Goal: Task Accomplishment & Management: Manage account settings

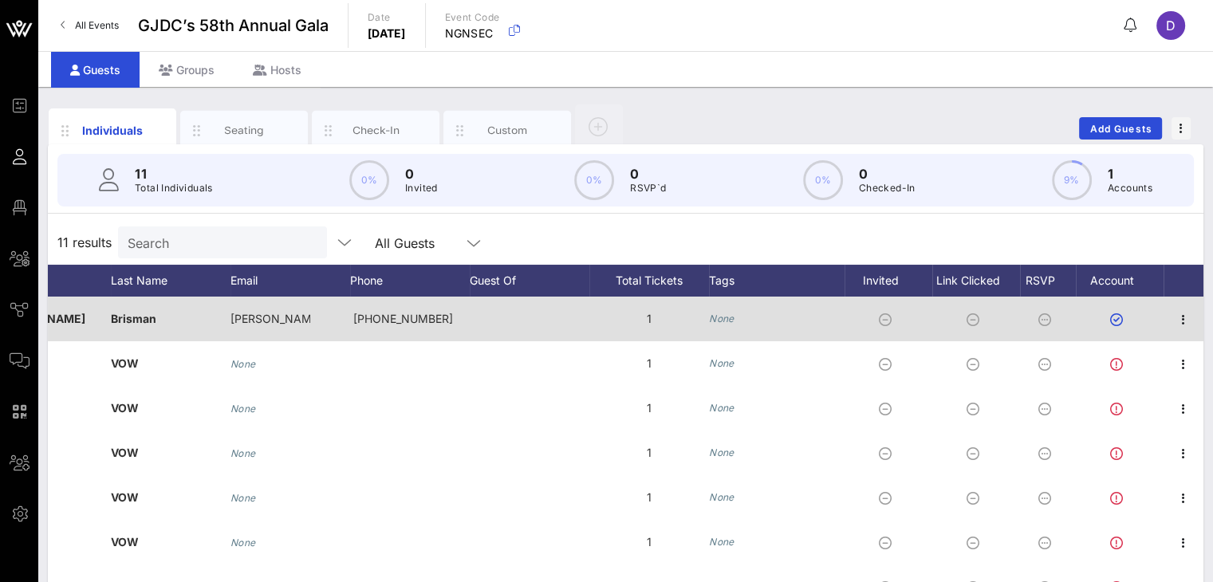
click at [144, 317] on div "Brisman" at bounding box center [171, 319] width 120 height 45
click at [60, 320] on div "[PERSON_NAME]" at bounding box center [51, 319] width 120 height 45
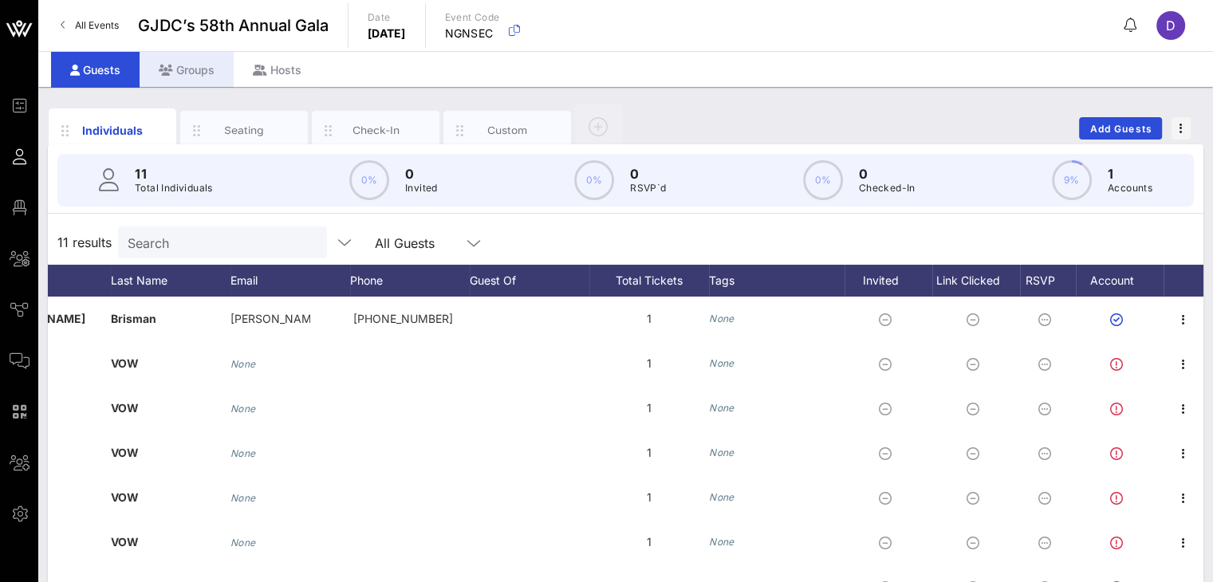
click at [196, 59] on div "Groups" at bounding box center [187, 70] width 94 height 36
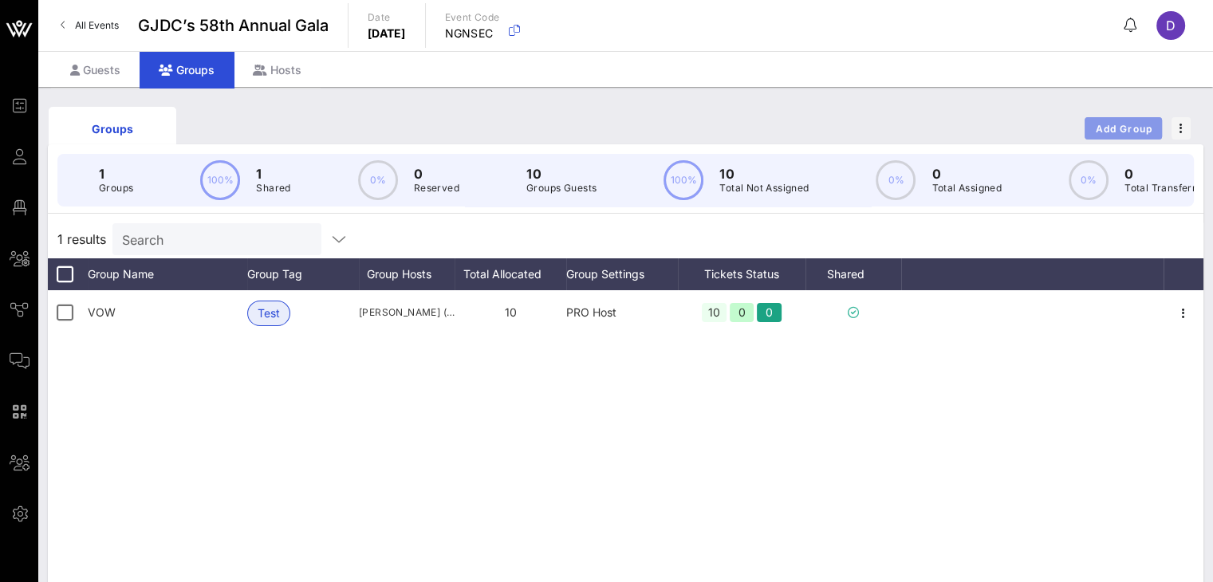
click at [910, 127] on span "Add Group" at bounding box center [1123, 129] width 57 height 12
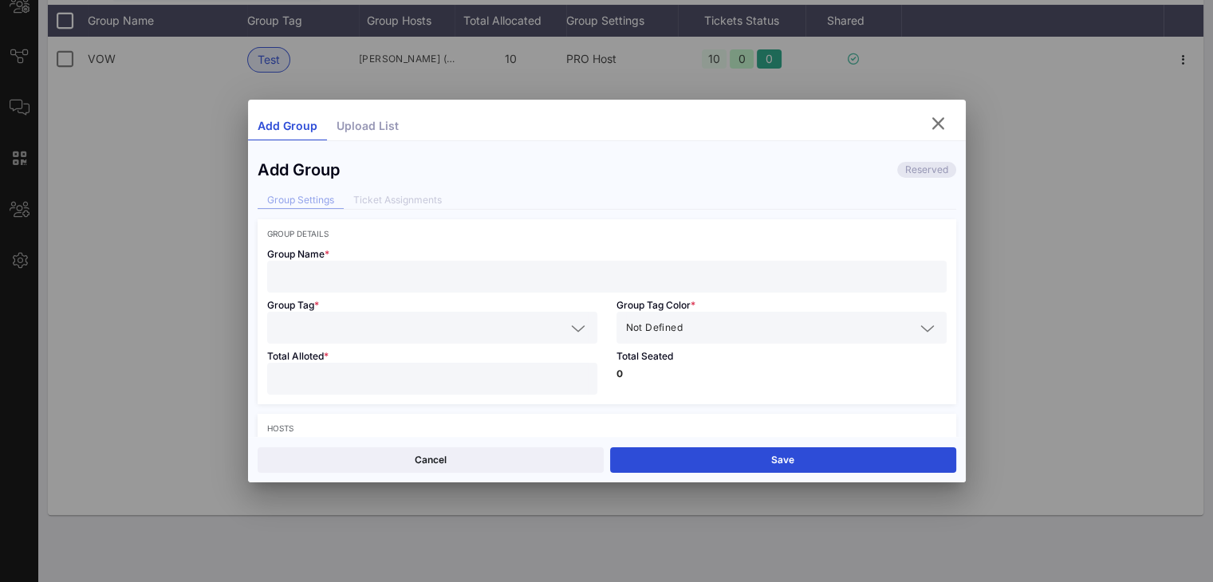
click at [330, 270] on input "text" at bounding box center [607, 276] width 660 height 21
type input "Citi Bank"
click at [364, 304] on div "Group Tag *" at bounding box center [432, 318] width 349 height 51
click at [367, 333] on input "text" at bounding box center [421, 327] width 289 height 21
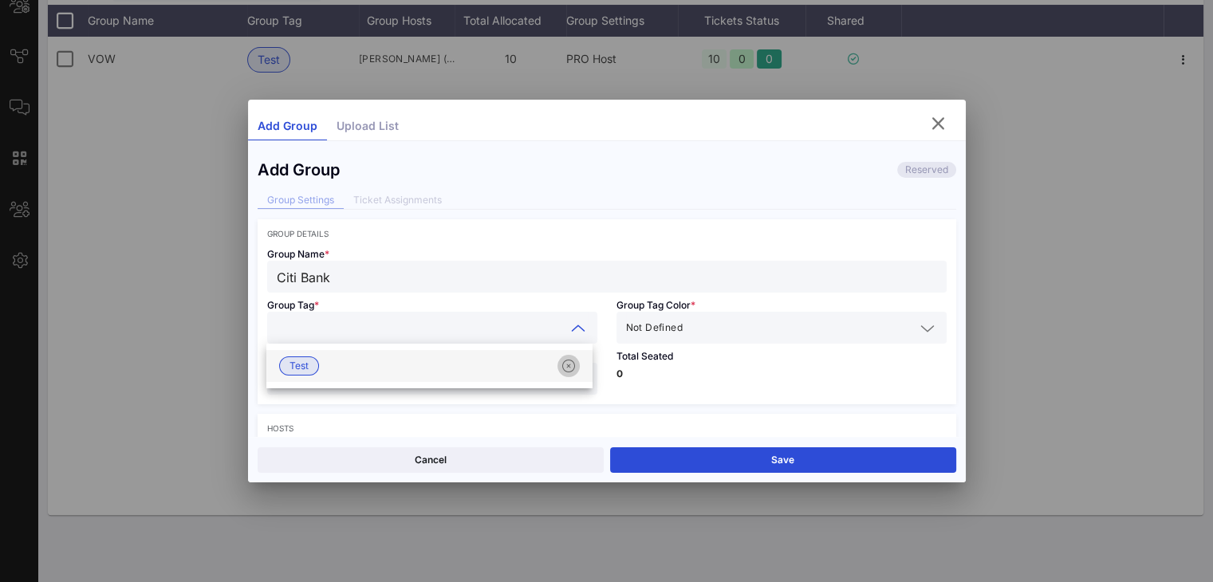
click at [572, 368] on icon "button" at bounding box center [568, 365] width 19 height 19
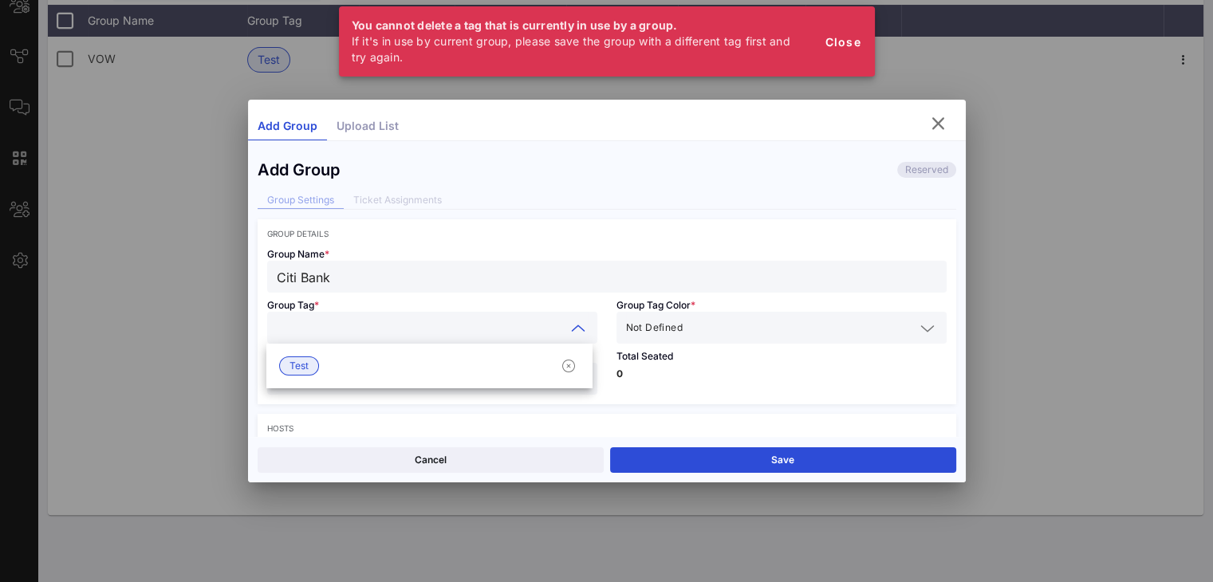
click at [571, 330] on icon at bounding box center [578, 328] width 14 height 19
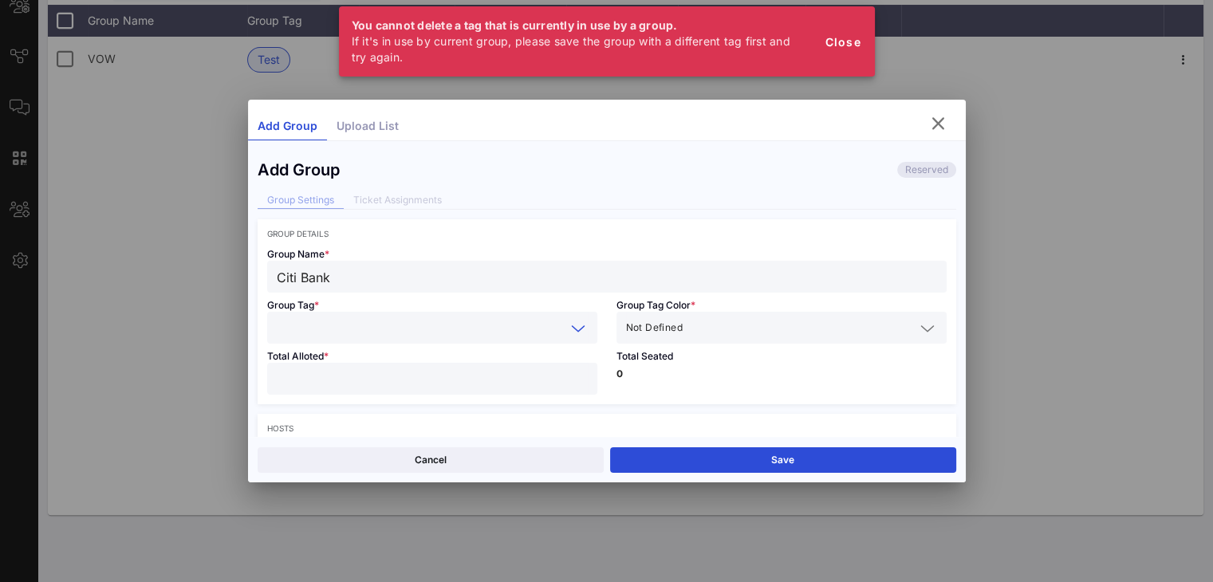
click at [576, 329] on icon at bounding box center [578, 328] width 14 height 19
click at [396, 364] on div "Test" at bounding box center [429, 366] width 326 height 32
click at [416, 344] on div "Total Alloted *" at bounding box center [432, 374] width 349 height 61
click at [404, 330] on input "text" at bounding box center [445, 327] width 239 height 21
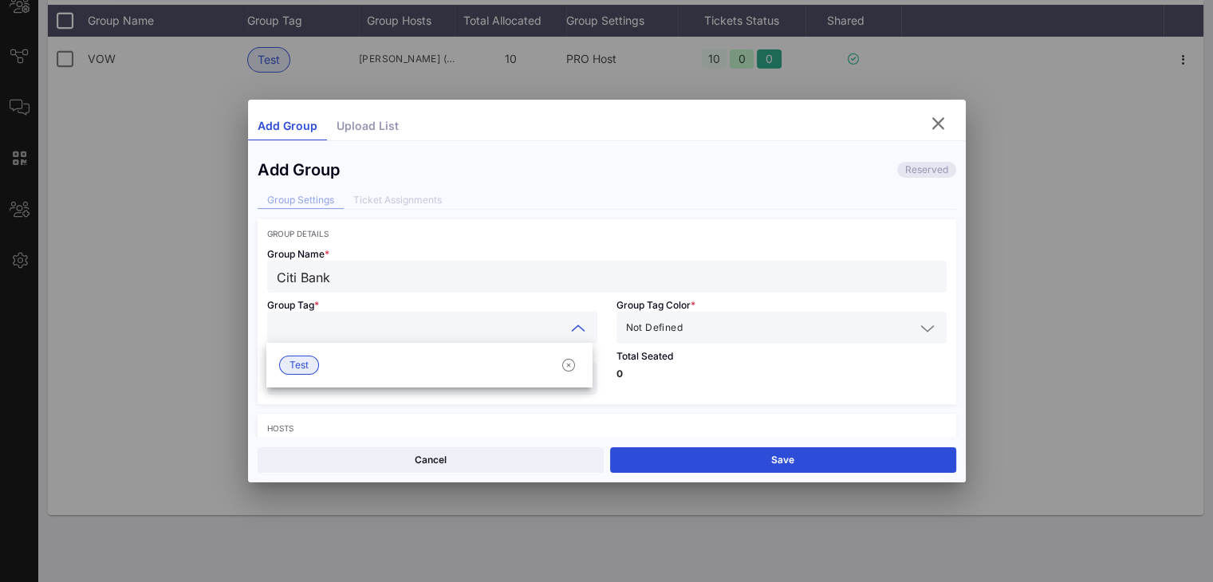
click at [361, 337] on div at bounding box center [432, 328] width 311 height 32
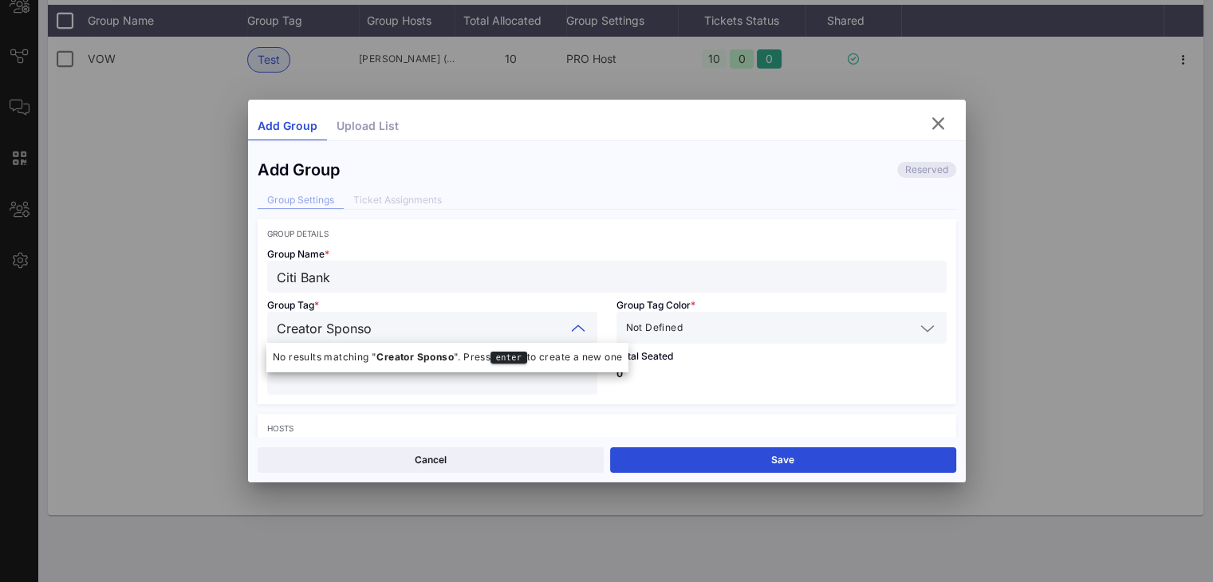
type input "Creator Sponsor"
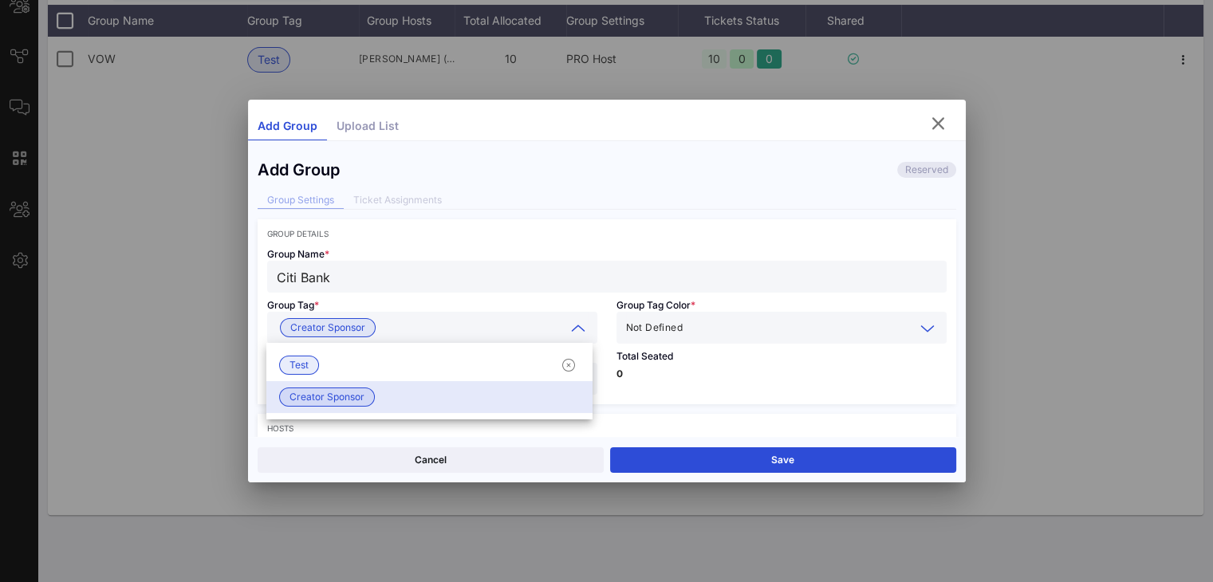
click at [744, 319] on input "text" at bounding box center [800, 327] width 229 height 21
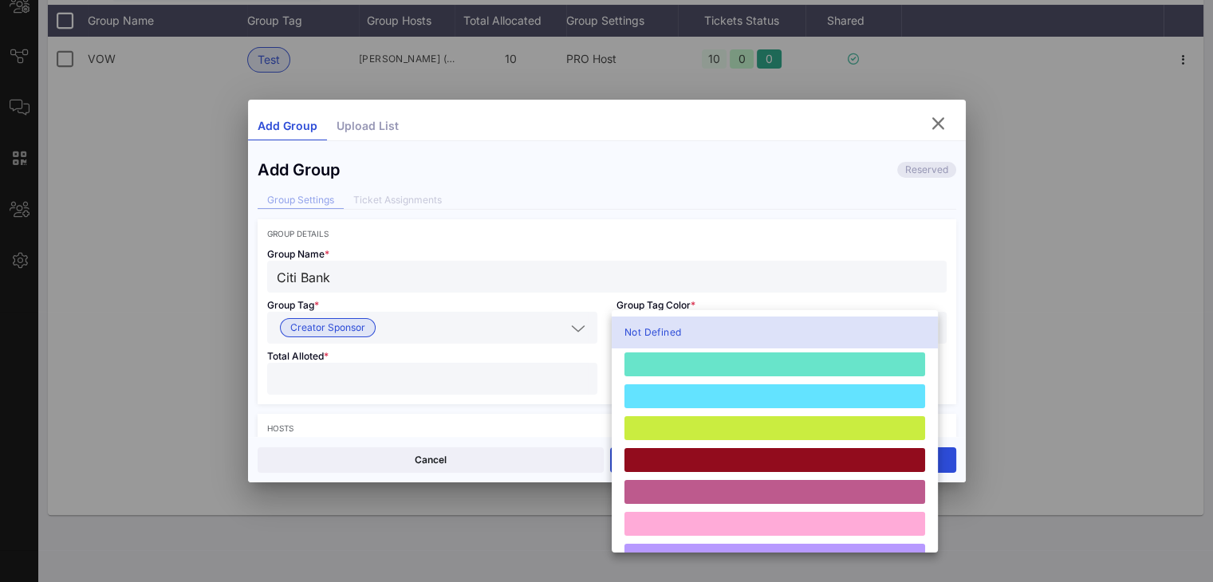
click at [646, 271] on input "Citi Bank" at bounding box center [607, 276] width 660 height 21
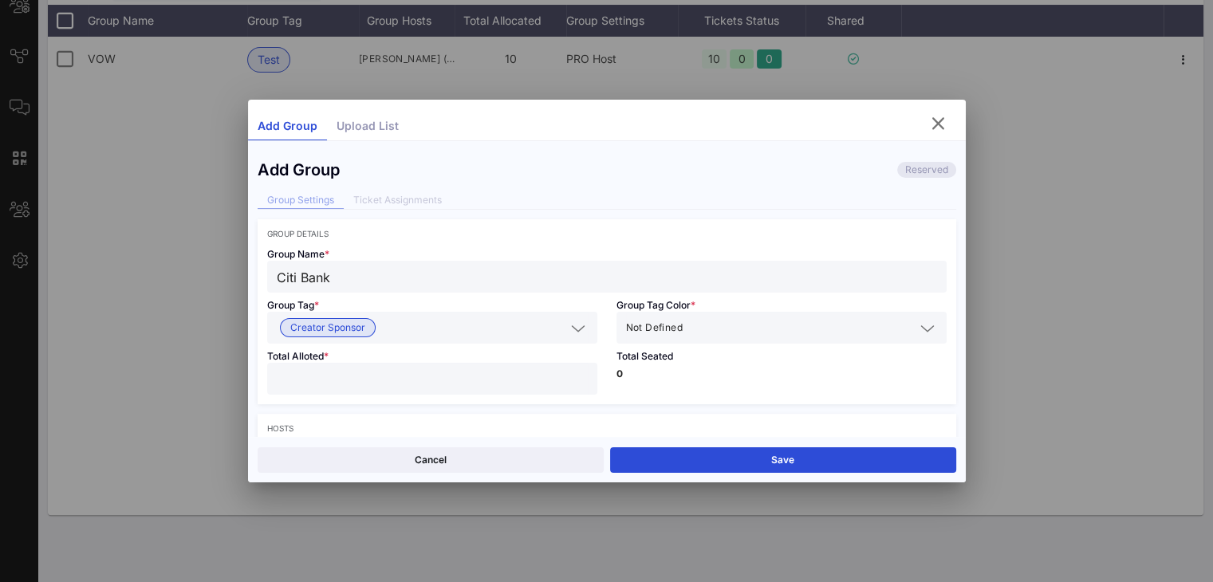
click at [702, 337] on div "Not Defined" at bounding box center [781, 328] width 311 height 32
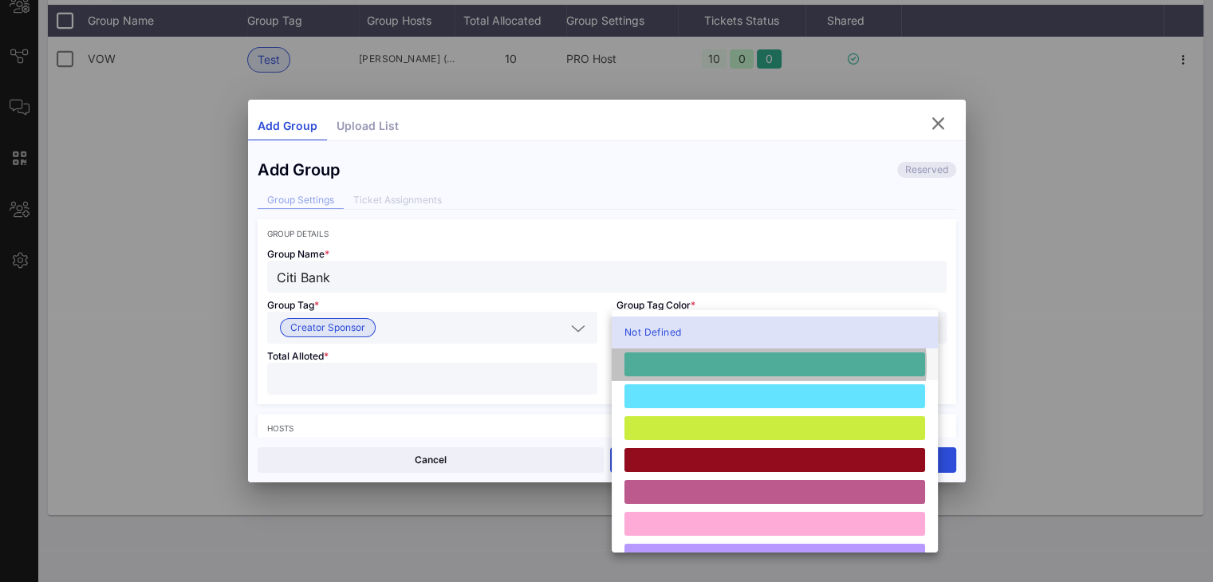
click at [703, 364] on div at bounding box center [774, 364] width 301 height 24
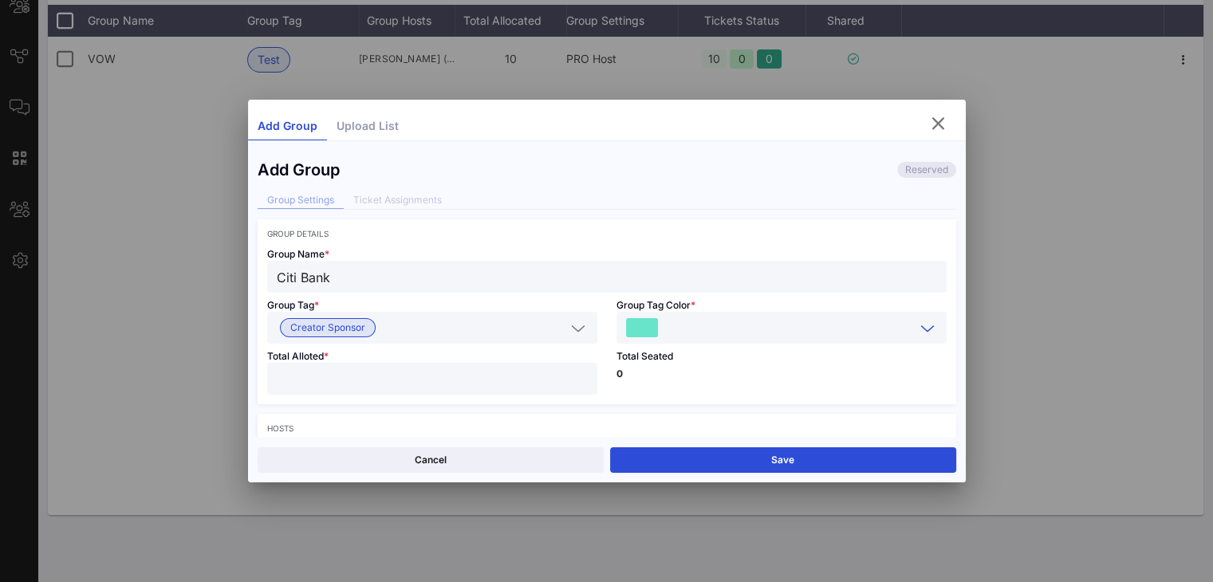
click at [377, 385] on input "number" at bounding box center [432, 378] width 311 height 21
type input "**"
click at [381, 382] on input "**" at bounding box center [432, 378] width 311 height 21
type input "*"
click at [742, 381] on div "Total Seated 0" at bounding box center [781, 374] width 349 height 61
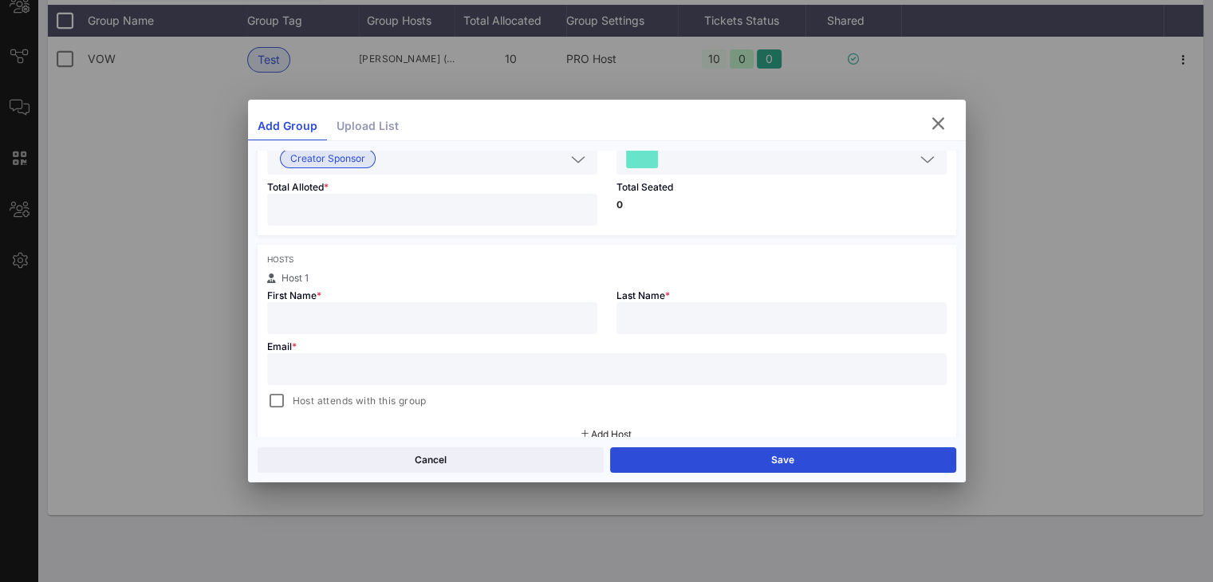
scroll to position [171, 0]
click at [431, 327] on div at bounding box center [432, 317] width 311 height 32
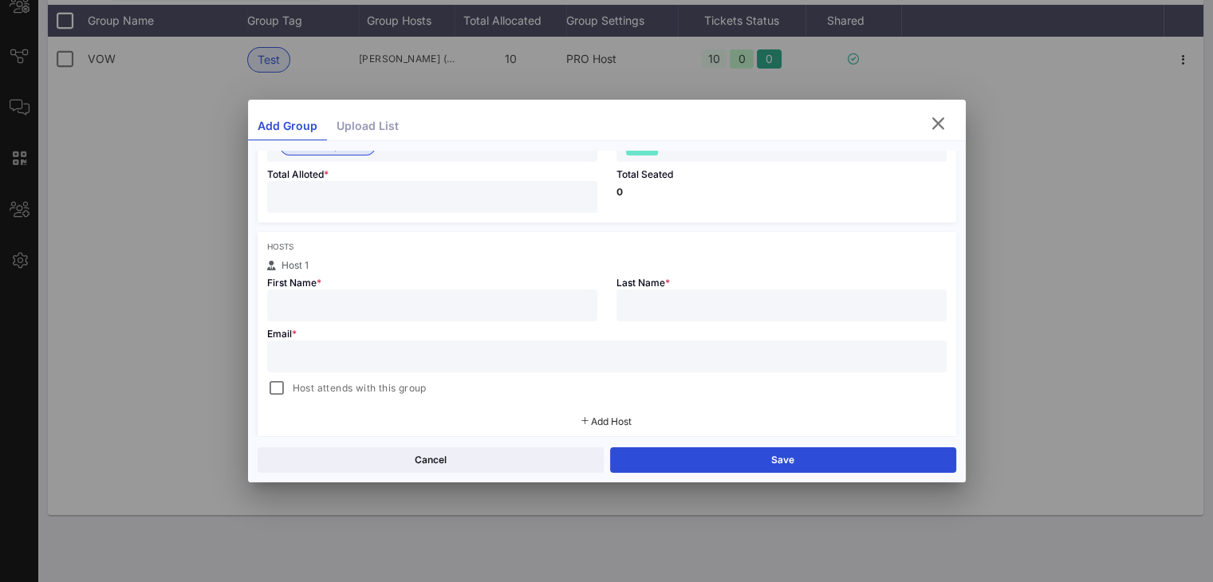
scroll to position [181, 0]
click at [284, 304] on input "text" at bounding box center [432, 306] width 311 height 21
paste input "Shimonah"
type input "Shimonah"
click at [540, 357] on input "text" at bounding box center [607, 357] width 660 height 21
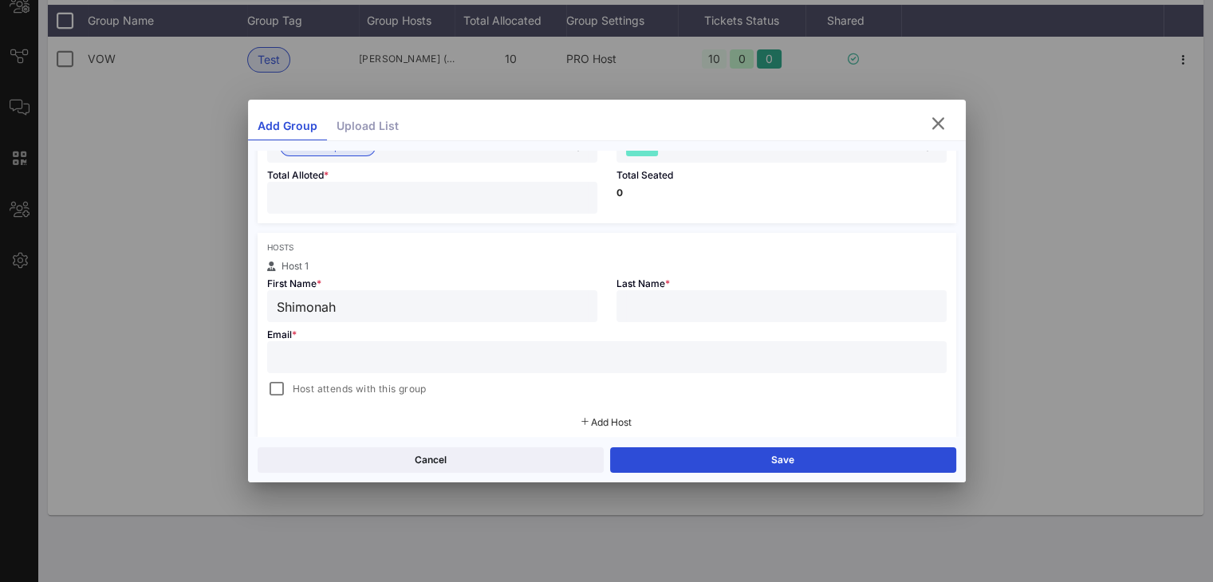
paste input "shimonah.israel@citi.com"
type input "shimonah.israel@citi.com"
click at [711, 302] on input "text" at bounding box center [781, 306] width 311 height 21
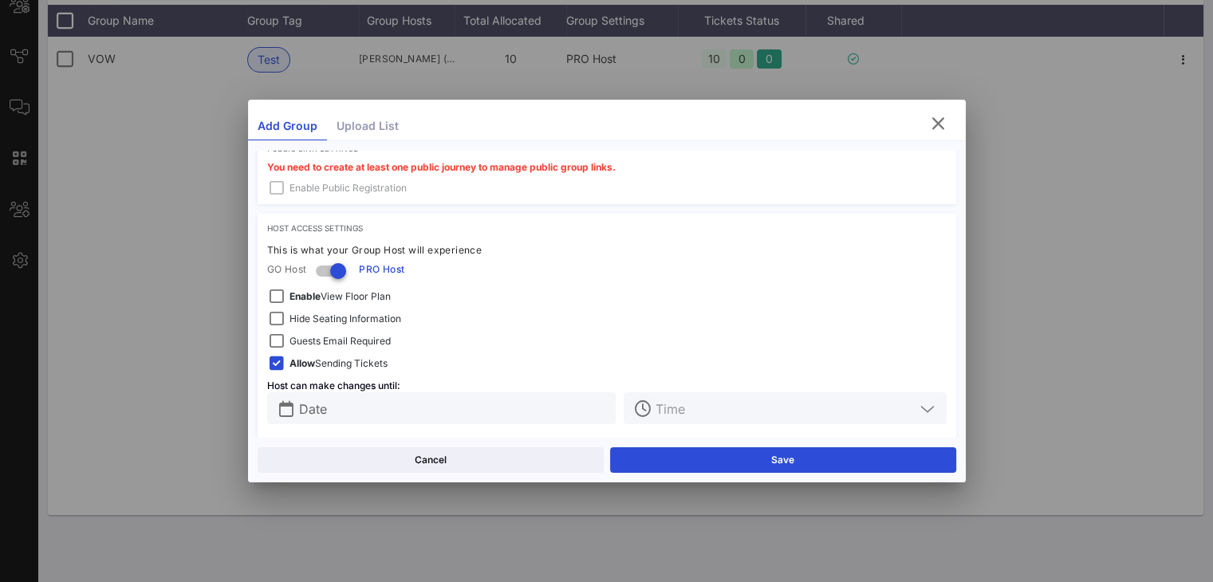
scroll to position [492, 0]
type input "Israel"
click at [279, 345] on div at bounding box center [277, 343] width 22 height 22
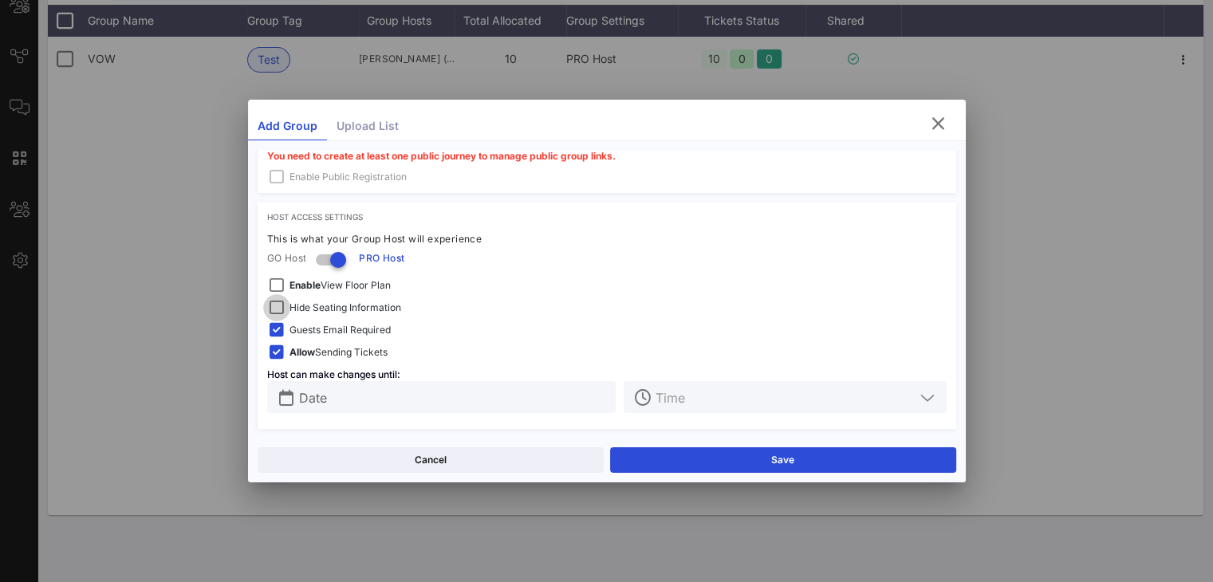
click at [278, 310] on div at bounding box center [277, 308] width 22 height 22
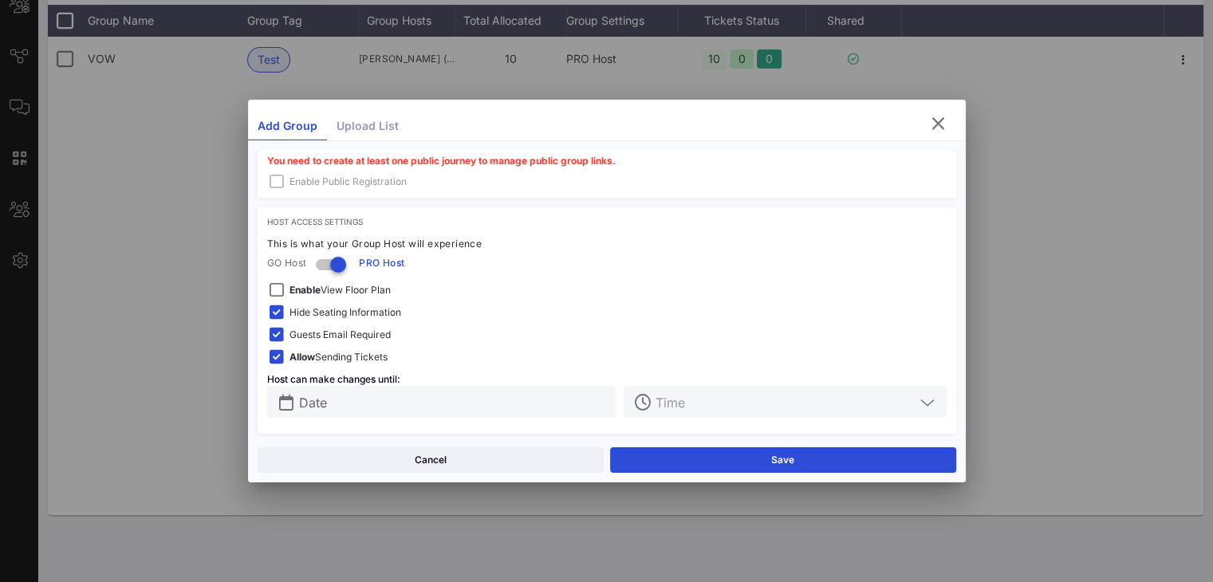
scroll to position [499, 0]
click at [436, 407] on input "text" at bounding box center [453, 402] width 308 height 21
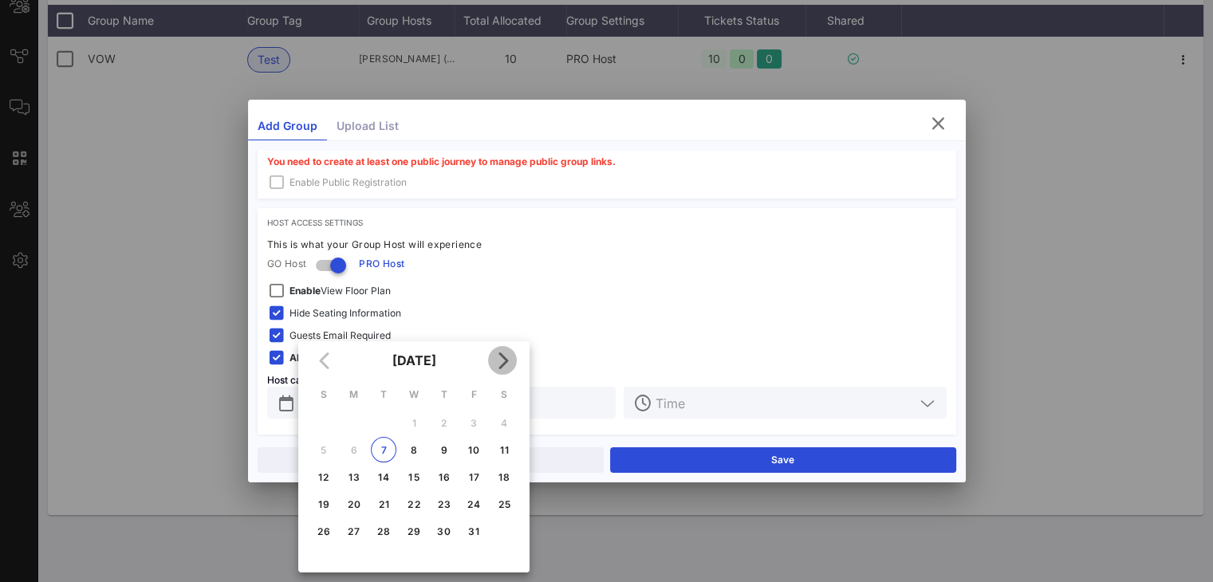
click at [508, 355] on icon "Next month" at bounding box center [502, 360] width 19 height 19
click at [352, 500] on div "17" at bounding box center [354, 504] width 26 height 12
type input "Nov 17, 2025"
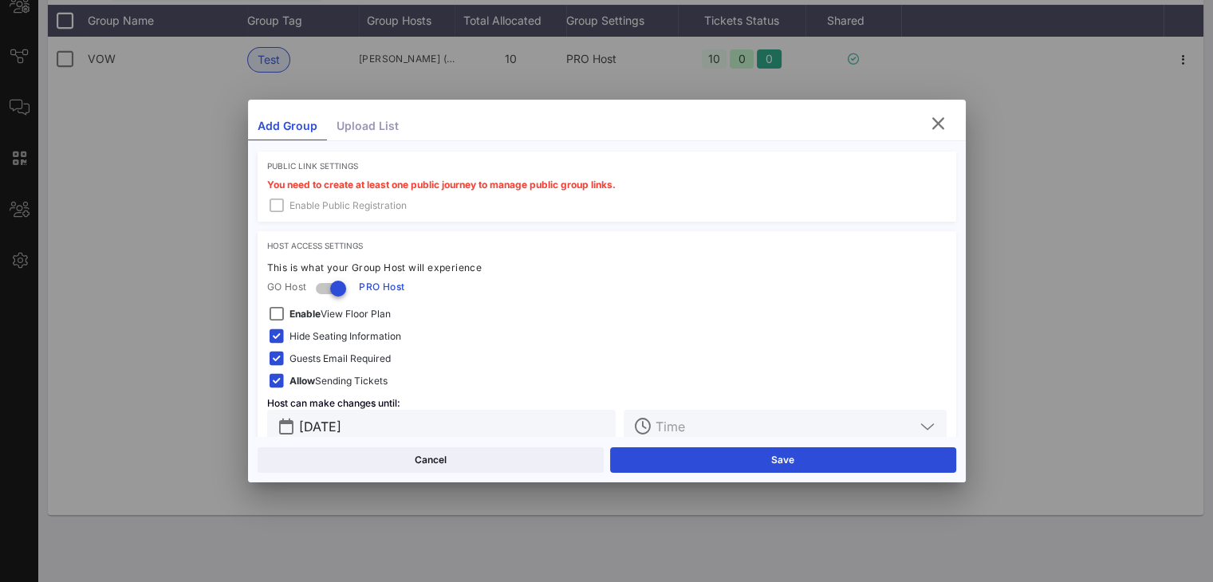
scroll to position [505, 0]
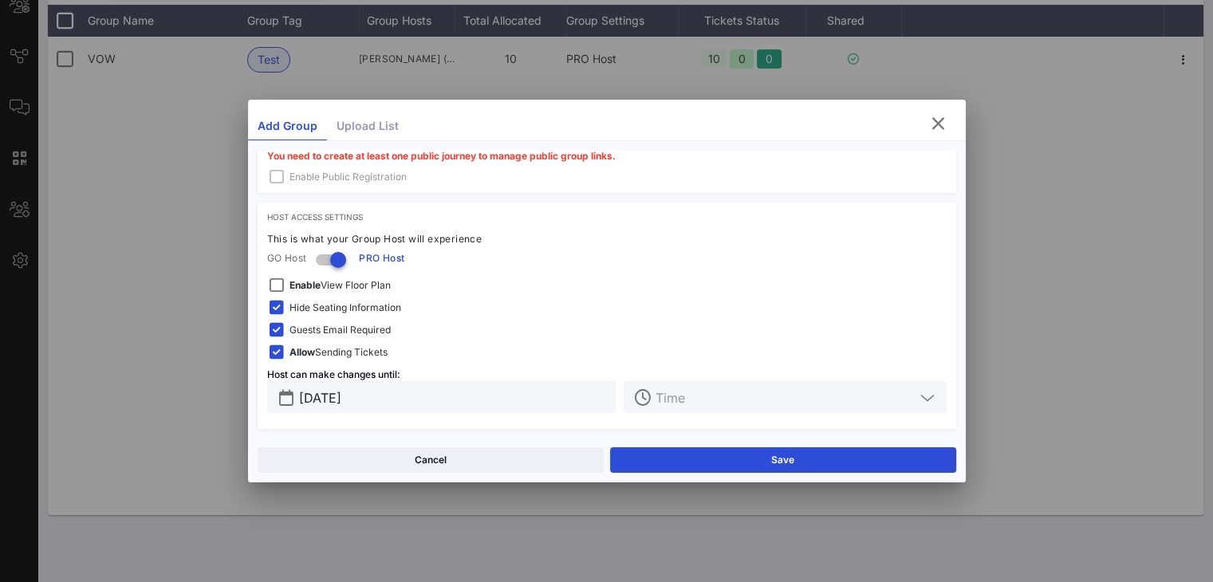
click at [721, 394] on input "text" at bounding box center [784, 397] width 258 height 21
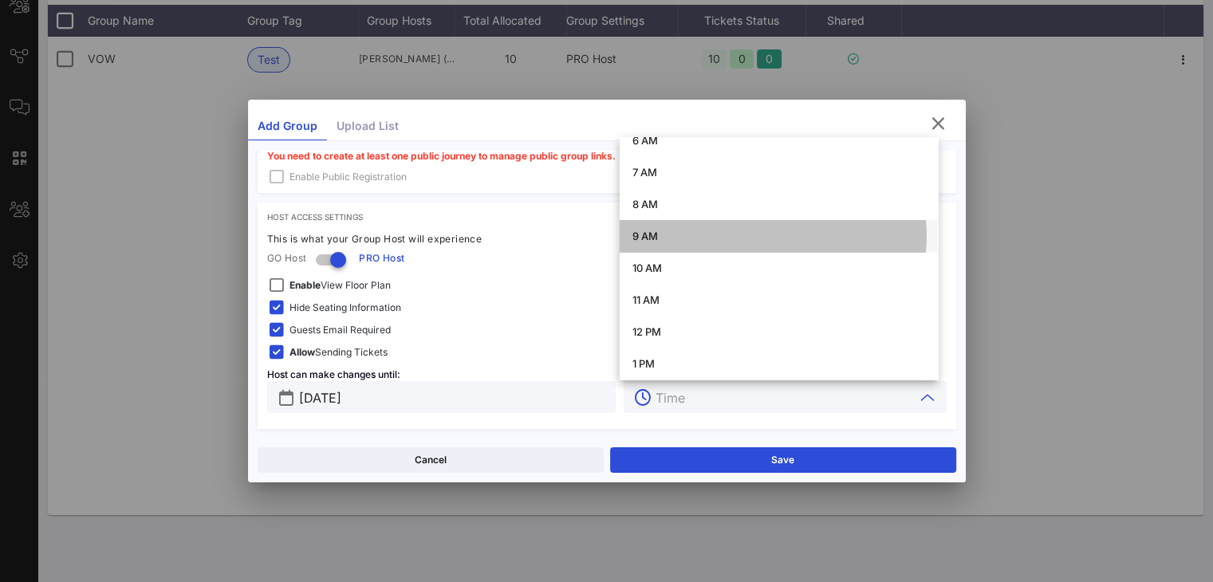
click at [663, 230] on div "9 AM" at bounding box center [778, 236] width 293 height 13
type input "9 AM"
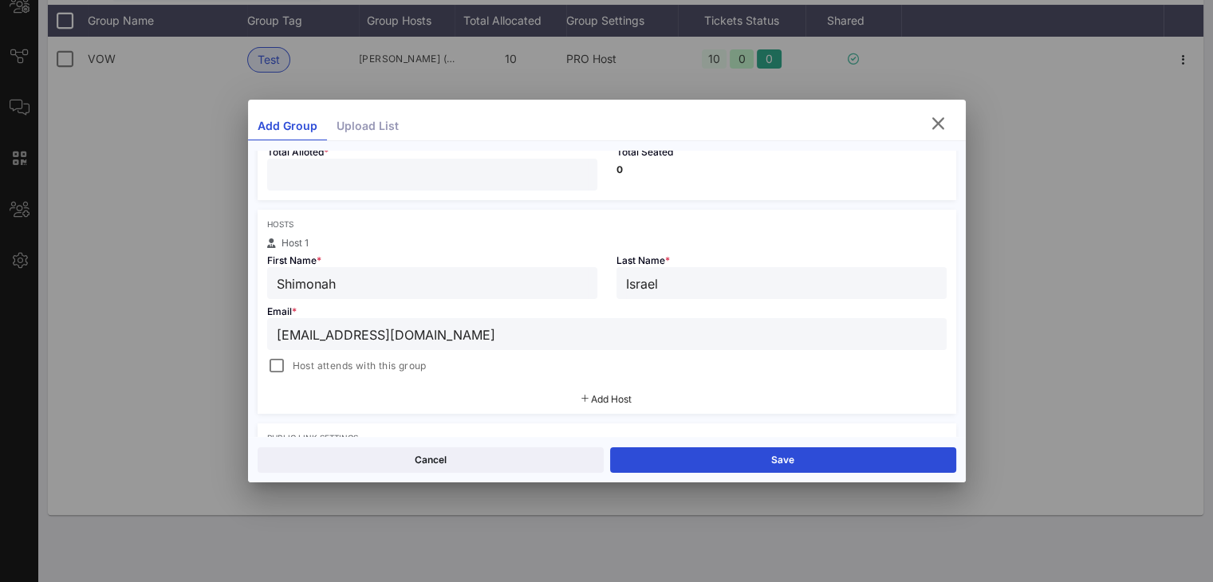
scroll to position [166, 0]
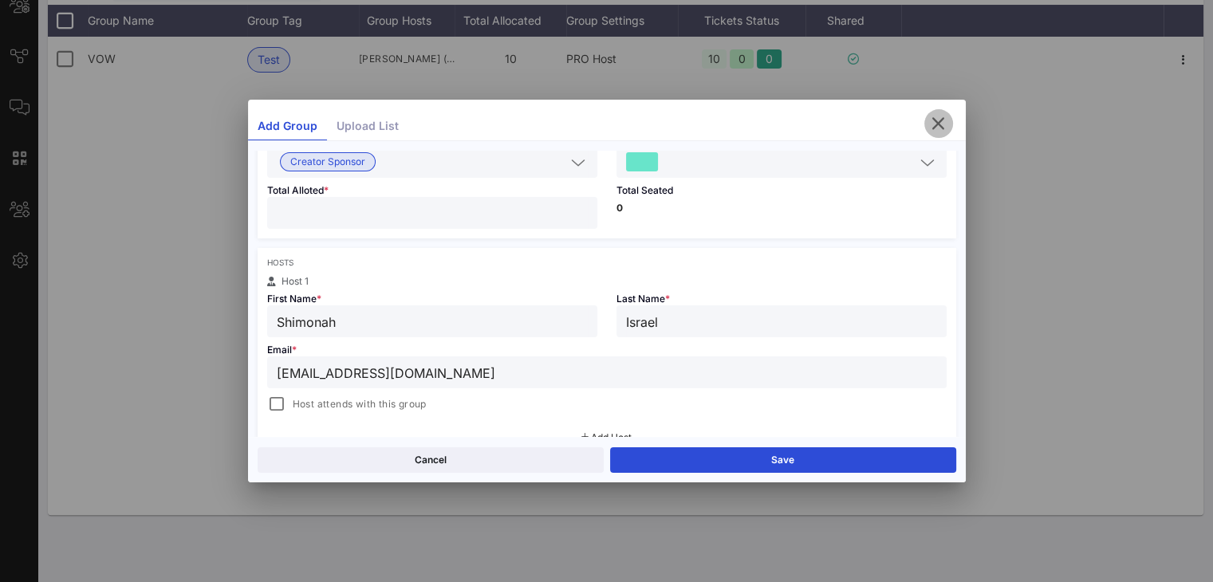
click at [910, 123] on icon "button" at bounding box center [938, 123] width 19 height 19
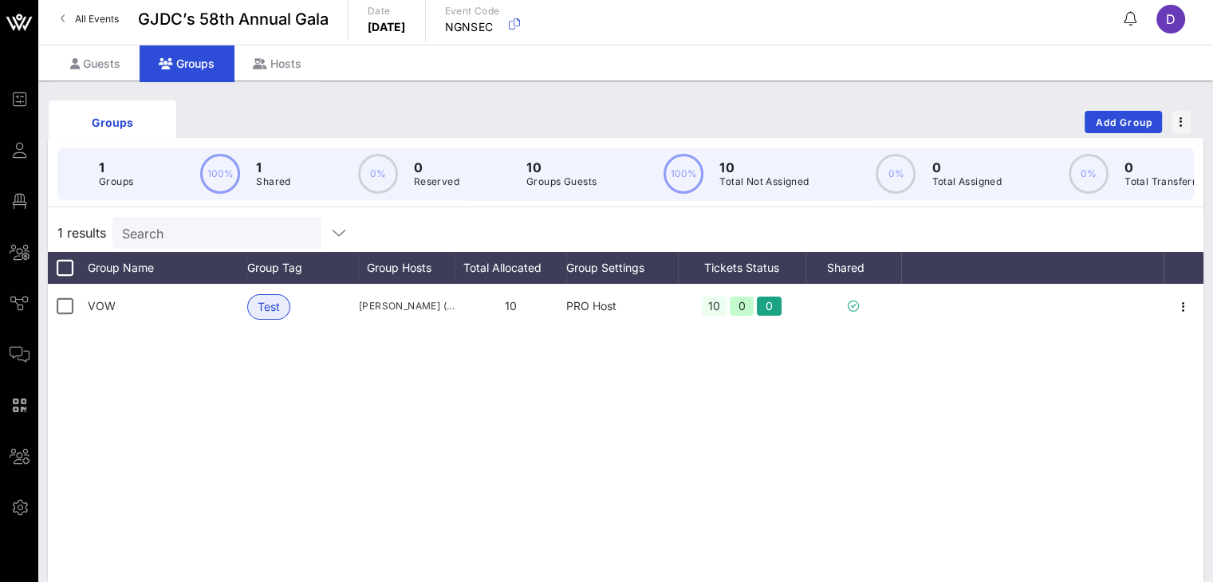
scroll to position [0, 0]
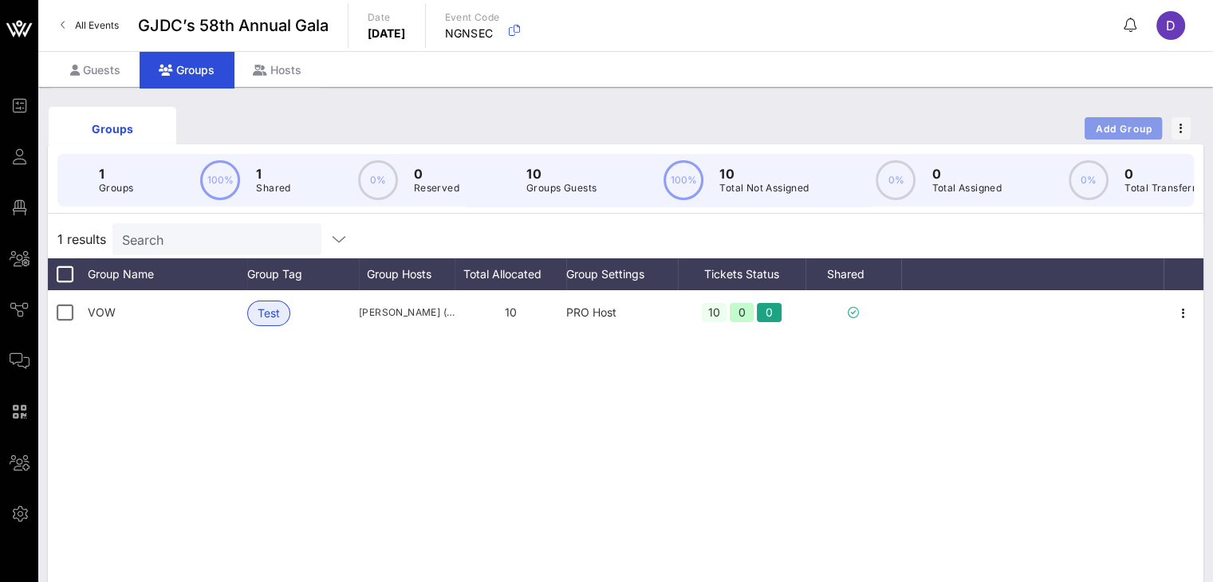
click at [910, 133] on span "Add Group" at bounding box center [1123, 129] width 57 height 12
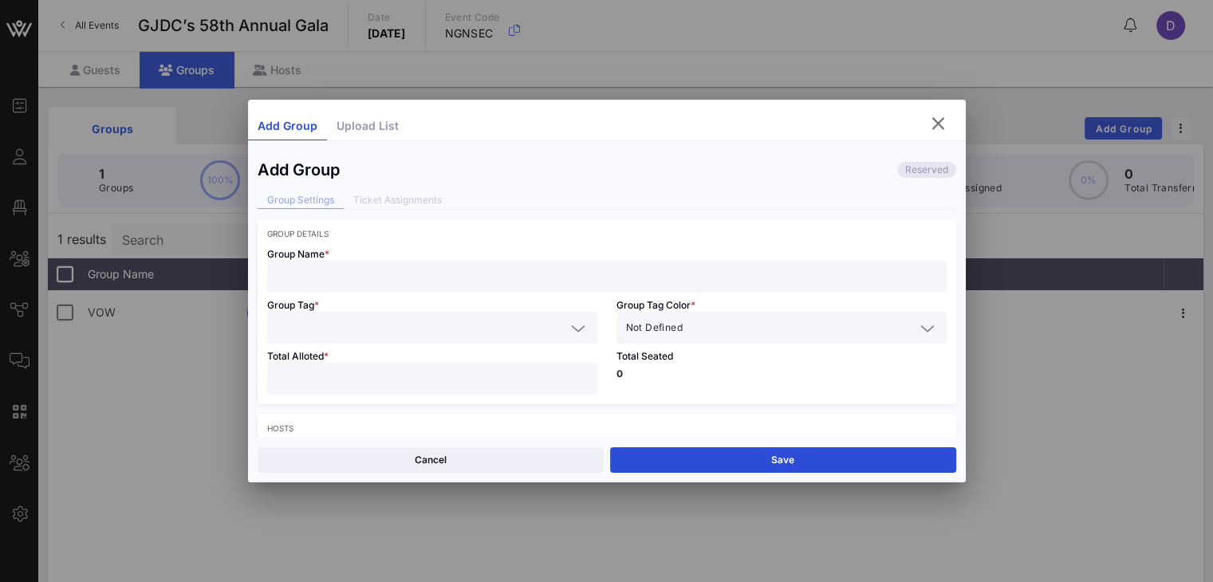
click at [404, 277] on input "text" at bounding box center [607, 276] width 660 height 21
type input "TEST"
click at [411, 329] on input "text" at bounding box center [421, 327] width 289 height 21
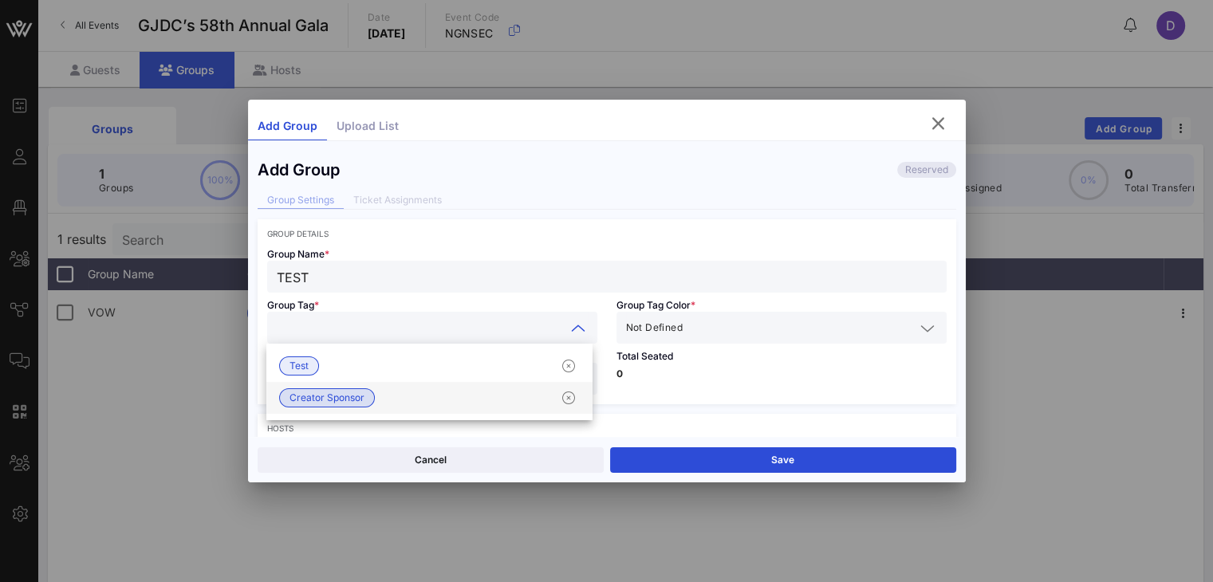
click at [357, 397] on span "Creator Sponsor" at bounding box center [326, 398] width 75 height 18
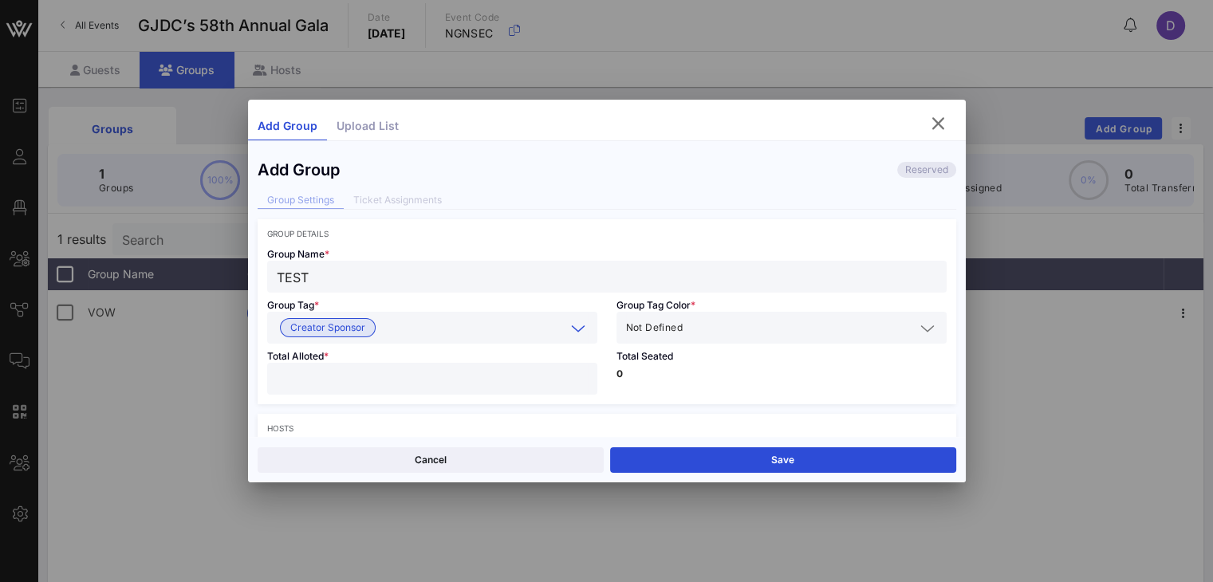
click at [641, 333] on span "Not Defined" at bounding box center [654, 328] width 57 height 16
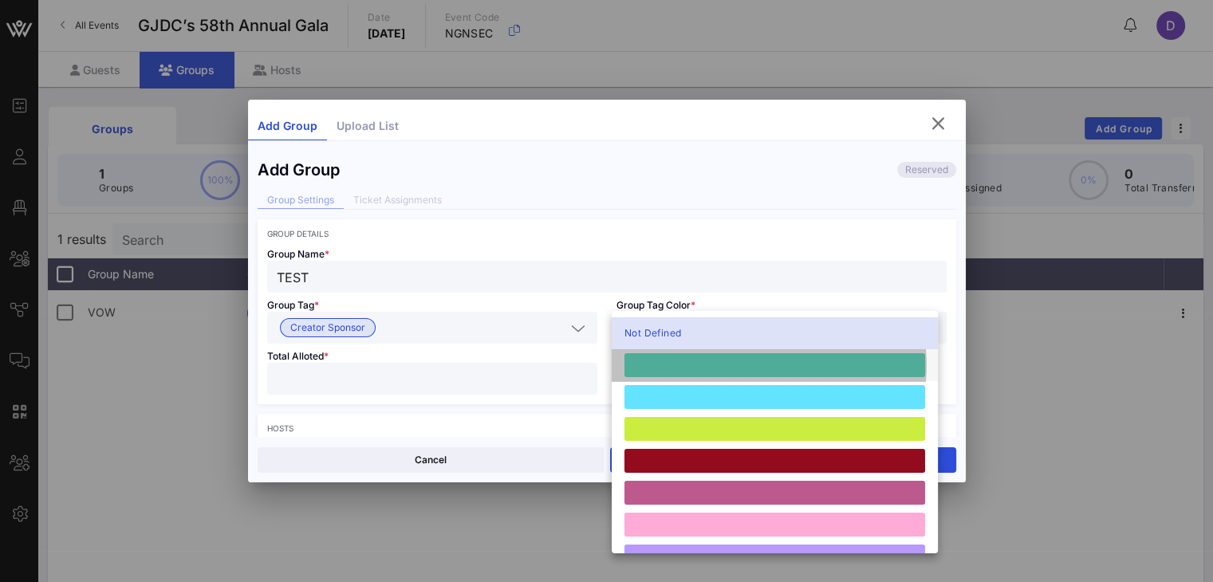
click at [648, 361] on div at bounding box center [774, 365] width 301 height 24
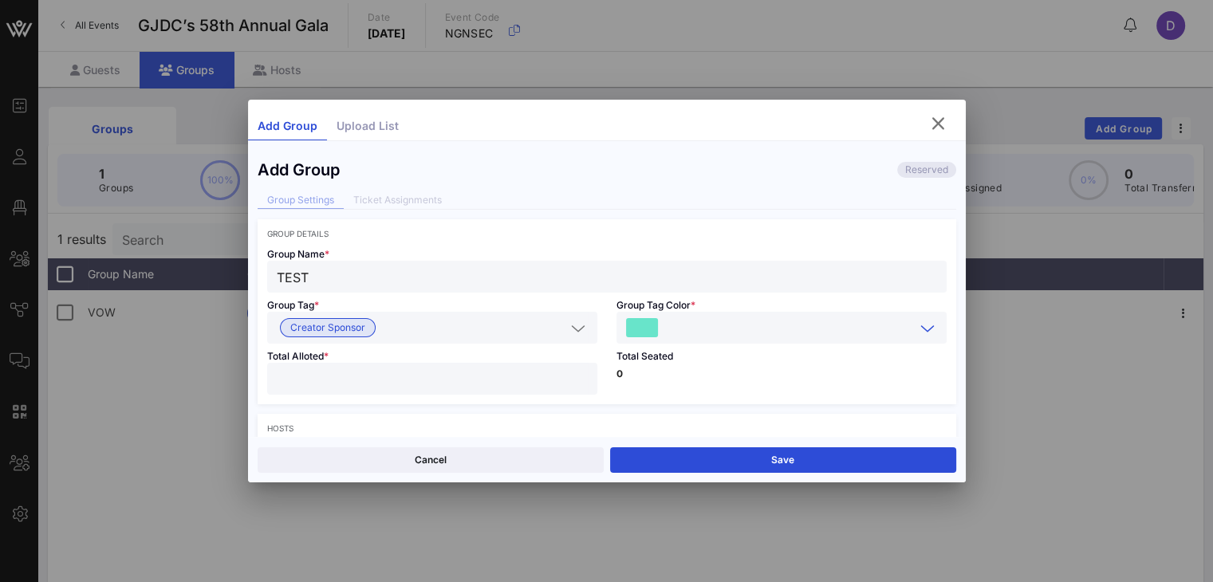
click at [533, 364] on div at bounding box center [432, 379] width 311 height 32
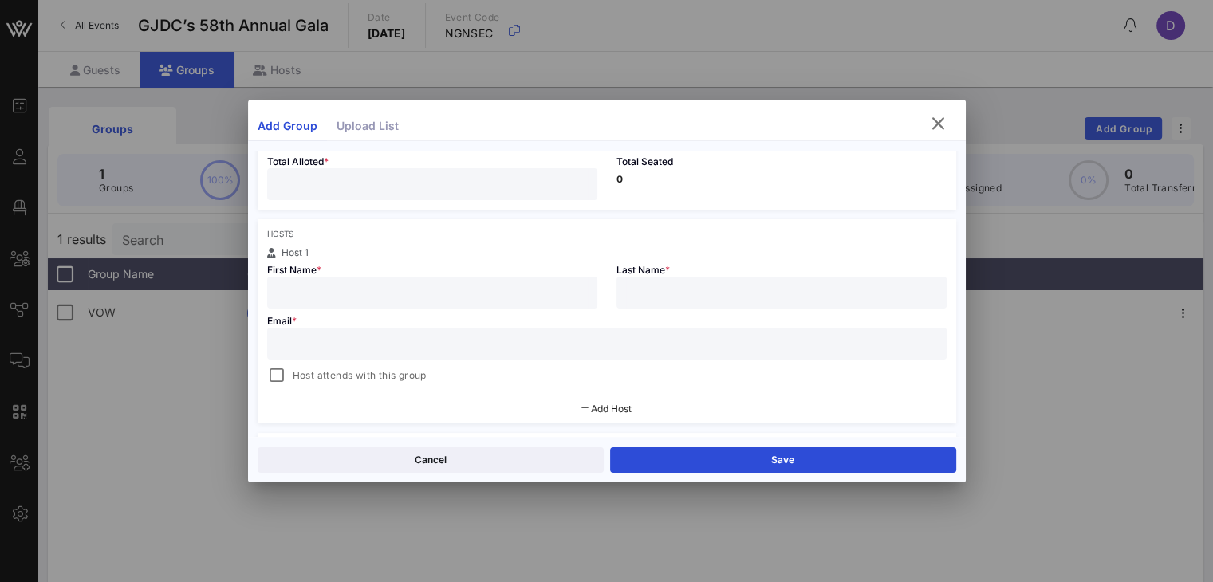
scroll to position [195, 0]
type input "*"
click at [492, 297] on input "text" at bounding box center [432, 292] width 311 height 21
type input "Mitchell"
type input "Sternbach"
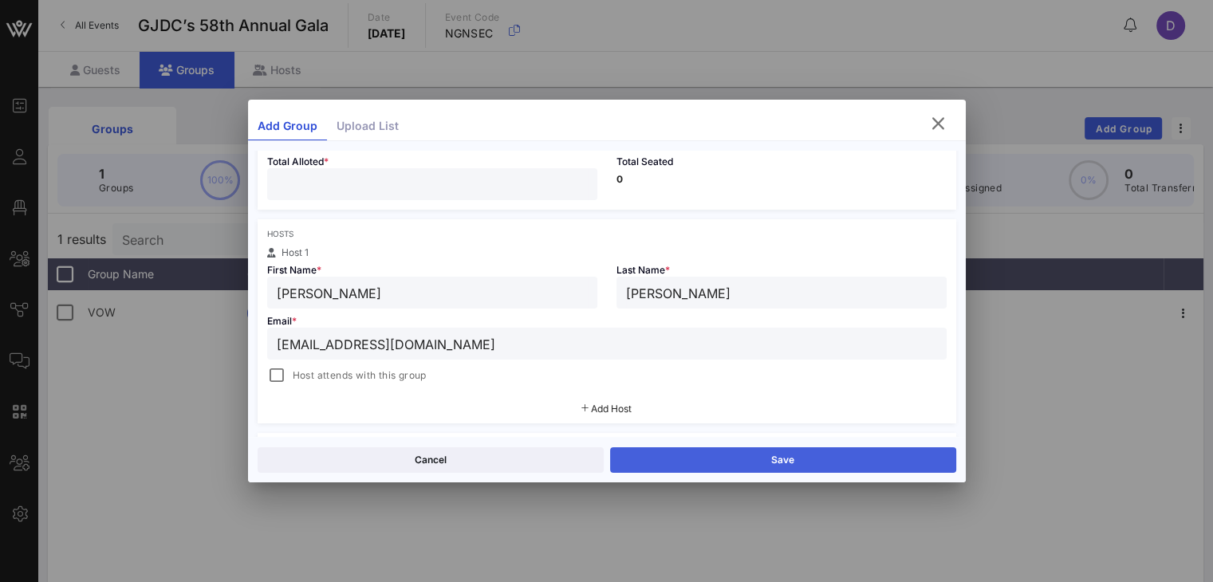
click at [793, 453] on button "Save" at bounding box center [783, 460] width 346 height 26
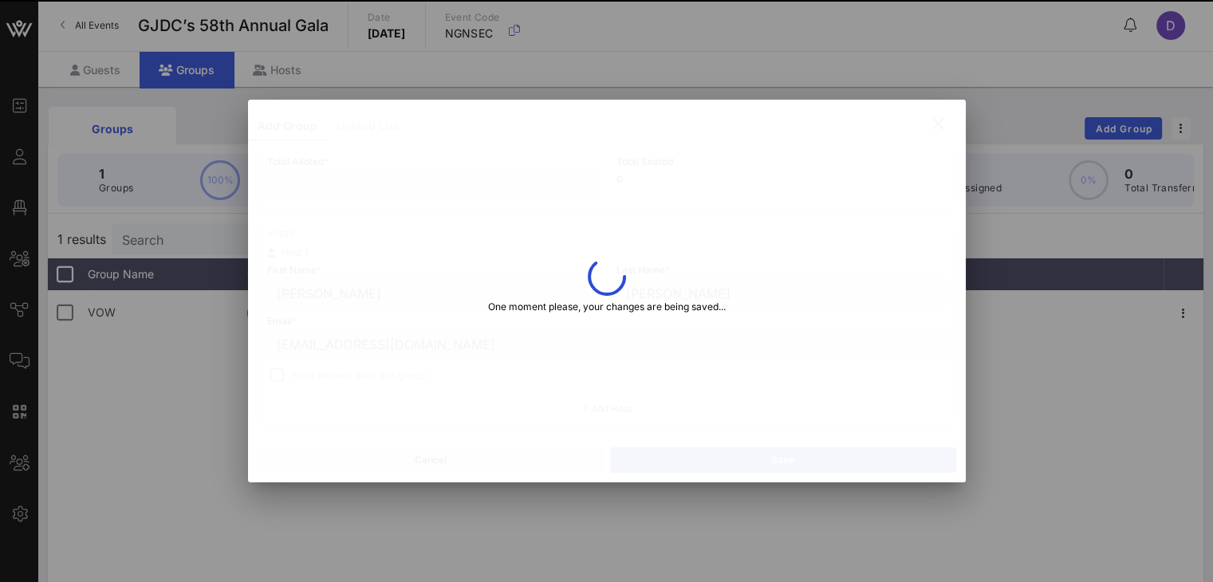
type input "msternbach@gjdc.org"
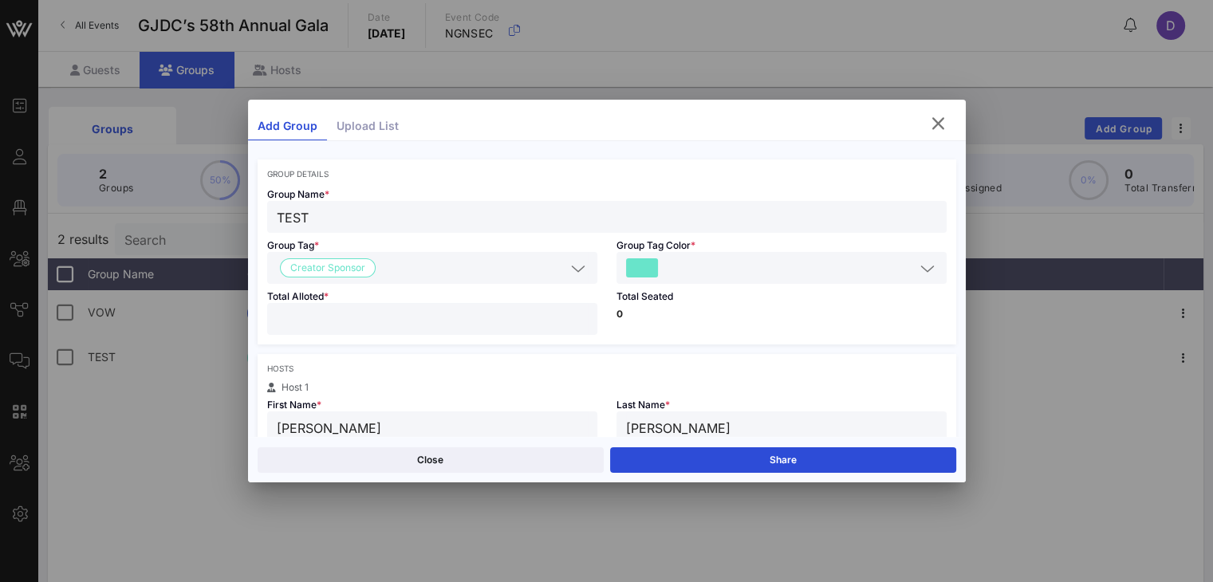
scroll to position [0, 0]
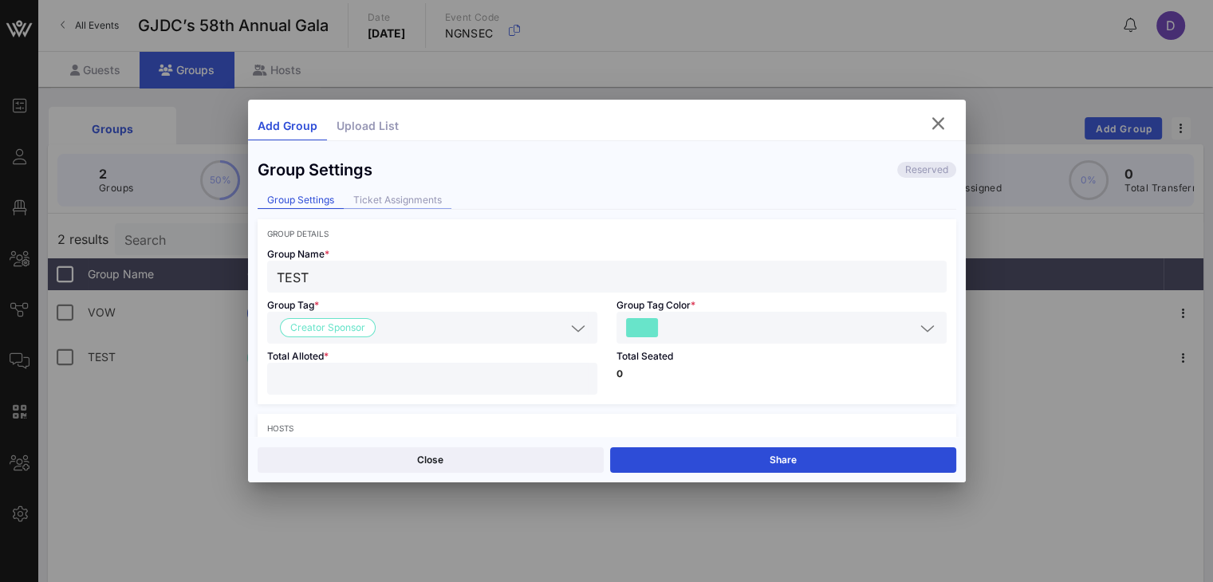
click at [389, 198] on div "Ticket Assignments" at bounding box center [398, 200] width 108 height 17
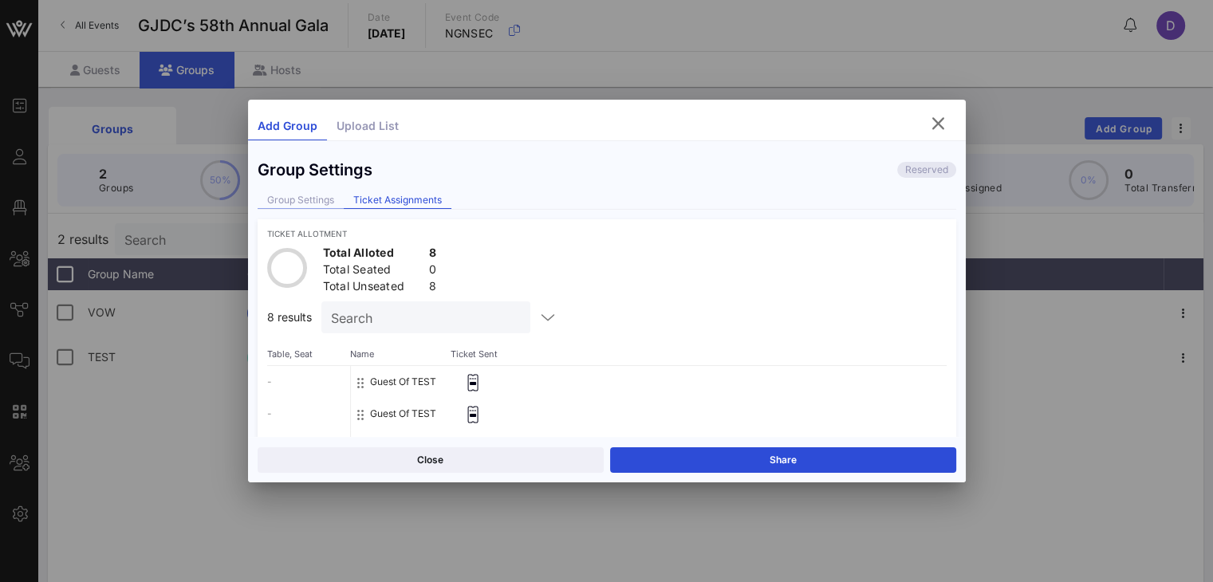
click at [305, 202] on div "Group Settings" at bounding box center [301, 200] width 86 height 17
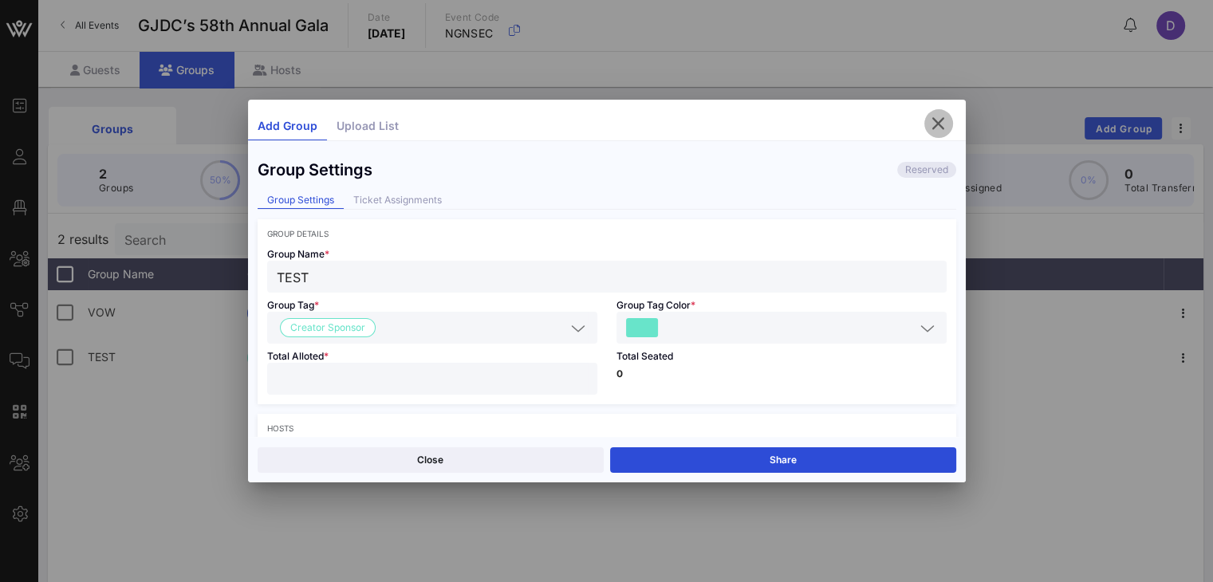
click at [910, 126] on span "button" at bounding box center [938, 123] width 29 height 19
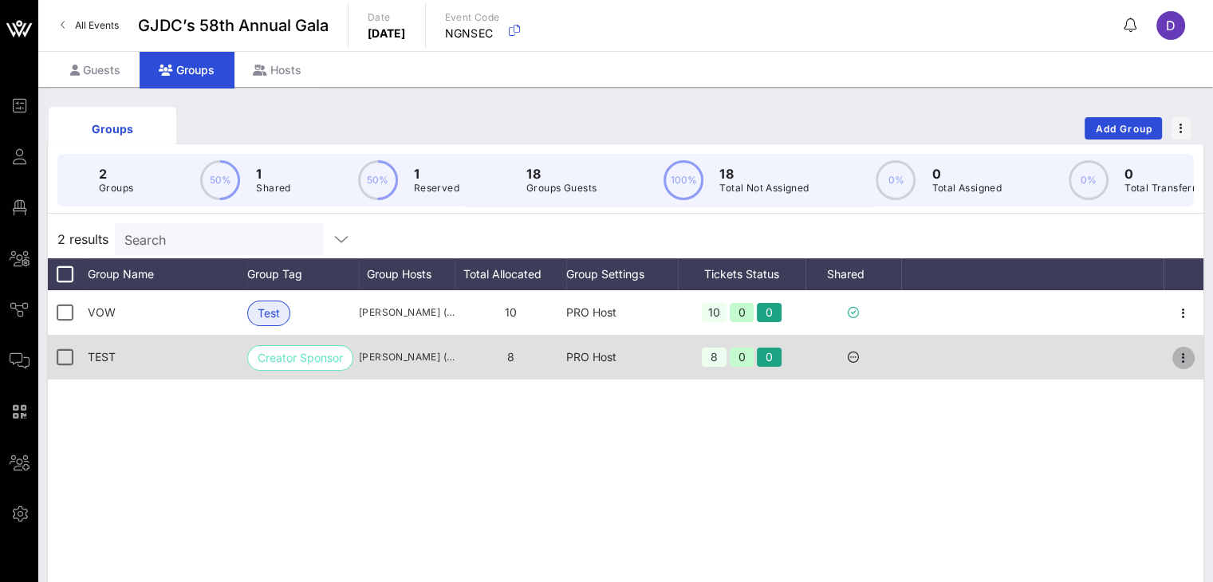
click at [910, 368] on icon "button" at bounding box center [1183, 357] width 19 height 19
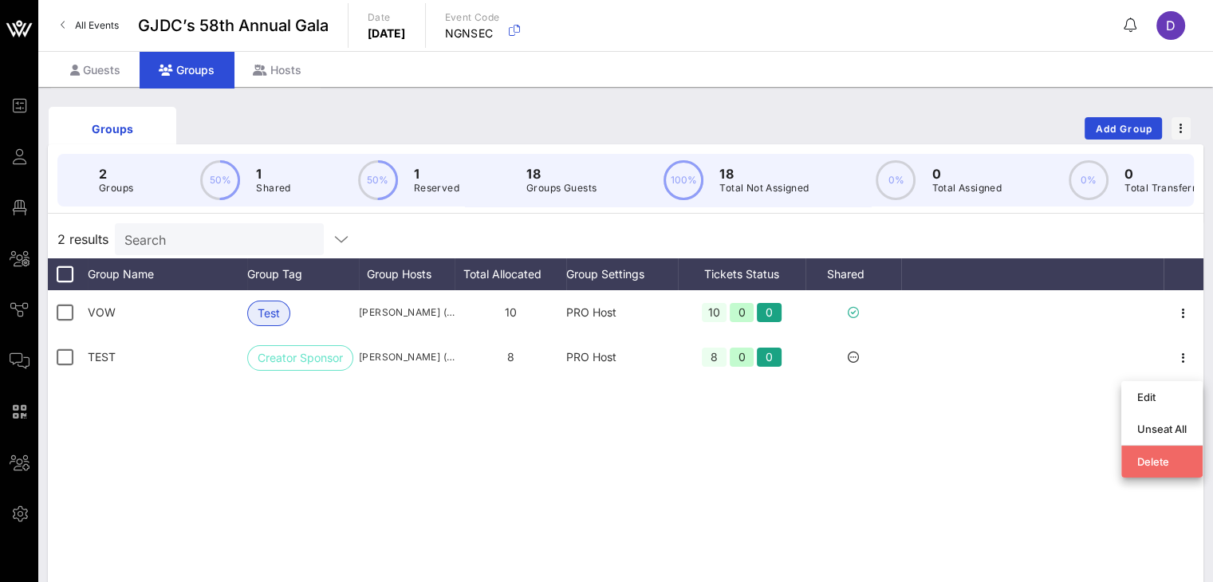
click at [910, 454] on div "Delete" at bounding box center [1161, 462] width 49 height 26
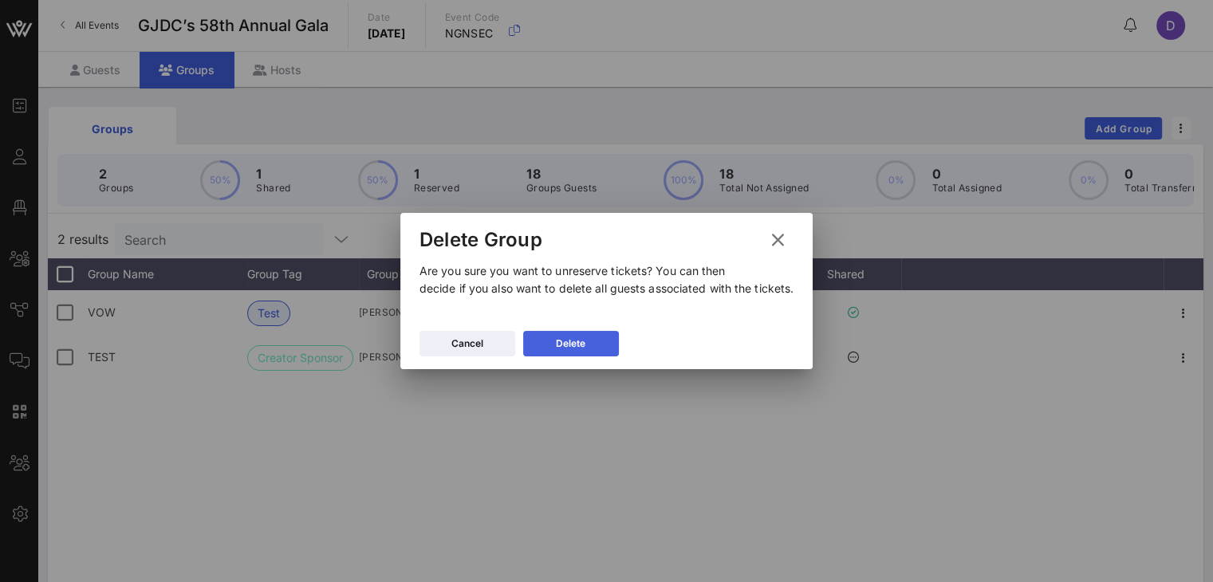
click at [548, 340] on button "Delete" at bounding box center [571, 344] width 96 height 26
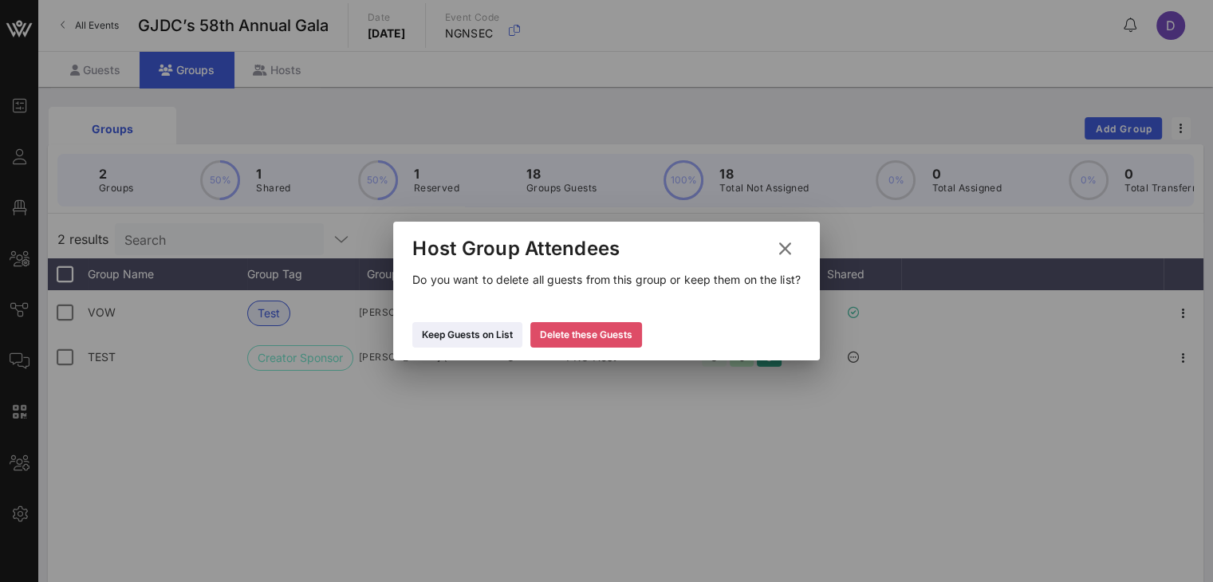
click at [592, 343] on button "Delete these Guests" at bounding box center [586, 335] width 112 height 26
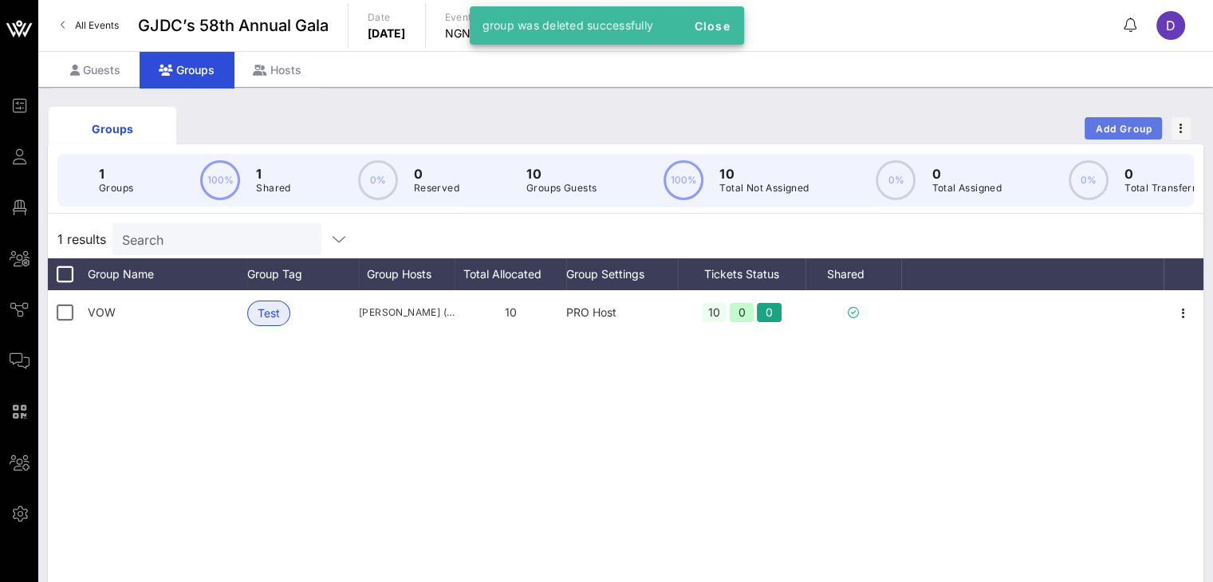
click at [910, 129] on span "Add Group" at bounding box center [1123, 129] width 57 height 12
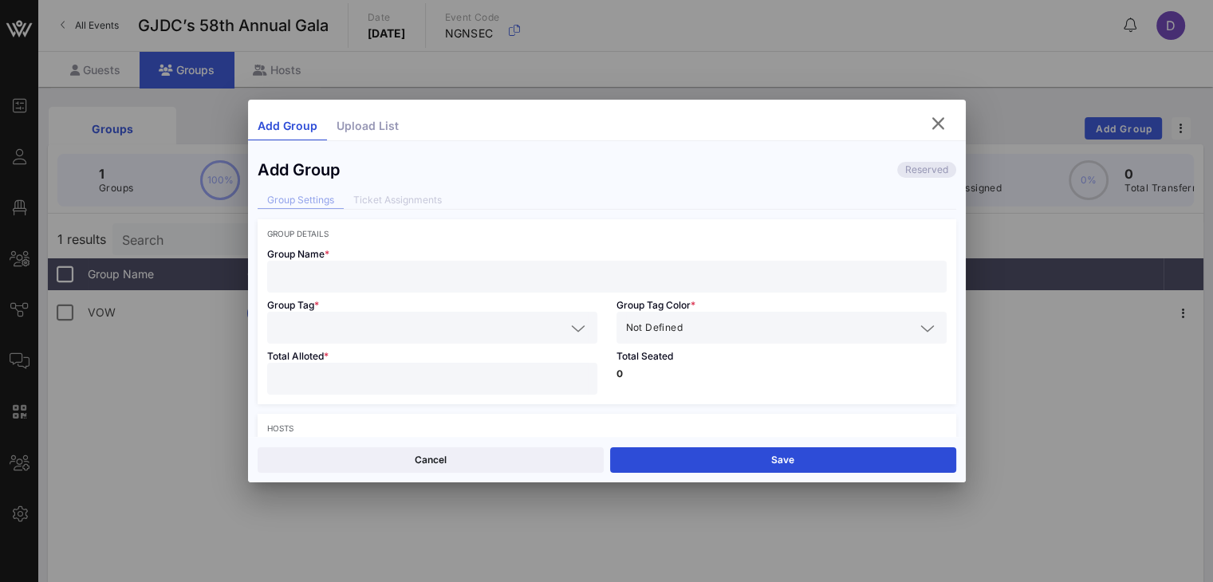
click at [456, 262] on div at bounding box center [607, 277] width 660 height 32
type input "Citi Bank"
click at [445, 333] on input "text" at bounding box center [421, 327] width 289 height 21
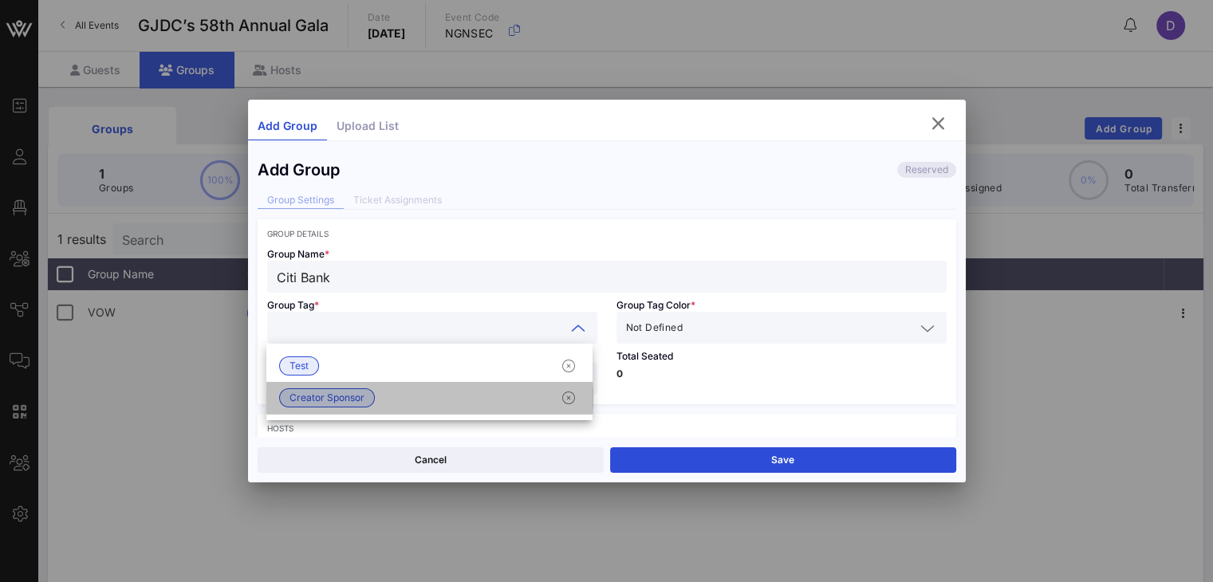
click at [366, 394] on span "Creator Sponsor" at bounding box center [327, 397] width 96 height 19
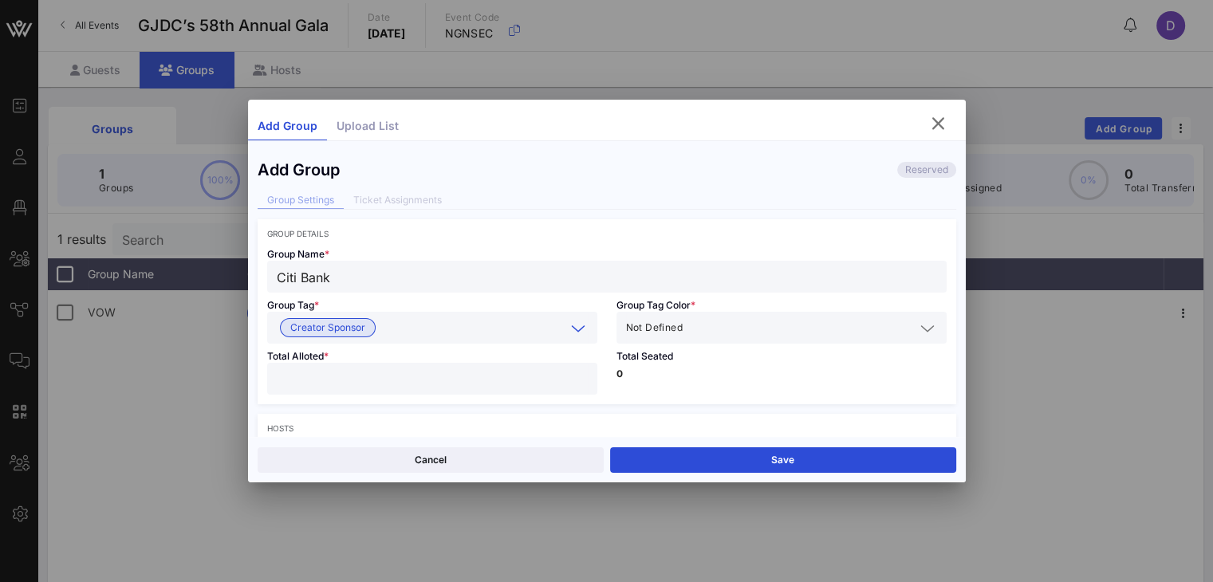
click at [690, 329] on input "text" at bounding box center [800, 327] width 229 height 21
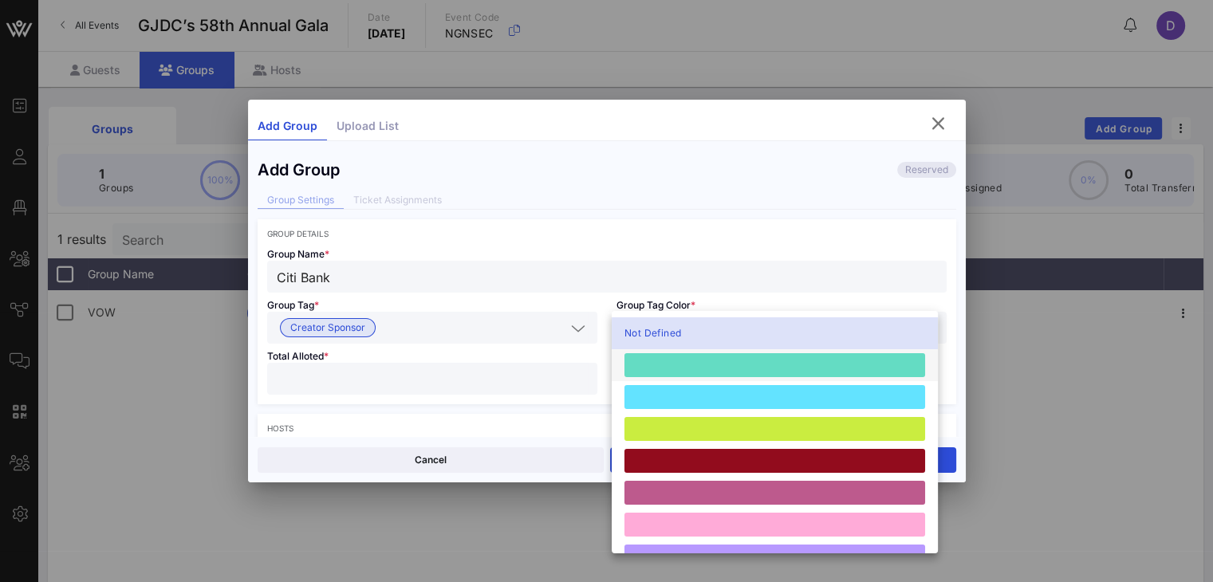
click at [695, 378] on div at bounding box center [775, 365] width 326 height 32
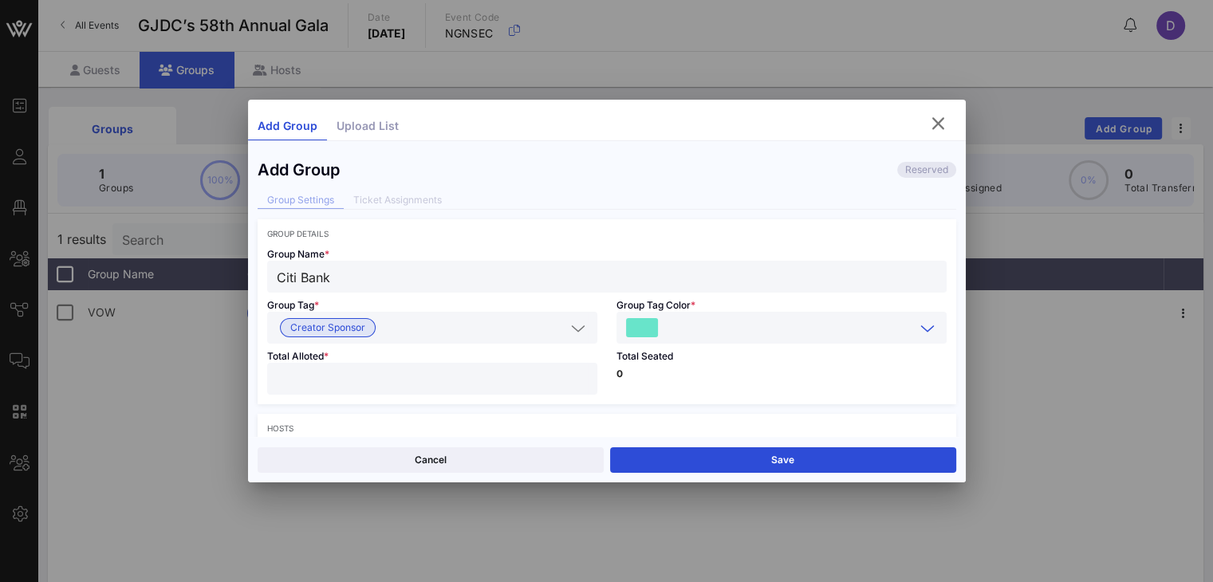
click at [550, 384] on input "number" at bounding box center [432, 378] width 311 height 21
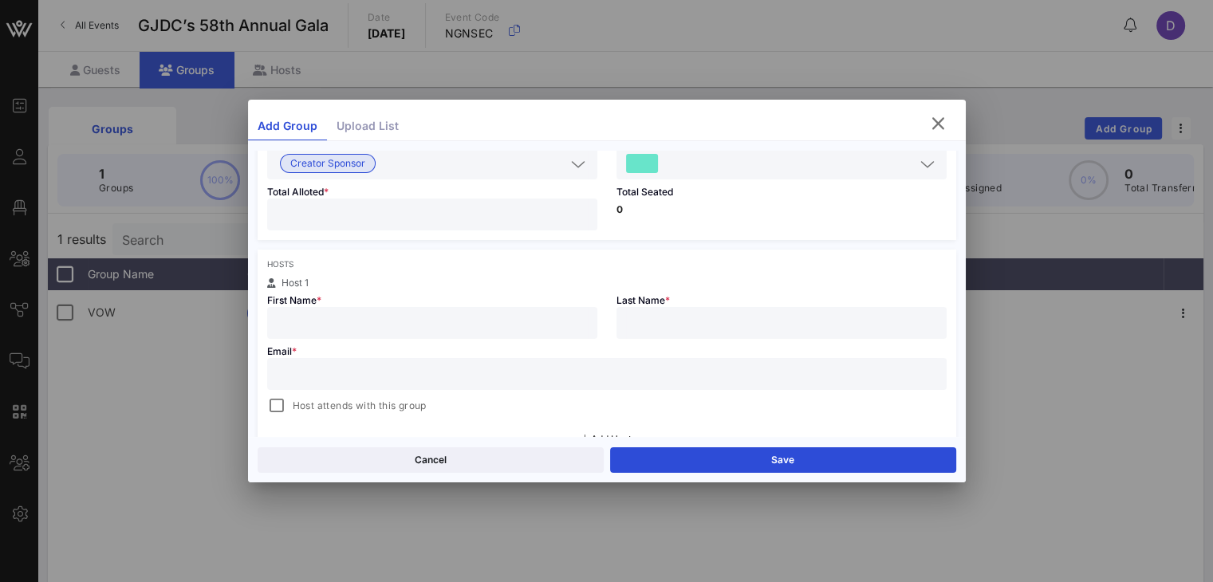
scroll to position [165, 0]
type input "*"
click at [539, 376] on input "text" at bounding box center [607, 373] width 660 height 21
paste input "shimonah.israel@citi.com"
drag, startPoint x: 333, startPoint y: 367, endPoint x: 207, endPoint y: 374, distance: 125.4
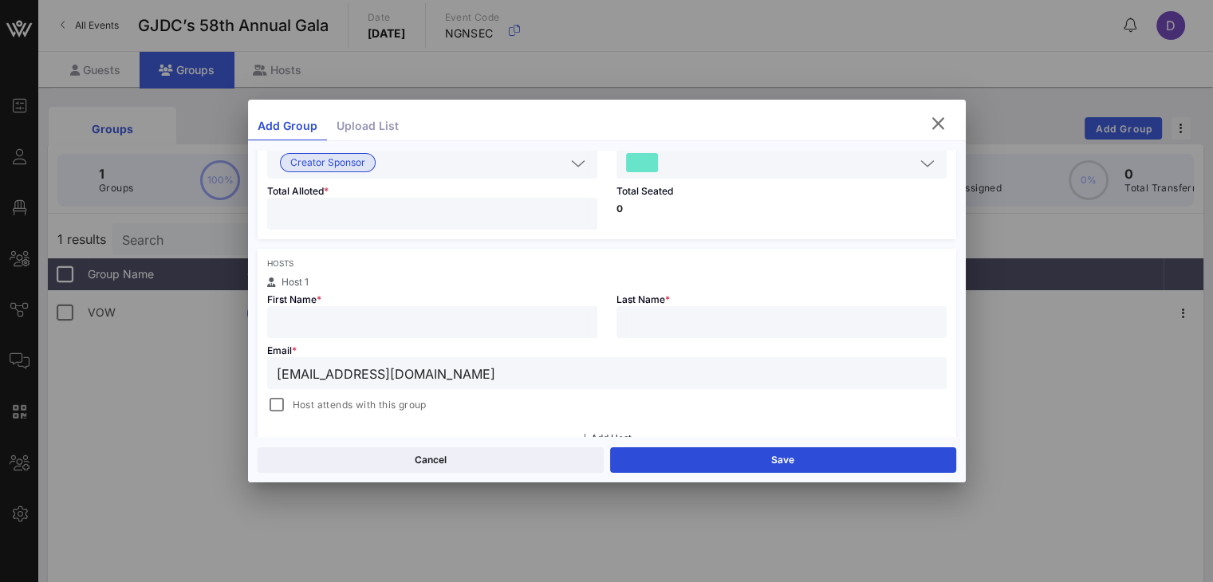
click at [207, 374] on div "Event Builder Guests Floor Plan All Groups Journeys Comms QR Scanner Team Setti…" at bounding box center [606, 418] width 1213 height 836
type input "shimonah.israel@citi.com"
click at [297, 320] on input "text" at bounding box center [432, 322] width 311 height 21
type input "A"
paste input "shimonah"
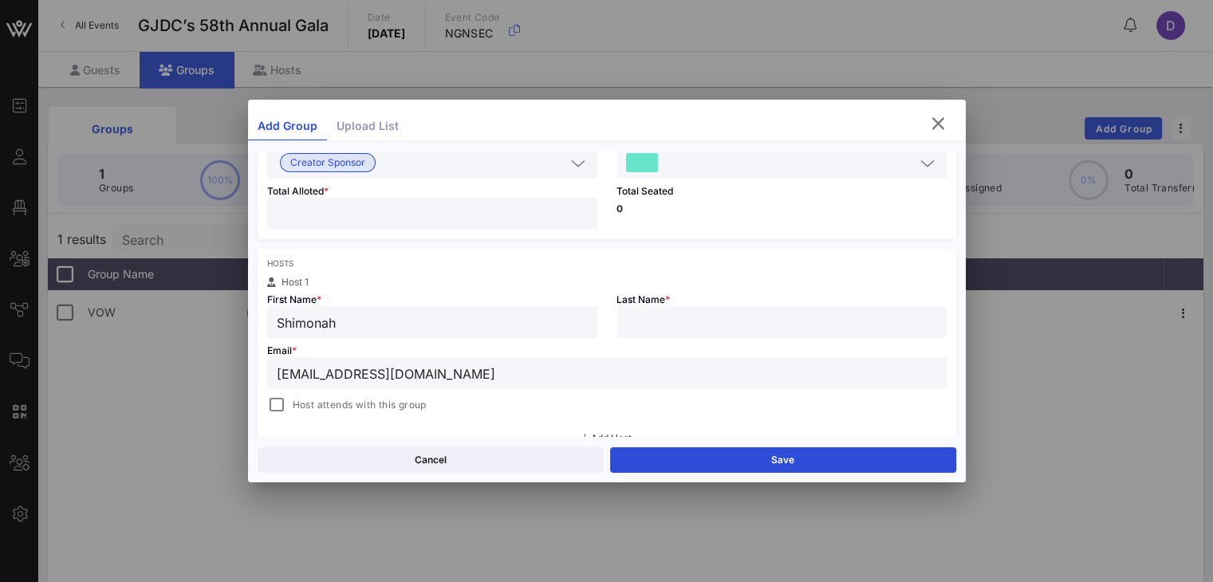
type input "Shimonah"
click at [735, 299] on div "Last Name *" at bounding box center [781, 312] width 349 height 51
click at [733, 312] on input "text" at bounding box center [781, 322] width 311 height 21
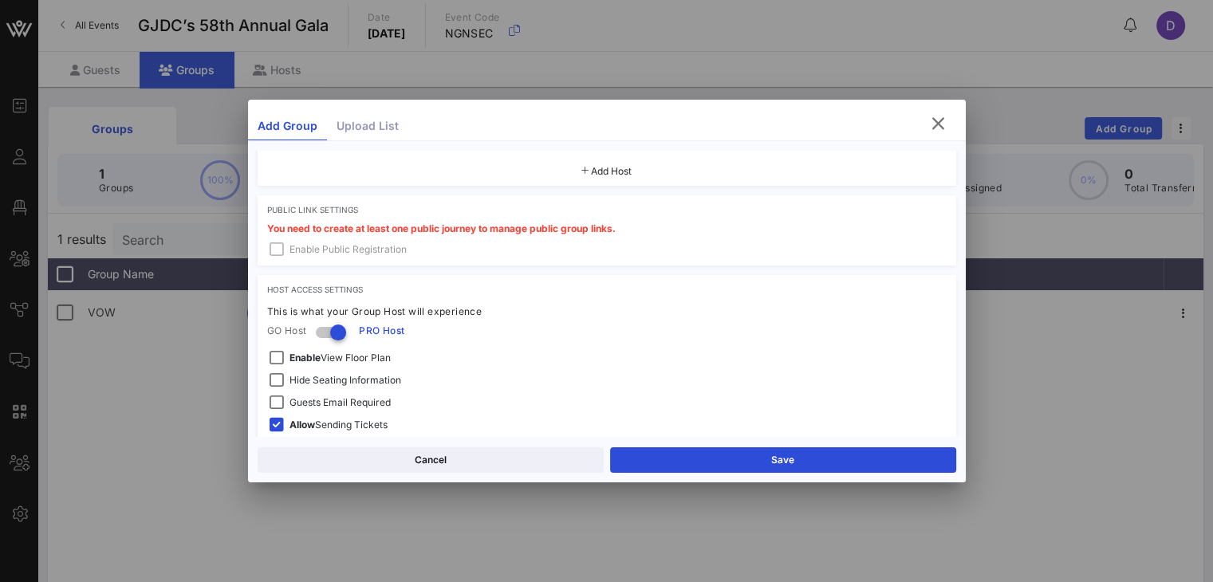
scroll to position [505, 0]
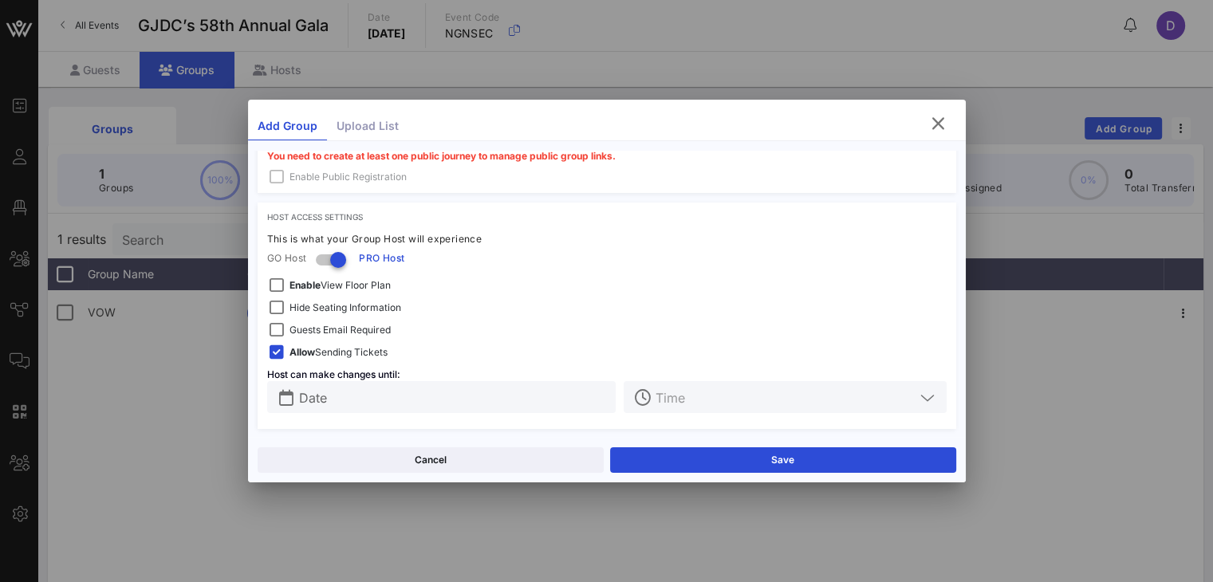
type input "Israel"
click at [299, 308] on span "Hide Seating Information" at bounding box center [345, 308] width 112 height 16
click at [308, 331] on span "Guests Email Required" at bounding box center [339, 330] width 101 height 16
click at [485, 403] on input "Date" at bounding box center [453, 397] width 308 height 21
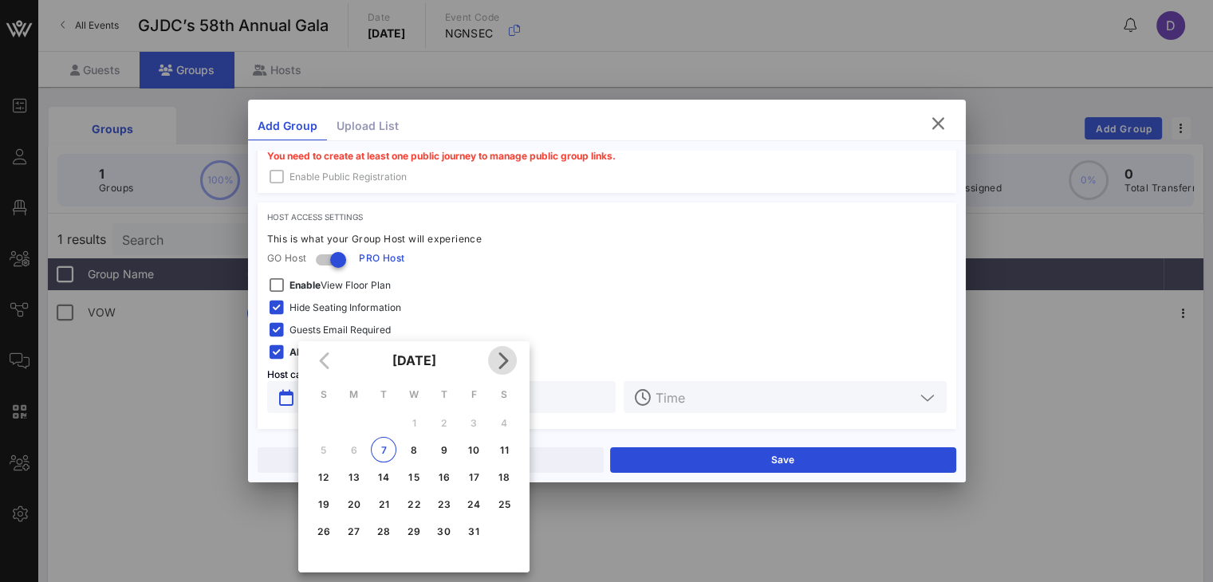
click at [500, 364] on icon "Next month" at bounding box center [502, 360] width 19 height 19
click at [443, 499] on div "20" at bounding box center [444, 504] width 26 height 12
type input "[DATE]"
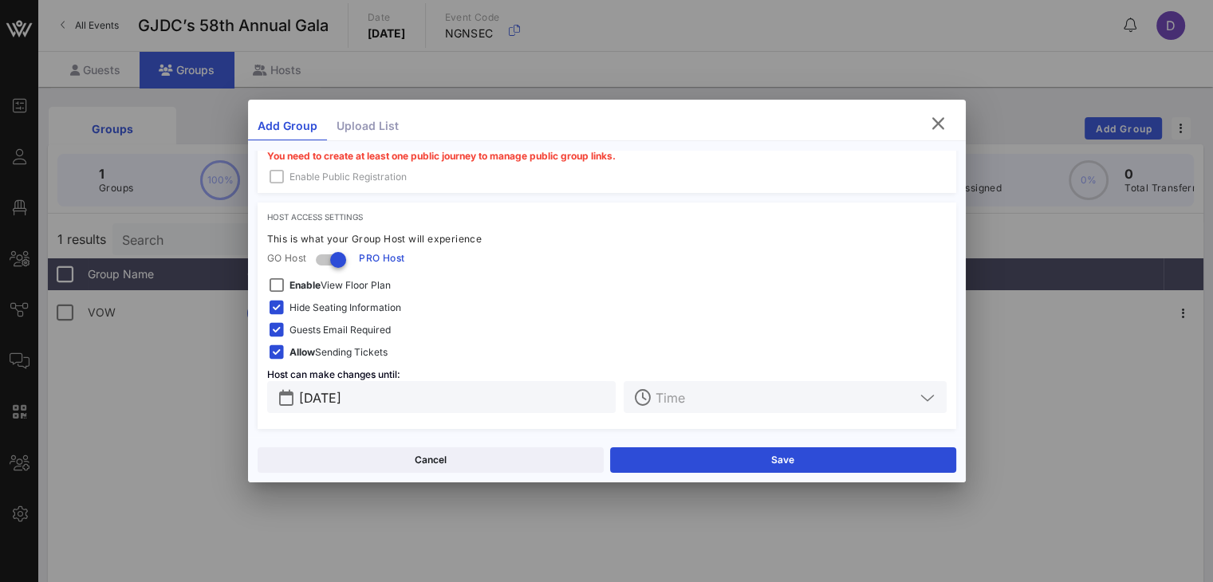
click at [663, 400] on input "text" at bounding box center [784, 397] width 258 height 21
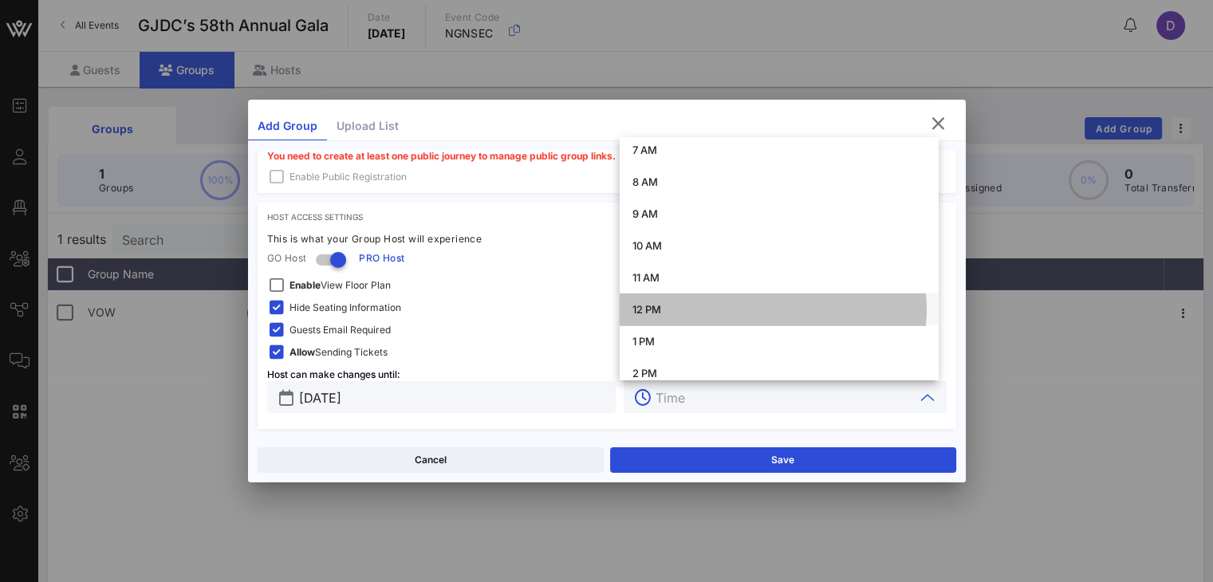
click at [675, 317] on div "12 PM" at bounding box center [778, 310] width 293 height 26
type input "12 PM"
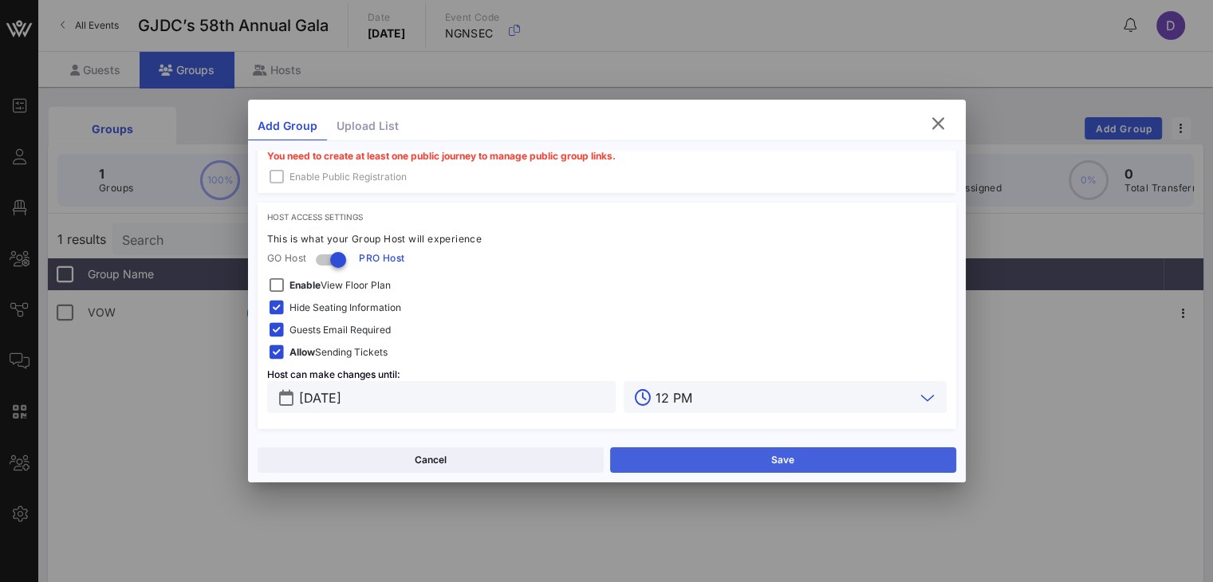
click at [730, 469] on button "Save" at bounding box center [783, 460] width 346 height 26
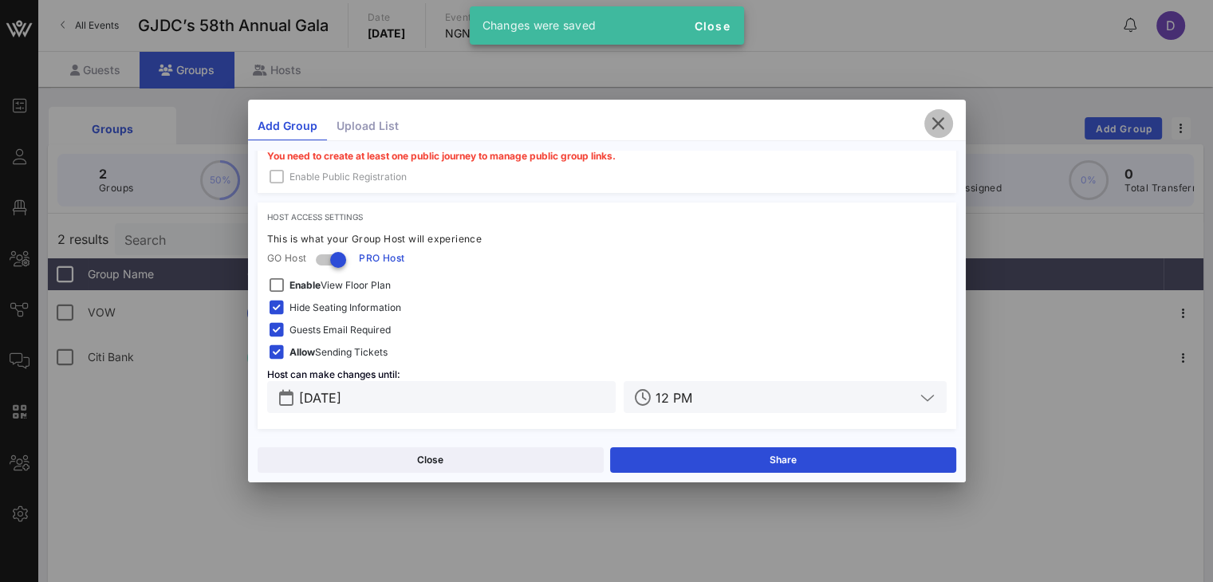
click at [910, 122] on icon "button" at bounding box center [938, 123] width 19 height 19
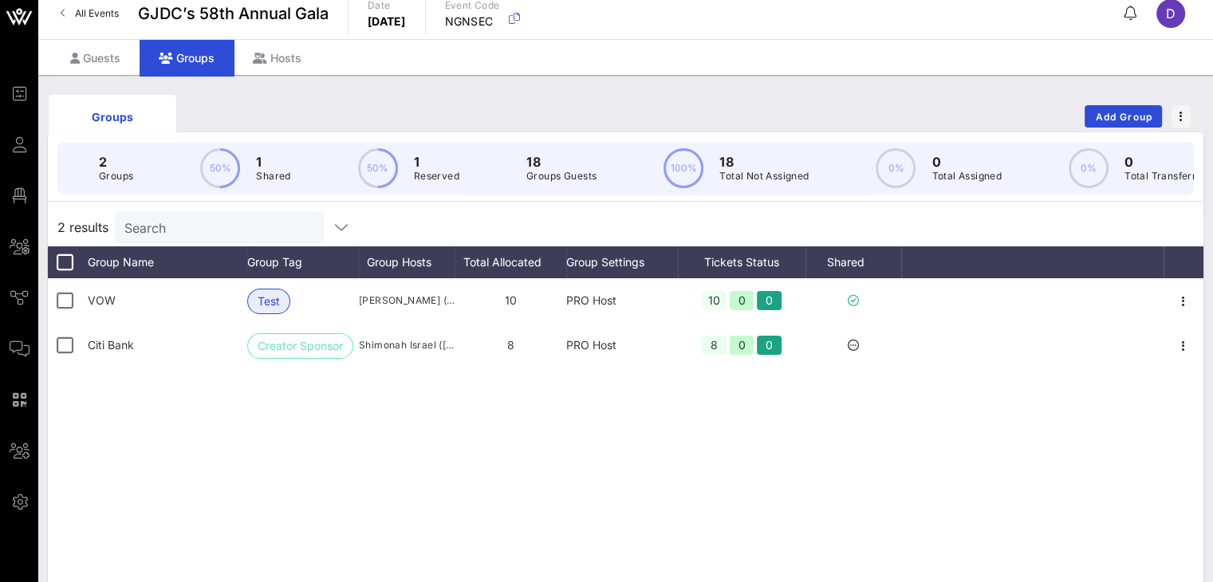
scroll to position [13, 0]
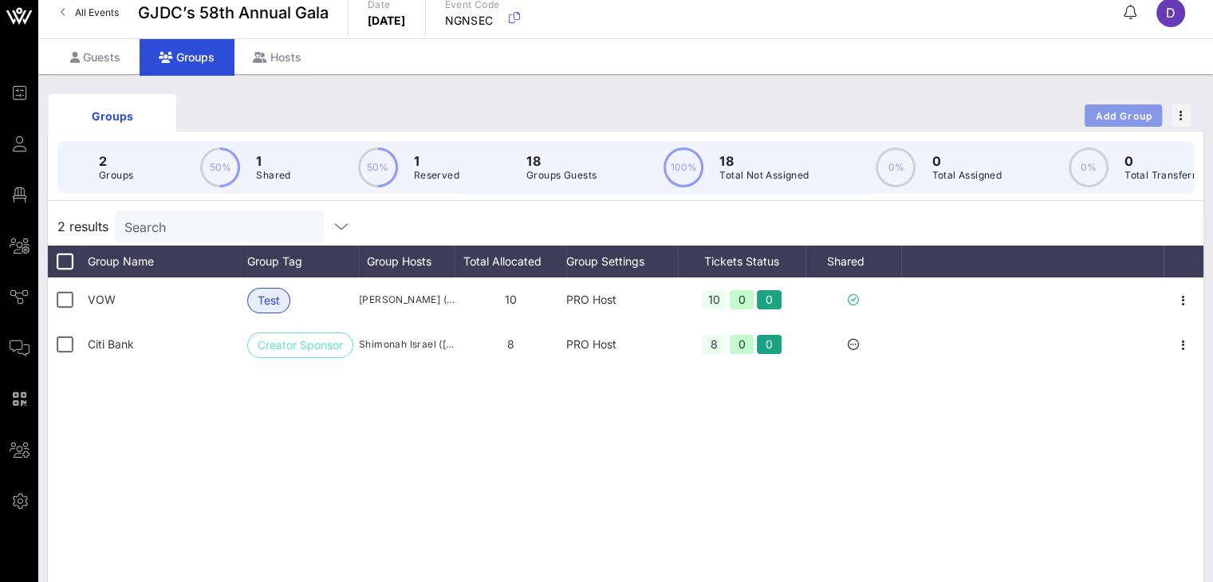
click at [910, 112] on span "Add Group" at bounding box center [1123, 116] width 57 height 12
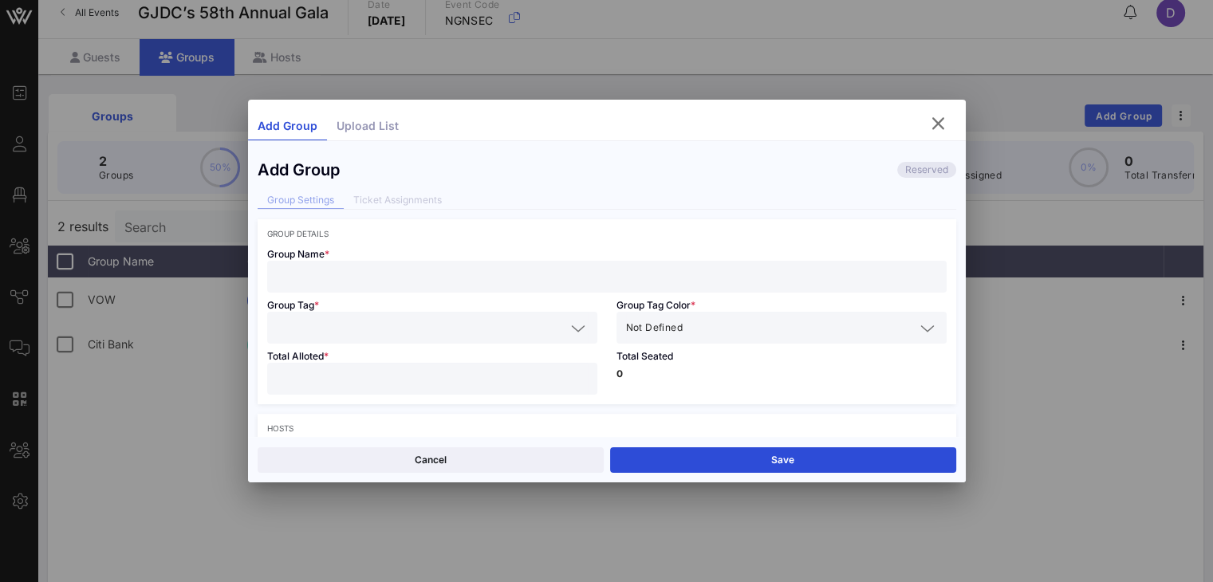
click at [455, 270] on input "text" at bounding box center [607, 276] width 660 height 21
click at [304, 290] on div at bounding box center [607, 277] width 660 height 32
type input "Alstom Group"
click at [324, 328] on input "text" at bounding box center [421, 327] width 289 height 21
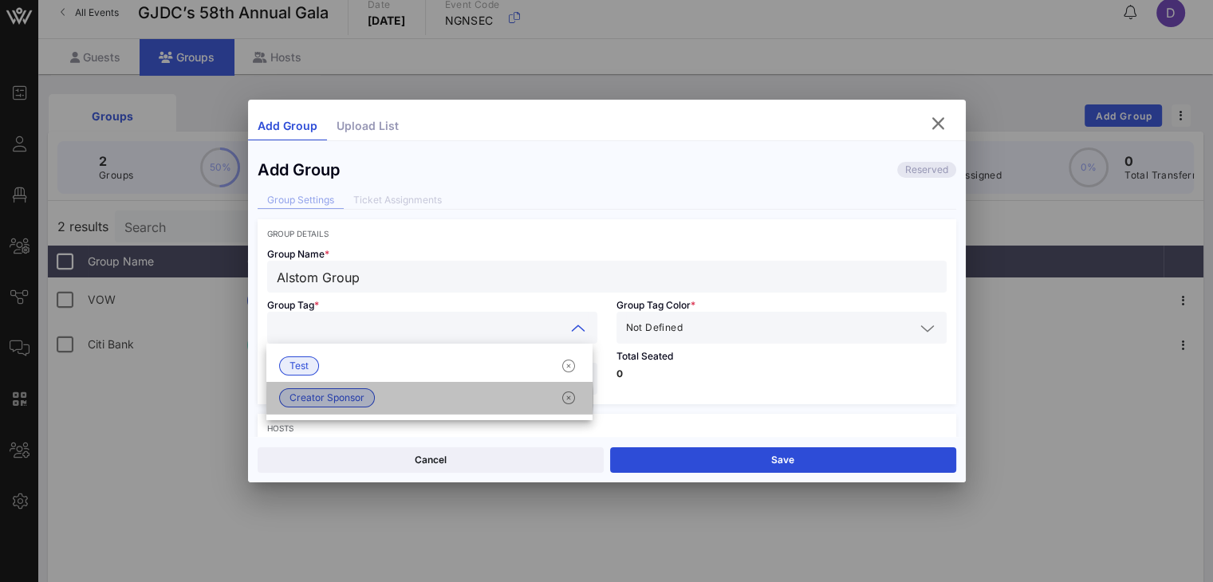
click at [351, 400] on span "Creator Sponsor" at bounding box center [326, 398] width 75 height 18
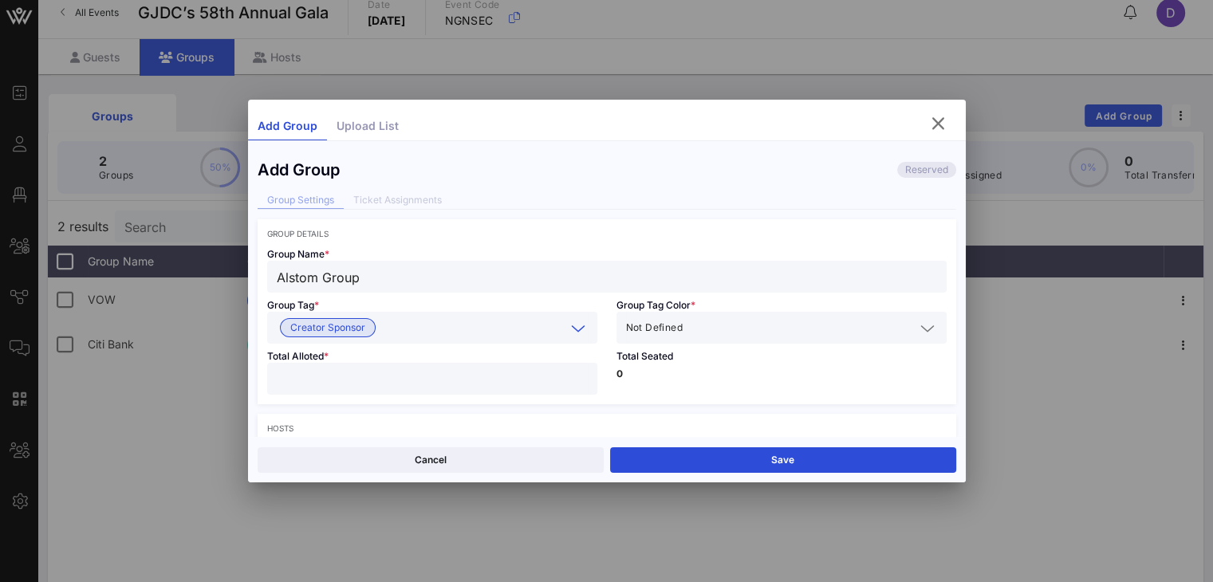
click at [693, 337] on input "text" at bounding box center [800, 327] width 229 height 21
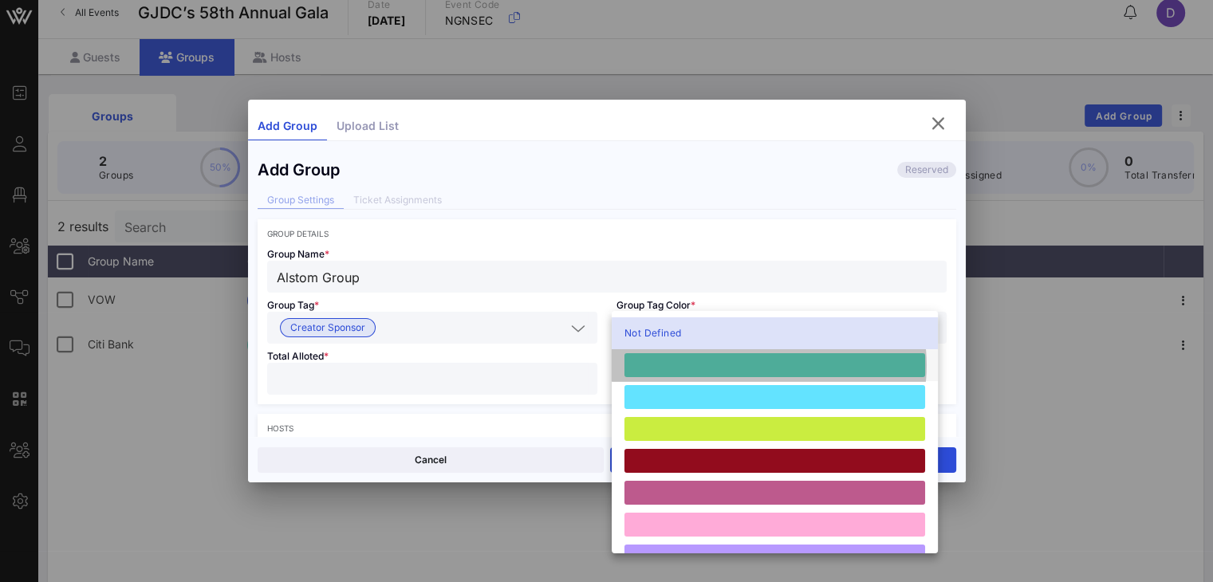
click at [695, 360] on div at bounding box center [774, 365] width 301 height 24
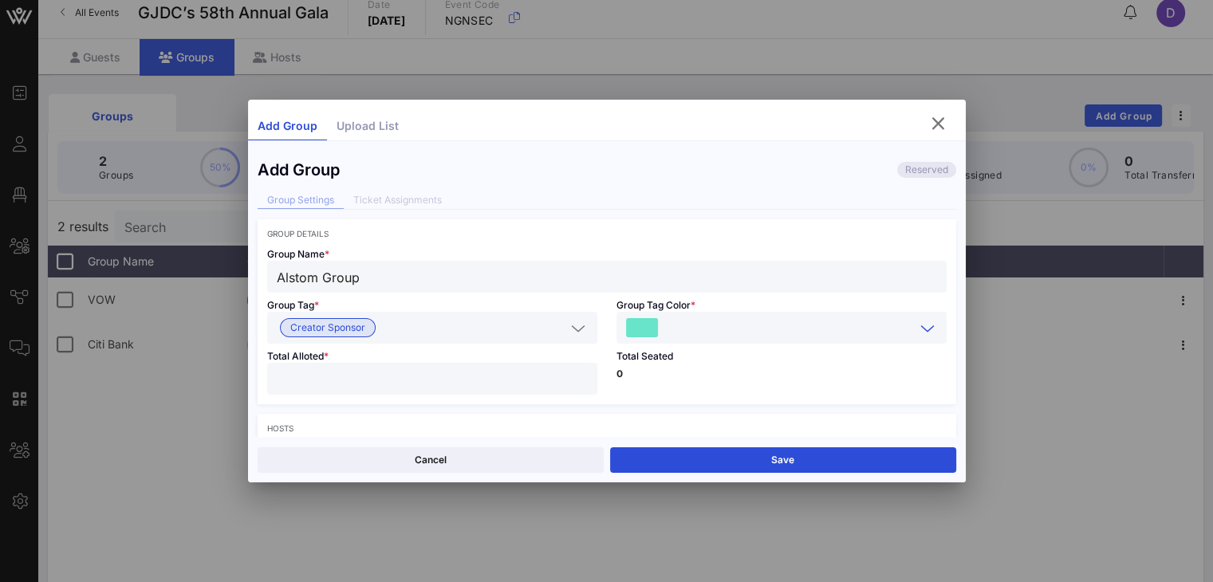
click at [510, 364] on div at bounding box center [432, 379] width 311 height 32
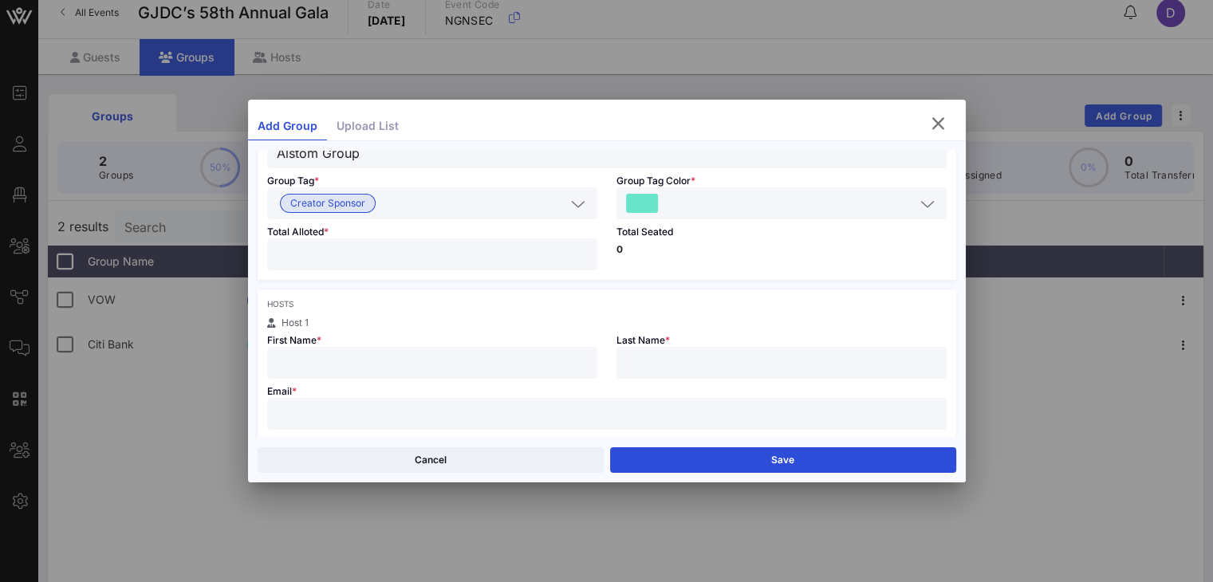
scroll to position [129, 0]
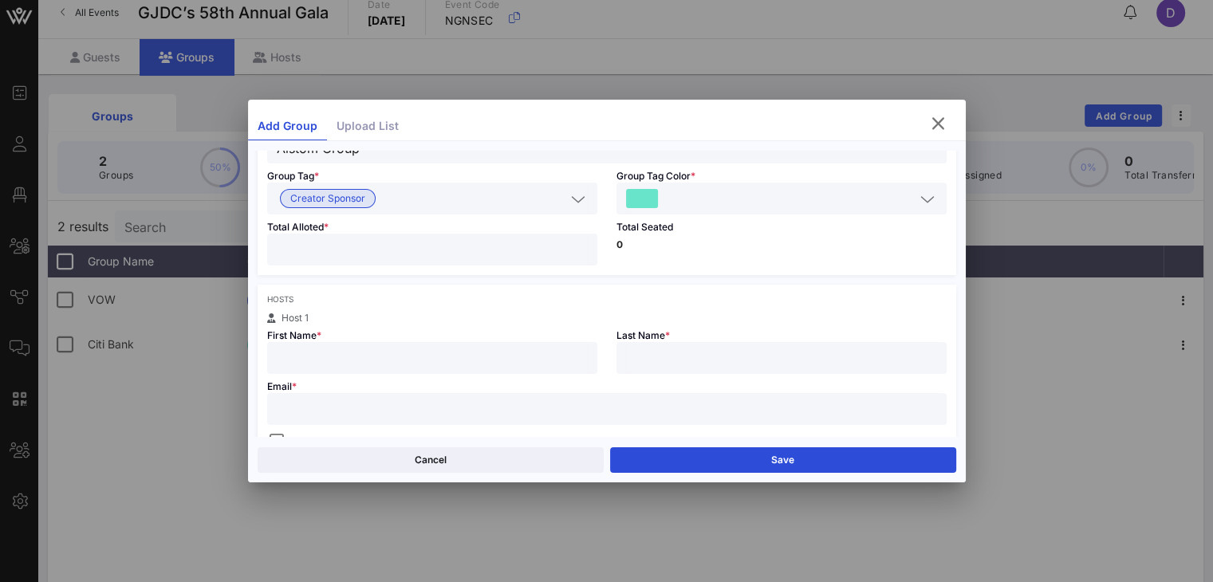
type input "*"
click at [505, 370] on div at bounding box center [432, 358] width 311 height 32
type input "Linda"
click at [685, 368] on div at bounding box center [781, 358] width 311 height 32
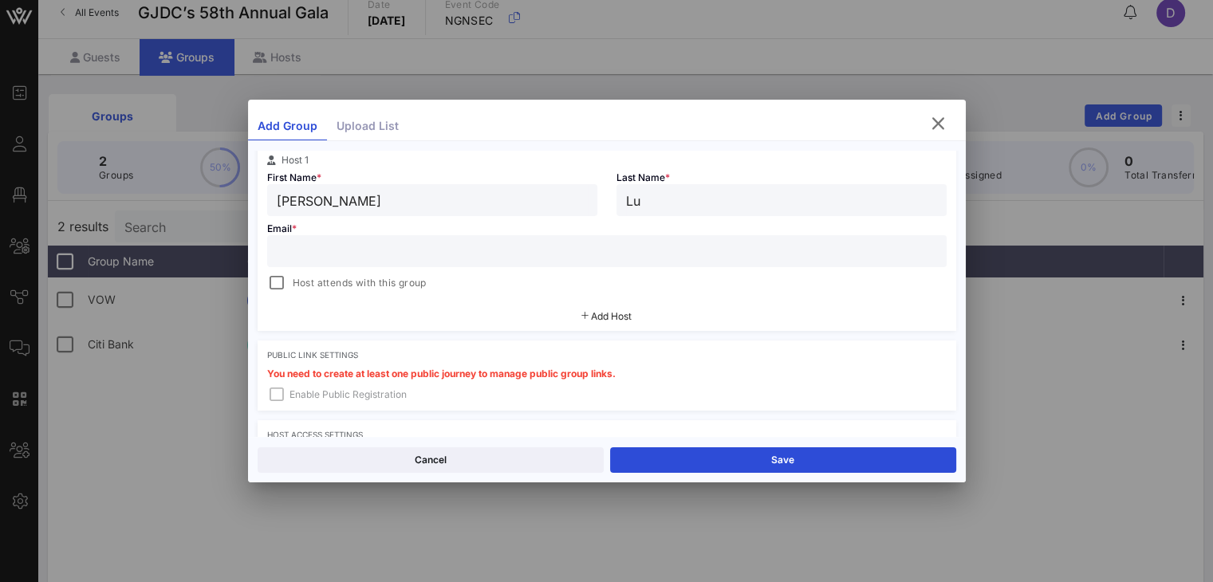
scroll to position [287, 0]
type input "Lu"
click at [581, 316] on icon at bounding box center [584, 316] width 7 height 1
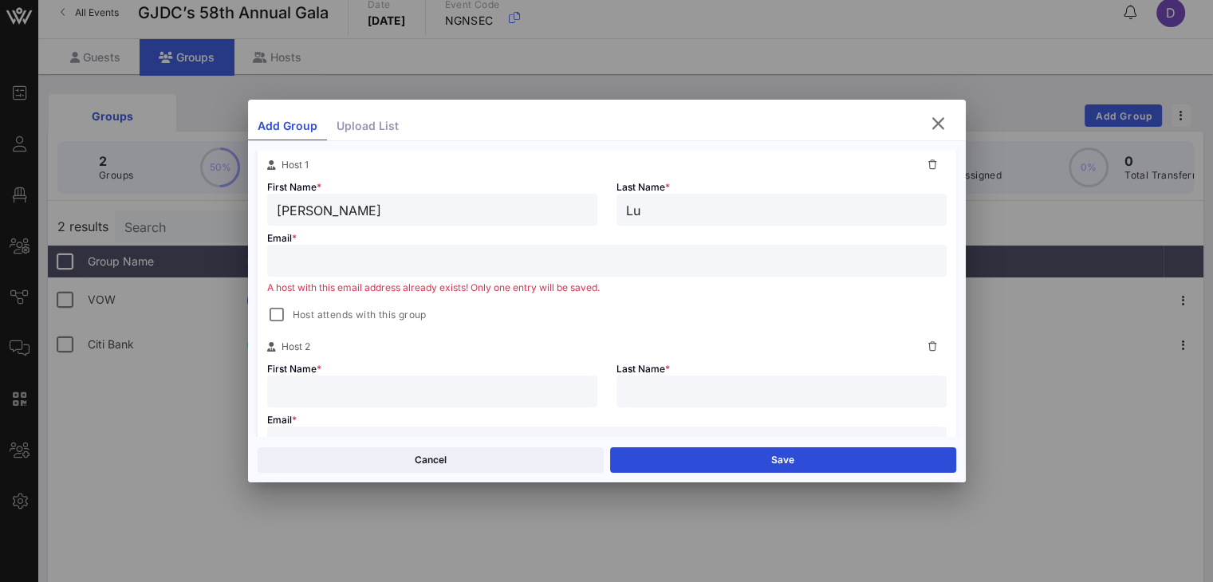
click at [375, 396] on input "text" at bounding box center [432, 391] width 311 height 21
type input "M"
click at [476, 261] on input "text" at bounding box center [607, 260] width 660 height 21
paste input "linda.lu@alstomgroup.com"
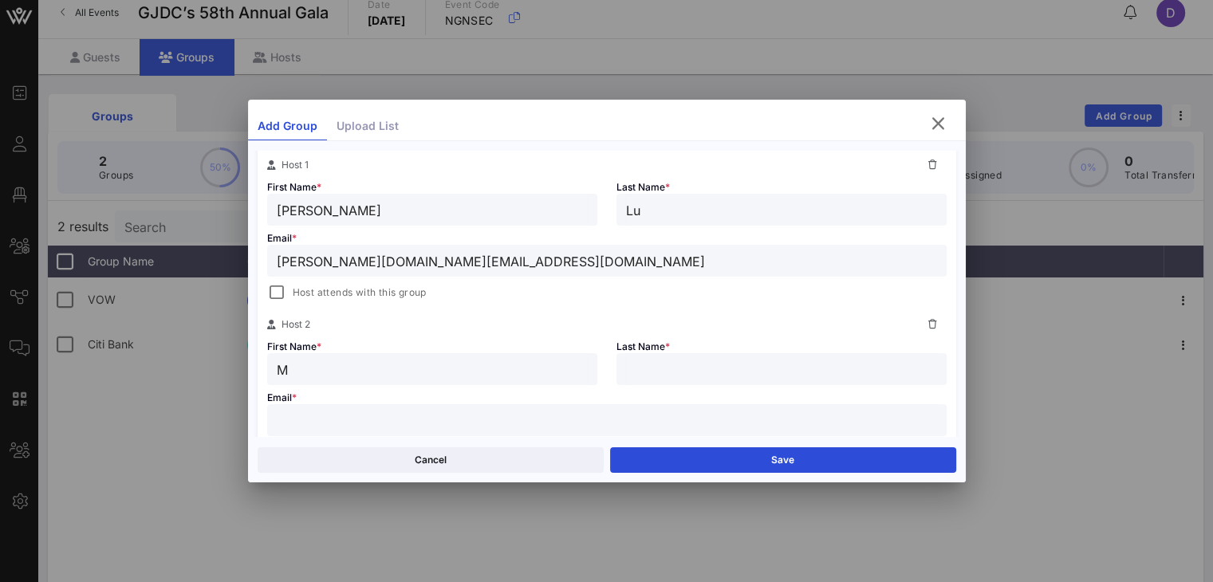
type input "linda.lu@alstomgroup.com"
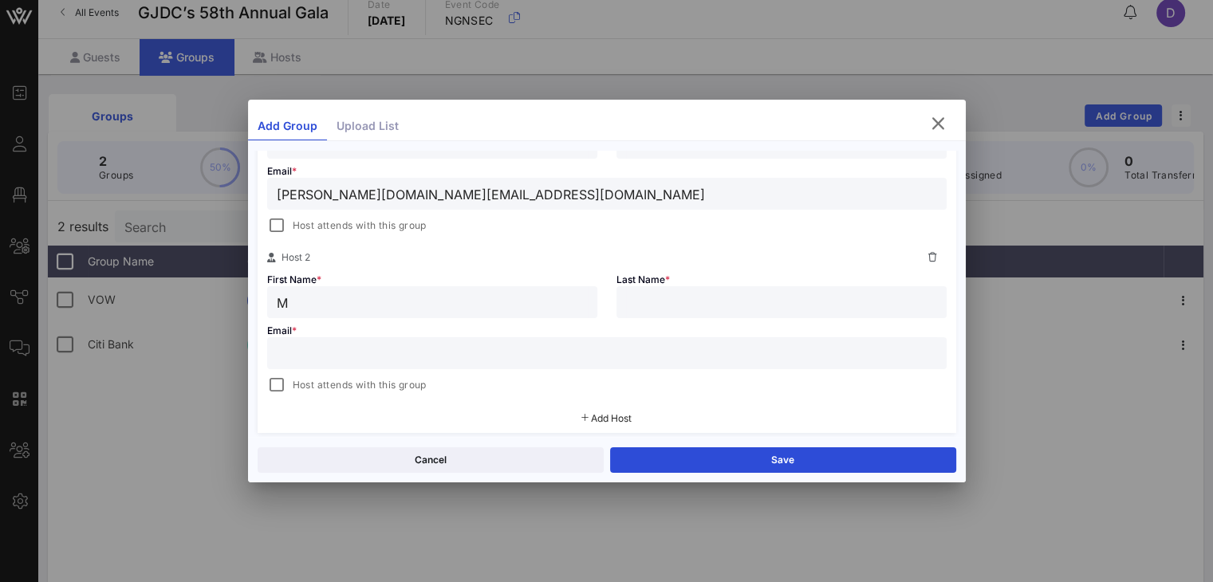
scroll to position [357, 0]
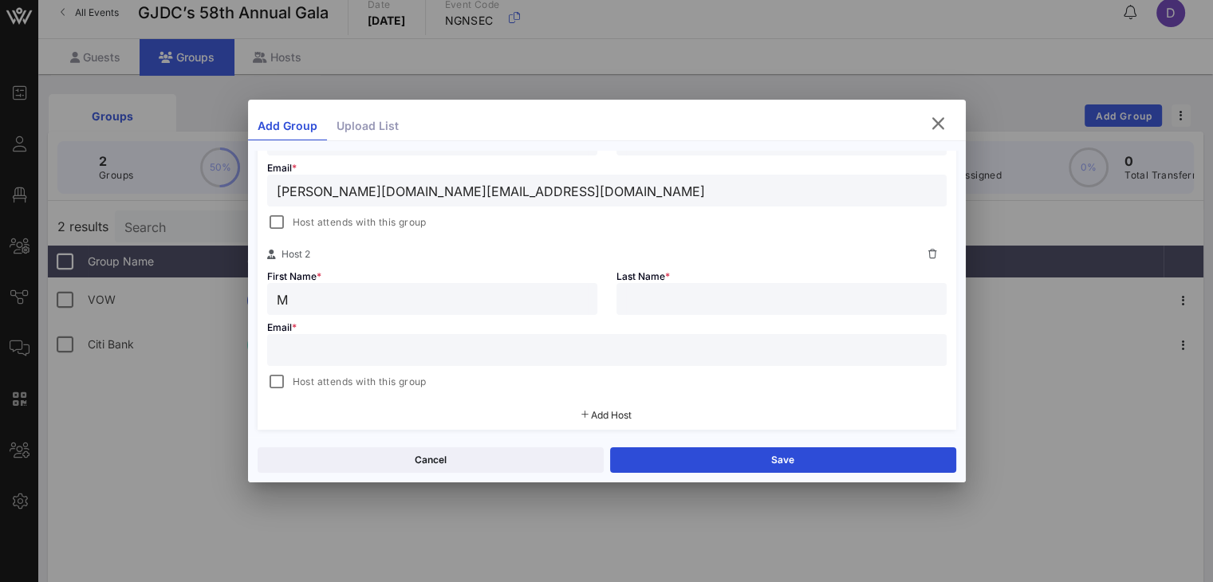
click at [482, 341] on input "text" at bounding box center [607, 350] width 660 height 21
paste input "monique.edwards@alstomgroup.com"
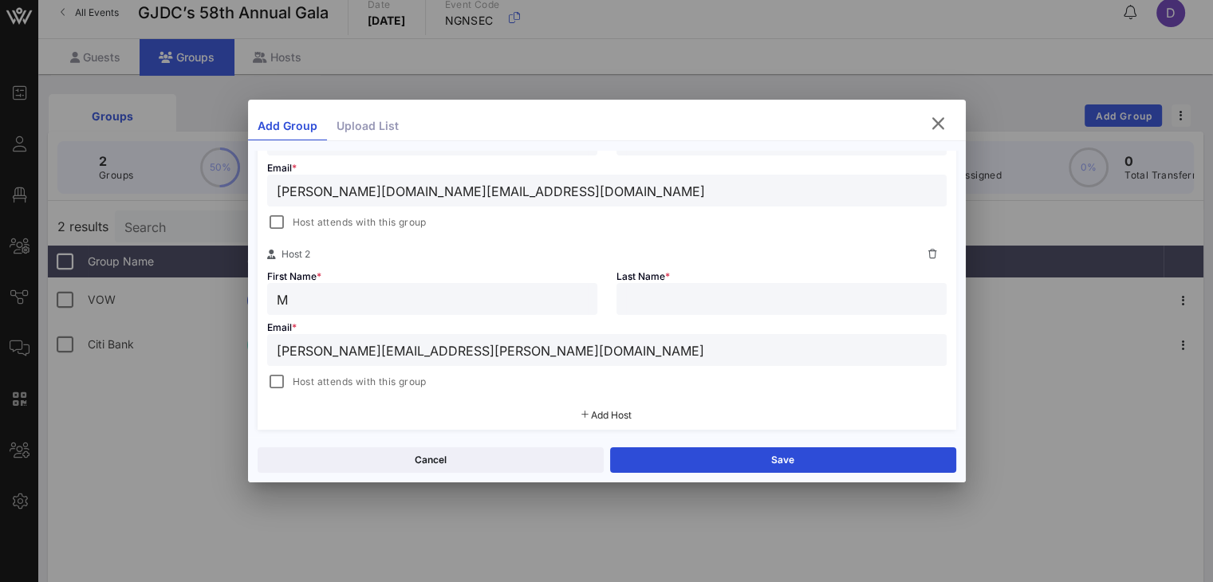
type input "monique.edwards@alstomgroup.com"
click at [437, 309] on div "M" at bounding box center [432, 299] width 311 height 32
type input "Monique"
click at [647, 302] on input "text" at bounding box center [781, 299] width 311 height 21
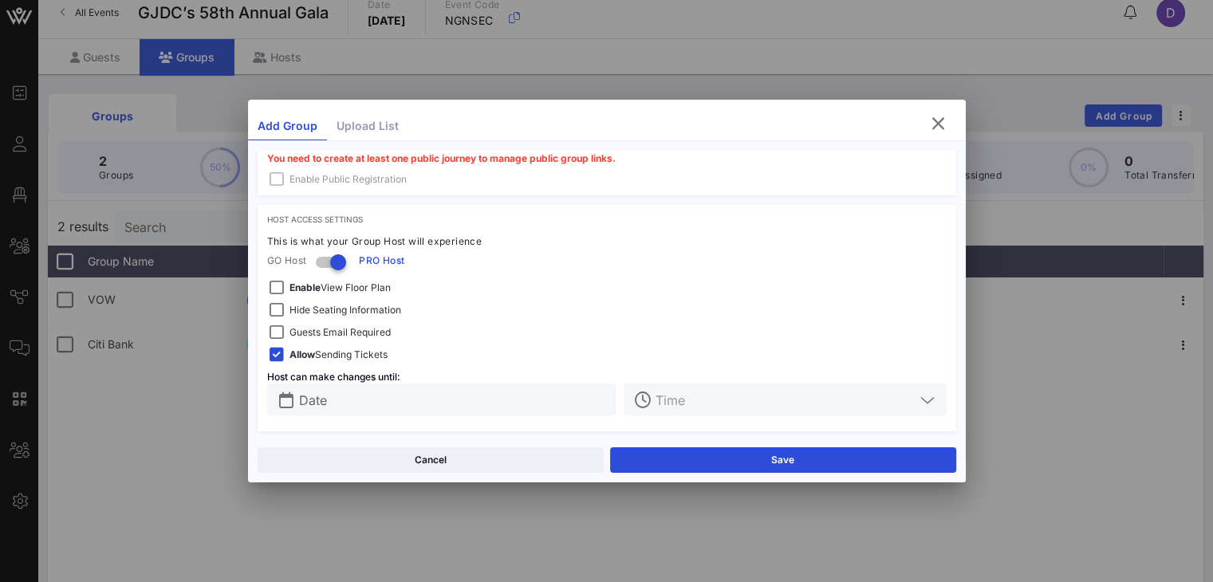
scroll to position [674, 0]
type input "Edwards"
click at [370, 310] on span "Hide Seating Information" at bounding box center [345, 308] width 112 height 16
click at [329, 328] on span "Guests Email Required" at bounding box center [339, 330] width 101 height 16
click at [341, 259] on div at bounding box center [338, 259] width 27 height 27
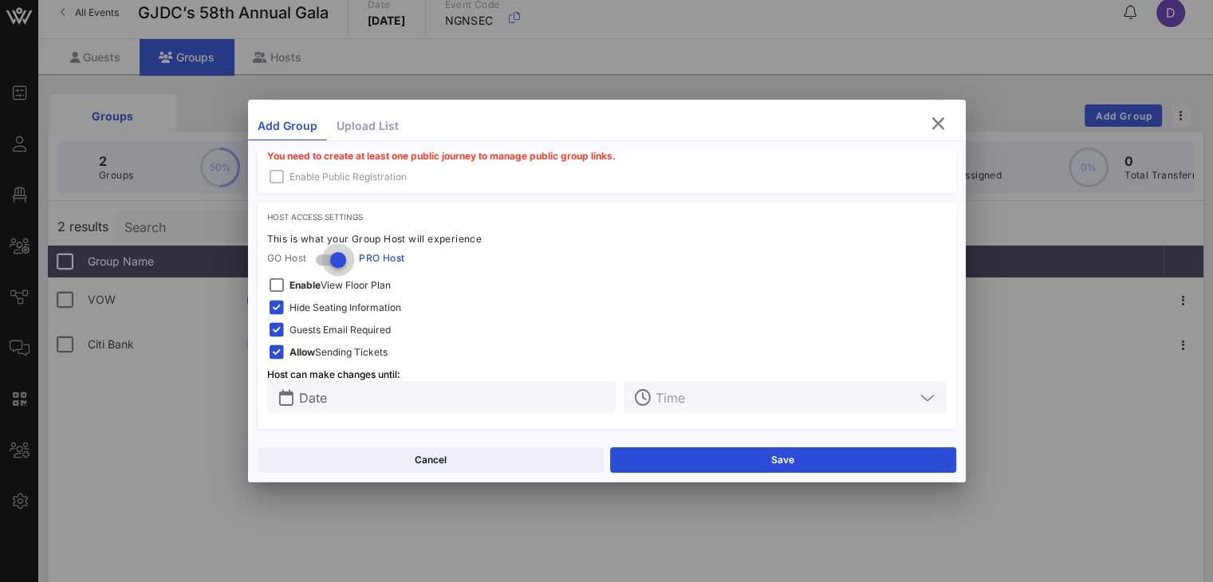
scroll to position [629, 0]
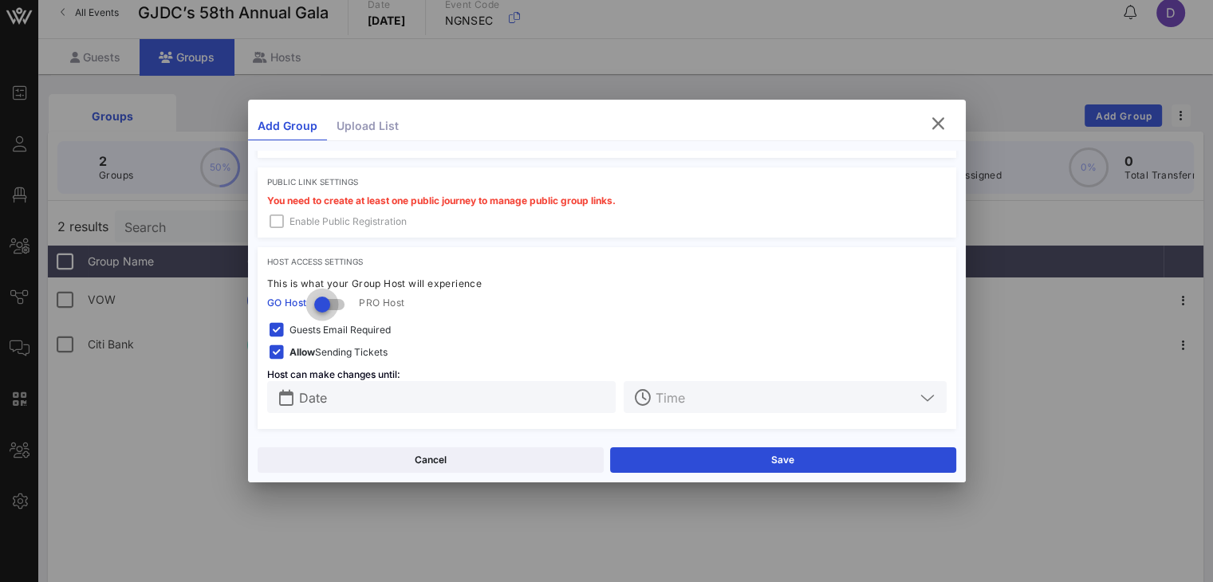
click at [321, 296] on div at bounding box center [322, 304] width 27 height 27
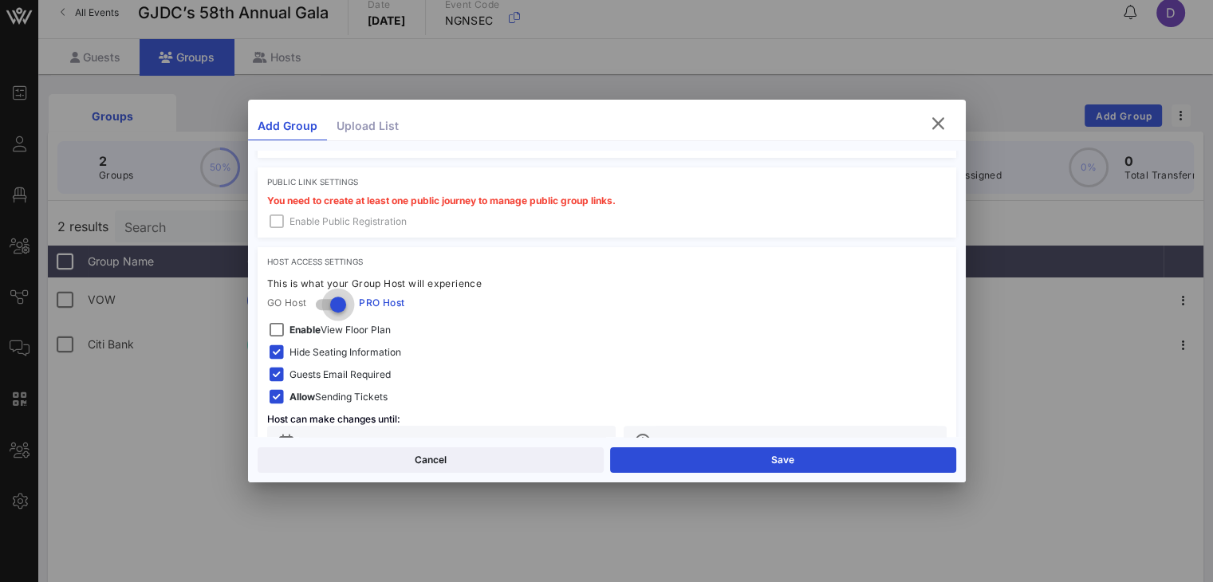
scroll to position [674, 0]
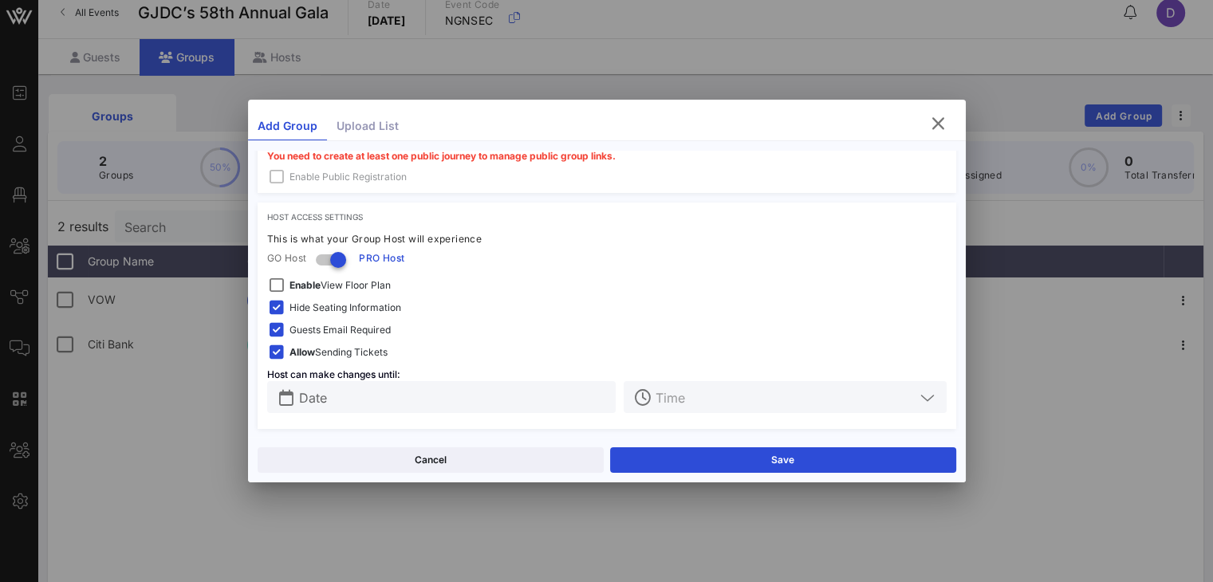
click at [353, 397] on input "Date" at bounding box center [453, 397] width 308 height 21
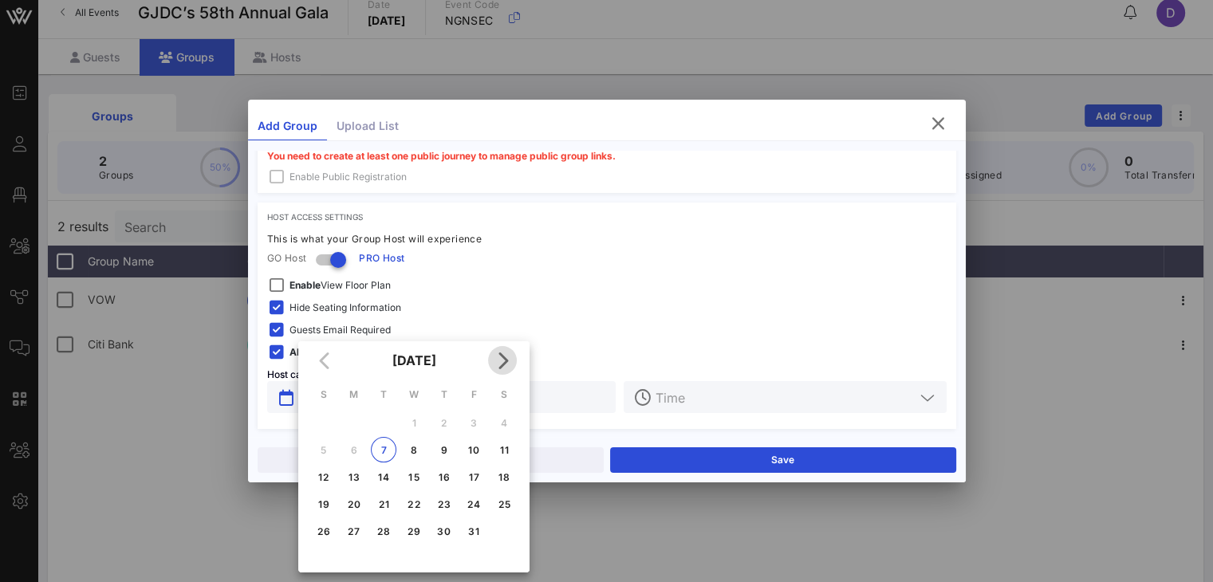
click at [502, 369] on icon "Next month" at bounding box center [502, 360] width 19 height 19
click at [447, 501] on div "20" at bounding box center [444, 504] width 26 height 12
type input "[DATE]"
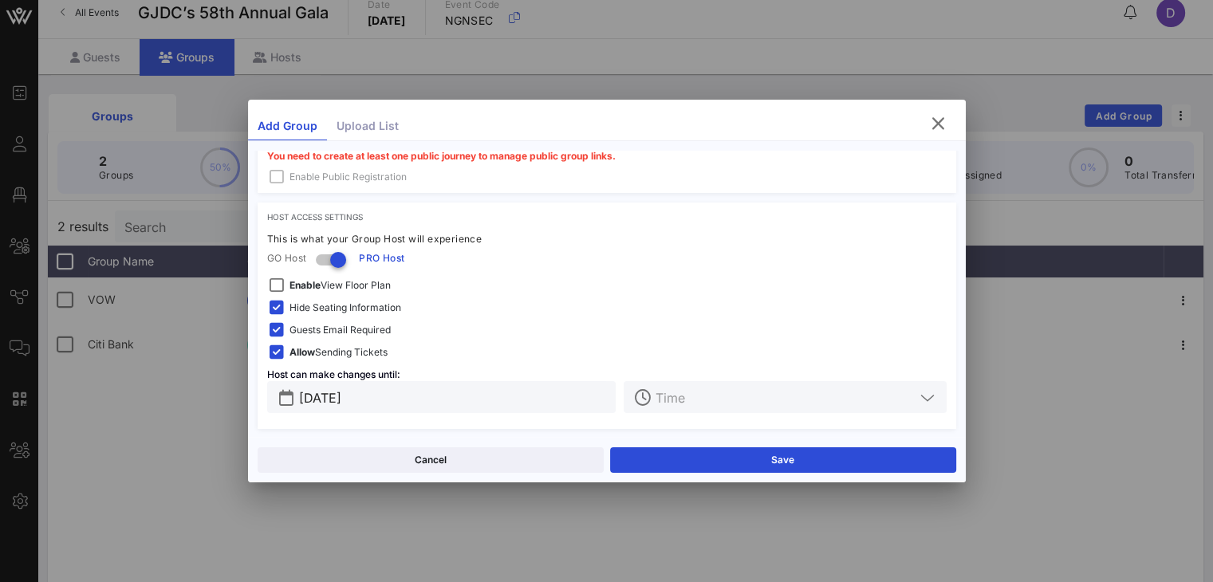
click at [648, 407] on div at bounding box center [785, 397] width 322 height 32
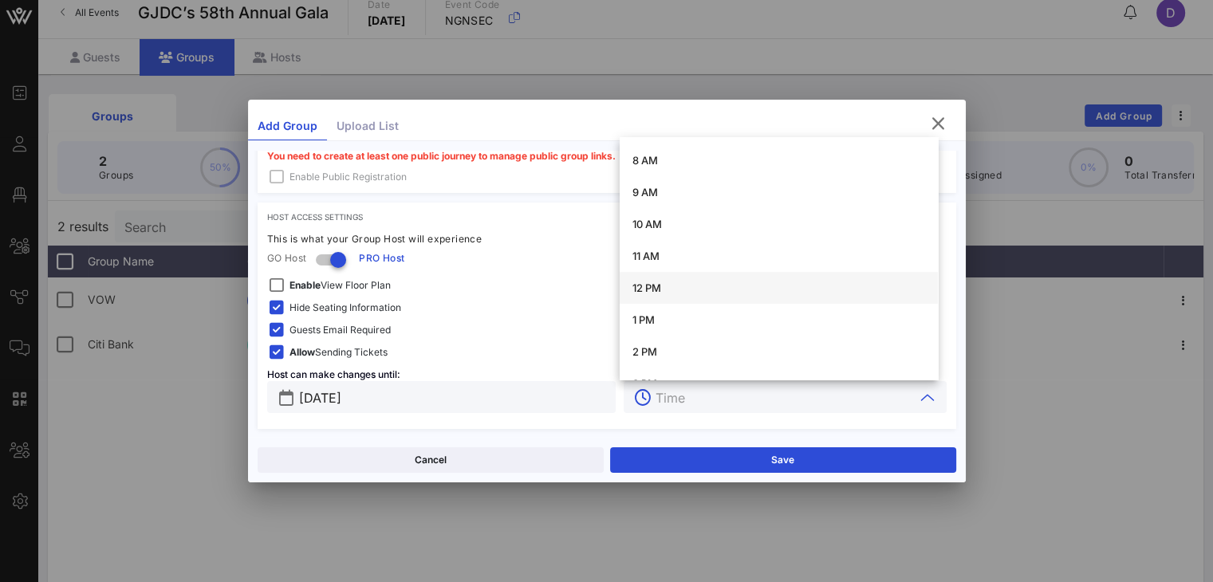
click at [659, 291] on div "12 PM" at bounding box center [778, 287] width 293 height 13
type input "12 PM"
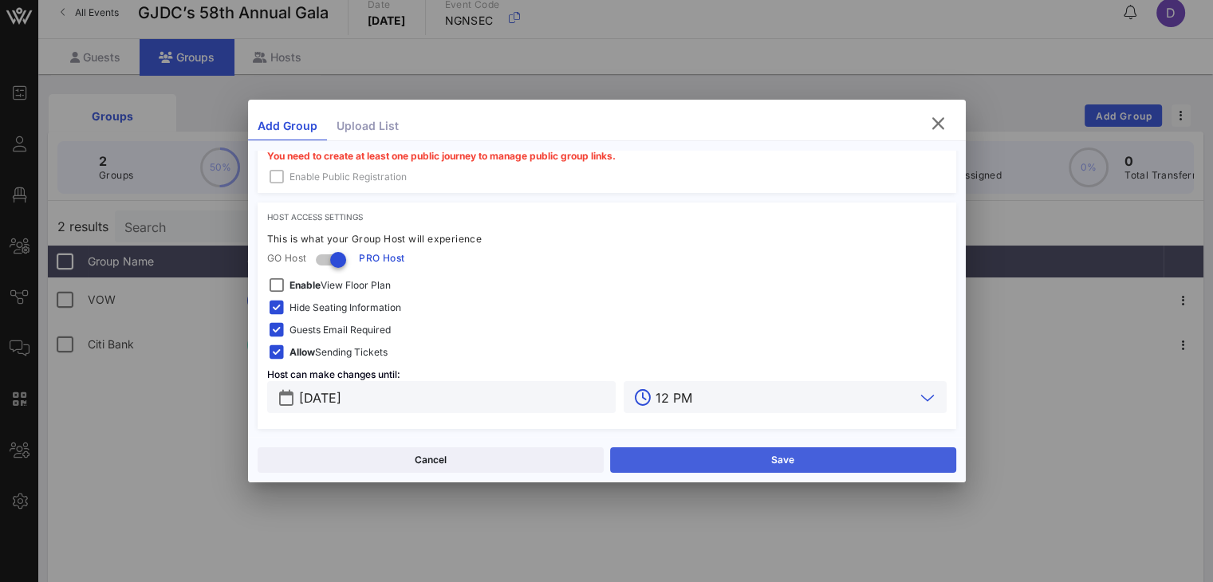
click at [742, 455] on button "Save" at bounding box center [783, 460] width 346 height 26
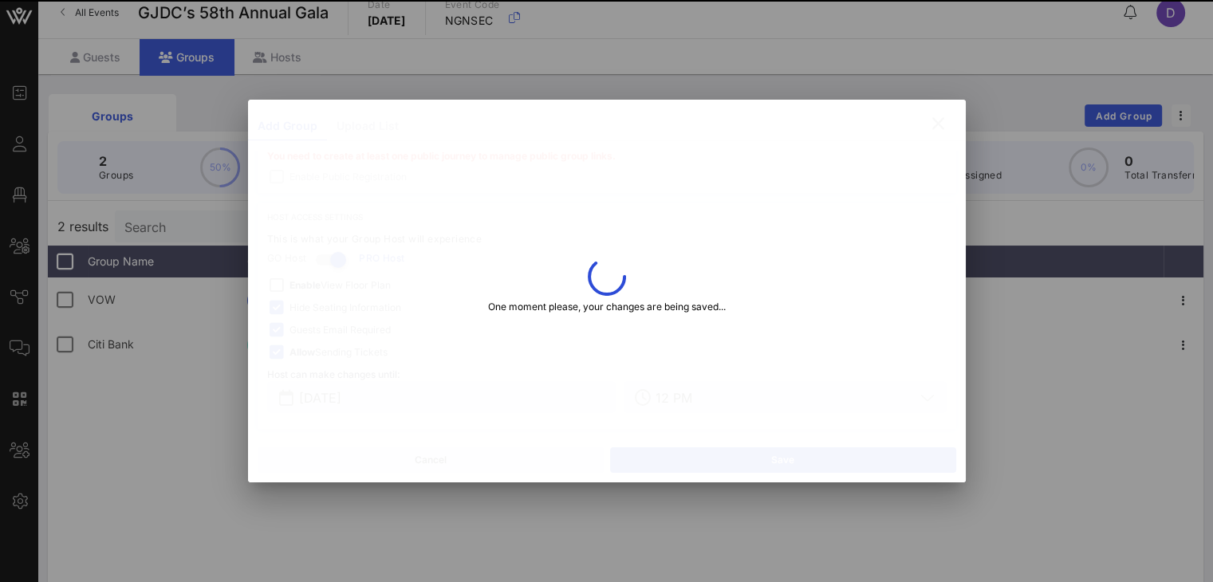
type input "Linda"
type input "Lu"
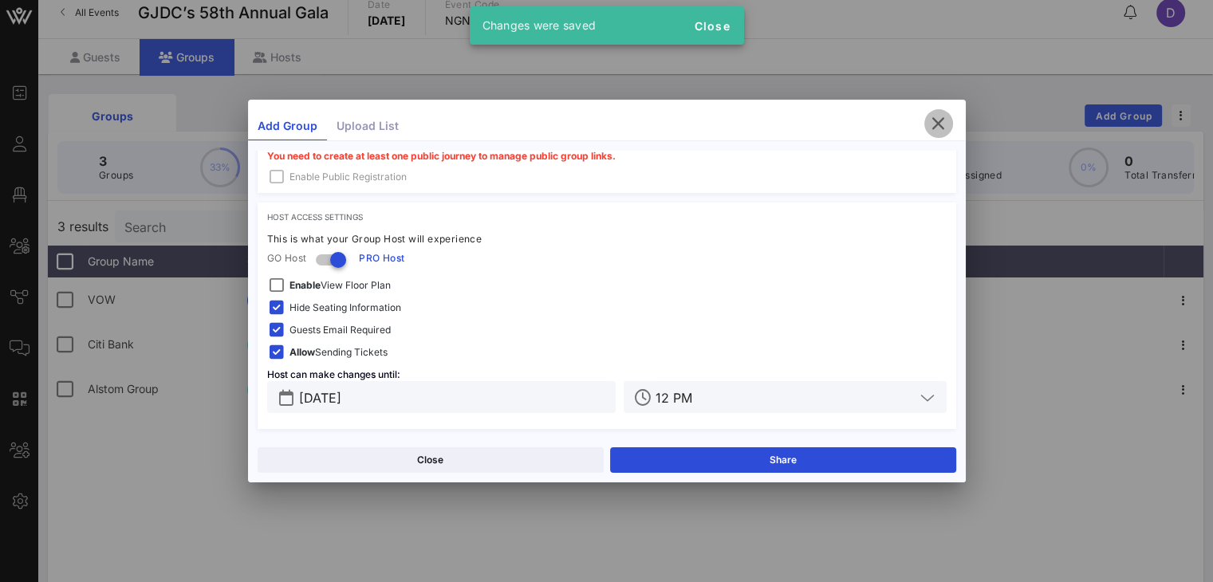
click at [910, 128] on icon "button" at bounding box center [938, 123] width 19 height 19
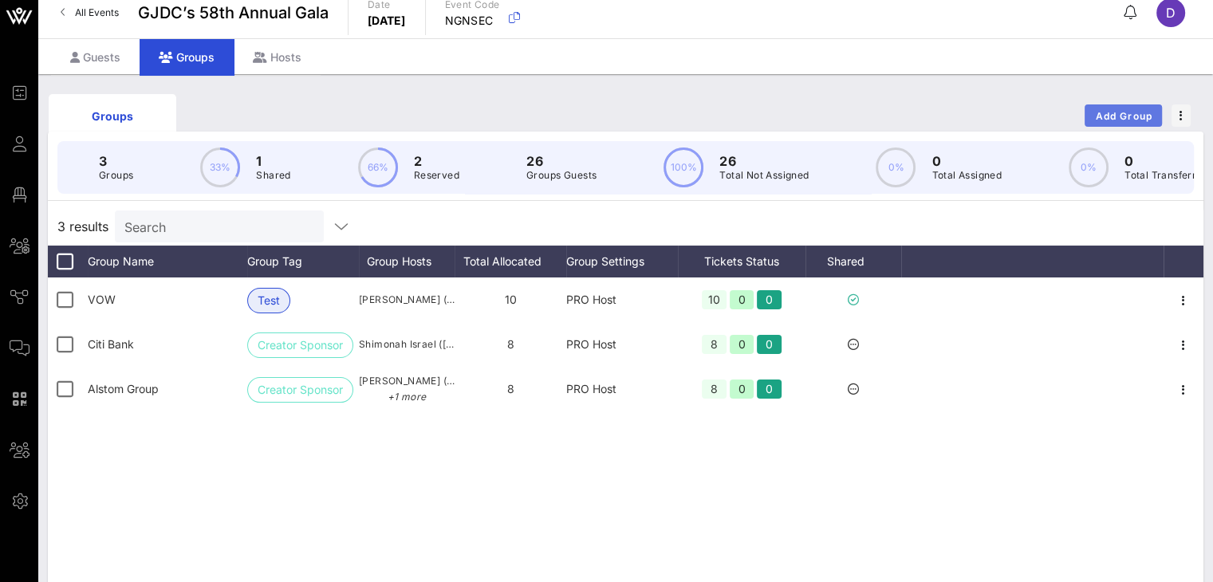
click at [910, 116] on span "Add Group" at bounding box center [1123, 116] width 57 height 12
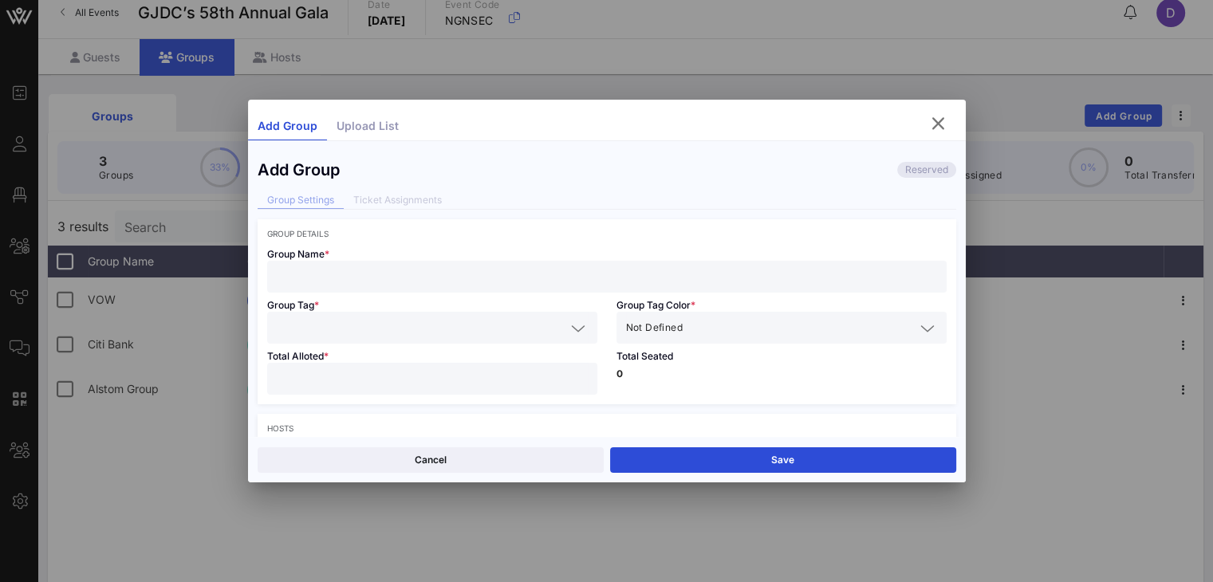
click at [400, 270] on input "text" at bounding box center [607, 276] width 660 height 21
type input "Flying Food Group"
click at [396, 336] on input "text" at bounding box center [421, 327] width 289 height 21
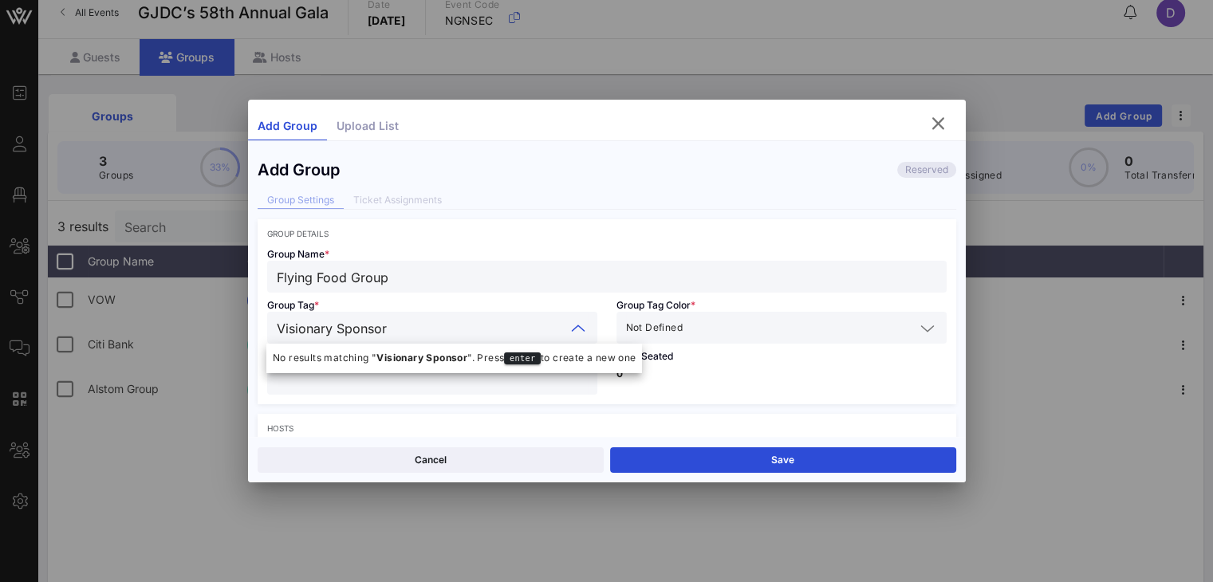
type input "Visionary Sponsor"
click at [726, 334] on input "text" at bounding box center [800, 327] width 229 height 21
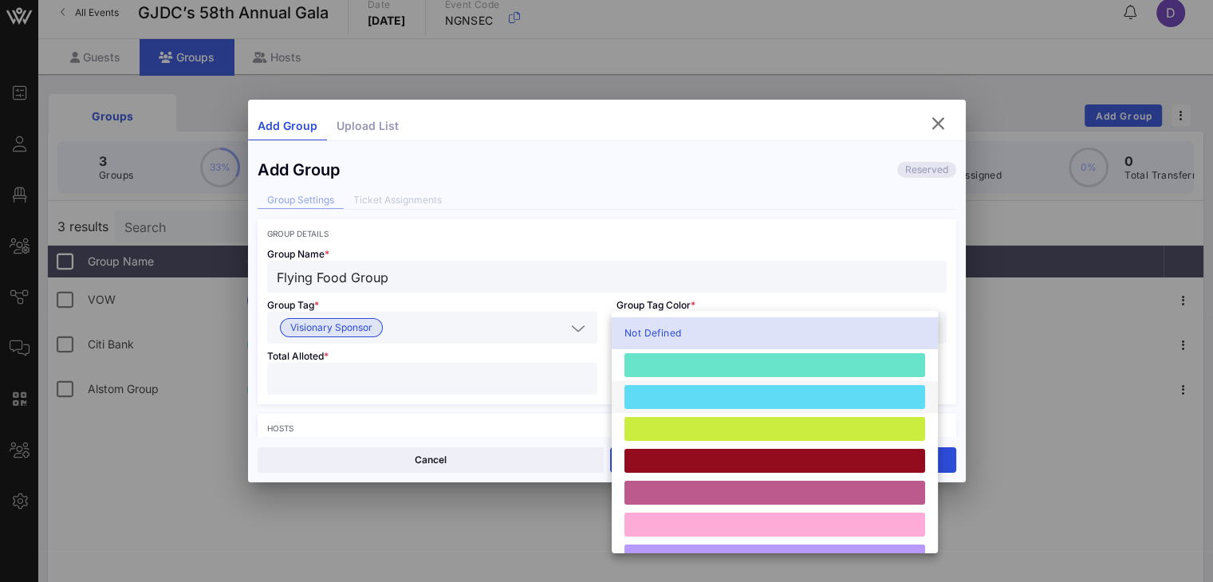
click at [722, 404] on div at bounding box center [774, 397] width 301 height 24
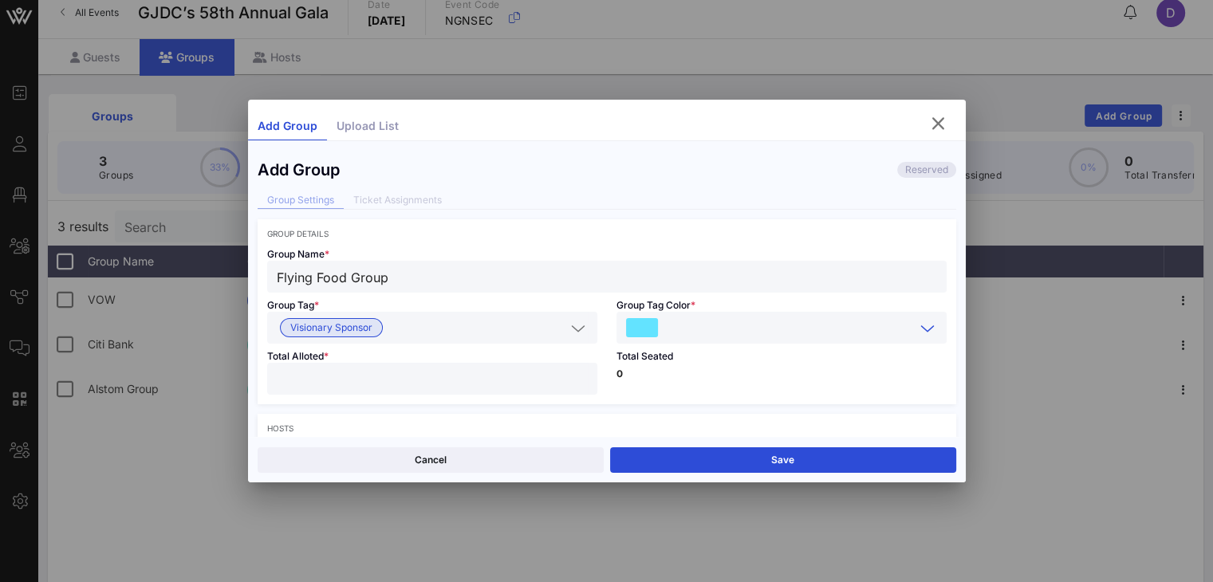
click at [429, 377] on input "number" at bounding box center [432, 378] width 311 height 21
type input "*"
type input "**"
click at [734, 381] on div "Total Seated 0" at bounding box center [781, 374] width 349 height 61
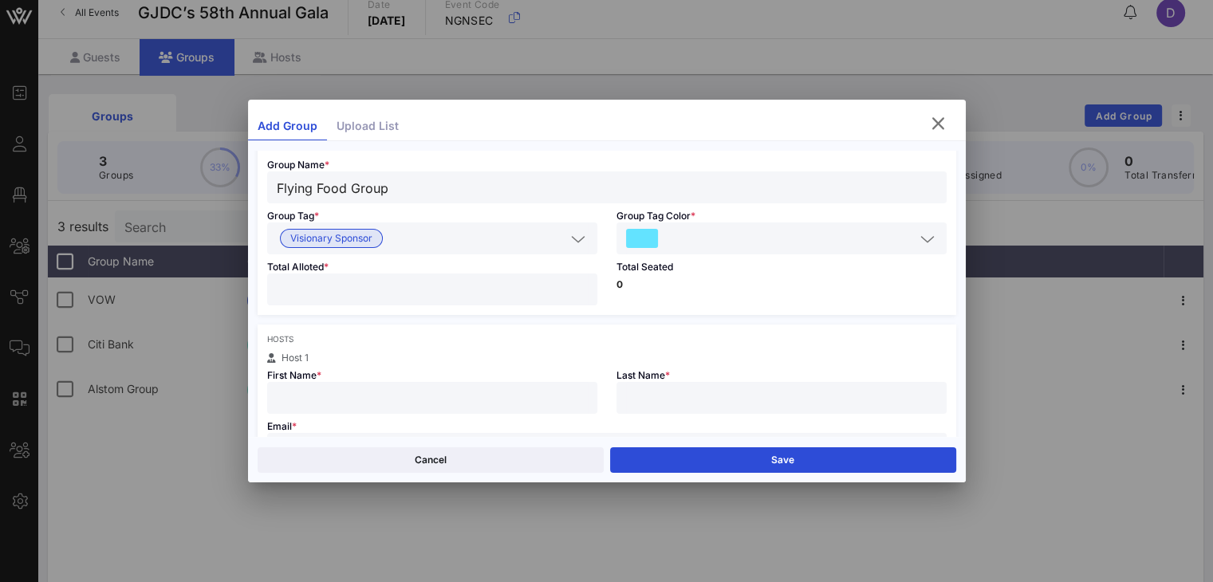
scroll to position [92, 0]
click at [641, 278] on p "0" at bounding box center [781, 283] width 330 height 10
click at [616, 278] on p "0" at bounding box center [781, 283] width 330 height 10
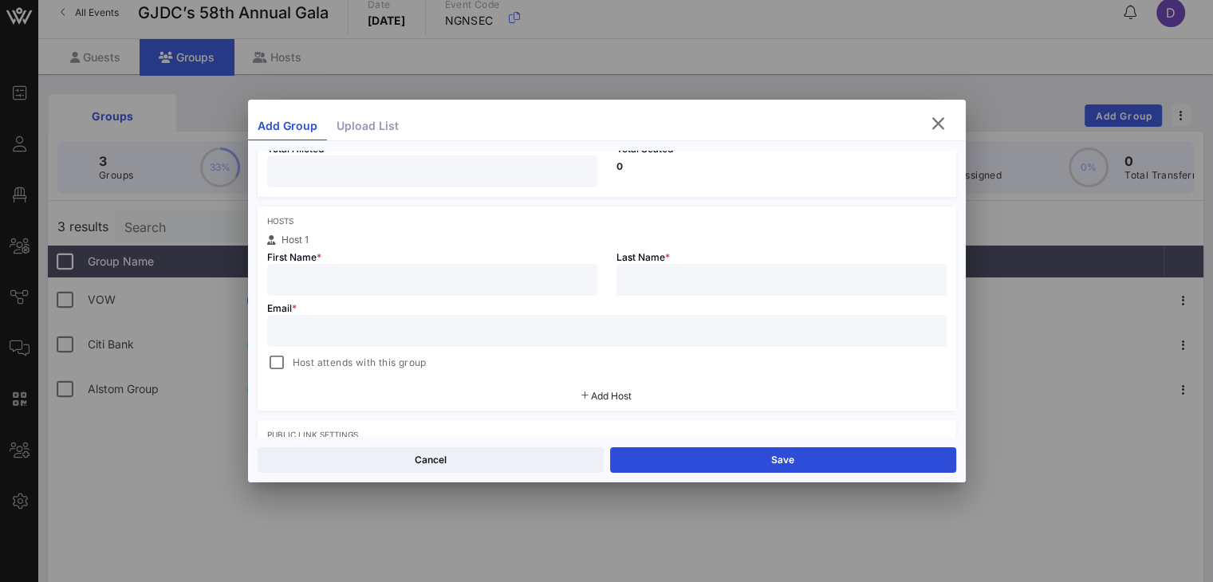
scroll to position [207, 0]
click at [509, 272] on input "text" at bounding box center [432, 280] width 311 height 21
type input "David"
click at [690, 277] on input "text" at bounding box center [781, 280] width 311 height 21
type input "Cotton"
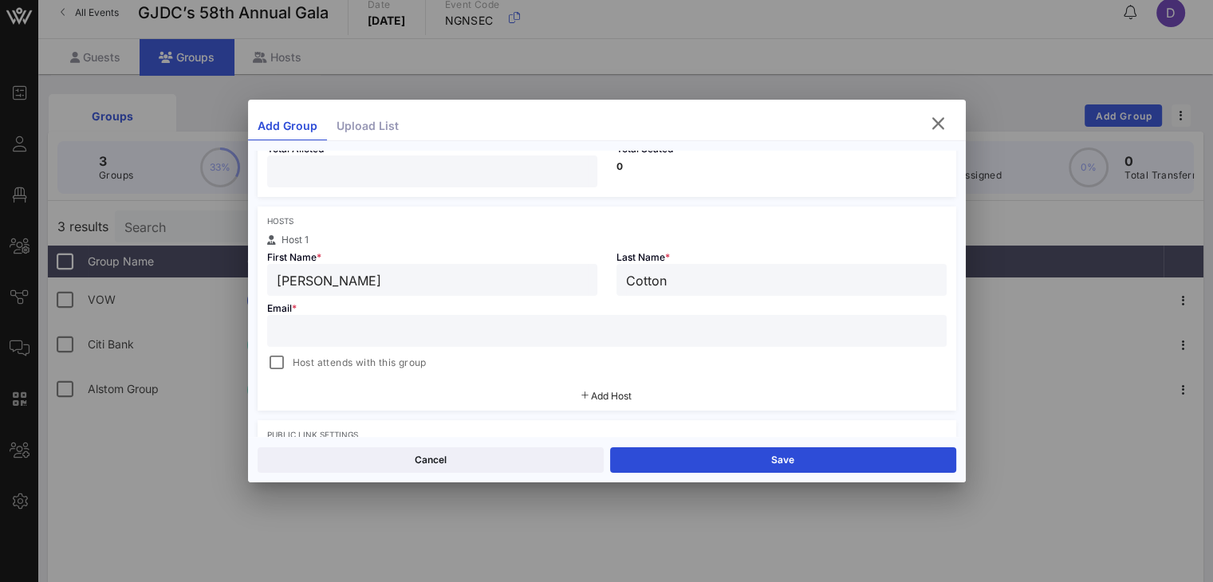
click at [648, 345] on div at bounding box center [607, 331] width 660 height 32
paste input "dcotton@flyingfood.com"
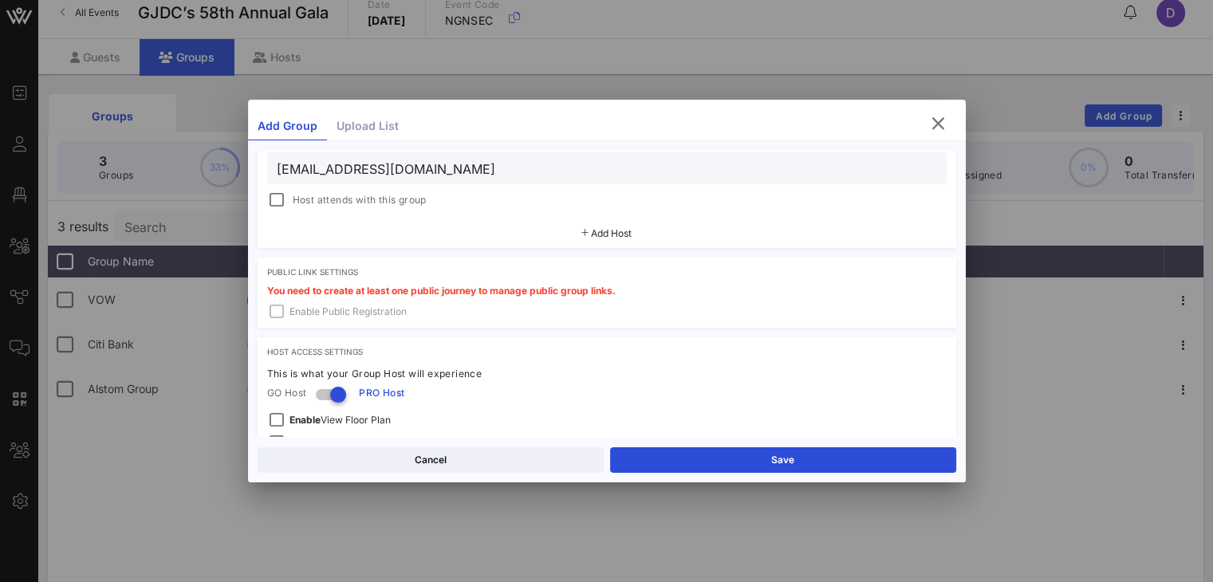
scroll to position [373, 0]
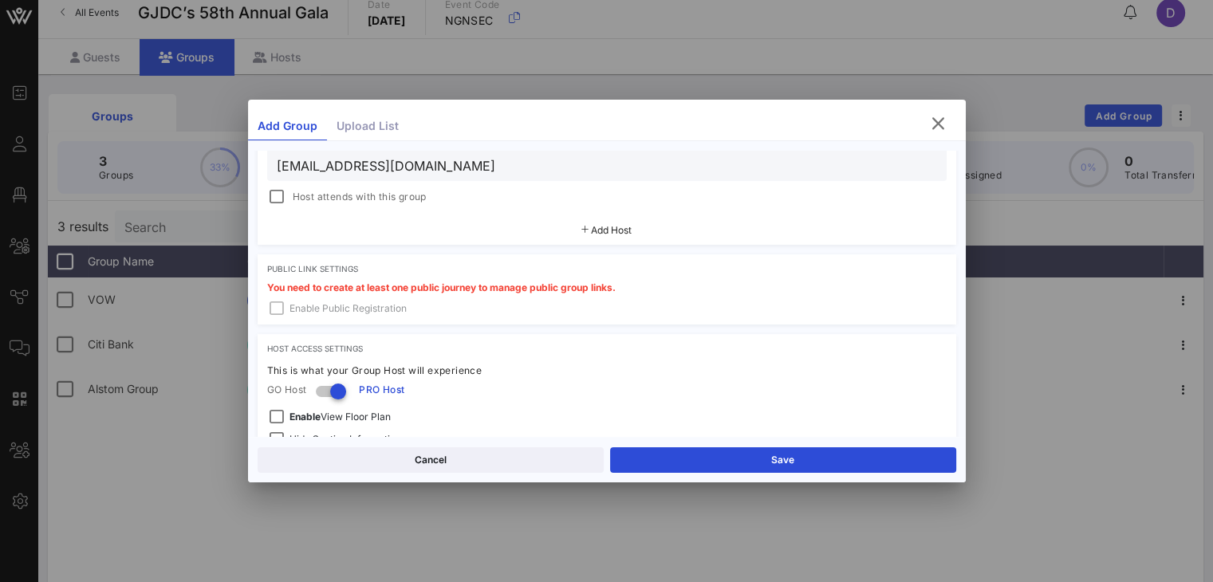
type input "dcotton@flyingfood.com"
drag, startPoint x: 648, startPoint y: 345, endPoint x: 587, endPoint y: 216, distance: 142.7
click at [587, 216] on div "Add Host" at bounding box center [607, 230] width 699 height 29
click at [597, 230] on span "Add Host" at bounding box center [611, 230] width 41 height 12
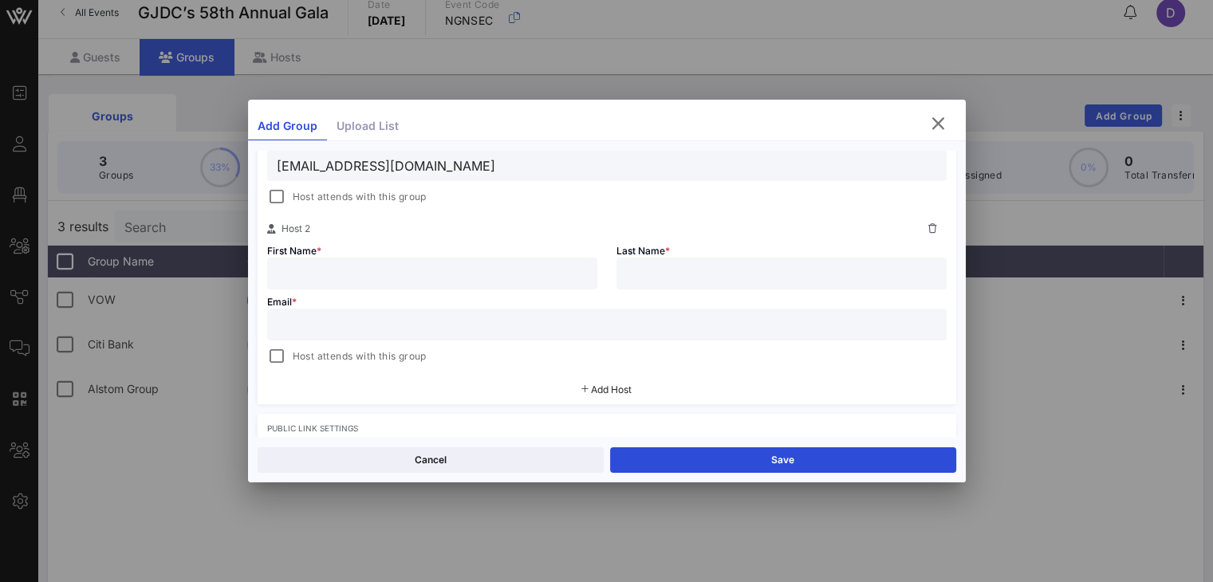
click at [559, 328] on input "text" at bounding box center [607, 324] width 660 height 21
paste input "mnoffke@flyingfood.com"
type input "mnoffke@flyingfood.com"
click at [443, 266] on input "text" at bounding box center [432, 273] width 311 height 21
type input "Mark"
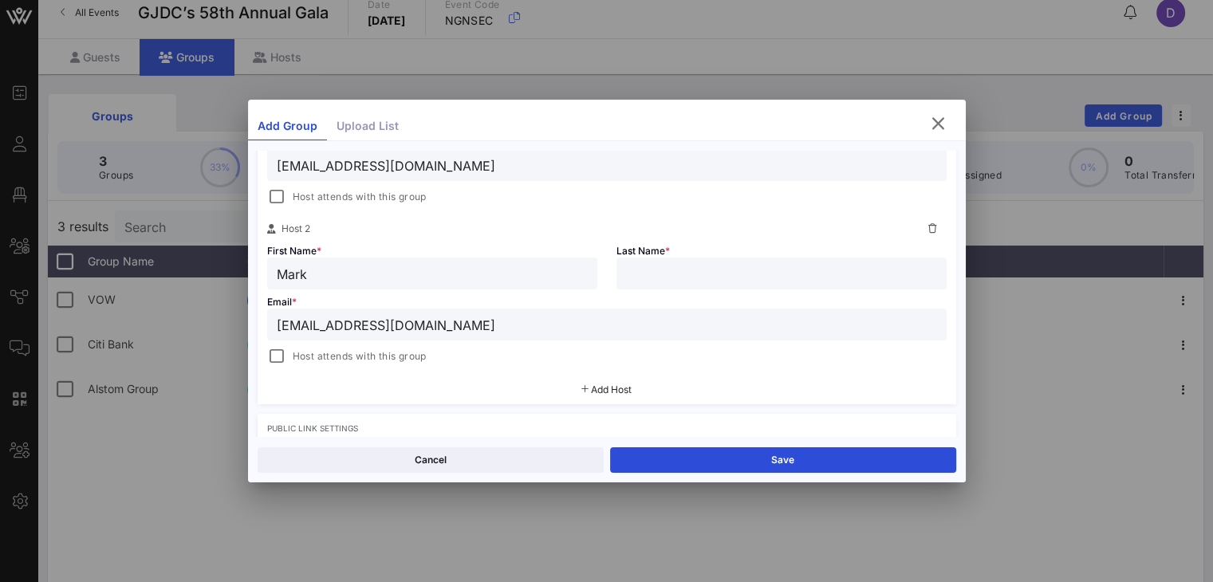
click at [620, 278] on div at bounding box center [781, 274] width 330 height 32
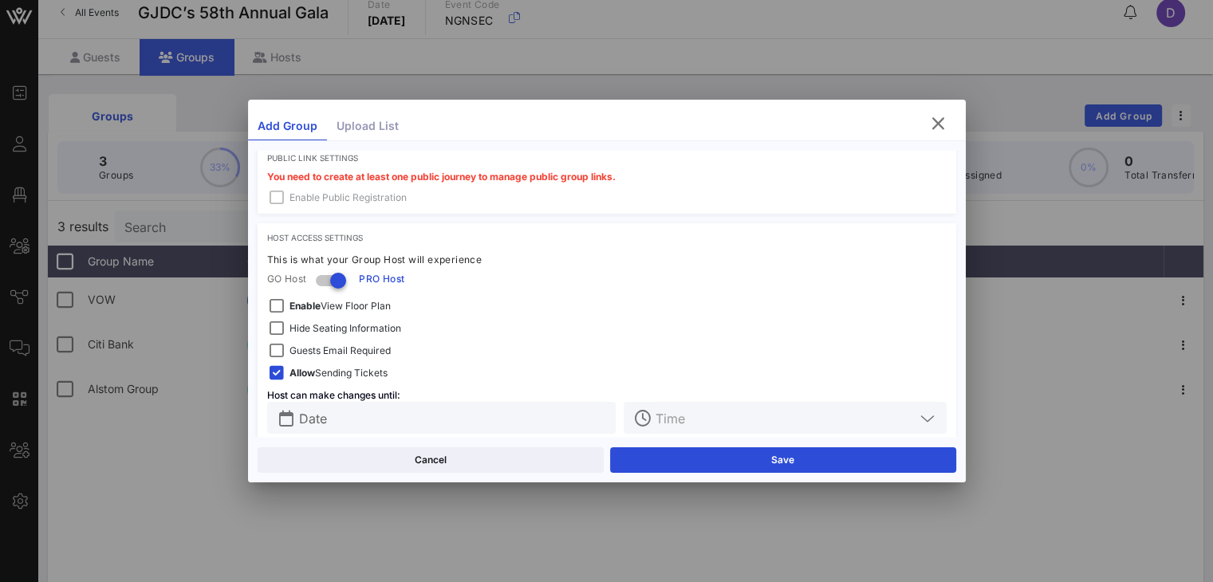
scroll to position [659, 0]
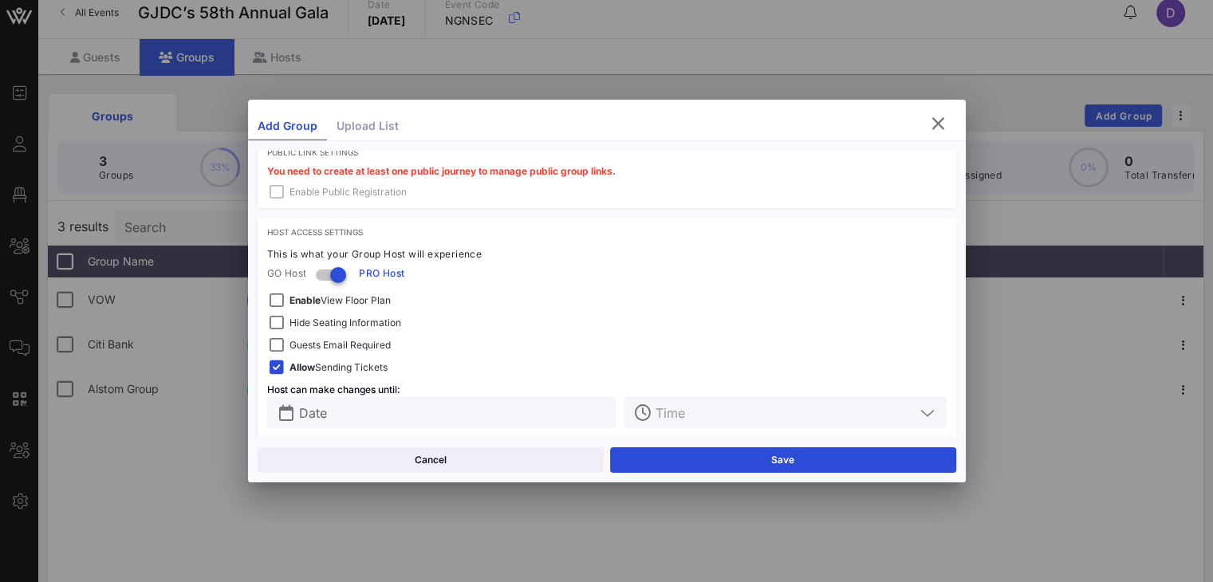
type input "Noffke"
click at [338, 317] on span "Hide Seating Information" at bounding box center [345, 323] width 112 height 16
click at [340, 339] on span "Guests Email Required" at bounding box center [339, 345] width 101 height 16
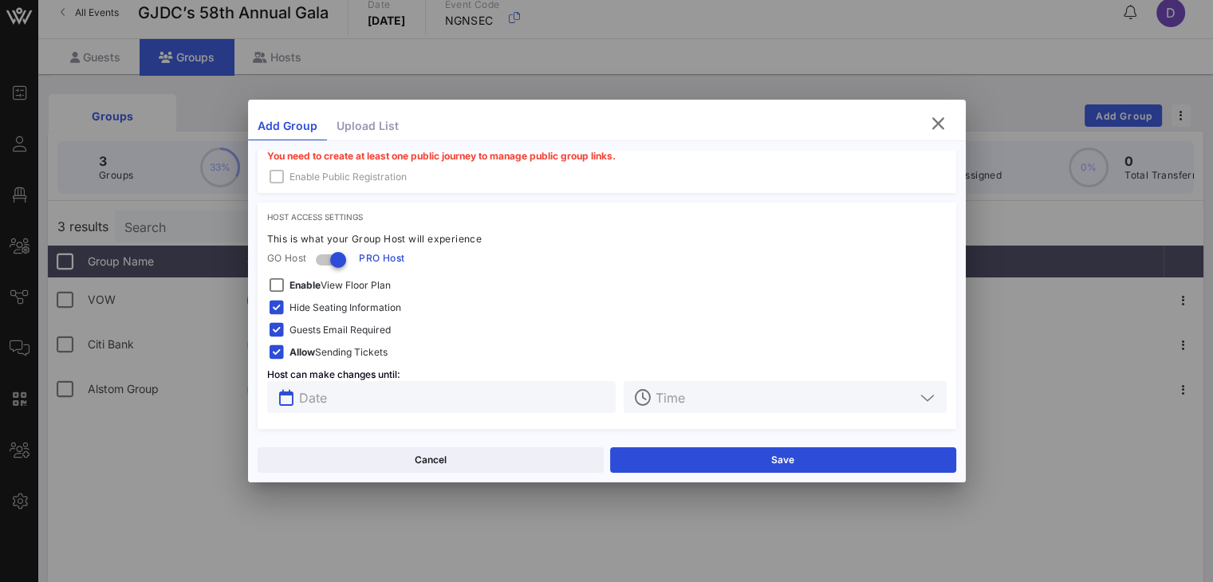
click at [405, 400] on input "text" at bounding box center [453, 397] width 308 height 21
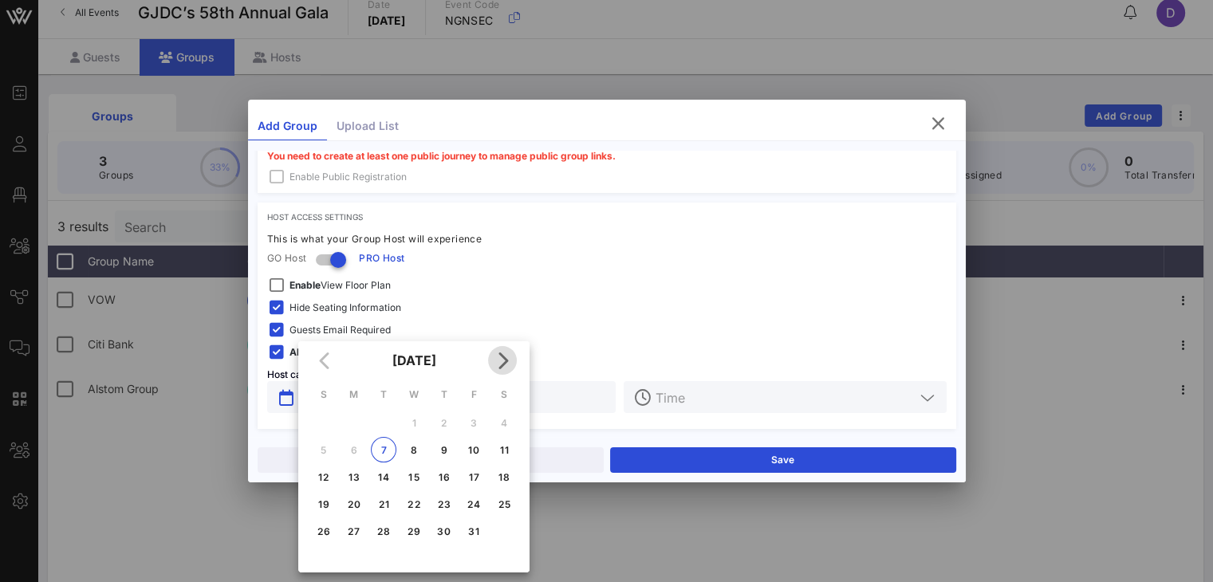
click at [502, 359] on icon "Next month" at bounding box center [502, 360] width 19 height 19
click at [444, 501] on div "20" at bounding box center [444, 504] width 26 height 12
type input "Nov 20, 2025"
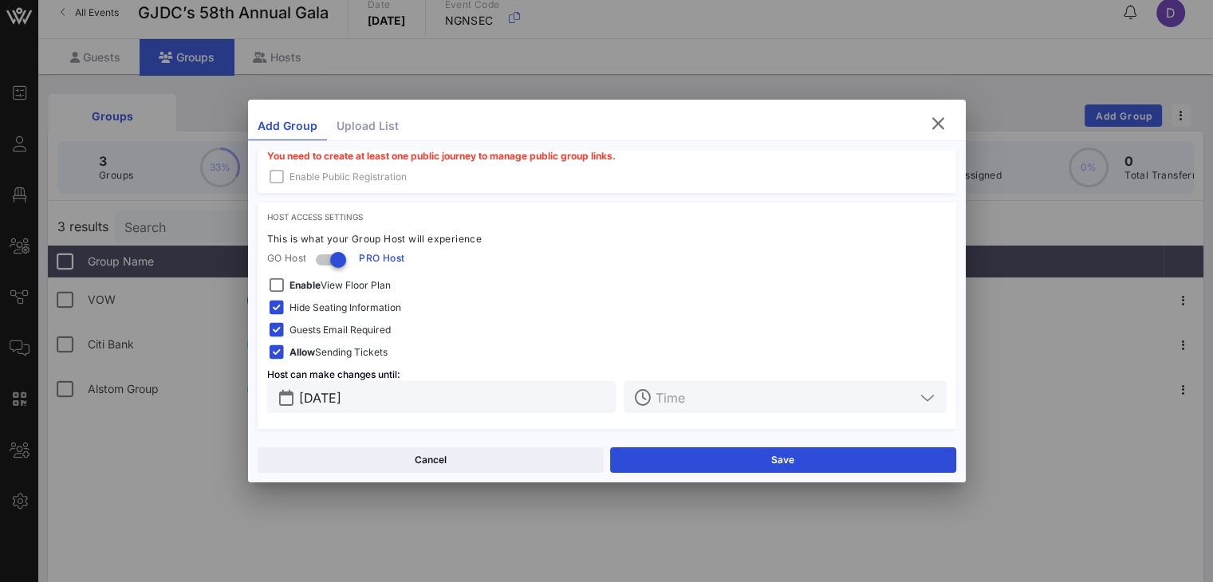
click at [670, 406] on div at bounding box center [795, 397] width 281 height 32
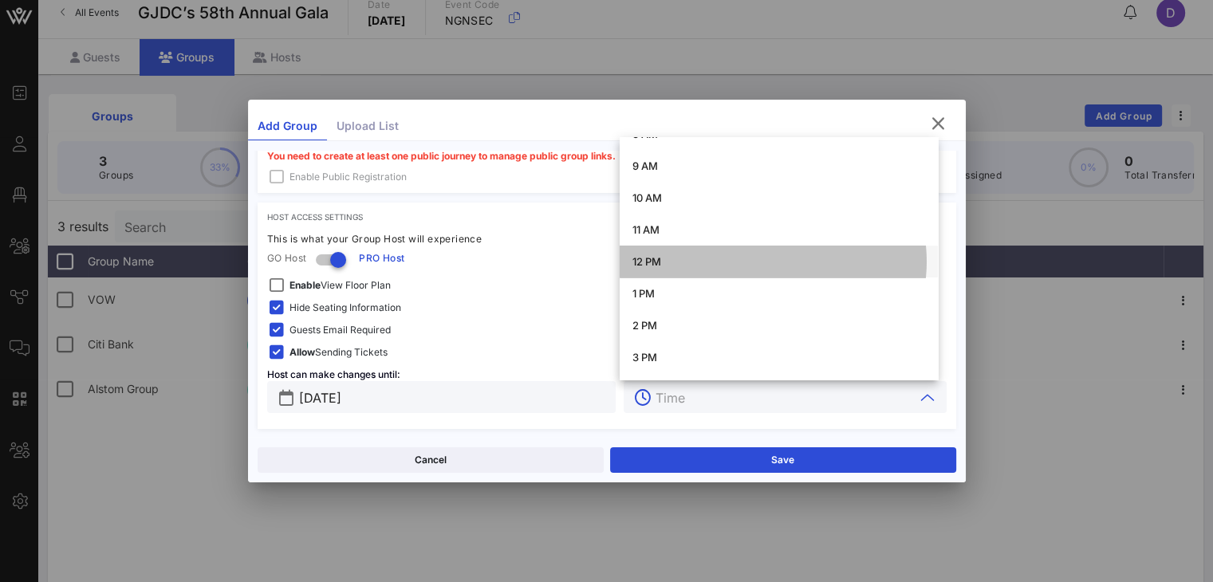
click at [676, 253] on div "12 PM" at bounding box center [778, 262] width 293 height 26
type input "12 PM"
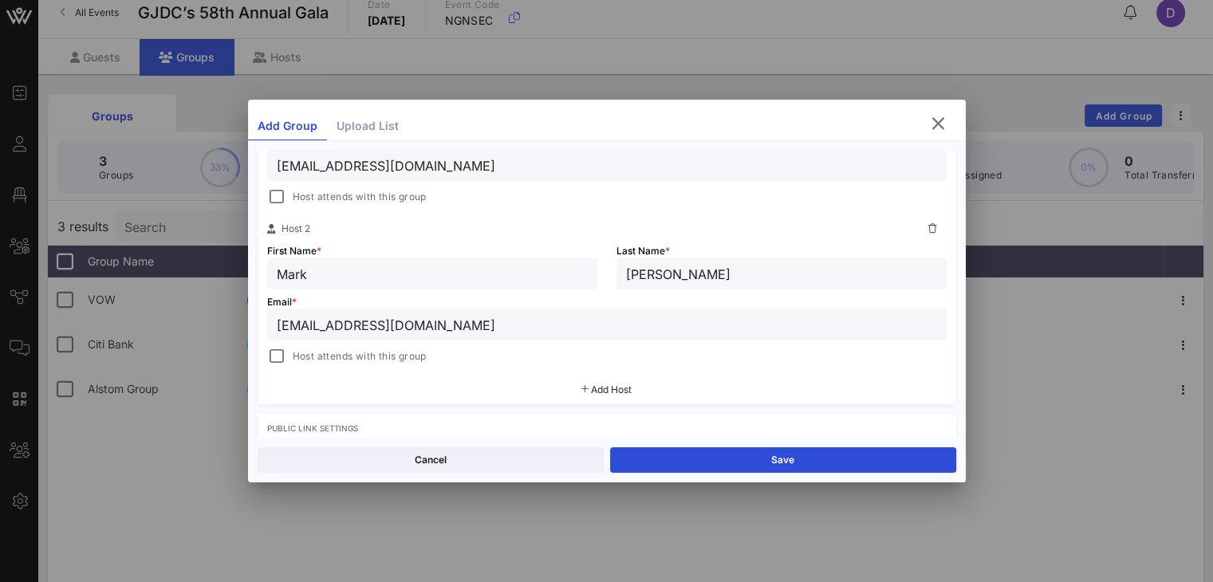
scroll to position [384, 0]
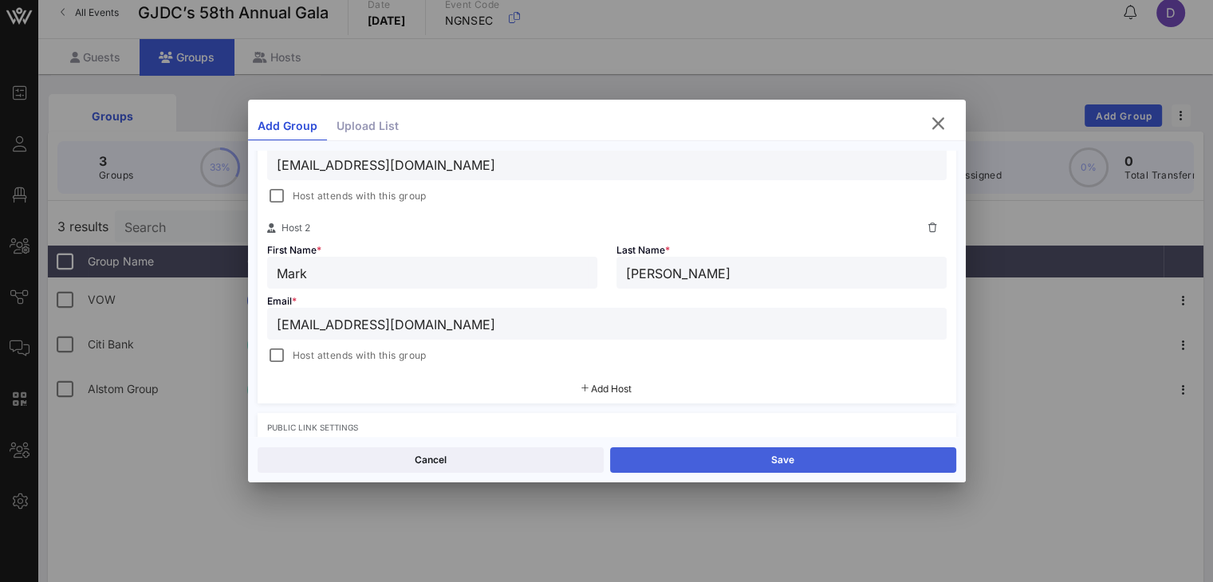
click at [795, 453] on button "Save" at bounding box center [783, 460] width 346 height 26
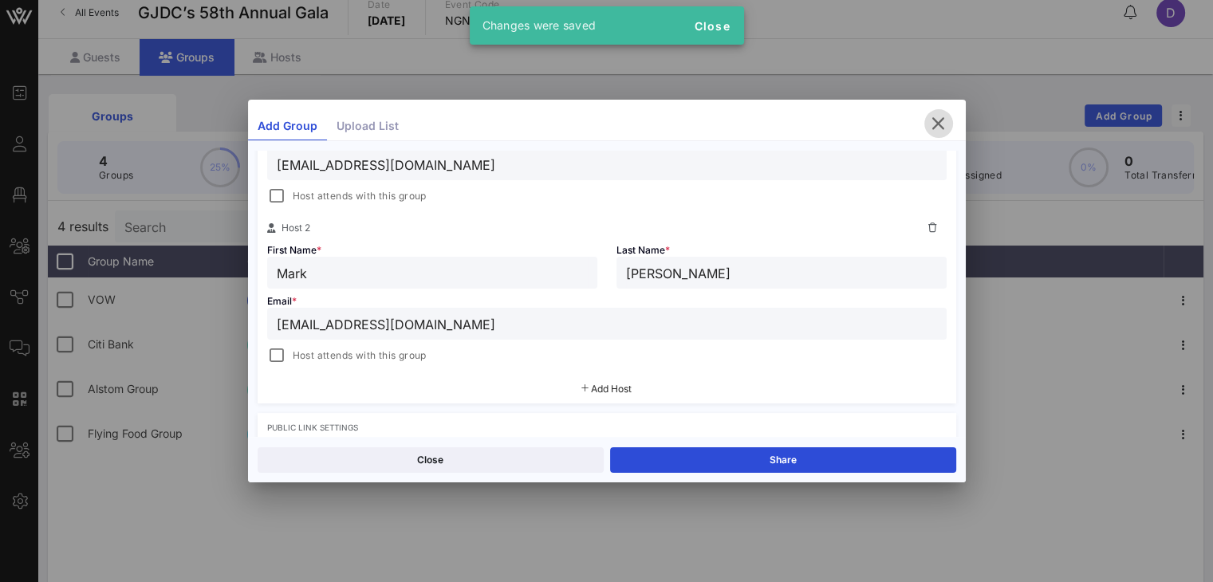
click at [910, 125] on icon "button" at bounding box center [938, 123] width 19 height 19
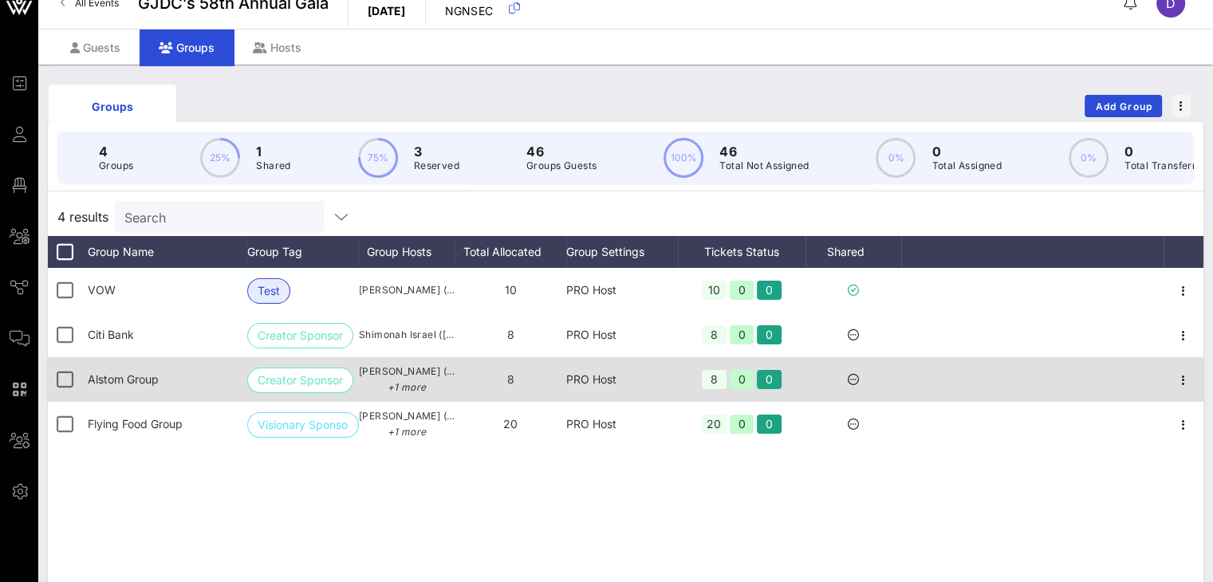
scroll to position [29, 0]
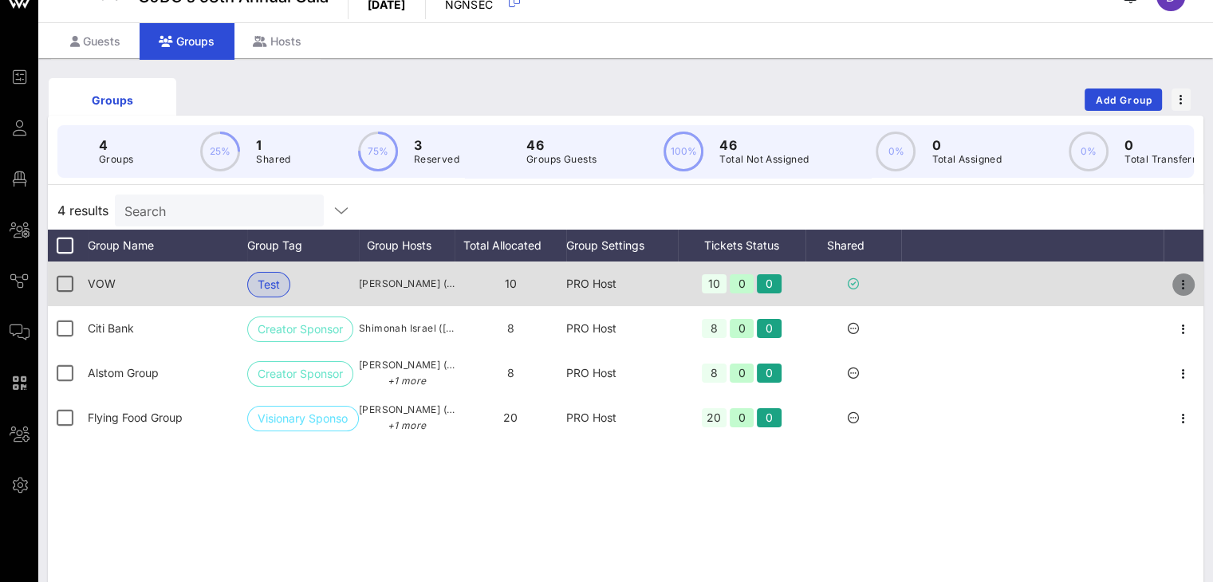
click at [910, 294] on icon "button" at bounding box center [1183, 284] width 19 height 19
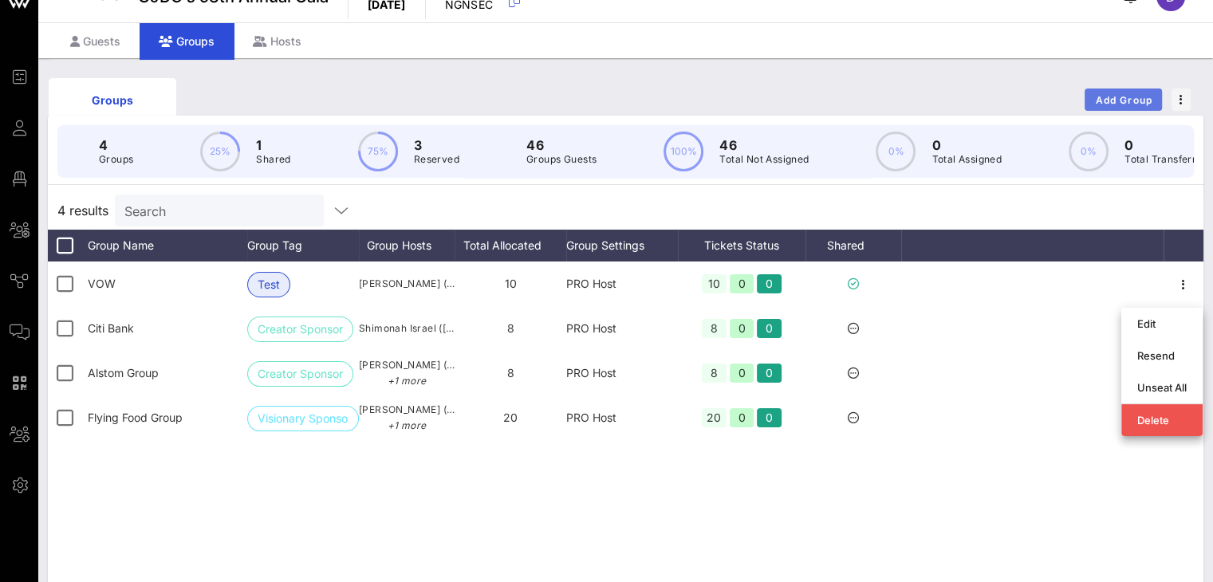
click at [910, 96] on span "Add Group" at bounding box center [1123, 100] width 57 height 12
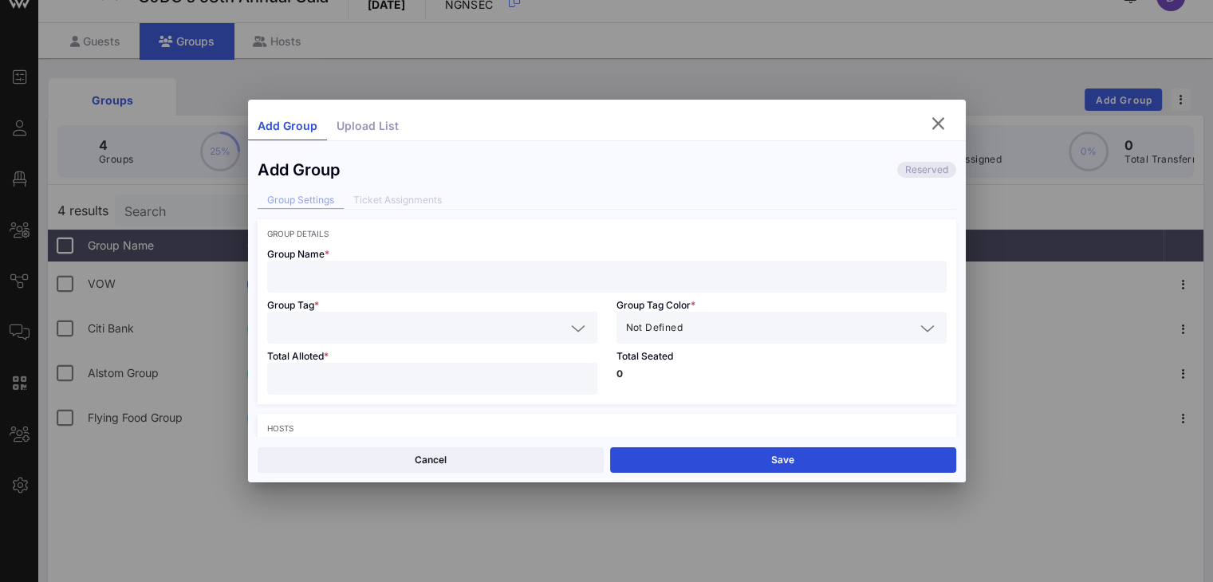
click at [402, 267] on input "text" at bounding box center [607, 276] width 660 height 21
click at [487, 276] on input "text" at bounding box center [607, 276] width 660 height 21
type input "URW/NTO"
click at [447, 336] on input "text" at bounding box center [421, 327] width 289 height 21
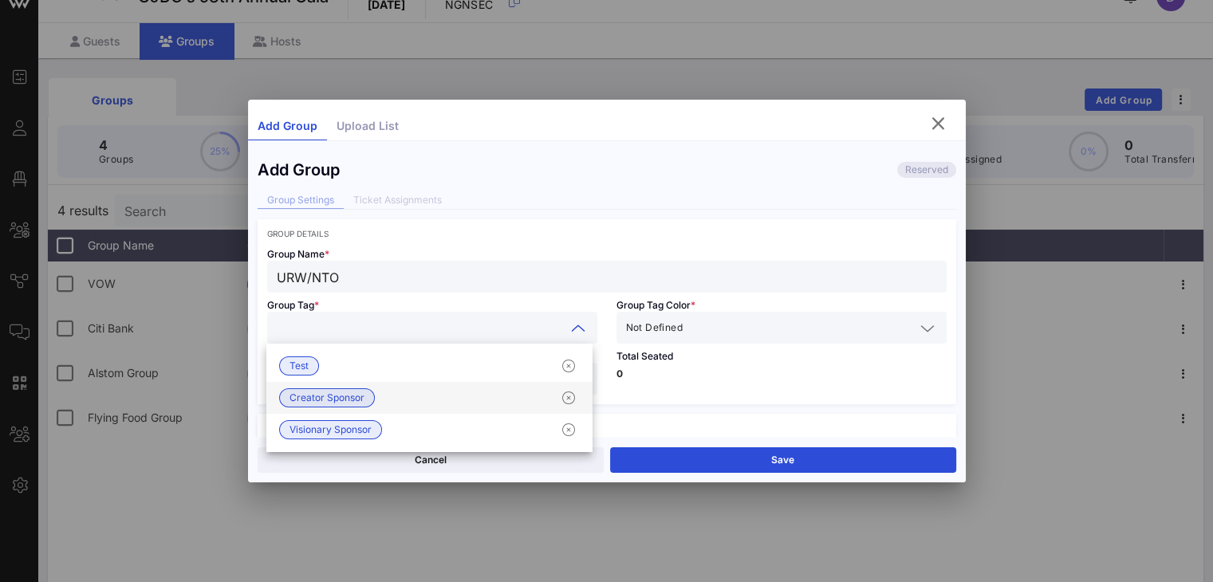
click at [412, 390] on div "Creator Sponsor" at bounding box center [429, 398] width 326 height 32
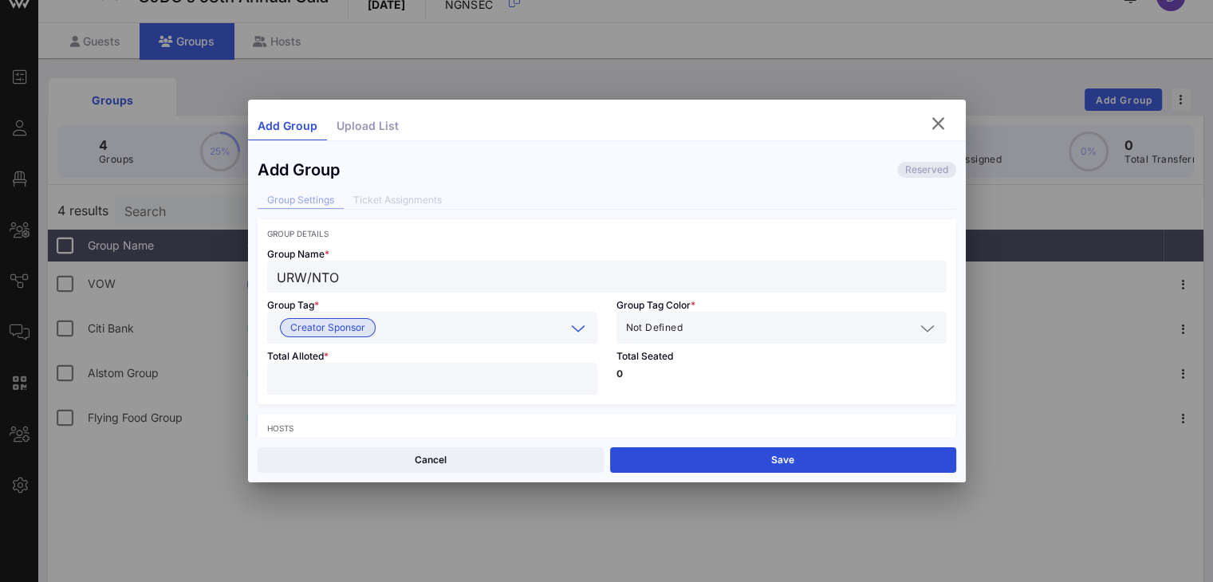
click at [715, 323] on input "text" at bounding box center [800, 327] width 229 height 21
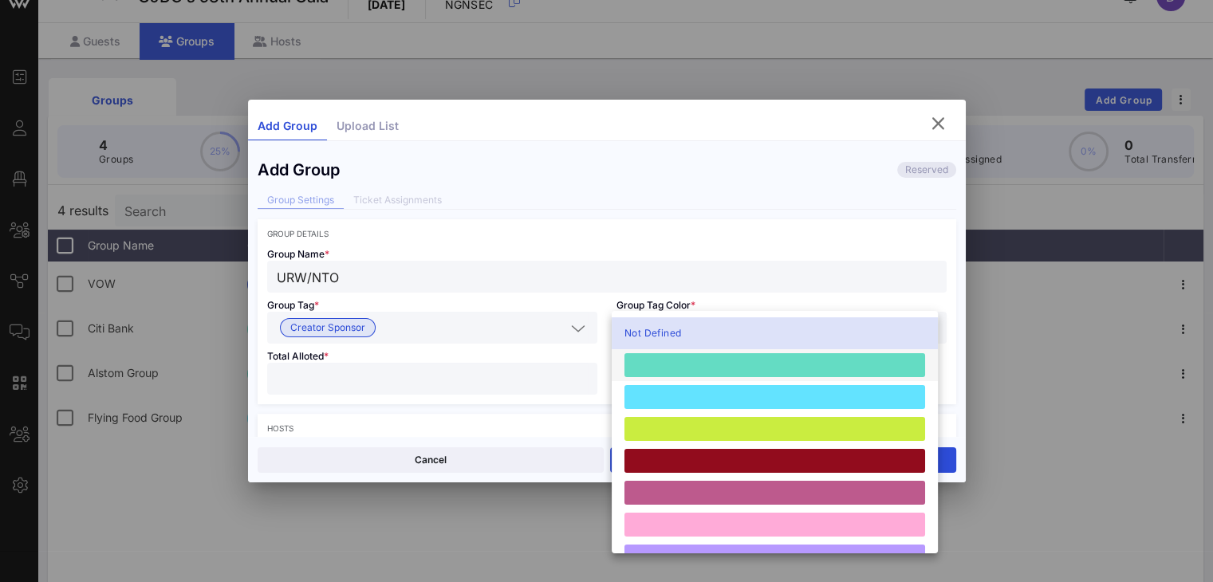
click at [708, 363] on div at bounding box center [774, 365] width 301 height 24
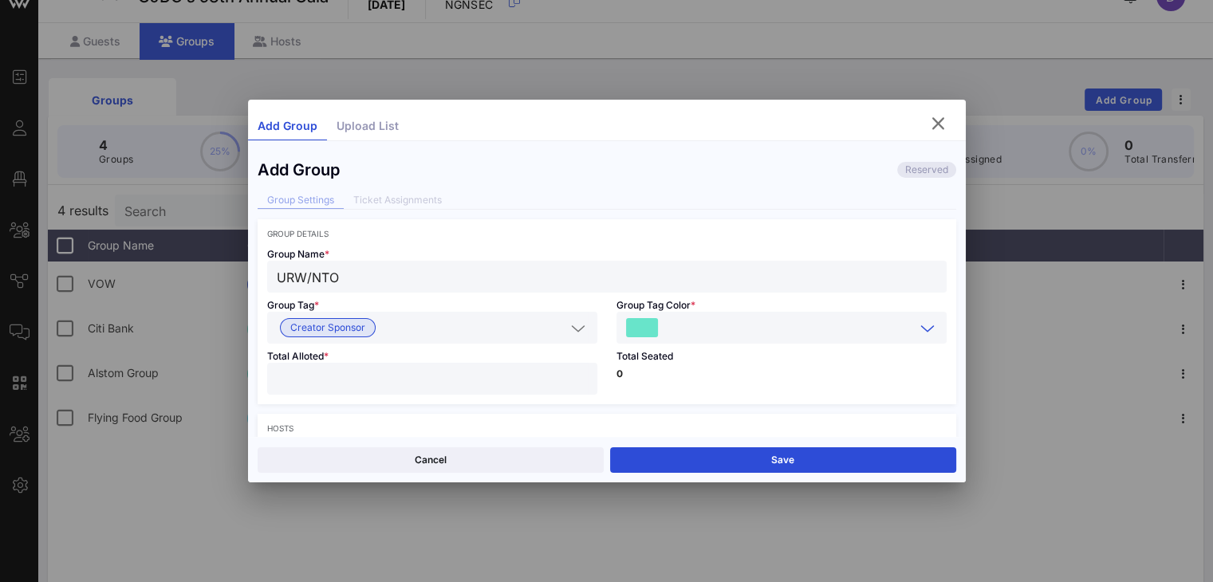
click at [447, 364] on div at bounding box center [432, 379] width 311 height 32
type input "*"
click at [731, 379] on div "Total Seated 0" at bounding box center [781, 374] width 349 height 61
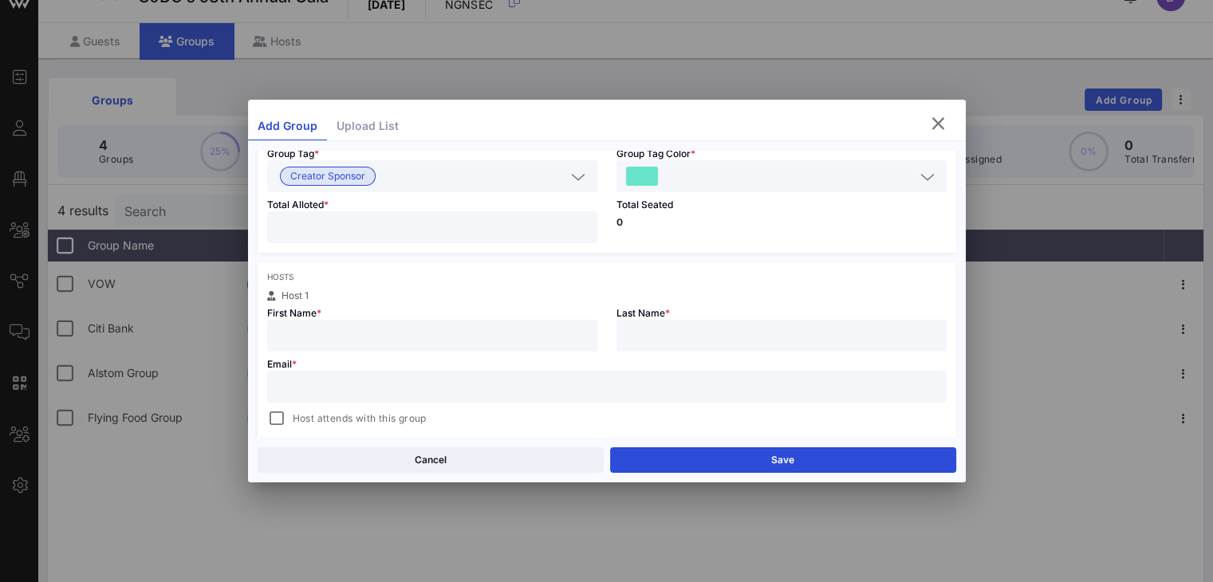
scroll to position [156, 0]
click at [545, 326] on input "text" at bounding box center [432, 331] width 311 height 21
type input "Rich"
click at [697, 338] on input "text" at bounding box center [781, 331] width 311 height 21
type input "Singer"
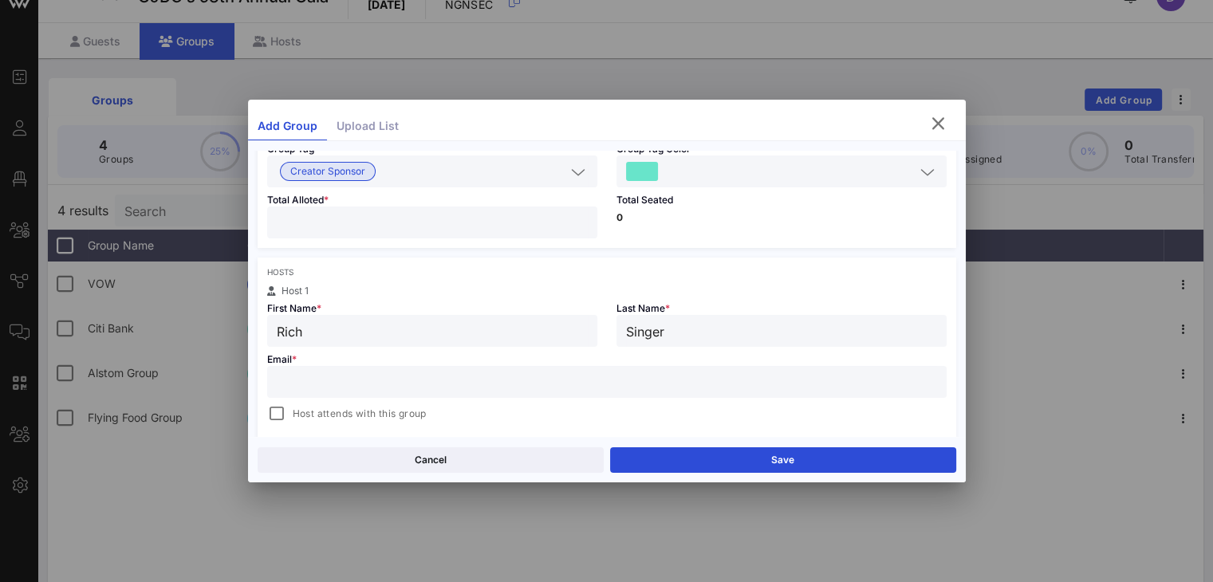
click at [692, 386] on input "text" at bounding box center [607, 382] width 660 height 21
click at [679, 378] on input "text" at bounding box center [607, 382] width 660 height 21
paste input "rich.singer@urw.com"
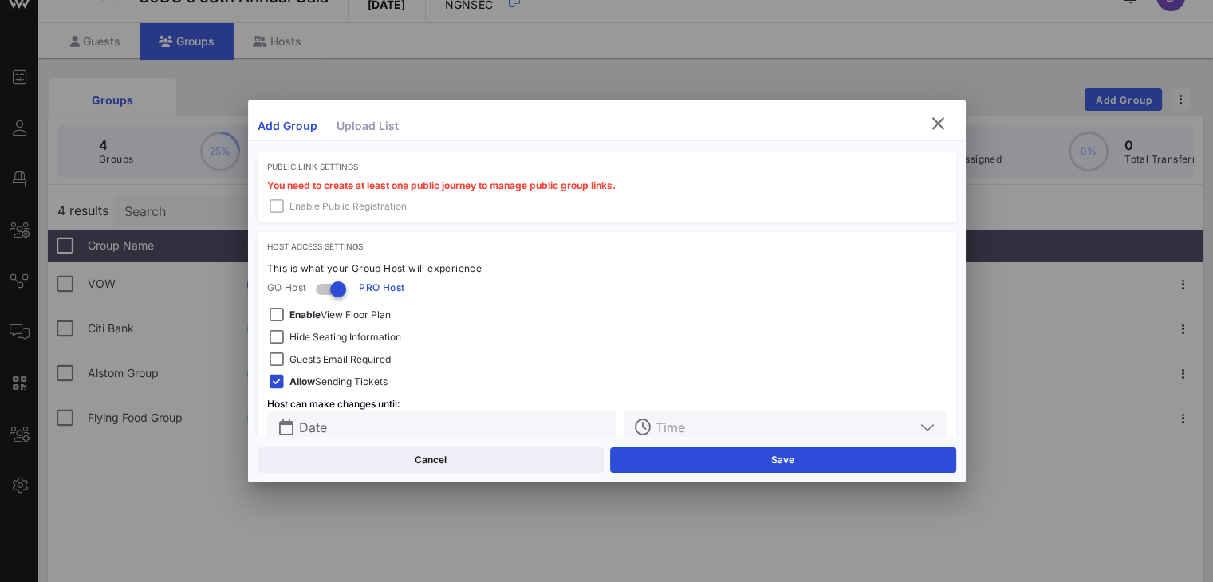
scroll to position [494, 0]
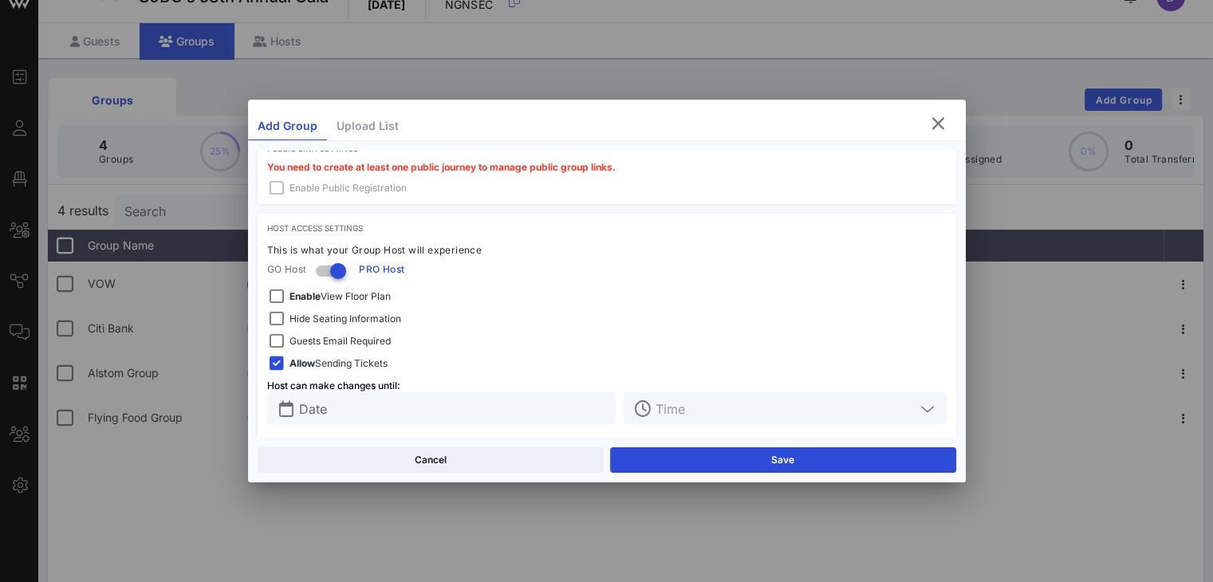
type input "rich.singer@urw.com"
click at [328, 339] on span "Guests Email Required" at bounding box center [339, 341] width 101 height 16
click at [334, 325] on span "Hide Seating Information" at bounding box center [345, 319] width 112 height 16
click at [506, 421] on div "Date" at bounding box center [453, 408] width 308 height 32
click at [501, 416] on input "text" at bounding box center [453, 408] width 308 height 21
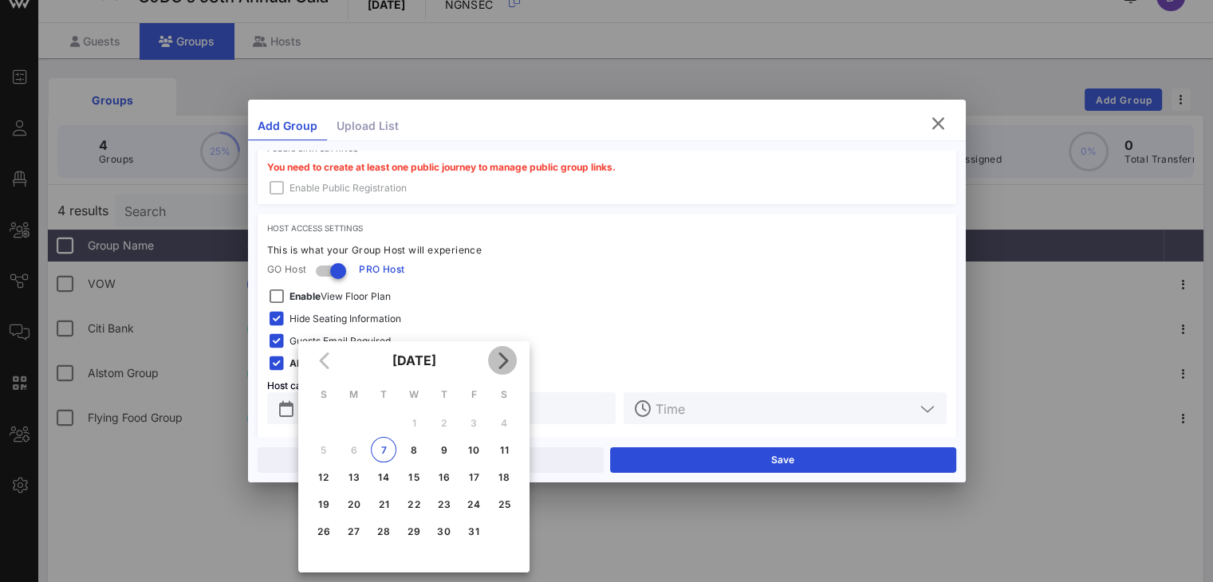
click at [501, 365] on icon "Next month" at bounding box center [502, 360] width 19 height 19
click at [447, 512] on button "20" at bounding box center [444, 504] width 26 height 26
type input "Nov 20, 2025"
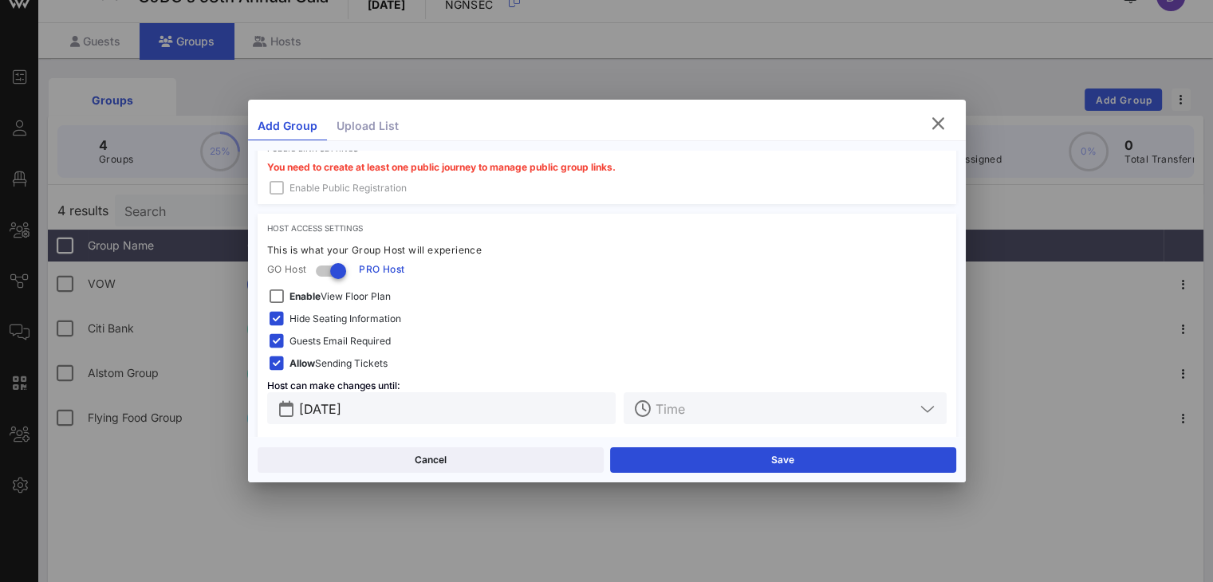
click at [697, 404] on input "text" at bounding box center [784, 408] width 258 height 21
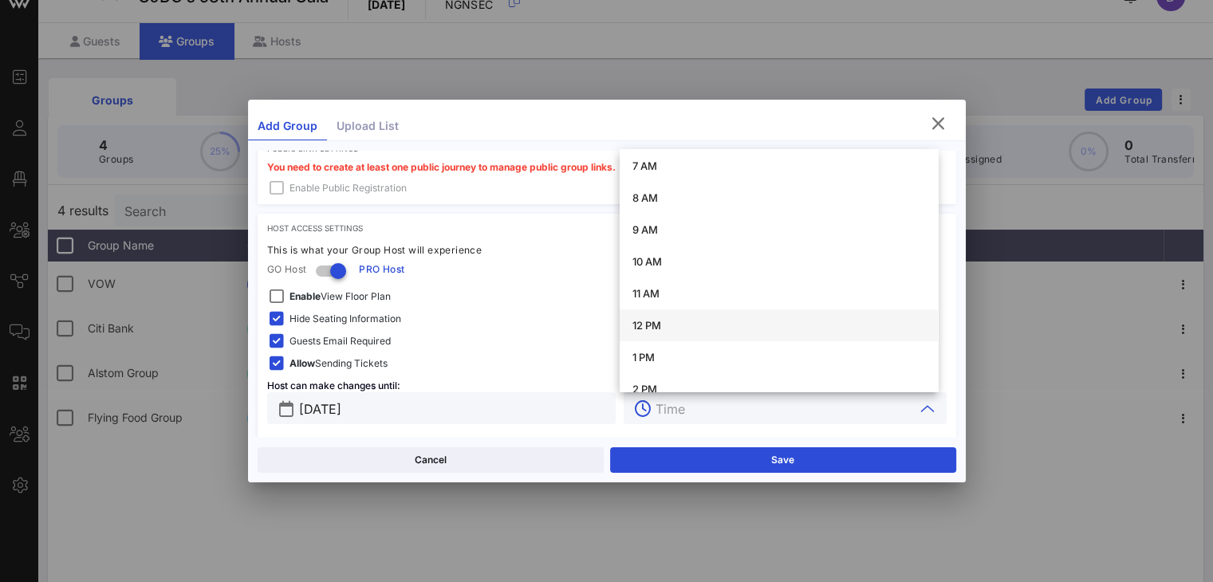
click at [682, 326] on div "12 PM" at bounding box center [778, 325] width 293 height 13
type input "12 PM"
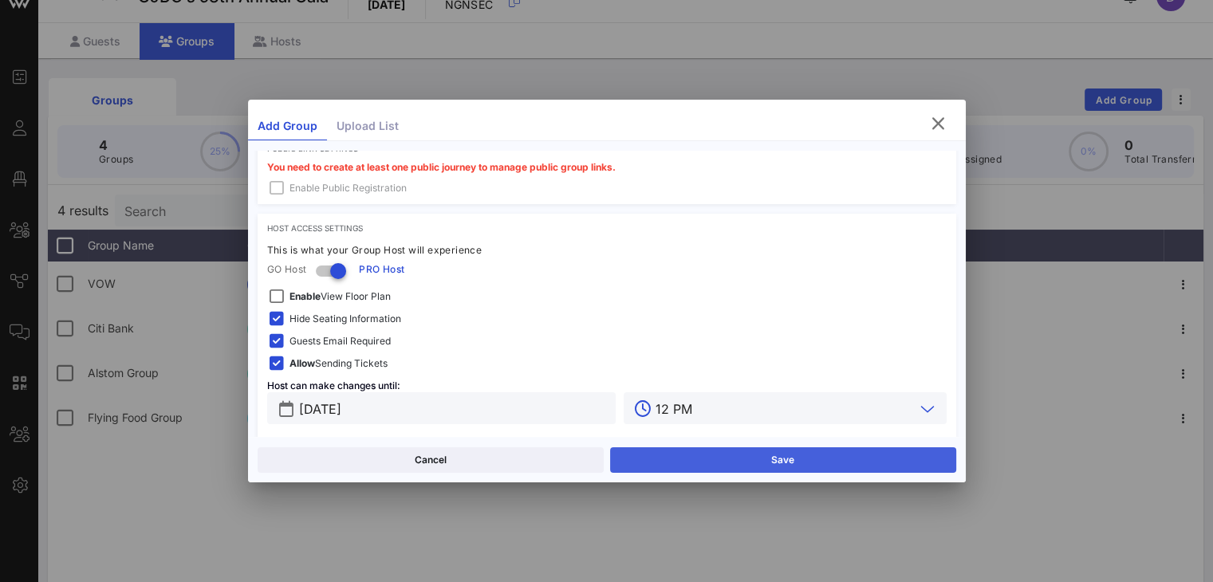
click at [742, 461] on button "Save" at bounding box center [783, 460] width 346 height 26
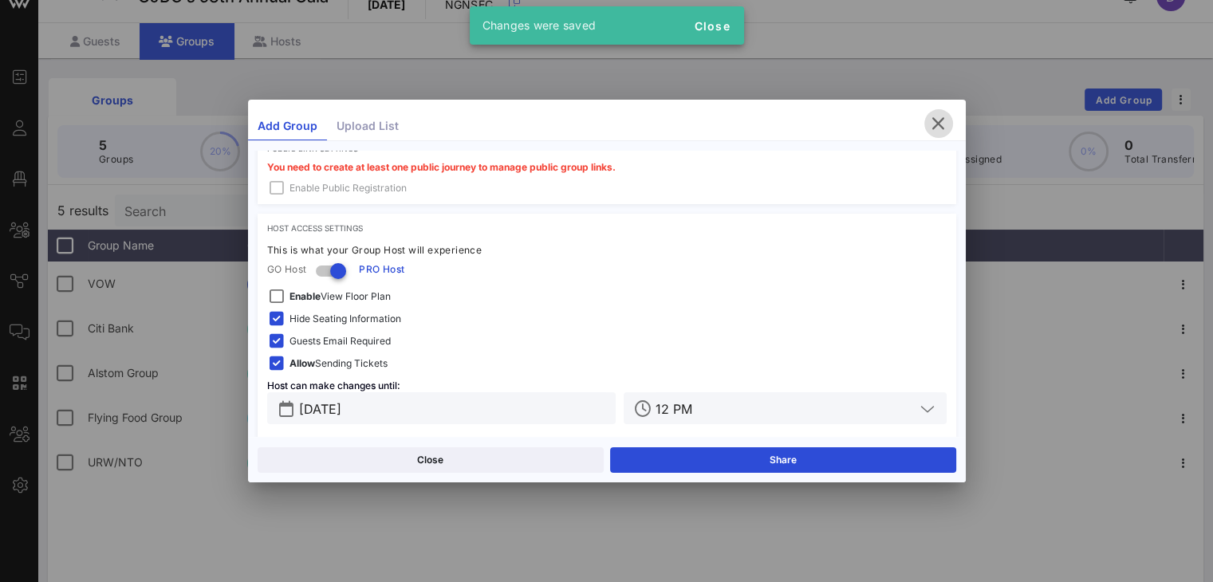
click at [910, 123] on span "button" at bounding box center [938, 123] width 29 height 19
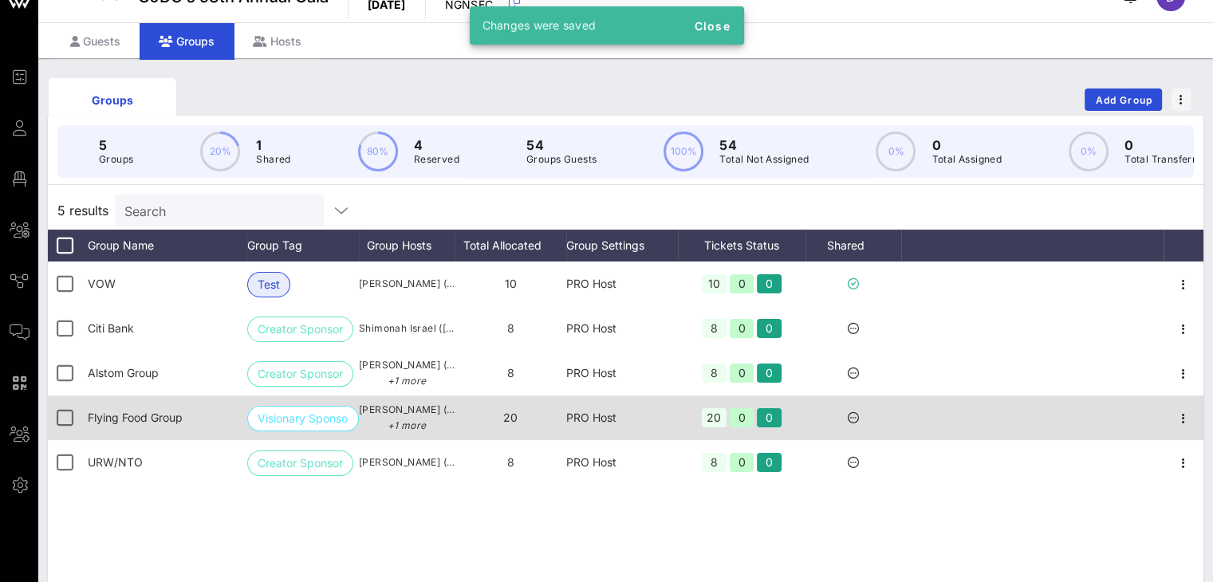
scroll to position [53, 0]
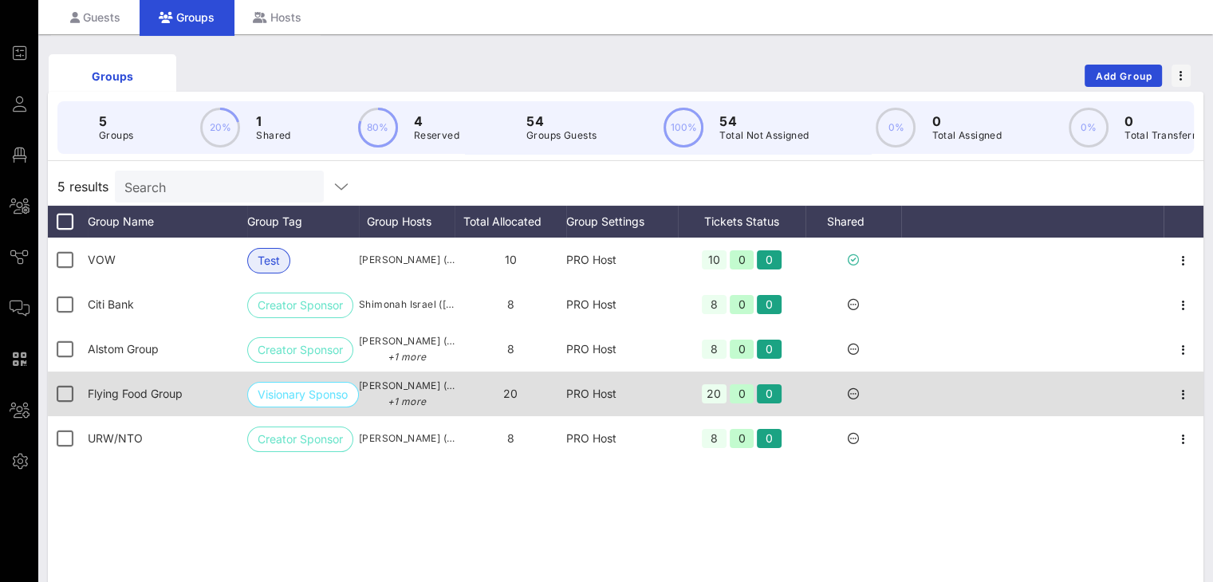
click at [859, 403] on div at bounding box center [853, 394] width 96 height 45
click at [848, 400] on icon at bounding box center [853, 393] width 11 height 11
click at [910, 400] on icon "button" at bounding box center [1183, 394] width 19 height 19
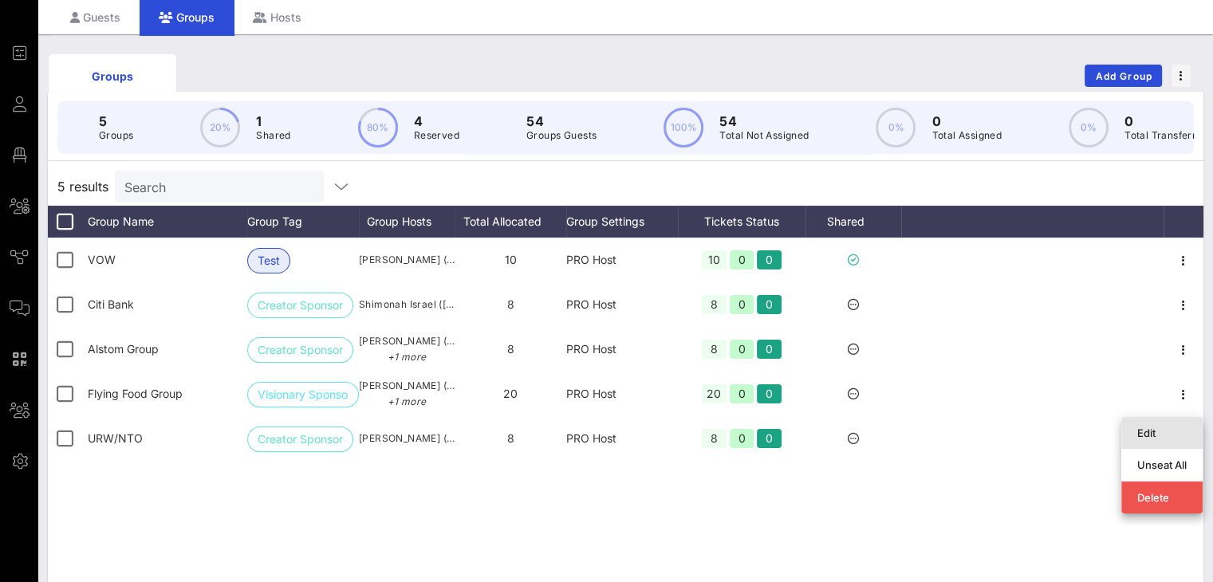
click at [910, 431] on div "Edit" at bounding box center [1161, 433] width 49 height 13
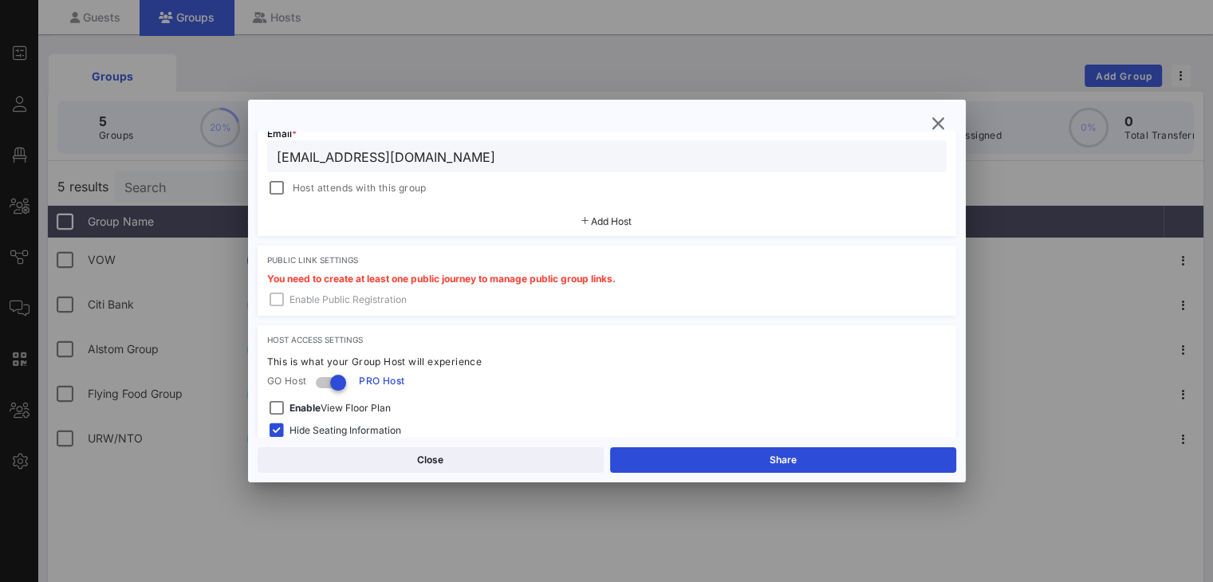
scroll to position [655, 0]
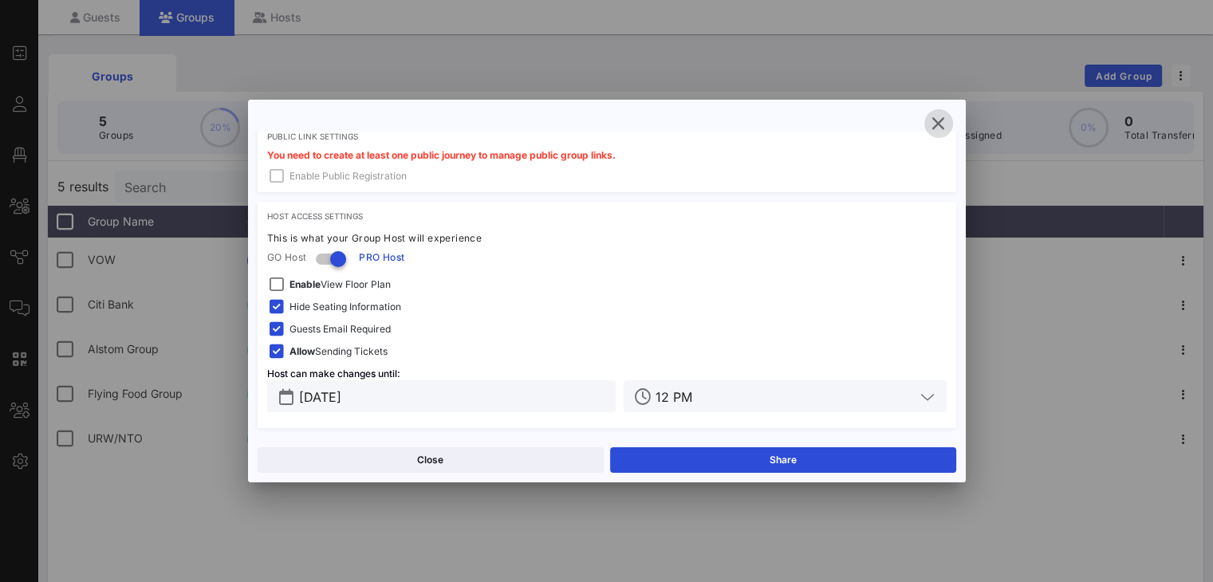
click at [910, 123] on icon "button" at bounding box center [938, 123] width 19 height 19
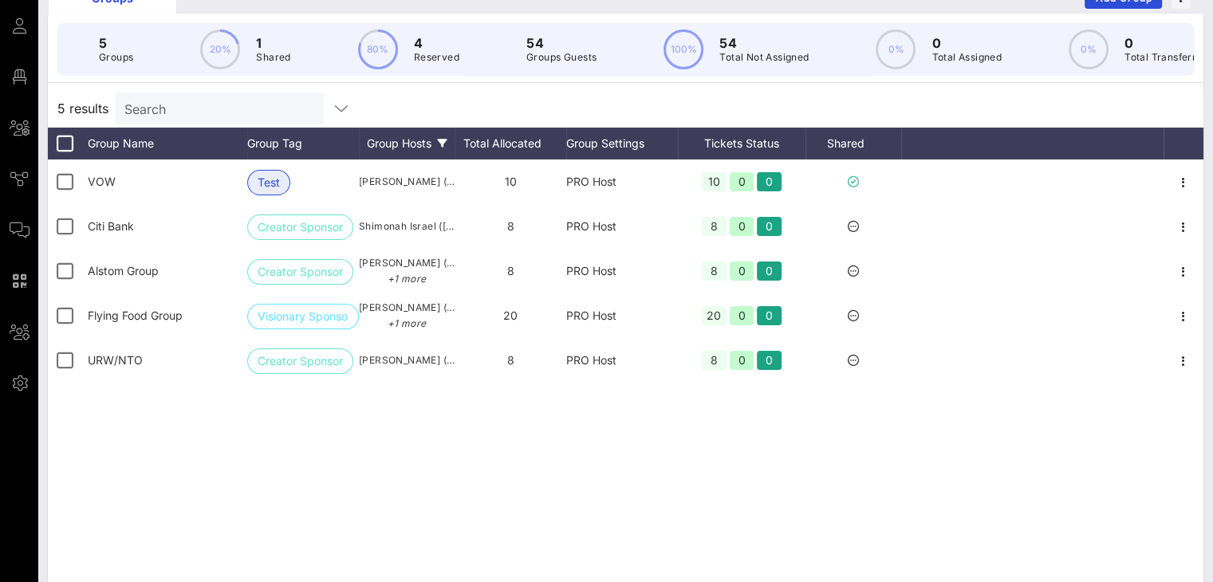
scroll to position [0, 0]
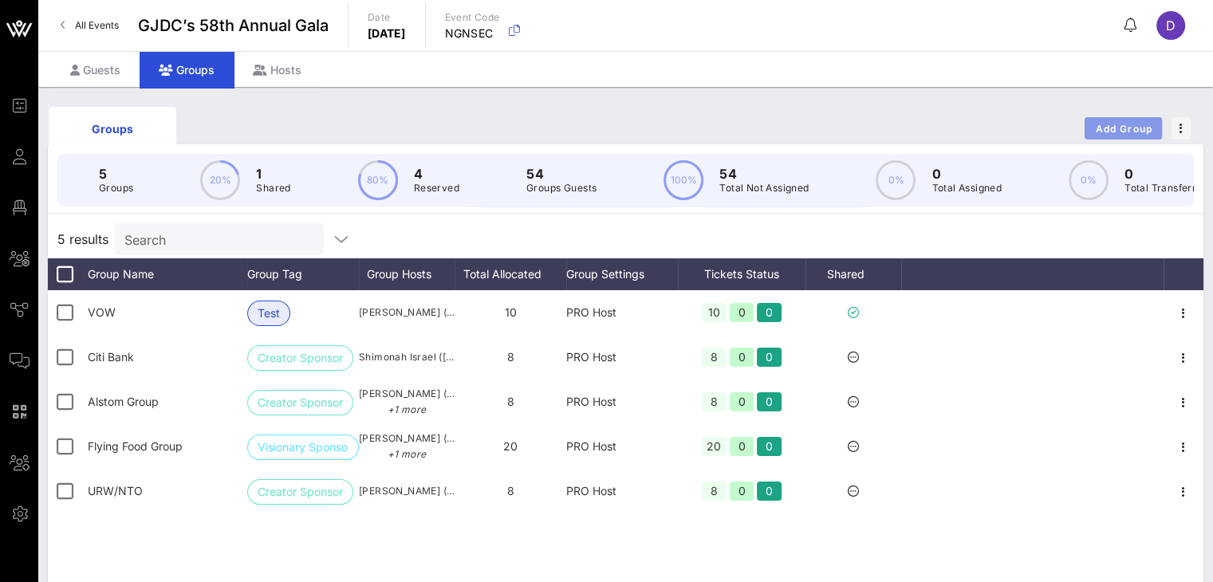
click at [910, 123] on span "Add Group" at bounding box center [1123, 129] width 57 height 12
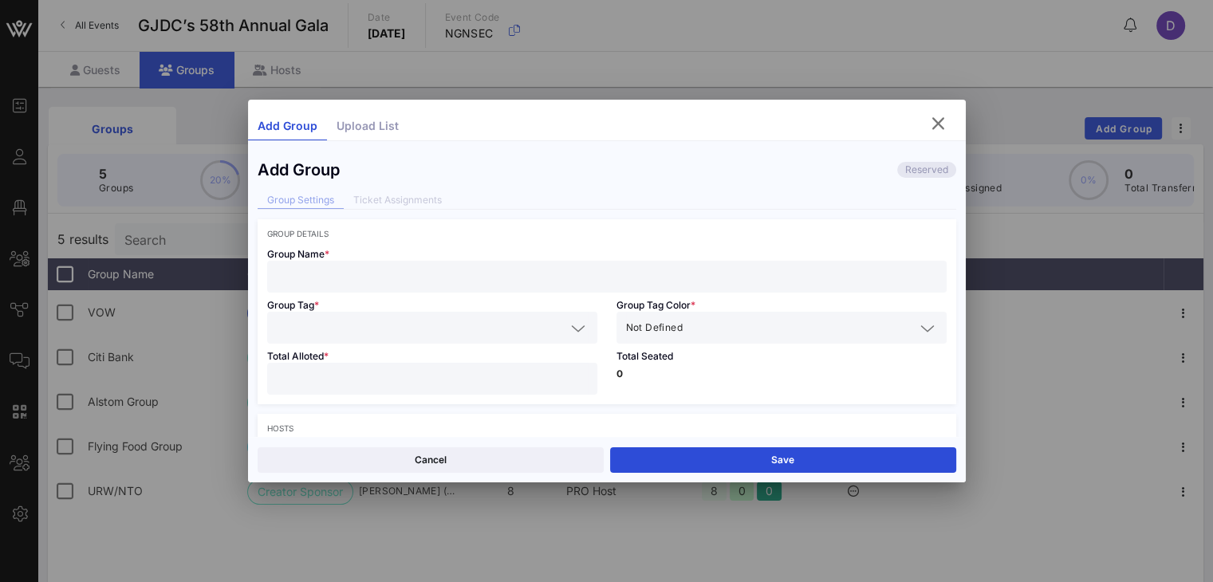
click at [658, 289] on div at bounding box center [607, 277] width 660 height 32
paste input "rich.singer@urw.com"
click at [658, 289] on div "rich.singer@urw.com" at bounding box center [607, 277] width 660 height 32
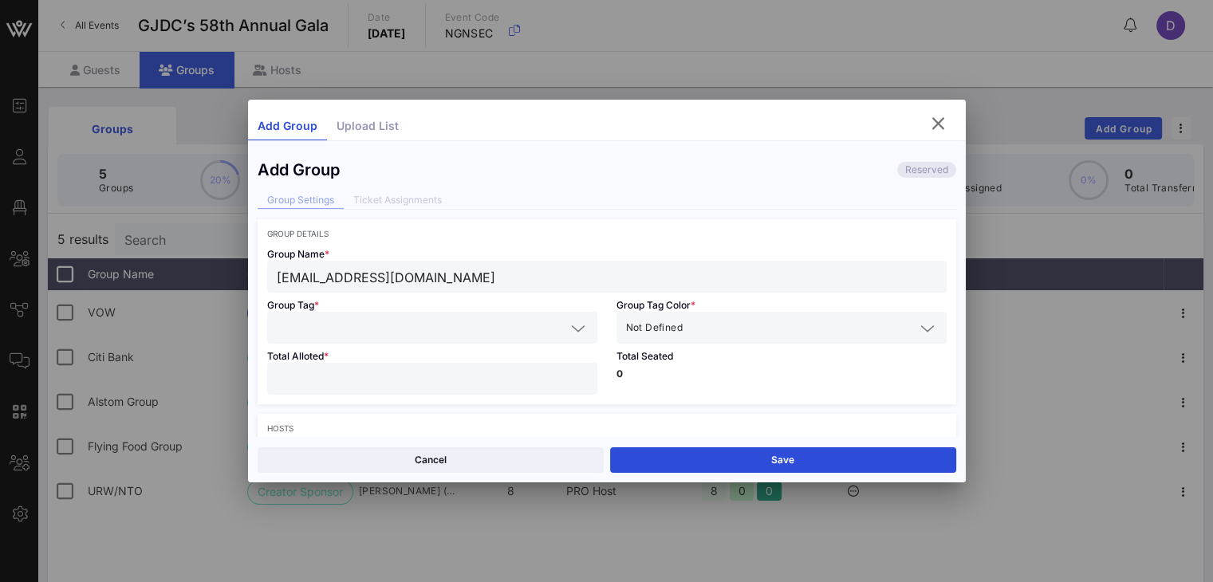
click at [878, 266] on input "rich.singer@urw.com" at bounding box center [607, 276] width 660 height 21
paste input "Imperial Parking (U.S.) LLC"
type input "Imperial Parking (U.S.) LLC"
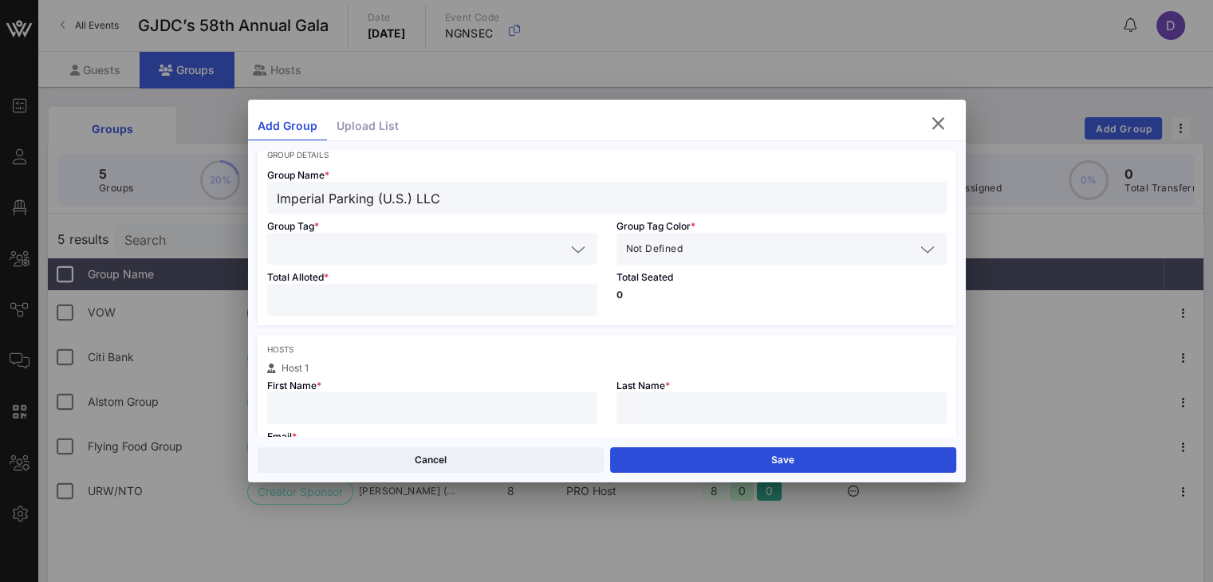
scroll to position [24, 0]
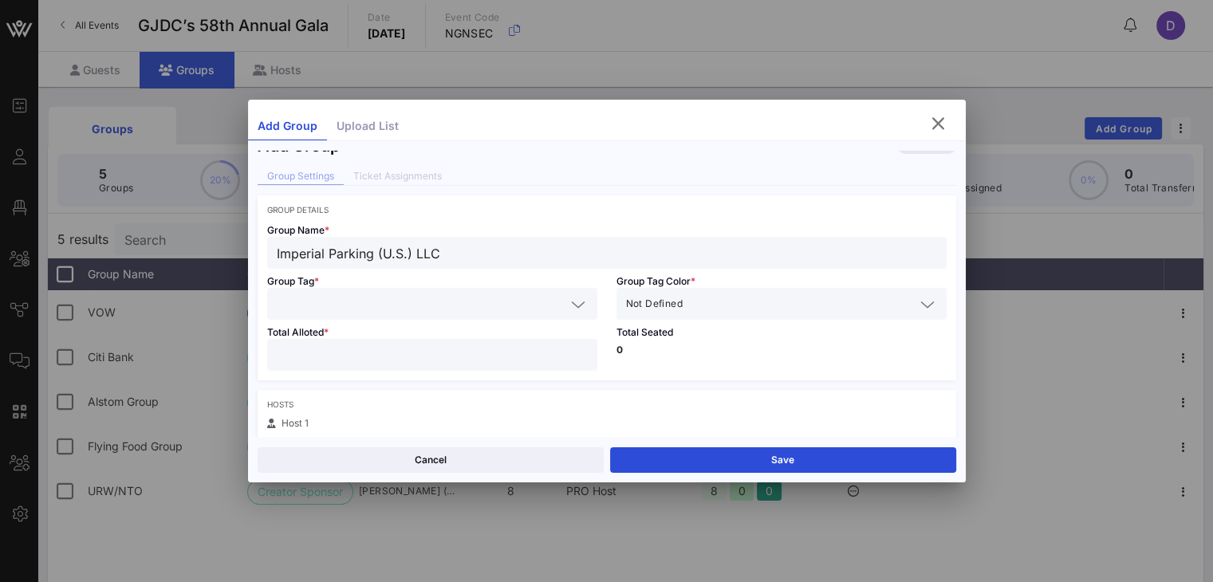
click at [424, 311] on input "text" at bounding box center [421, 303] width 289 height 21
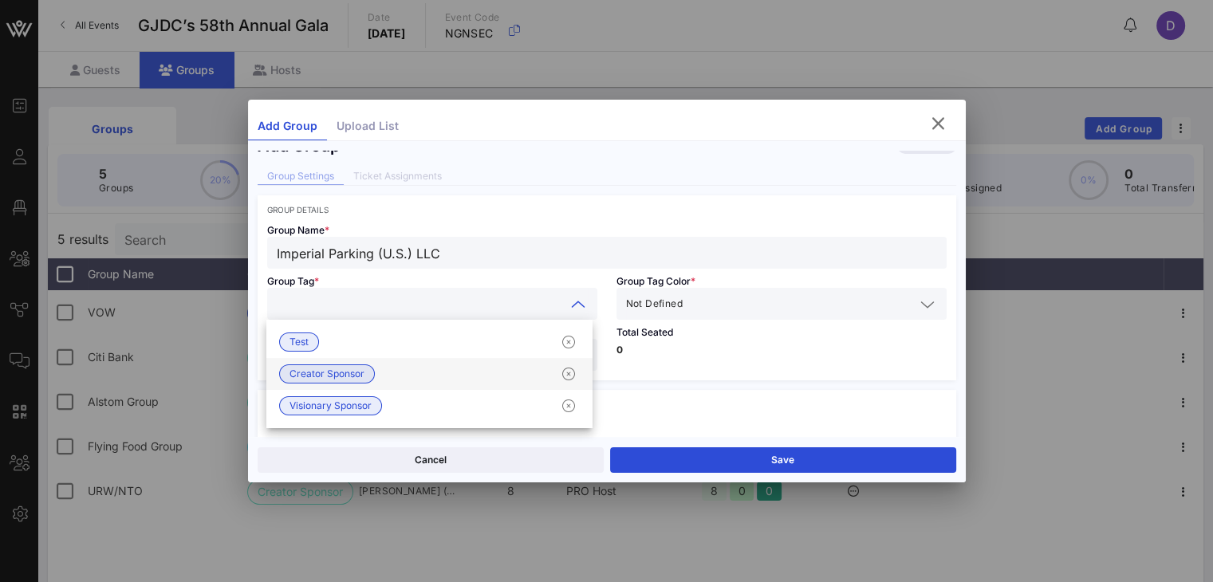
click at [423, 372] on div "Creator Sponsor" at bounding box center [429, 374] width 326 height 32
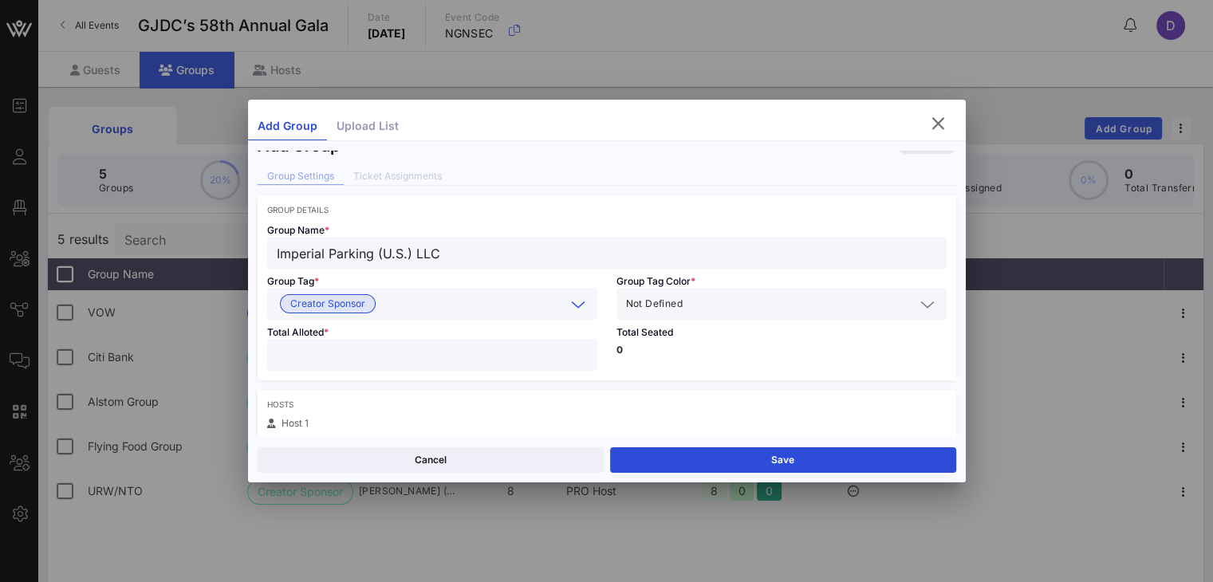
click at [692, 301] on input "text" at bounding box center [800, 303] width 229 height 21
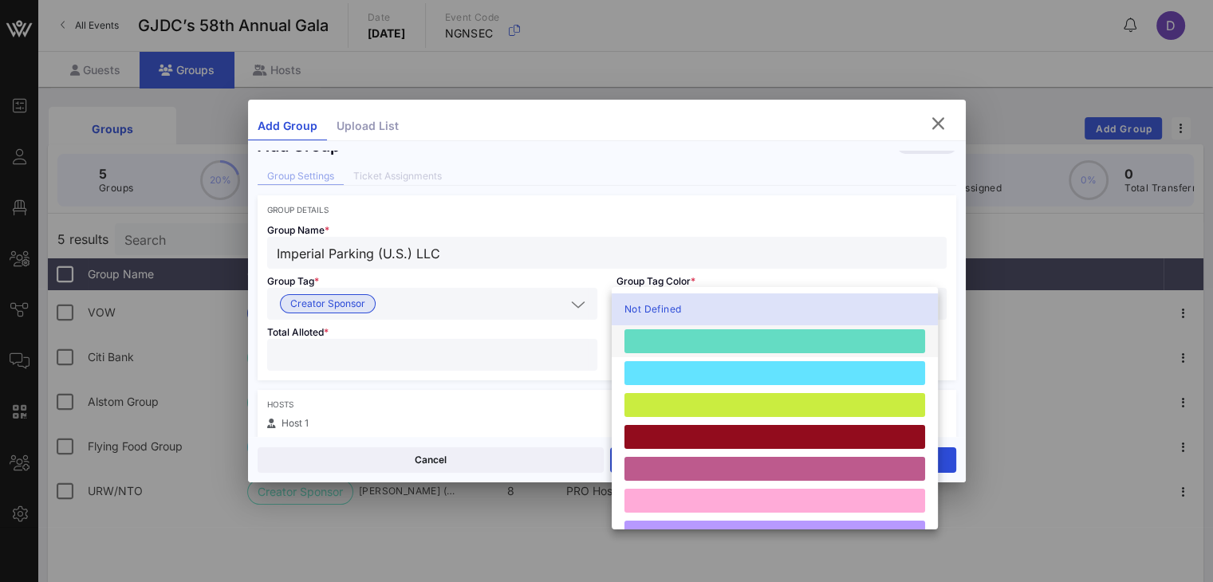
click at [702, 338] on div at bounding box center [774, 341] width 301 height 24
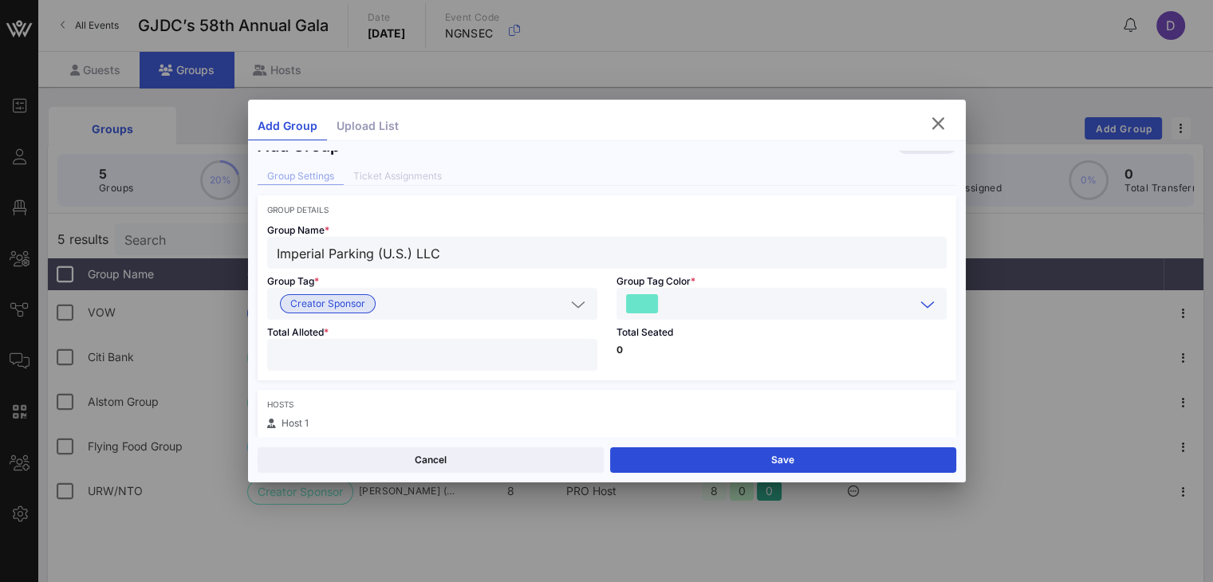
click at [503, 360] on input "number" at bounding box center [432, 354] width 311 height 21
type input "**"
type input "*"
click at [507, 433] on div "First Name *" at bounding box center [432, 453] width 349 height 51
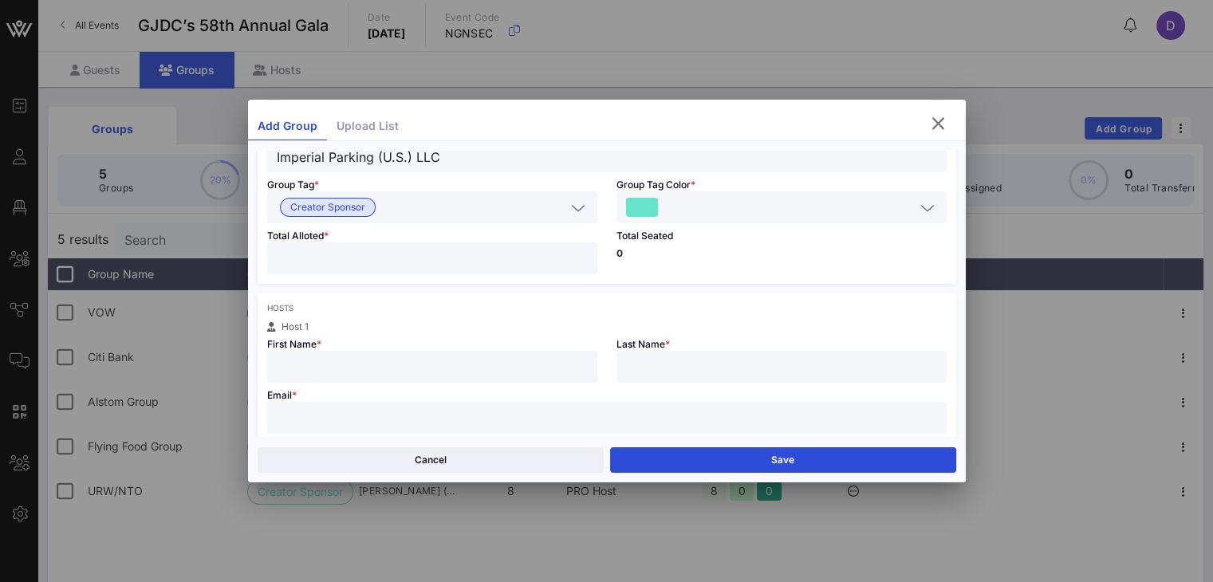
scroll to position [143, 0]
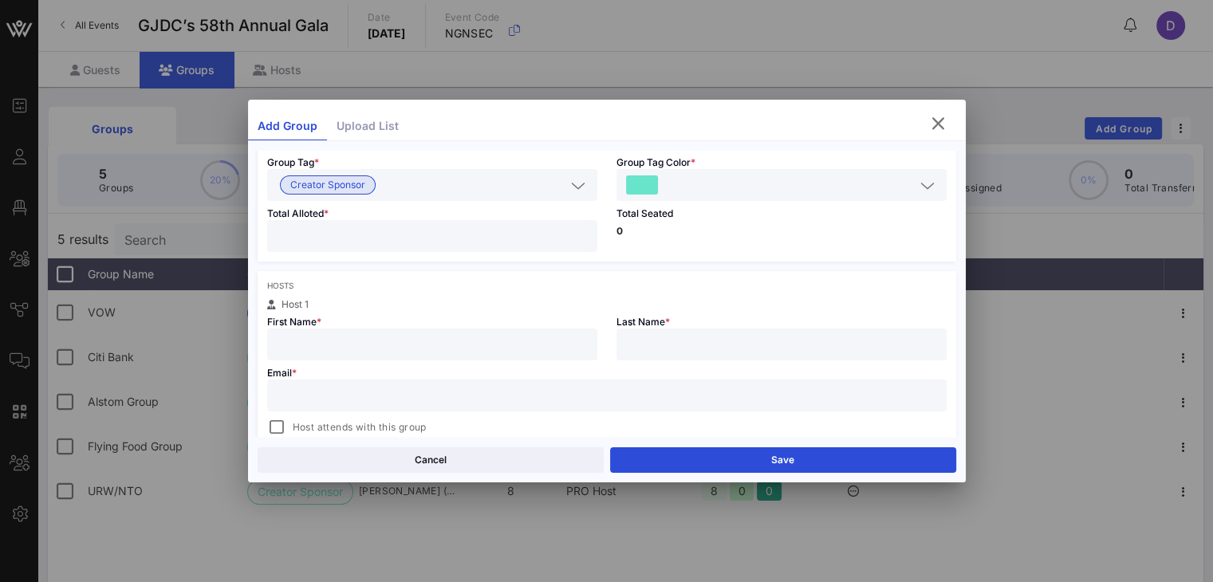
click at [485, 352] on input "text" at bounding box center [432, 344] width 311 height 21
click at [537, 400] on input "text" at bounding box center [607, 395] width 660 height 21
paste input "tarek.moussa@reefparking.com"
type input "tarek.moussa@reefparking.com"
click at [467, 346] on input "text" at bounding box center [432, 344] width 311 height 21
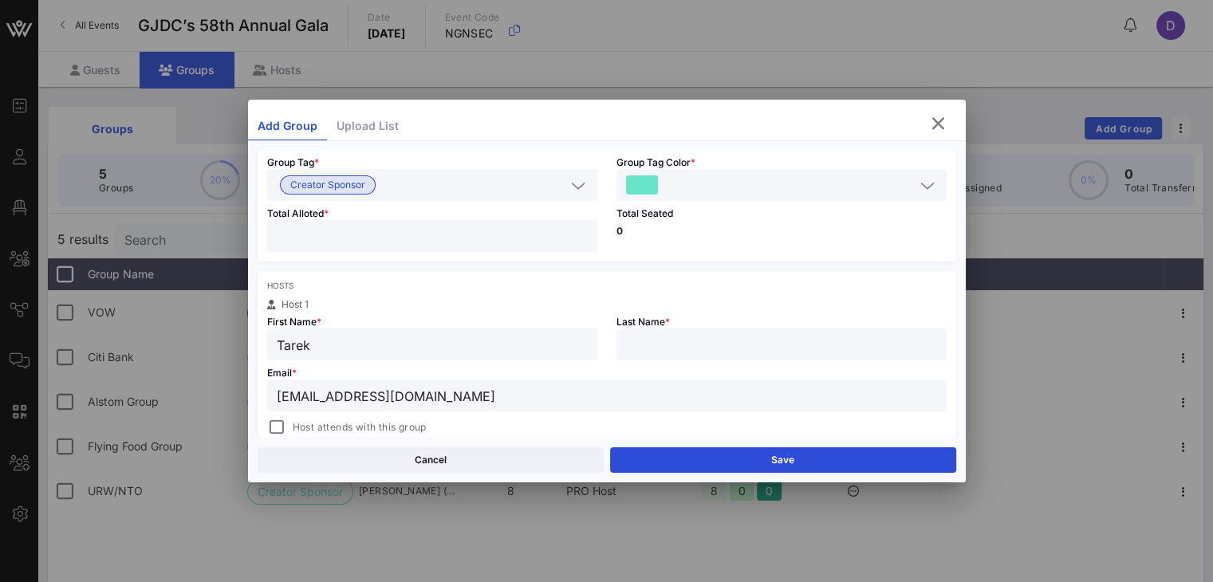
type input "Tarek"
click at [646, 348] on input "text" at bounding box center [781, 344] width 311 height 21
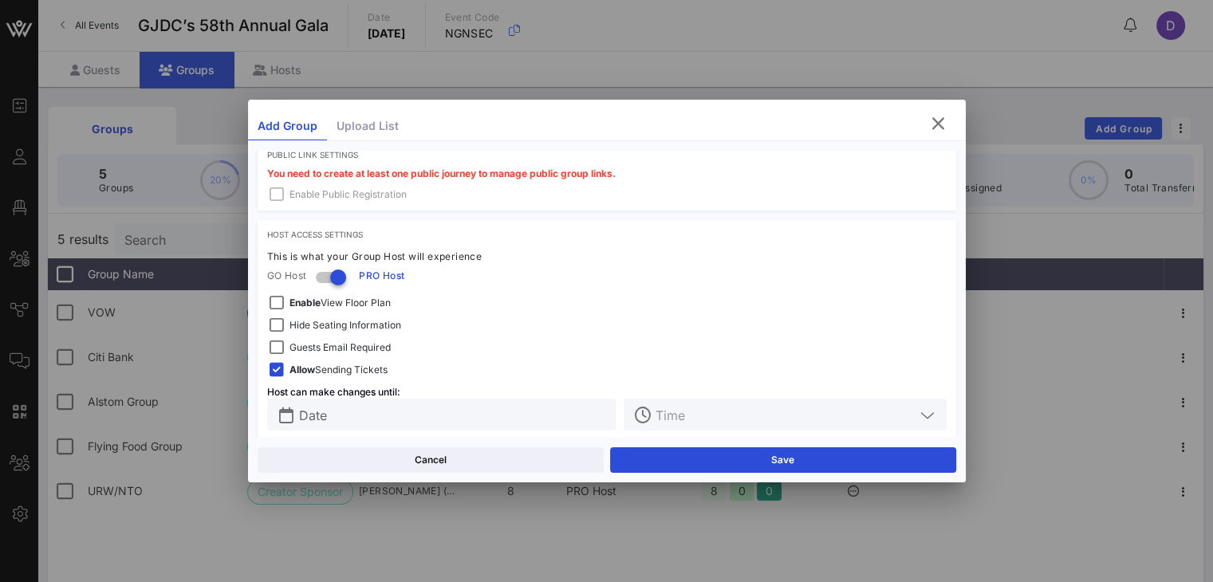
scroll to position [505, 0]
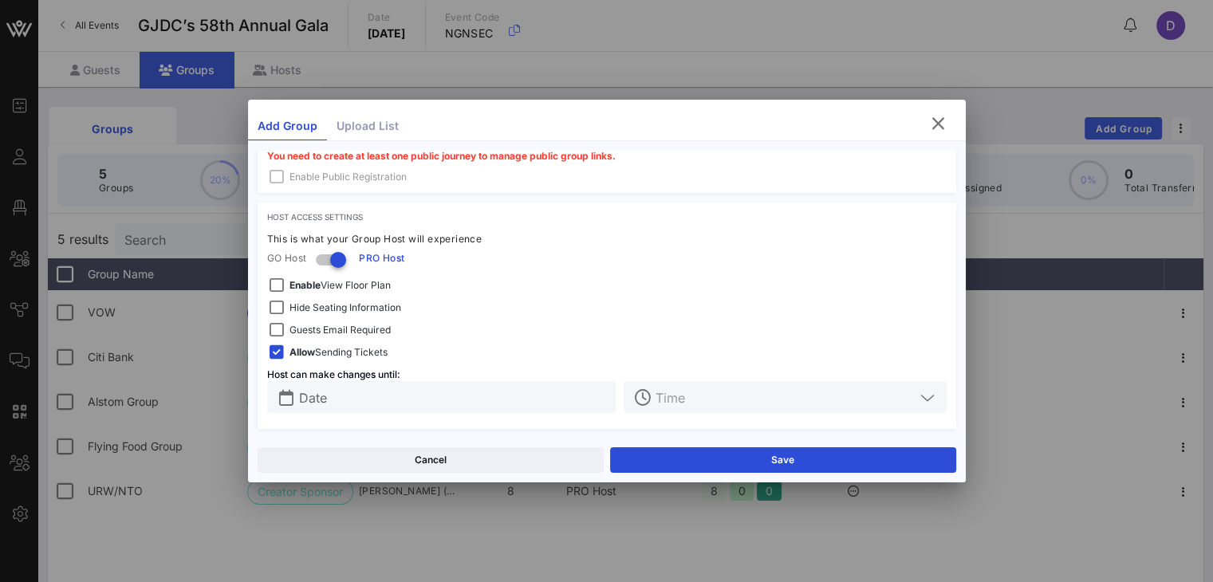
type input "Moussa"
click at [357, 326] on span "Guests Email Required" at bounding box center [339, 330] width 101 height 16
click at [364, 310] on span "Hide Seating Information" at bounding box center [345, 308] width 112 height 16
click at [409, 403] on input "Date" at bounding box center [453, 397] width 308 height 21
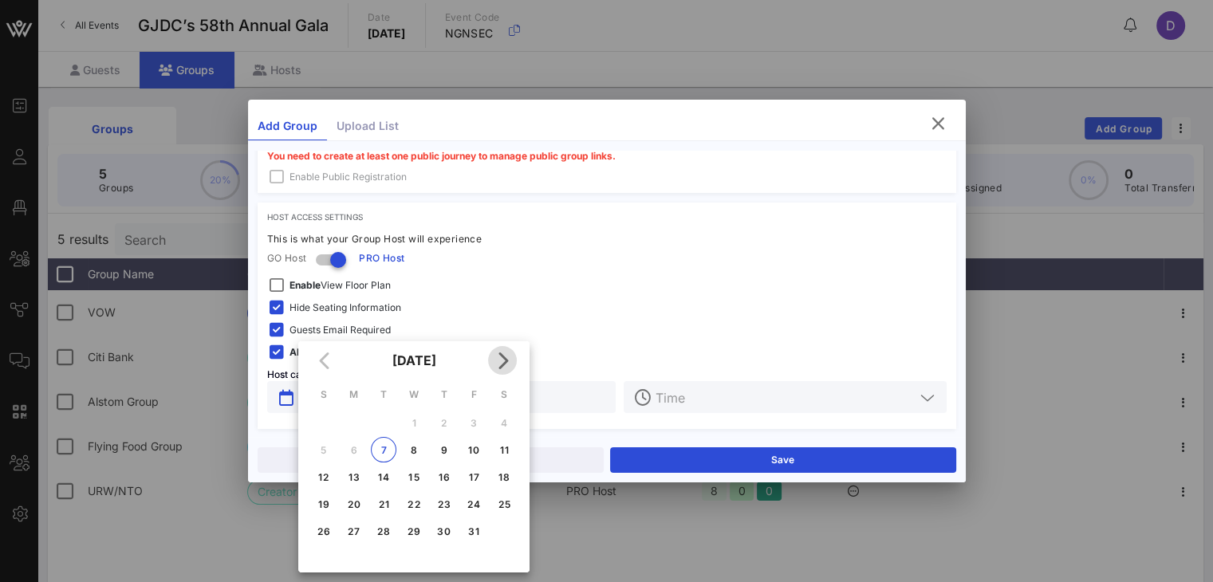
click at [509, 352] on icon "Next month" at bounding box center [502, 360] width 19 height 19
click at [447, 507] on div "20" at bounding box center [444, 504] width 26 height 12
type input "Nov 20, 2025"
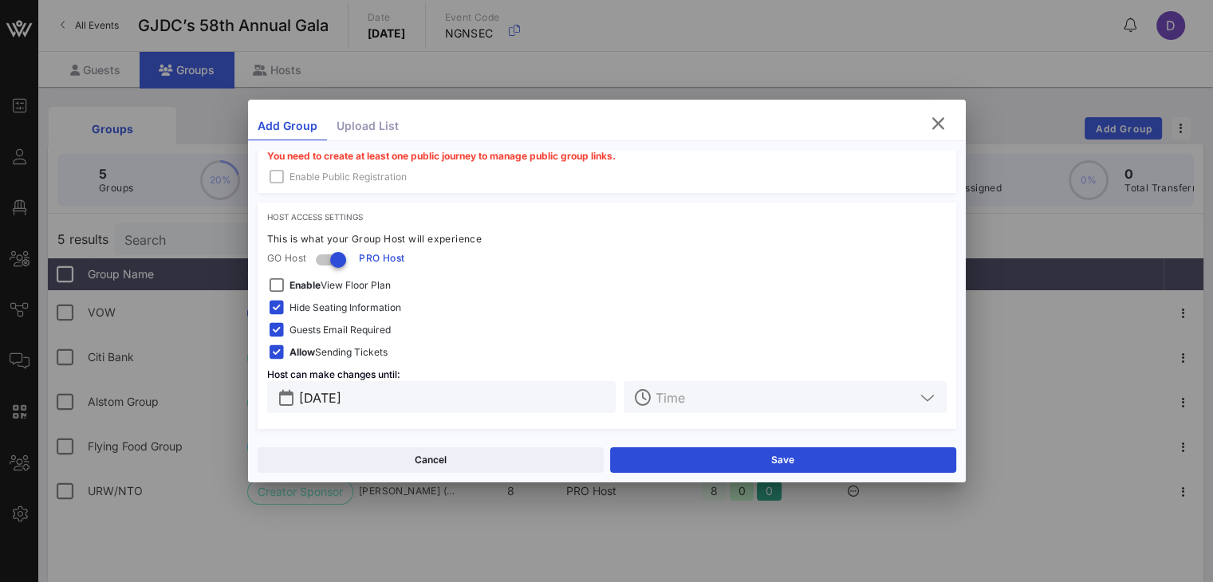
click at [715, 396] on input "text" at bounding box center [784, 397] width 258 height 21
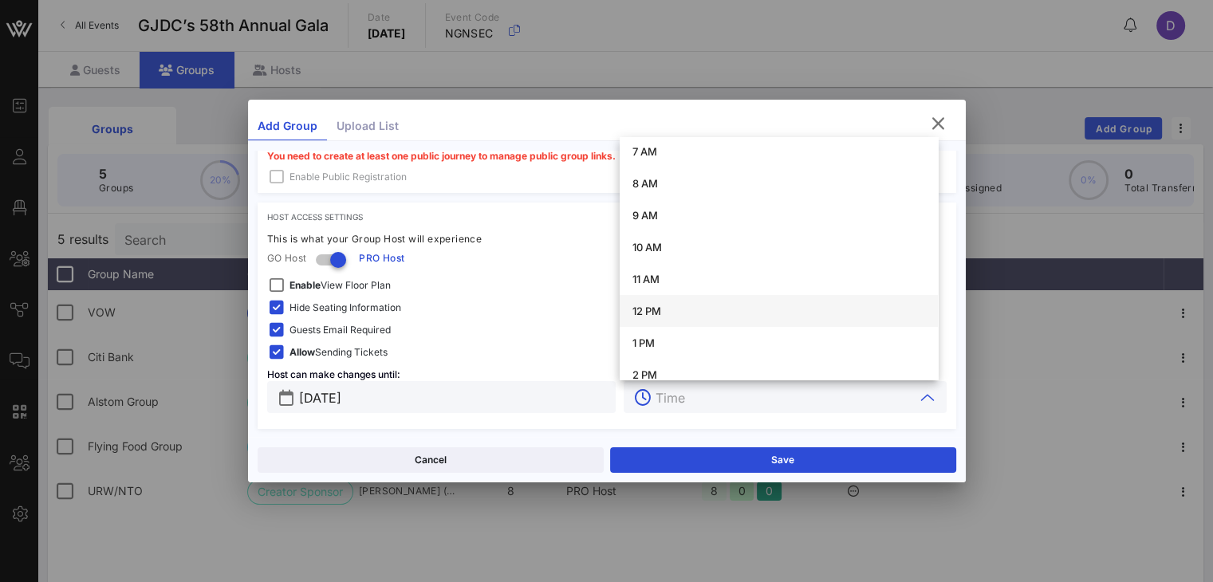
click at [686, 301] on div "12 PM" at bounding box center [778, 311] width 293 height 26
type input "12 PM"
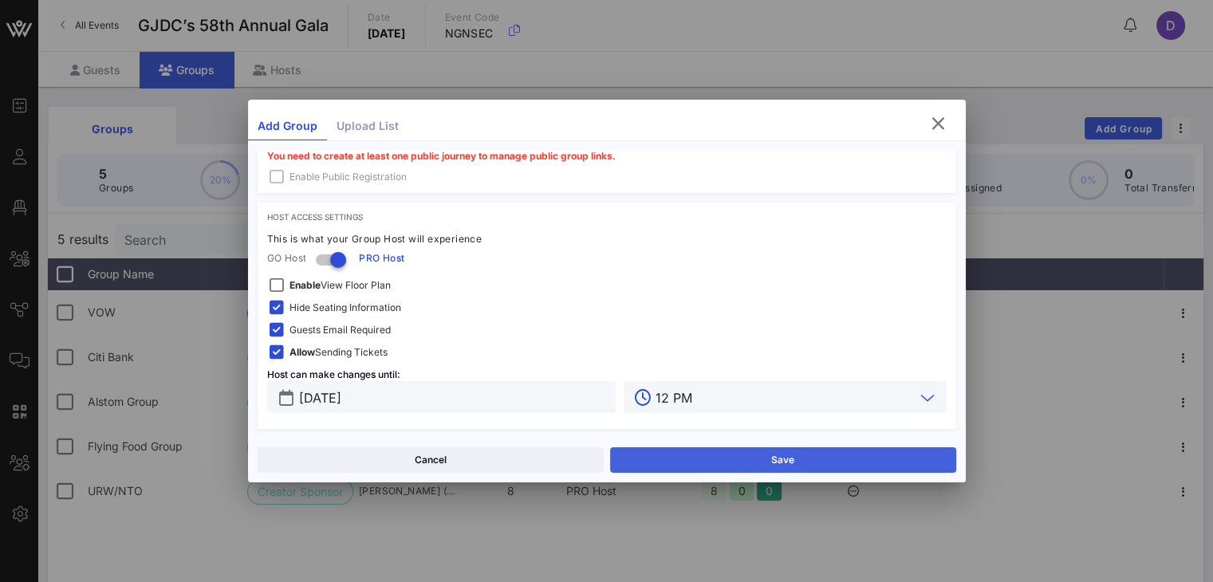
click at [753, 457] on button "Save" at bounding box center [783, 460] width 346 height 26
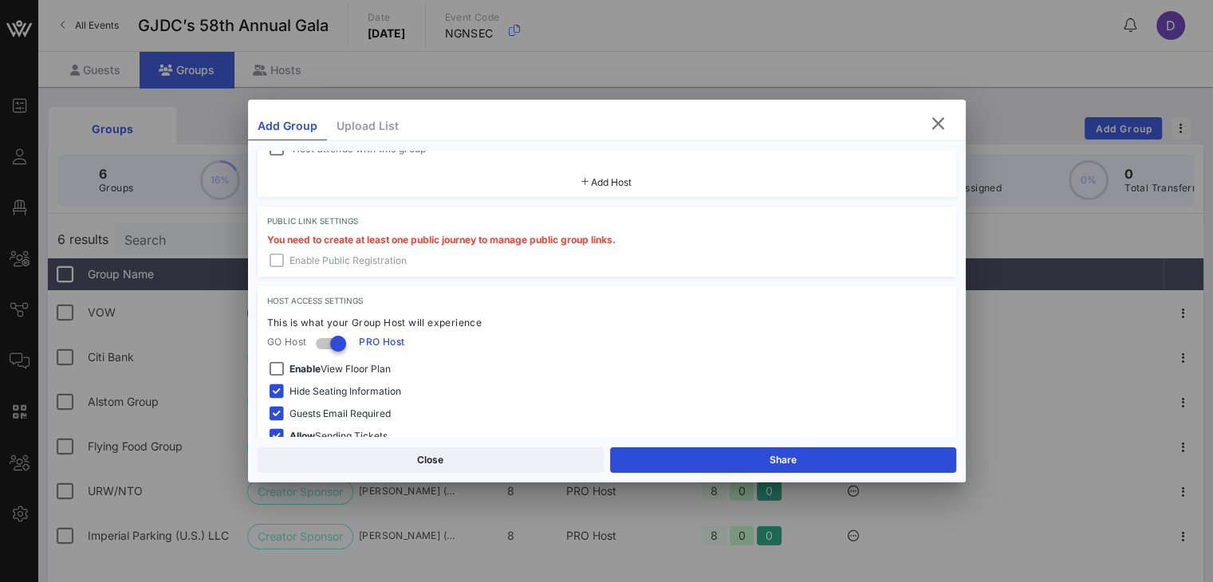
scroll to position [421, 0]
click at [910, 111] on div "Add Group Upload List Group Settings Reserved Group Settings Ticket Assignments…" at bounding box center [607, 291] width 718 height 383
click at [910, 124] on icon "button" at bounding box center [938, 123] width 19 height 19
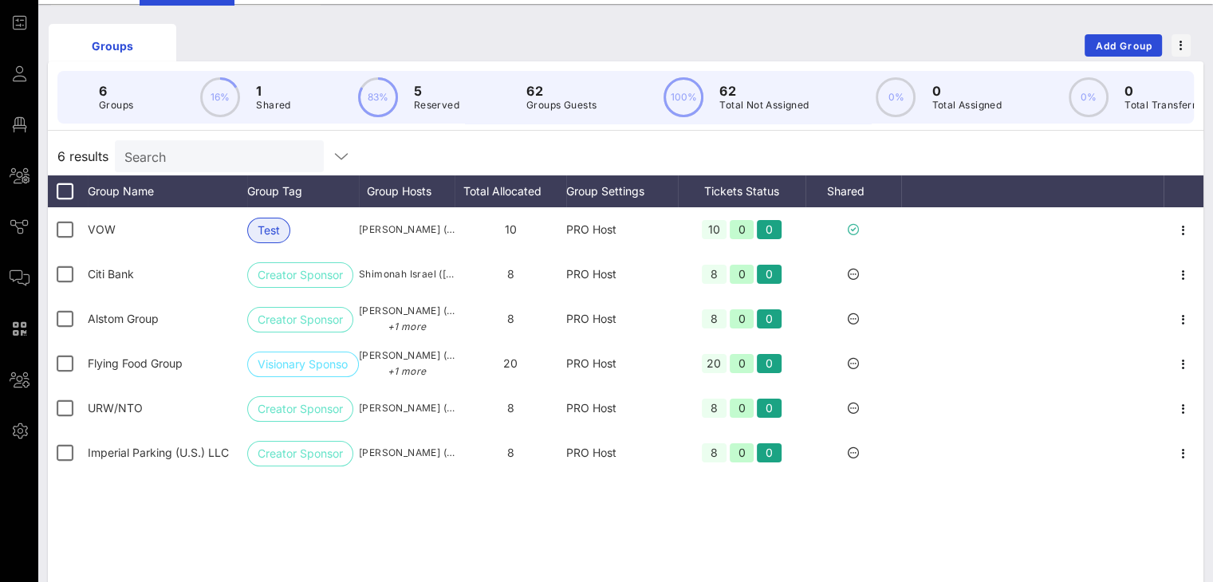
scroll to position [83, 0]
click at [333, 166] on icon "button" at bounding box center [341, 156] width 19 height 19
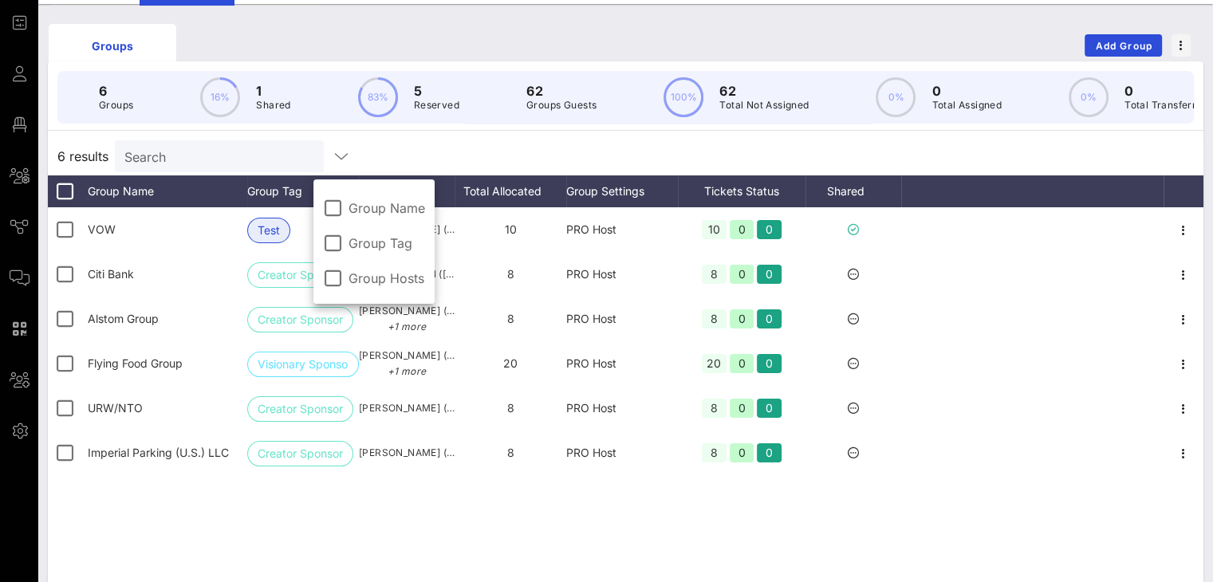
click at [469, 158] on div "6 results Search" at bounding box center [625, 156] width 1155 height 38
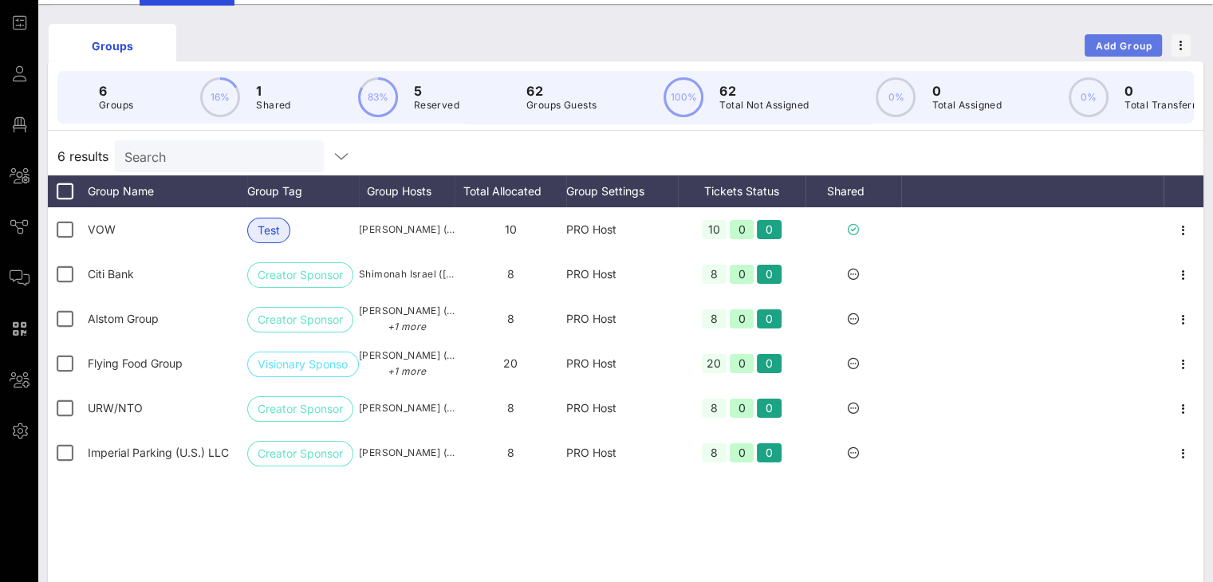
click at [910, 42] on span "Add Group" at bounding box center [1123, 46] width 57 height 12
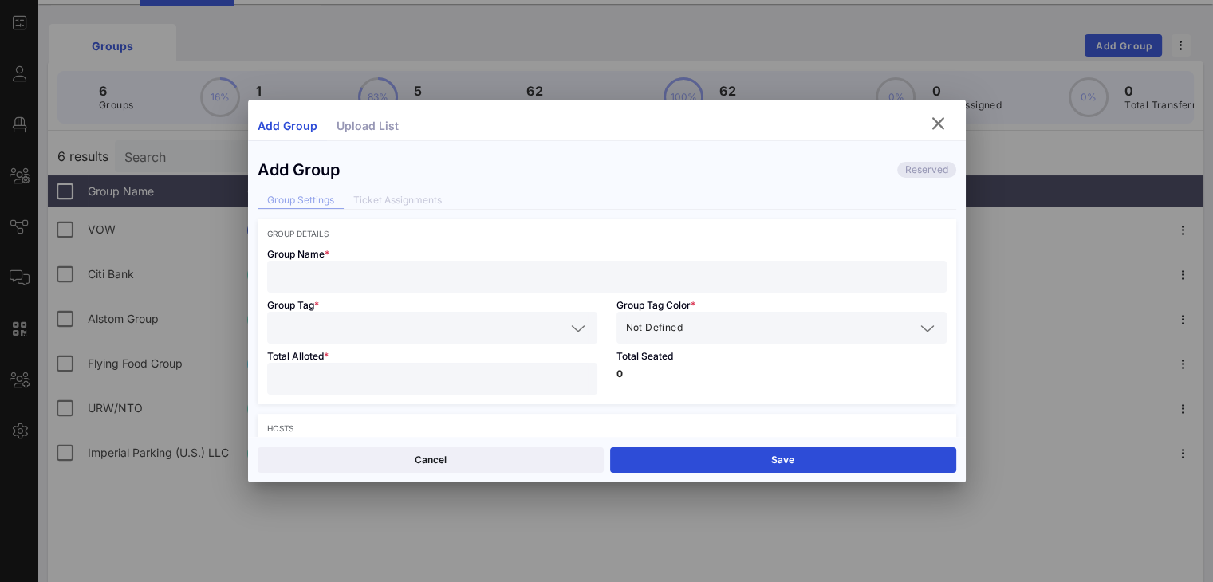
click at [541, 275] on input "text" at bounding box center [607, 276] width 660 height 21
paste input "Resorts World New York City"
type input "Resorts World New York City"
click at [500, 326] on input "text" at bounding box center [421, 327] width 289 height 21
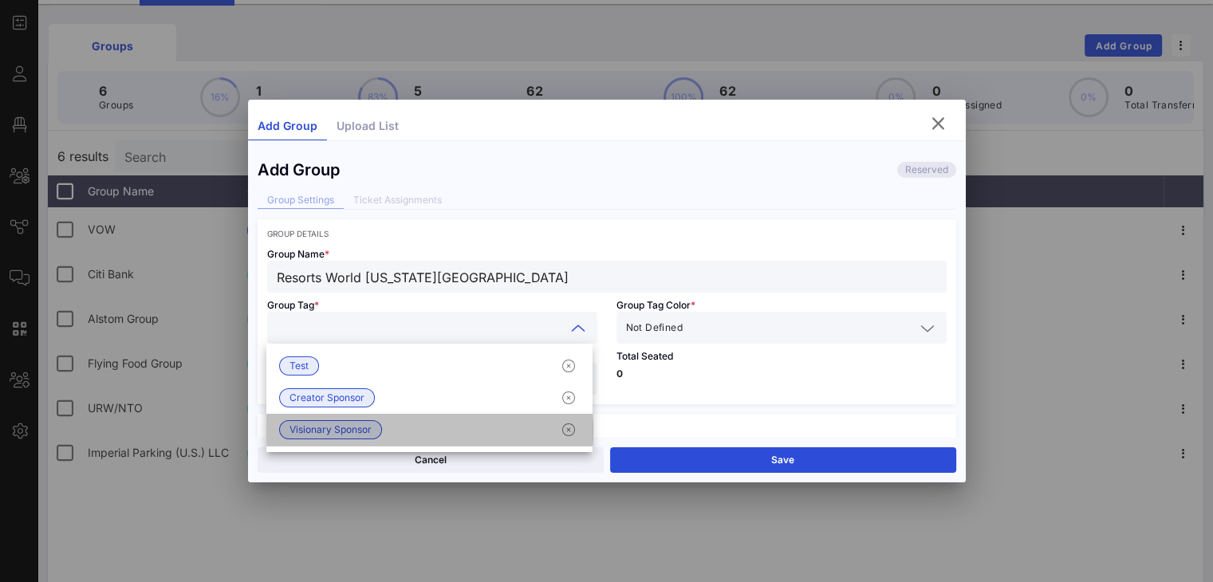
click at [435, 425] on div "Visionary Sponsor" at bounding box center [429, 430] width 326 height 32
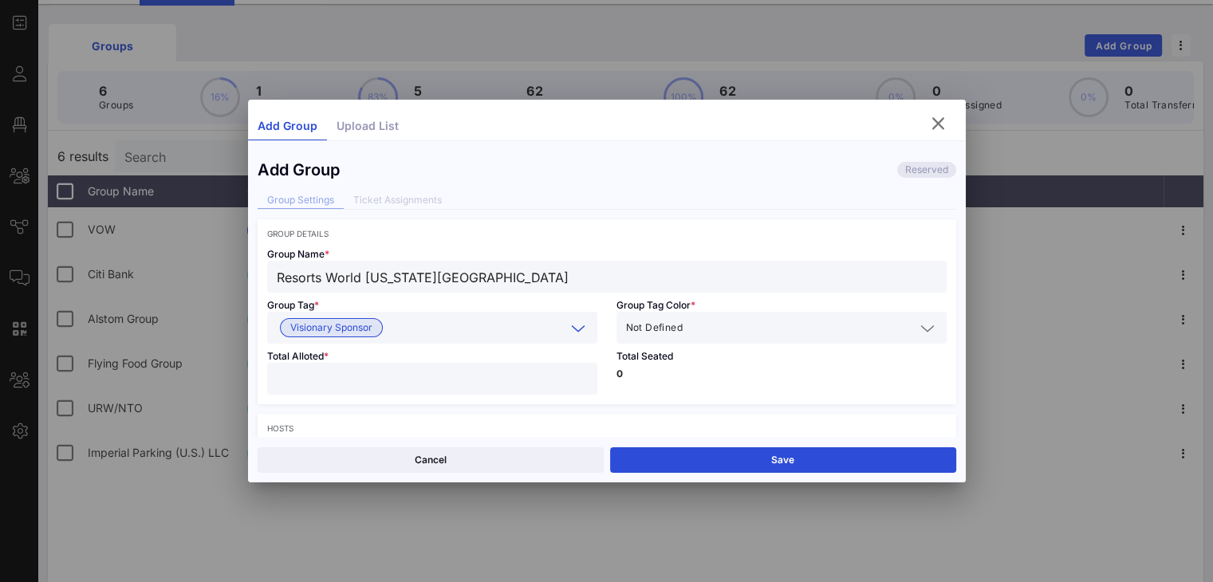
click at [664, 332] on span "Not Defined" at bounding box center [654, 328] width 57 height 16
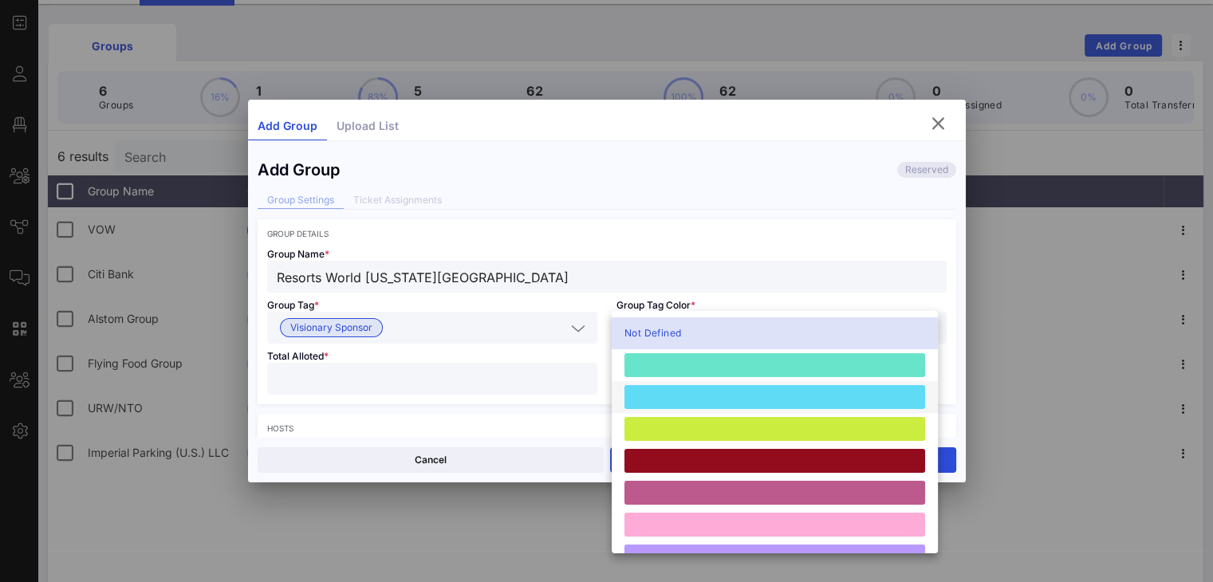
click at [673, 389] on div at bounding box center [774, 397] width 301 height 24
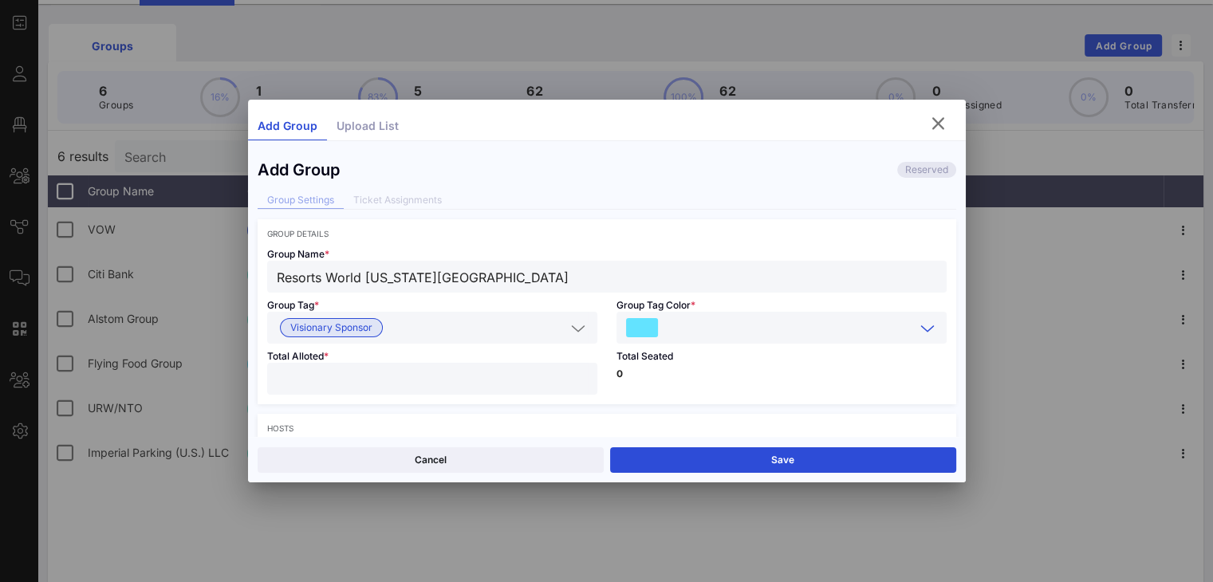
click at [526, 368] on input "number" at bounding box center [432, 378] width 311 height 21
type input "**"
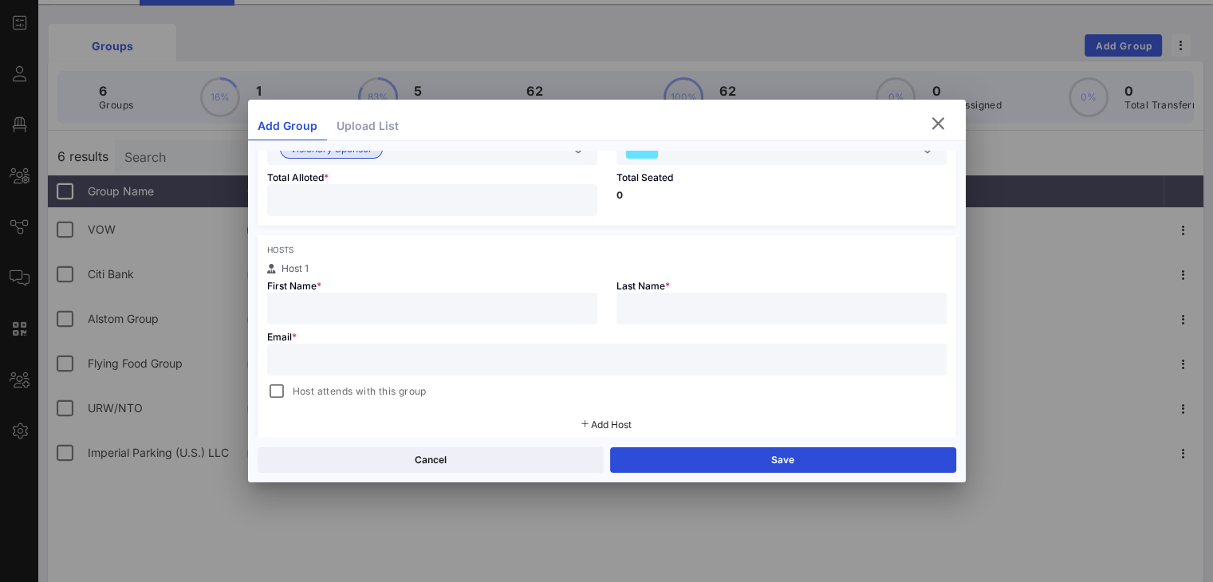
scroll to position [187, 0]
type input "**"
click at [542, 304] on input "text" at bounding box center [432, 300] width 311 height 21
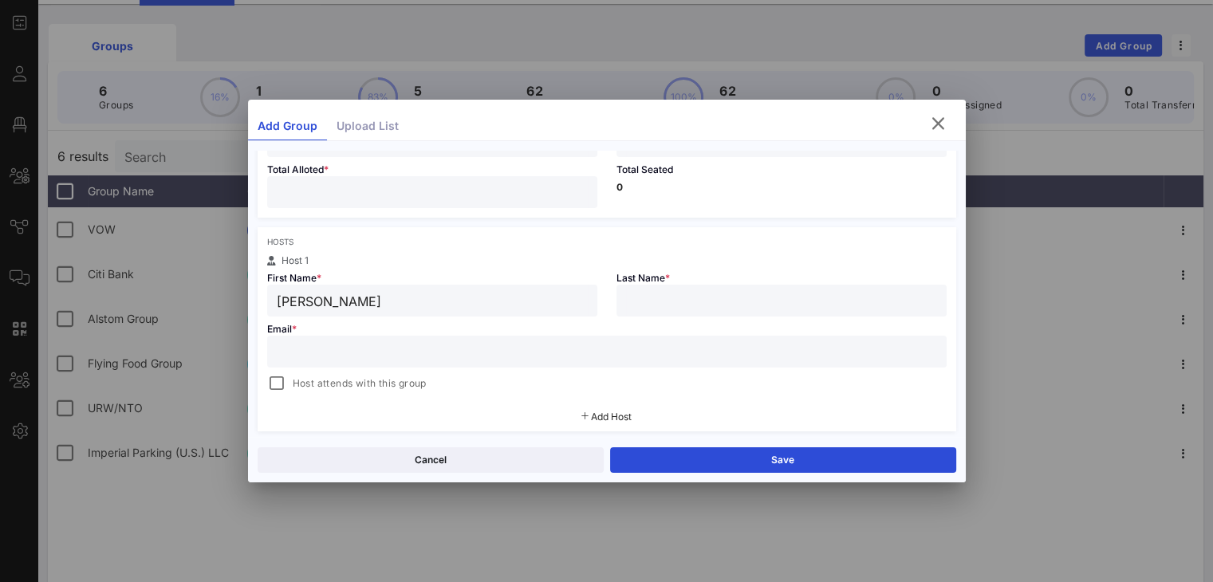
type input "Michelle"
click at [756, 294] on input "text" at bounding box center [781, 300] width 311 height 21
type input "Stoddart"
click at [703, 361] on div at bounding box center [607, 352] width 660 height 32
click at [734, 352] on input "text" at bounding box center [607, 351] width 660 height 21
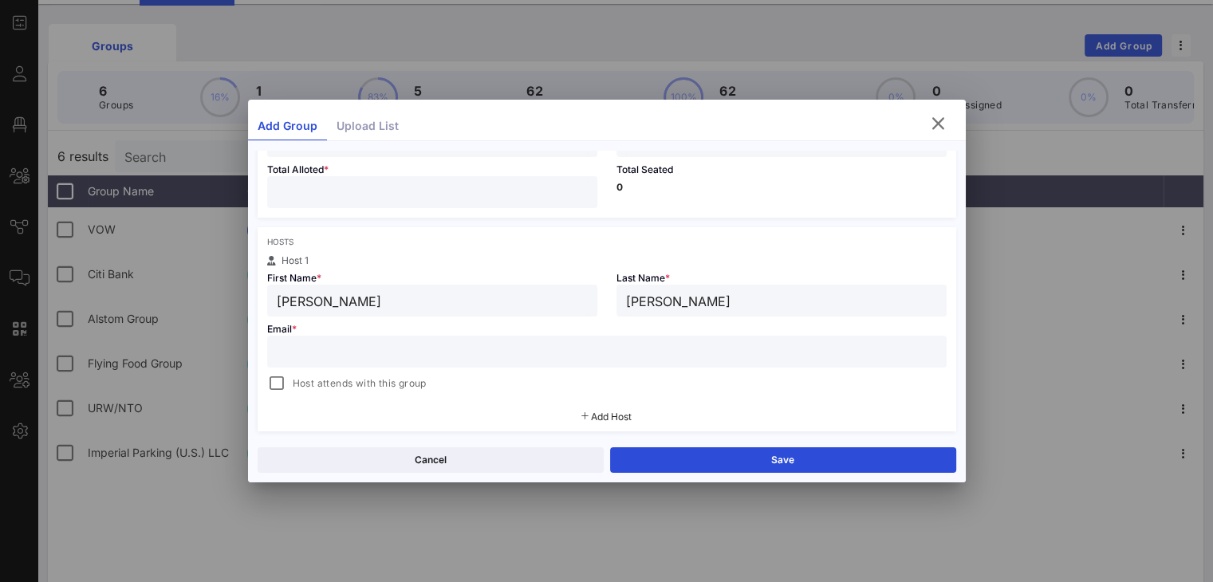
paste input "michelle.stoddart@rwnewyork.com"
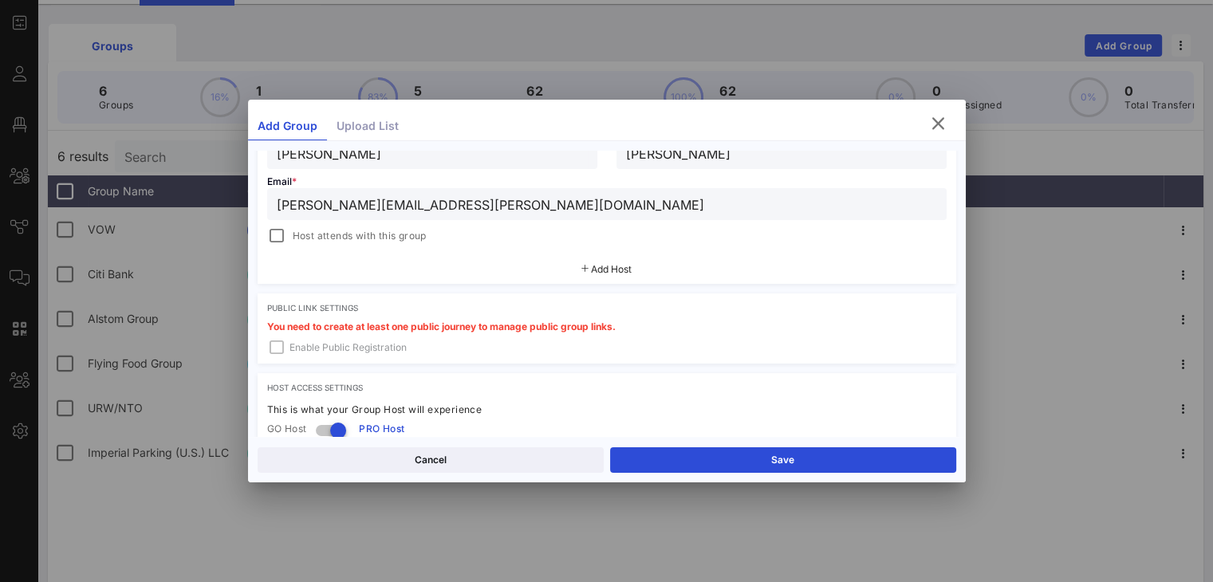
type input "michelle.stoddart@rwnewyork.com"
click at [604, 265] on span "Add Host" at bounding box center [611, 269] width 41 height 12
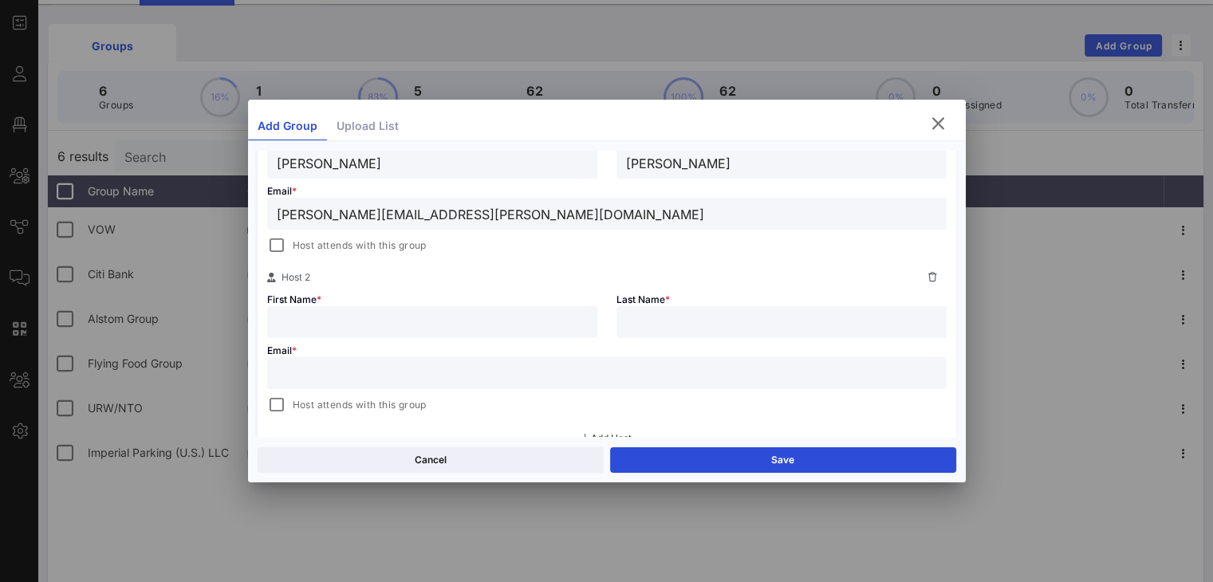
scroll to position [344, 0]
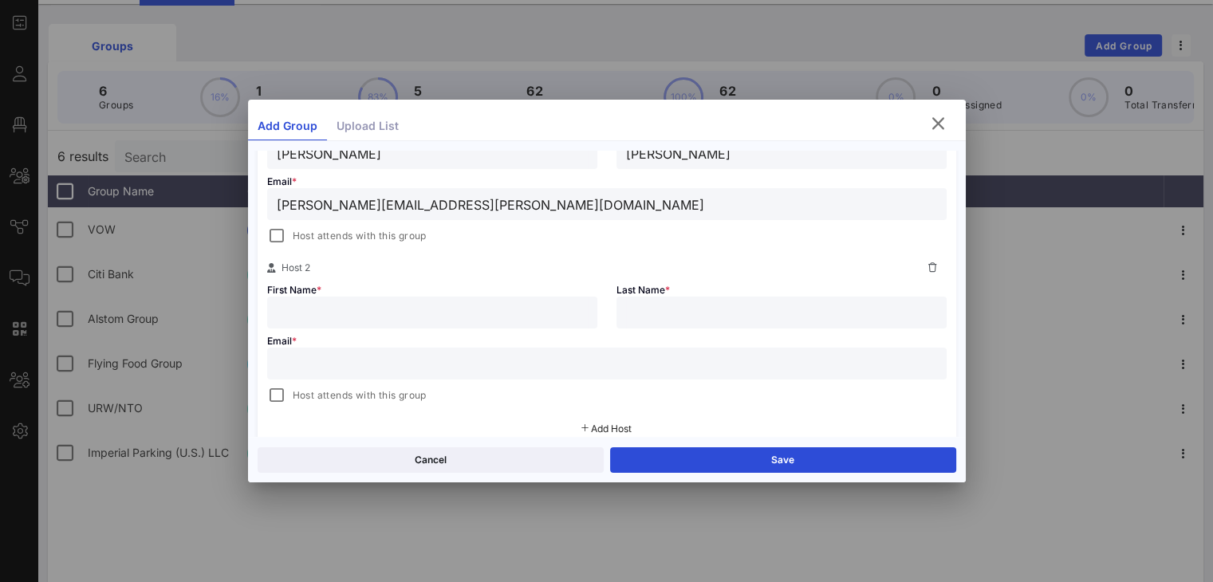
click at [482, 305] on input "text" at bounding box center [432, 312] width 311 height 21
type input "Matthew"
click at [698, 358] on input "text" at bounding box center [607, 363] width 660 height 21
paste input "Matthew.Anatalio@rwnewyork.com"
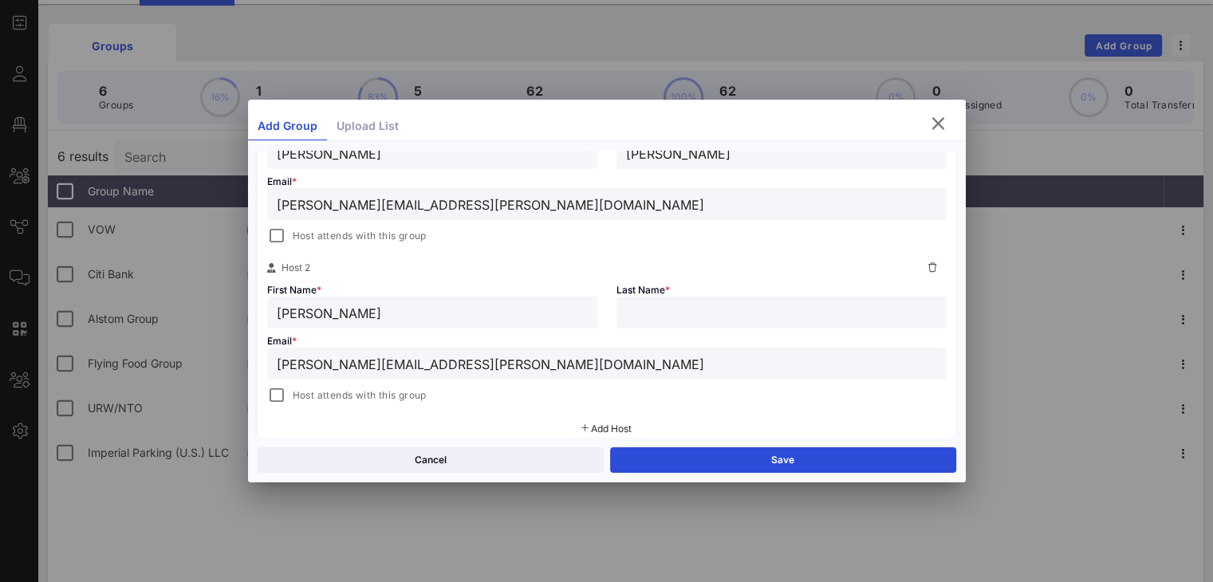
type input "Matthew.Anatalio@rwnewyork.com"
click at [695, 306] on input "text" at bounding box center [781, 312] width 311 height 21
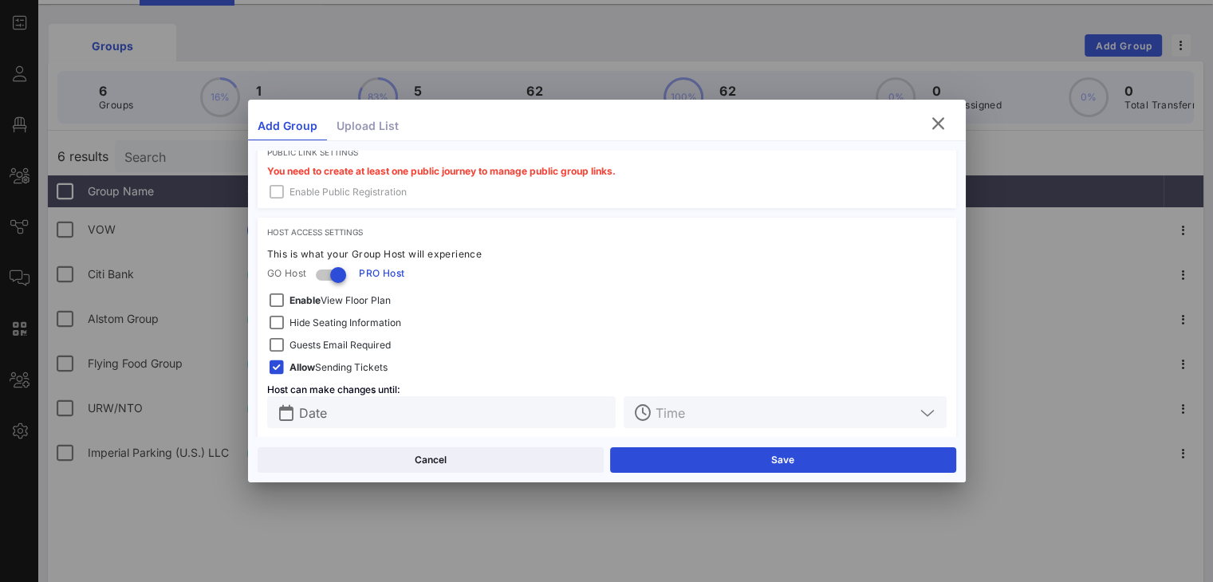
scroll to position [663, 0]
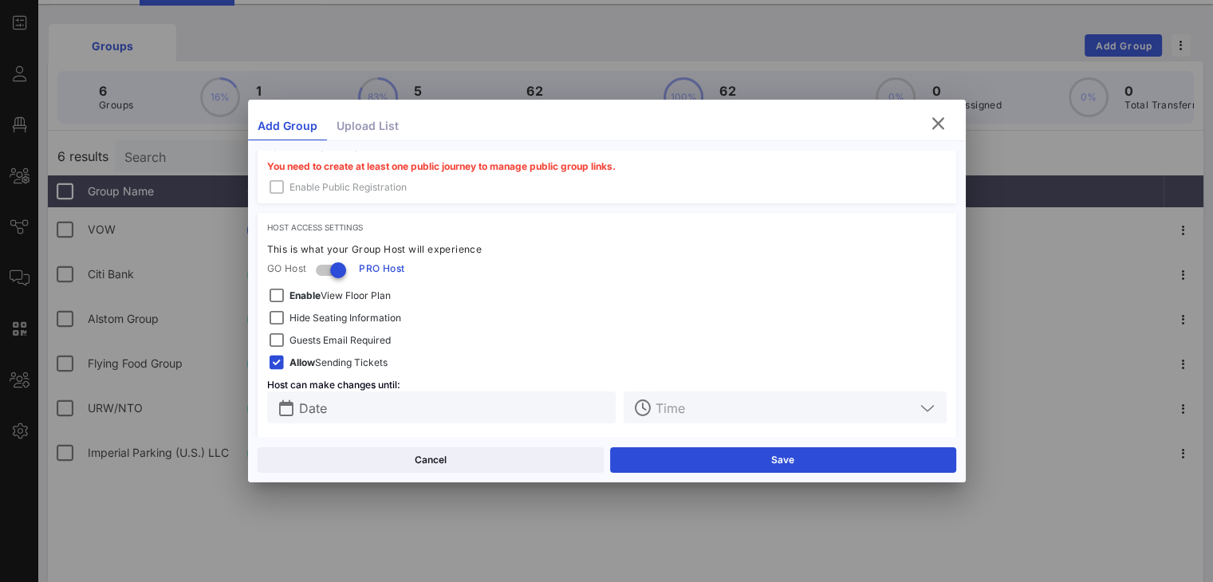
type input "Anatalio"
click at [348, 348] on div "Guests Email Required" at bounding box center [329, 340] width 124 height 19
click at [344, 317] on span "Hide Seating Information" at bounding box center [345, 318] width 112 height 16
click at [384, 415] on input "Date" at bounding box center [453, 407] width 308 height 21
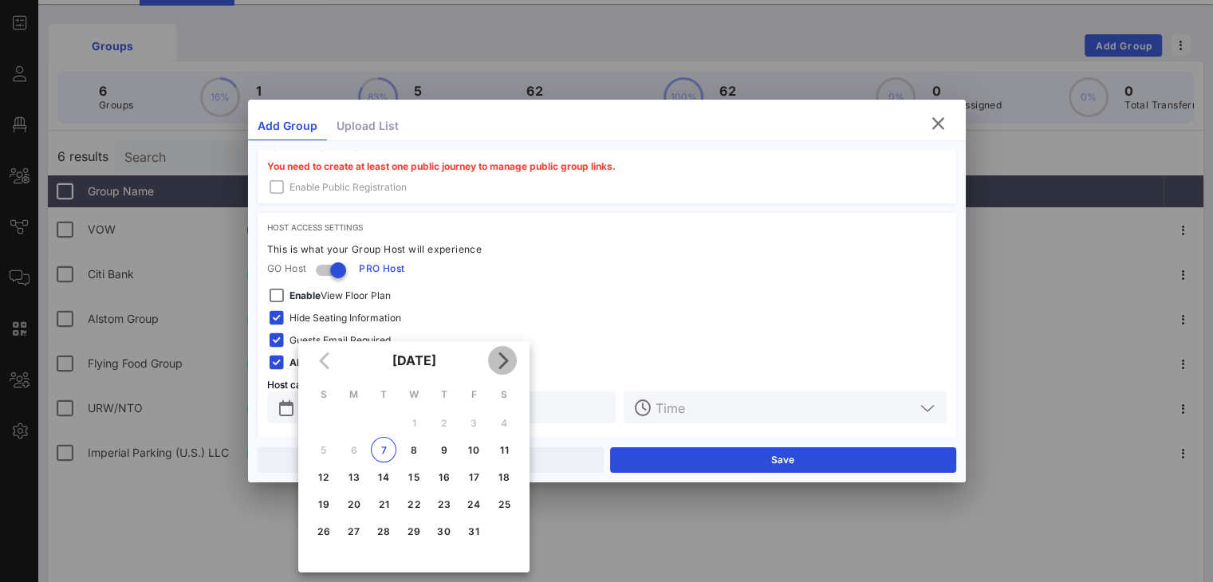
click at [506, 360] on icon "Next month" at bounding box center [502, 360] width 19 height 19
click at [442, 505] on div "20" at bounding box center [444, 504] width 26 height 12
type input "Nov 20, 2025"
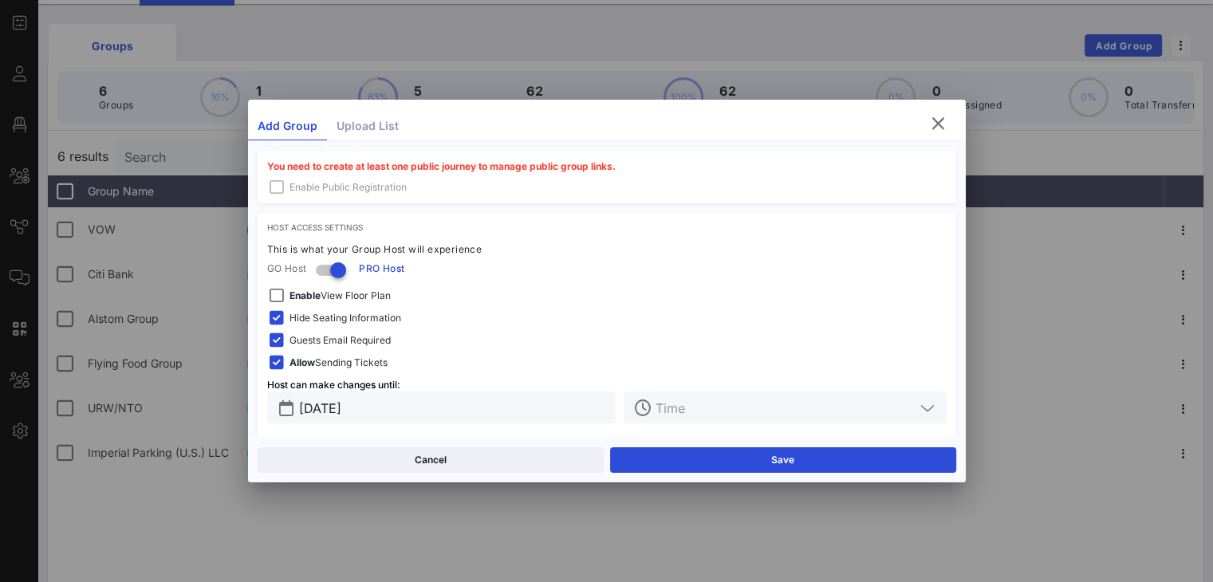
click at [657, 414] on input "text" at bounding box center [784, 407] width 258 height 21
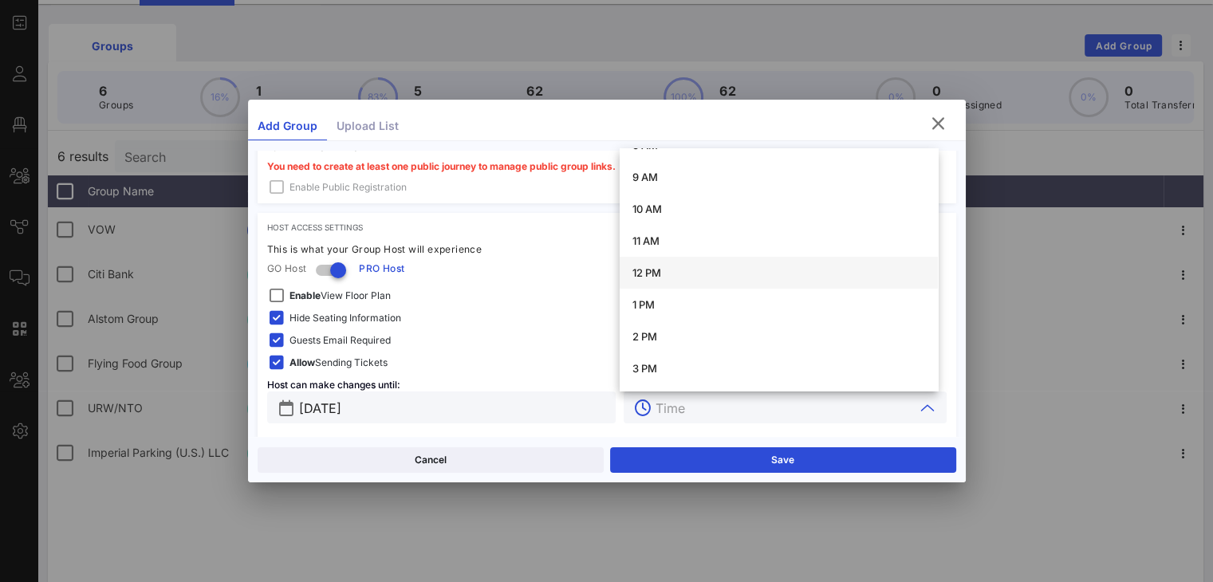
click at [667, 272] on div "12 PM" at bounding box center [778, 272] width 293 height 13
type input "12 PM"
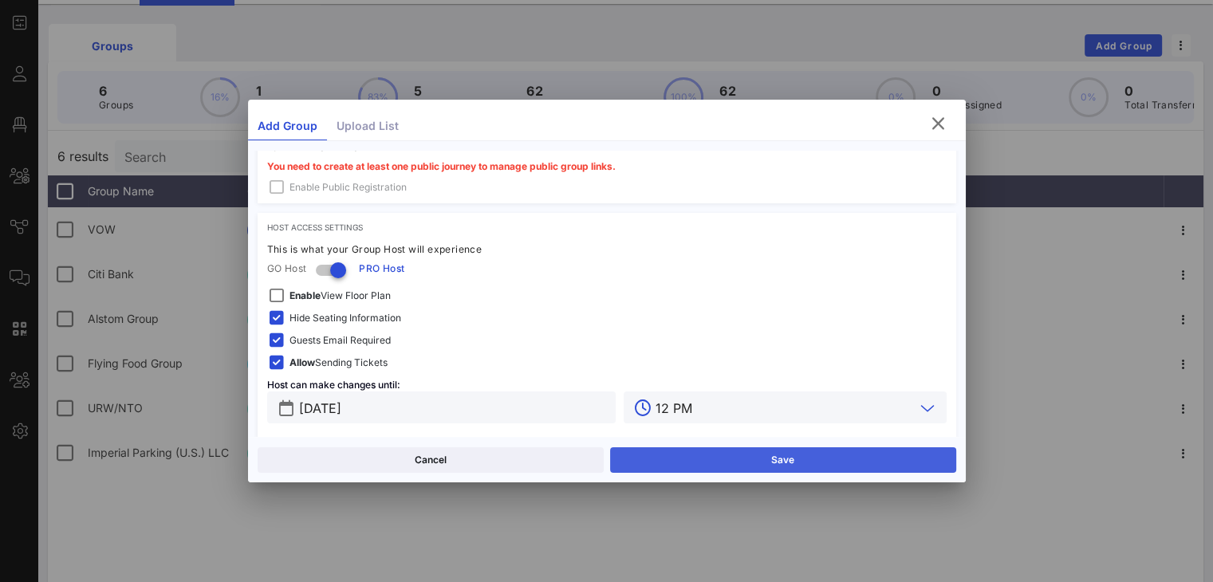
click at [805, 457] on button "Save" at bounding box center [783, 460] width 346 height 26
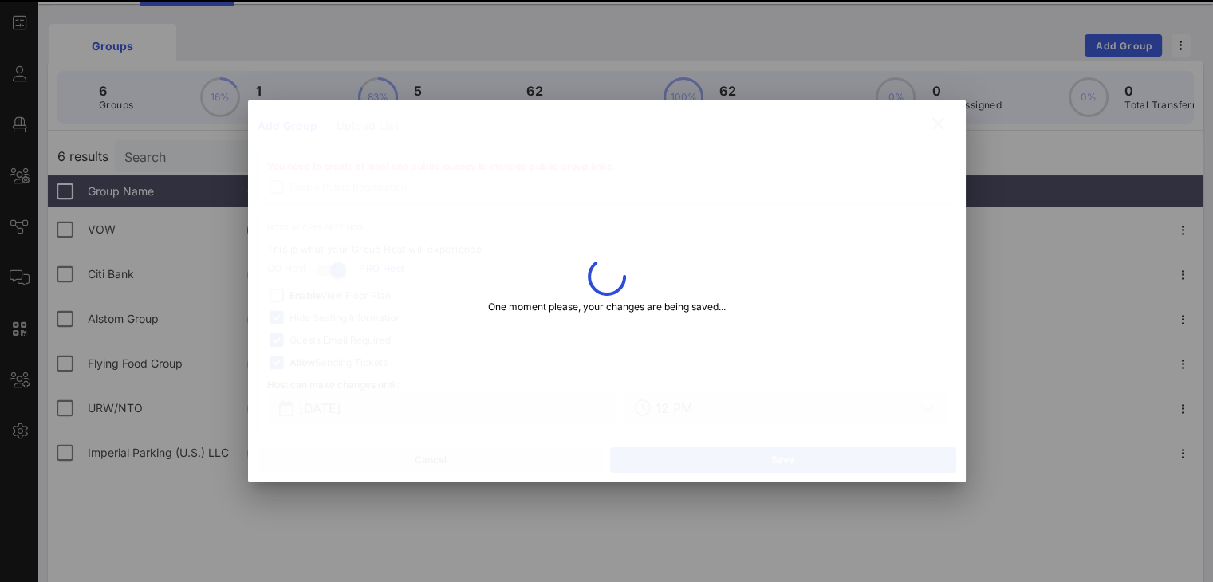
type input "Michelle"
type input "Matthew"
type input "matthew.anatalio@rwnewyork.com"
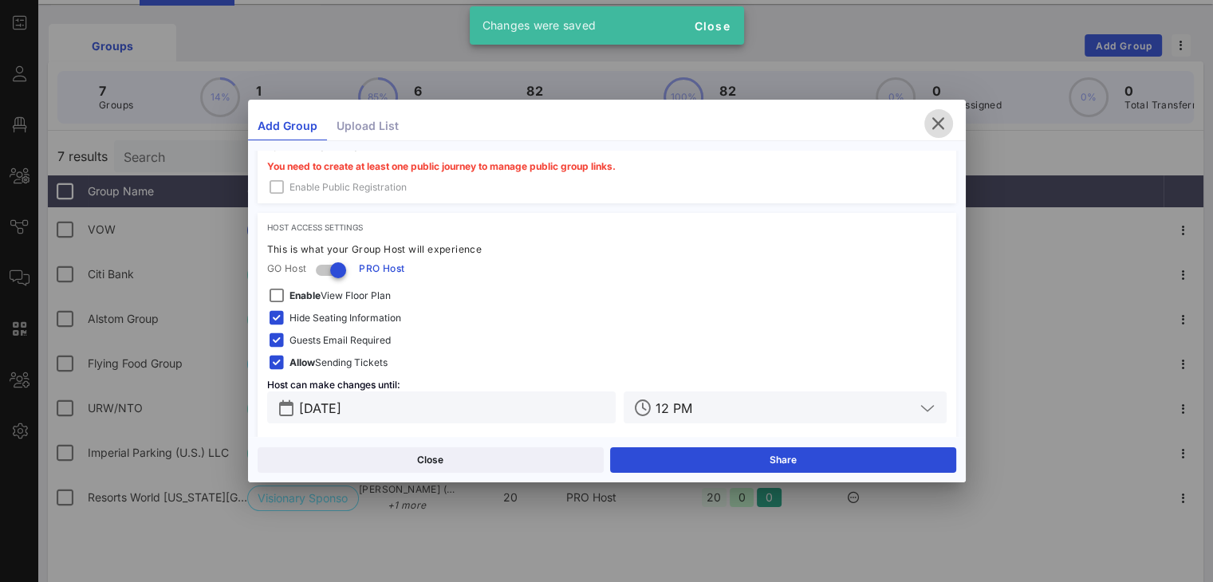
click at [910, 125] on icon "button" at bounding box center [938, 123] width 19 height 19
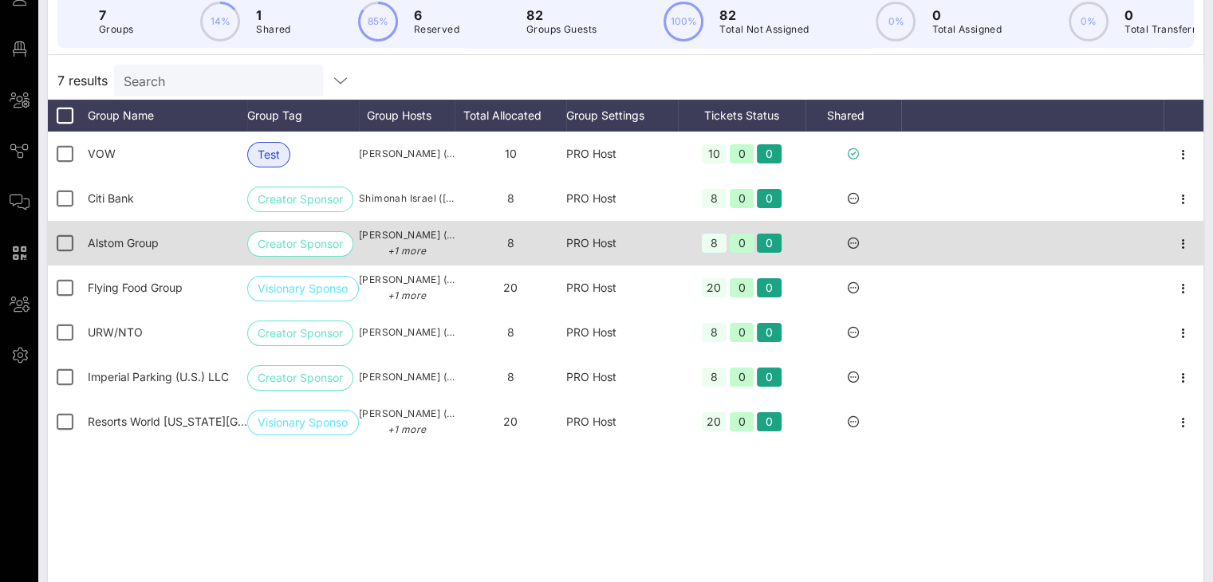
scroll to position [0, 0]
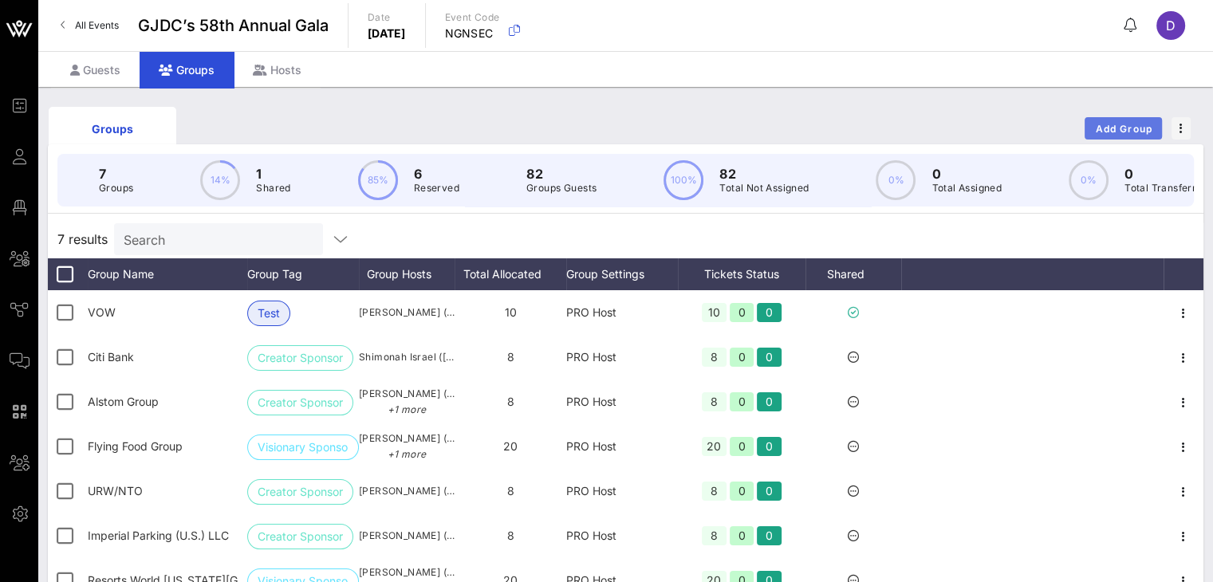
click at [910, 125] on span "Add Group" at bounding box center [1123, 129] width 57 height 12
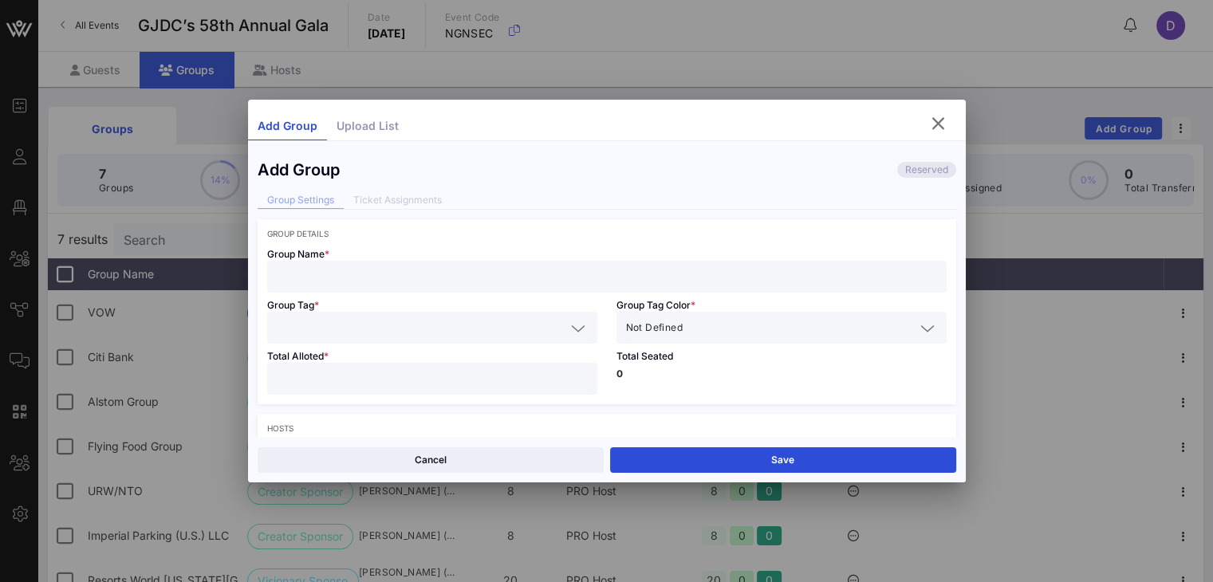
click at [482, 270] on input "text" at bounding box center [607, 276] width 660 height 21
paste input "Wells Fargo"
type input "Wells Fargo"
click at [409, 339] on div at bounding box center [432, 328] width 311 height 32
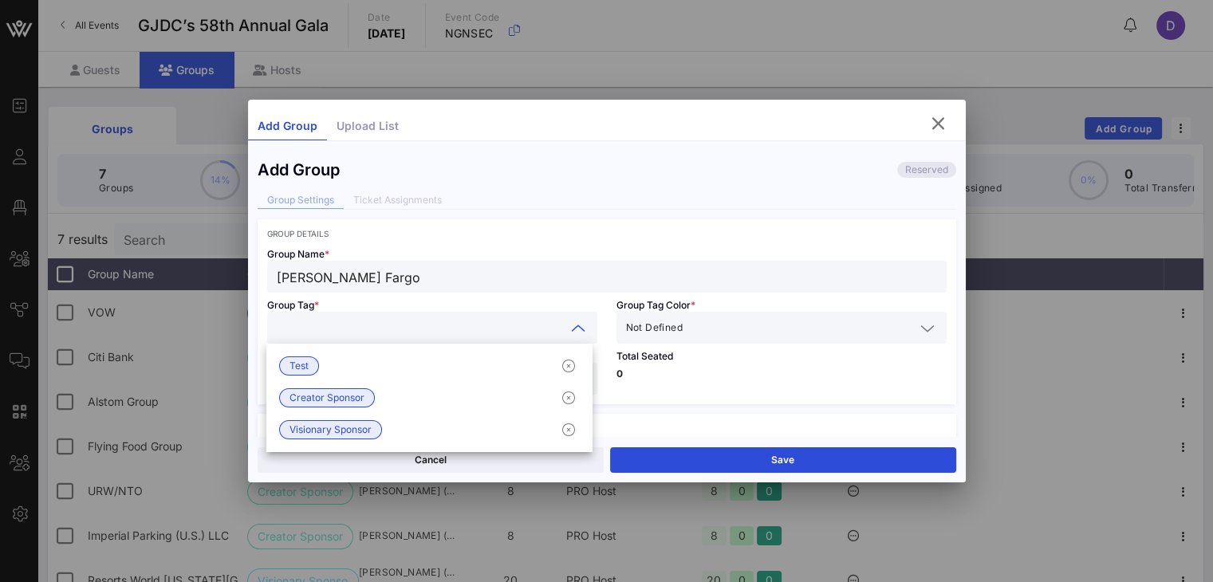
click at [457, 329] on input "text" at bounding box center [421, 327] width 289 height 21
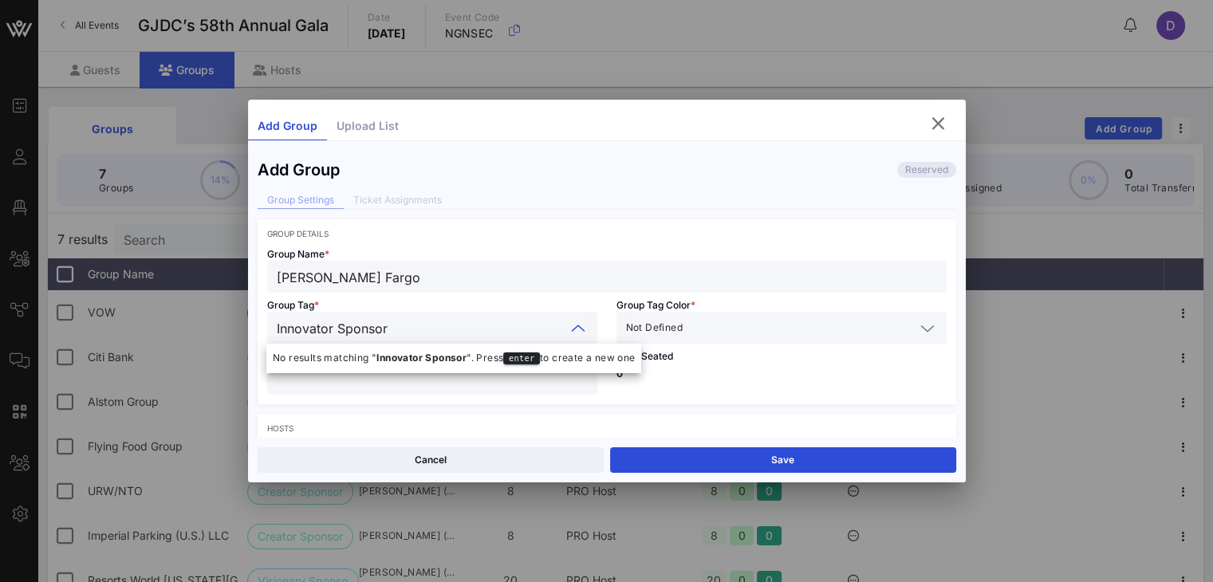
type input "Innovator Sponsor"
click at [672, 328] on span "Not Defined" at bounding box center [654, 328] width 57 height 16
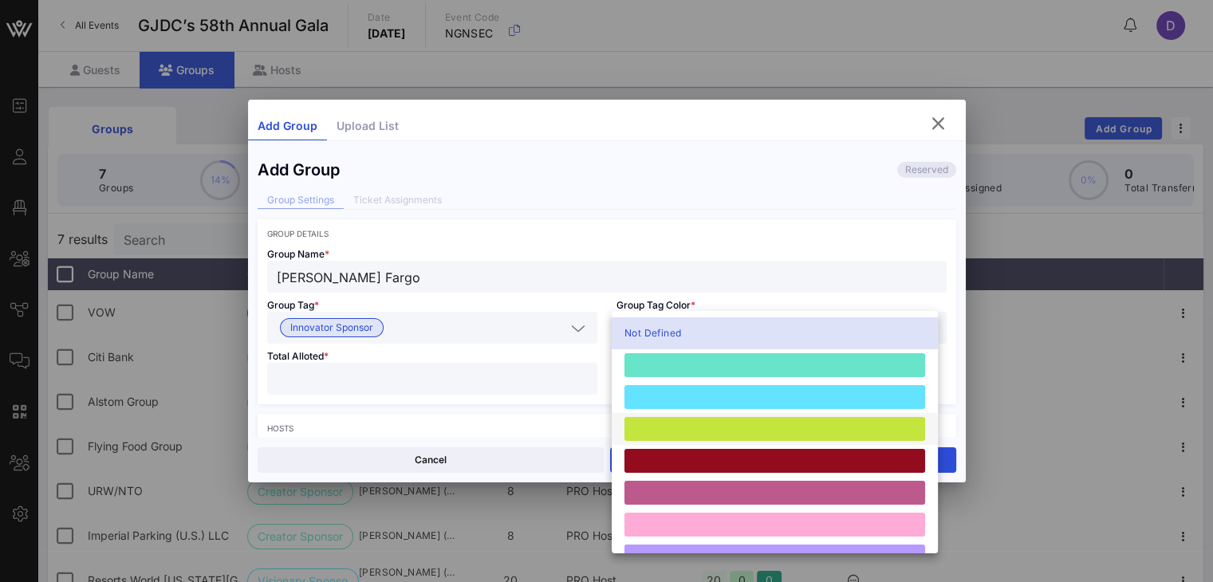
click at [663, 431] on div at bounding box center [774, 429] width 301 height 24
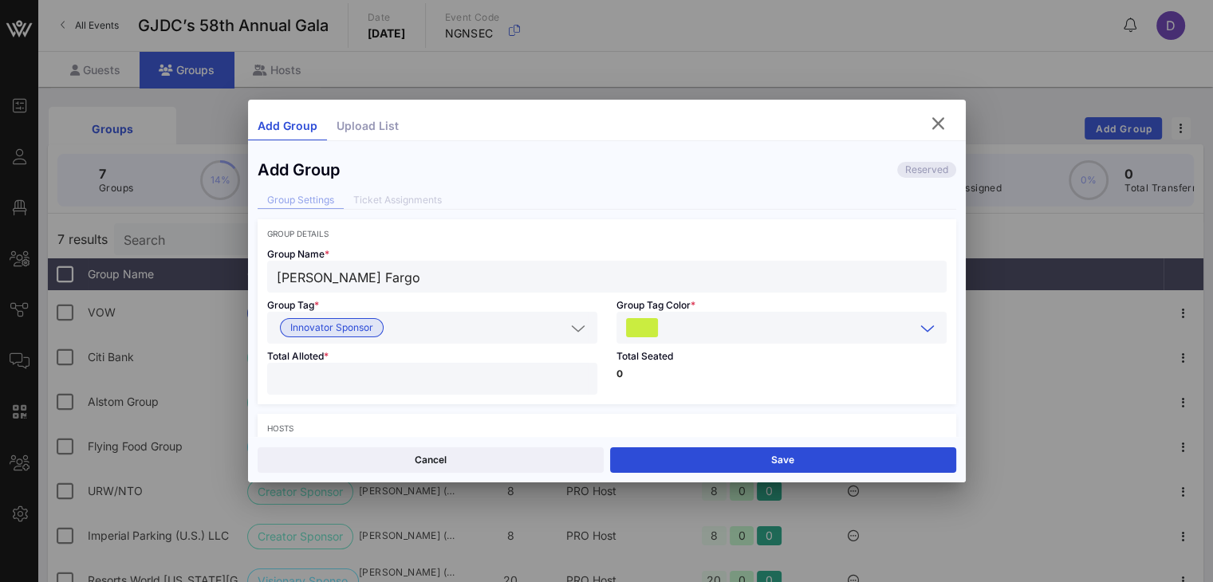
click at [491, 372] on input "number" at bounding box center [432, 378] width 311 height 21
type input "**"
click at [778, 377] on p "0" at bounding box center [781, 374] width 330 height 10
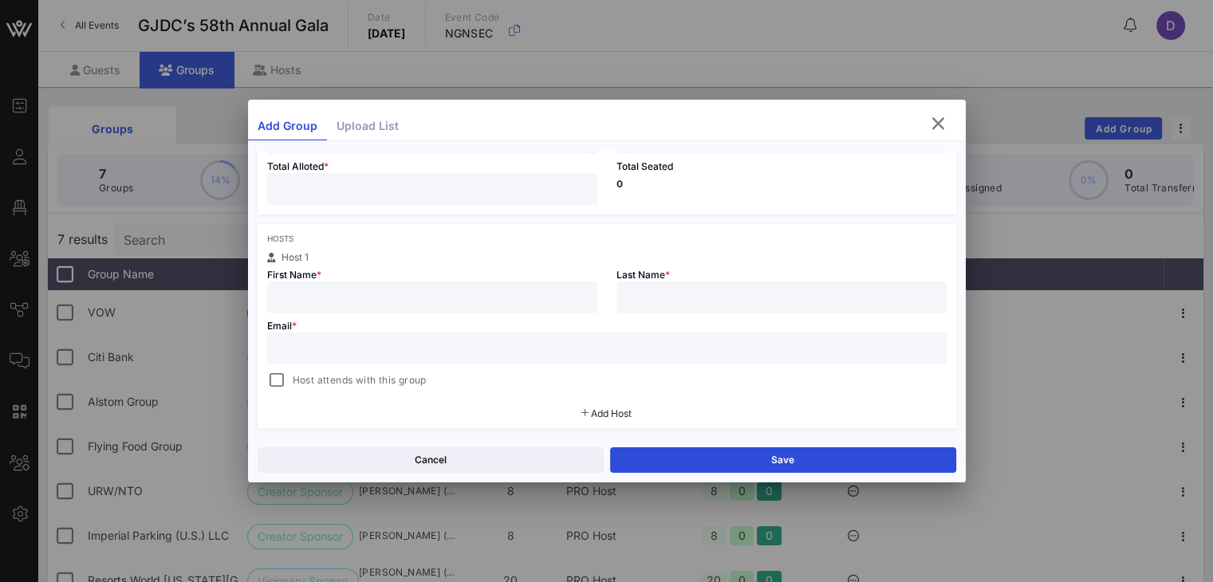
scroll to position [191, 0]
click at [552, 278] on div "First Name *" at bounding box center [432, 287] width 349 height 51
click at [554, 288] on input "text" at bounding box center [432, 296] width 311 height 21
type input "Luisa"
click at [591, 357] on div at bounding box center [607, 348] width 660 height 32
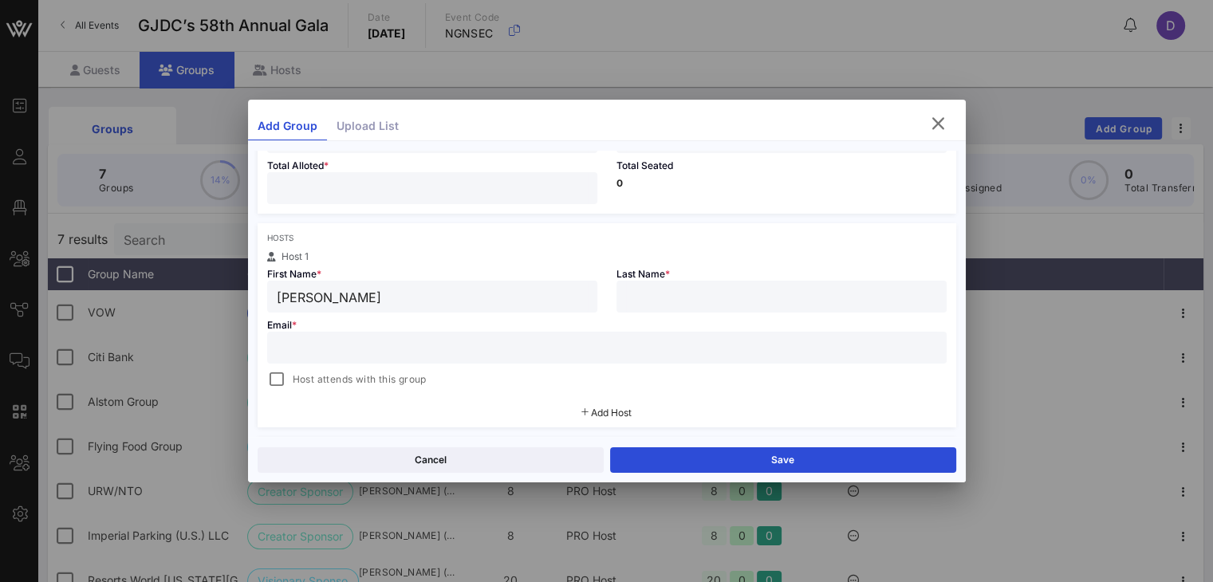
paste input "Luisa.P.Perez@wellsfargo.com"
type input "Luisa.P.Perez@wellsfargo.com"
click at [683, 293] on input "text" at bounding box center [781, 296] width 311 height 21
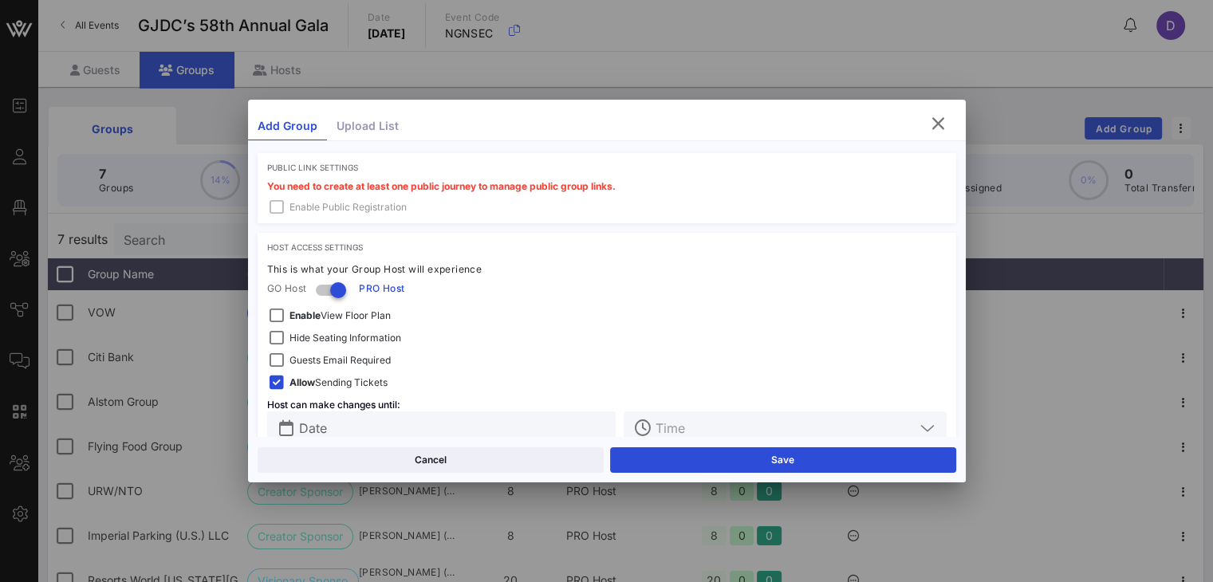
scroll to position [475, 0]
type input "Perez"
click at [380, 332] on span "Hide Seating Information" at bounding box center [345, 337] width 112 height 16
click at [362, 356] on span "Guests Email Required" at bounding box center [339, 360] width 101 height 16
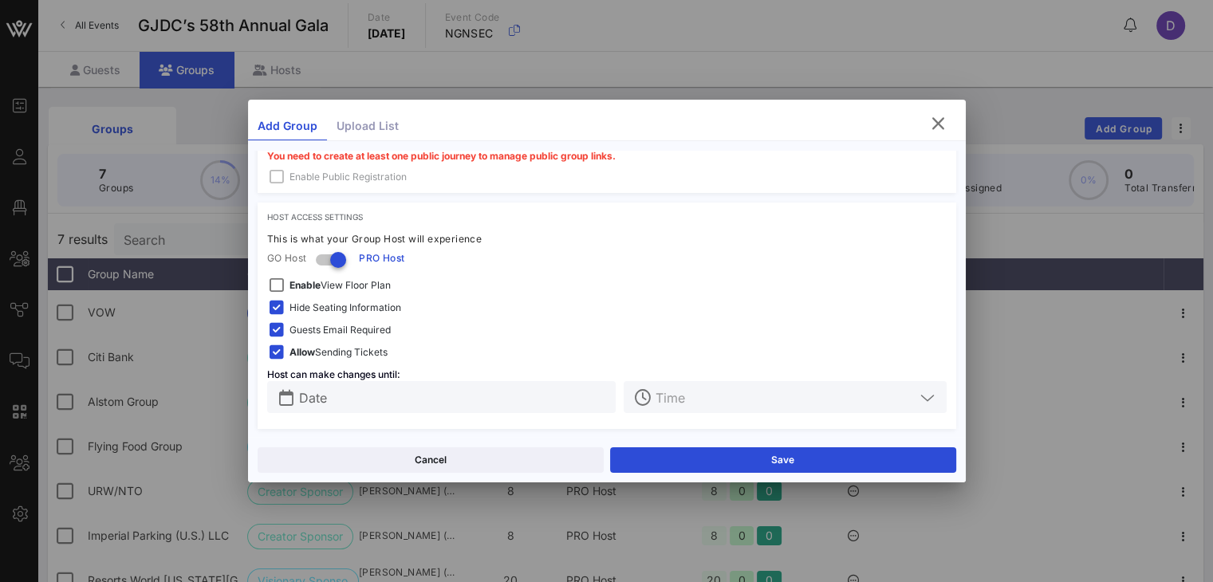
click at [363, 395] on input "Date" at bounding box center [453, 397] width 308 height 21
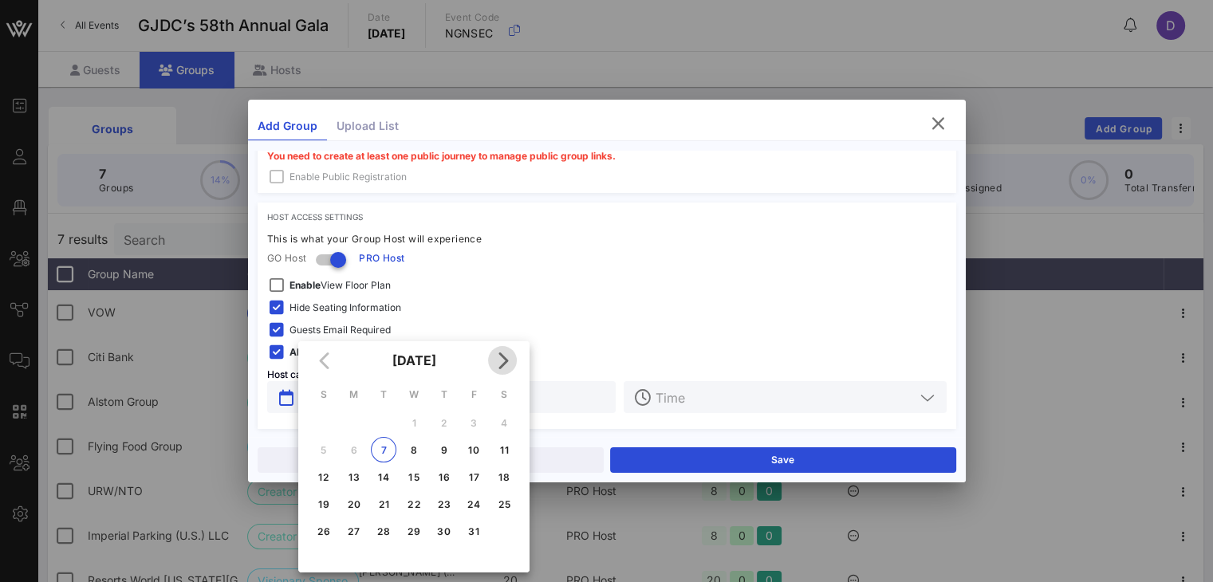
click at [503, 368] on icon "Next month" at bounding box center [502, 360] width 19 height 19
click at [446, 513] on button "20" at bounding box center [444, 504] width 26 height 26
type input "Nov 20, 2025"
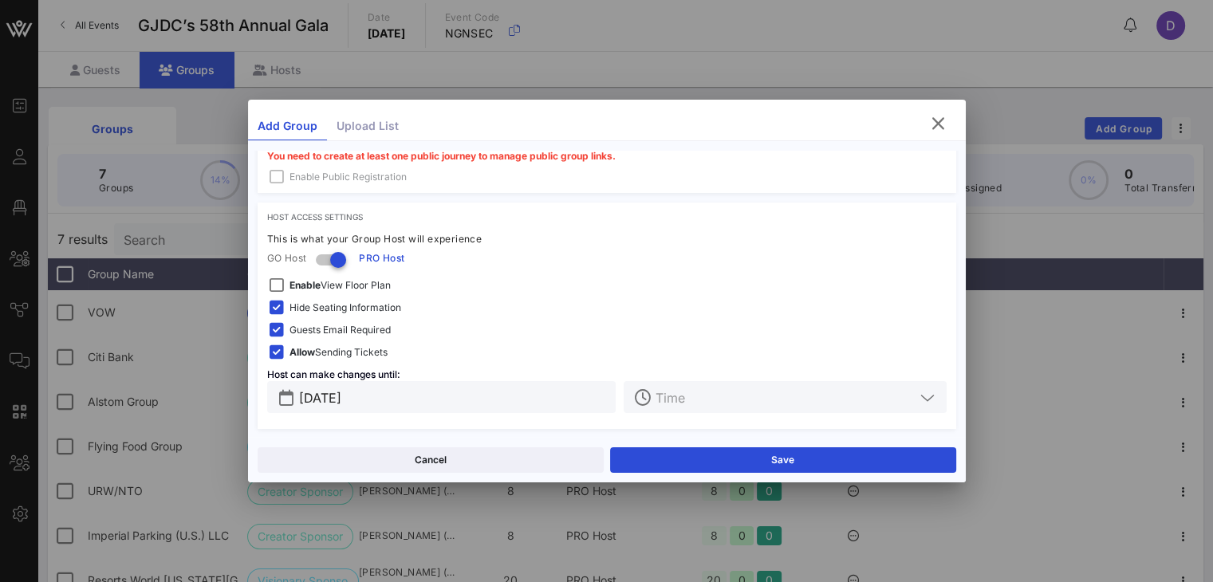
click at [696, 413] on div "Host Access Settings This is what your Group Host will experience GO Host PRO H…" at bounding box center [607, 316] width 699 height 226
click at [696, 402] on input "text" at bounding box center [784, 397] width 258 height 21
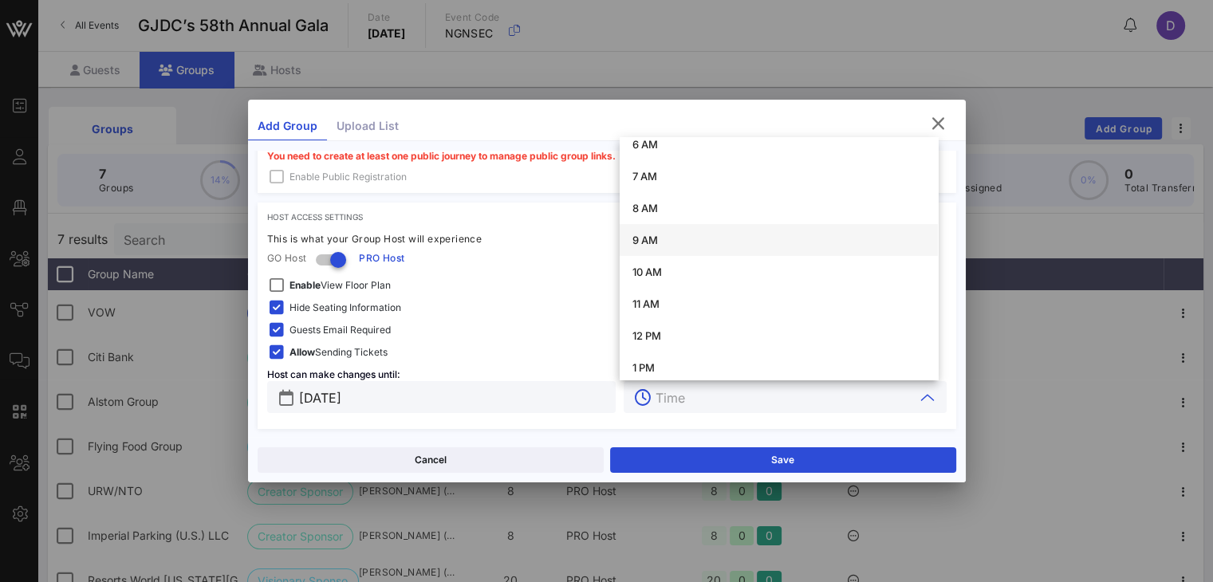
scroll to position [231, 0]
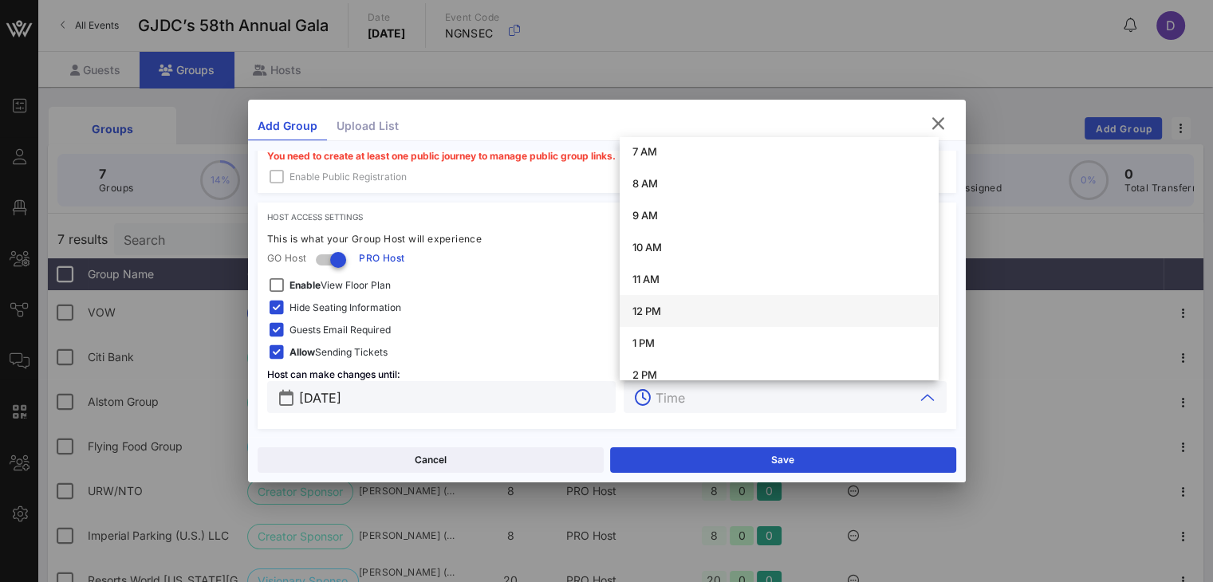
click at [681, 308] on div "12 PM" at bounding box center [778, 311] width 293 height 13
type input "12 PM"
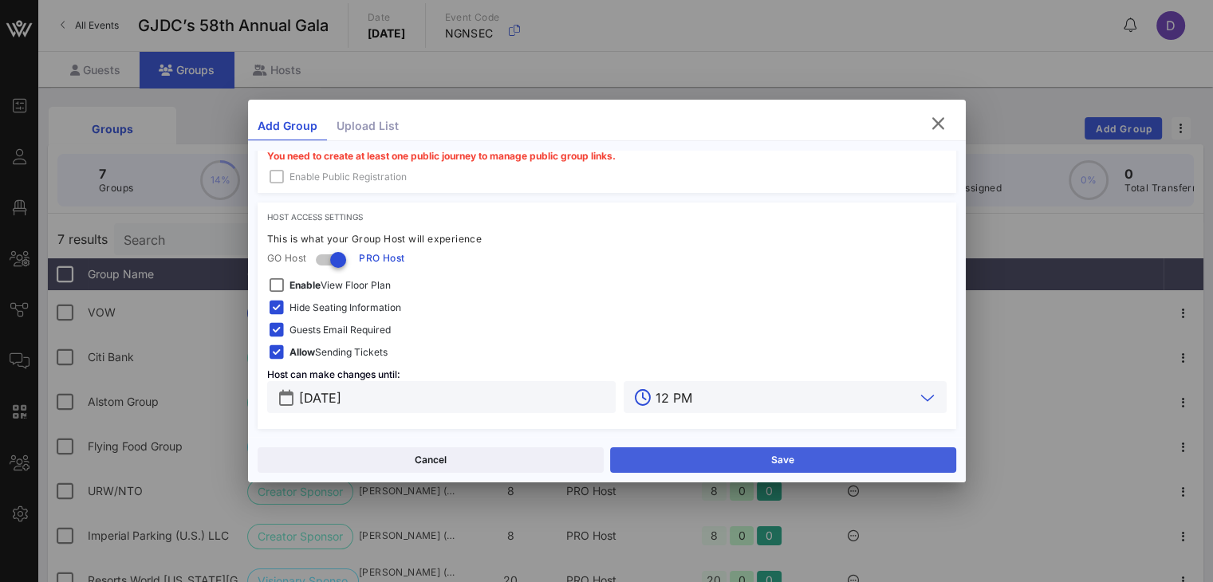
click at [742, 456] on button "Save" at bounding box center [783, 460] width 346 height 26
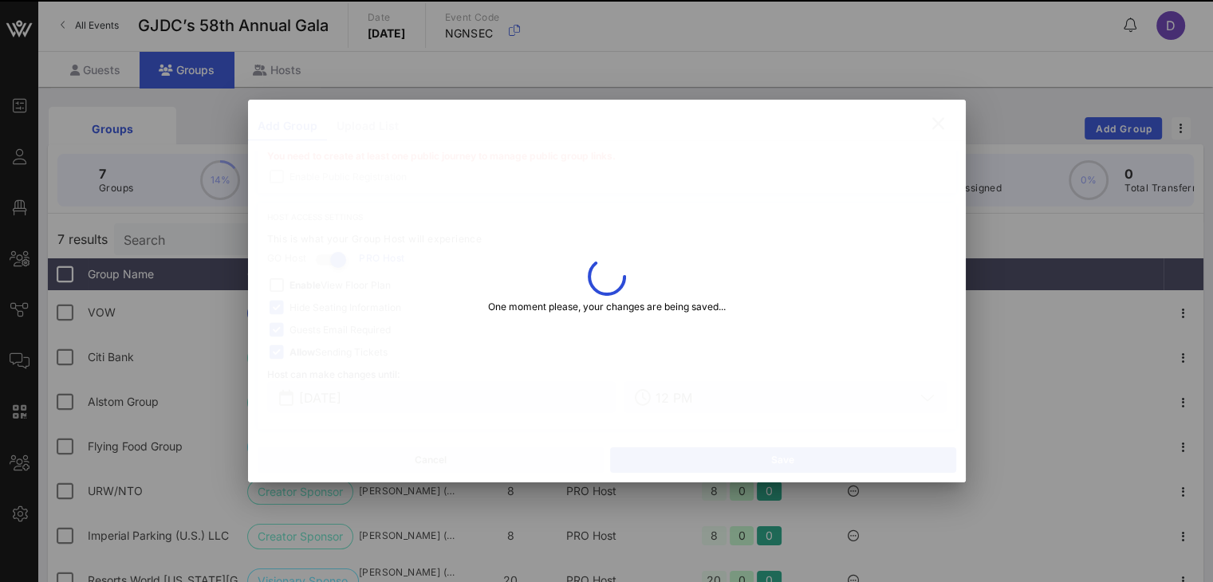
type input "luisa.p.perez@wellsfargo.com"
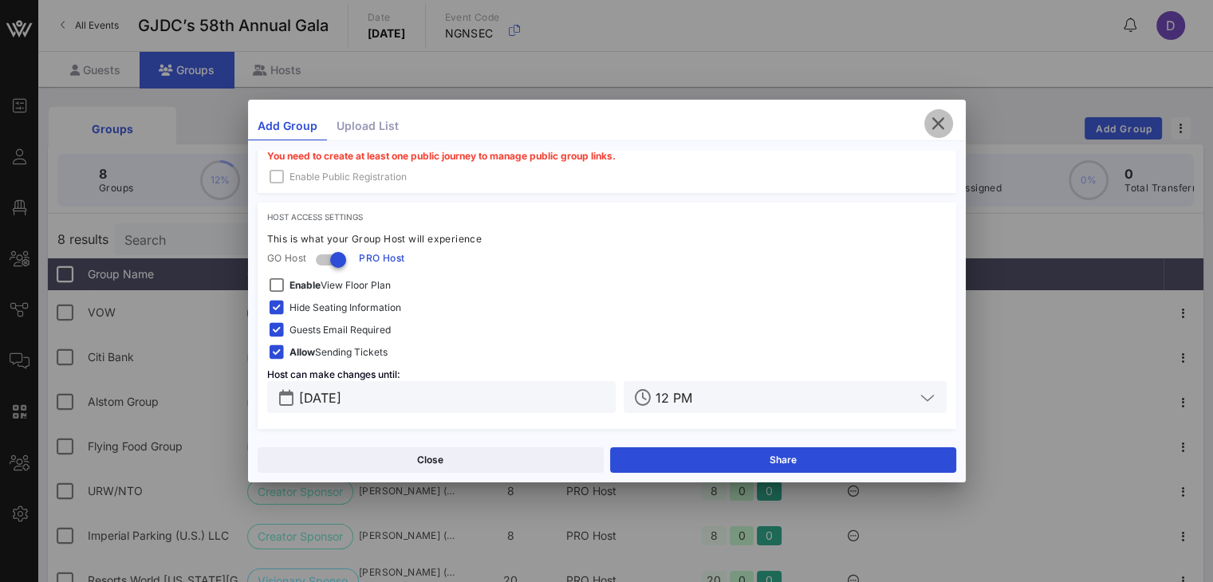
click at [910, 119] on icon "button" at bounding box center [938, 123] width 19 height 19
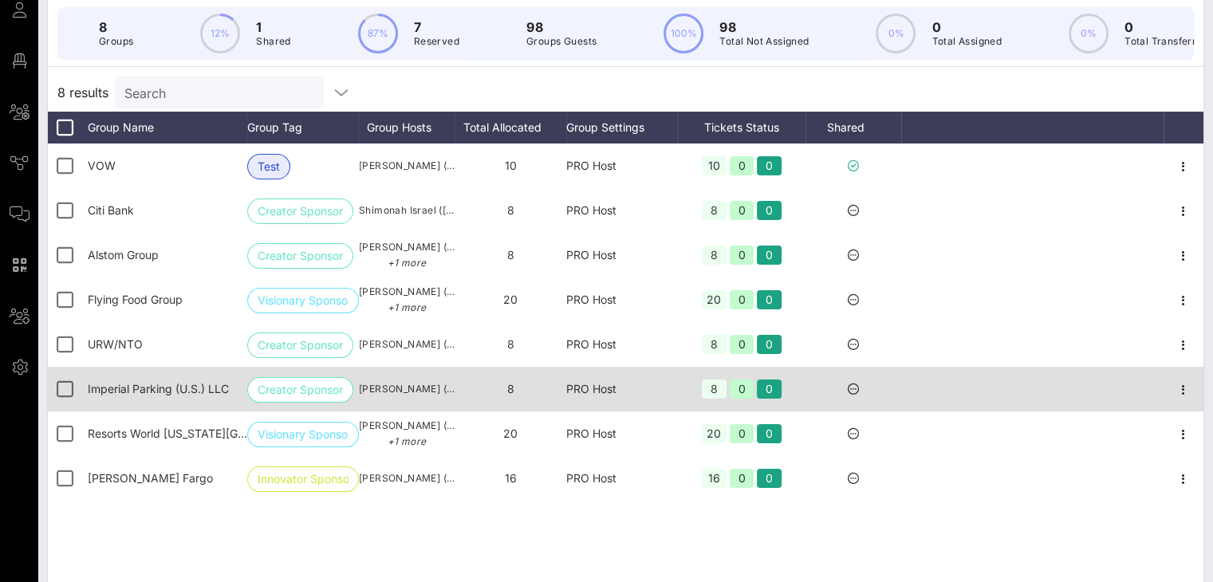
scroll to position [0, 0]
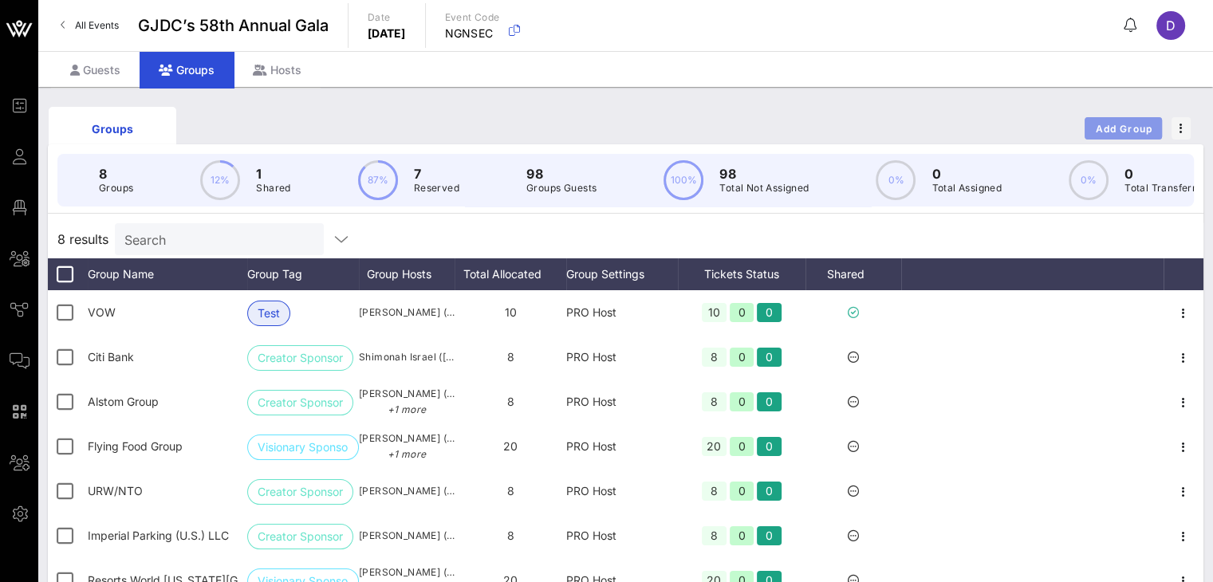
click at [910, 131] on span "Add Group" at bounding box center [1123, 129] width 57 height 12
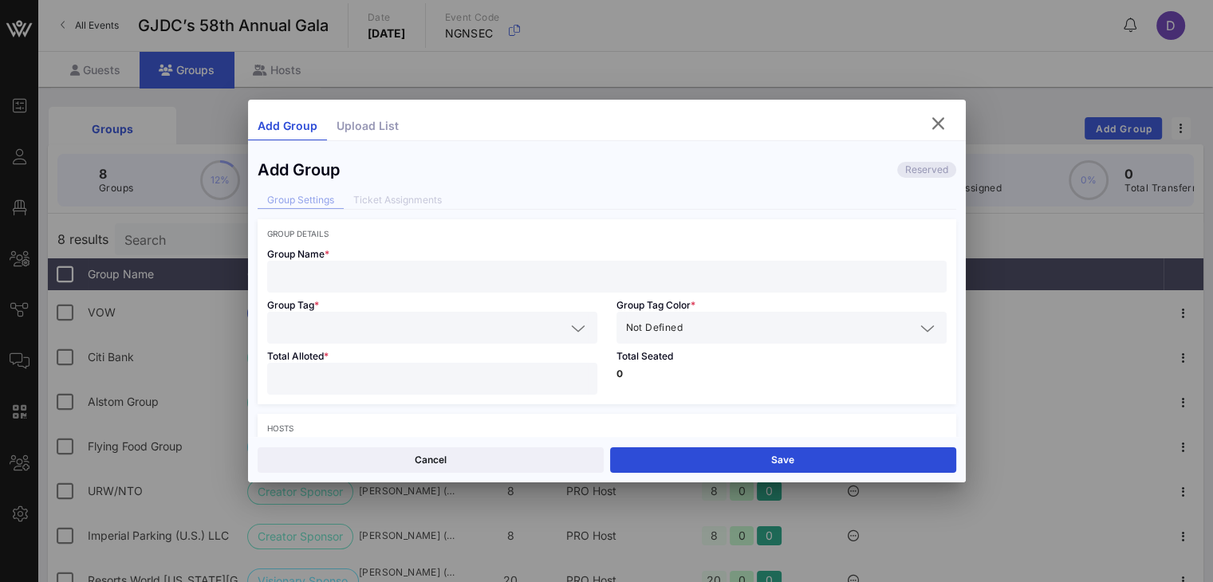
click at [510, 272] on input "text" at bounding box center [607, 276] width 660 height 21
paste input "Metropolitan Commercial Bank"
type input "Metropolitan Commercial Bank"
click at [466, 327] on input "text" at bounding box center [421, 327] width 289 height 21
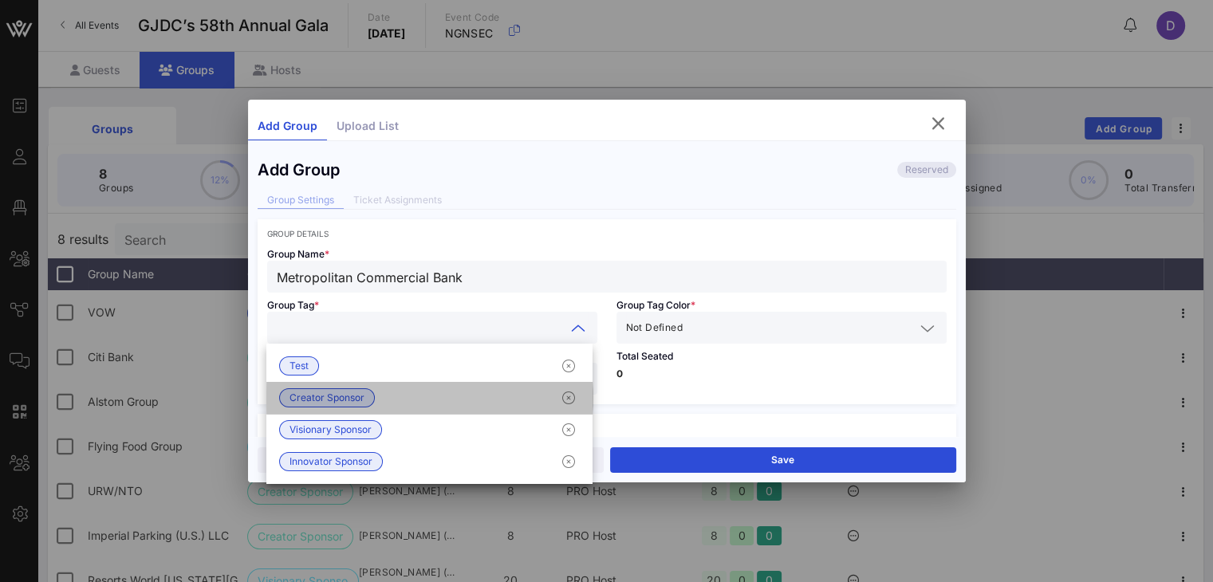
click at [370, 392] on span "Creator Sponsor" at bounding box center [327, 397] width 96 height 19
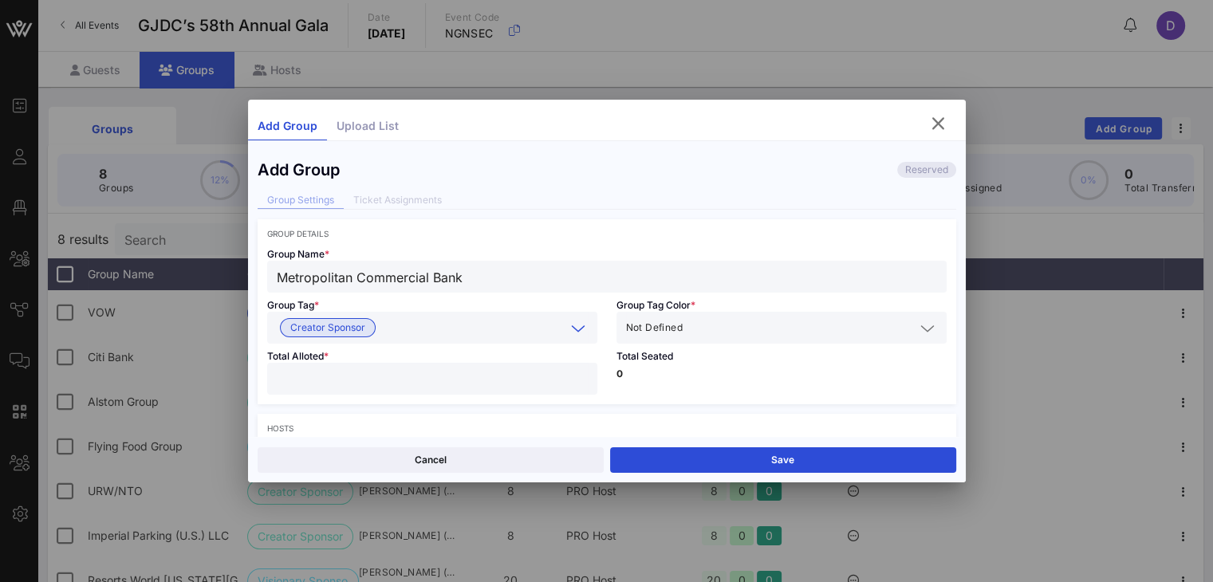
click at [667, 329] on span "Not Defined" at bounding box center [654, 328] width 57 height 16
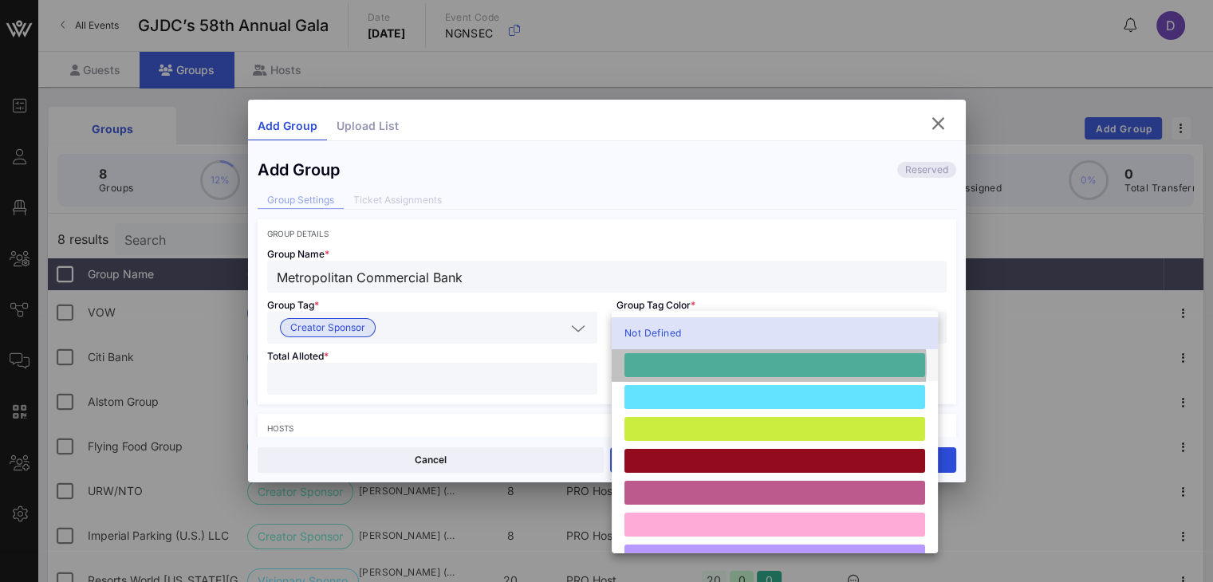
click at [667, 369] on div at bounding box center [774, 365] width 301 height 24
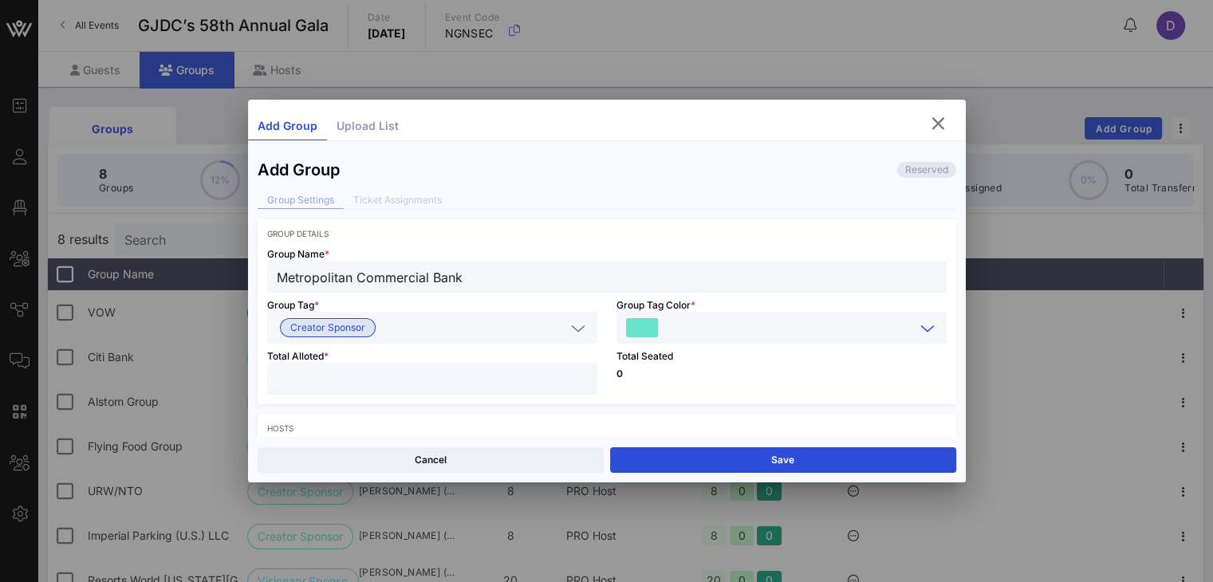
click at [474, 377] on input "number" at bounding box center [432, 378] width 311 height 21
type input "*"
click at [736, 370] on p "0" at bounding box center [781, 374] width 330 height 10
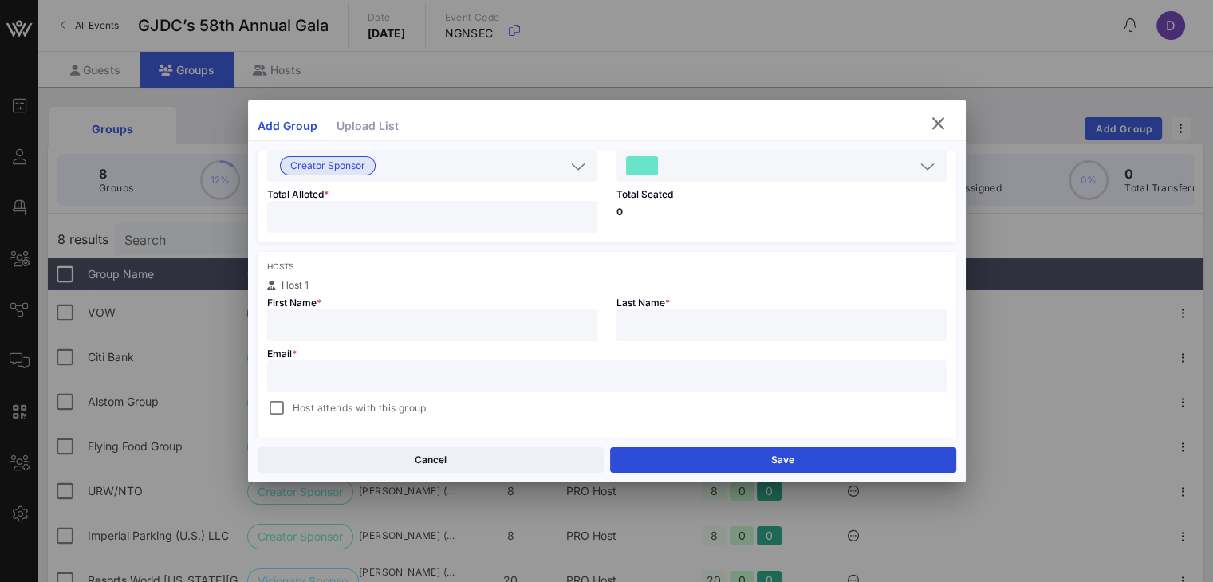
scroll to position [163, 0]
click at [553, 318] on input "text" at bounding box center [432, 324] width 311 height 21
type input "Lenny"
click at [806, 316] on input "text" at bounding box center [781, 324] width 311 height 21
click at [562, 373] on input "text" at bounding box center [607, 375] width 660 height 21
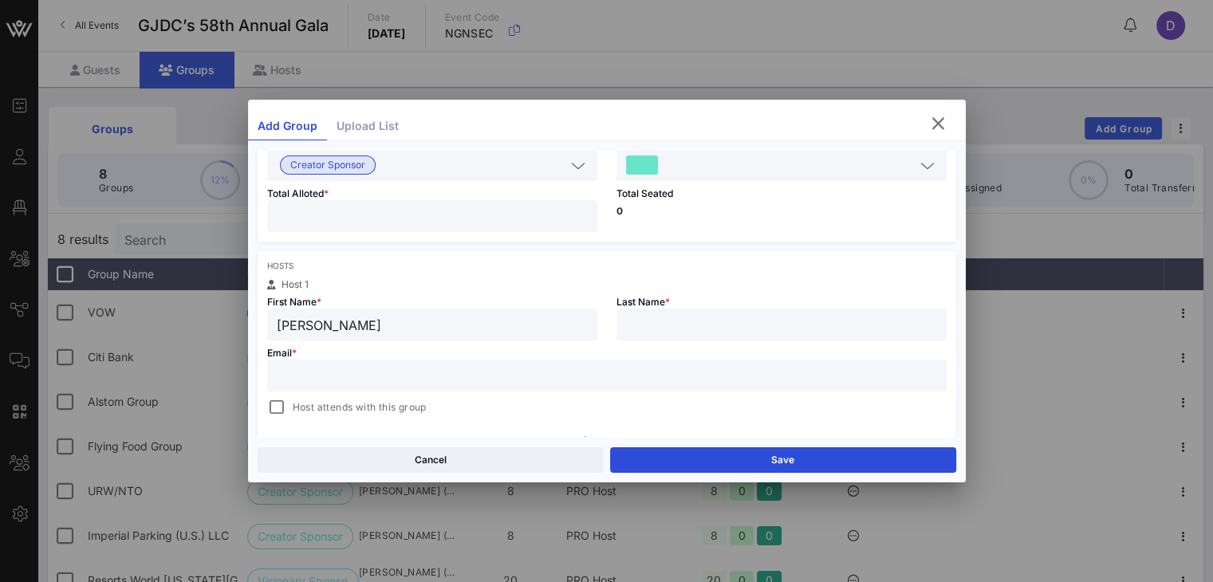
paste input "lcarraturo@mcbankny.com"
type input "lcarraturo@mcbankny.com"
click at [450, 321] on input "Lenny" at bounding box center [432, 324] width 311 height 21
type input "Leonard"
click at [652, 323] on input "text" at bounding box center [781, 324] width 311 height 21
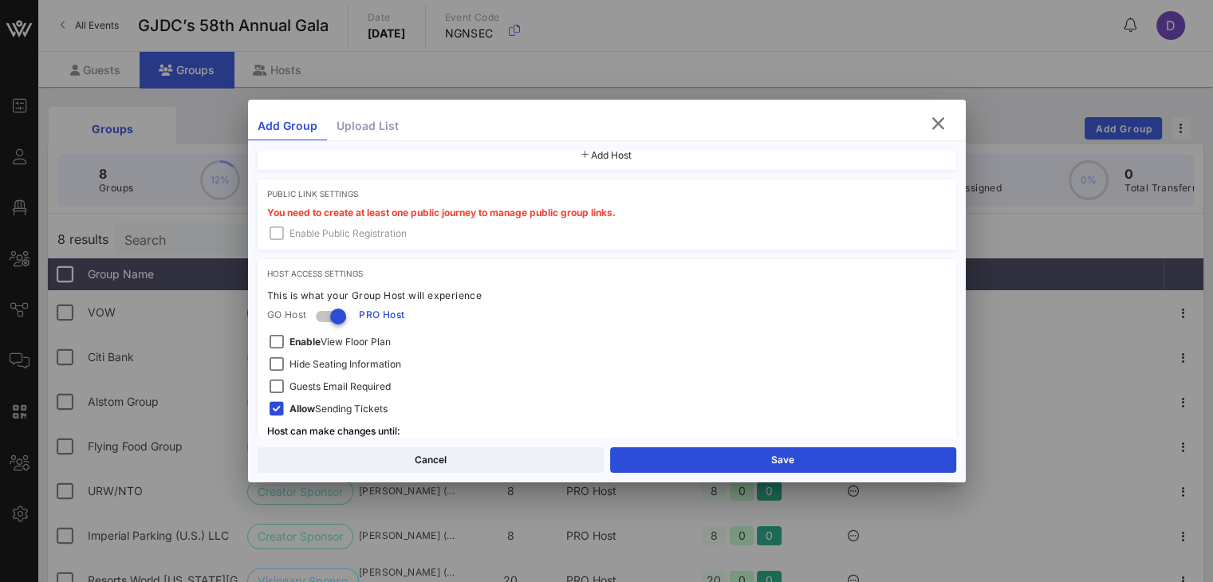
scroll to position [450, 0]
type input "Carraturo"
click at [367, 387] on span "Guests Email Required" at bounding box center [339, 385] width 101 height 16
click at [369, 364] on span "Hide Seating Information" at bounding box center [345, 363] width 112 height 16
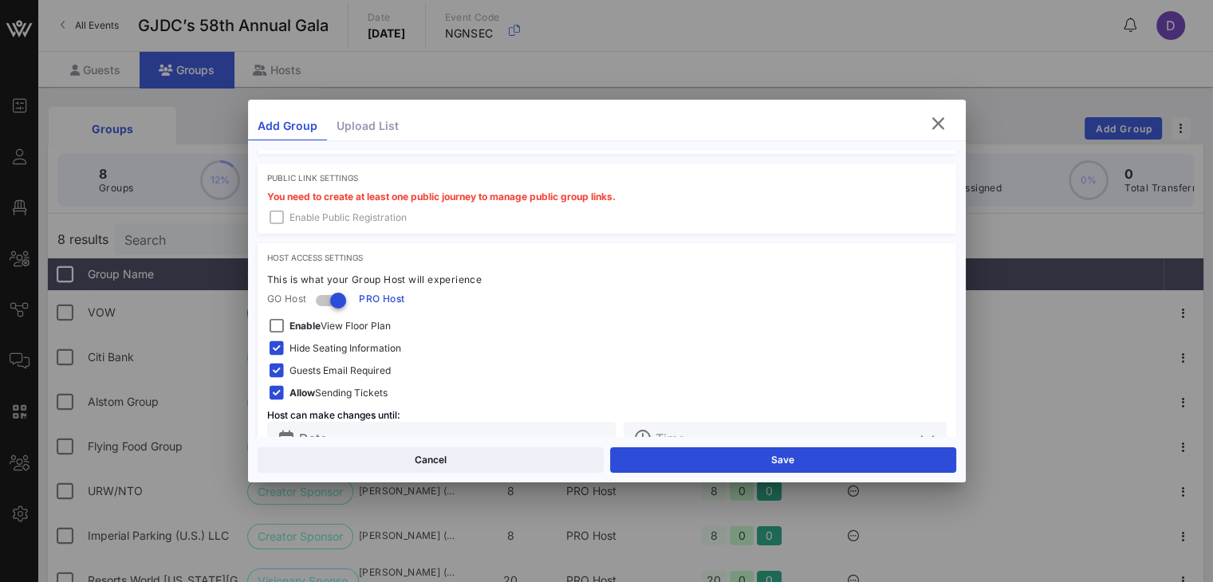
scroll to position [505, 0]
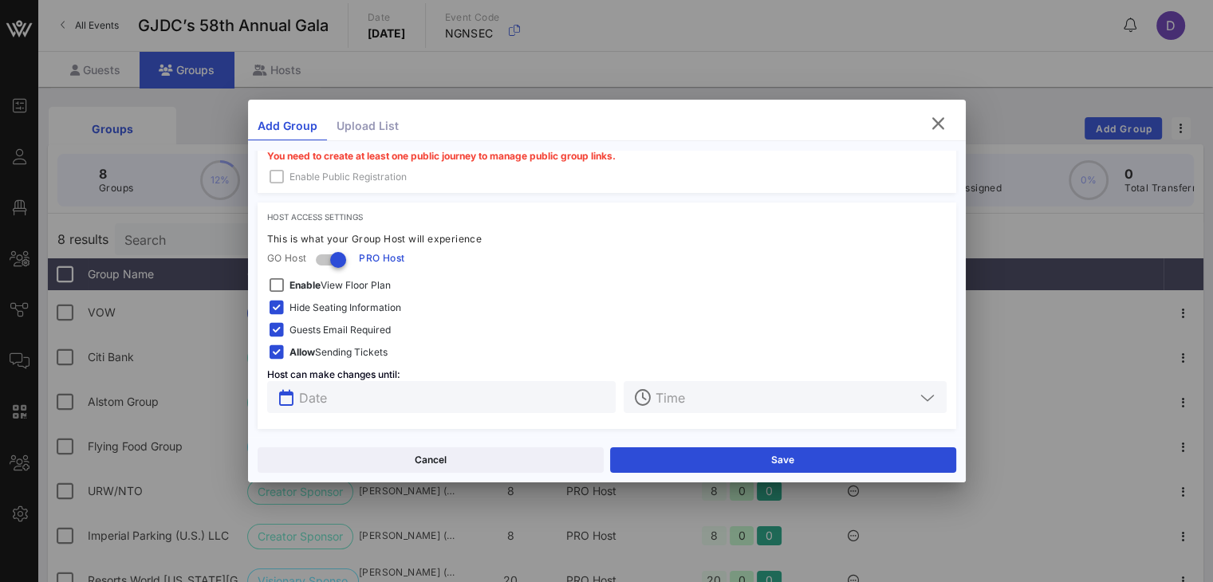
click at [502, 387] on input "text" at bounding box center [453, 397] width 308 height 21
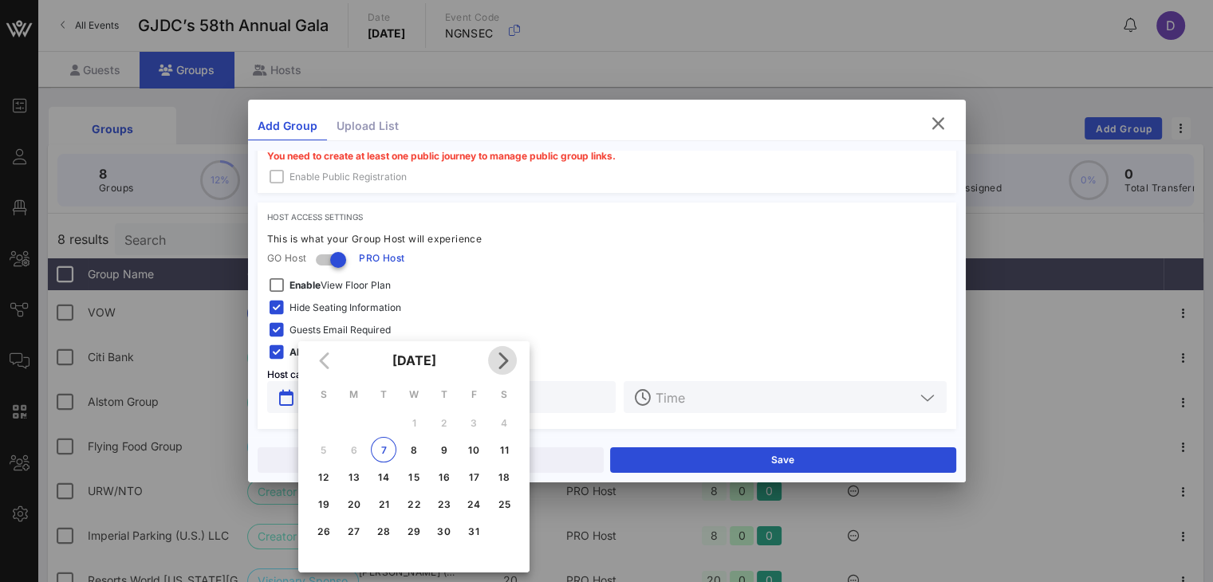
click at [504, 364] on icon "Next month" at bounding box center [502, 360] width 19 height 19
click at [437, 505] on div "20" at bounding box center [444, 504] width 26 height 12
type input "Nov 20, 2025"
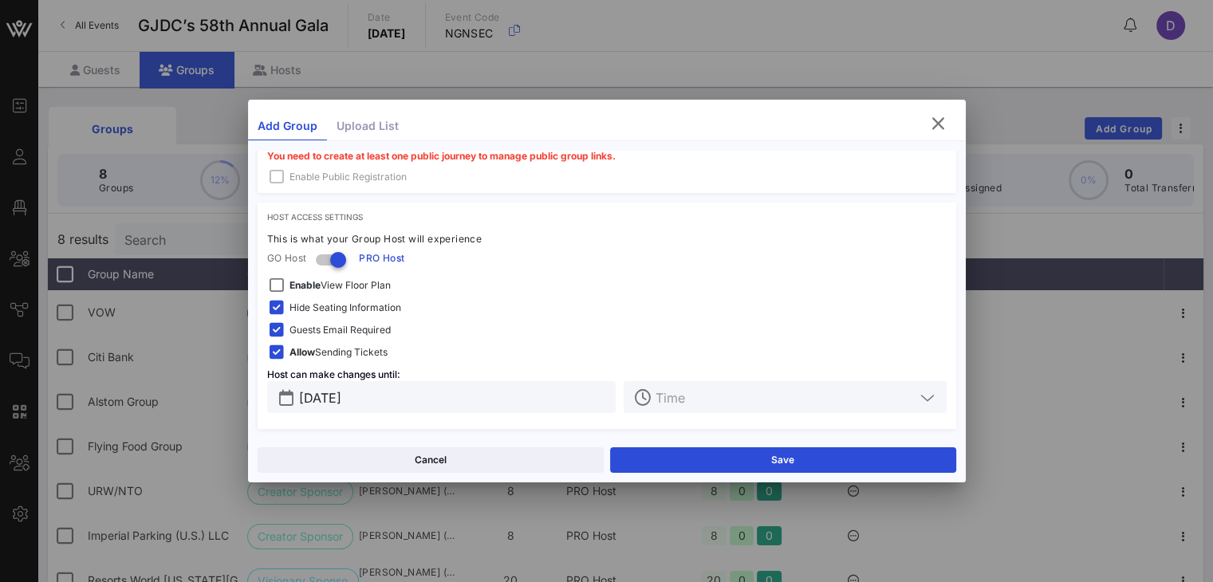
click at [674, 396] on input "text" at bounding box center [784, 397] width 258 height 21
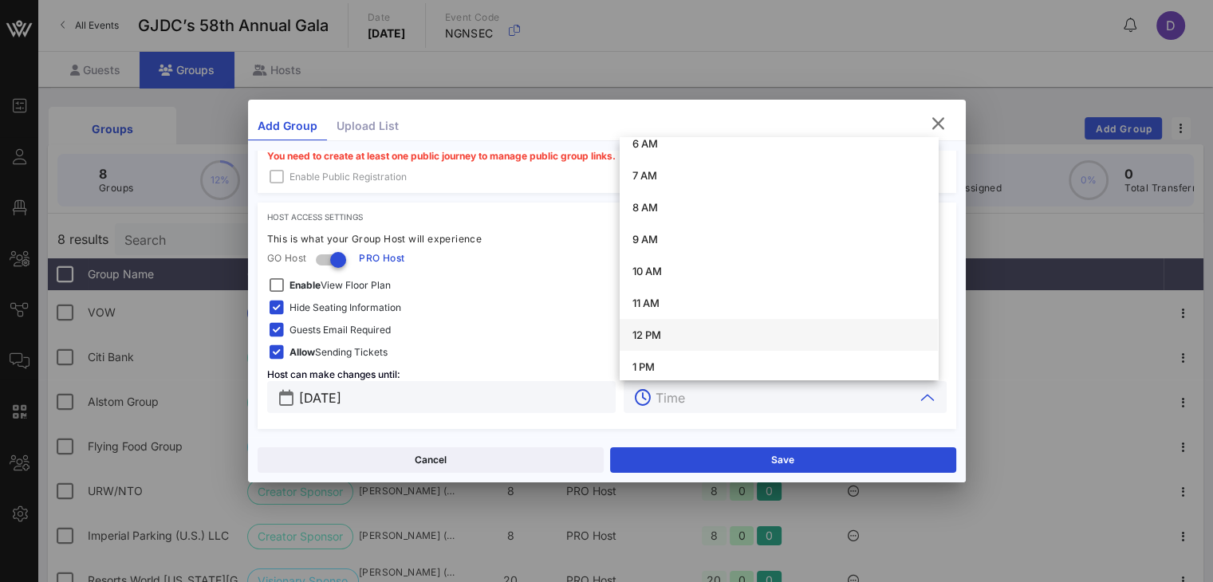
click at [675, 338] on div "12 PM" at bounding box center [778, 335] width 293 height 13
type input "12 PM"
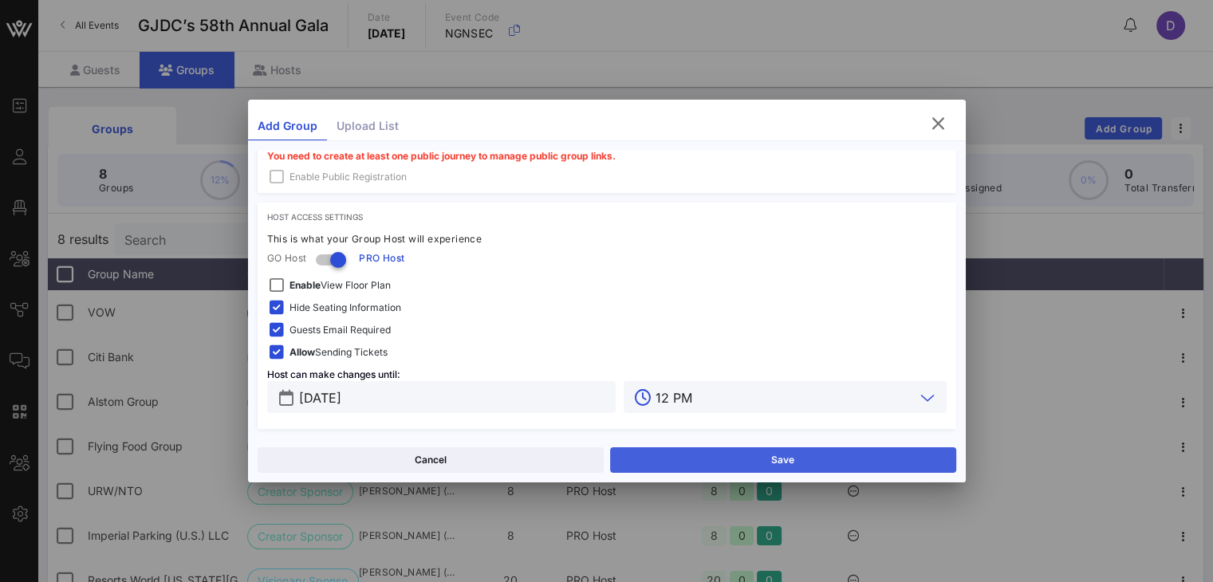
click at [734, 458] on button "Save" at bounding box center [783, 460] width 346 height 26
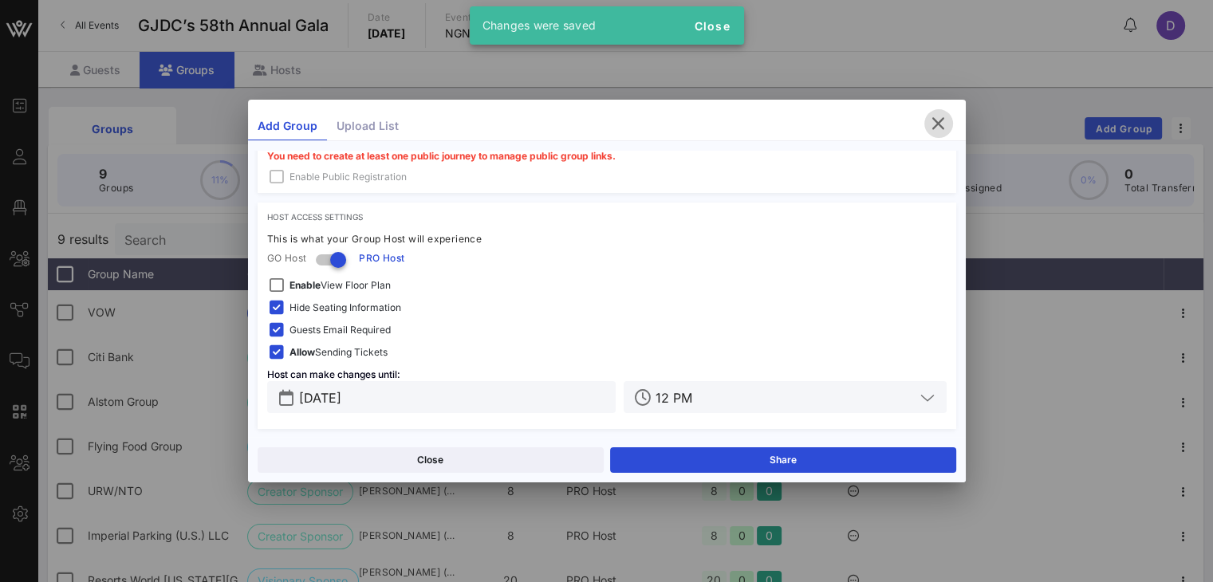
click at [910, 127] on icon "button" at bounding box center [938, 123] width 19 height 19
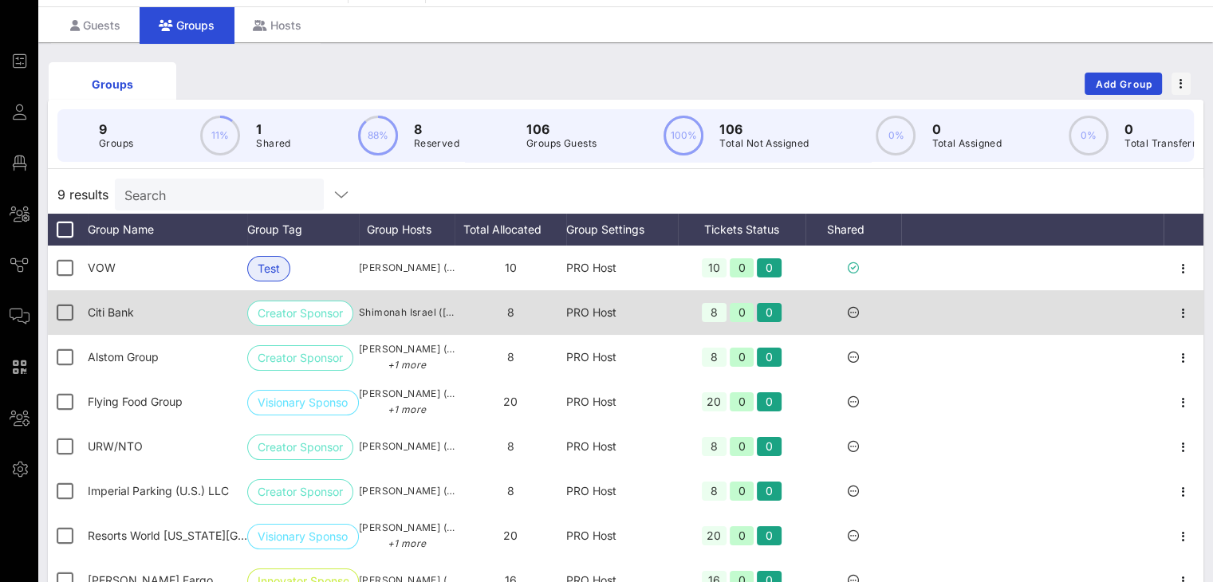
scroll to position [44, 0]
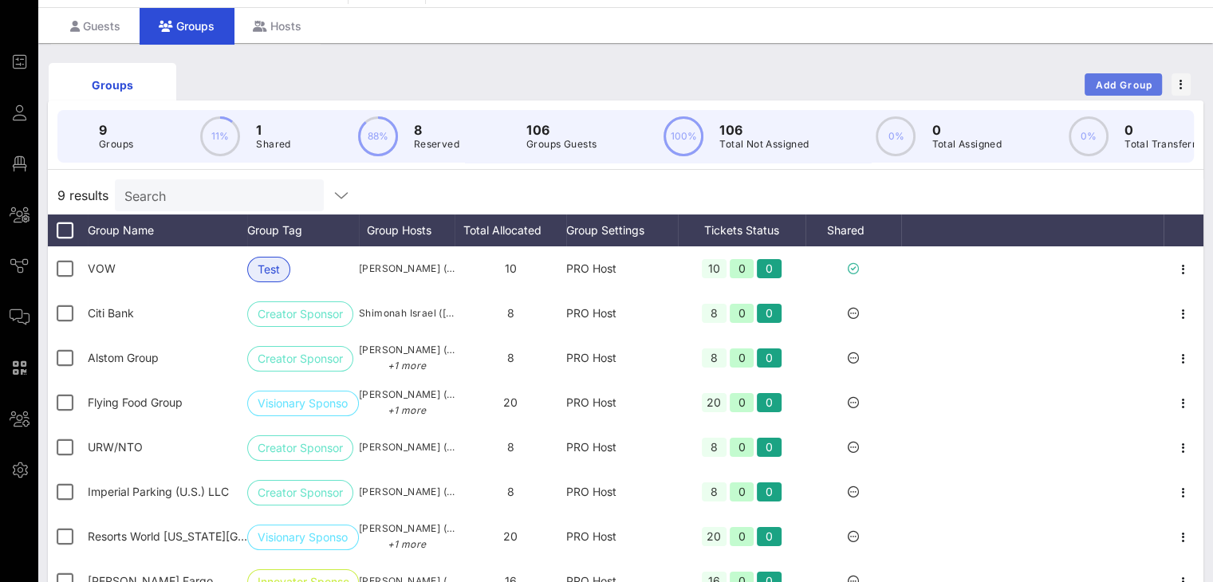
click at [910, 82] on span "Add Group" at bounding box center [1123, 85] width 57 height 12
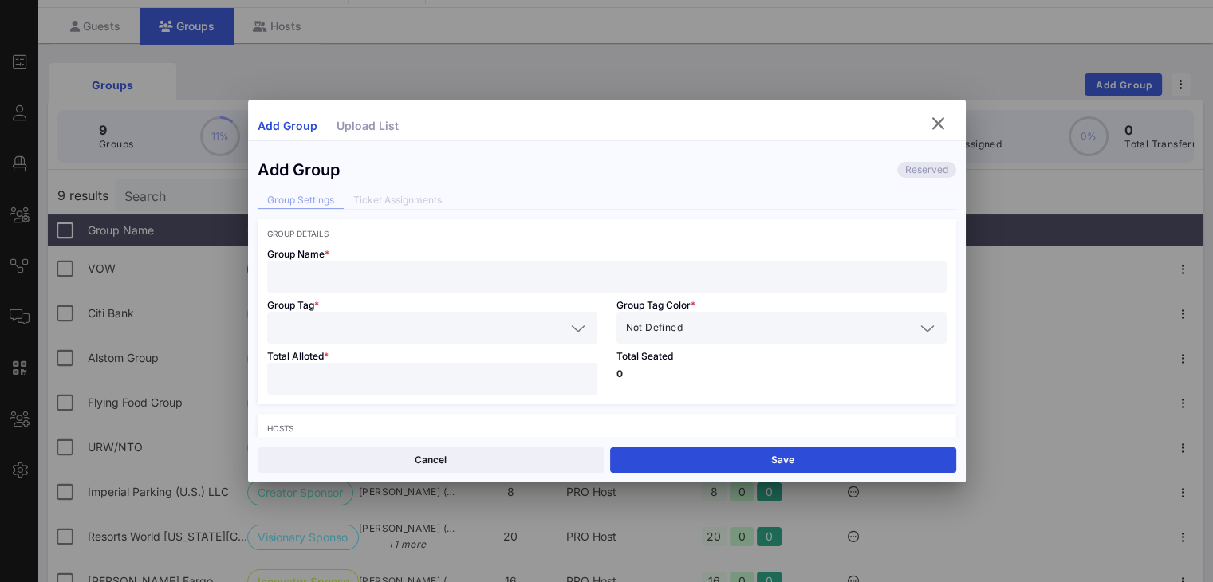
click at [443, 281] on input "text" at bounding box center [607, 276] width 660 height 21
type input "Con Edison"
click at [440, 325] on input "text" at bounding box center [421, 327] width 289 height 21
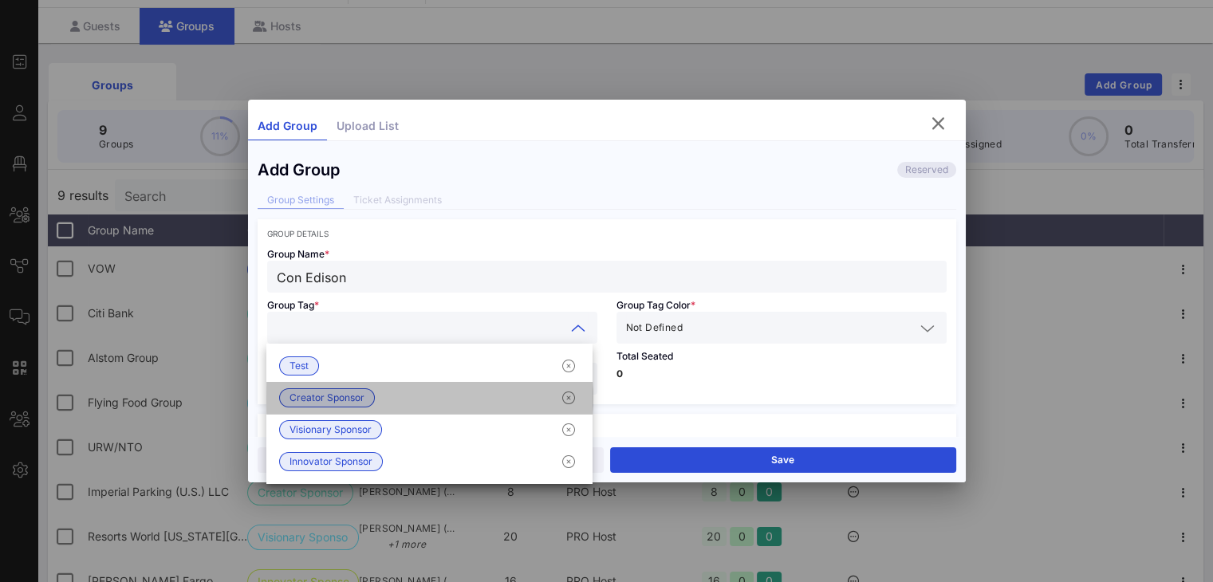
click at [401, 399] on div "Creator Sponsor" at bounding box center [429, 398] width 326 height 32
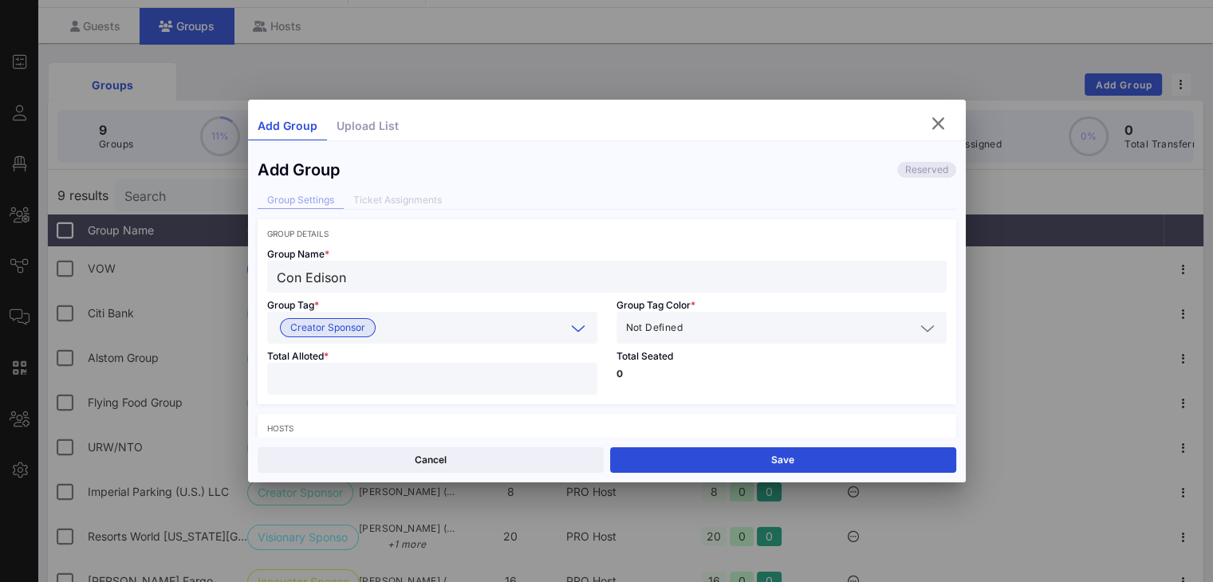
click at [668, 342] on div "Not Defined" at bounding box center [781, 328] width 311 height 32
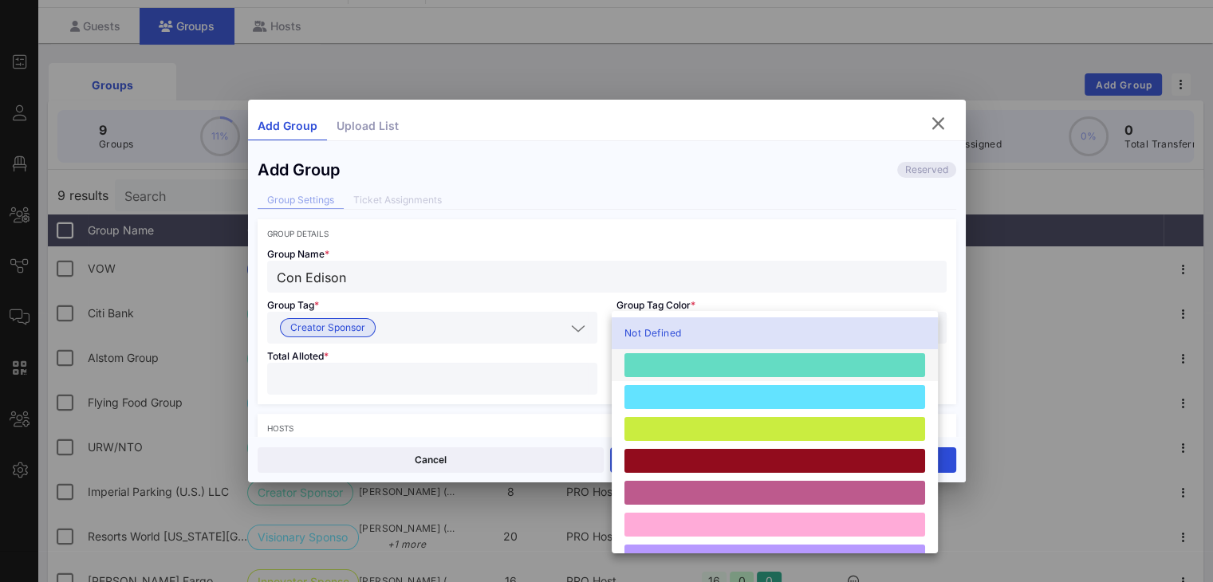
click at [679, 361] on div at bounding box center [774, 365] width 301 height 24
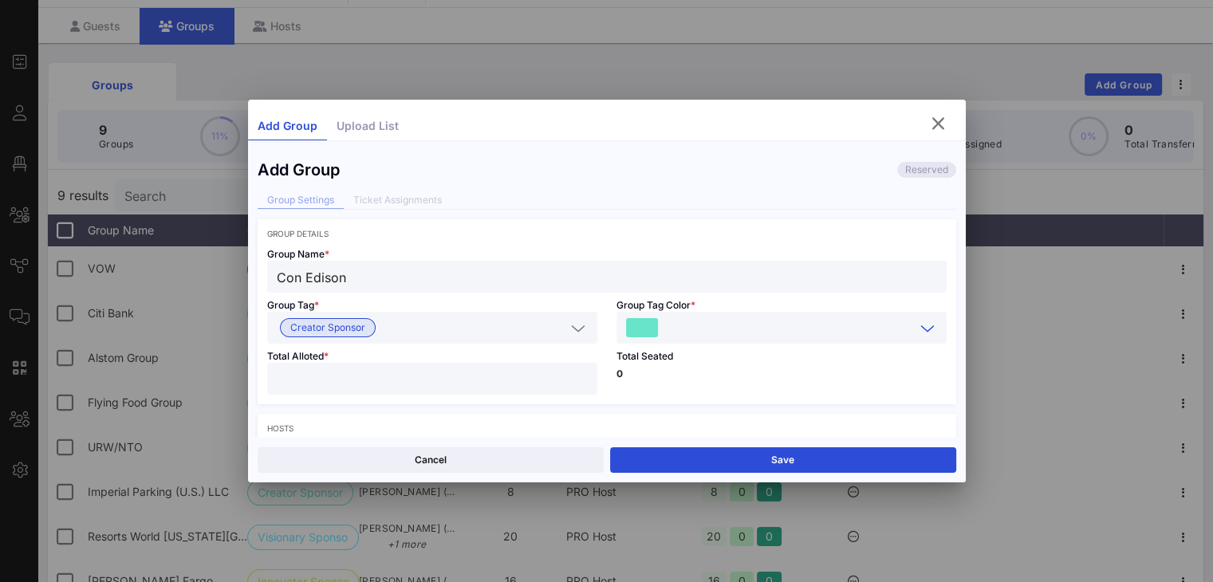
click at [505, 380] on input "number" at bounding box center [432, 378] width 311 height 21
type input "**"
type input "*"
click at [780, 374] on p "0" at bounding box center [781, 374] width 330 height 10
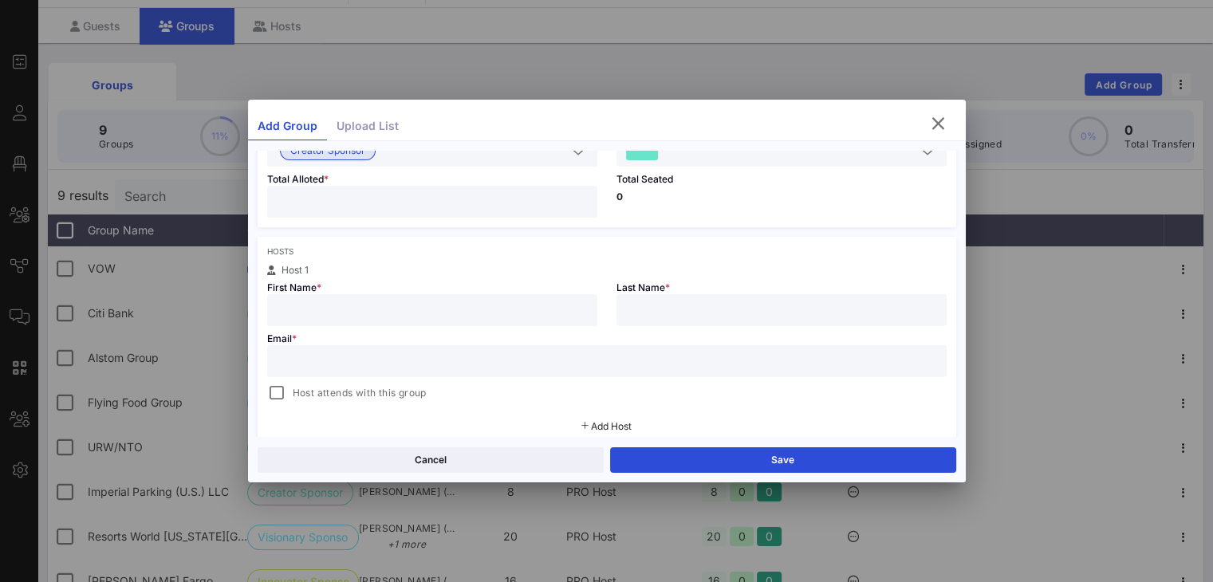
scroll to position [195, 0]
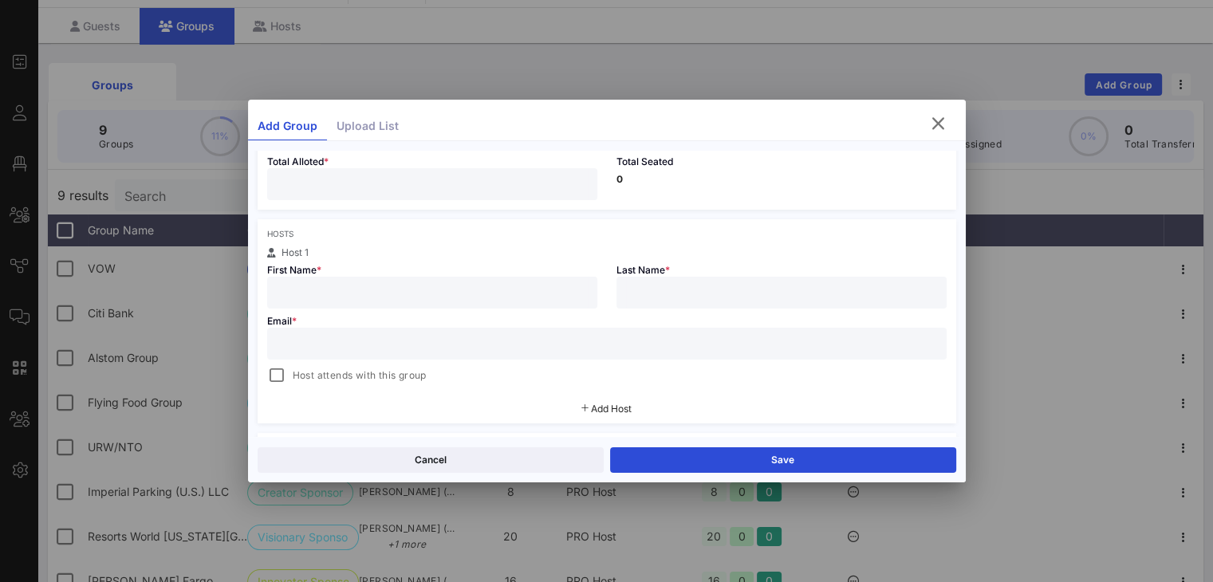
click at [533, 297] on input "text" at bounding box center [432, 292] width 311 height 21
type input "Rihcard"
click at [712, 282] on input "text" at bounding box center [781, 292] width 311 height 21
type input "David"
click at [600, 404] on span "Add Host" at bounding box center [611, 409] width 41 height 12
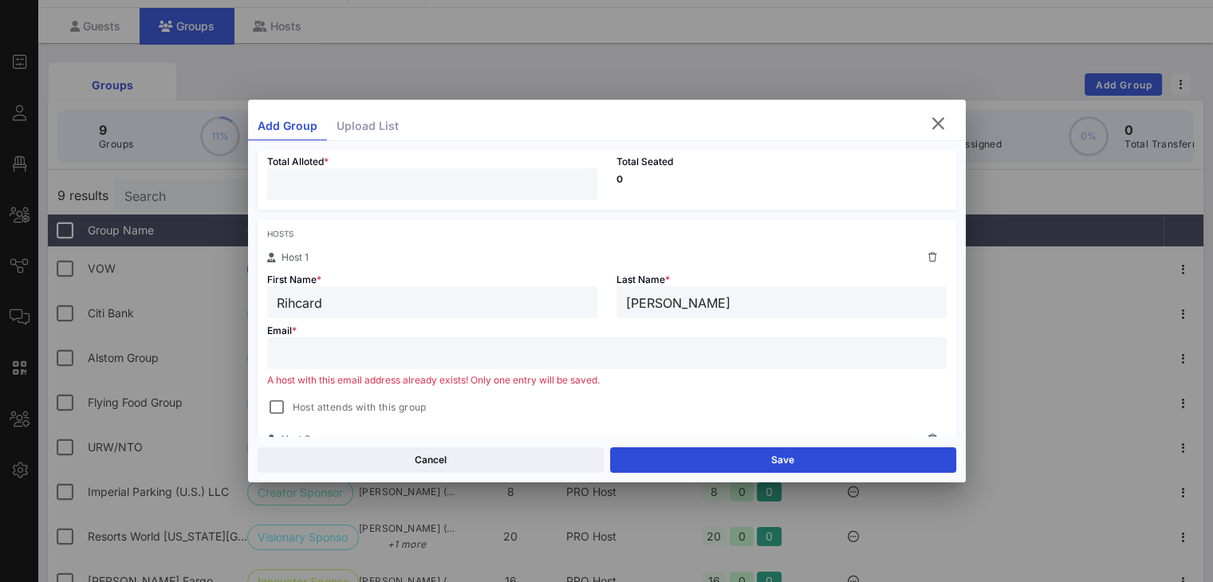
scroll to position [242, 0]
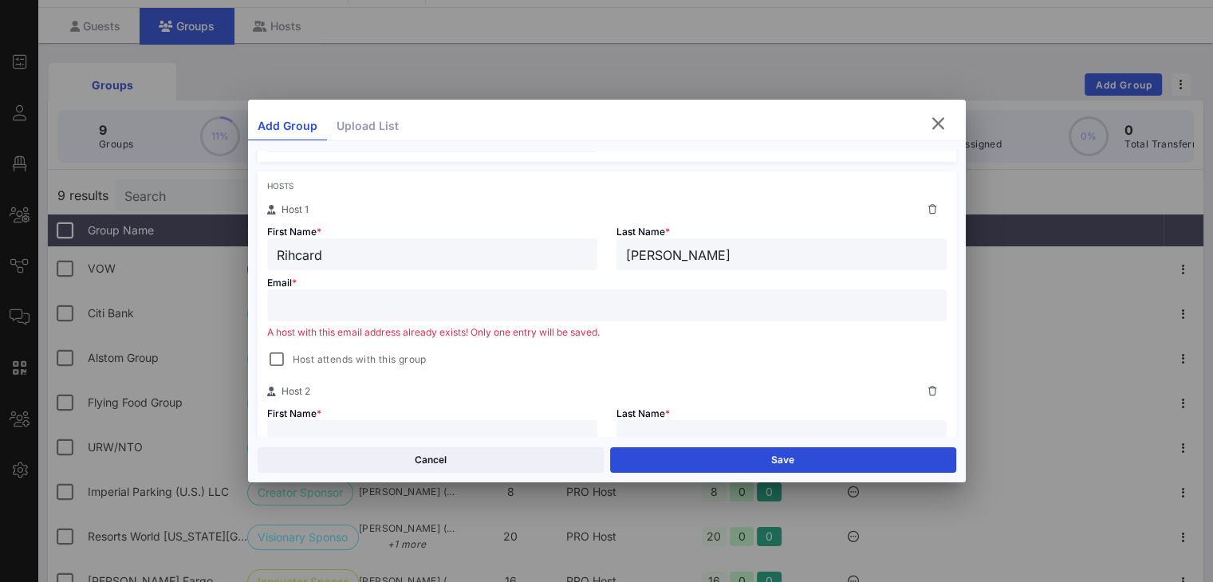
click at [439, 431] on input "text" at bounding box center [432, 436] width 311 height 21
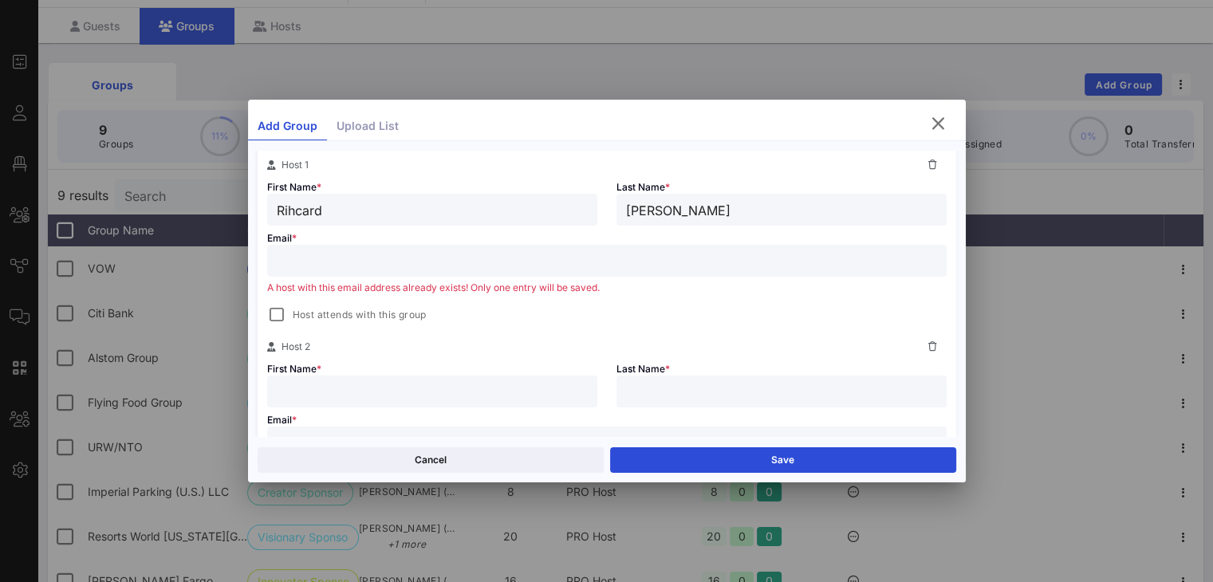
scroll to position [298, 0]
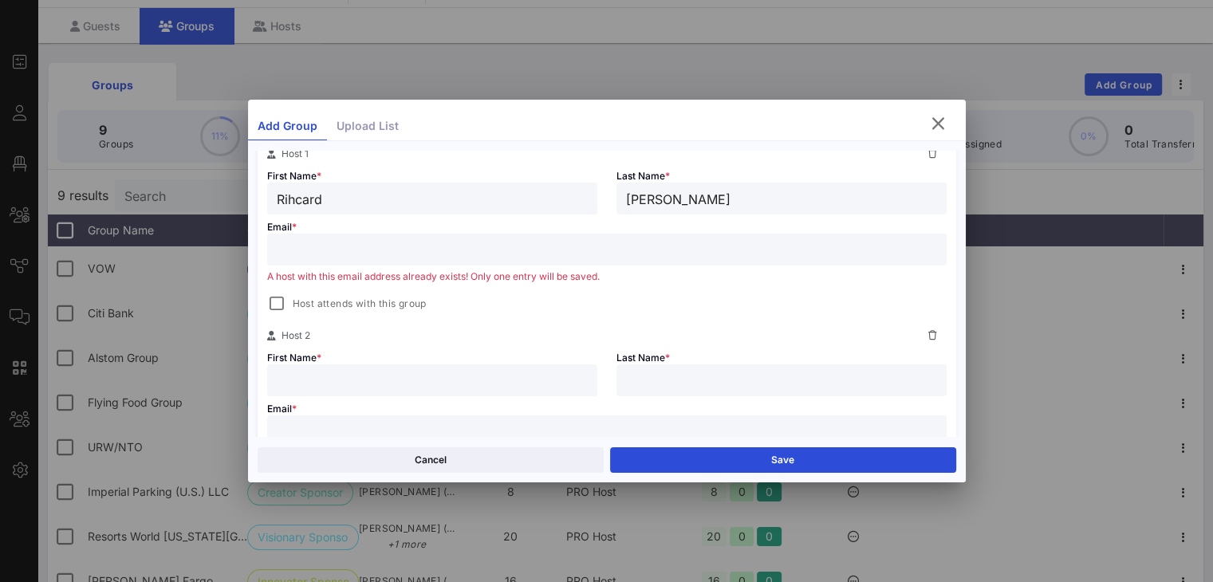
click at [542, 371] on input "text" at bounding box center [432, 380] width 311 height 21
type input "Andres"
click at [715, 380] on input "text" at bounding box center [781, 380] width 311 height 21
type input "Led"
click at [858, 251] on input "text" at bounding box center [607, 249] width 660 height 21
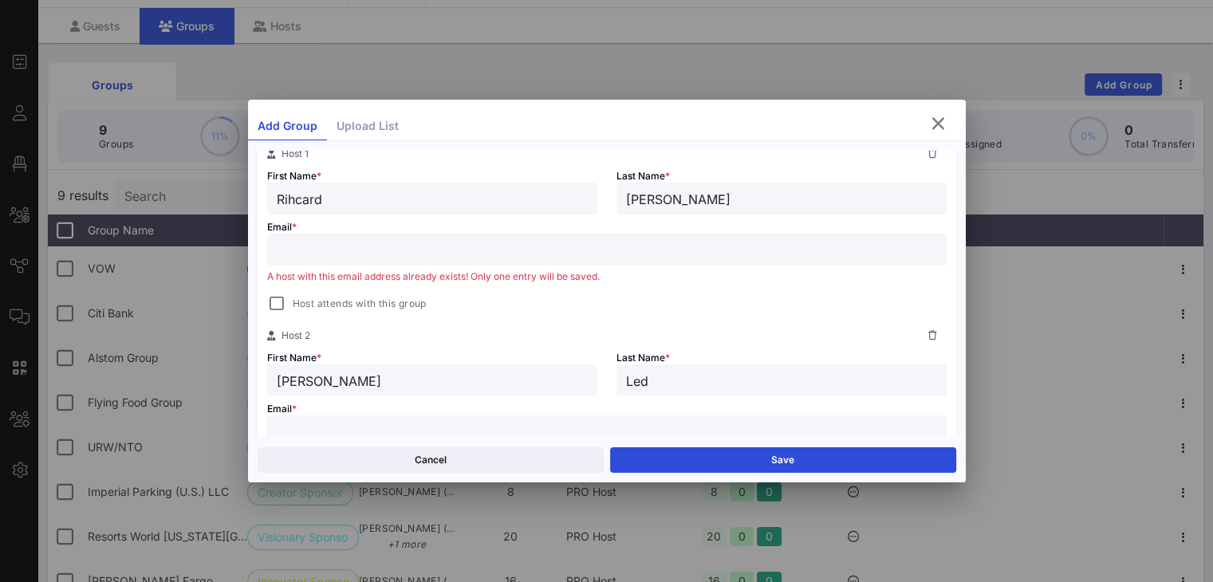
paste input "davidr@coned.com"
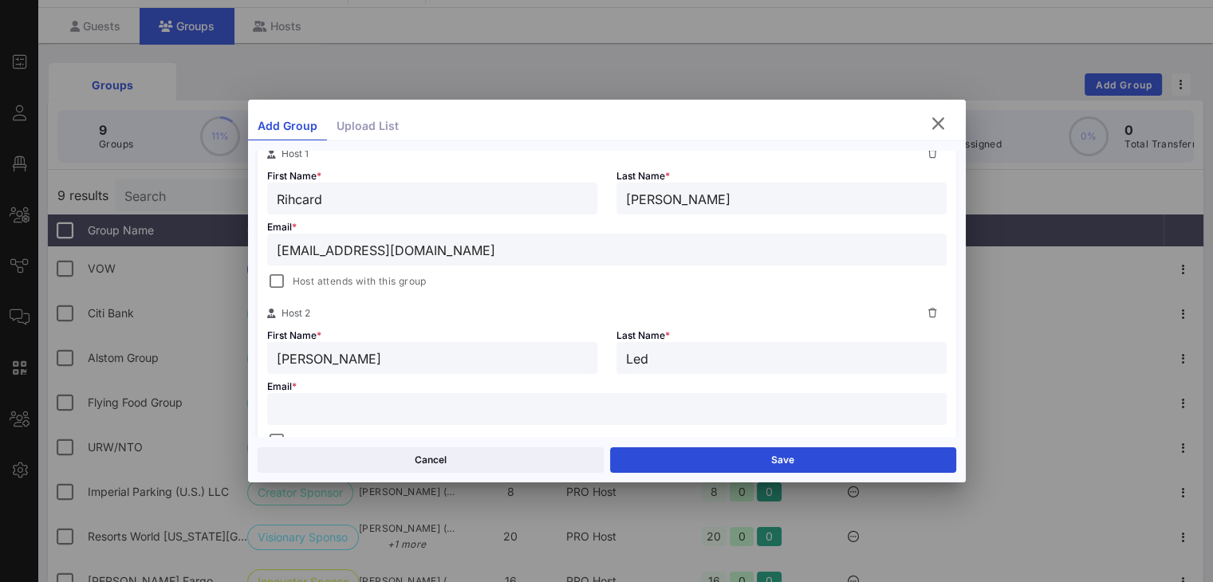
type input "davidr@coned.com"
click at [407, 411] on input "text" at bounding box center [607, 409] width 660 height 21
paste input "ledesmaa@coned.com"
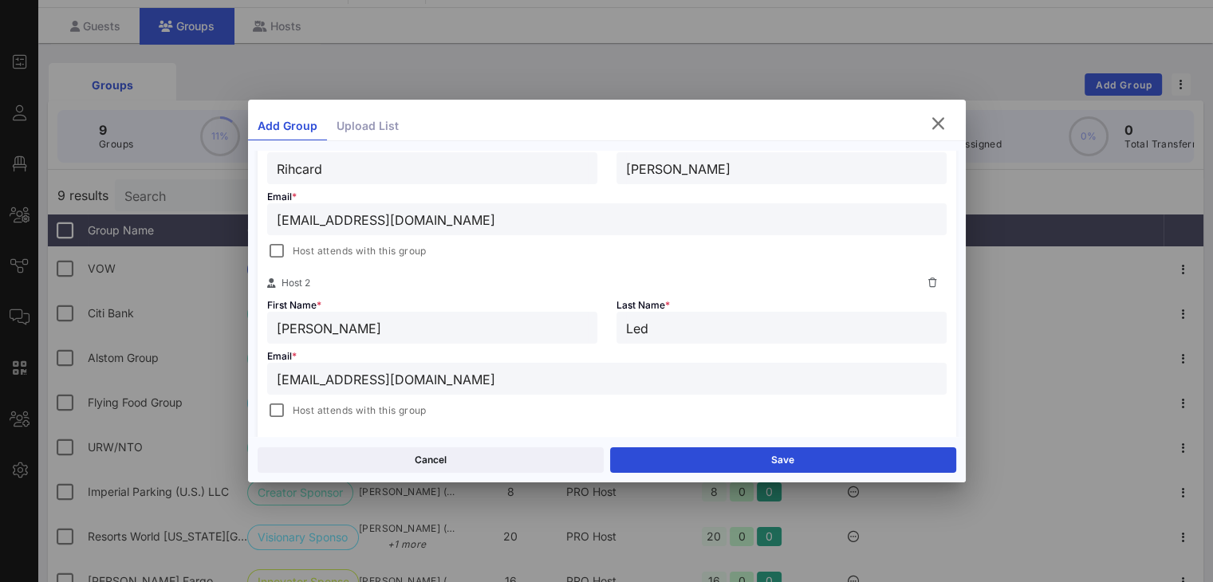
scroll to position [329, 0]
type input "ledesmaa@coned.com"
click at [715, 328] on input "Led" at bounding box center [781, 327] width 311 height 21
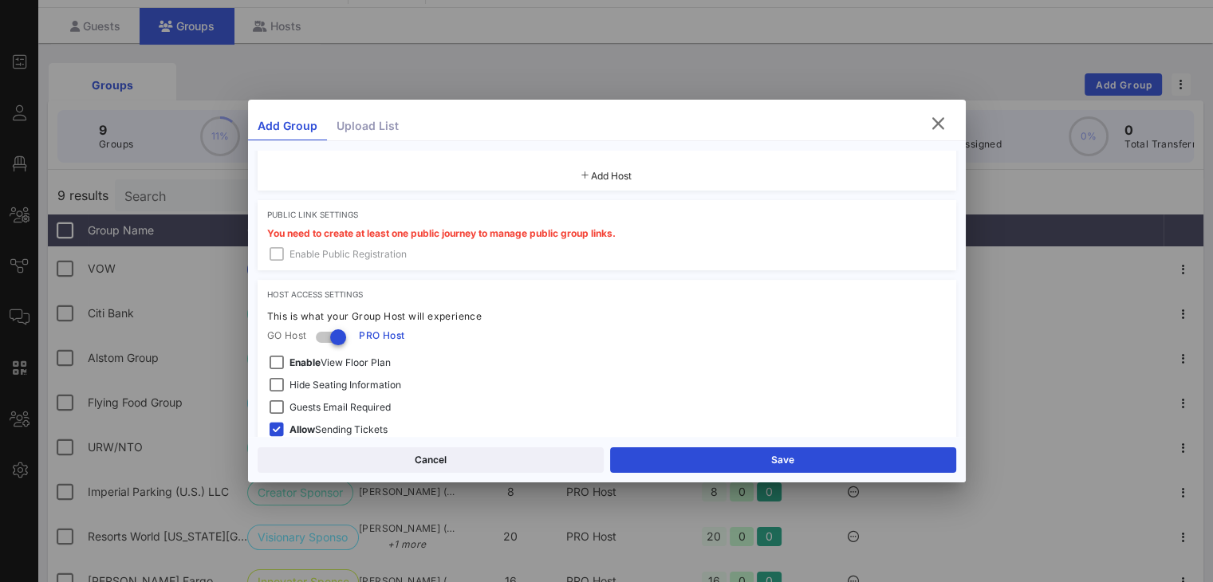
scroll to position [674, 0]
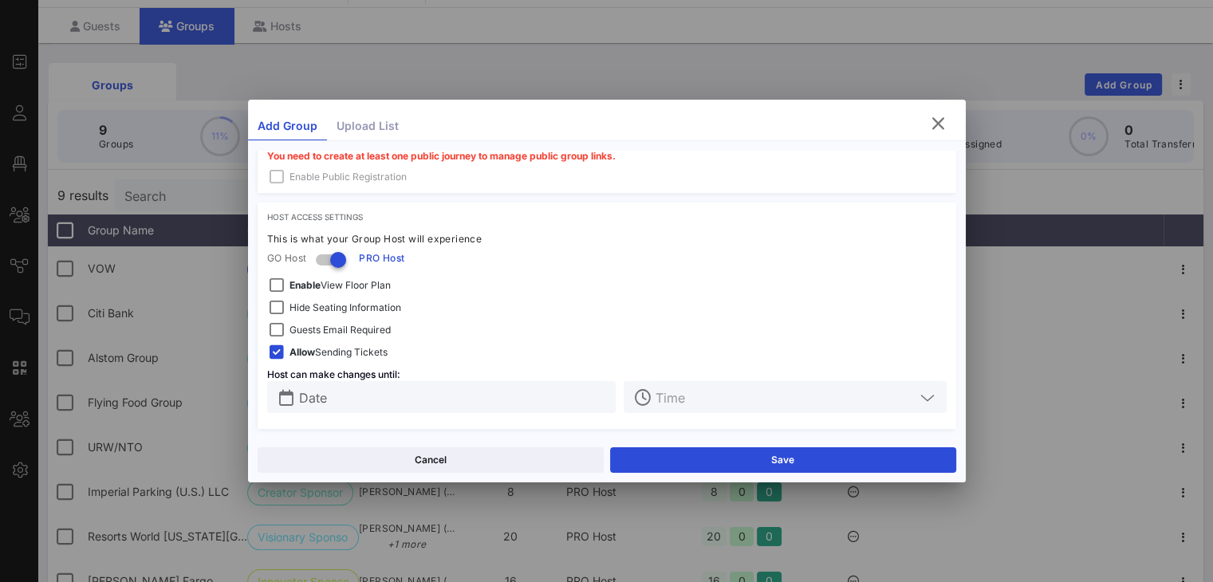
type input "Ledesma"
click at [353, 329] on span "Guests Email Required" at bounding box center [339, 330] width 101 height 16
click at [358, 301] on span "Hide Seating Information" at bounding box center [345, 308] width 112 height 16
click at [387, 397] on input "Date" at bounding box center [453, 397] width 308 height 21
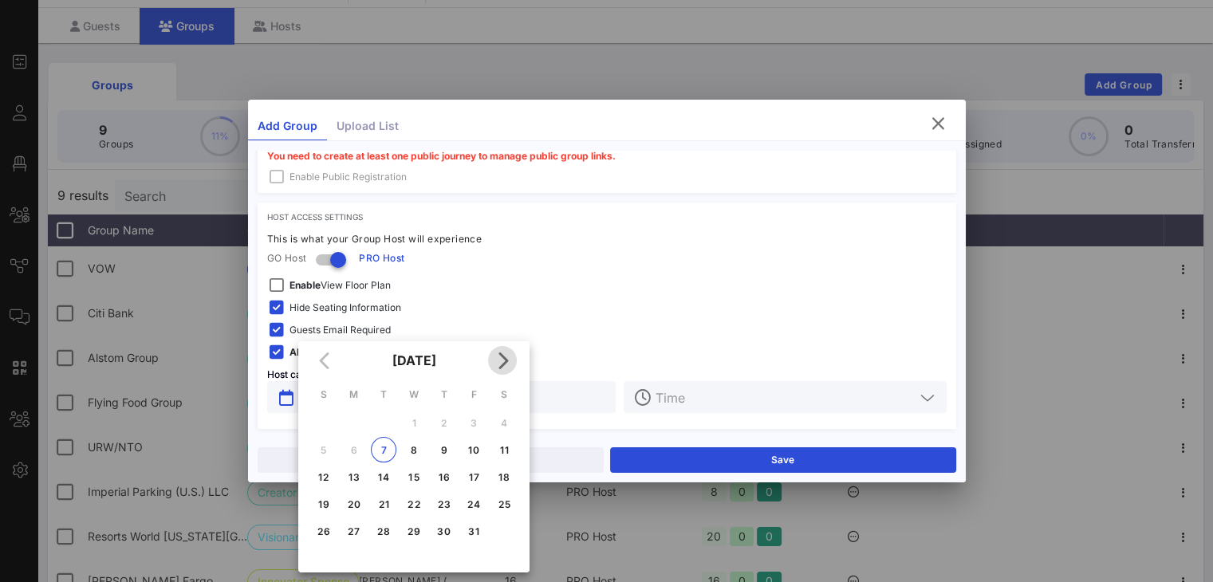
click at [500, 364] on icon "Next month" at bounding box center [502, 360] width 19 height 19
click at [443, 502] on div "20" at bounding box center [444, 504] width 26 height 12
type input "Nov 20, 2025"
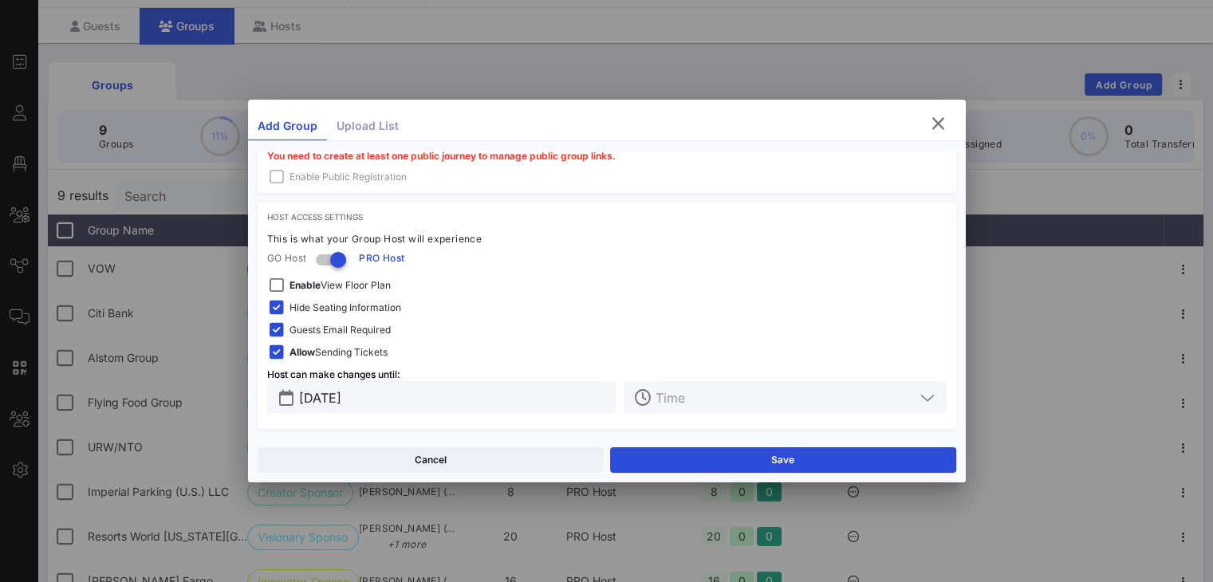
click at [660, 369] on div "Host Access Settings This is what your Group Host will experience GO Host PRO H…" at bounding box center [607, 316] width 699 height 226
click at [670, 392] on input "text" at bounding box center [784, 397] width 258 height 21
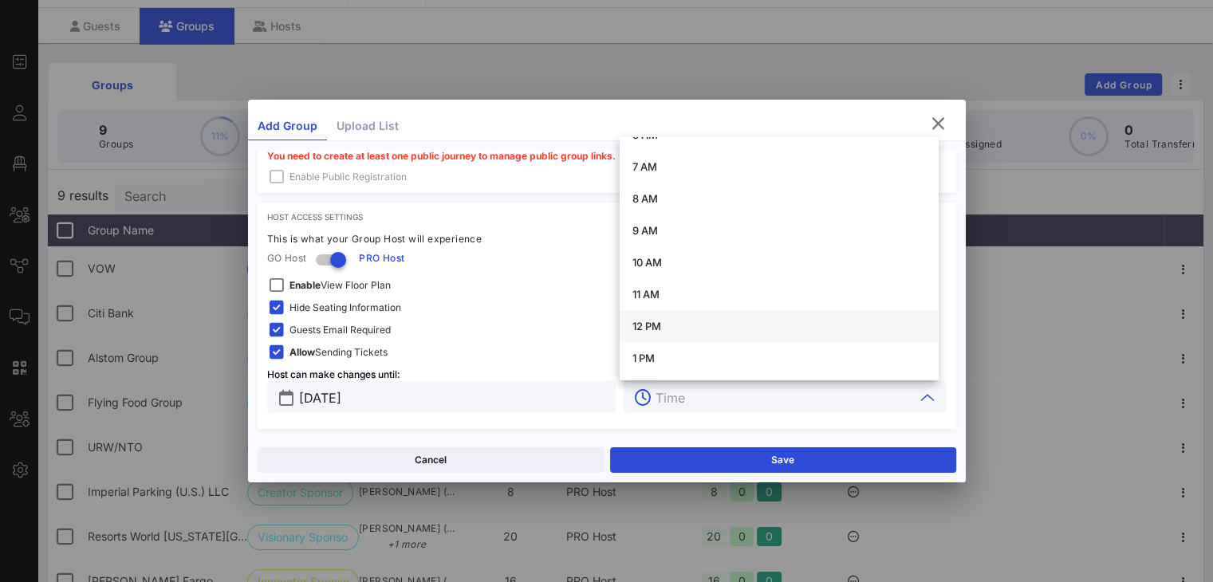
click at [673, 321] on div "12 PM" at bounding box center [778, 326] width 293 height 13
type input "12 PM"
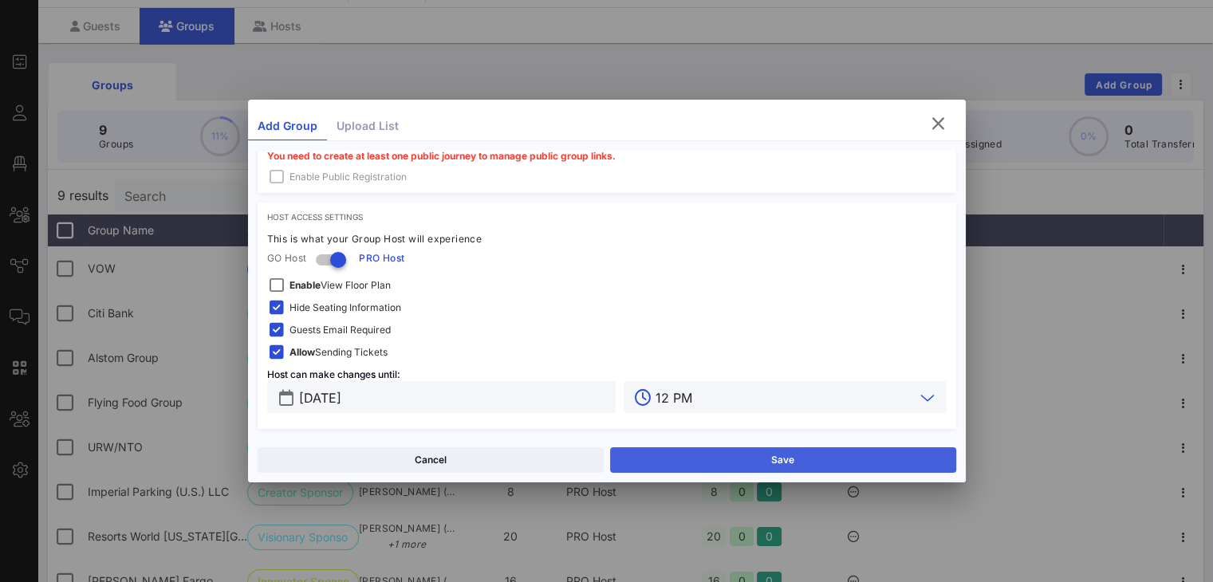
click at [734, 454] on button "Save" at bounding box center [783, 460] width 346 height 26
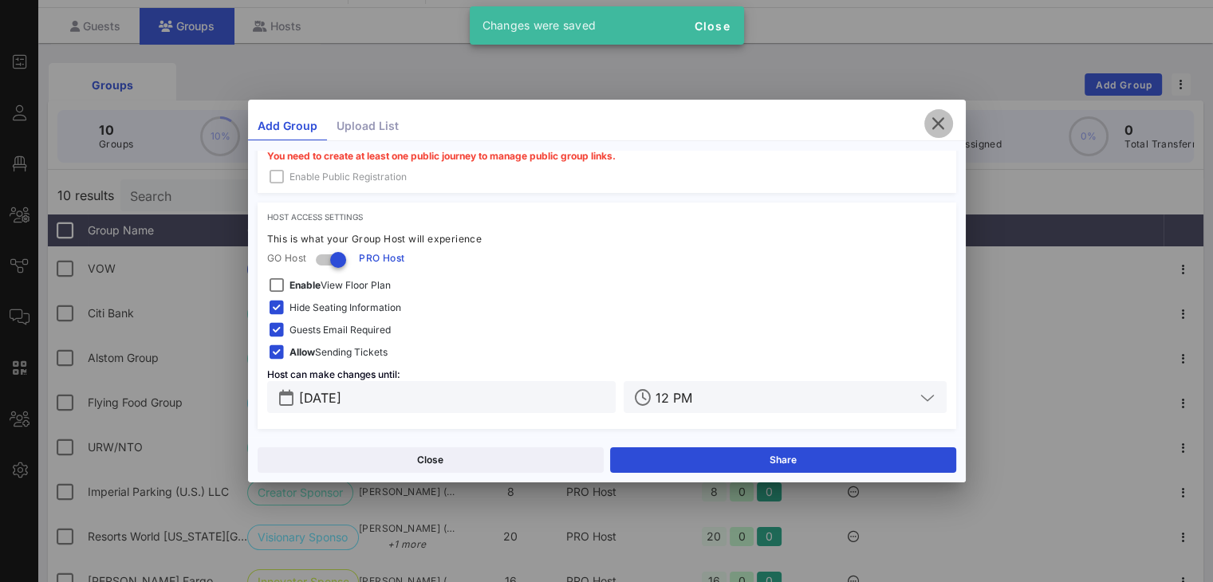
click at [910, 125] on icon "button" at bounding box center [938, 123] width 19 height 19
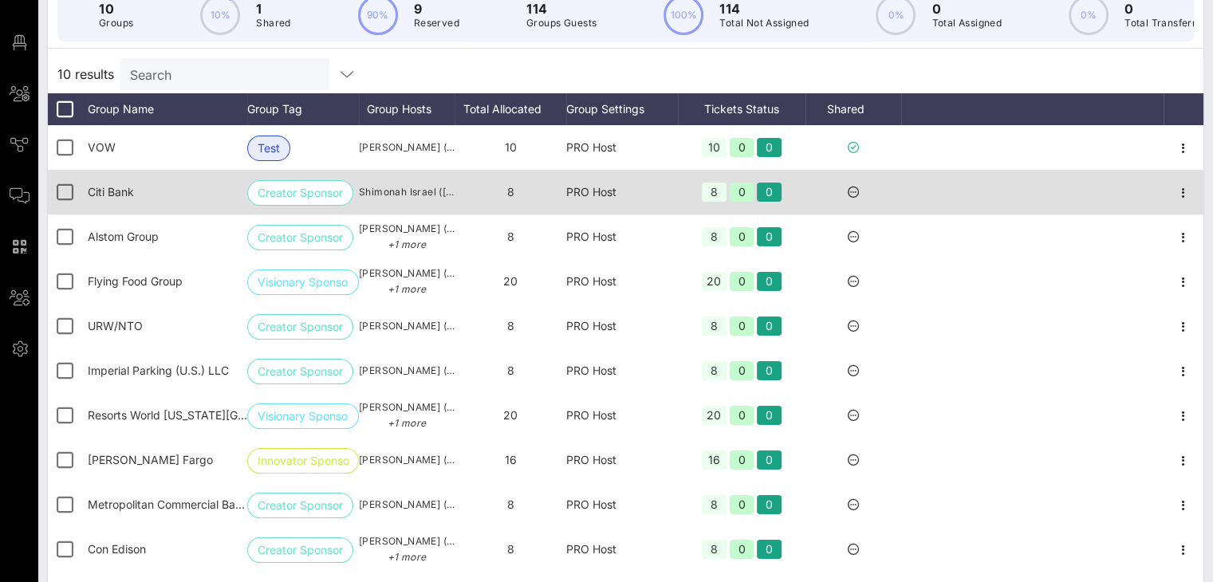
scroll to position [0, 0]
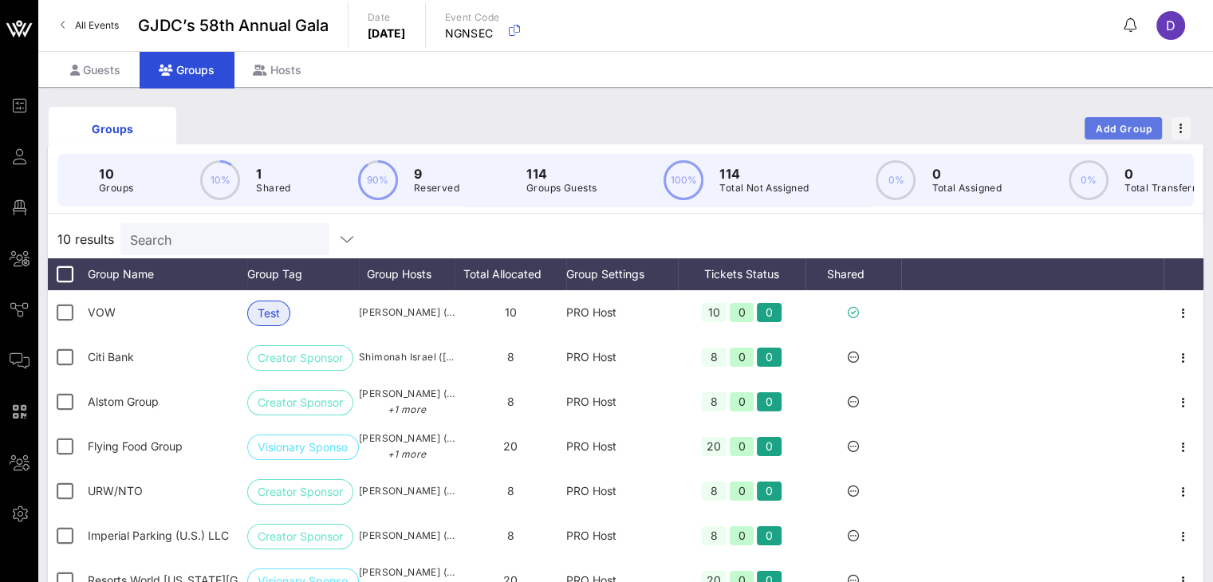
click at [910, 117] on button "Add Group" at bounding box center [1123, 128] width 77 height 22
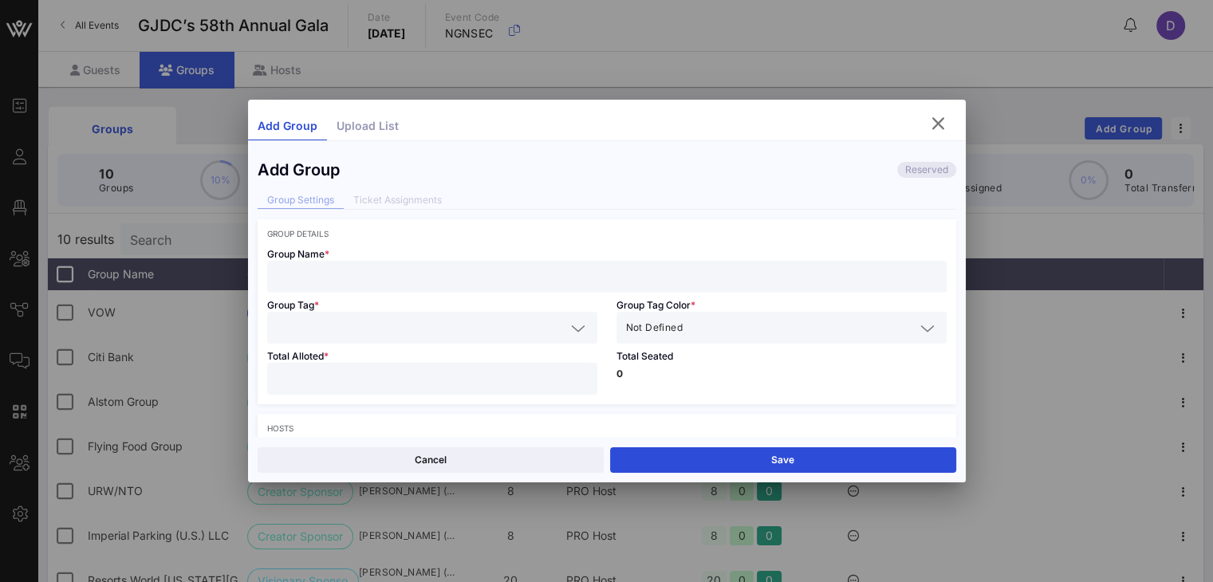
click at [532, 278] on input "text" at bounding box center [607, 276] width 660 height 21
type input "Key Bank"
click at [320, 333] on input "text" at bounding box center [421, 327] width 289 height 21
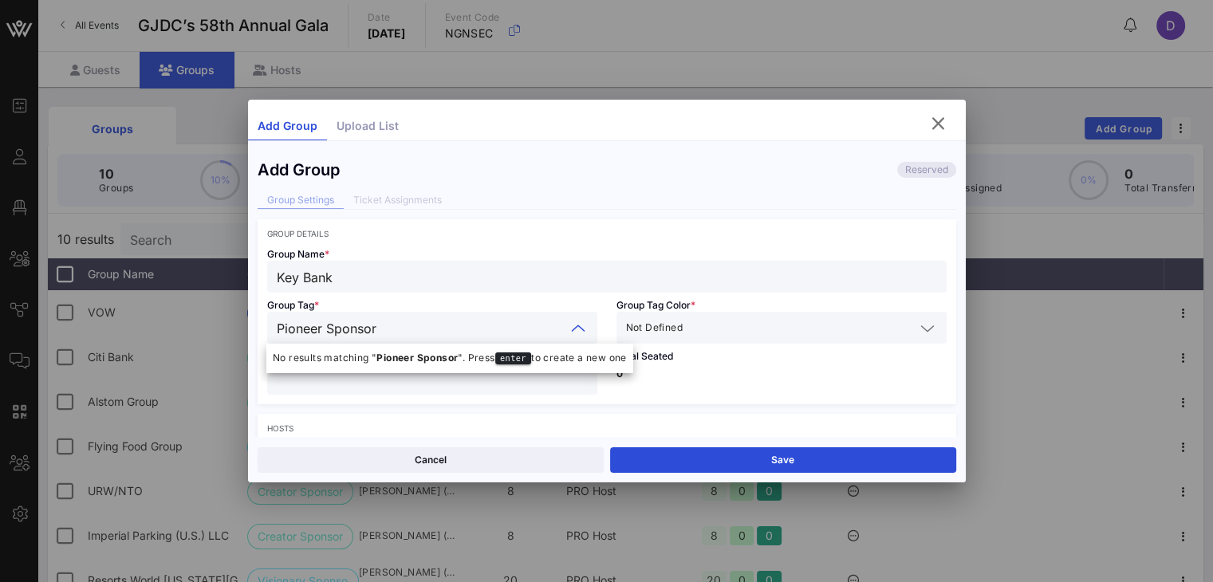
type input "Pioneer Sponsor"
click at [694, 339] on div "Not Defined" at bounding box center [781, 328] width 311 height 32
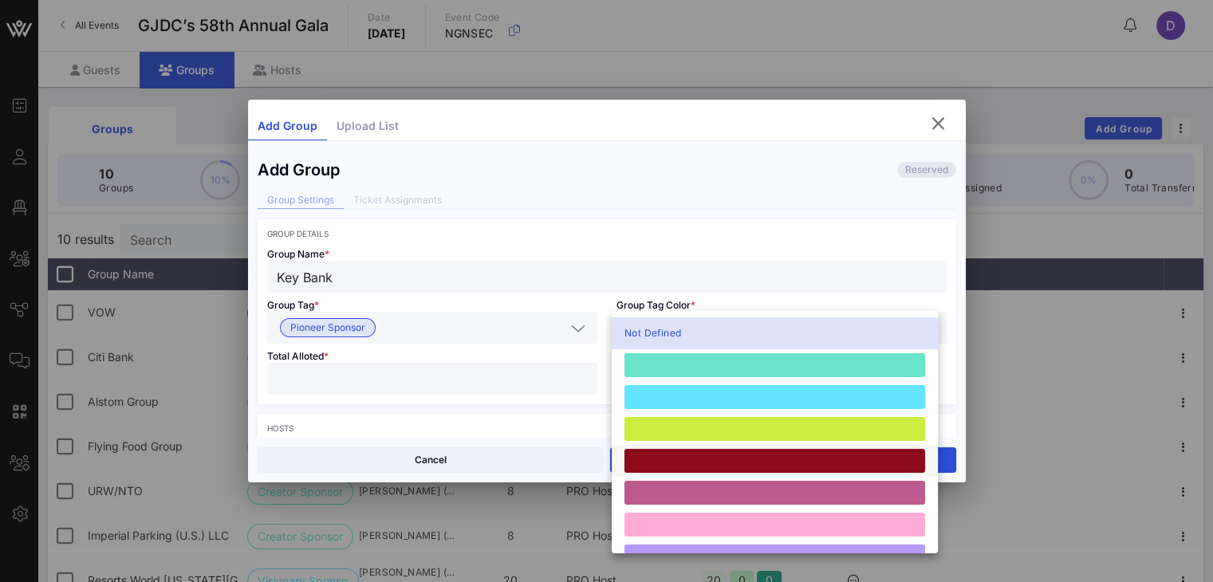
click at [698, 463] on div at bounding box center [774, 461] width 301 height 24
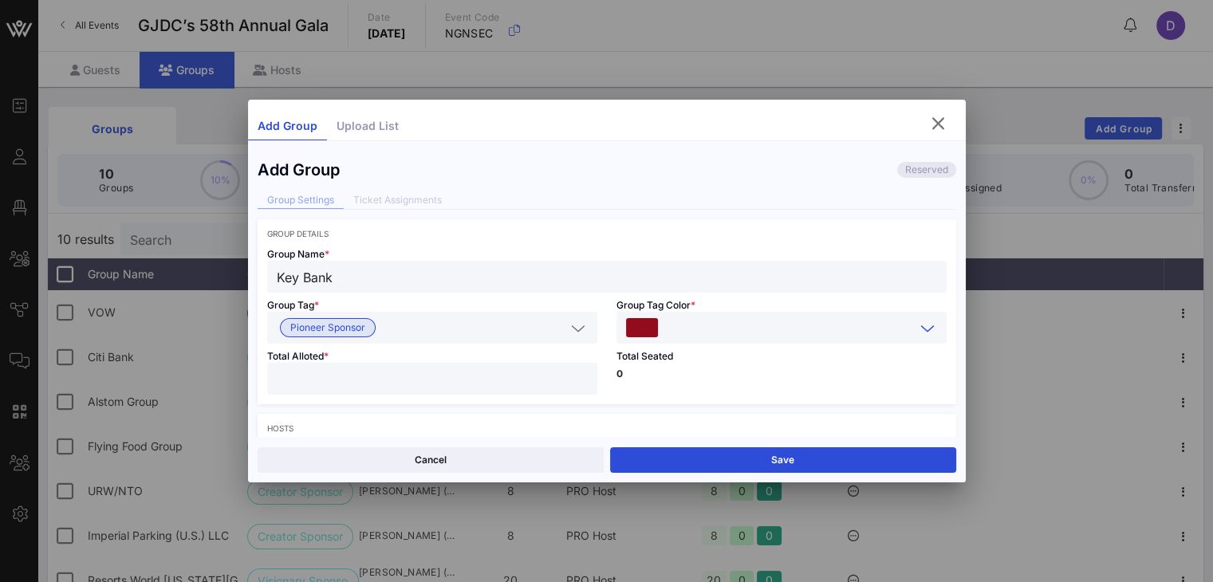
click at [502, 370] on input "number" at bounding box center [432, 378] width 311 height 21
type input "*"
click at [685, 384] on div "Total Seated 0" at bounding box center [781, 374] width 349 height 61
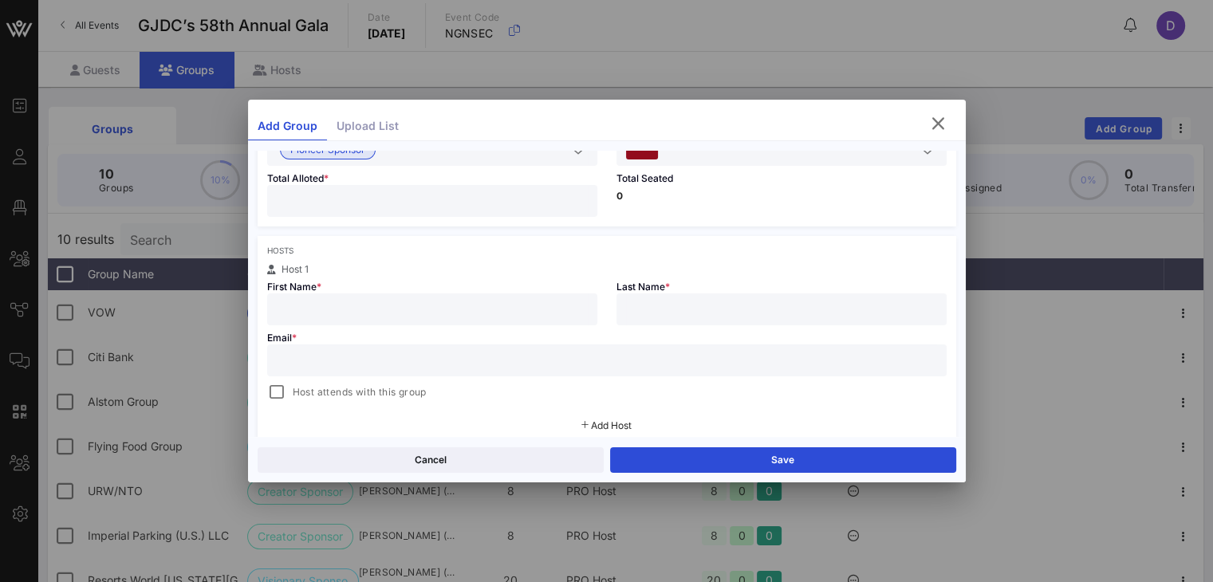
scroll to position [179, 0]
click at [543, 307] on input "text" at bounding box center [432, 308] width 311 height 21
type input "Sybil"
click at [908, 298] on input "text" at bounding box center [781, 308] width 311 height 21
click at [638, 313] on input "St Germain" at bounding box center [781, 308] width 311 height 21
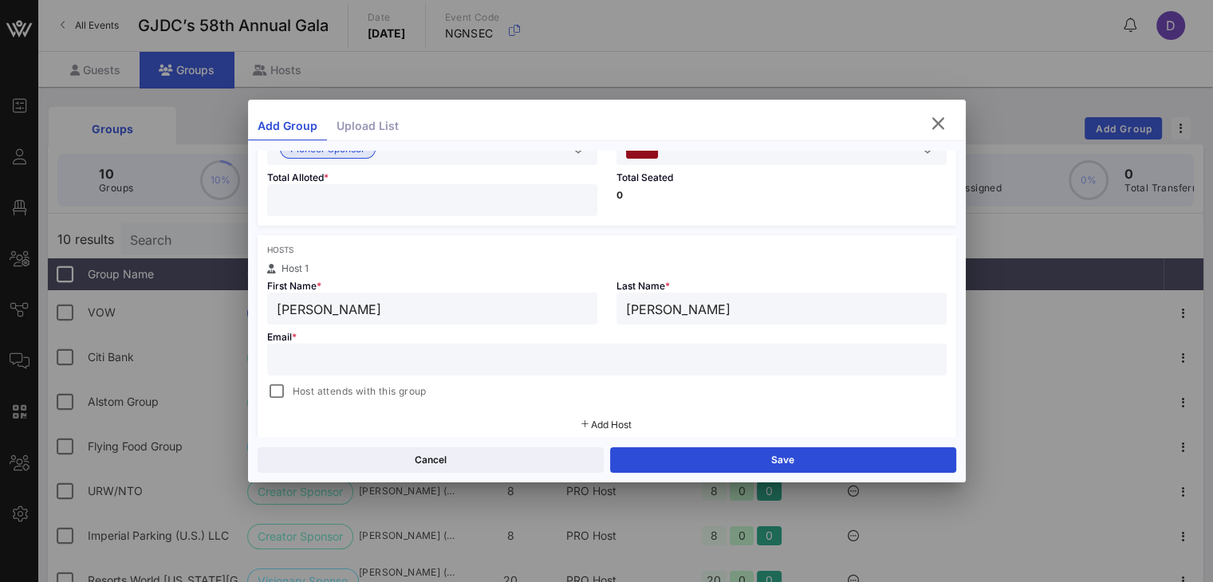
type input "StGermain"
click at [794, 368] on input "text" at bounding box center [607, 359] width 660 height 21
paste input "sybil_stgermain@keybank.com"
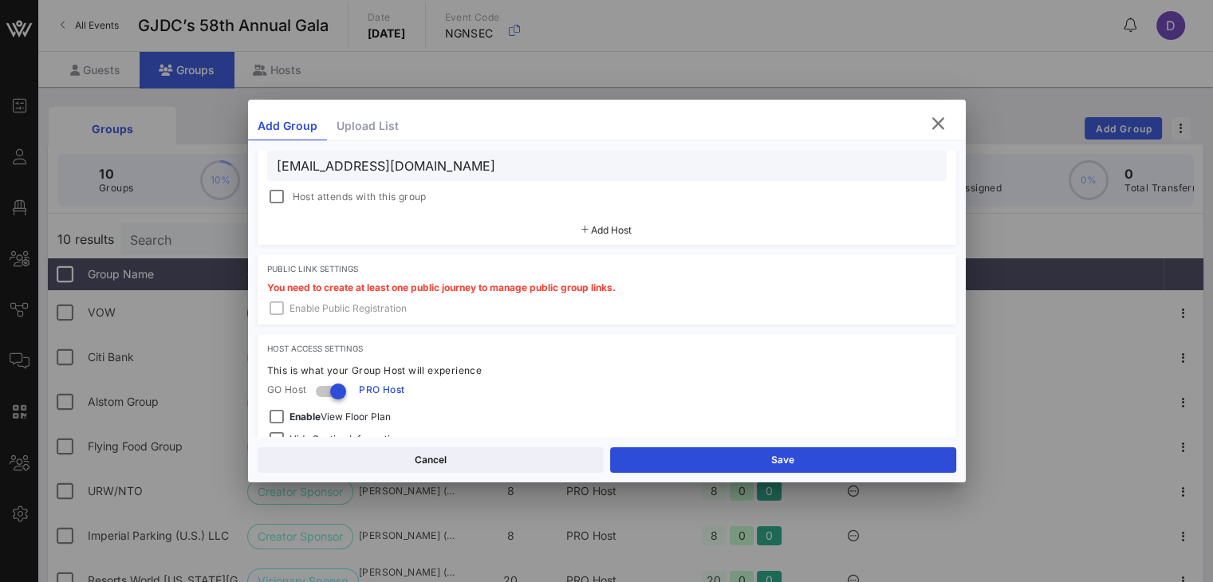
scroll to position [505, 0]
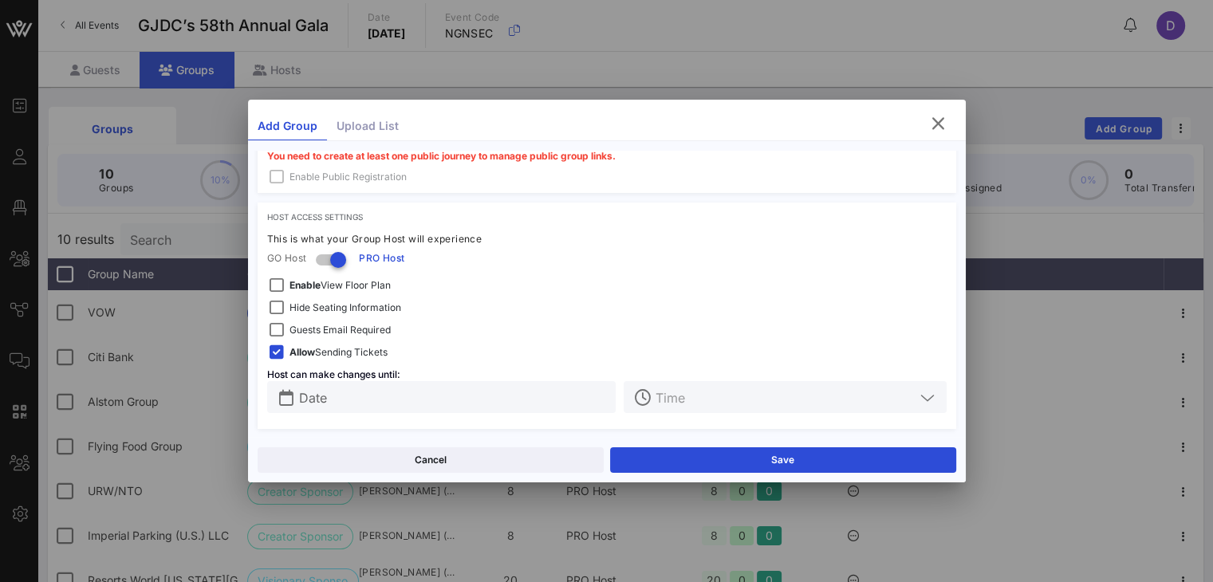
type input "sybil_stgermain@keybank.com"
click at [332, 326] on span "Guests Email Required" at bounding box center [339, 330] width 101 height 16
click at [350, 309] on span "Hide Seating Information" at bounding box center [345, 308] width 112 height 16
click at [399, 395] on input "Date" at bounding box center [453, 397] width 308 height 21
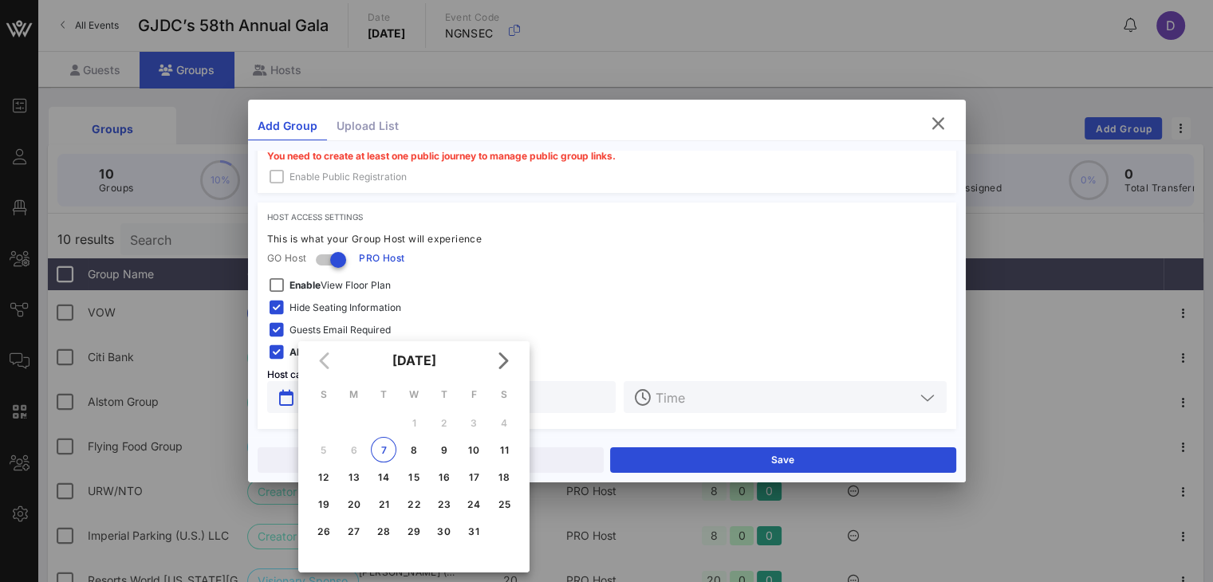
click at [493, 314] on div "Guests Email Required" at bounding box center [607, 330] width 699 height 32
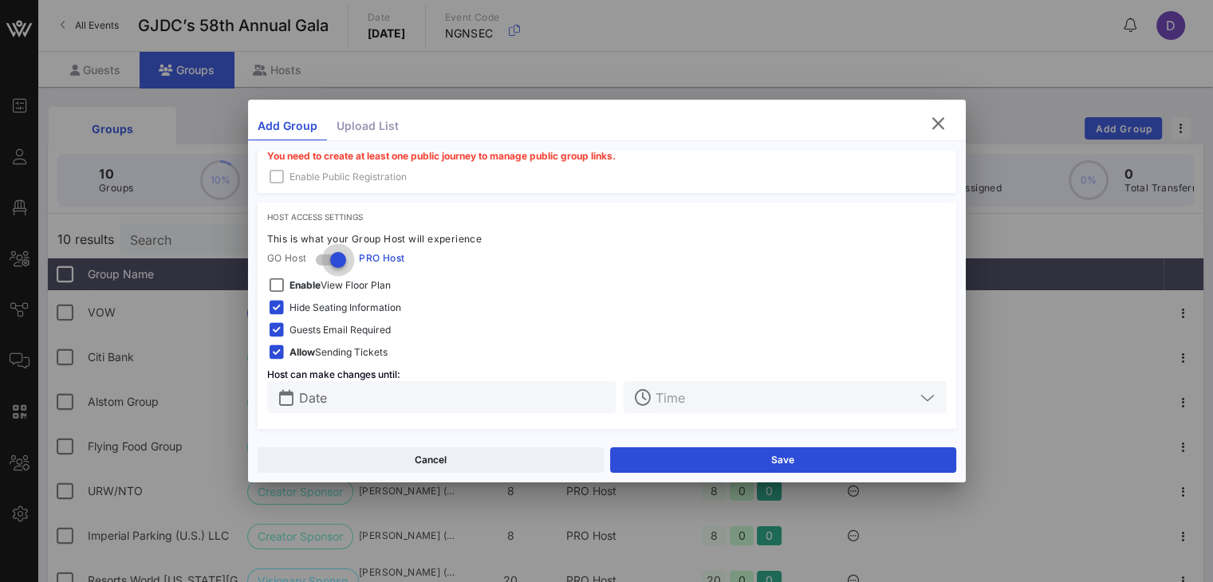
click at [339, 259] on div at bounding box center [338, 259] width 27 height 27
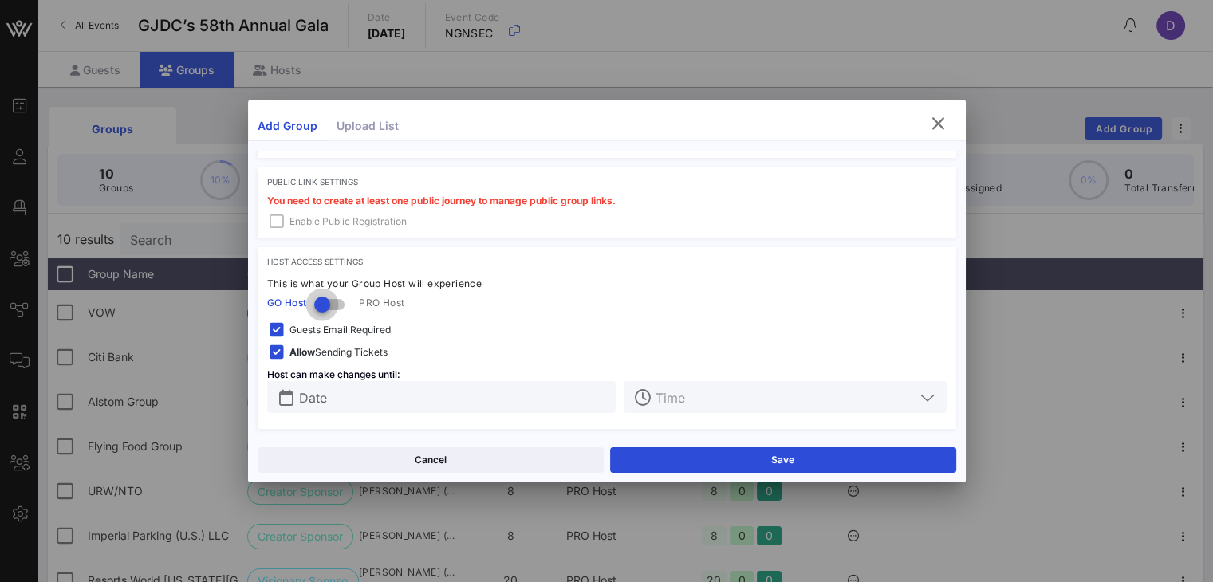
click at [322, 309] on div at bounding box center [322, 304] width 27 height 27
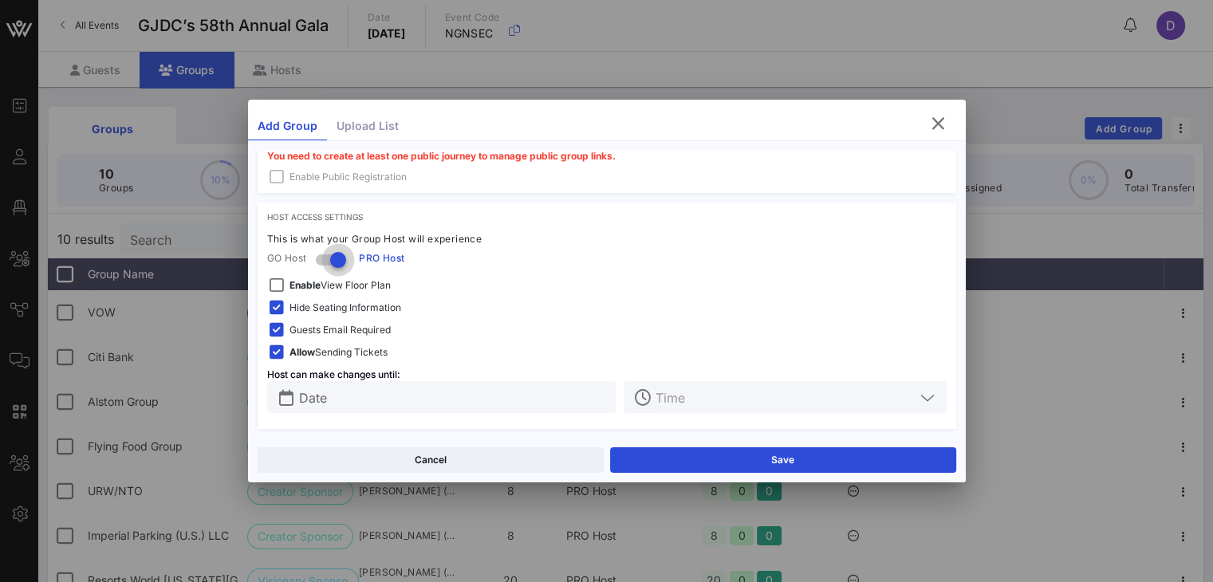
click at [335, 259] on div at bounding box center [338, 259] width 27 height 27
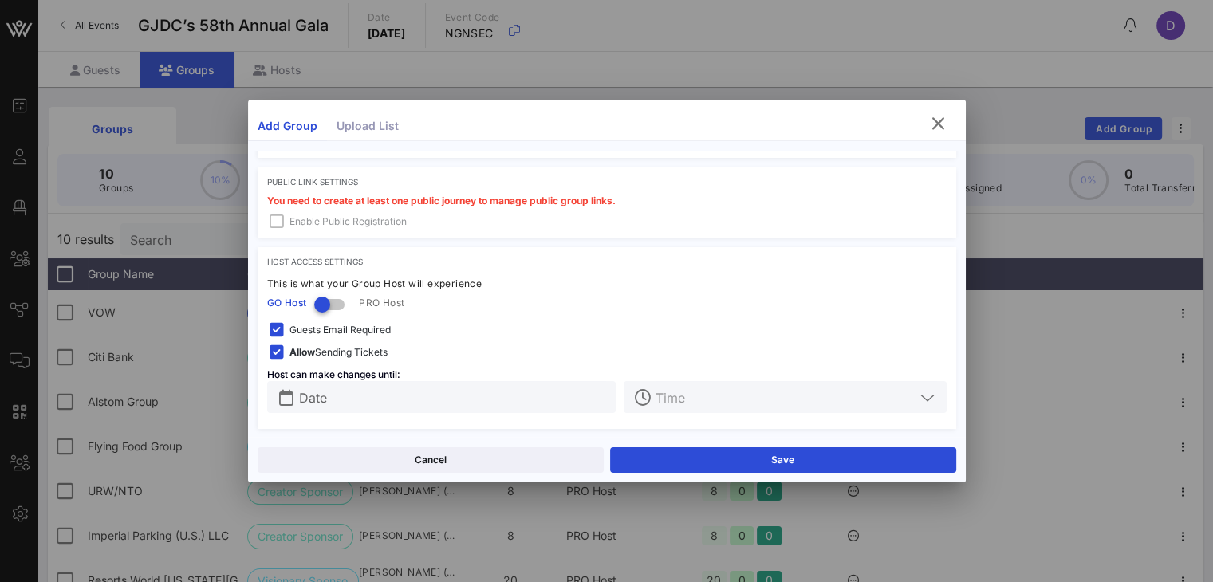
click at [417, 400] on input "Date" at bounding box center [453, 397] width 308 height 21
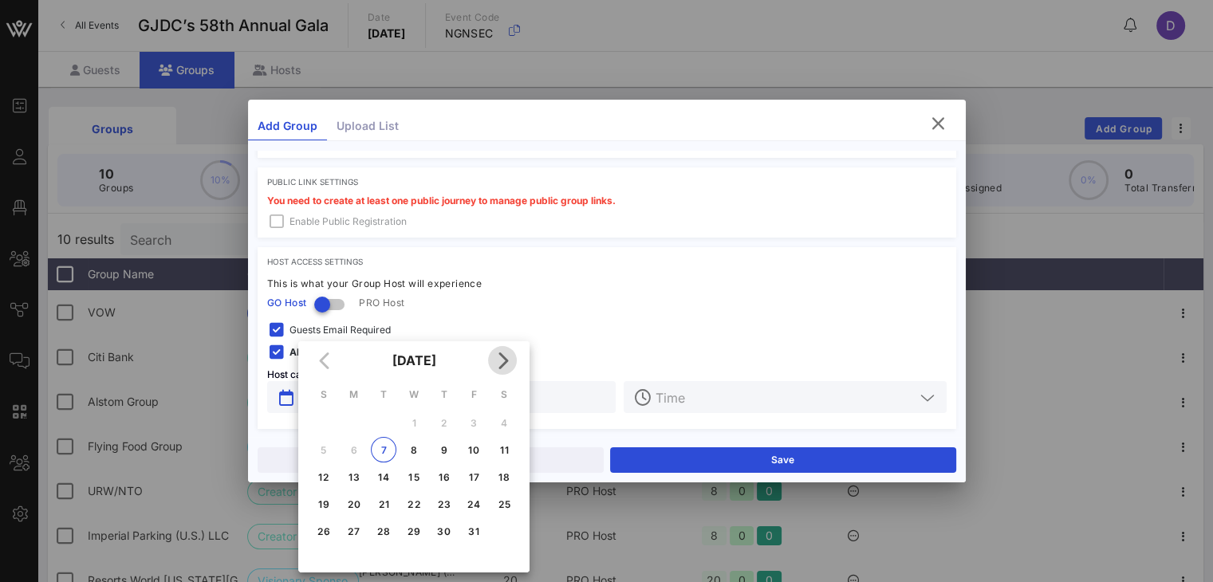
click at [500, 373] on button "Next month" at bounding box center [502, 360] width 29 height 29
click at [443, 507] on div "20" at bounding box center [444, 504] width 26 height 12
type input "Nov 20, 2025"
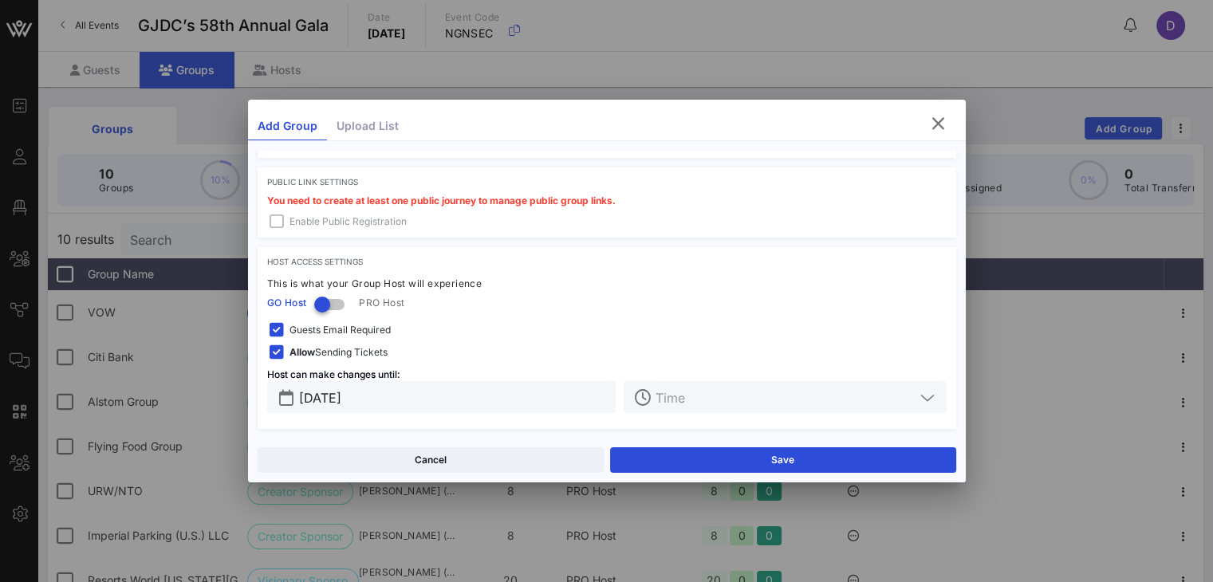
click at [702, 407] on div at bounding box center [795, 397] width 281 height 32
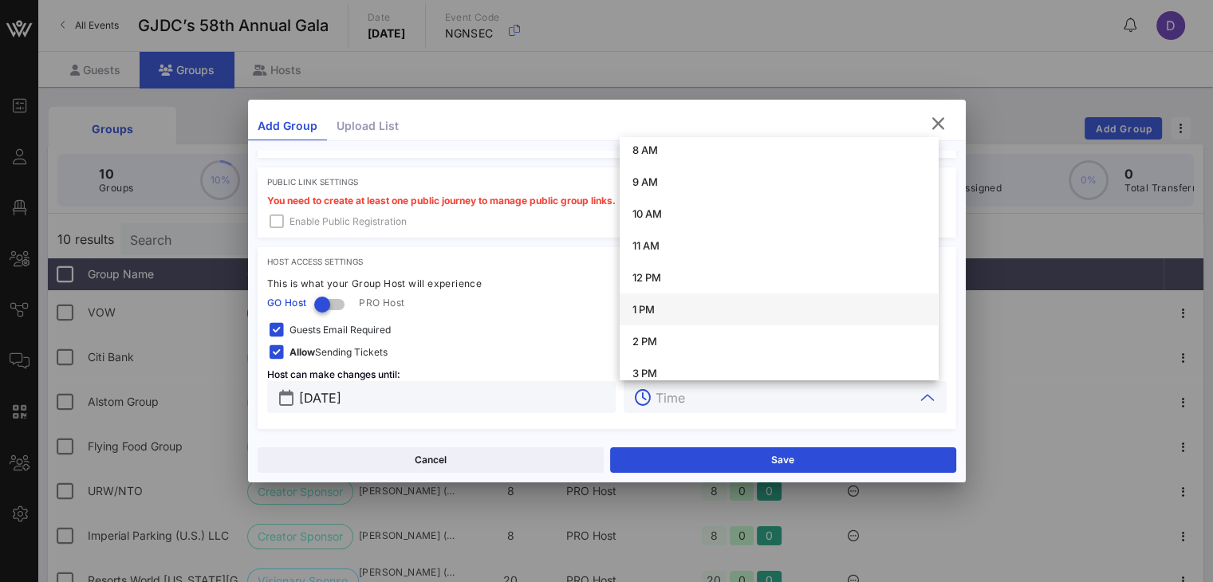
click at [690, 293] on div "1 PM" at bounding box center [779, 309] width 318 height 32
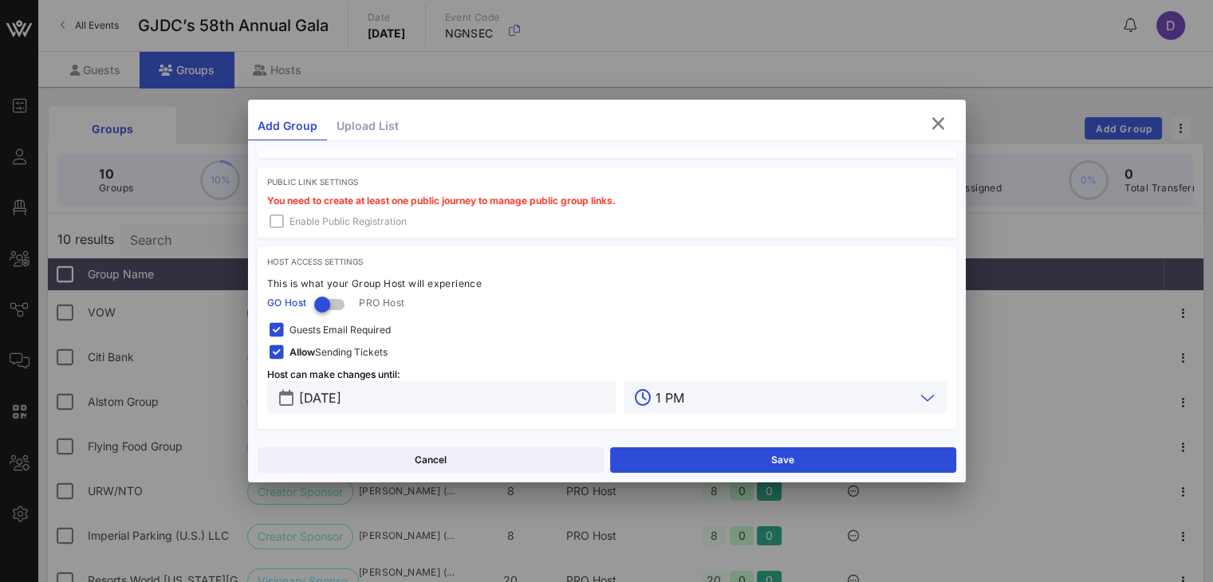
click at [704, 406] on div "1 PM" at bounding box center [795, 397] width 281 height 32
click at [655, 401] on input "1 PM" at bounding box center [784, 397] width 258 height 21
click at [656, 401] on input "1 PM" at bounding box center [784, 397] width 258 height 21
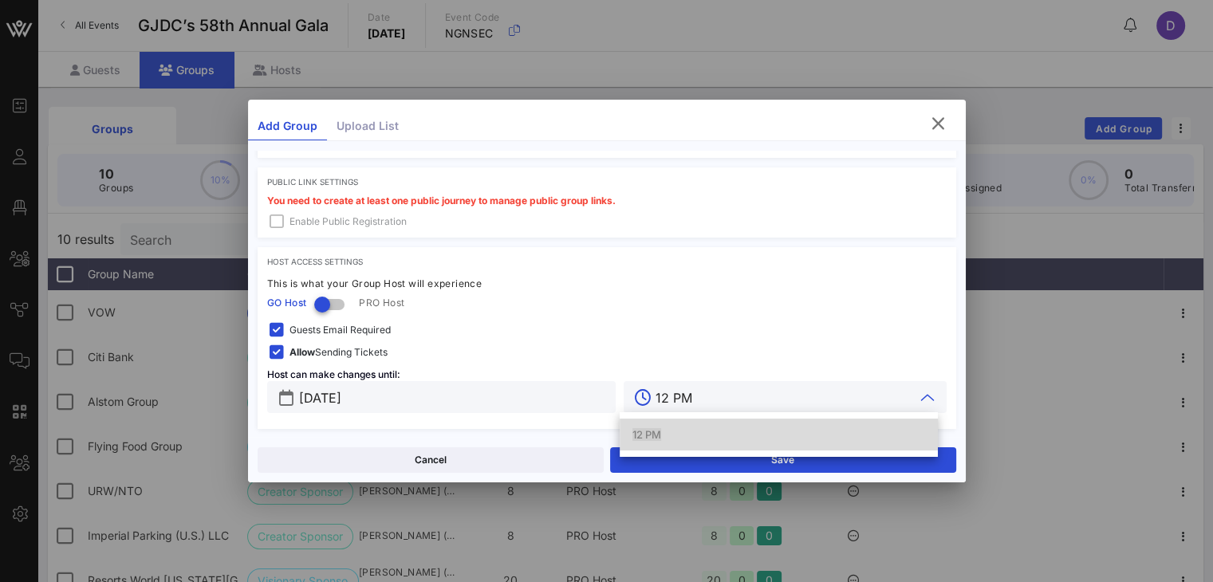
scroll to position [0, 0]
click at [703, 438] on div "12 PM" at bounding box center [778, 434] width 293 height 13
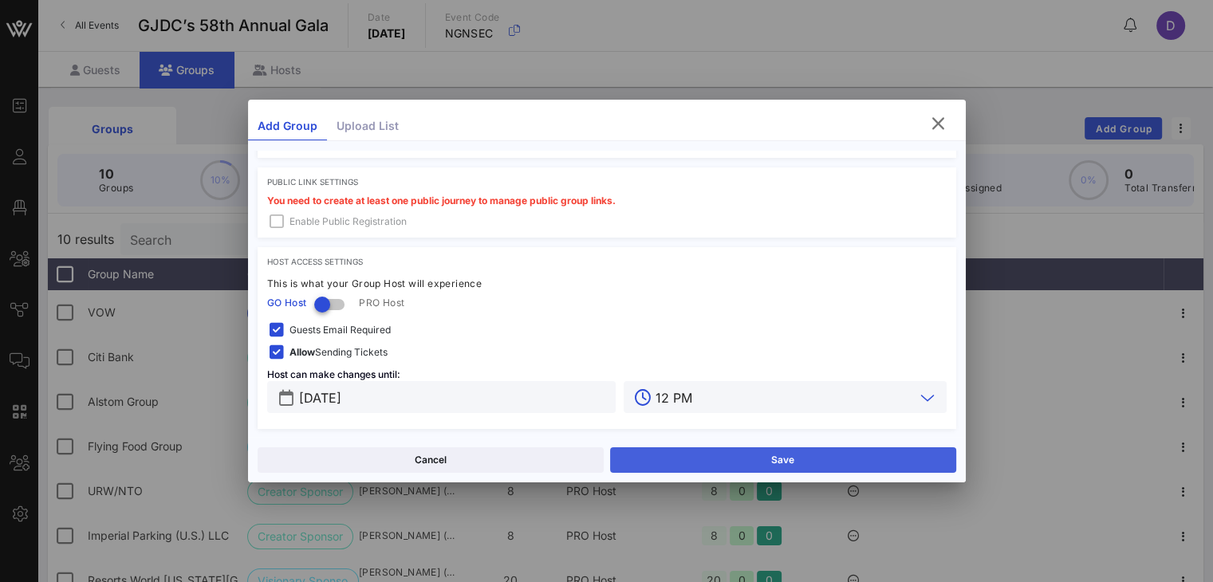
type input "12 PM"
click at [778, 463] on button "Save" at bounding box center [783, 460] width 346 height 26
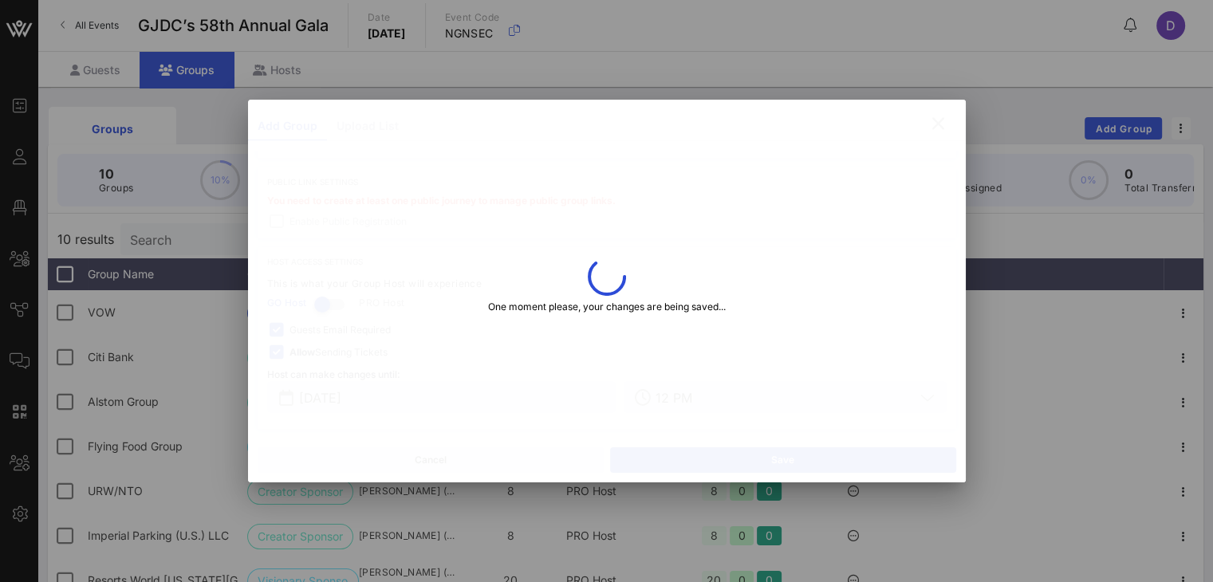
type input "Sybil"
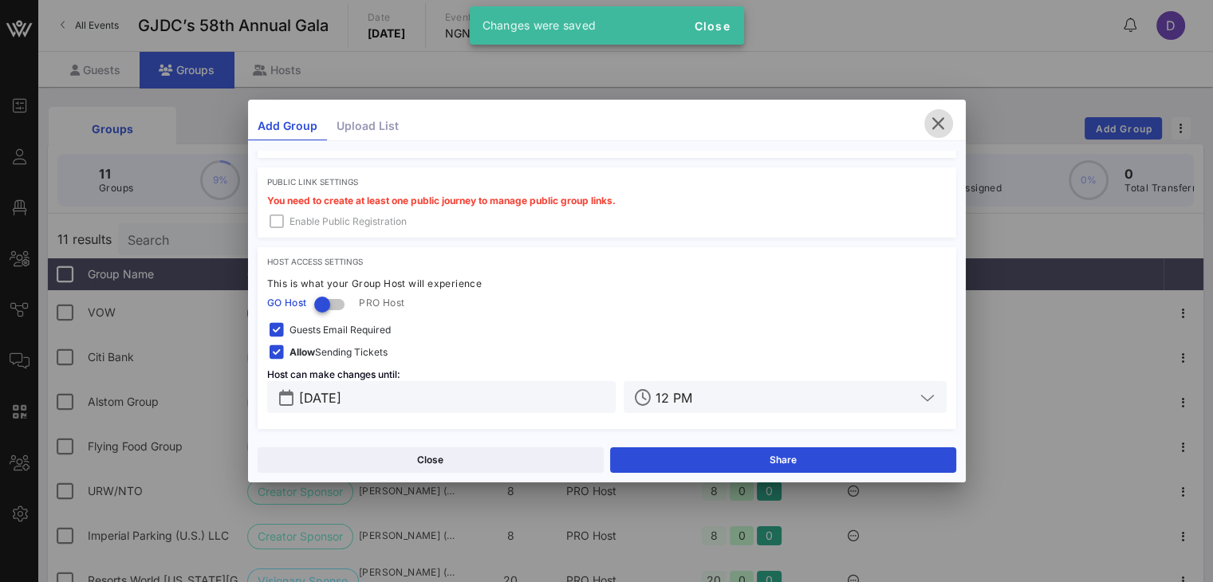
click at [910, 124] on icon "button" at bounding box center [938, 123] width 19 height 19
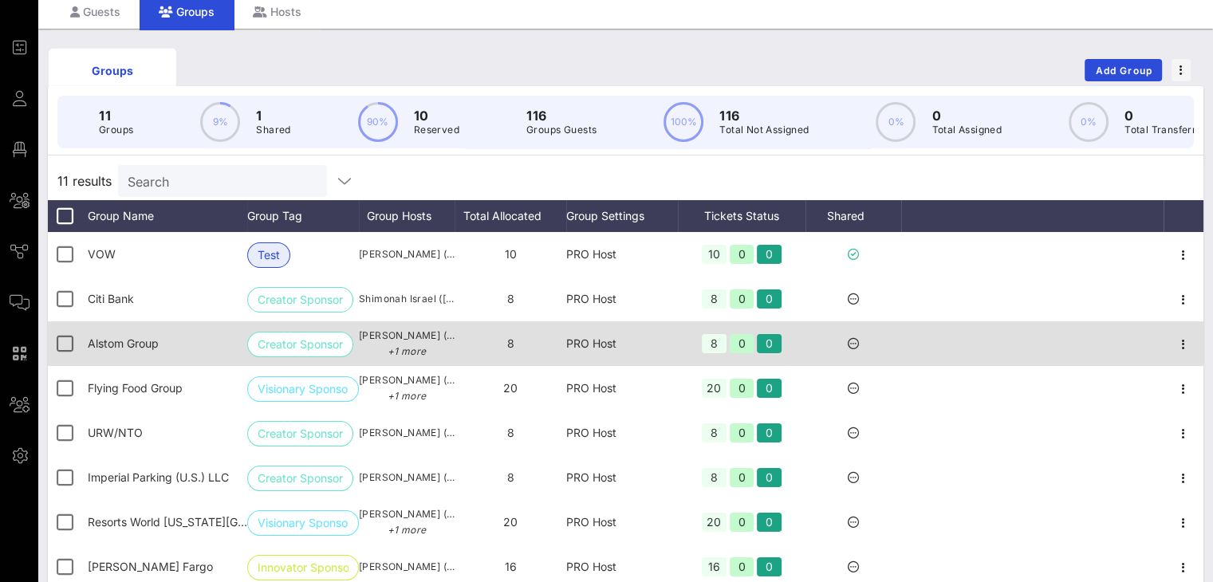
scroll to position [57, 0]
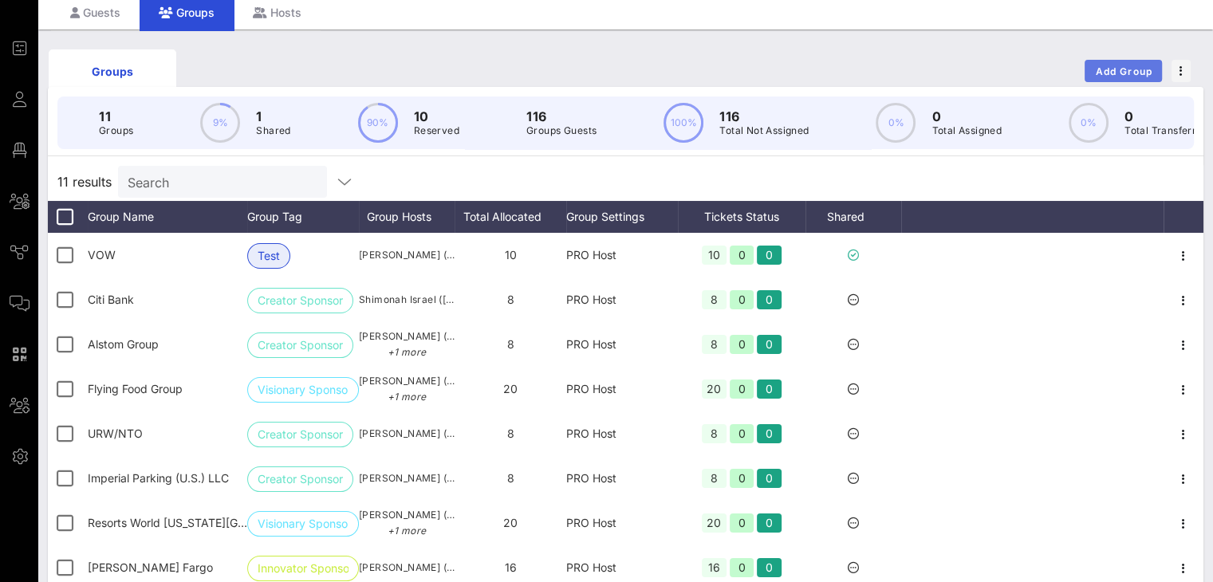
click at [910, 71] on span "Add Group" at bounding box center [1123, 71] width 57 height 12
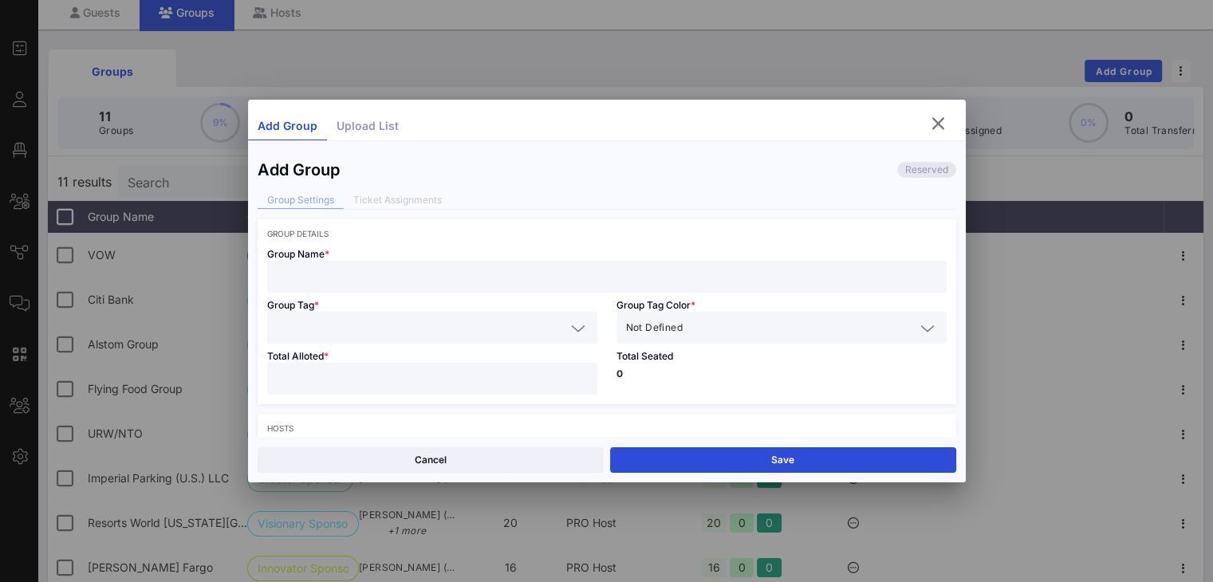
click at [469, 289] on div at bounding box center [607, 277] width 660 height 32
type input "Dermot Company"
click at [456, 332] on input "text" at bounding box center [421, 327] width 289 height 21
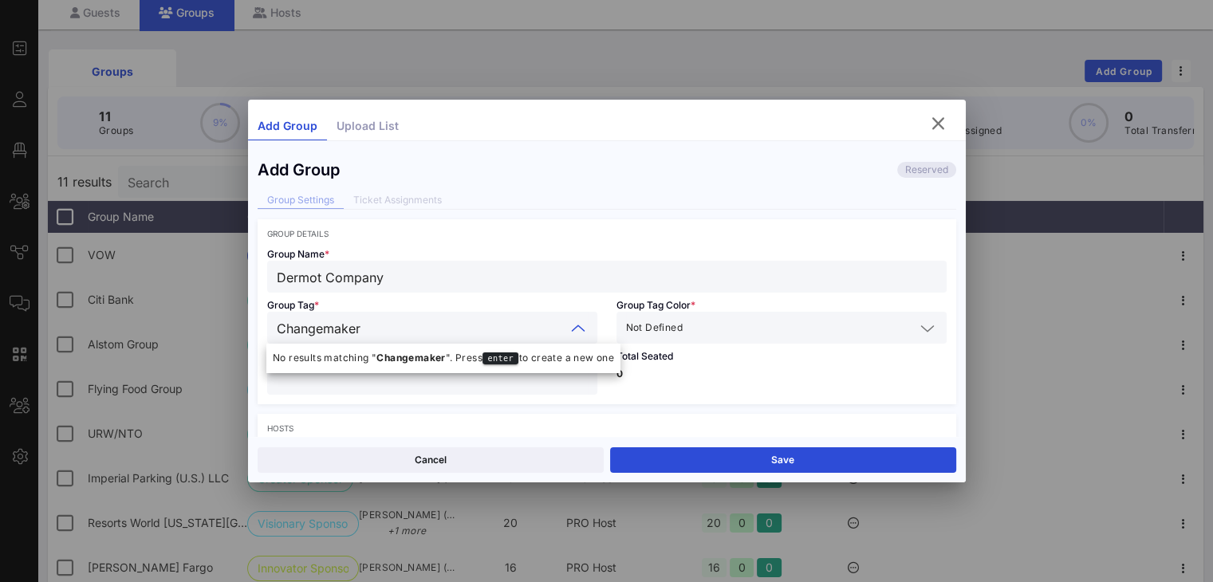
click at [321, 333] on input "Changemaker" at bounding box center [421, 327] width 289 height 21
click at [426, 333] on input "Change Maker" at bounding box center [421, 327] width 289 height 21
type input "Change Maker Sponsor"
type input "B"
type input "G"
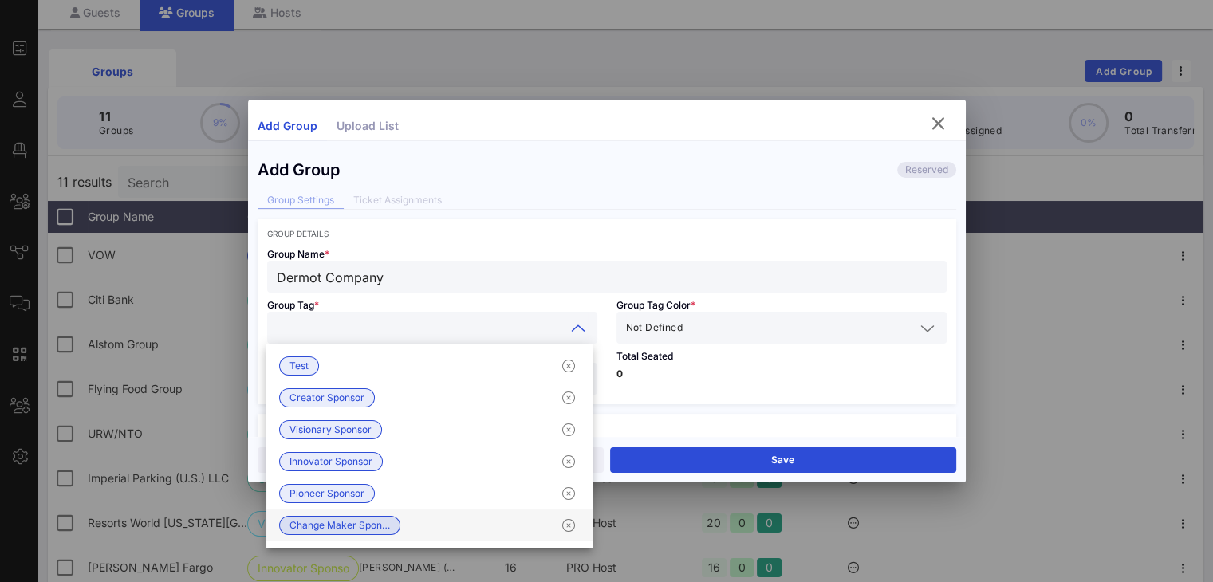
click at [383, 527] on span "Change Maker Spon…" at bounding box center [339, 526] width 100 height 18
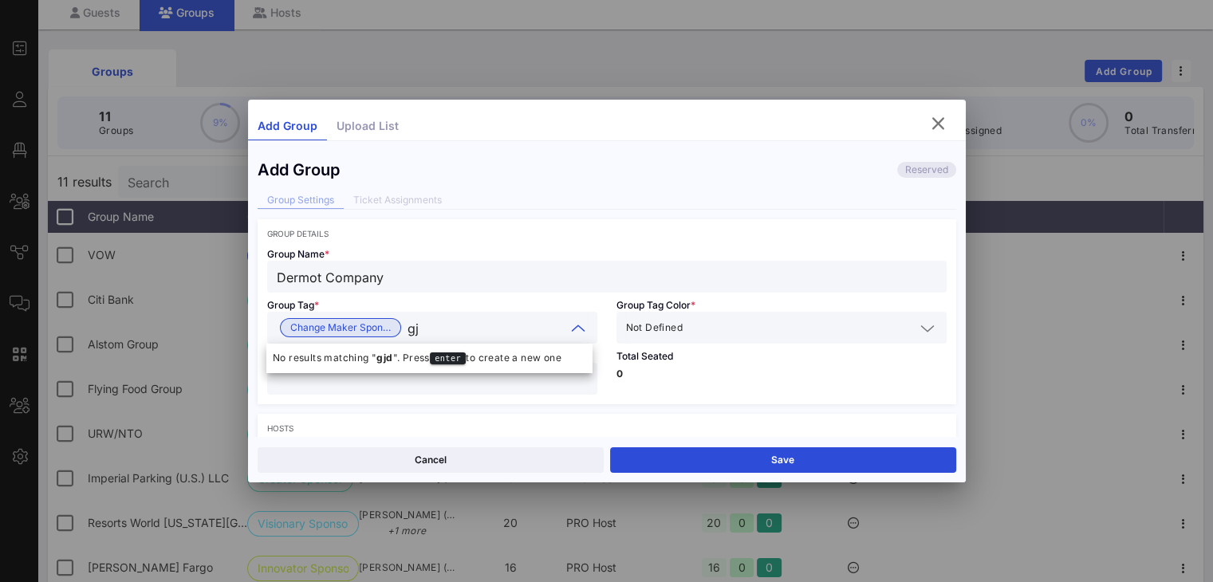
type input "g"
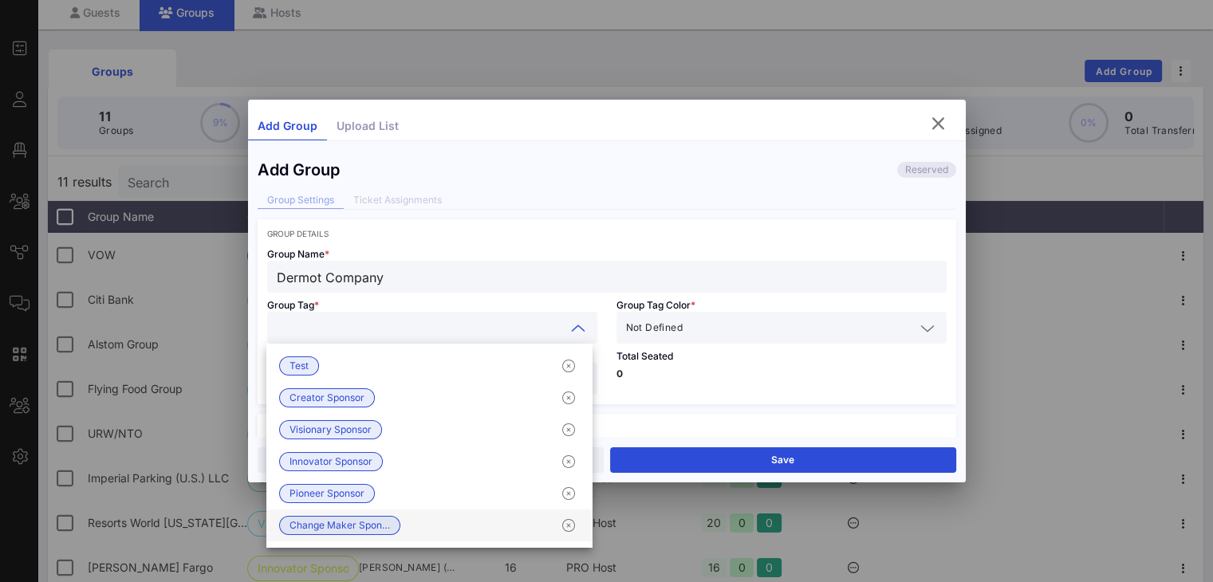
click at [431, 520] on div "Change Maker Spon…" at bounding box center [429, 526] width 326 height 32
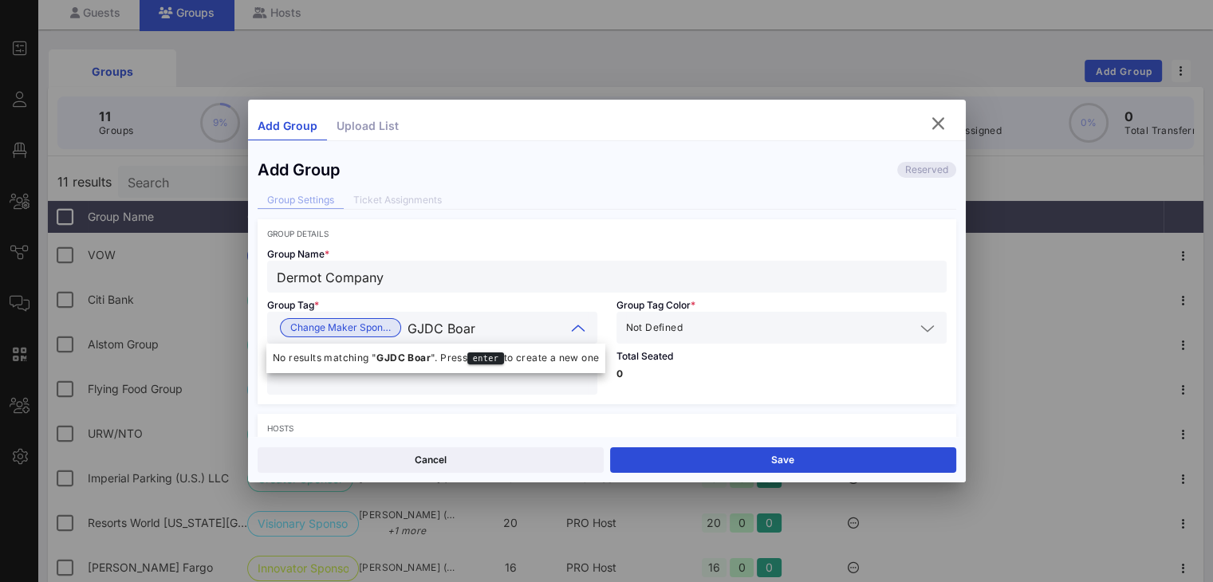
type input "GJDC Board"
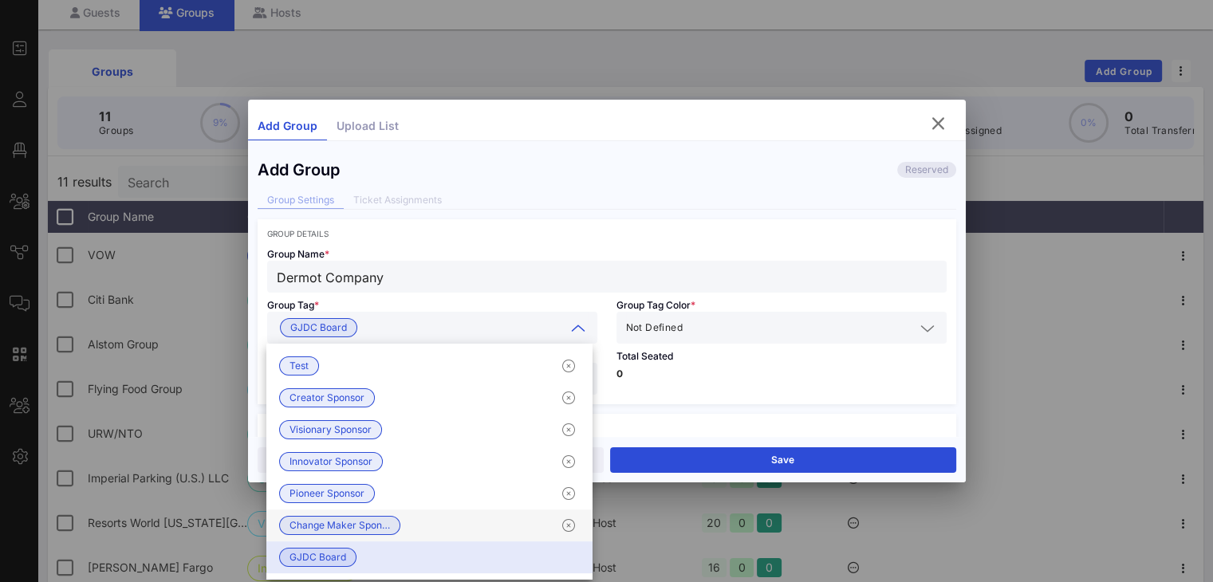
click at [428, 528] on div "Change Maker Spon…" at bounding box center [429, 526] width 326 height 32
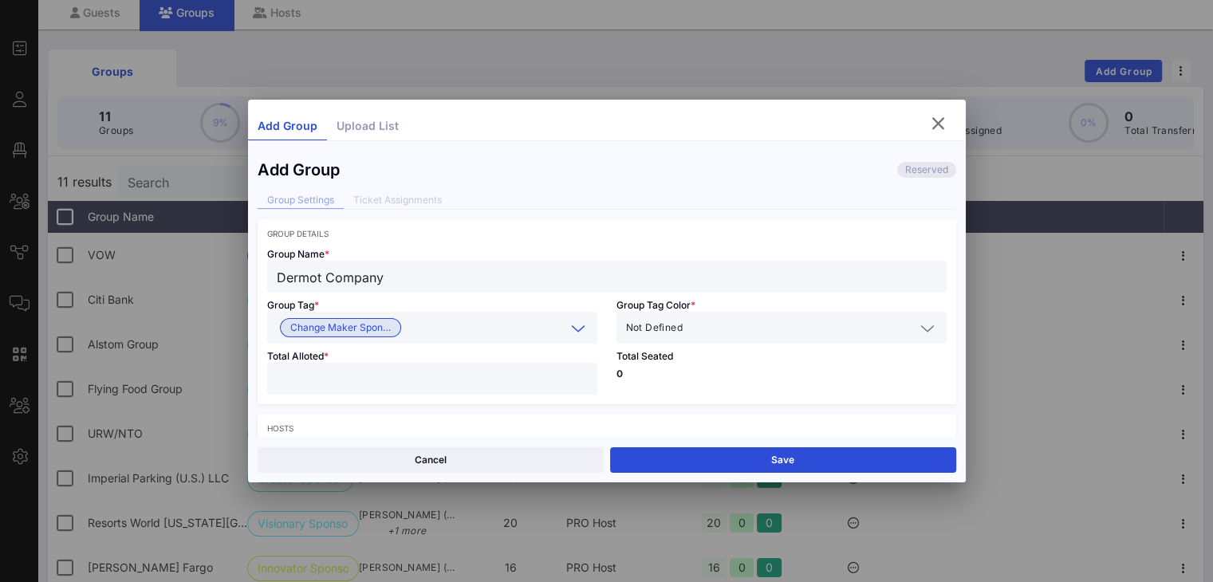
click at [577, 330] on icon at bounding box center [578, 328] width 14 height 19
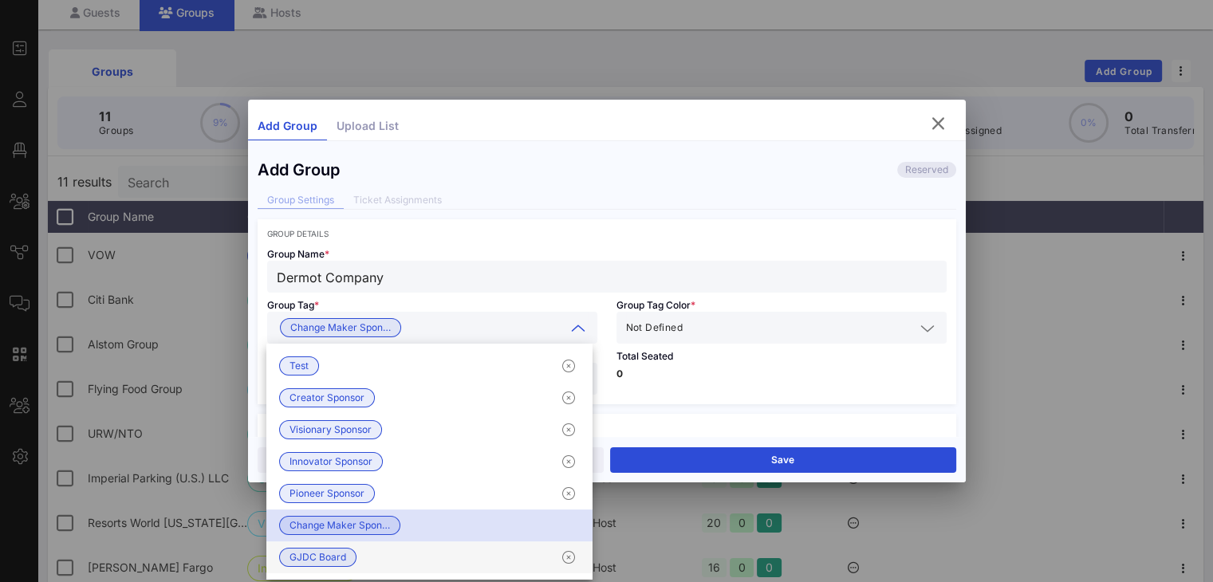
click at [418, 555] on div "GJDC Board" at bounding box center [429, 557] width 326 height 32
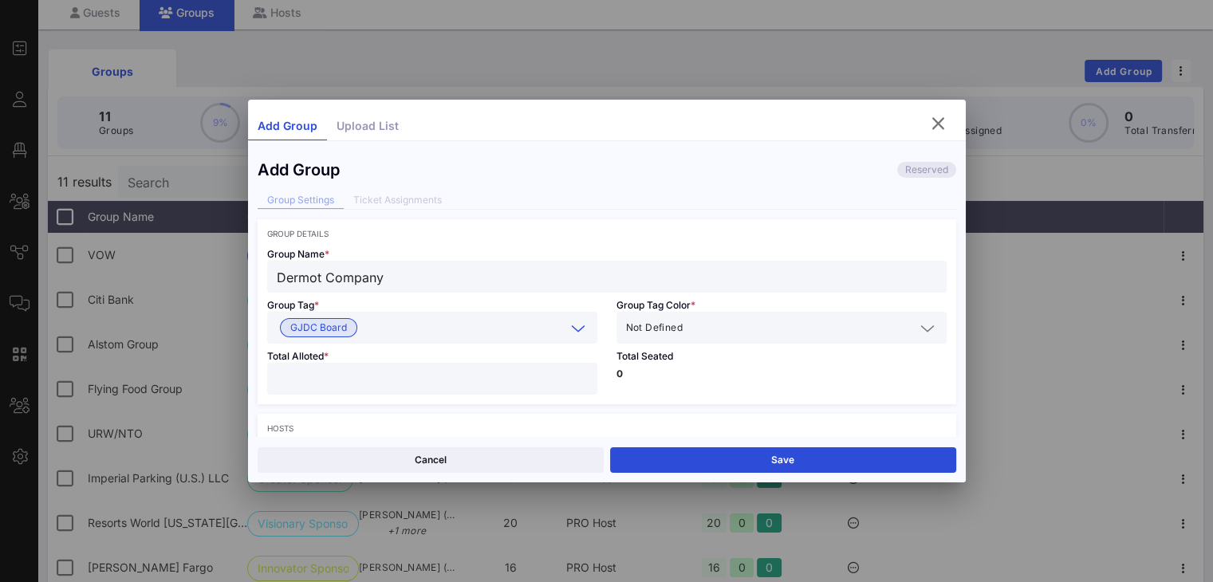
click at [578, 326] on icon at bounding box center [578, 328] width 14 height 19
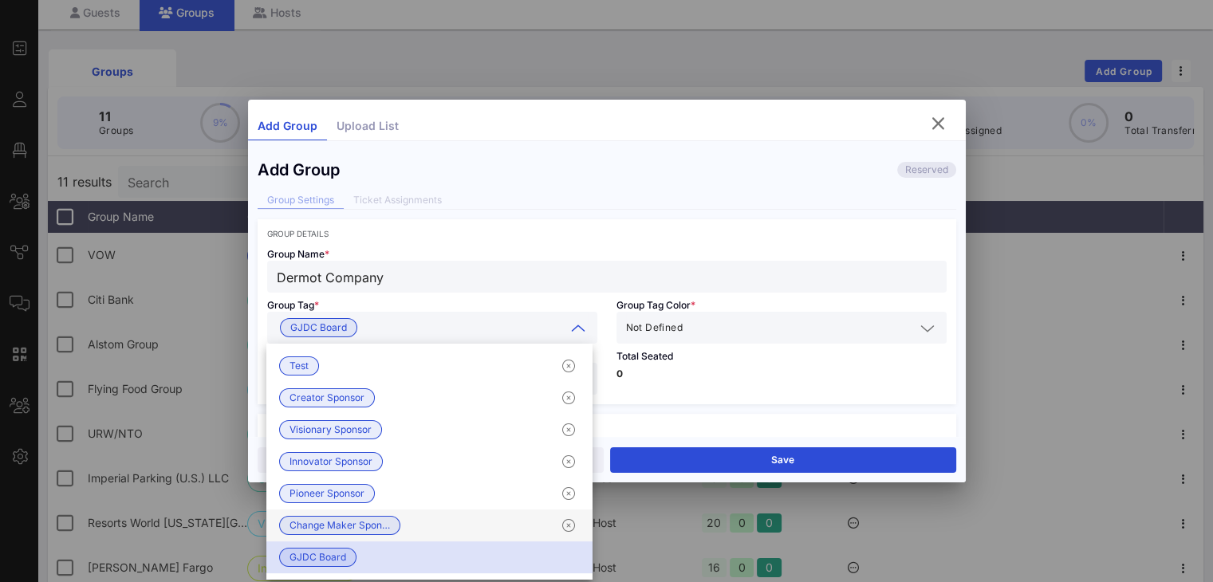
click at [459, 527] on div "Change Maker Spon…" at bounding box center [429, 526] width 326 height 32
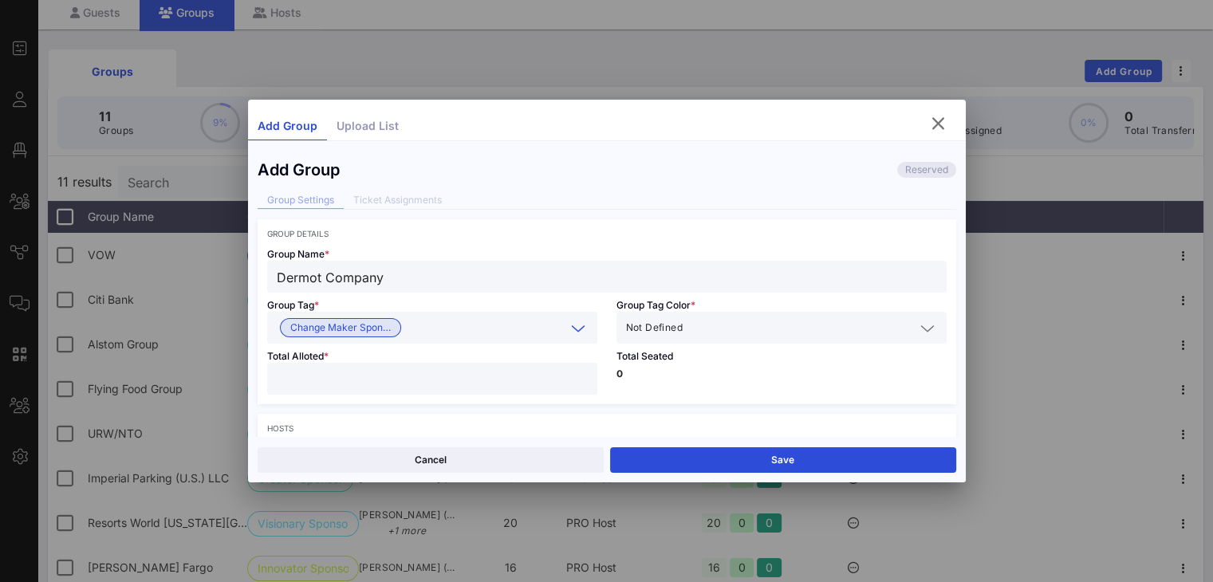
click at [576, 335] on icon at bounding box center [578, 328] width 14 height 19
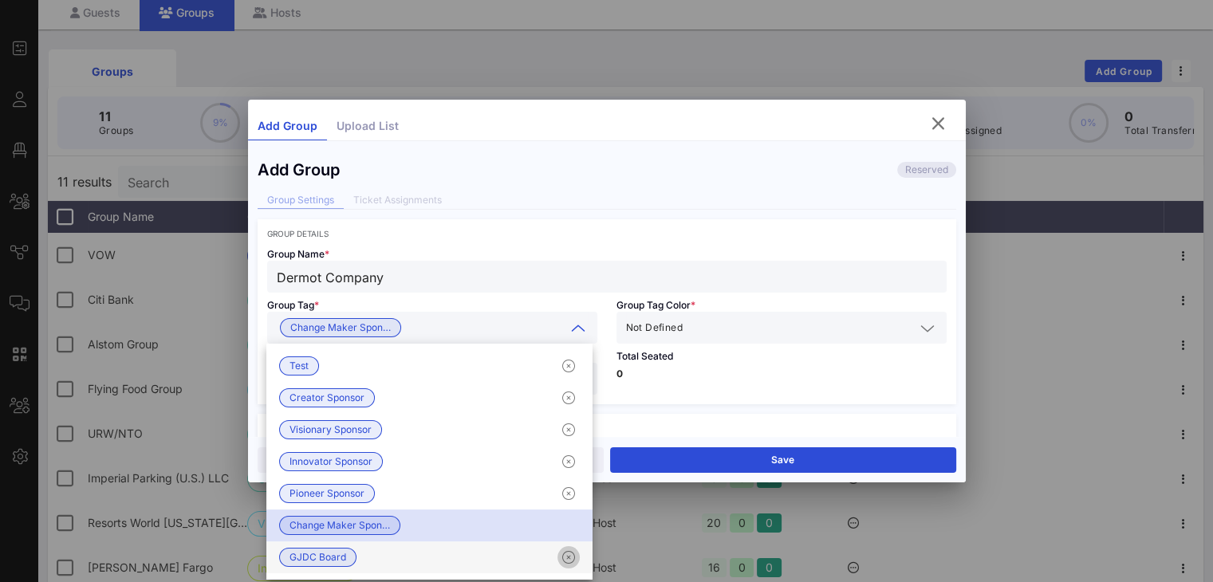
click at [571, 557] on icon "button" at bounding box center [568, 557] width 19 height 19
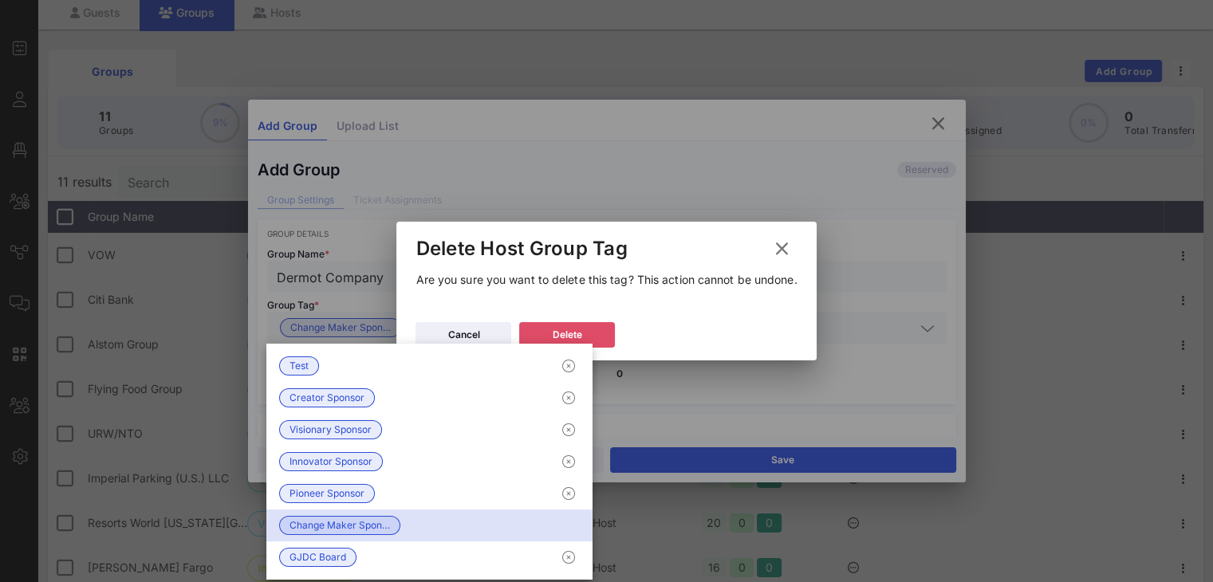
click at [594, 339] on button "Delete" at bounding box center [567, 335] width 96 height 26
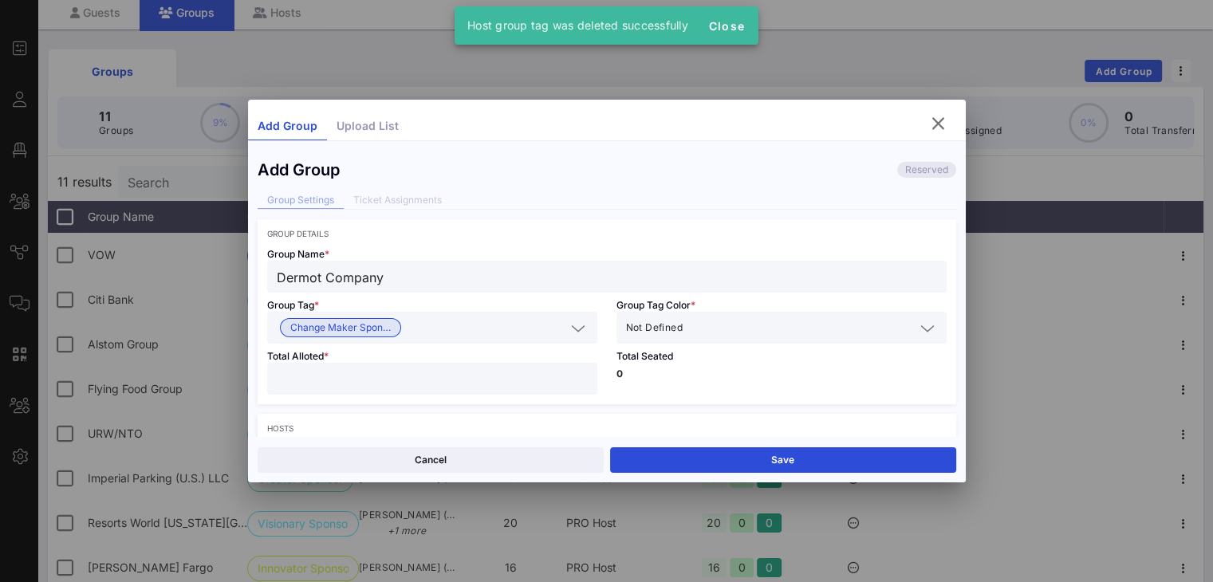
click at [674, 332] on span "Not Defined" at bounding box center [654, 328] width 57 height 16
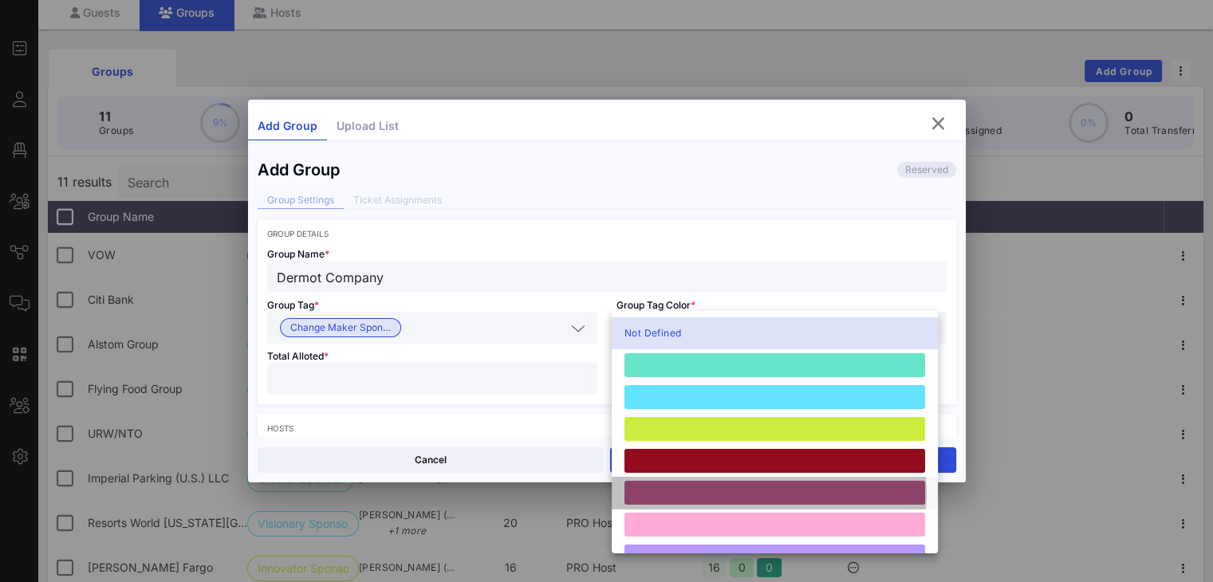
click at [669, 498] on div at bounding box center [774, 493] width 301 height 24
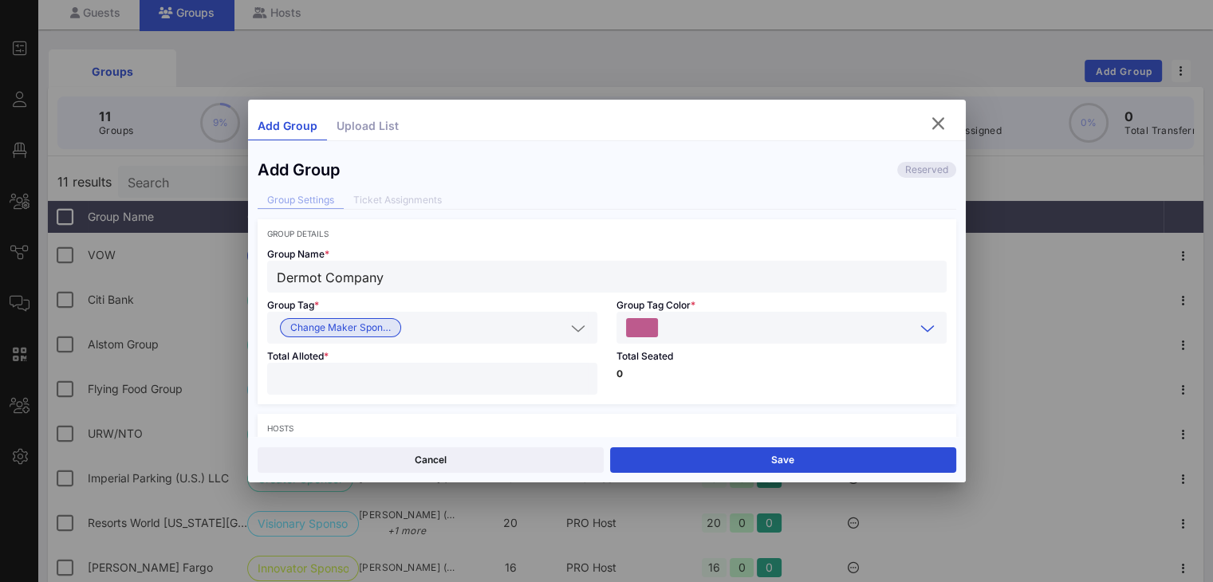
click at [513, 379] on input "number" at bounding box center [432, 378] width 311 height 21
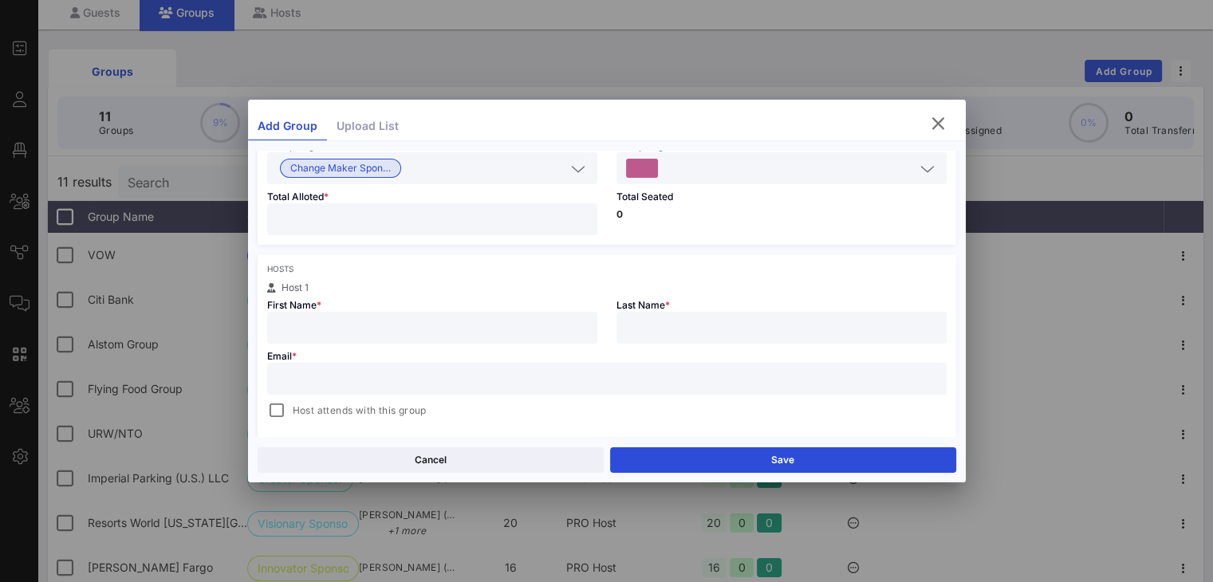
scroll to position [196, 0]
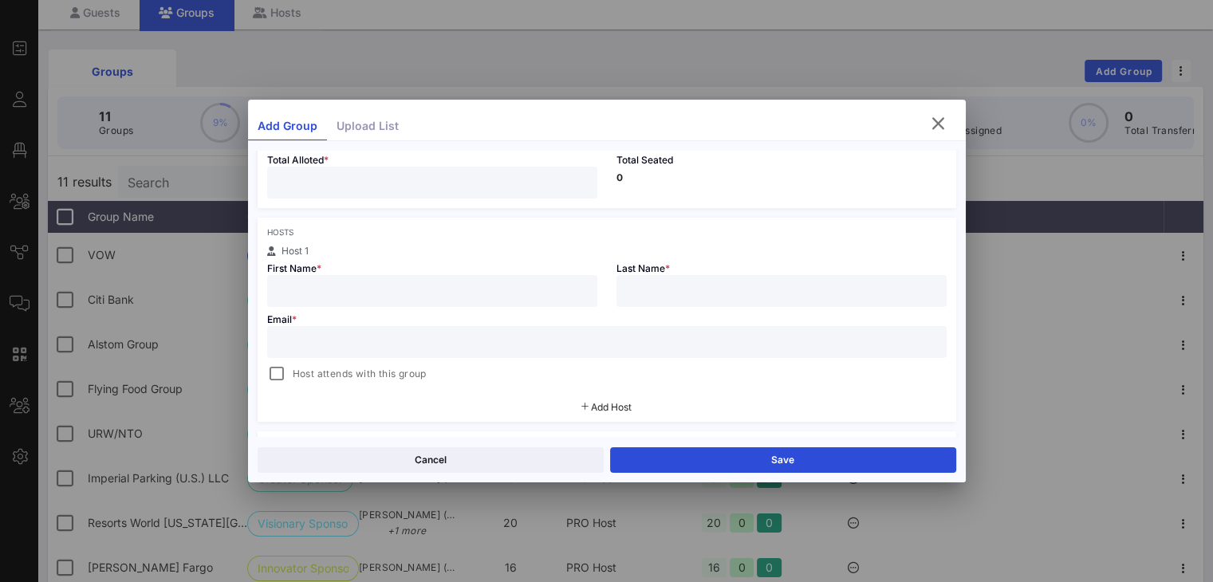
type input "*"
click at [514, 294] on input "text" at bounding box center [432, 291] width 311 height 21
click at [396, 293] on input "text" at bounding box center [432, 291] width 311 height 21
click at [366, 294] on input "text" at bounding box center [432, 291] width 311 height 21
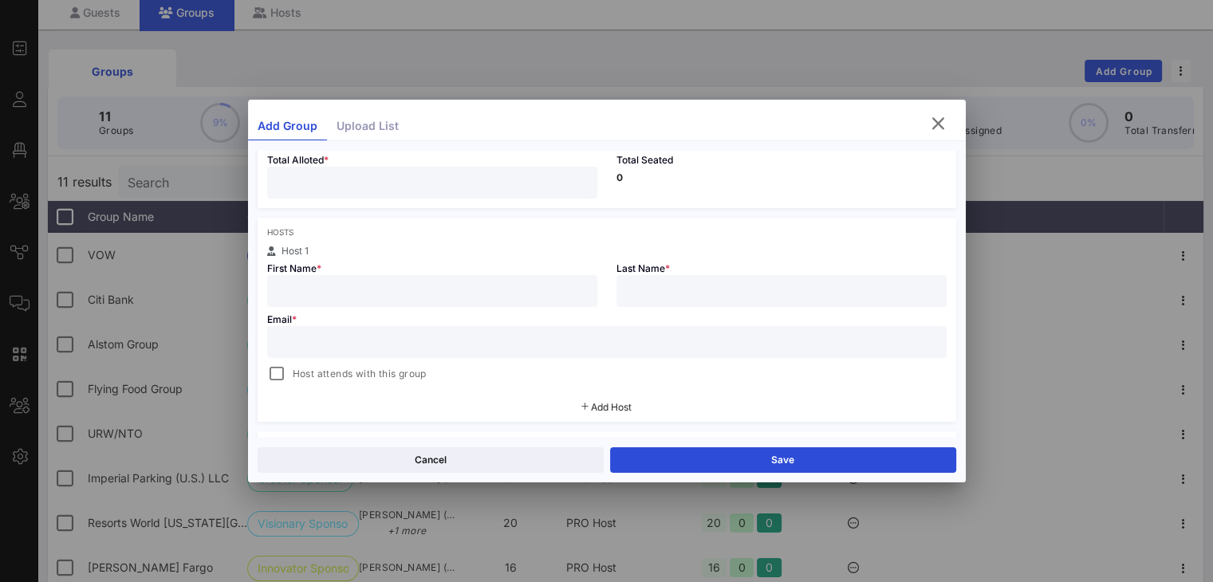
paste input "Drew Spitler"
drag, startPoint x: 366, startPoint y: 294, endPoint x: 312, endPoint y: 282, distance: 55.5
click at [312, 282] on input "Drew Spitler" at bounding box center [432, 291] width 311 height 21
type input "Drew"
click at [683, 278] on div at bounding box center [781, 291] width 311 height 32
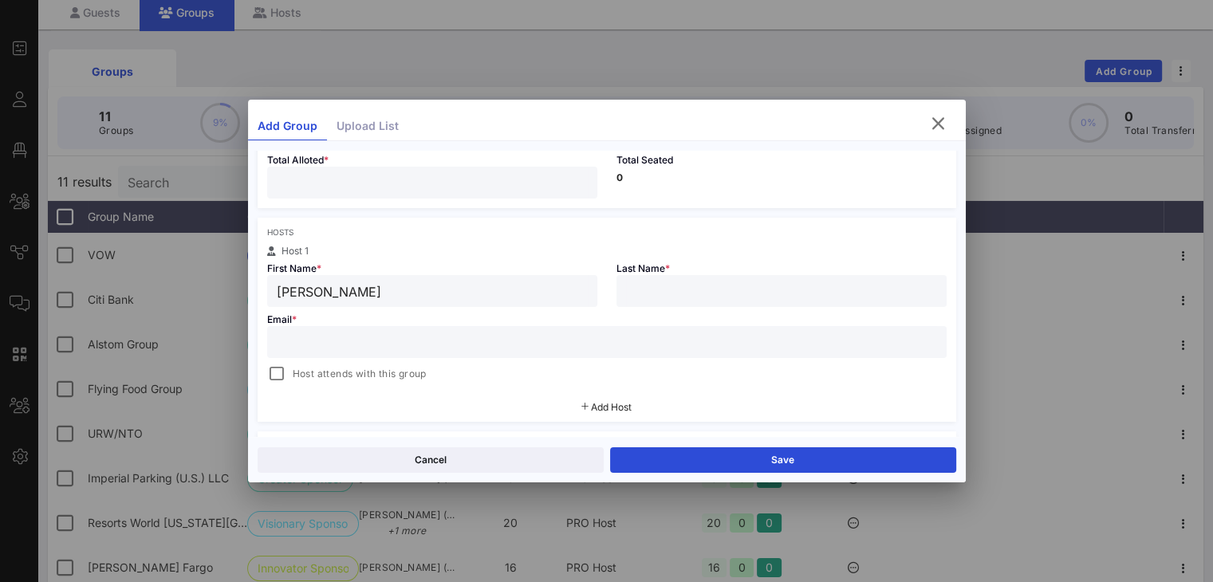
paste input "Spitler"
type input "Spitler"
click at [634, 334] on input "text" at bounding box center [607, 342] width 660 height 21
paste input "dspitler@dermotcompany.com"
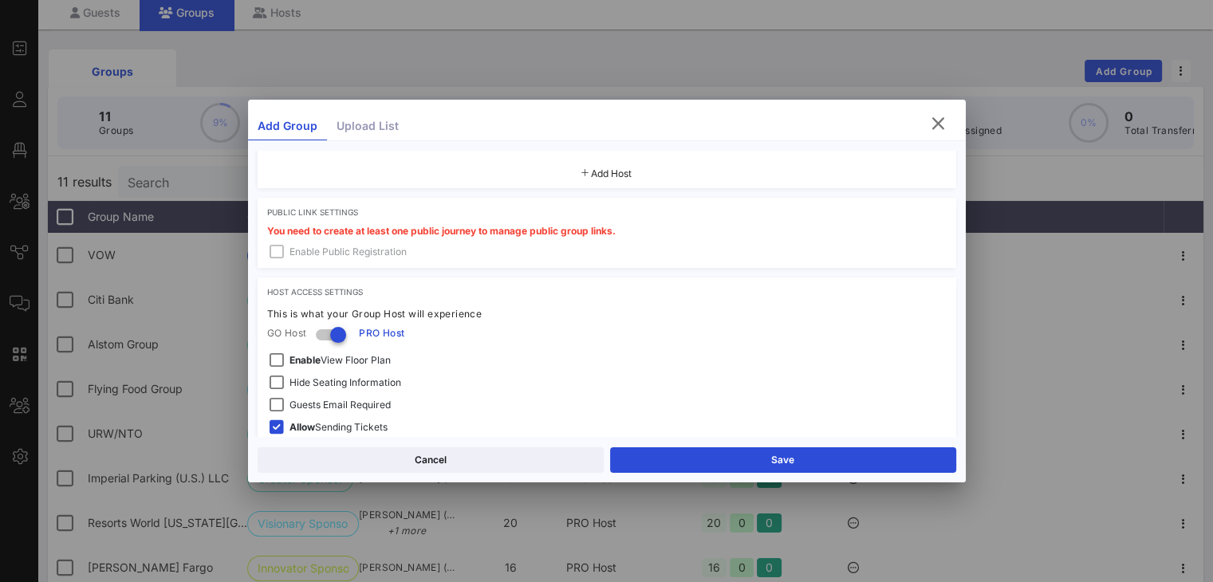
scroll to position [490, 0]
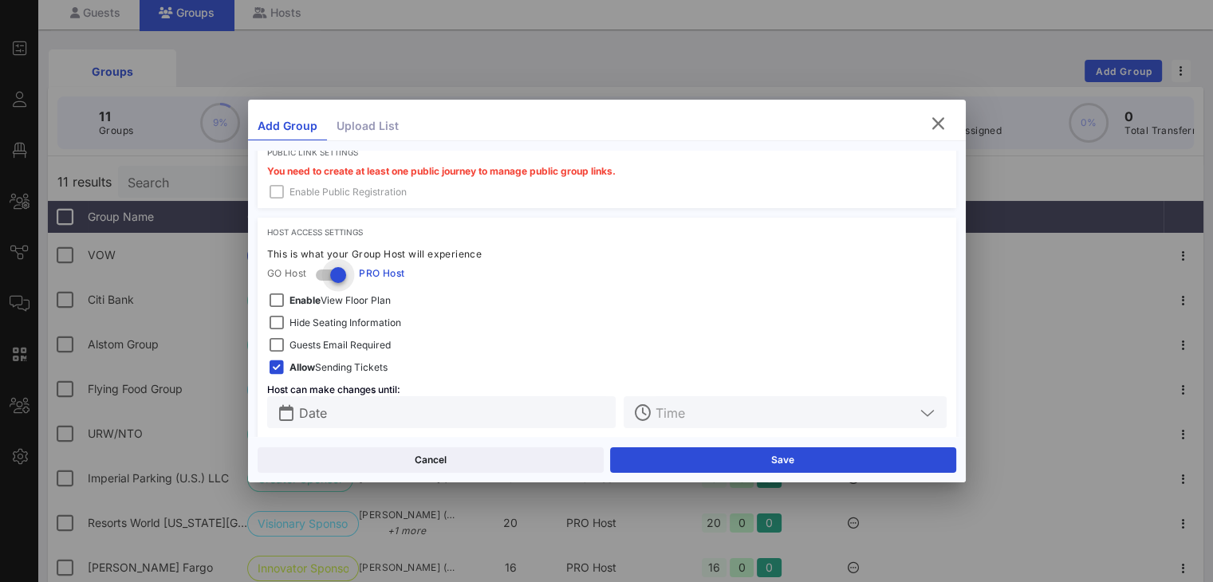
type input "dspitler@dermotcompany.com"
click at [332, 274] on div at bounding box center [338, 275] width 27 height 27
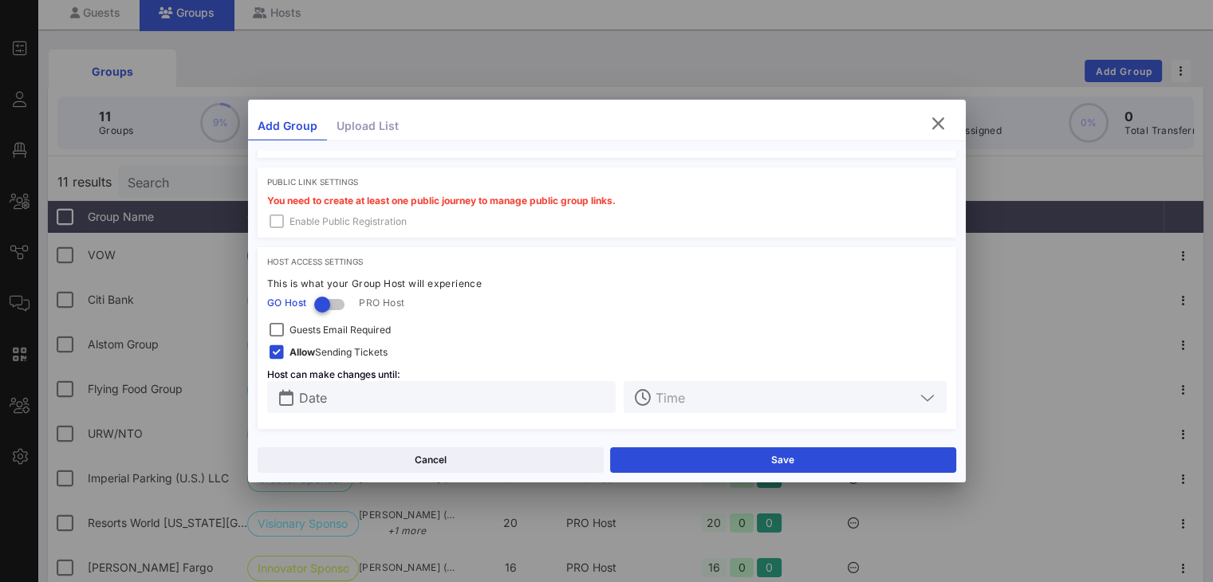
click at [373, 333] on span "Guests Email Required" at bounding box center [339, 330] width 101 height 16
click at [423, 392] on input "Date" at bounding box center [453, 397] width 308 height 21
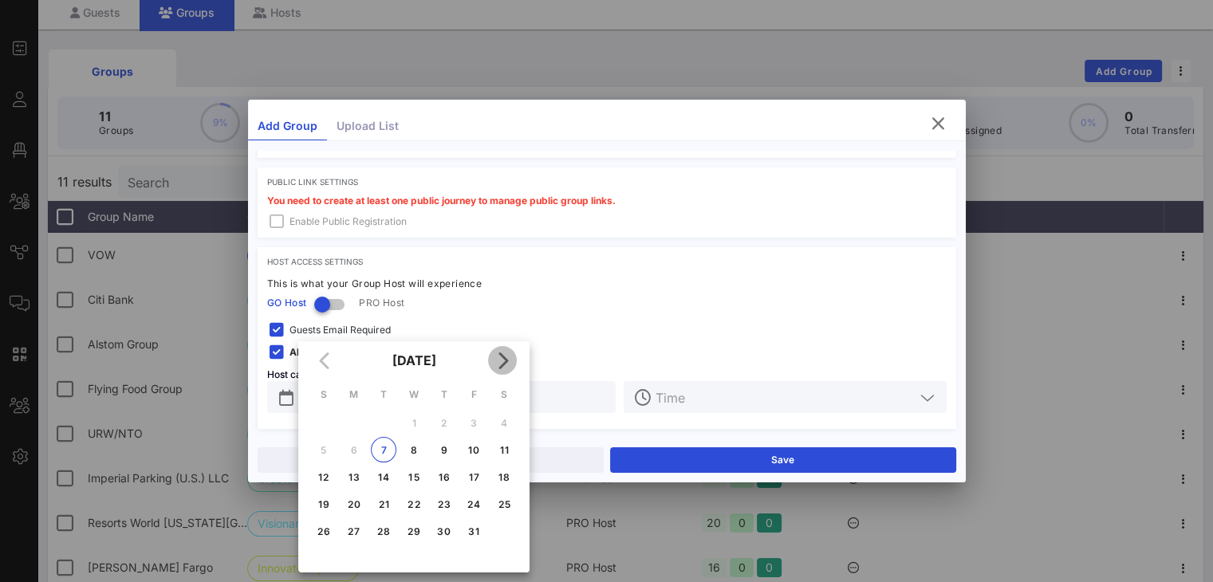
click at [499, 364] on icon "Next month" at bounding box center [502, 360] width 19 height 19
click at [448, 502] on div "20" at bounding box center [444, 504] width 26 height 12
type input "Nov 20, 2025"
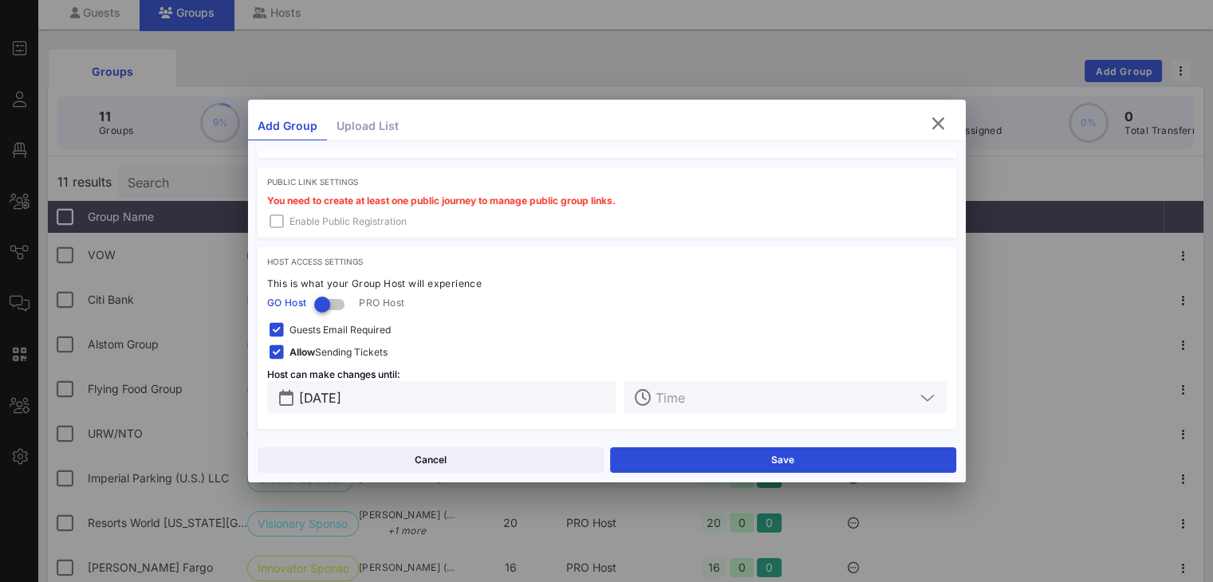
click at [734, 394] on input "text" at bounding box center [784, 397] width 258 height 21
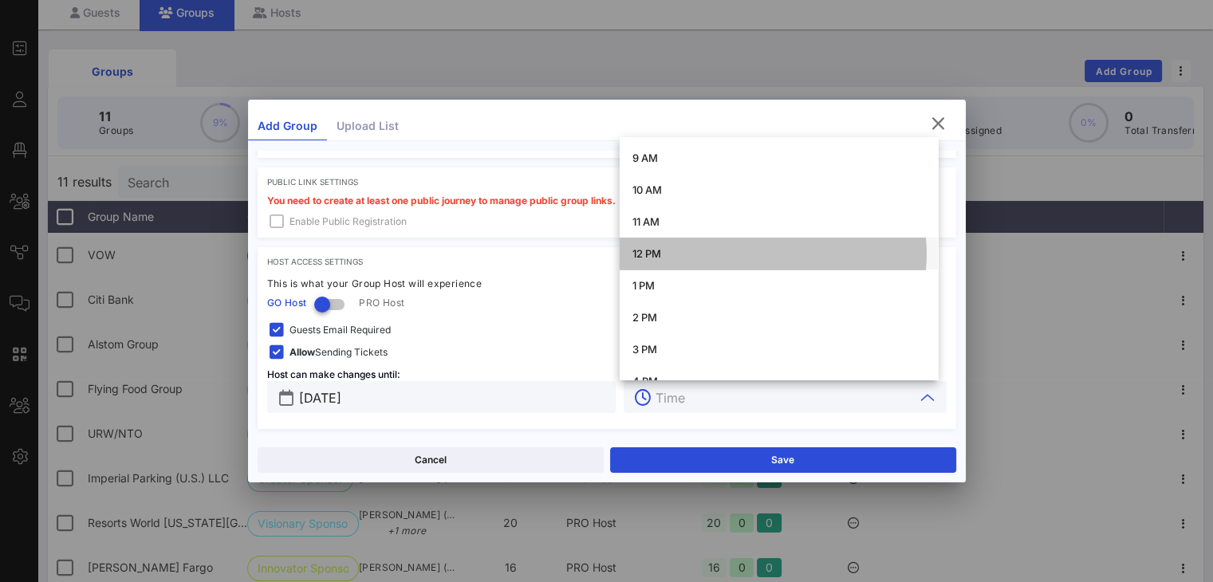
click at [671, 250] on div "12 PM" at bounding box center [778, 253] width 293 height 13
type input "12 PM"
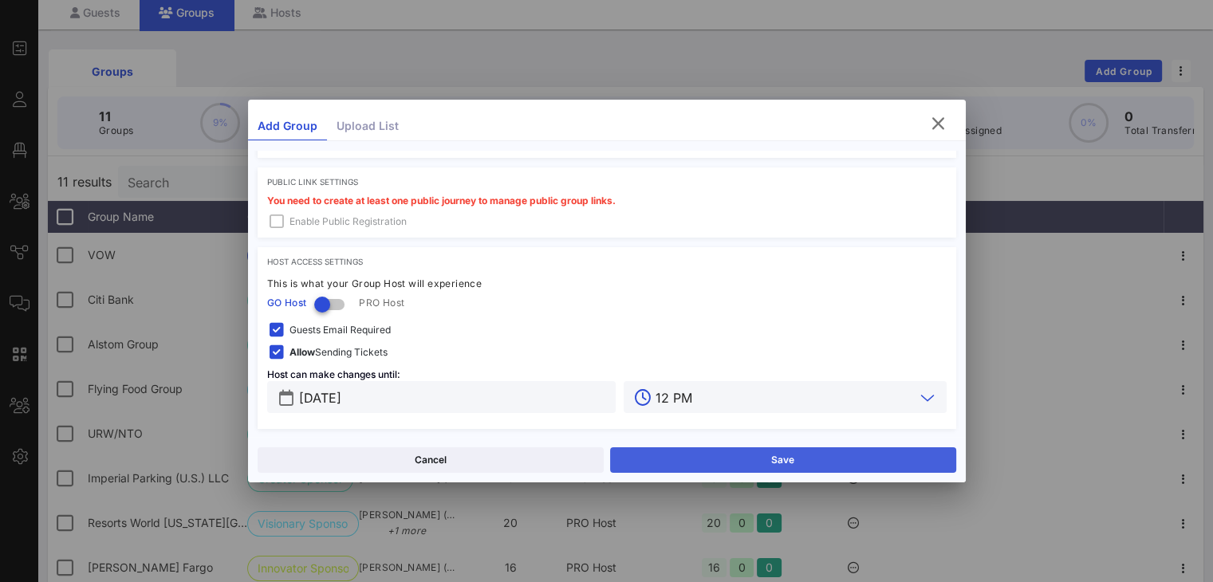
click at [750, 459] on button "Save" at bounding box center [783, 460] width 346 height 26
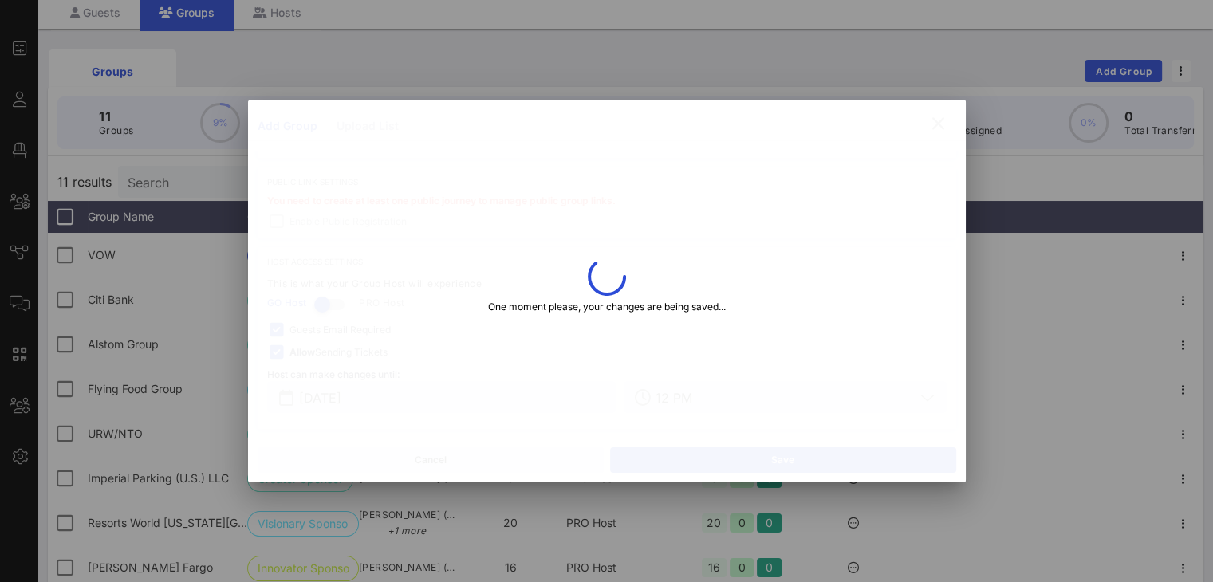
type input "Drew"
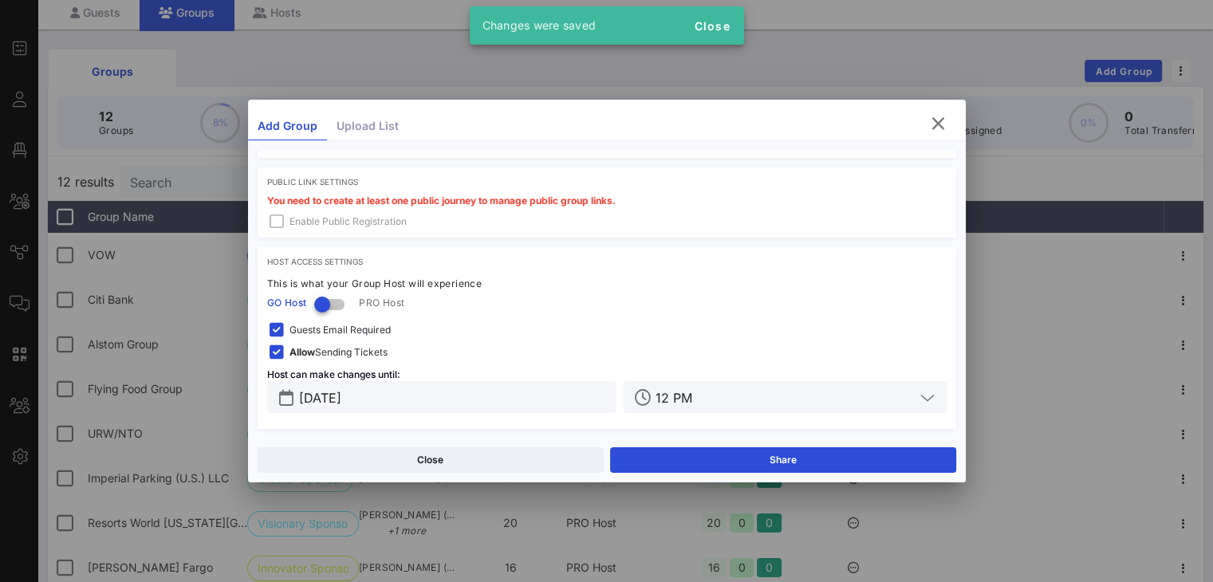
click at [887, 69] on div at bounding box center [606, 291] width 1213 height 582
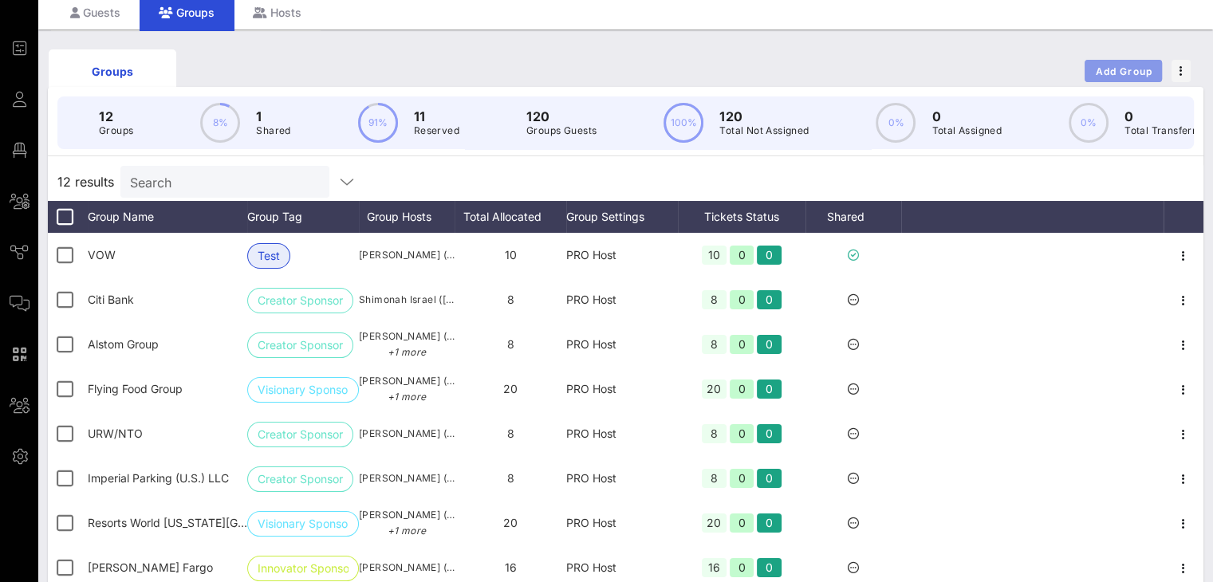
click at [910, 69] on span "Add Group" at bounding box center [1123, 71] width 57 height 12
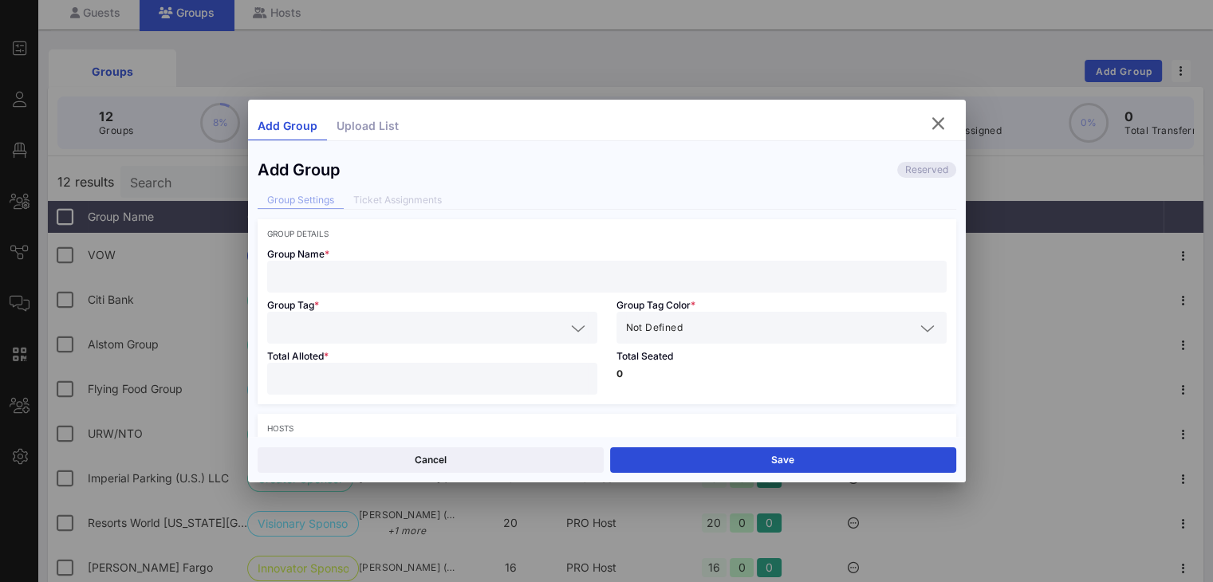
click at [356, 274] on input "text" at bounding box center [607, 276] width 660 height 21
type input "Webb Broker"
click at [356, 322] on input "text" at bounding box center [421, 327] width 289 height 21
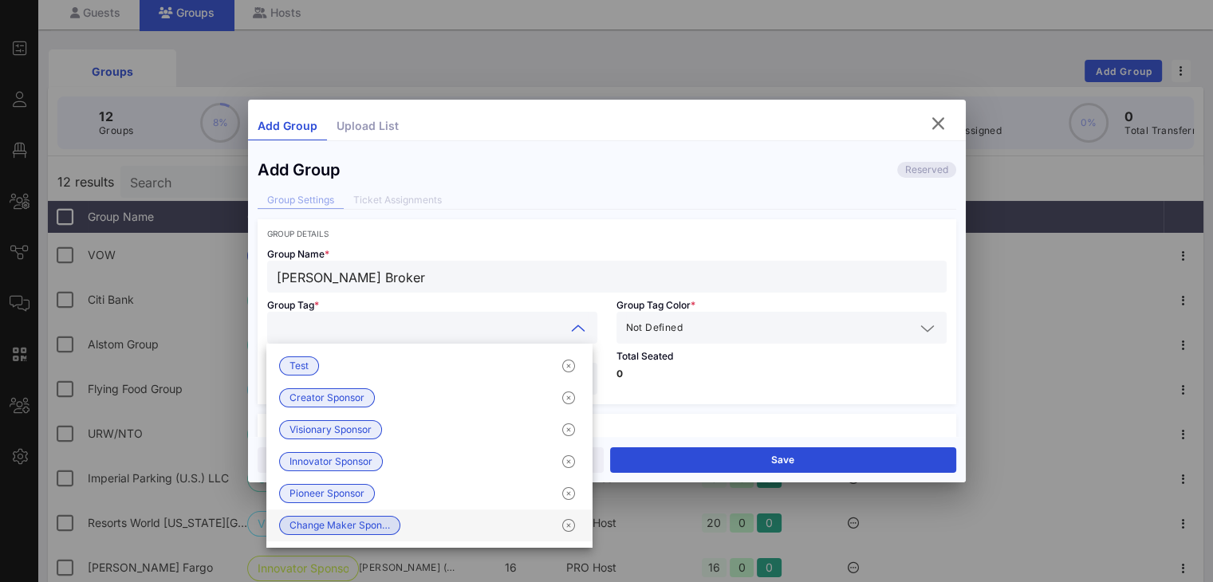
click at [368, 523] on span "Change Maker Spon…" at bounding box center [339, 526] width 100 height 18
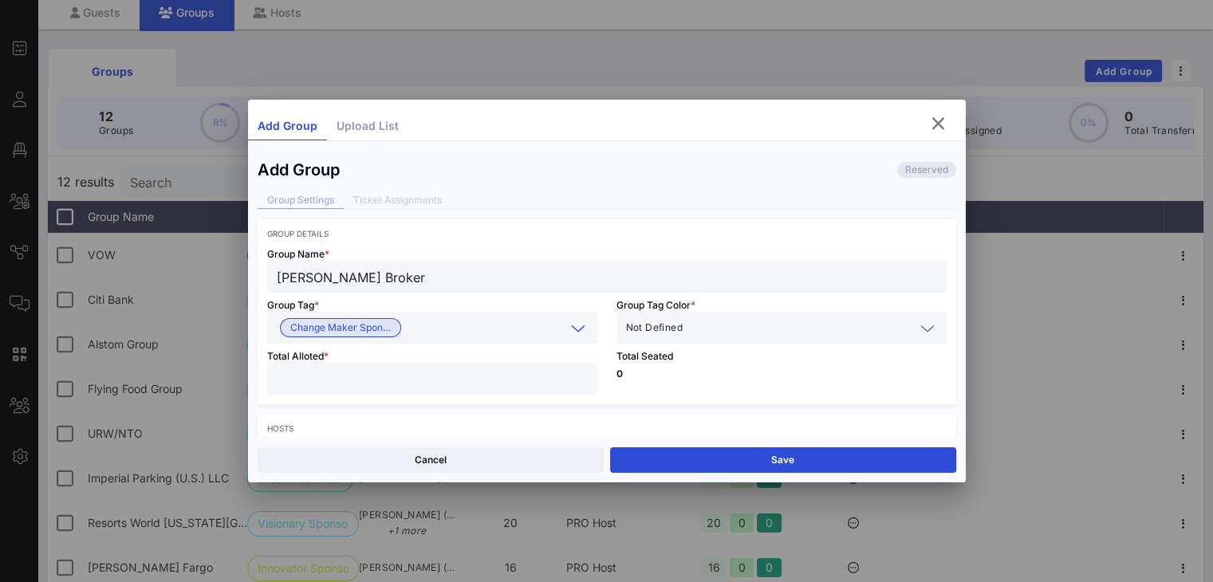
click at [707, 321] on input "text" at bounding box center [800, 327] width 229 height 21
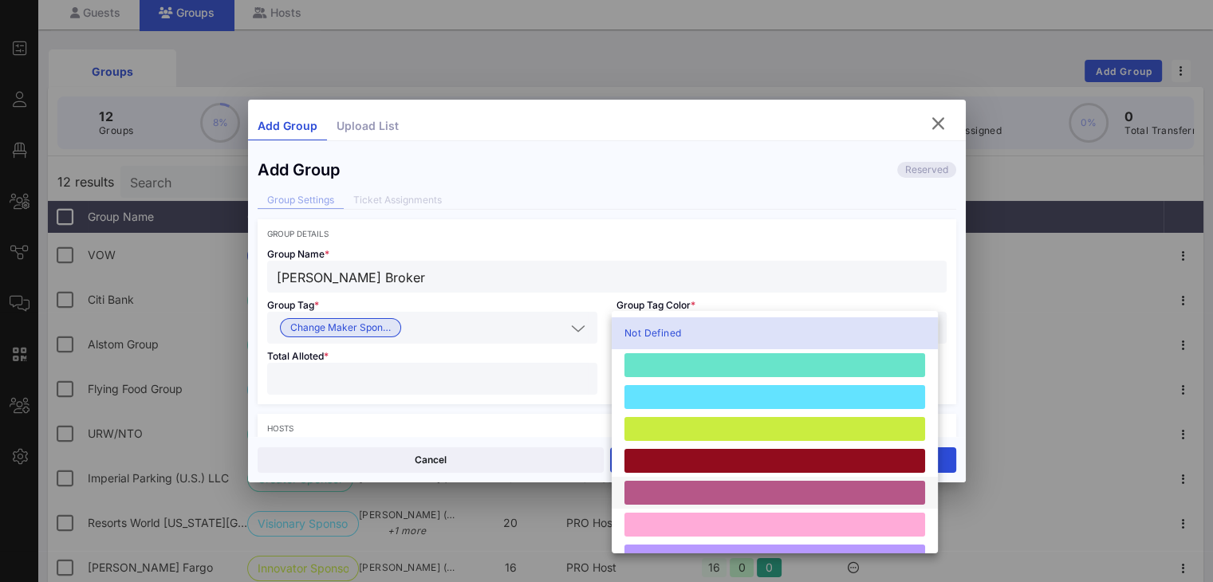
click at [702, 494] on div at bounding box center [774, 493] width 301 height 24
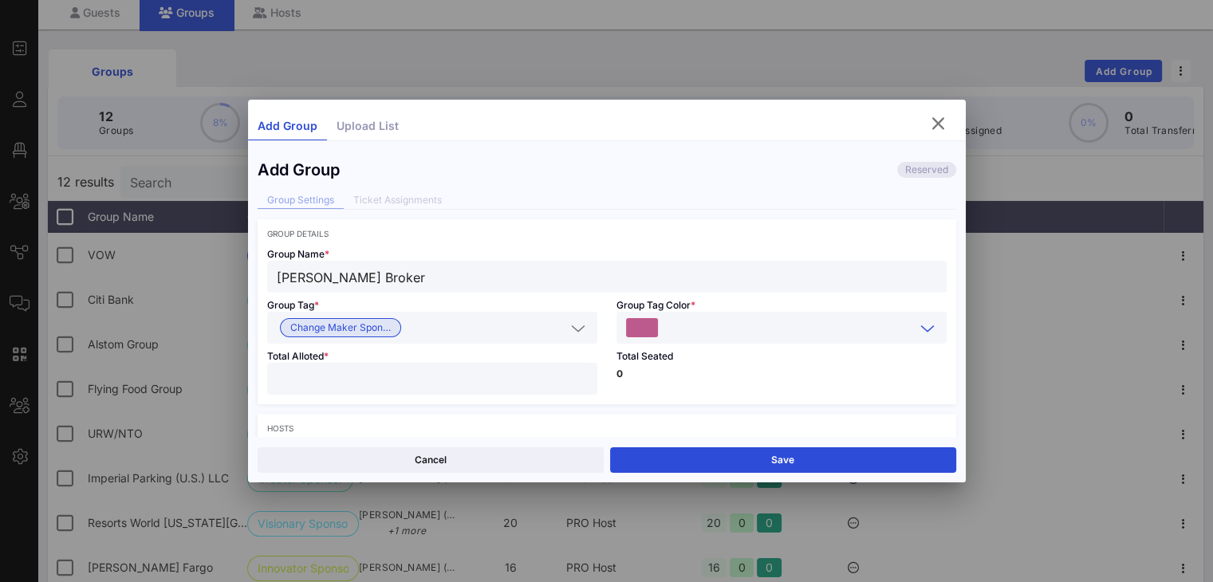
click at [470, 377] on input "number" at bounding box center [432, 378] width 311 height 21
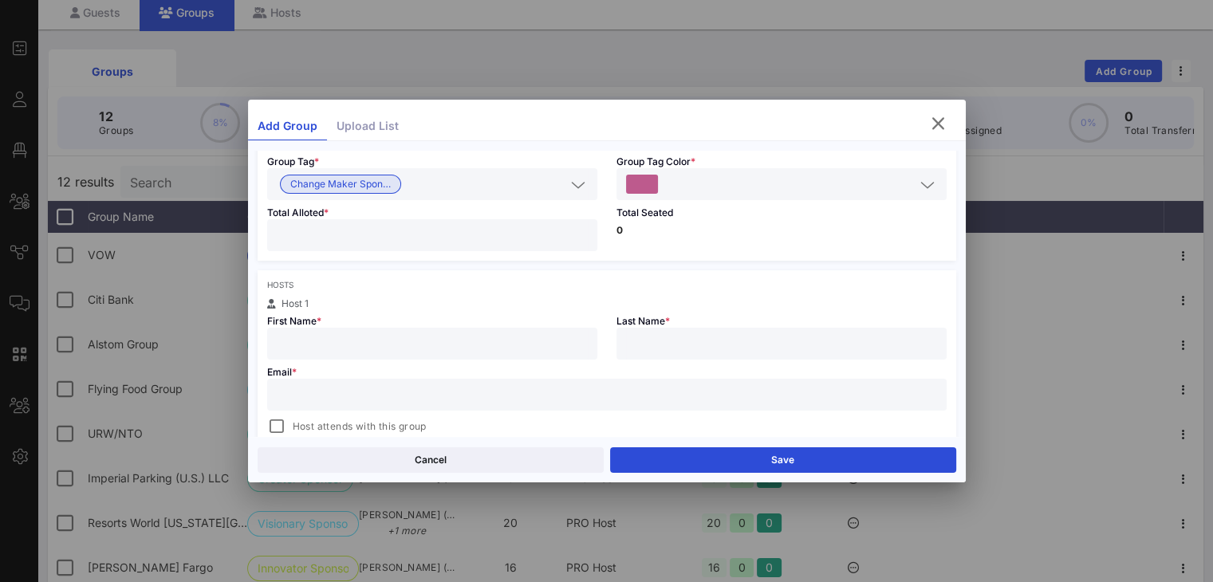
scroll to position [144, 0]
type input "*"
click at [435, 348] on input "text" at bounding box center [432, 343] width 311 height 21
click at [415, 392] on input "text" at bounding box center [607, 394] width 660 height 21
paste input "bwarren@webb-brooker.com"
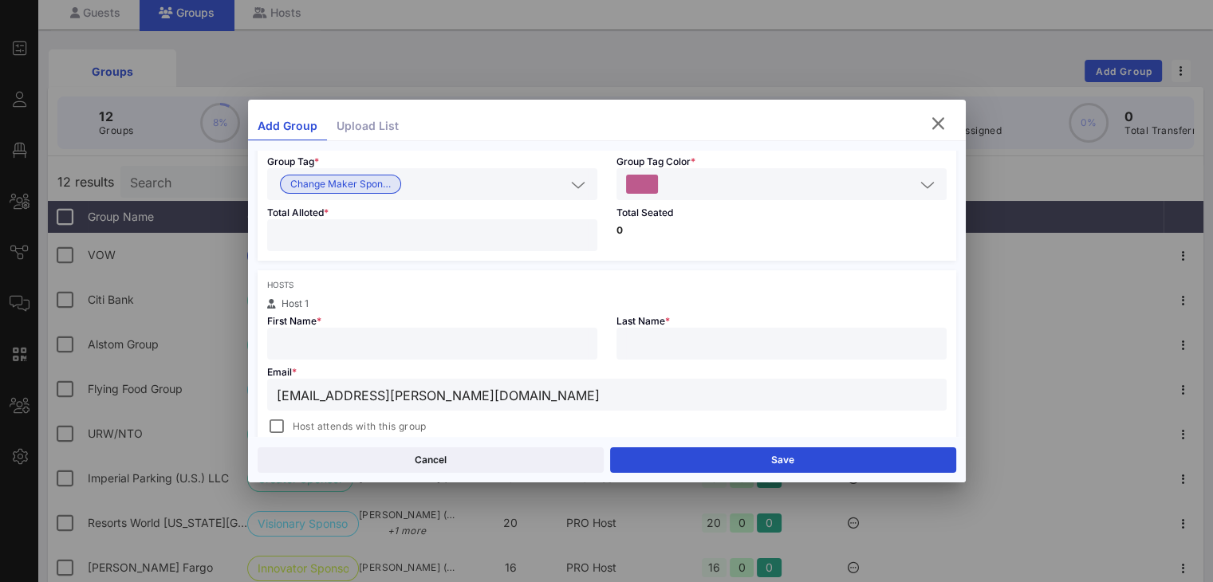
type input "bwarren@webb-brooker.com"
click at [464, 344] on input "text" at bounding box center [432, 343] width 311 height 21
paste input "Bernard Warren"
drag, startPoint x: 464, startPoint y: 344, endPoint x: 332, endPoint y: 333, distance: 132.8
click at [332, 333] on input "Bernard Warren" at bounding box center [432, 343] width 311 height 21
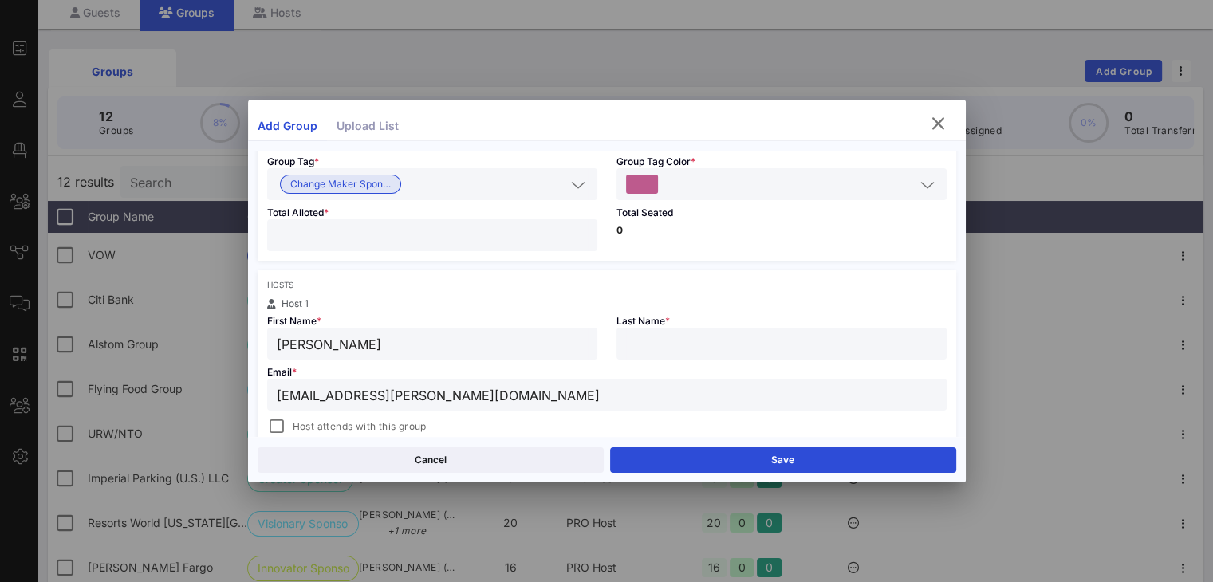
type input "Bernard"
click at [656, 336] on input "text" at bounding box center [781, 343] width 311 height 21
paste input "Warren"
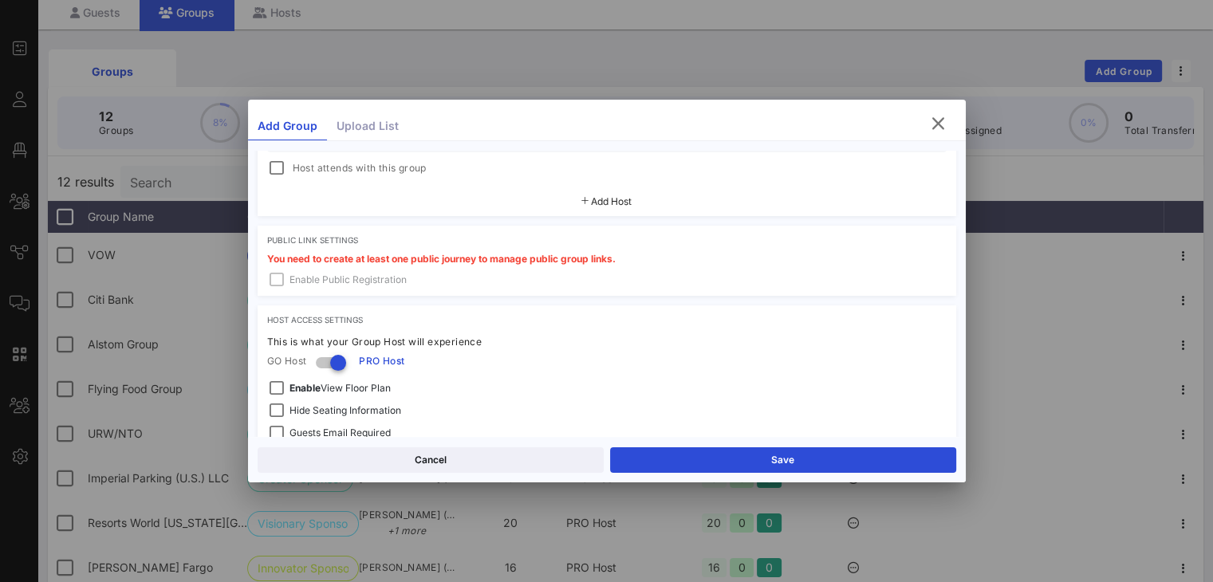
scroll to position [505, 0]
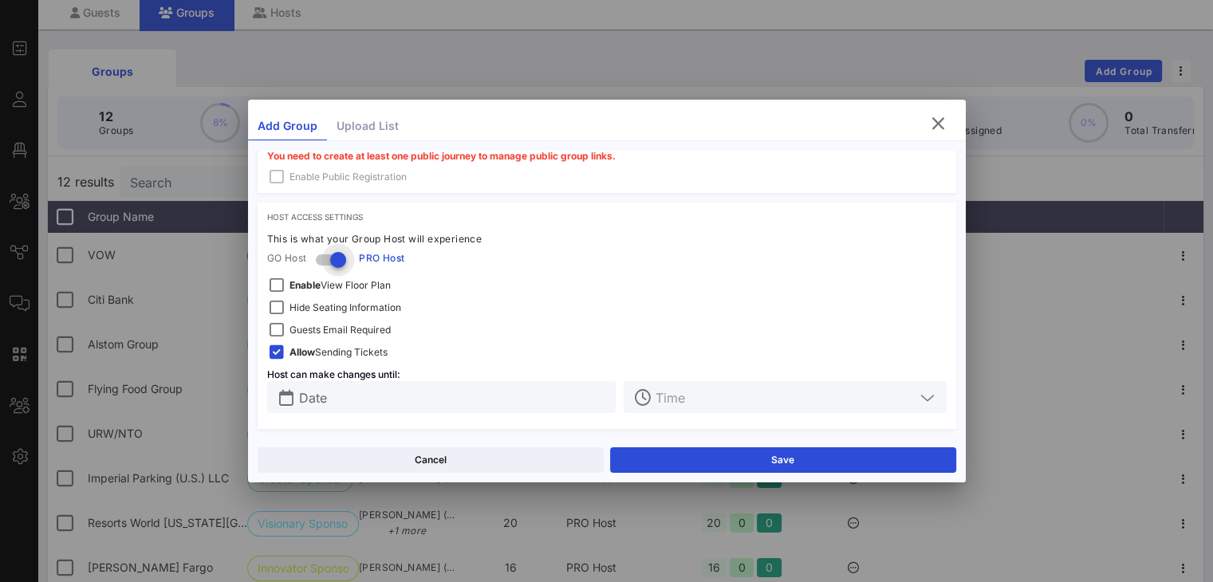
type input "Warren"
click at [335, 257] on div at bounding box center [338, 259] width 27 height 27
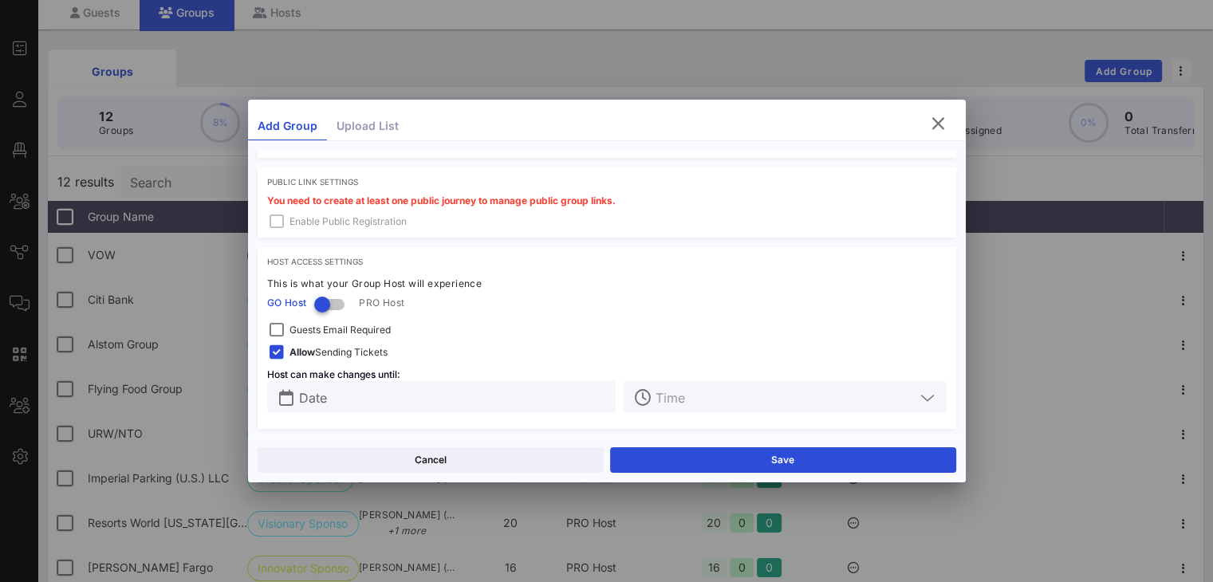
click at [369, 326] on span "Guests Email Required" at bounding box center [339, 330] width 101 height 16
click at [447, 416] on div "Host Access Settings This is what your Group Host will experience GO Host PRO H…" at bounding box center [607, 338] width 699 height 182
click at [438, 379] on div "Host Access Settings This is what your Group Host will experience GO Host PRO H…" at bounding box center [607, 338] width 699 height 182
click at [443, 388] on input "Date" at bounding box center [453, 397] width 308 height 21
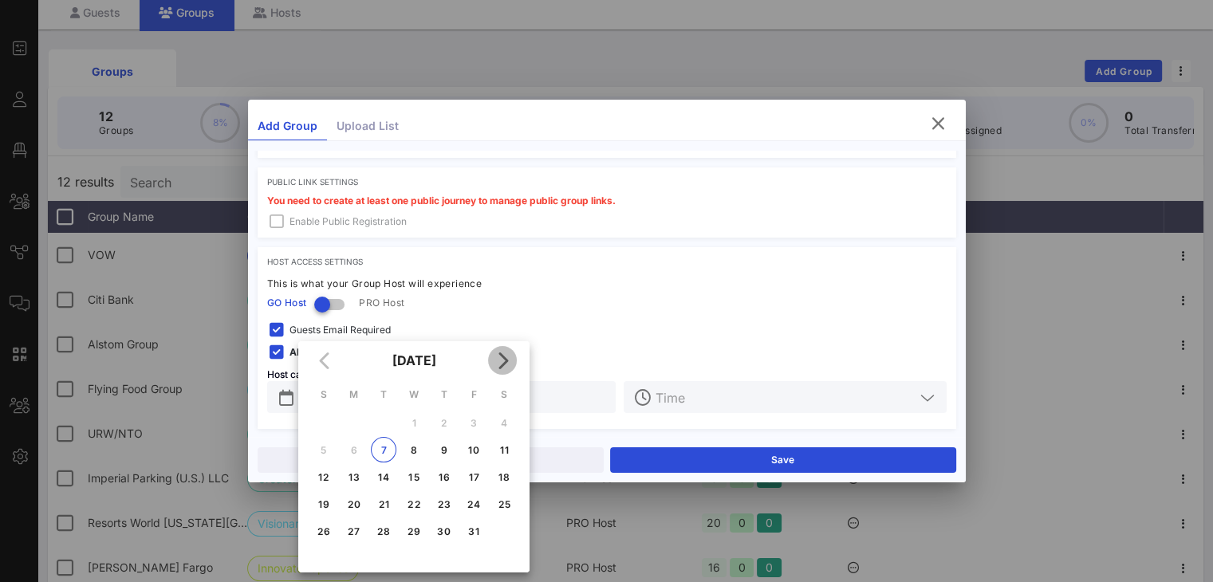
click at [499, 363] on icon "Next month" at bounding box center [502, 360] width 19 height 19
click at [444, 500] on div "20" at bounding box center [444, 504] width 26 height 12
type input "Nov 20, 2025"
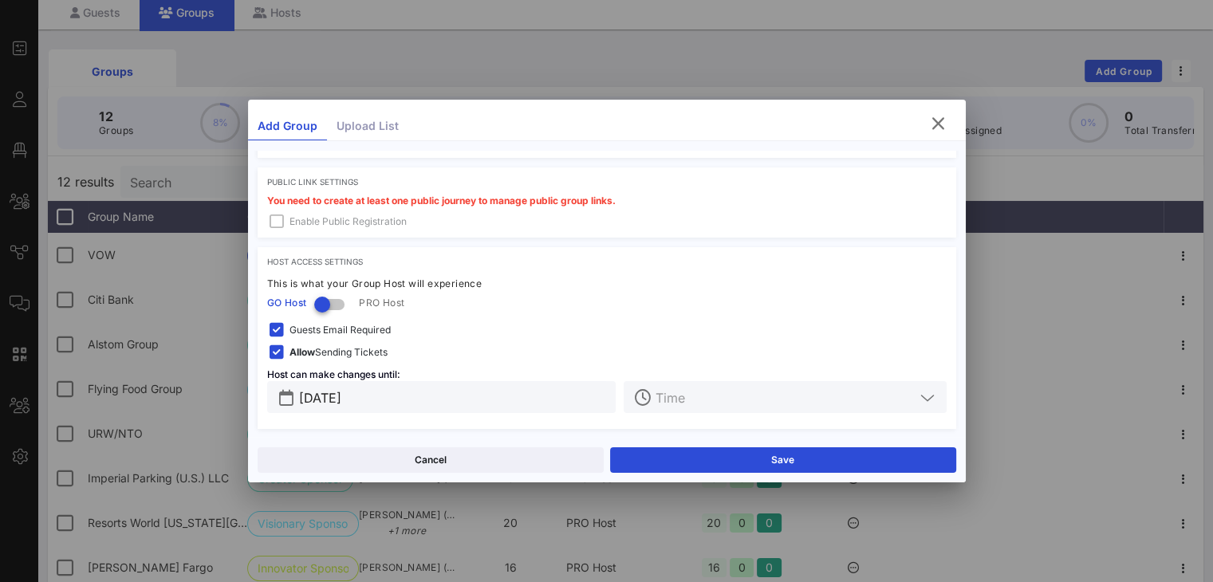
click at [715, 398] on input "text" at bounding box center [784, 397] width 258 height 21
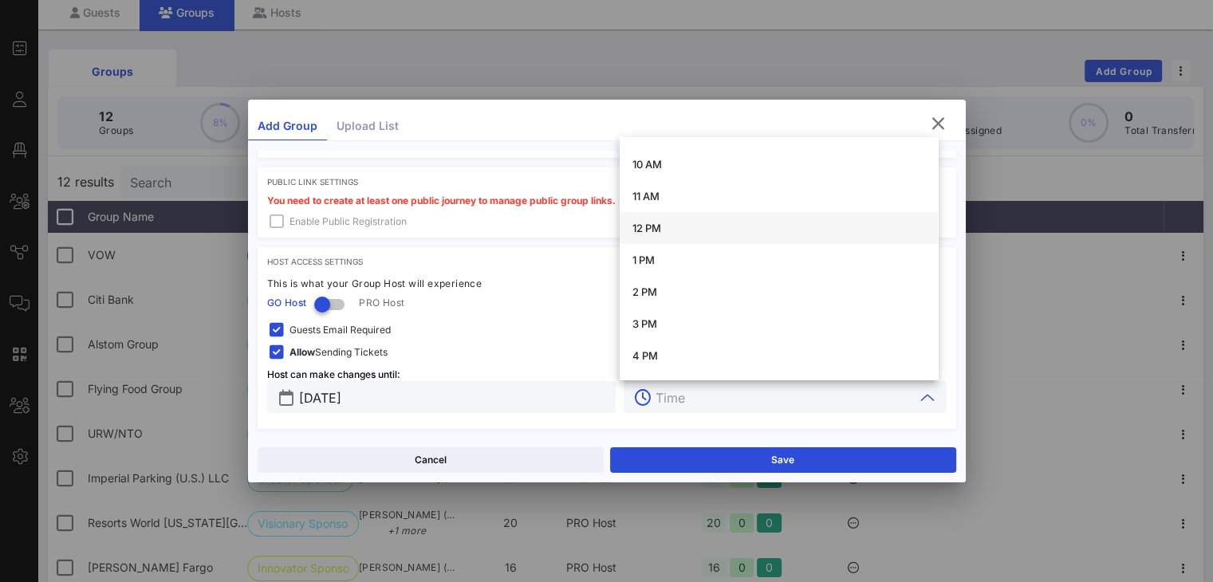
click at [655, 224] on div "12 PM" at bounding box center [778, 228] width 293 height 13
type input "12 PM"
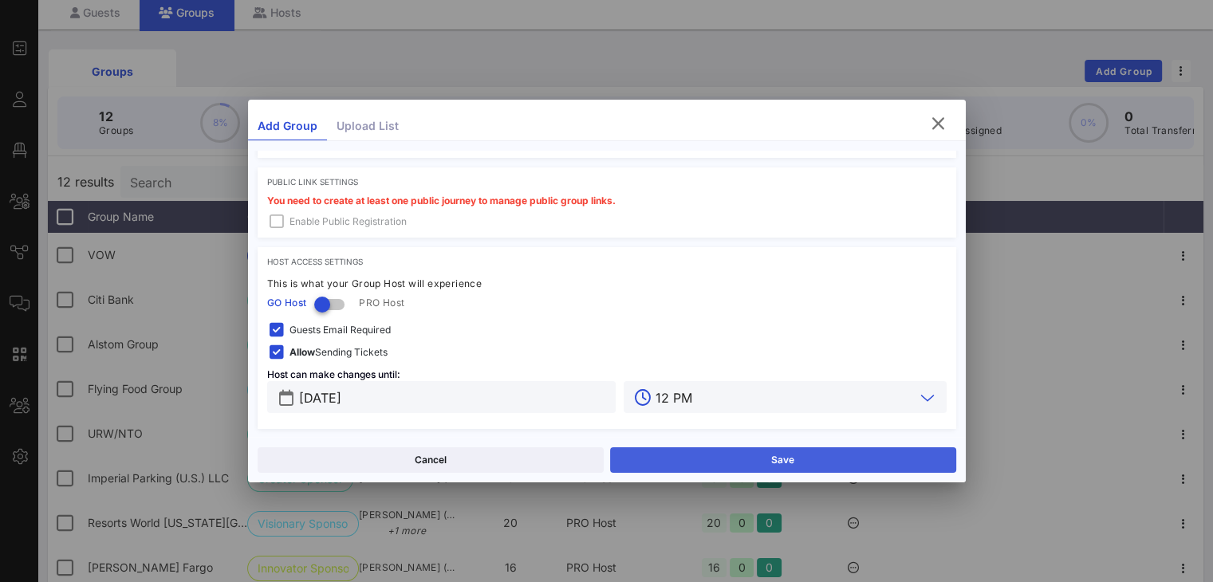
click at [734, 457] on button "Save" at bounding box center [783, 460] width 346 height 26
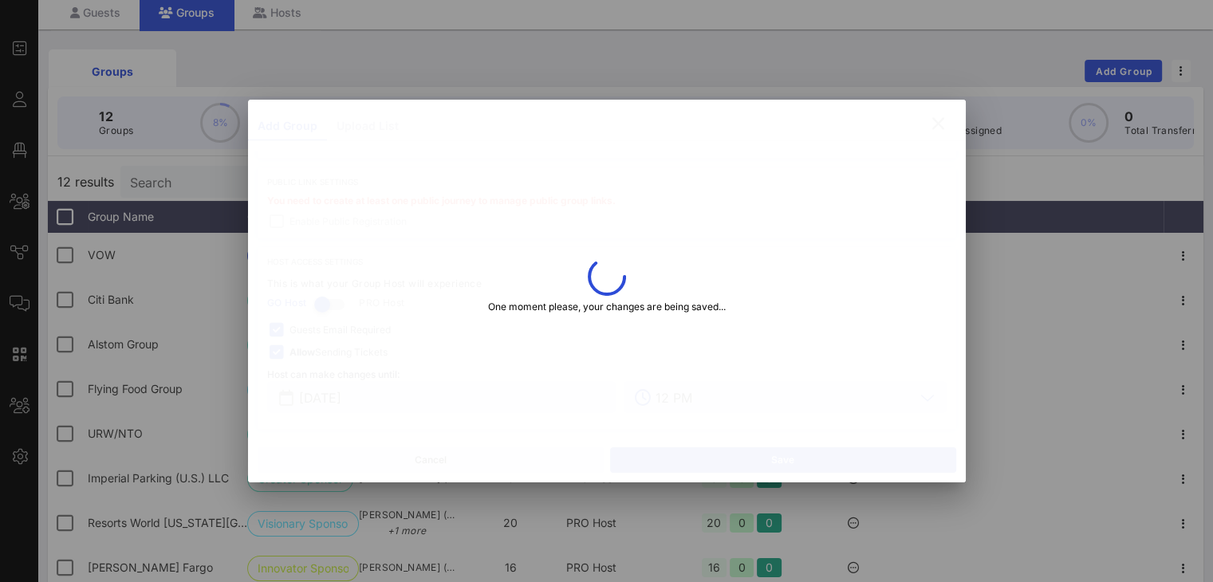
type input "Bernard"
type input "Warren"
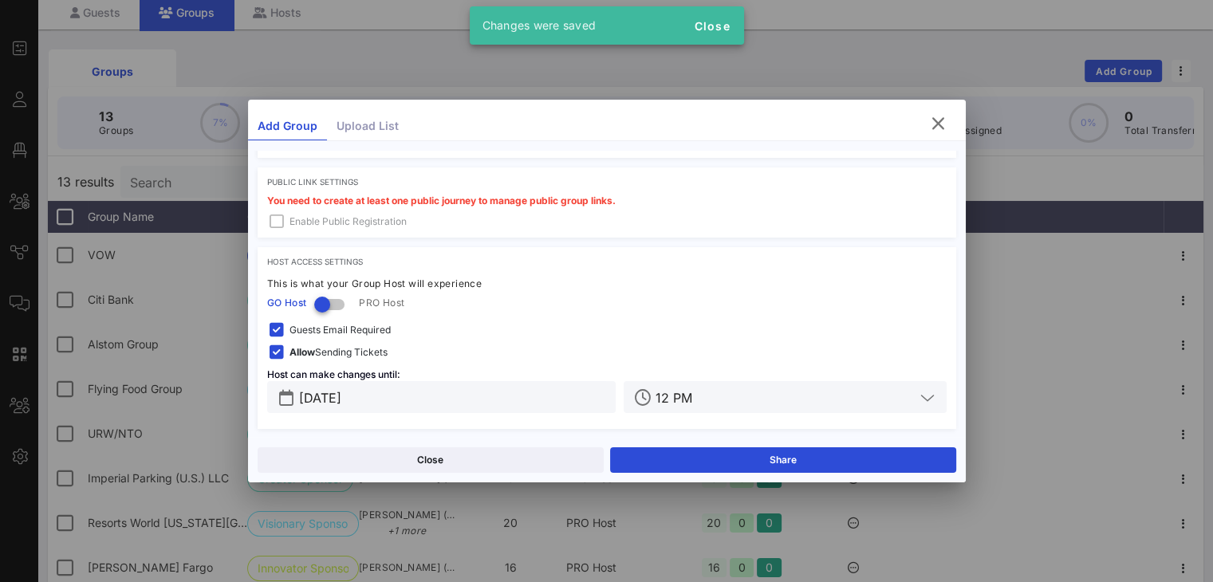
click at [873, 60] on div at bounding box center [606, 291] width 1213 height 582
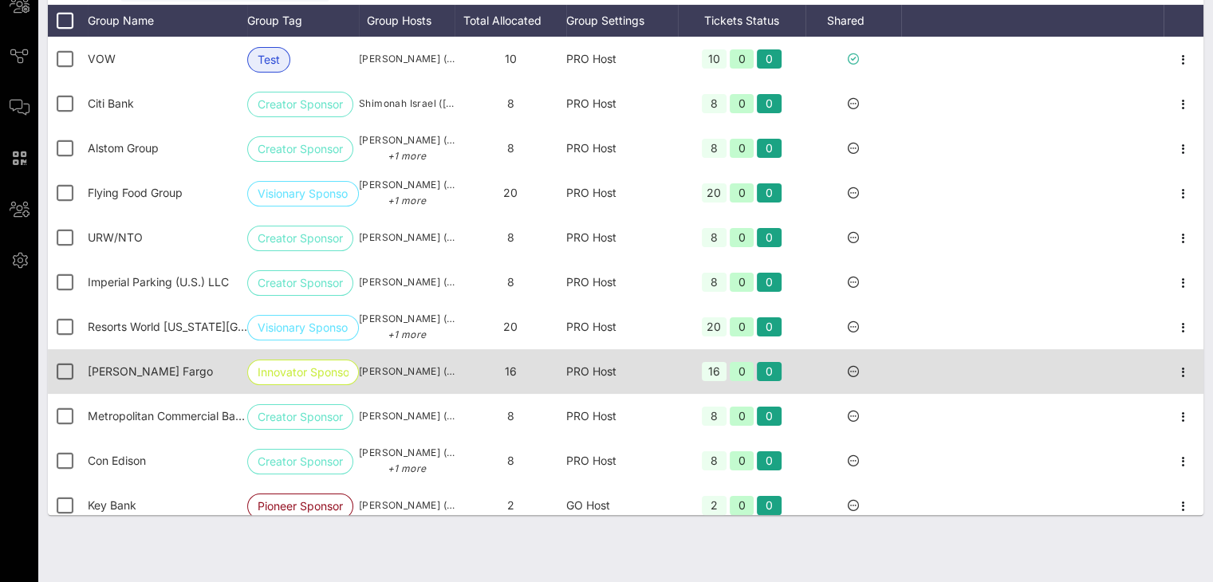
scroll to position [0, 0]
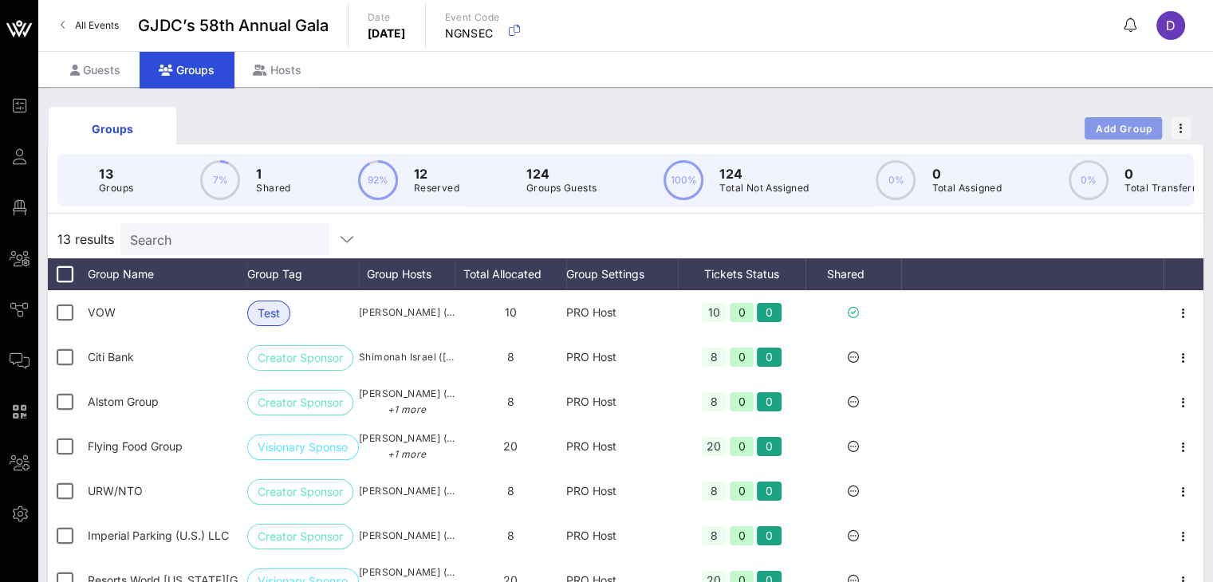
click at [910, 126] on button "Add Group" at bounding box center [1123, 128] width 77 height 22
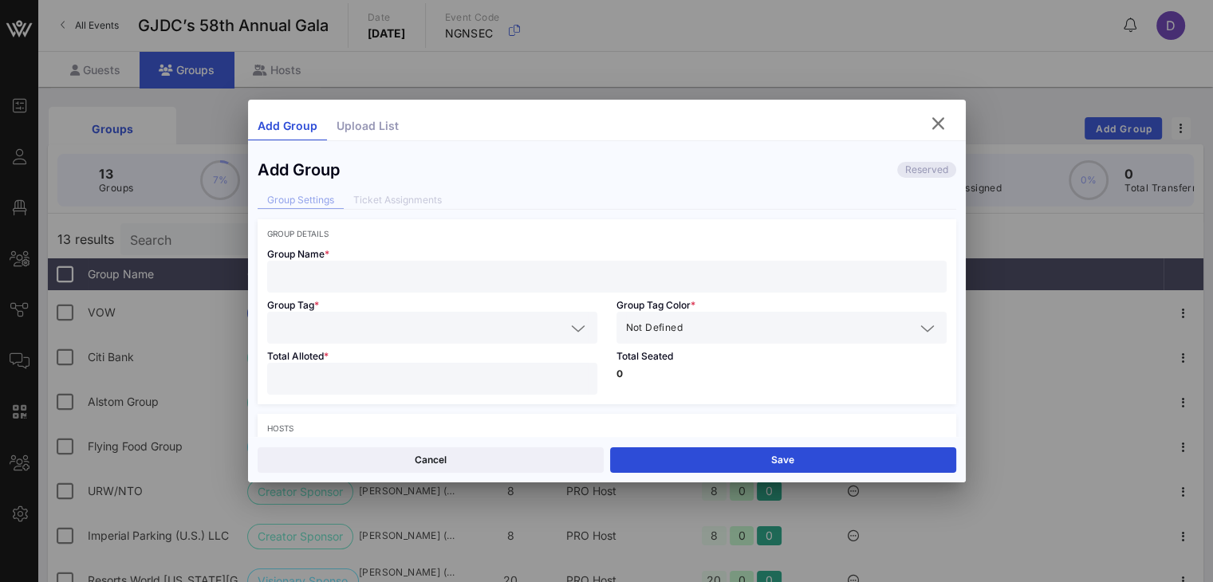
click at [407, 275] on input "text" at bounding box center [607, 276] width 660 height 21
type input "Gregory Polis"
click at [408, 325] on input "text" at bounding box center [421, 327] width 289 height 21
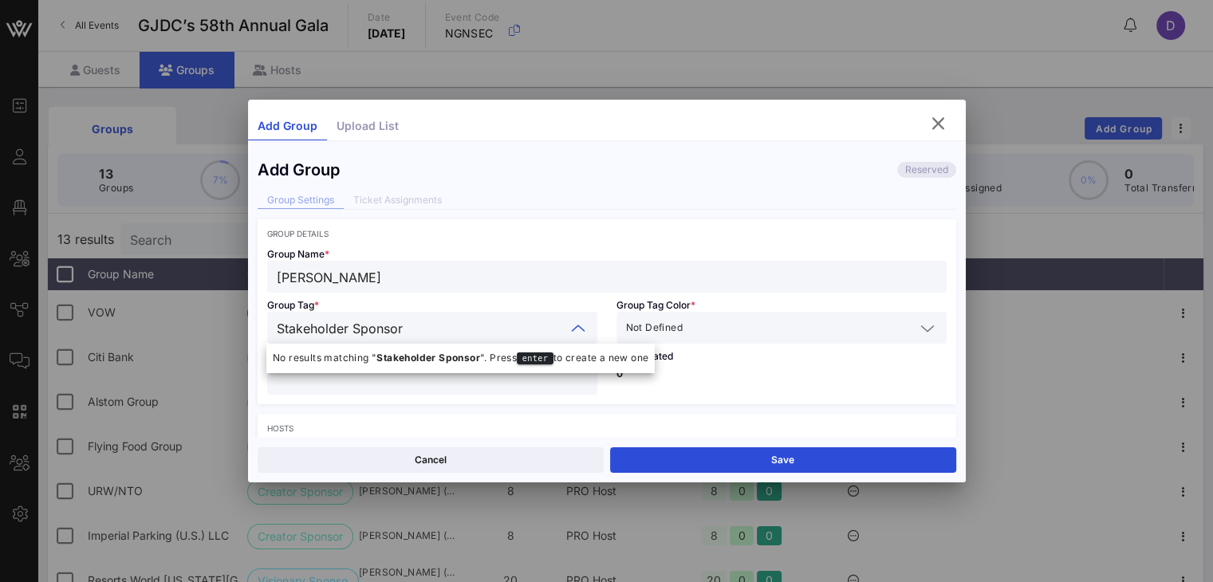
type input "Stakeholder Sponsor"
click at [459, 331] on input "Stakeholder Sponsor" at bounding box center [421, 327] width 289 height 21
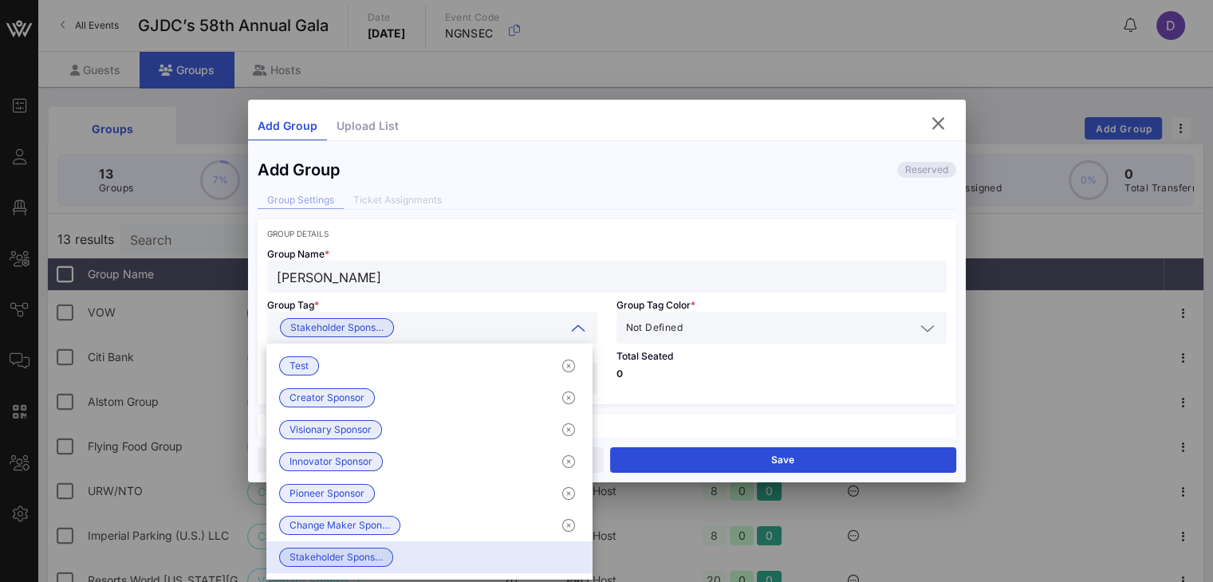
click at [686, 333] on input "text" at bounding box center [800, 327] width 229 height 21
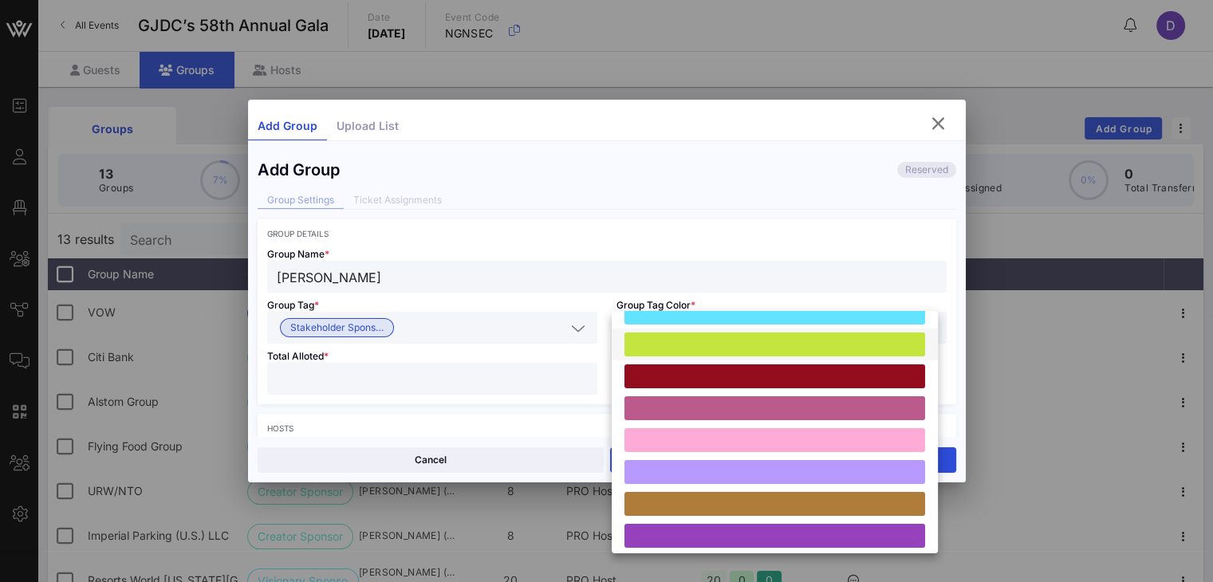
scroll to position [96, 0]
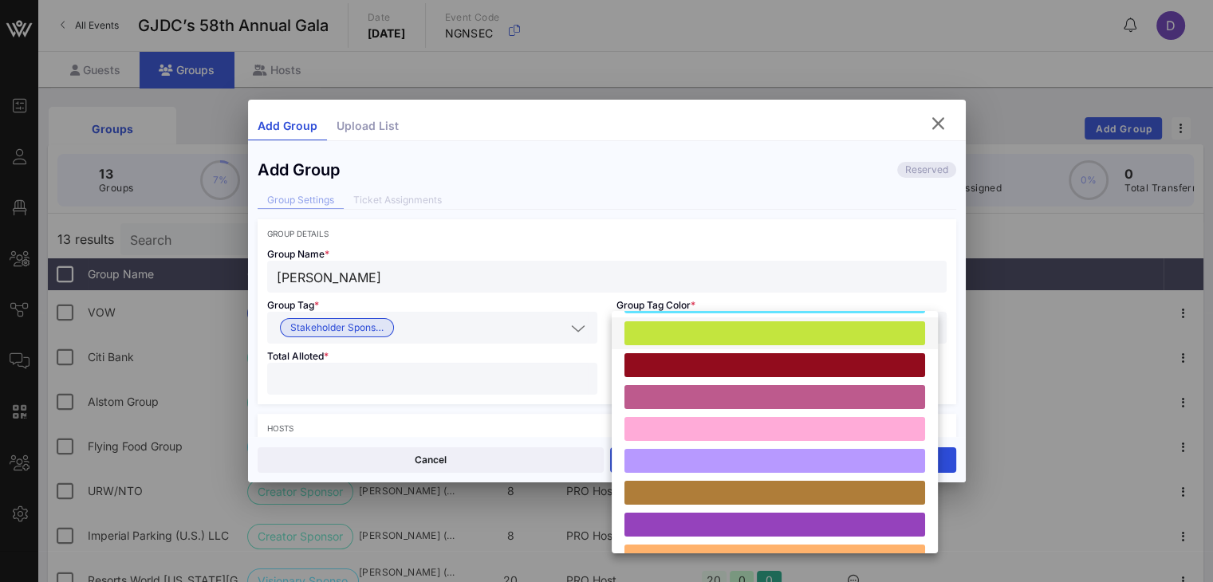
click at [706, 428] on div at bounding box center [774, 429] width 301 height 24
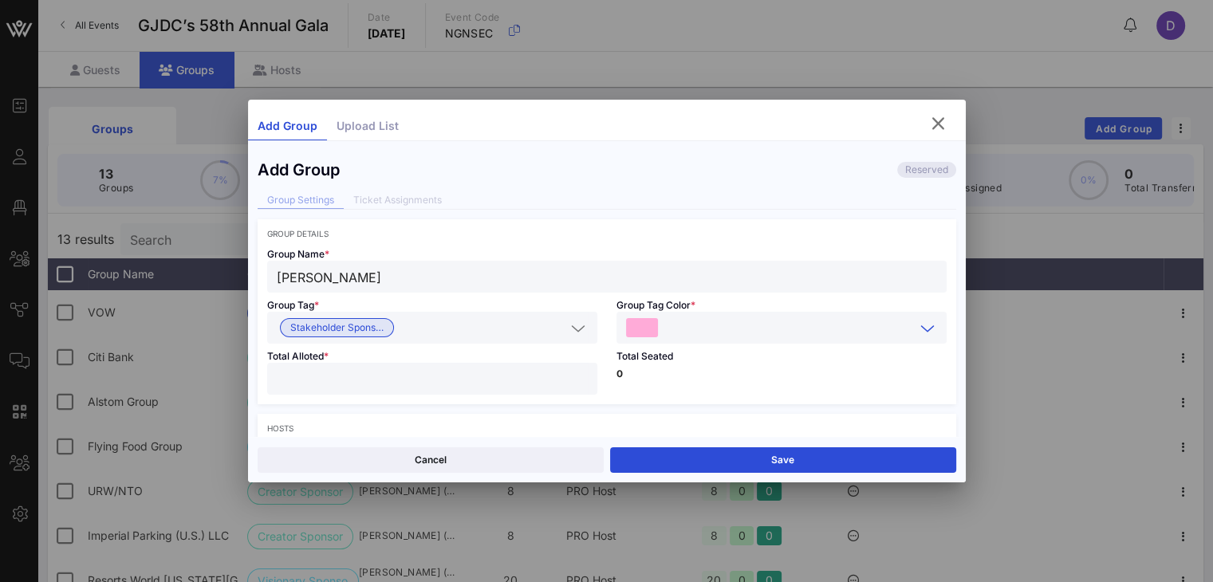
click at [437, 374] on input "number" at bounding box center [432, 378] width 311 height 21
drag, startPoint x: 437, startPoint y: 374, endPoint x: 263, endPoint y: 367, distance: 174.0
click at [263, 367] on div "Total Alloted * ***" at bounding box center [432, 374] width 349 height 61
type input "*"
click at [352, 411] on div "Group Details Group Name * Gregory Polis Group Tag * Stakeholder Spons… Group T…" at bounding box center [607, 576] width 699 height 715
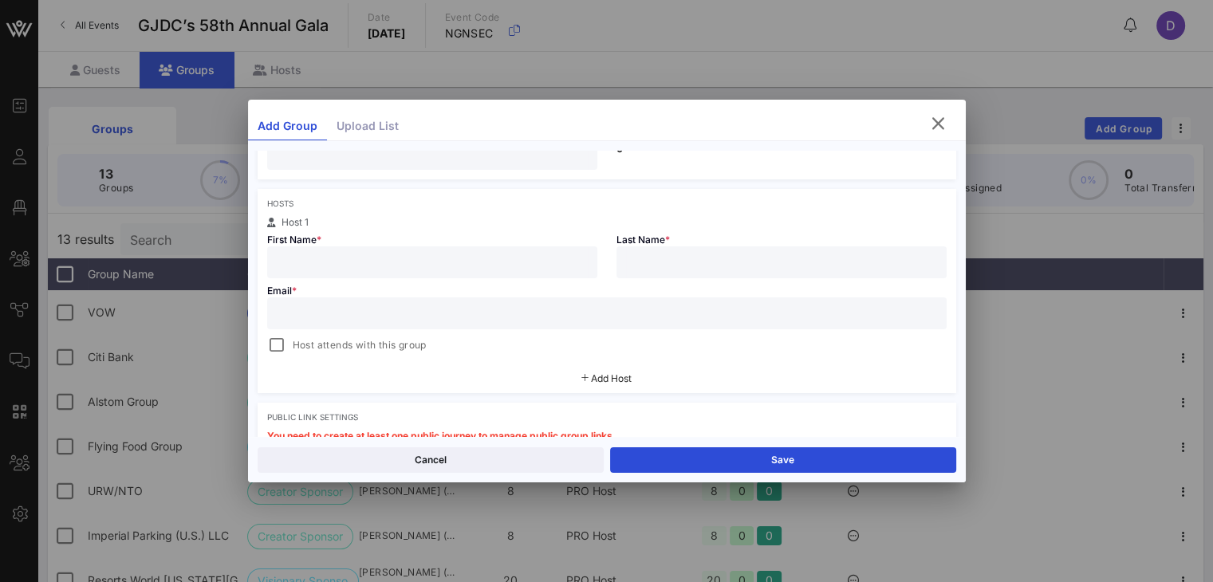
scroll to position [226, 0]
click at [360, 255] on input "text" at bounding box center [432, 261] width 311 height 21
type input "Gregory"
click at [698, 246] on div at bounding box center [781, 262] width 311 height 32
type input "Polis"
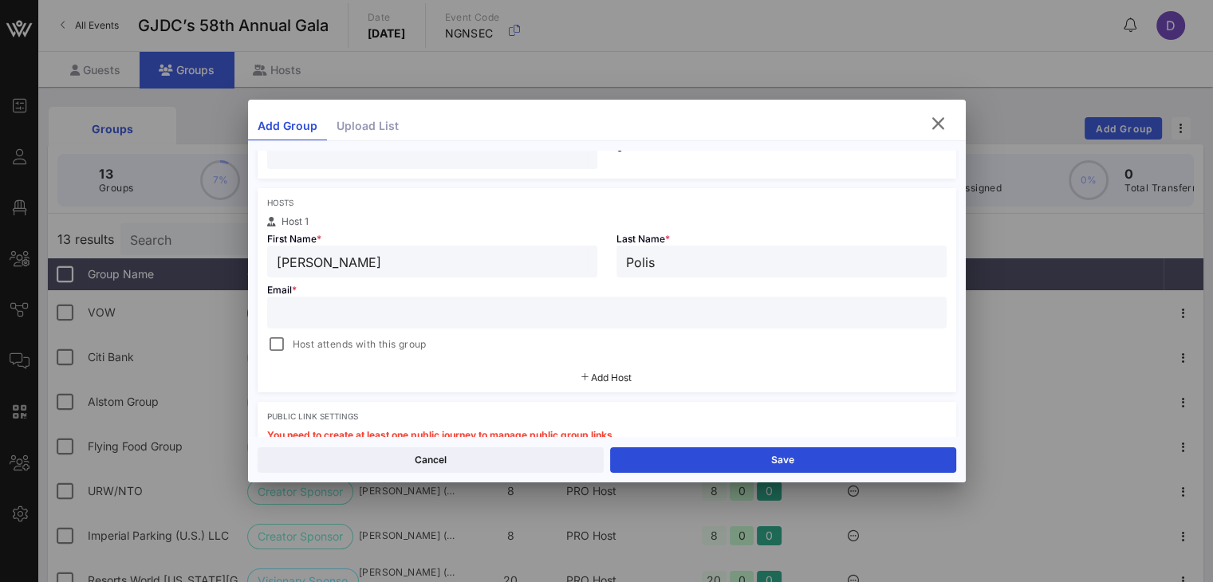
click at [604, 316] on input "text" at bounding box center [607, 312] width 660 height 21
type input "G"
click at [421, 319] on input "text" at bounding box center [607, 312] width 660 height 21
paste input "greg81@optonline.net"
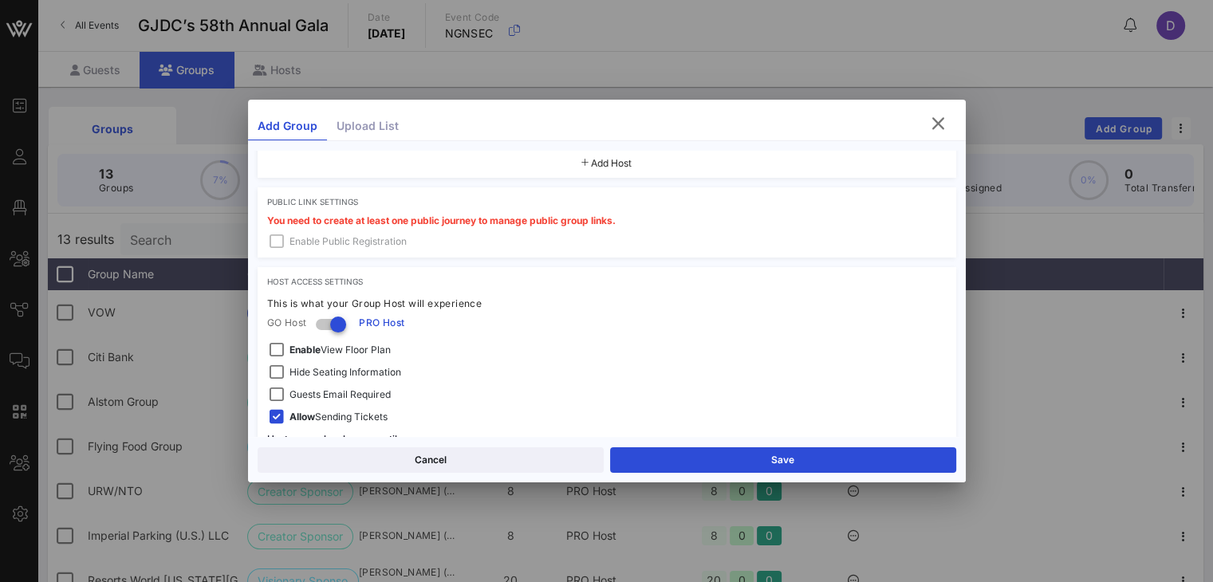
scroll to position [505, 0]
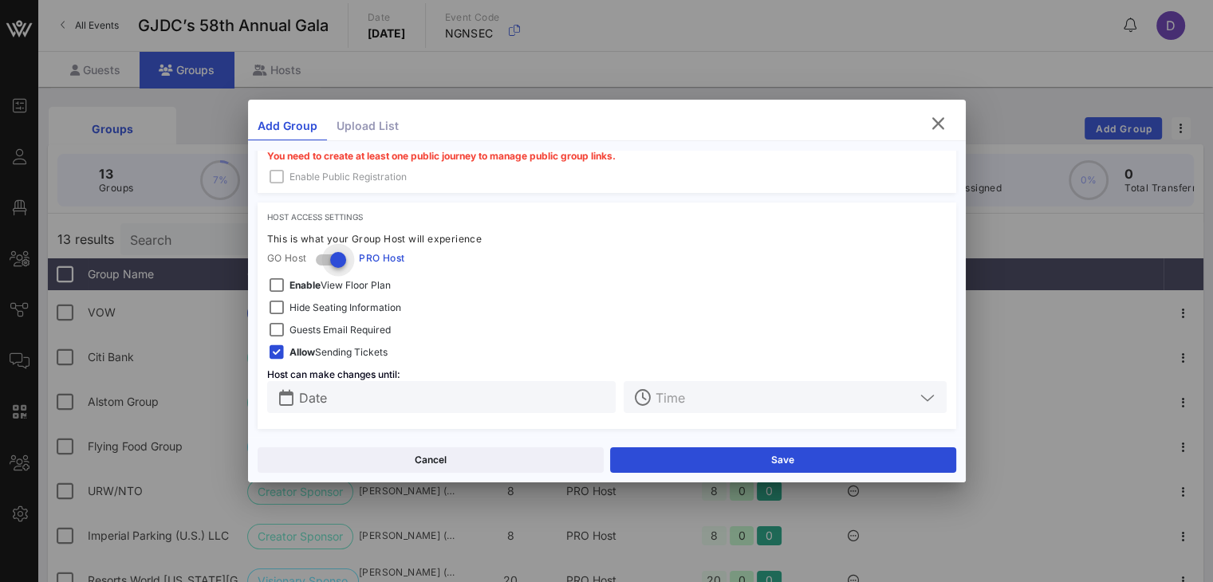
type input "greg81@optonline.net"
click at [341, 256] on div at bounding box center [338, 259] width 27 height 27
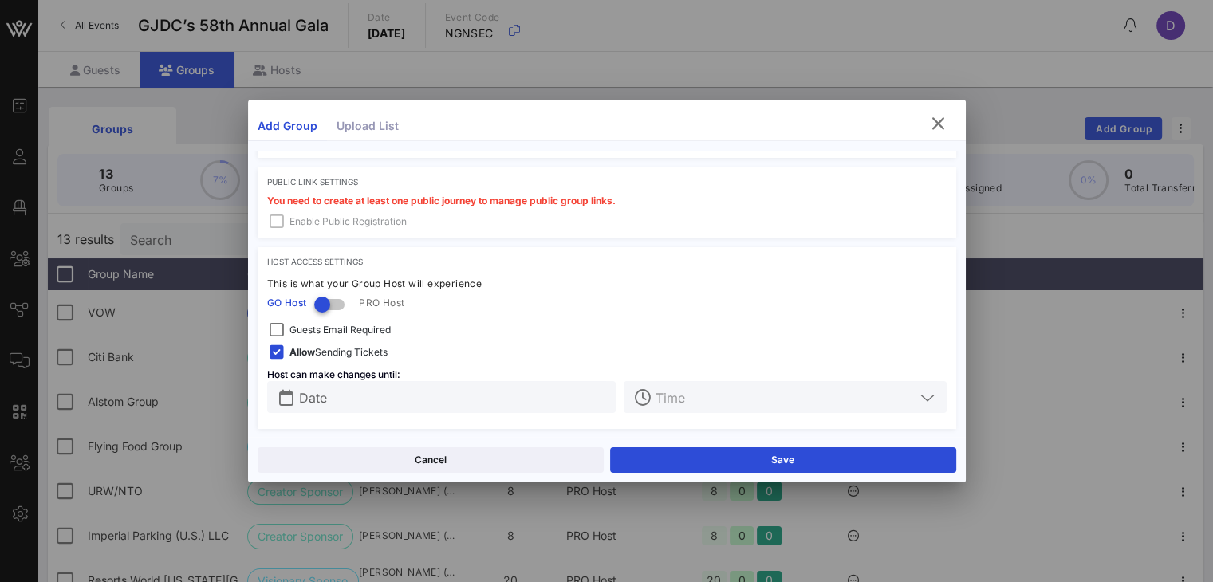
click at [367, 396] on input "Date" at bounding box center [453, 397] width 308 height 21
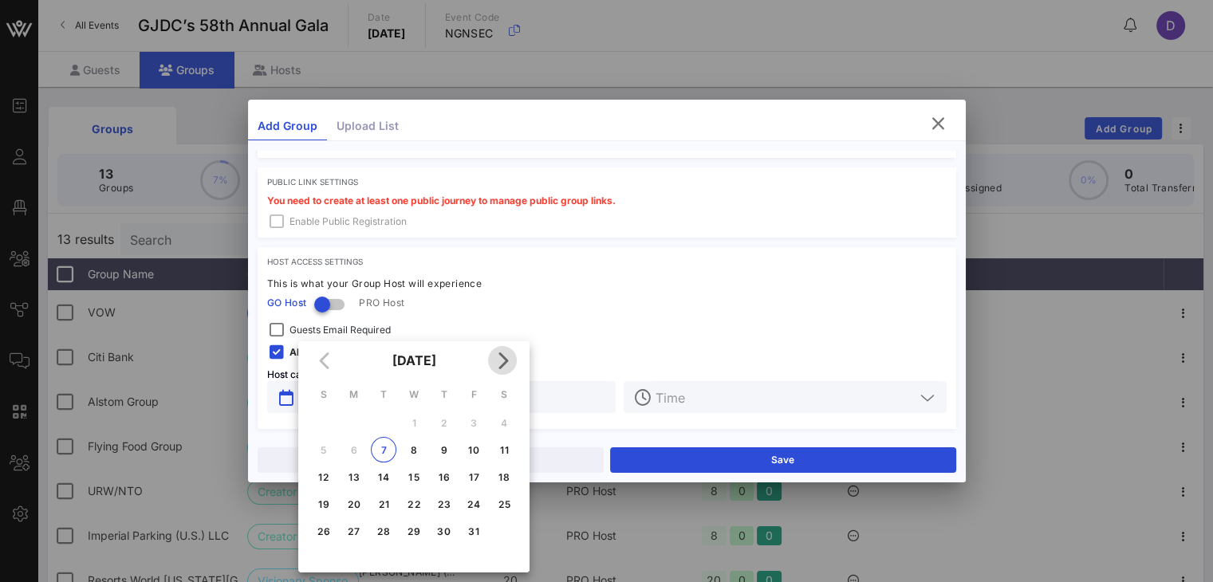
click at [501, 371] on button "Next month" at bounding box center [502, 360] width 29 height 29
click at [439, 502] on div "20" at bounding box center [444, 504] width 26 height 12
type input "Nov 20, 2025"
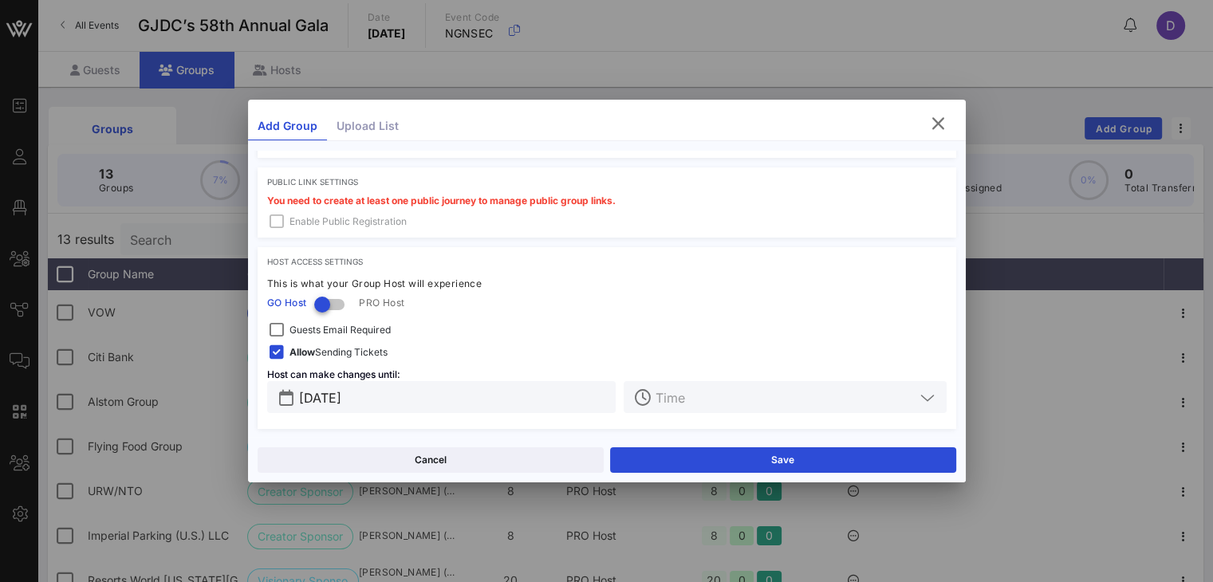
click at [684, 391] on input "text" at bounding box center [784, 397] width 258 height 21
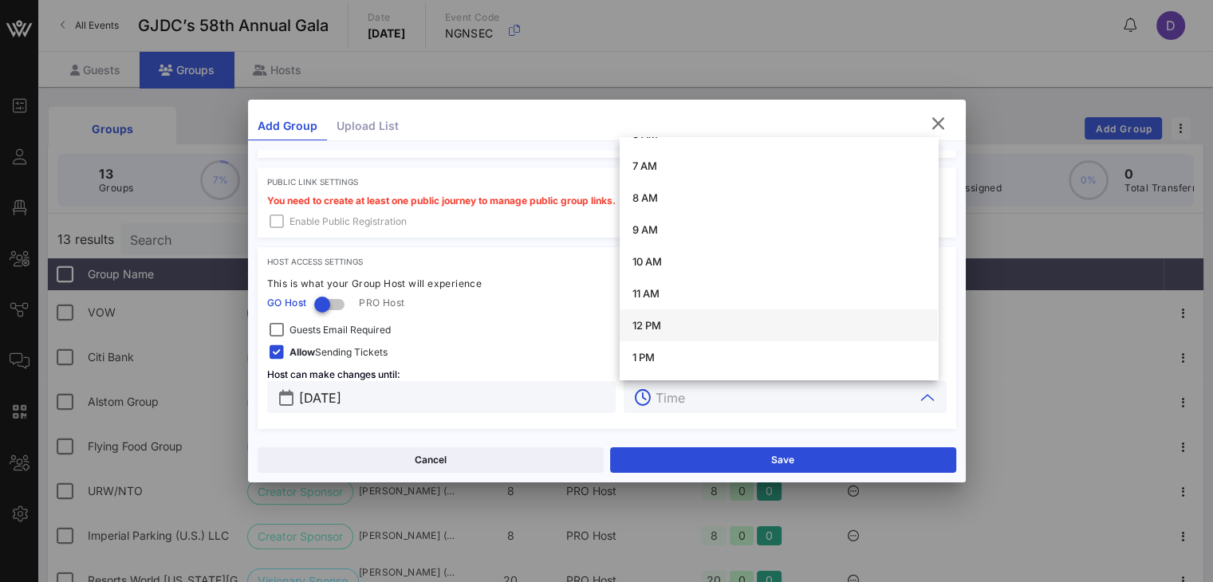
click at [705, 333] on div "12 PM" at bounding box center [778, 326] width 293 height 26
type input "12 PM"
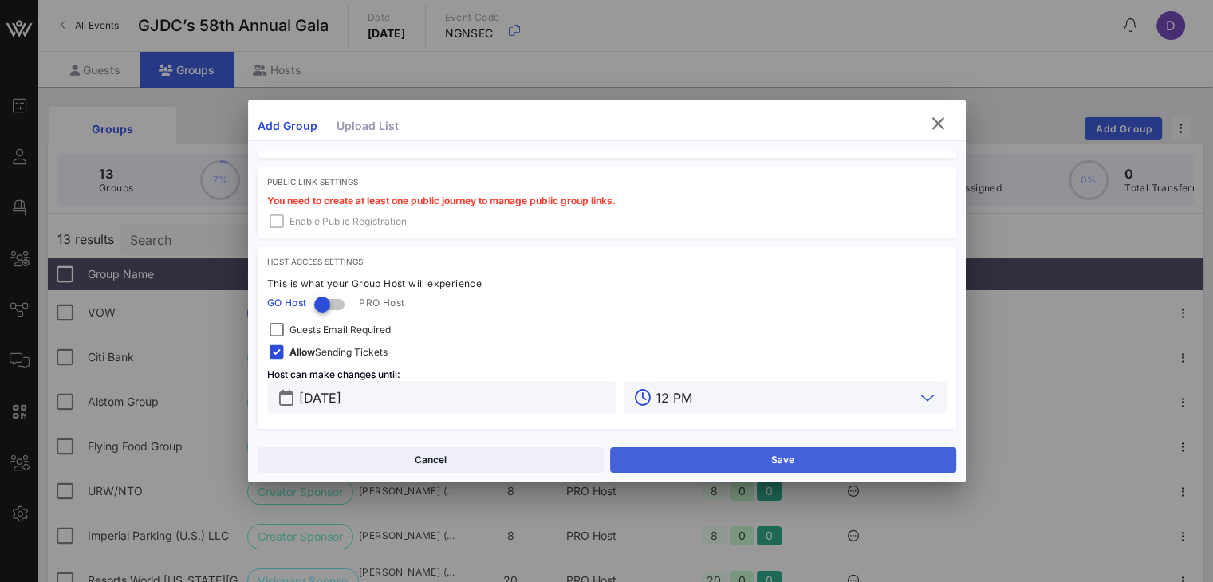
click at [821, 467] on button "Save" at bounding box center [783, 460] width 346 height 26
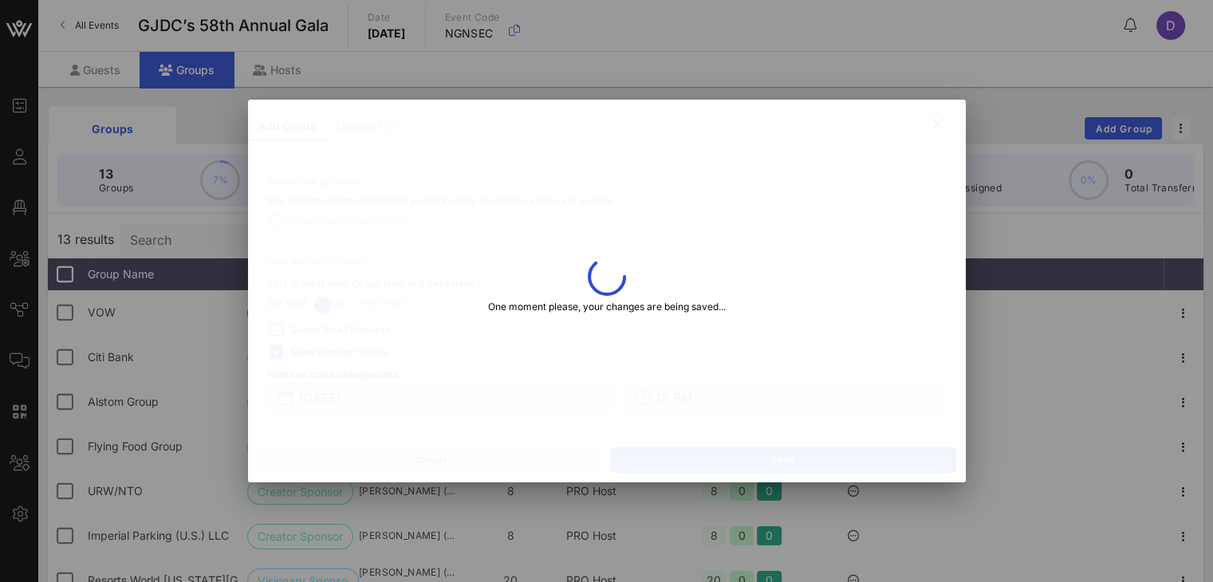
type input "Gregory"
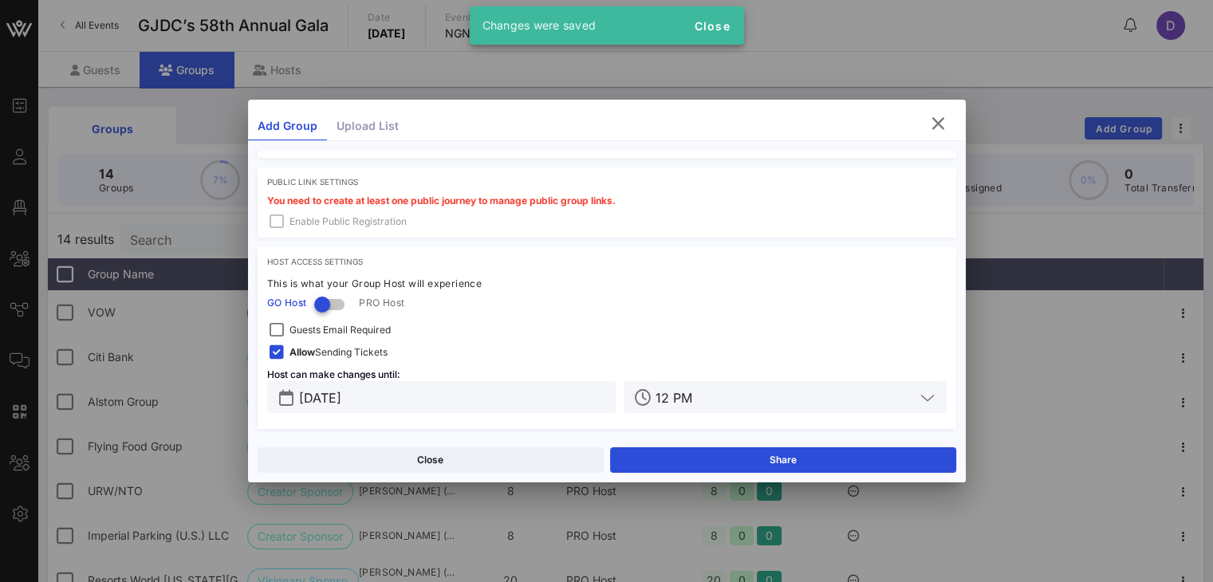
click at [815, 71] on div at bounding box center [606, 291] width 1213 height 582
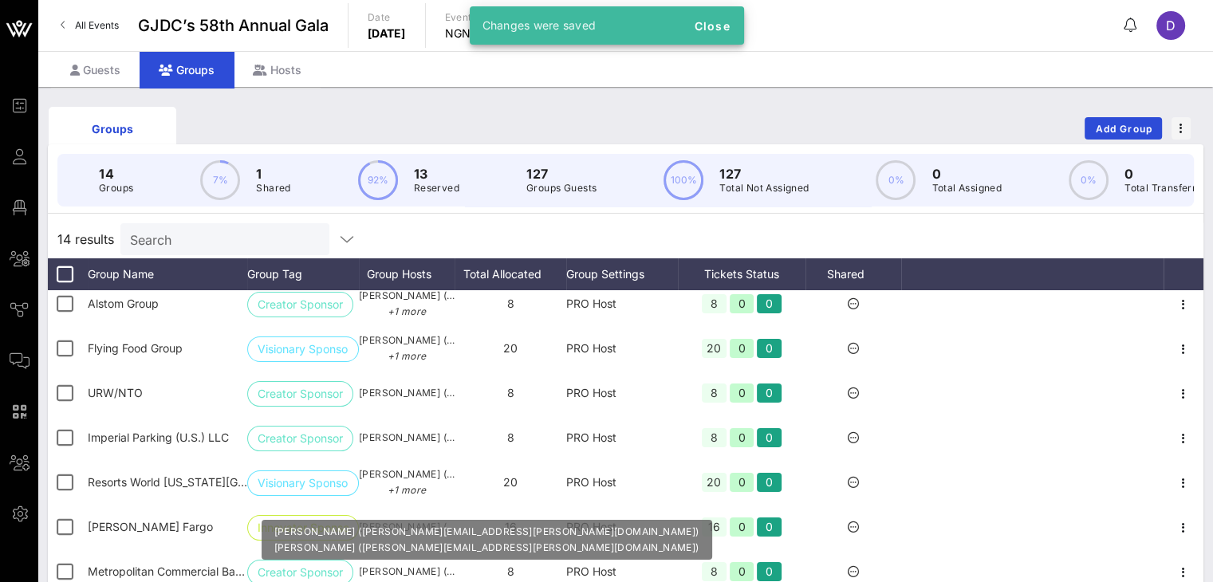
scroll to position [0, 0]
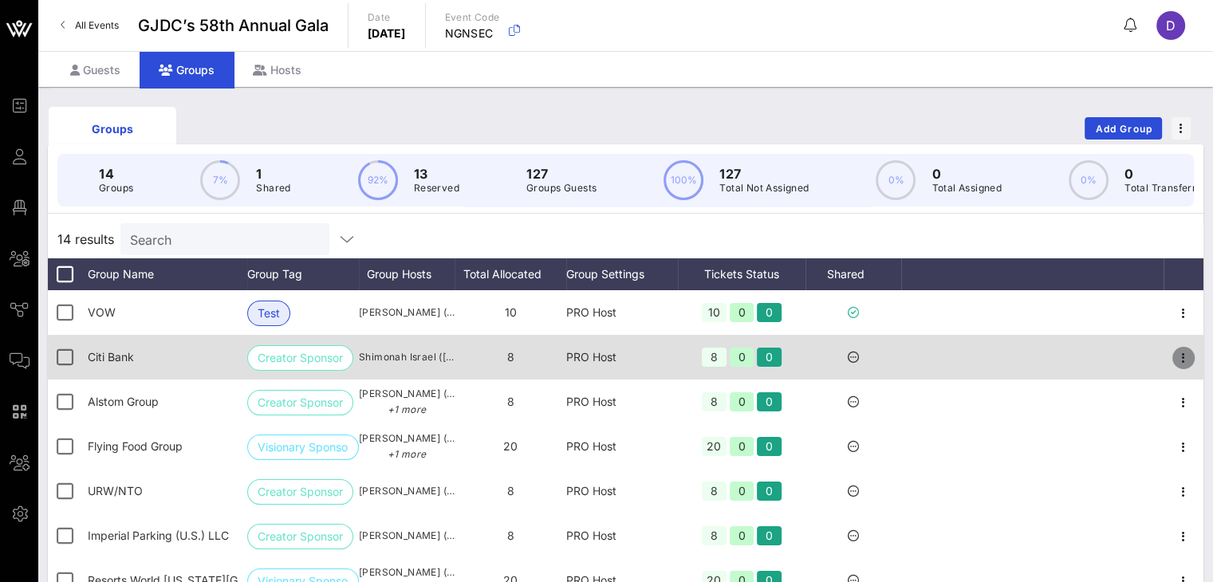
click at [910, 358] on button "button" at bounding box center [1183, 358] width 22 height 22
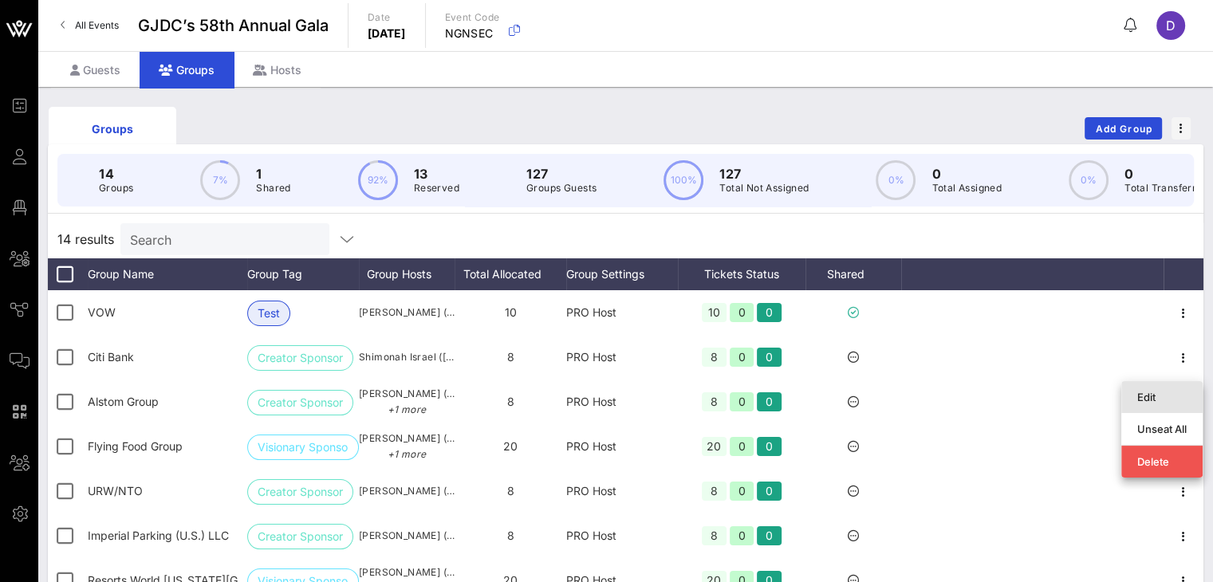
click at [910, 398] on div "Edit" at bounding box center [1161, 397] width 49 height 13
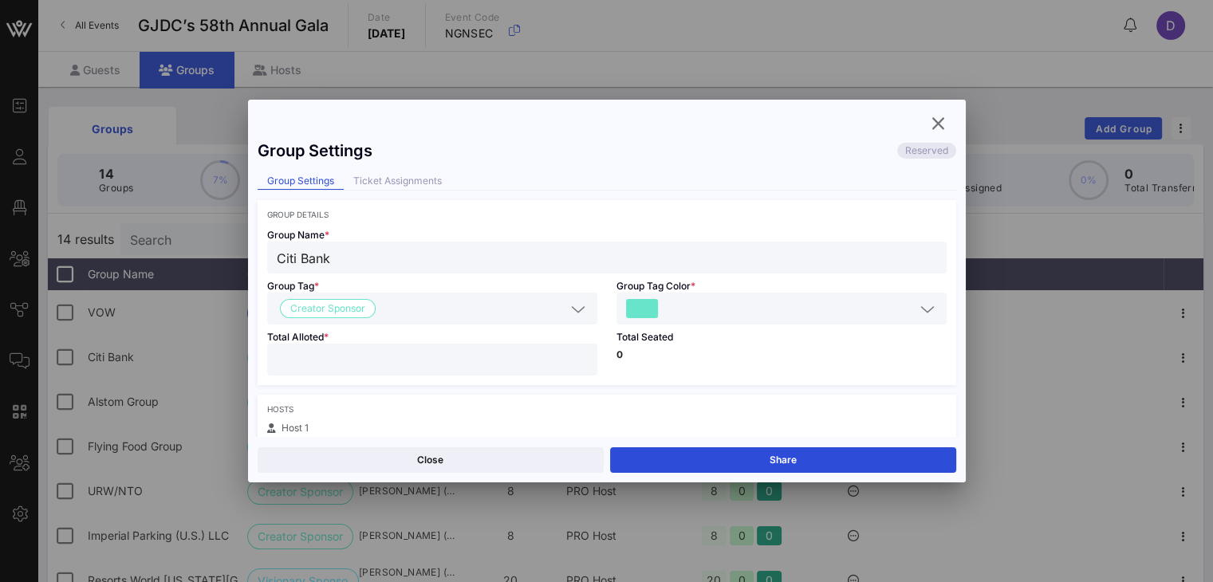
scroll to position [486, 0]
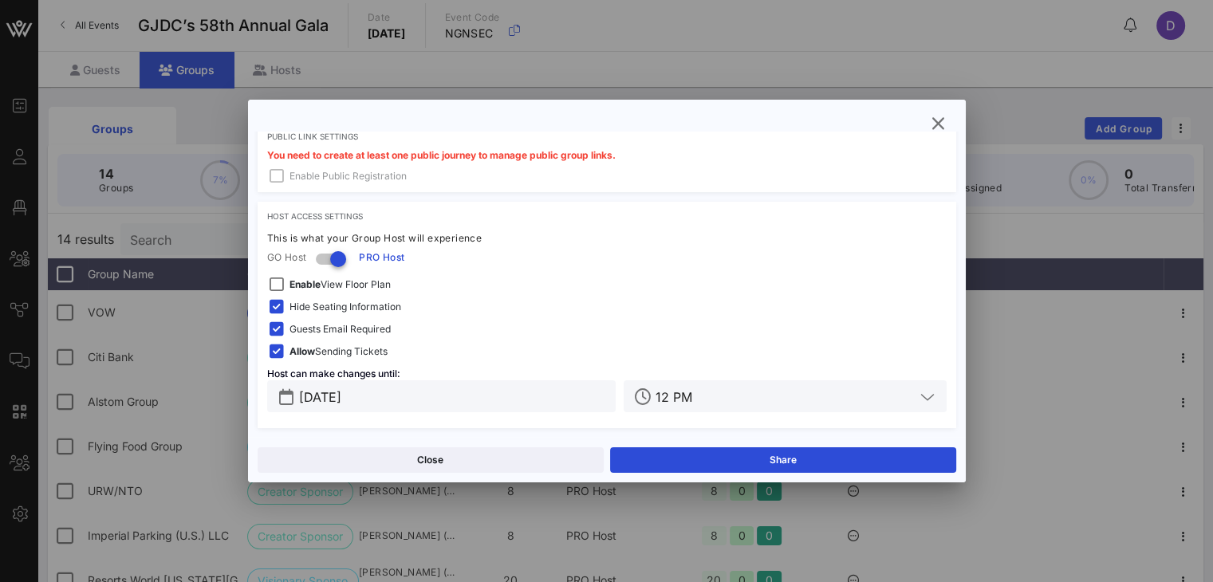
click at [365, 333] on span "Guests Email Required" at bounding box center [339, 329] width 101 height 16
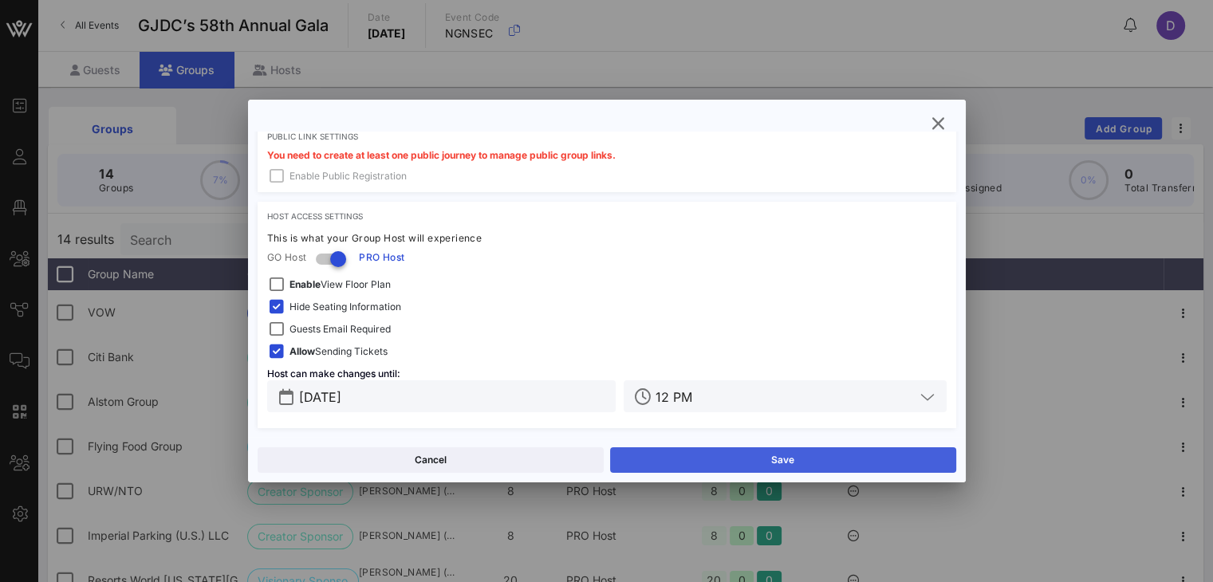
click at [776, 455] on button "Save" at bounding box center [783, 460] width 346 height 26
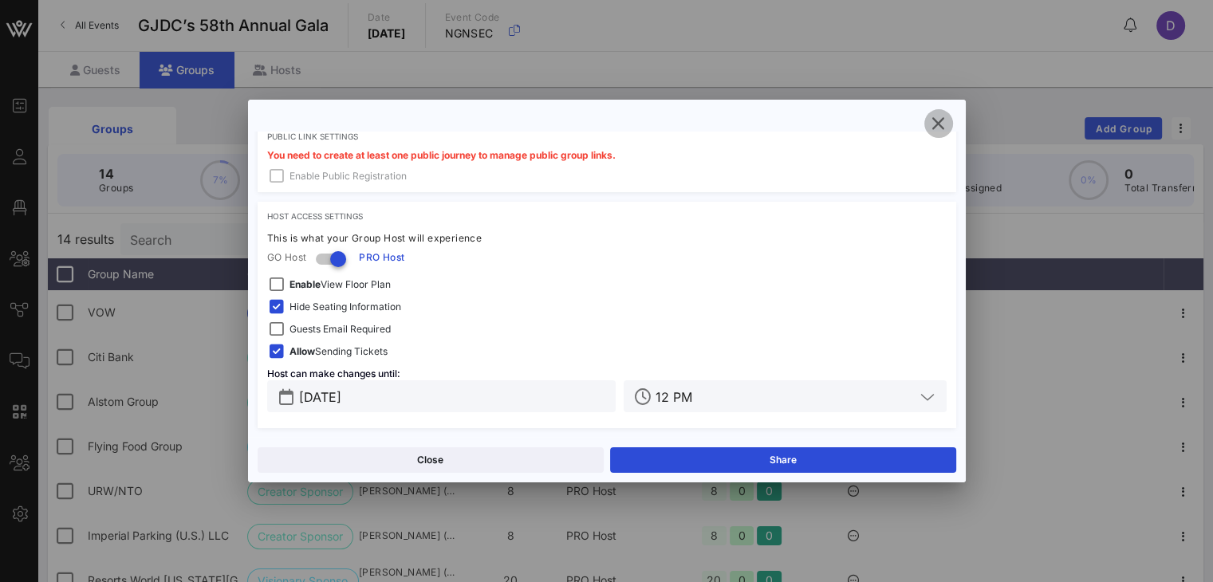
click at [910, 115] on icon "button" at bounding box center [938, 123] width 19 height 19
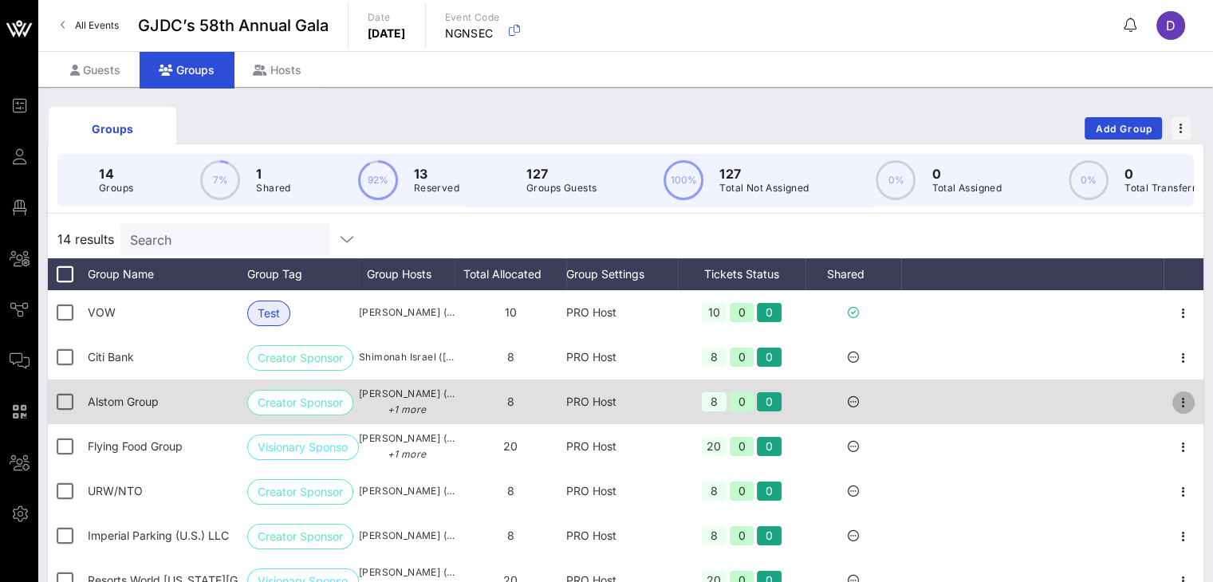
click at [910, 408] on icon "button" at bounding box center [1183, 402] width 19 height 19
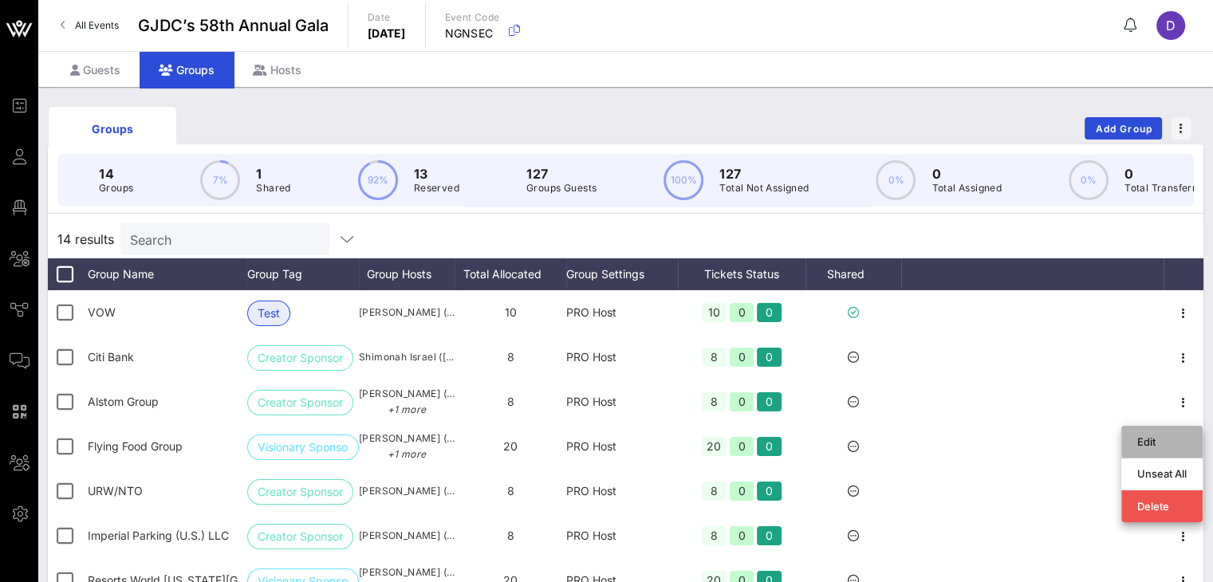
click at [910, 441] on div "Edit" at bounding box center [1161, 441] width 49 height 13
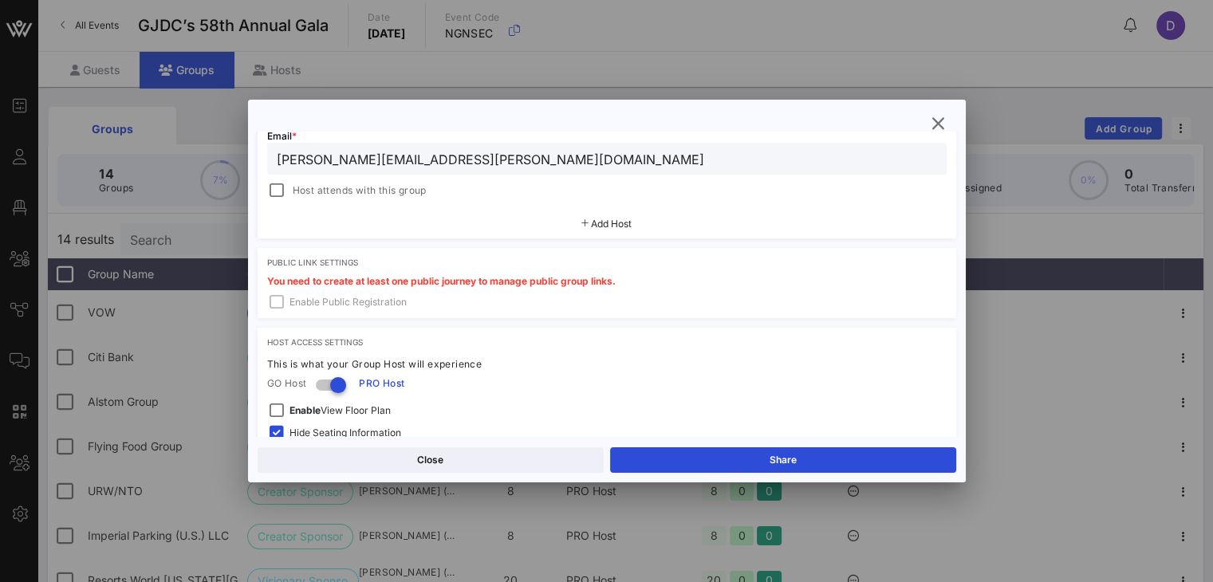
scroll to position [655, 0]
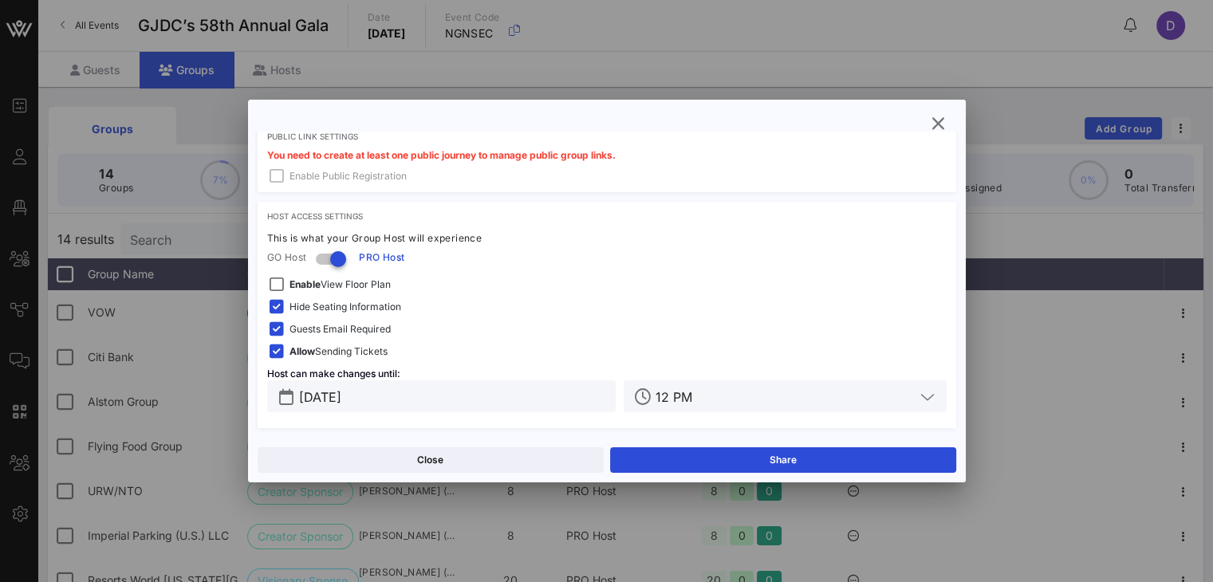
click at [364, 329] on span "Guests Email Required" at bounding box center [339, 329] width 101 height 16
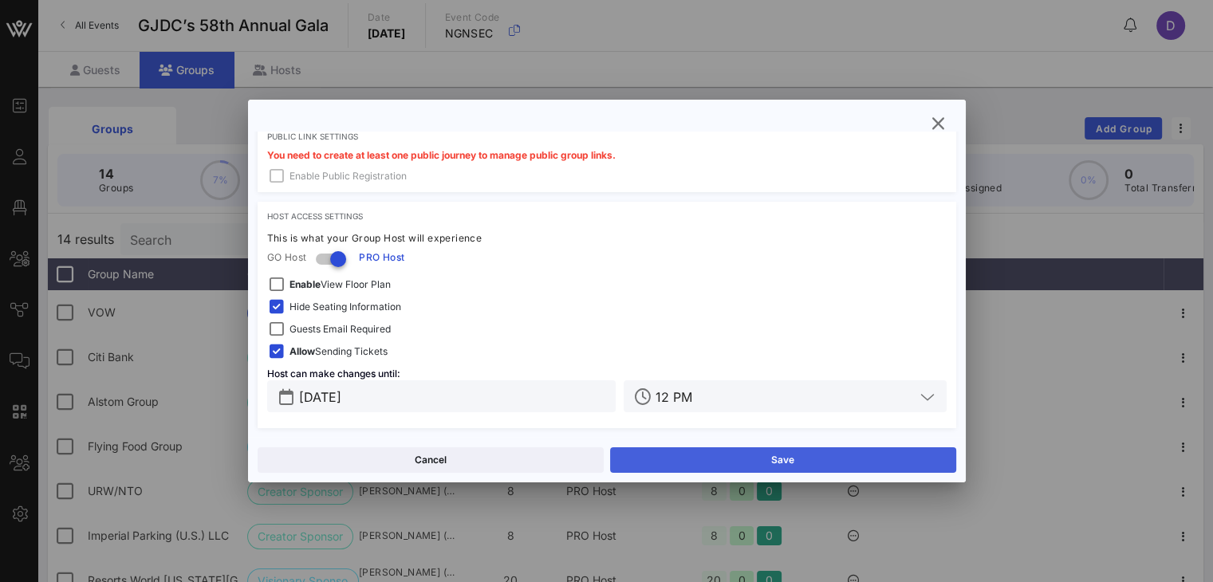
click at [727, 458] on button "Save" at bounding box center [783, 460] width 346 height 26
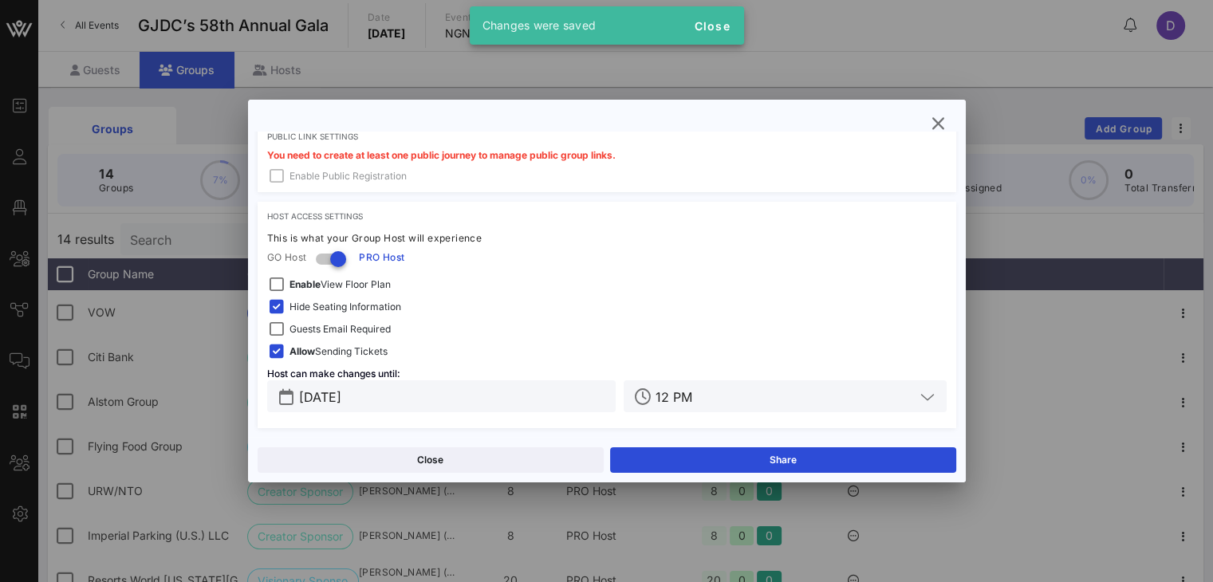
click at [910, 416] on div at bounding box center [606, 291] width 1213 height 582
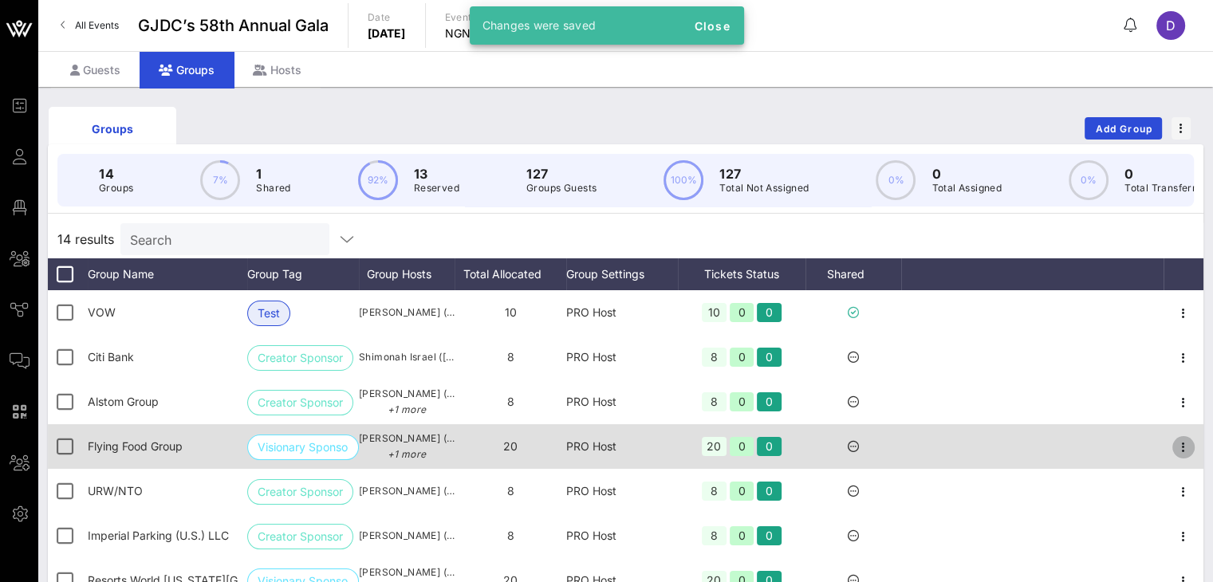
click at [910, 457] on icon "button" at bounding box center [1183, 447] width 19 height 19
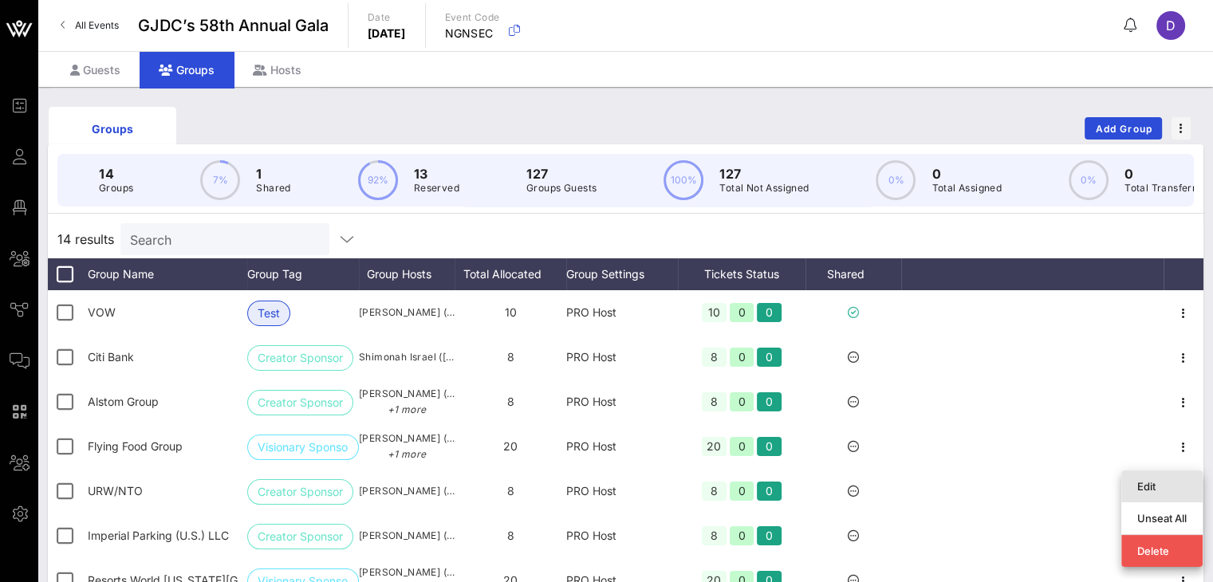
click at [910, 486] on div "Edit" at bounding box center [1161, 486] width 49 height 13
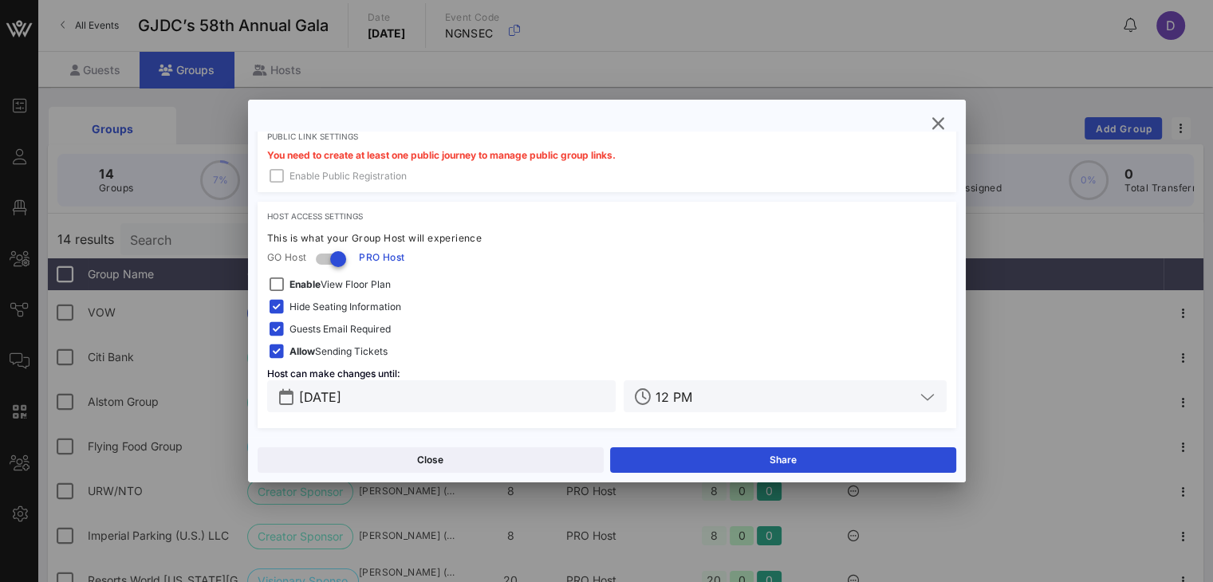
click at [387, 333] on span "Guests Email Required" at bounding box center [339, 329] width 101 height 16
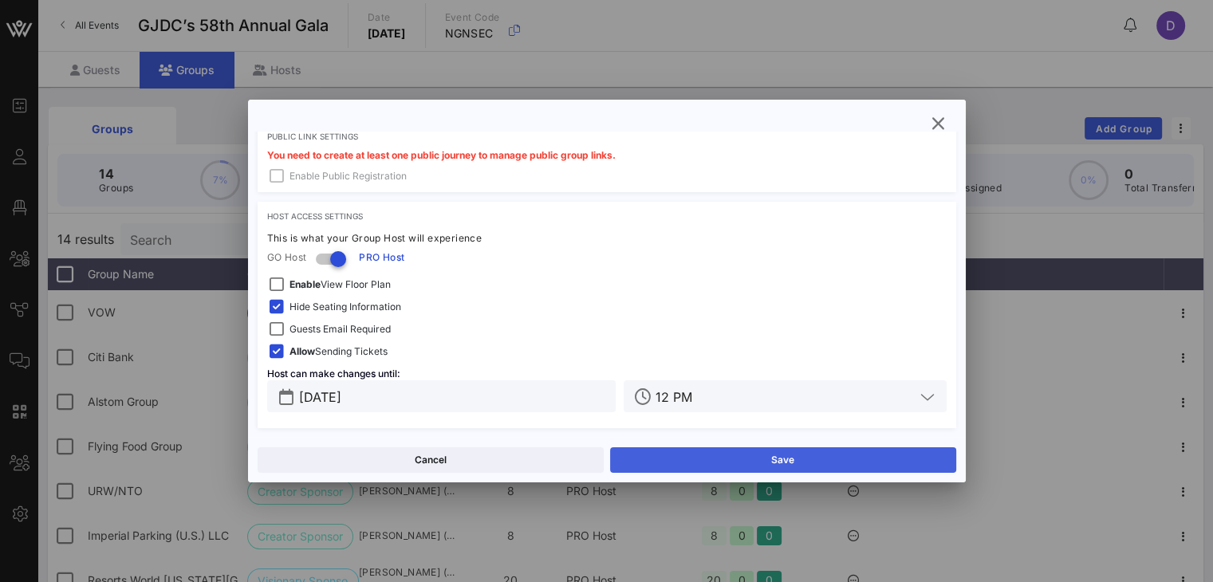
click at [721, 463] on button "Save" at bounding box center [783, 460] width 346 height 26
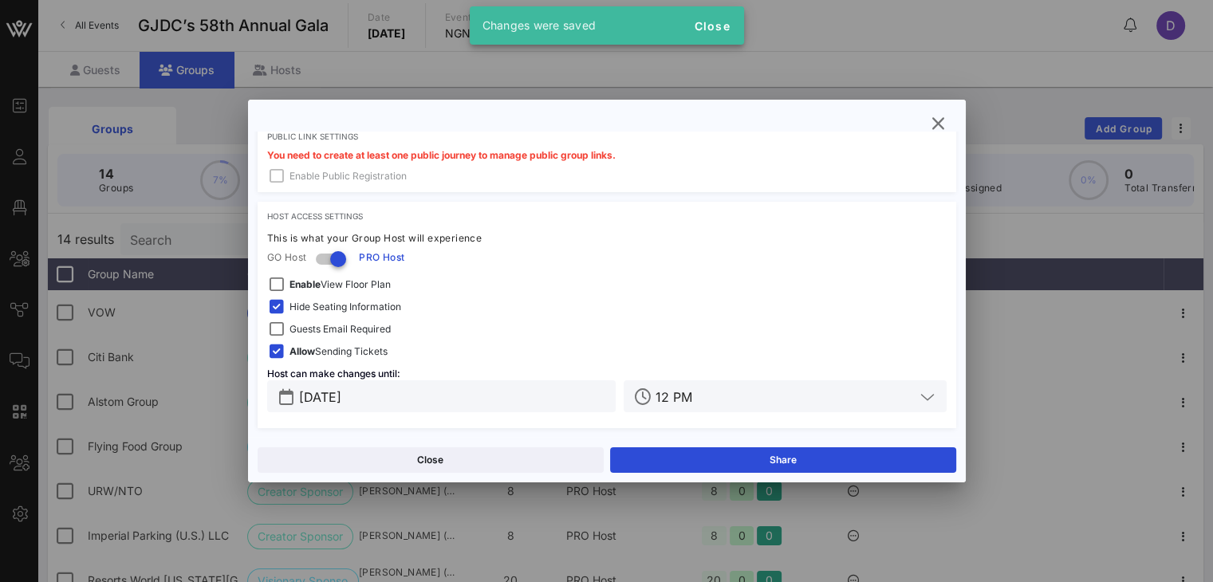
click at [910, 482] on div at bounding box center [606, 291] width 1213 height 582
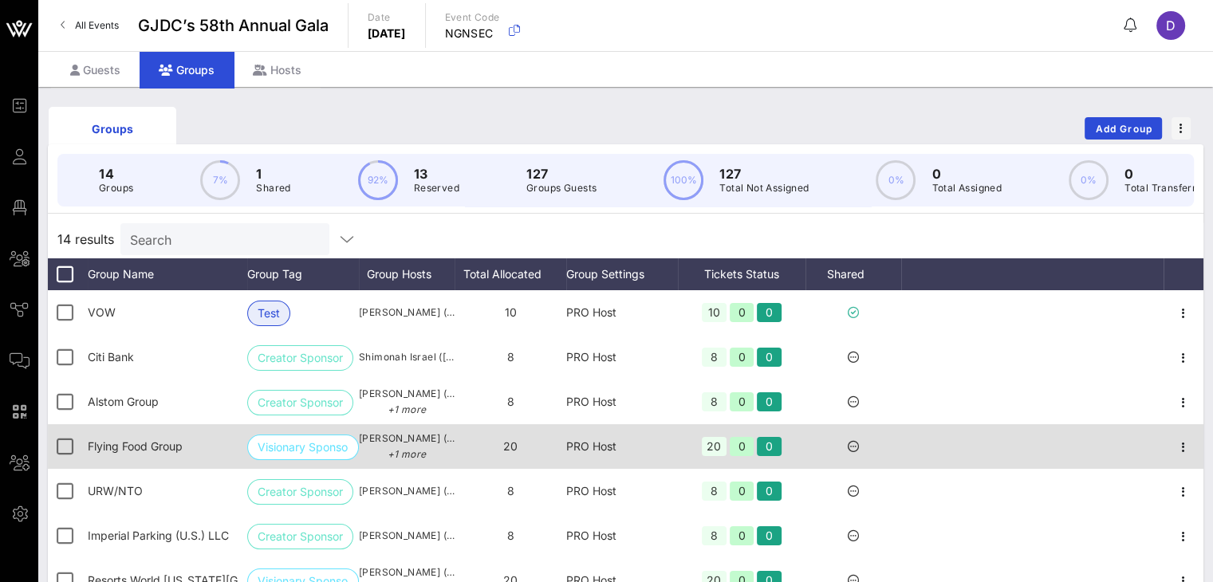
click at [910, 469] on div at bounding box center [1183, 446] width 40 height 45
click at [910, 457] on icon "button" at bounding box center [1183, 447] width 19 height 19
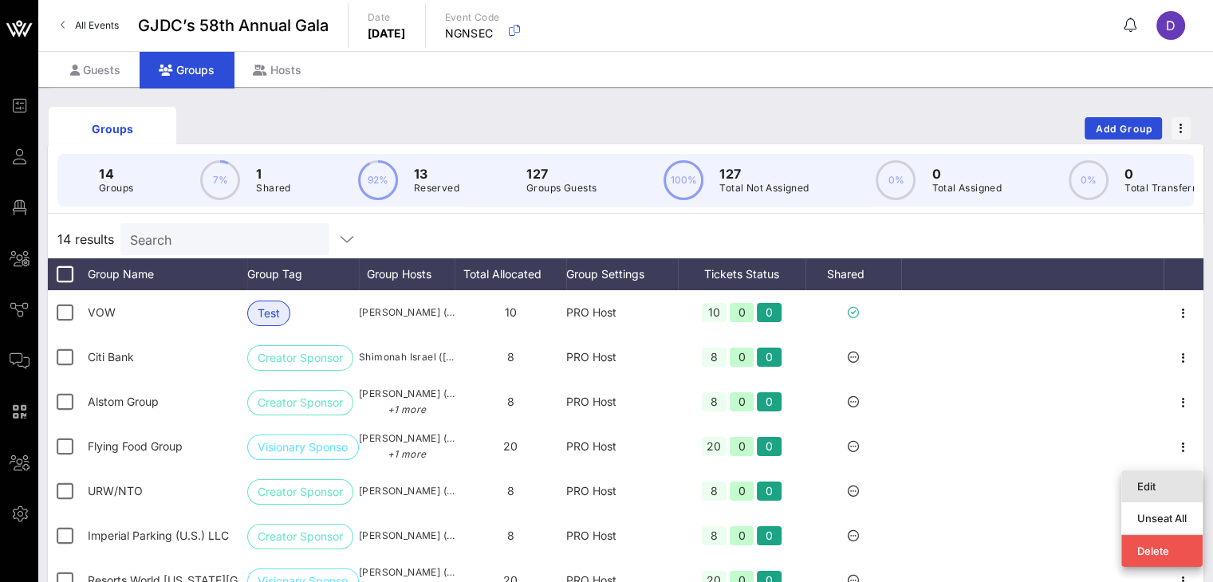
click at [910, 499] on div "Edit" at bounding box center [1161, 486] width 81 height 32
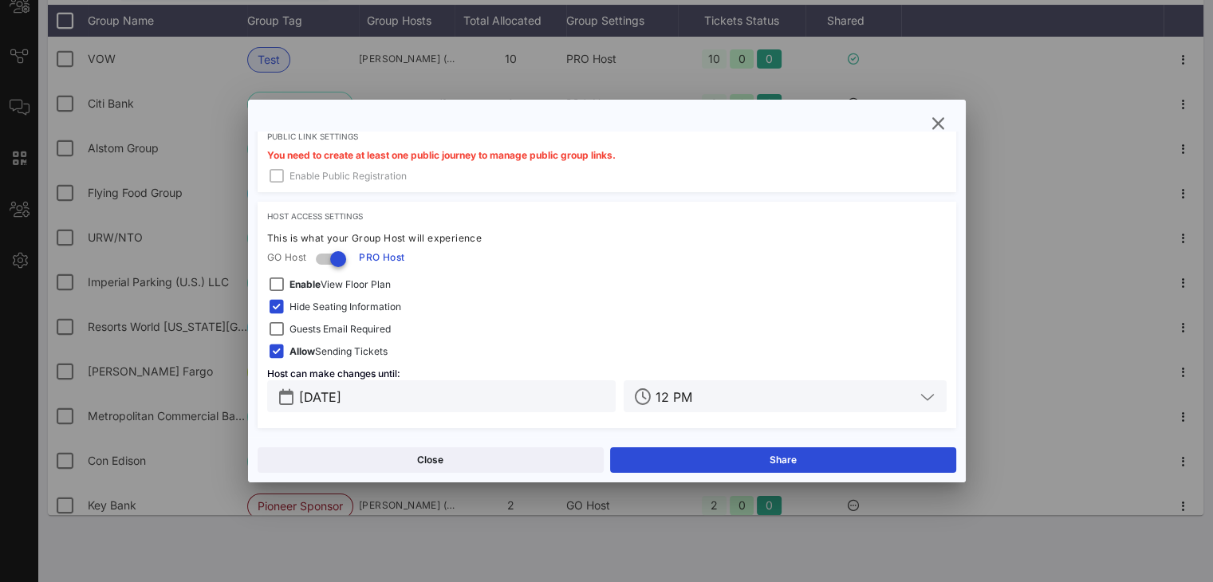
scroll to position [265, 0]
click at [910, 385] on div at bounding box center [606, 291] width 1213 height 582
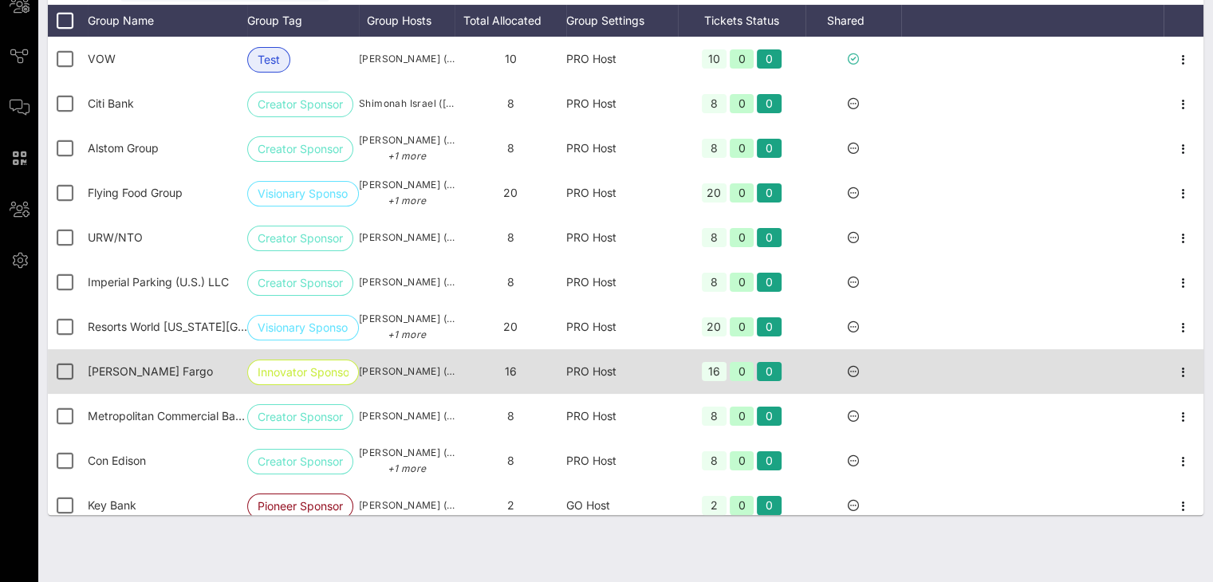
scroll to position [147, 0]
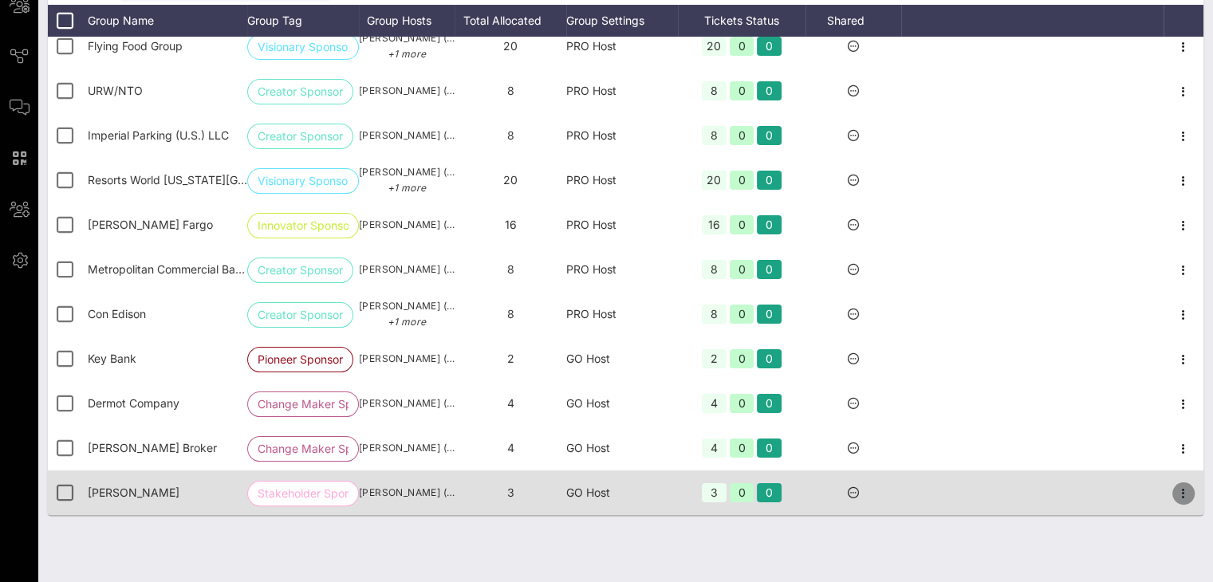
click at [910, 492] on icon "button" at bounding box center [1183, 493] width 19 height 19
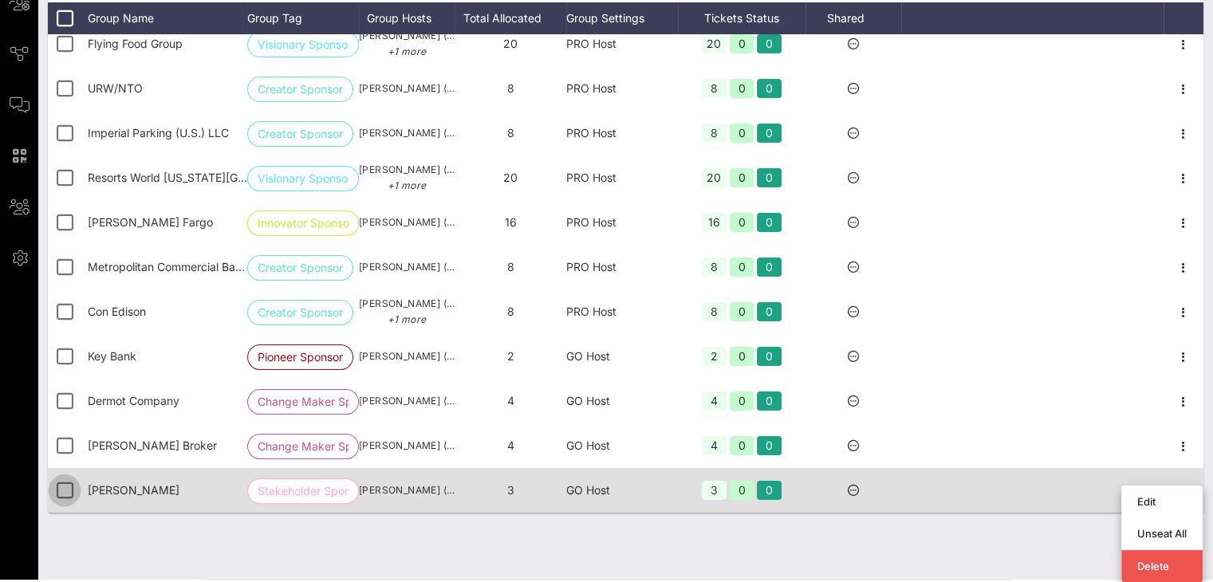
click at [69, 495] on div at bounding box center [64, 490] width 27 height 27
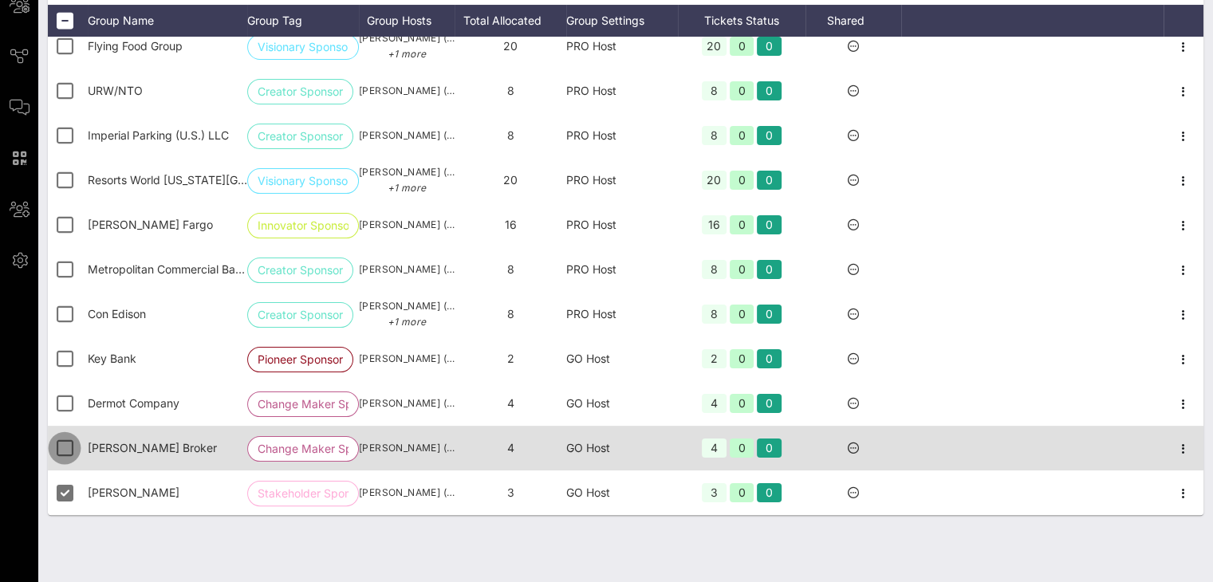
click at [64, 441] on div at bounding box center [64, 448] width 27 height 27
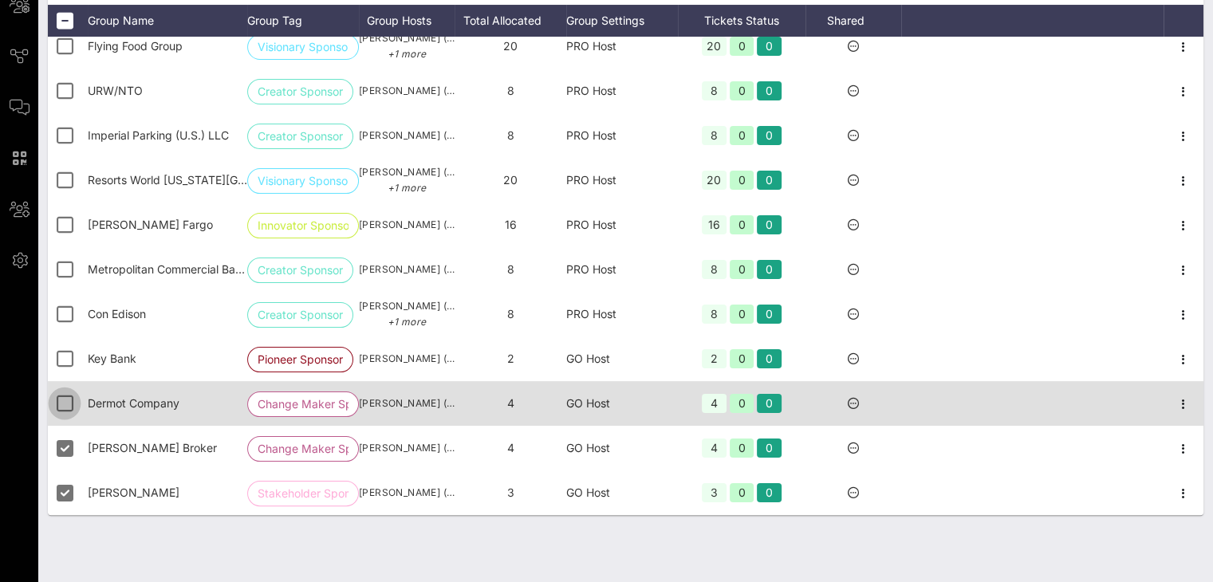
click at [67, 395] on div at bounding box center [64, 403] width 27 height 27
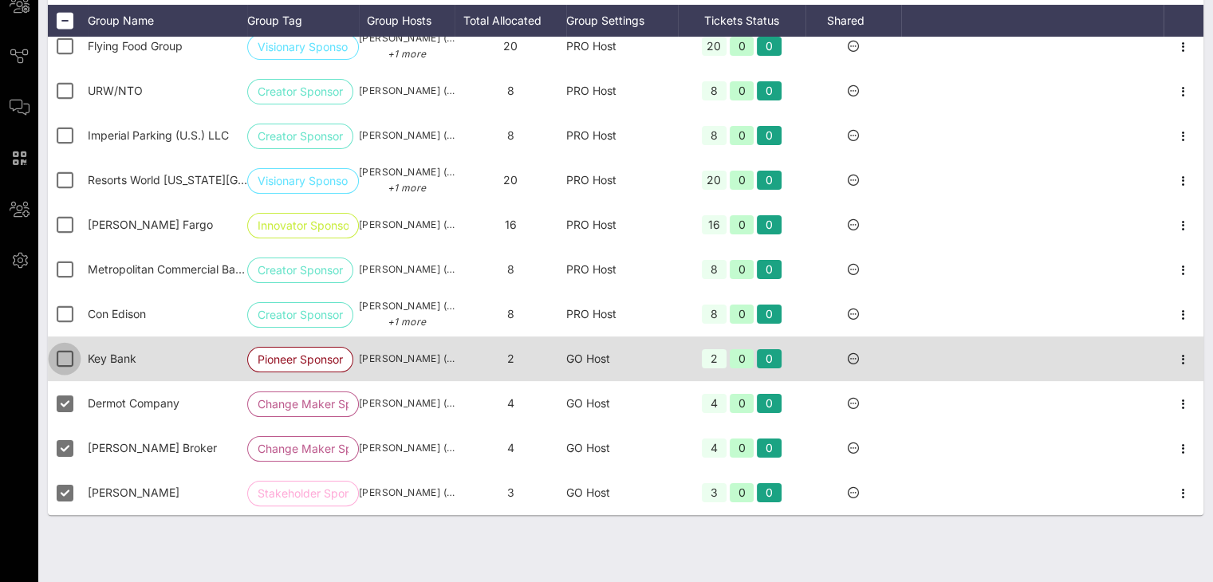
click at [65, 364] on div at bounding box center [64, 358] width 27 height 27
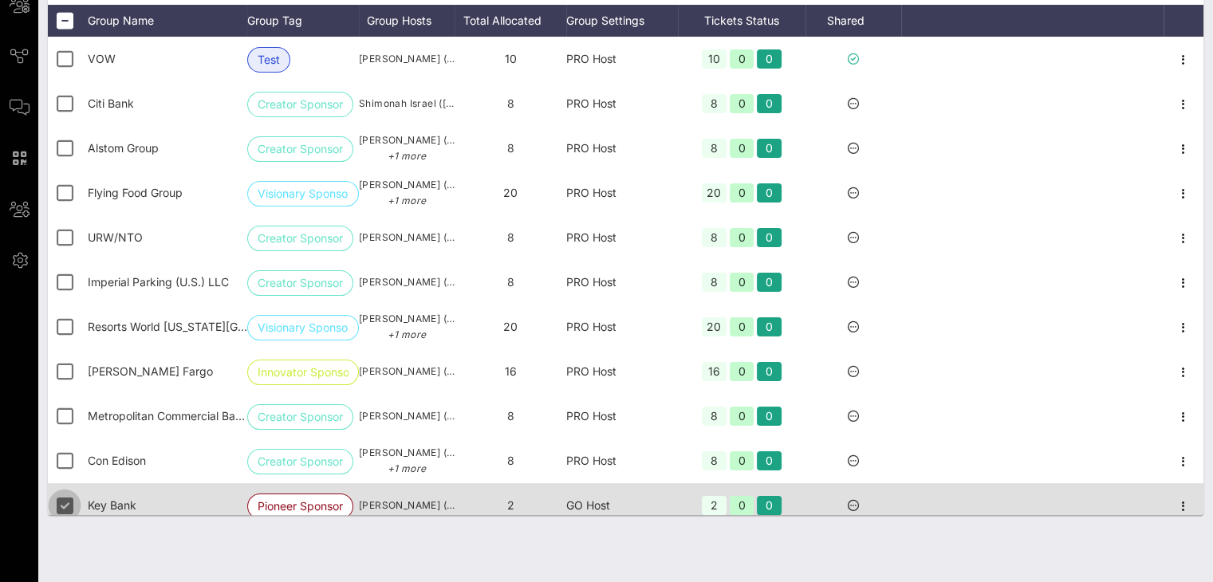
scroll to position [0, 0]
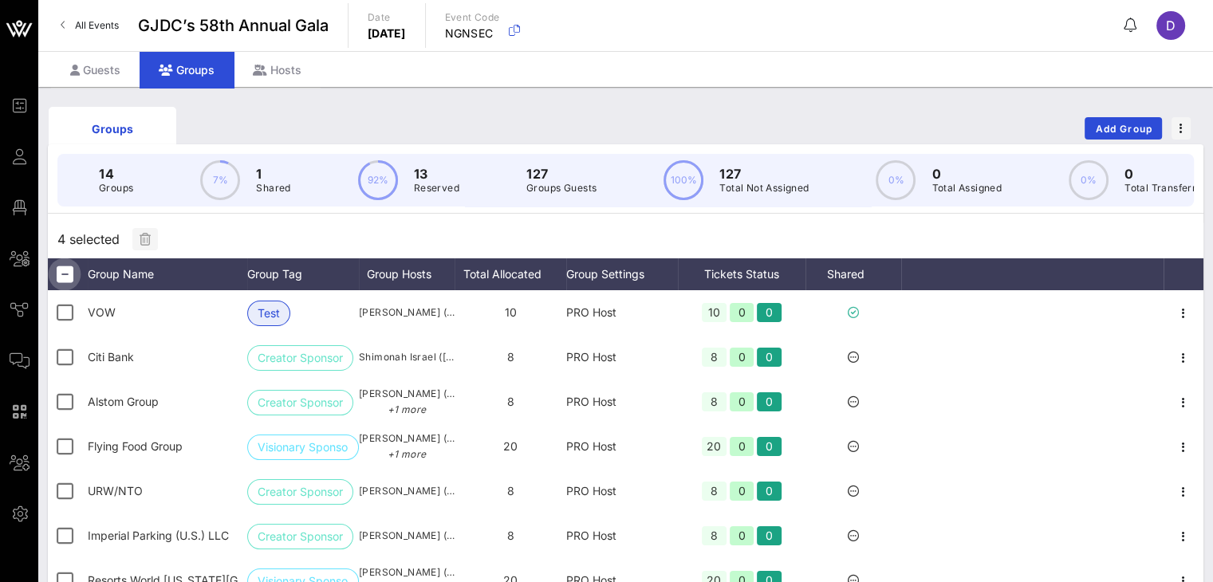
click at [62, 278] on div at bounding box center [64, 274] width 27 height 27
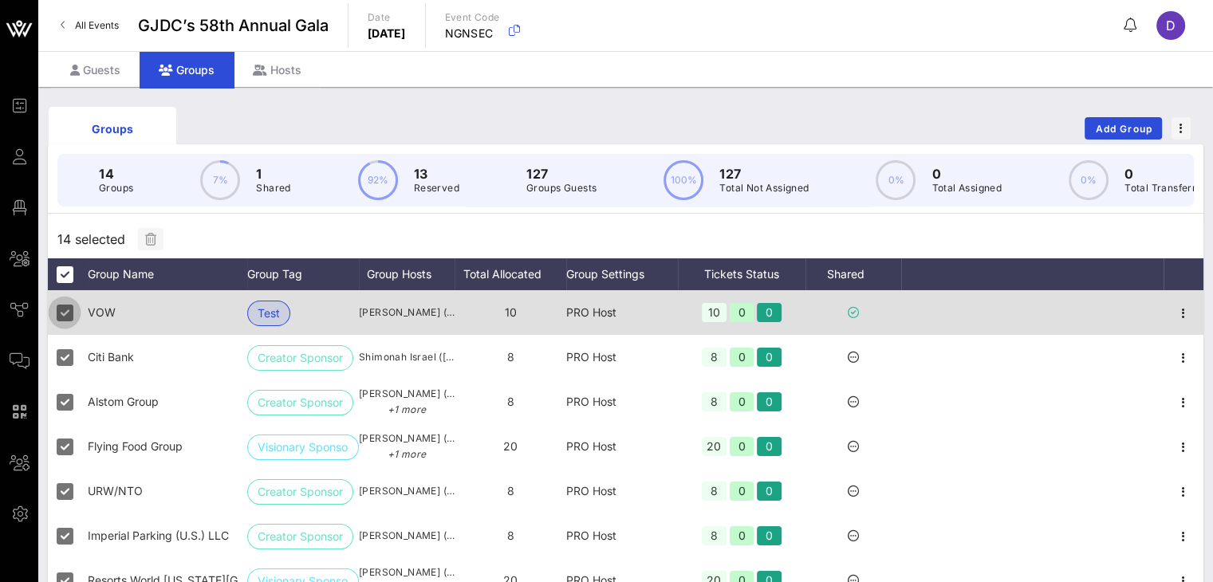
click at [64, 323] on div at bounding box center [64, 312] width 27 height 27
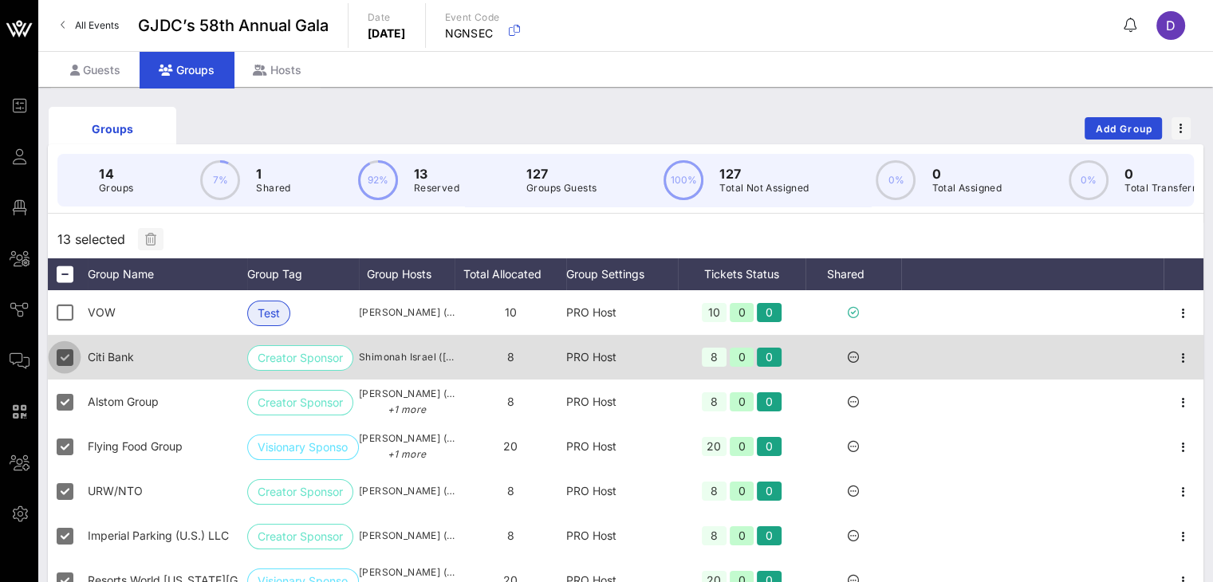
click at [62, 360] on div at bounding box center [64, 357] width 27 height 27
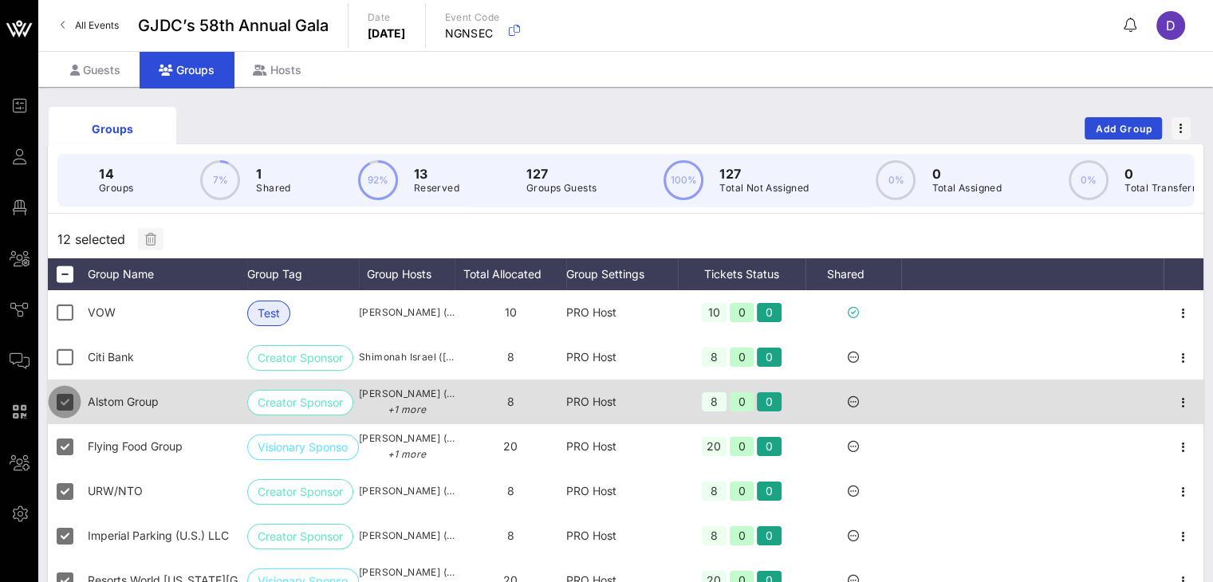
click at [61, 413] on div at bounding box center [64, 401] width 27 height 27
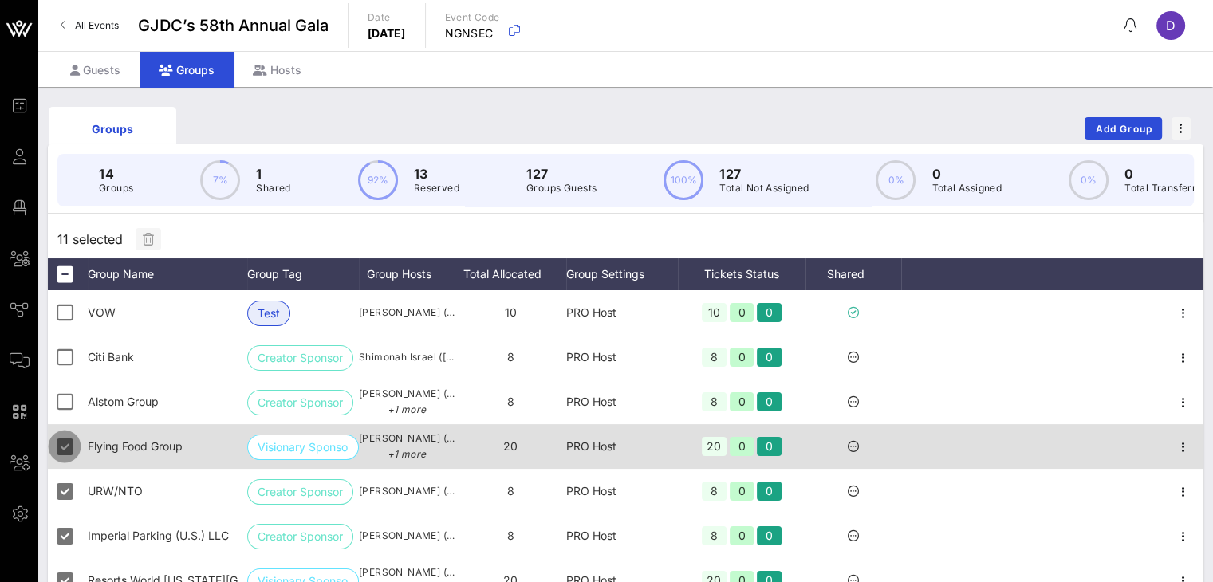
click at [67, 459] on div at bounding box center [64, 446] width 27 height 27
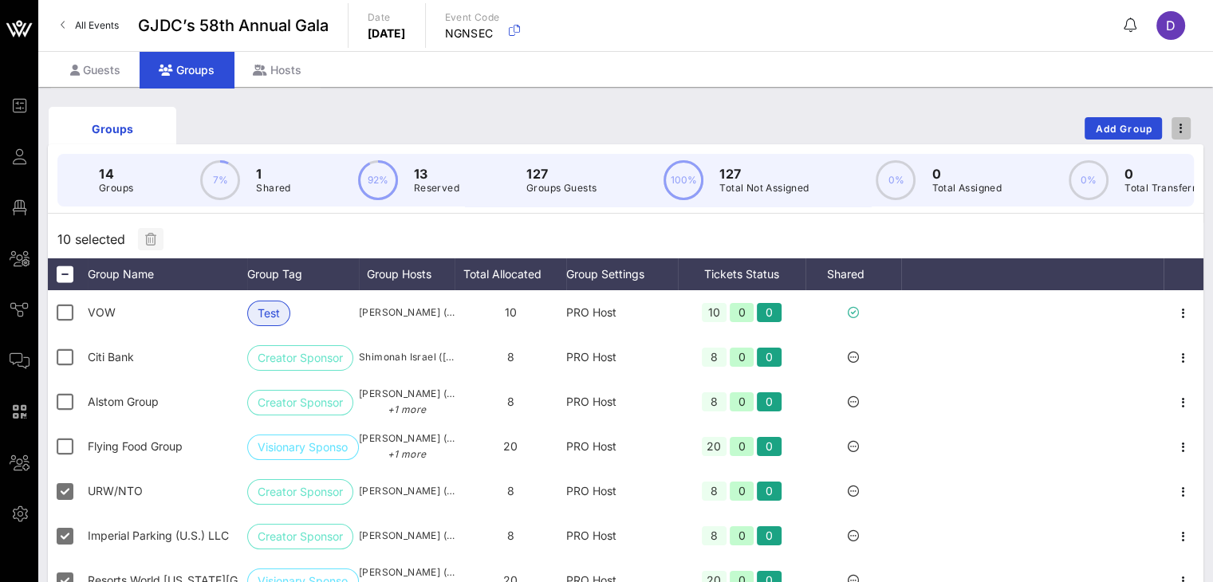
click at [910, 123] on icon "button" at bounding box center [1180, 128] width 3 height 11
click at [910, 124] on div "Groups Add Group" at bounding box center [625, 128] width 1155 height 51
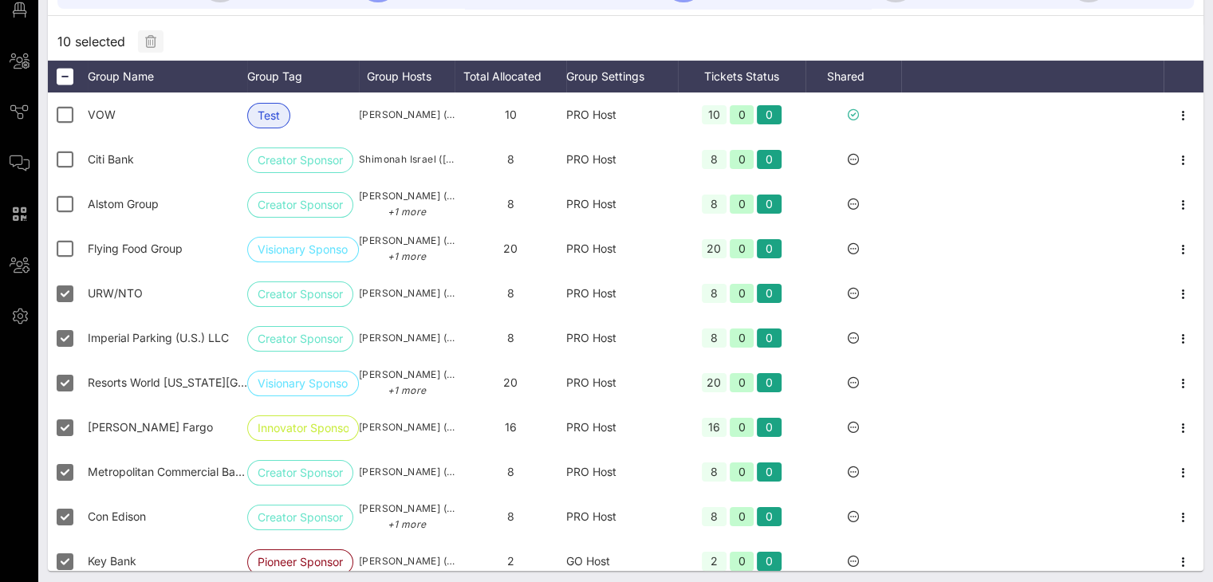
scroll to position [199, 0]
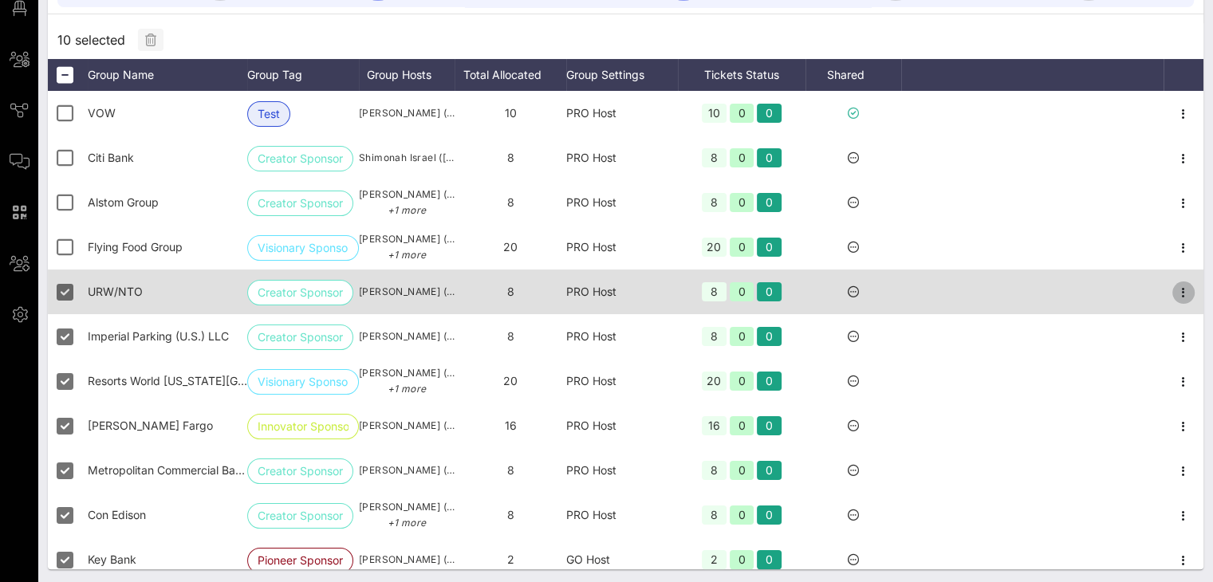
click at [910, 302] on icon "button" at bounding box center [1183, 292] width 19 height 19
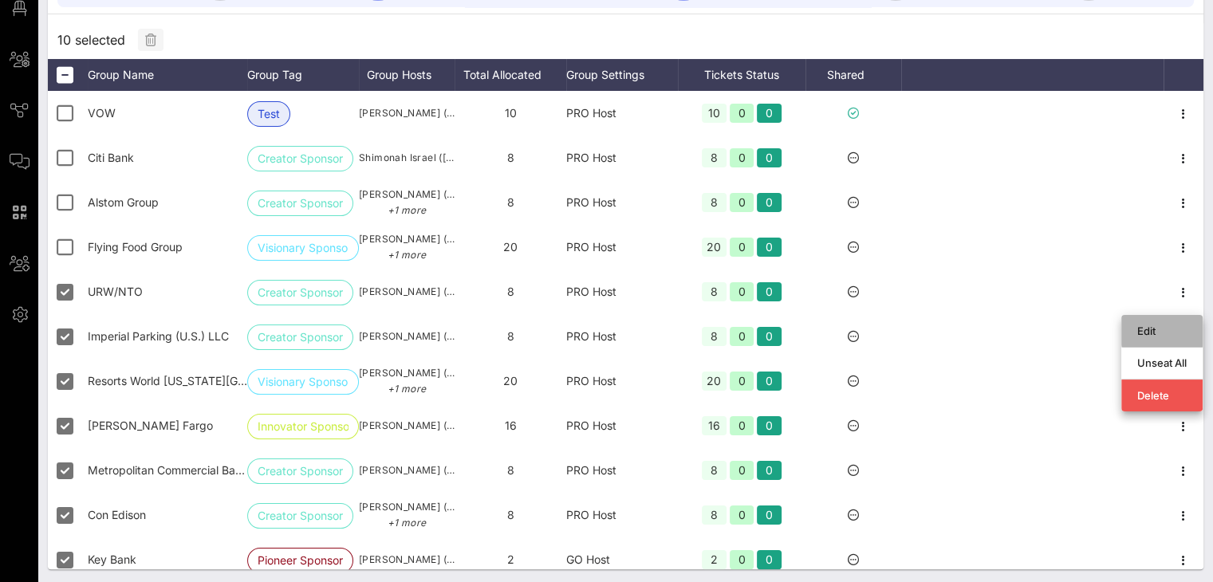
click at [910, 333] on div "Edit" at bounding box center [1161, 331] width 49 height 13
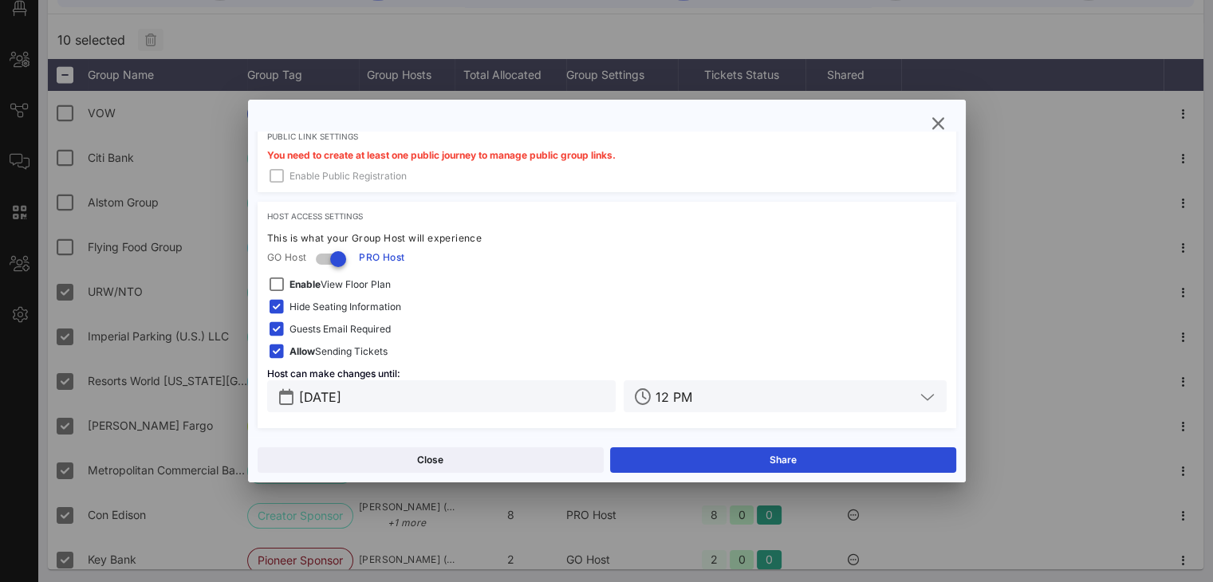
scroll to position [265, 0]
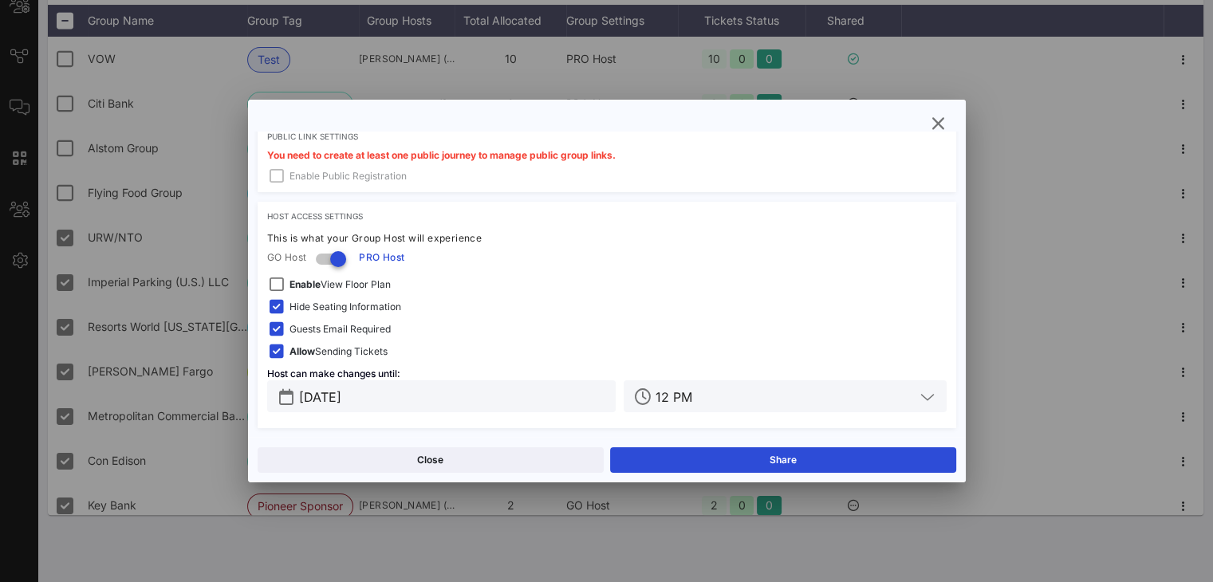
click at [300, 333] on span "Guests Email Required" at bounding box center [339, 329] width 101 height 16
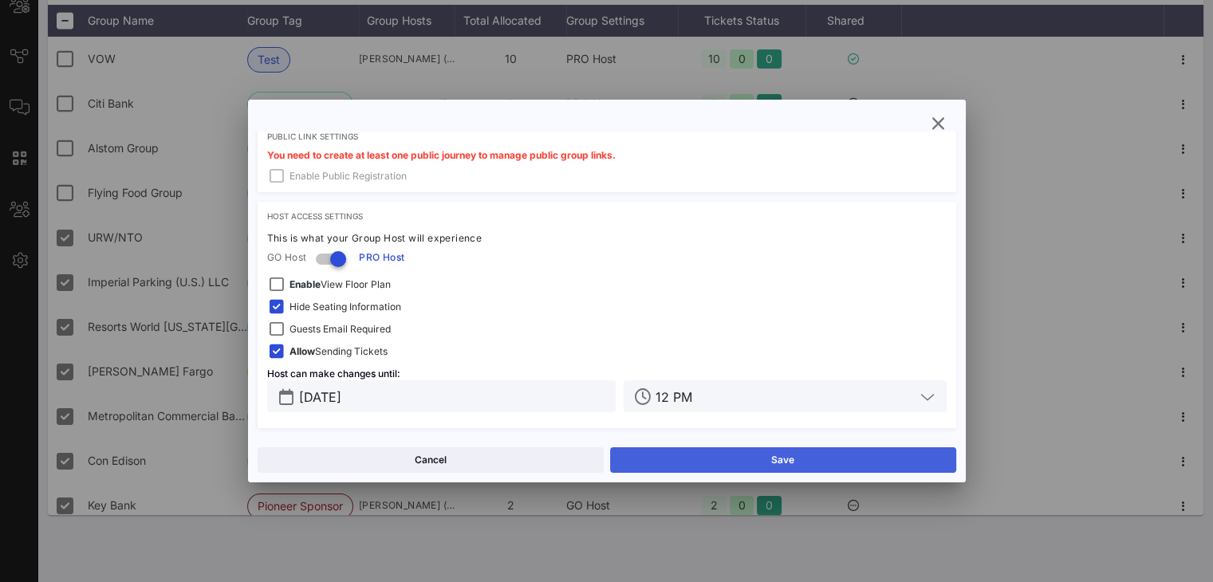
click at [699, 459] on button "Save" at bounding box center [783, 460] width 346 height 26
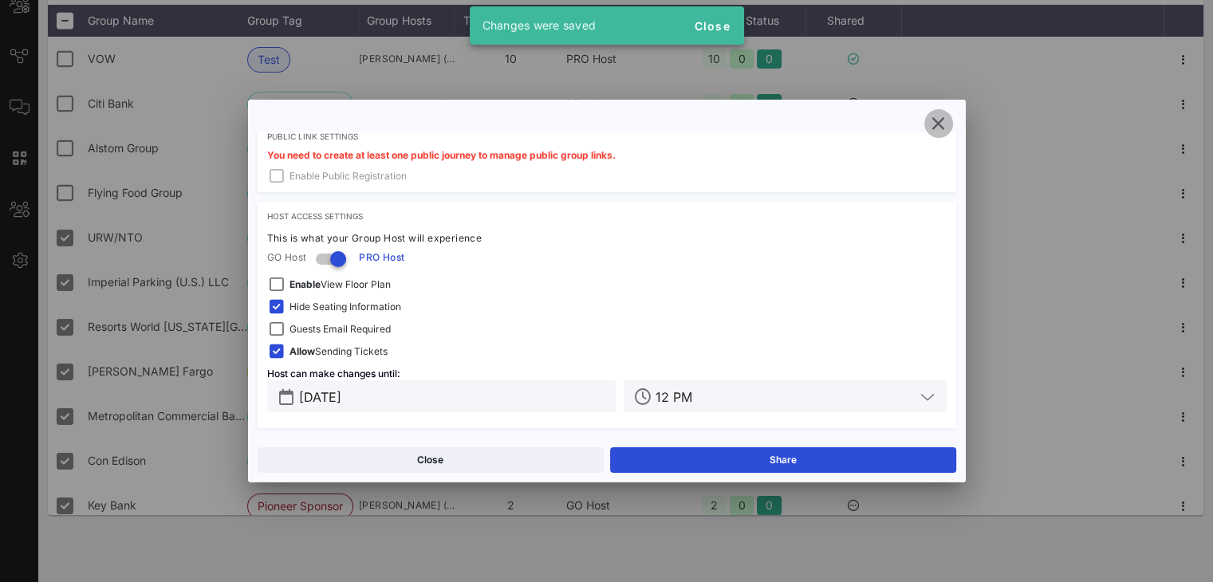
click at [910, 130] on icon "button" at bounding box center [938, 123] width 19 height 19
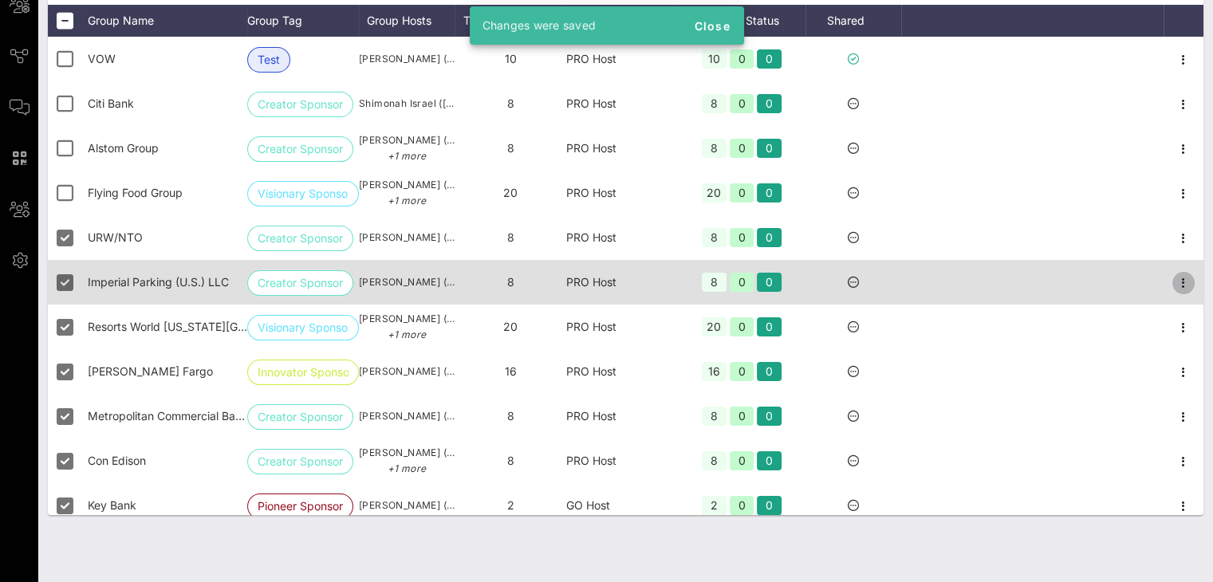
click at [910, 283] on icon "button" at bounding box center [1183, 283] width 19 height 19
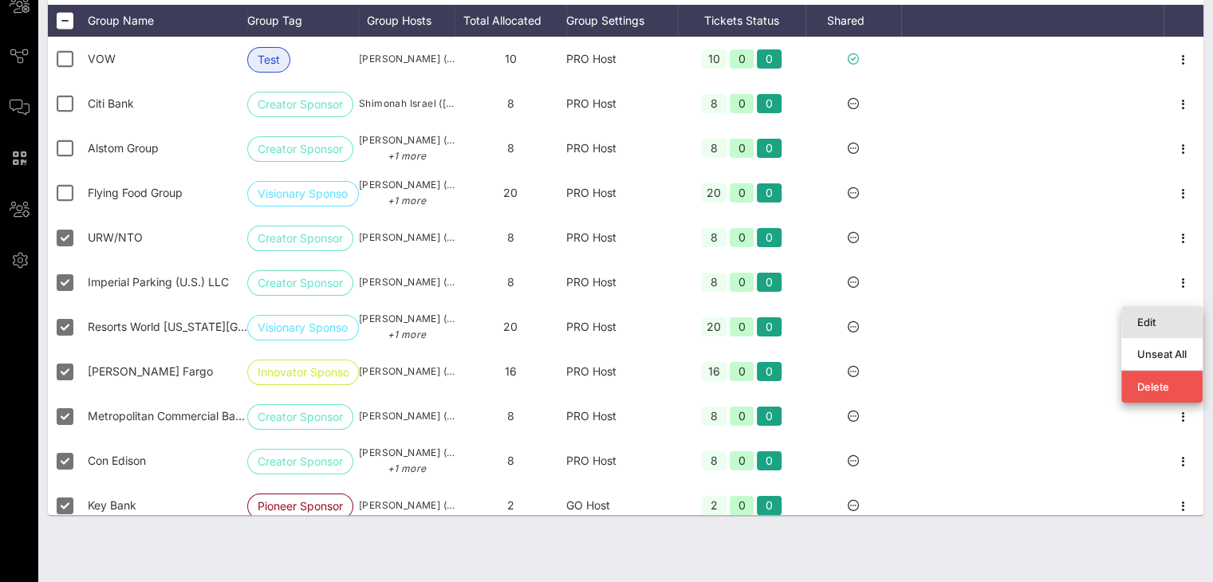
click at [910, 316] on div "Edit" at bounding box center [1161, 322] width 49 height 13
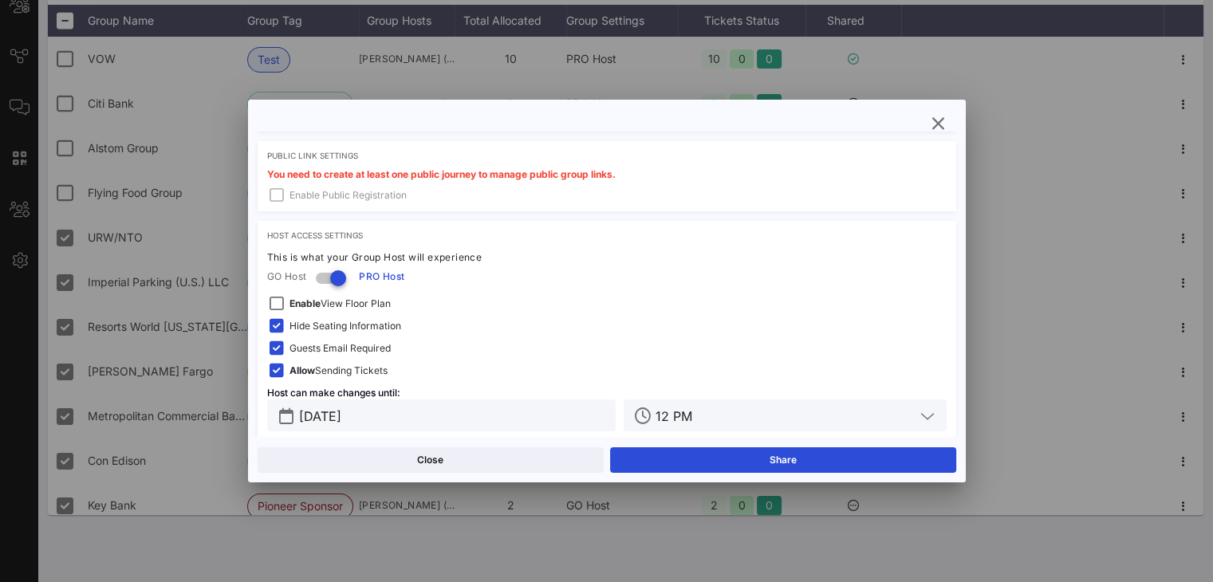
scroll to position [486, 0]
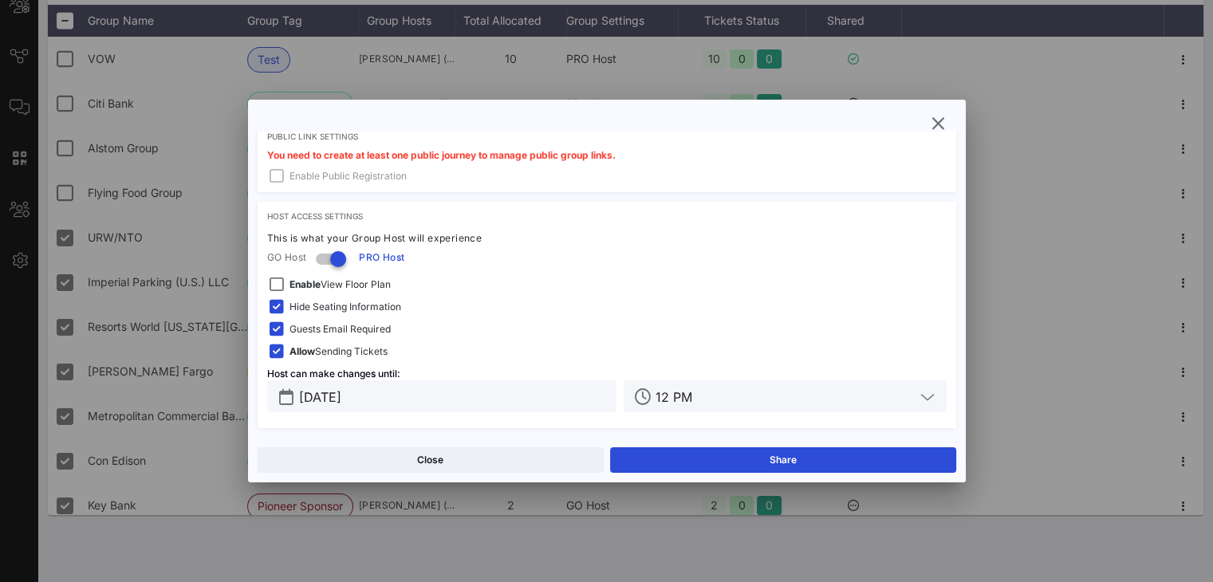
click at [339, 327] on span "Guests Email Required" at bounding box center [339, 329] width 101 height 16
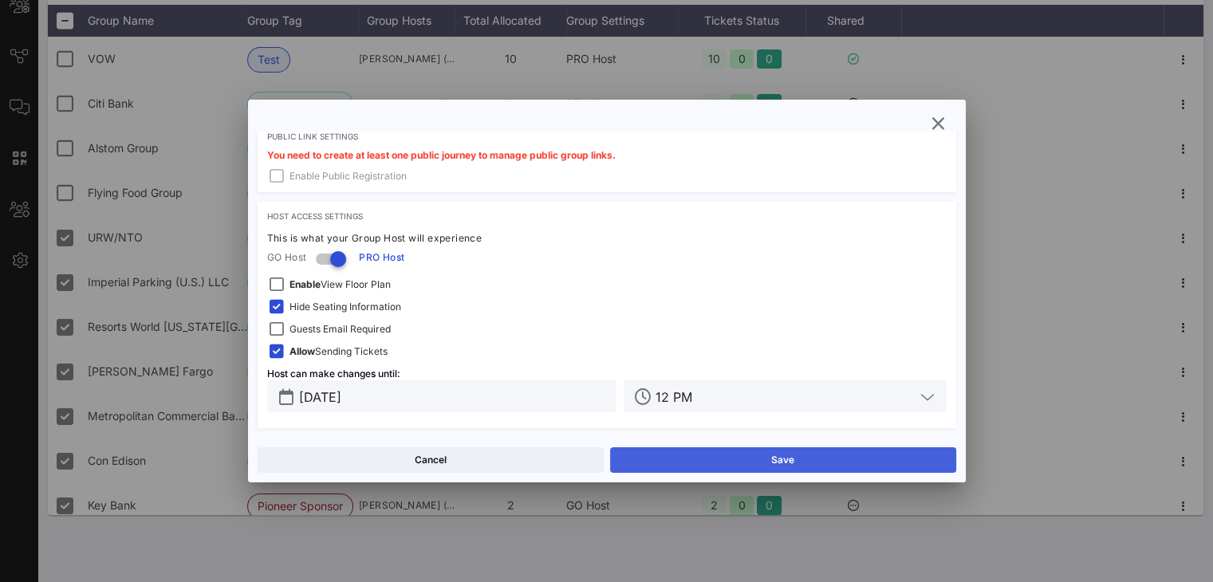
click at [721, 456] on button "Save" at bounding box center [783, 460] width 346 height 26
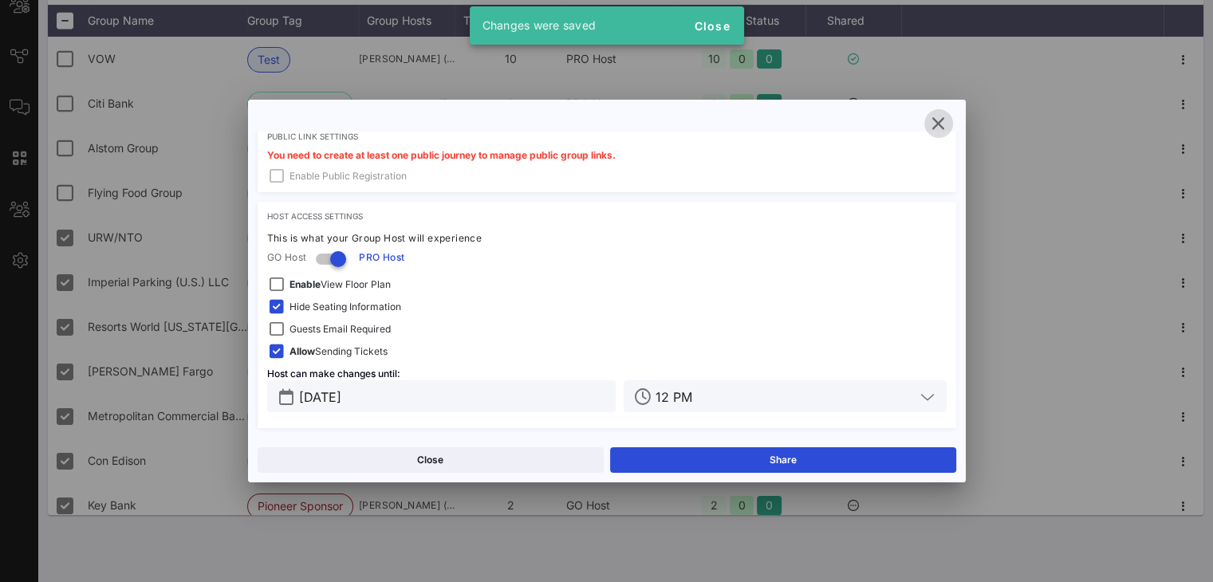
click at [910, 121] on icon "button" at bounding box center [938, 123] width 19 height 19
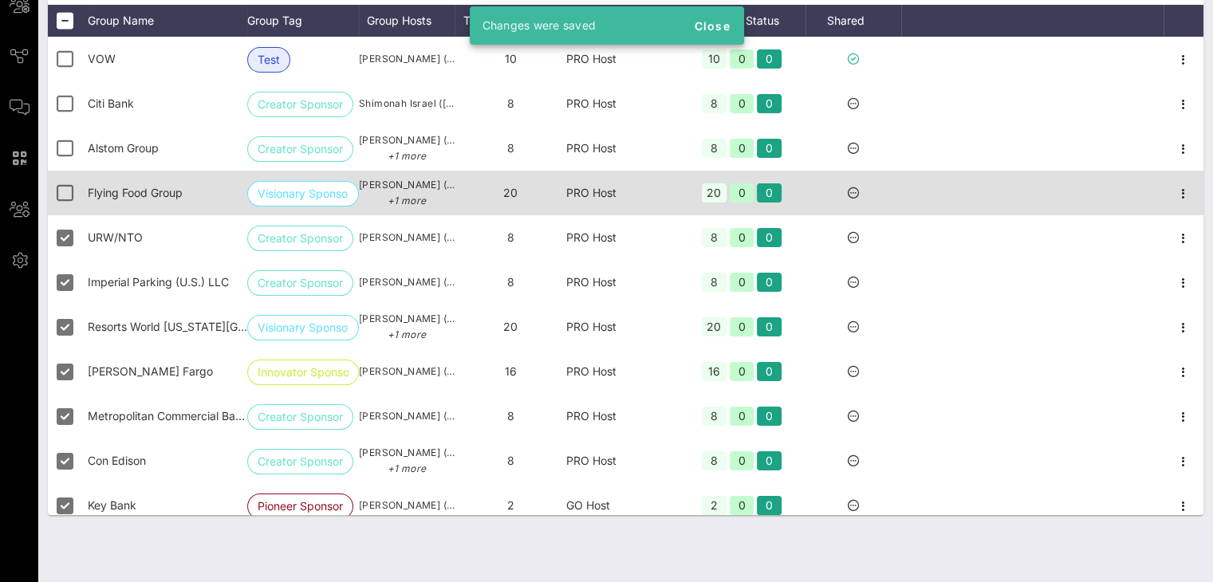
scroll to position [0, 0]
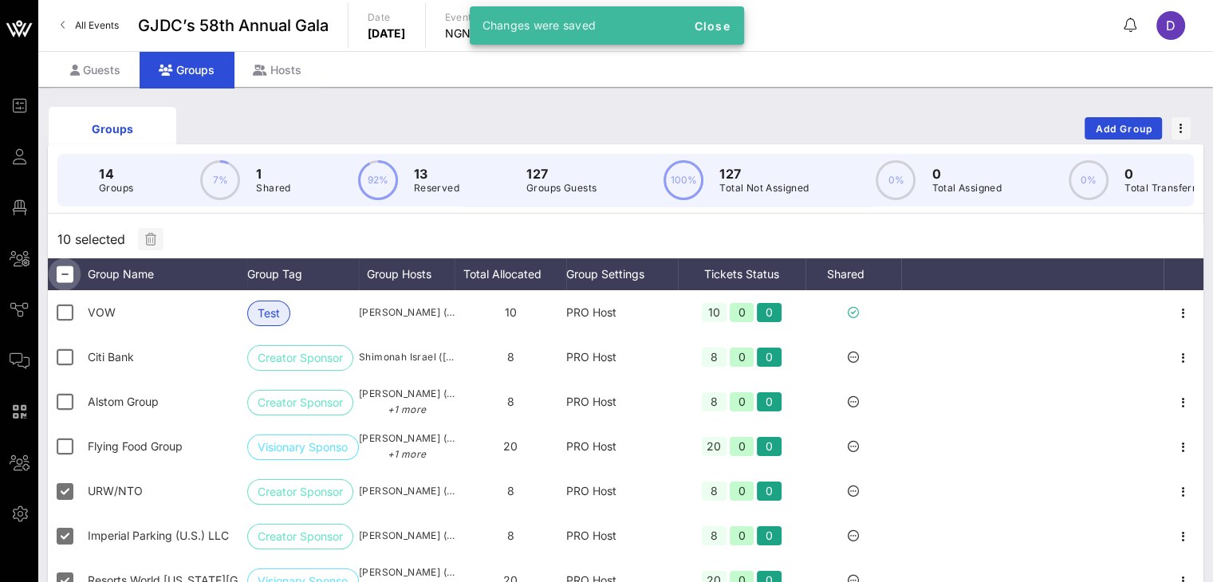
click at [63, 272] on div at bounding box center [64, 274] width 27 height 27
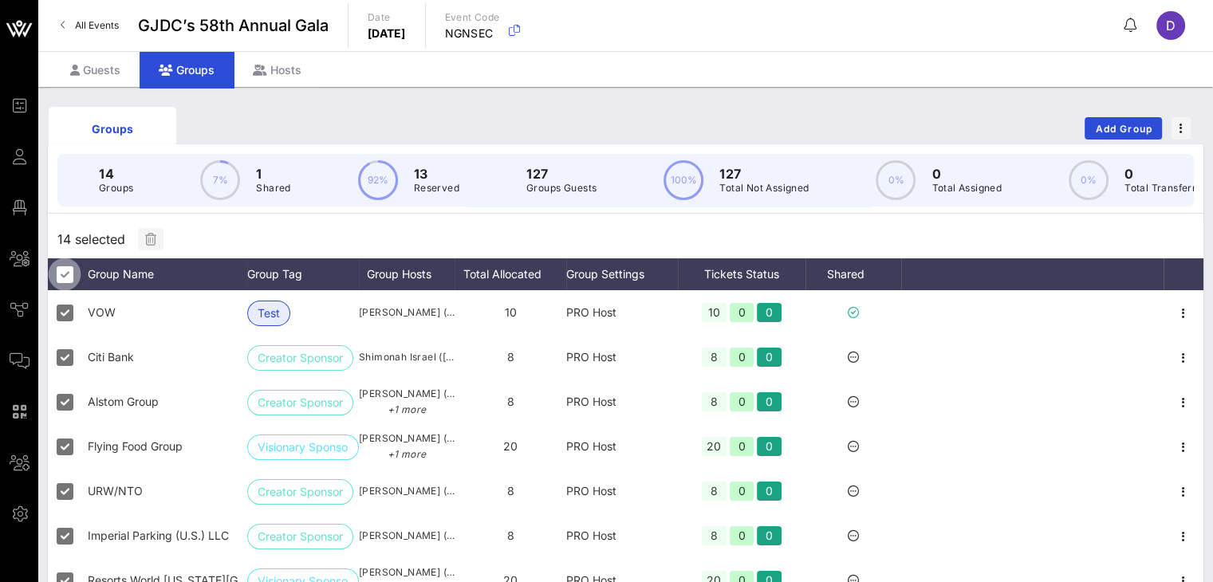
click at [57, 288] on div at bounding box center [64, 274] width 27 height 27
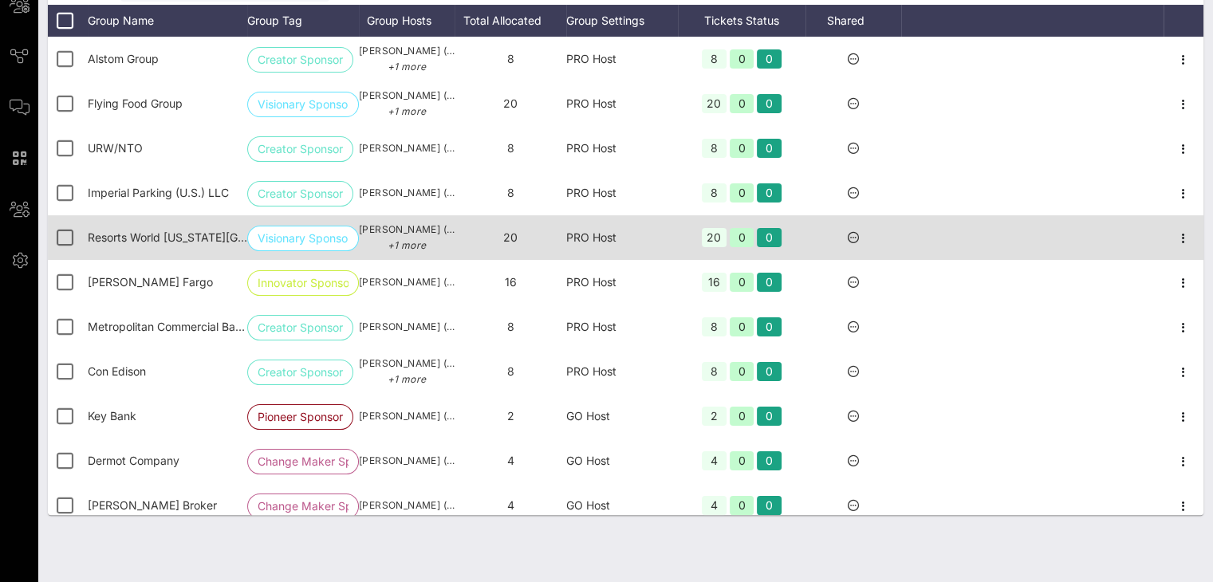
scroll to position [89, 0]
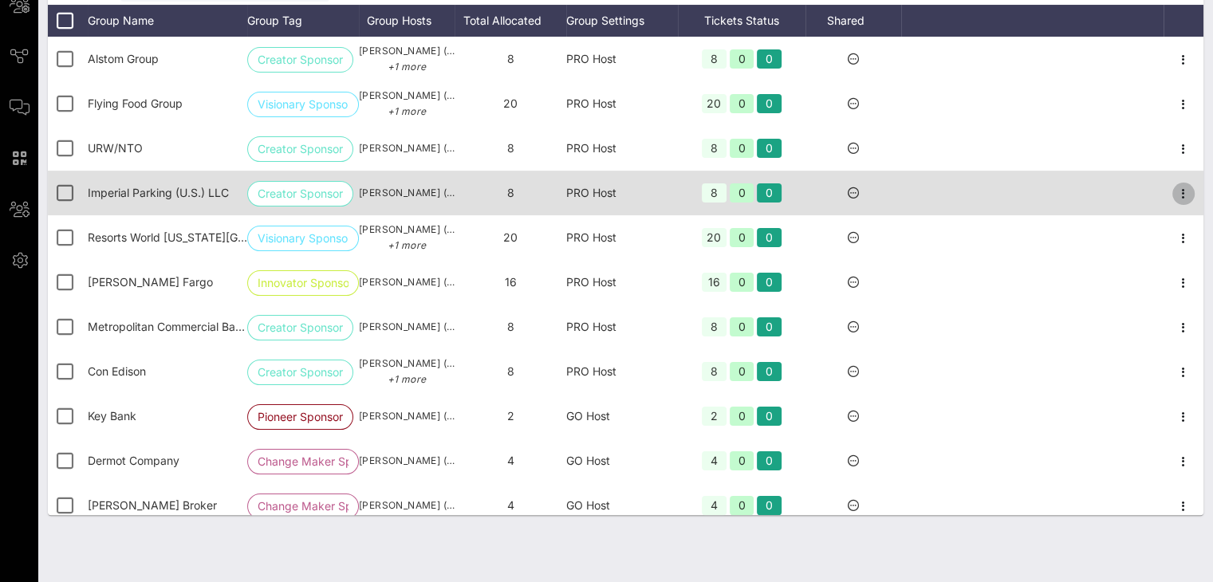
click at [910, 197] on icon "button" at bounding box center [1183, 193] width 19 height 19
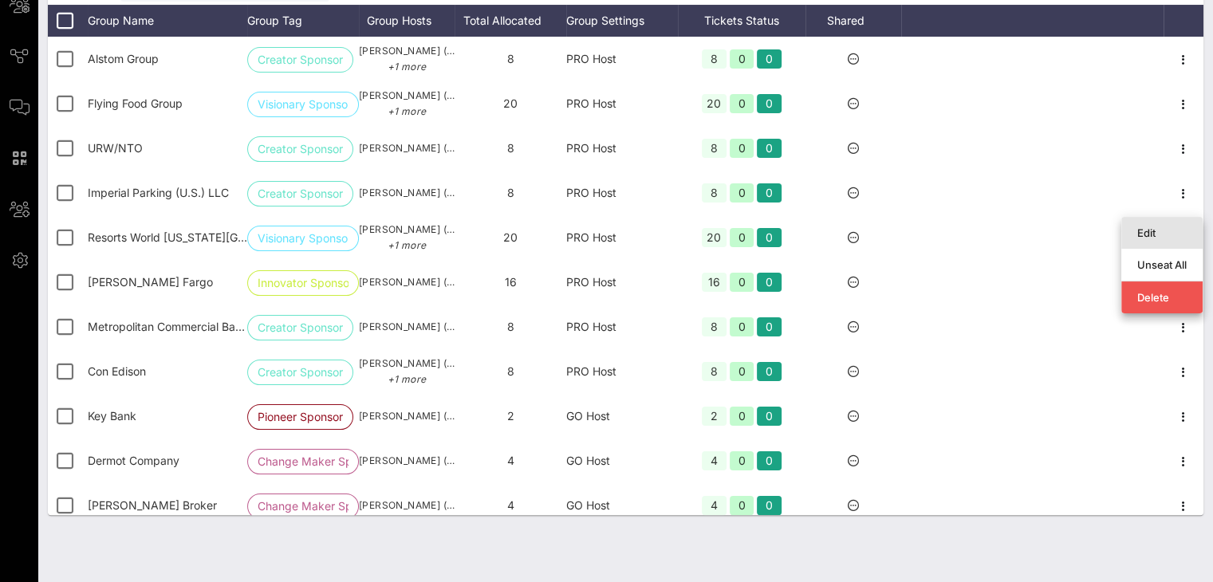
click at [910, 226] on div "Edit" at bounding box center [1161, 232] width 49 height 13
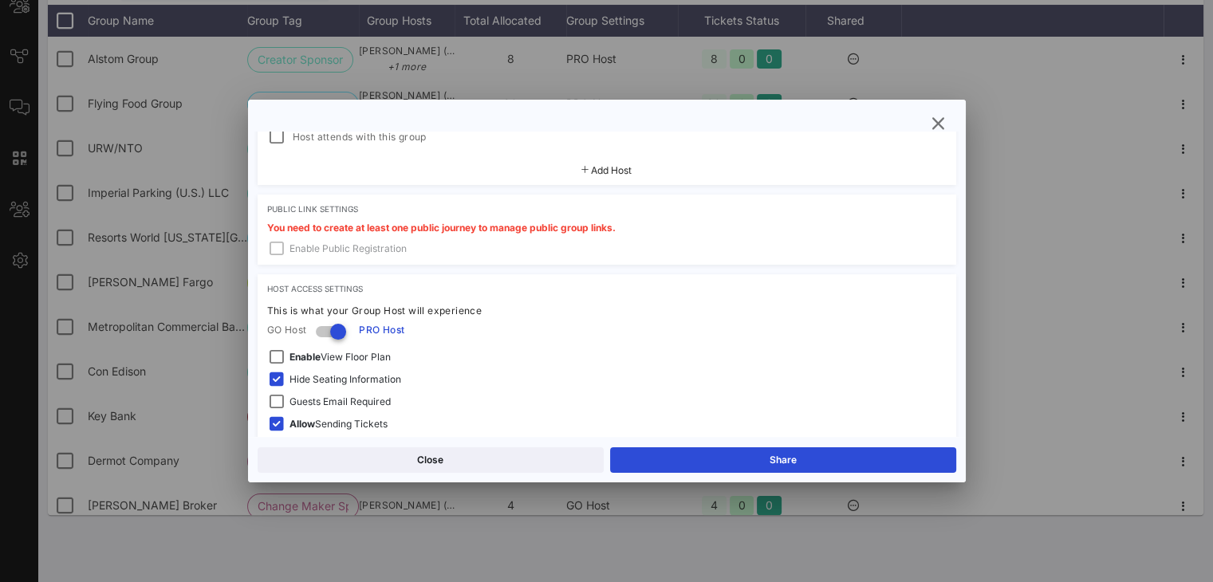
scroll to position [486, 0]
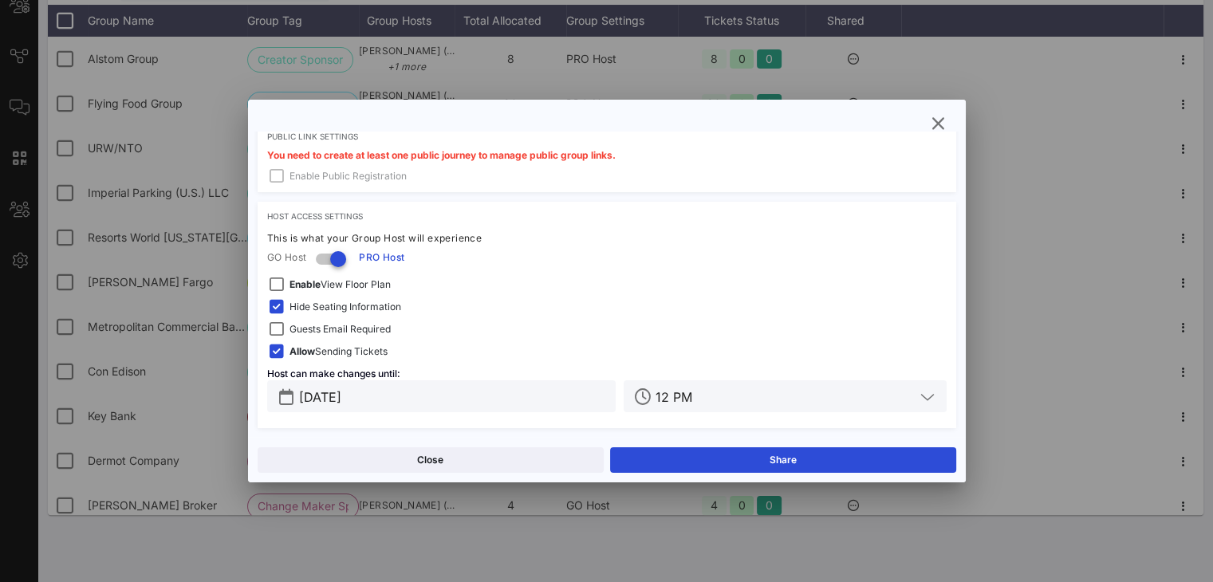
click at [910, 227] on div at bounding box center [606, 291] width 1213 height 582
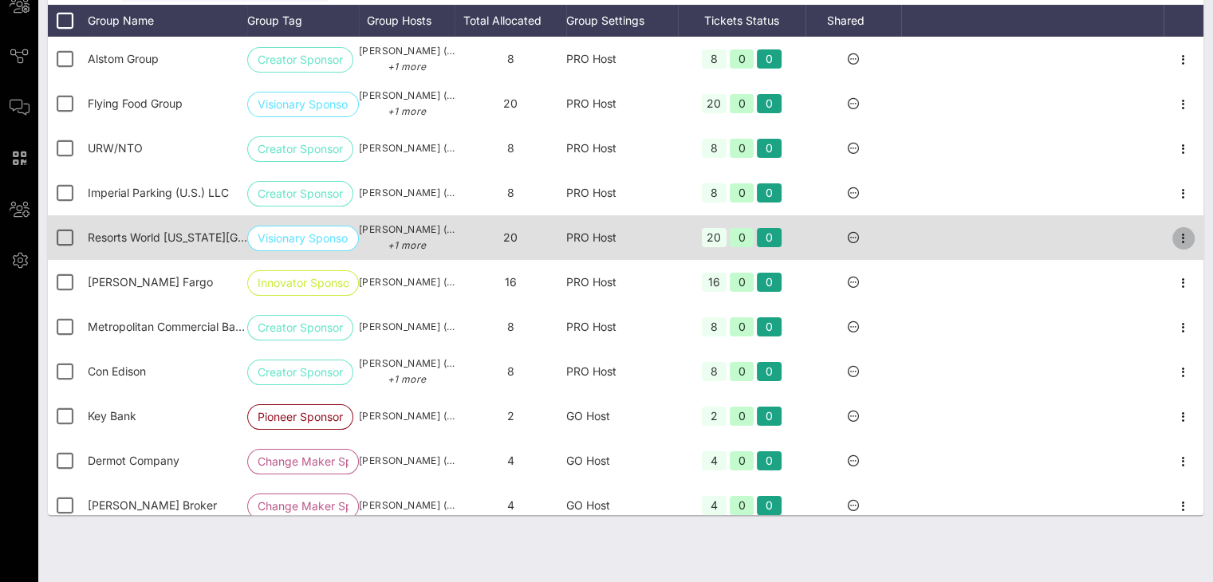
click at [910, 231] on icon "button" at bounding box center [1183, 238] width 19 height 19
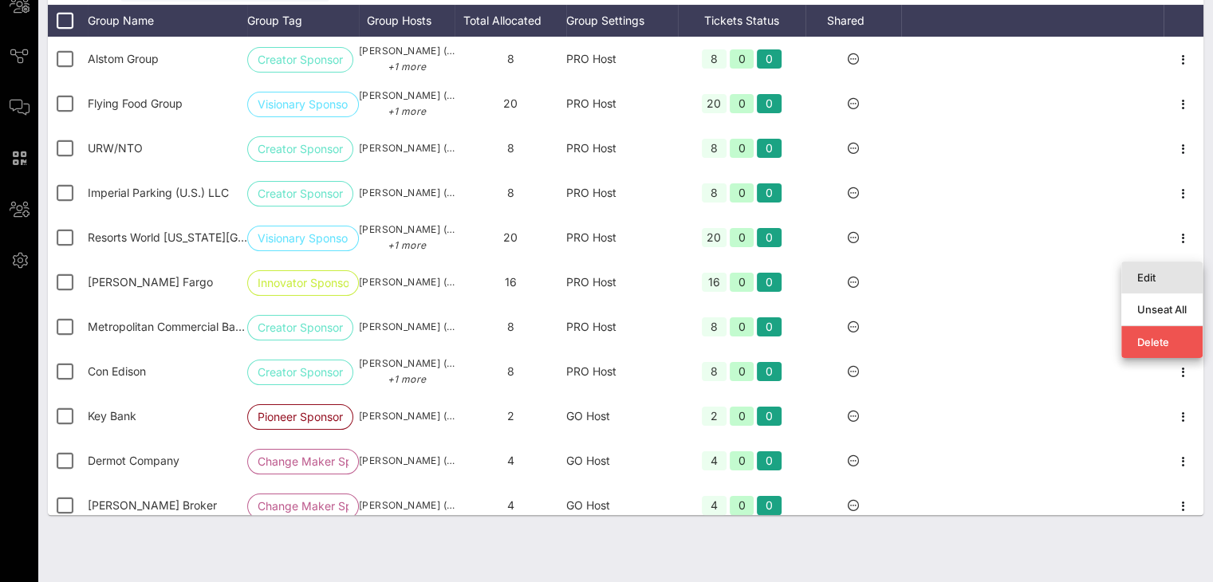
click at [910, 271] on div "Edit" at bounding box center [1161, 277] width 49 height 13
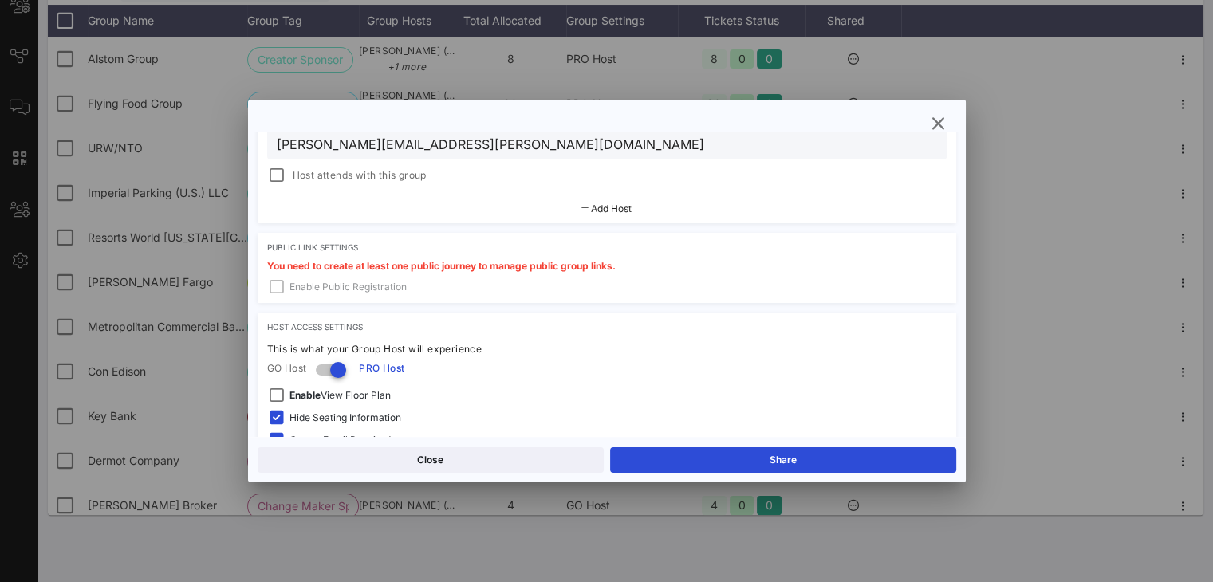
scroll to position [655, 0]
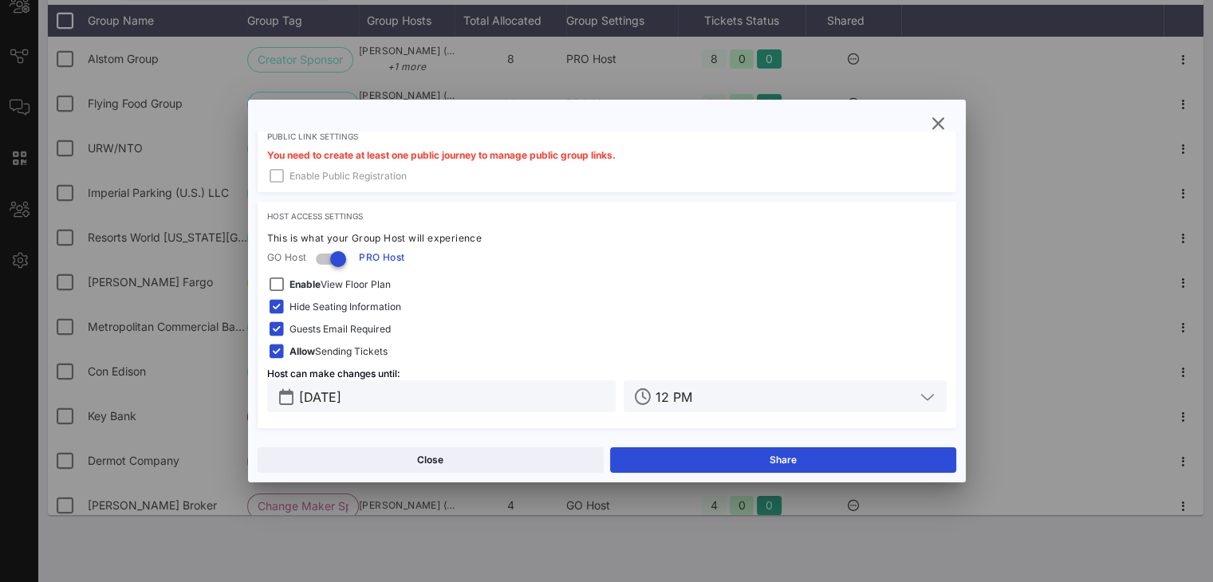
click at [344, 333] on span "Guests Email Required" at bounding box center [339, 329] width 101 height 16
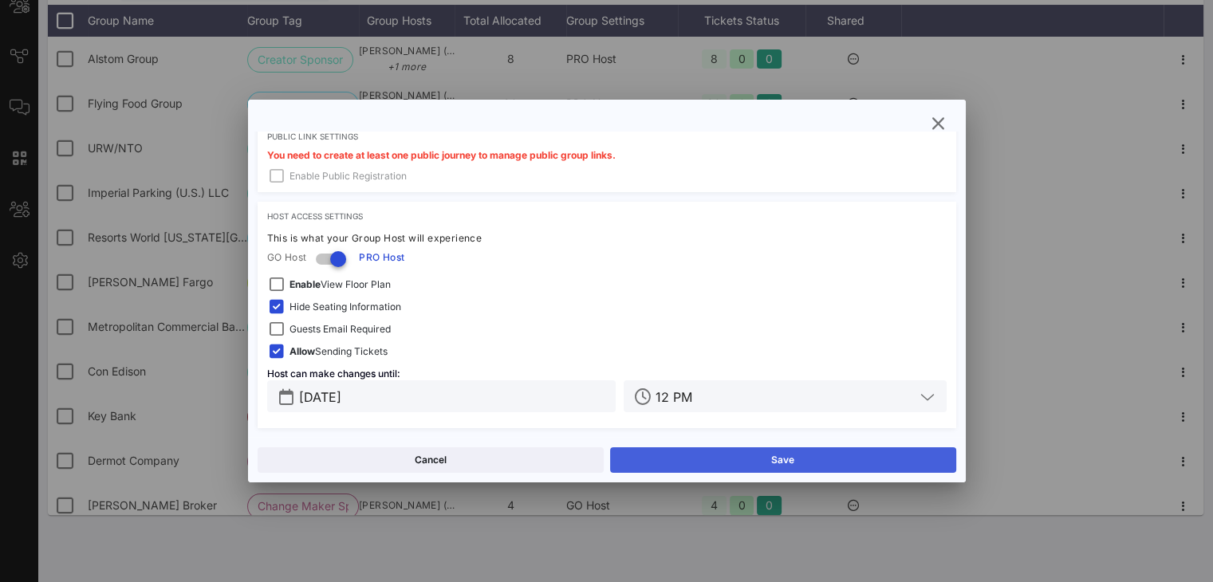
click at [752, 456] on button "Save" at bounding box center [783, 460] width 346 height 26
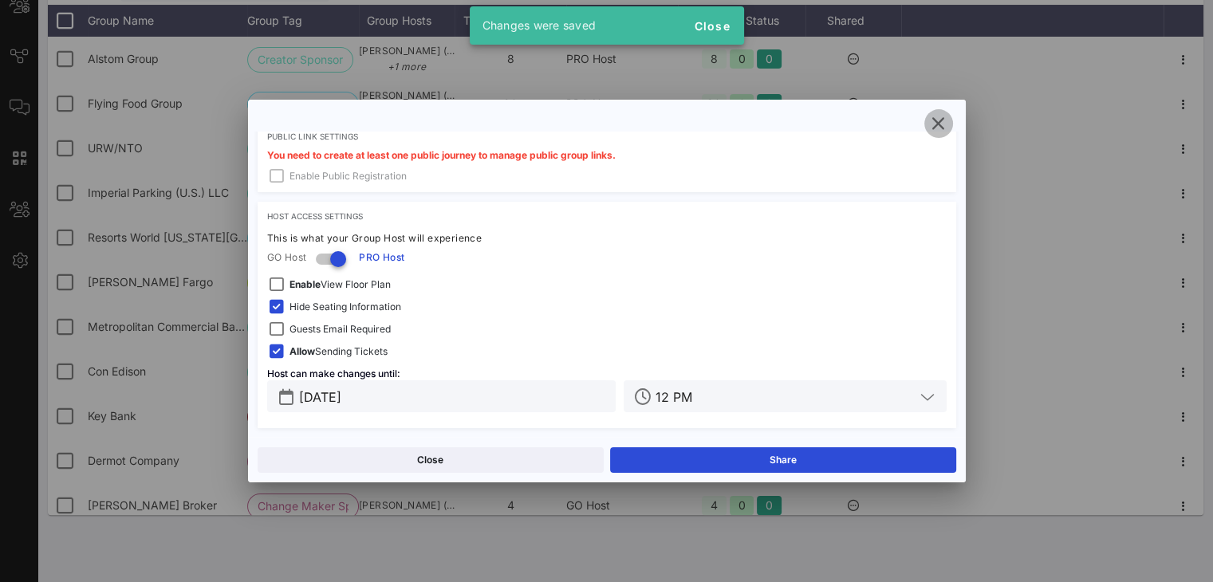
click at [910, 125] on icon "button" at bounding box center [938, 123] width 19 height 19
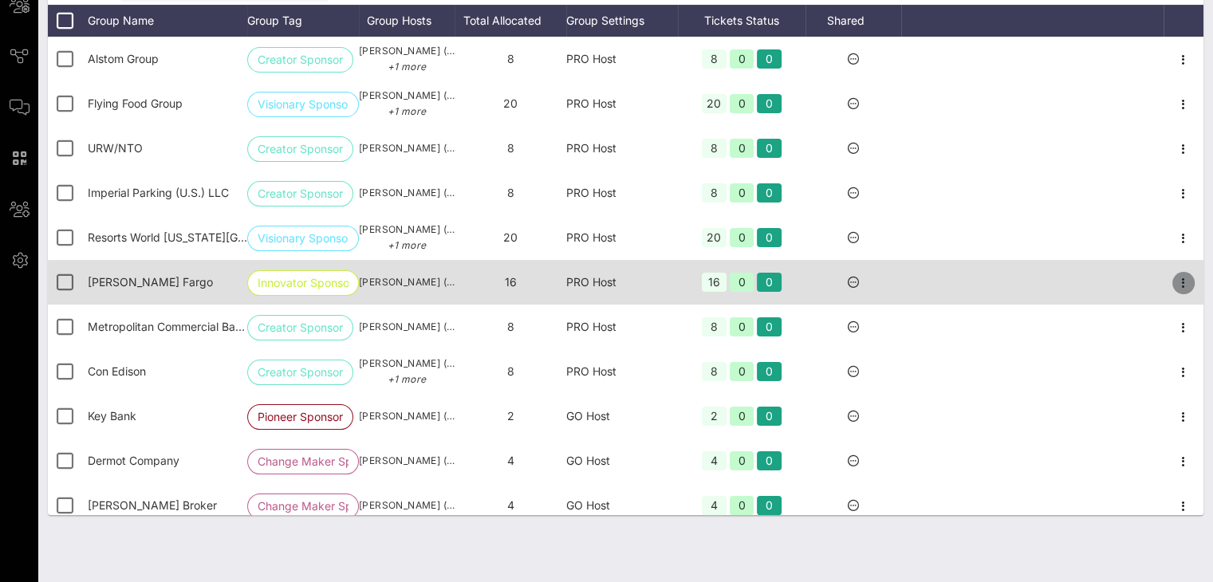
click at [910, 288] on icon "button" at bounding box center [1183, 283] width 19 height 19
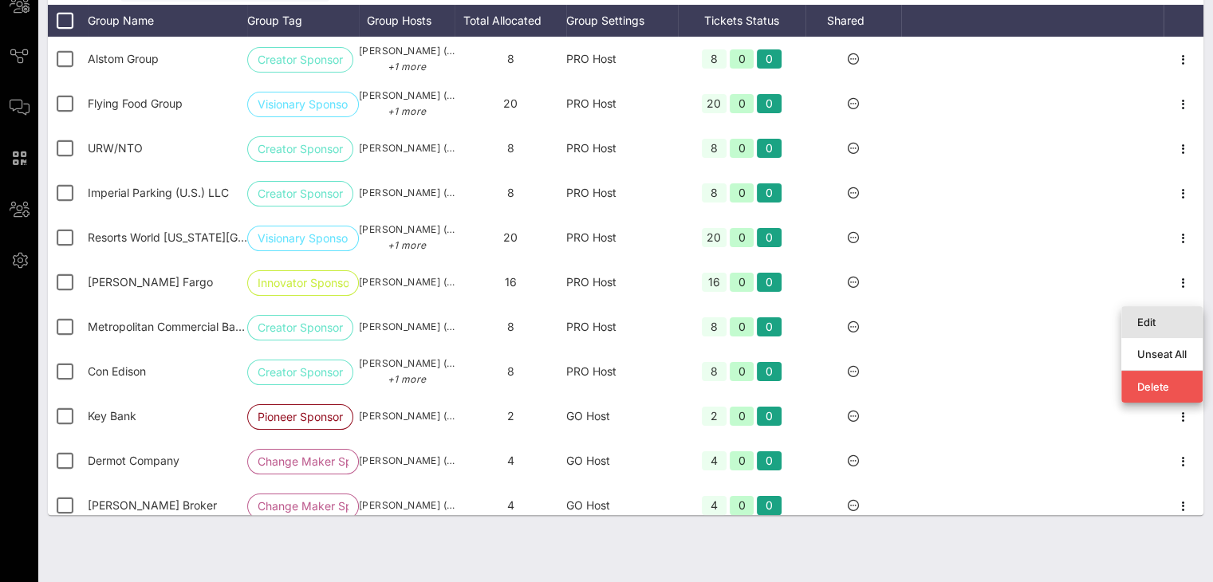
click at [910, 316] on div "Edit" at bounding box center [1161, 322] width 49 height 13
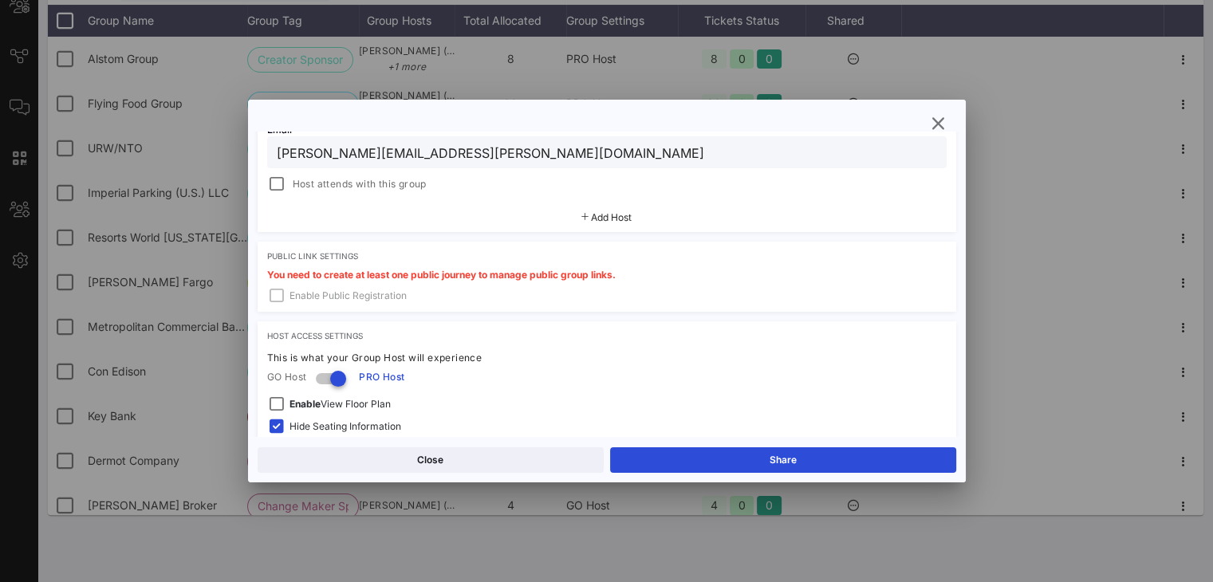
scroll to position [486, 0]
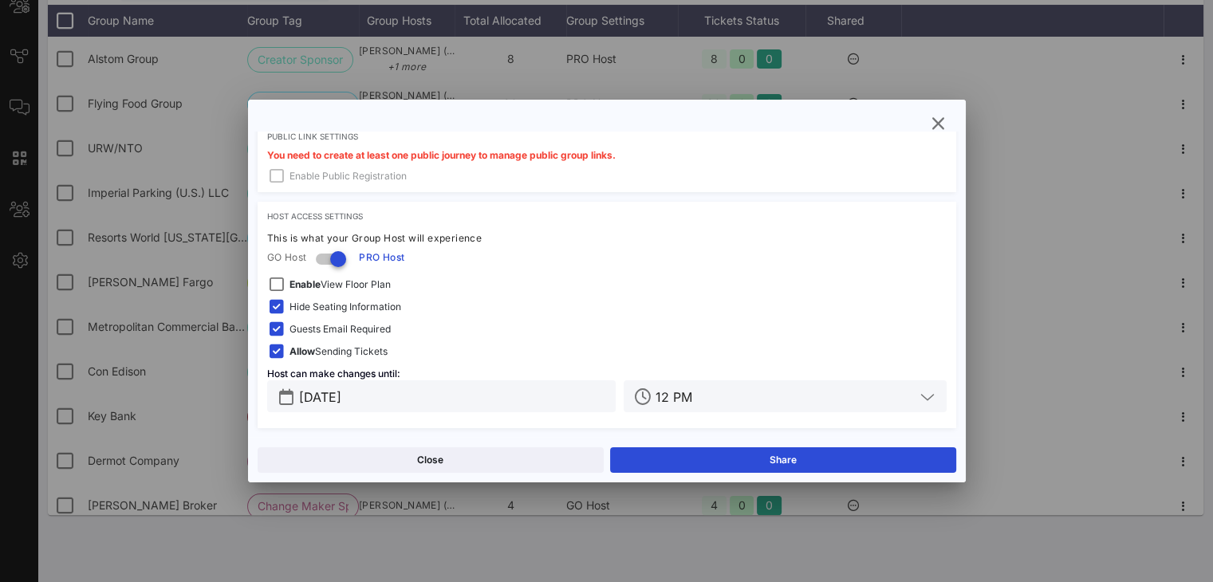
click at [369, 325] on span "Guests Email Required" at bounding box center [339, 329] width 101 height 16
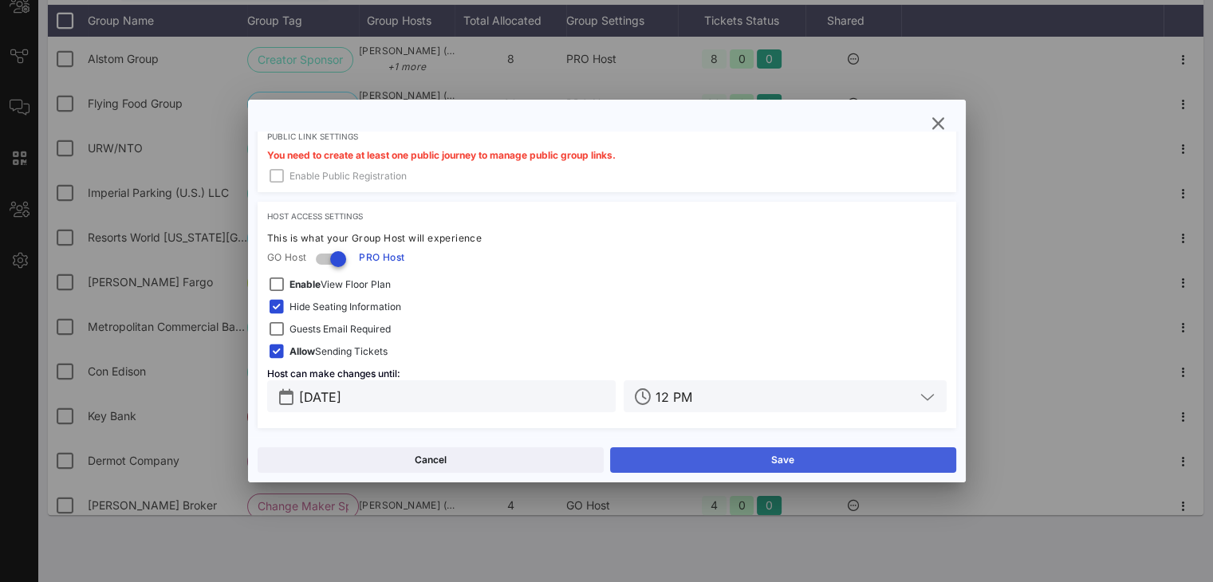
click at [787, 455] on button "Save" at bounding box center [783, 460] width 346 height 26
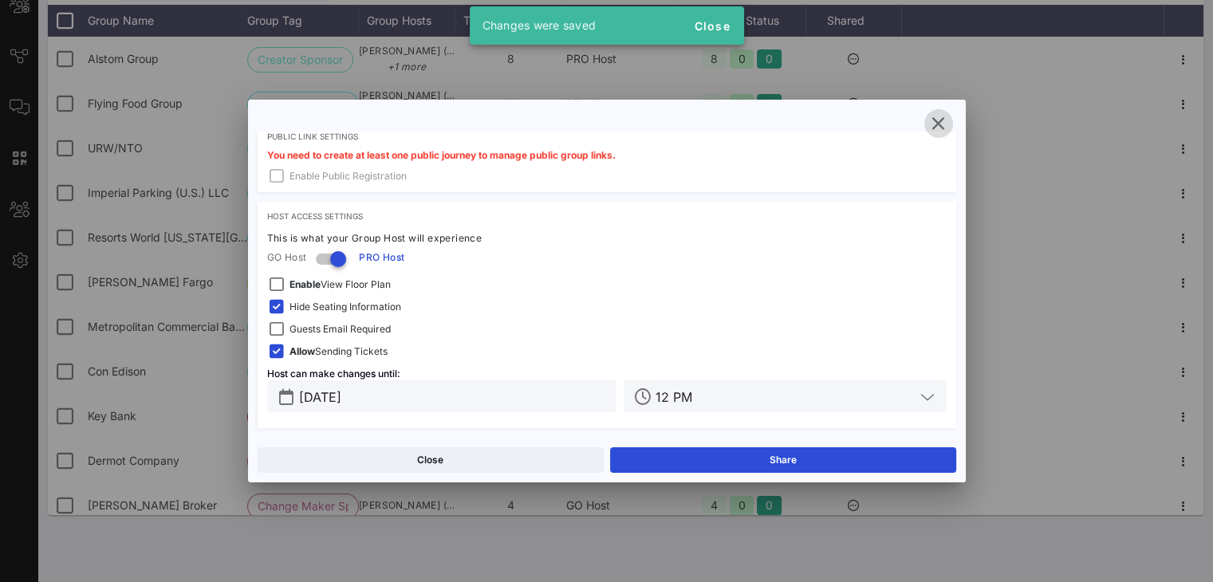
click at [910, 127] on icon "button" at bounding box center [938, 123] width 19 height 19
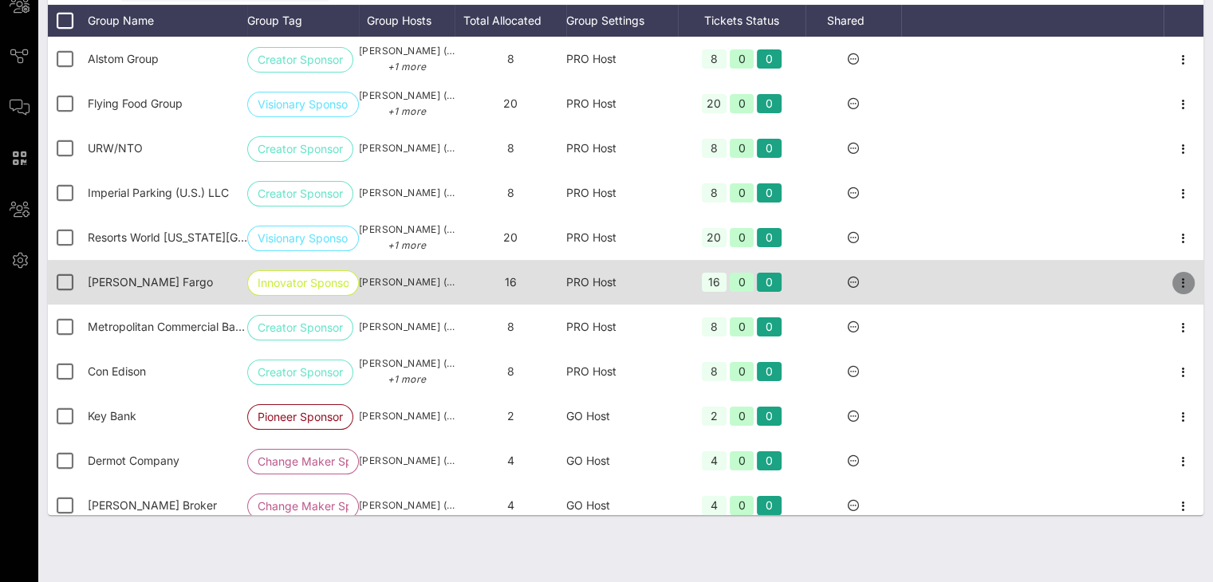
click at [910, 285] on icon "button" at bounding box center [1183, 283] width 19 height 19
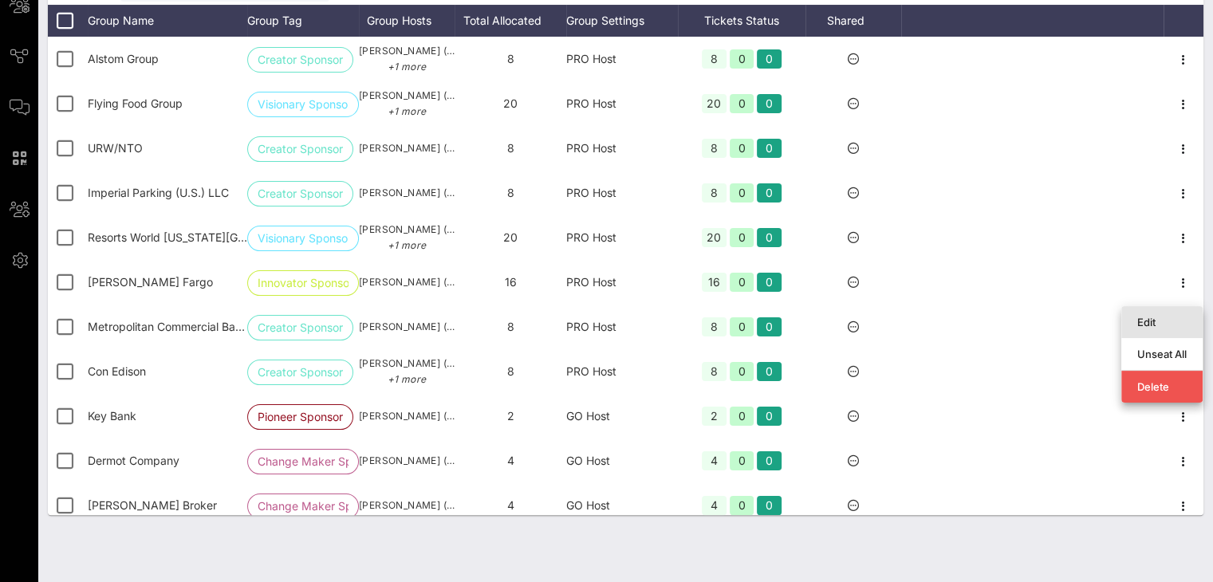
click at [910, 316] on div "Edit" at bounding box center [1161, 322] width 49 height 13
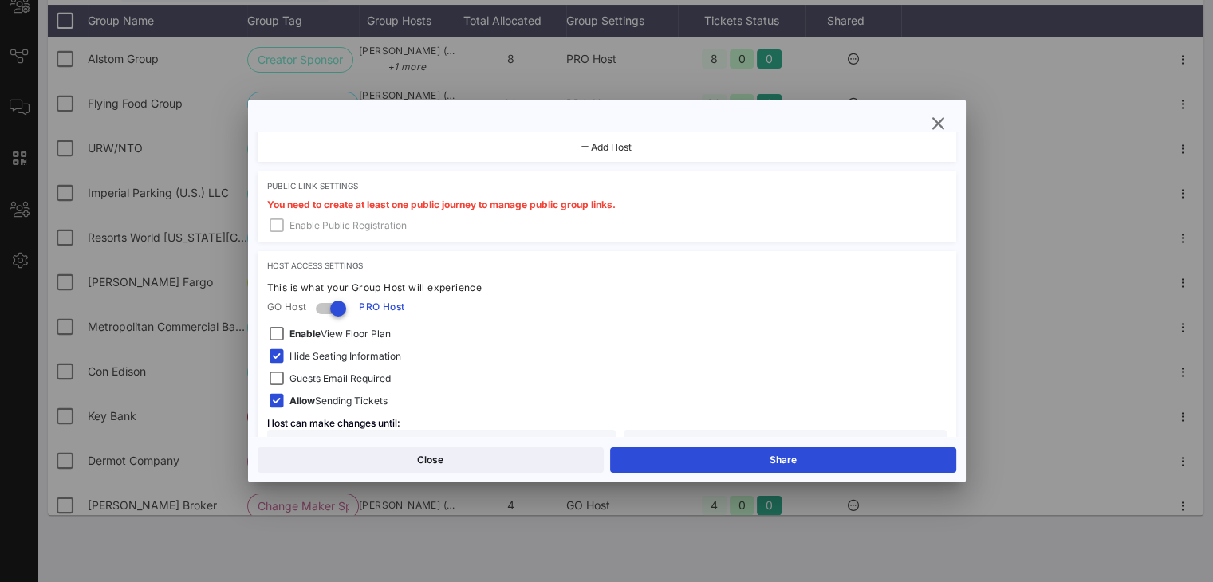
scroll to position [455, 0]
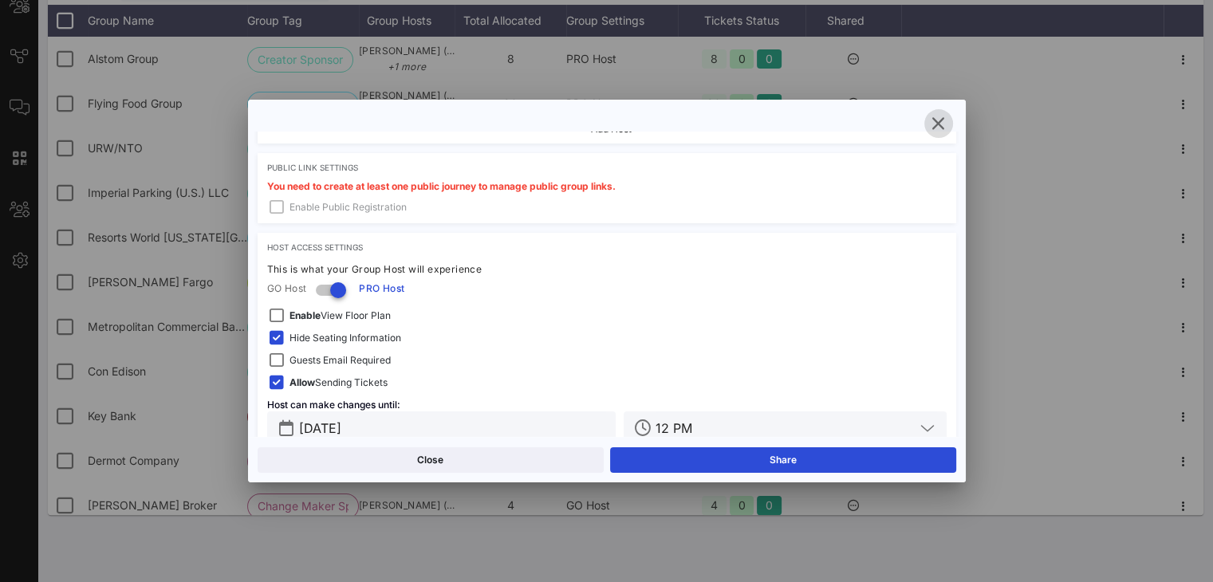
click at [910, 129] on icon "button" at bounding box center [938, 123] width 19 height 19
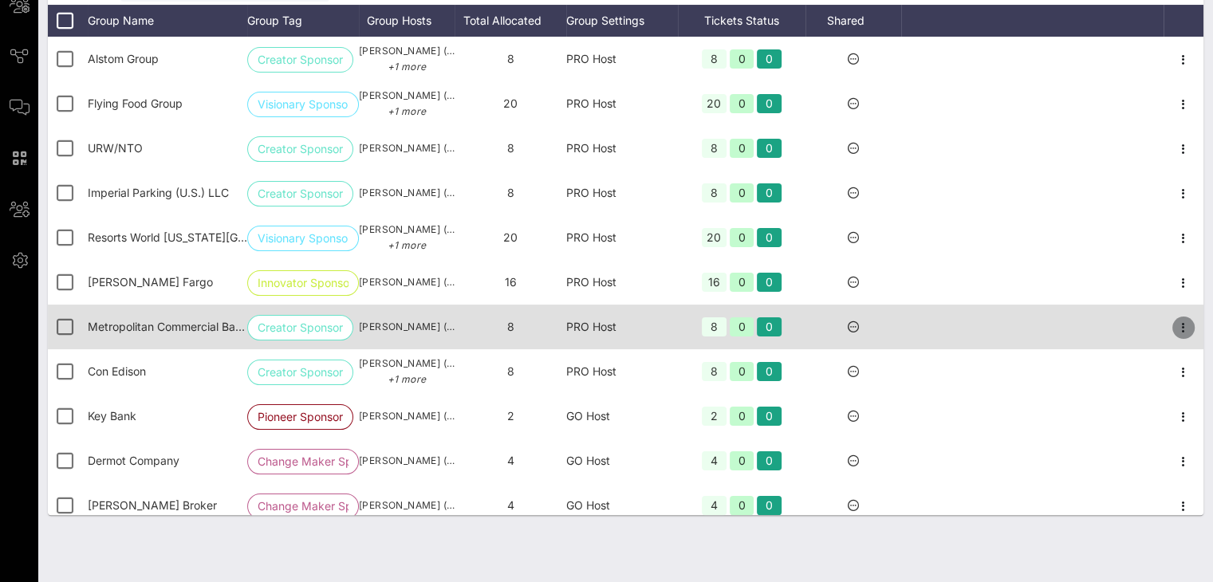
click at [910, 329] on icon "button" at bounding box center [1183, 327] width 19 height 19
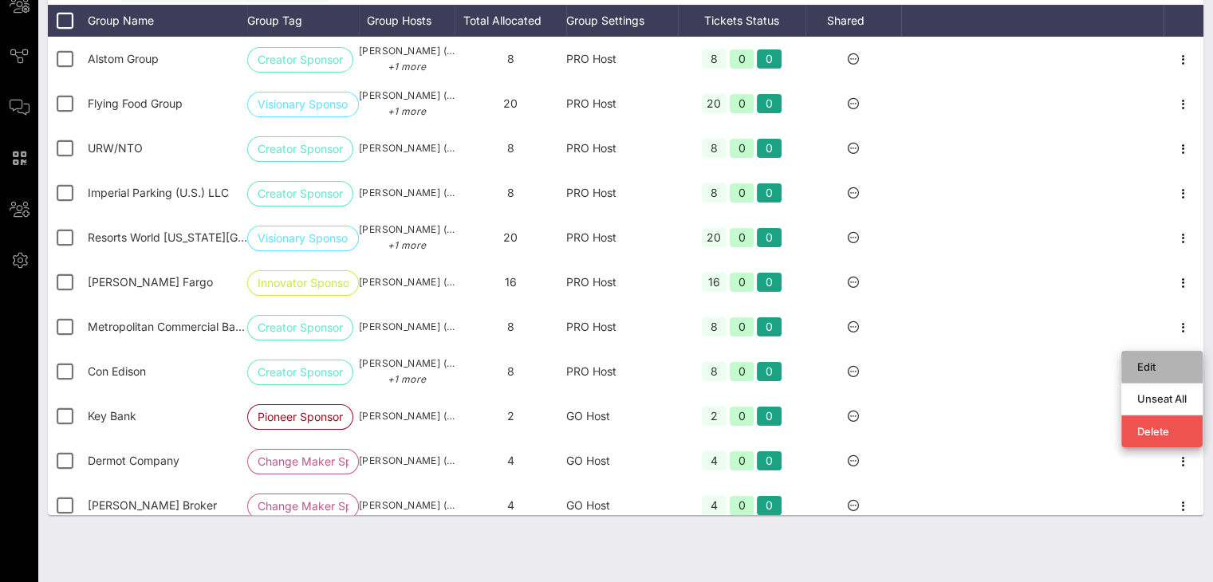
click at [910, 361] on div "Edit" at bounding box center [1161, 366] width 49 height 13
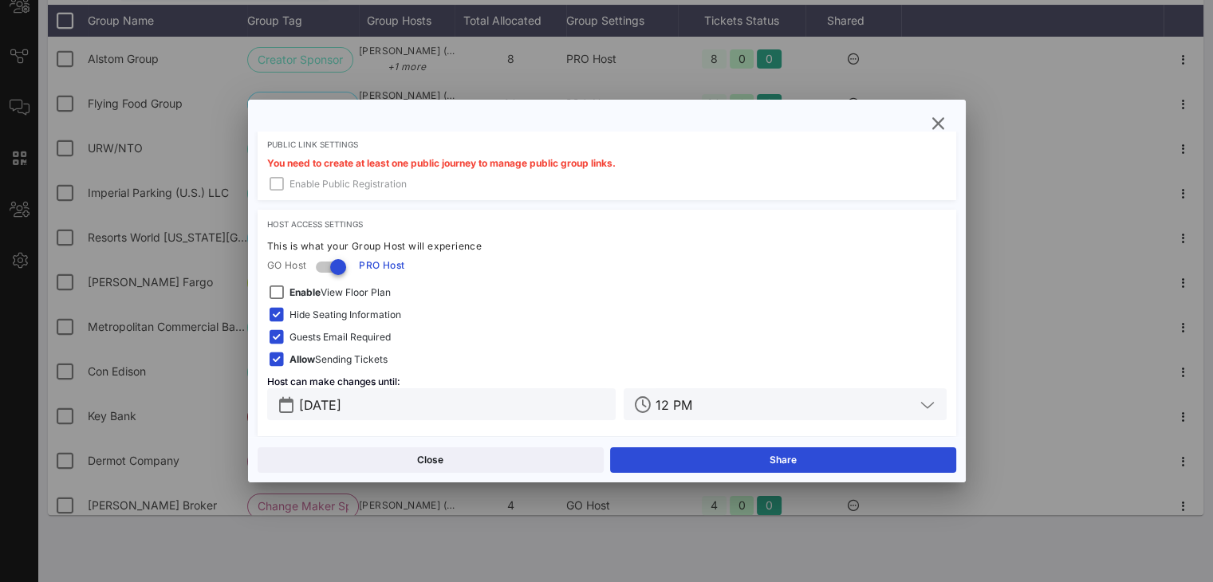
scroll to position [486, 0]
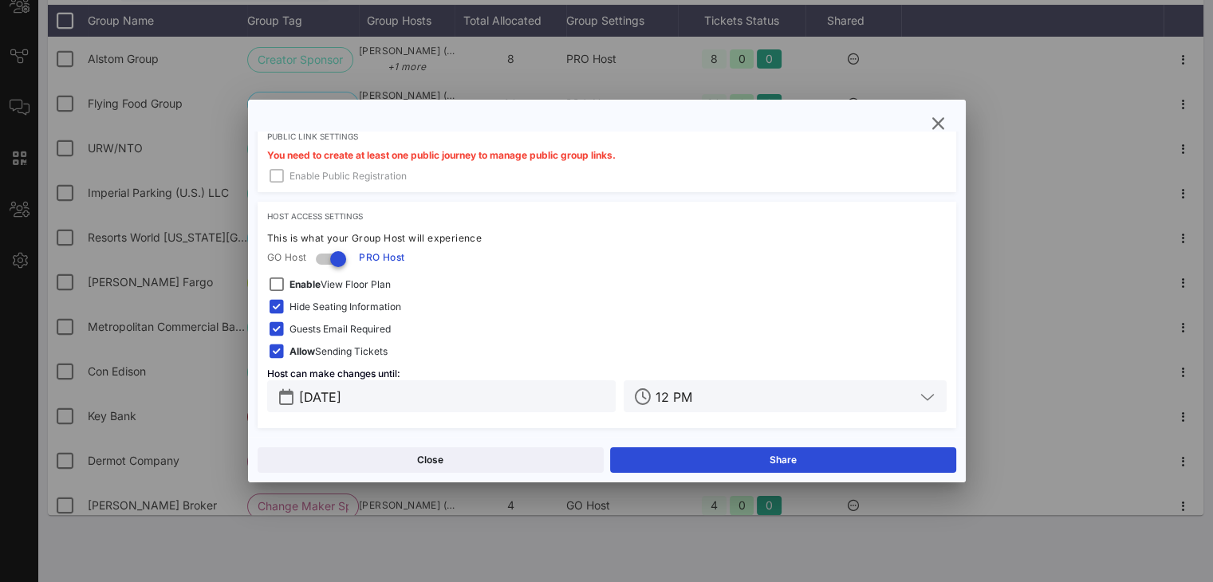
click at [371, 330] on span "Guests Email Required" at bounding box center [339, 329] width 101 height 16
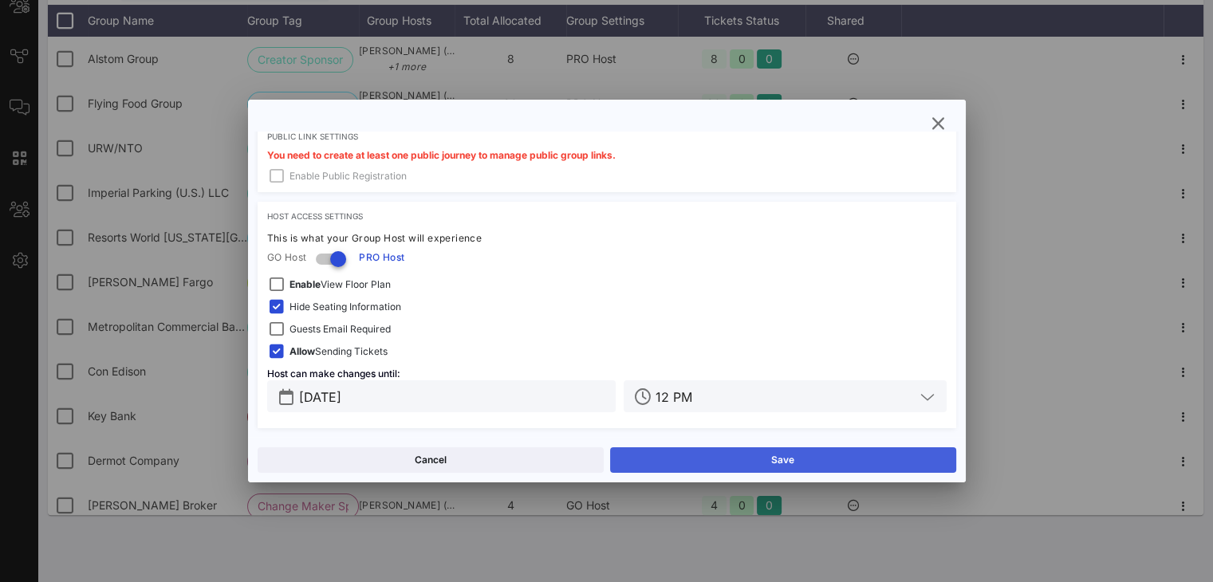
click at [784, 455] on button "Save" at bounding box center [783, 460] width 346 height 26
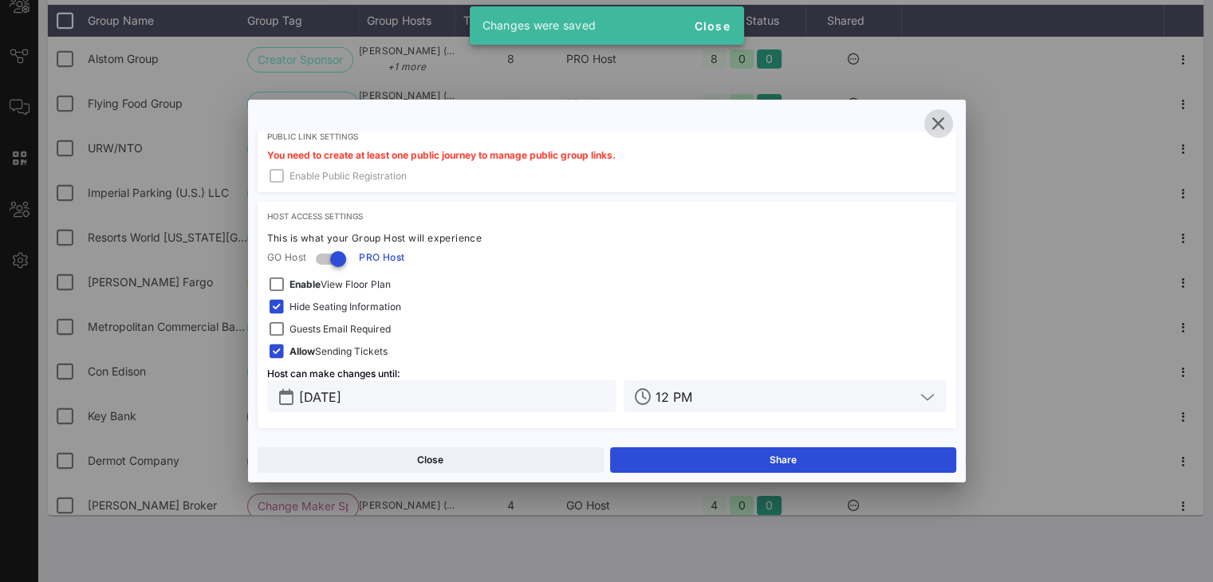
click at [910, 124] on icon "button" at bounding box center [938, 123] width 19 height 19
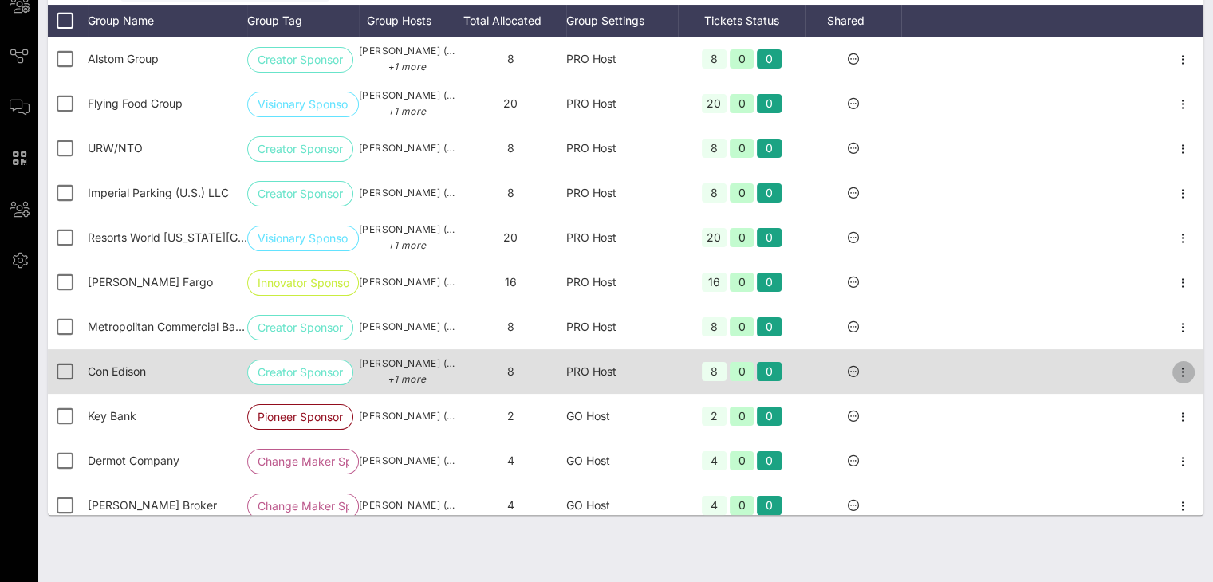
click at [910, 371] on icon "button" at bounding box center [1183, 372] width 19 height 19
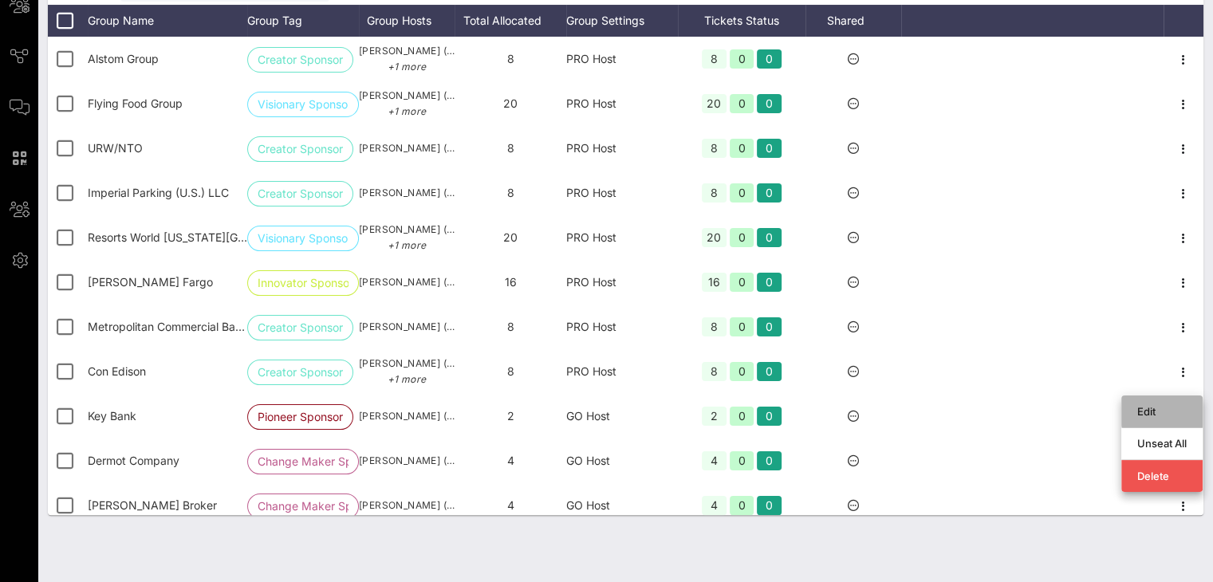
click at [910, 399] on div "Edit" at bounding box center [1161, 412] width 49 height 26
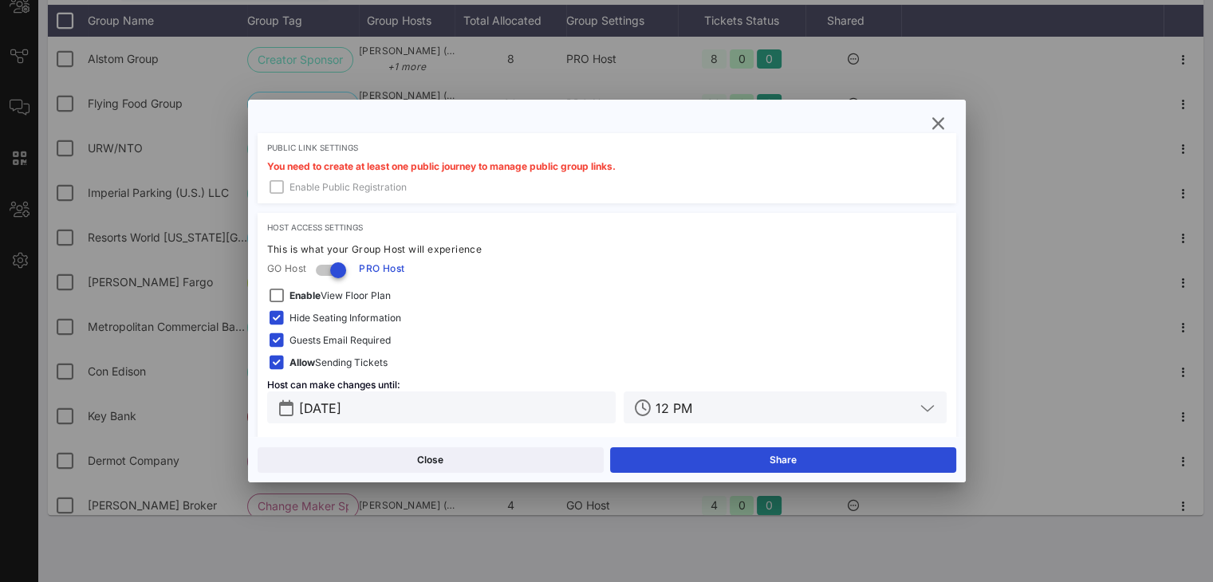
scroll to position [655, 0]
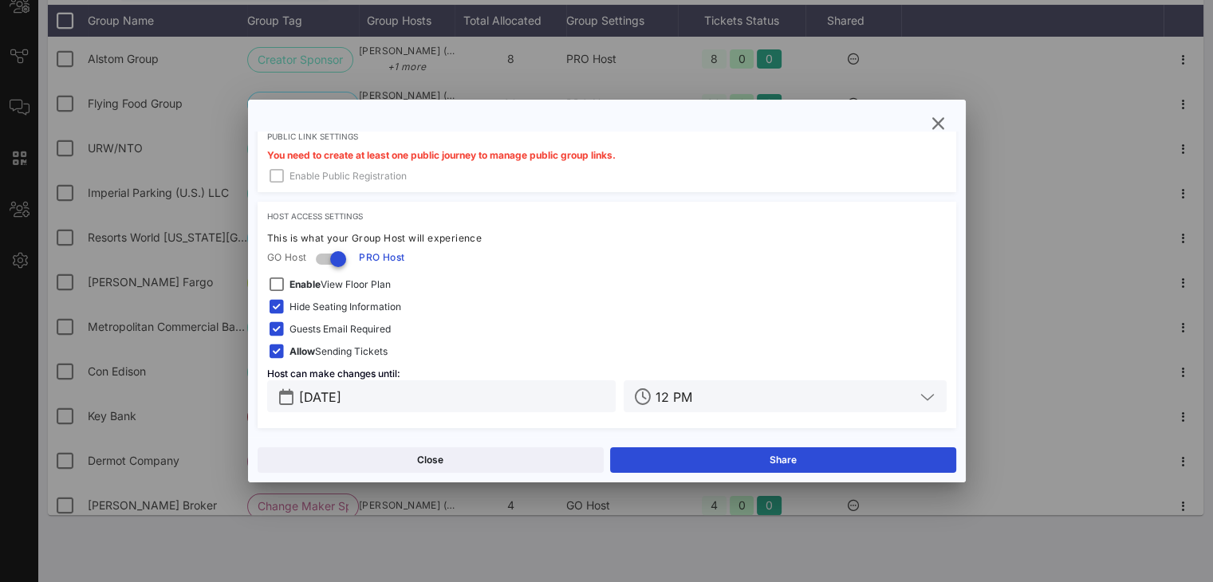
click at [361, 325] on span "Guests Email Required" at bounding box center [339, 329] width 101 height 16
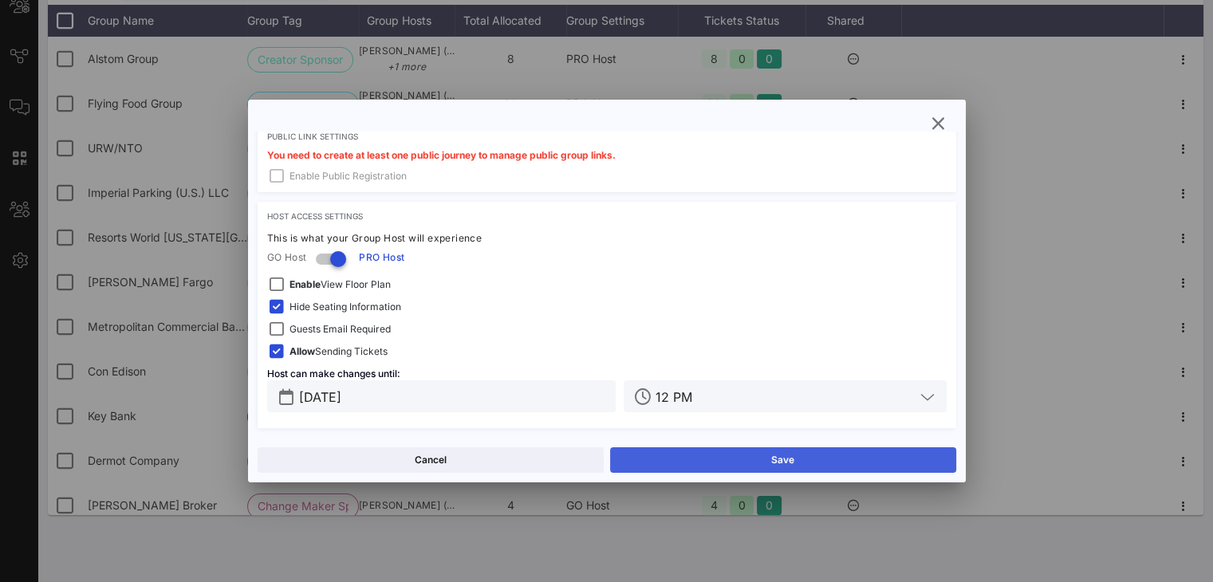
click at [764, 458] on button "Save" at bounding box center [783, 460] width 346 height 26
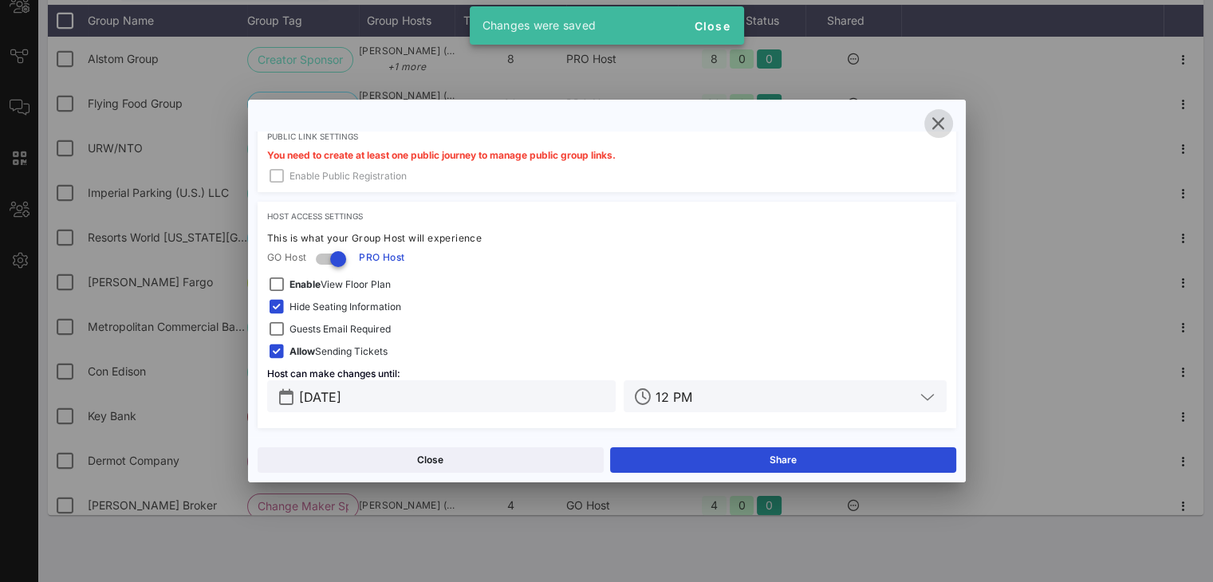
click at [910, 122] on icon "button" at bounding box center [938, 123] width 19 height 19
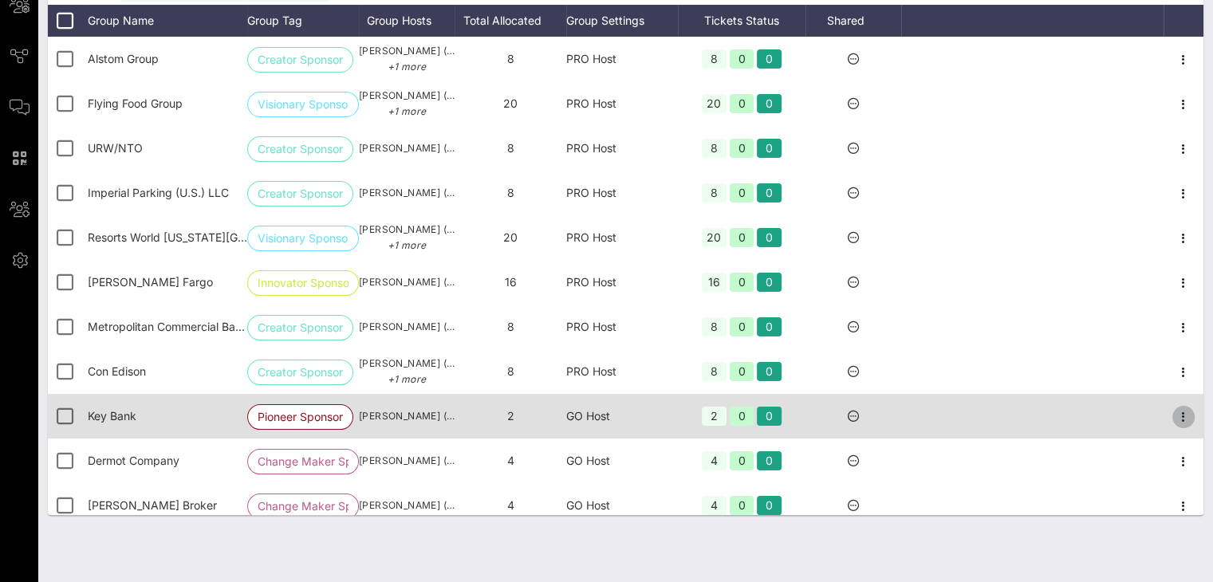
click at [910, 422] on icon "button" at bounding box center [1183, 416] width 19 height 19
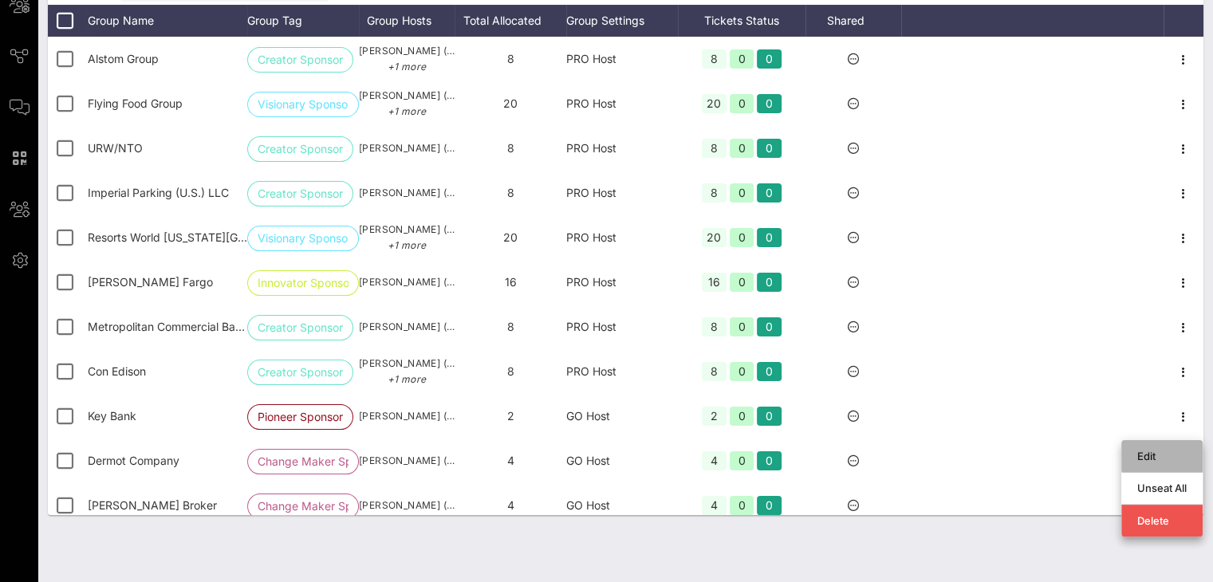
click at [910, 450] on div "Edit" at bounding box center [1161, 456] width 49 height 13
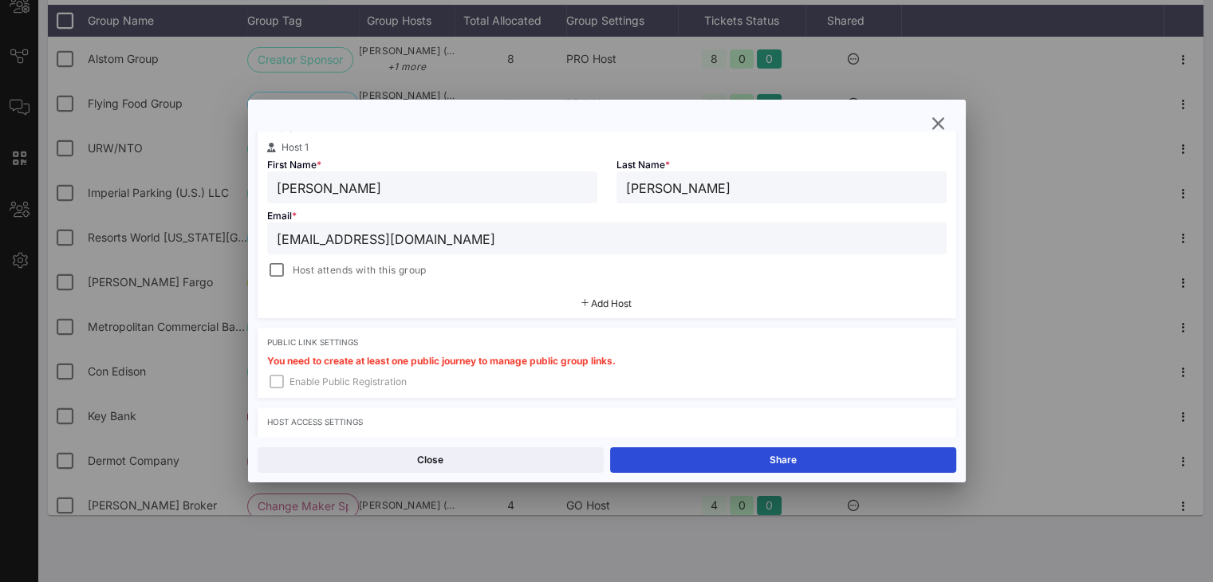
scroll to position [442, 0]
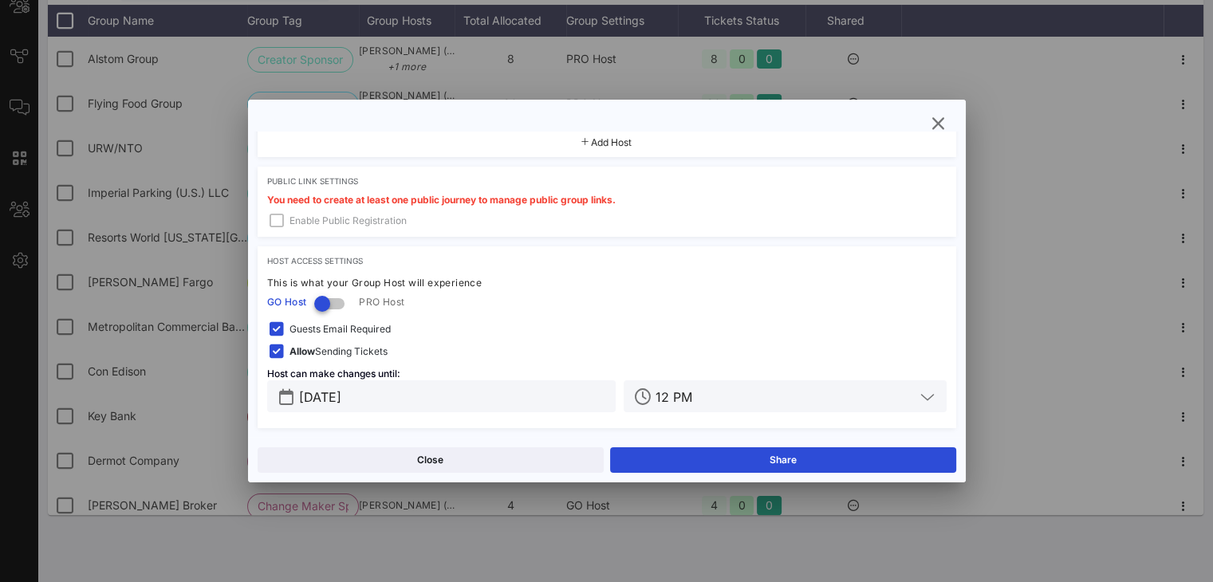
click at [348, 330] on span "Guests Email Required" at bounding box center [339, 329] width 101 height 16
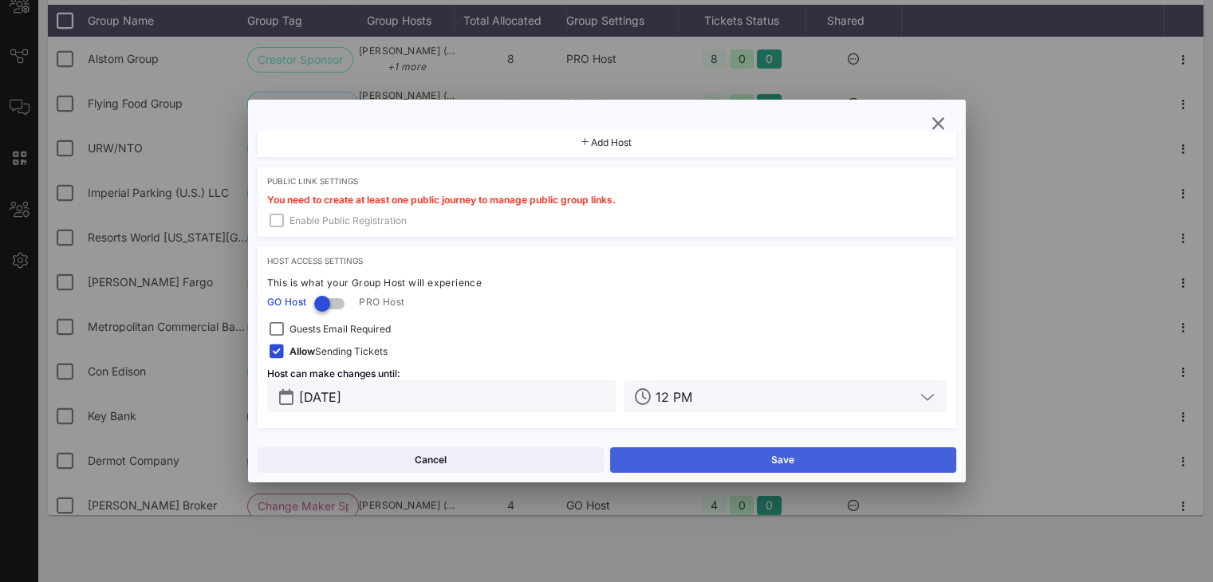
click at [825, 461] on button "Save" at bounding box center [783, 460] width 346 height 26
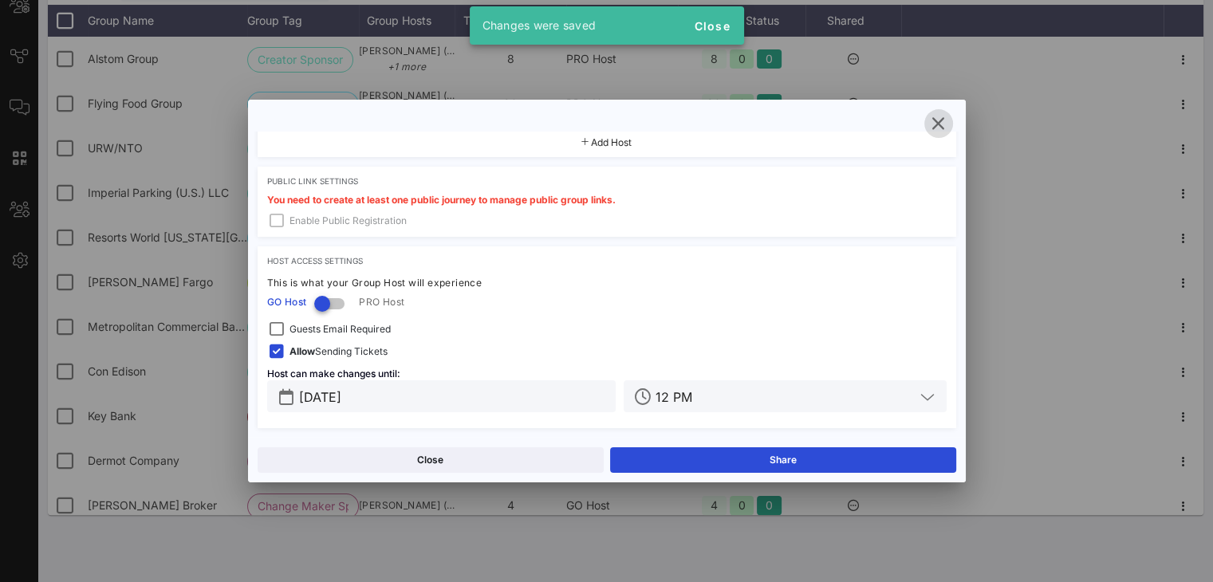
click at [910, 124] on icon "button" at bounding box center [938, 123] width 19 height 19
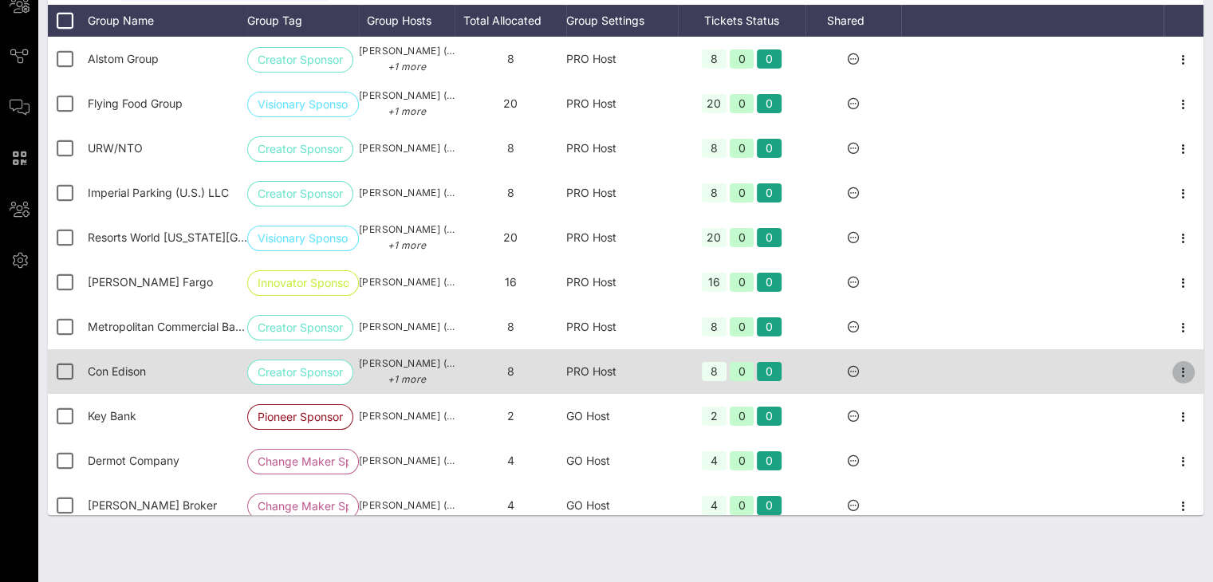
click at [910, 370] on icon "button" at bounding box center [1183, 372] width 19 height 19
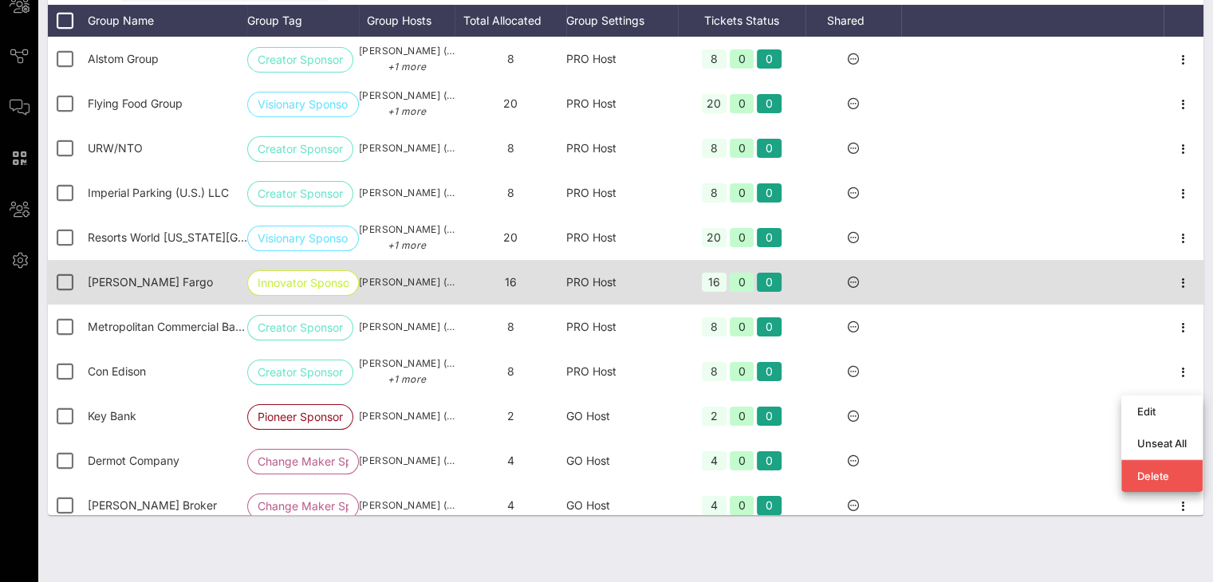
scroll to position [147, 0]
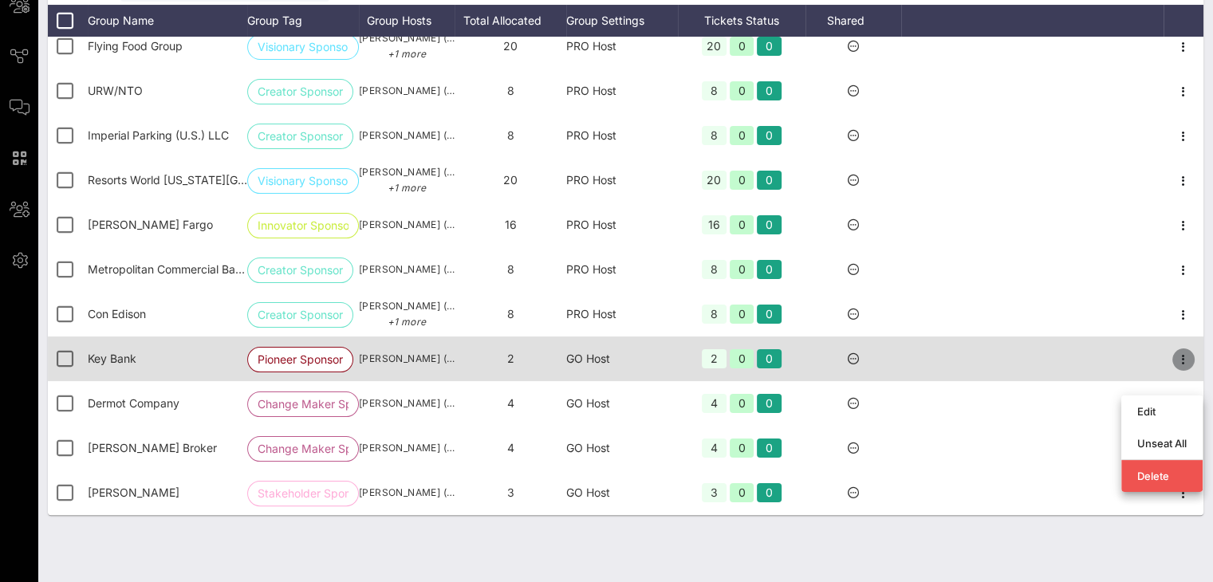
click at [910, 359] on icon "button" at bounding box center [1183, 359] width 19 height 19
click at [910, 371] on div at bounding box center [1032, 359] width 262 height 45
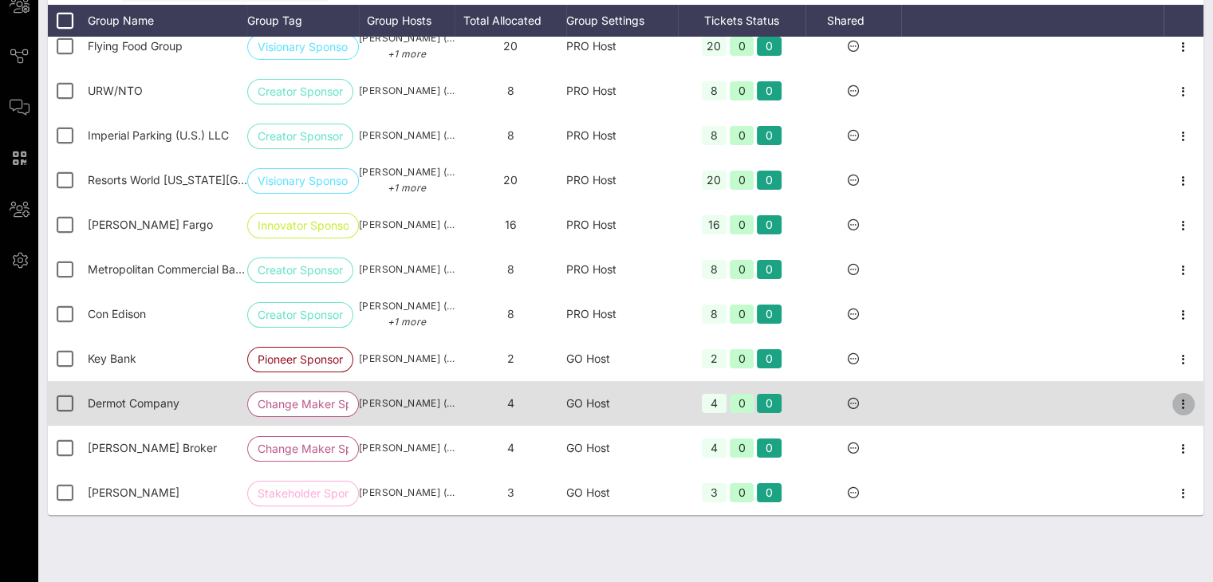
click at [910, 402] on icon "button" at bounding box center [1183, 404] width 19 height 19
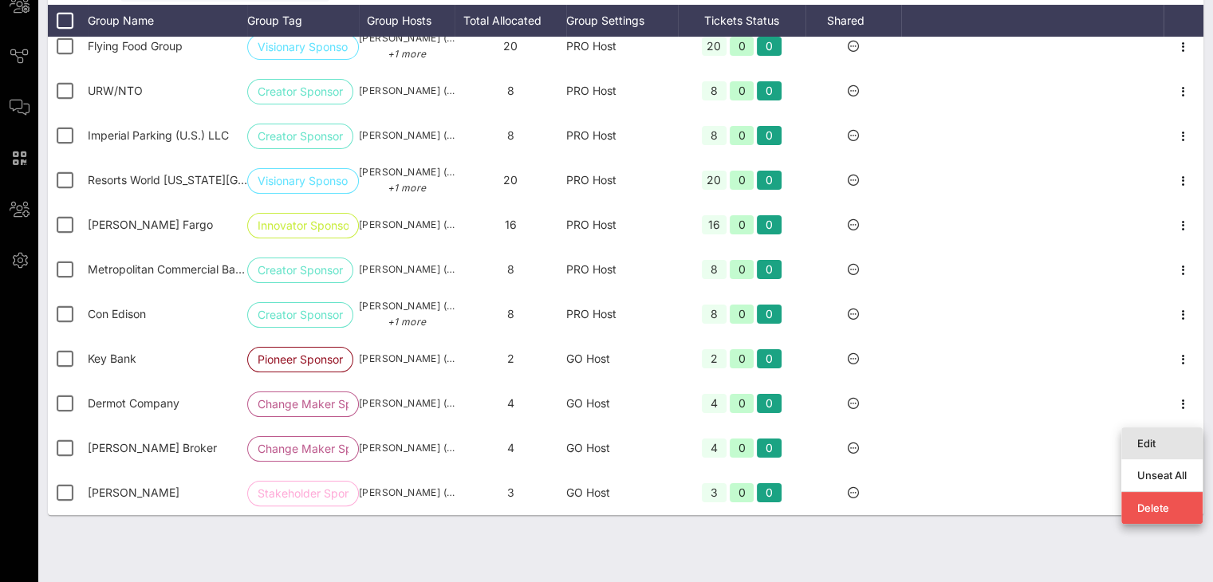
click at [910, 437] on div "Edit" at bounding box center [1161, 443] width 49 height 13
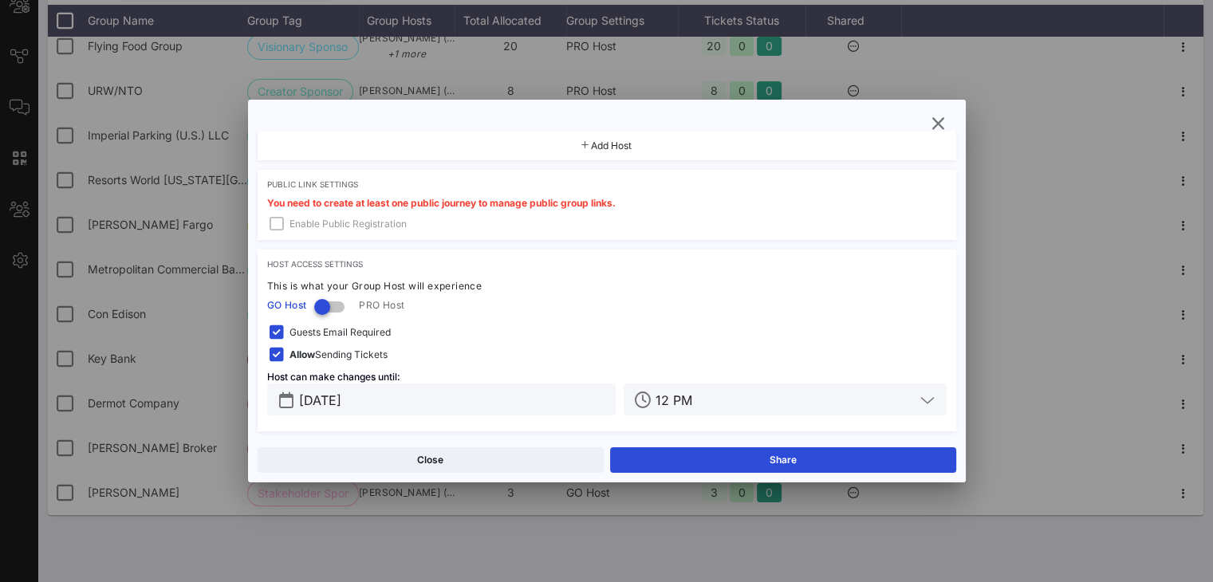
scroll to position [442, 0]
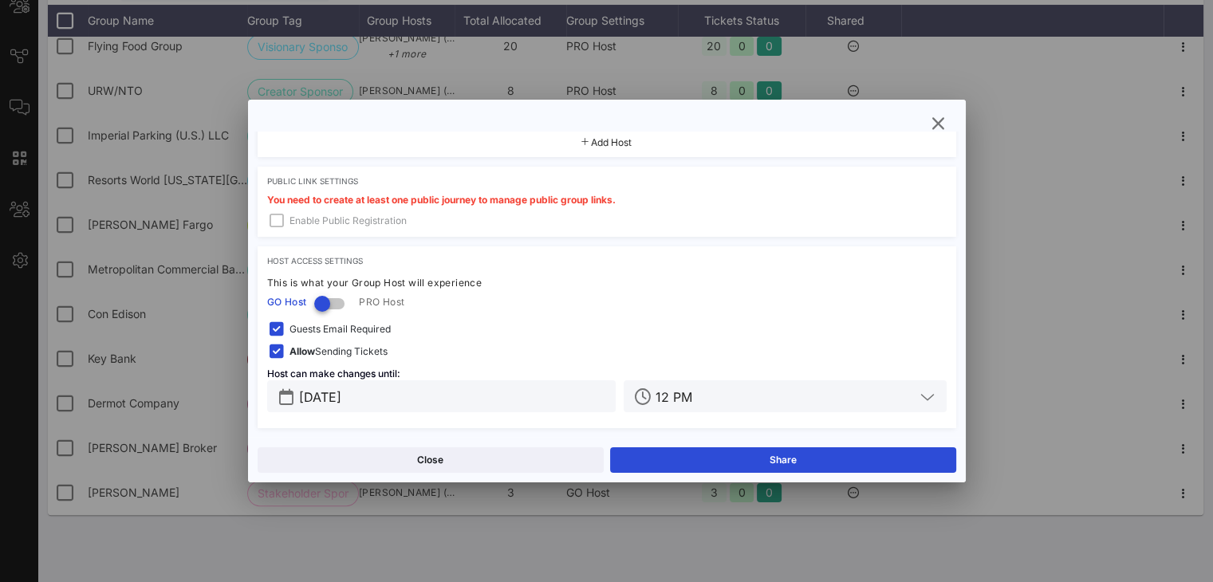
click at [376, 328] on span "Guests Email Required" at bounding box center [339, 329] width 101 height 16
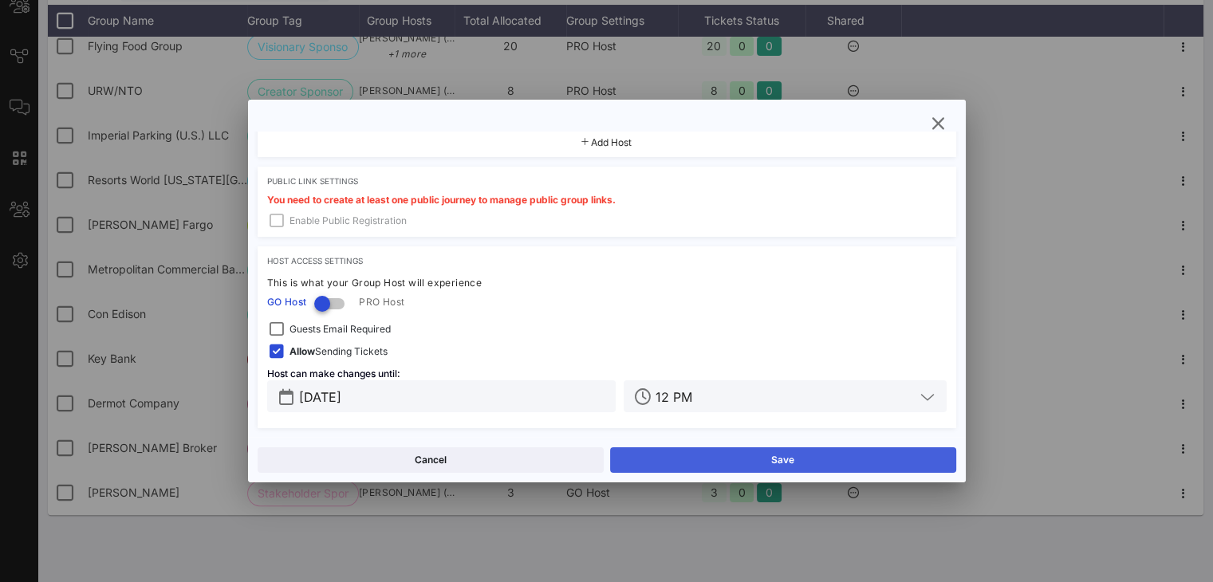
click at [780, 464] on button "Save" at bounding box center [783, 460] width 346 height 26
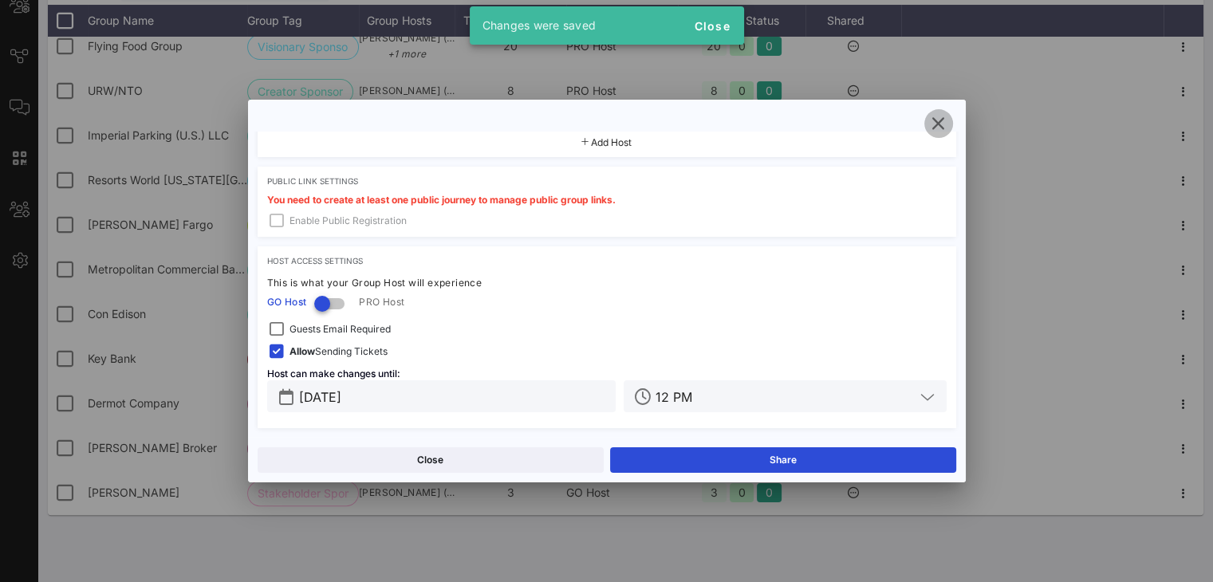
click at [910, 122] on icon "button" at bounding box center [938, 123] width 19 height 19
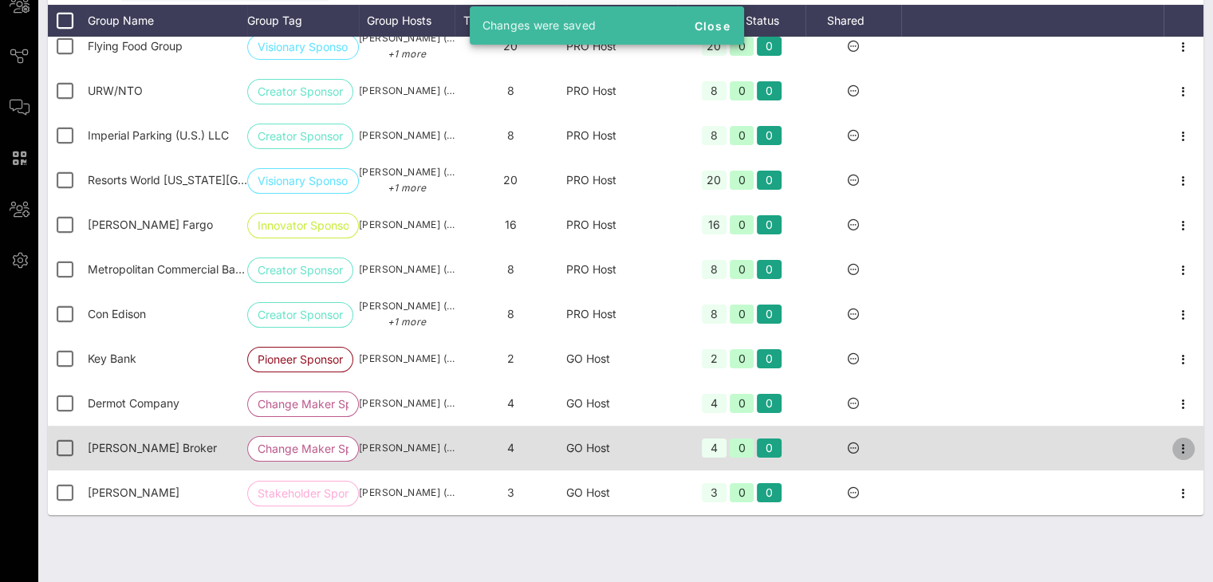
click at [910, 448] on icon "button" at bounding box center [1183, 448] width 19 height 19
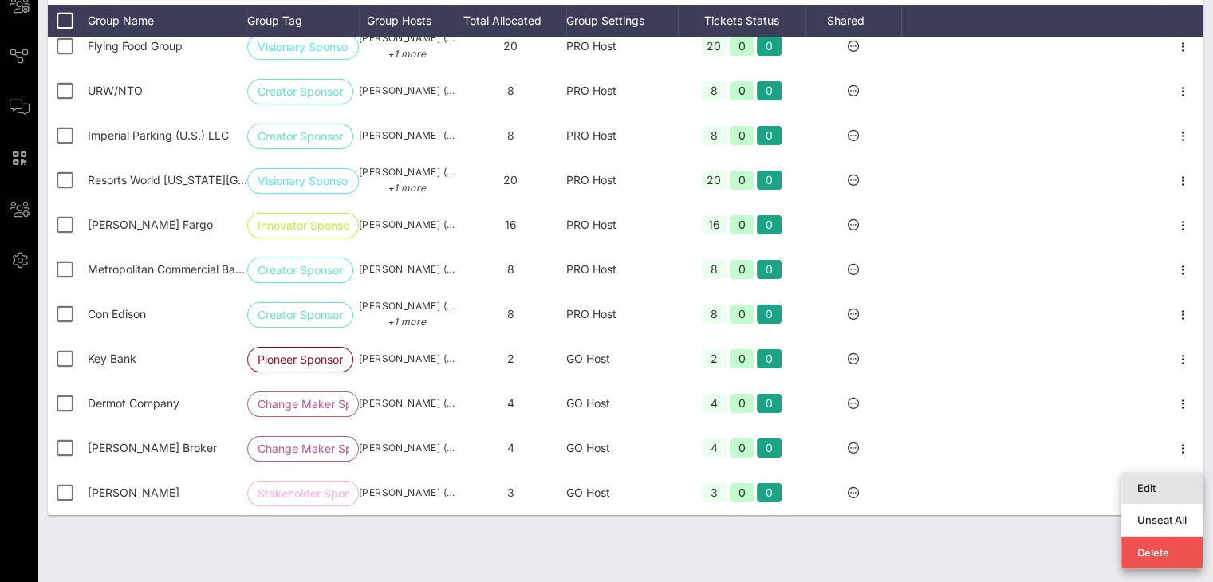
click at [910, 482] on div "Edit" at bounding box center [1161, 488] width 49 height 13
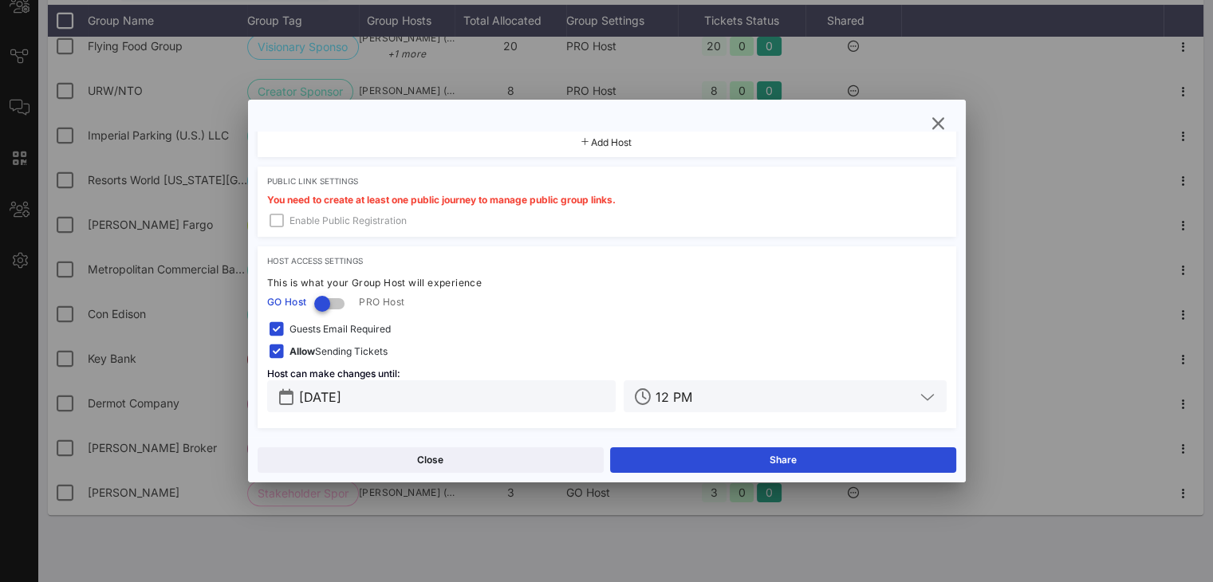
click at [368, 323] on span "Guests Email Required" at bounding box center [339, 329] width 101 height 16
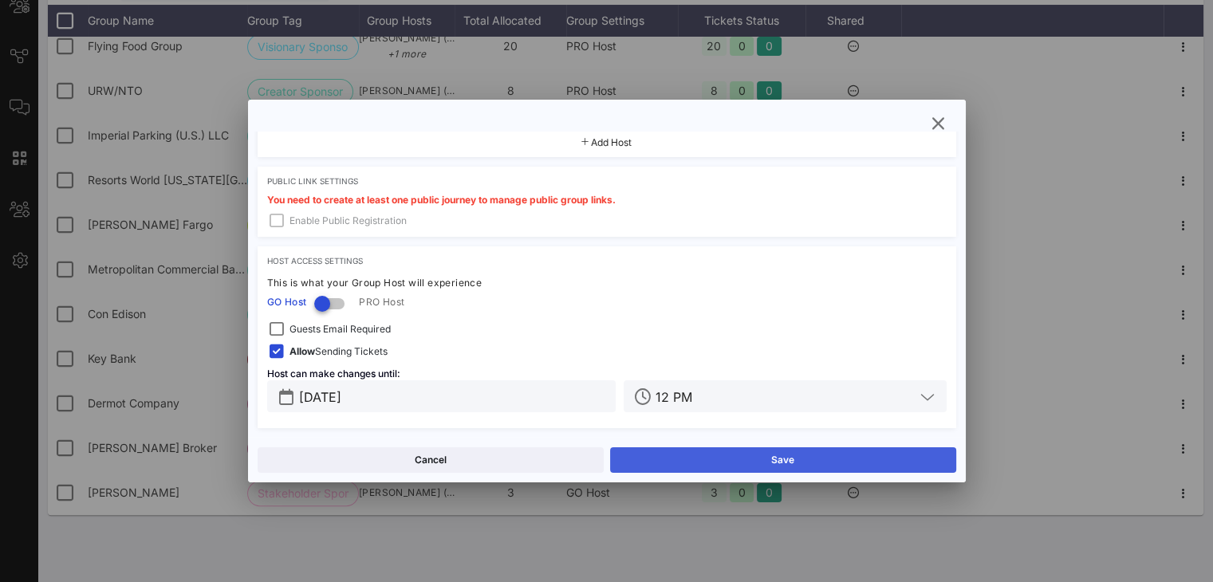
click at [769, 451] on button "Save" at bounding box center [783, 460] width 346 height 26
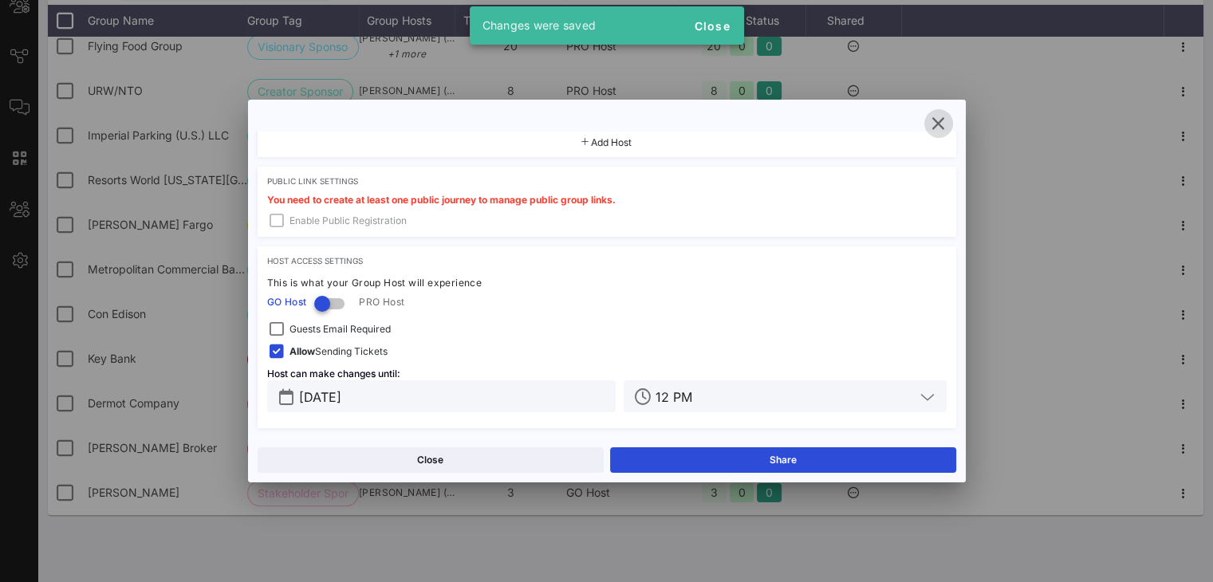
click at [910, 120] on icon "button" at bounding box center [938, 123] width 19 height 19
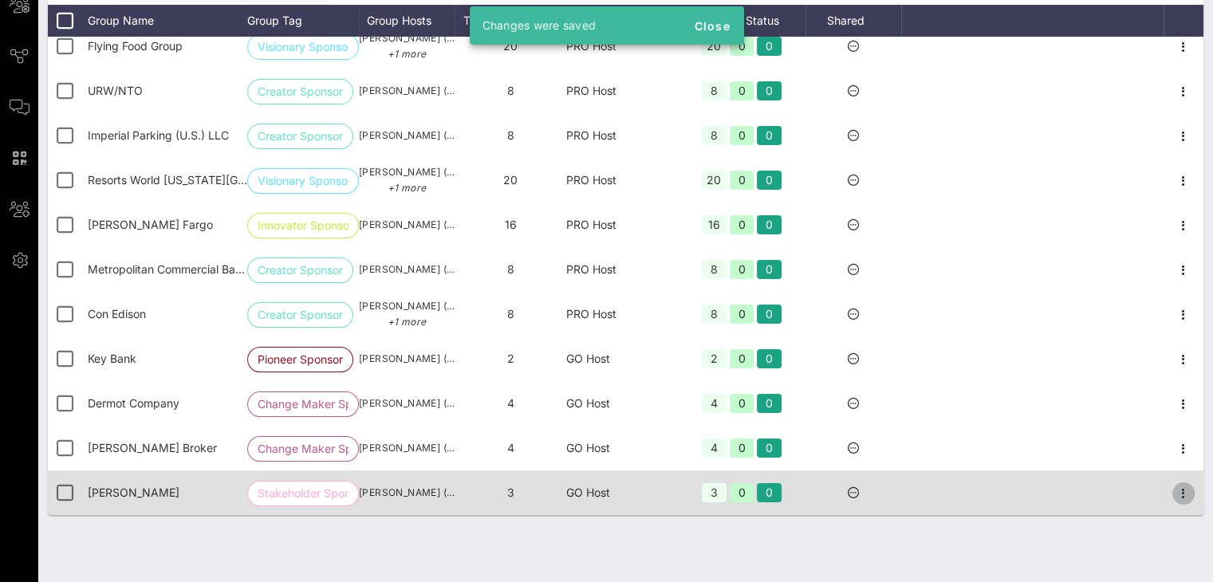
click at [910, 496] on icon "button" at bounding box center [1183, 493] width 19 height 19
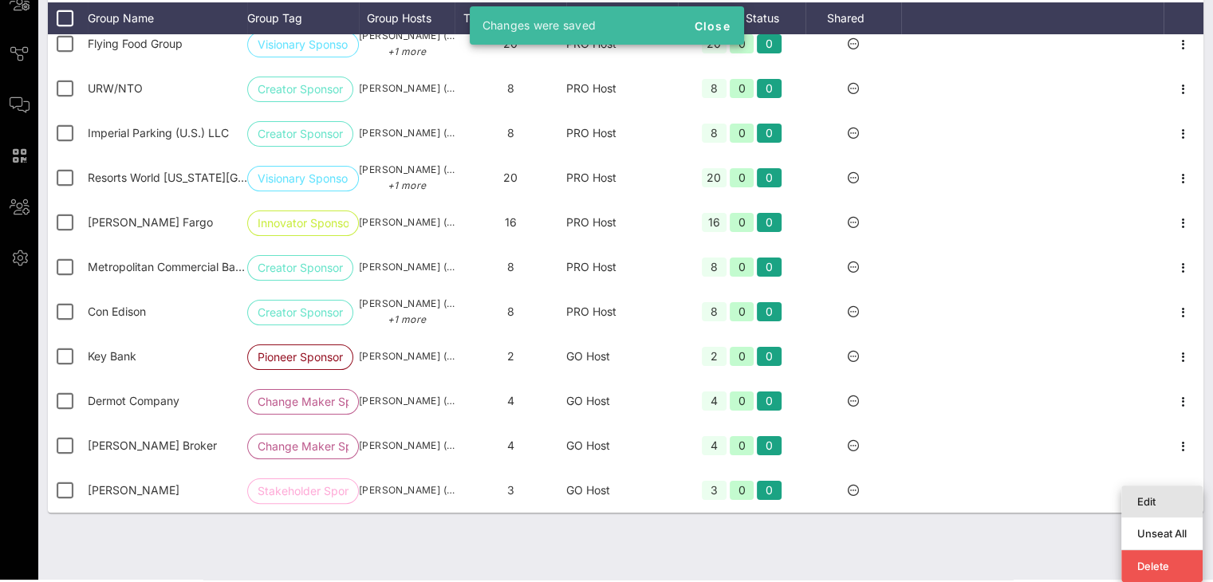
click at [910, 495] on div "Edit" at bounding box center [1161, 501] width 49 height 13
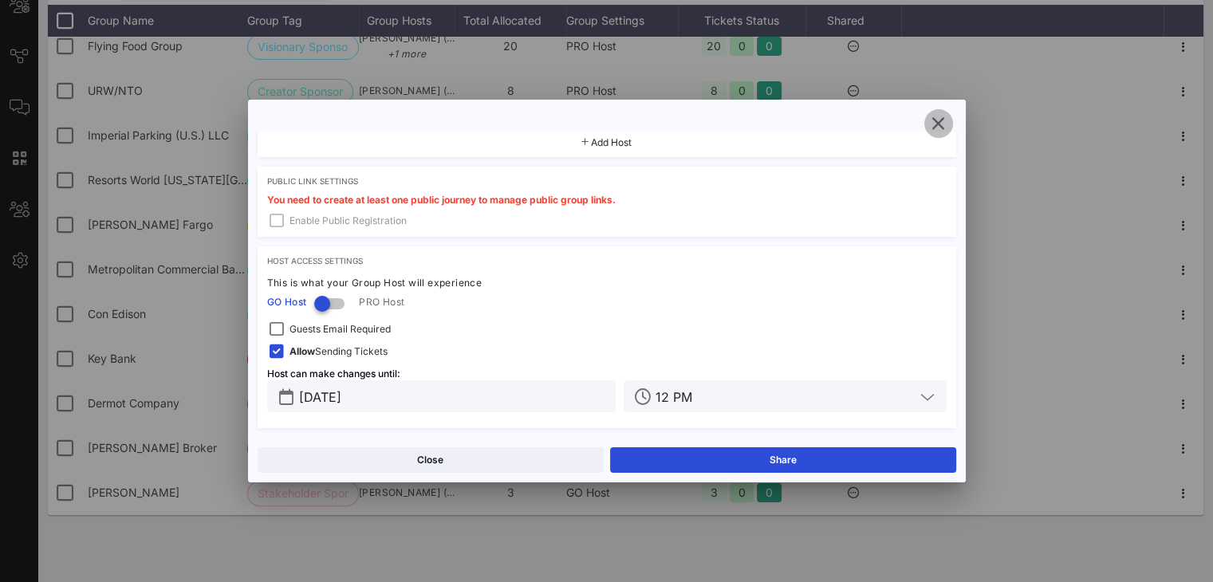
click at [910, 119] on icon "button" at bounding box center [938, 123] width 19 height 19
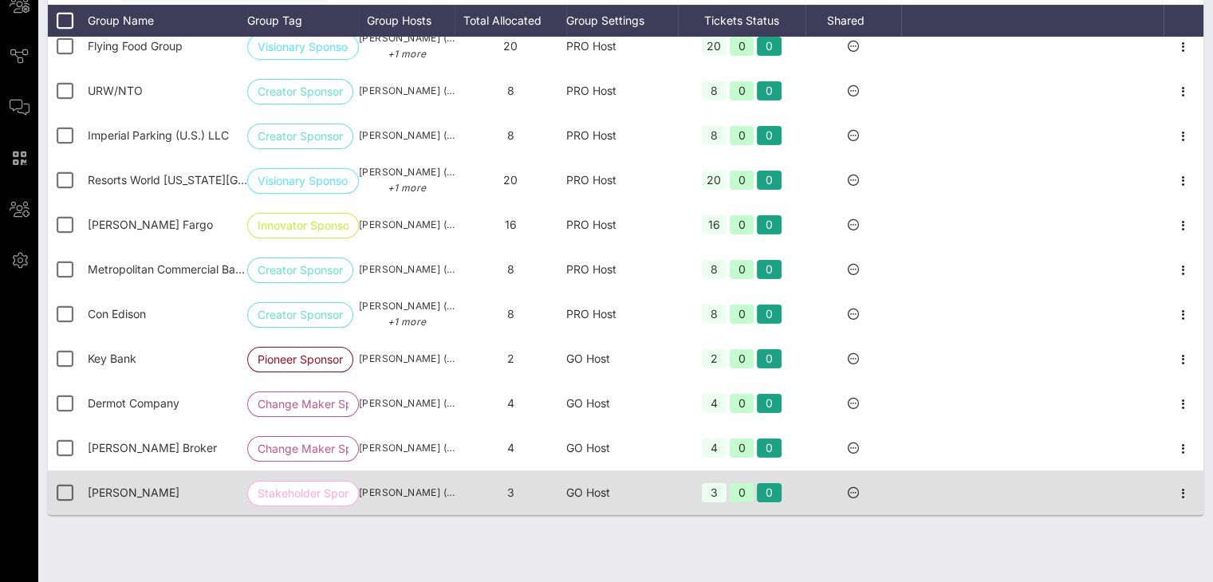
click at [620, 495] on div "GO Host" at bounding box center [622, 492] width 112 height 45
click at [839, 492] on div at bounding box center [853, 492] width 96 height 45
click at [852, 492] on icon at bounding box center [853, 492] width 11 height 11
click at [848, 492] on icon at bounding box center [853, 492] width 11 height 11
click at [591, 487] on div "GO Host" at bounding box center [622, 492] width 112 height 45
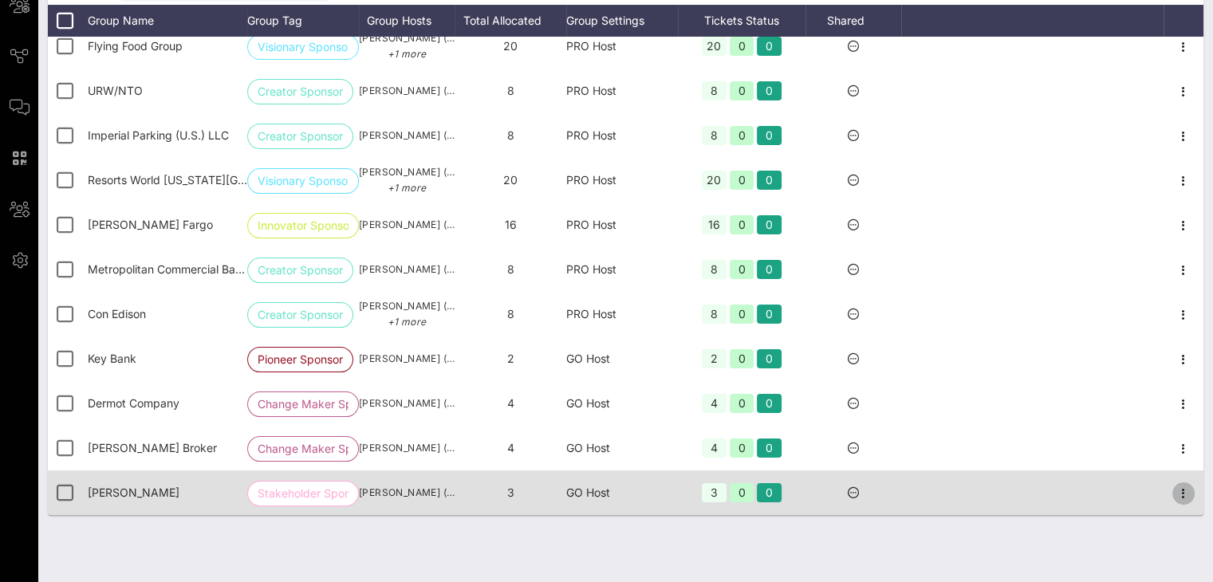
click at [910, 493] on icon "button" at bounding box center [1183, 493] width 19 height 19
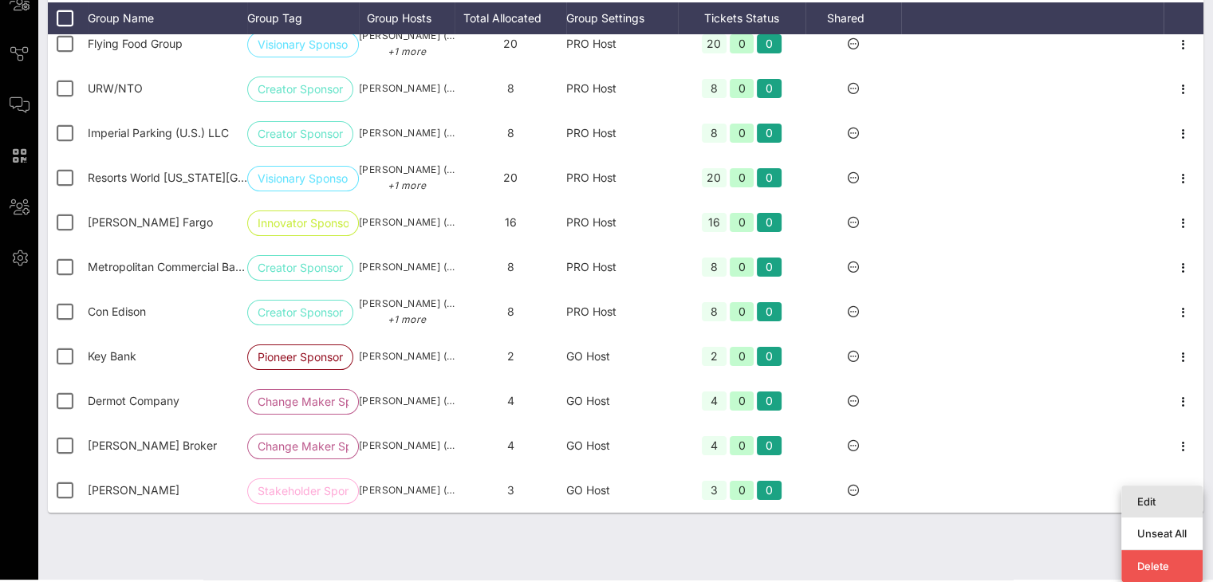
click at [910, 497] on div "Edit" at bounding box center [1161, 501] width 49 height 13
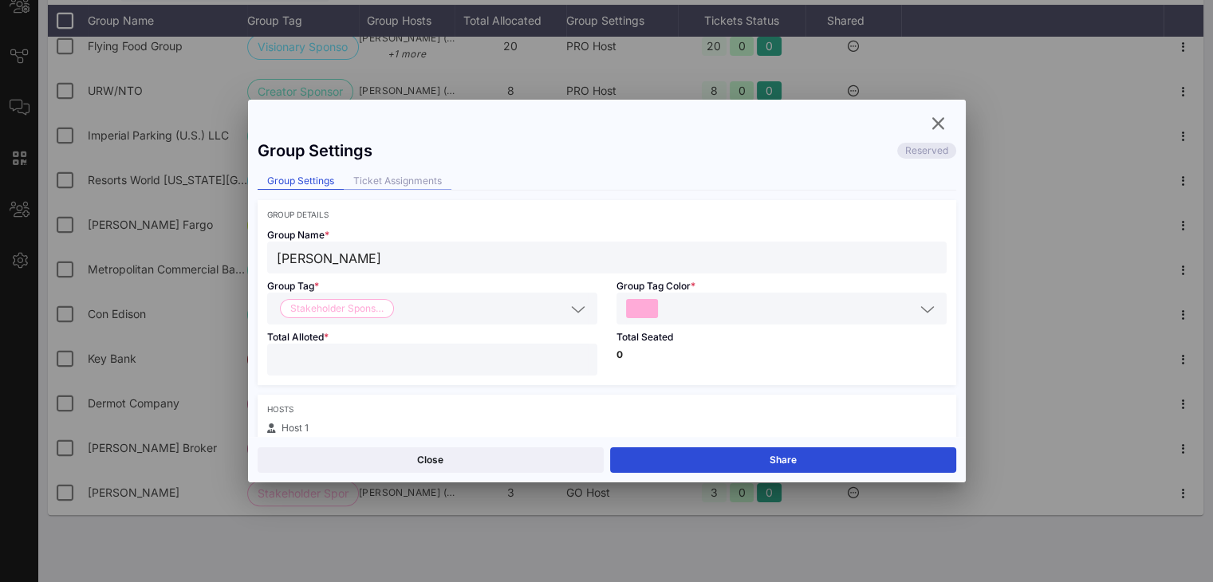
click at [373, 185] on div "Ticket Assignments" at bounding box center [398, 181] width 108 height 17
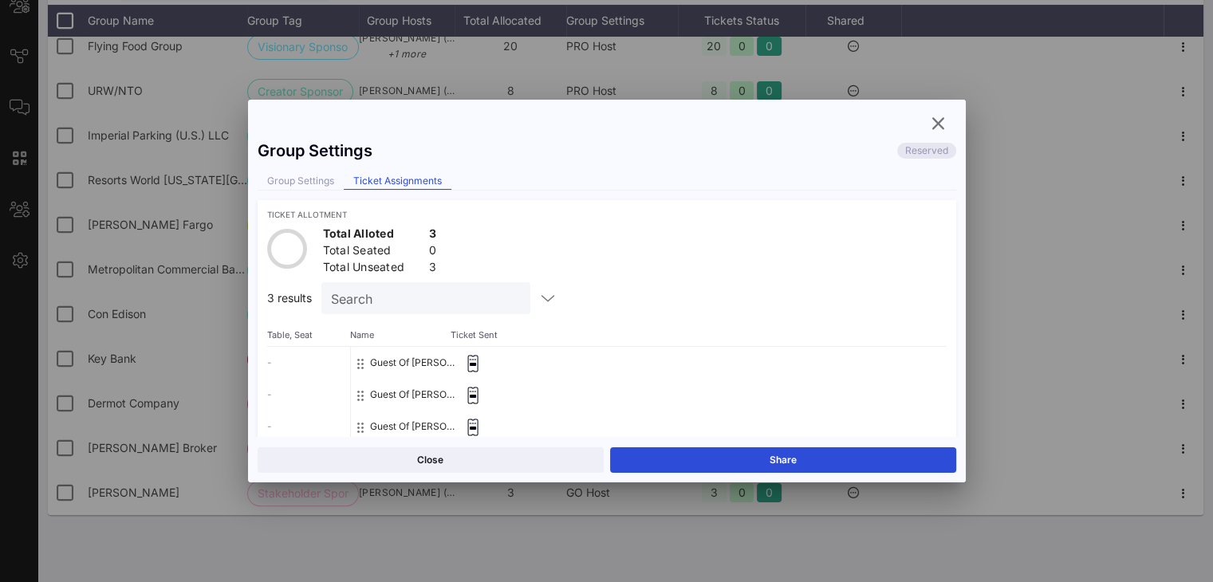
scroll to position [40, 0]
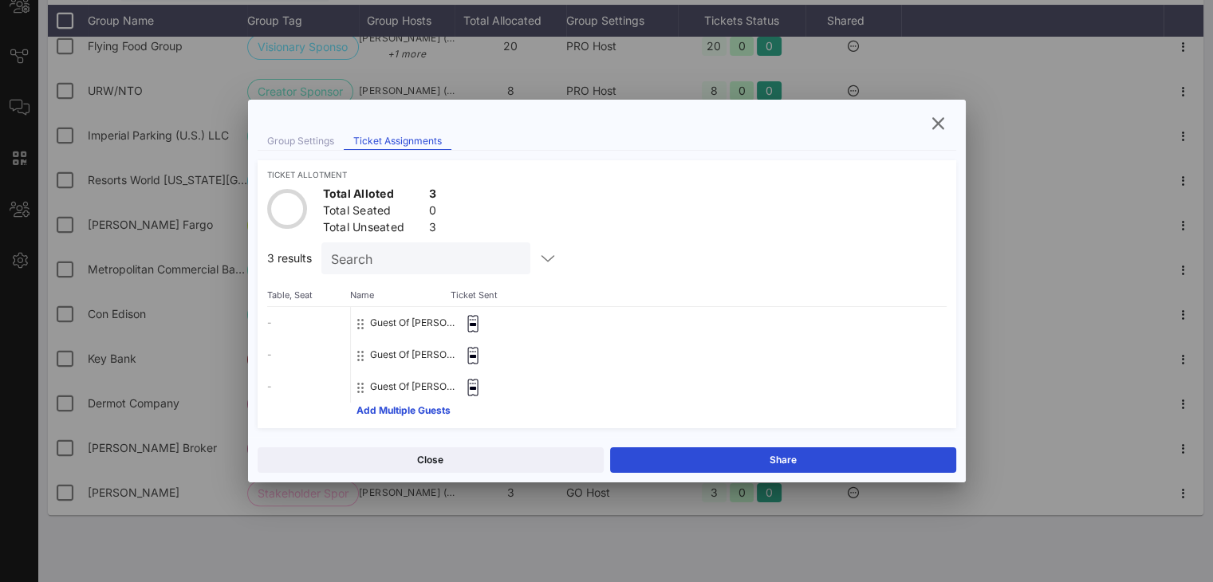
click at [289, 321] on div "- - -" at bounding box center [308, 355] width 83 height 96
click at [388, 318] on button "Guest Of Gregory Polis" at bounding box center [412, 323] width 85 height 32
click at [361, 298] on span "Name" at bounding box center [402, 295] width 104 height 10
click at [396, 325] on button "Guest Of Gregory Polis" at bounding box center [412, 323] width 85 height 32
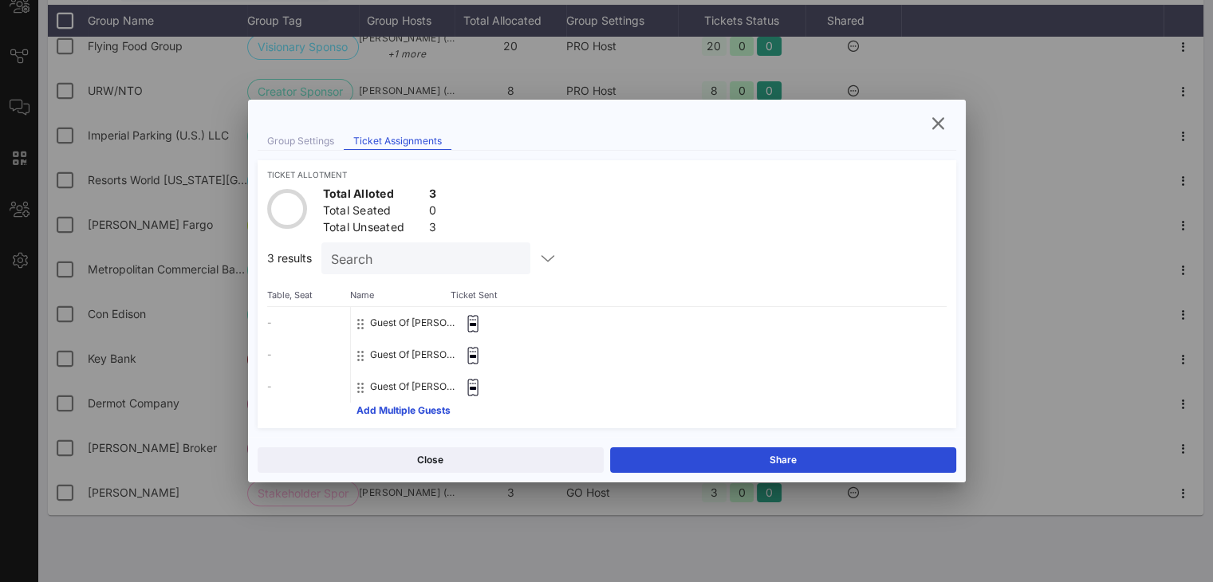
click at [396, 325] on button "Guest Of Gregory Polis" at bounding box center [412, 323] width 85 height 32
click at [538, 258] on icon "button" at bounding box center [547, 258] width 19 height 19
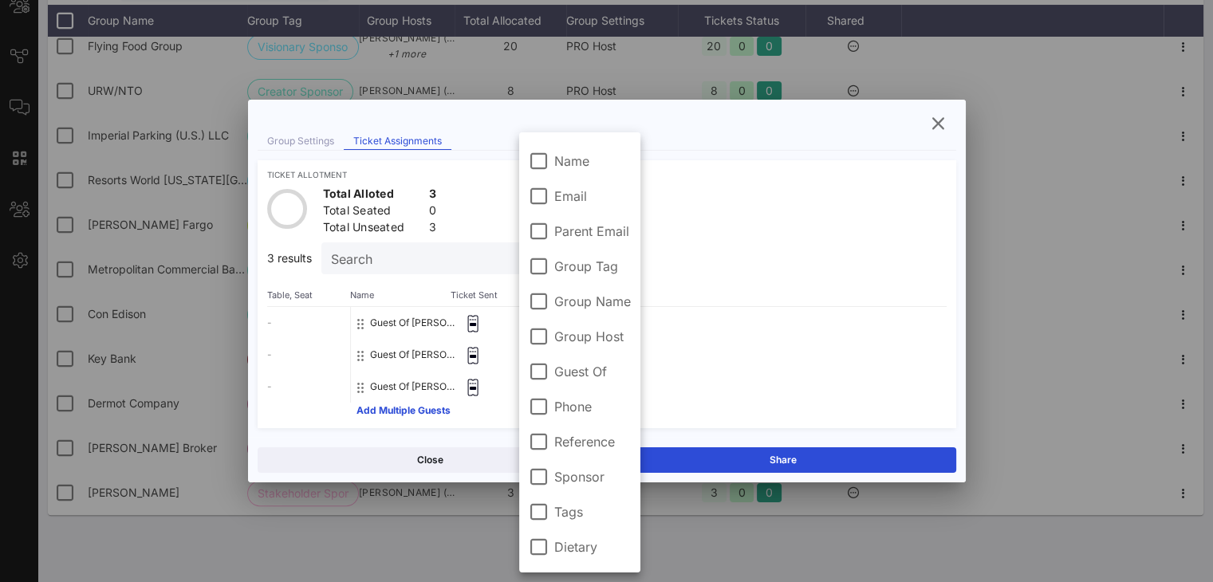
click at [831, 181] on div "Ticket Allotment Total Alloted 3 Total Seated 0 Total Unseated 3 3 results Sear…" at bounding box center [607, 294] width 699 height 268
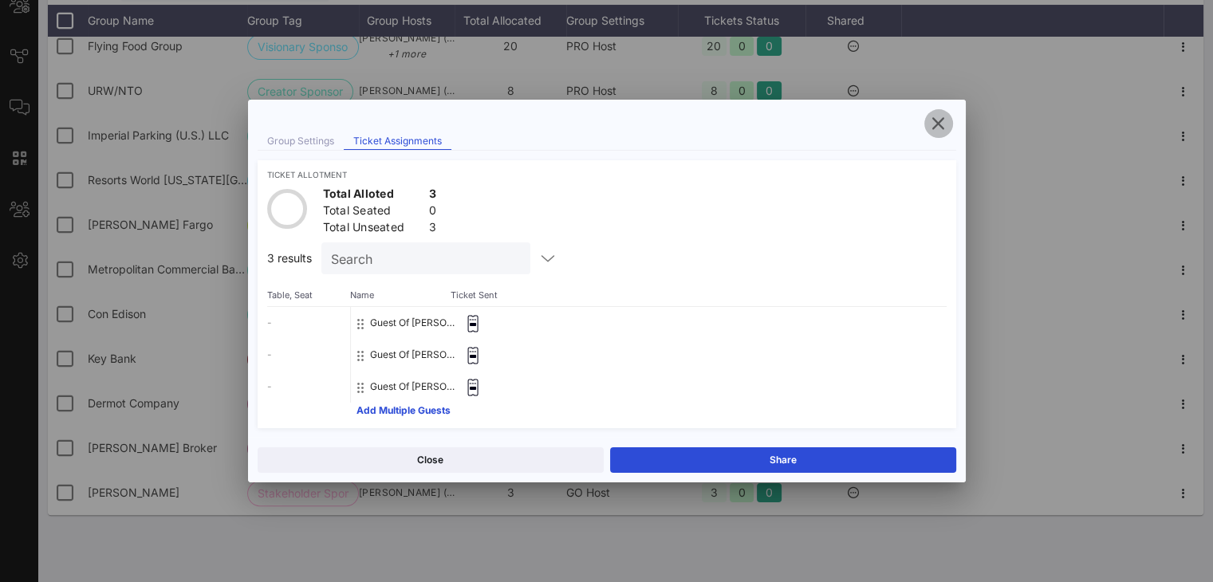
click at [910, 122] on icon "button" at bounding box center [938, 123] width 19 height 19
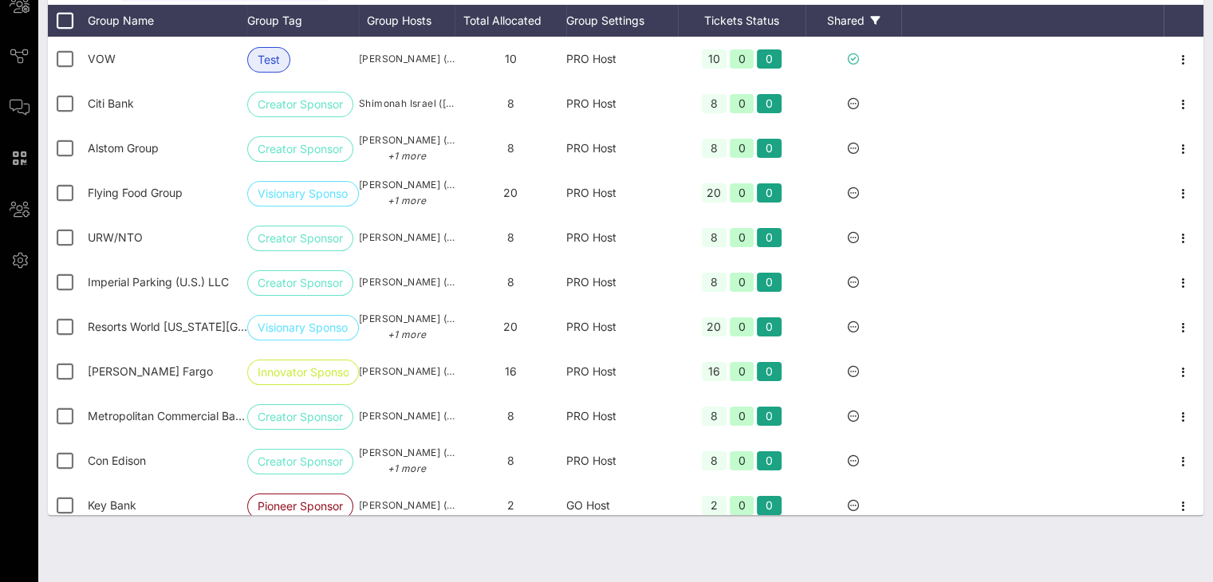
scroll to position [0, 0]
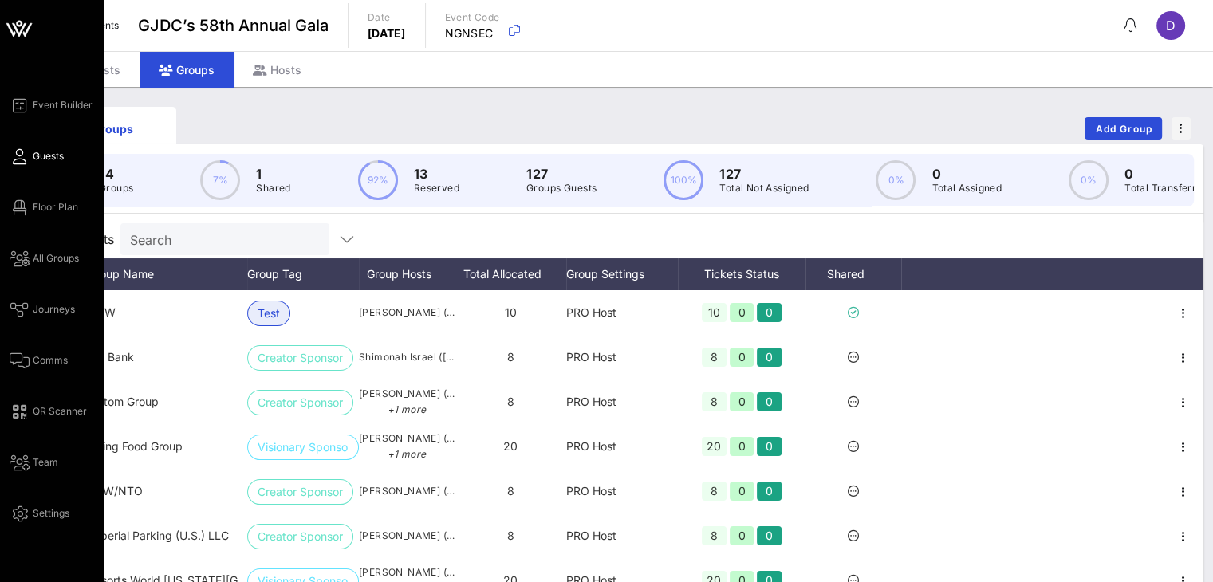
click at [54, 152] on span "Guests" at bounding box center [48, 156] width 31 height 14
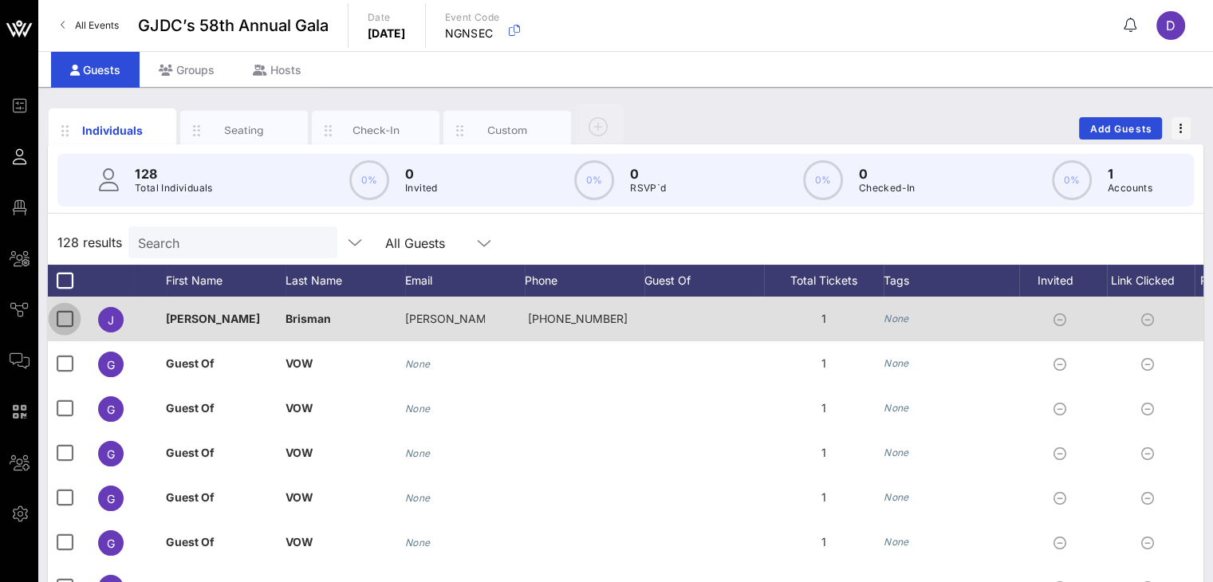
click at [69, 318] on div at bounding box center [64, 318] width 27 height 27
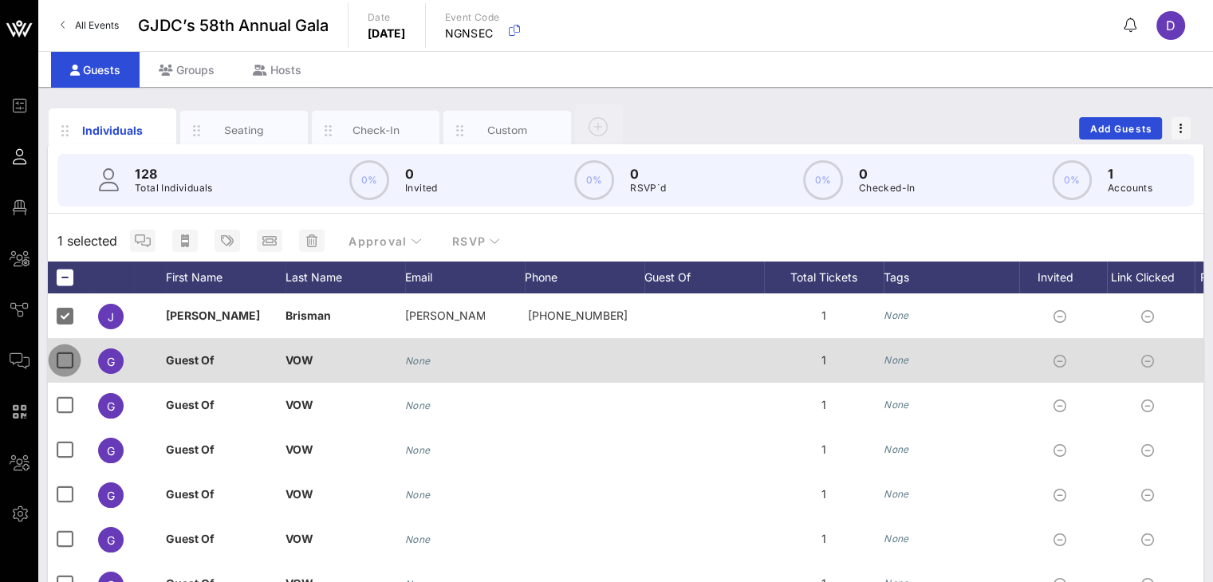
click at [67, 356] on div at bounding box center [64, 360] width 27 height 27
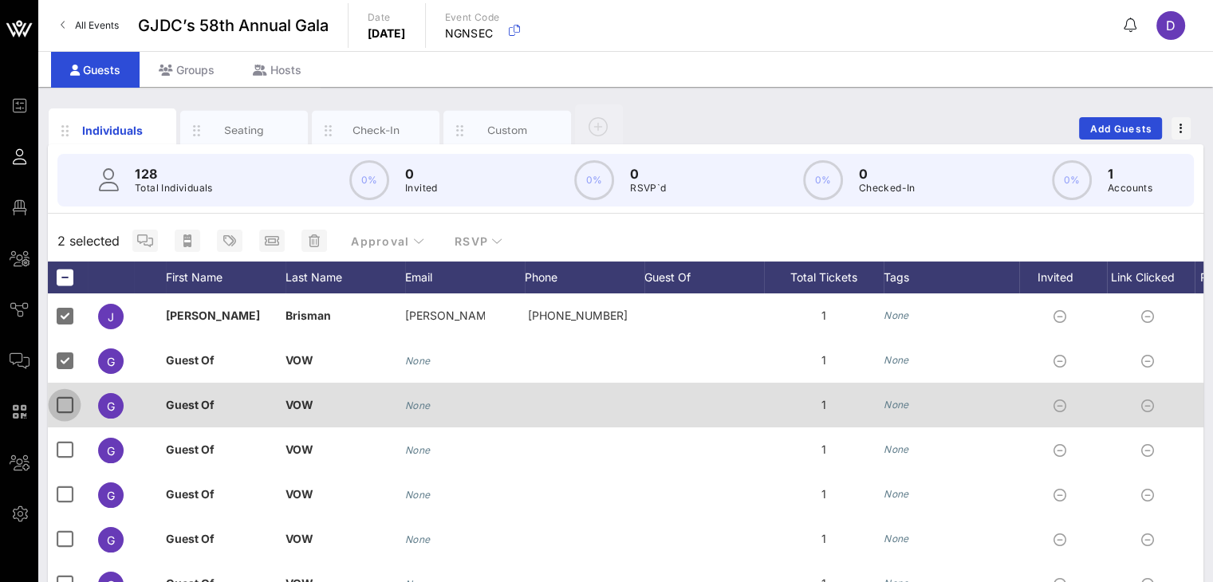
click at [72, 414] on div at bounding box center [64, 405] width 27 height 27
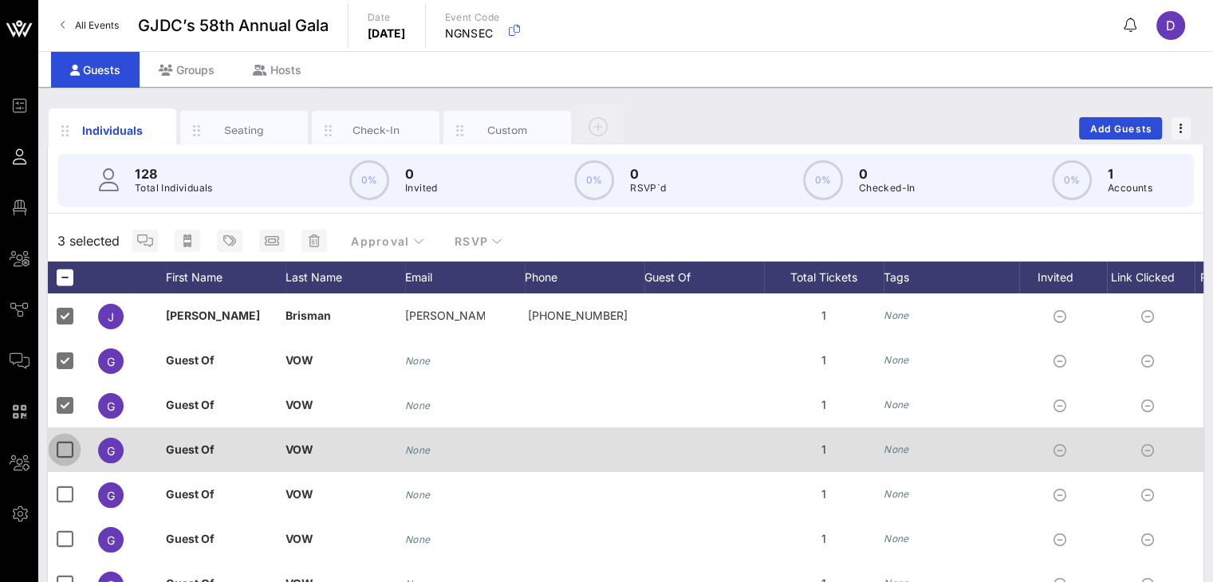
click at [74, 439] on div at bounding box center [64, 449] width 27 height 27
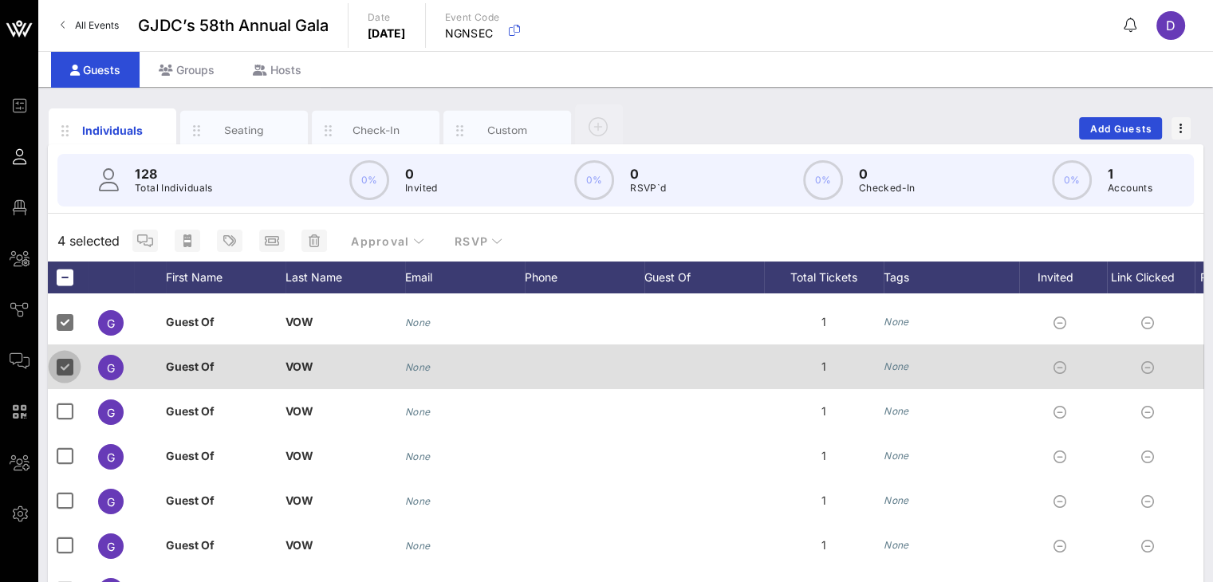
scroll to position [93, 0]
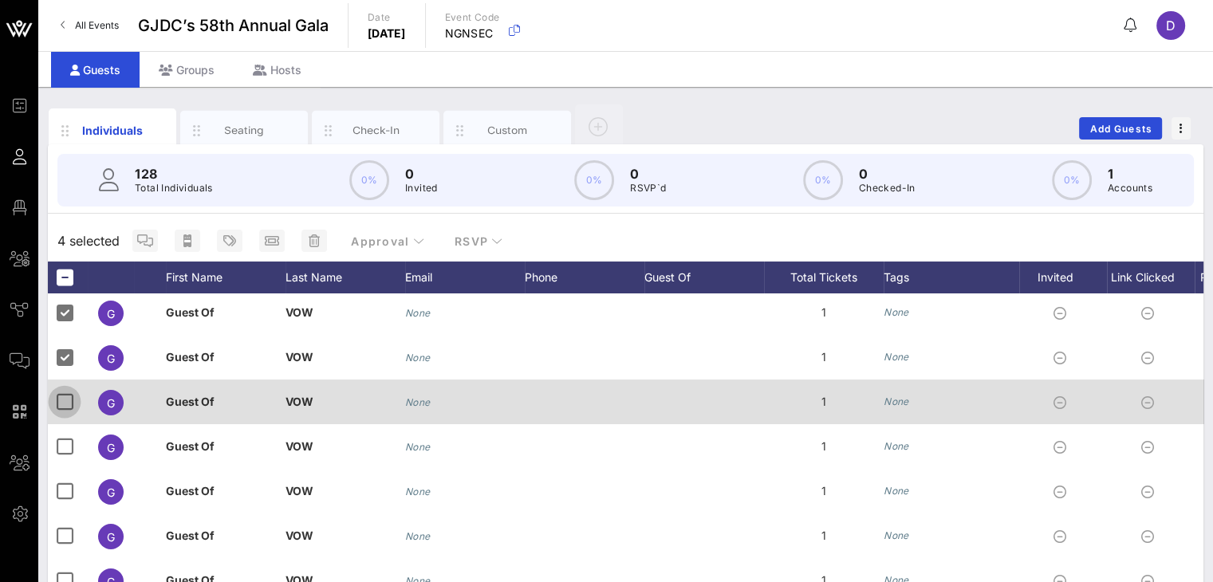
click at [63, 404] on div at bounding box center [64, 401] width 27 height 27
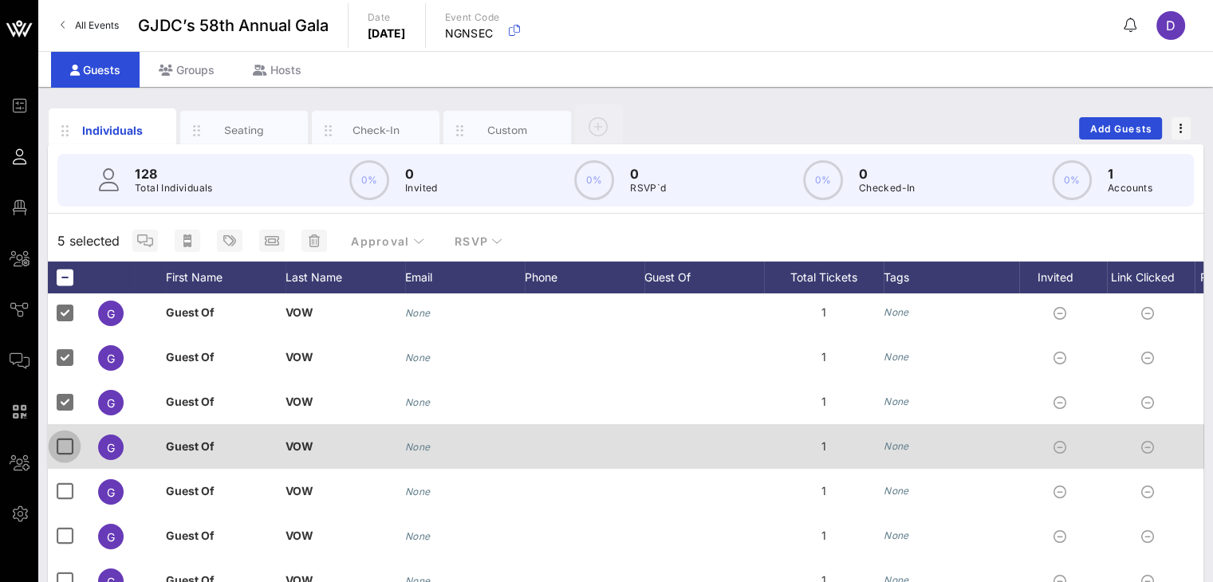
click at [66, 457] on div at bounding box center [64, 446] width 27 height 27
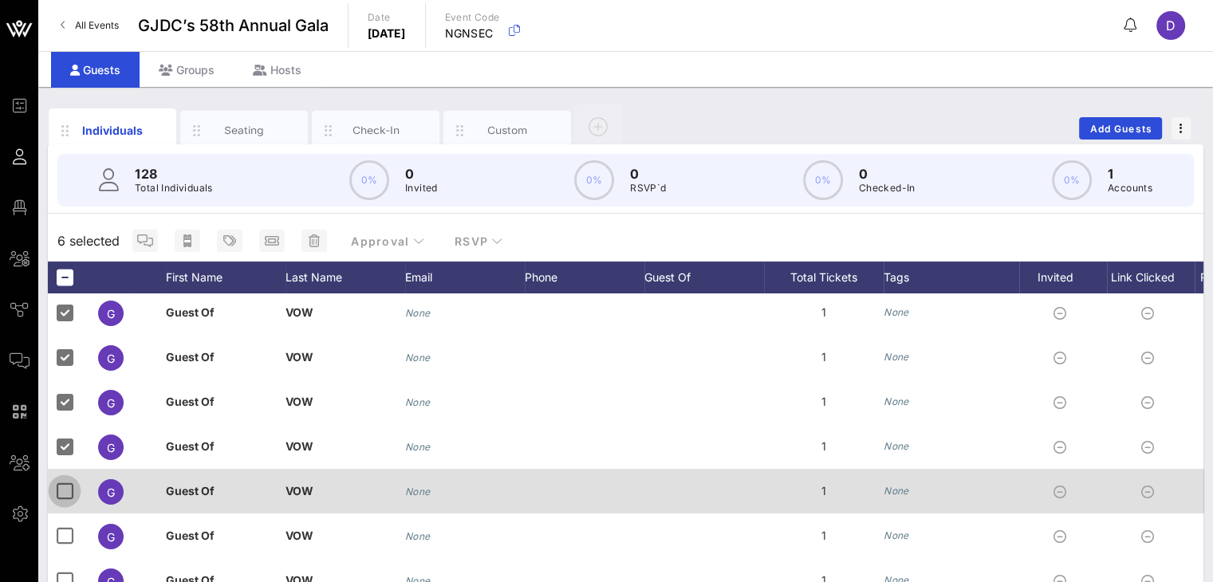
click at [67, 492] on div at bounding box center [64, 491] width 27 height 27
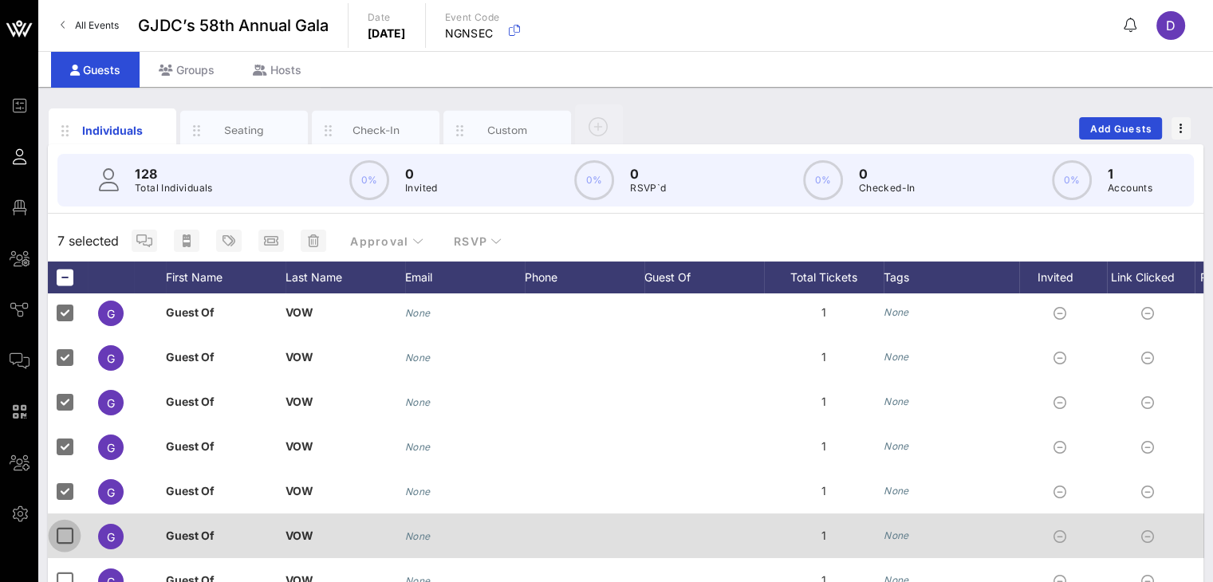
click at [70, 527] on div at bounding box center [64, 535] width 27 height 27
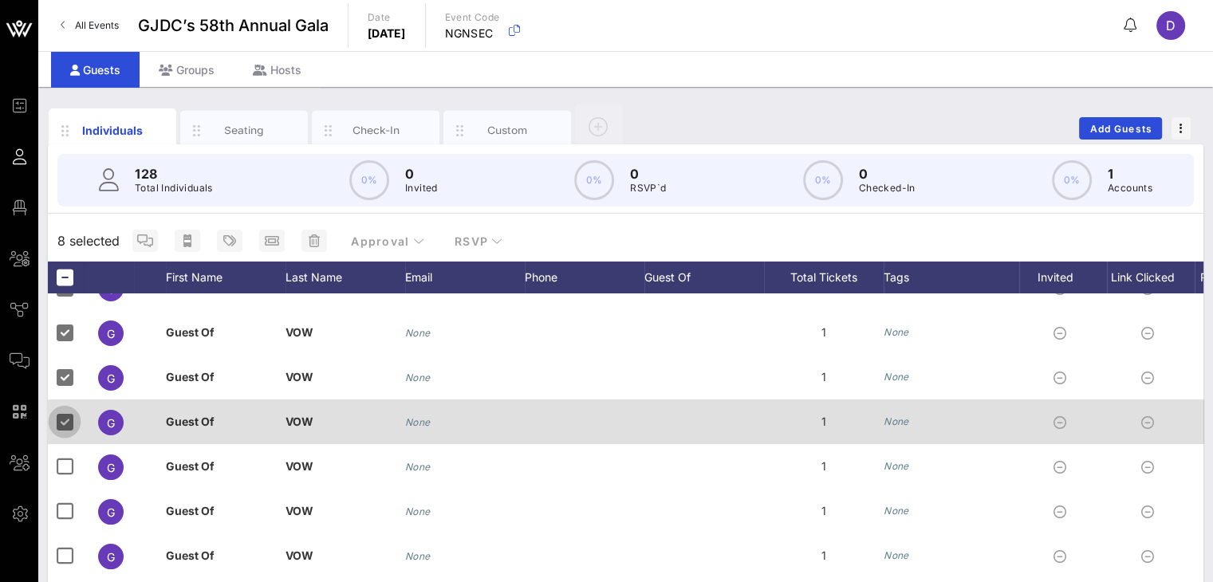
scroll to position [222, 0]
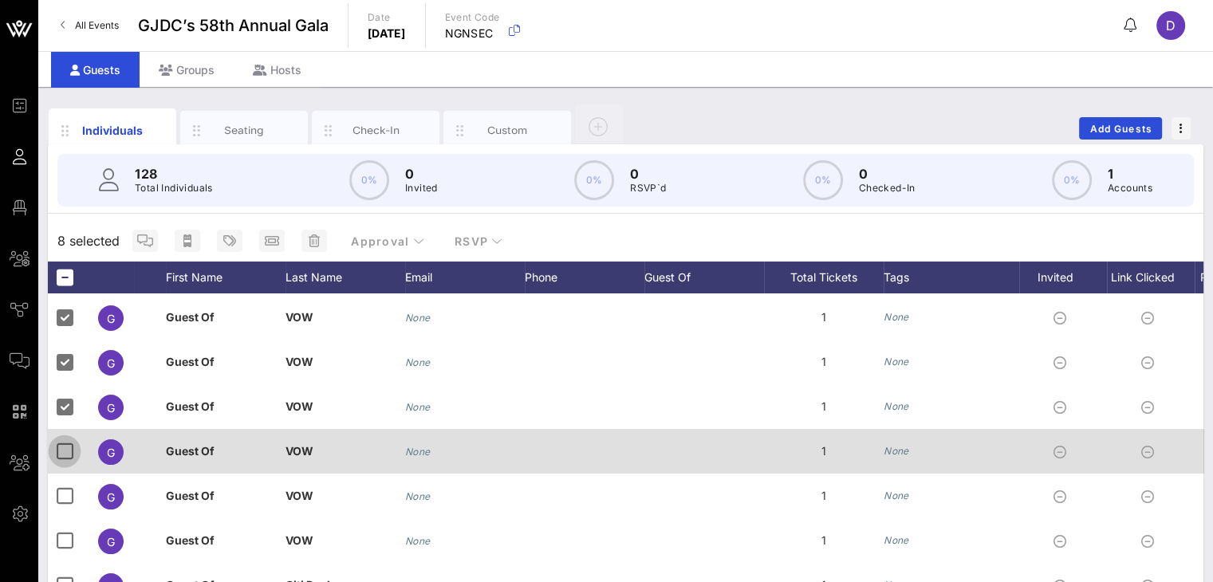
click at [57, 456] on div at bounding box center [64, 451] width 27 height 27
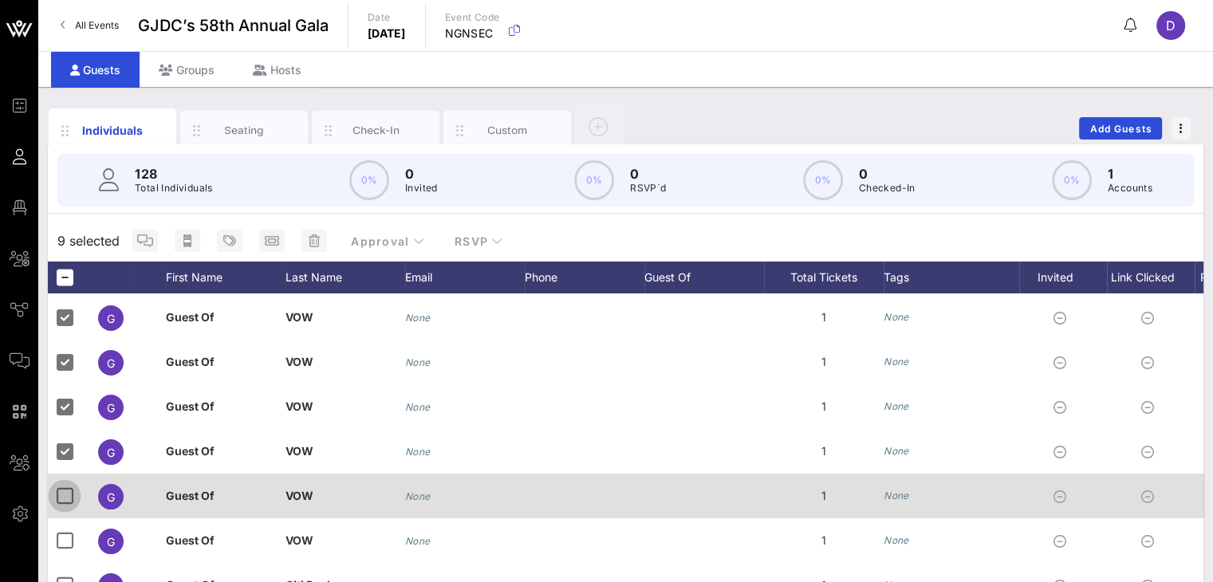
click at [61, 506] on div at bounding box center [64, 495] width 27 height 27
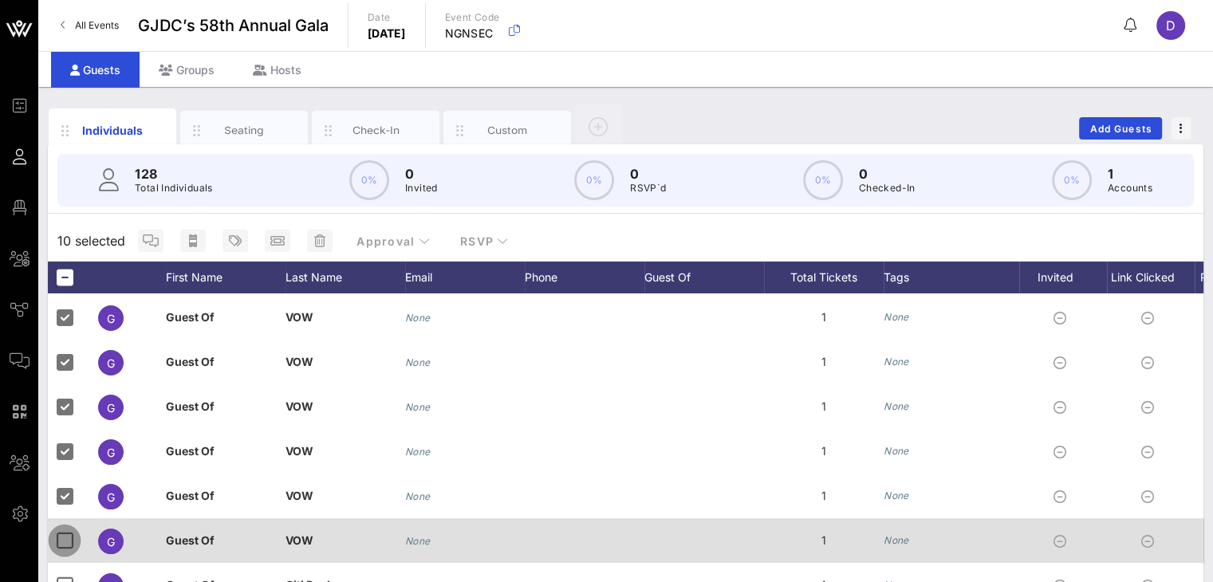
click at [61, 533] on div at bounding box center [64, 540] width 27 height 27
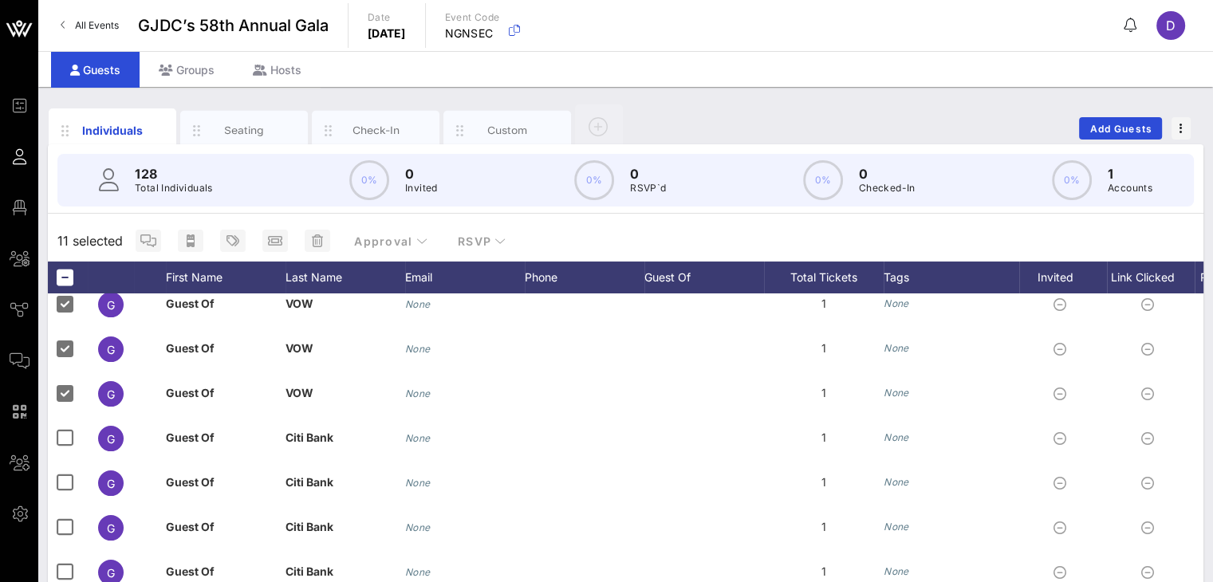
scroll to position [388, 0]
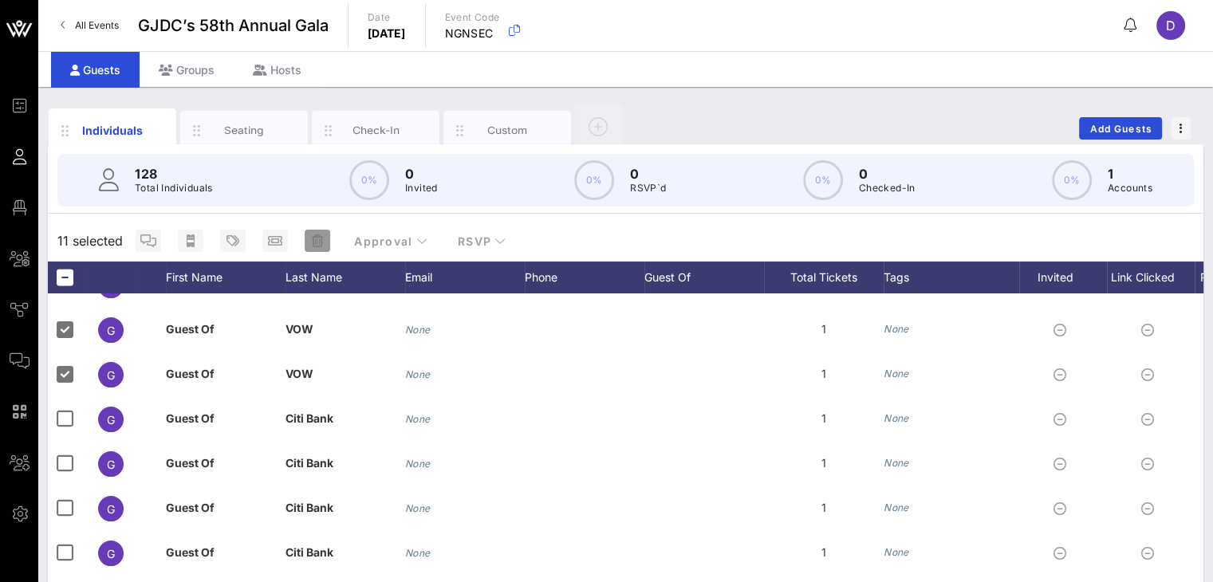
click at [314, 240] on icon "button" at bounding box center [317, 240] width 11 height 13
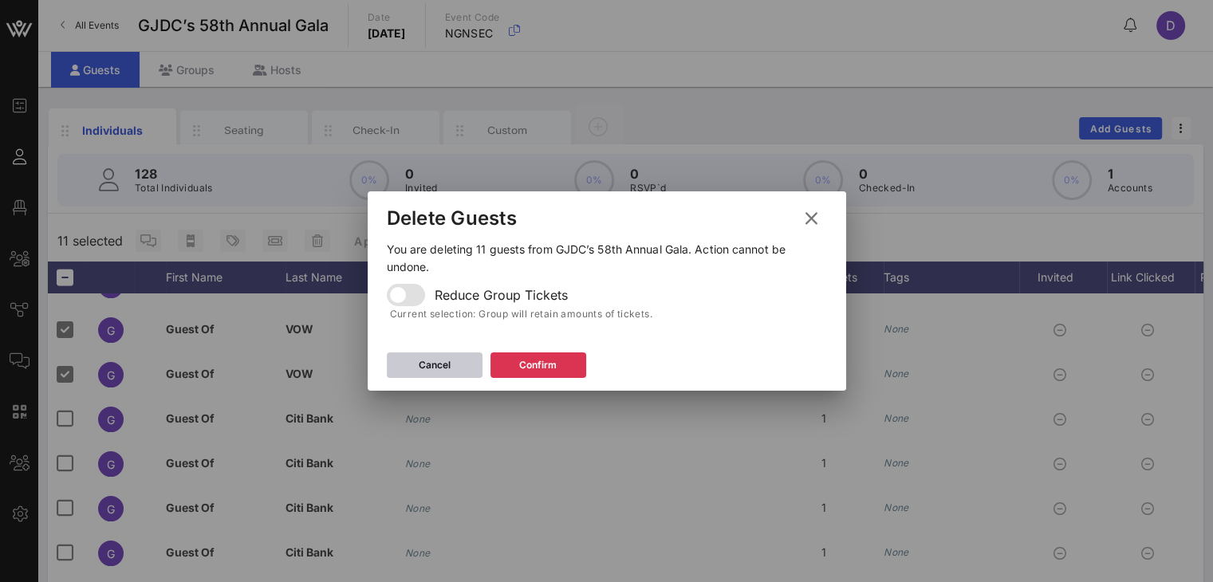
click at [435, 360] on icon at bounding box center [434, 365] width 13 height 11
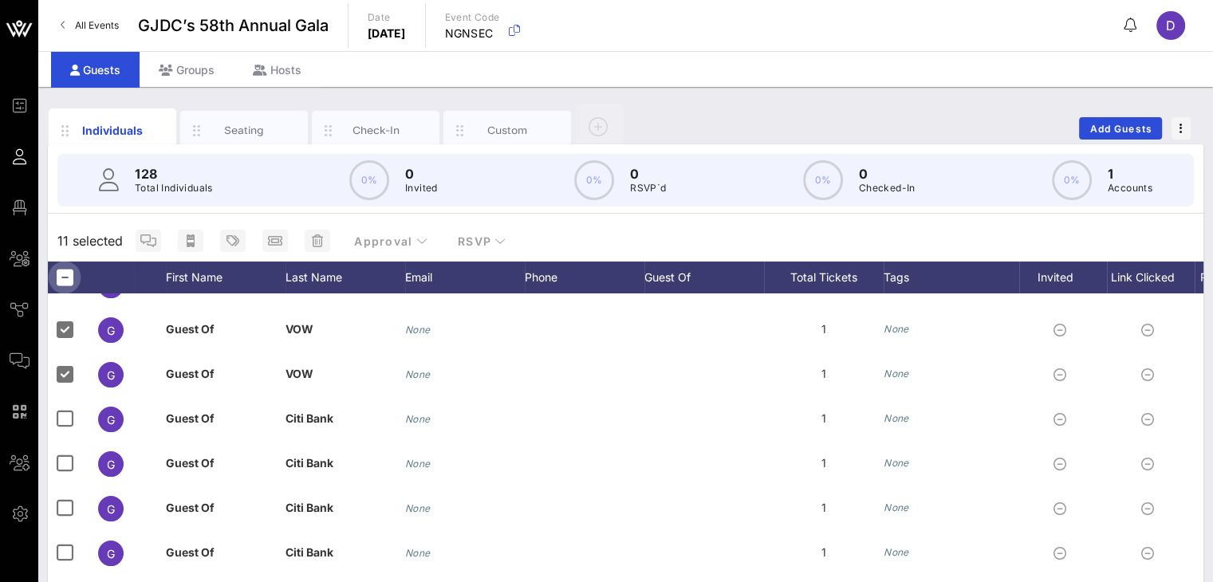
click at [73, 278] on div at bounding box center [64, 277] width 27 height 27
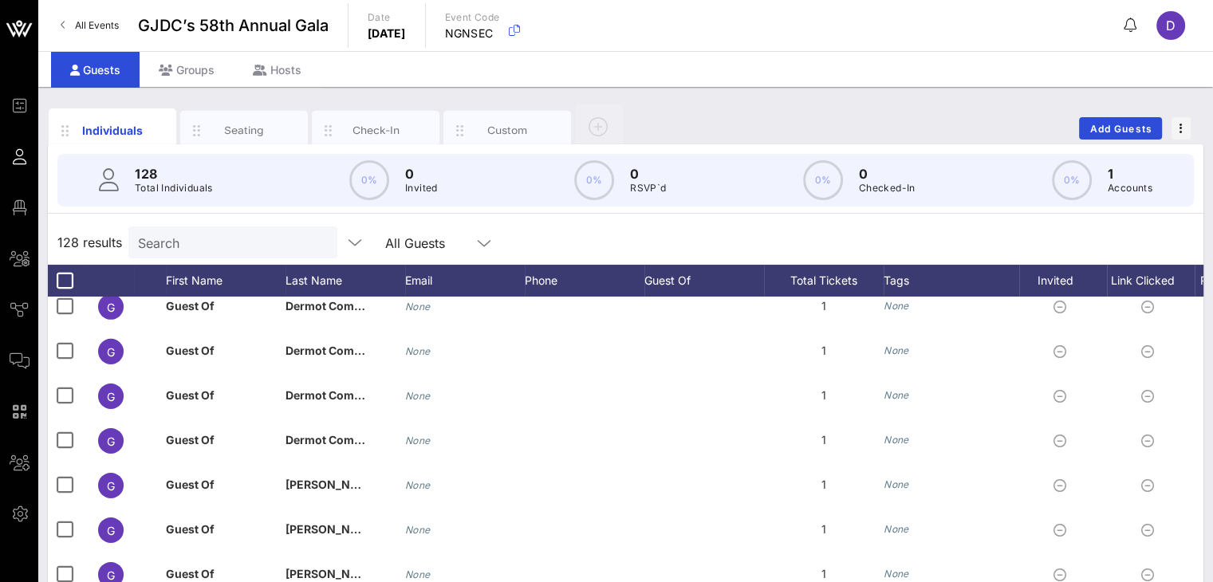
scroll to position [208, 0]
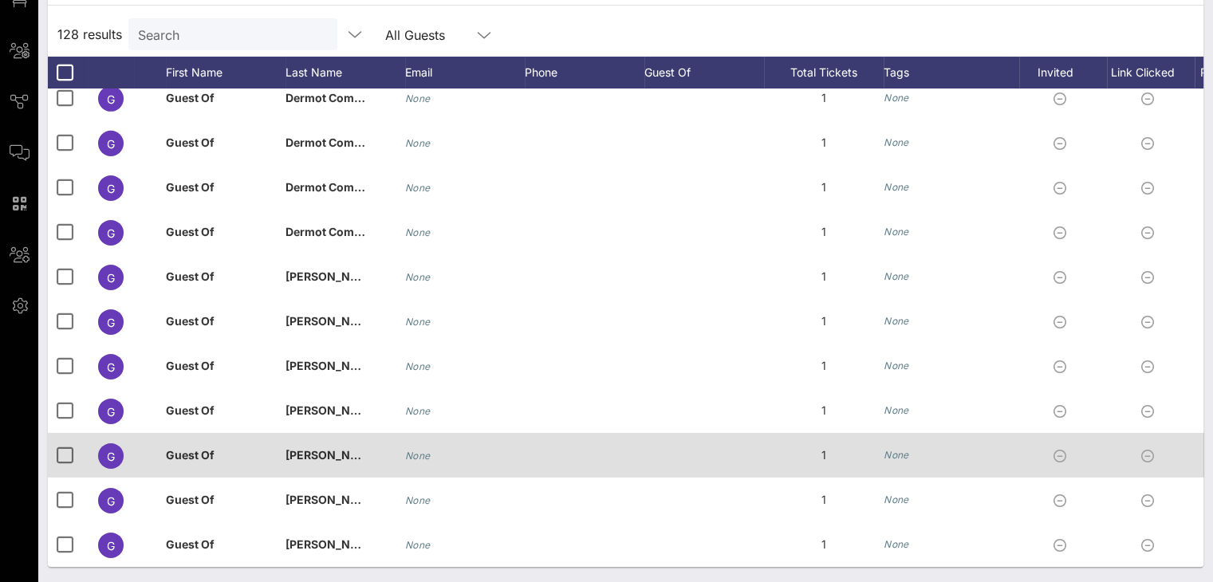
click at [215, 442] on div "Guest Of" at bounding box center [226, 464] width 120 height 63
click at [395, 433] on div "Gregory Polis" at bounding box center [345, 464] width 120 height 63
click at [910, 437] on div "None" at bounding box center [952, 455] width 136 height 45
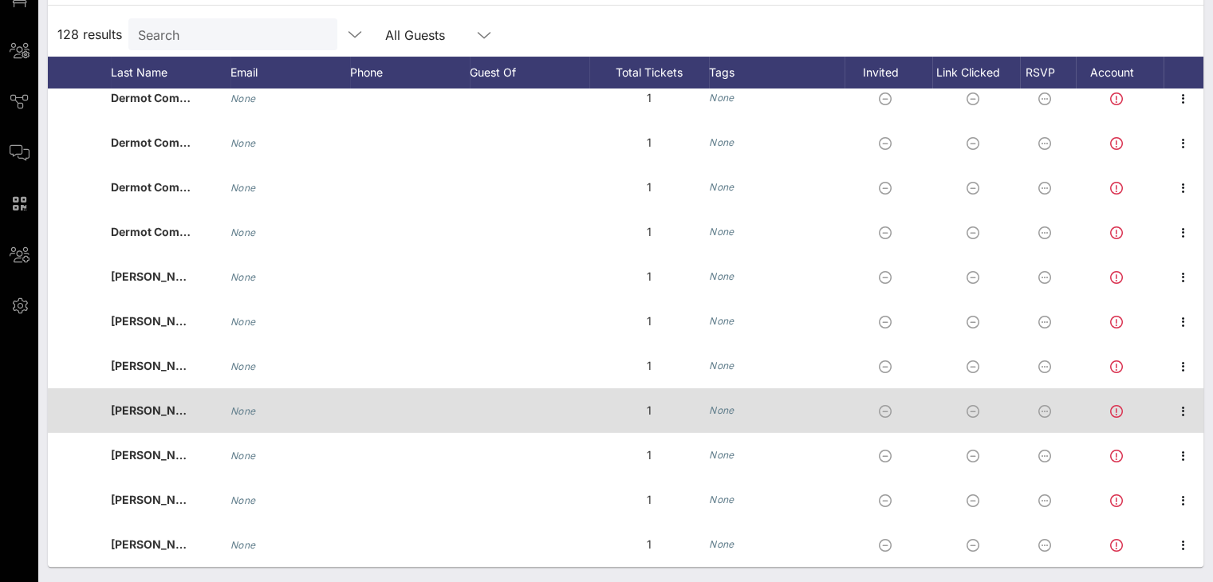
scroll to position [0, 0]
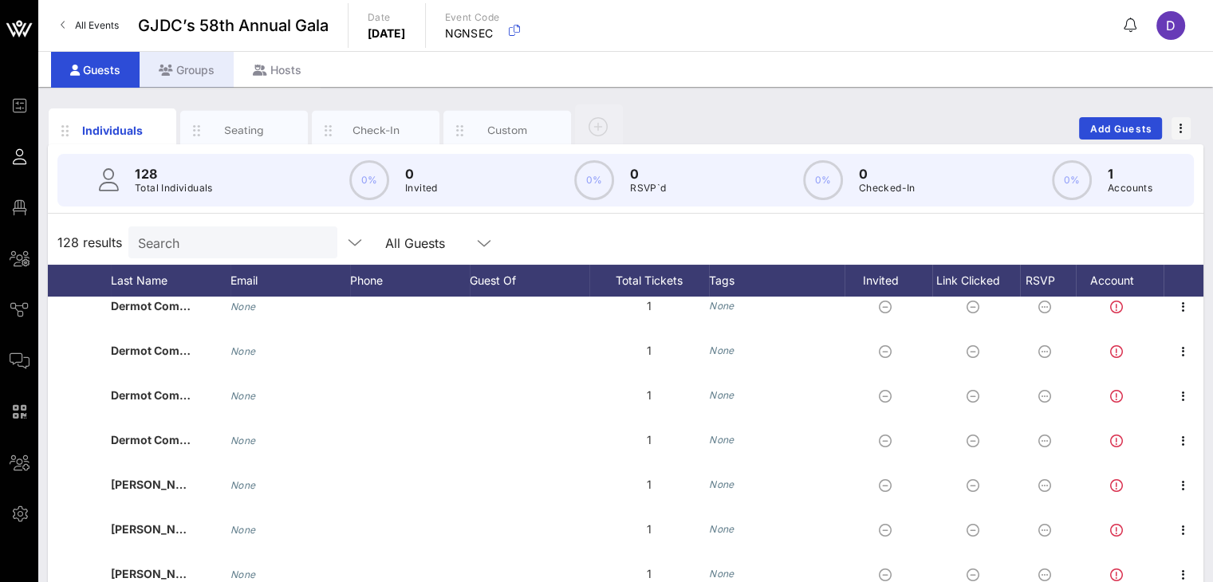
click at [175, 71] on div "Groups" at bounding box center [187, 70] width 94 height 36
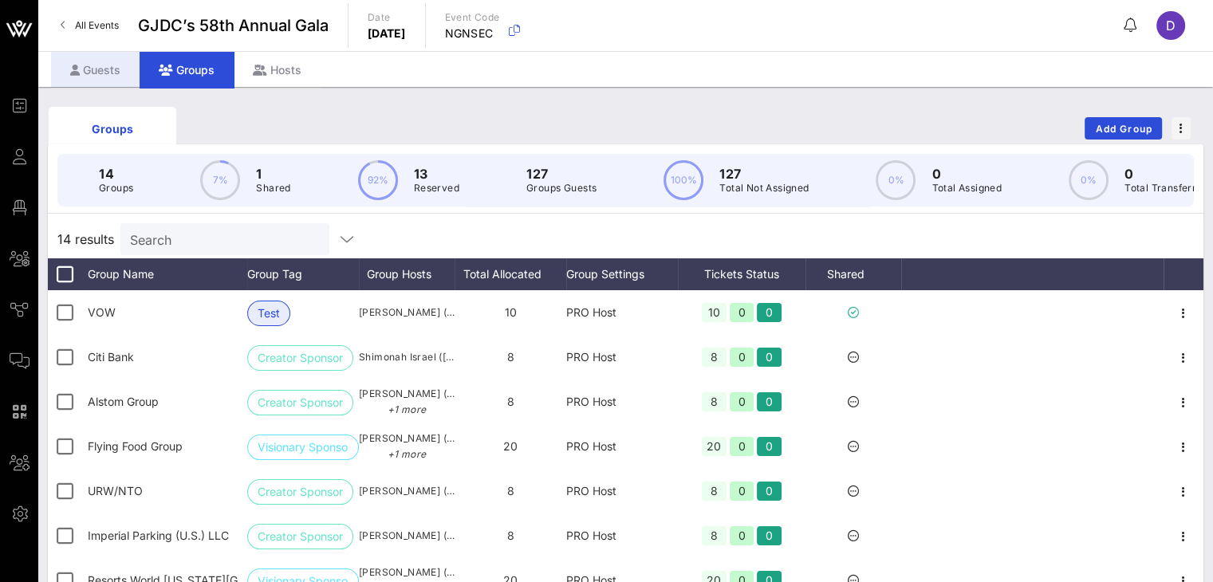
click at [112, 73] on div "Guests" at bounding box center [95, 70] width 89 height 36
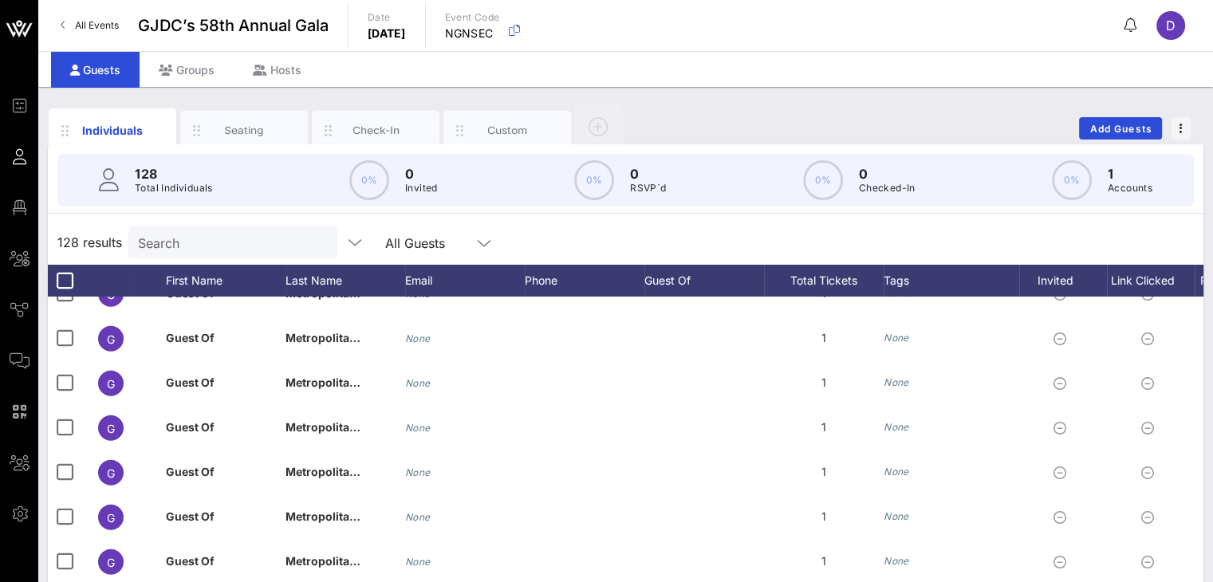
scroll to position [4130, 0]
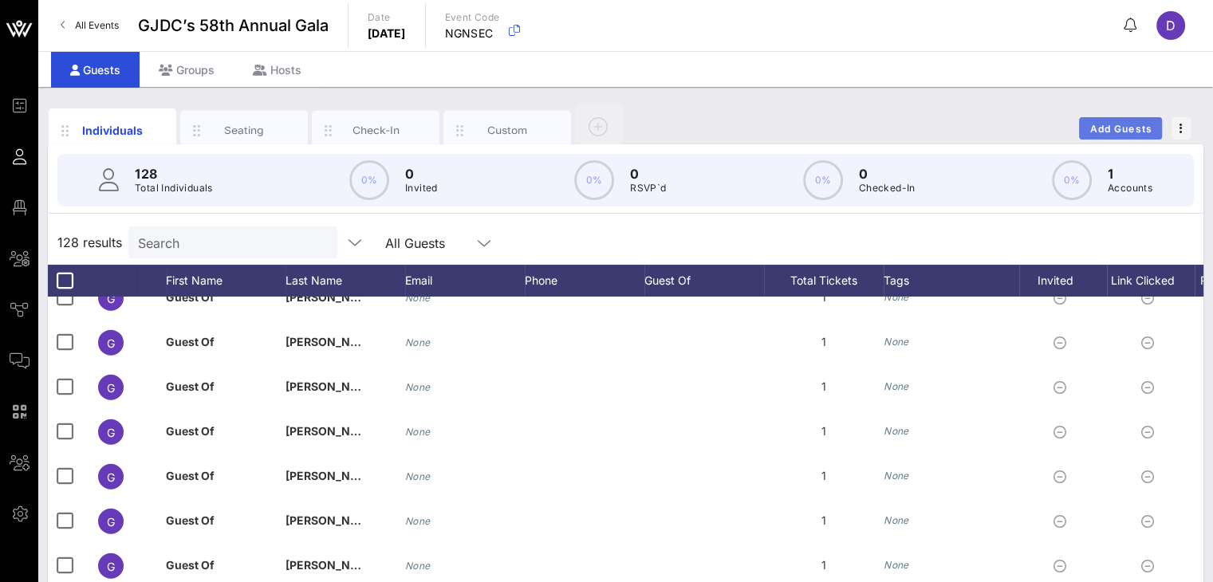
click at [910, 132] on span "Add Guests" at bounding box center [1120, 129] width 63 height 12
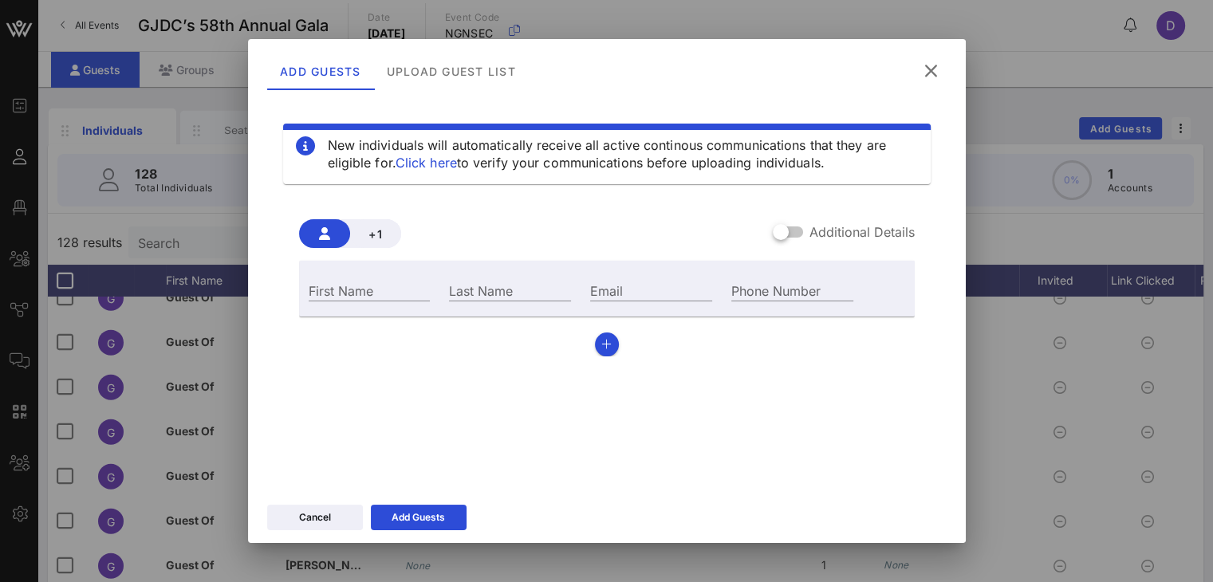
click at [910, 73] on icon at bounding box center [930, 72] width 23 height 22
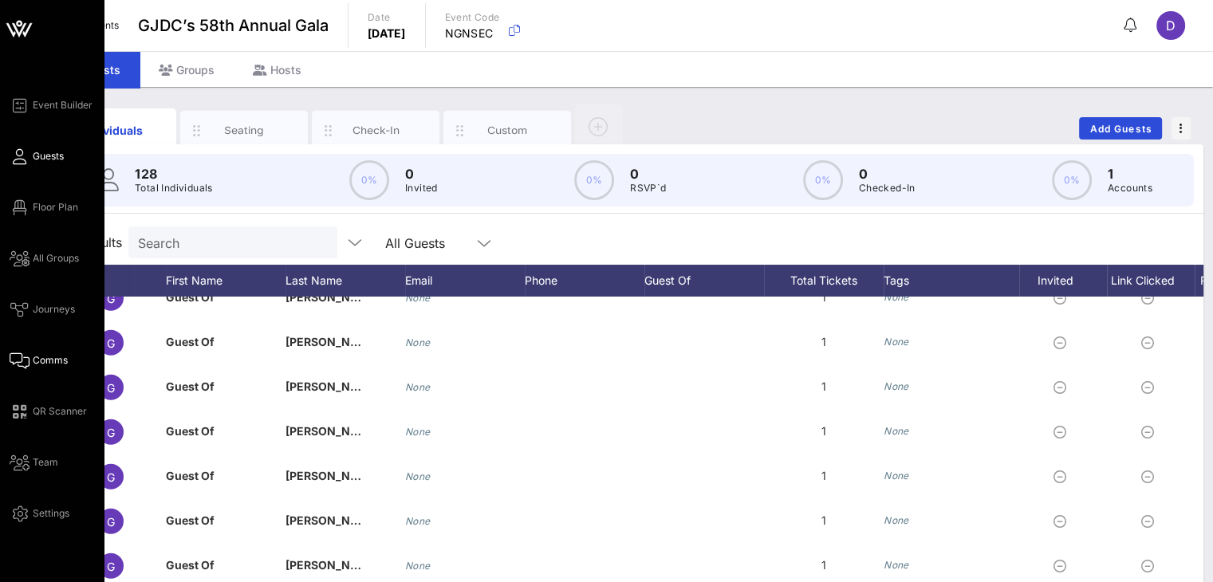
click at [46, 361] on span "Comms" at bounding box center [50, 360] width 35 height 14
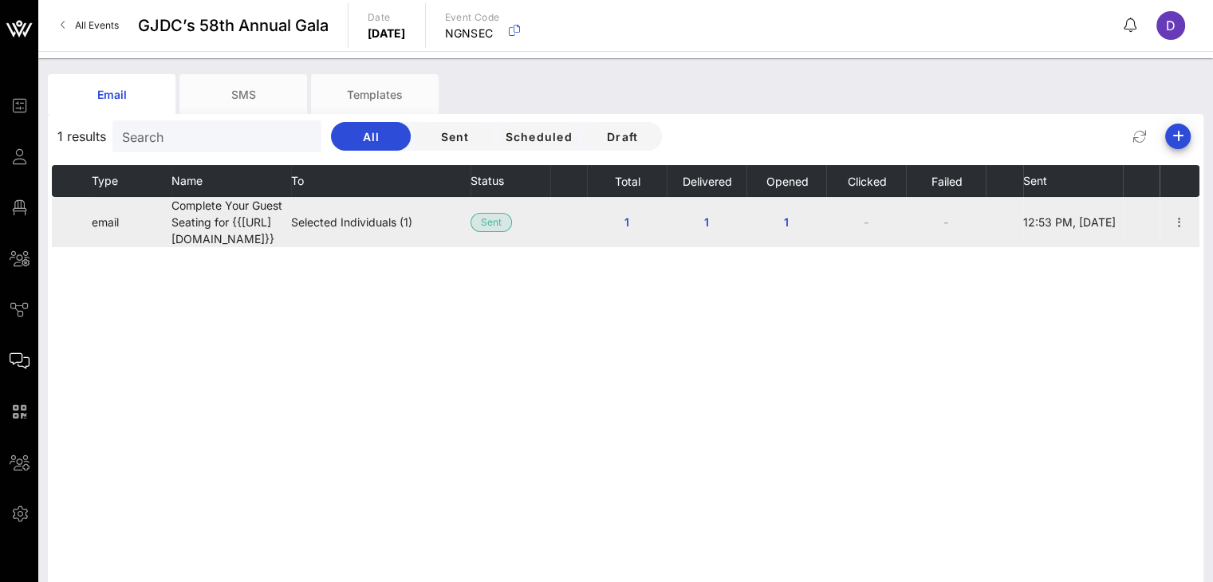
click at [341, 210] on td "Selected Individuals (1)" at bounding box center [380, 222] width 179 height 50
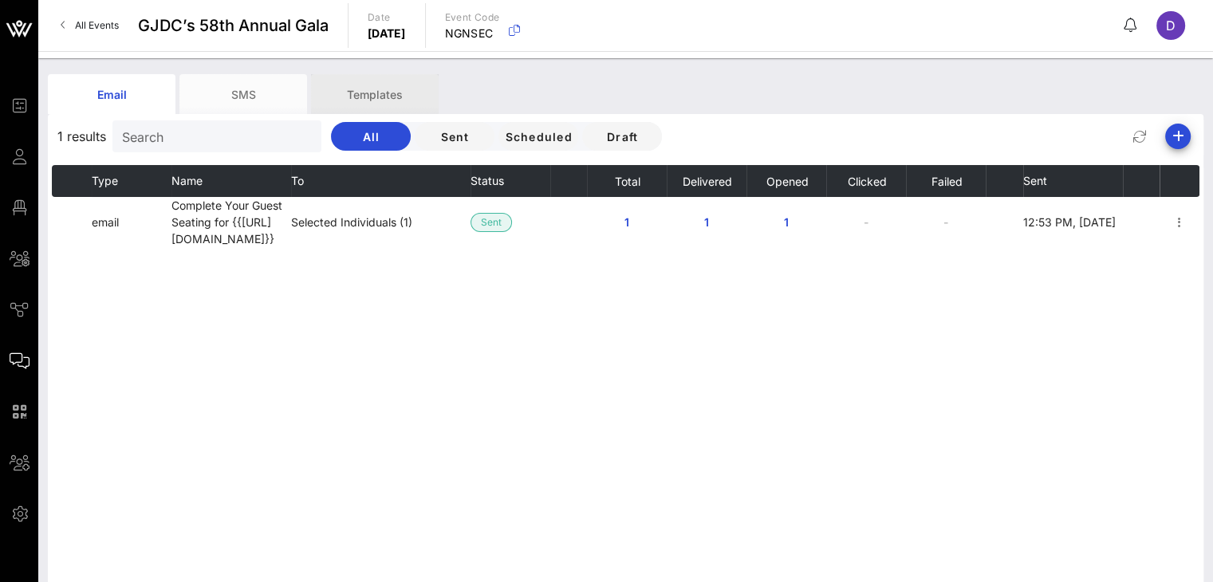
click at [389, 106] on div "Templates" at bounding box center [375, 94] width 128 height 40
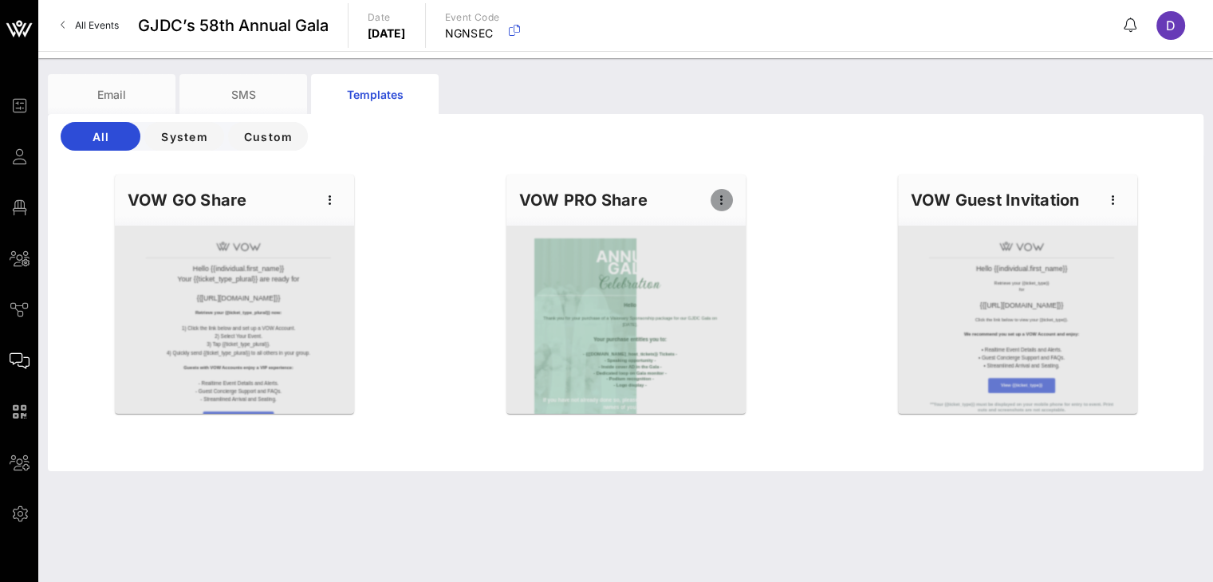
click at [721, 199] on icon "button" at bounding box center [721, 200] width 19 height 19
click at [737, 228] on div "Edit" at bounding box center [746, 227] width 40 height 13
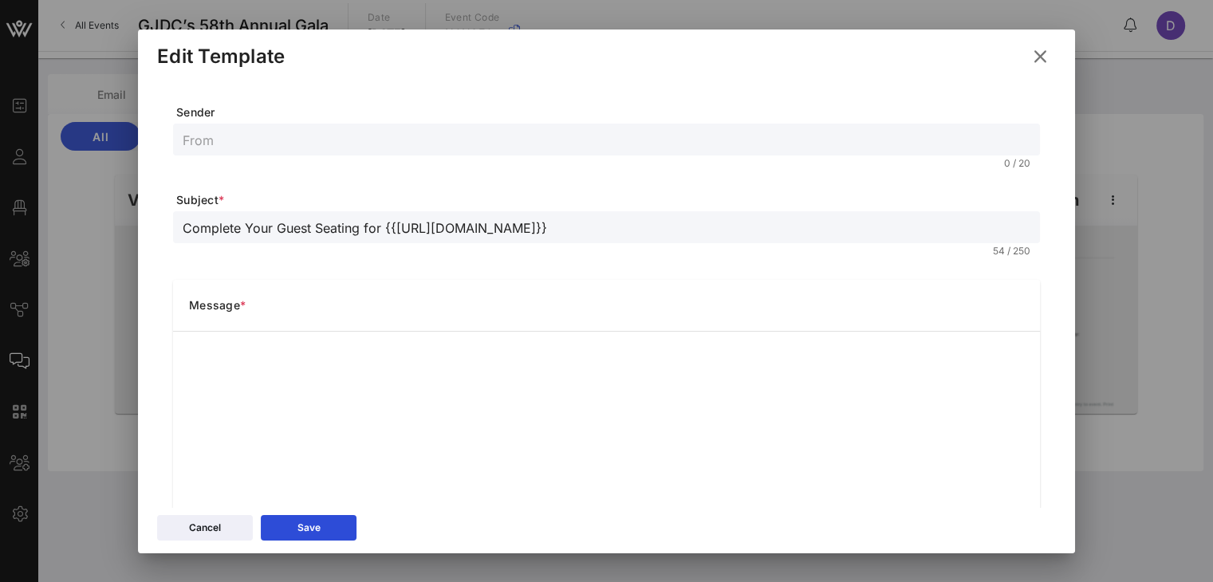
click at [518, 135] on input "text" at bounding box center [607, 139] width 848 height 21
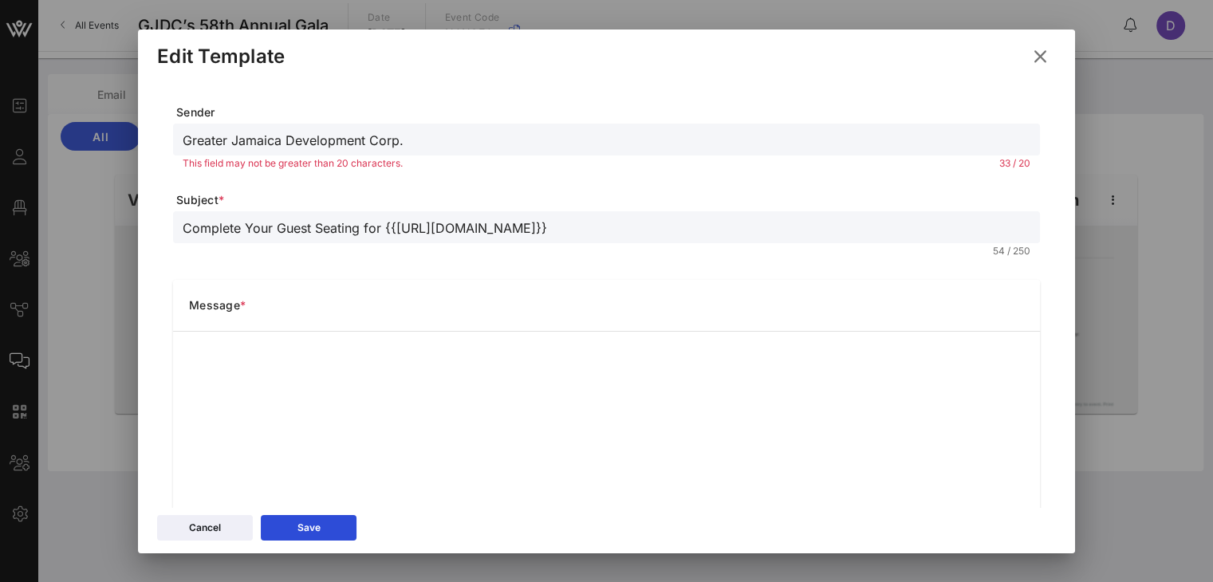
click at [587, 227] on input "Complete Your Guest Seating for {{[URL][DOMAIN_NAME]}}" at bounding box center [607, 227] width 848 height 21
click at [469, 136] on input "Greater Jamaica Development Corp." at bounding box center [607, 139] width 848 height 21
click at [222, 136] on input "GJDC | 58th Annual Gala" at bounding box center [607, 139] width 848 height 21
click at [250, 135] on input "GJDC| 58th Annual Gala" at bounding box center [607, 139] width 848 height 21
click at [217, 141] on input "GJDC Annual Gala" at bounding box center [607, 139] width 848 height 21
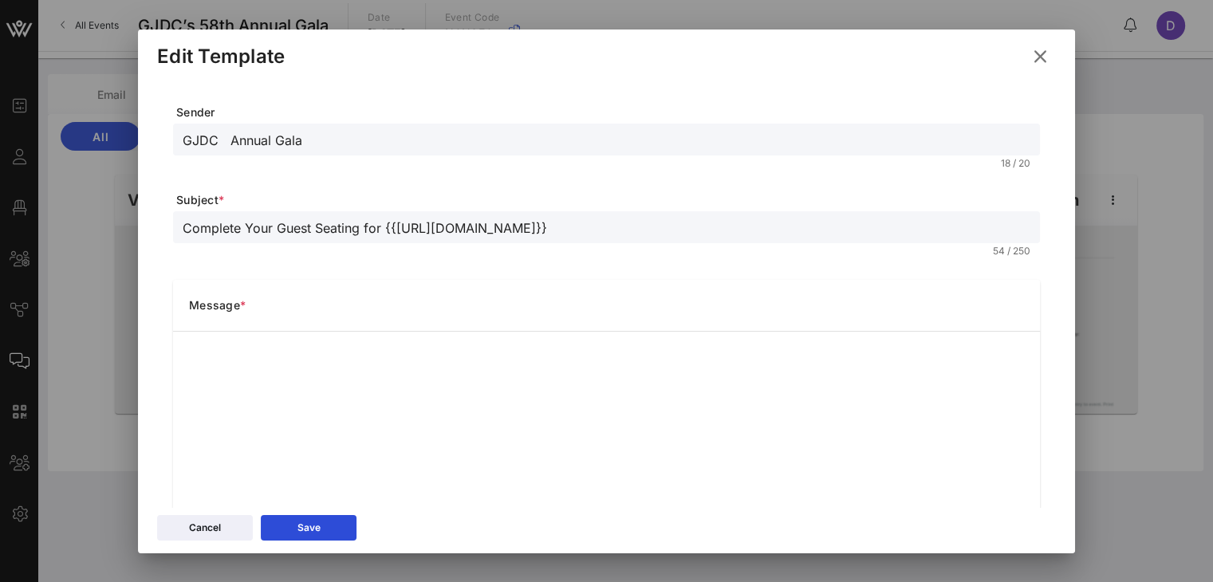
click at [226, 138] on input "GJDC Annual Gala" at bounding box center [607, 139] width 848 height 21
click at [225, 135] on input "GJDC 2025 Annual Gala" at bounding box center [607, 139] width 848 height 21
click at [181, 139] on div "GJDC 2025 Annual Gala" at bounding box center [606, 140] width 867 height 32
click at [357, 144] on input "GJDC 2025 Annual Gala" at bounding box center [607, 139] width 848 height 21
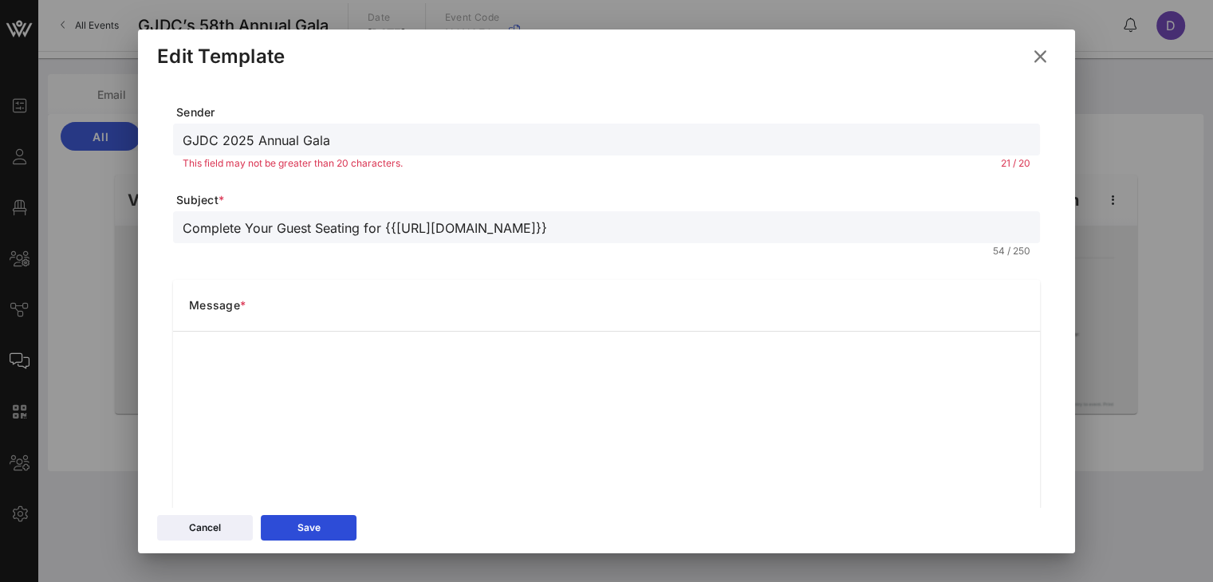
click at [290, 130] on input "GJDC 2025 Annual Gala" at bounding box center [607, 139] width 848 height 21
click at [280, 141] on input "GJDC | Gala" at bounding box center [607, 139] width 848 height 21
type input "GJDC | Gala 2025"
click at [409, 233] on input "Complete Your Guest Seating for {{[URL][DOMAIN_NAME]}}" at bounding box center [607, 227] width 848 height 21
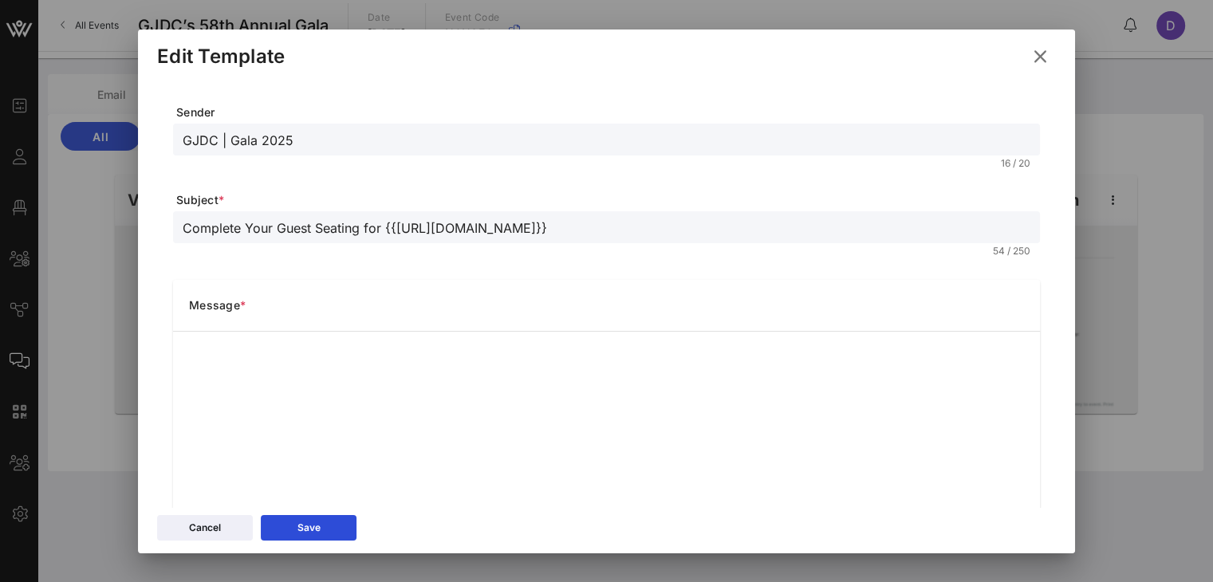
click at [409, 233] on input "Complete Your Guest Seating for {{[URL][DOMAIN_NAME]}}" at bounding box center [607, 227] width 848 height 21
click at [407, 269] on form "Sender GJDC | Gala 2025 16 / 20 Subject * Complete Your Guest Seating for {{eve…" at bounding box center [606, 417] width 867 height 626
click at [374, 233] on input "Complete Your Guest Seating for {{[URL][DOMAIN_NAME]}}" at bounding box center [607, 227] width 848 height 21
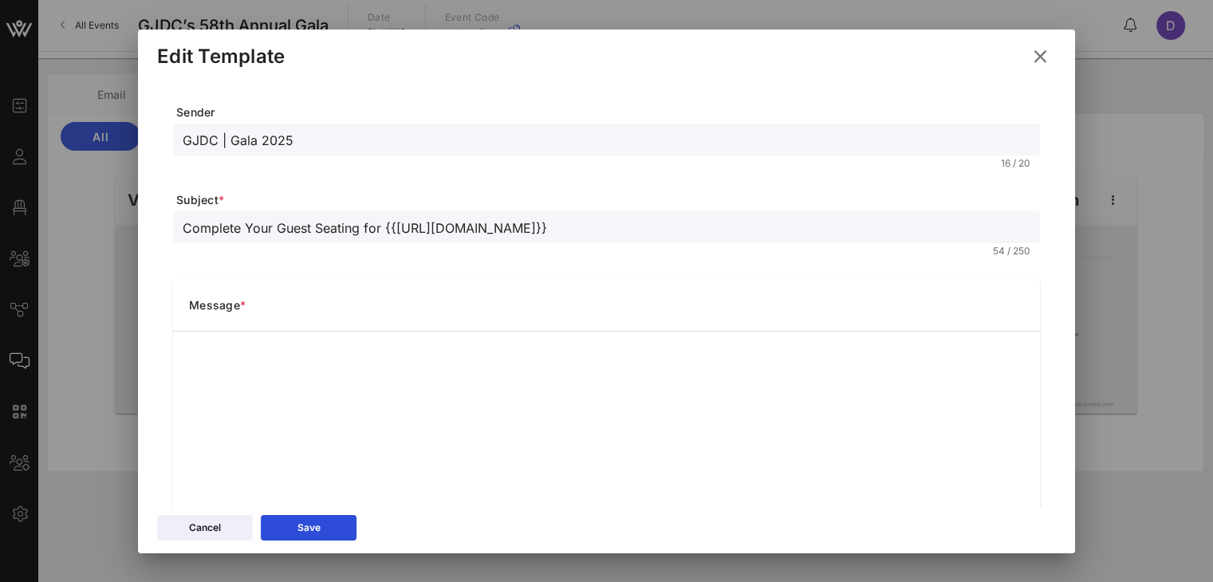
click at [374, 233] on input "Complete Your Guest Seating for {{[URL][DOMAIN_NAME]}}" at bounding box center [607, 227] width 848 height 21
click at [539, 229] on input "Complete Your Guest Seating for {{[URL][DOMAIN_NAME]}}" at bounding box center [607, 227] width 848 height 21
click at [220, 225] on input "GJDC | Sponsorship Information" at bounding box center [607, 227] width 848 height 21
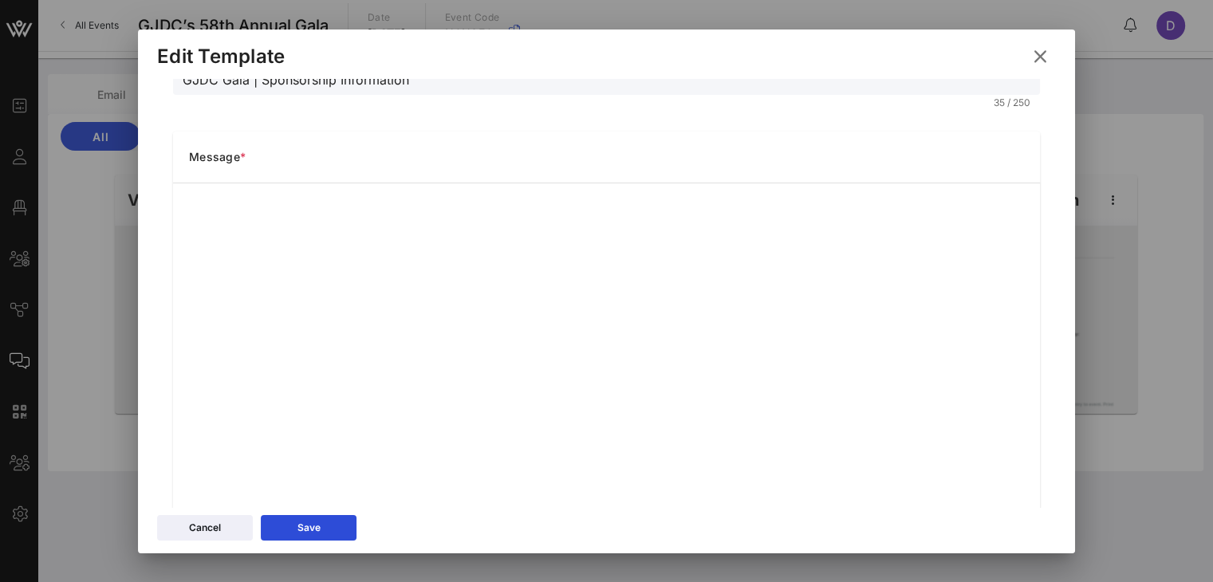
scroll to position [156, 0]
type input "GJDC Gala | Sponsorship Information"
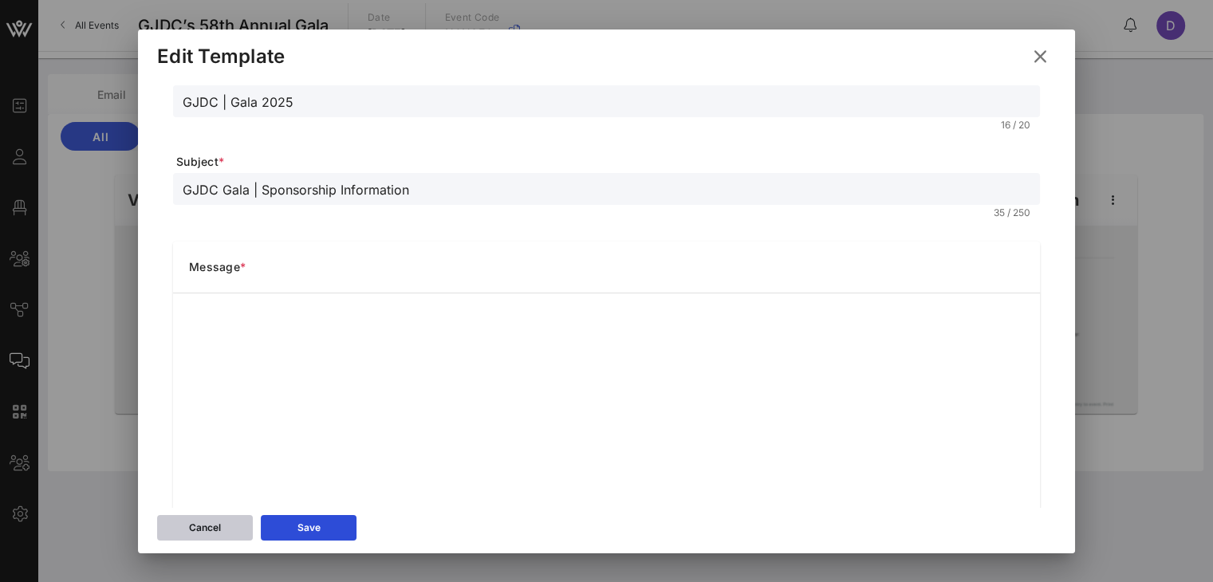
click at [207, 527] on icon at bounding box center [205, 527] width 12 height 10
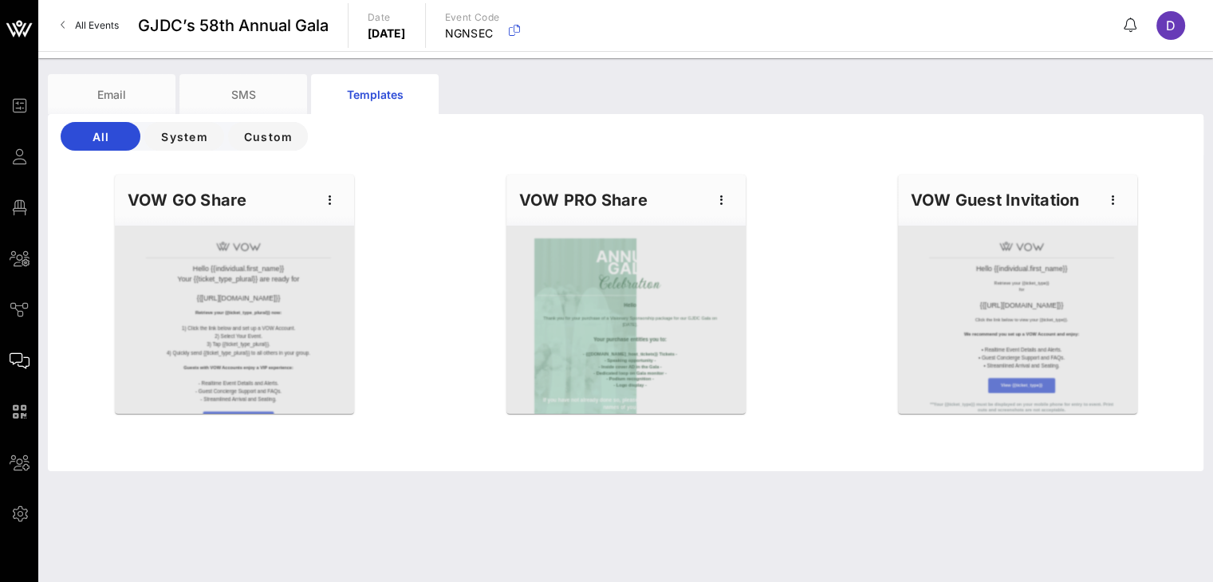
click at [667, 329] on div at bounding box center [625, 320] width 239 height 188
click at [722, 187] on div "VOW PRO Share" at bounding box center [625, 200] width 239 height 51
click at [722, 192] on icon "button" at bounding box center [721, 200] width 19 height 19
click at [724, 221] on div "Edit" at bounding box center [746, 227] width 72 height 32
type input "Complete Your Guest Seating for {{[URL][DOMAIN_NAME]}}"
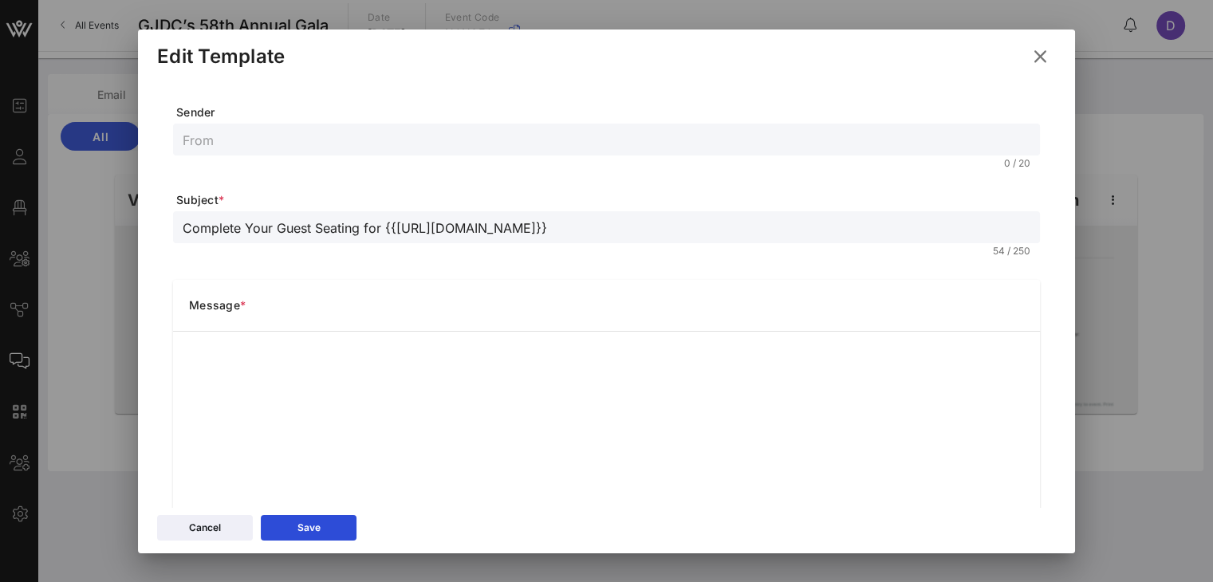
scroll to position [255, 0]
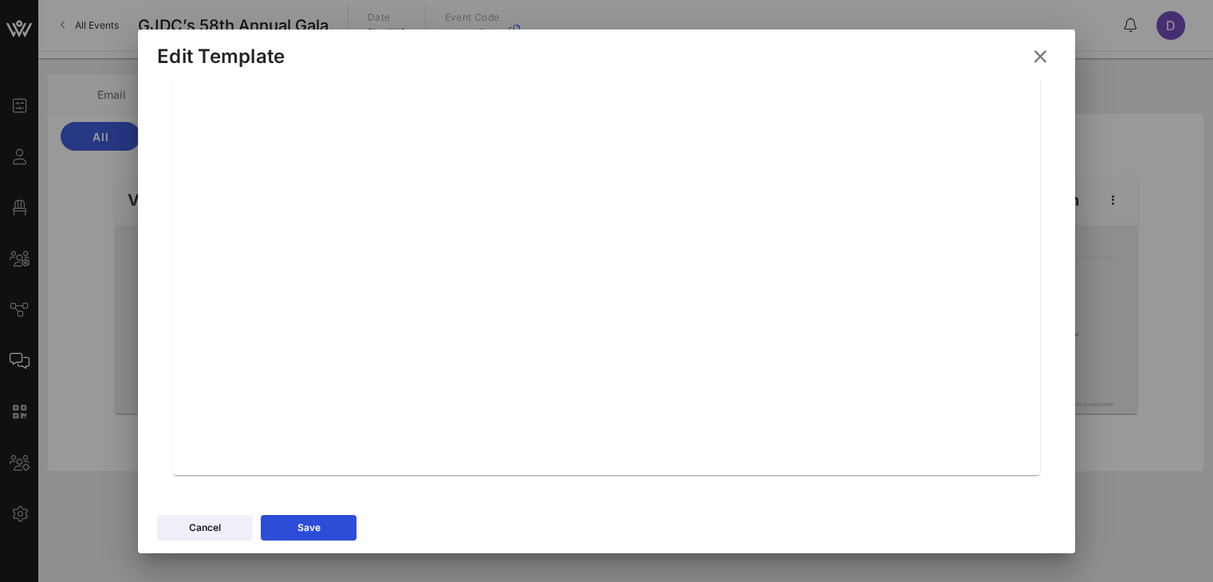
click at [910, 344] on div "Sender 0 / 20 Subject * Complete Your Guest Seating for {{event_details.name}} …" at bounding box center [606, 157] width 899 height 667
click at [910, 324] on div "Sender 0 / 20 Subject * Complete Your Guest Seating for {{event_details.name}} …" at bounding box center [606, 157] width 899 height 667
click at [910, 197] on div "Sender 0 / 20 Subject * Complete Your Guest Seating for {{event_details.name}} …" at bounding box center [606, 157] width 899 height 667
click at [910, 199] on div "Sender 0 / 20 Subject * Complete Your Guest Seating for {{event_details.name}} …" at bounding box center [606, 157] width 899 height 667
click at [910, 351] on div "Sender 0 / 20 Subject * Complete Your Guest Seating for {{event_details.name}} …" at bounding box center [606, 157] width 899 height 667
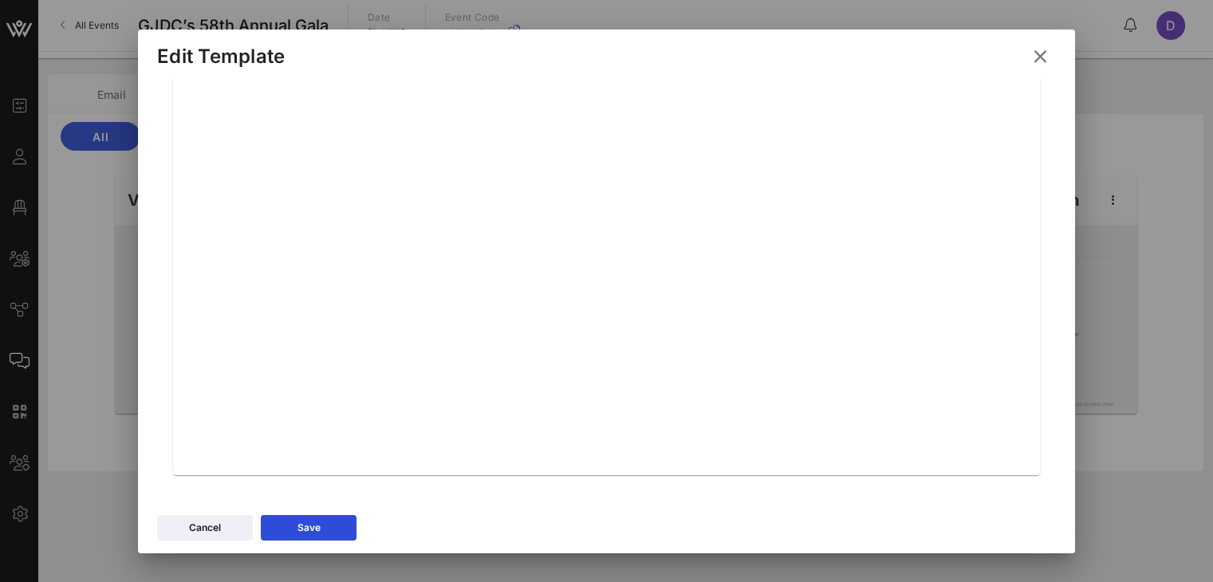
click at [910, 384] on div "Sender 0 / 20 Subject * Complete Your Guest Seating for {{event_details.name}} …" at bounding box center [606, 293] width 937 height 428
click at [910, 387] on div "Sender 0 / 20 Subject * Complete Your Guest Seating for {{event_details.name}} …" at bounding box center [606, 293] width 937 height 428
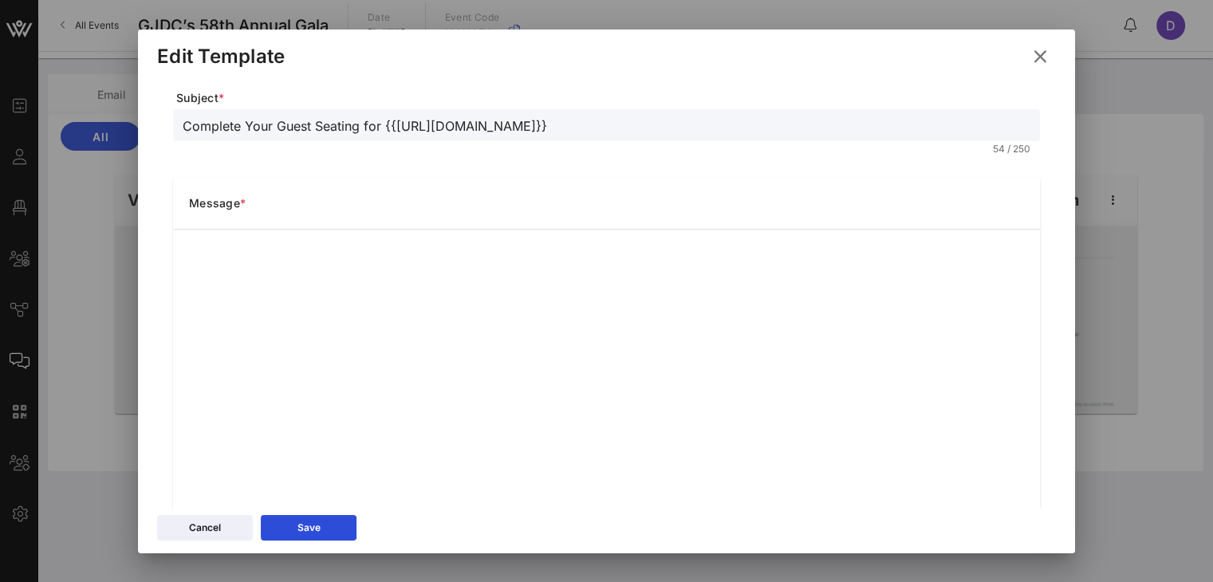
scroll to position [102, 0]
click at [309, 536] on button "Save" at bounding box center [309, 528] width 96 height 26
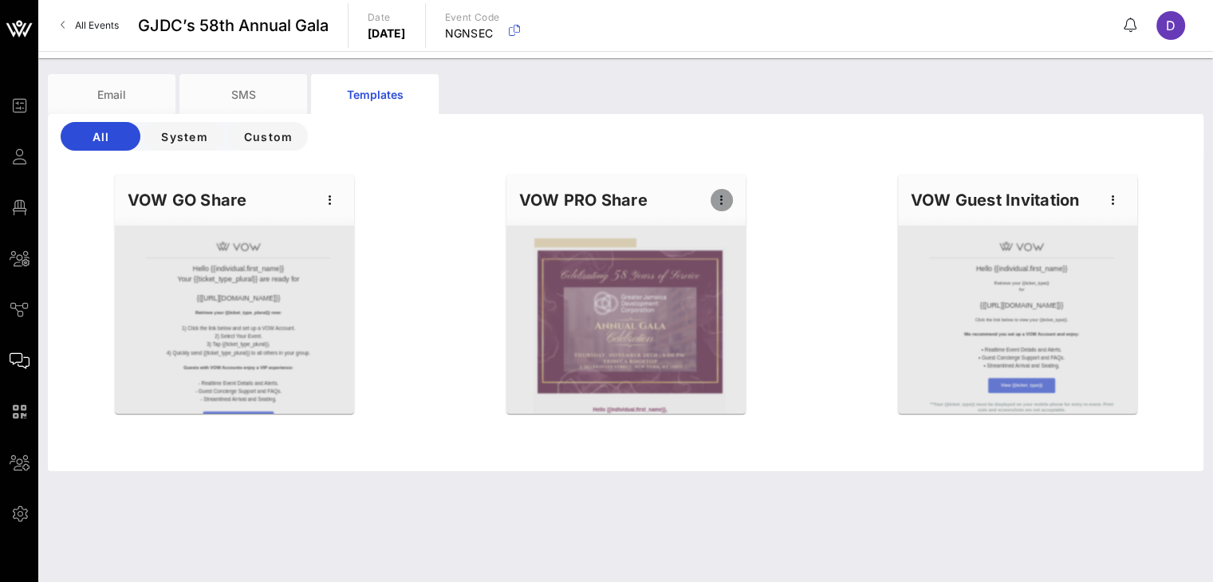
click at [719, 202] on icon "button" at bounding box center [721, 200] width 19 height 19
click at [743, 253] on div "Preview" at bounding box center [746, 259] width 40 height 13
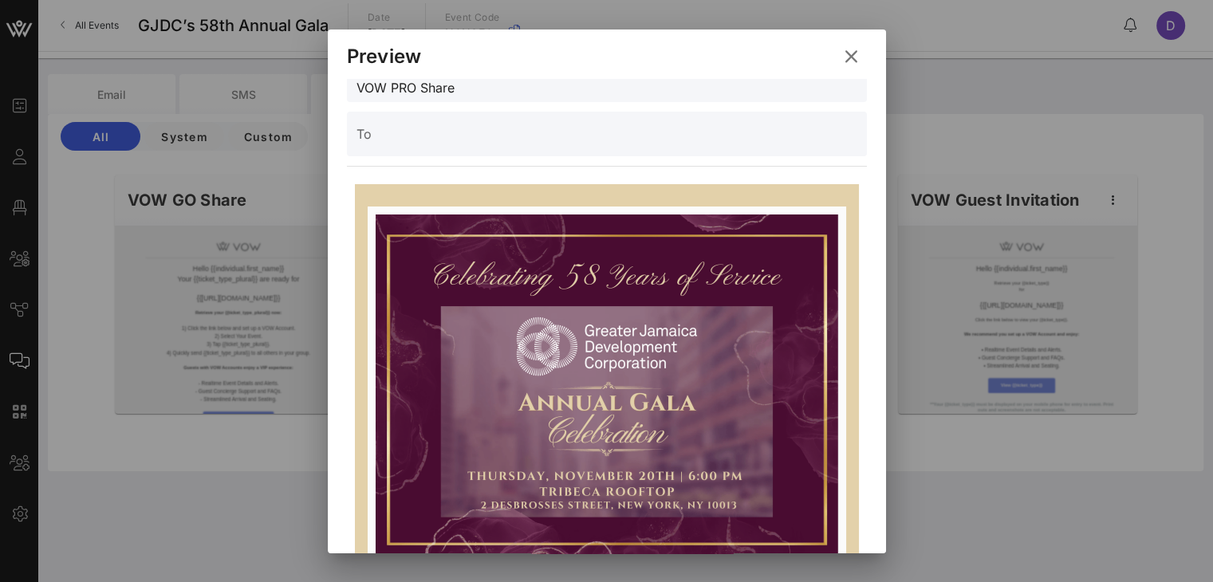
scroll to position [0, 0]
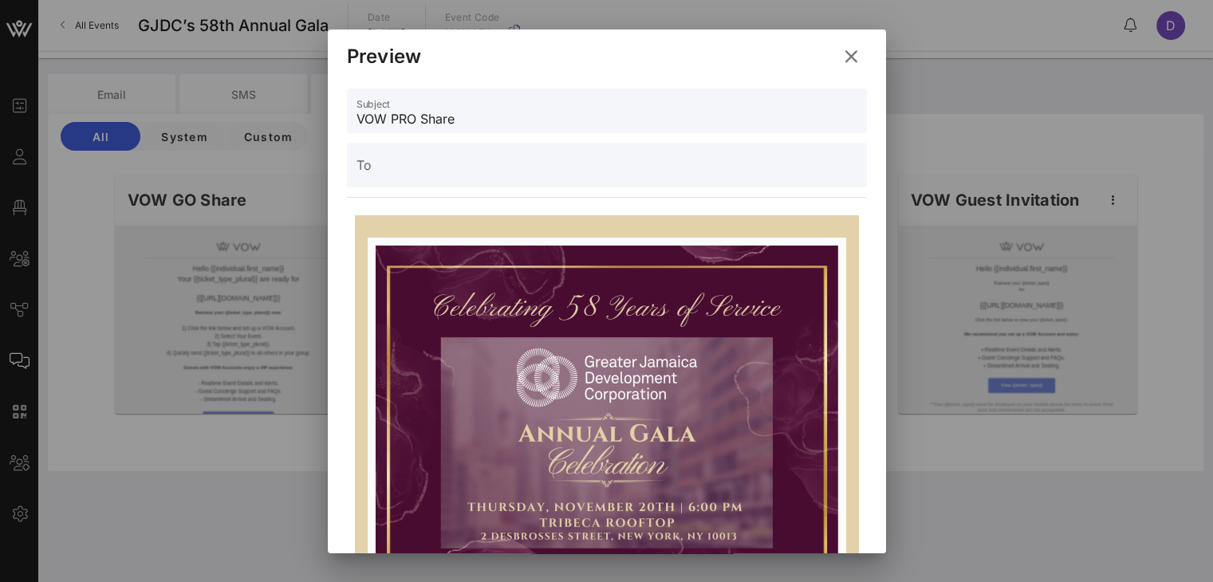
click at [477, 156] on div "To" at bounding box center [606, 165] width 501 height 45
click at [442, 176] on input "To" at bounding box center [606, 173] width 501 height 26
click at [411, 160] on input "To" at bounding box center [606, 173] width 501 height 26
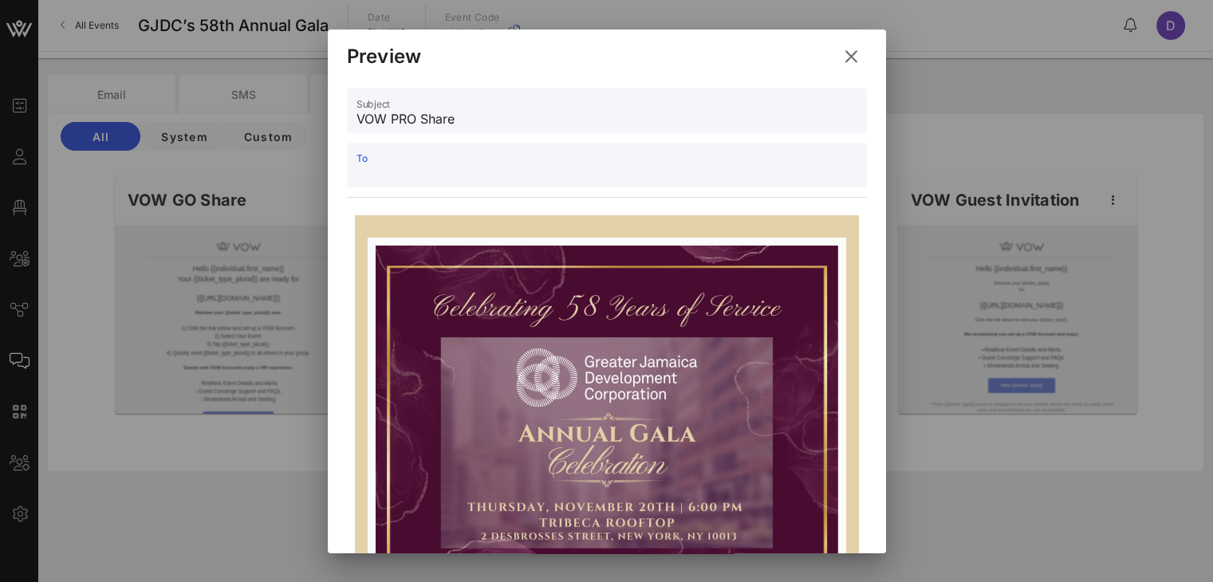
click at [411, 160] on input "To" at bounding box center [606, 173] width 501 height 26
click at [491, 128] on input "VOW PRO Share" at bounding box center [606, 119] width 501 height 26
click at [478, 160] on input "To" at bounding box center [606, 173] width 501 height 26
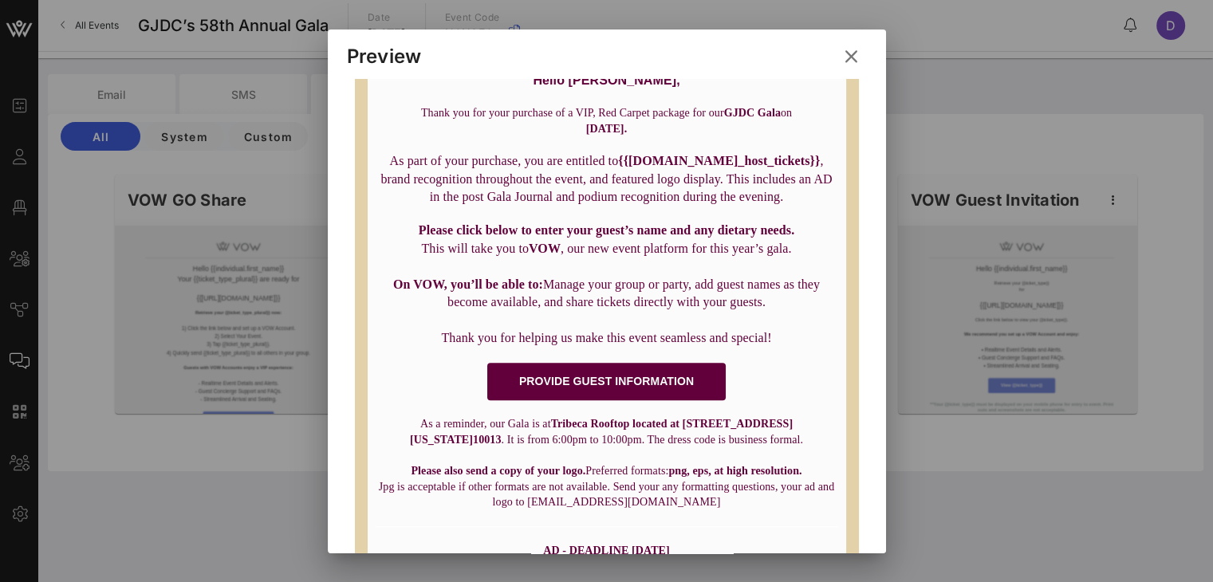
scroll to position [563, 0]
click at [852, 57] on icon at bounding box center [850, 56] width 23 height 22
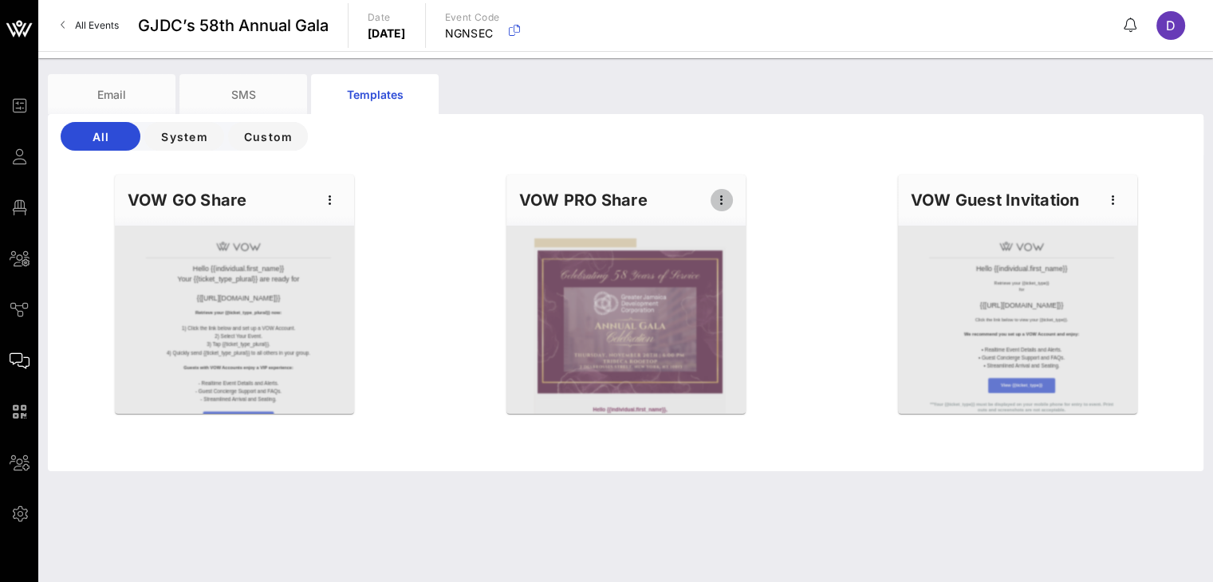
click at [725, 199] on icon "button" at bounding box center [721, 200] width 19 height 19
click at [734, 236] on div "Edit" at bounding box center [746, 228] width 40 height 26
type input "Complete Your Guest Seating for {{[URL][DOMAIN_NAME]}}"
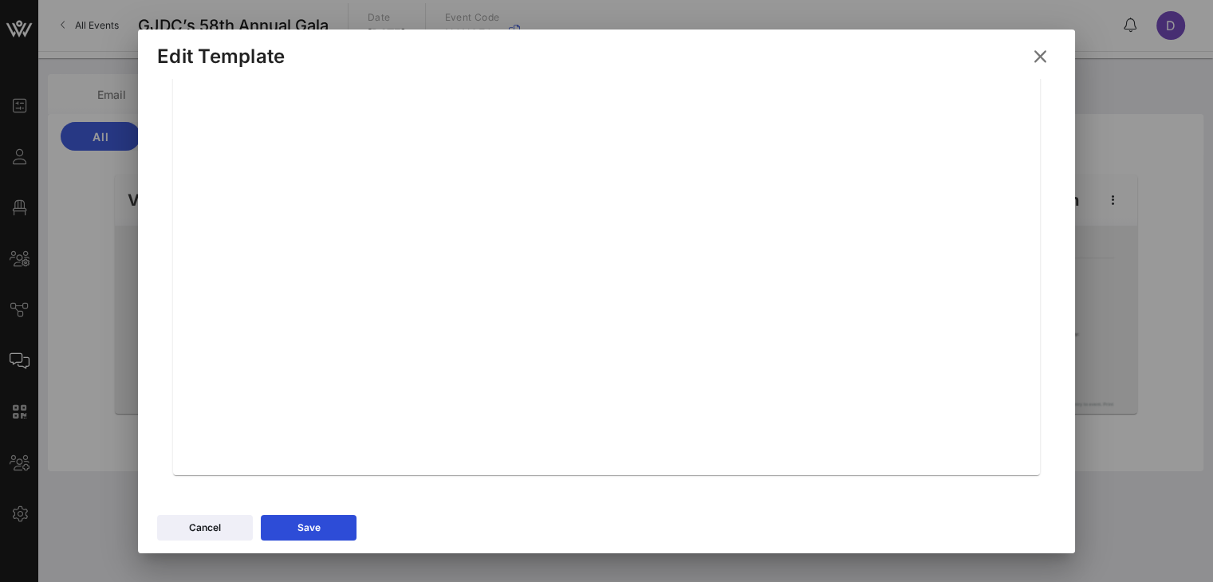
scroll to position [0, 0]
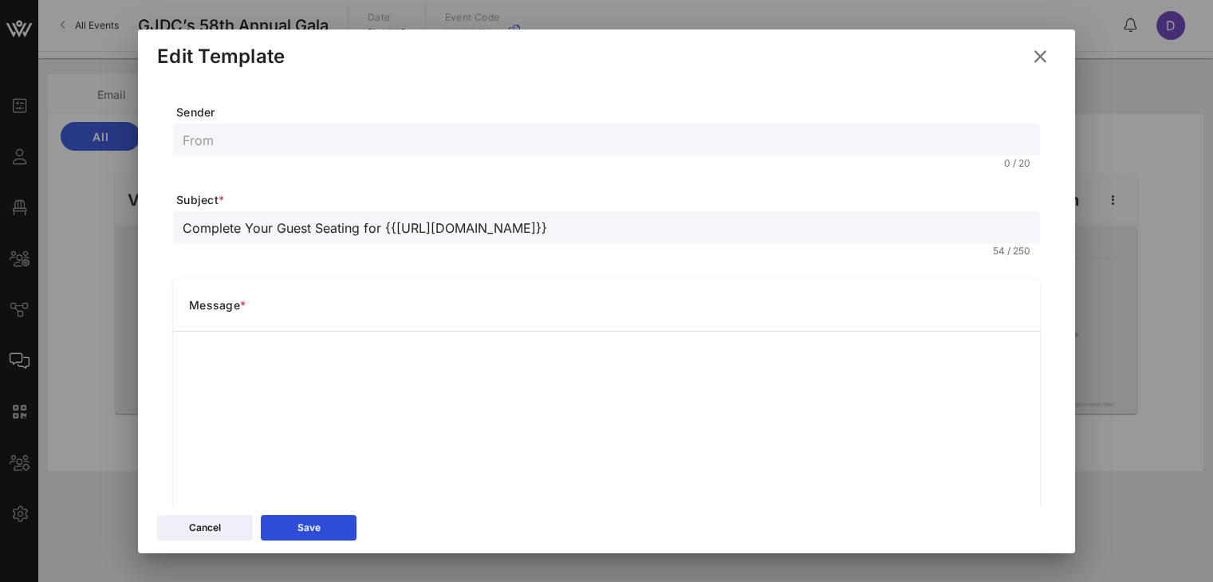
click at [584, 140] on input "text" at bounding box center [607, 139] width 848 height 21
type input "g"
type input "GJDC | 2025 GALA"
click at [501, 237] on input "Complete Your Guest Seating for {{[URL][DOMAIN_NAME]}}" at bounding box center [607, 227] width 848 height 21
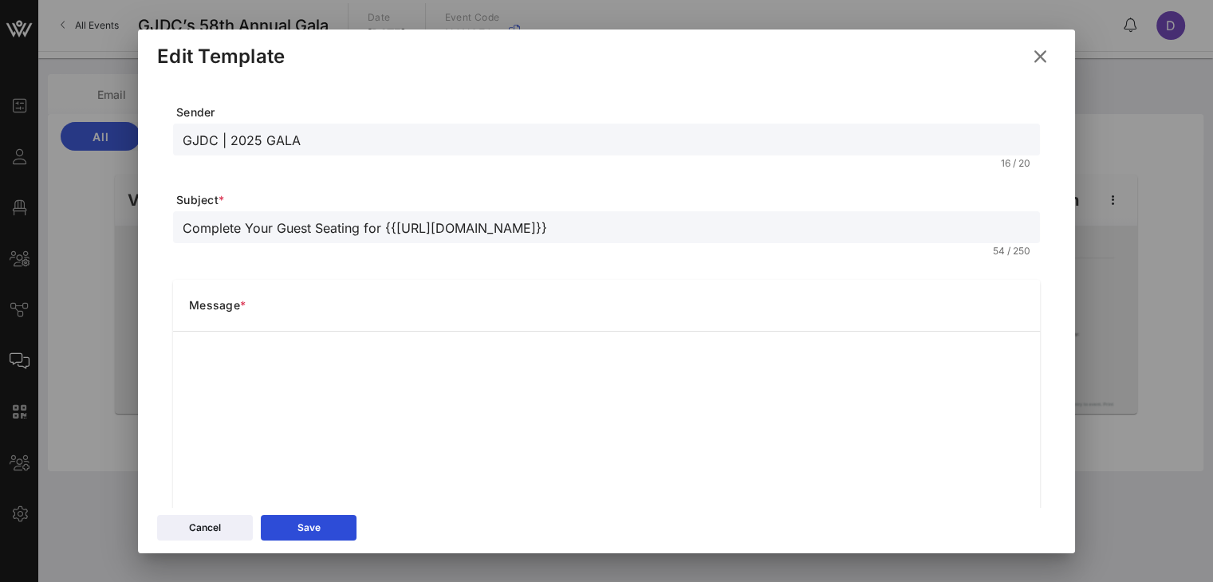
click at [501, 237] on input "Complete Your Guest Seating for {{[URL][DOMAIN_NAME]}}" at bounding box center [607, 227] width 848 height 21
click at [373, 235] on input "Gala Sponsorship Information & Details" at bounding box center [607, 227] width 848 height 21
type input "Gala Sponsorship Information & Guest Details"
click at [424, 263] on form "Sender GJDC | 2025 GALA 16 / 20 Subject * Gala Sponsorship Information & Guest …" at bounding box center [606, 417] width 867 height 626
click at [348, 523] on button "Save" at bounding box center [309, 528] width 96 height 26
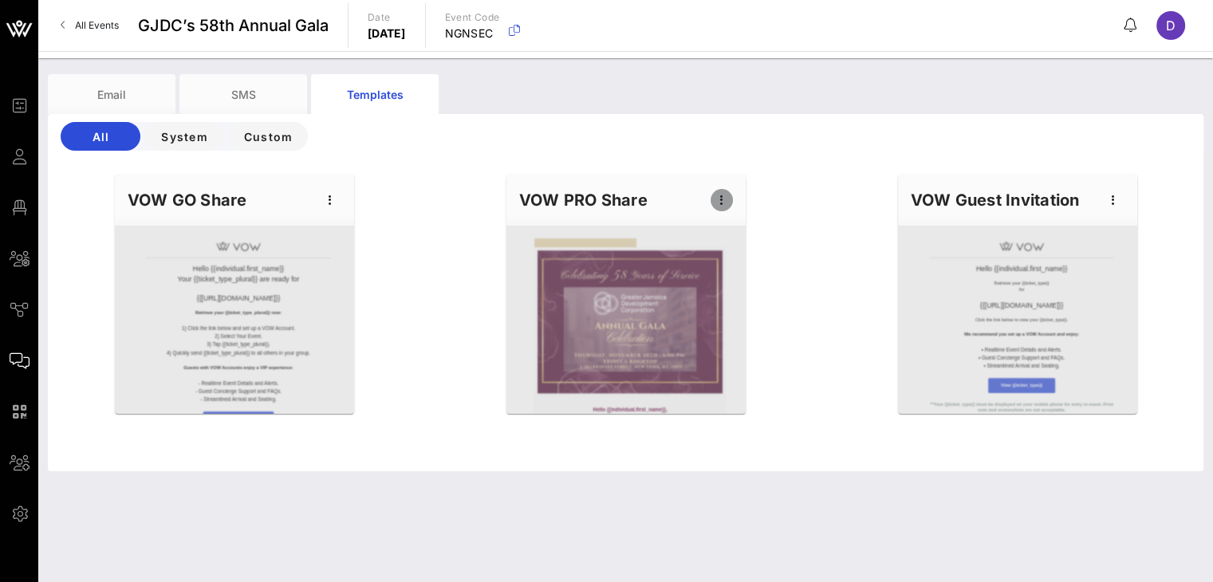
click at [721, 199] on icon "button" at bounding box center [721, 200] width 19 height 19
click at [726, 230] on div "Edit" at bounding box center [746, 227] width 40 height 13
type input "GJDC | 2025 GALA"
type input "Gala Sponsorship Information & Guest Details"
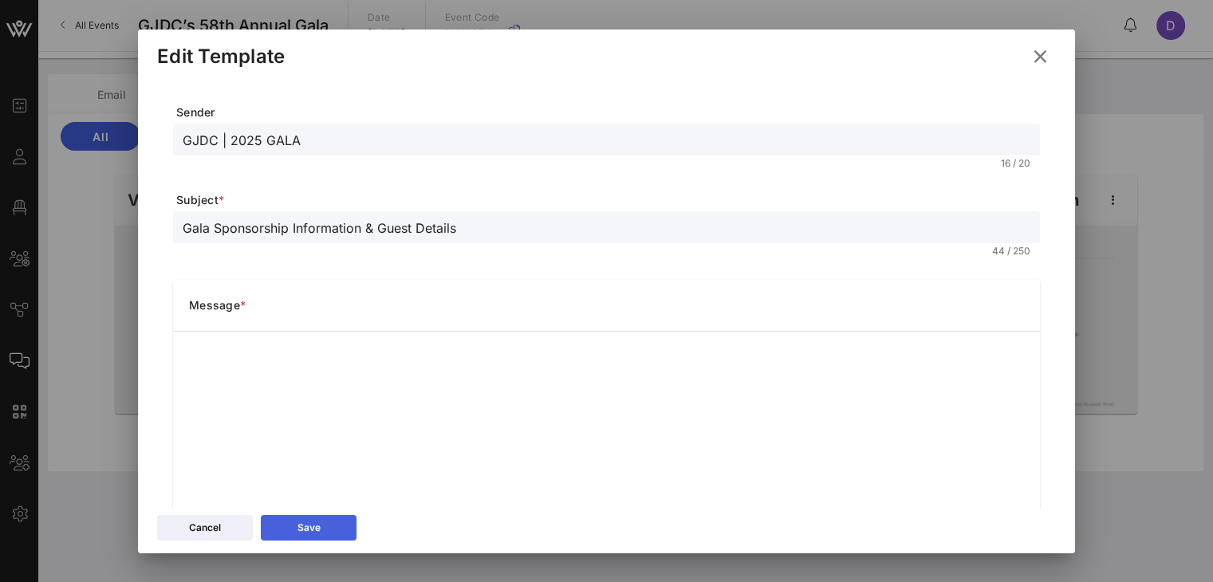
click at [292, 530] on button "Save" at bounding box center [309, 528] width 96 height 26
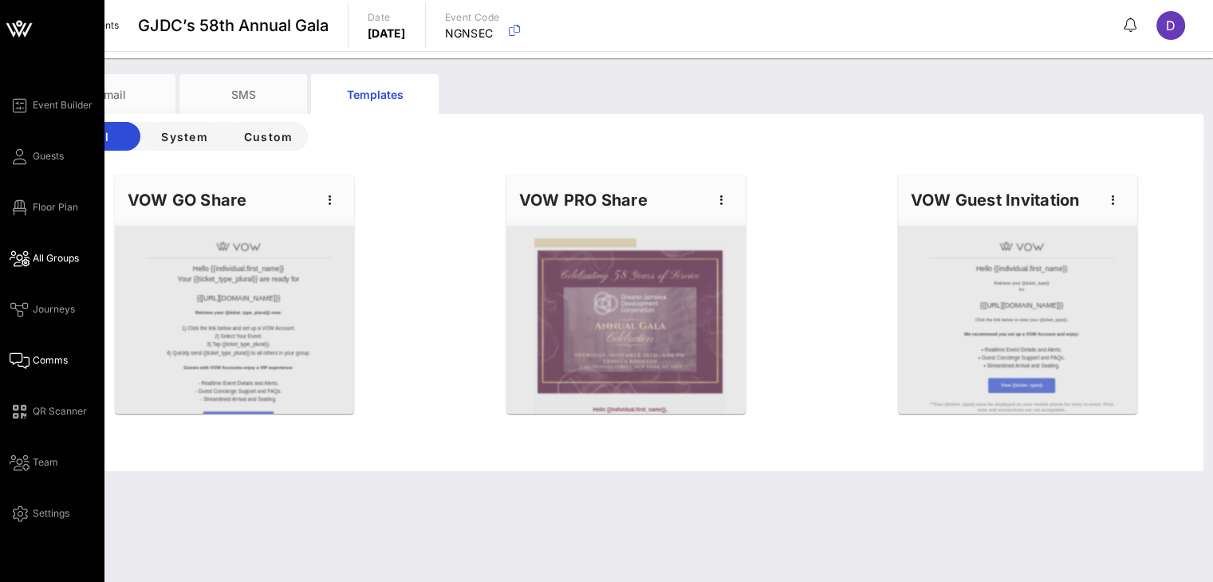
click at [59, 254] on span "All Groups" at bounding box center [56, 258] width 46 height 14
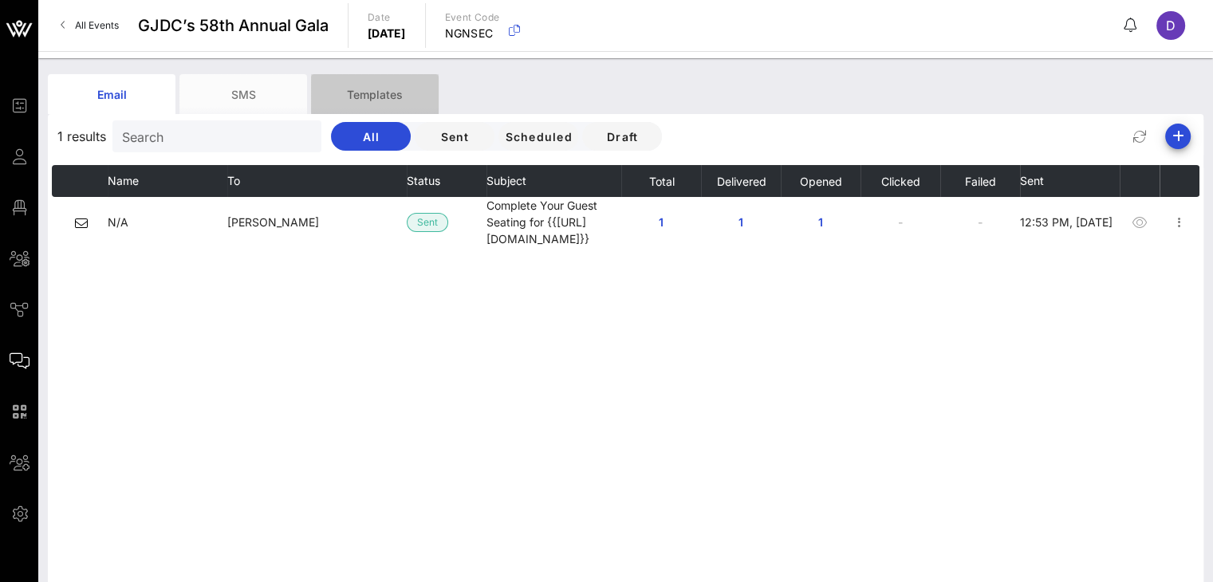
click at [375, 105] on div "Templates" at bounding box center [375, 94] width 128 height 40
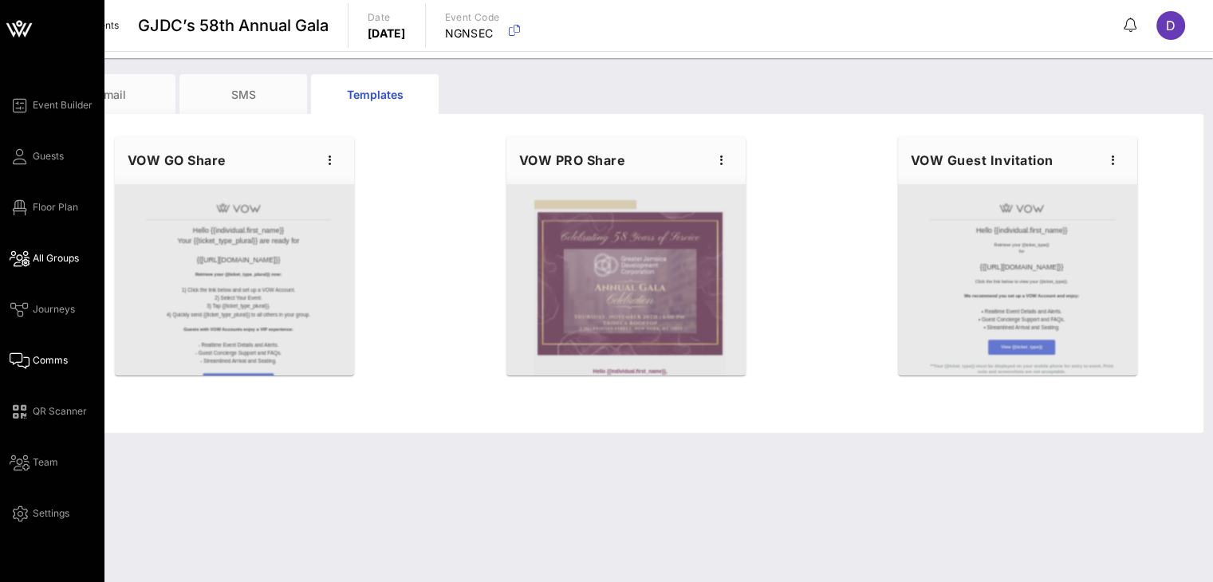
click at [60, 253] on span "All Groups" at bounding box center [56, 258] width 46 height 14
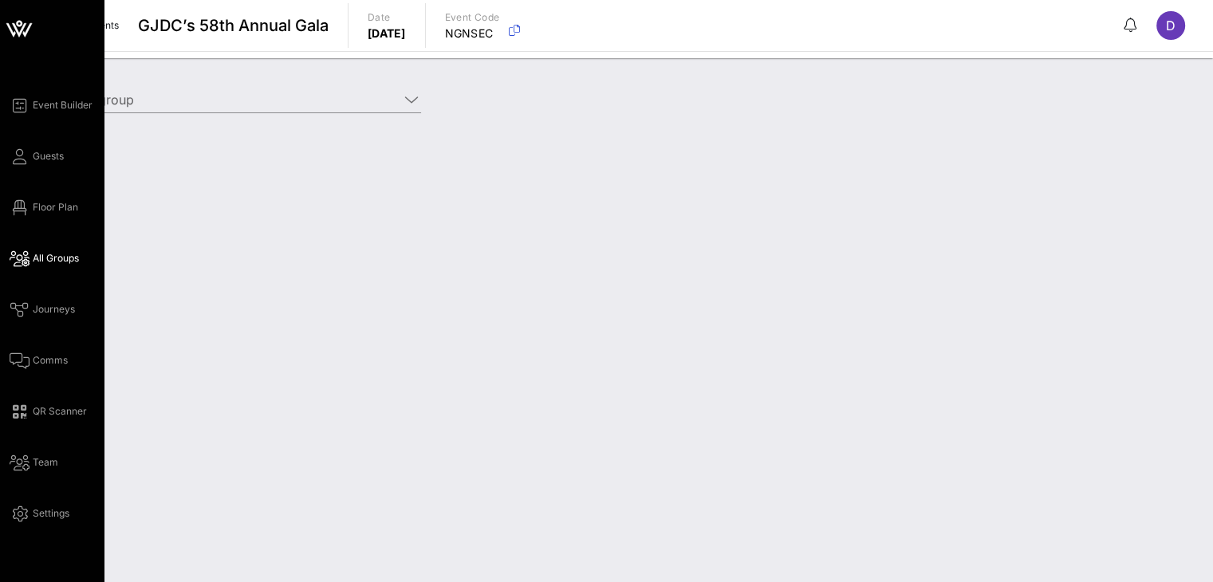
click at [0, 164] on div "Event Builder Guests Floor Plan All Groups Journeys Comms QR Scanner Team Setti…" at bounding box center [52, 291] width 104 height 582
click at [50, 159] on span "Guests" at bounding box center [48, 156] width 31 height 14
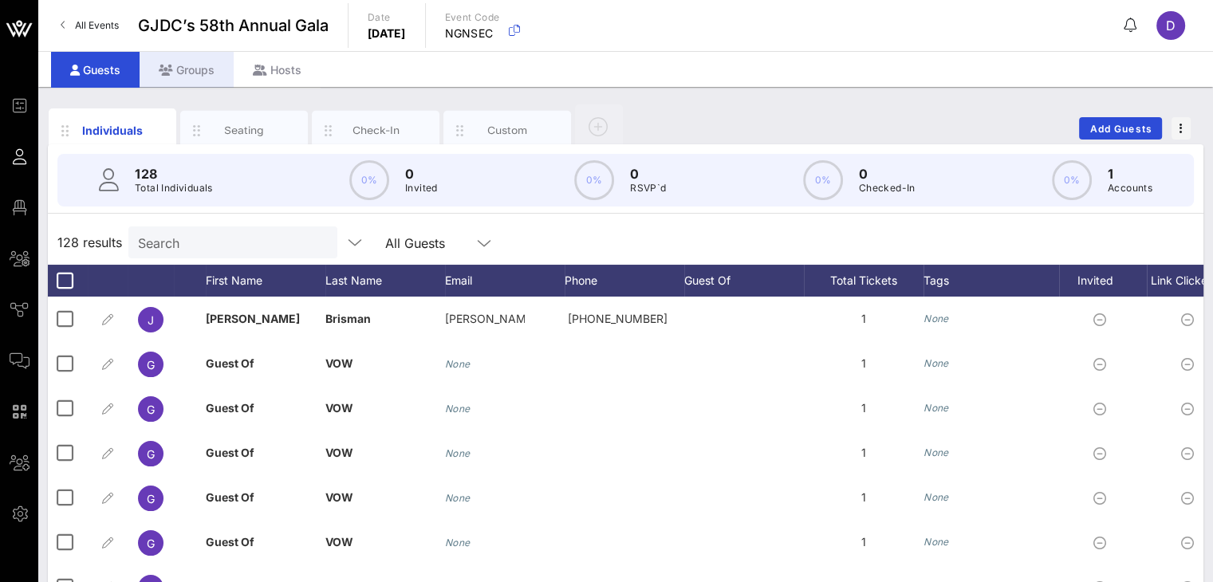
click at [196, 57] on div "Groups" at bounding box center [187, 70] width 94 height 36
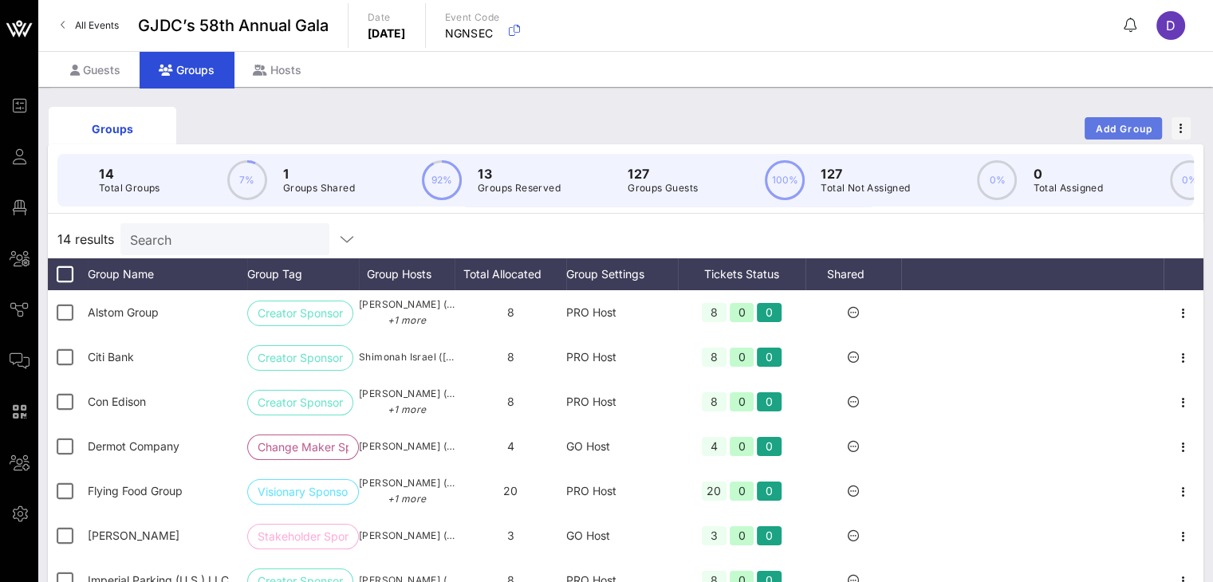
click at [1136, 121] on button "Add Group" at bounding box center [1123, 128] width 77 height 22
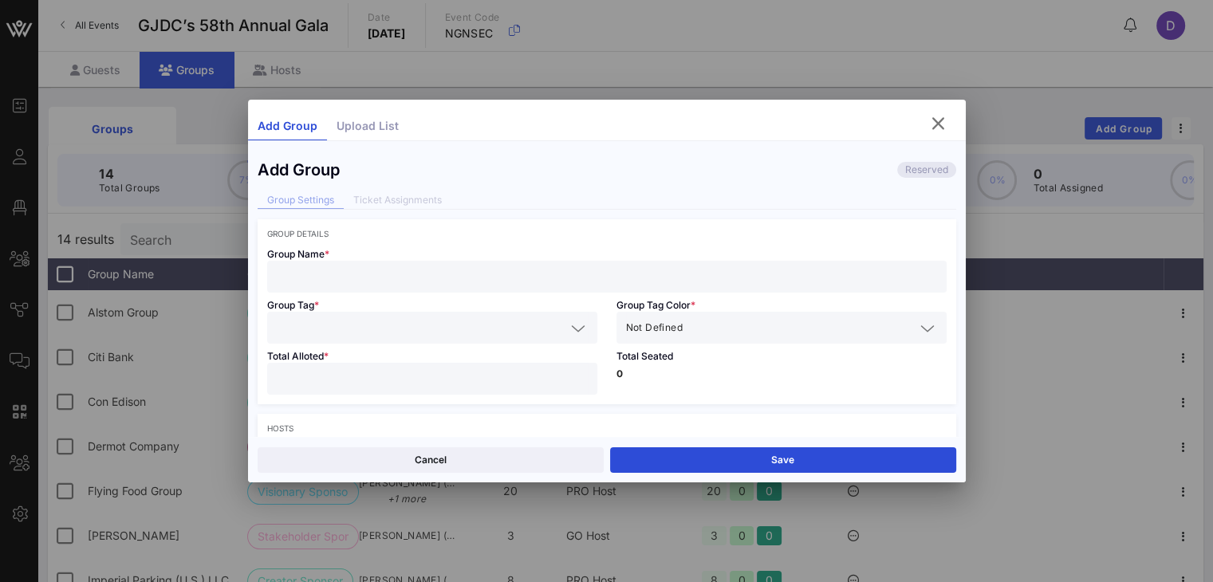
click at [529, 269] on input "text" at bounding box center [607, 276] width 660 height 21
type input "GJDC TEST"
click at [491, 324] on input "text" at bounding box center [421, 327] width 289 height 21
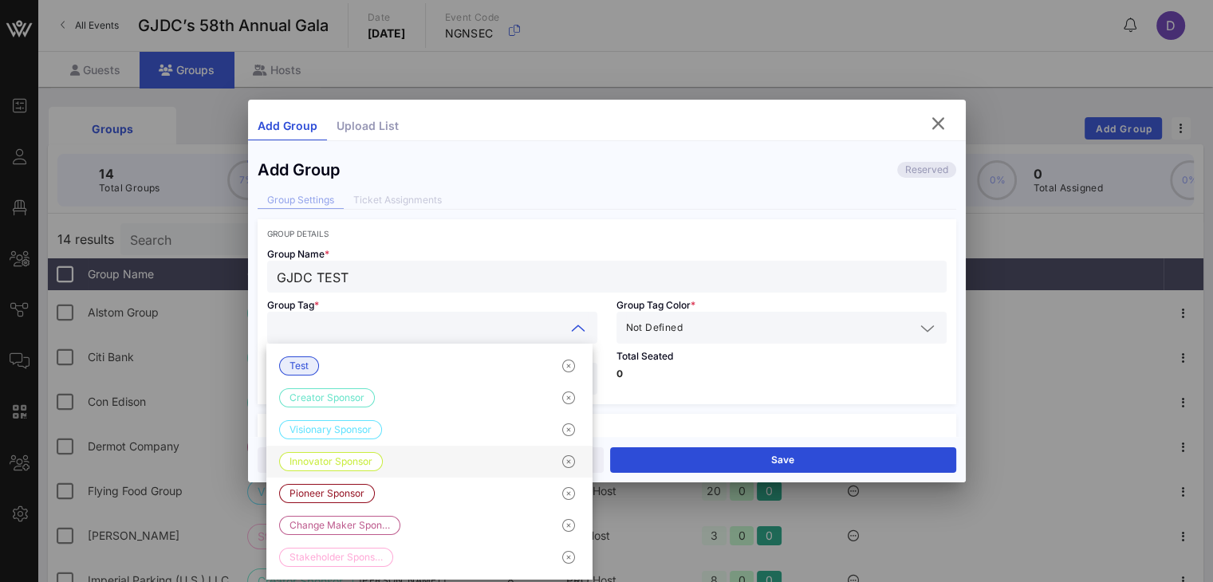
click at [421, 451] on div "Innovator Sponsor" at bounding box center [429, 462] width 326 height 32
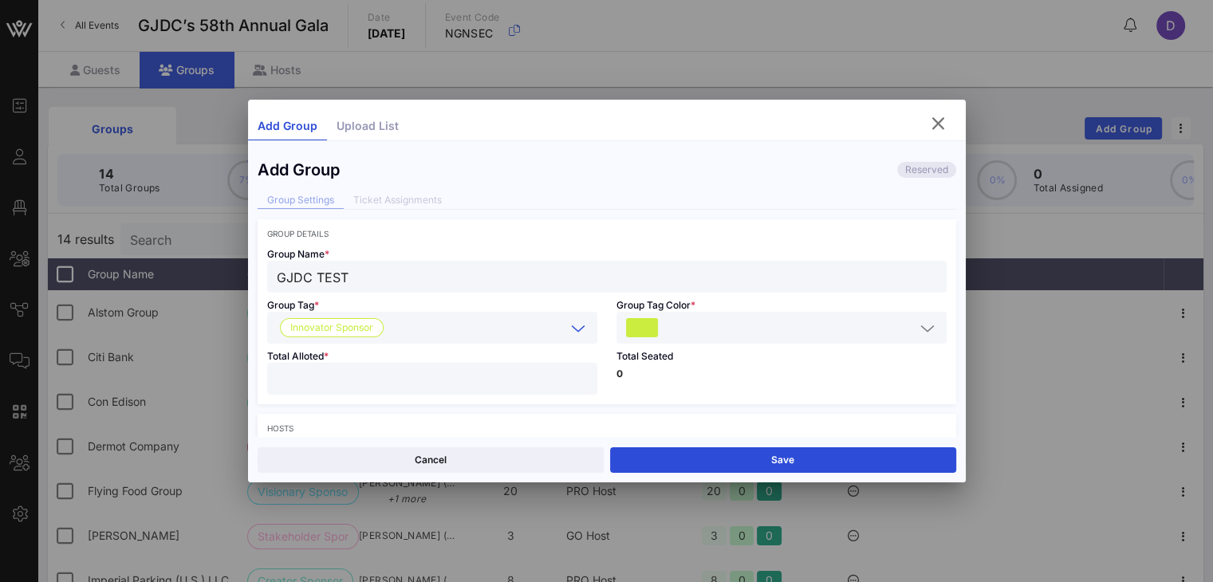
click at [490, 372] on input "number" at bounding box center [432, 378] width 311 height 21
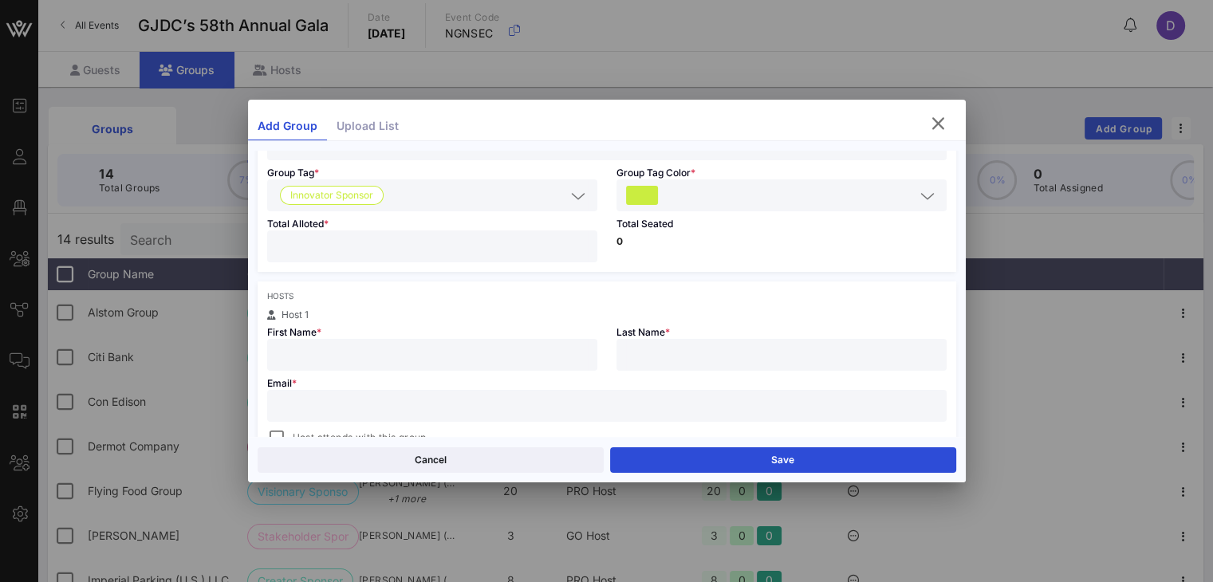
scroll to position [144, 0]
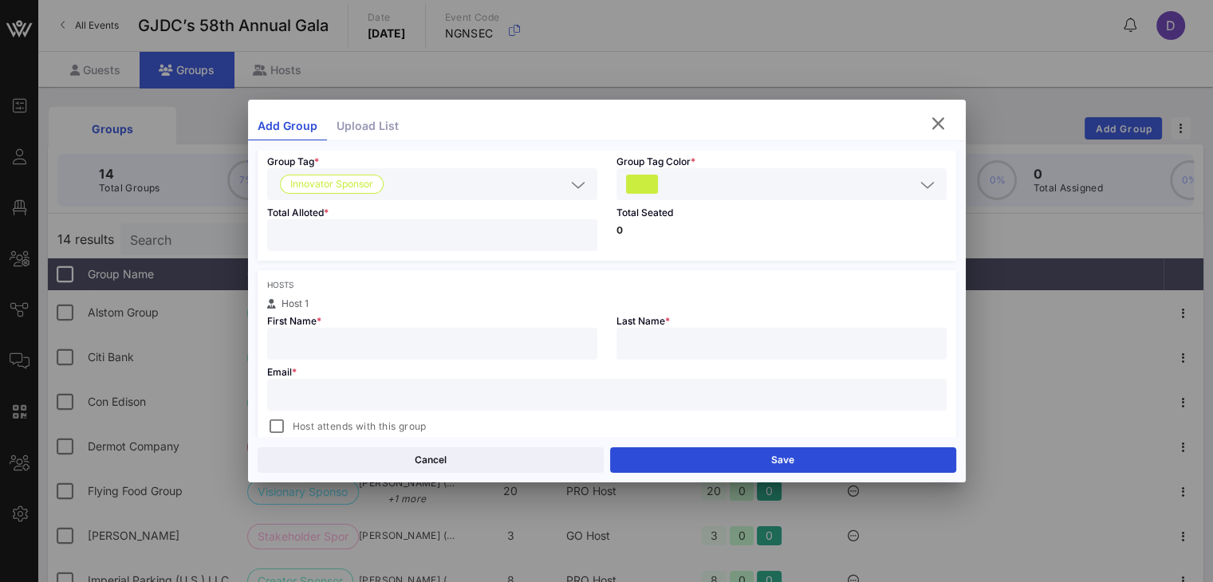
type input "**"
click at [577, 334] on input "text" at bounding box center [432, 343] width 311 height 21
type input "Daniela"
click at [666, 335] on input "text" at bounding box center [781, 343] width 311 height 21
type input "Montesino"
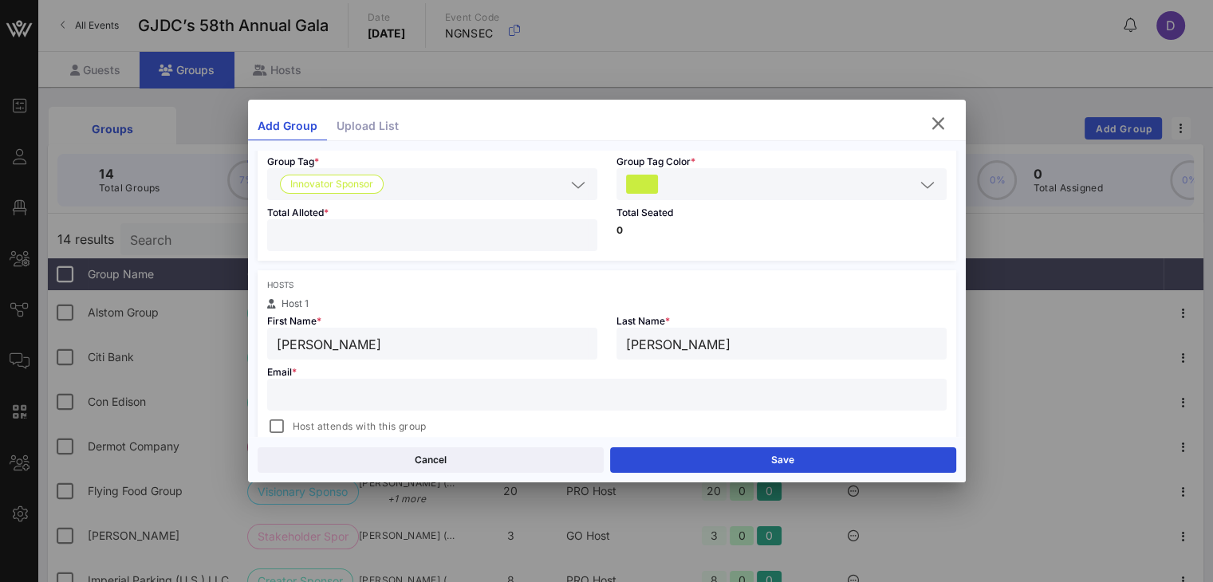
click at [627, 403] on input "text" at bounding box center [607, 394] width 660 height 21
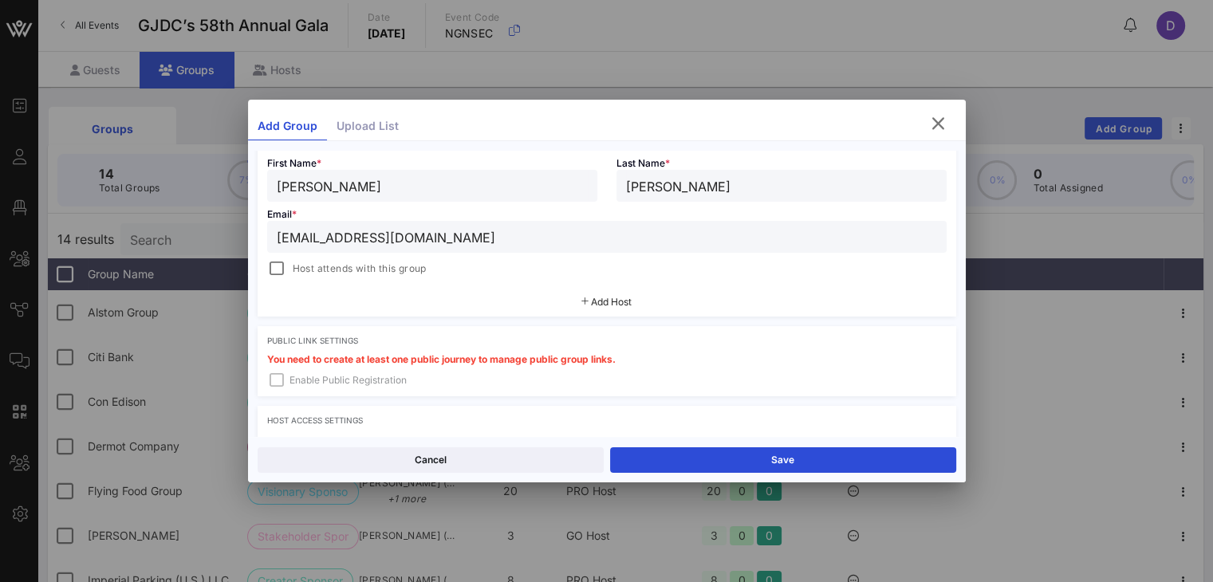
scroll to position [505, 0]
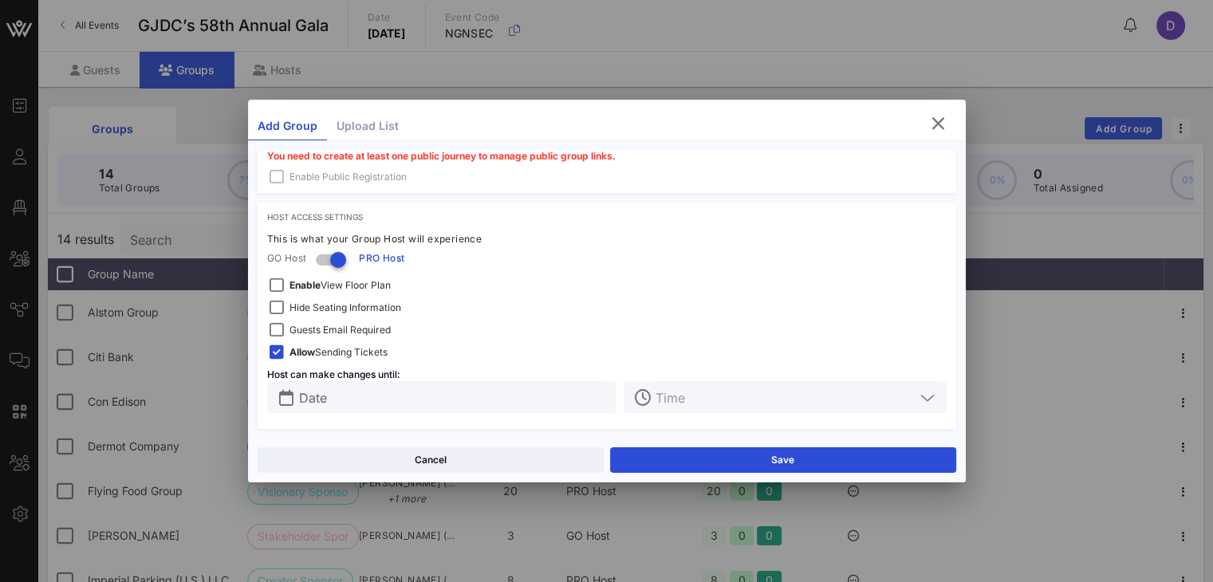
type input "Dmontesino@gjdc.org"
click at [380, 309] on span "Hide Seating Information" at bounding box center [345, 308] width 112 height 16
click at [482, 400] on input "Date" at bounding box center [453, 397] width 308 height 21
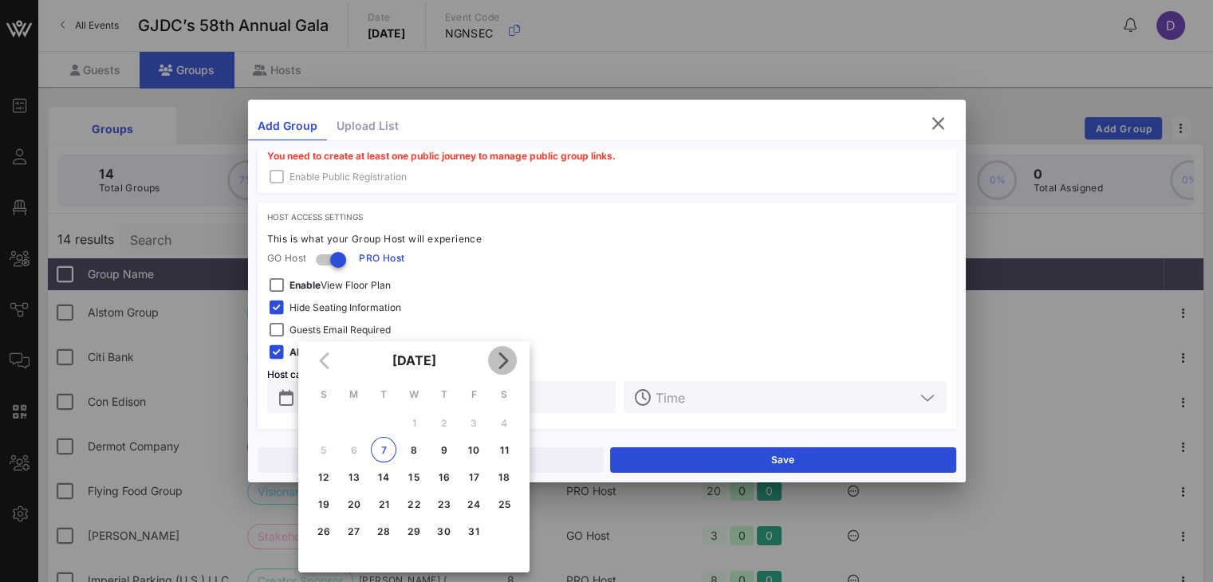
click at [498, 361] on icon "Next month" at bounding box center [502, 360] width 19 height 19
click at [447, 498] on div "20" at bounding box center [444, 504] width 26 height 12
type input "[DATE]"
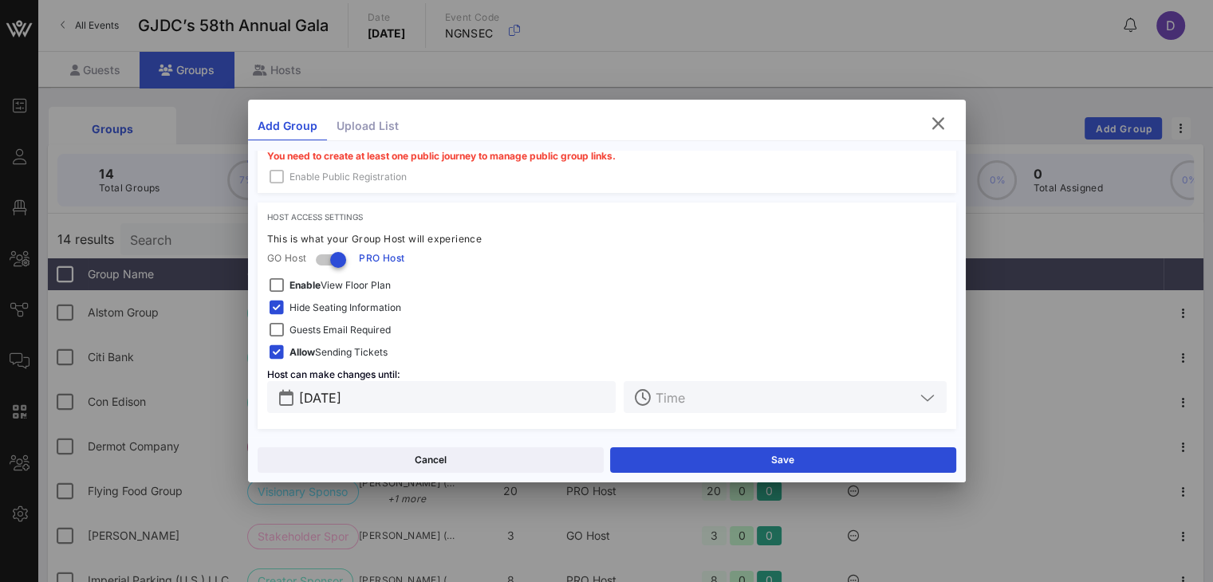
click at [760, 396] on input "text" at bounding box center [784, 397] width 258 height 21
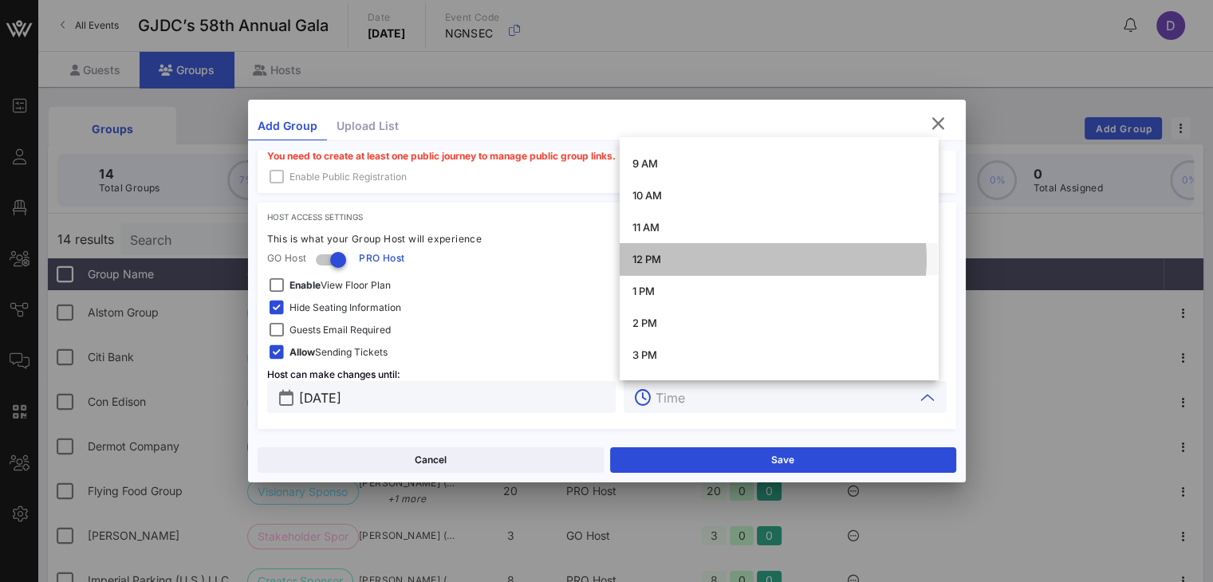
click at [699, 262] on div "12 PM" at bounding box center [778, 259] width 293 height 13
type input "12 PM"
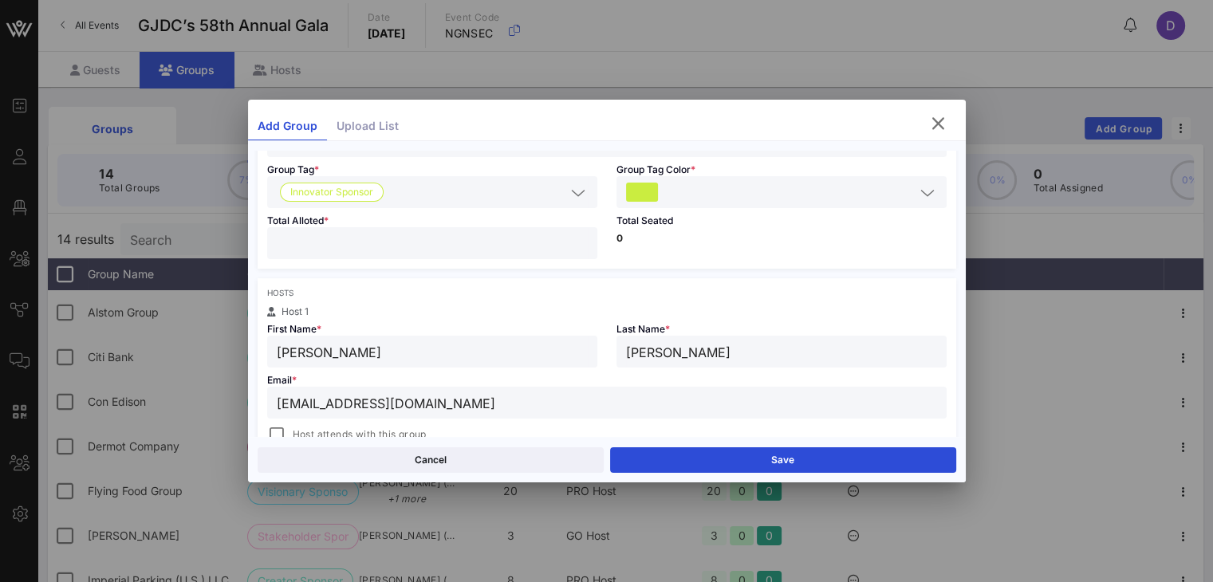
scroll to position [131, 0]
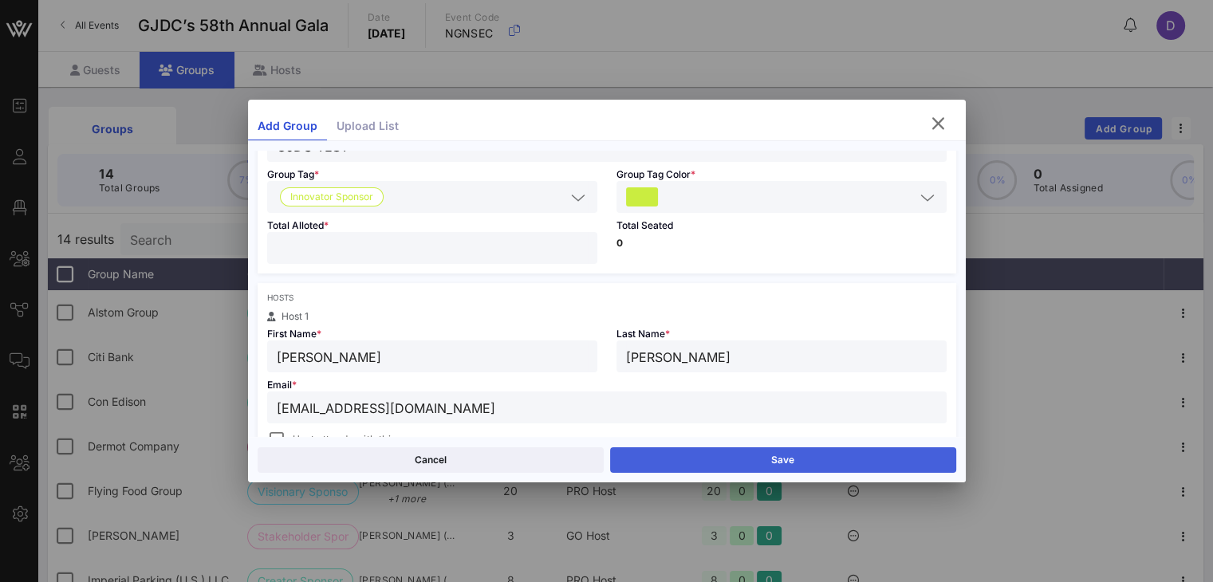
click at [739, 463] on button "Save" at bounding box center [783, 460] width 346 height 26
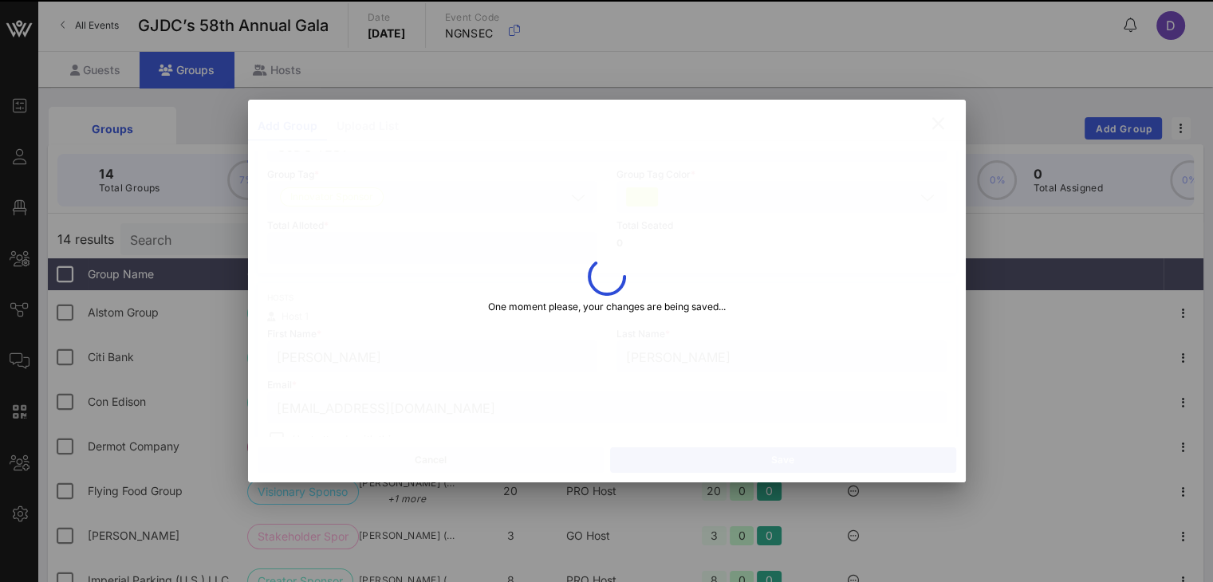
type input "dmontesino@gjdc.org"
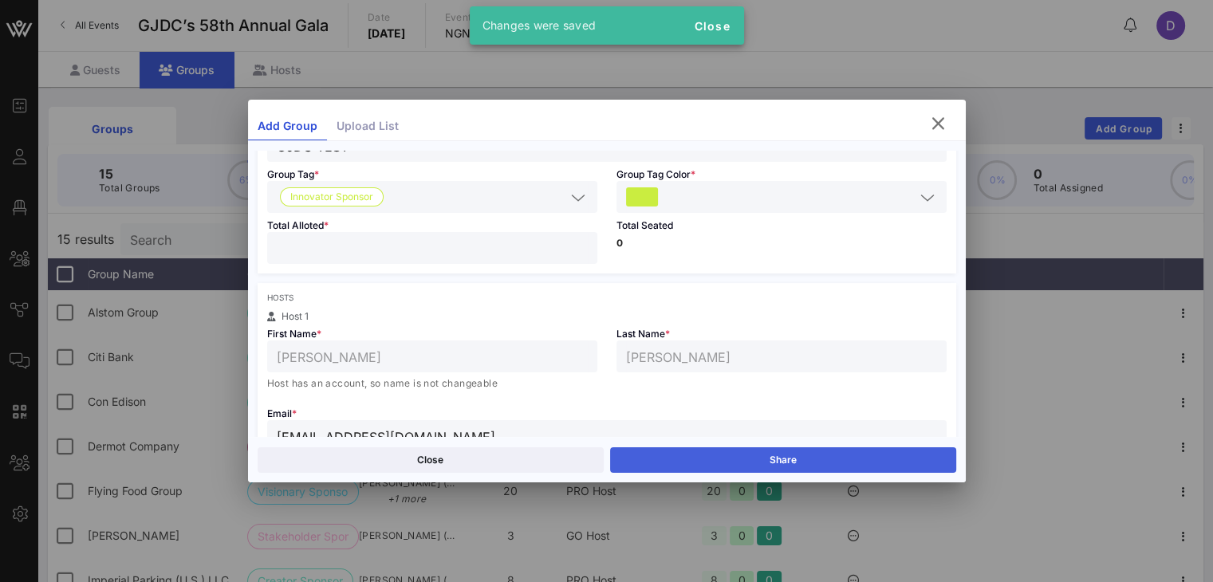
click at [775, 457] on button "Share" at bounding box center [783, 460] width 346 height 26
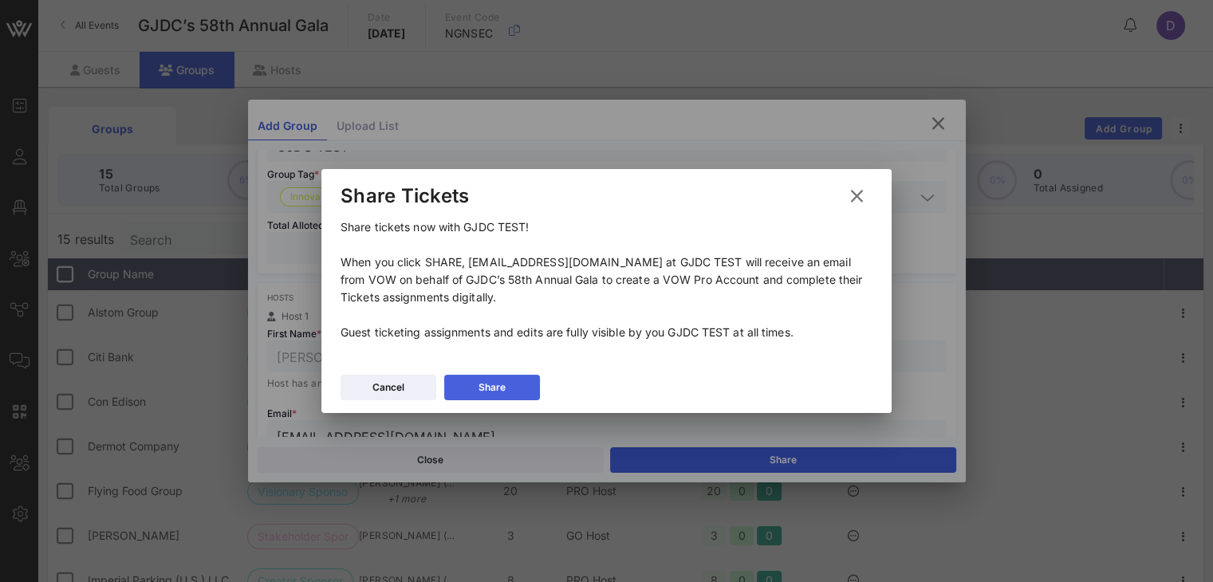
click at [509, 388] on button "Share" at bounding box center [492, 388] width 96 height 26
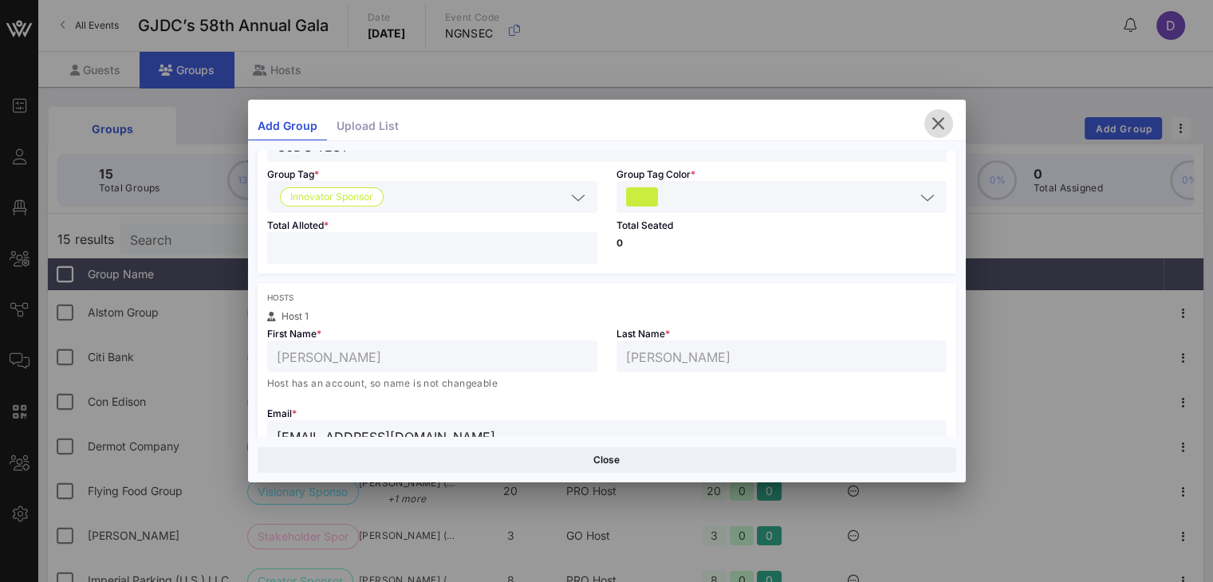
click at [937, 123] on icon "button" at bounding box center [938, 123] width 19 height 19
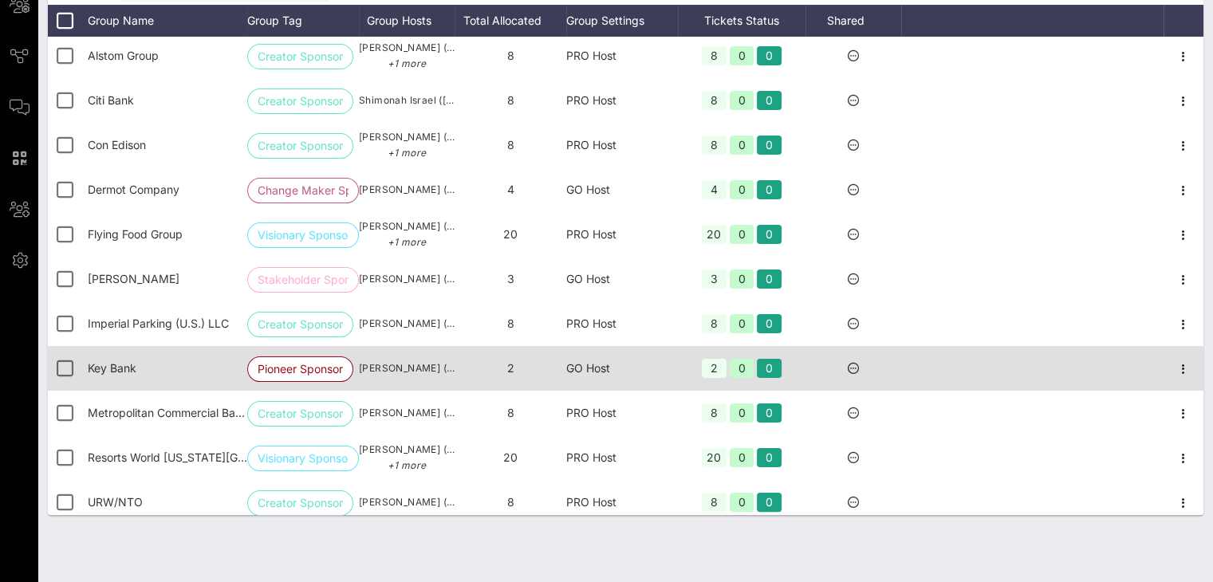
scroll to position [0, 0]
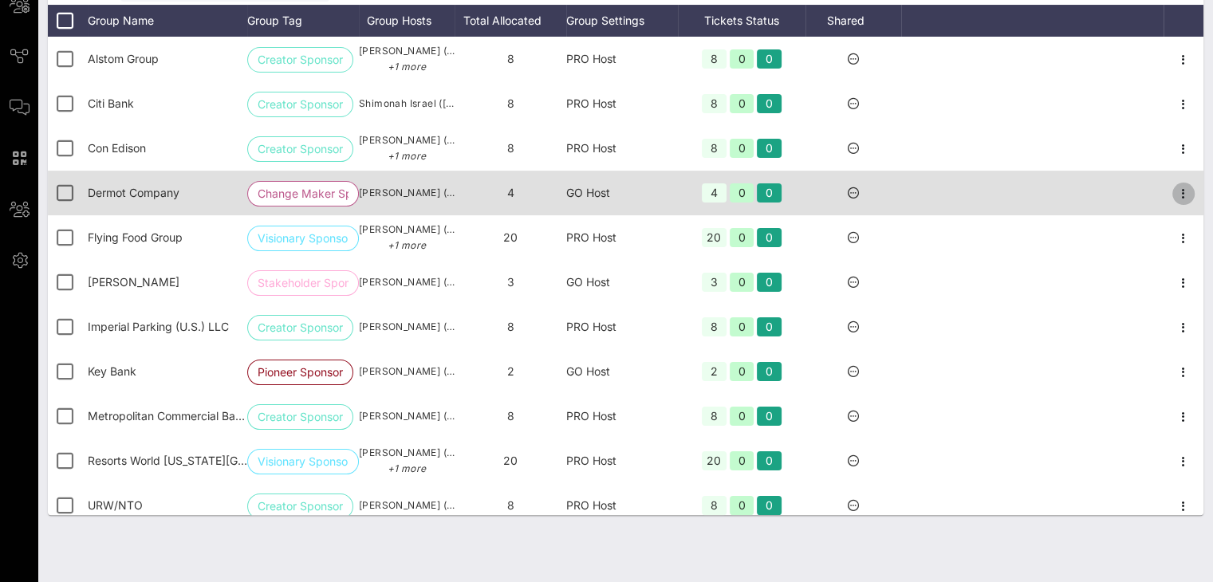
click at [1175, 195] on icon "button" at bounding box center [1183, 193] width 19 height 19
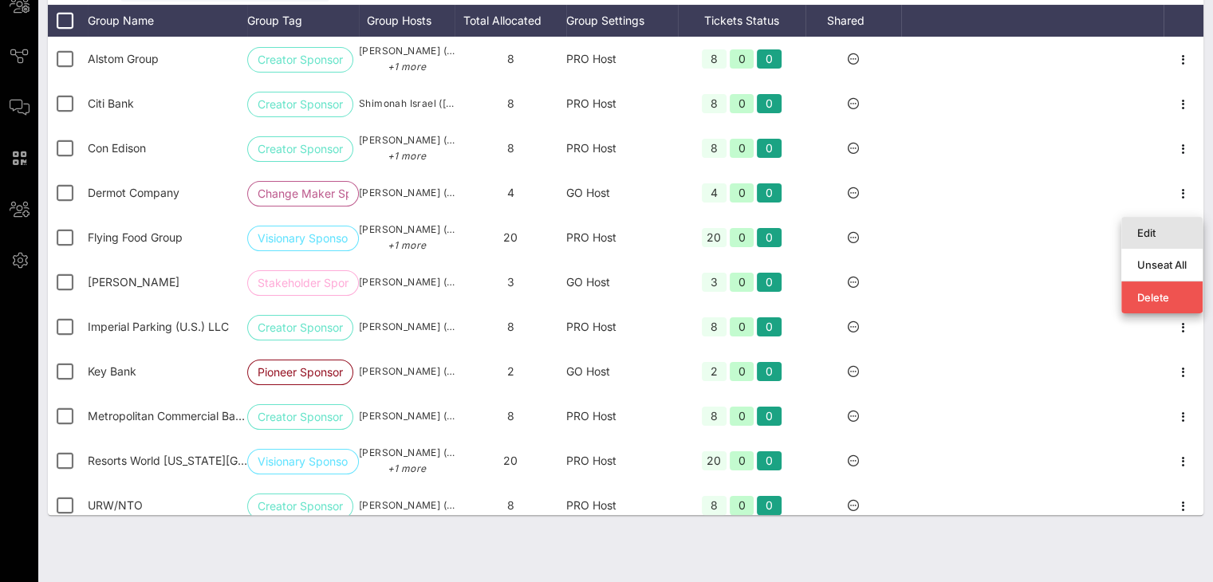
click at [1146, 226] on div "Edit" at bounding box center [1161, 232] width 49 height 13
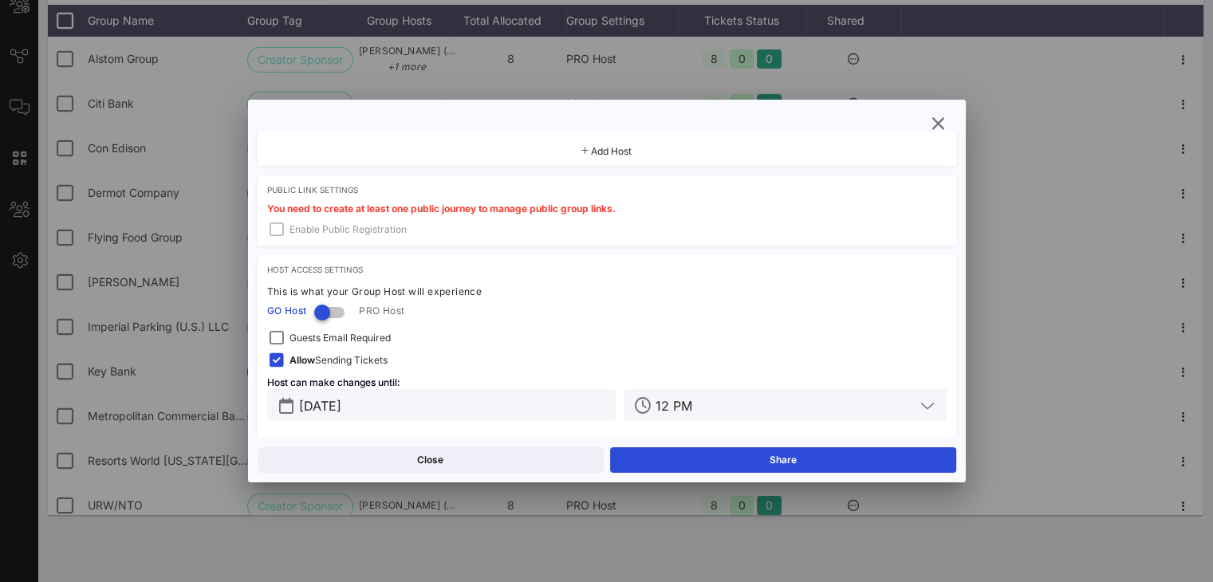
scroll to position [442, 0]
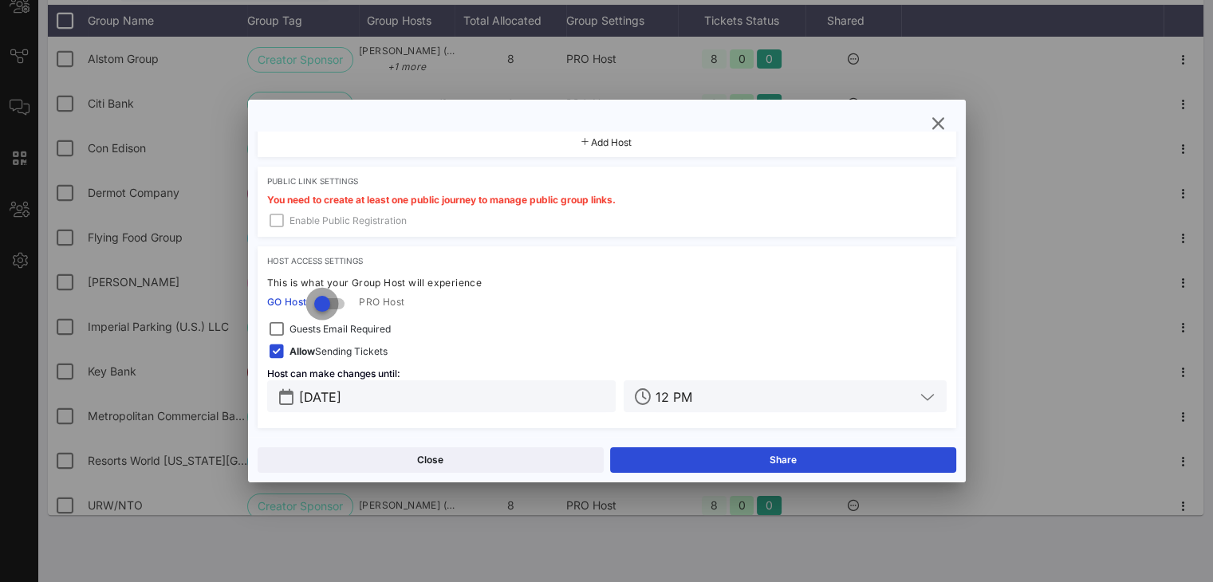
click at [321, 307] on div at bounding box center [322, 303] width 27 height 27
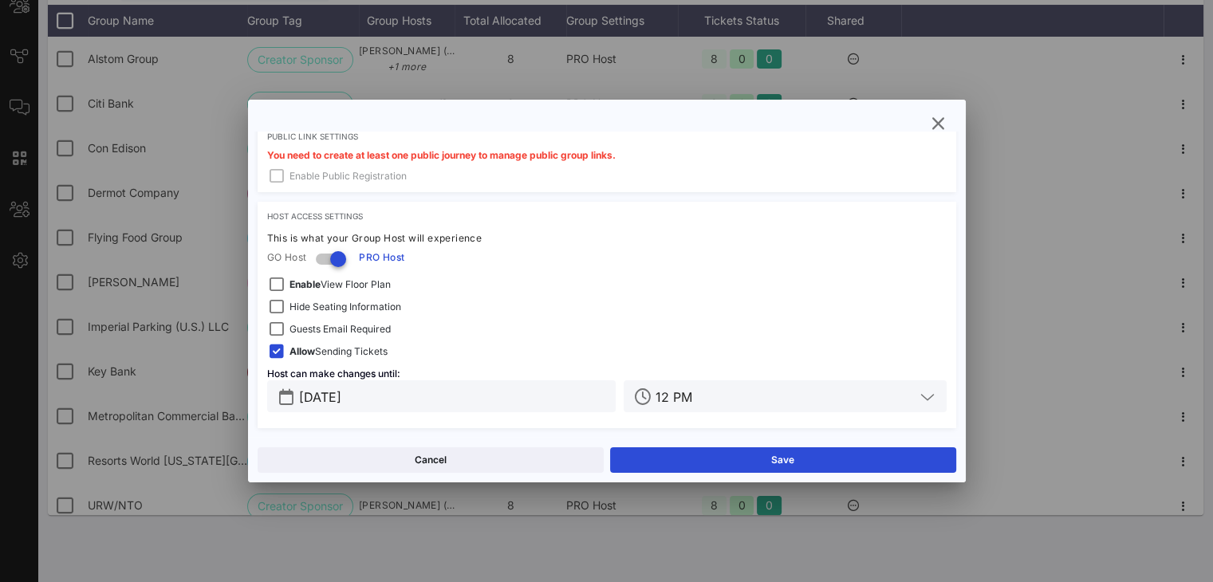
scroll to position [486, 0]
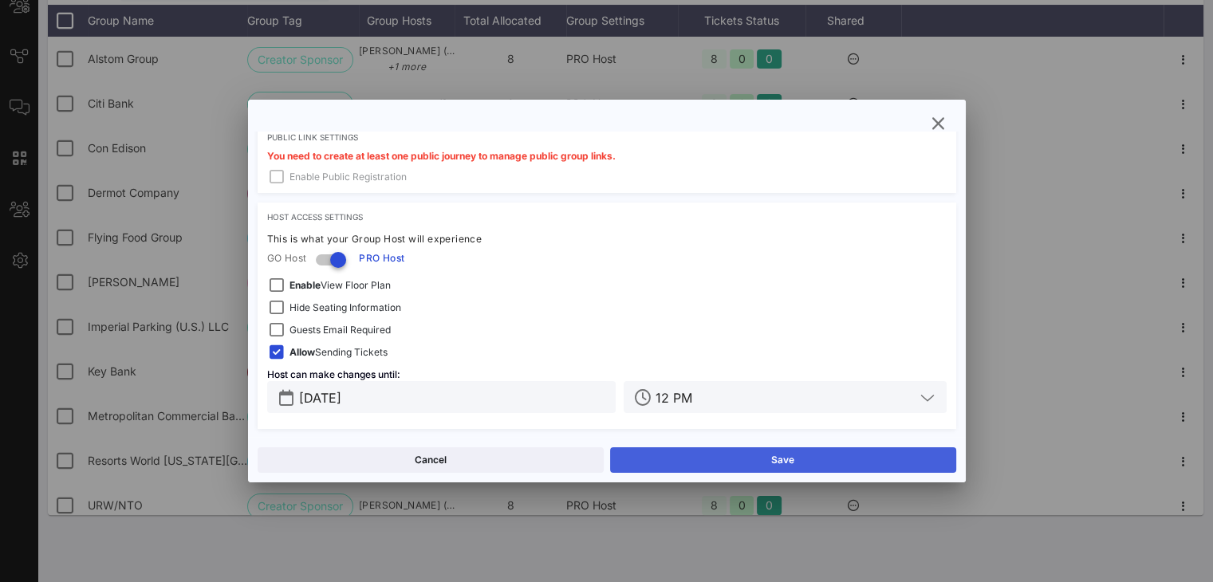
click at [676, 459] on button "Save" at bounding box center [783, 460] width 346 height 26
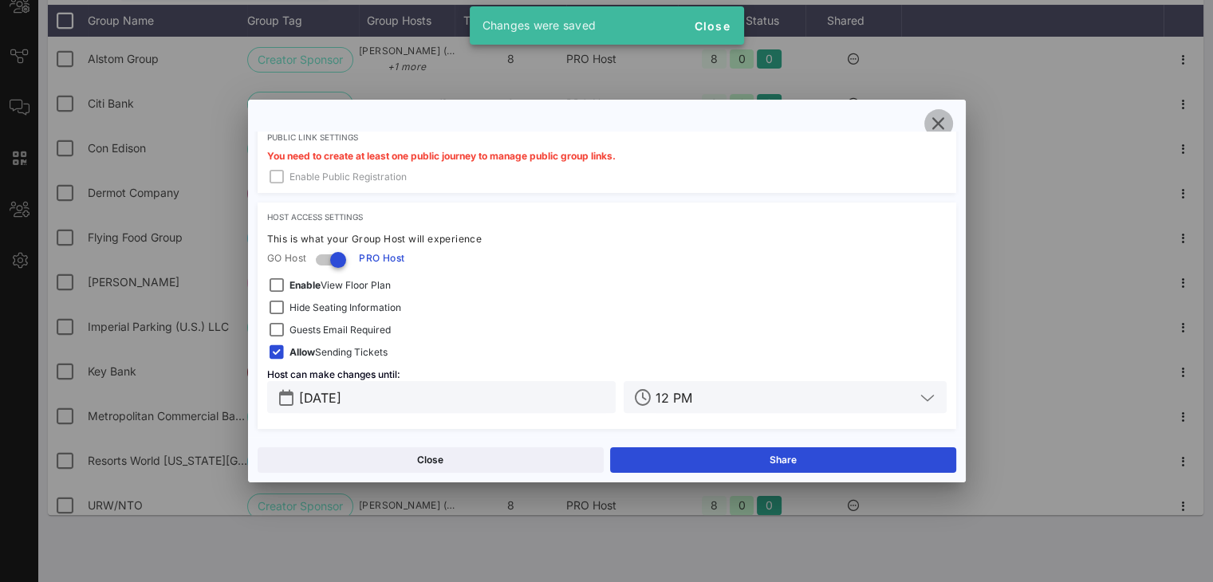
click at [941, 122] on icon "button" at bounding box center [938, 123] width 19 height 19
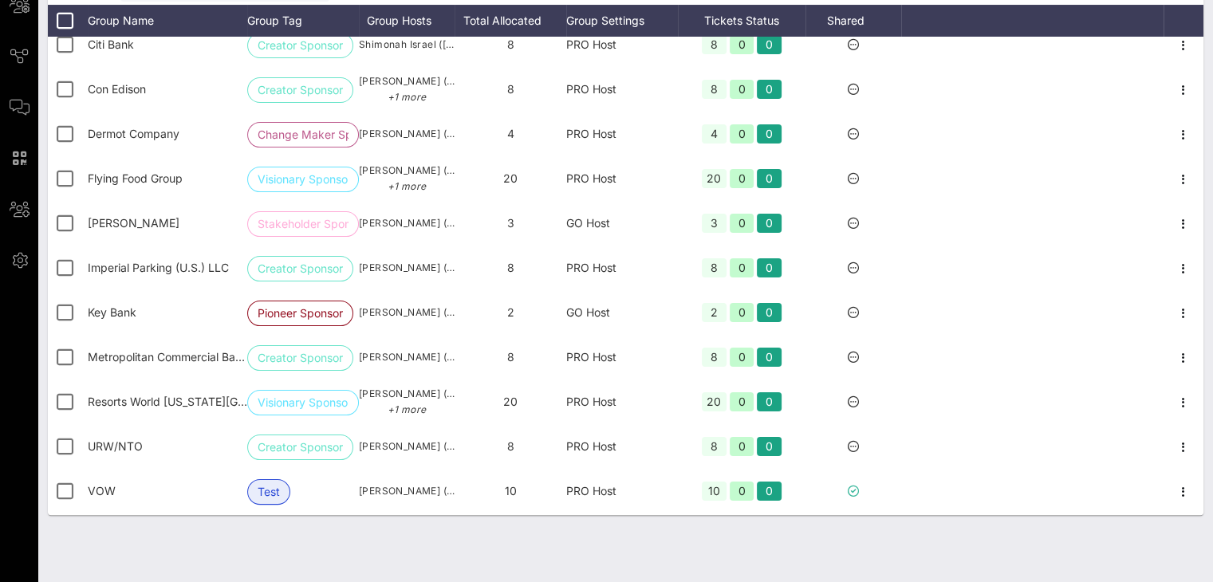
scroll to position [61, 0]
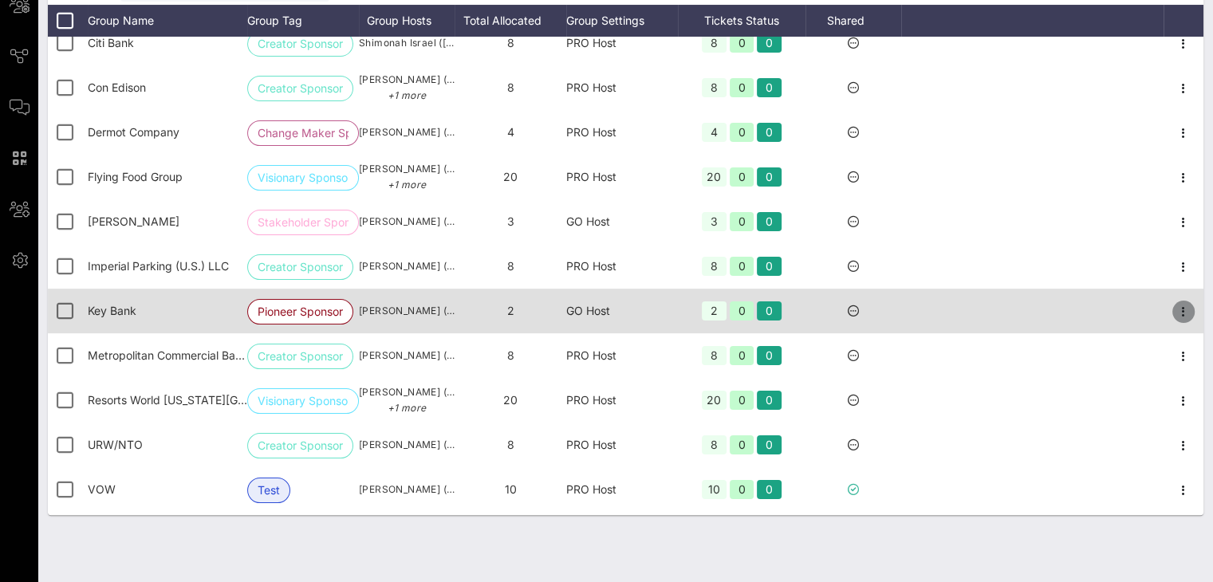
click at [1174, 312] on icon "button" at bounding box center [1183, 311] width 19 height 19
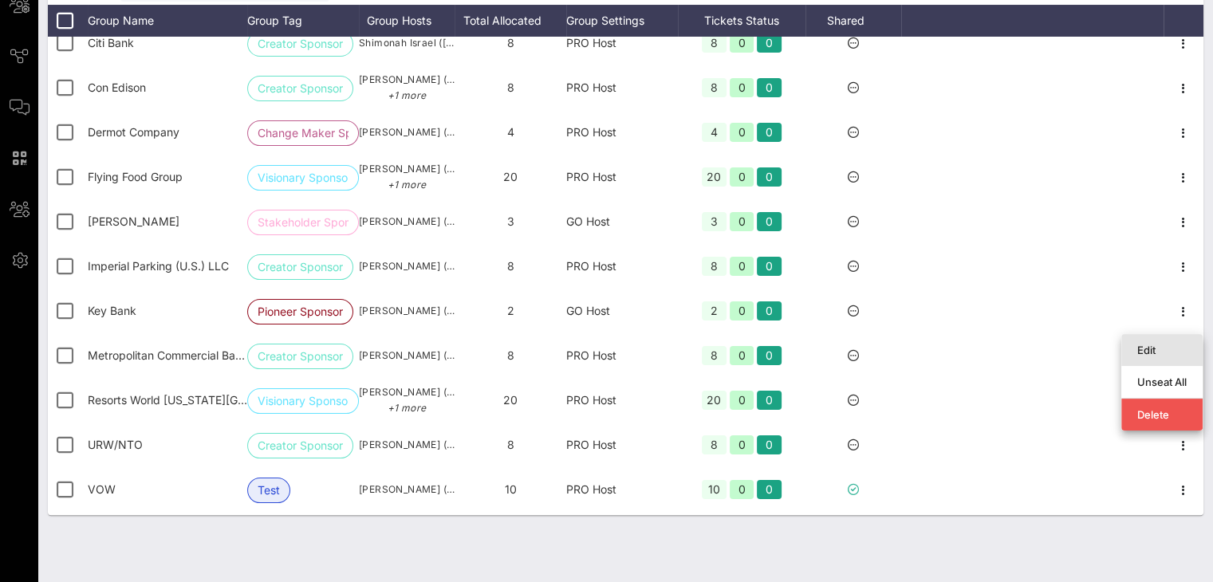
click at [1161, 344] on div "Edit" at bounding box center [1161, 350] width 49 height 13
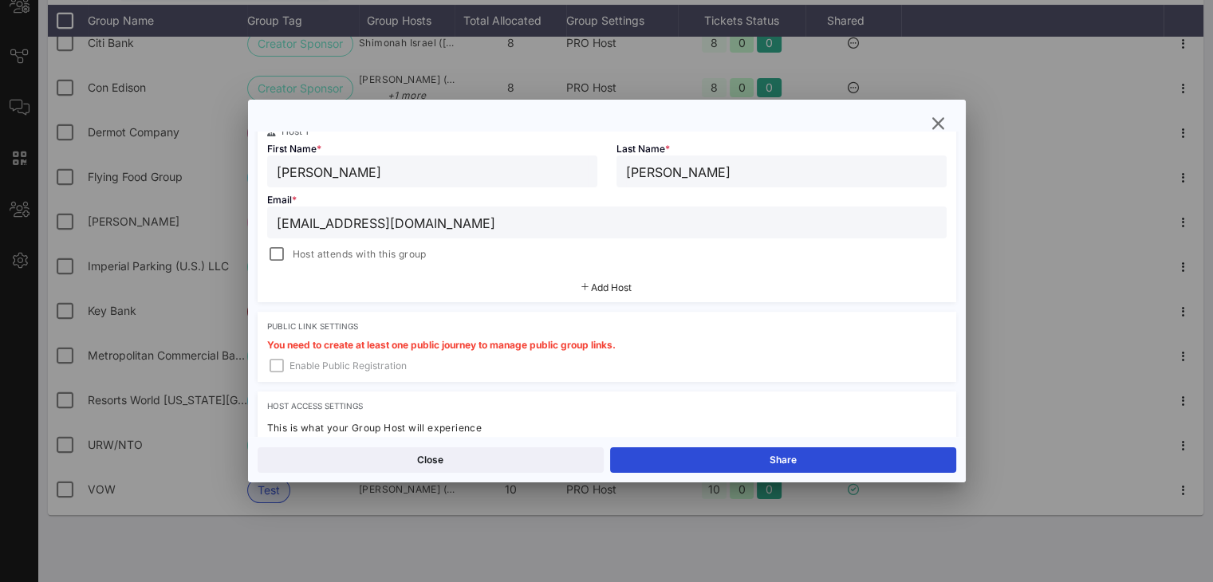
scroll to position [442, 0]
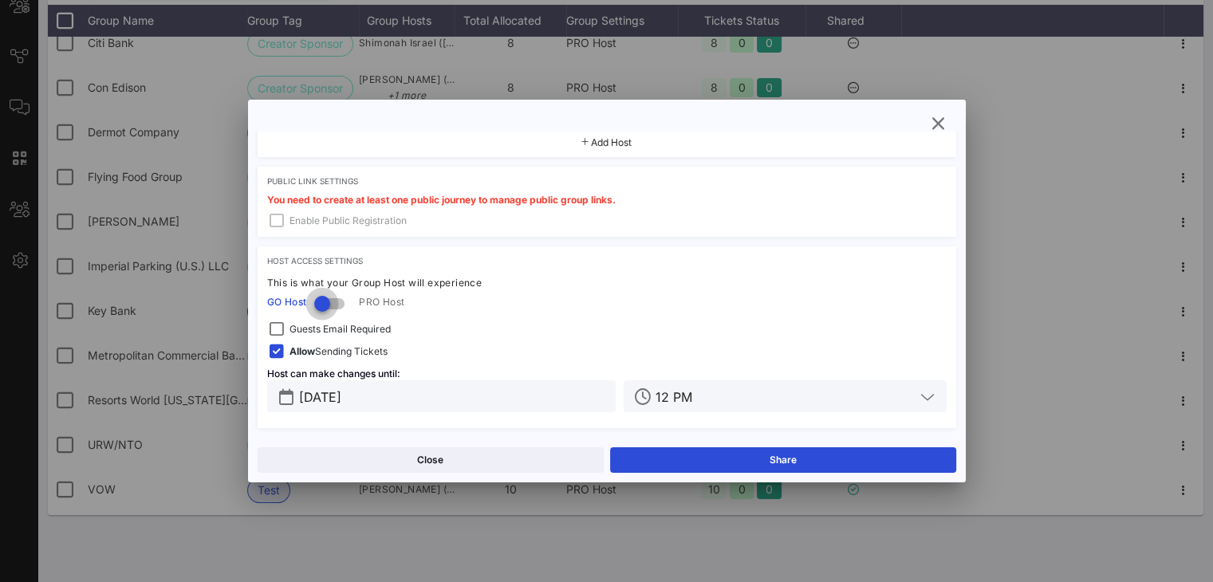
click at [318, 301] on div at bounding box center [322, 303] width 27 height 27
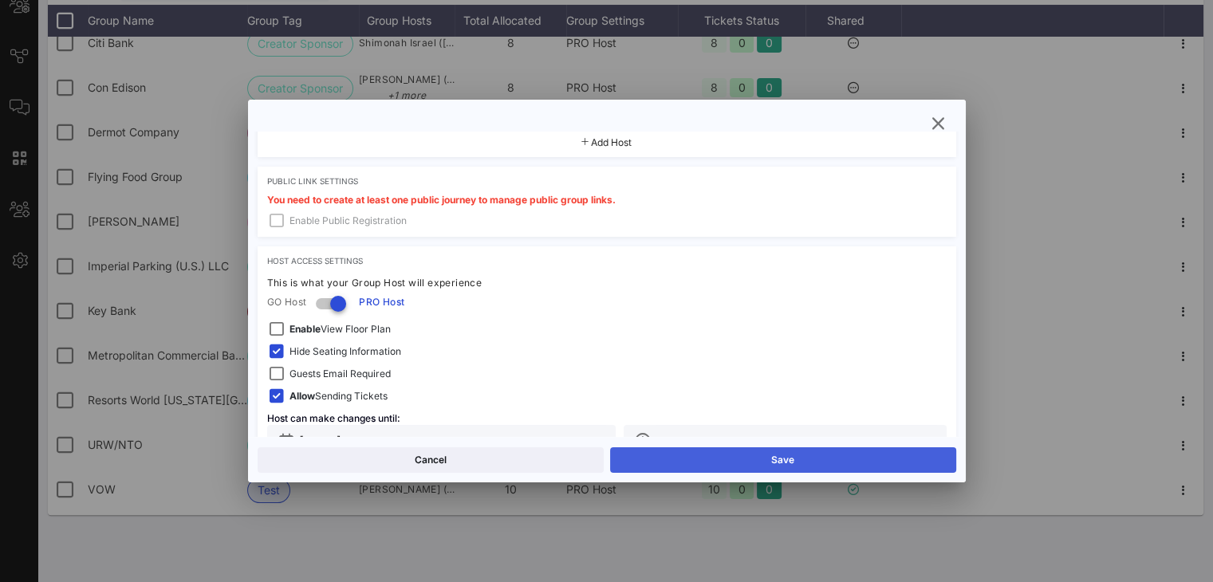
click at [747, 463] on button "Save" at bounding box center [783, 460] width 346 height 26
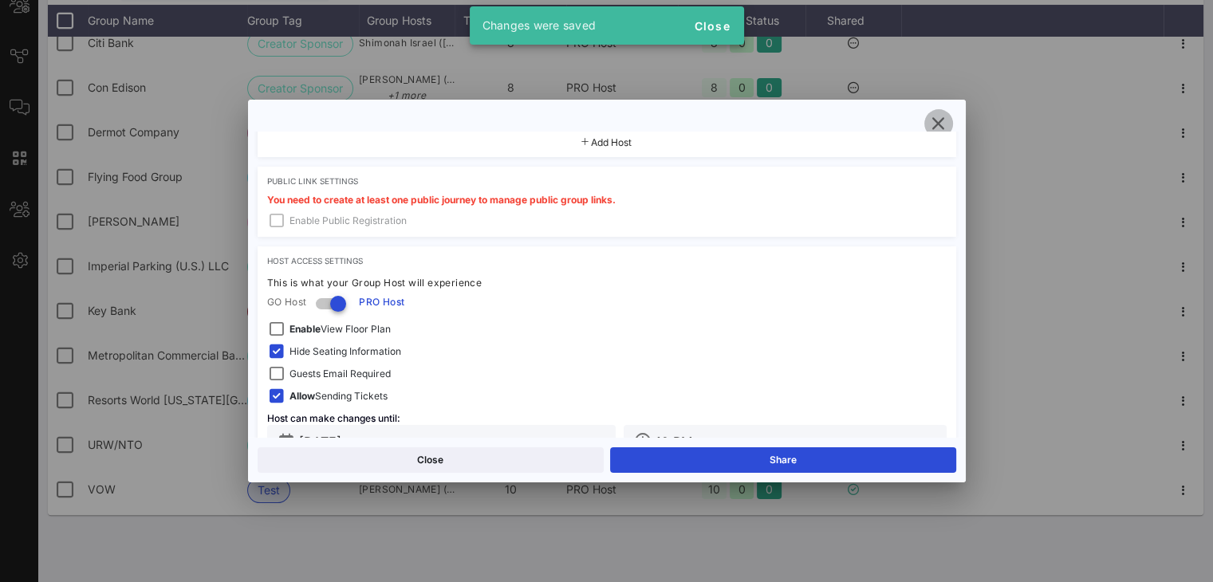
click at [942, 122] on icon "button" at bounding box center [938, 123] width 19 height 19
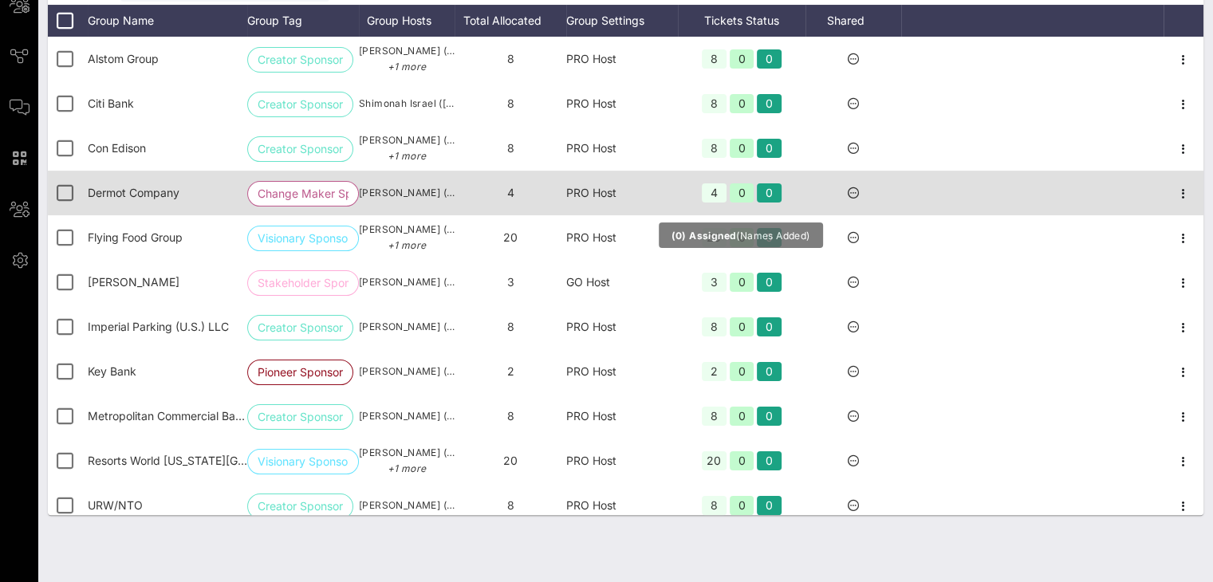
scroll to position [265, 0]
click at [1163, 187] on div at bounding box center [1183, 193] width 40 height 45
click at [1174, 191] on icon "button" at bounding box center [1183, 193] width 19 height 19
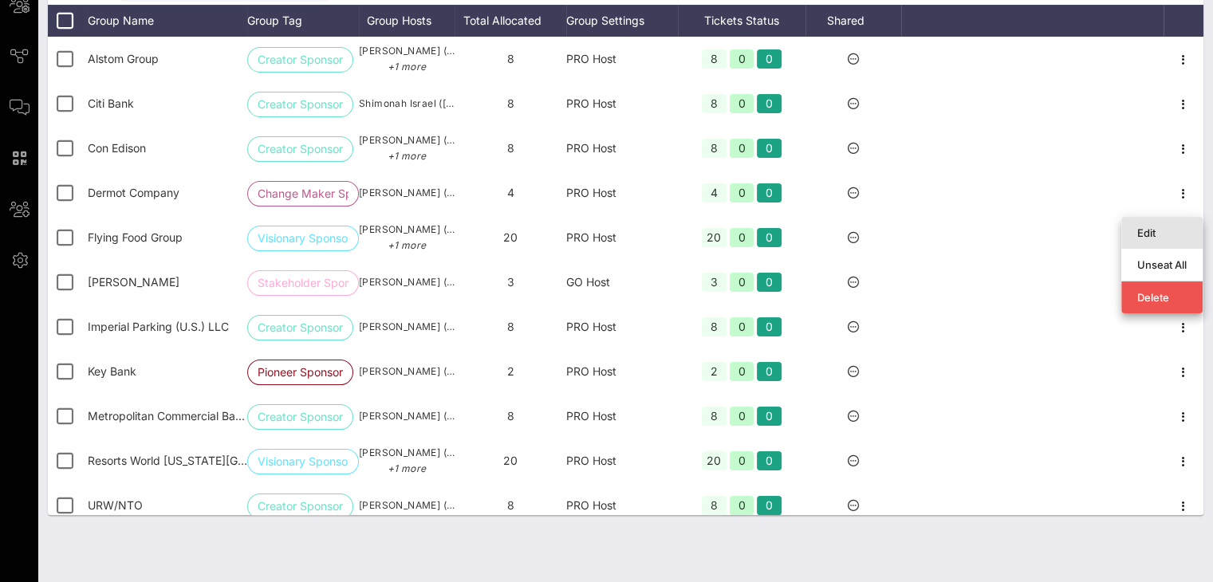
click at [1175, 226] on div "Edit" at bounding box center [1161, 232] width 49 height 13
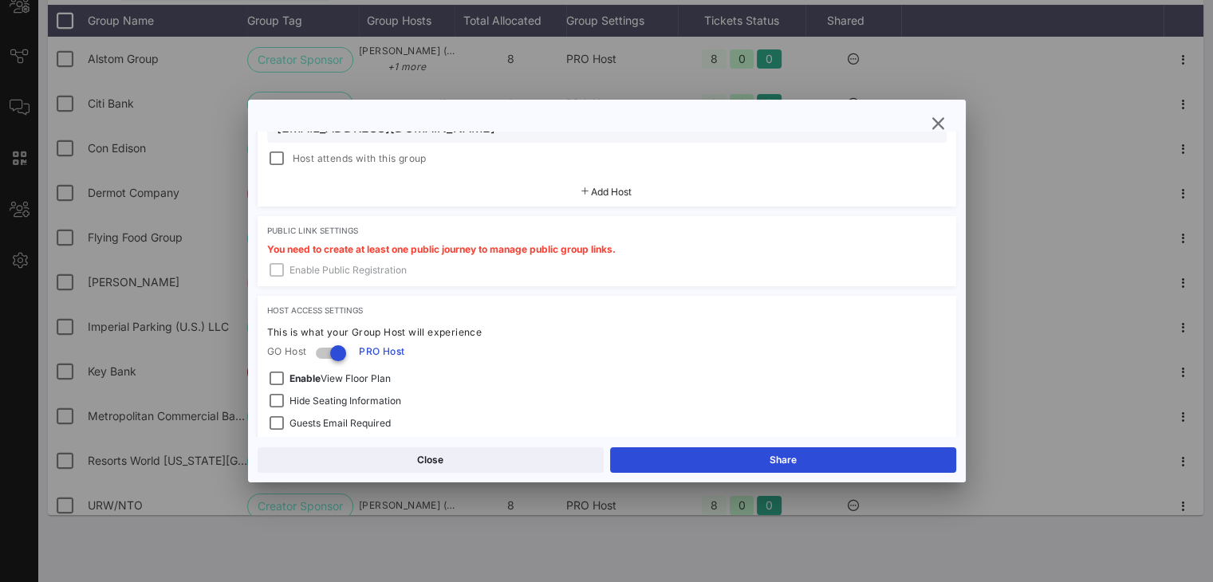
scroll to position [486, 0]
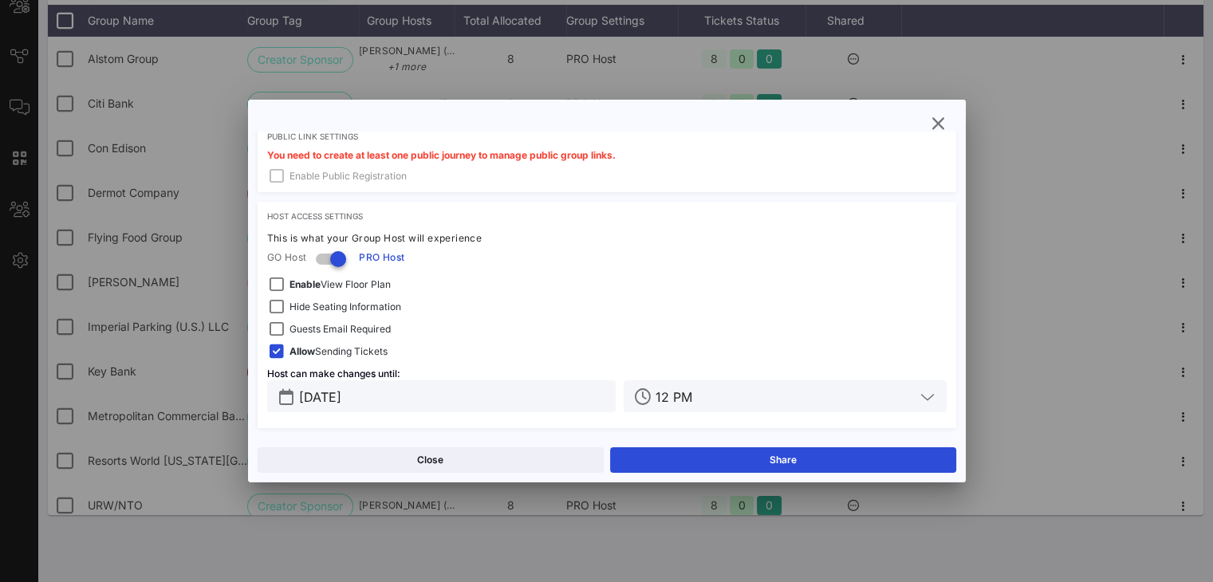
click at [387, 313] on span "Hide Seating Information" at bounding box center [345, 307] width 112 height 16
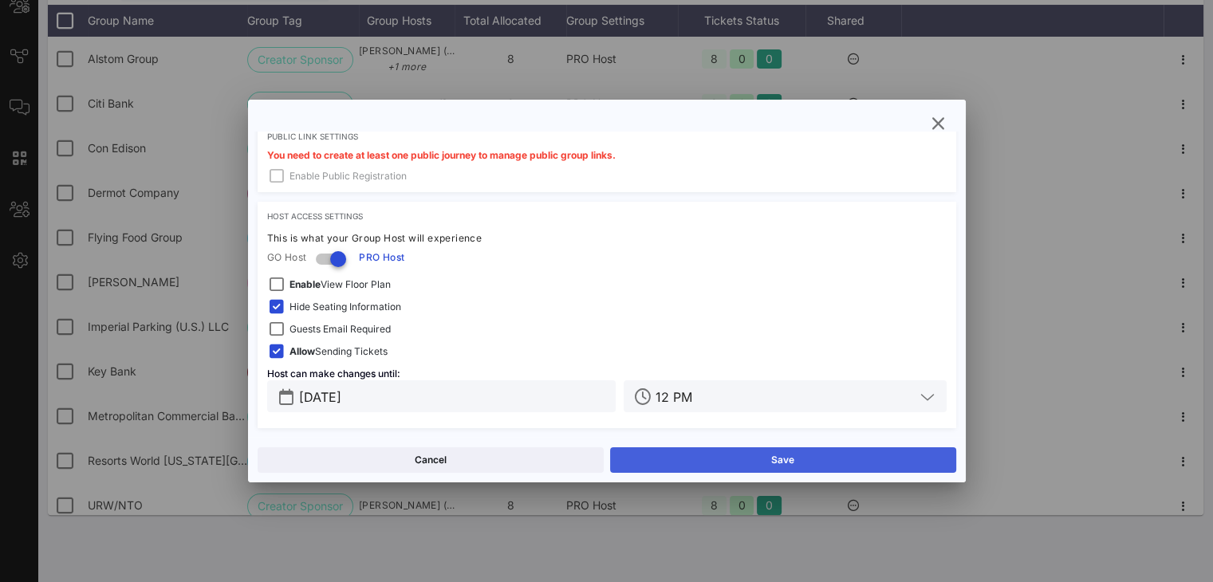
click at [689, 457] on button "Save" at bounding box center [783, 460] width 346 height 26
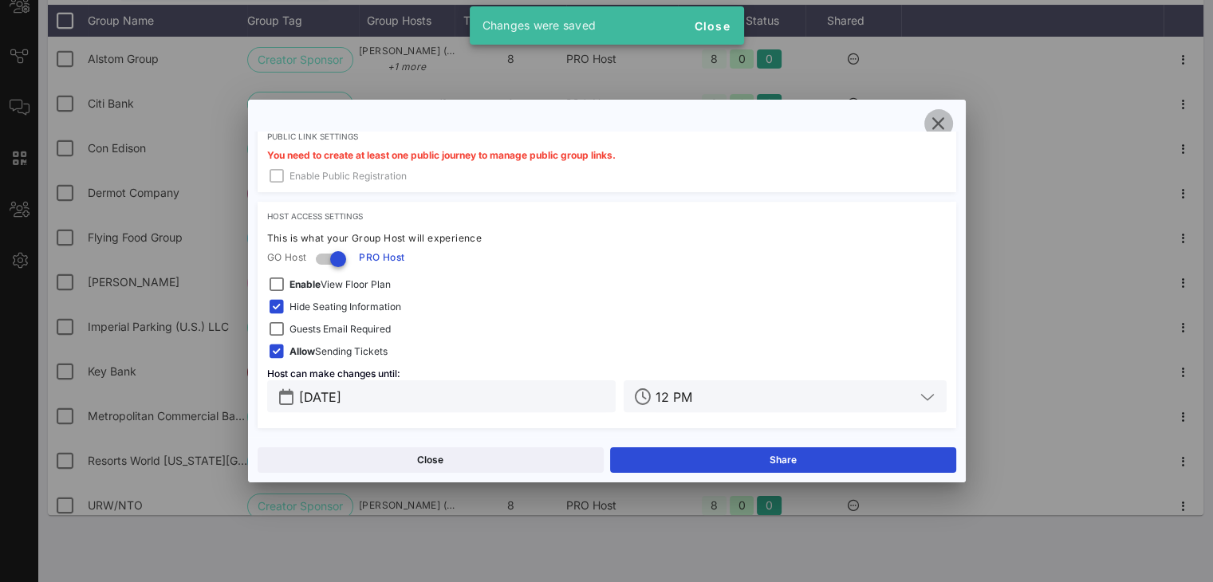
click at [931, 116] on icon "button" at bounding box center [938, 123] width 19 height 19
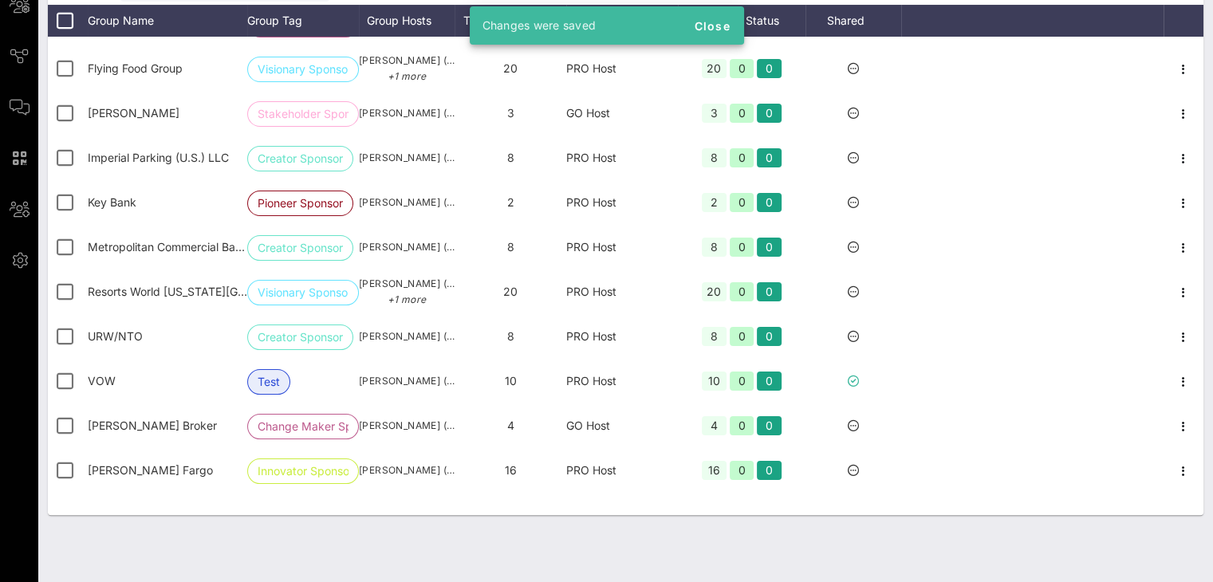
scroll to position [191, 0]
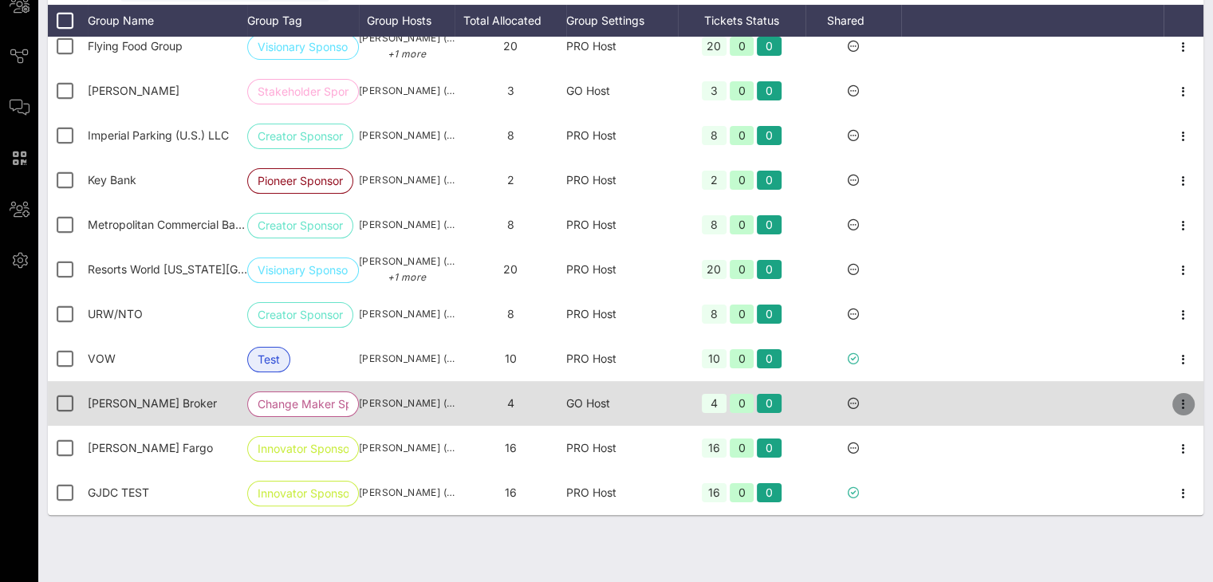
click at [1174, 406] on icon "button" at bounding box center [1183, 404] width 19 height 19
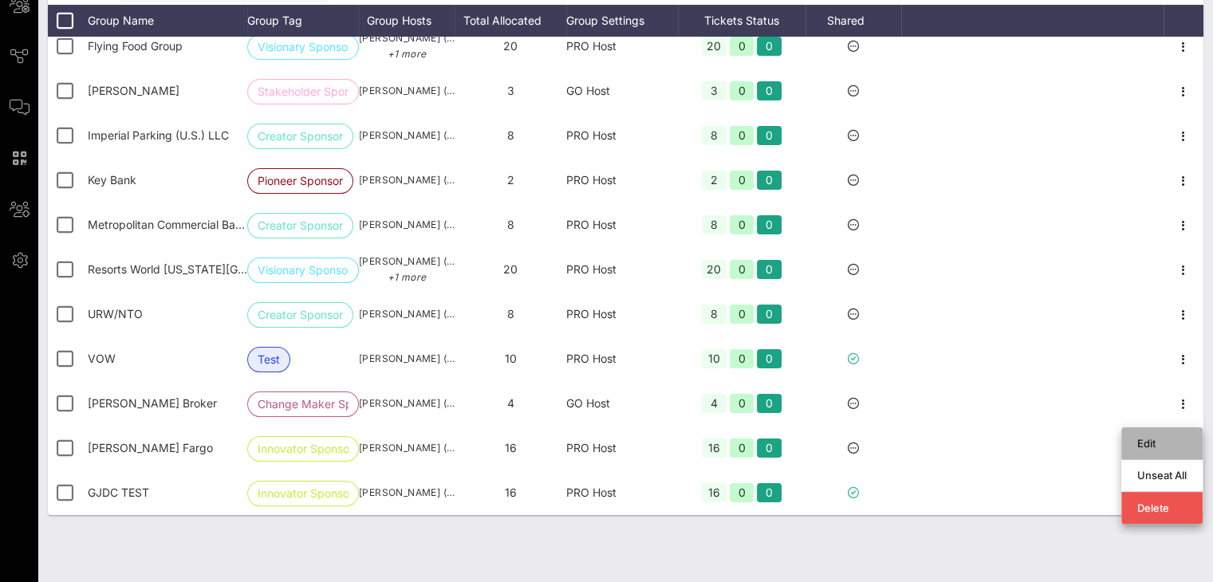
click at [1159, 437] on div "Edit" at bounding box center [1161, 443] width 49 height 13
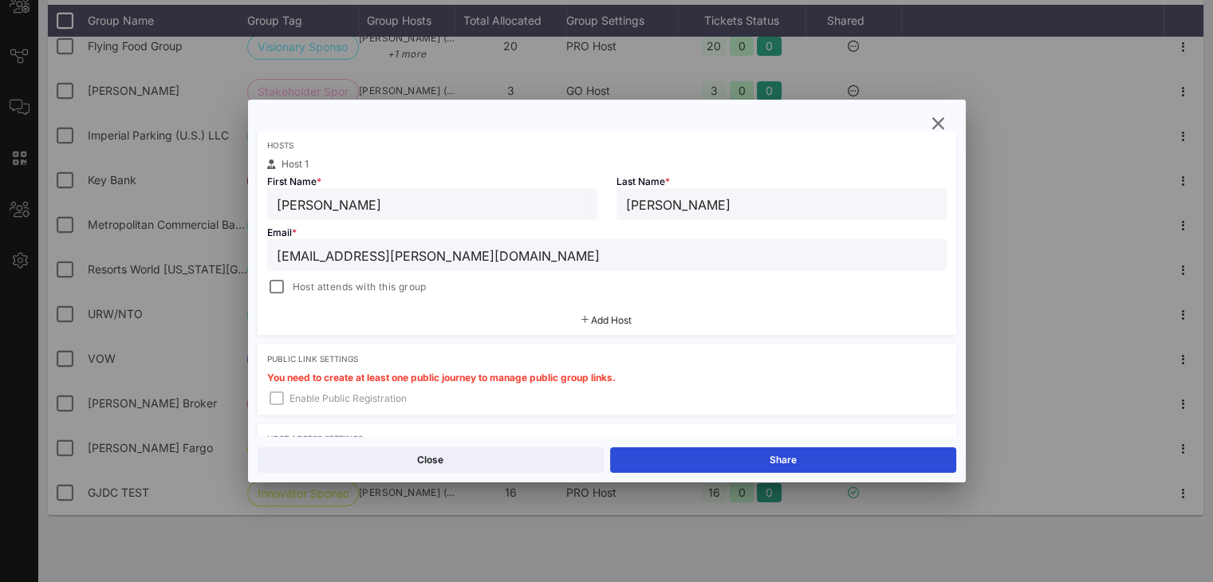
scroll to position [442, 0]
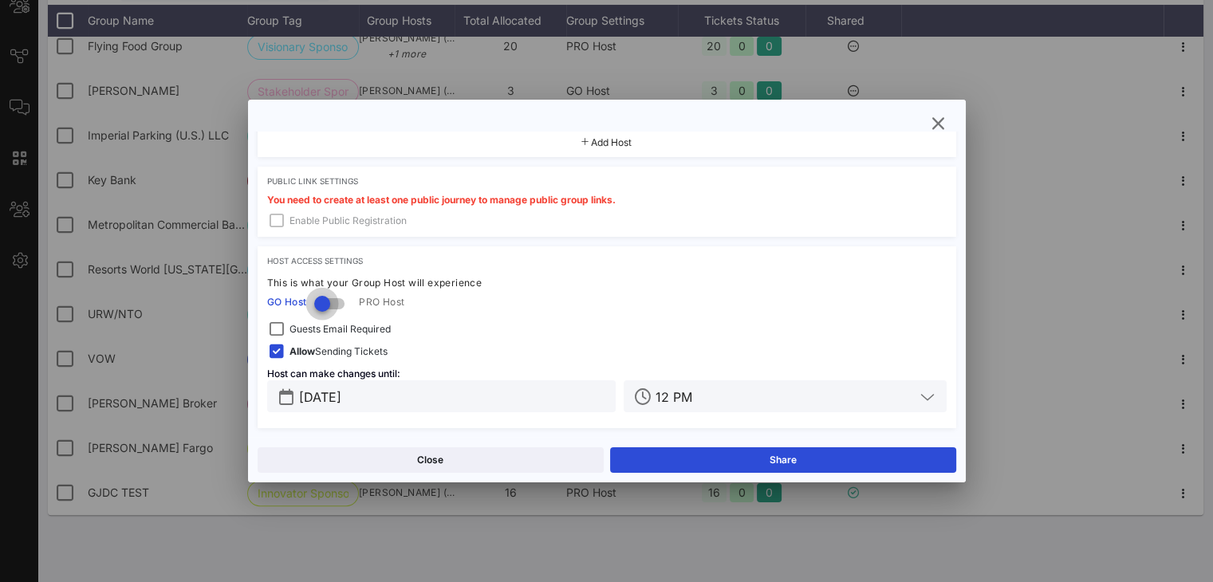
click at [335, 305] on div at bounding box center [322, 303] width 27 height 27
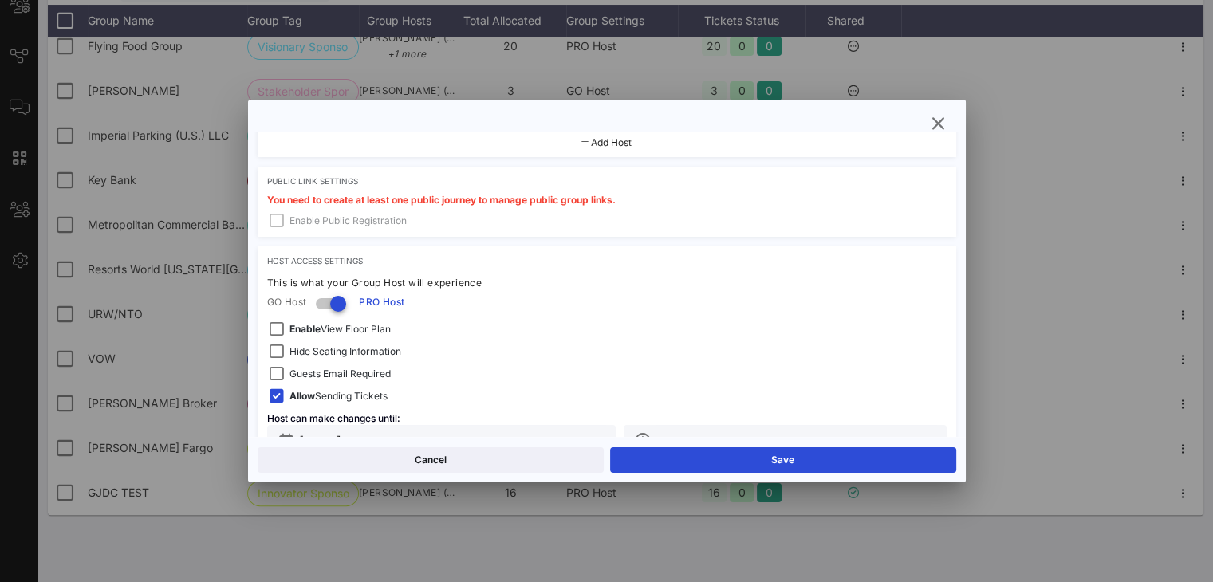
click at [381, 355] on span "Hide Seating Information" at bounding box center [345, 352] width 112 height 16
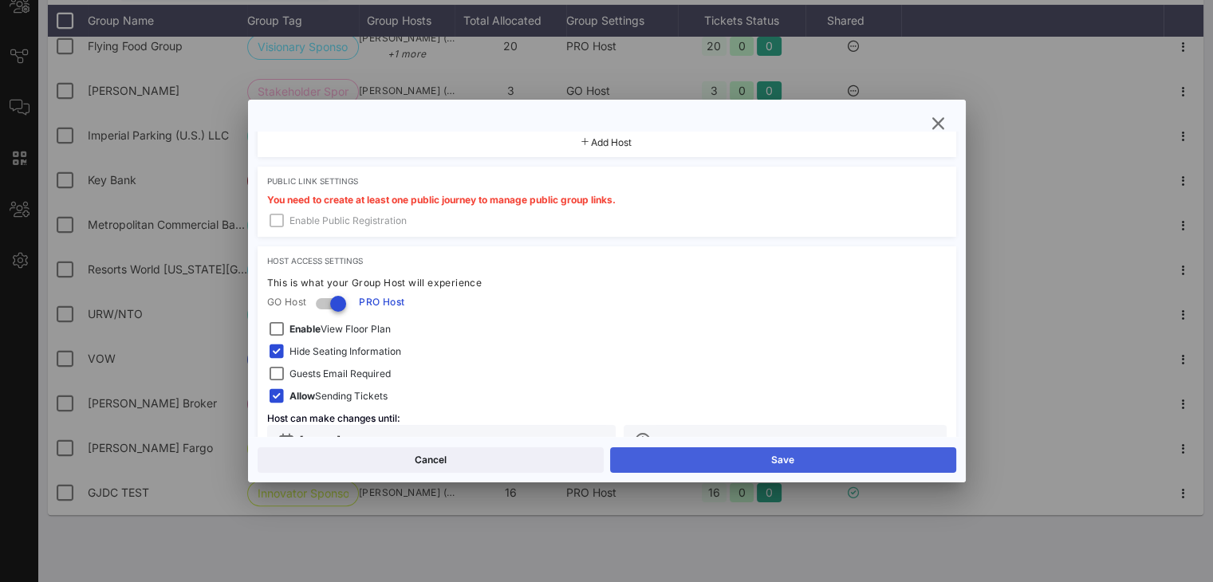
click at [702, 467] on button "Save" at bounding box center [783, 460] width 346 height 26
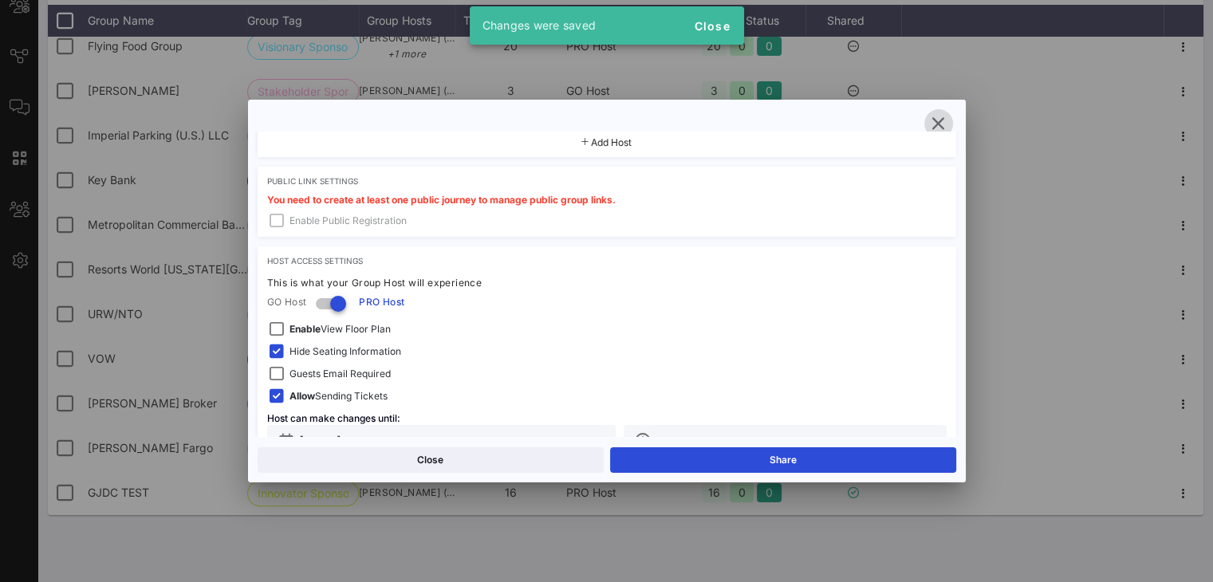
click at [943, 120] on icon "button" at bounding box center [938, 123] width 19 height 19
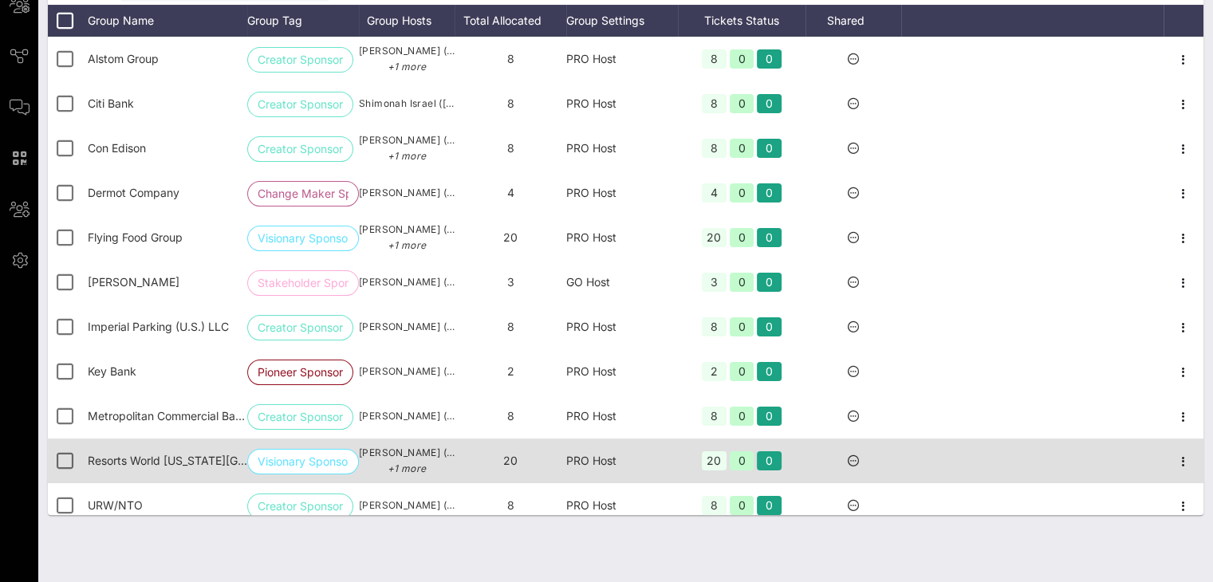
scroll to position [0, 0]
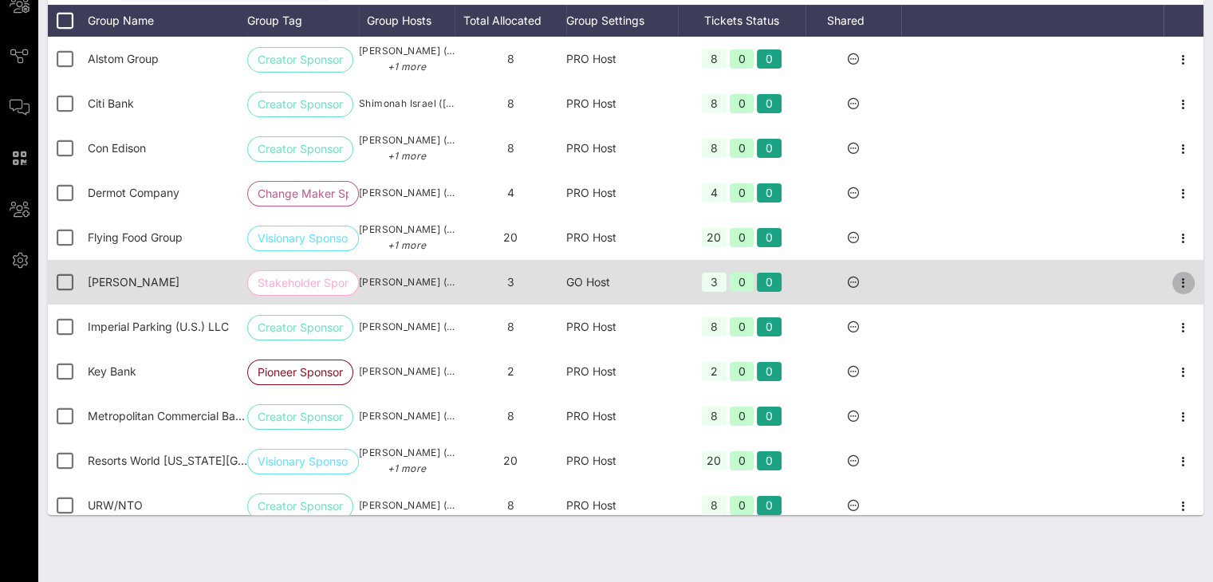
click at [1174, 280] on icon "button" at bounding box center [1183, 283] width 19 height 19
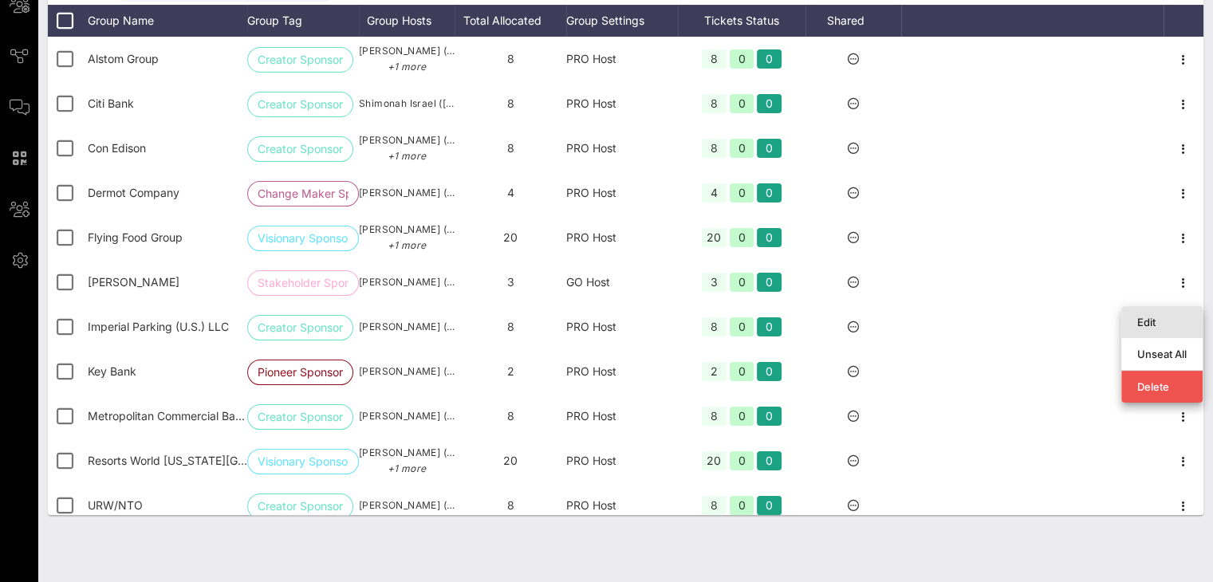
click at [1158, 309] on div "Edit" at bounding box center [1161, 322] width 49 height 26
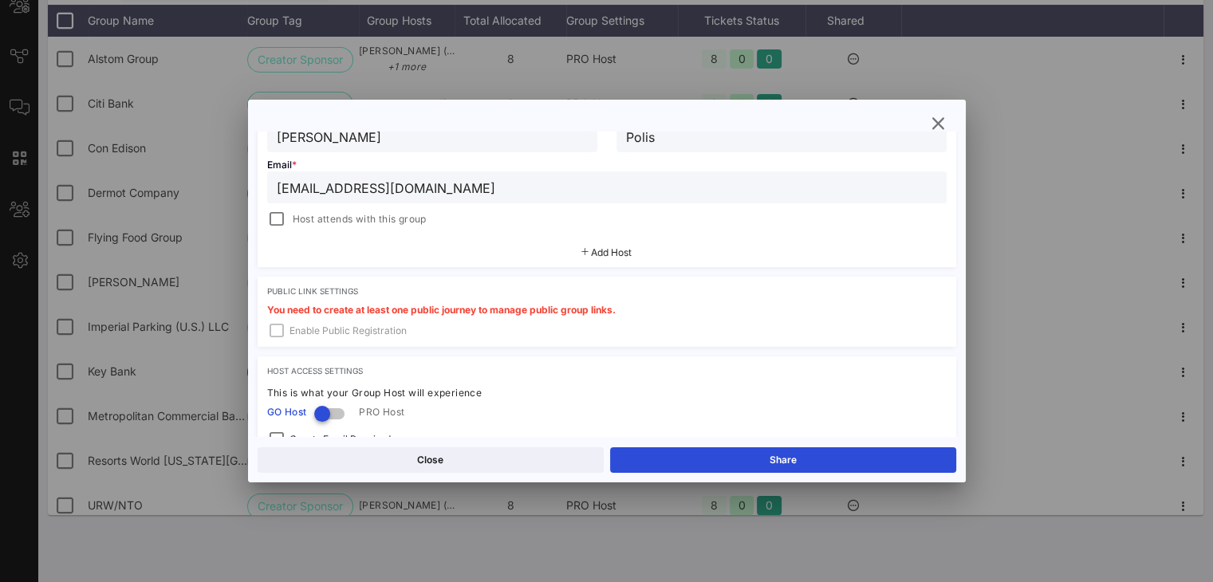
scroll to position [442, 0]
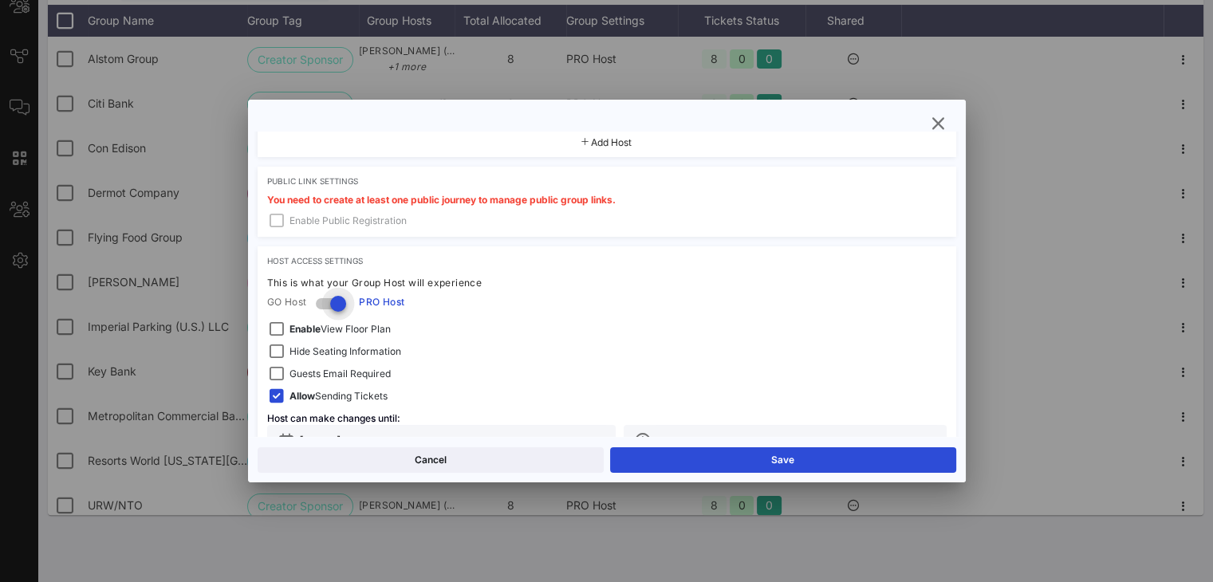
click at [343, 350] on span "Hide Seating Information" at bounding box center [345, 352] width 112 height 16
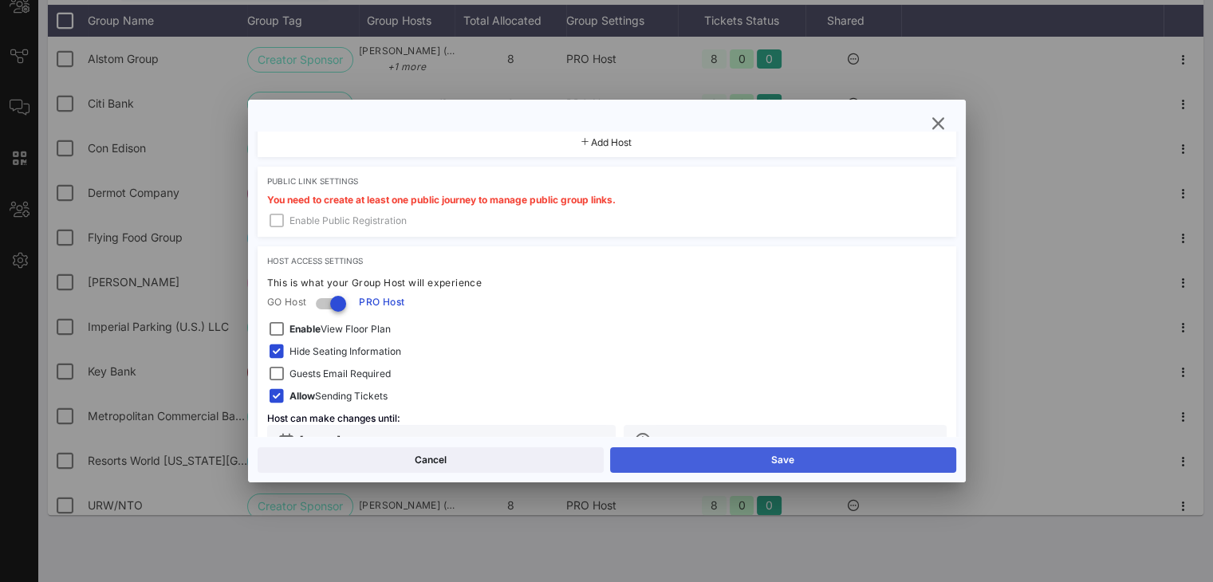
click at [700, 461] on button "Save" at bounding box center [783, 460] width 346 height 26
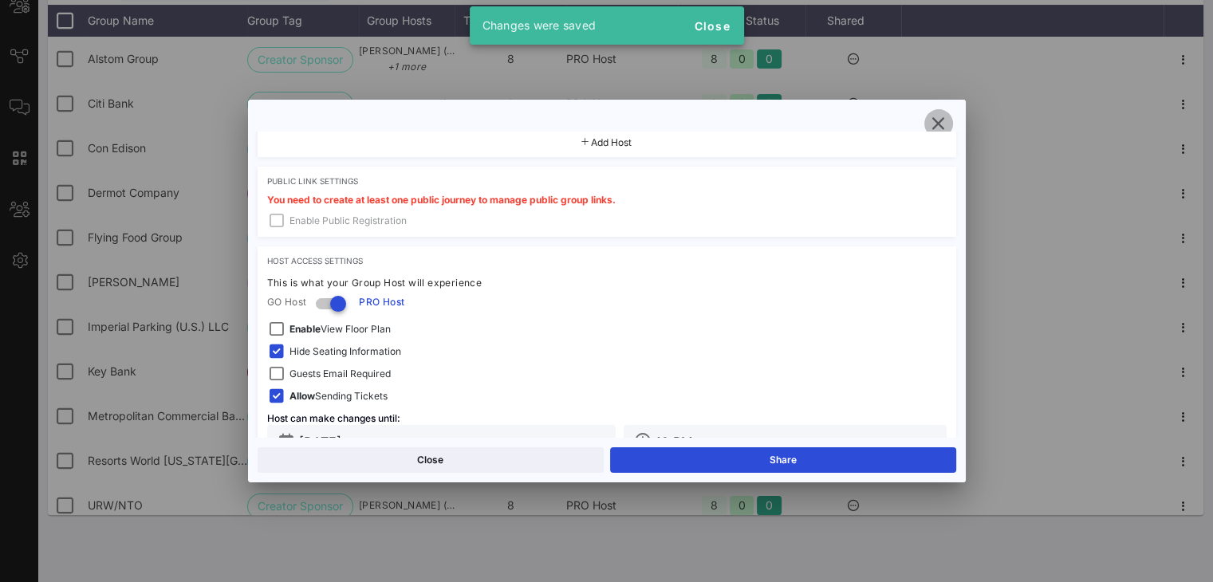
click at [943, 125] on icon "button" at bounding box center [938, 123] width 19 height 19
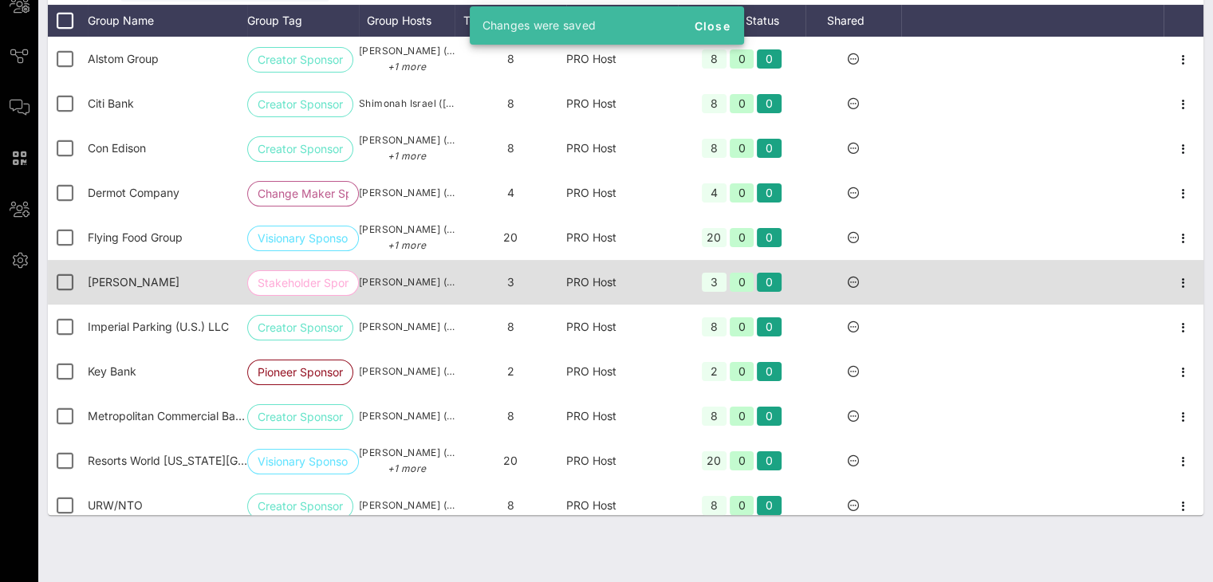
scroll to position [0, 0]
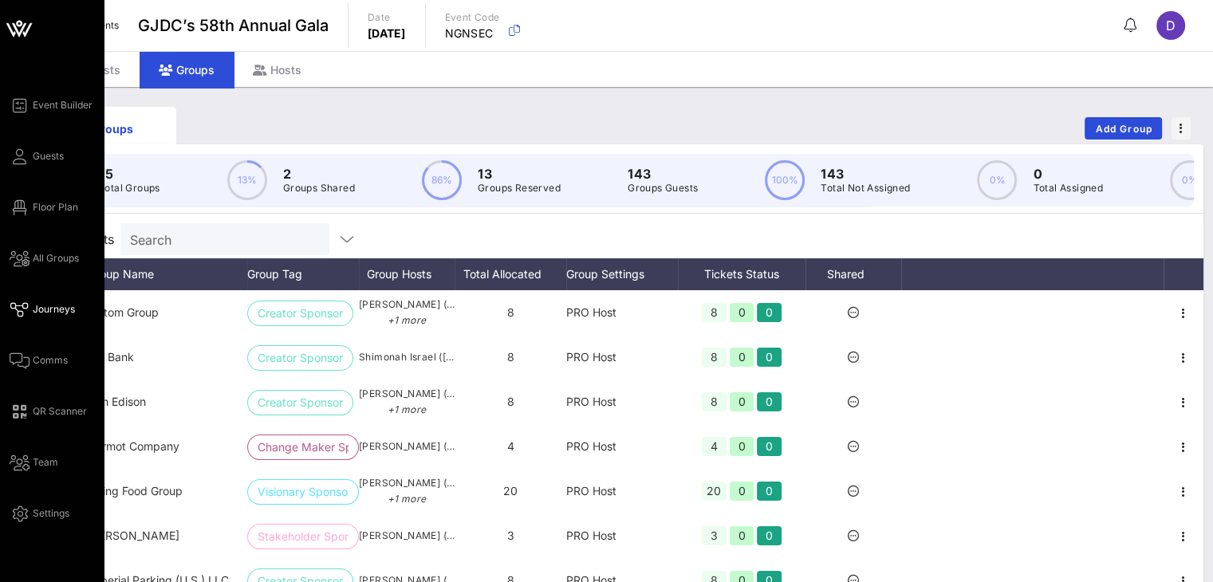
click at [26, 309] on icon at bounding box center [20, 310] width 20 height 2
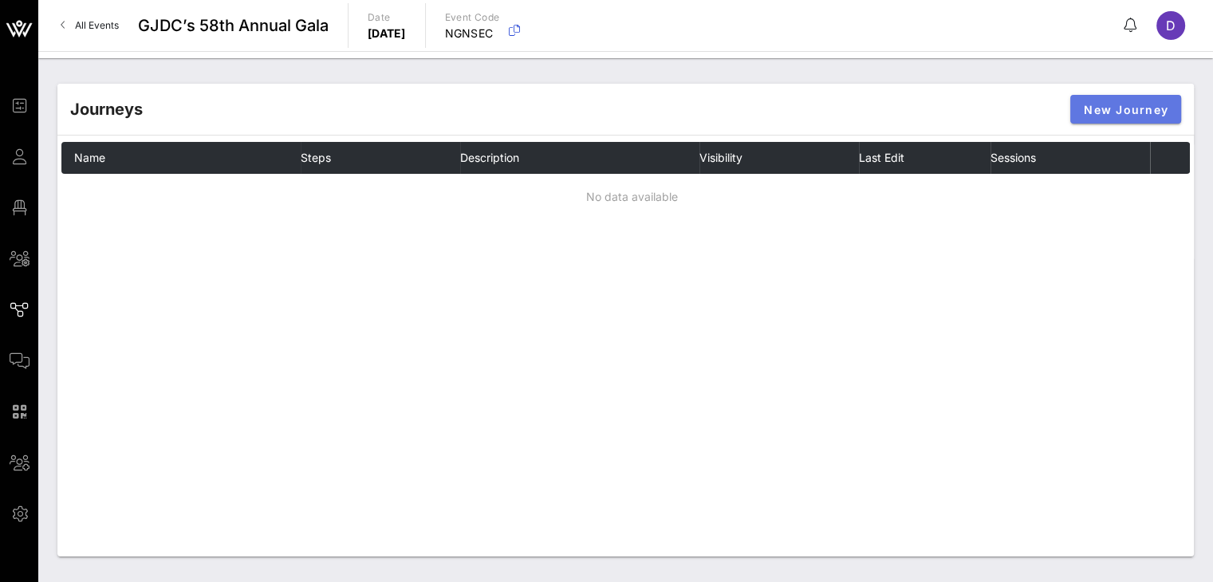
click at [1148, 101] on button "New Journey" at bounding box center [1125, 109] width 111 height 29
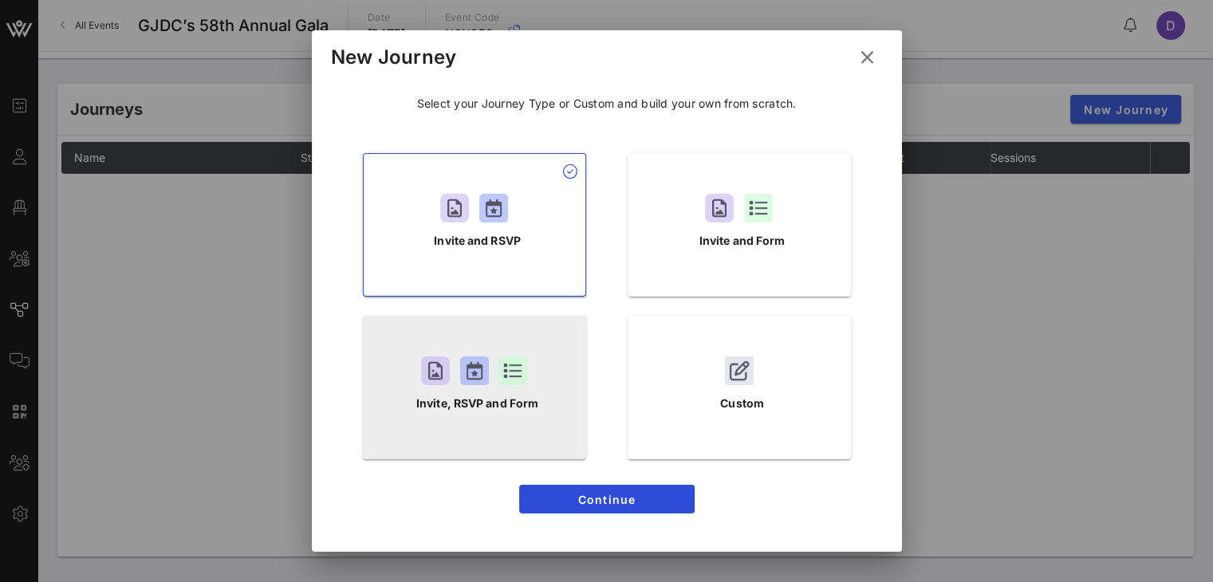
click at [512, 390] on div "Invite, RSVP and Form" at bounding box center [474, 388] width 223 height 144
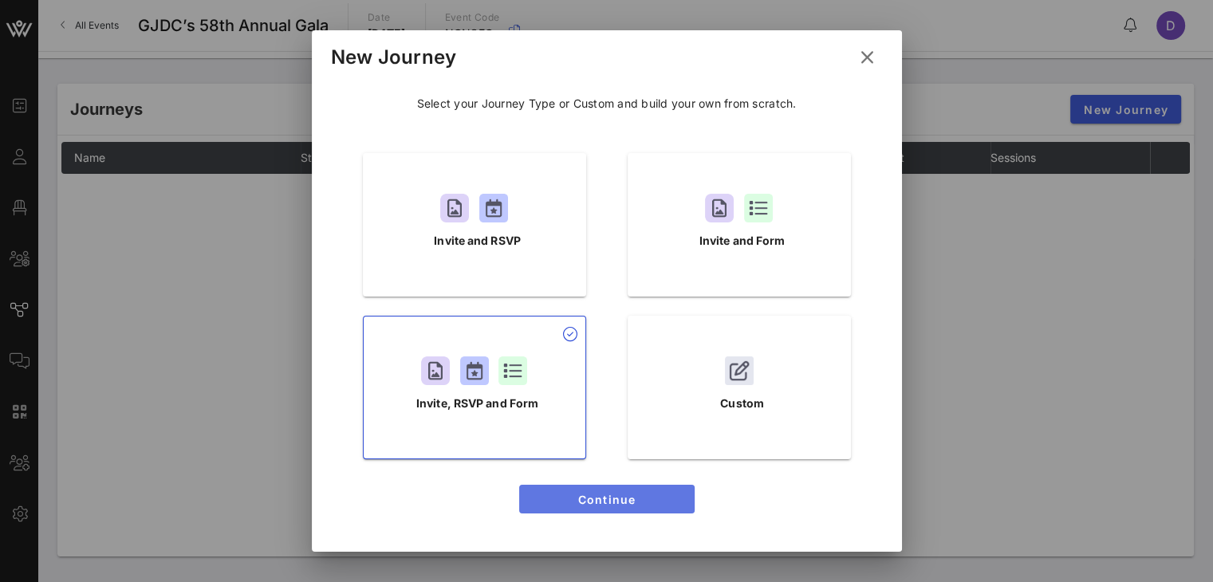
click at [570, 499] on span "Continue" at bounding box center [607, 500] width 150 height 14
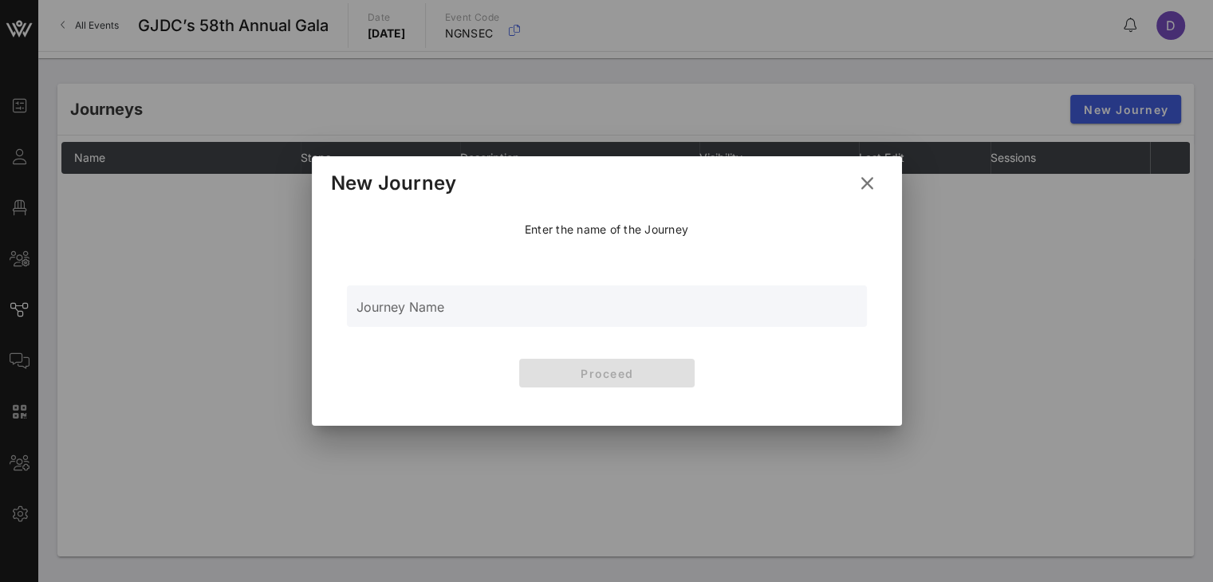
click at [559, 317] on input "Journey Name" at bounding box center [606, 315] width 501 height 24
type input "GJDC Gala Sponsors"
click at [584, 369] on span "Proceed" at bounding box center [607, 374] width 150 height 14
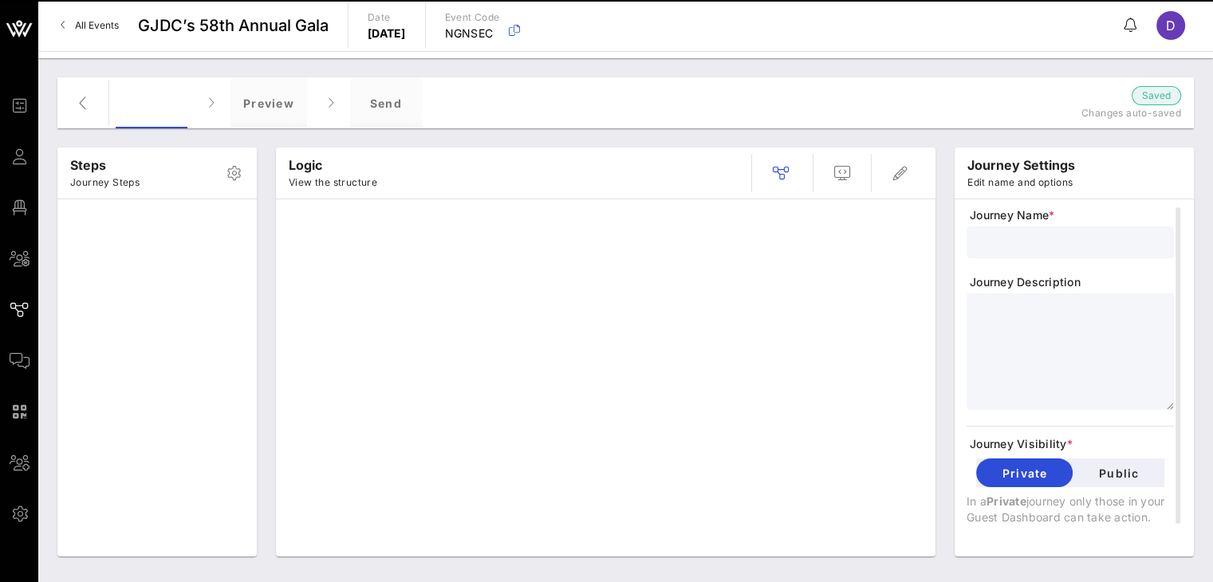
type input "GJDC Gala Sponsors"
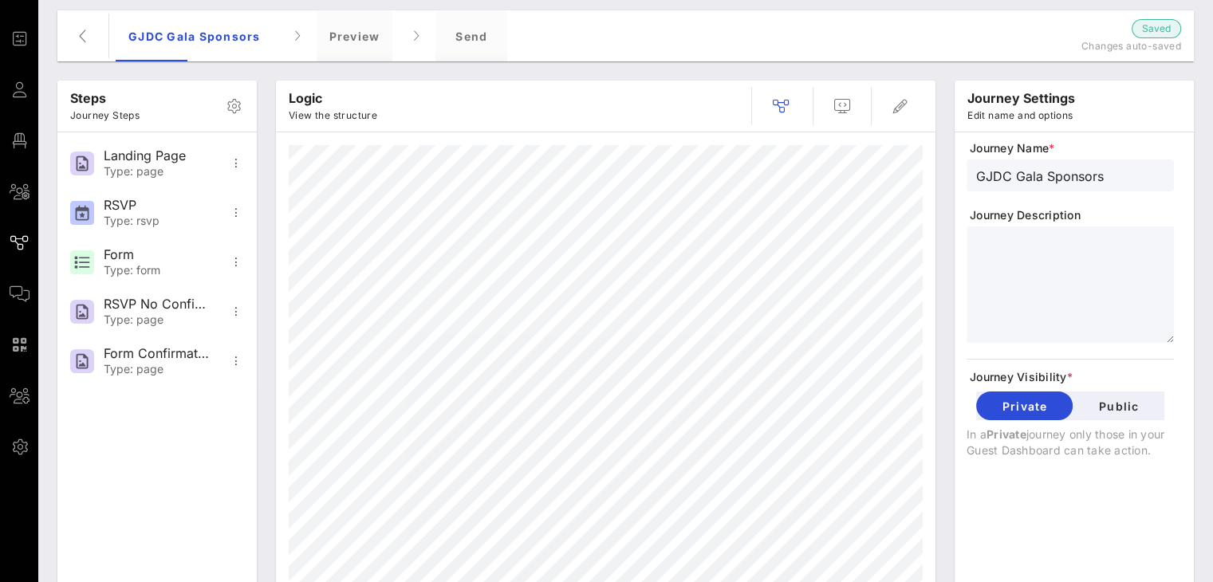
scroll to position [69, 0]
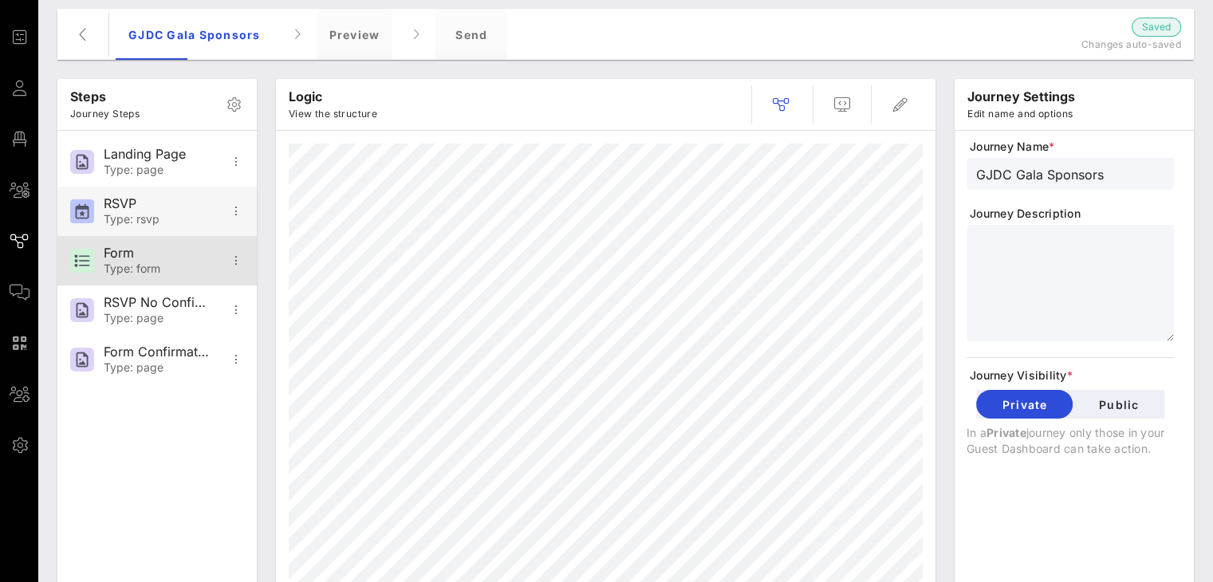
drag, startPoint x: 159, startPoint y: 268, endPoint x: 157, endPoint y: 189, distance: 79.0
click at [157, 189] on div "Landing Page Type: page RSVP Type: rsvp Form Type: form RSVP No Confirmation Ty…" at bounding box center [156, 261] width 199 height 260
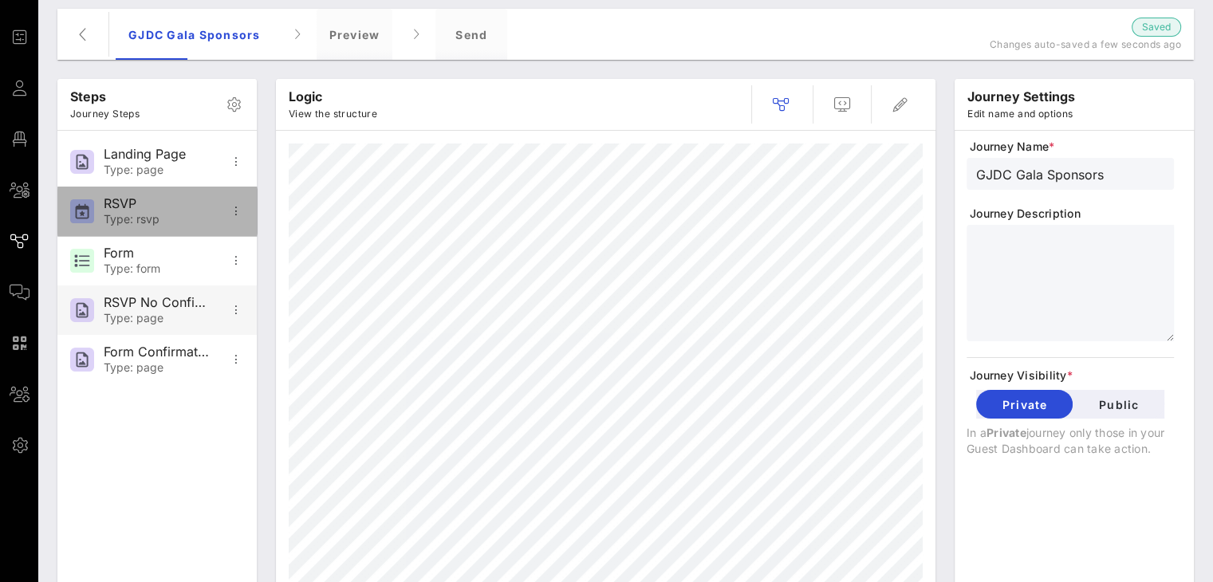
drag, startPoint x: 158, startPoint y: 238, endPoint x: 144, endPoint y: 288, distance: 51.5
click at [144, 288] on div "Landing Page Type: page RSVP Type: rsvp Form Type: form RSVP No Confirmation Ty…" at bounding box center [156, 261] width 199 height 260
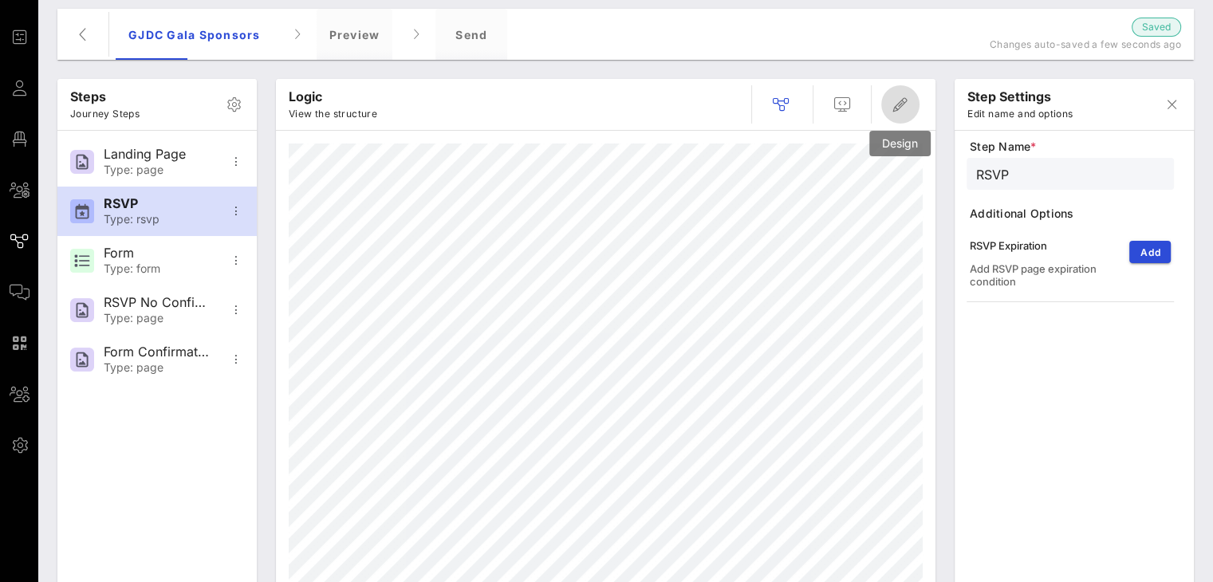
click at [896, 106] on icon "button" at bounding box center [900, 104] width 19 height 19
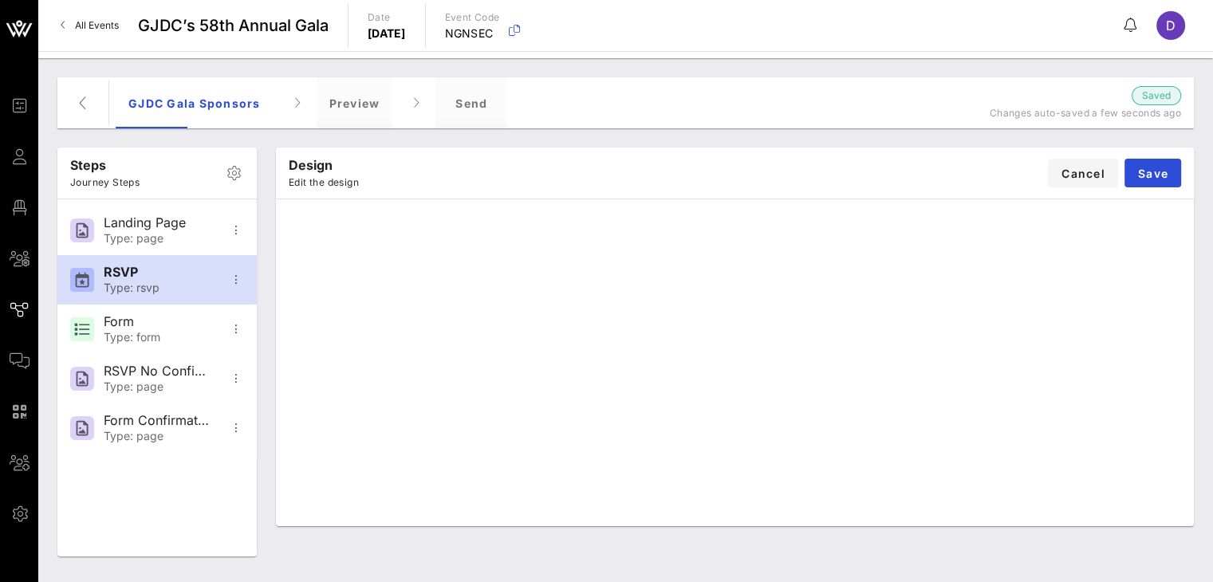
scroll to position [0, 0]
click at [231, 272] on icon "button" at bounding box center [235, 279] width 19 height 19
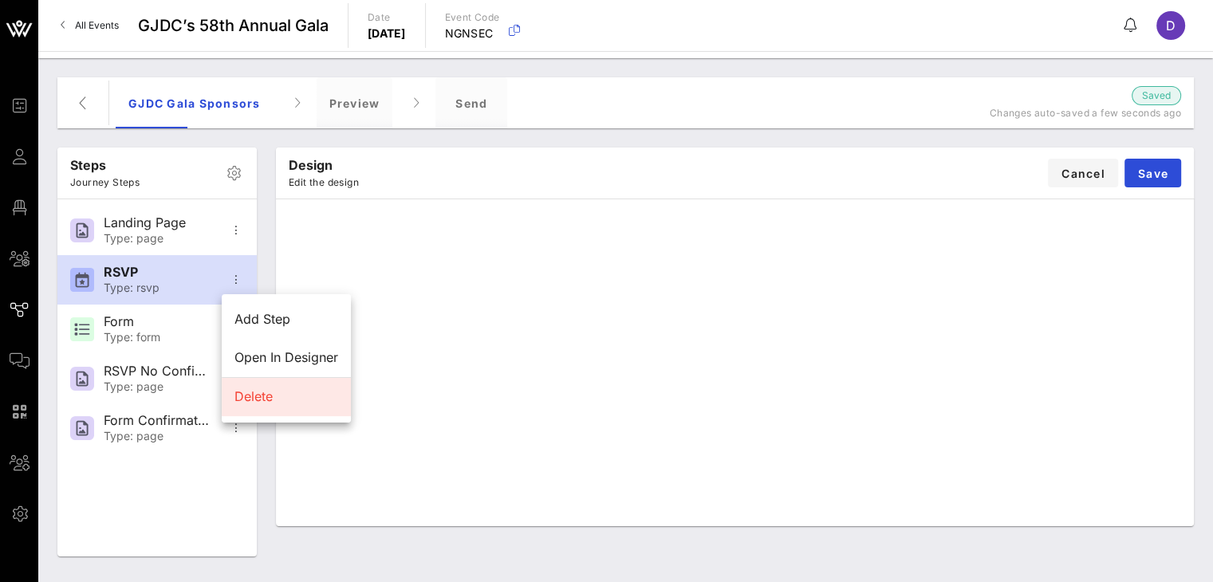
click at [293, 403] on div "Delete" at bounding box center [286, 396] width 104 height 15
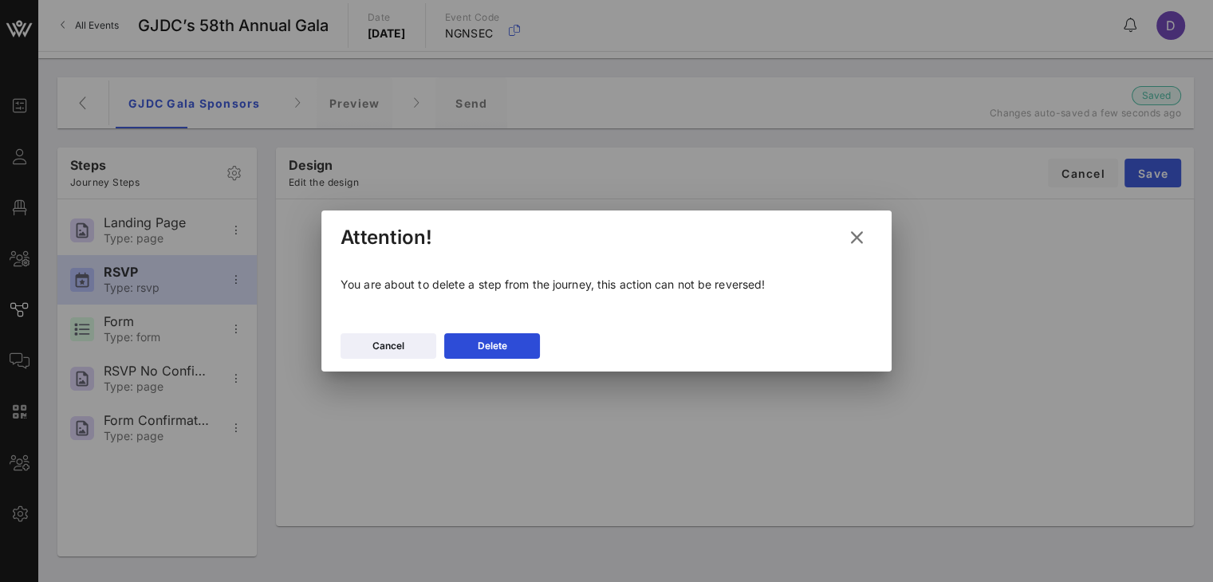
click at [472, 358] on div "Cancel Delete" at bounding box center [606, 348] width 570 height 46
click at [497, 345] on icon at bounding box center [492, 346] width 12 height 10
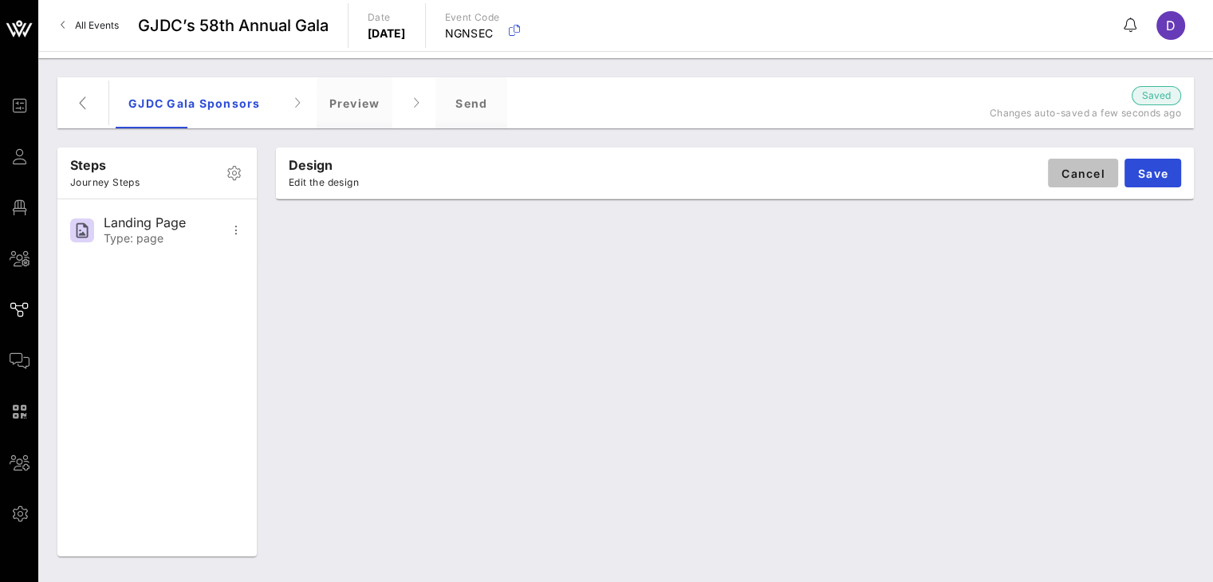
click at [1061, 173] on span "Cancel" at bounding box center [1083, 174] width 45 height 14
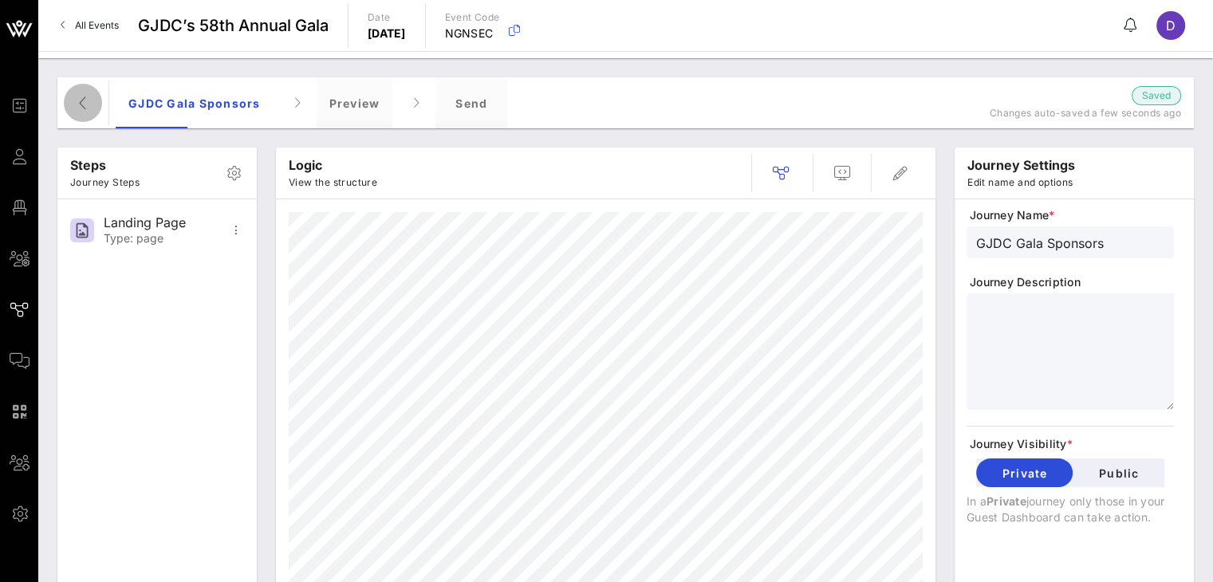
click at [79, 105] on icon "button" at bounding box center [82, 102] width 19 height 19
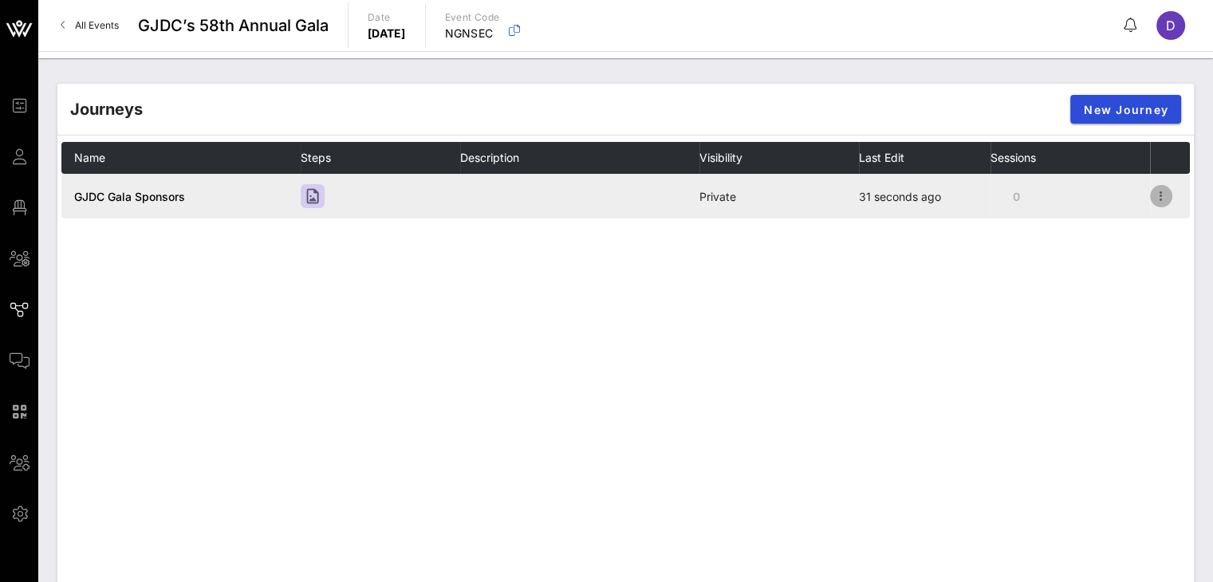
click at [1159, 198] on icon "button" at bounding box center [1161, 196] width 19 height 19
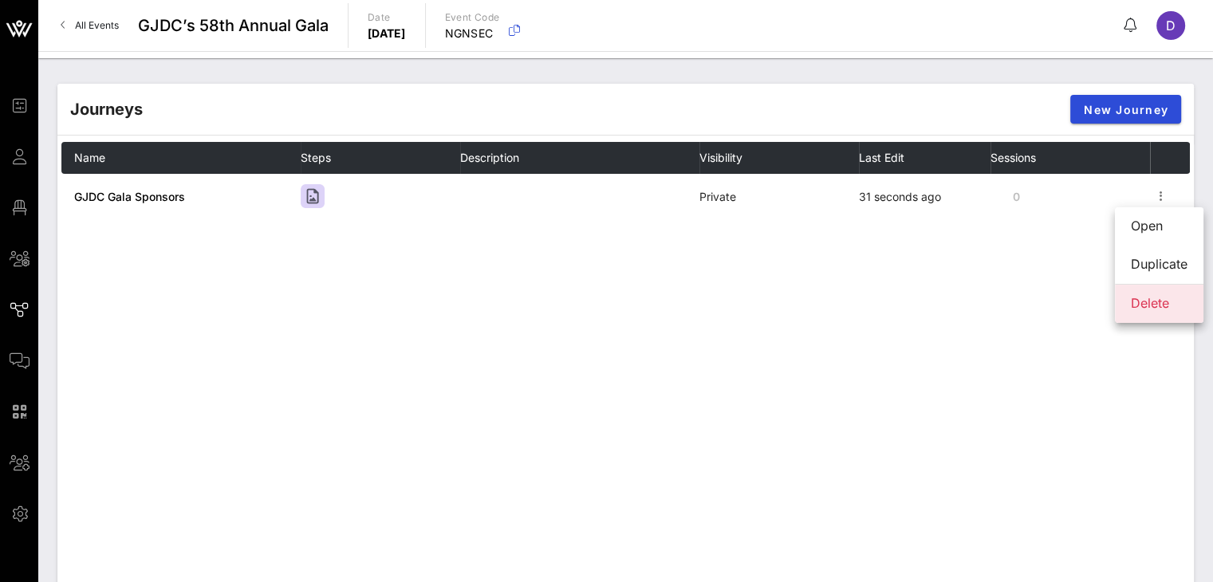
click at [1155, 311] on div "Delete" at bounding box center [1159, 303] width 57 height 34
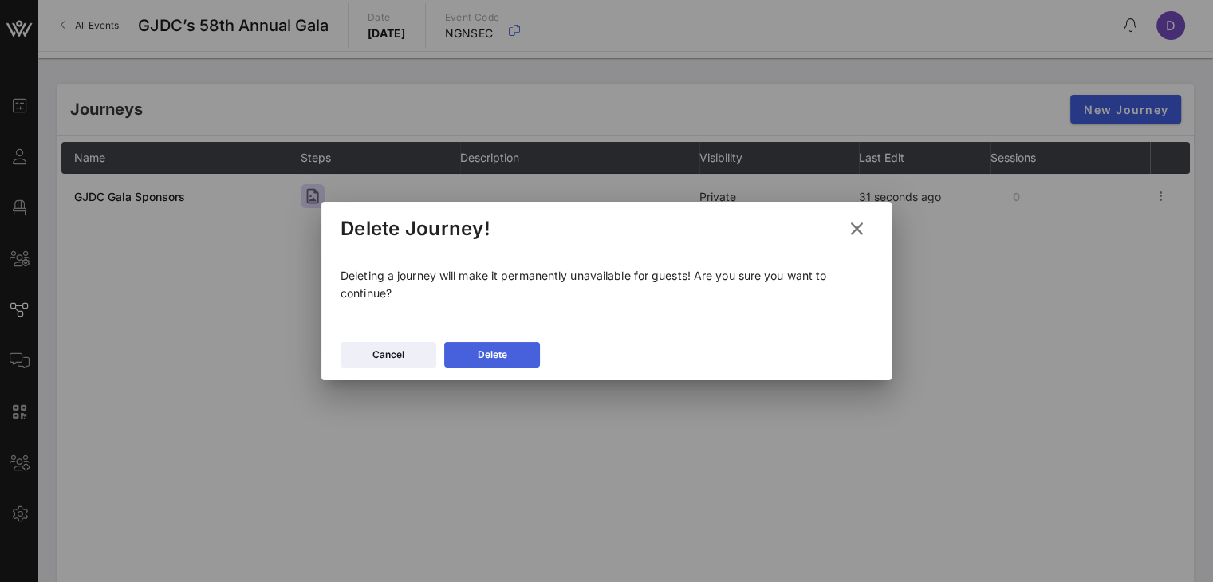
click at [485, 357] on button "Delete" at bounding box center [492, 355] width 96 height 26
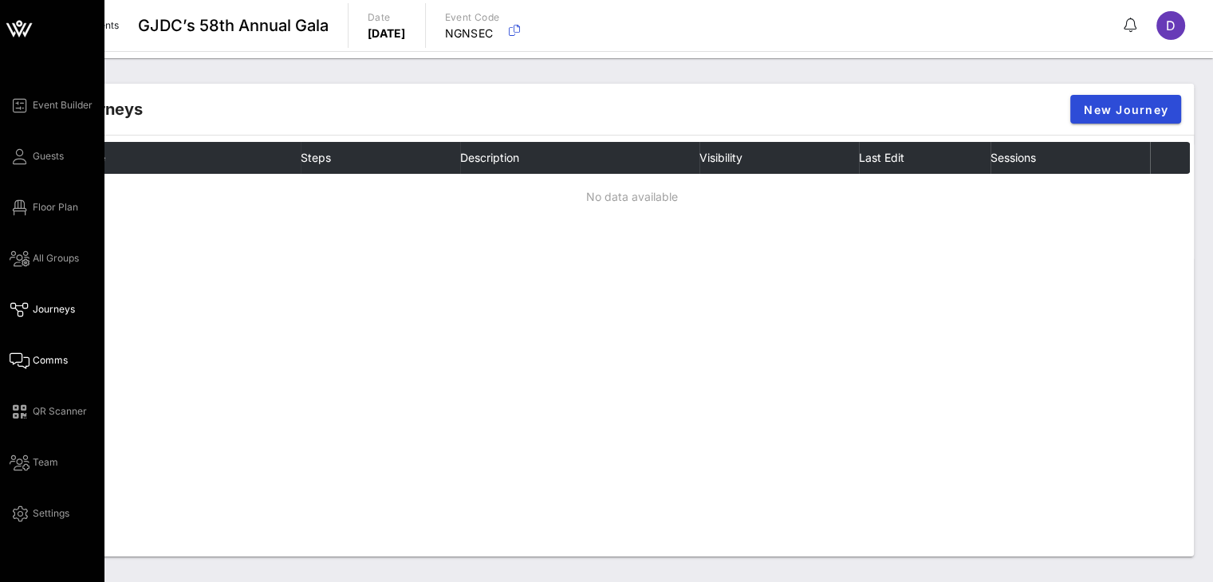
click at [43, 361] on span "Comms" at bounding box center [50, 360] width 35 height 14
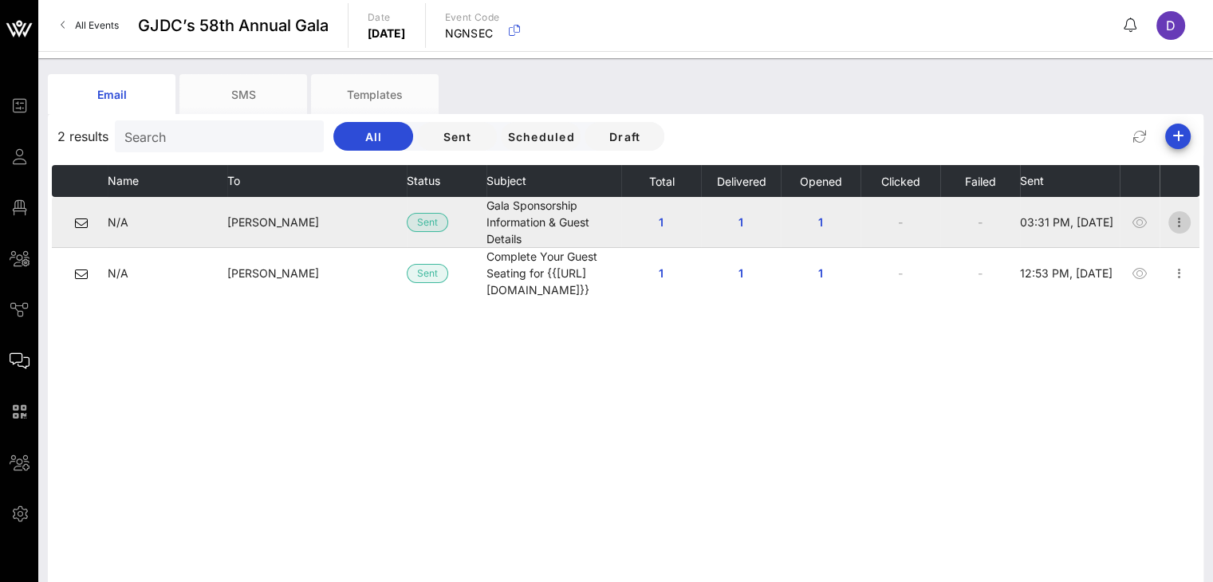
click at [1180, 224] on icon "button" at bounding box center [1179, 222] width 19 height 19
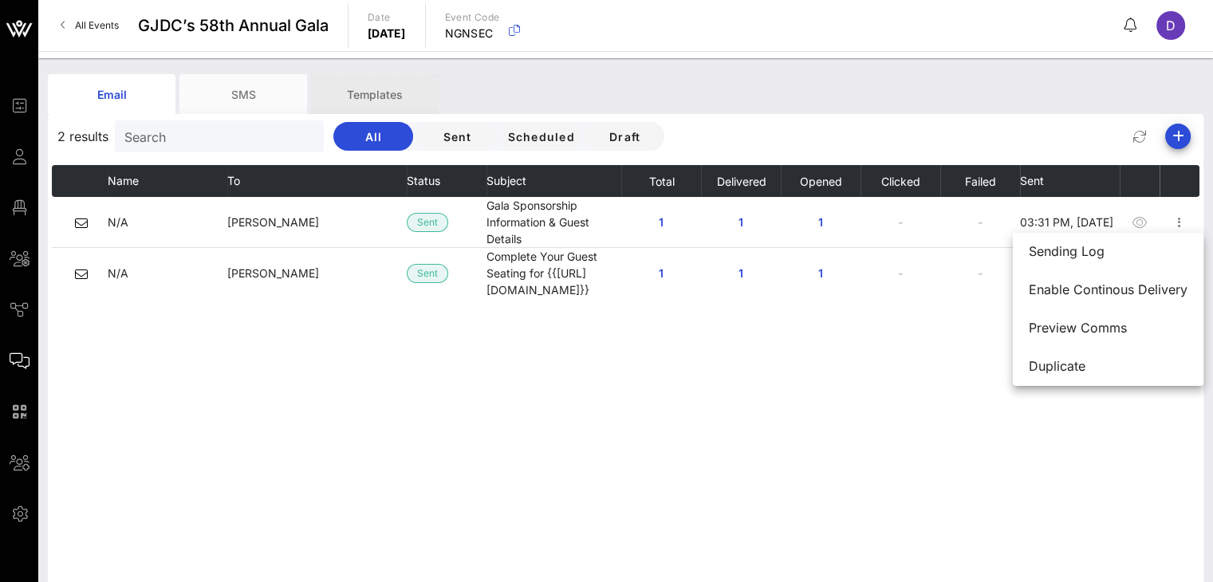
click at [379, 95] on div "Templates" at bounding box center [375, 94] width 128 height 40
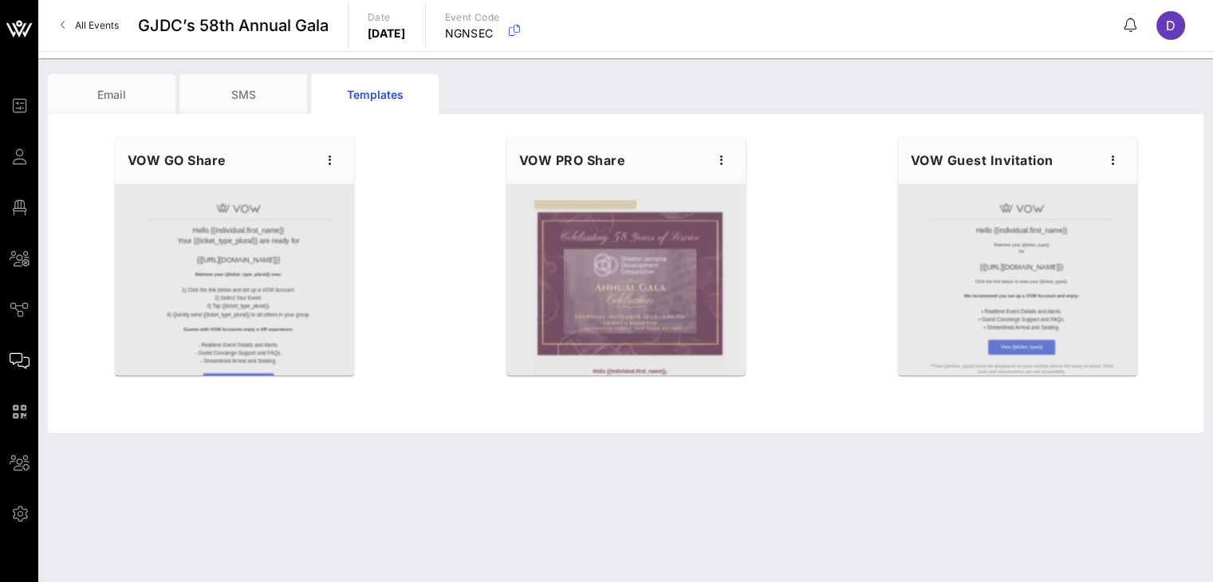
click at [635, 254] on div at bounding box center [625, 279] width 239 height 191
click at [712, 163] on icon "button" at bounding box center [721, 160] width 19 height 19
click at [724, 187] on div "Edit" at bounding box center [746, 187] width 72 height 32
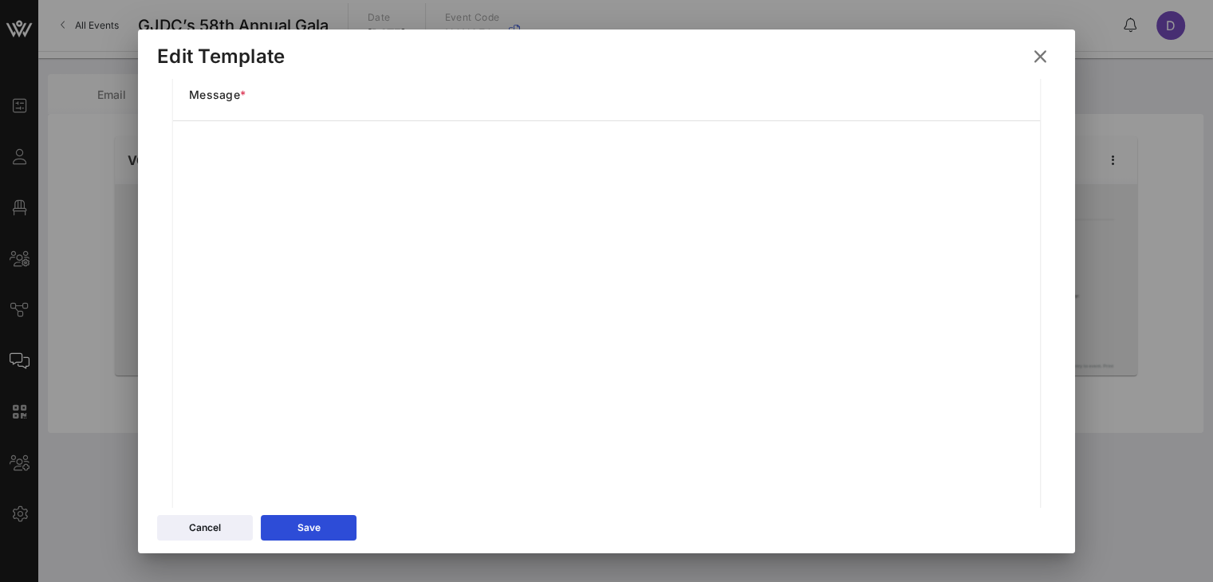
scroll to position [255, 0]
click at [305, 526] on icon at bounding box center [309, 527] width 12 height 10
click at [1045, 63] on icon at bounding box center [1040, 56] width 23 height 22
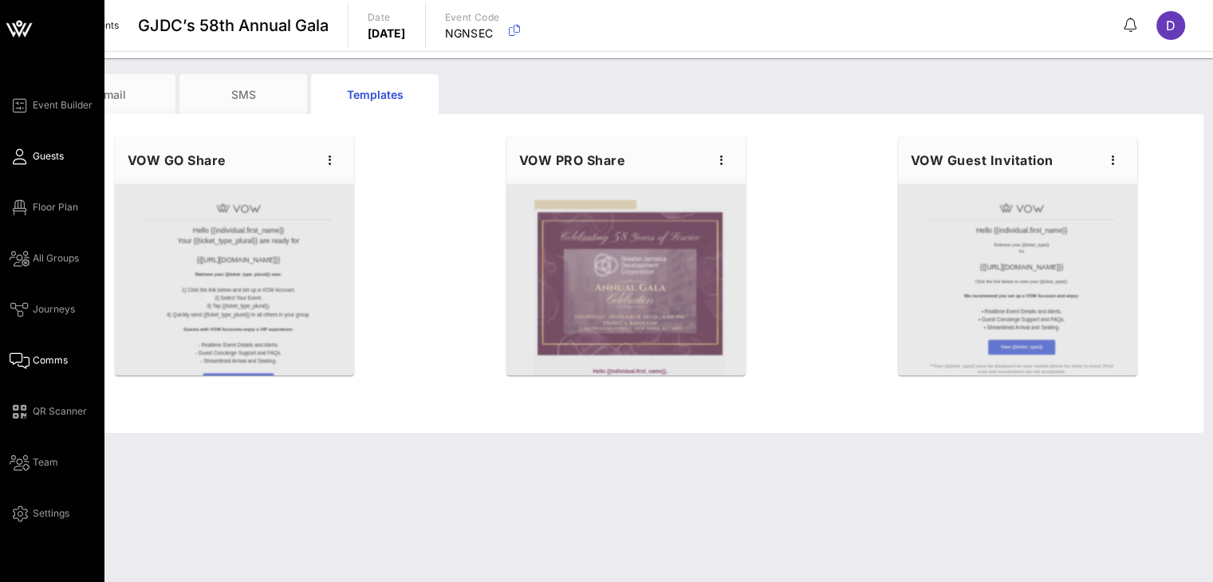
click at [53, 149] on span "Guests" at bounding box center [48, 156] width 31 height 14
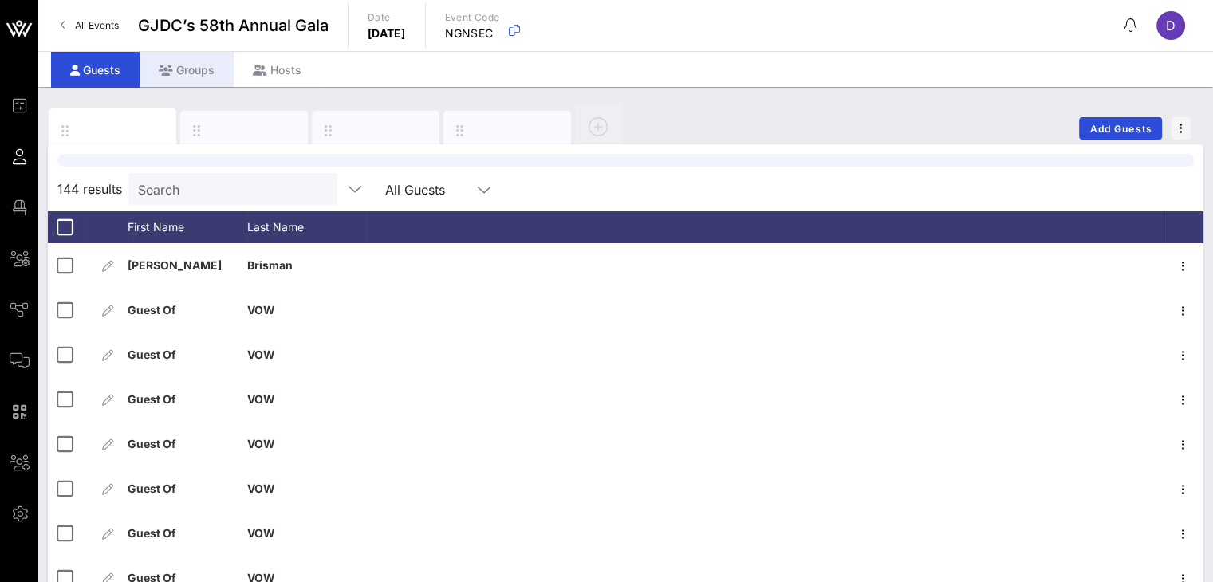
click at [188, 74] on div "Groups" at bounding box center [187, 70] width 94 height 36
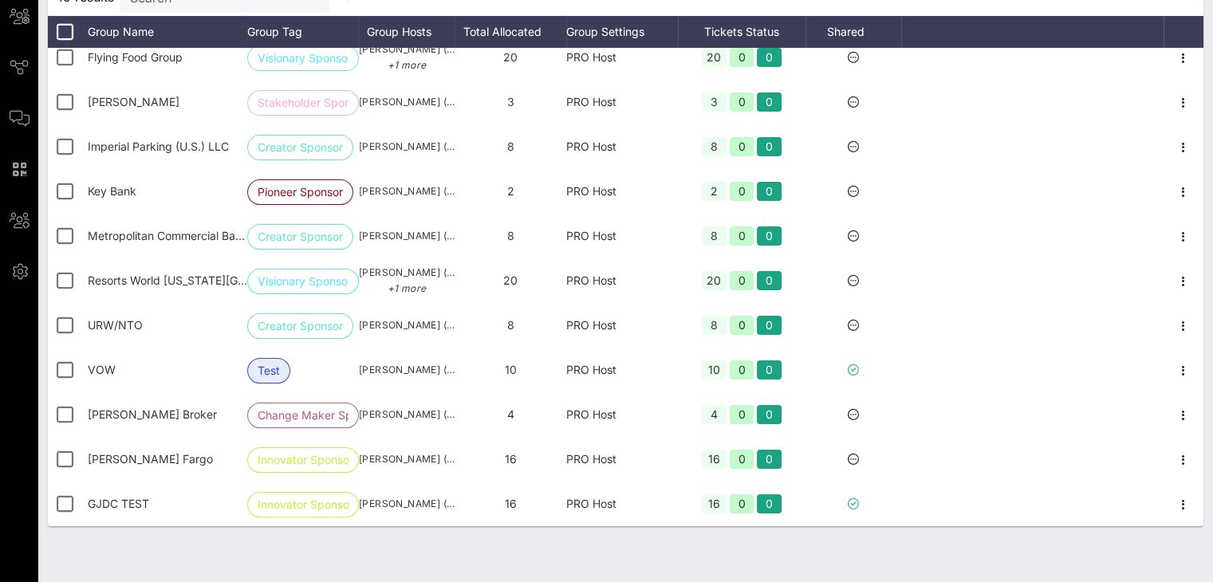
scroll to position [265, 0]
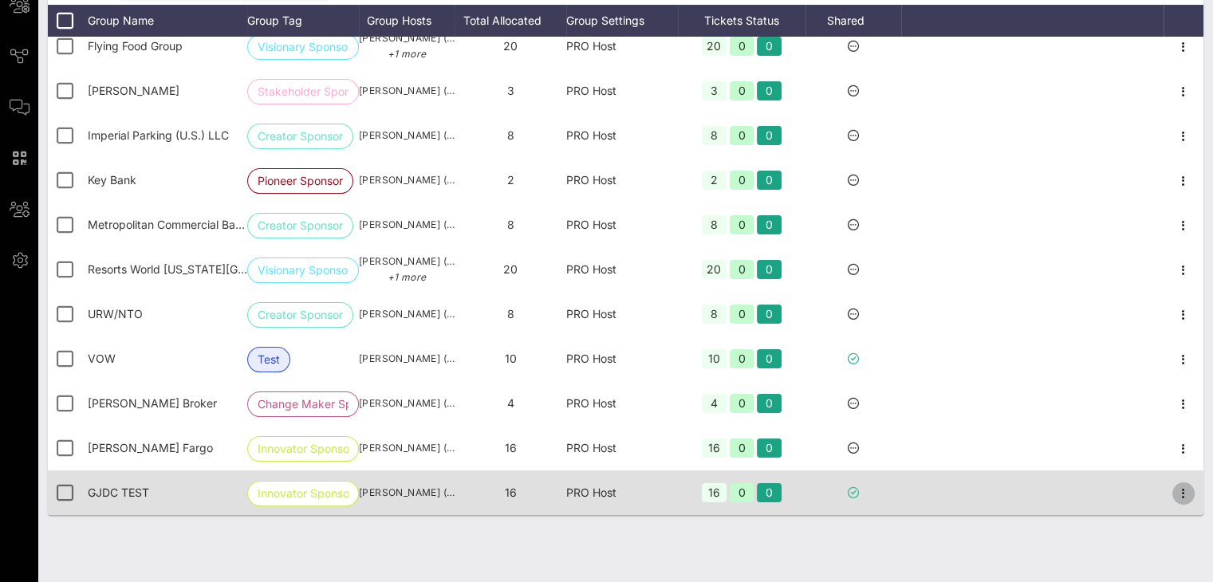
click at [1174, 489] on icon "button" at bounding box center [1183, 493] width 19 height 19
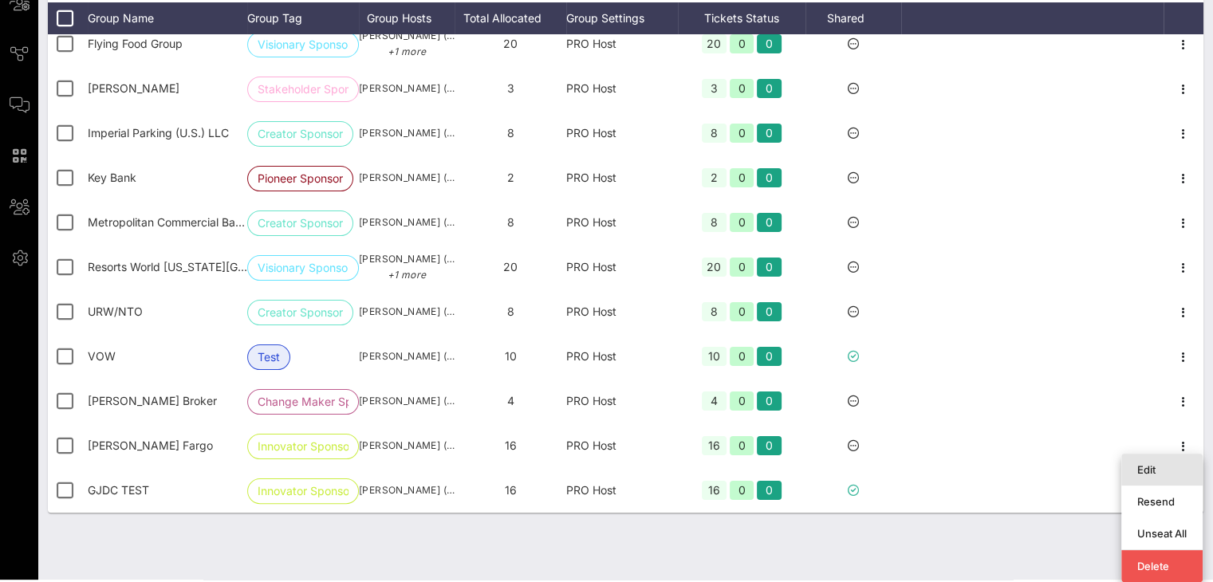
click at [1160, 465] on div "Edit" at bounding box center [1161, 469] width 49 height 13
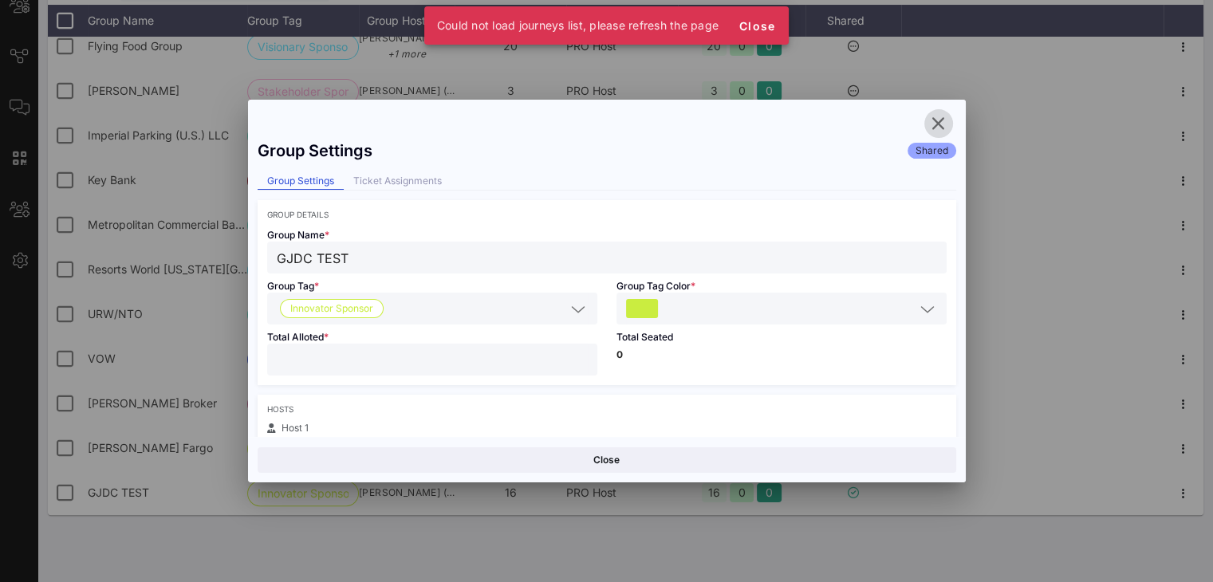
click at [940, 132] on icon "button" at bounding box center [938, 123] width 19 height 19
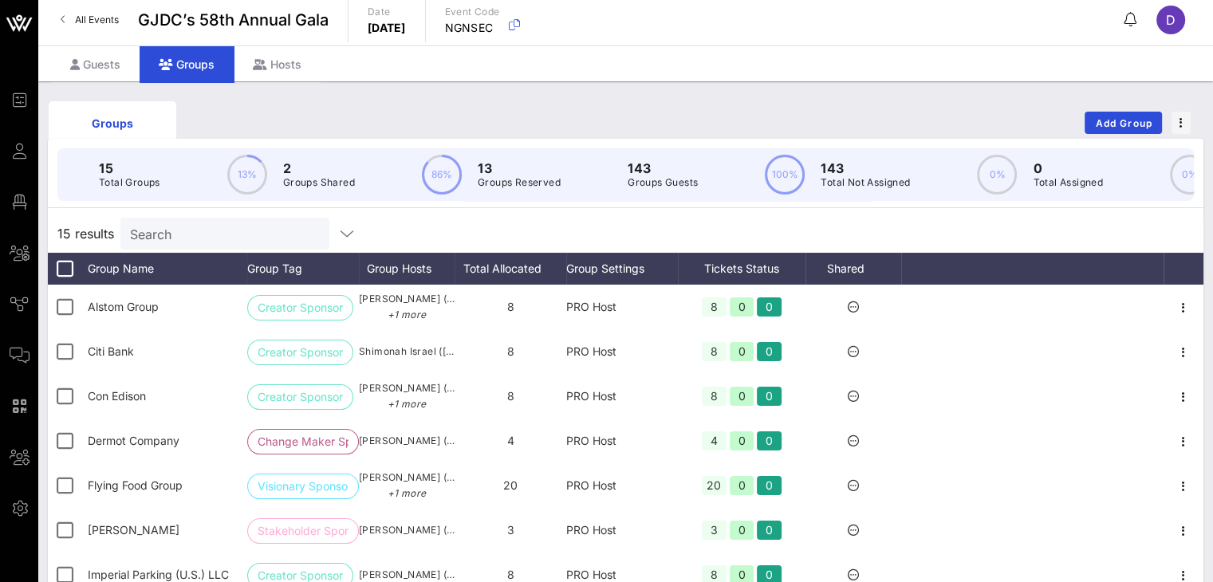
scroll to position [6, 0]
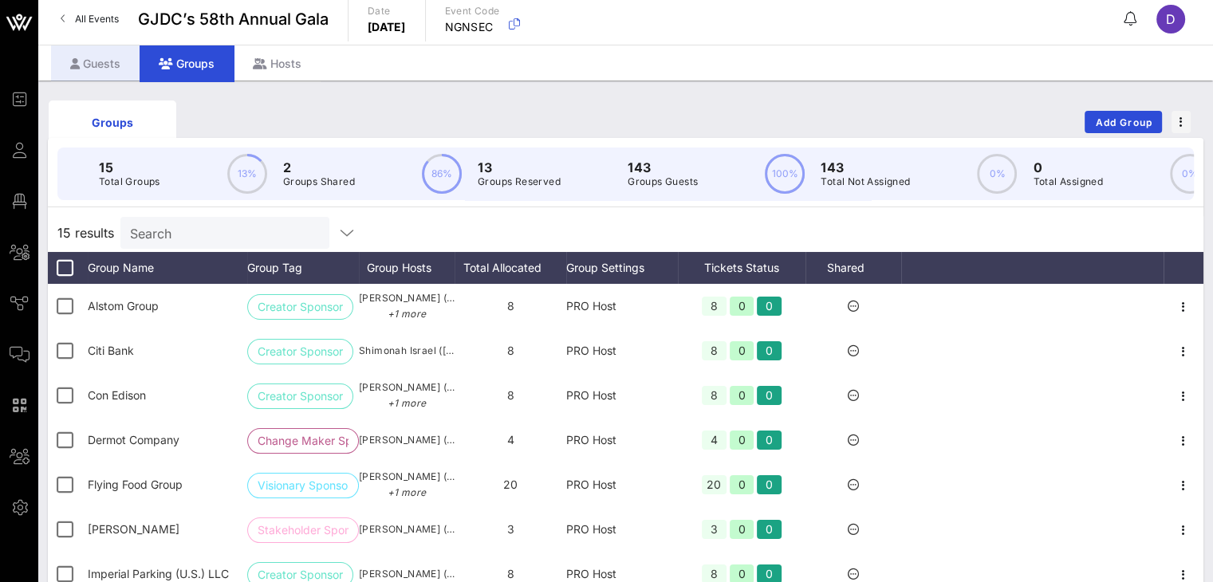
click at [93, 58] on div "Guests" at bounding box center [95, 63] width 89 height 36
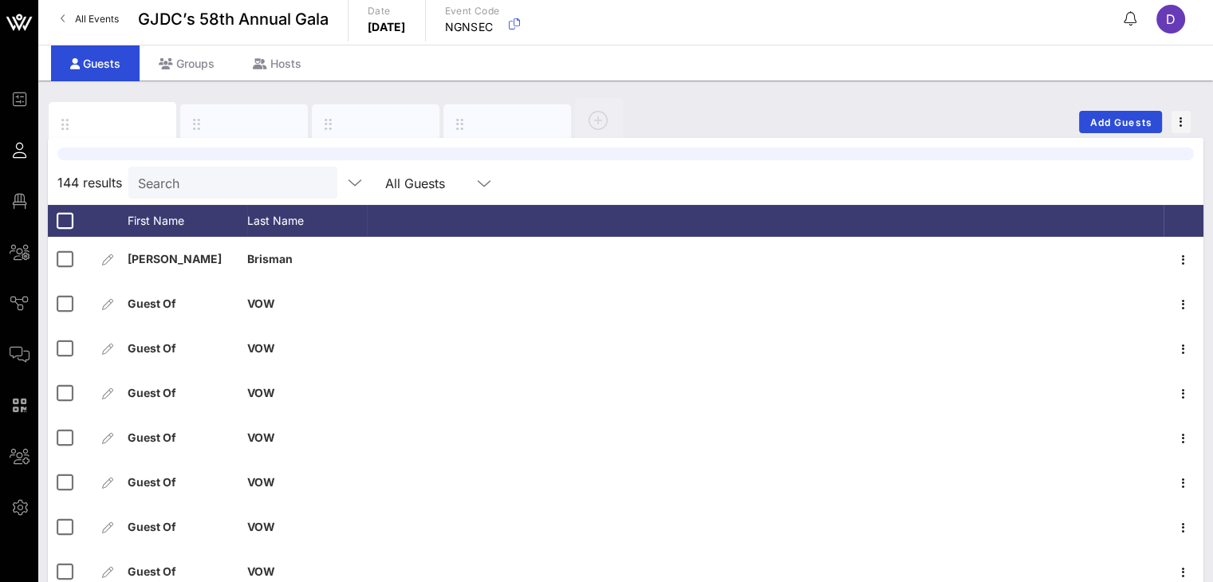
click at [431, 172] on div "All Guests" at bounding box center [428, 182] width 86 height 21
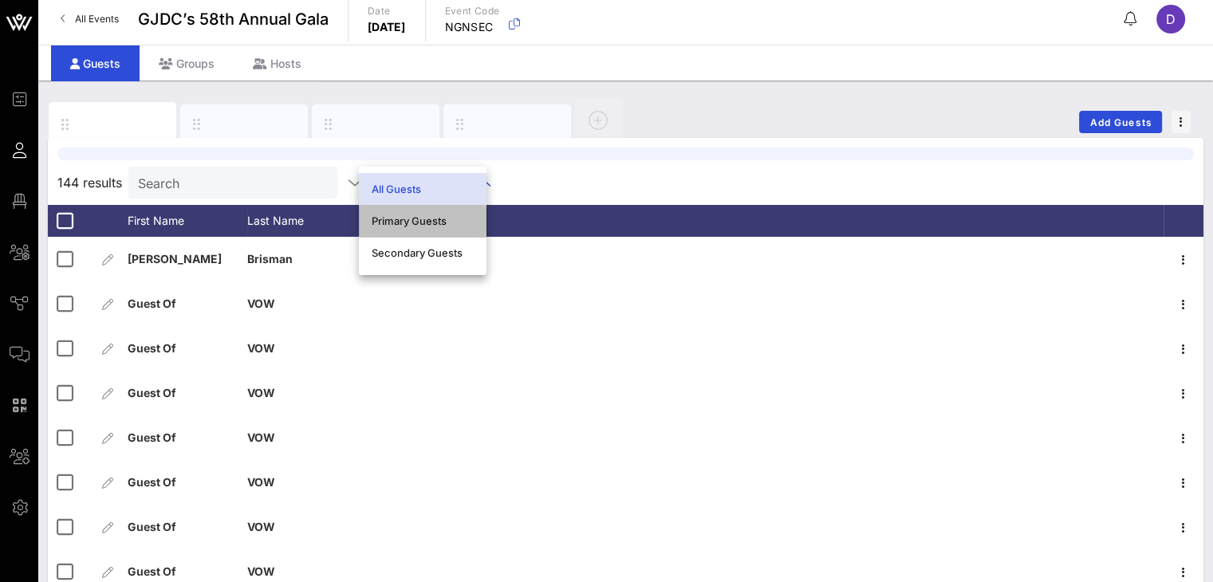
click at [456, 217] on div "Primary Guests" at bounding box center [423, 221] width 102 height 13
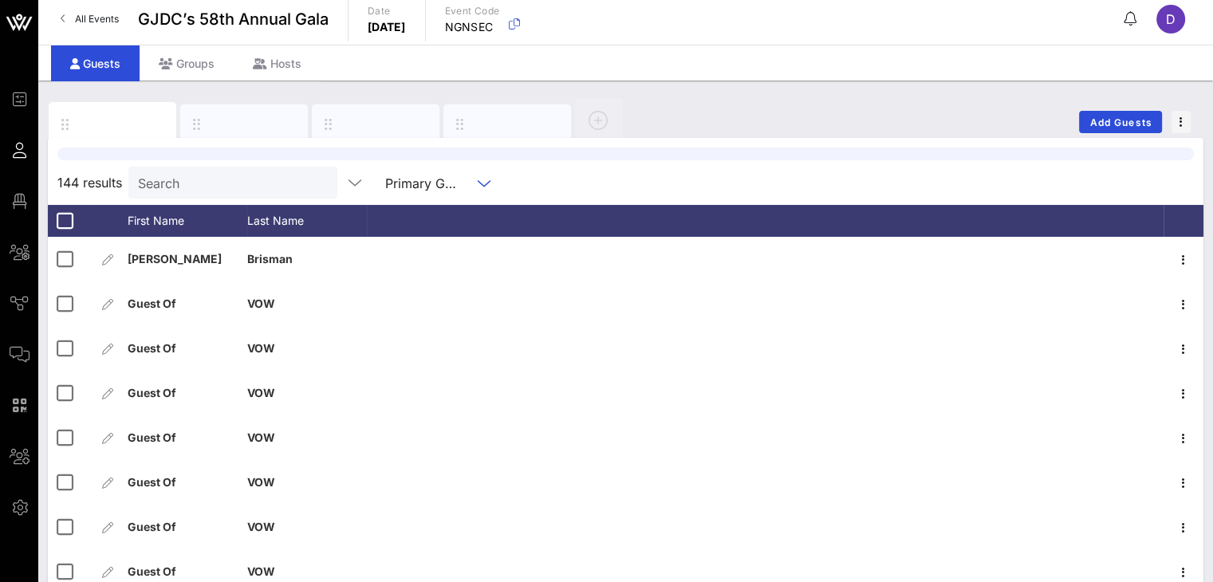
click at [433, 187] on div "Primary Guests" at bounding box center [423, 183] width 77 height 14
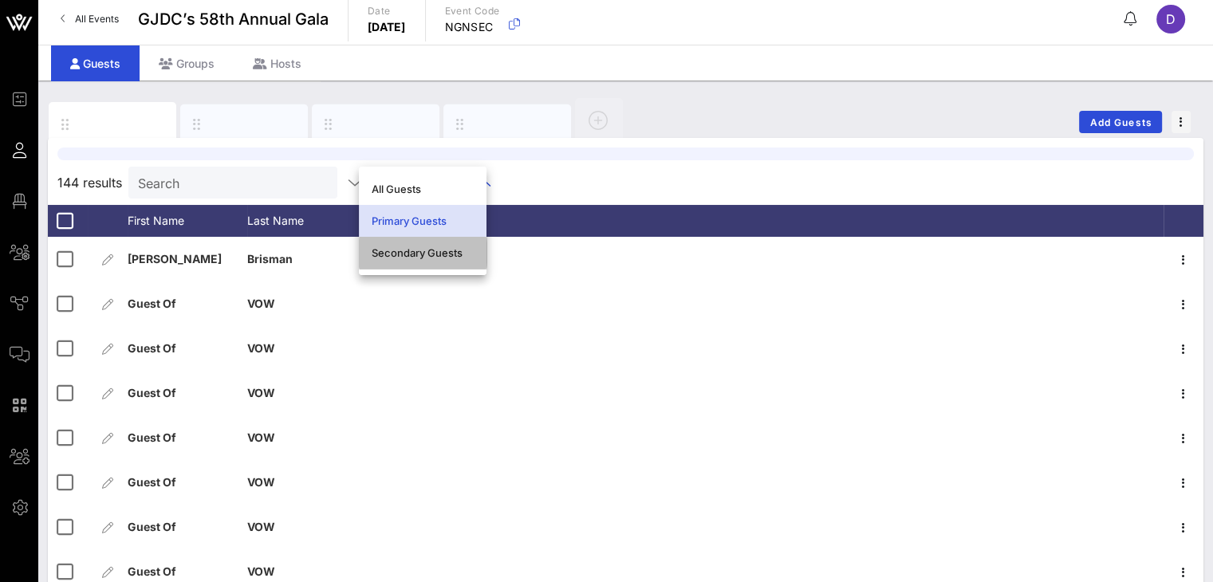
click at [431, 242] on div "Secondary Guests" at bounding box center [423, 253] width 102 height 26
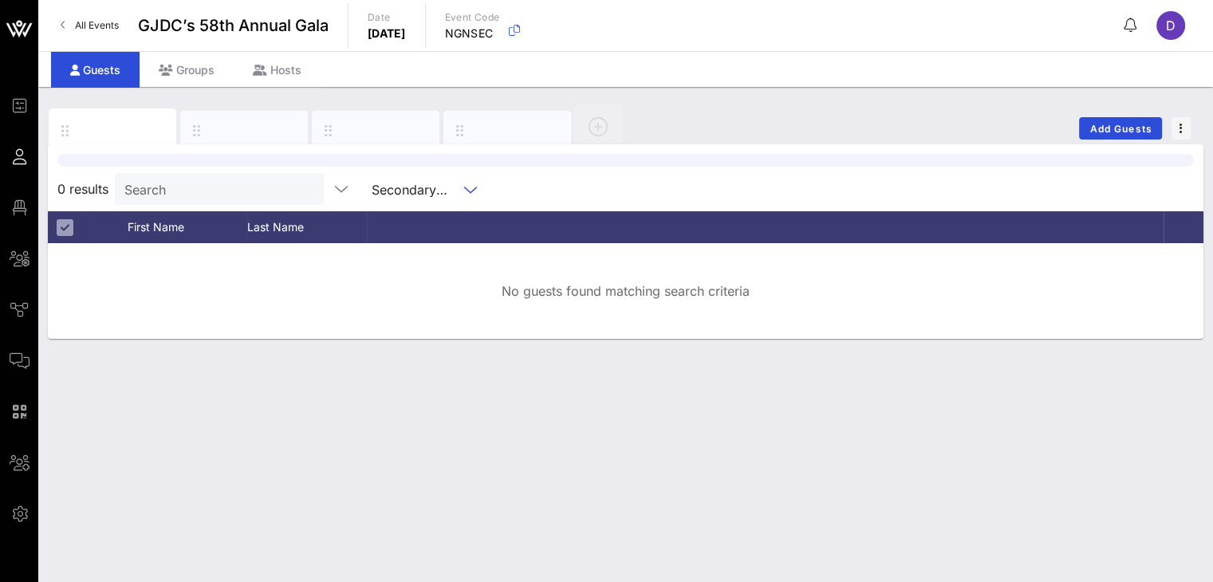
click at [409, 183] on div "Secondary Guests" at bounding box center [410, 190] width 77 height 14
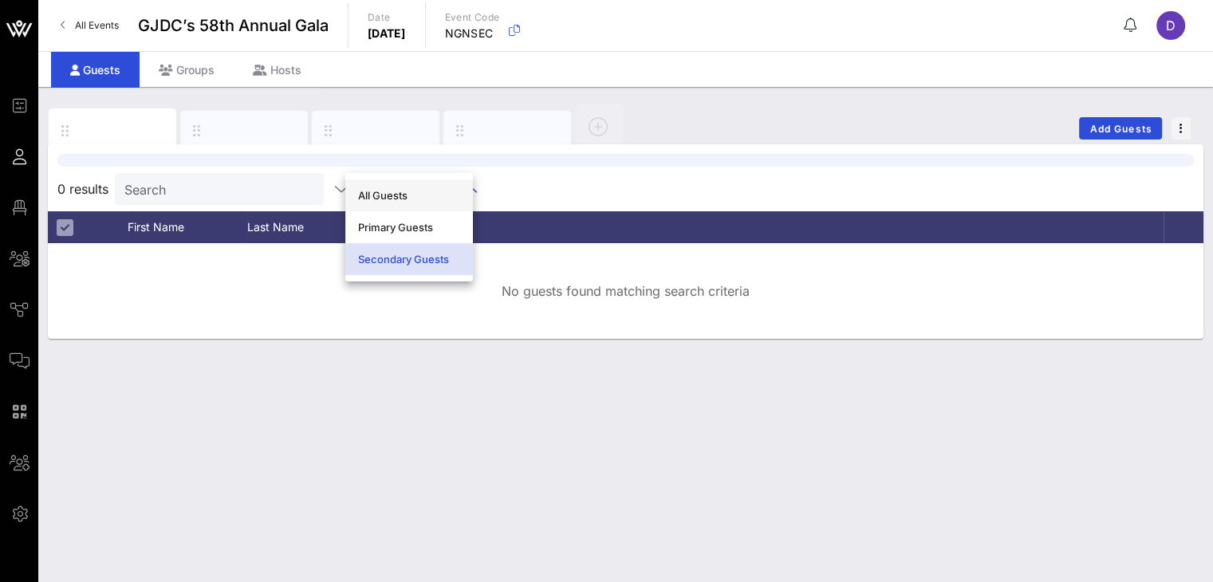
click at [376, 189] on div "All Guests" at bounding box center [409, 195] width 102 height 13
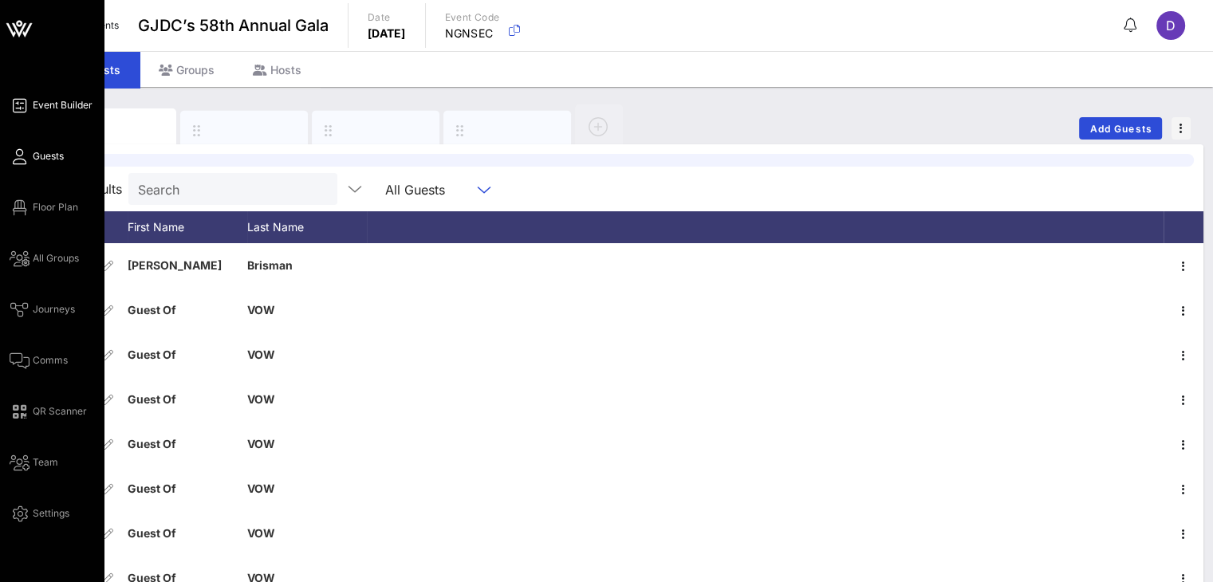
click at [67, 106] on span "Event Builder" at bounding box center [63, 105] width 60 height 14
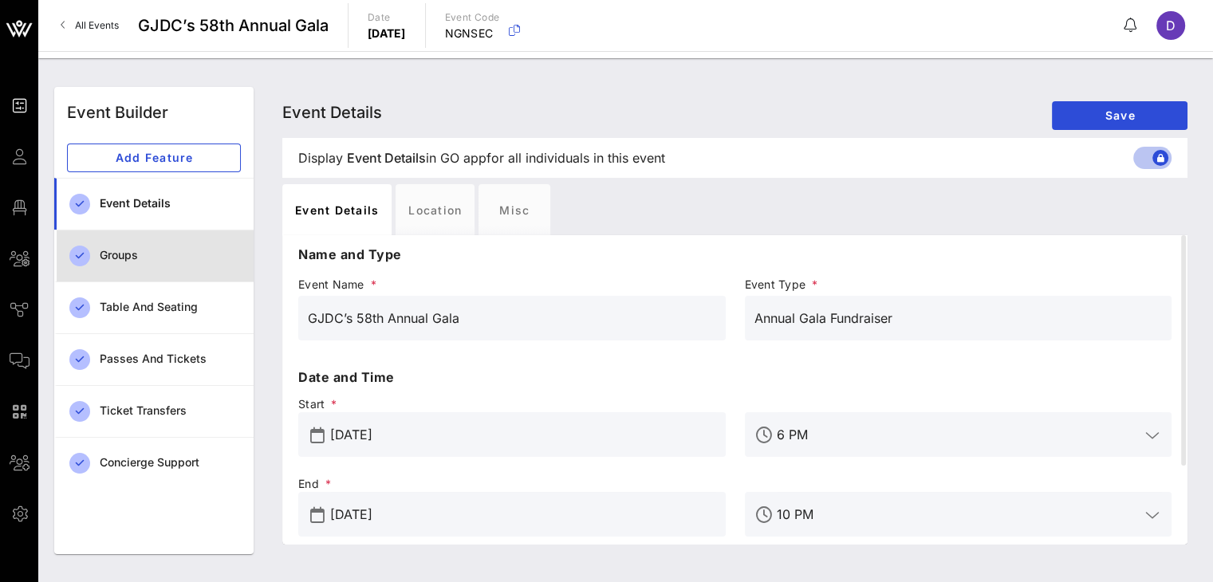
click at [164, 262] on div "Groups" at bounding box center [170, 255] width 141 height 33
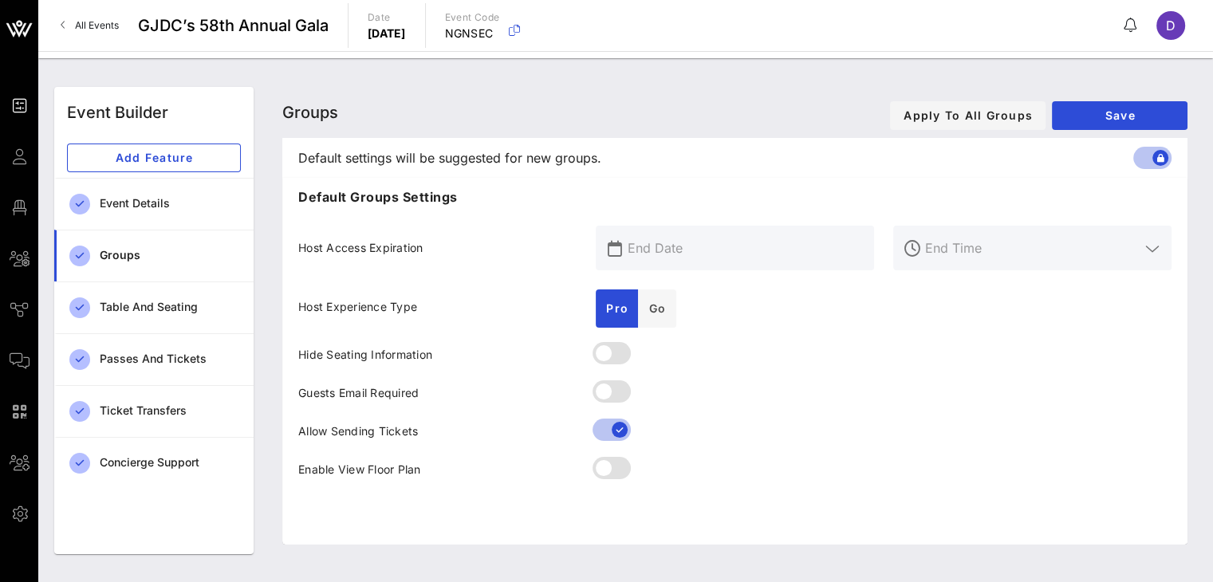
click at [730, 250] on input "text" at bounding box center [746, 248] width 237 height 26
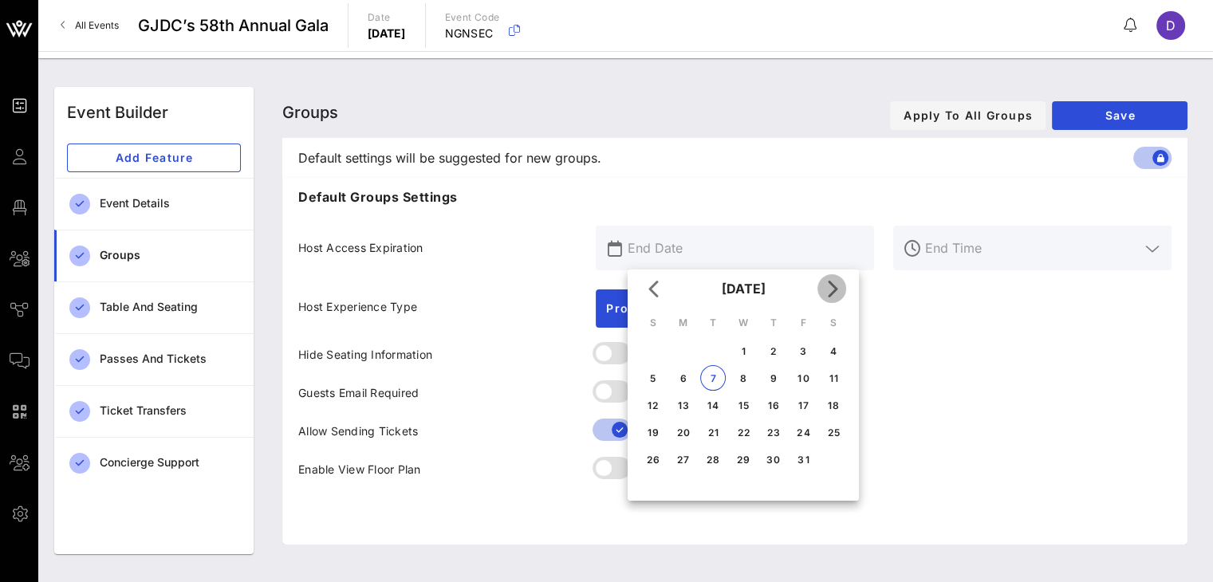
click at [836, 301] on button "Next month" at bounding box center [831, 288] width 29 height 29
click at [769, 428] on div "20" at bounding box center [774, 433] width 26 height 12
type input "[DATE]"
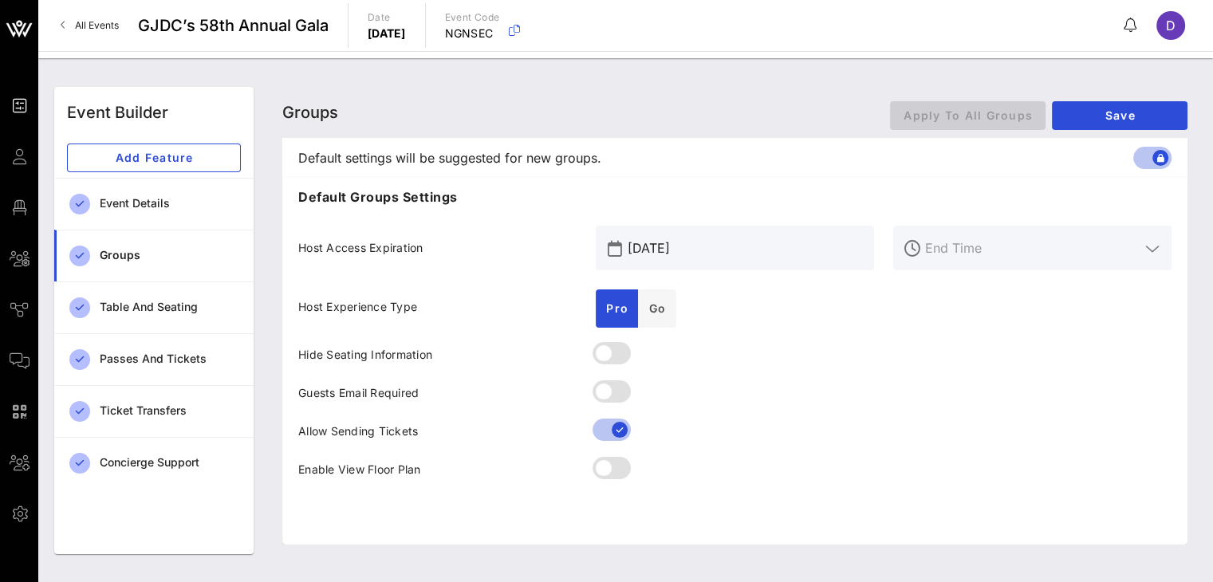
click at [998, 262] on div at bounding box center [1043, 248] width 237 height 45
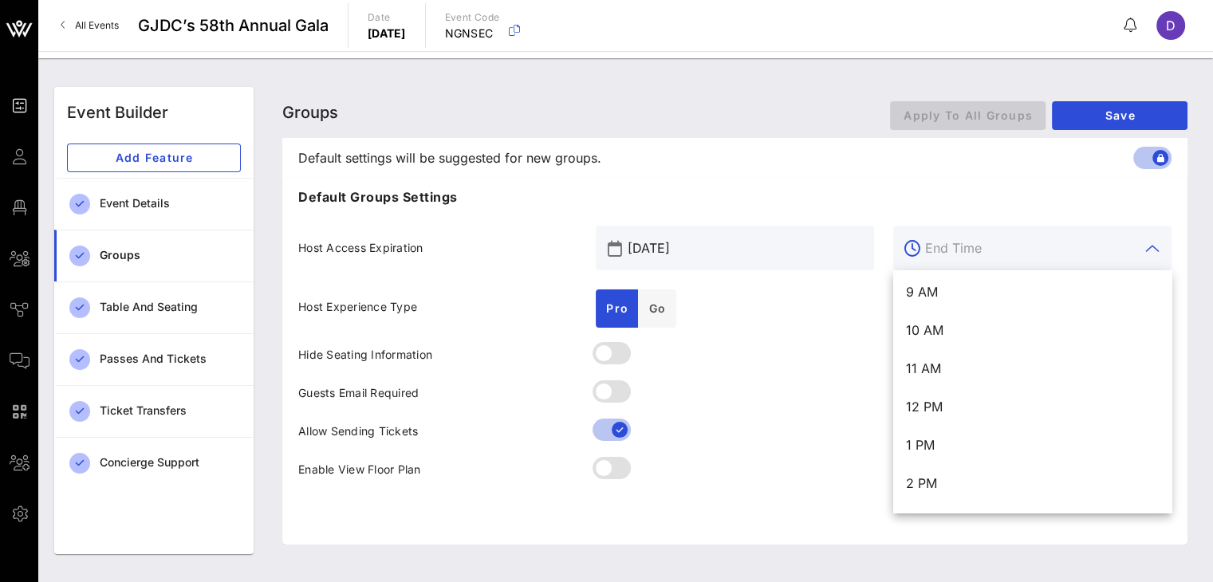
scroll to position [347, 0]
click at [951, 409] on div "12 PM" at bounding box center [1032, 407] width 253 height 15
type input "12 PM"
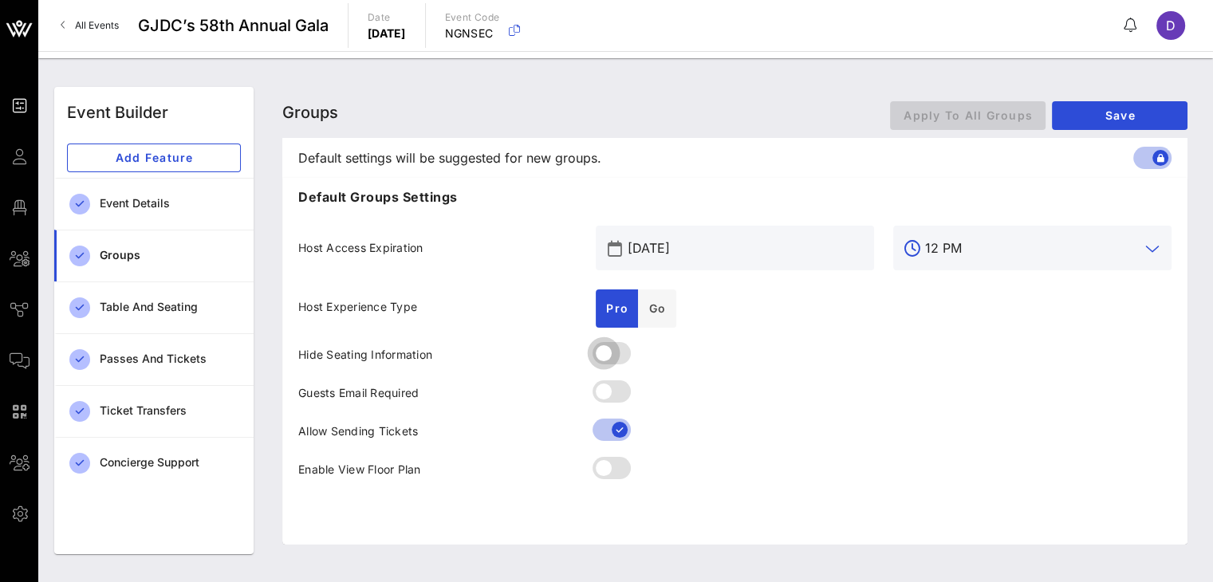
click at [617, 348] on div at bounding box center [603, 353] width 27 height 27
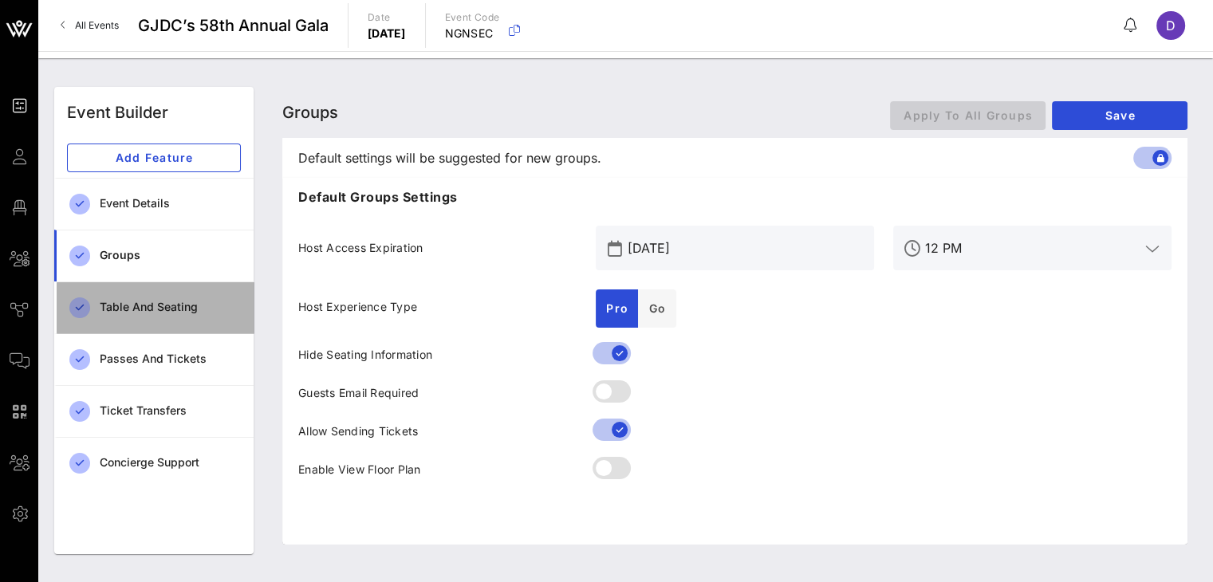
click at [172, 308] on div "Table and Seating" at bounding box center [170, 308] width 141 height 14
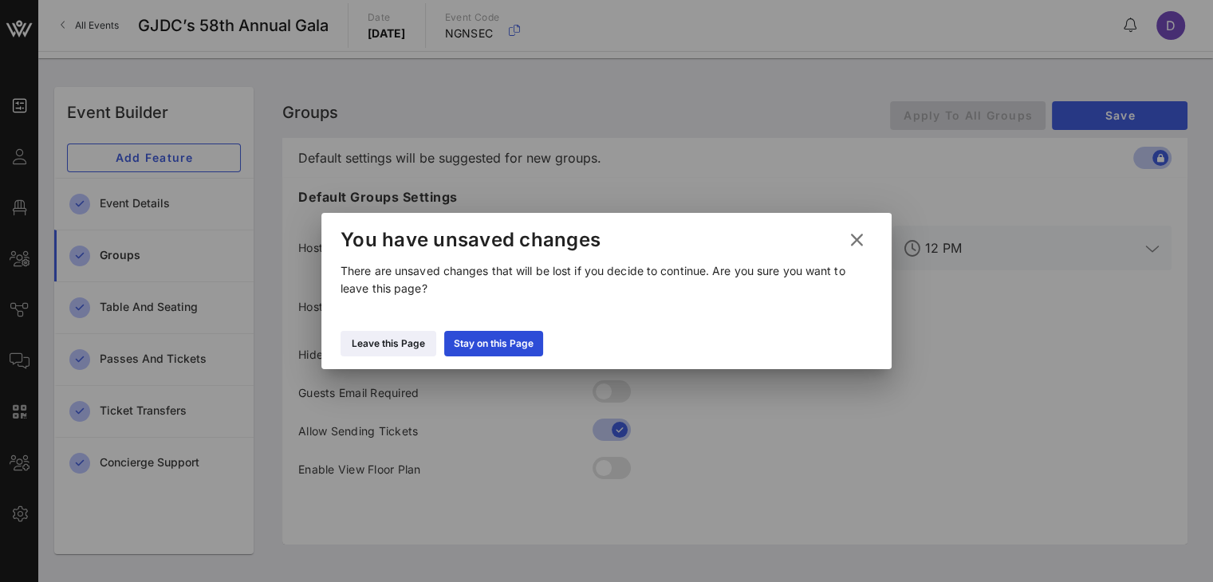
click at [863, 233] on icon at bounding box center [856, 240] width 22 height 20
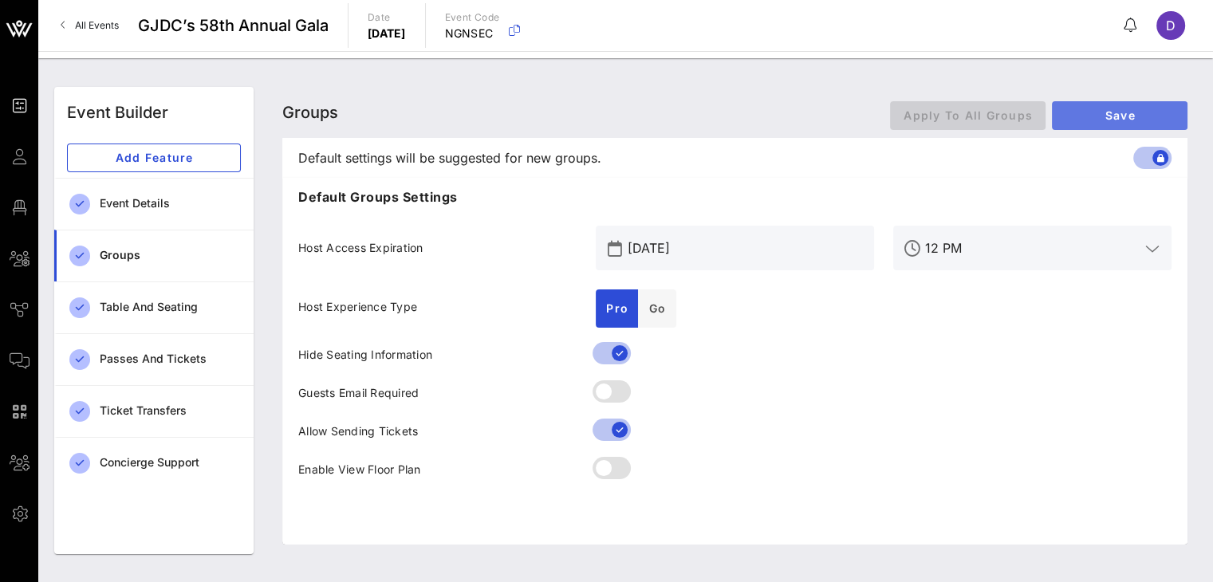
click at [1140, 119] on span "Save" at bounding box center [1120, 115] width 110 height 14
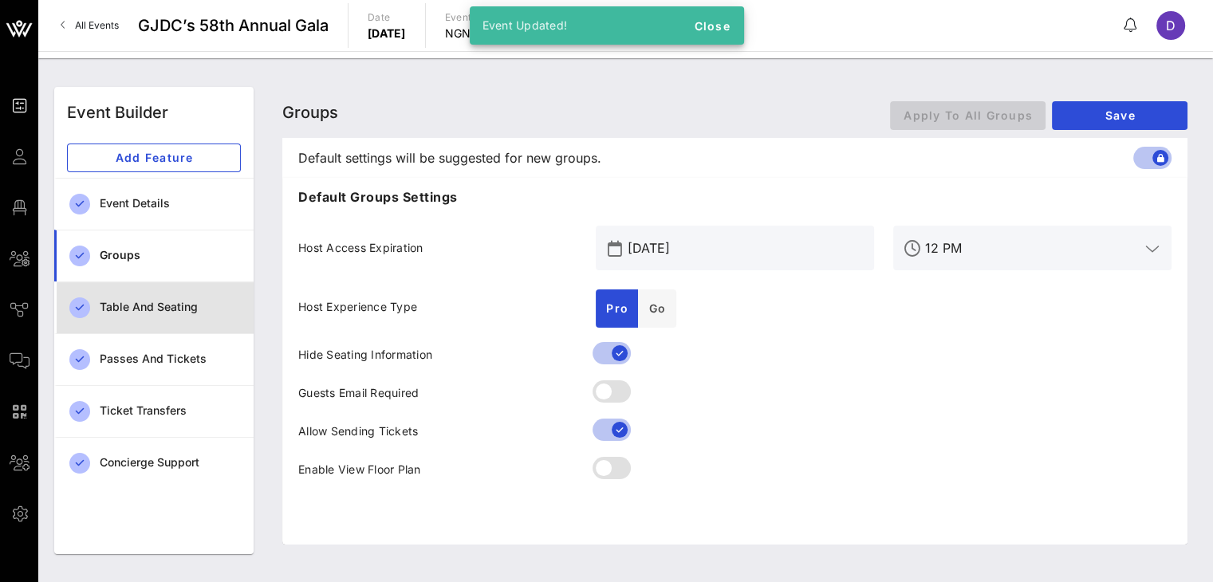
click at [140, 318] on div "Table and Seating" at bounding box center [170, 307] width 141 height 33
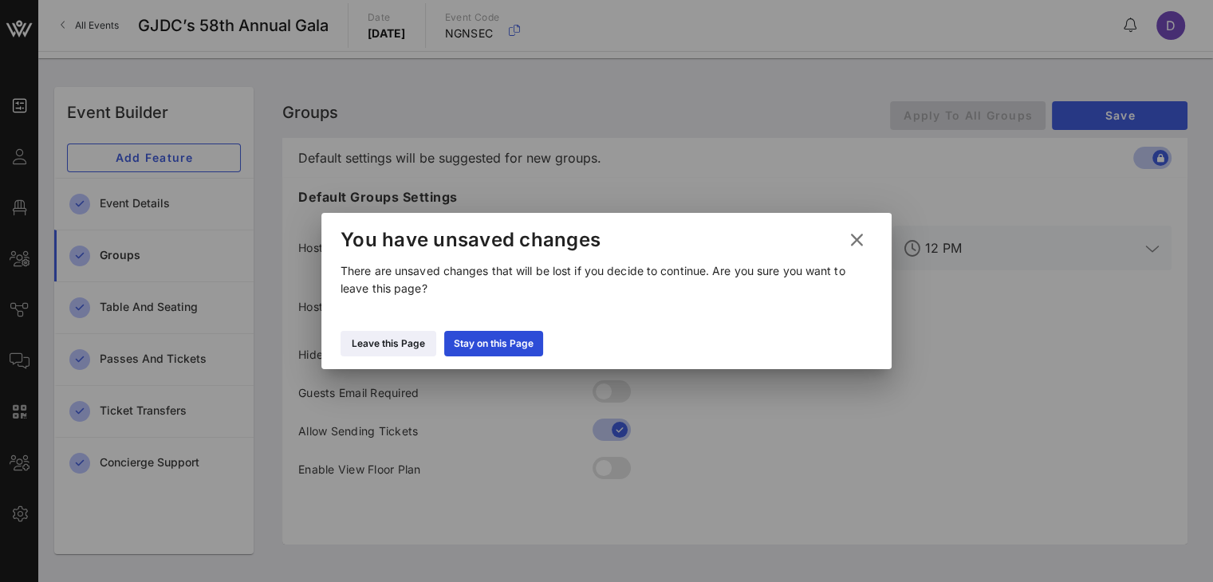
click at [854, 239] on icon at bounding box center [856, 241] width 23 height 22
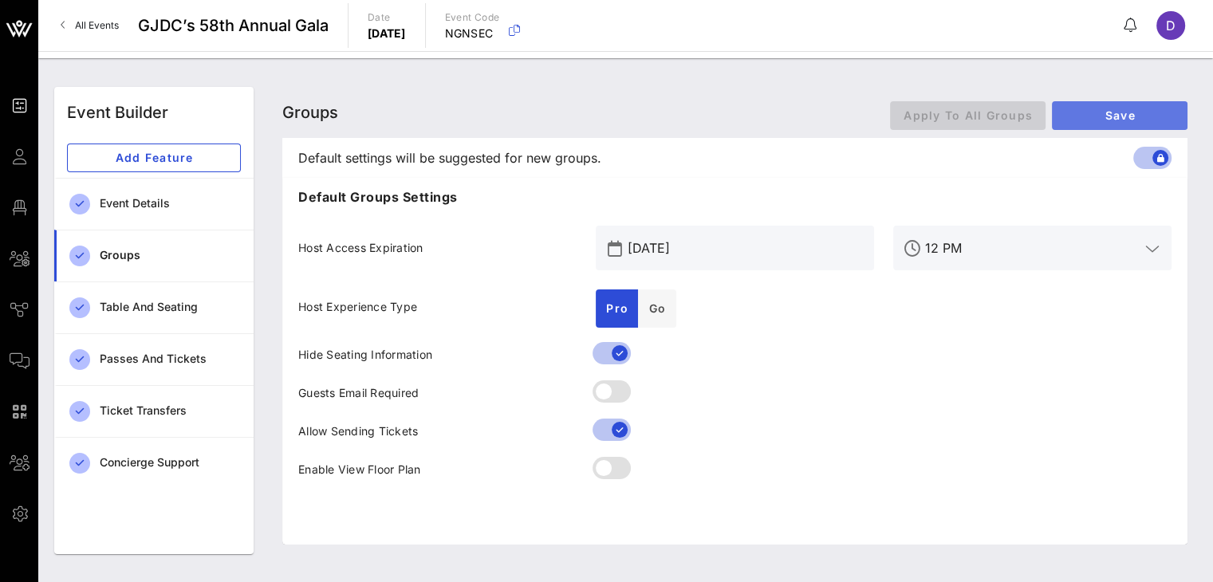
click at [1139, 120] on span "Save" at bounding box center [1120, 115] width 110 height 14
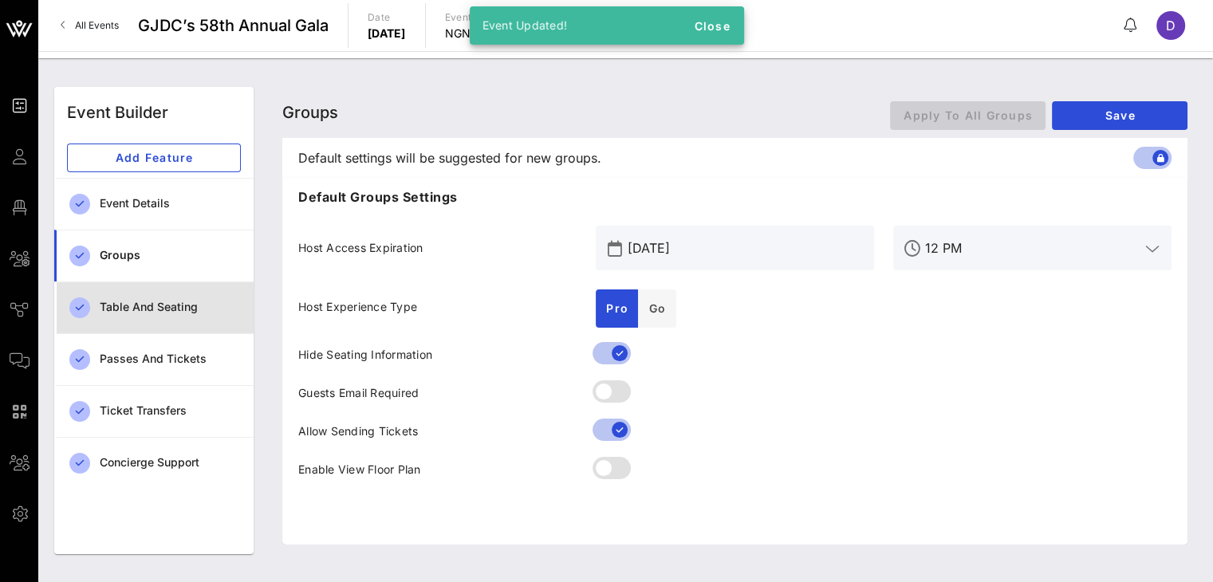
click at [147, 299] on div "Table and Seating" at bounding box center [170, 307] width 141 height 33
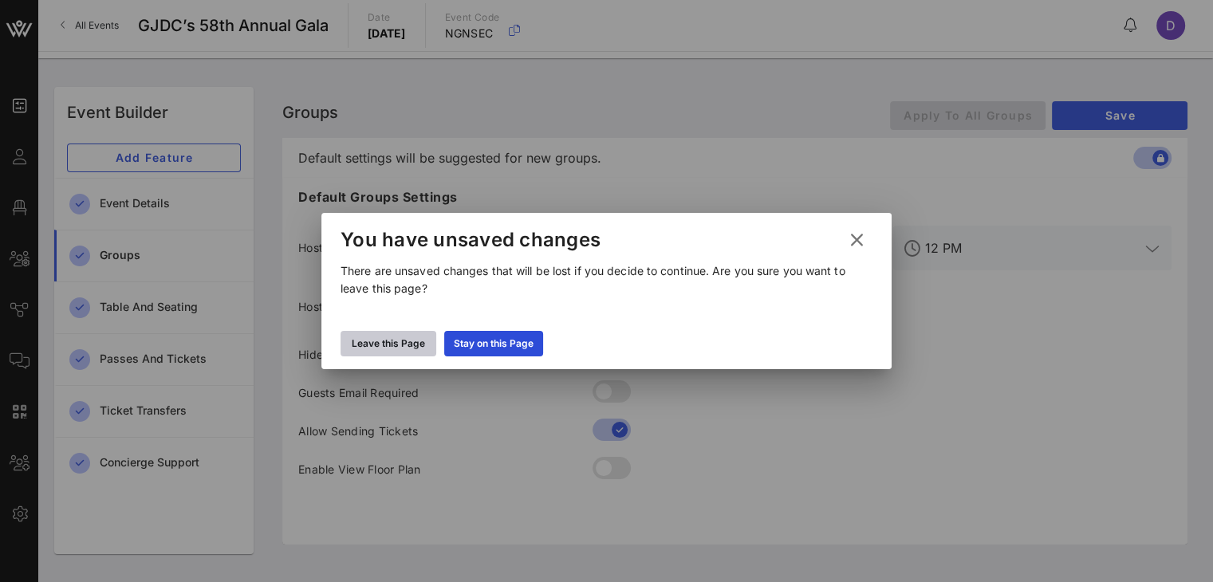
click at [372, 339] on div "Leave this Page" at bounding box center [388, 344] width 73 height 16
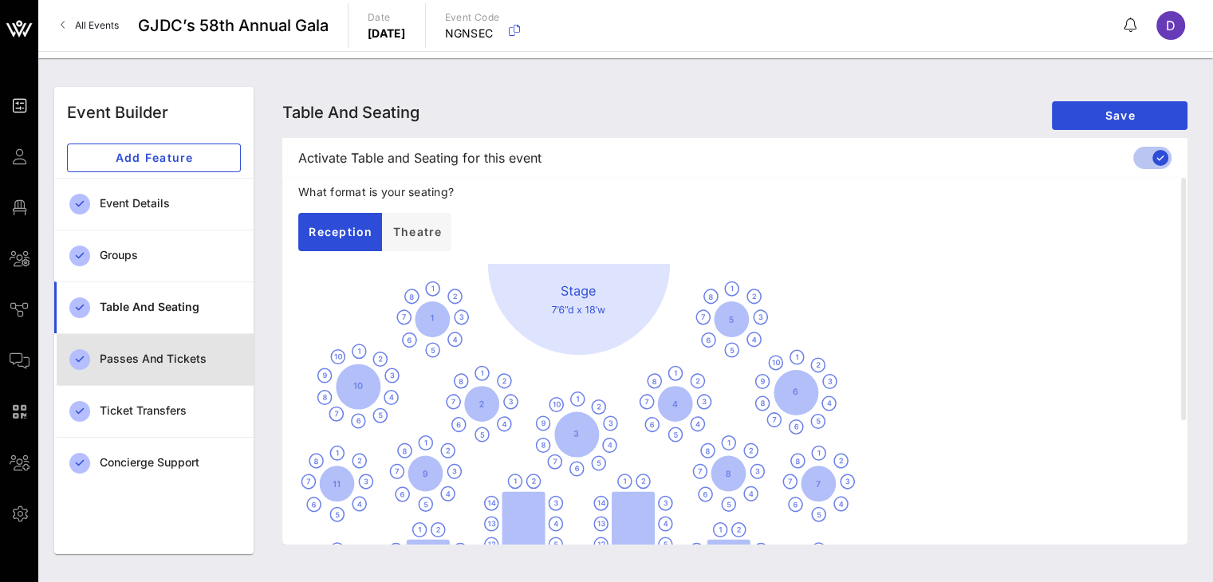
click at [164, 351] on div "Passes and Tickets" at bounding box center [170, 359] width 141 height 33
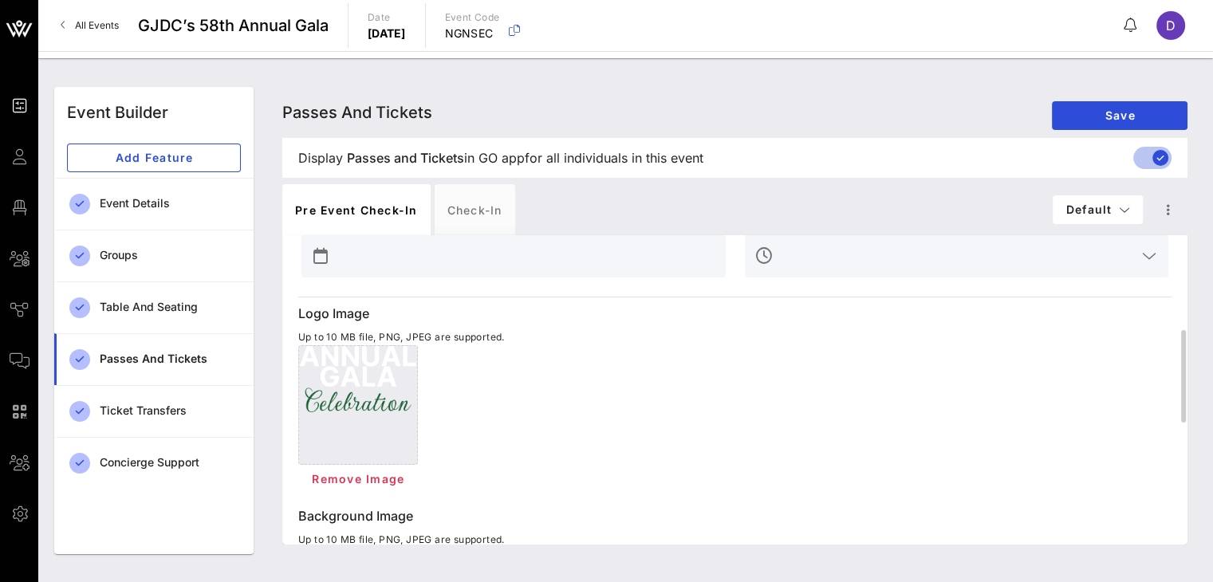
scroll to position [398, 0]
click at [352, 482] on span "Remove Image" at bounding box center [357, 479] width 93 height 14
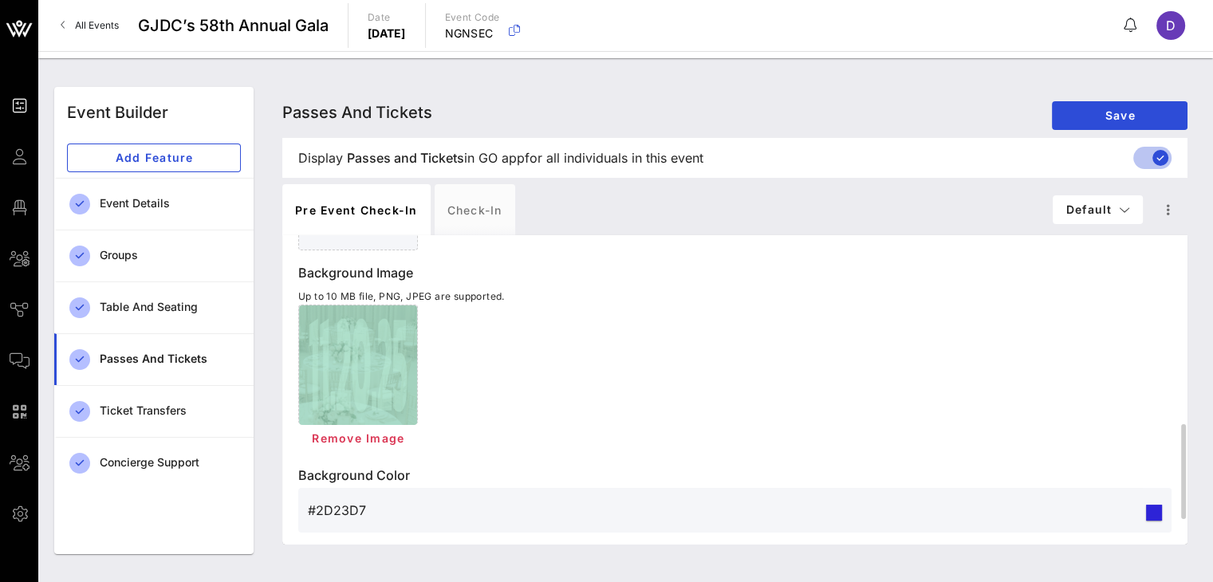
scroll to position [613, 0]
click at [370, 447] on button "Remove Image" at bounding box center [357, 437] width 119 height 29
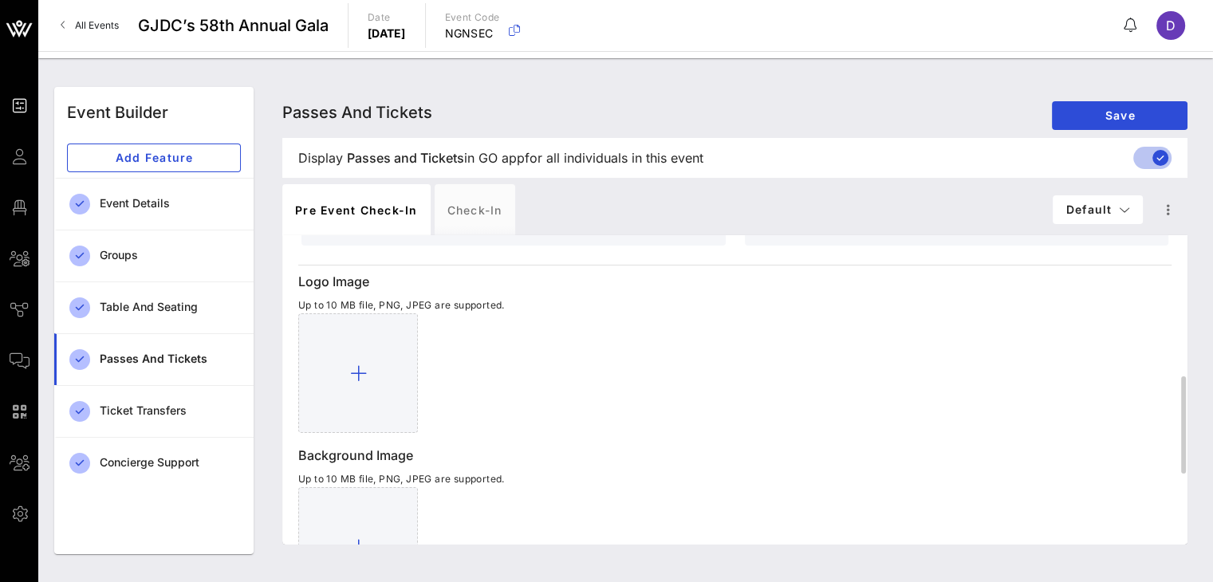
scroll to position [421, 0]
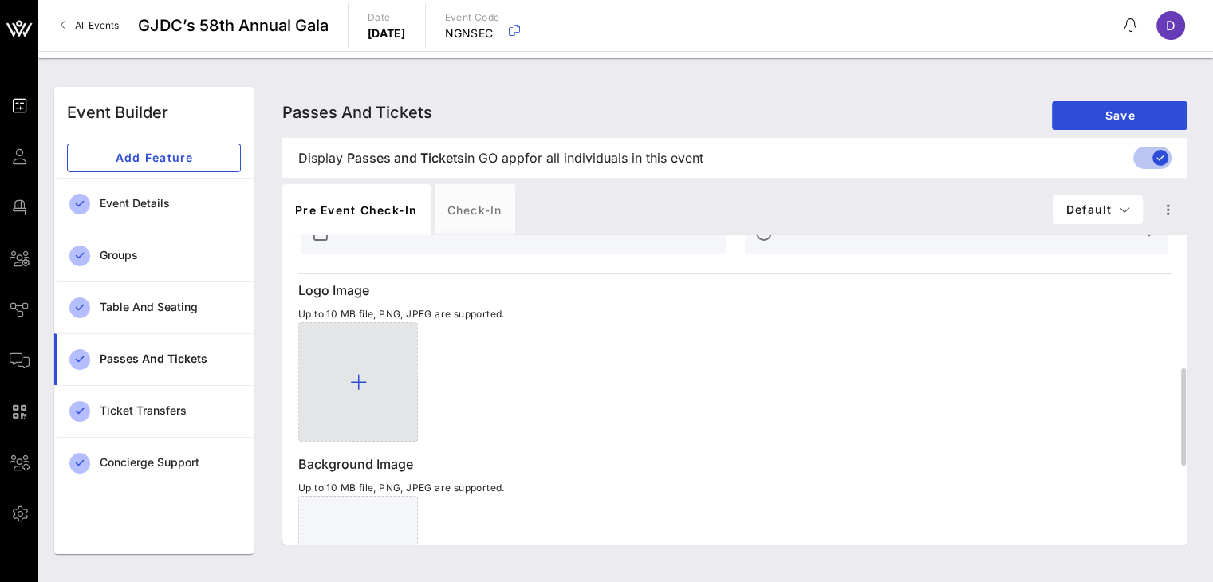
click at [345, 380] on div at bounding box center [358, 382] width 120 height 120
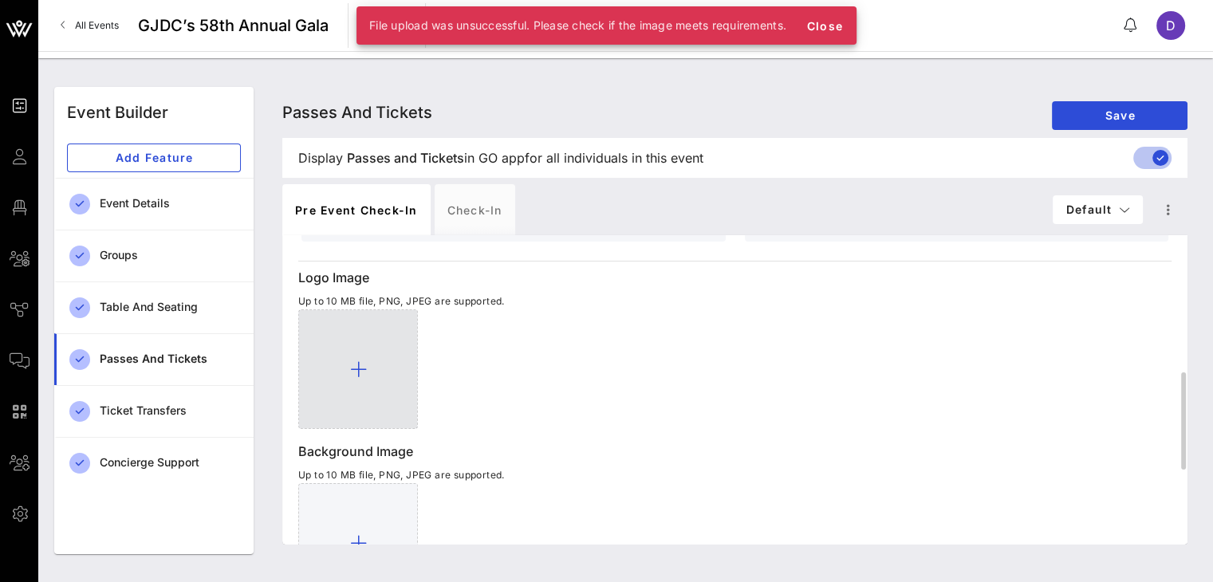
scroll to position [435, 0]
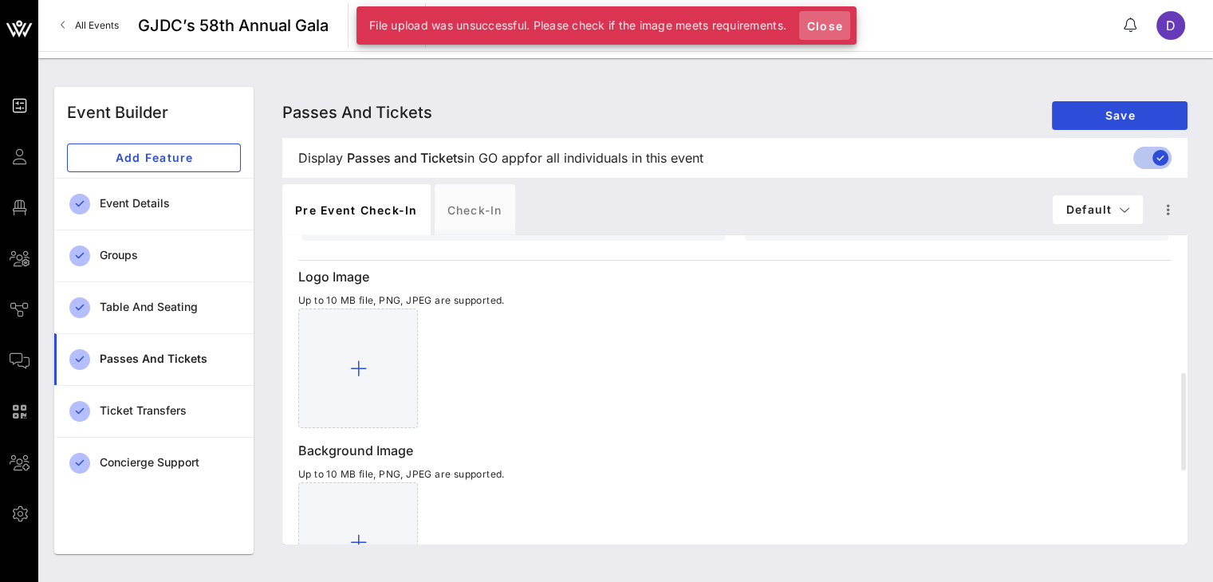
click at [831, 26] on span "Close" at bounding box center [824, 26] width 38 height 14
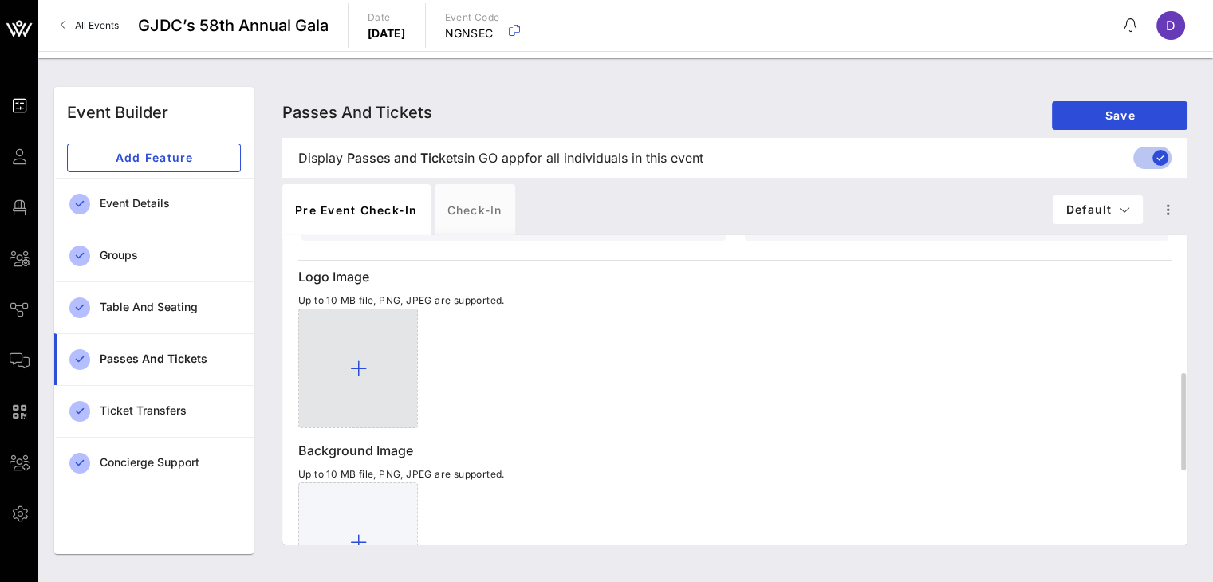
click at [370, 352] on div at bounding box center [358, 369] width 120 height 120
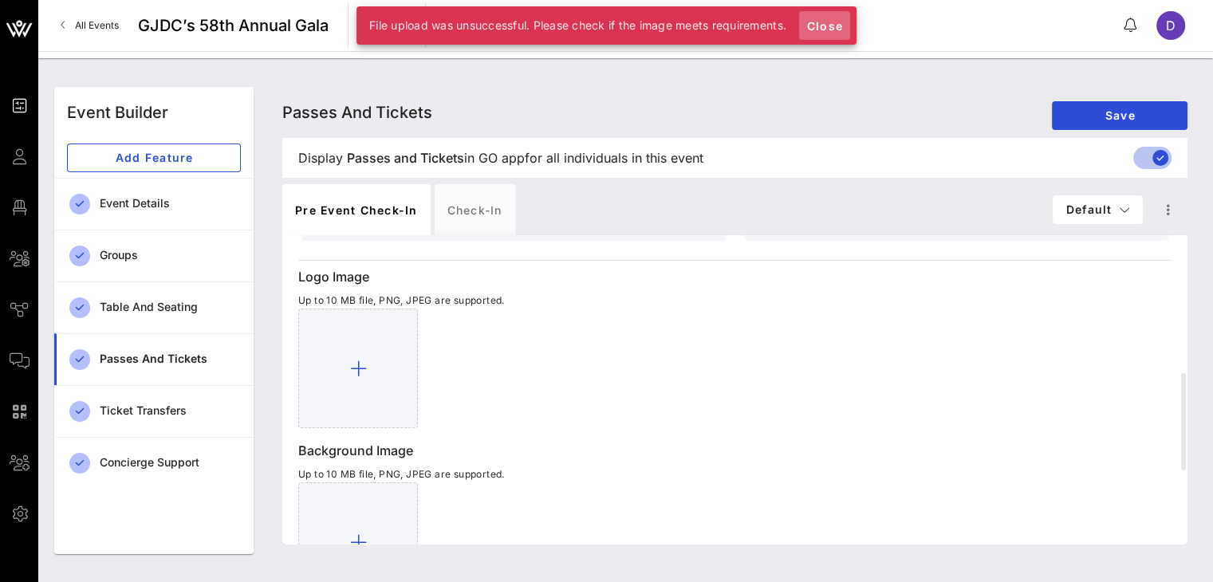
click at [835, 29] on span "Close" at bounding box center [824, 26] width 38 height 14
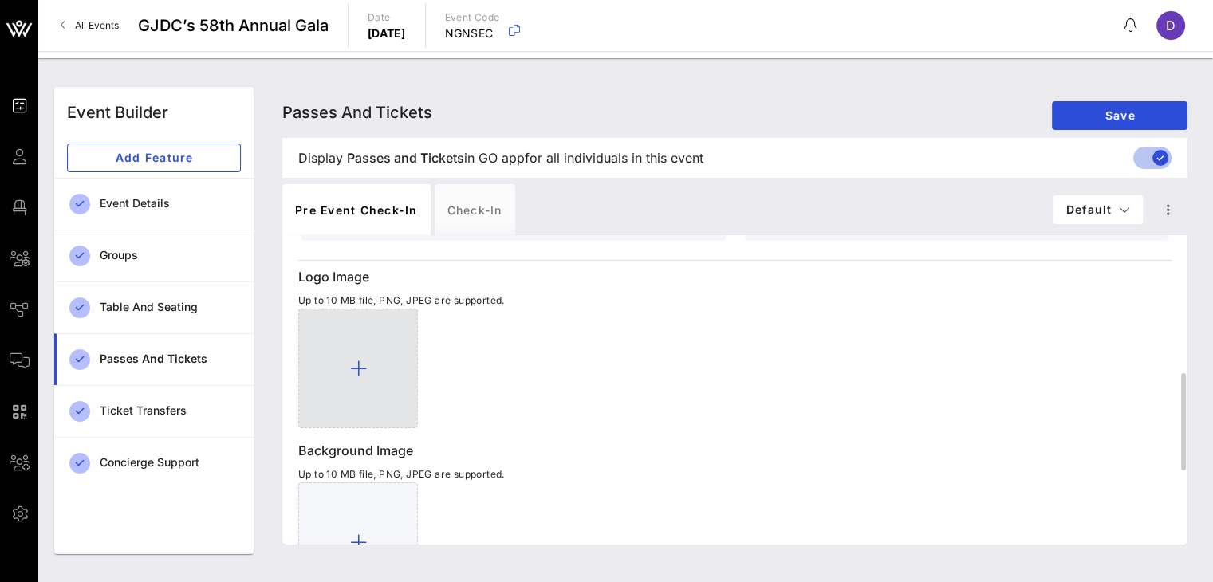
click at [357, 394] on div at bounding box center [358, 369] width 120 height 120
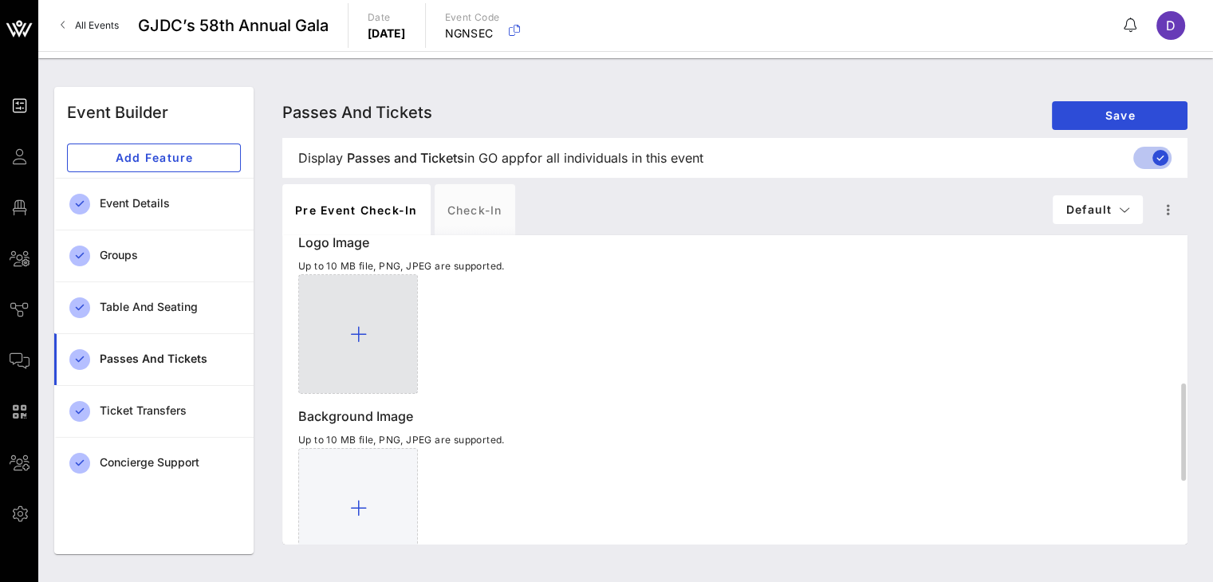
scroll to position [468, 0]
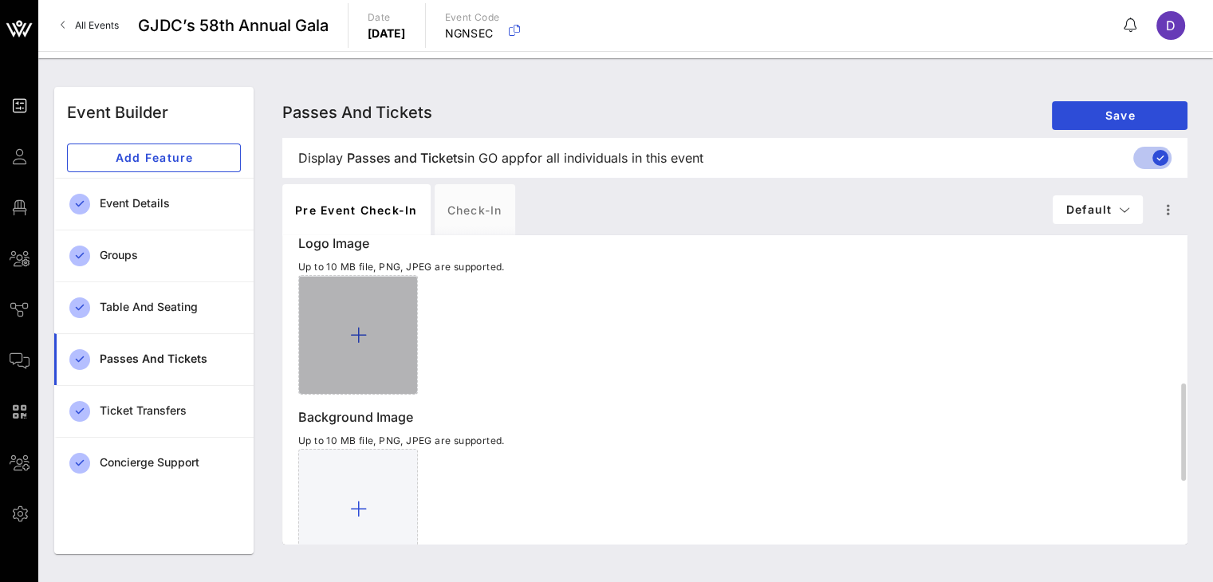
click at [380, 330] on div at bounding box center [358, 335] width 120 height 120
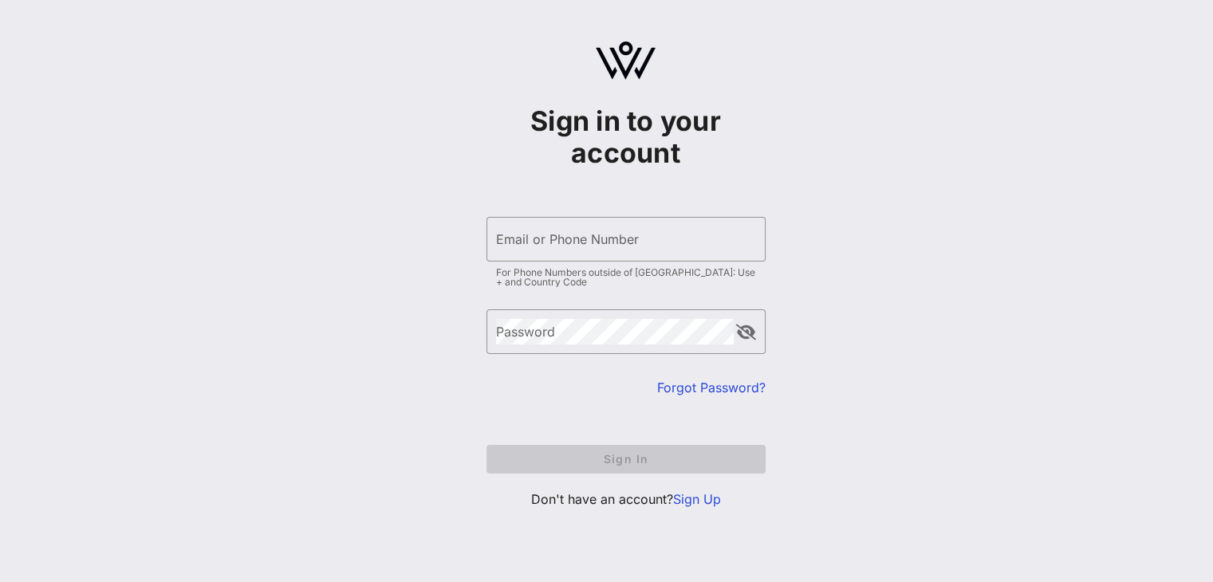
type input "dmontesino@gjdc.org"
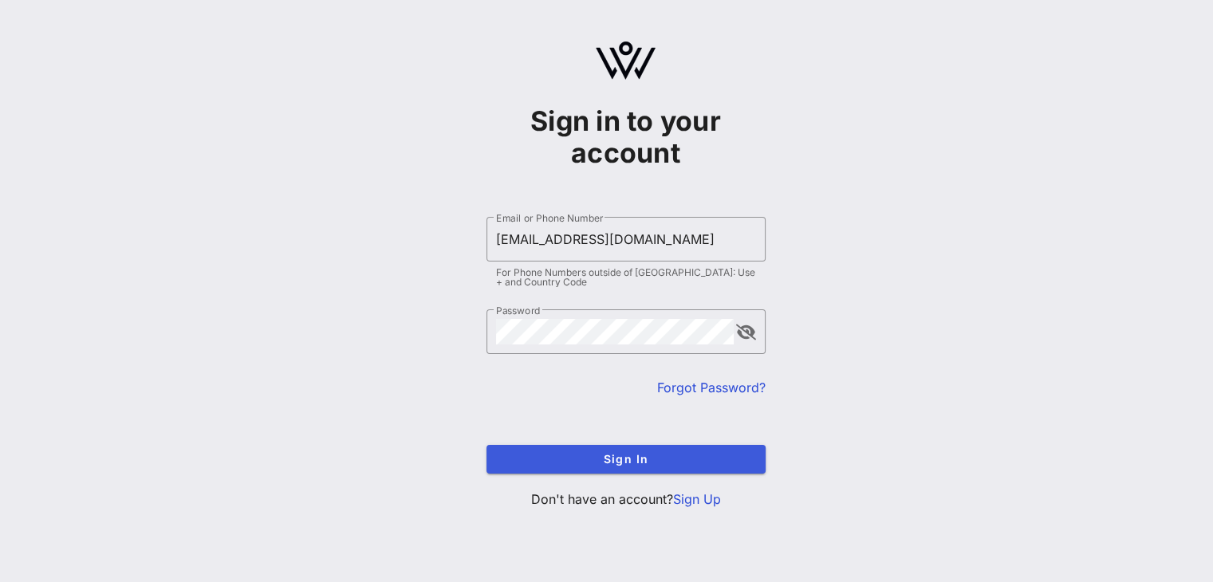
click at [621, 463] on form "​ Email or Phone Number dmontesino@gjdc.org For Phone Numbers outside of US: Us…" at bounding box center [625, 345] width 279 height 289
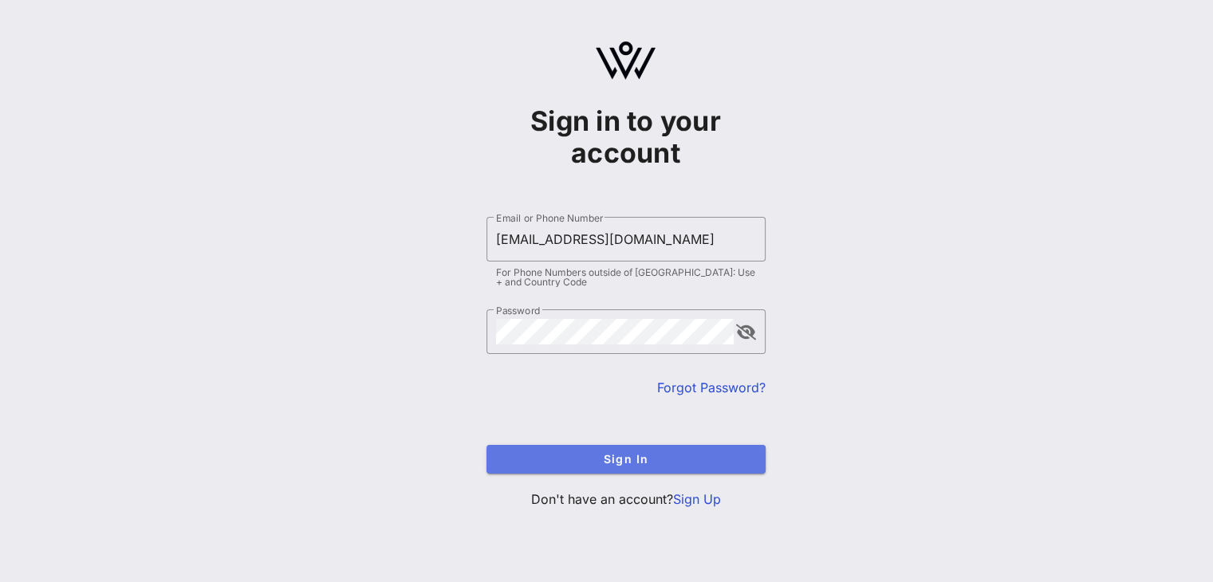
click at [651, 450] on button "Sign In" at bounding box center [625, 459] width 279 height 29
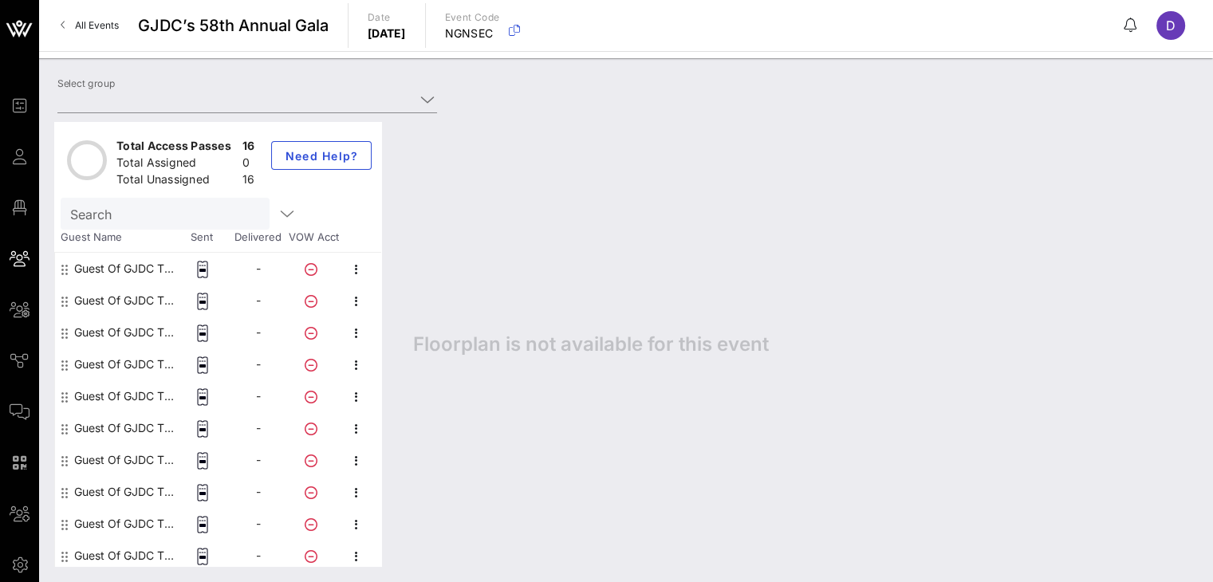
type input "GJDC TEST (Innovator Sponsor) [[PERSON_NAME], [PERSON_NAME][EMAIL_ADDRESS][DOMA…"
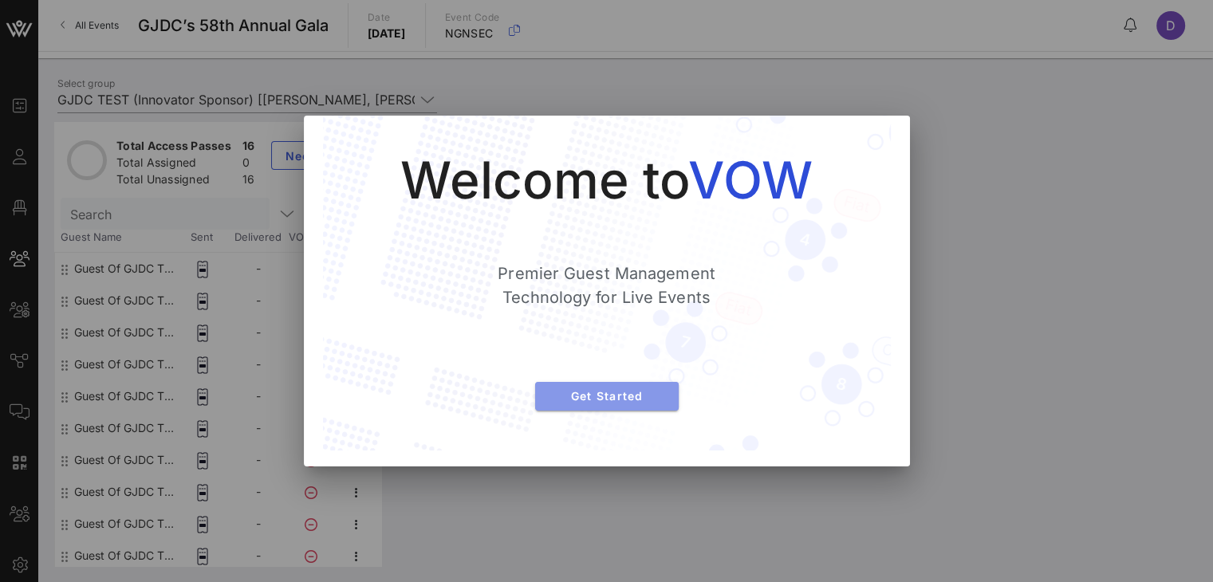
click at [635, 393] on span "Get Started" at bounding box center [607, 396] width 118 height 14
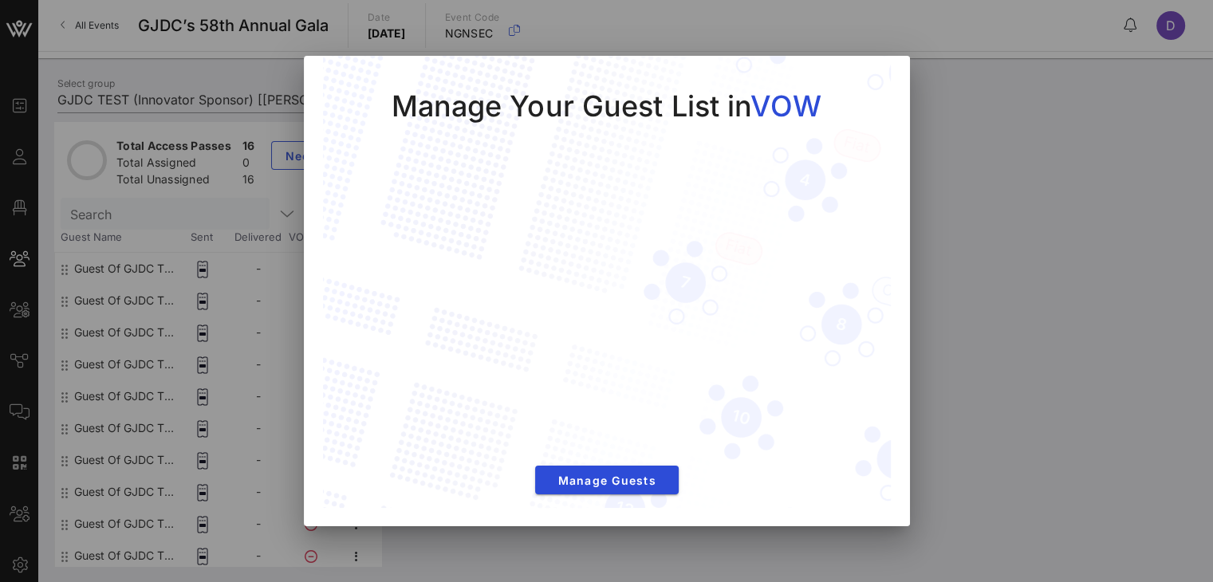
click at [1069, 37] on div at bounding box center [606, 291] width 1213 height 582
click at [616, 482] on span "Manage Guests" at bounding box center [607, 481] width 118 height 14
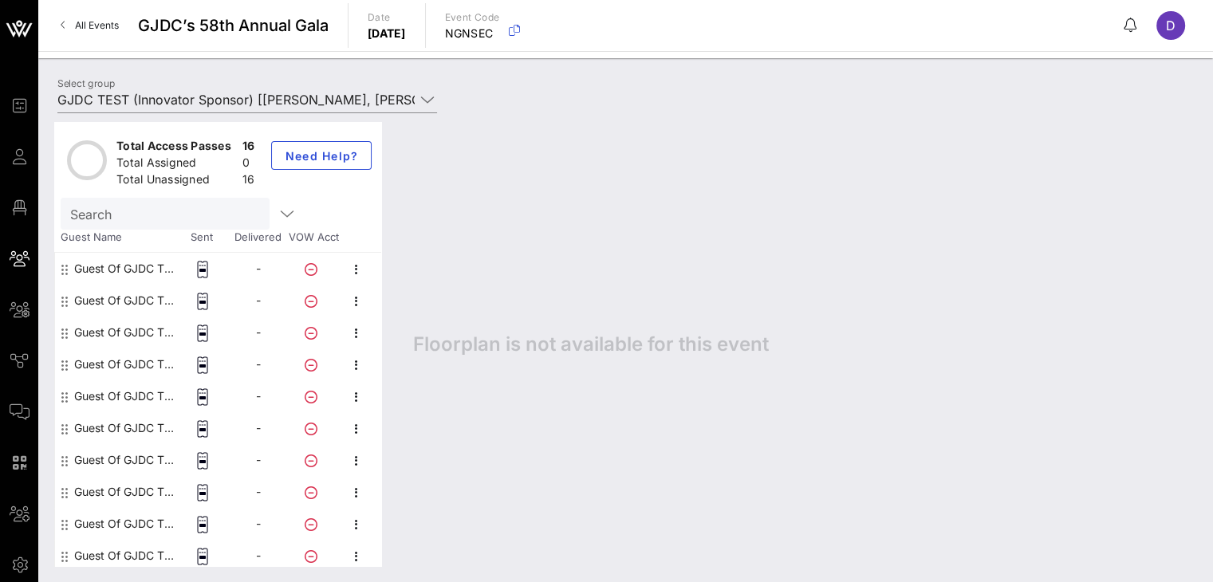
click at [1170, 32] on span "D" at bounding box center [1171, 26] width 10 height 16
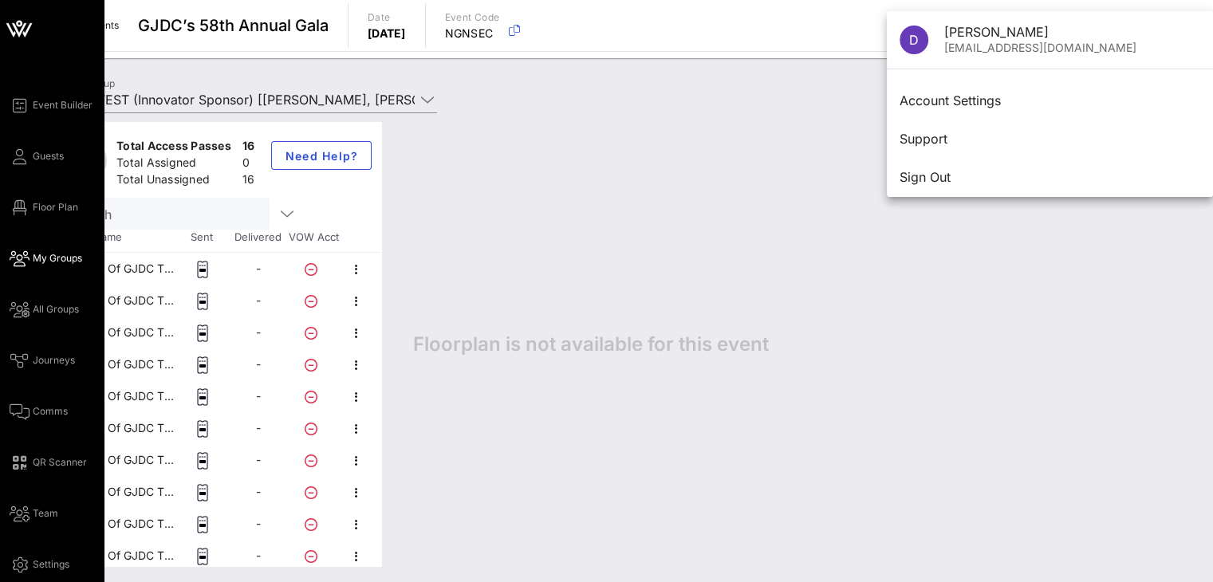
click at [52, 256] on span "My Groups" at bounding box center [57, 258] width 49 height 14
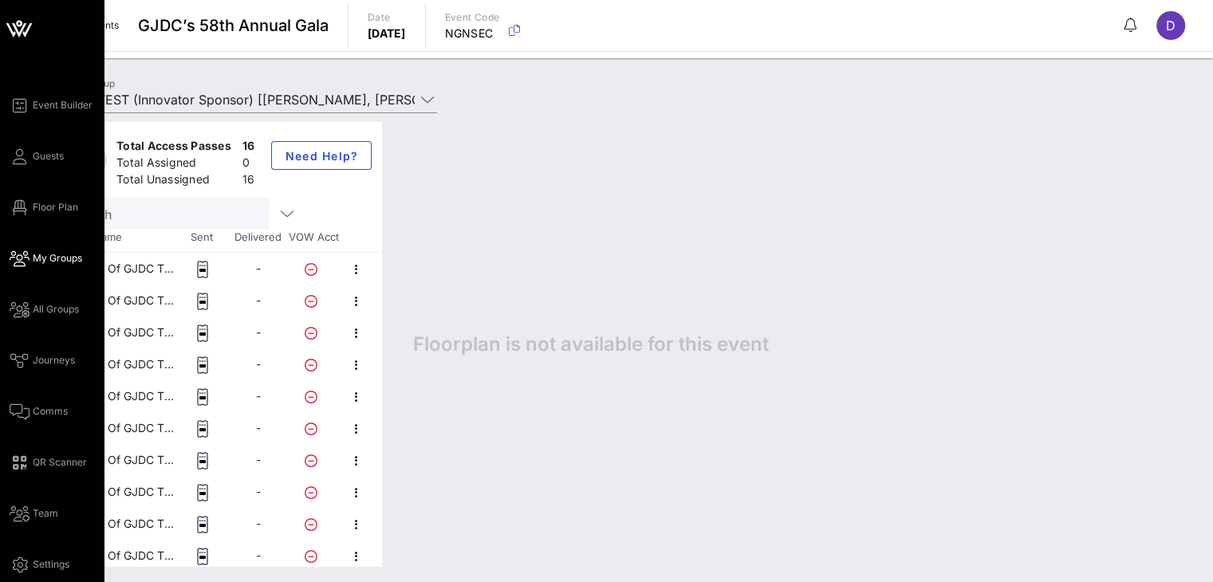
click at [52, 256] on span "My Groups" at bounding box center [57, 258] width 49 height 14
click at [54, 200] on span "Floor Plan" at bounding box center [55, 207] width 45 height 14
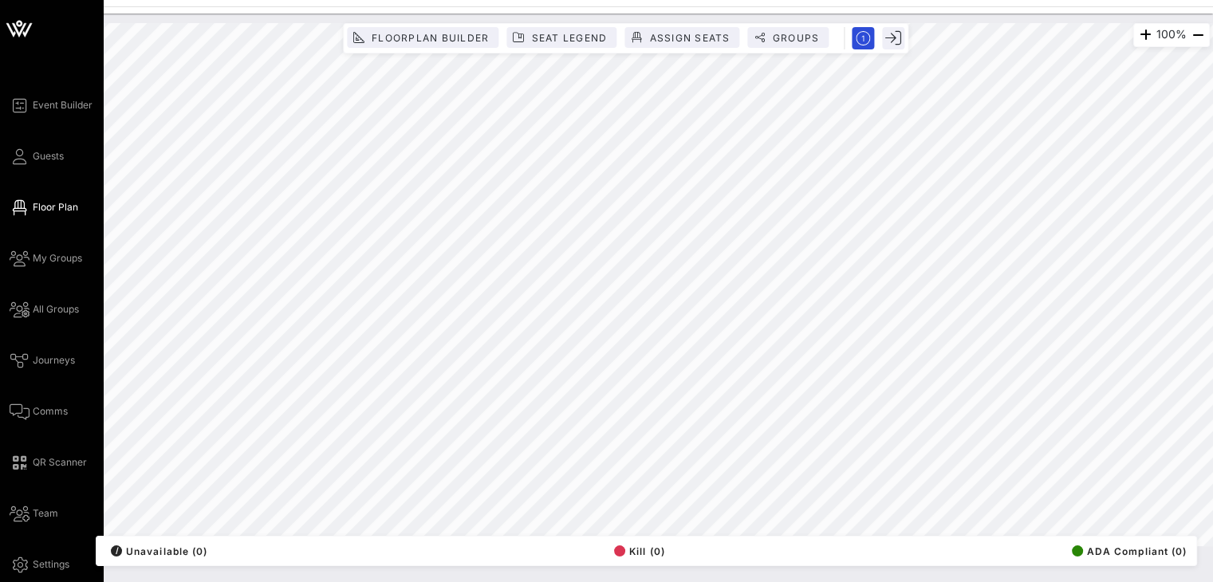
click at [41, 279] on div "Event Builder Guests Floor Plan My Groups All Groups Journeys Comms QR Scanner …" at bounding box center [57, 335] width 94 height 478
click at [31, 262] on link "My Groups" at bounding box center [46, 258] width 73 height 19
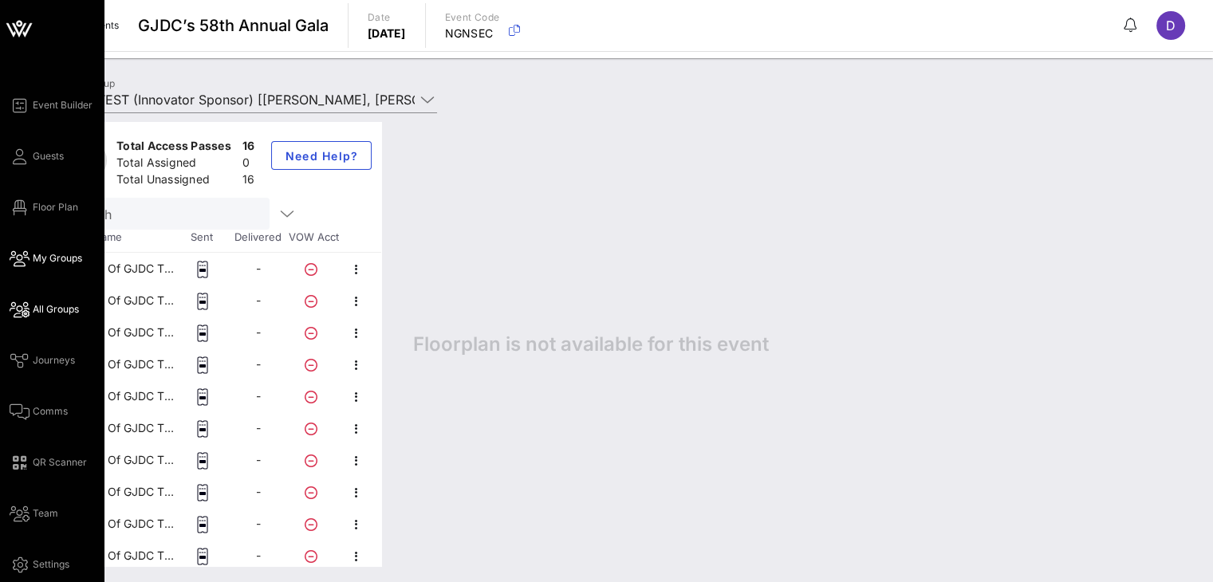
click at [51, 309] on span "All Groups" at bounding box center [56, 309] width 46 height 14
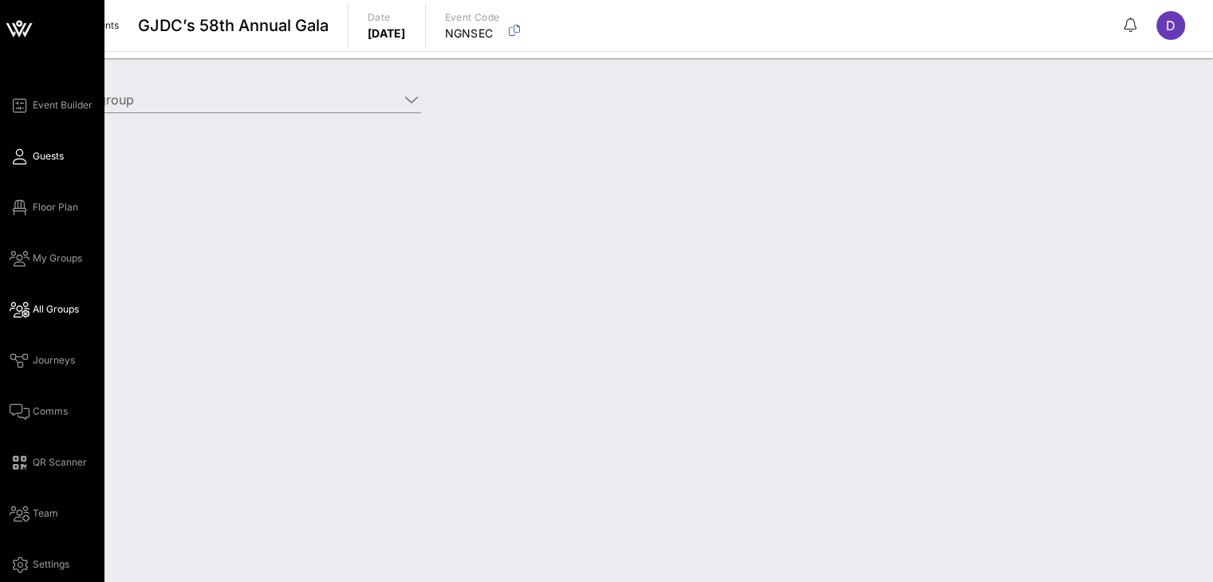
click at [38, 159] on span "Guests" at bounding box center [48, 156] width 31 height 14
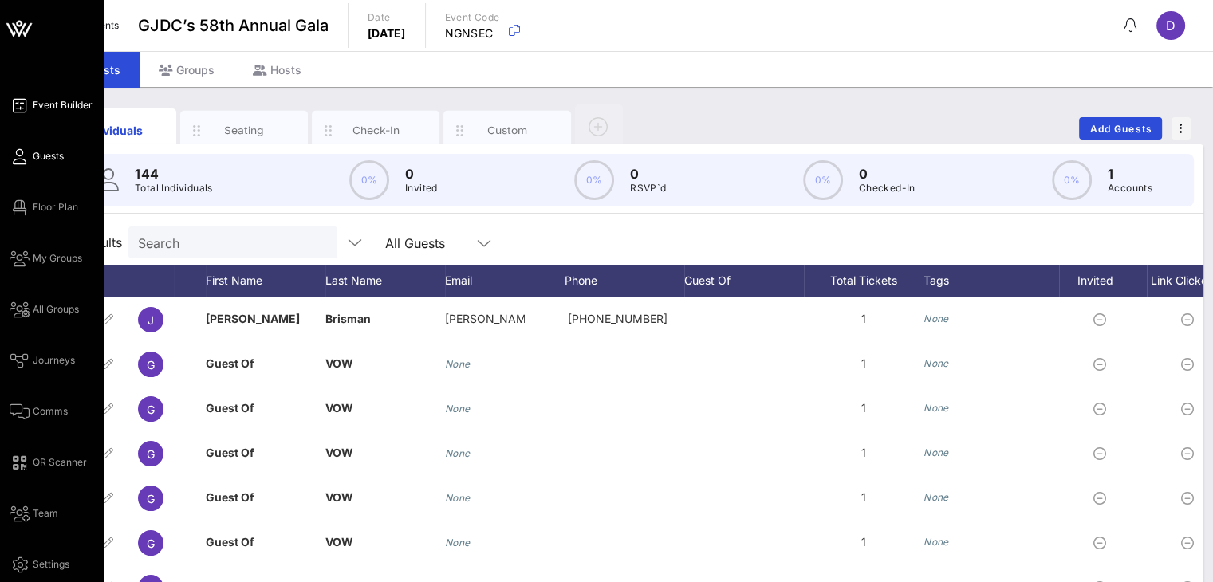
click at [60, 110] on span "Event Builder" at bounding box center [63, 105] width 60 height 14
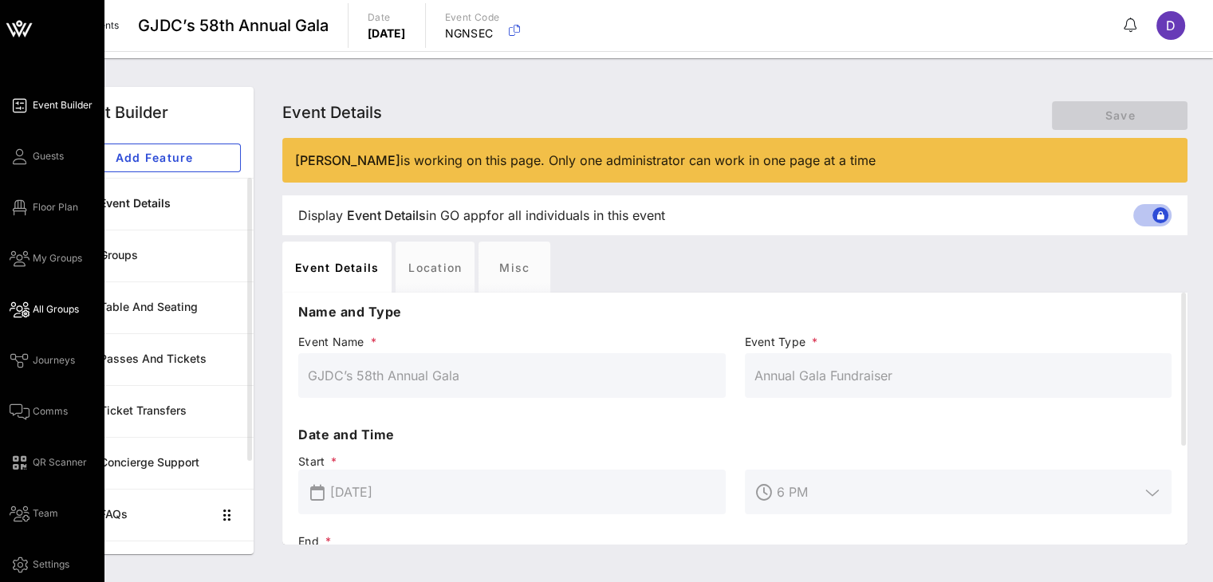
click at [60, 317] on link "All Groups" at bounding box center [44, 309] width 69 height 19
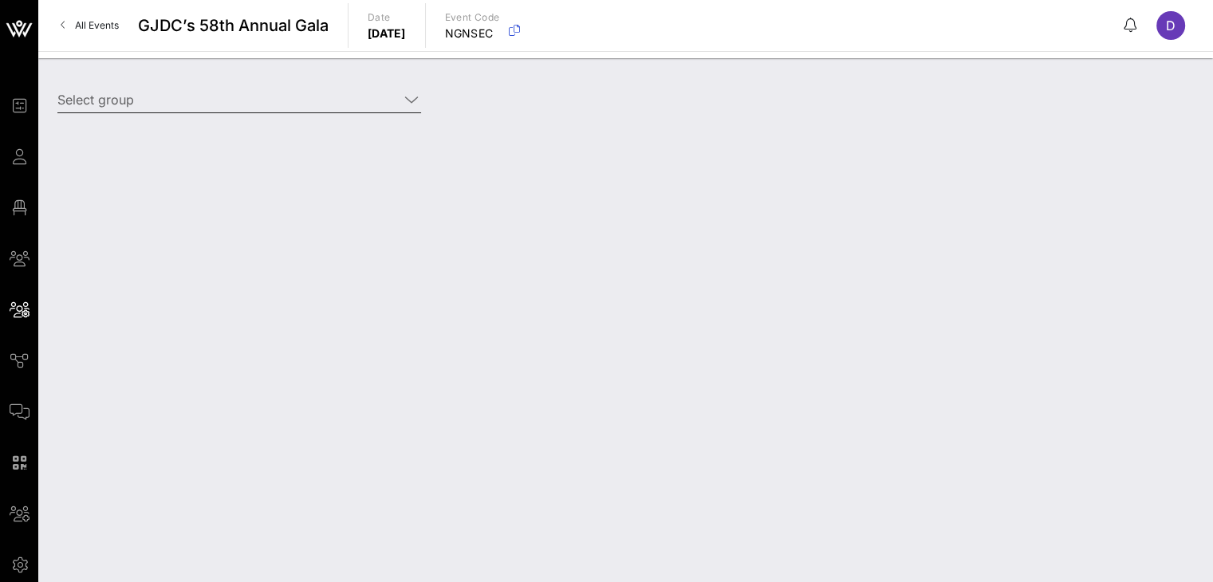
click at [301, 108] on input "Select group" at bounding box center [227, 100] width 341 height 26
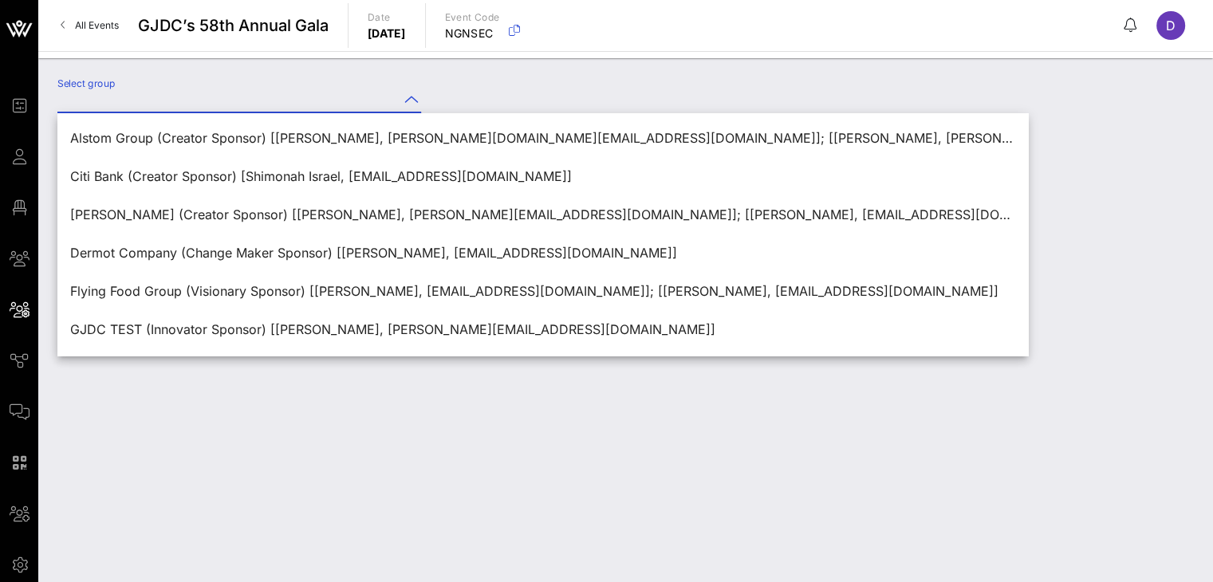
click at [260, 77] on div "Select group" at bounding box center [239, 103] width 383 height 53
click at [167, 425] on div "Select group" at bounding box center [625, 320] width 1175 height 524
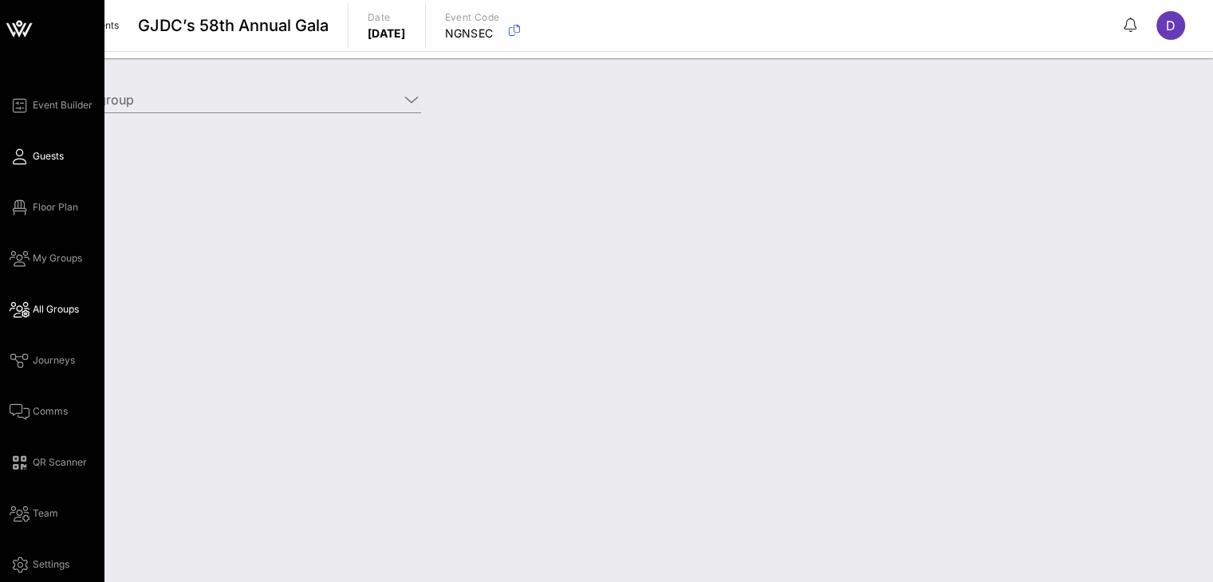
click at [51, 154] on span "Guests" at bounding box center [48, 156] width 31 height 14
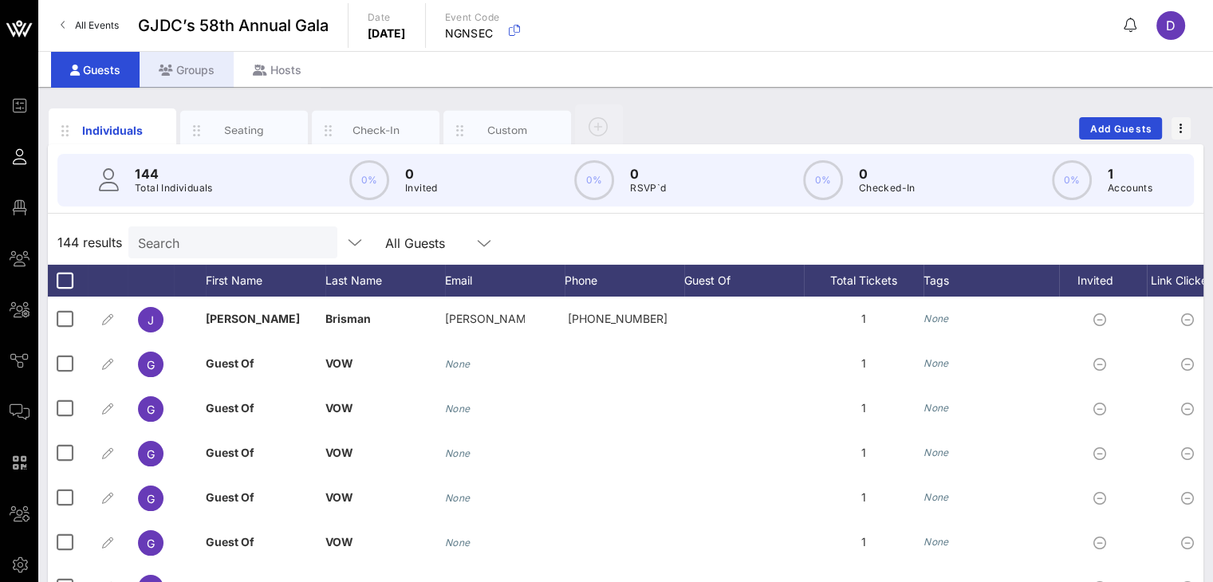
click at [177, 77] on div "Groups" at bounding box center [187, 70] width 94 height 36
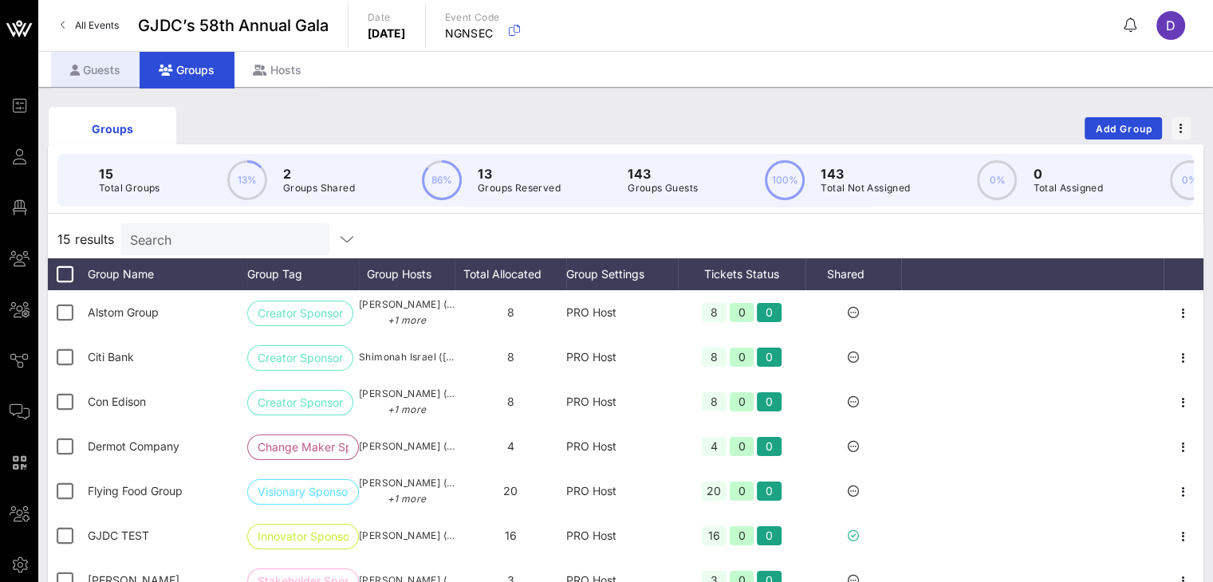
click at [98, 75] on div "Guests" at bounding box center [95, 70] width 89 height 36
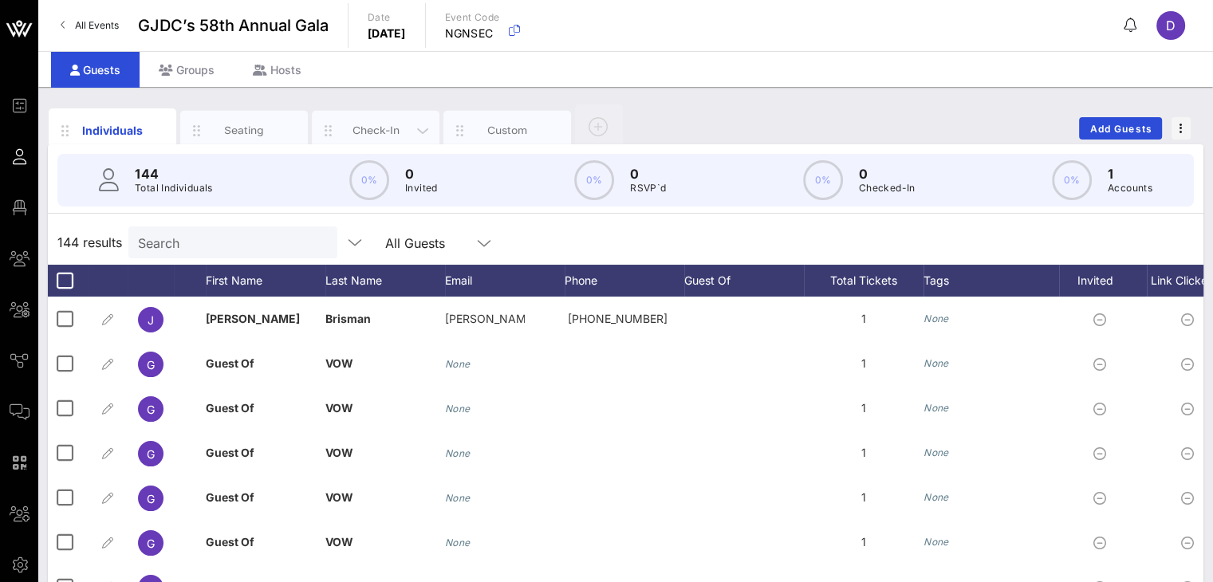
click at [388, 140] on div "Check-In" at bounding box center [376, 131] width 128 height 40
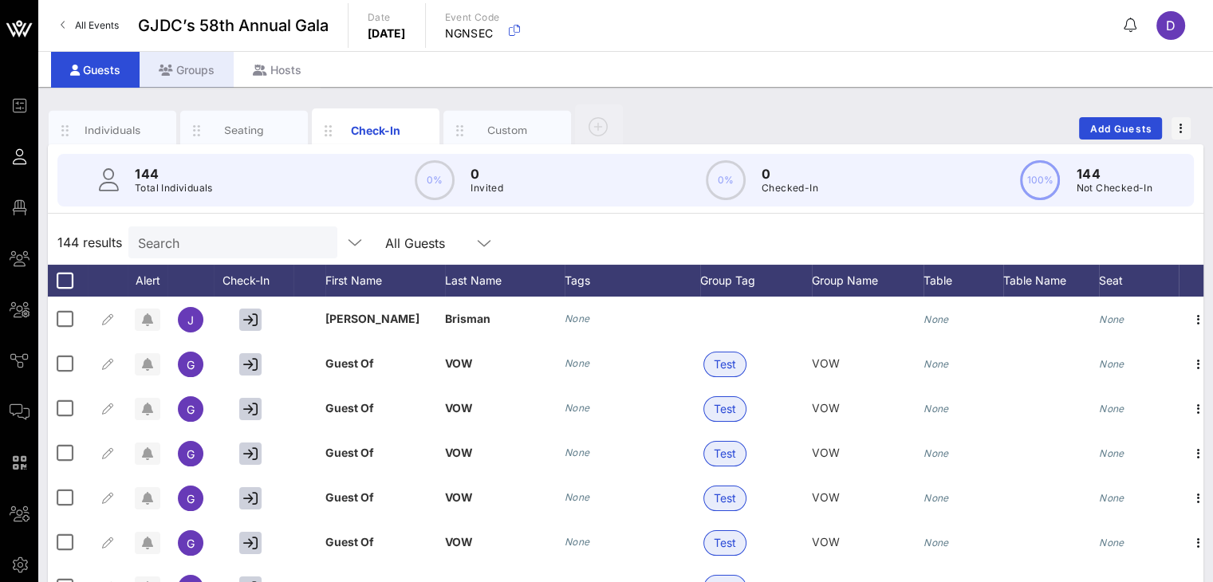
click at [172, 72] on div "Groups" at bounding box center [187, 70] width 94 height 36
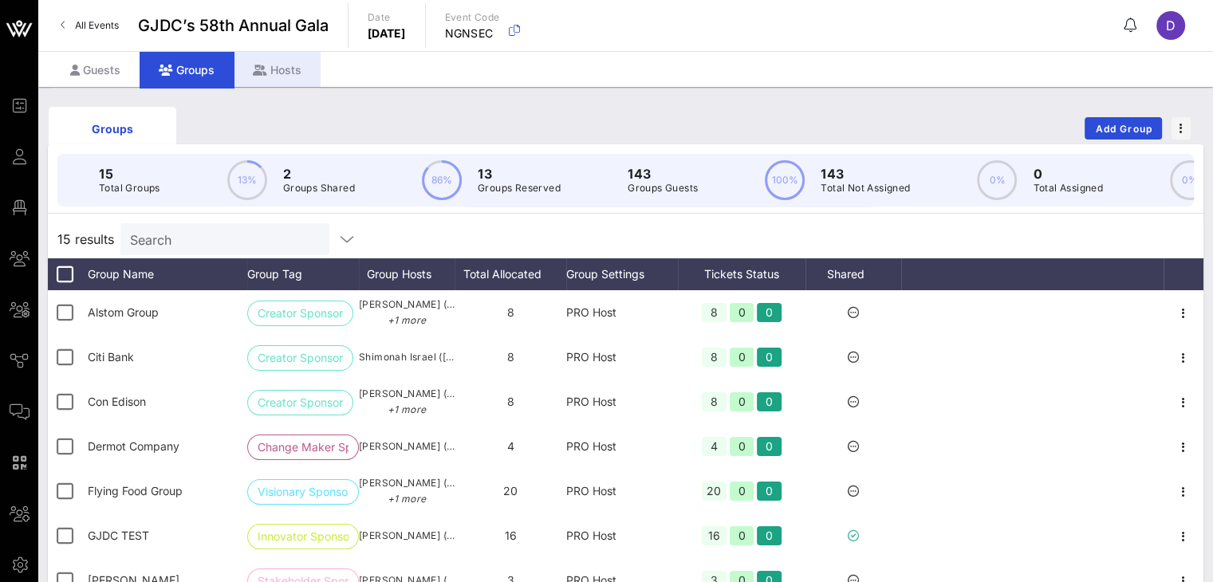
click at [260, 73] on icon at bounding box center [260, 70] width 14 height 11
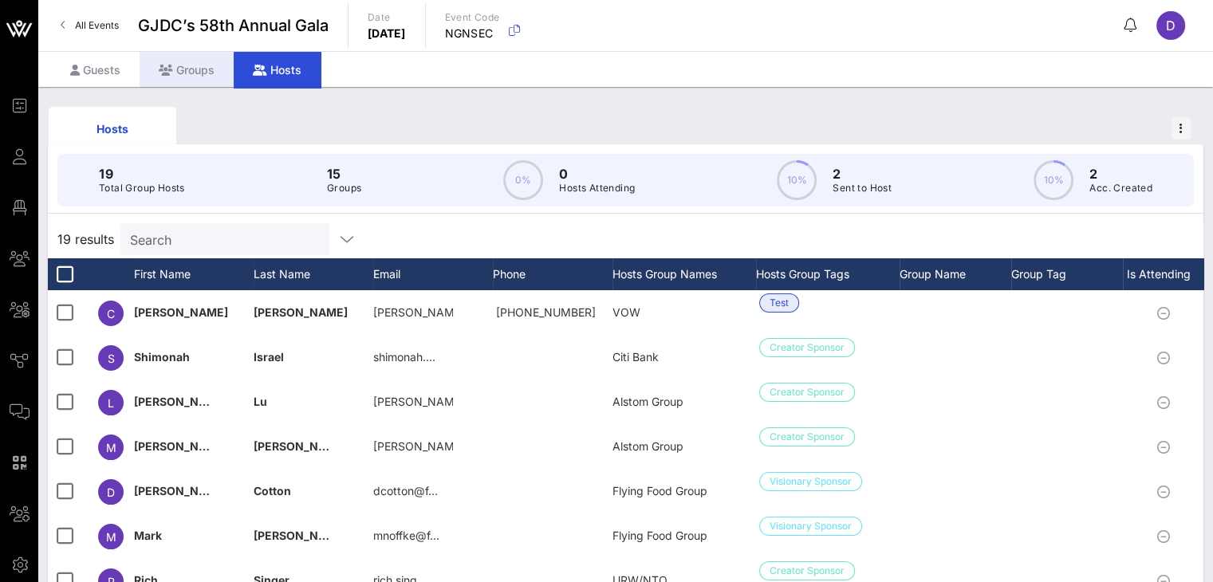
click at [195, 81] on div "Groups" at bounding box center [187, 70] width 94 height 36
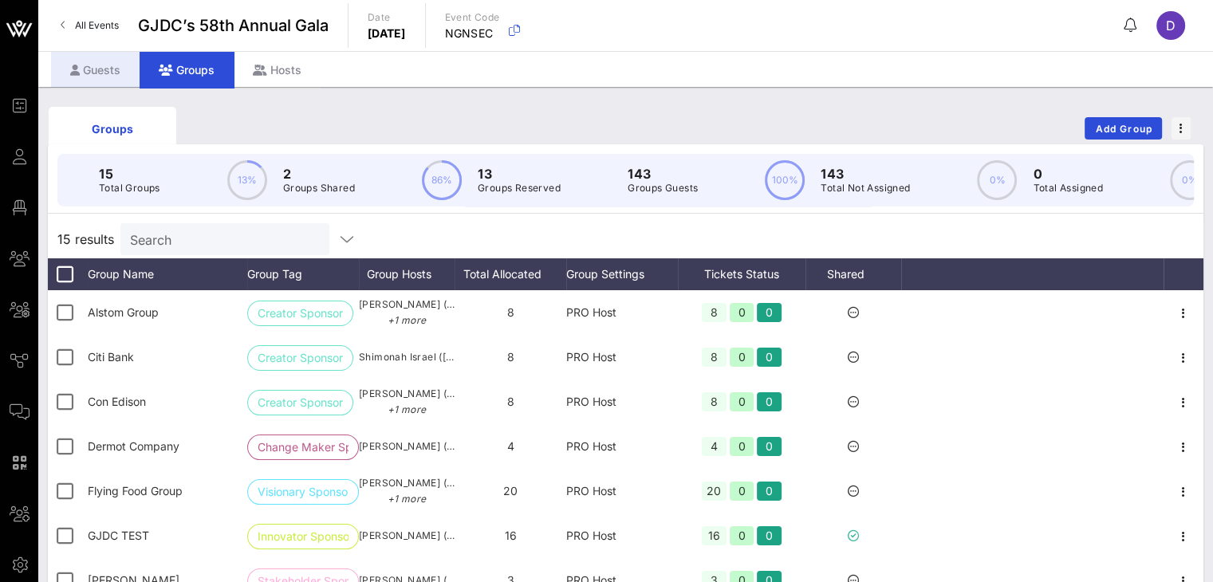
click at [96, 71] on div "Guests" at bounding box center [95, 70] width 89 height 36
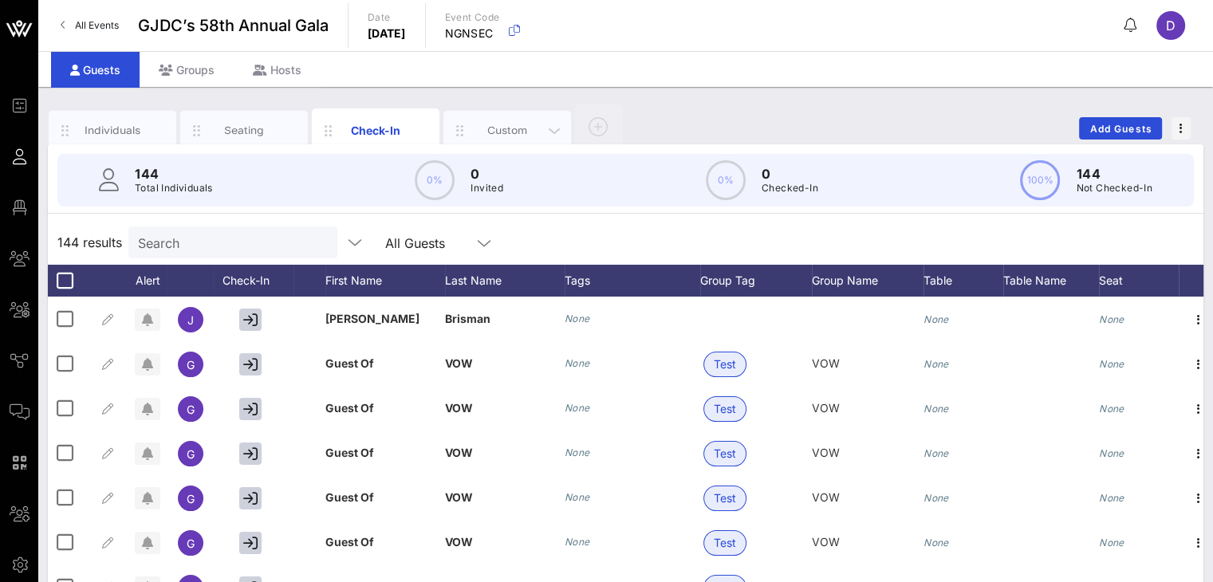
click at [492, 139] on div "Custom" at bounding box center [507, 131] width 128 height 40
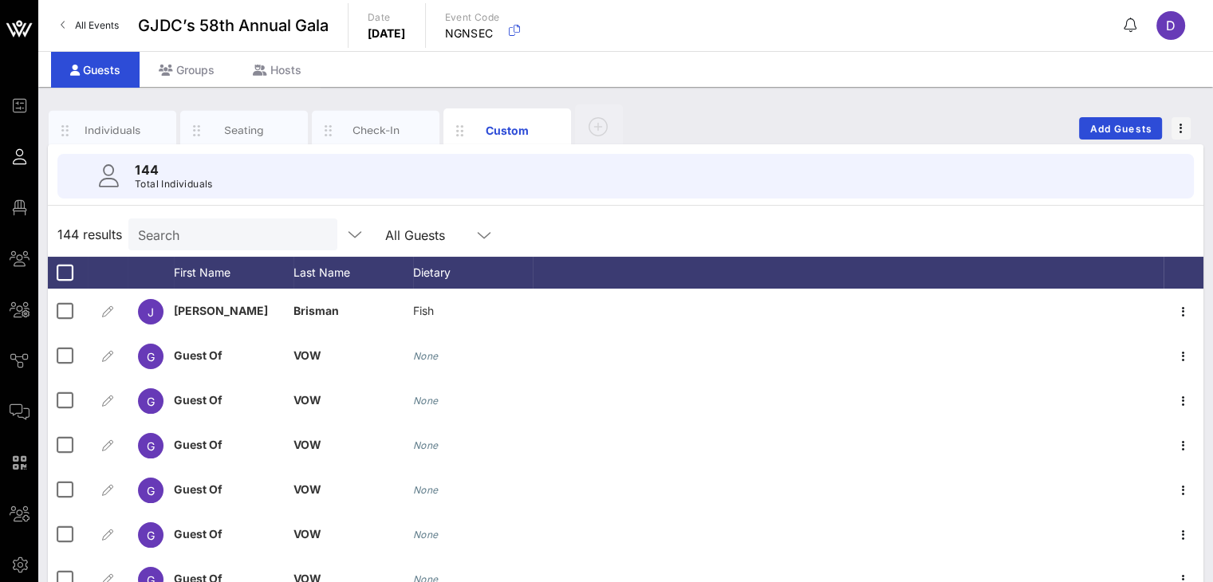
click at [1180, 139] on div "Individuals Seating Check-In Custom Add Guests" at bounding box center [625, 128] width 1155 height 51
click at [1180, 136] on button "button" at bounding box center [1180, 128] width 19 height 22
click at [581, 249] on div "144 results Search All Guests" at bounding box center [625, 234] width 1155 height 45
click at [451, 228] on input "text" at bounding box center [461, 234] width 20 height 21
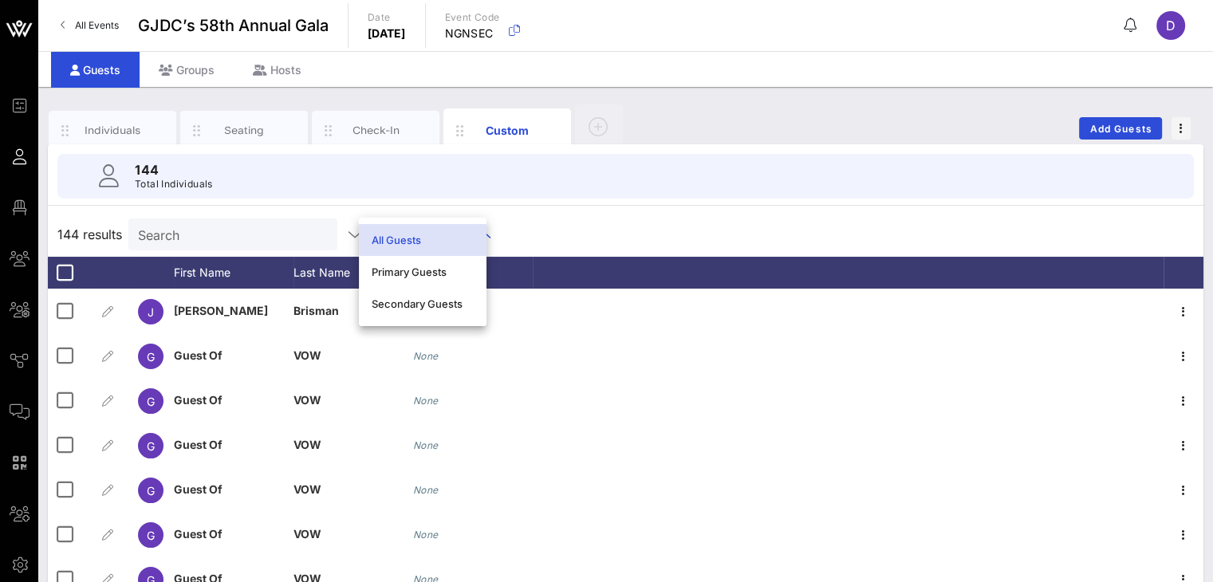
click at [526, 224] on div "144 results Search All Guests" at bounding box center [625, 234] width 1155 height 45
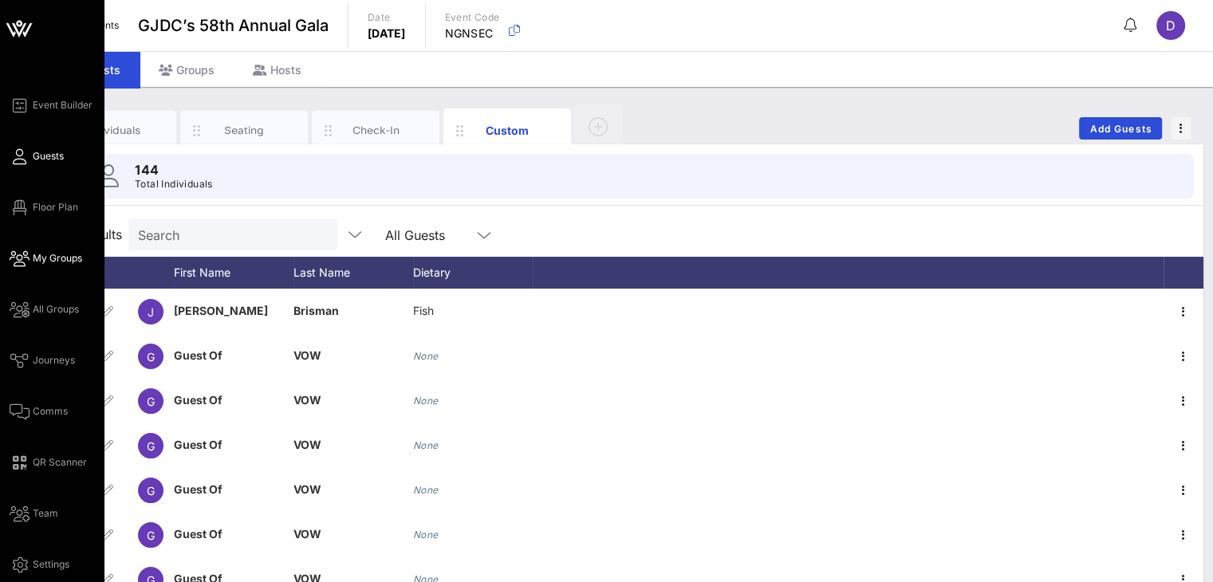
click at [51, 259] on span "My Groups" at bounding box center [57, 258] width 49 height 14
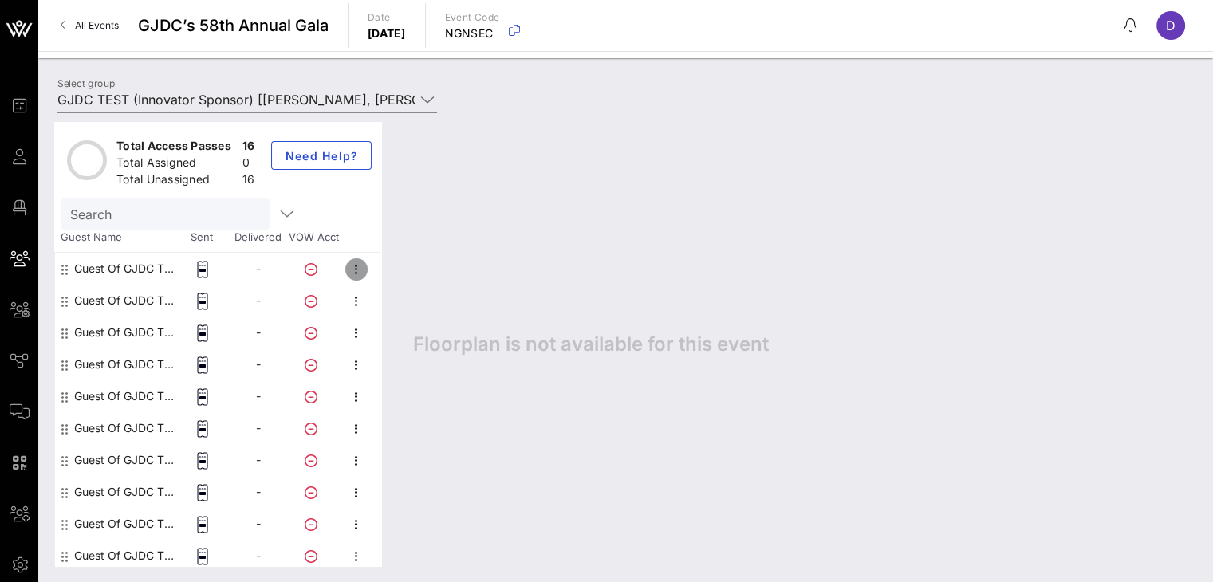
click at [364, 271] on icon "button" at bounding box center [356, 269] width 19 height 19
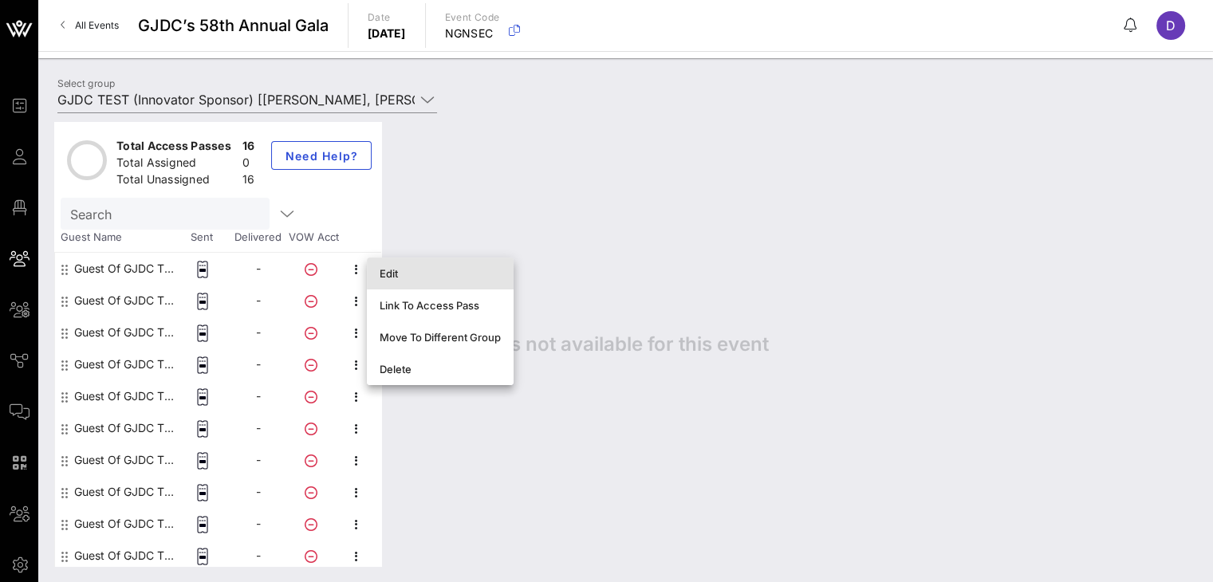
click at [392, 272] on div "Edit" at bounding box center [440, 273] width 121 height 13
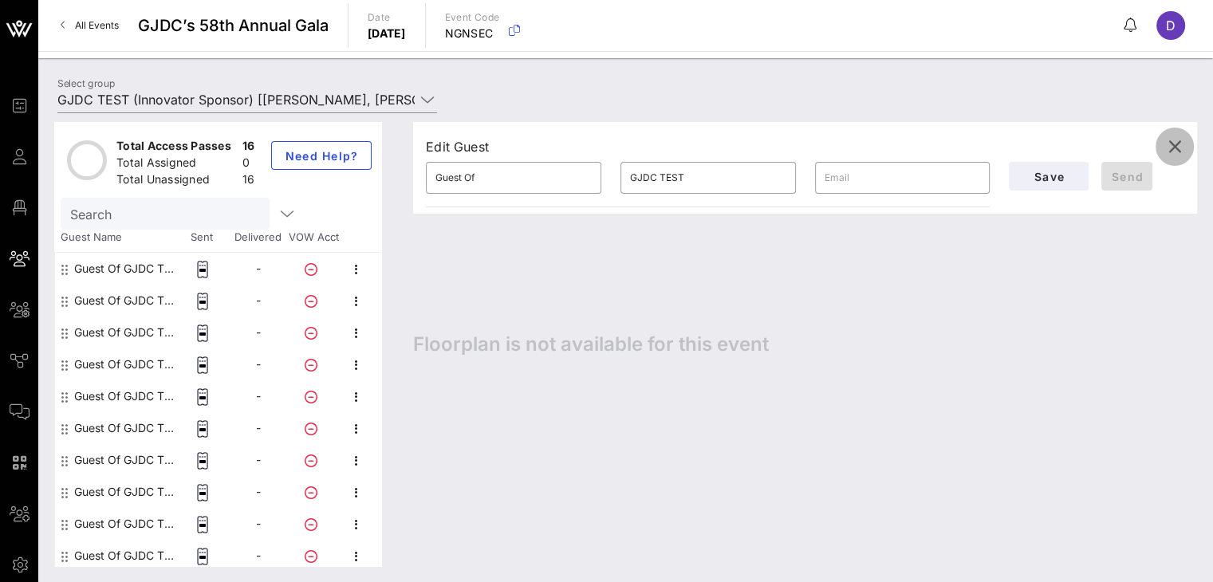
click at [1187, 138] on span "button" at bounding box center [1174, 146] width 38 height 19
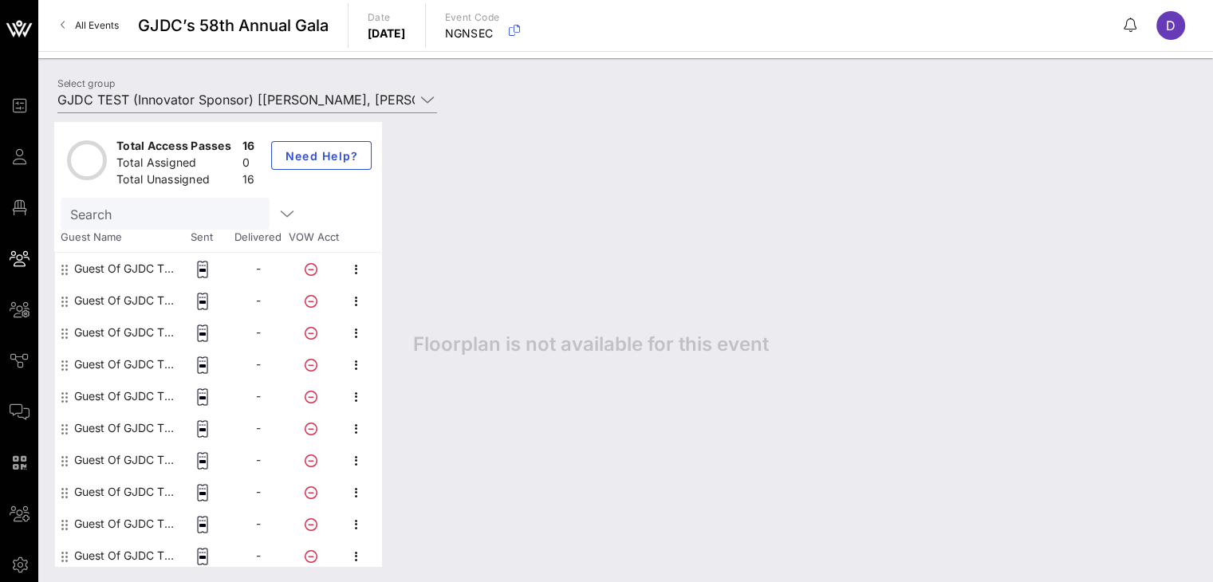
click at [98, 270] on div "Guest Of GJDC TEST" at bounding box center [124, 269] width 100 height 32
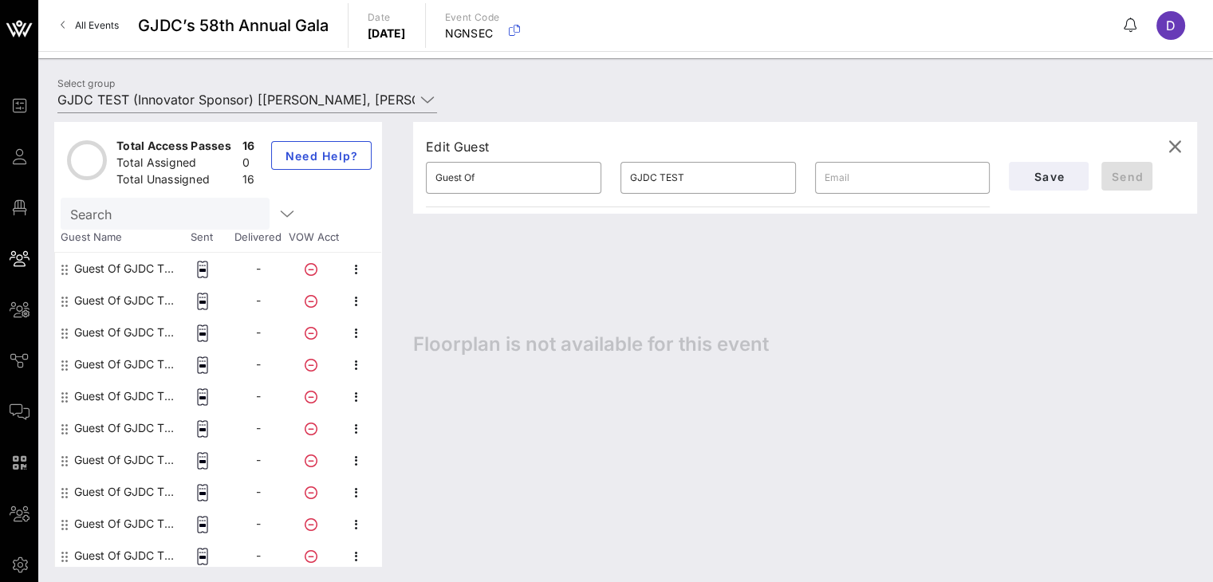
click at [99, 305] on div "Guest Of GJDC TEST" at bounding box center [124, 301] width 100 height 32
click at [212, 301] on div at bounding box center [203, 301] width 56 height 32
click at [211, 301] on div at bounding box center [203, 301] width 56 height 32
click at [274, 297] on div "-" at bounding box center [258, 301] width 56 height 32
click at [316, 299] on icon at bounding box center [311, 301] width 13 height 13
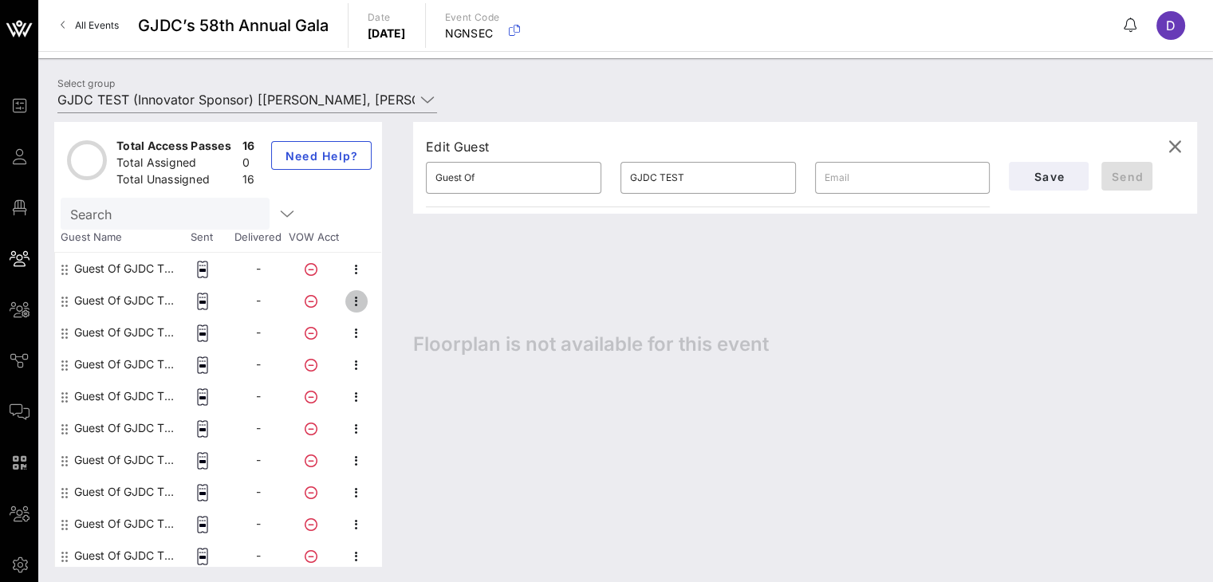
click at [356, 304] on icon "button" at bounding box center [356, 301] width 19 height 19
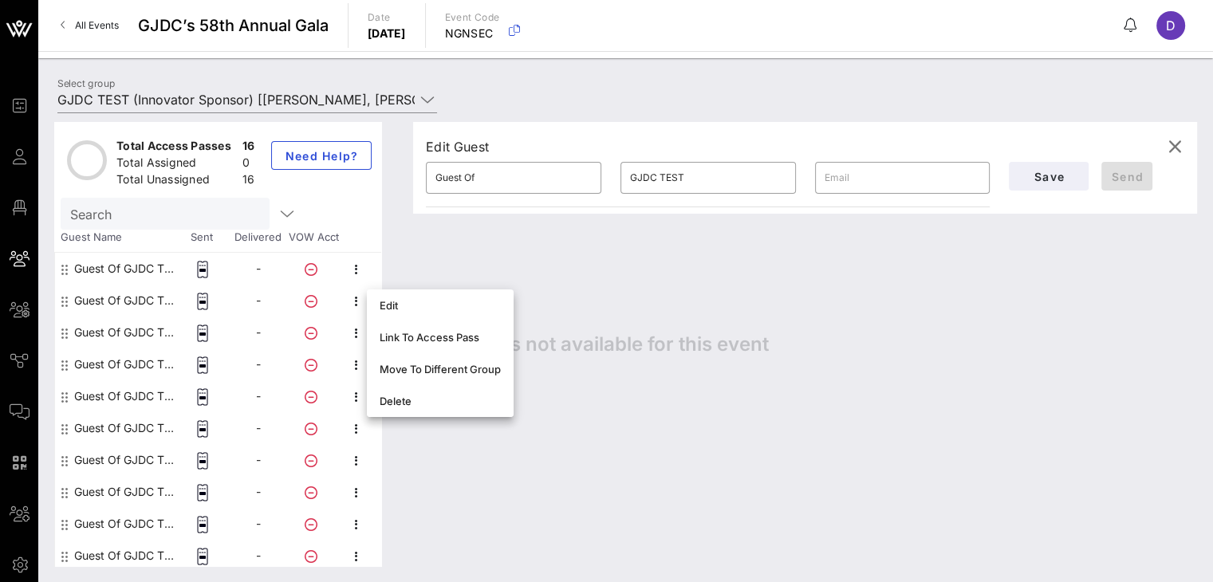
click at [93, 266] on div "Guest Of GJDC TEST" at bounding box center [124, 269] width 100 height 32
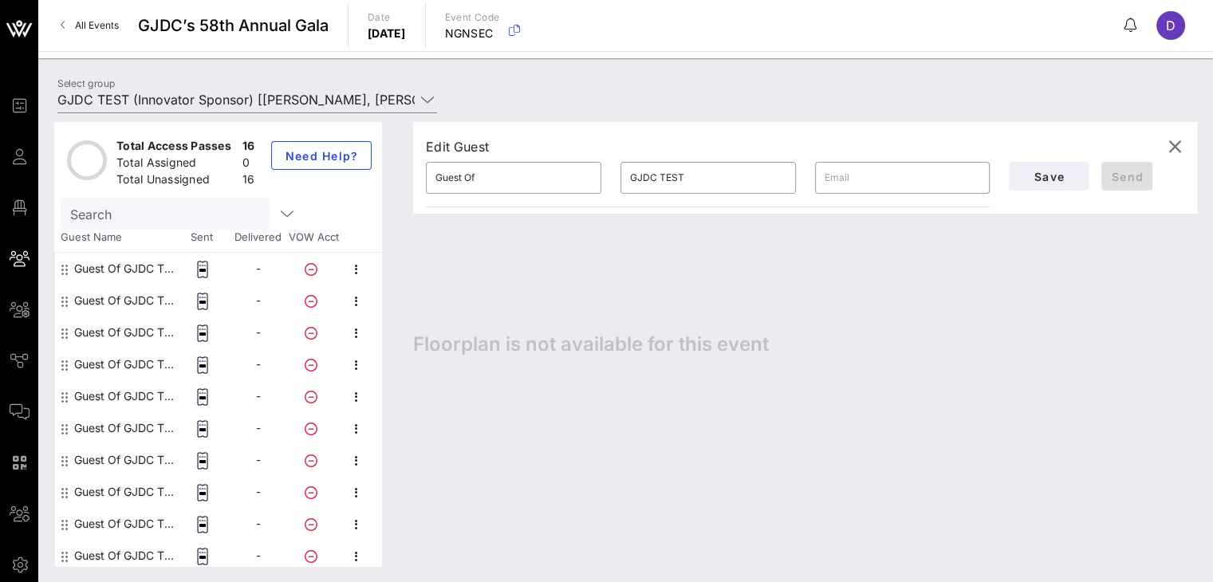
click at [61, 268] on icon at bounding box center [64, 269] width 6 height 13
drag, startPoint x: 563, startPoint y: 174, endPoint x: 431, endPoint y: 180, distance: 132.5
click at [431, 180] on div "​ Guest Of" at bounding box center [513, 177] width 195 height 51
drag, startPoint x: 750, startPoint y: 179, endPoint x: 621, endPoint y: 179, distance: 129.2
click at [621, 179] on div "​ GJDC TEST" at bounding box center [708, 177] width 195 height 51
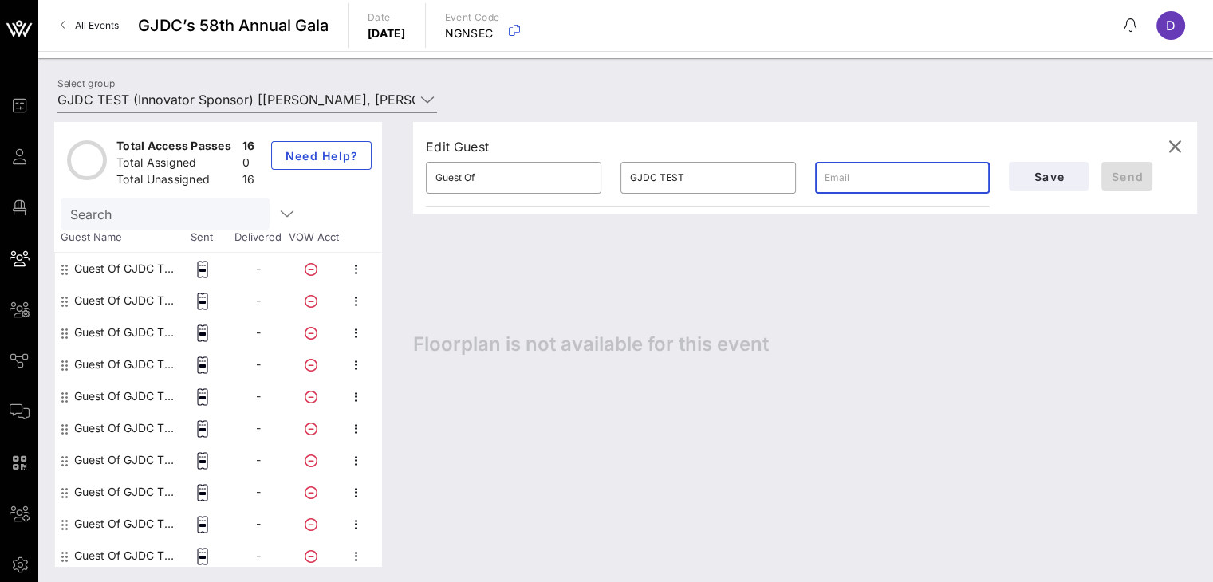
click at [904, 179] on input "text" at bounding box center [903, 178] width 156 height 26
click at [1175, 144] on icon "button" at bounding box center [1174, 146] width 19 height 19
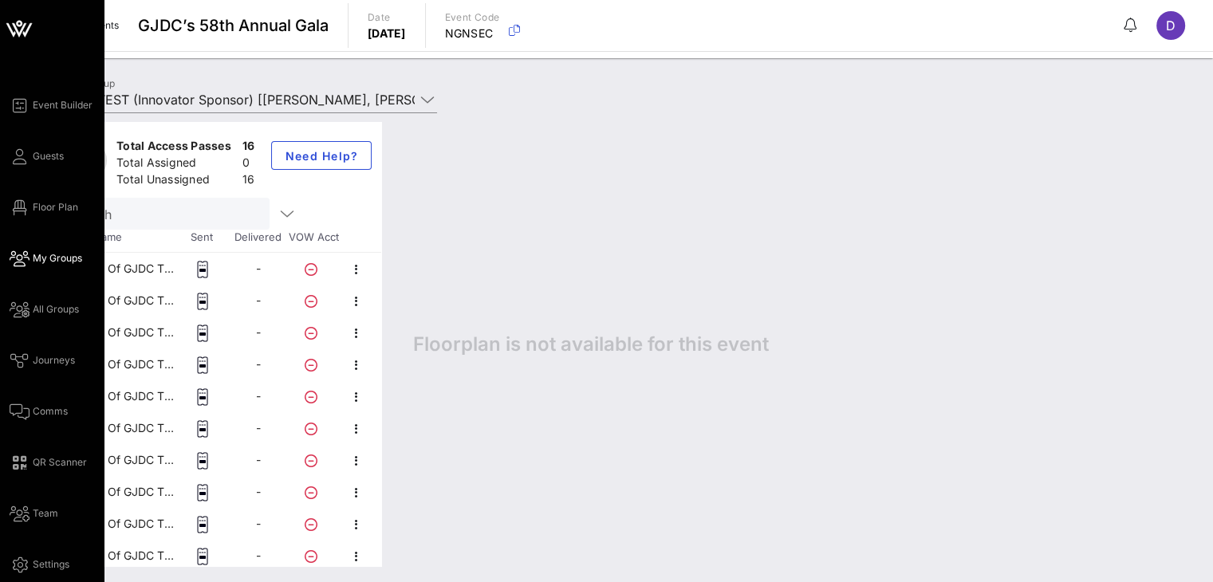
click at [38, 319] on div "Event Builder Guests Floor Plan My Groups All Groups Journeys Comms QR Scanner …" at bounding box center [57, 335] width 94 height 478
click at [23, 309] on icon at bounding box center [20, 310] width 20 height 2
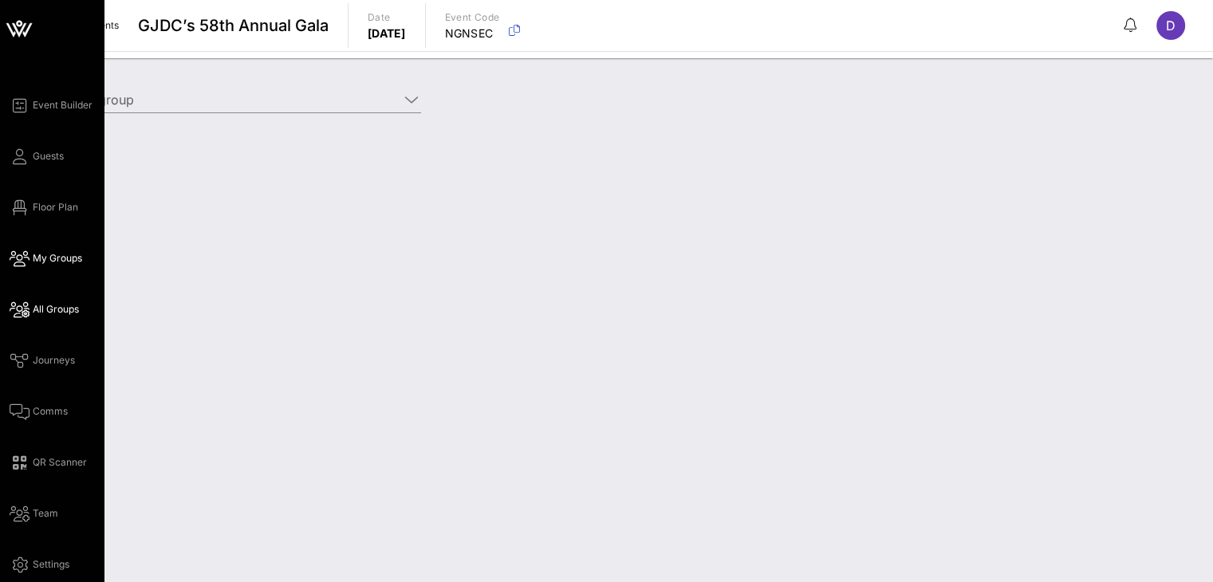
click at [16, 260] on icon at bounding box center [20, 259] width 20 height 2
type input "GJDC TEST (Innovator Sponsor) [Daniela Montesino, dmontesino@gjdc.org]"
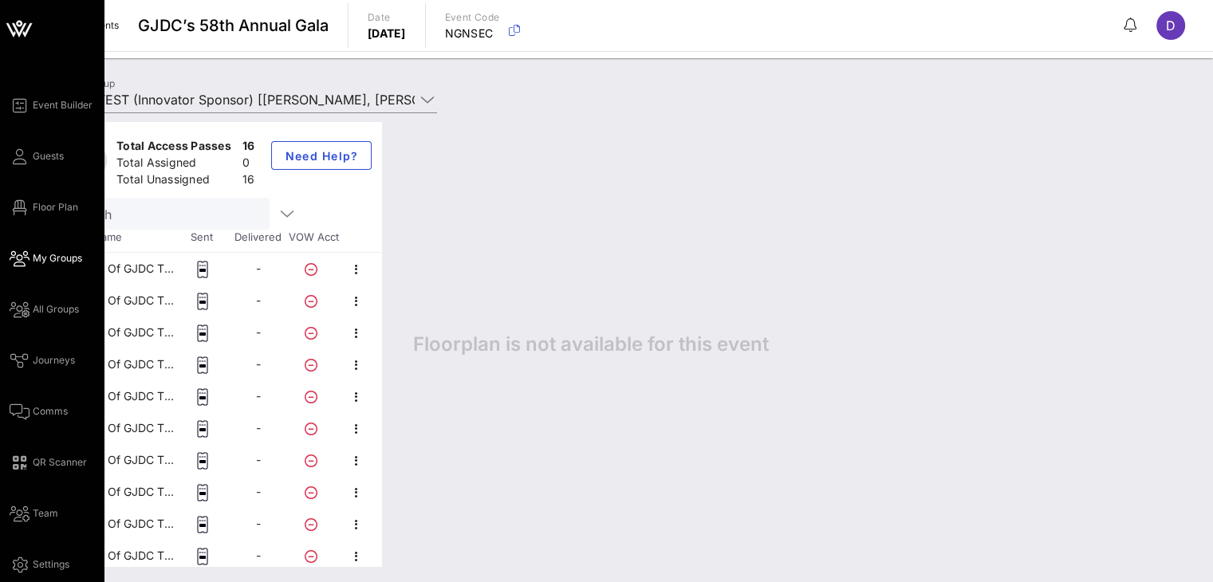
click at [30, 294] on div "Event Builder Guests Floor Plan My Groups All Groups Journeys Comms QR Scanner …" at bounding box center [57, 335] width 94 height 478
click at [26, 311] on icon at bounding box center [20, 310] width 20 height 2
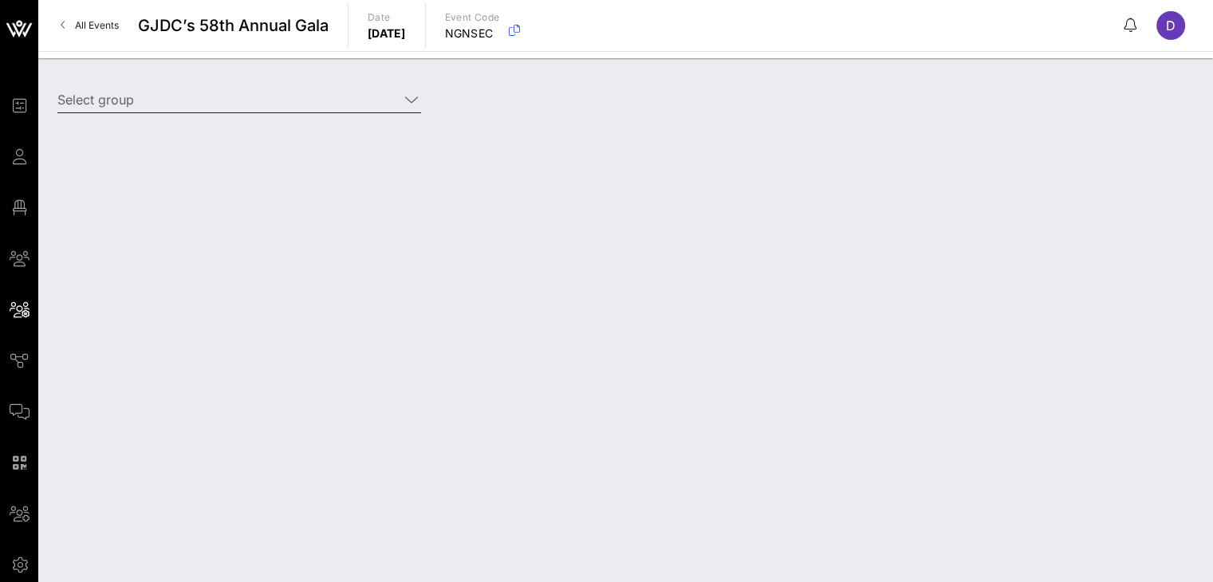
click at [425, 84] on div "Select group" at bounding box center [239, 103] width 383 height 53
click at [415, 96] on icon at bounding box center [411, 99] width 14 height 19
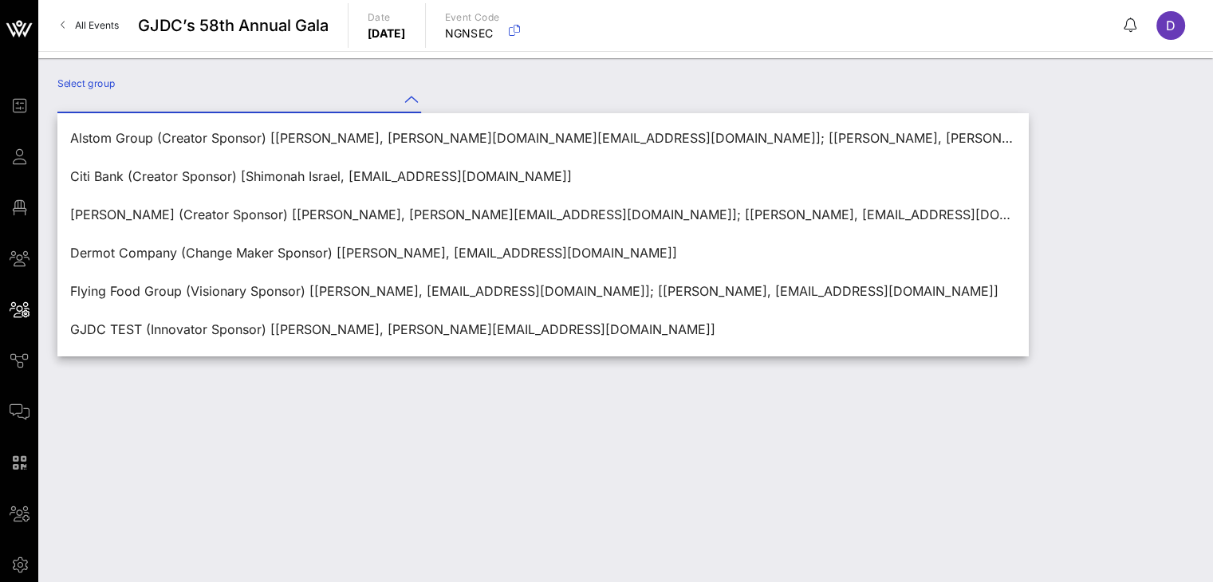
click at [326, 447] on div "Select group" at bounding box center [625, 320] width 1175 height 524
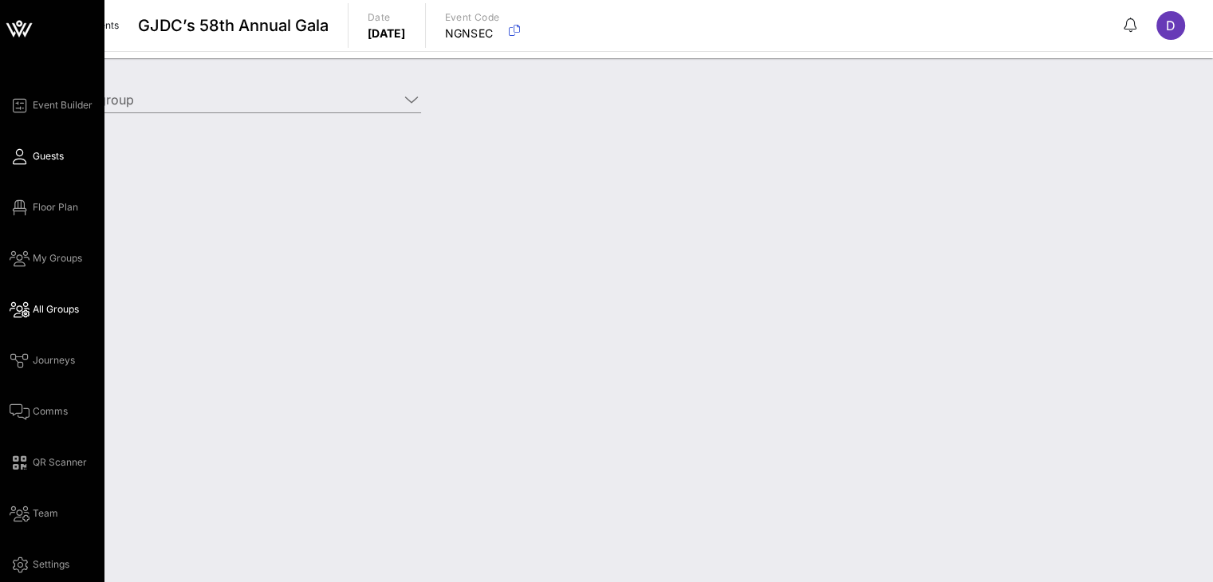
click at [47, 160] on span "Guests" at bounding box center [48, 156] width 31 height 14
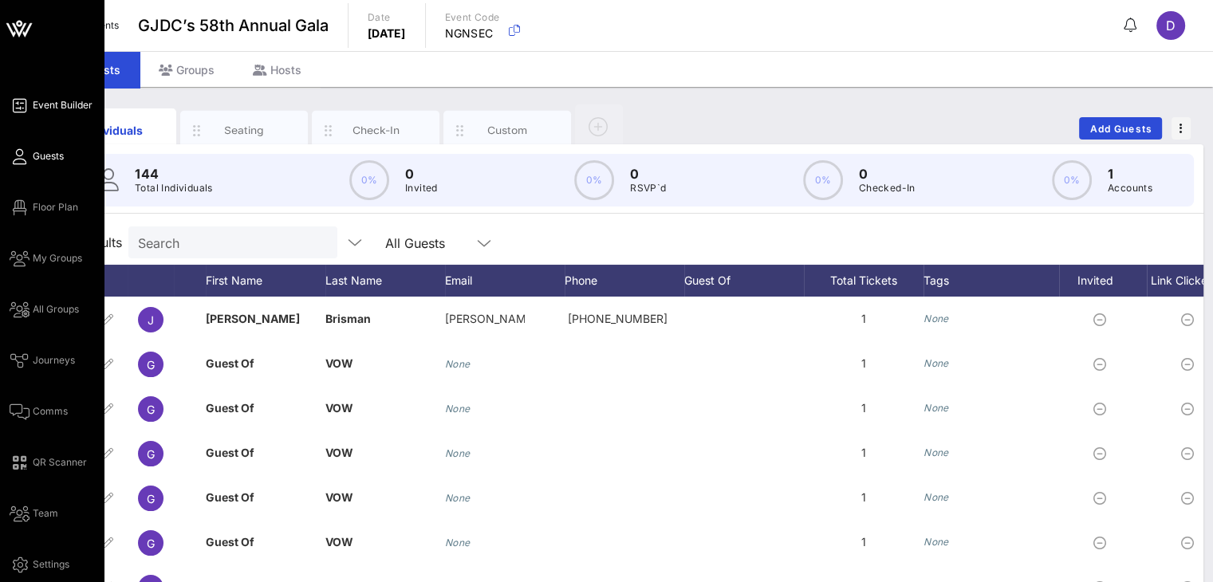
click at [70, 107] on span "Event Builder" at bounding box center [63, 105] width 60 height 14
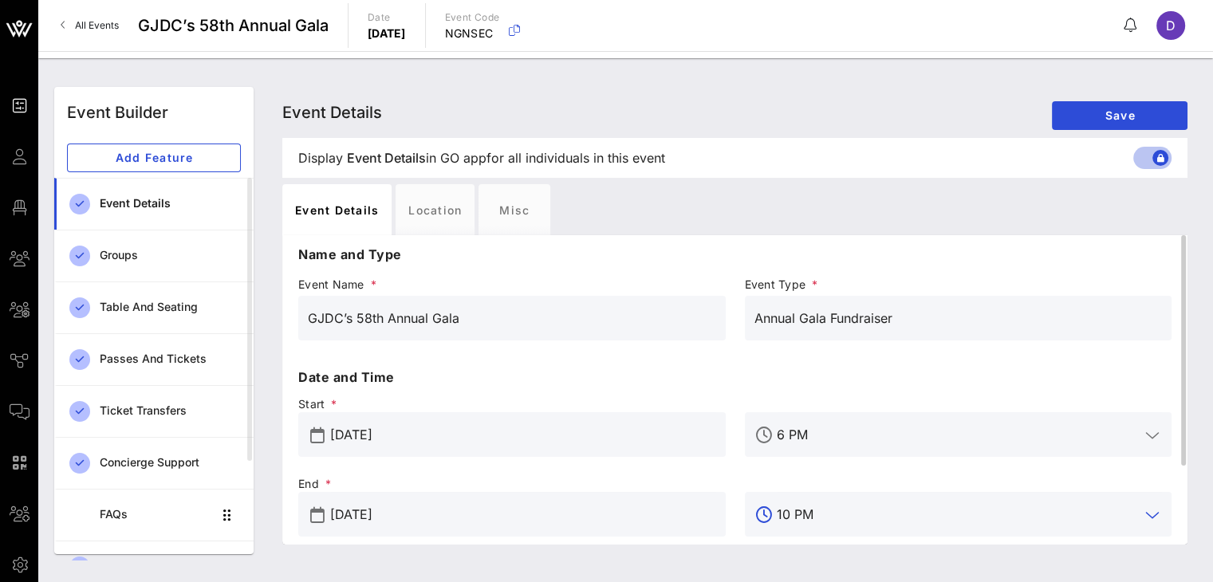
click at [817, 514] on input "10 PM" at bounding box center [959, 515] width 364 height 26
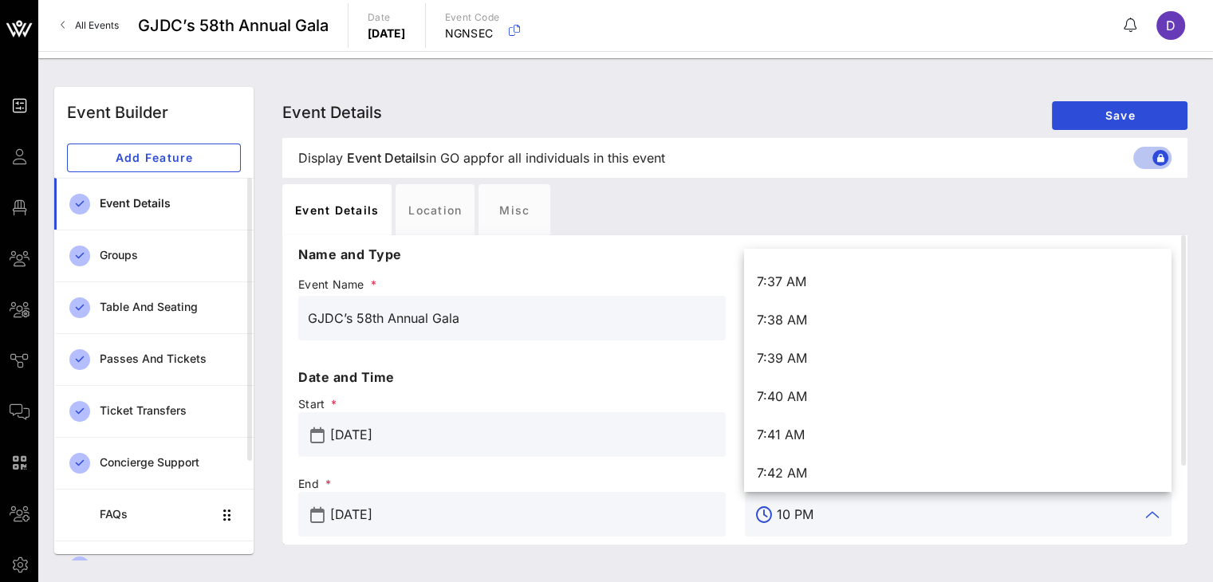
scroll to position [17534, 0]
click at [809, 519] on input "10 PM" at bounding box center [959, 515] width 364 height 26
click at [787, 514] on input "10 PM" at bounding box center [959, 515] width 364 height 26
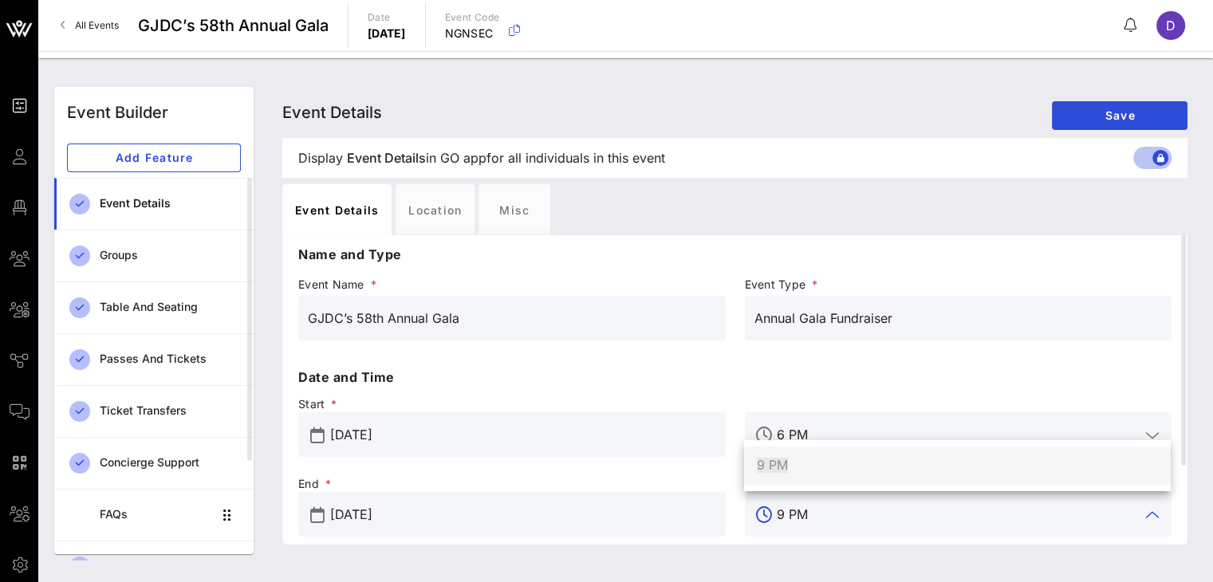
click at [829, 460] on div "9 PM" at bounding box center [957, 465] width 401 height 15
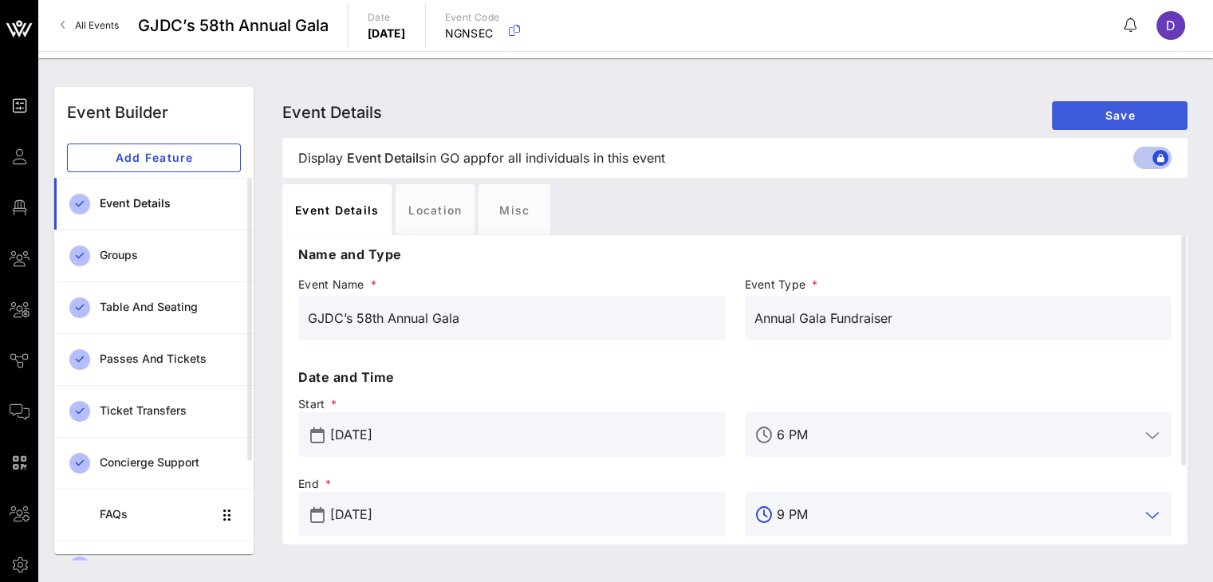
type input "9 PM"
click at [1121, 110] on span "Save" at bounding box center [1120, 115] width 110 height 14
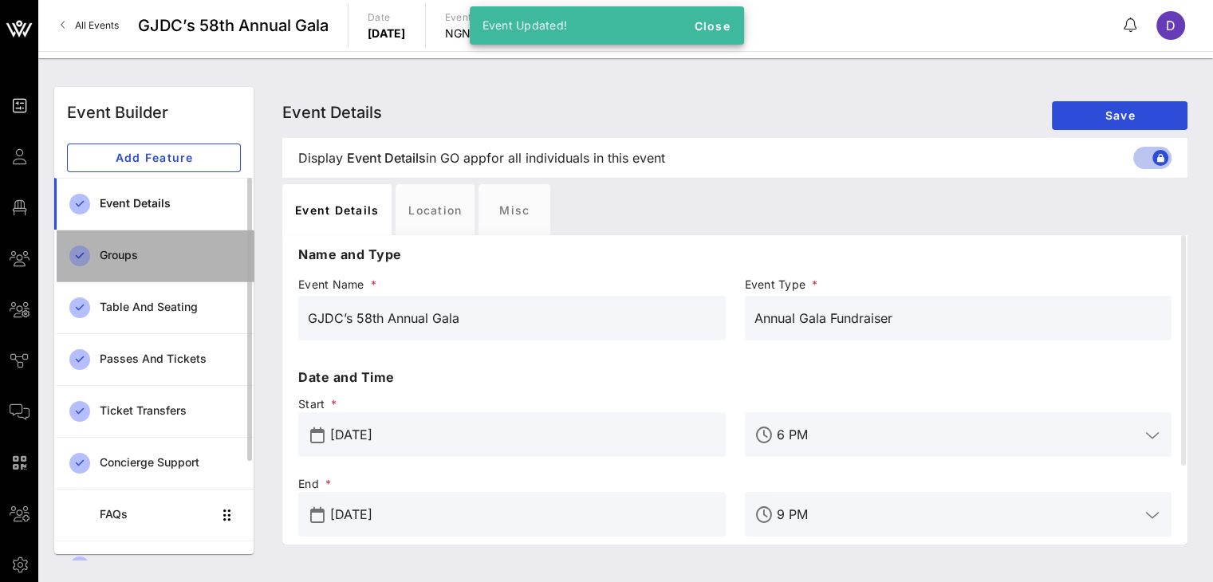
click at [140, 263] on div "Groups" at bounding box center [170, 255] width 141 height 33
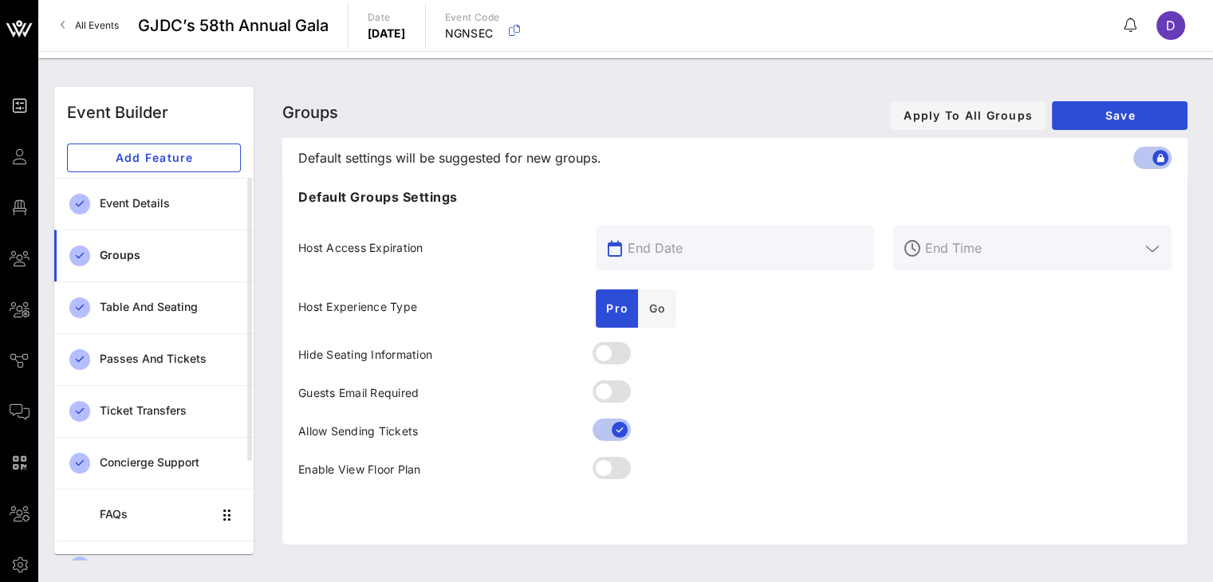
click at [683, 247] on input "text" at bounding box center [746, 248] width 237 height 26
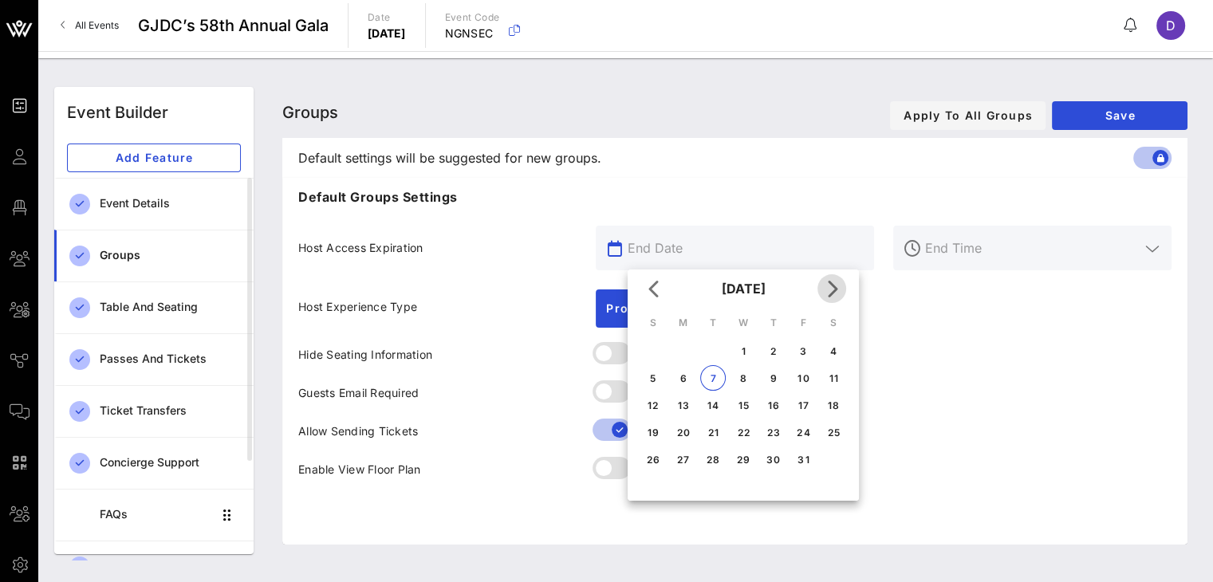
click at [833, 285] on icon "Next month" at bounding box center [831, 288] width 19 height 19
click at [772, 431] on div "20" at bounding box center [774, 433] width 26 height 12
type input "Nov 20, 2025"
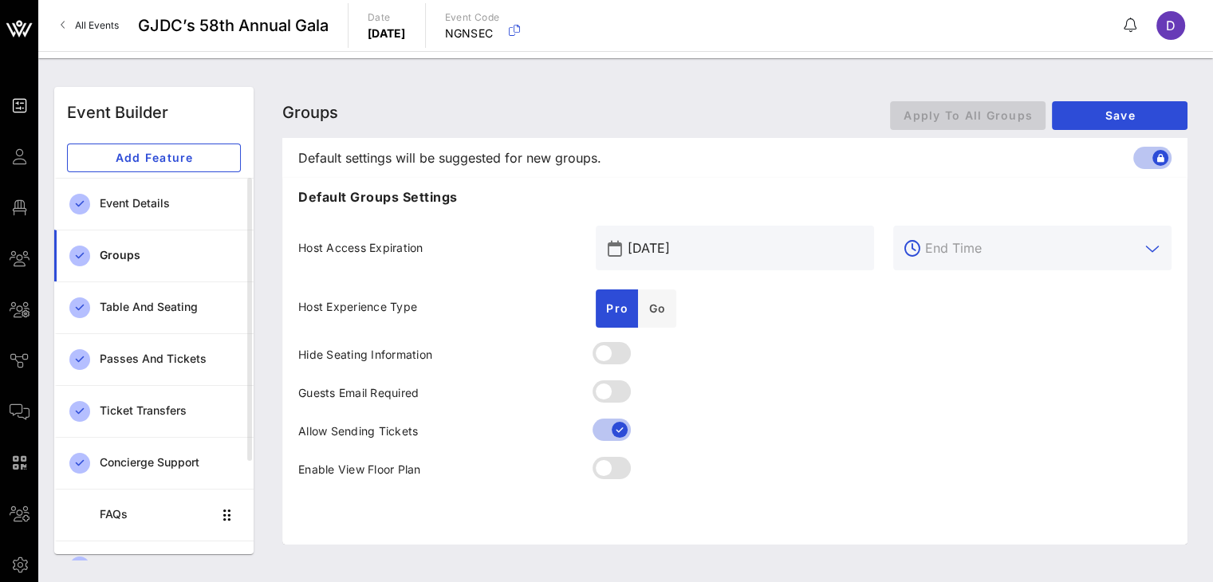
click at [959, 254] on input "text" at bounding box center [1032, 248] width 215 height 26
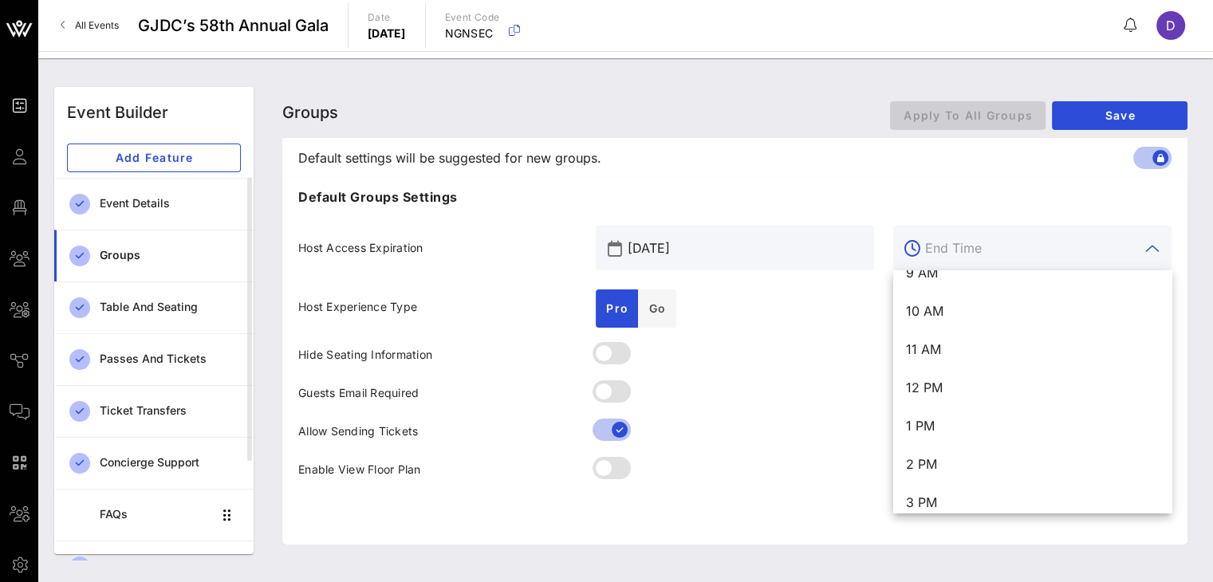
scroll to position [366, 0]
click at [1000, 391] on div "12 PM" at bounding box center [1032, 388] width 253 height 15
type input "12 PM"
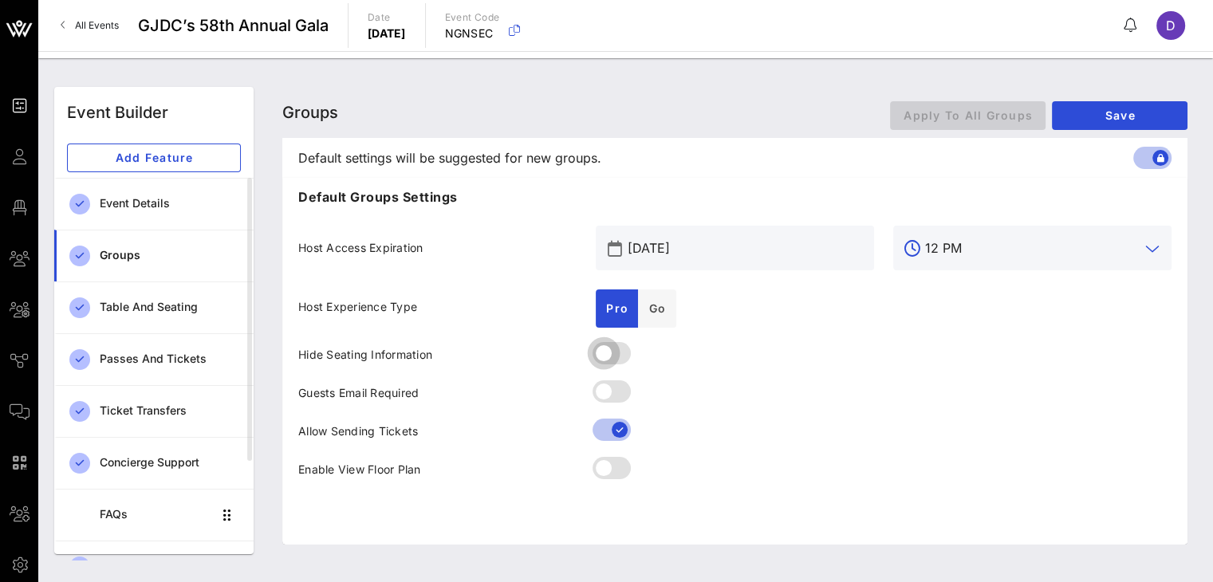
click at [606, 358] on div at bounding box center [603, 353] width 27 height 27
click at [1147, 112] on span "Save" at bounding box center [1120, 115] width 110 height 14
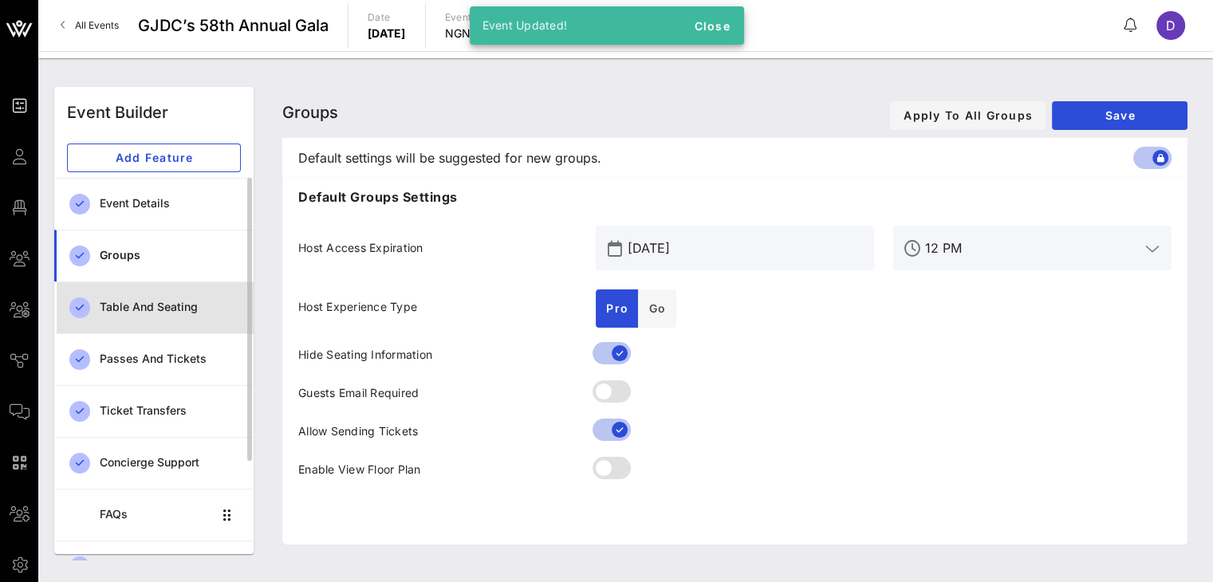
click at [170, 321] on div "Table and Seating" at bounding box center [170, 307] width 141 height 33
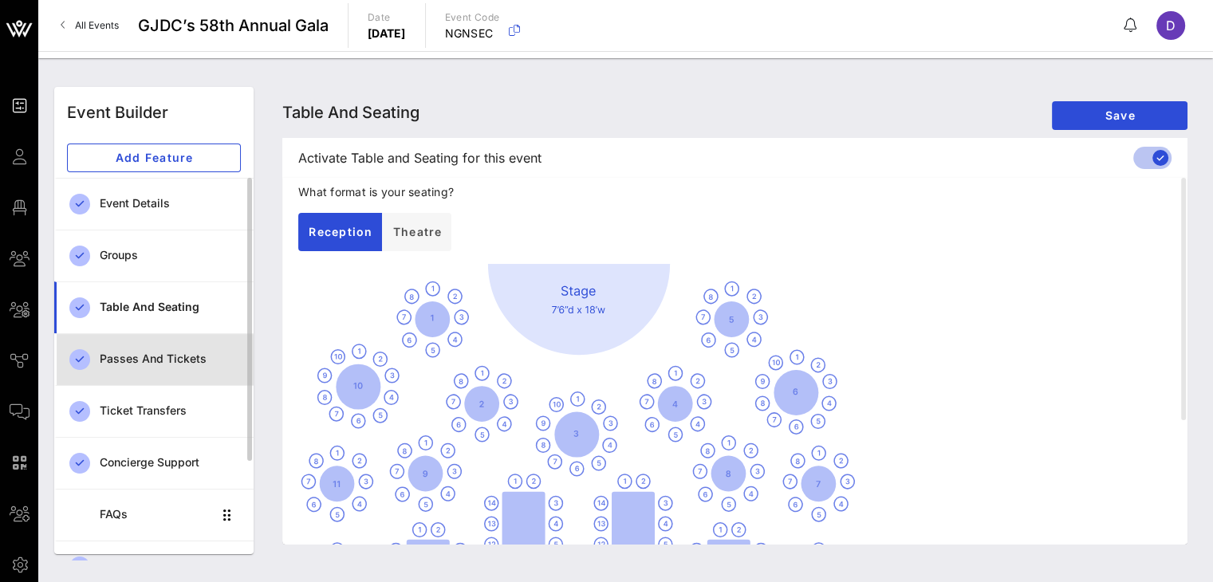
click at [175, 339] on link "Passes and Tickets" at bounding box center [153, 359] width 199 height 52
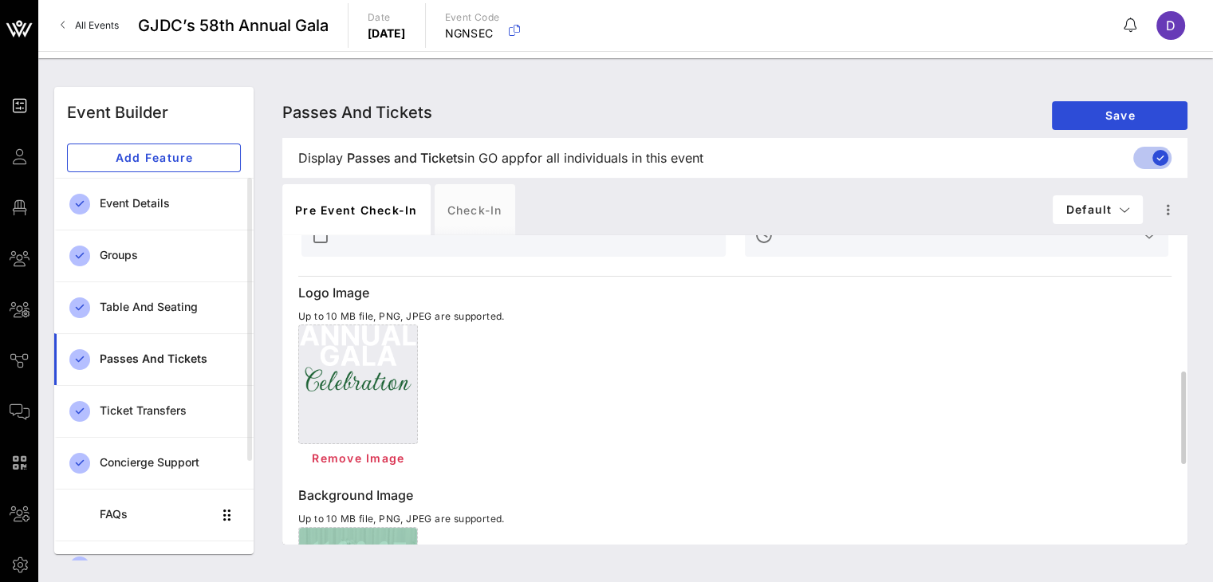
scroll to position [427, 0]
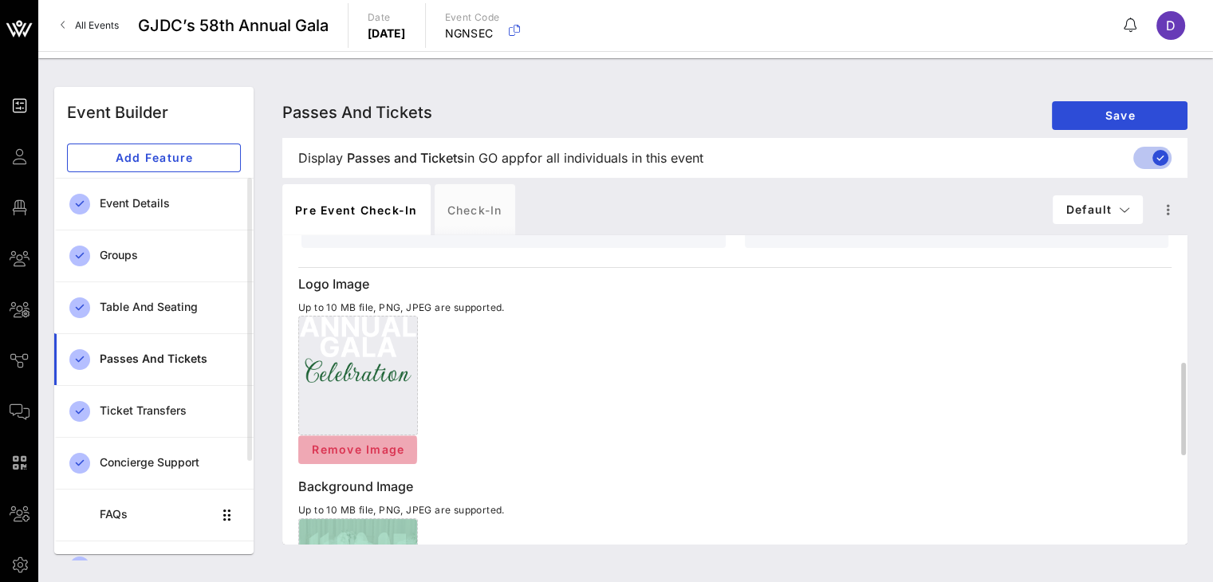
click at [381, 449] on span "Remove Image" at bounding box center [357, 450] width 93 height 14
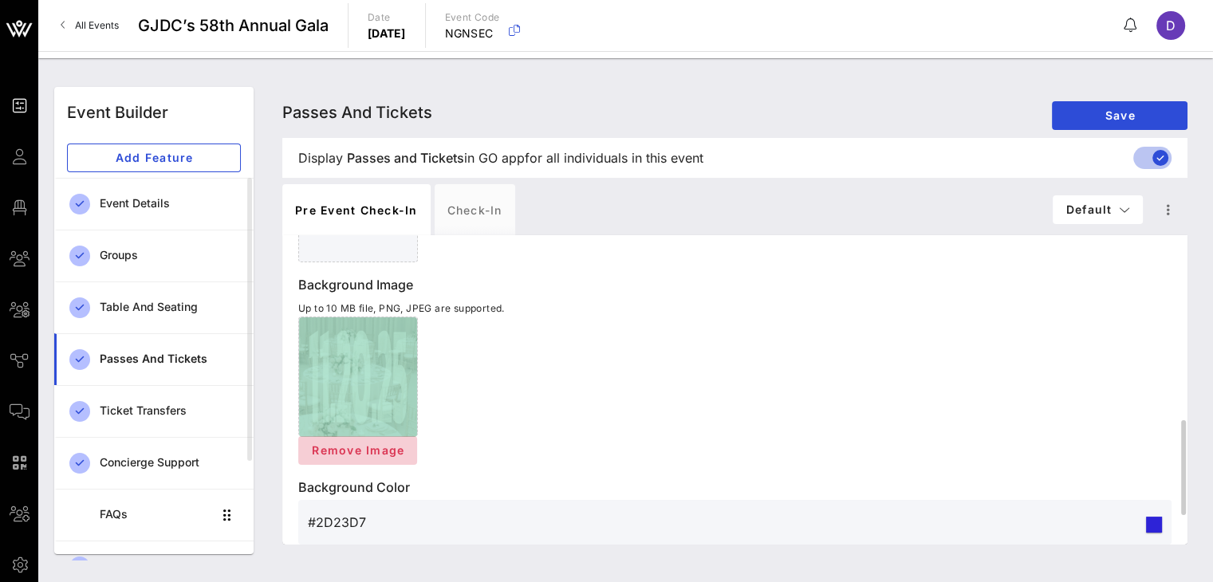
click at [381, 449] on span "Remove Image" at bounding box center [357, 450] width 93 height 14
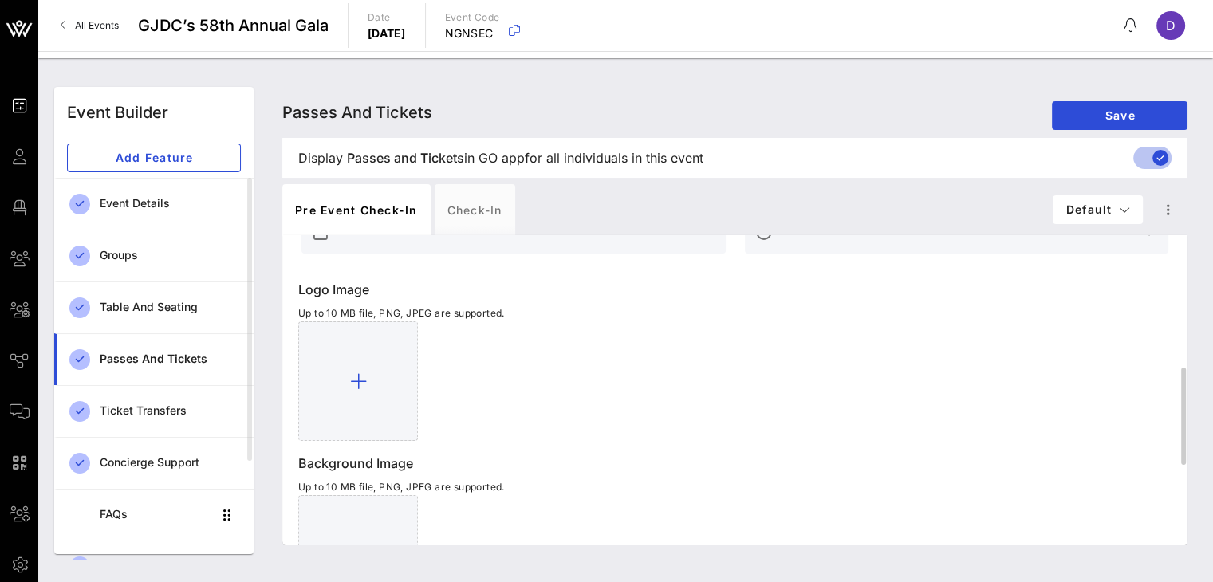
scroll to position [421, 0]
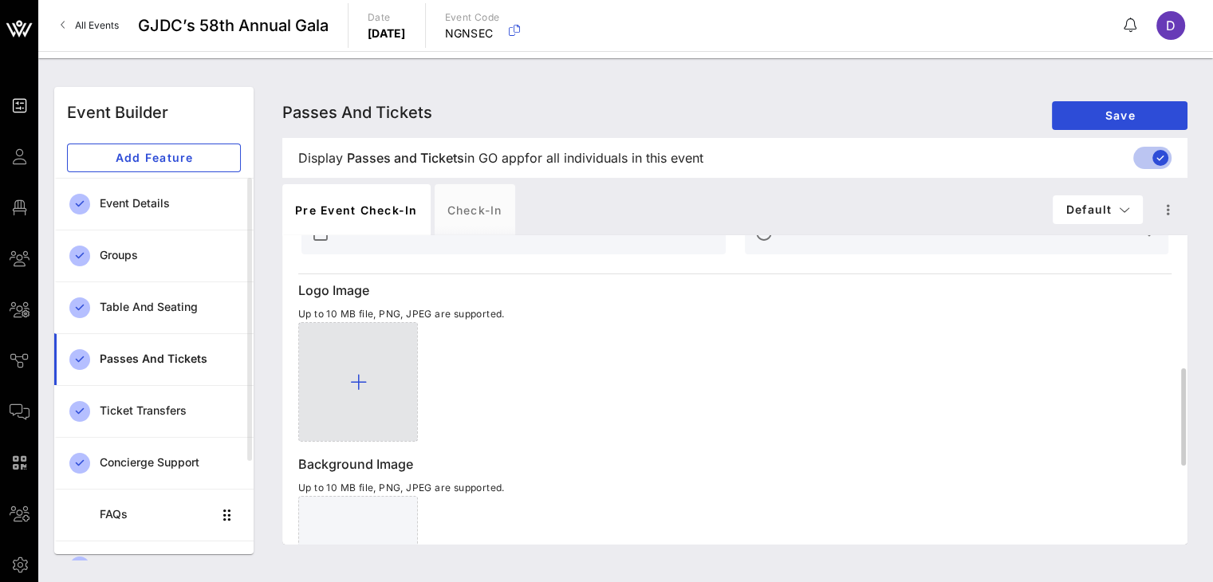
click at [357, 388] on icon at bounding box center [358, 381] width 17 height 19
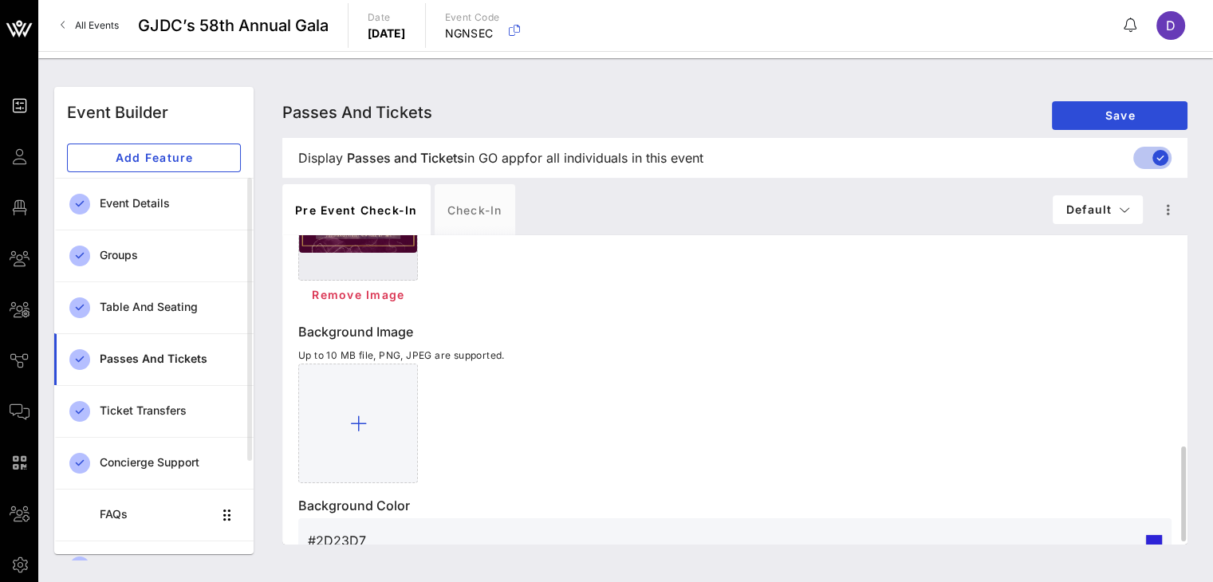
scroll to position [608, 0]
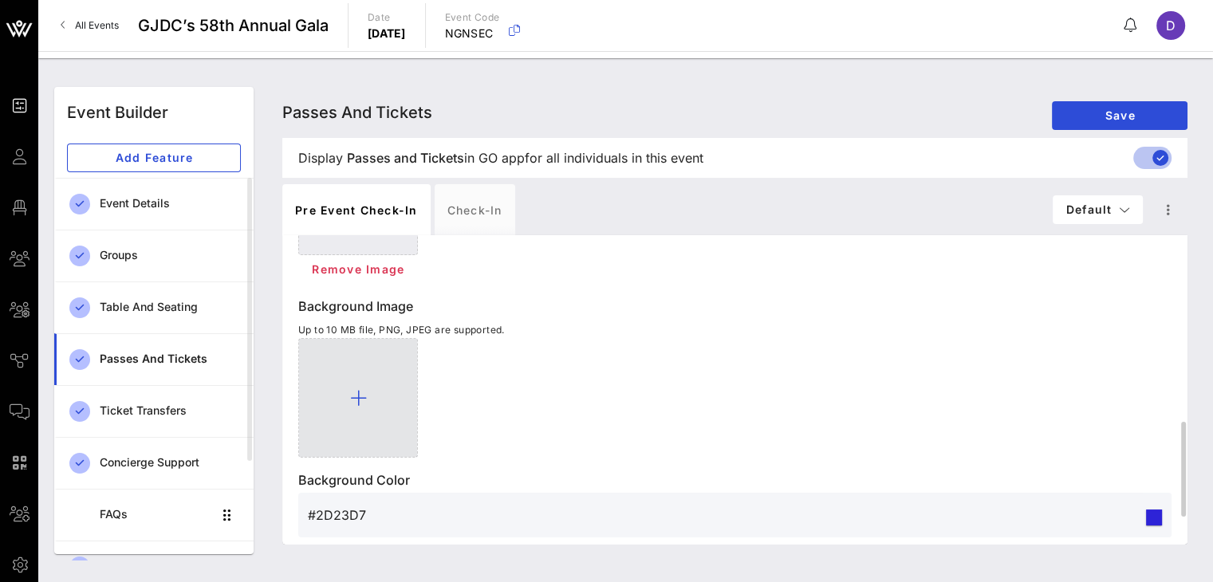
click at [341, 400] on div at bounding box center [358, 398] width 120 height 120
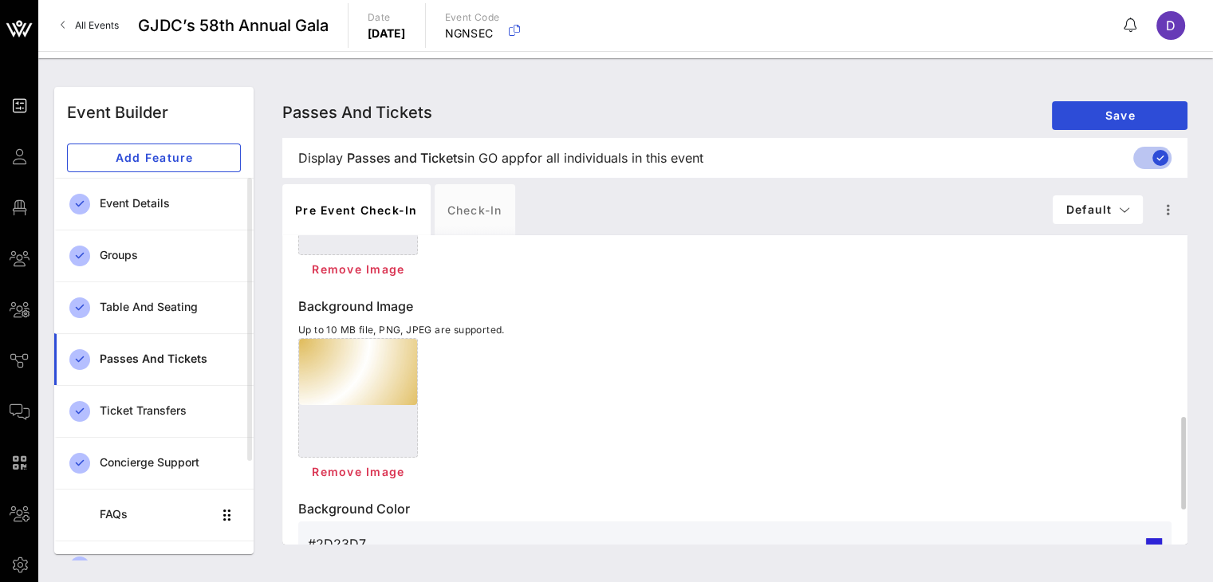
click at [380, 372] on div at bounding box center [358, 372] width 118 height 66
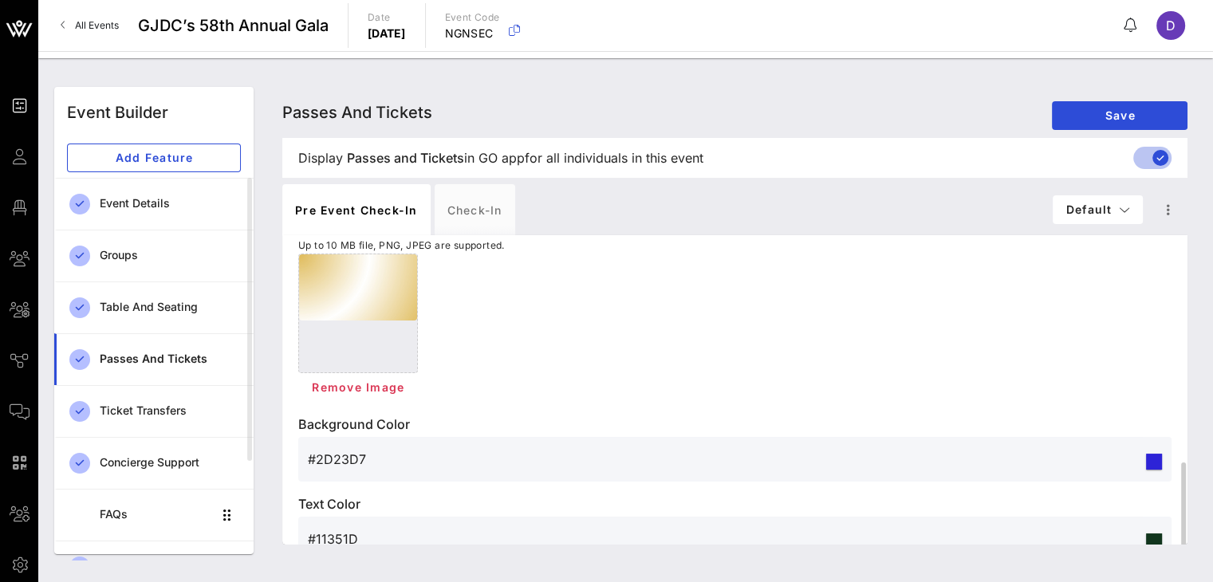
scroll to position [724, 0]
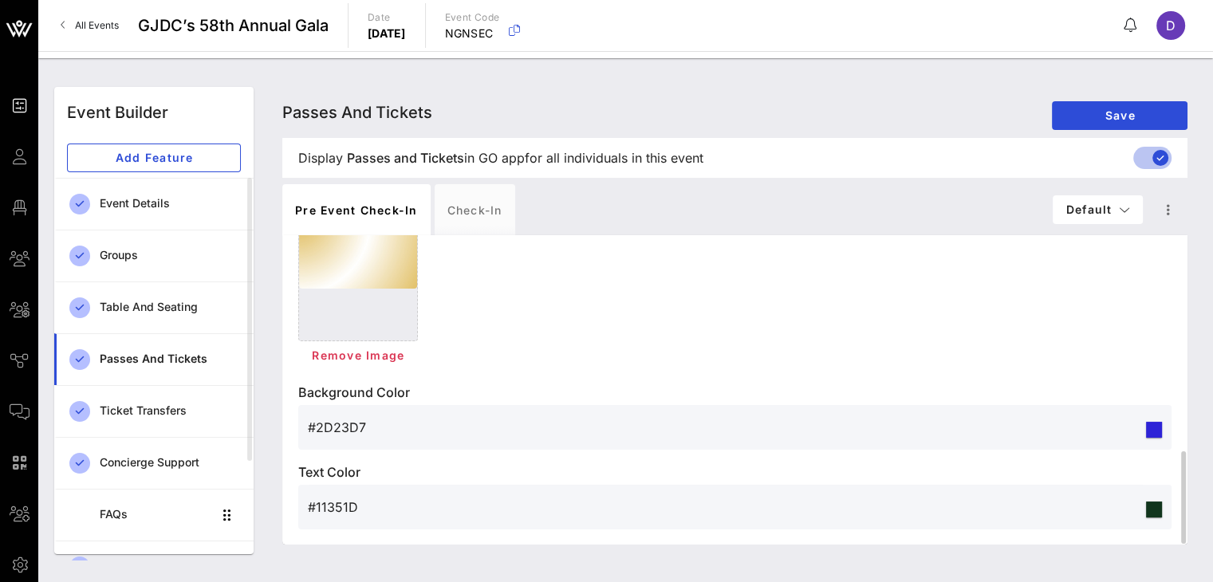
click at [526, 432] on input "#2D23D7" at bounding box center [725, 428] width 835 height 26
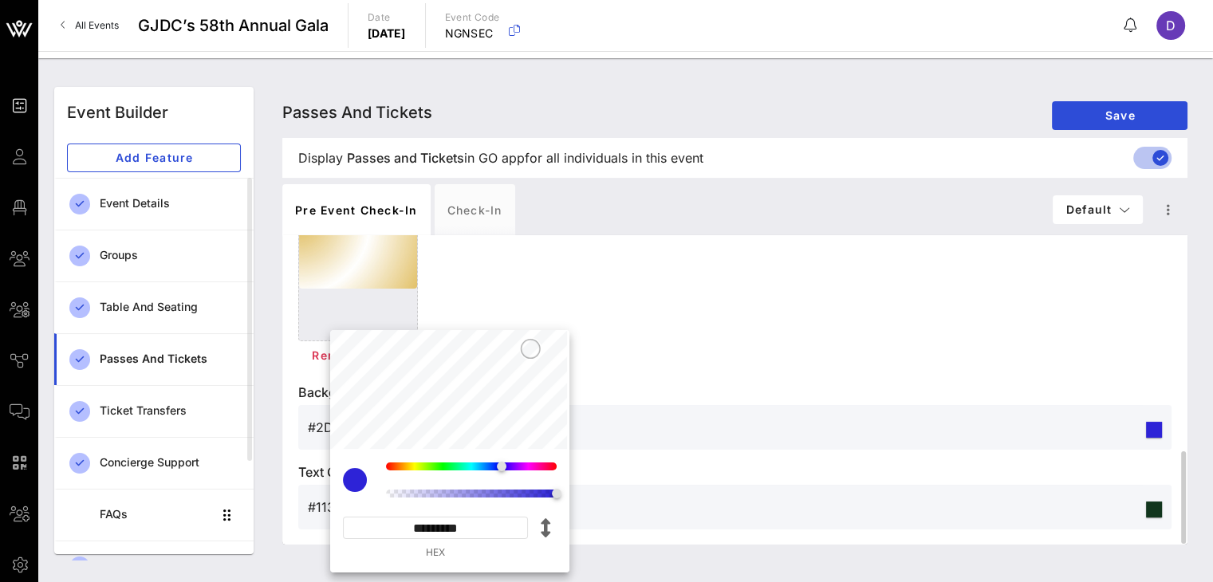
click at [858, 369] on div "Logo Image Up to 10 MB file, PNG, JPEG are supported. Remove Image Background I…" at bounding box center [734, 254] width 873 height 552
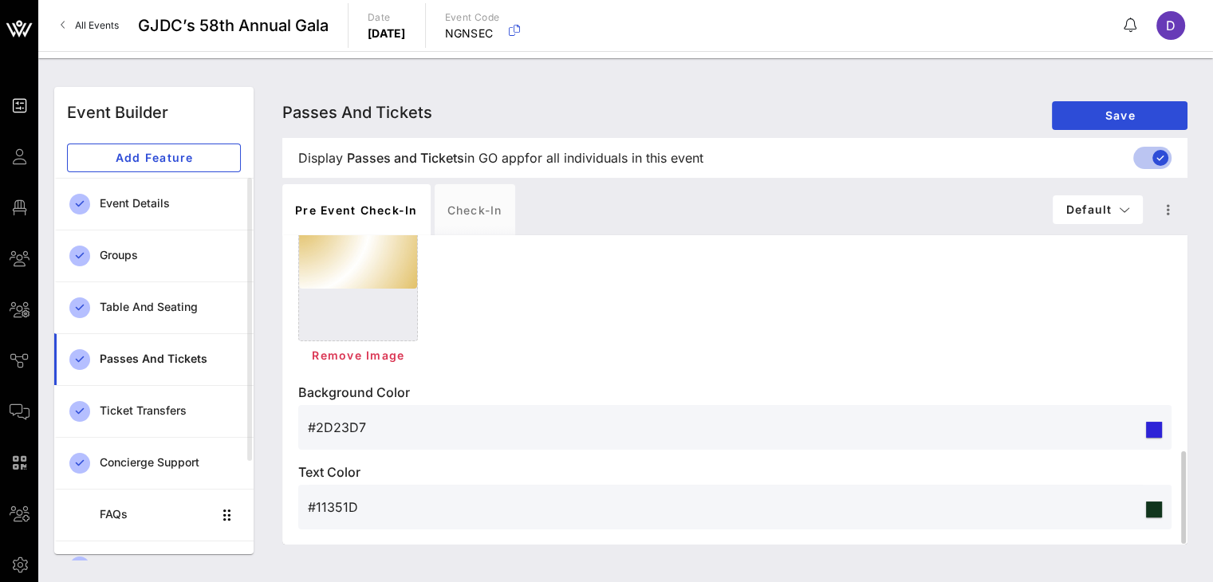
click at [550, 501] on input "#11351D" at bounding box center [725, 507] width 835 height 26
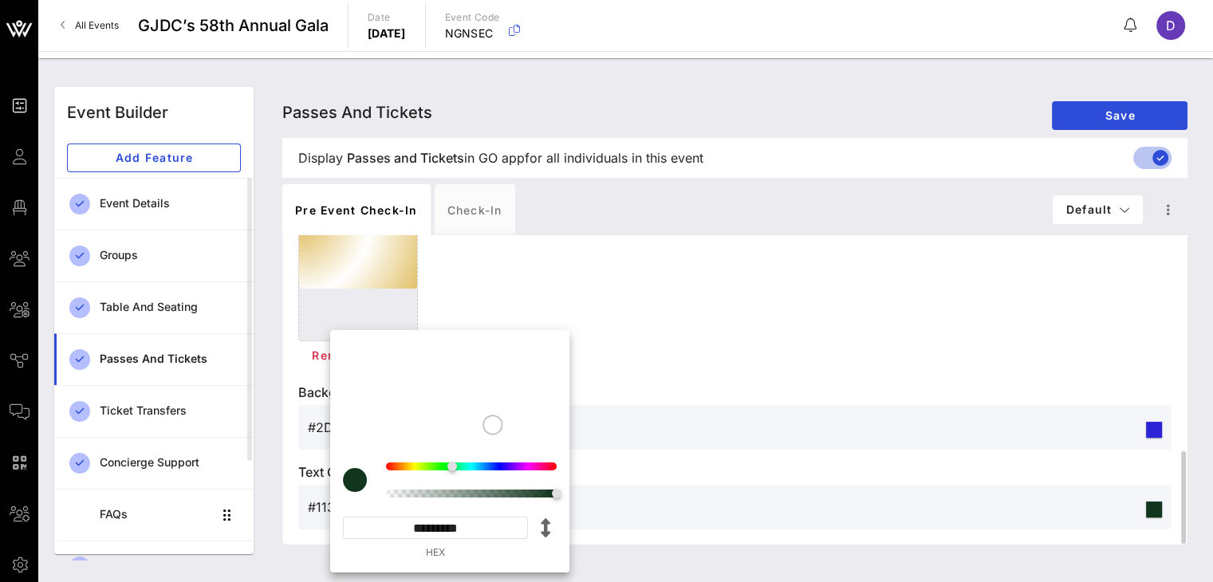
click at [550, 501] on input "#11351D" at bounding box center [725, 507] width 835 height 26
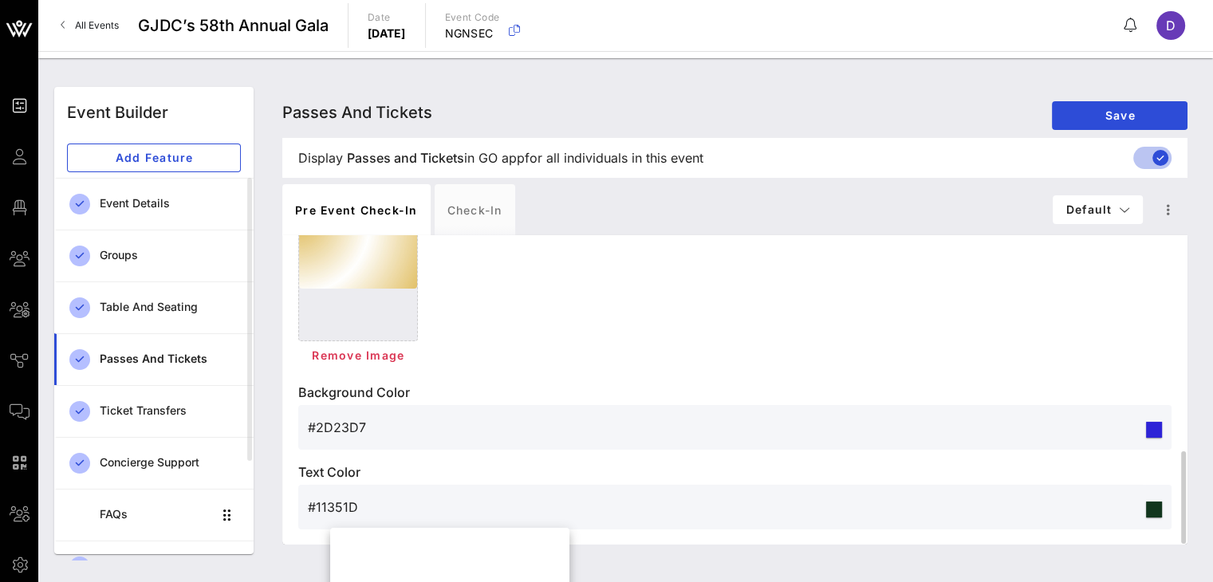
click at [478, 502] on input "#11351D" at bounding box center [725, 507] width 835 height 26
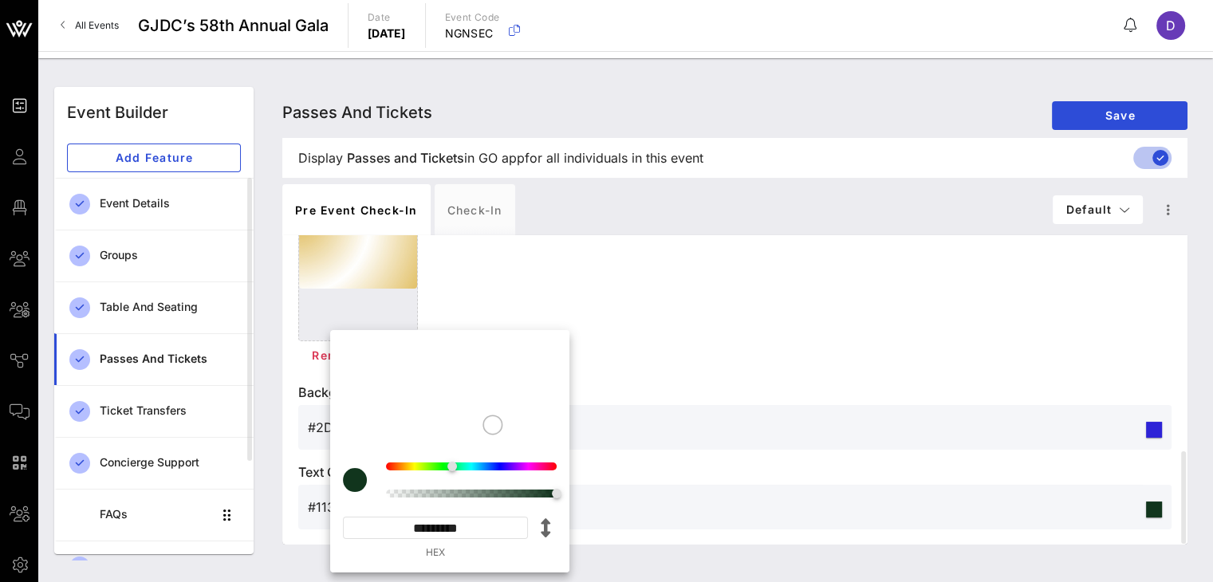
click at [455, 537] on input "*********" at bounding box center [435, 528] width 185 height 22
paste input
type input "*******"
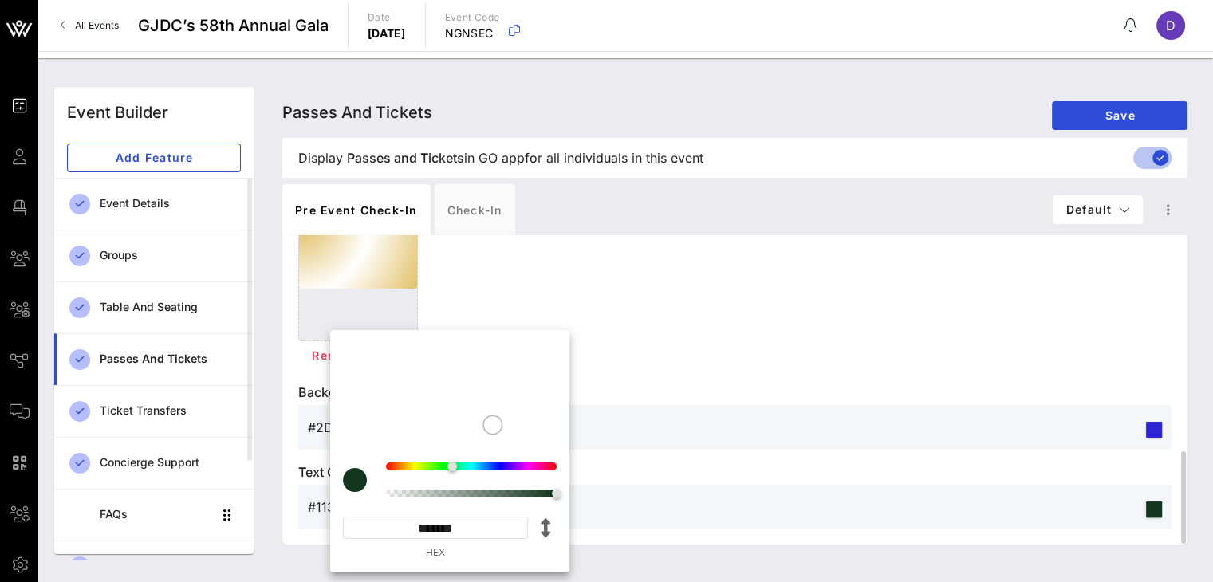
type input "#61003A"
type input "*********"
click at [706, 425] on input "#2D23D7" at bounding box center [725, 428] width 835 height 26
click at [430, 527] on input "*********" at bounding box center [435, 528] width 185 height 22
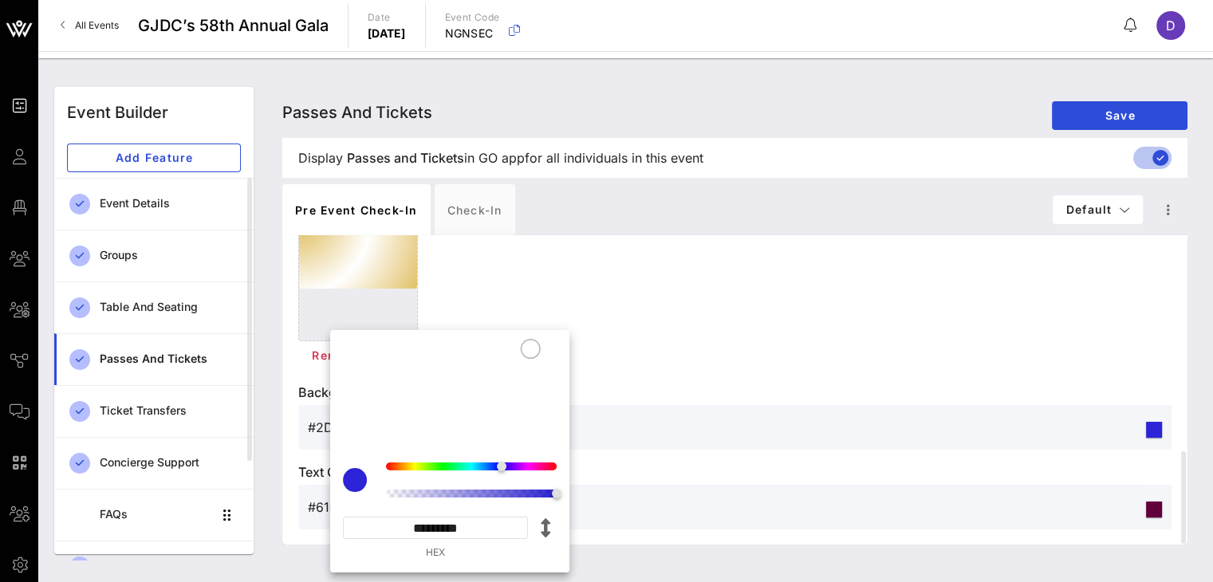
click at [430, 527] on input "*********" at bounding box center [435, 528] width 185 height 22
paste input
type input "*******"
type input "#E3D1AA"
type input "*********"
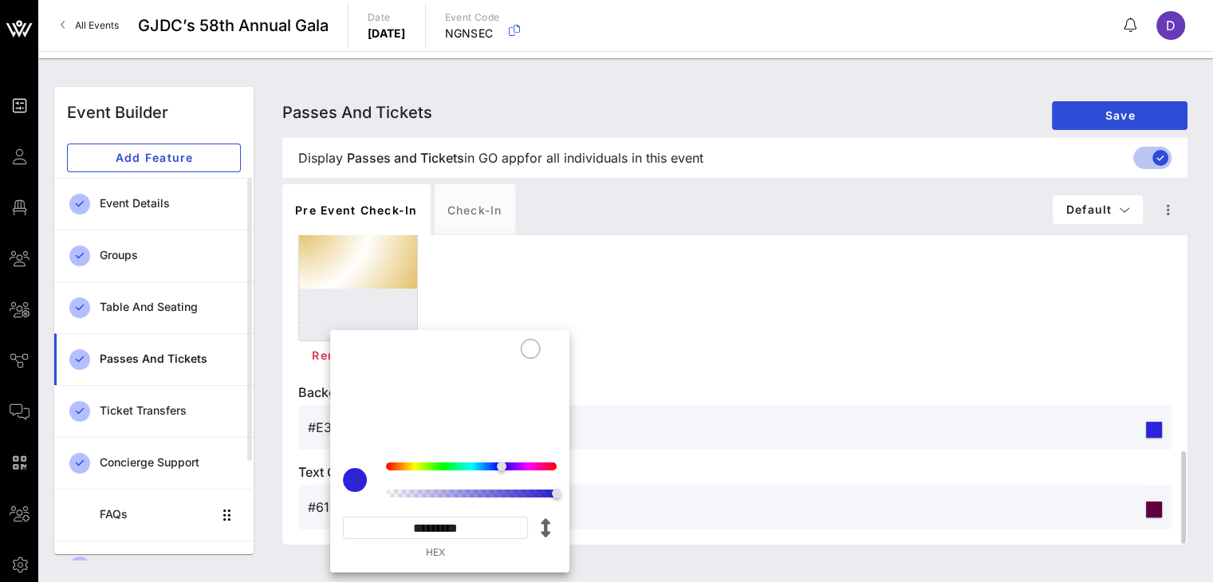
click at [718, 364] on div "Remove Image" at bounding box center [734, 355] width 873 height 29
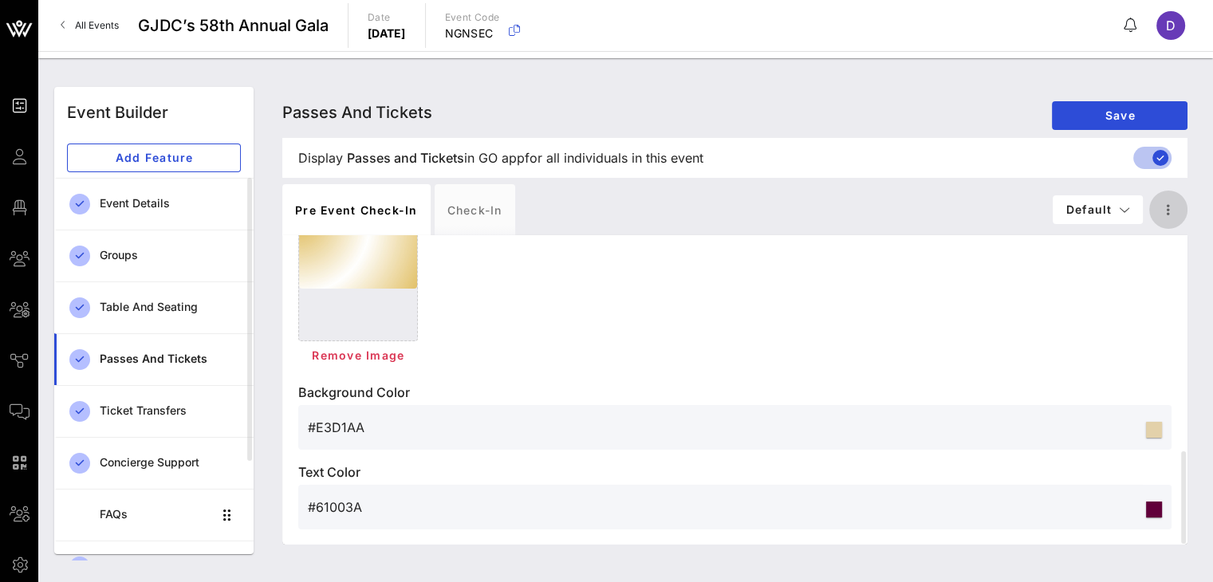
click at [1159, 211] on icon "button" at bounding box center [1168, 209] width 19 height 19
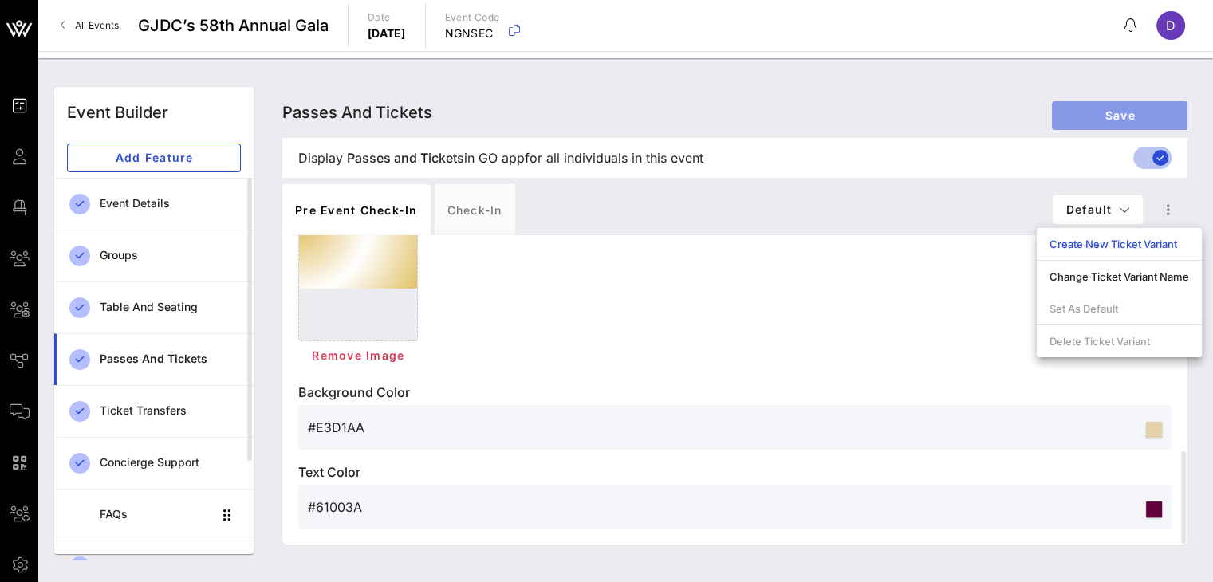
click at [1132, 110] on span "Save" at bounding box center [1120, 115] width 110 height 14
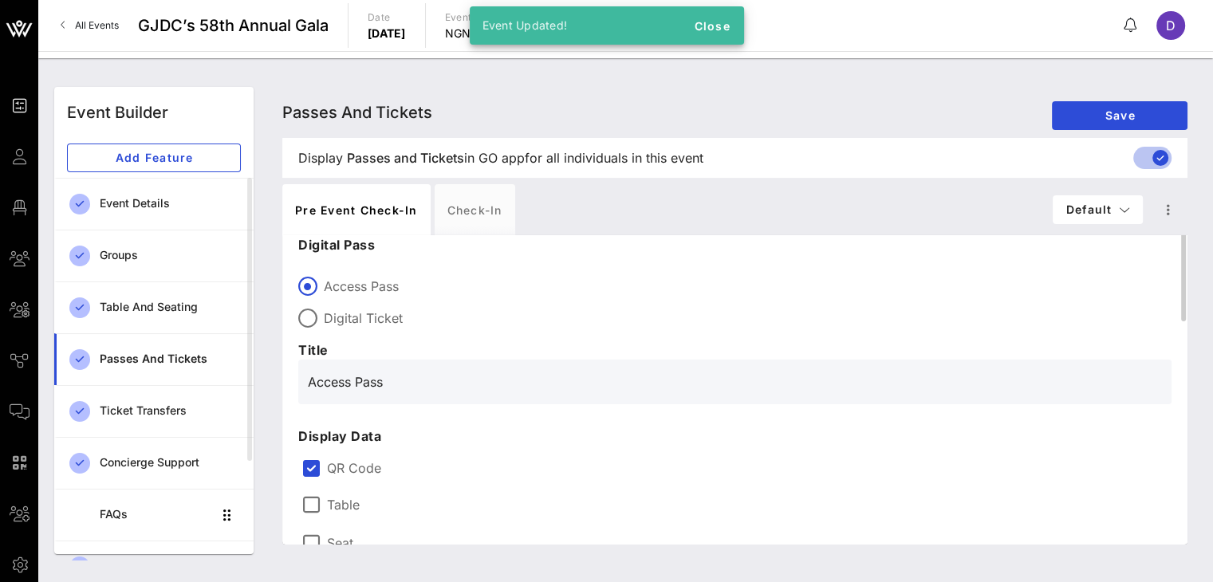
scroll to position [0, 0]
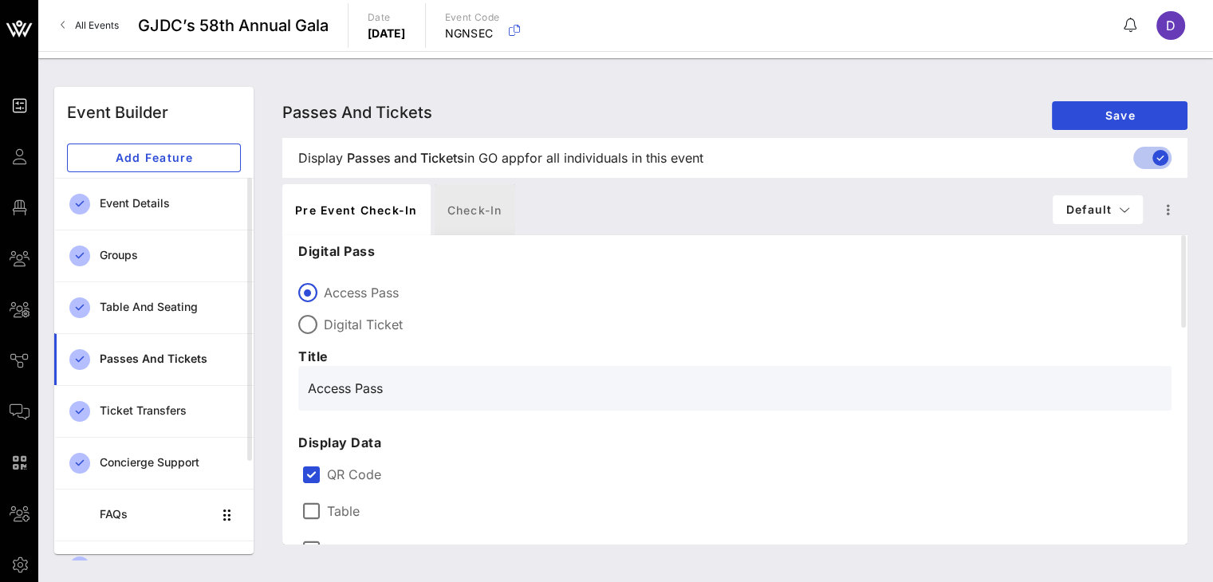
click at [473, 211] on div "Check-in" at bounding box center [475, 209] width 81 height 51
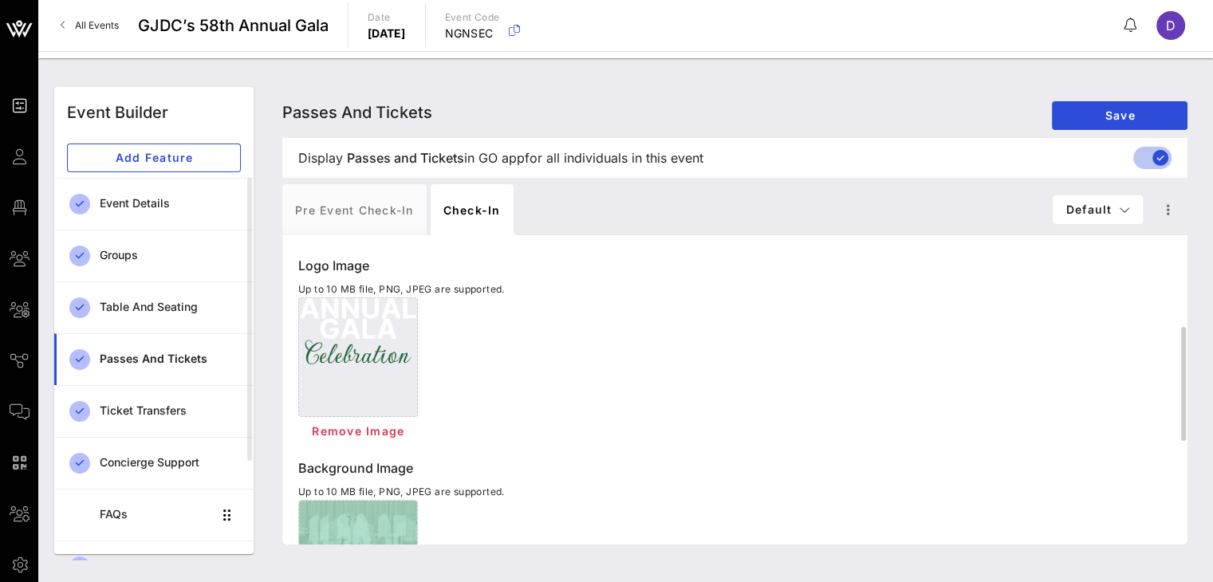
scroll to position [246, 0]
click at [371, 430] on span "Remove Image" at bounding box center [357, 432] width 93 height 14
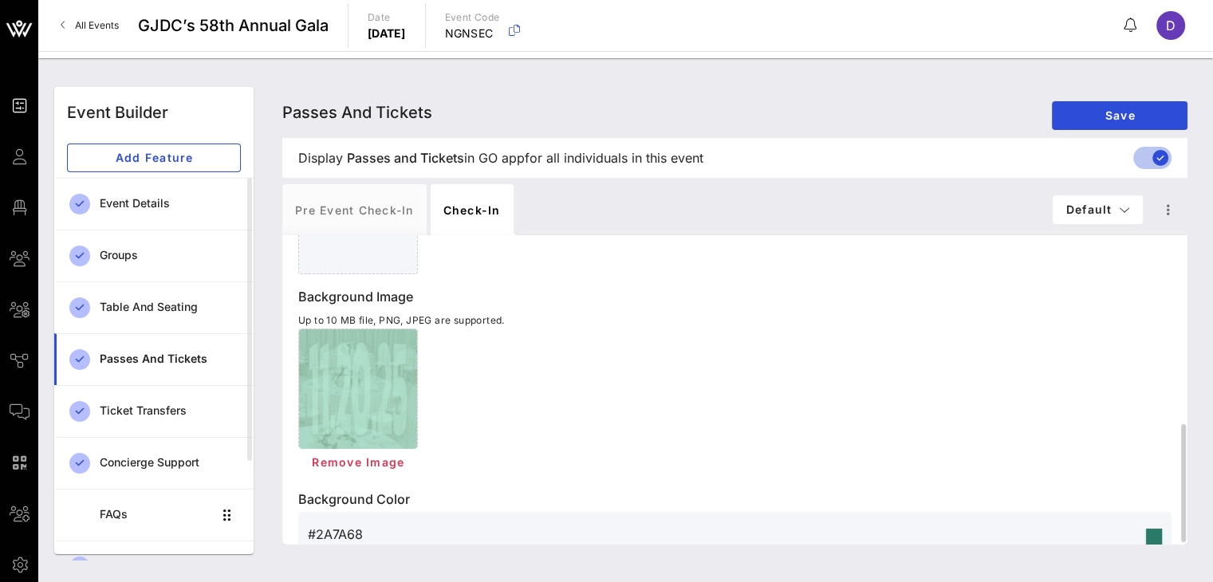
scroll to position [419, 0]
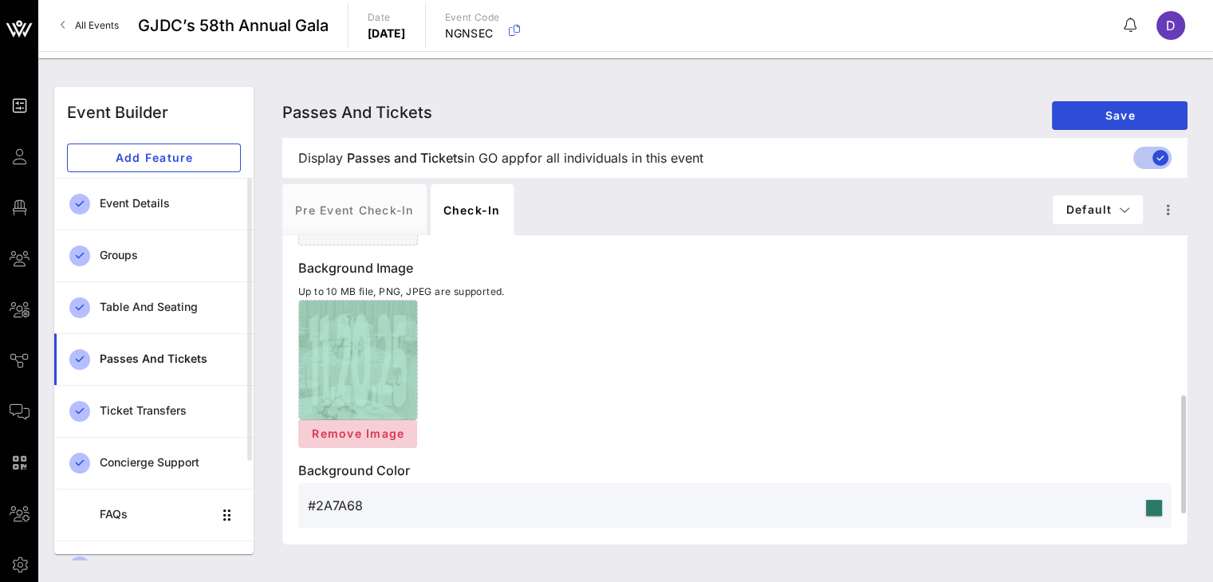
click at [368, 437] on span "Remove Image" at bounding box center [357, 434] width 93 height 14
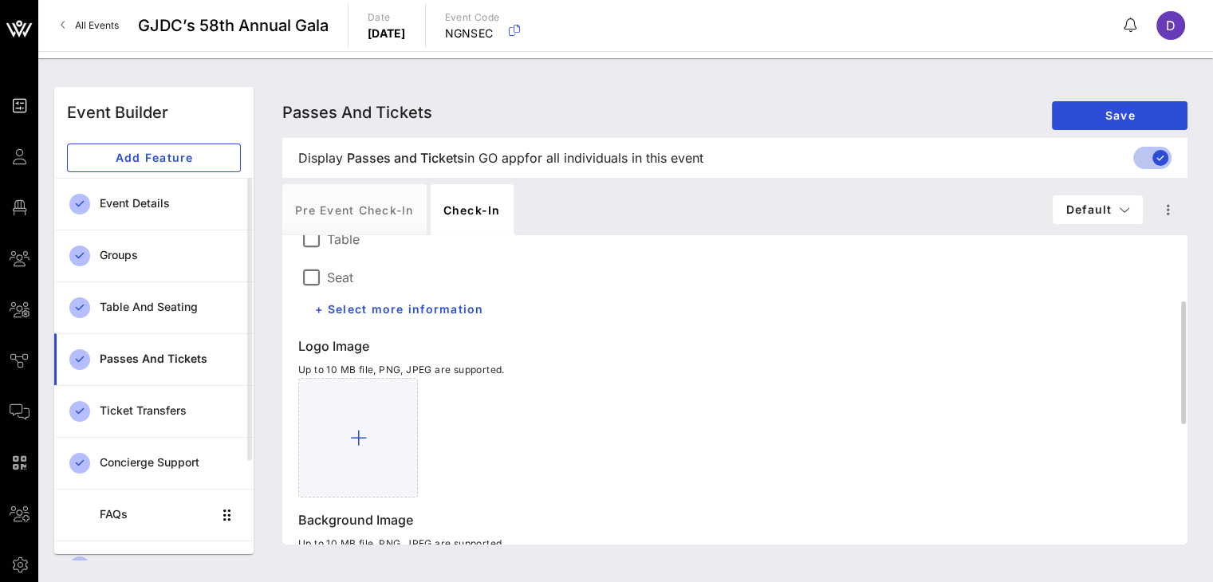
scroll to position [167, 0]
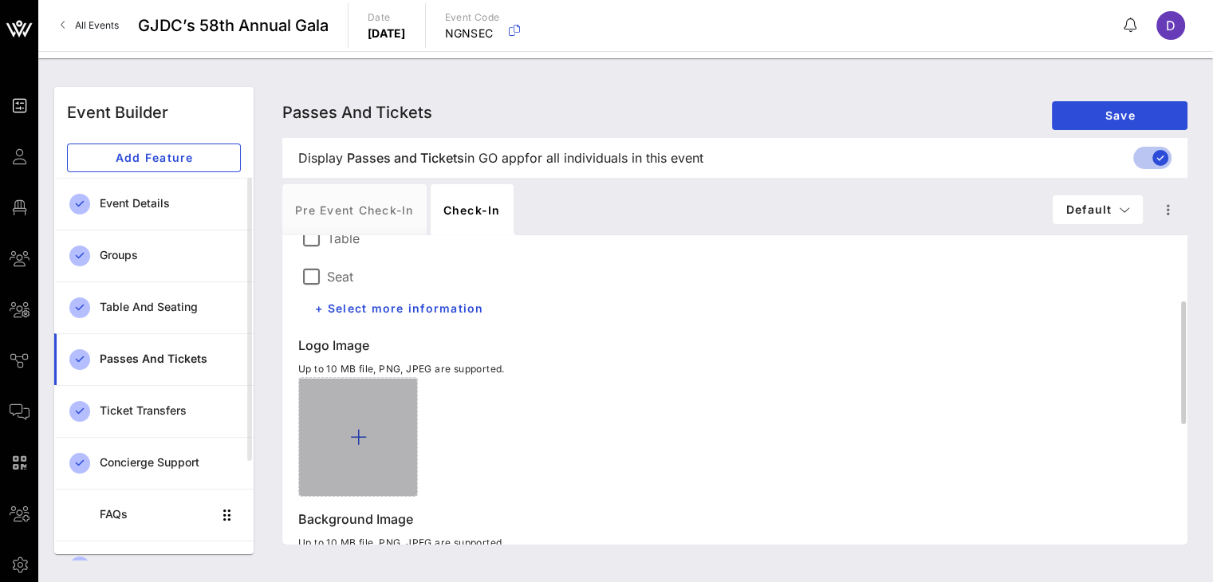
click at [364, 428] on icon at bounding box center [358, 436] width 17 height 19
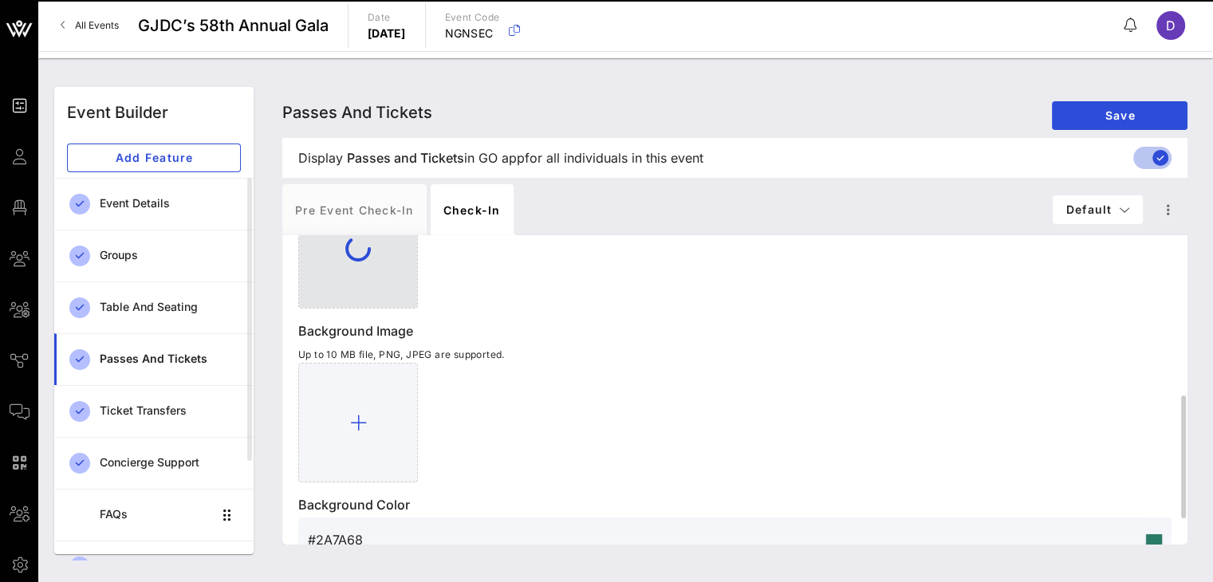
scroll to position [370, 0]
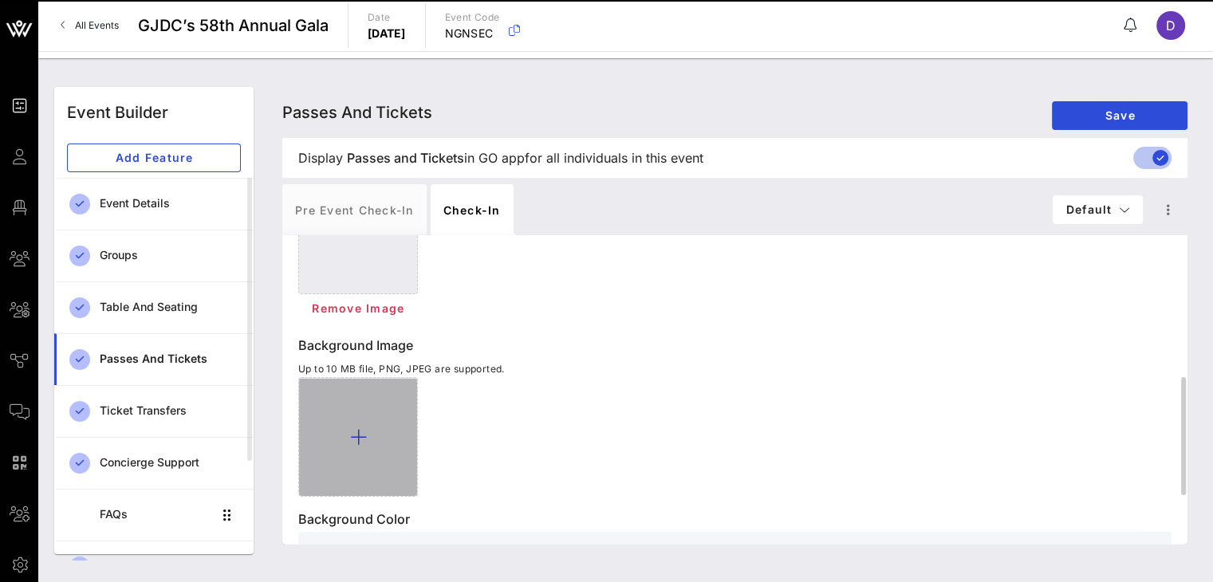
click at [369, 418] on div at bounding box center [358, 437] width 120 height 120
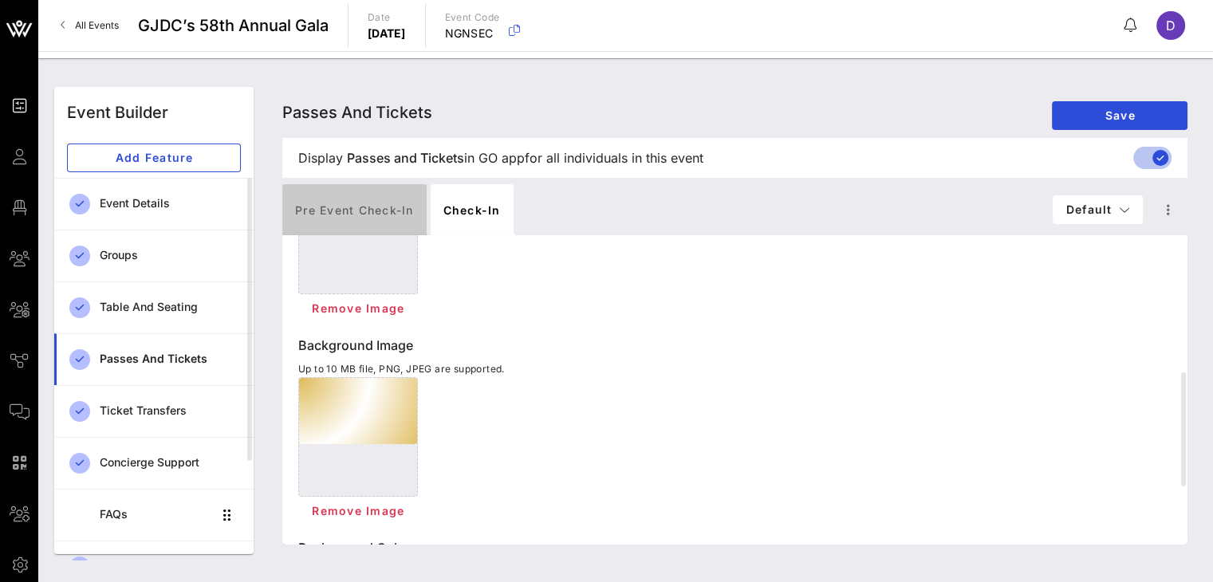
click at [351, 207] on div "Pre Event Check-in" at bounding box center [354, 209] width 144 height 51
type input "Access Pass"
type input "#E3D1AA"
type input "#61003A"
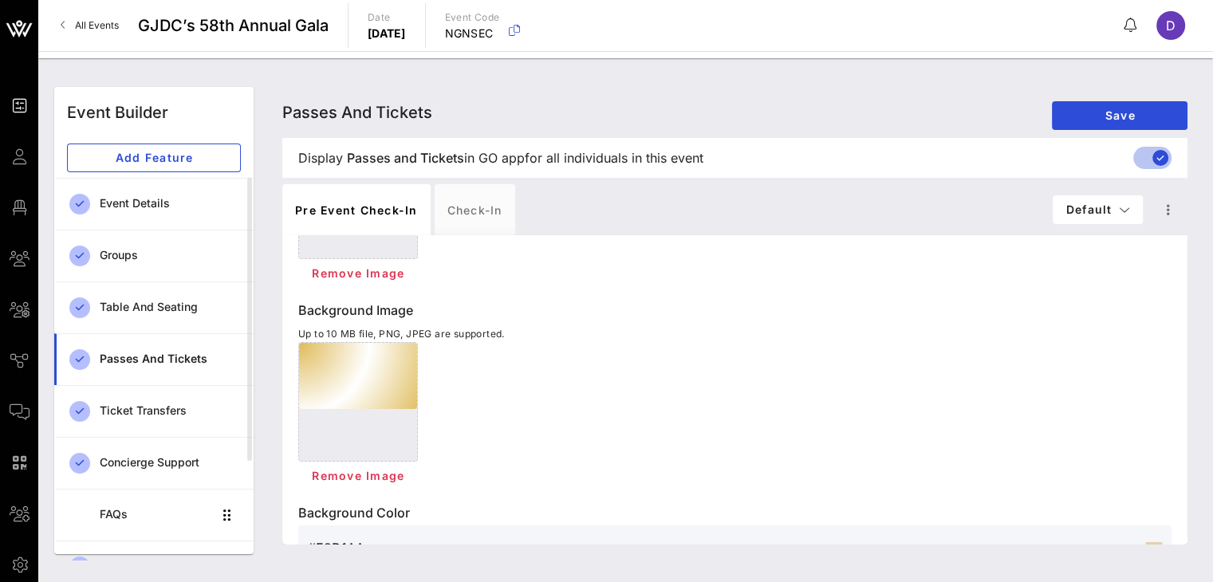
scroll to position [724, 0]
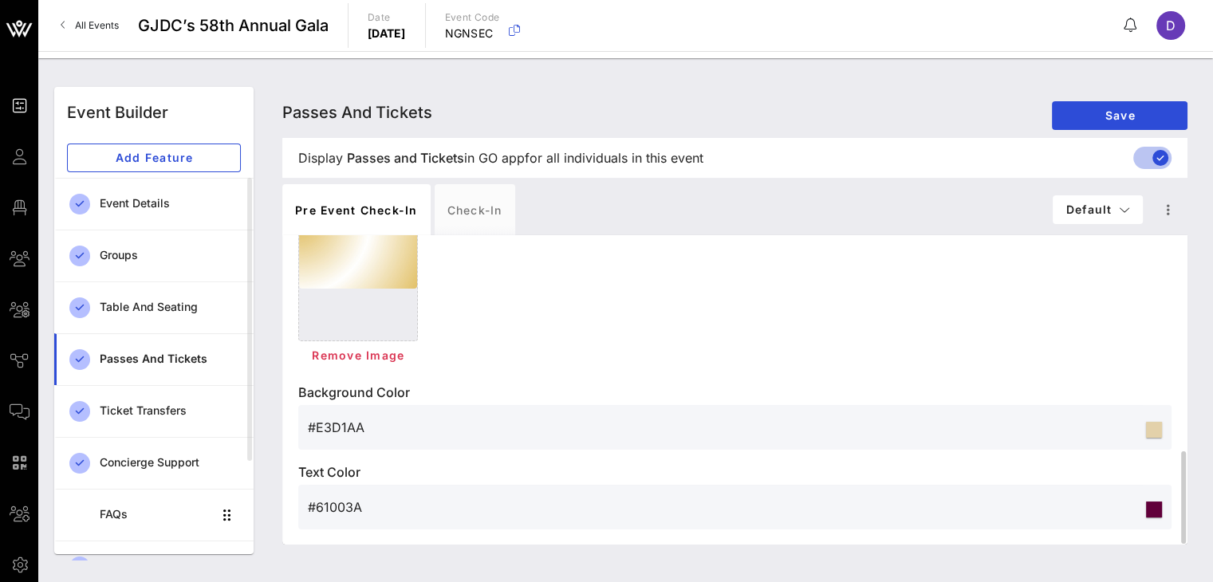
click at [574, 434] on input "#E3D1AA" at bounding box center [725, 428] width 835 height 26
click at [565, 417] on input "#E3D1AA" at bounding box center [725, 428] width 835 height 26
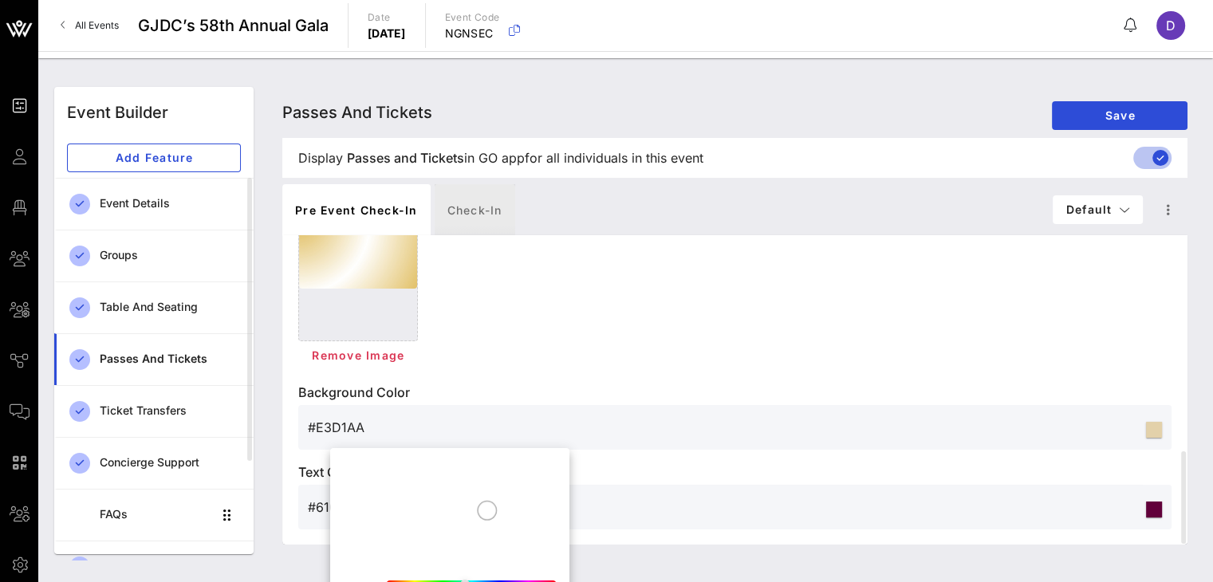
click at [459, 218] on div "Check-in" at bounding box center [475, 209] width 81 height 51
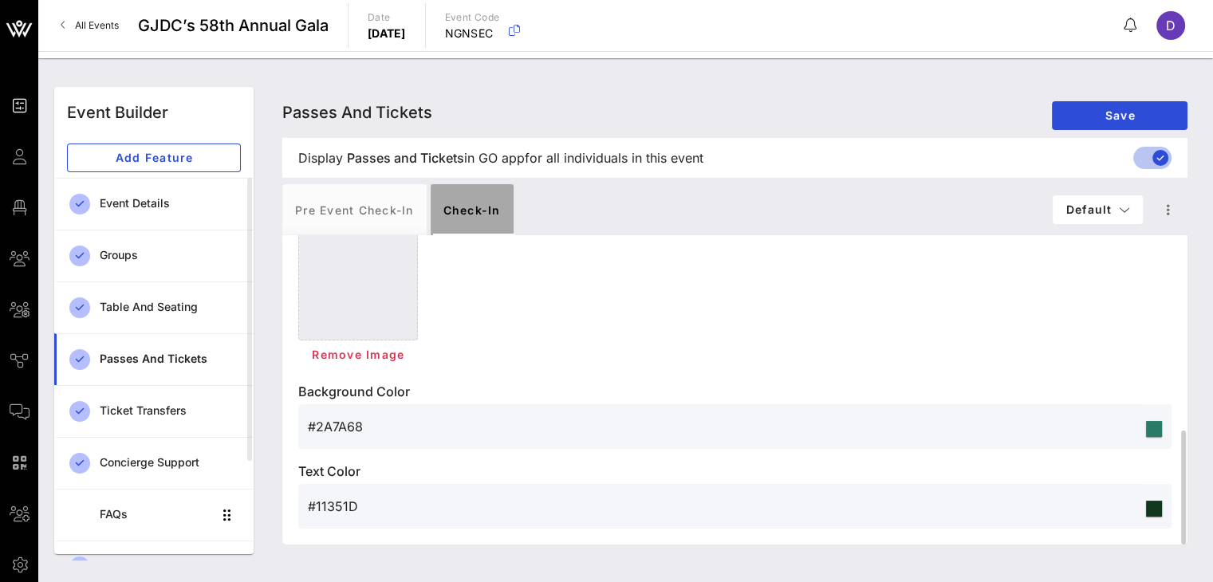
scroll to position [526, 0]
click at [471, 431] on input "#2A7A68" at bounding box center [725, 427] width 835 height 26
click at [471, 431] on div "Event Builder Guests Floor Plan My Groups All Groups Journeys Comms QR Scanner …" at bounding box center [606, 291] width 1213 height 582
click at [471, 431] on input "#2A7A68" at bounding box center [725, 427] width 835 height 26
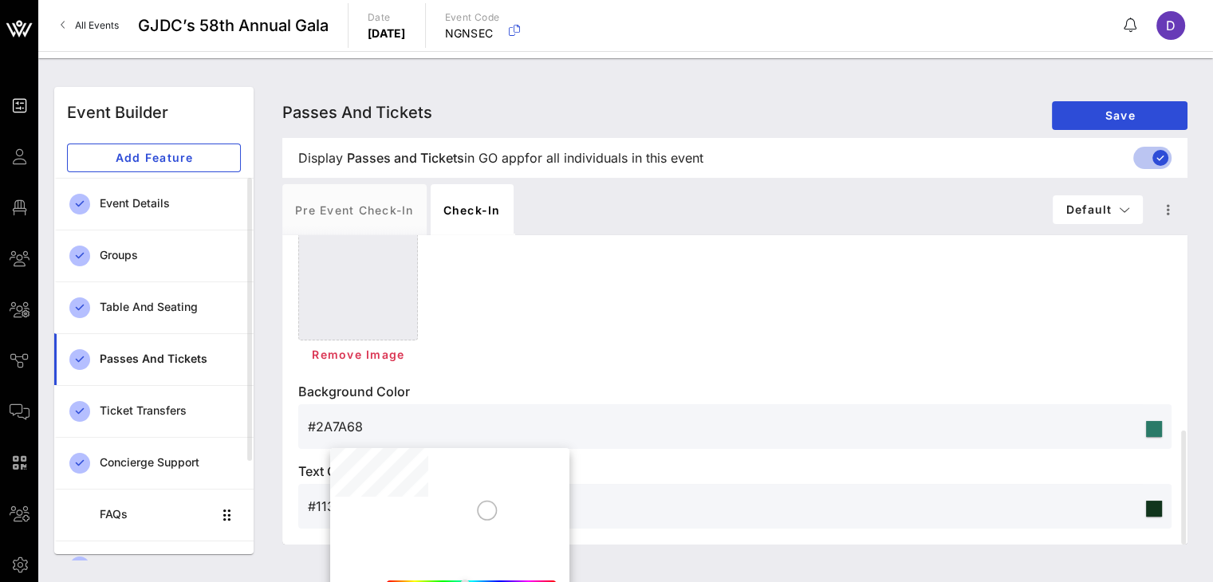
click at [748, 437] on input "#2A7A68" at bounding box center [725, 427] width 835 height 26
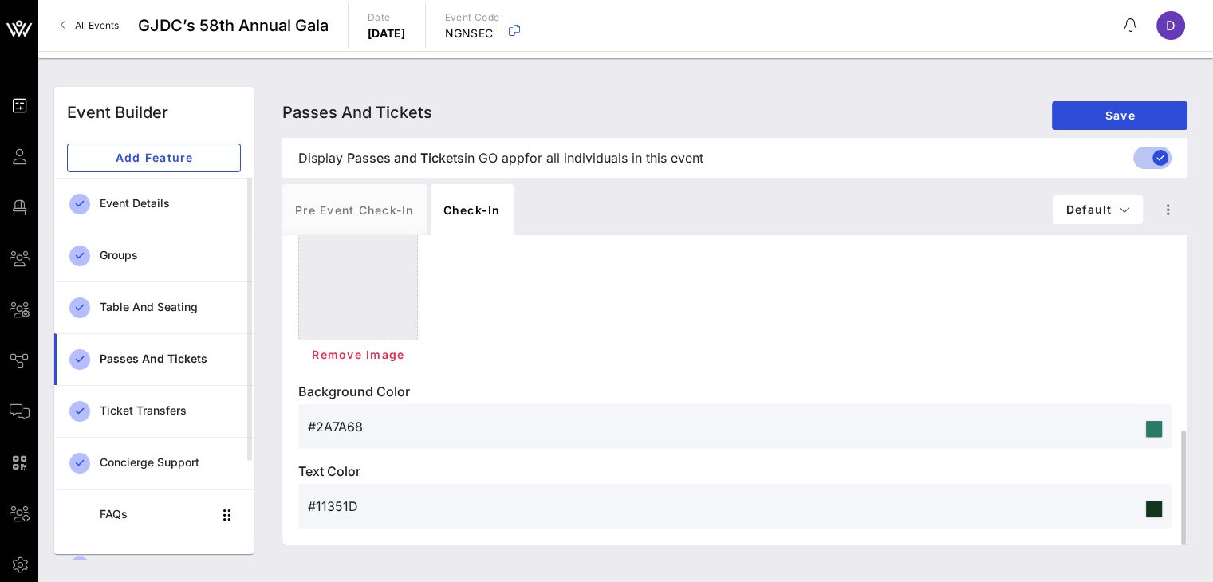
click at [748, 437] on input "#2A7A68" at bounding box center [725, 427] width 835 height 26
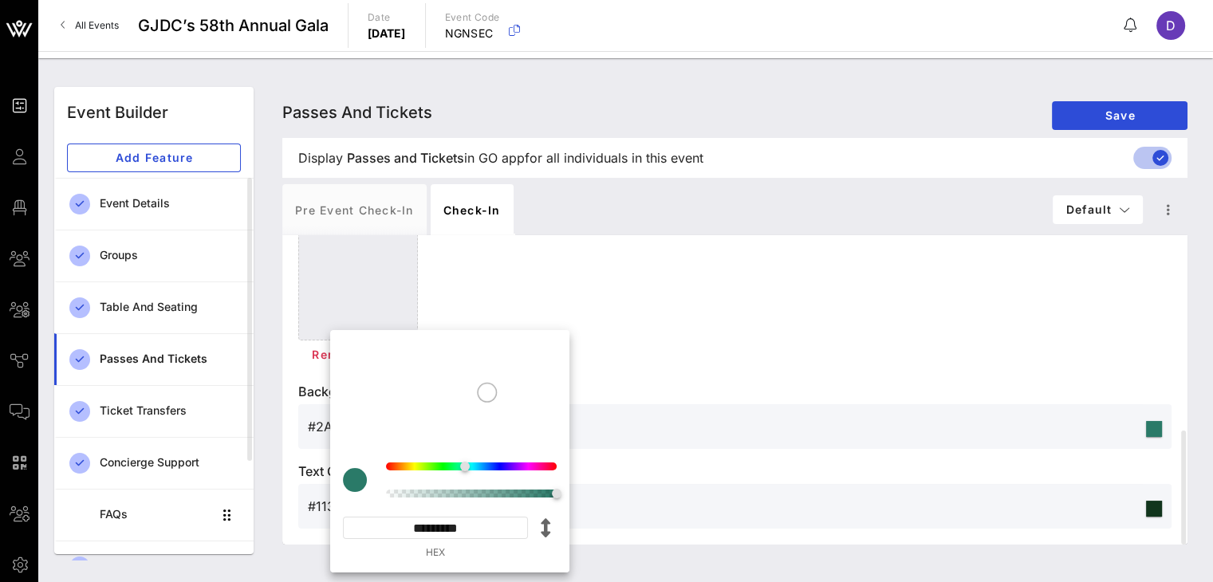
click at [475, 537] on input "*********" at bounding box center [435, 528] width 185 height 22
paste input
type input "*******"
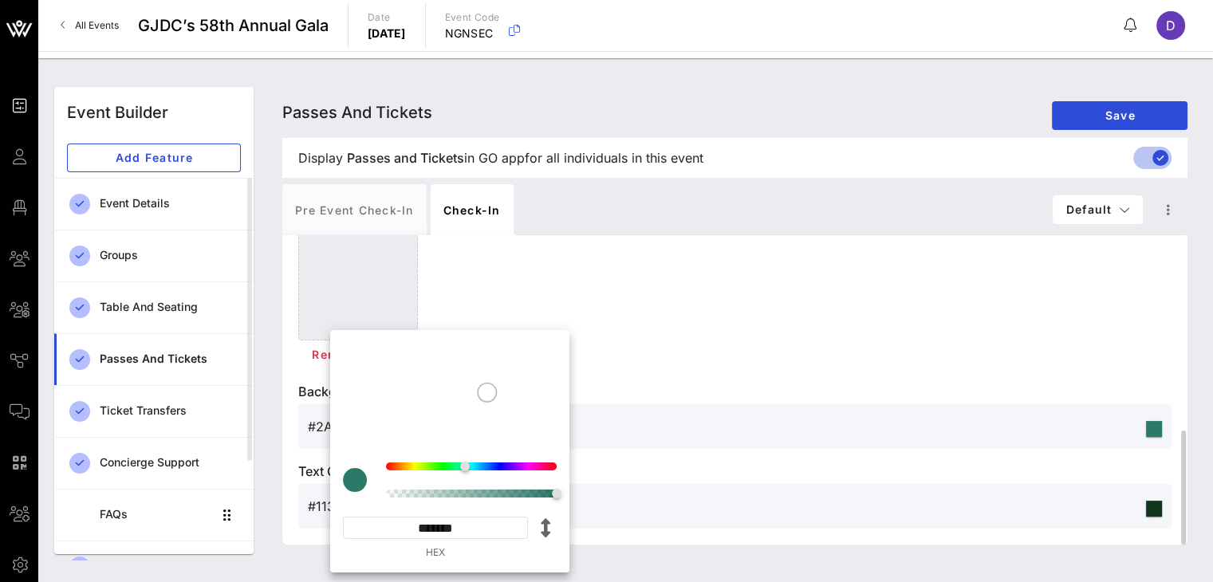
type input "#E3D1AA"
type input "*********"
click at [659, 482] on div "Text Color #11351D" at bounding box center [734, 495] width 873 height 67
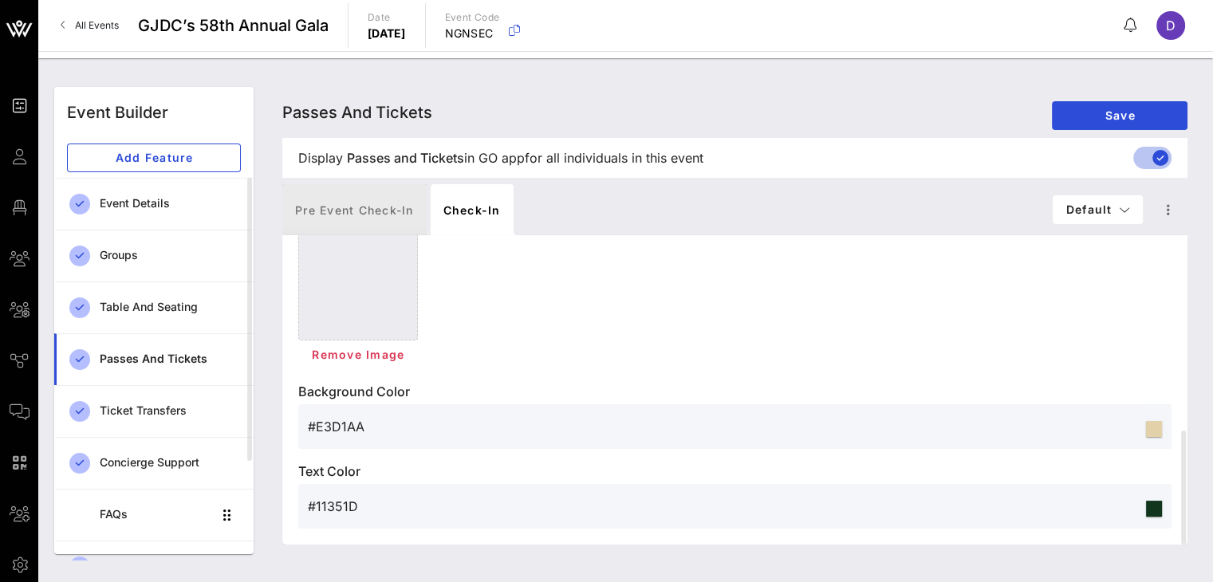
click at [377, 201] on div "Pre Event Check-in" at bounding box center [354, 209] width 144 height 51
type input "Access Pass"
type input "#61003A"
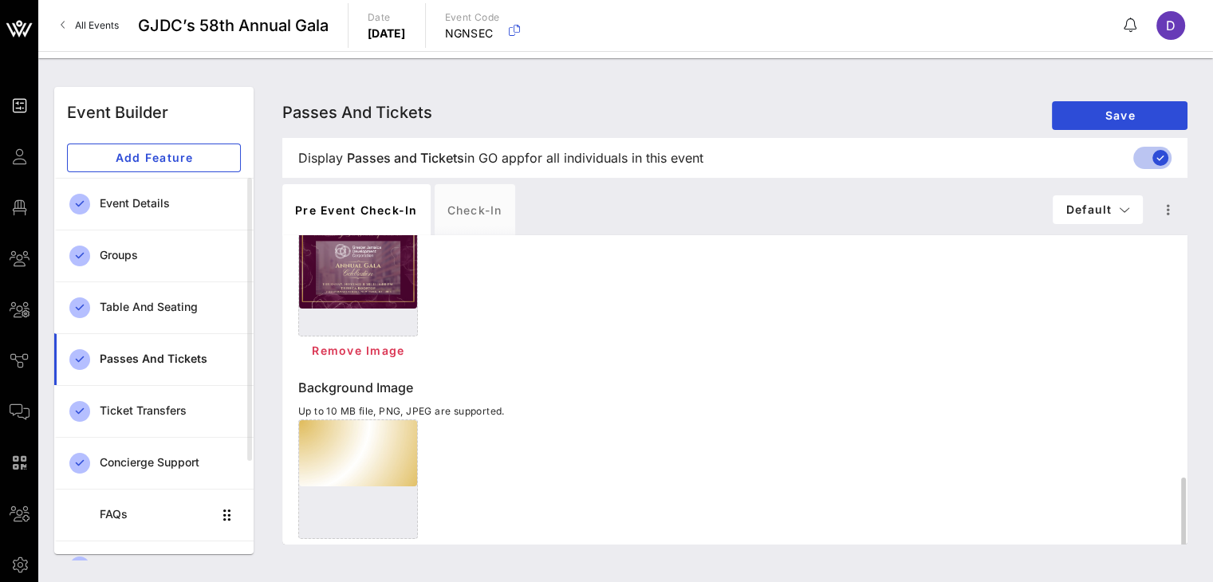
scroll to position [724, 0]
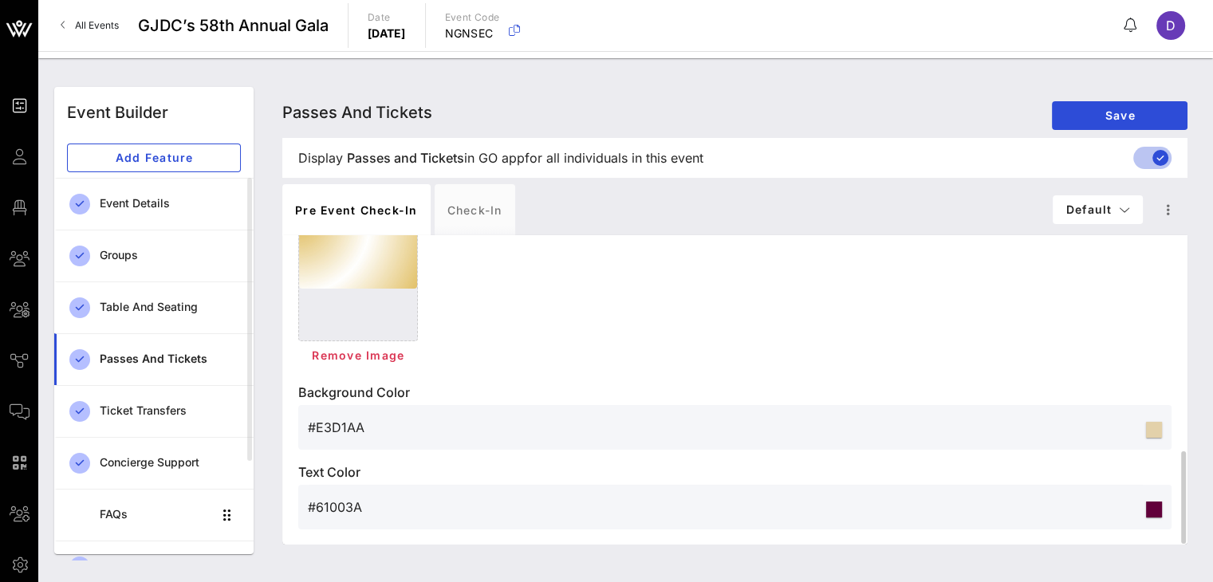
click at [453, 518] on input "#61003A" at bounding box center [725, 507] width 835 height 26
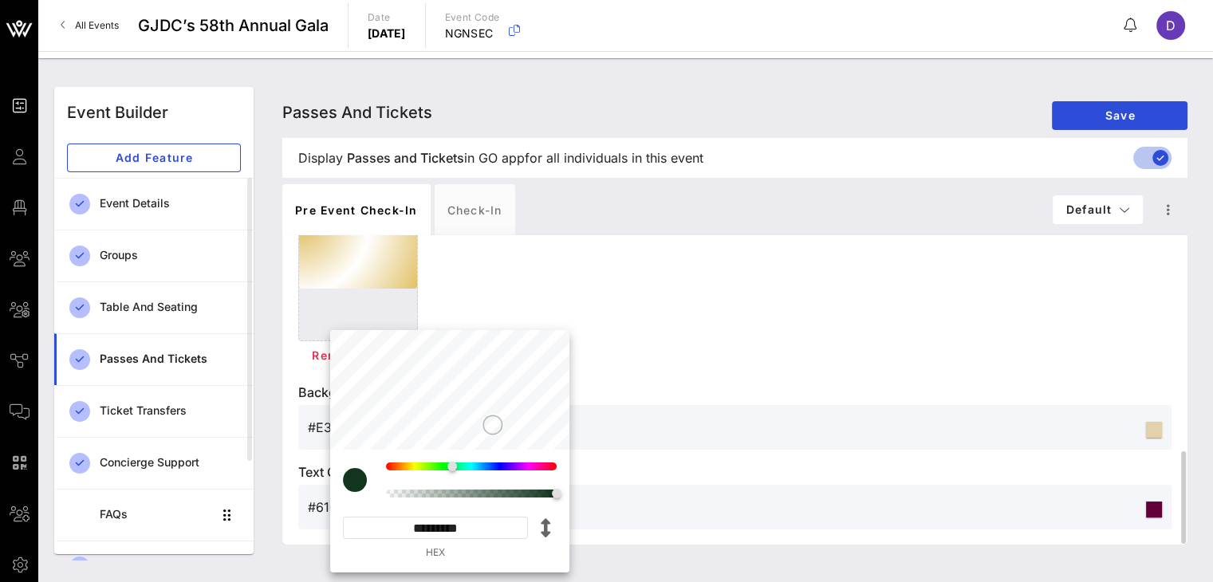
click at [453, 518] on div "Event Builder Guests Floor Plan My Groups All Groups Journeys Comms QR Scanner …" at bounding box center [606, 291] width 1213 height 582
click at [453, 518] on input "#61003A" at bounding box center [725, 507] width 835 height 26
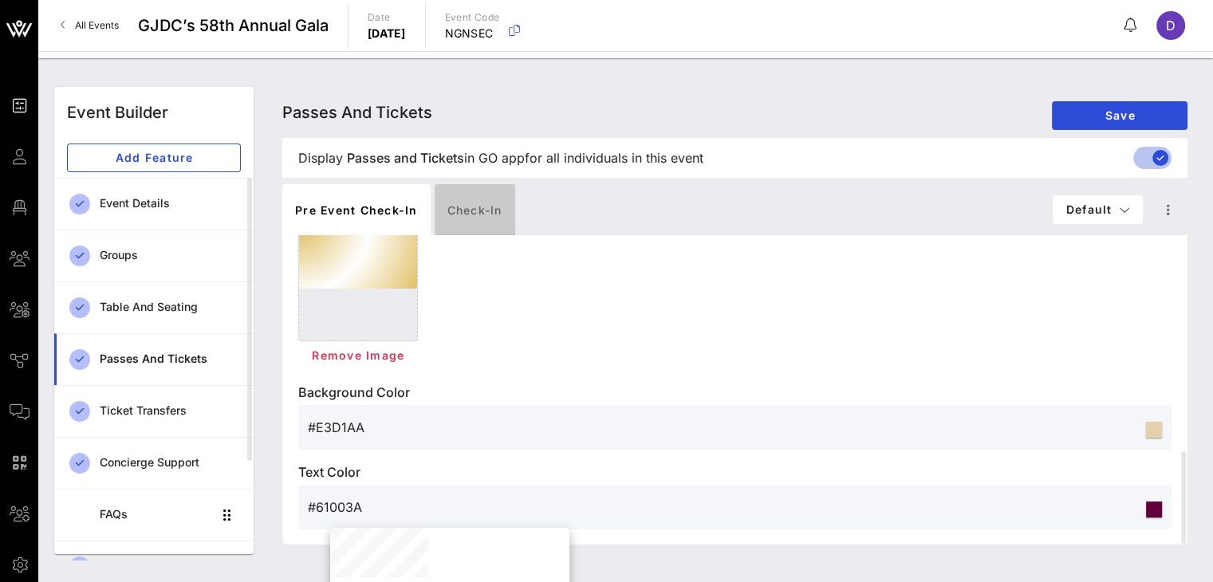
click at [470, 207] on div "Check-in" at bounding box center [475, 209] width 81 height 51
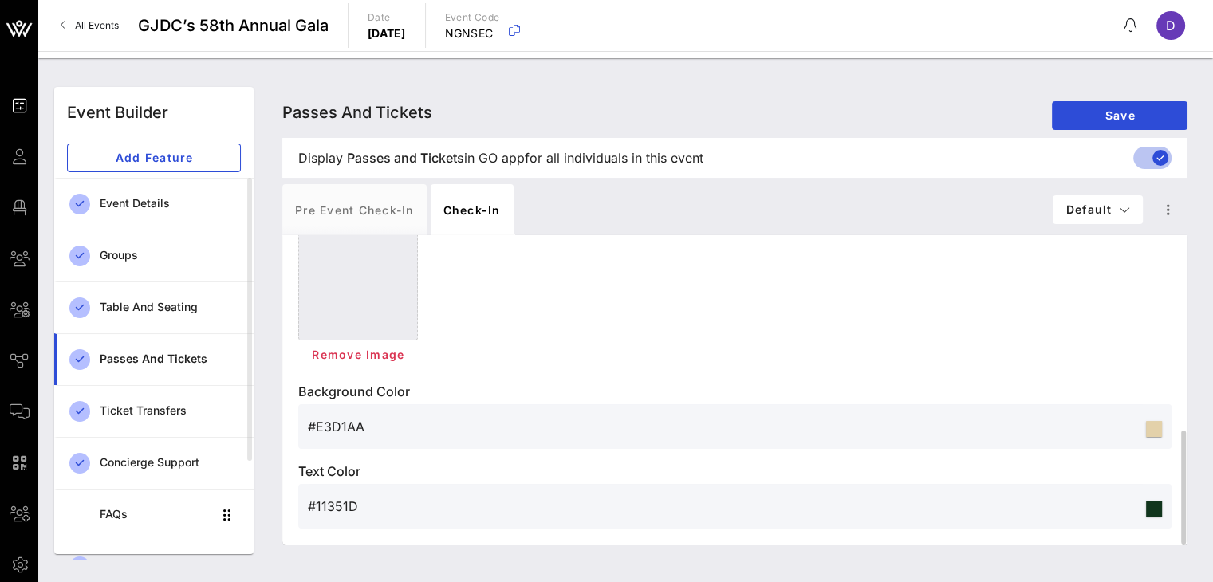
click at [410, 523] on div "#11351D" at bounding box center [725, 506] width 835 height 45
click at [395, 506] on input "#11351D" at bounding box center [725, 507] width 835 height 26
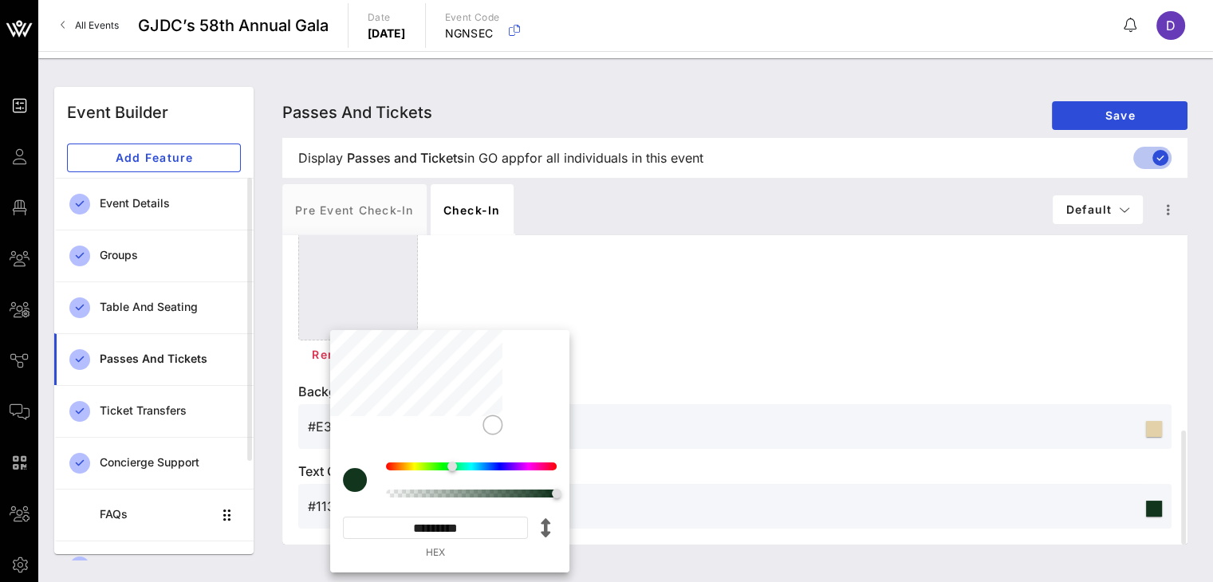
click at [422, 521] on input "*********" at bounding box center [435, 528] width 185 height 22
paste input
type input "*******"
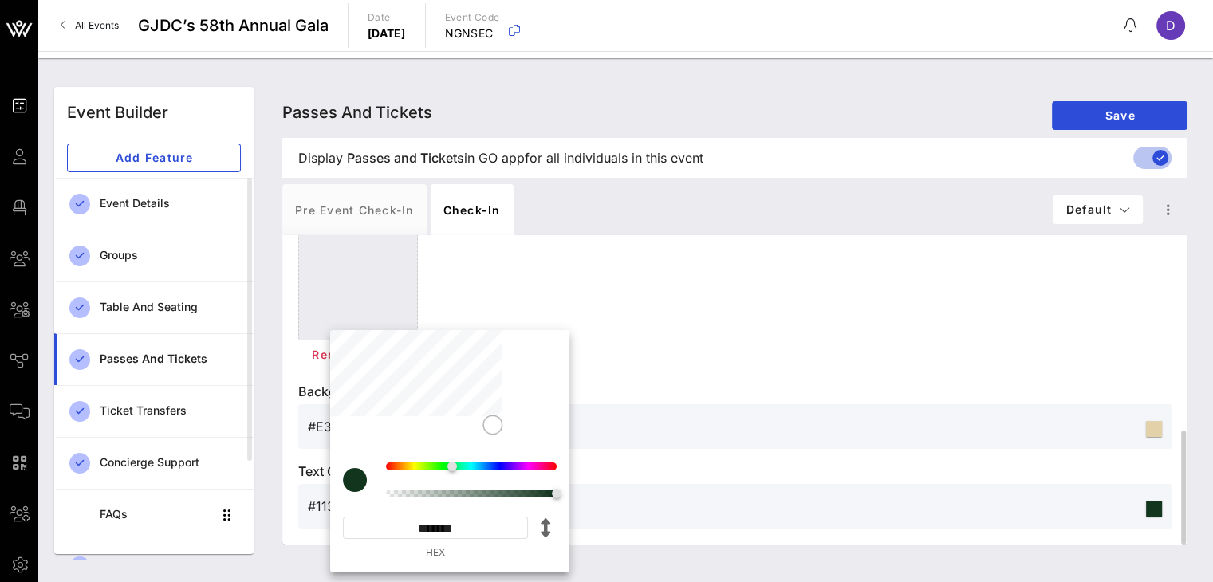
type input "#61003A"
type input "*********"
click at [711, 341] on div "Remove Image" at bounding box center [734, 355] width 873 height 29
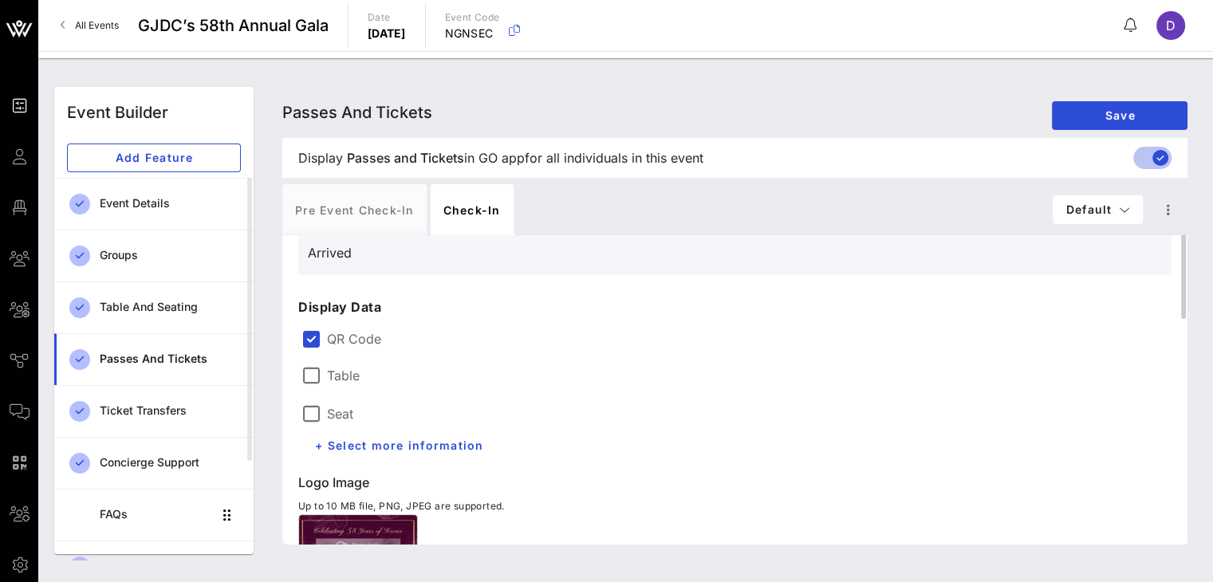
scroll to position [0, 0]
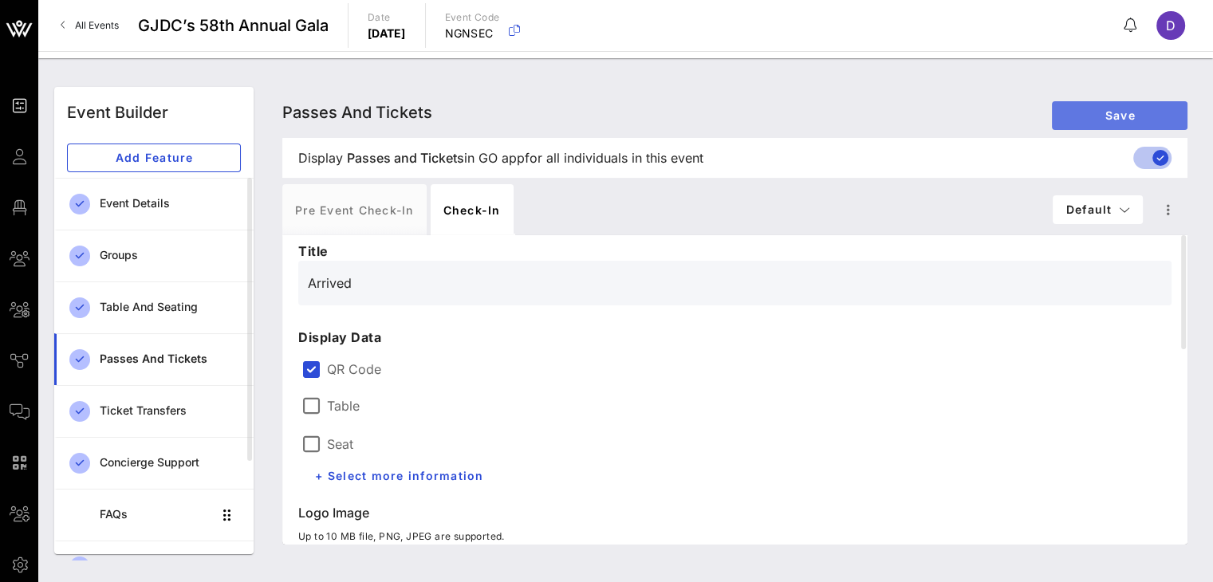
click at [1104, 114] on span "Save" at bounding box center [1120, 115] width 110 height 14
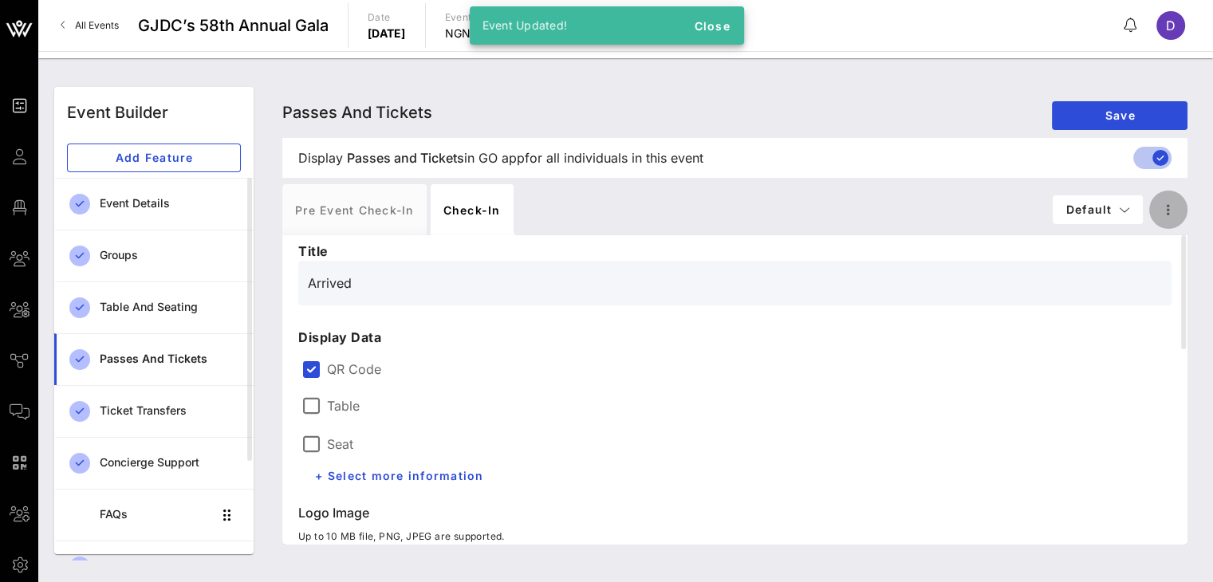
click at [1180, 205] on span "button" at bounding box center [1168, 209] width 38 height 19
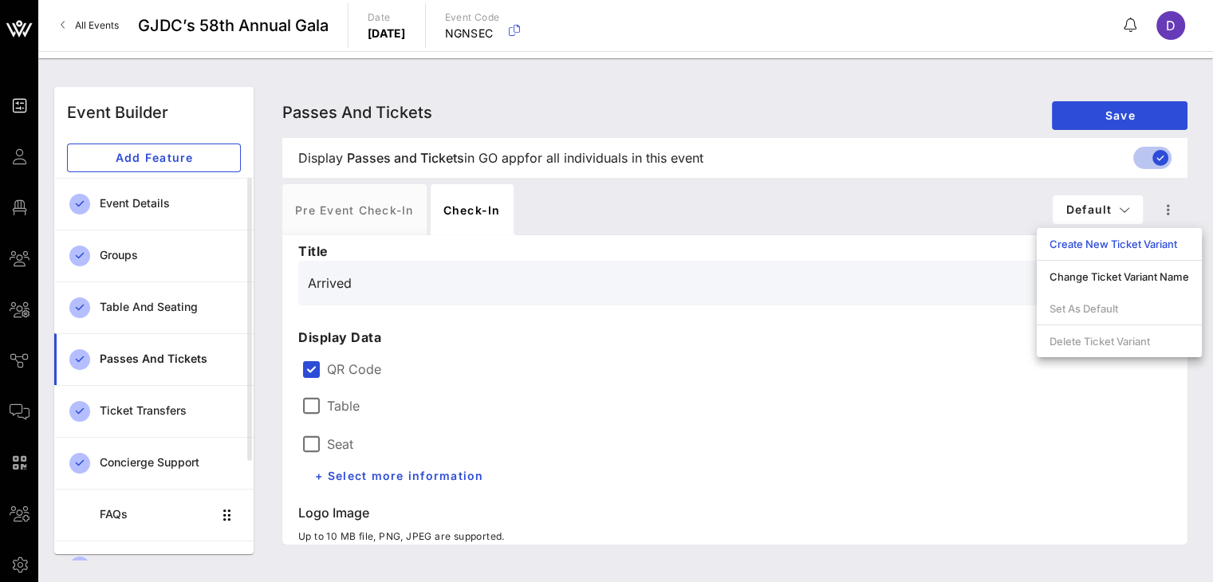
click at [766, 329] on p "Display Data" at bounding box center [734, 337] width 873 height 19
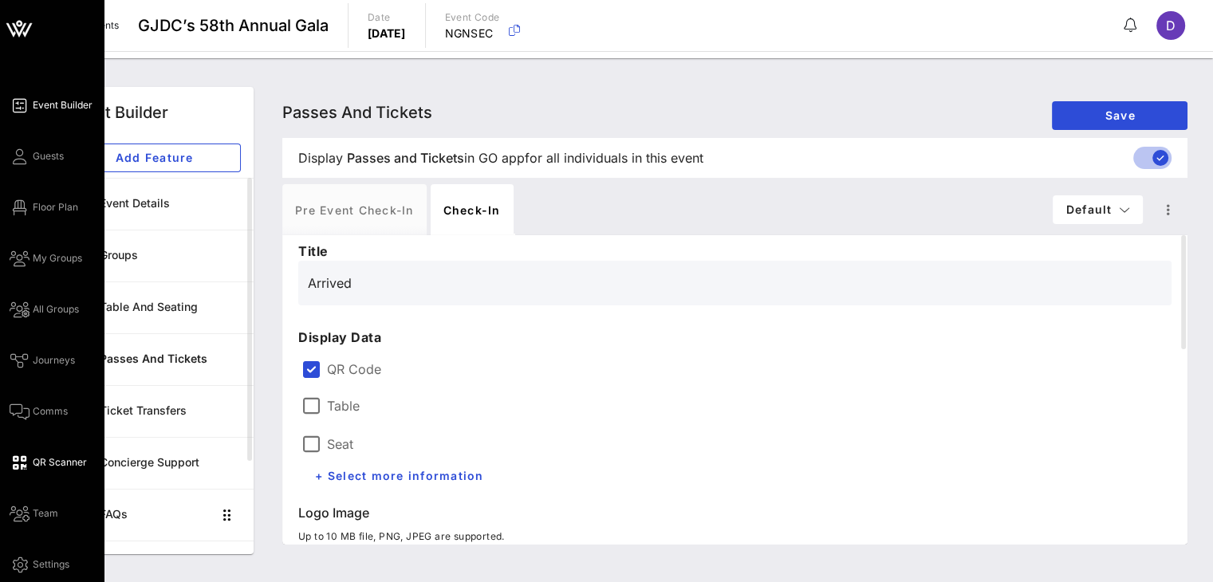
click at [43, 457] on span "QR Scanner" at bounding box center [60, 462] width 54 height 14
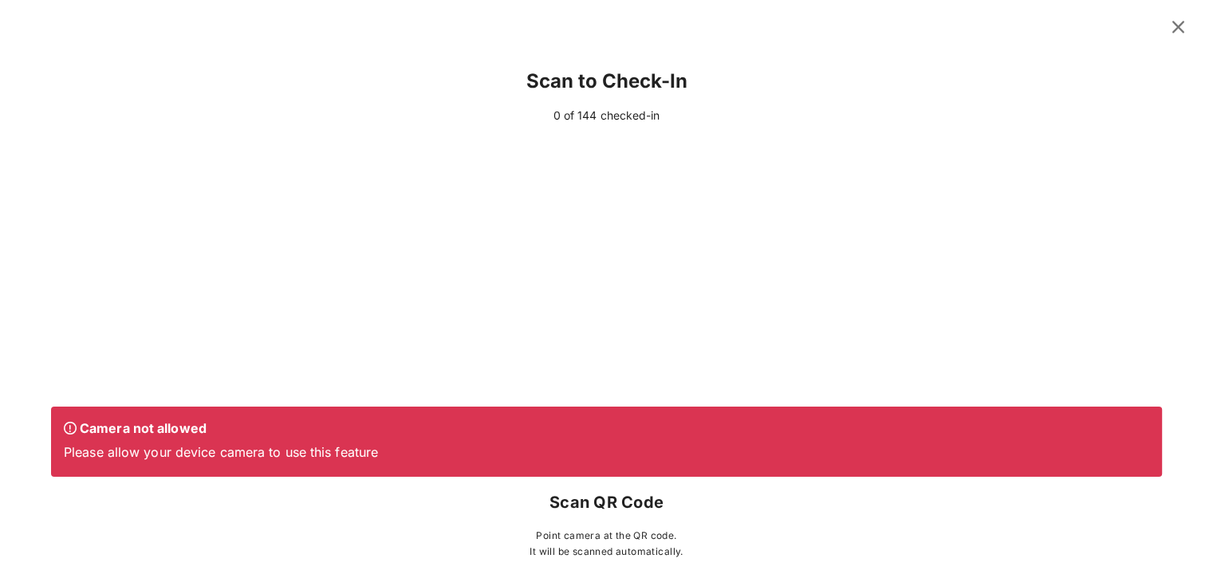
type input "GJDC TEST (Innovator Sponsor) [Daniela Montesino, dmontesino@gjdc.org]"
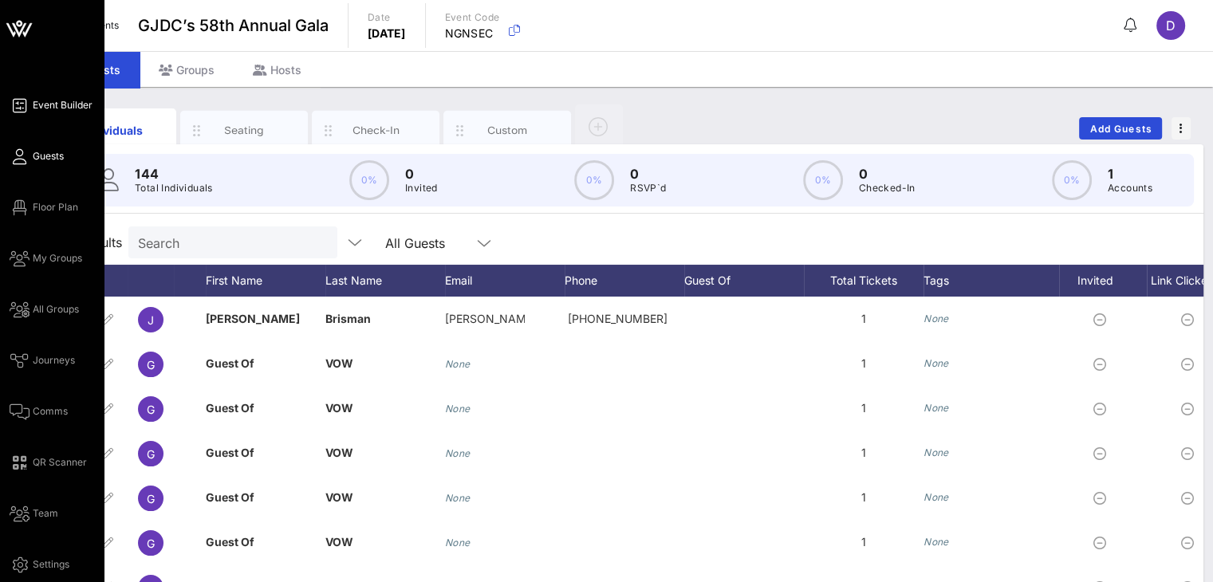
click at [64, 107] on span "Event Builder" at bounding box center [63, 105] width 60 height 14
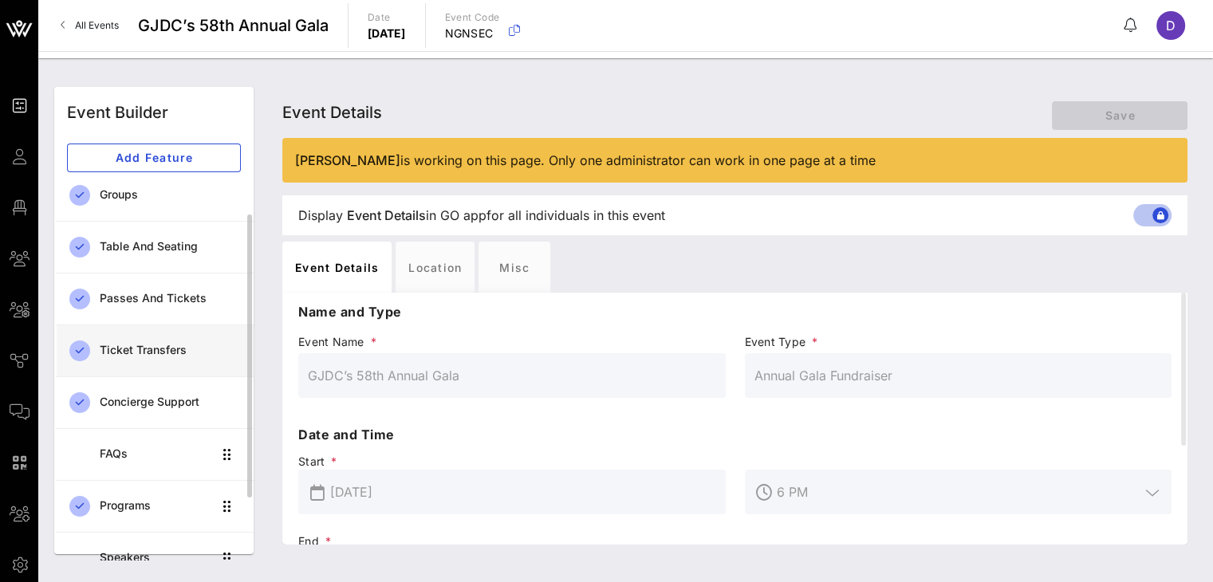
scroll to position [55, 0]
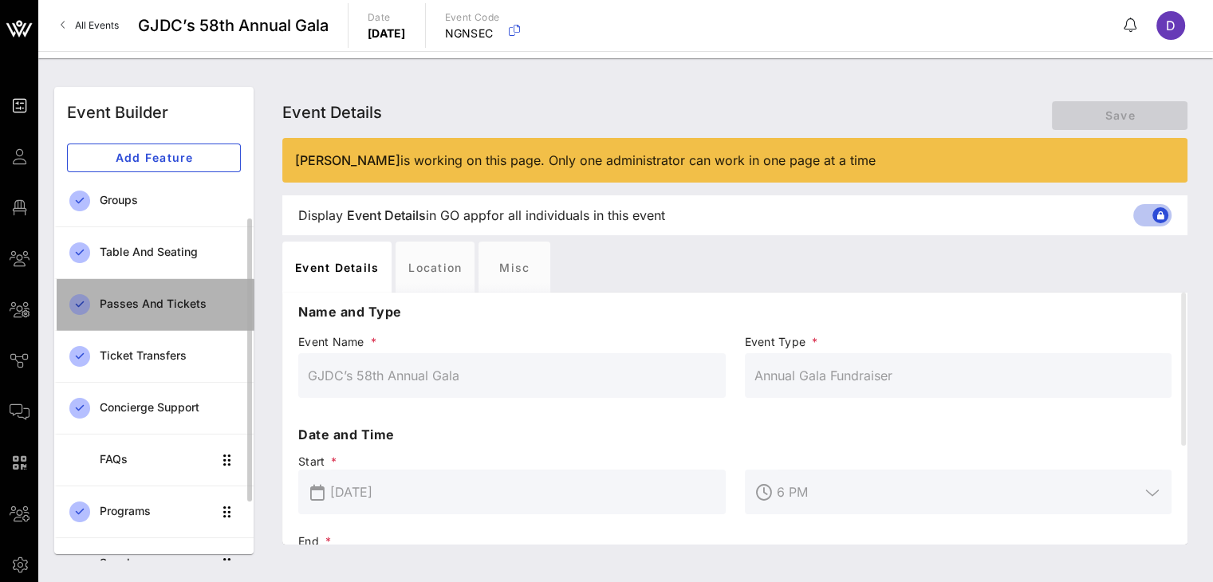
click at [131, 305] on div "Passes and Tickets" at bounding box center [170, 304] width 141 height 14
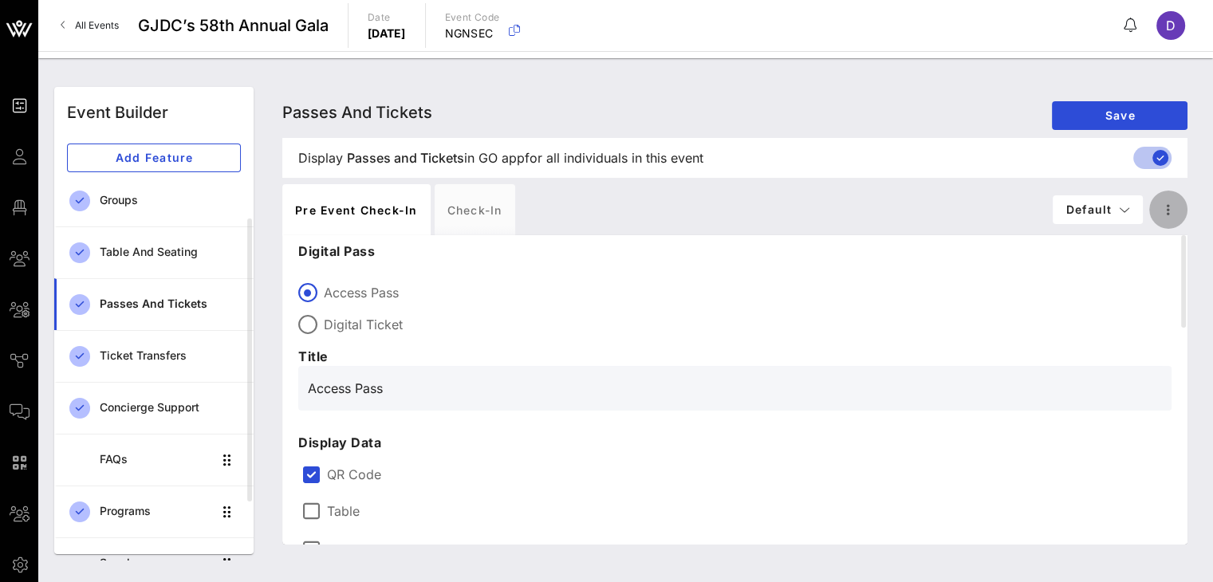
click at [1168, 209] on icon "button" at bounding box center [1168, 209] width 19 height 19
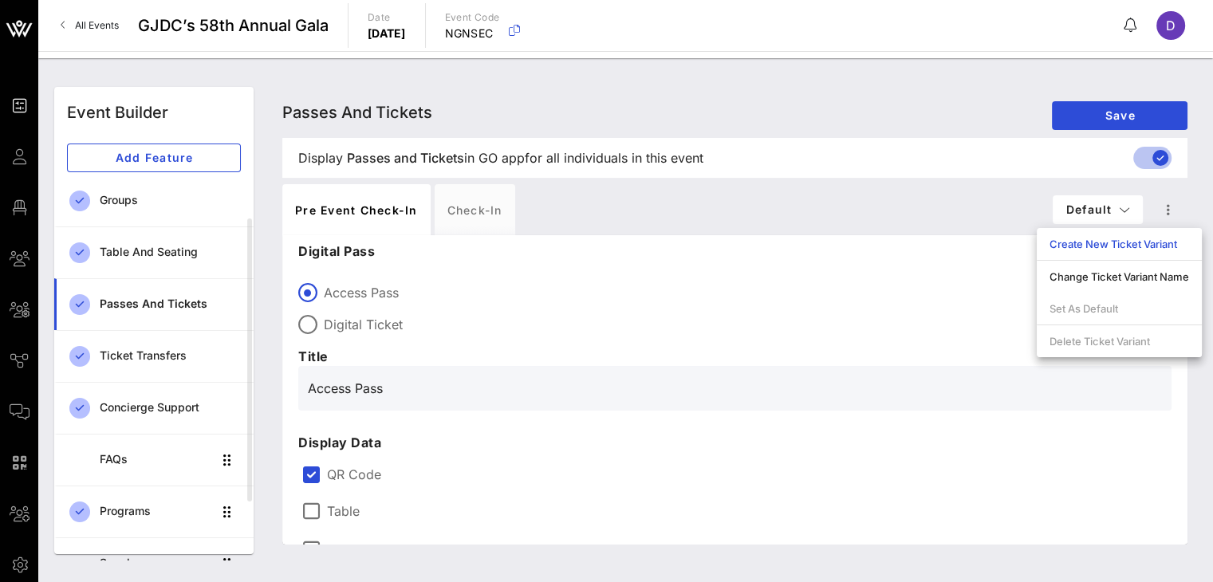
click at [1196, 163] on div "Passes and Tickets Passes and Tickets Passes and Tickets Save Display Passes an…" at bounding box center [735, 320] width 924 height 467
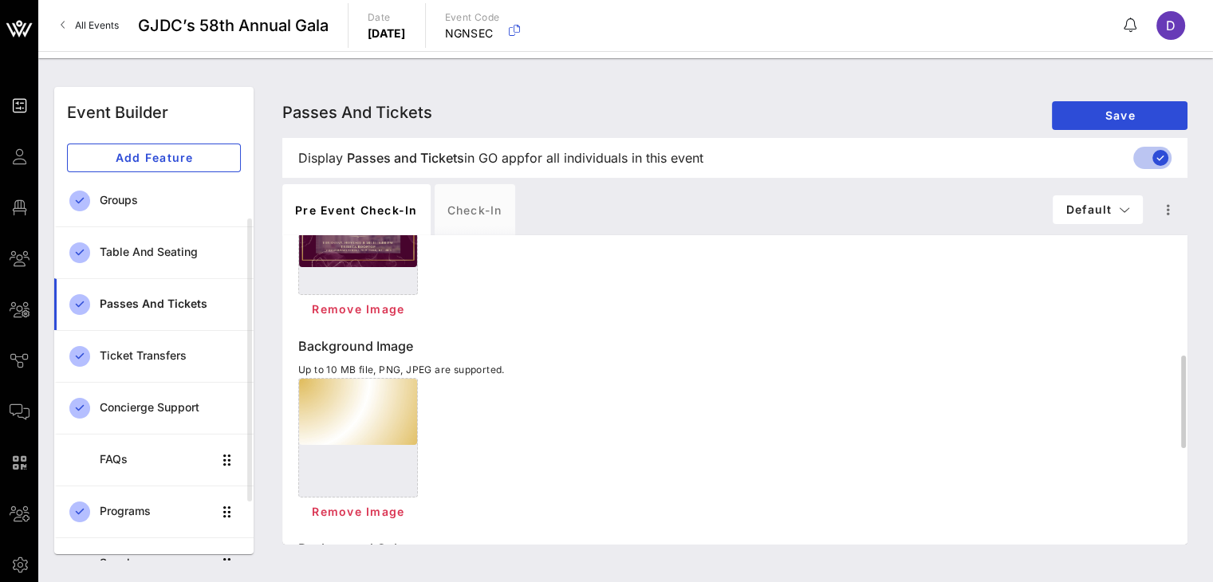
scroll to position [724, 0]
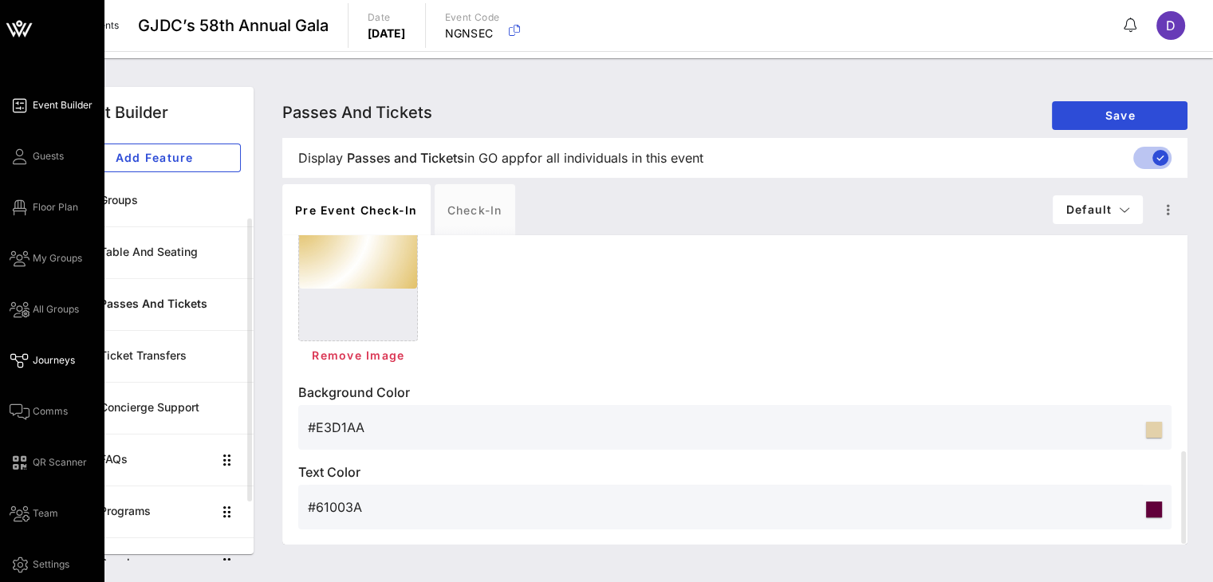
click at [48, 367] on span "Journeys" at bounding box center [54, 360] width 42 height 14
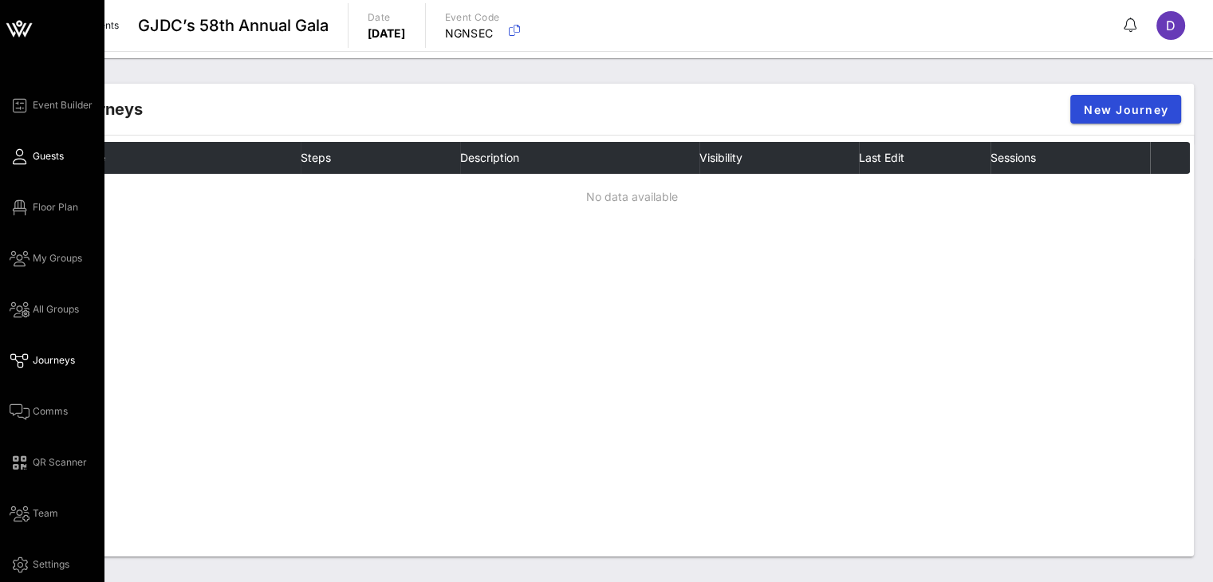
click at [48, 156] on span "Guests" at bounding box center [48, 156] width 31 height 14
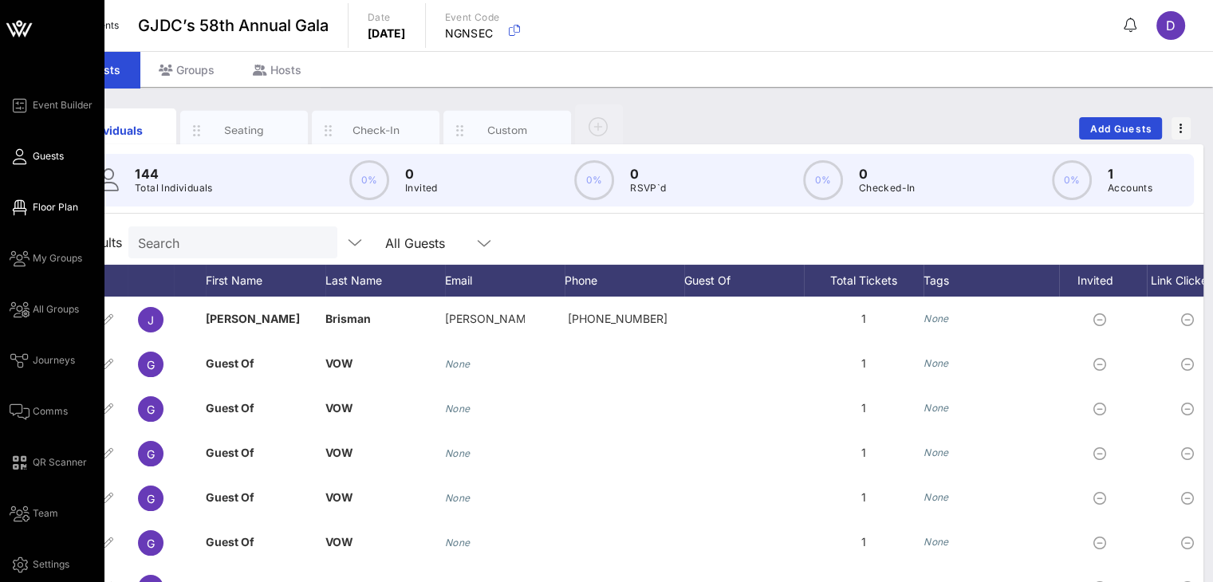
click at [18, 207] on icon at bounding box center [20, 208] width 20 height 2
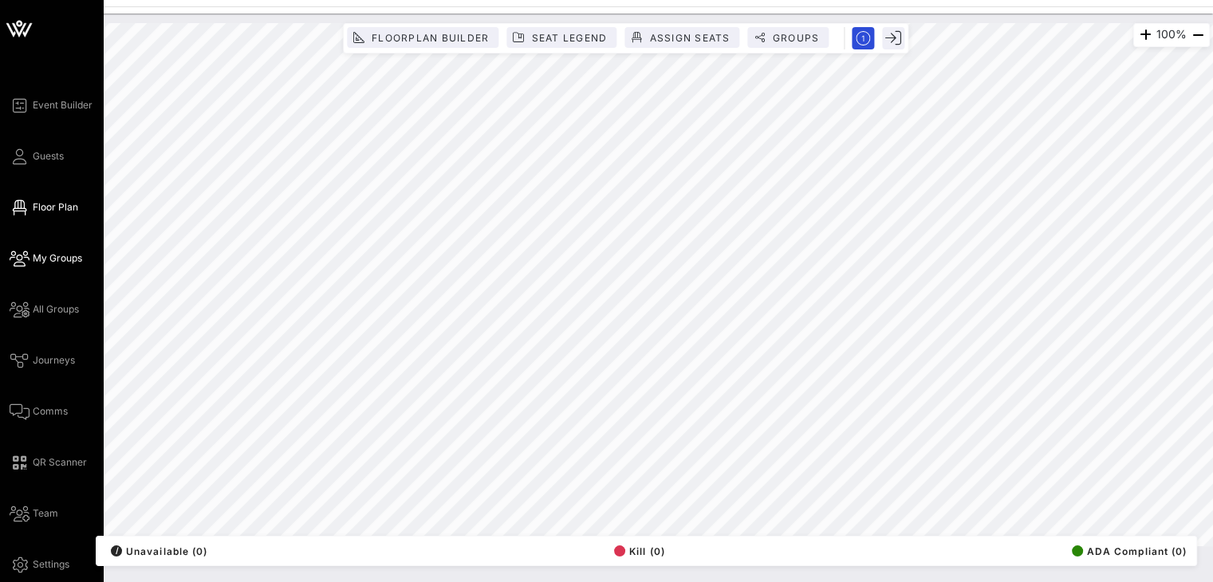
click at [48, 259] on span "My Groups" at bounding box center [57, 258] width 49 height 14
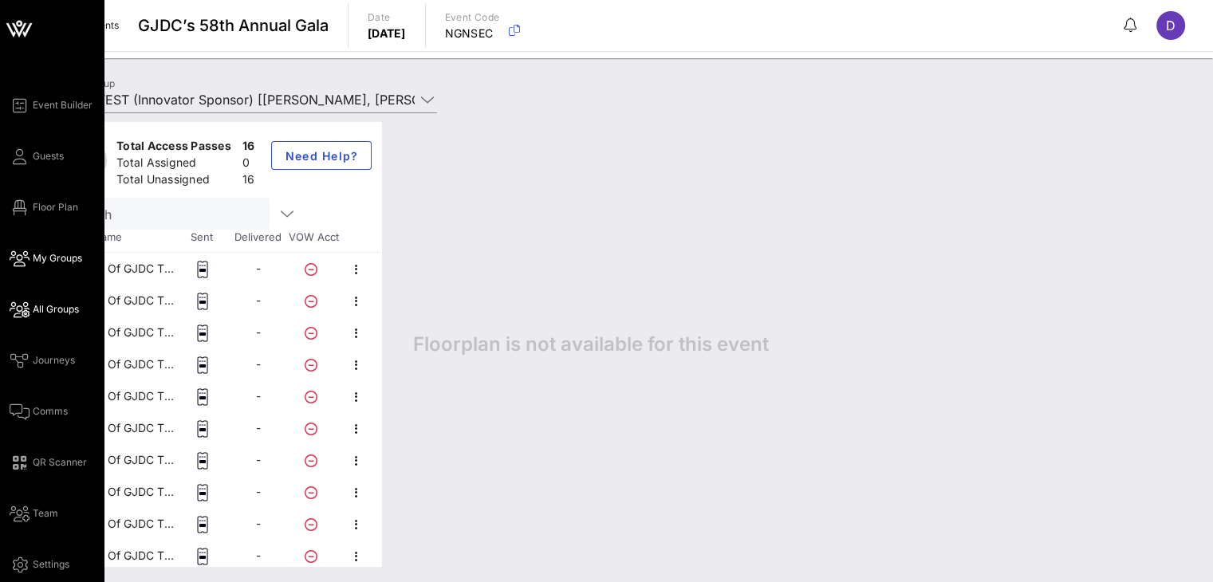
click at [58, 307] on span "All Groups" at bounding box center [56, 309] width 46 height 14
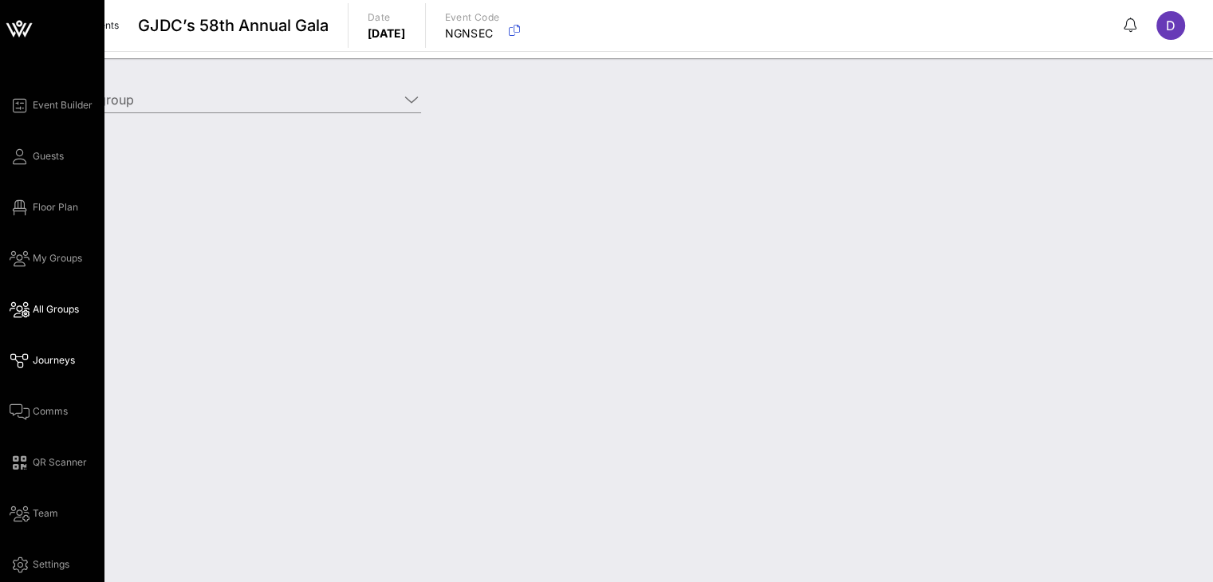
click at [57, 366] on span "Journeys" at bounding box center [54, 360] width 42 height 14
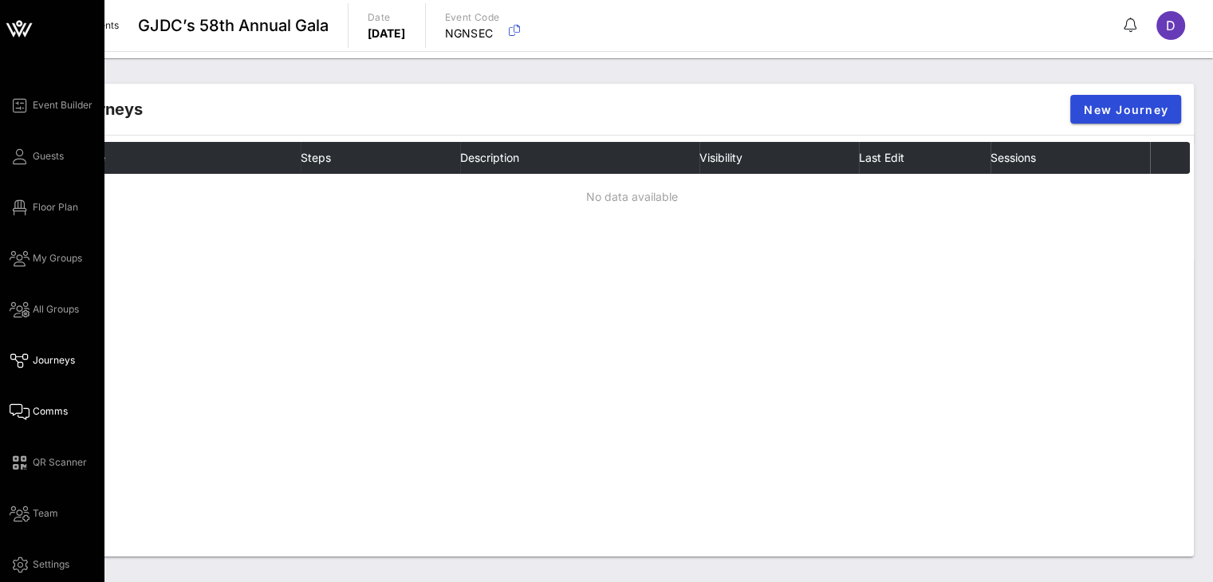
click at [58, 405] on span "Comms" at bounding box center [50, 411] width 35 height 14
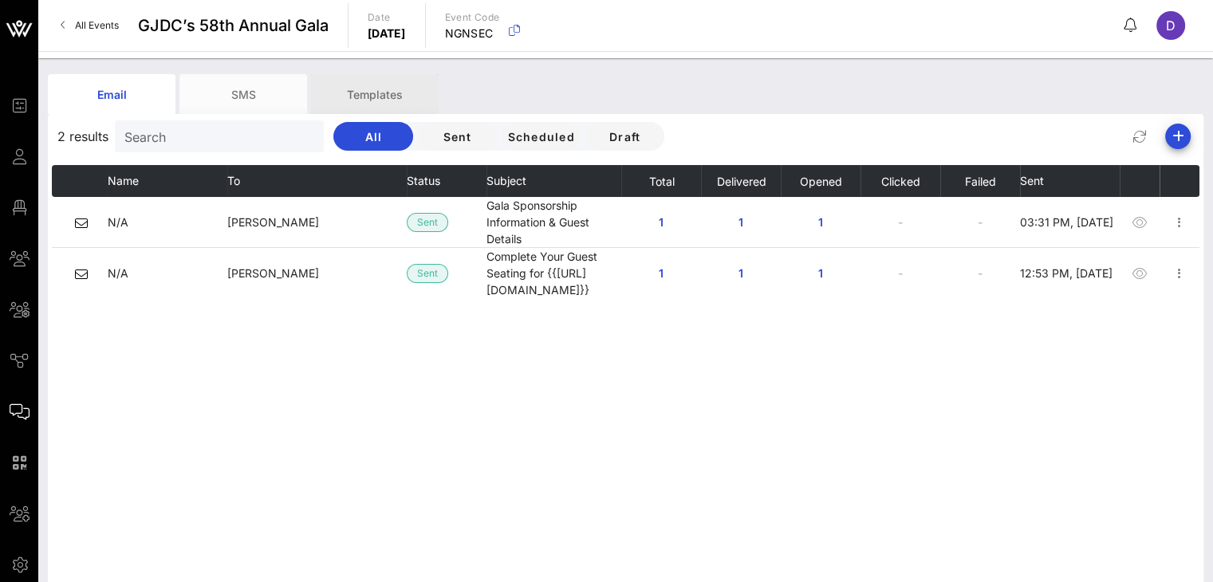
click at [386, 86] on div "Templates" at bounding box center [375, 94] width 128 height 40
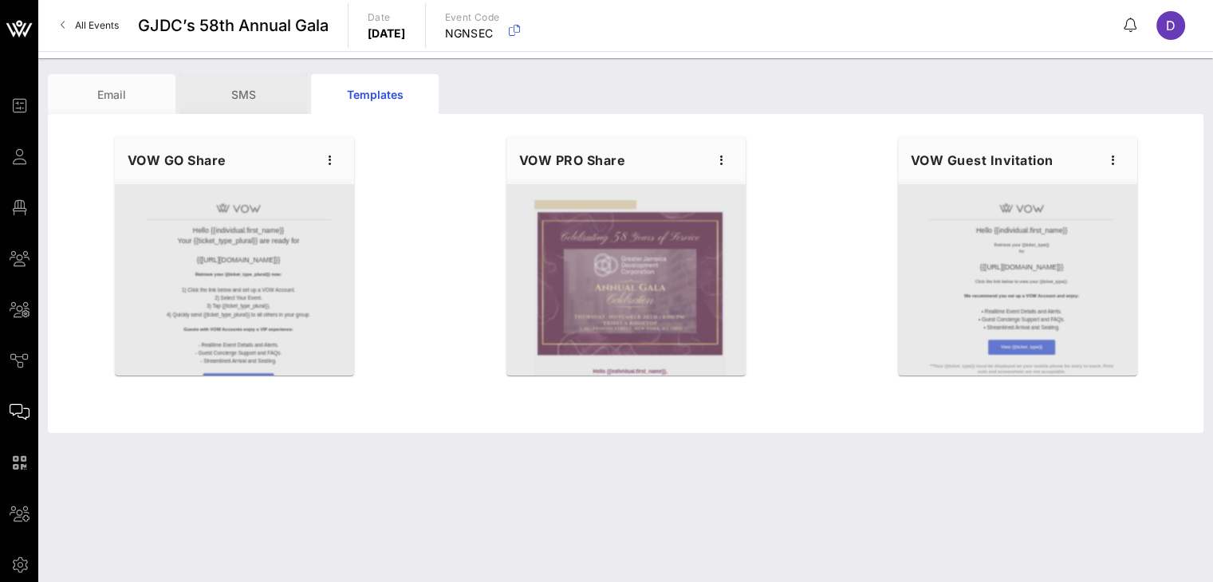
click at [268, 107] on div "SMS" at bounding box center [243, 94] width 128 height 40
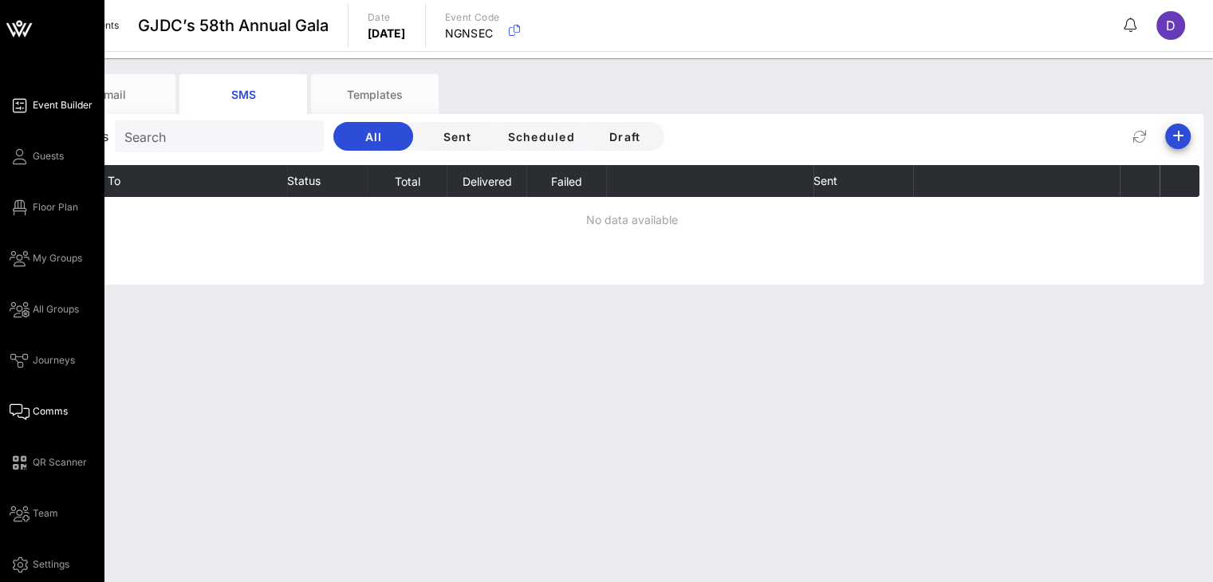
click at [28, 104] on icon at bounding box center [20, 105] width 20 height 2
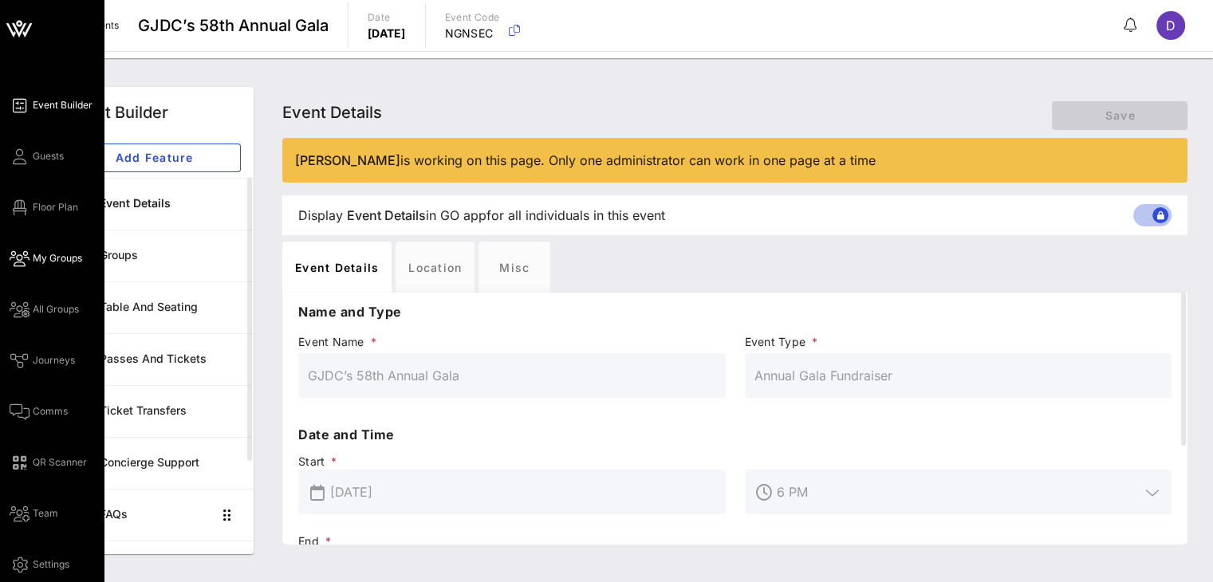
click at [42, 250] on link "My Groups" at bounding box center [46, 258] width 73 height 19
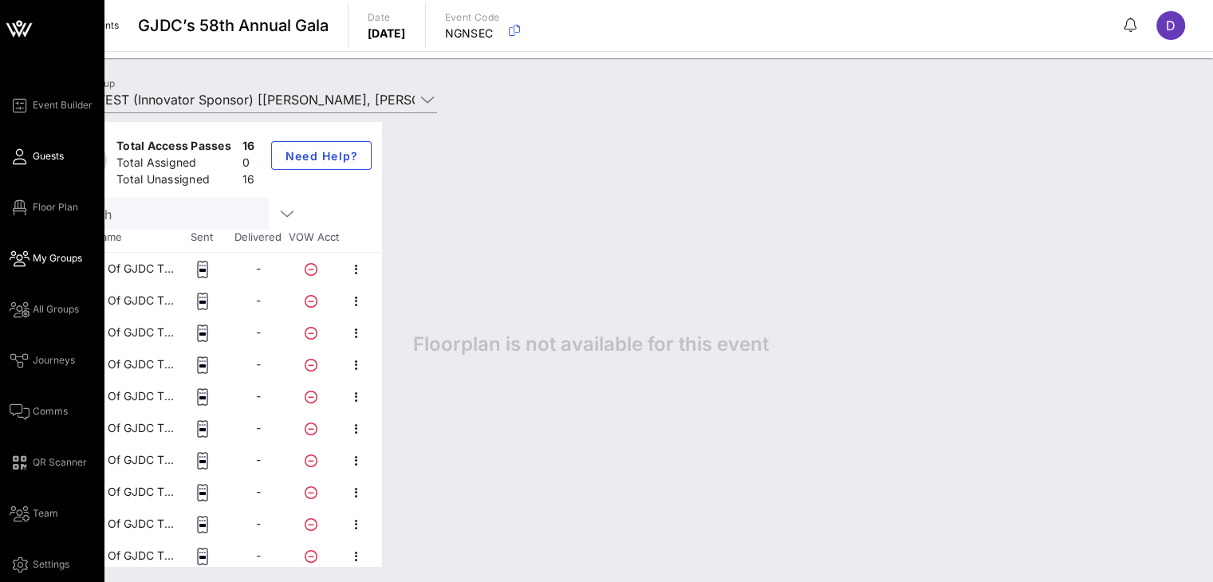
click at [22, 156] on icon at bounding box center [20, 157] width 20 height 2
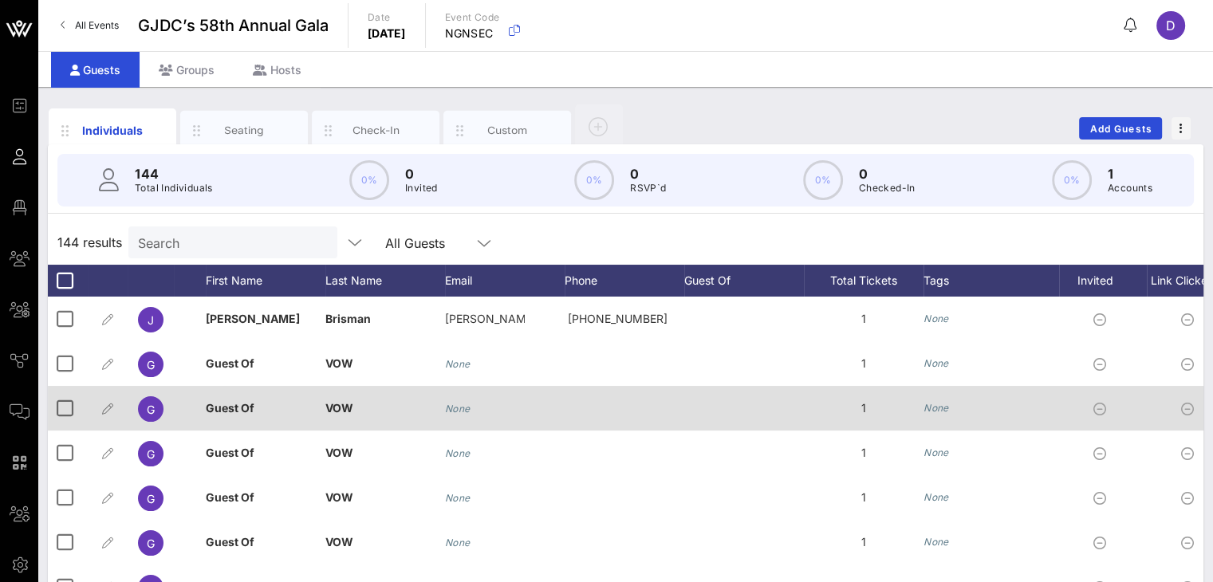
scroll to position [0, 215]
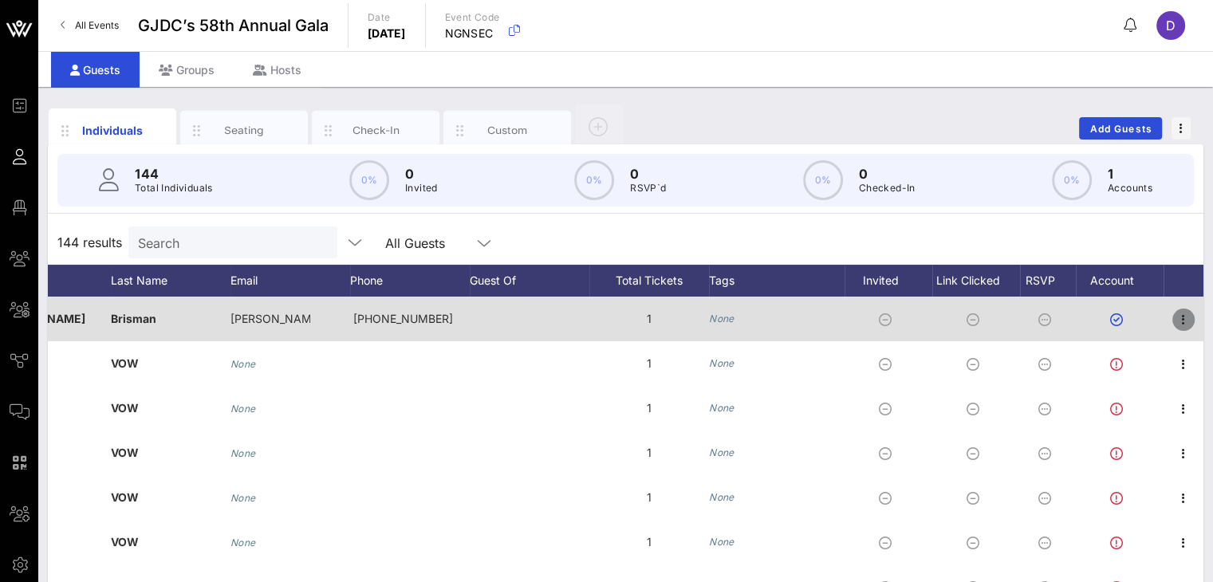
click at [1174, 325] on icon "button" at bounding box center [1183, 319] width 19 height 19
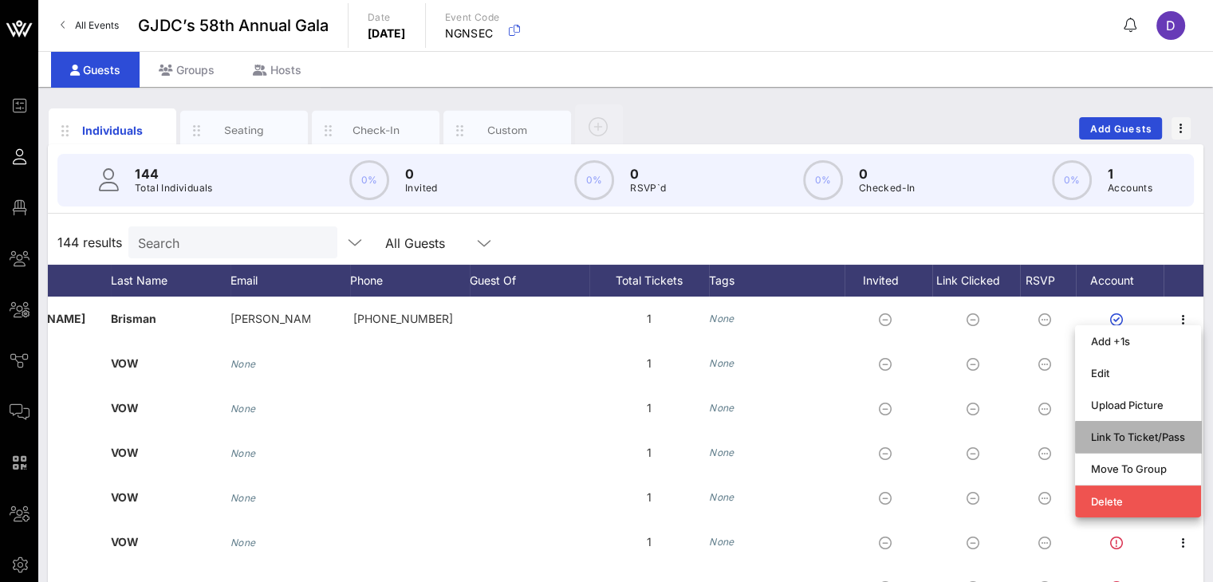
click at [1152, 439] on div "Link To Ticket/Pass" at bounding box center [1138, 437] width 94 height 13
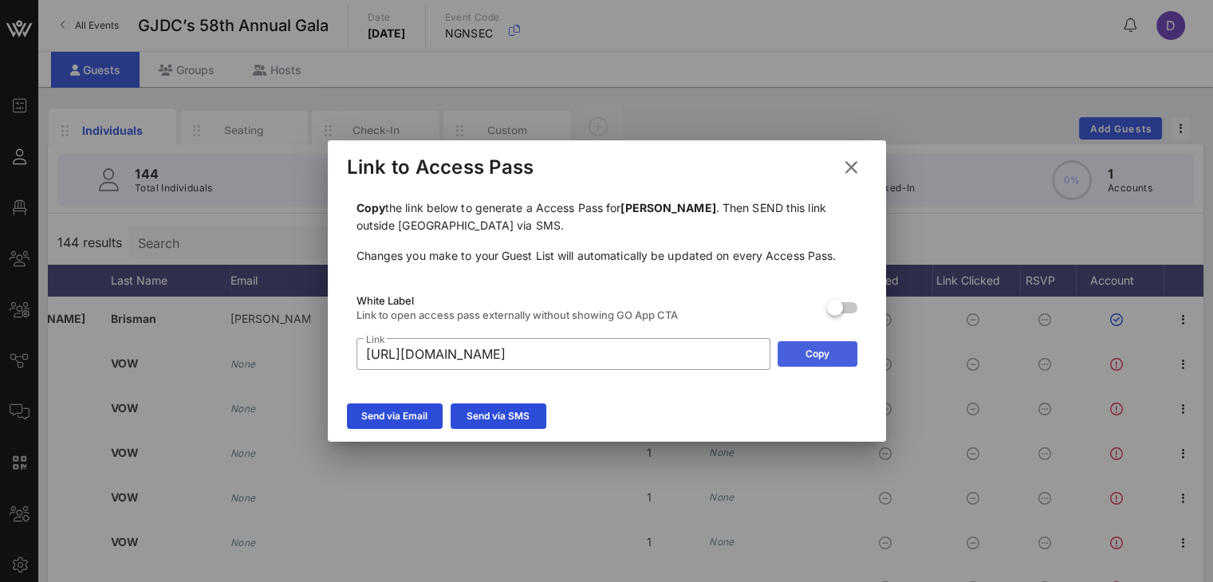
click at [836, 364] on button "Copy" at bounding box center [818, 354] width 80 height 26
click at [852, 166] on icon at bounding box center [851, 167] width 22 height 20
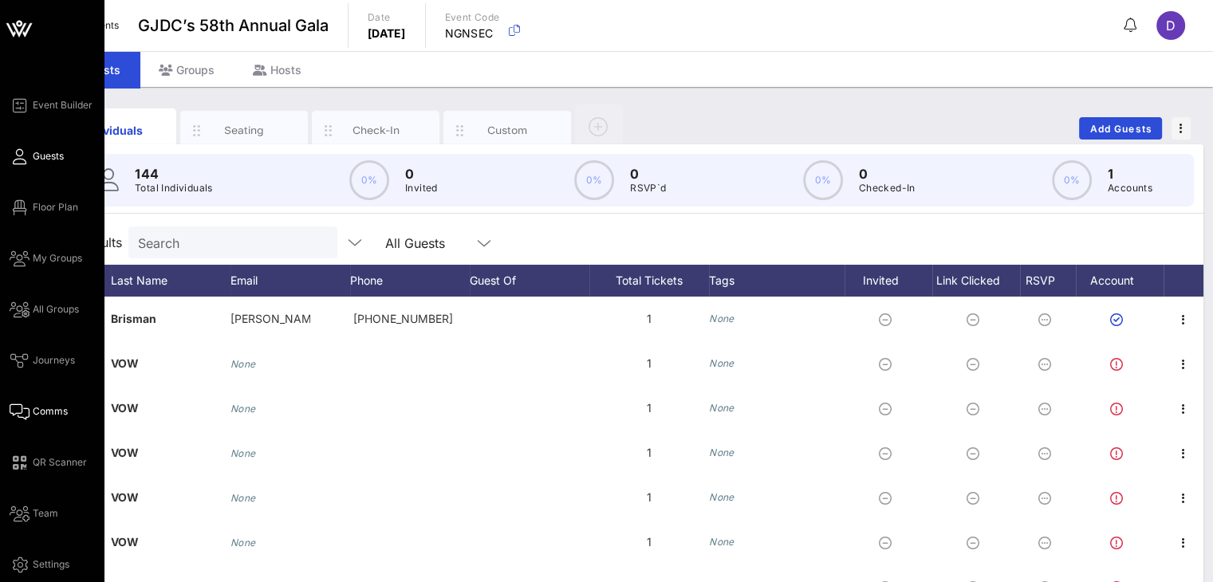
click at [48, 402] on link "Comms" at bounding box center [39, 411] width 58 height 19
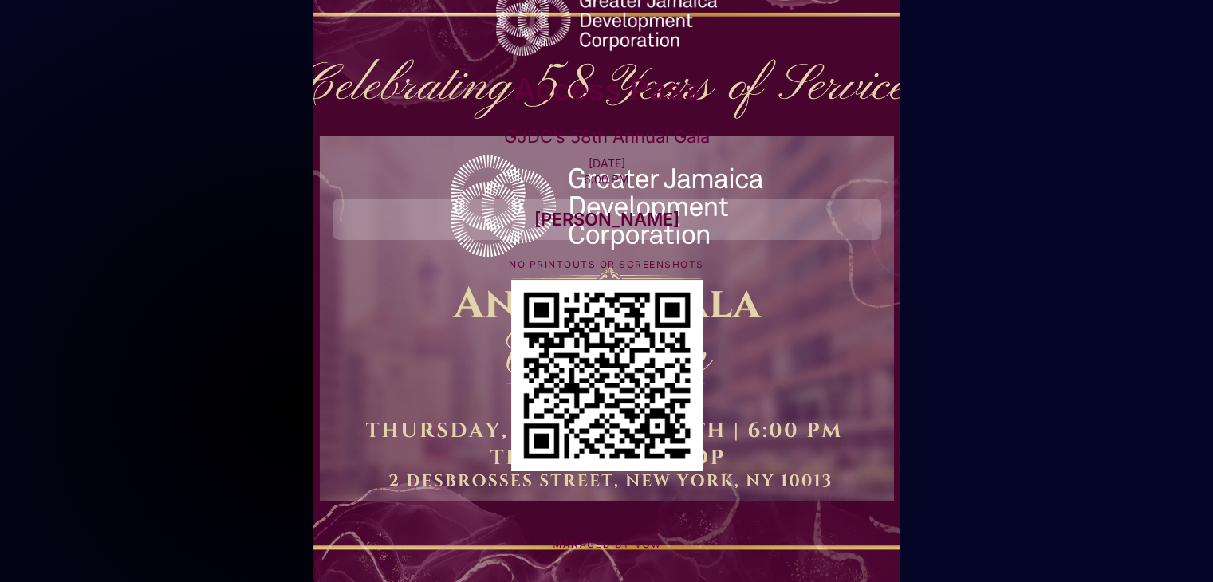
scroll to position [107, 0]
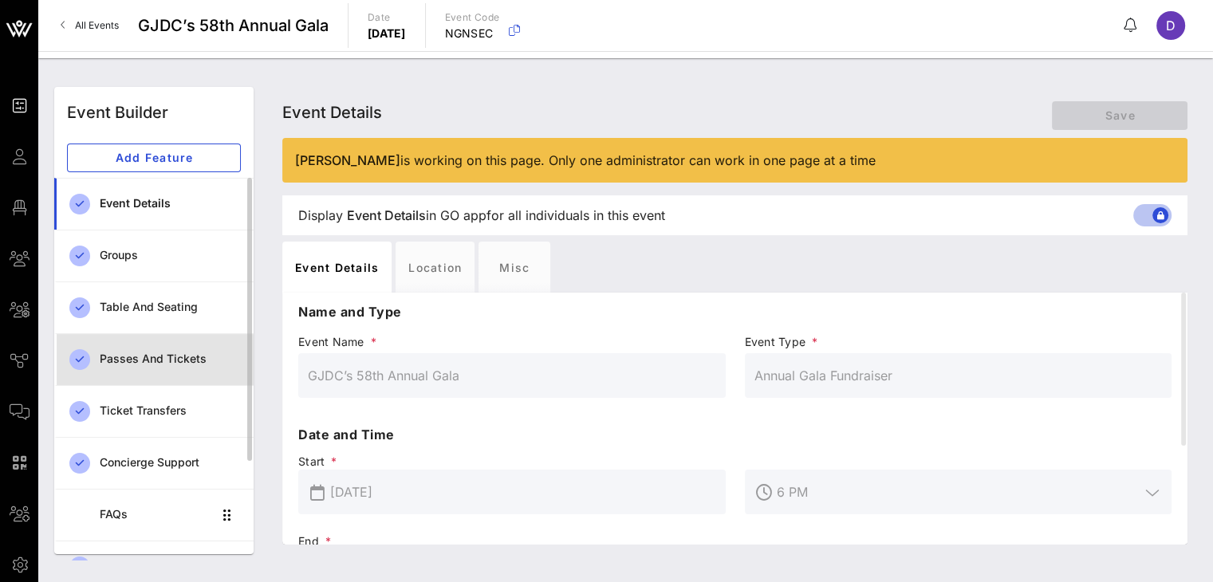
click at [161, 368] on div "Passes and Tickets" at bounding box center [170, 359] width 141 height 33
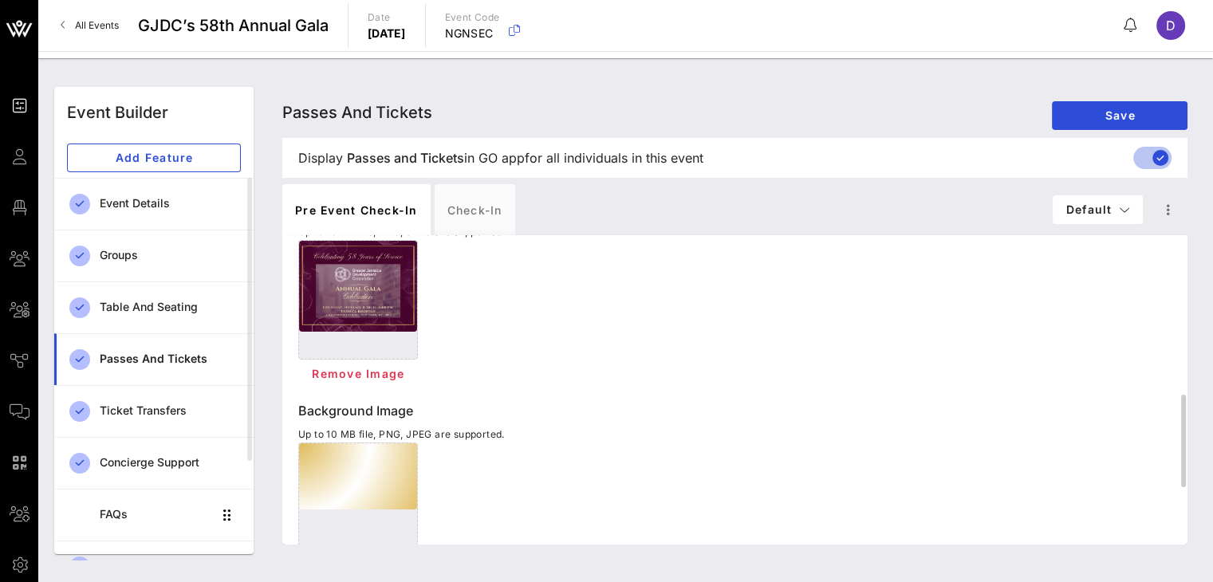
scroll to position [517, 0]
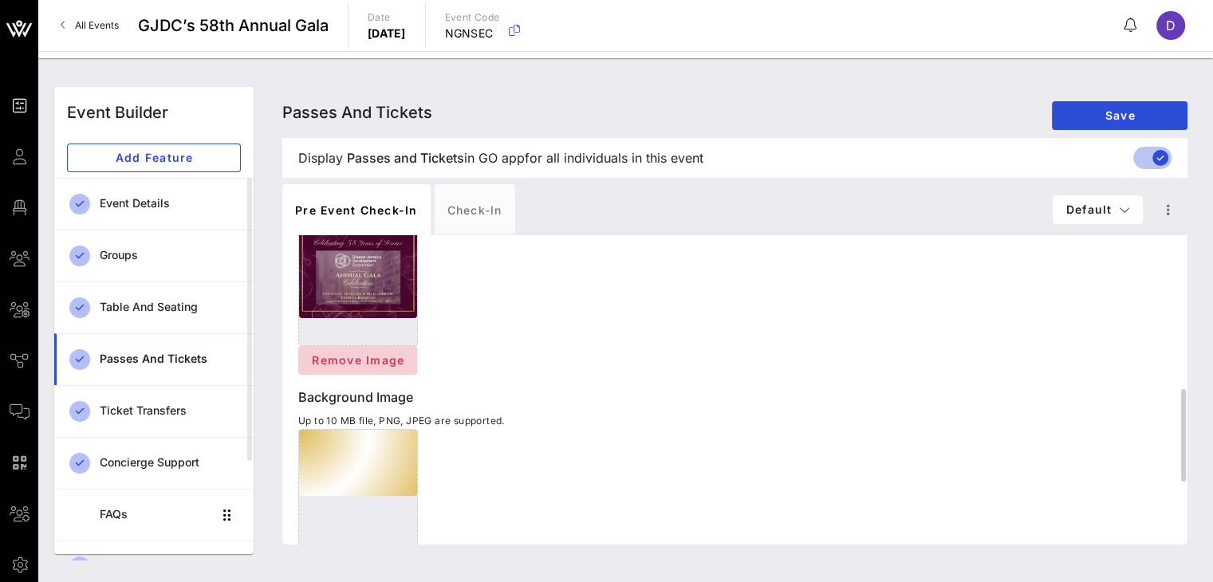
click at [380, 364] on span "Remove Image" at bounding box center [357, 360] width 93 height 14
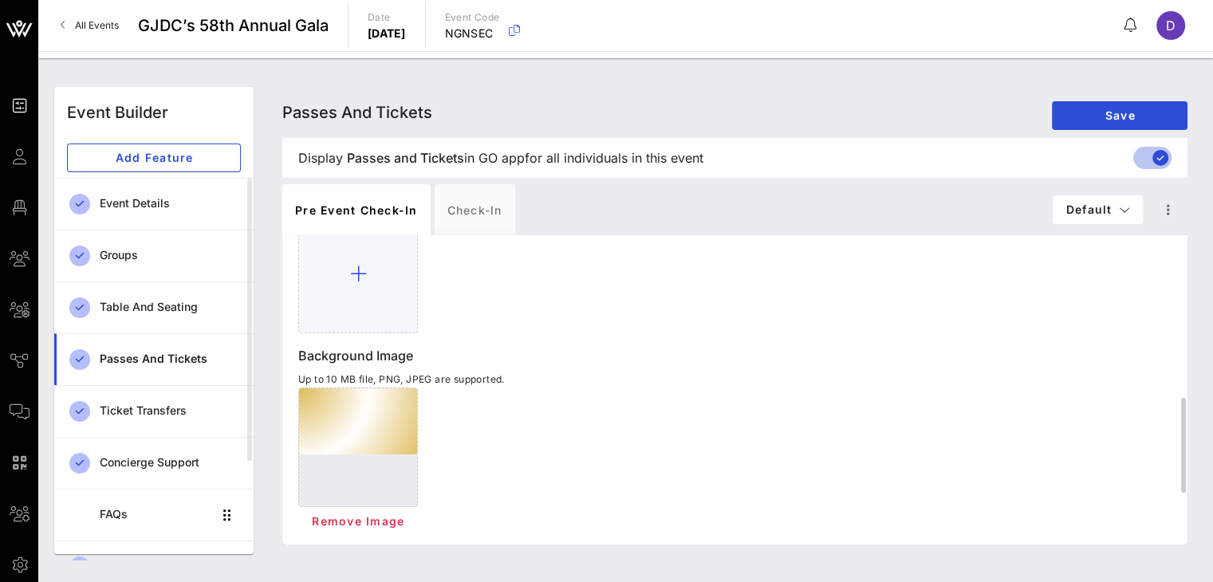
scroll to position [530, 0]
click at [377, 519] on span "Remove Image" at bounding box center [357, 521] width 93 height 14
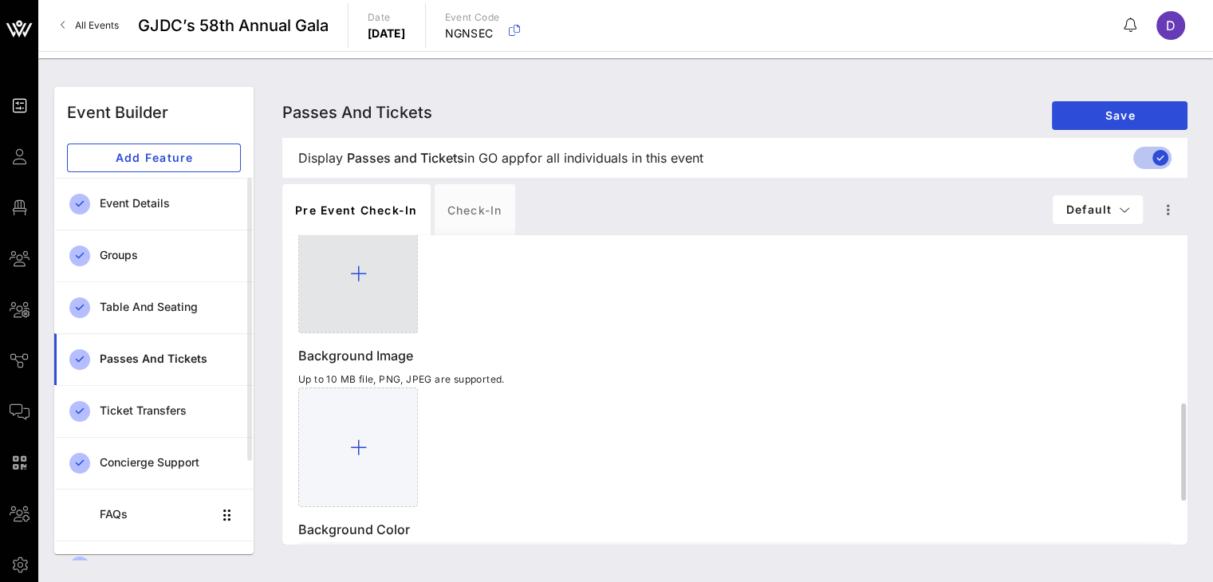
click at [387, 252] on div at bounding box center [358, 274] width 120 height 120
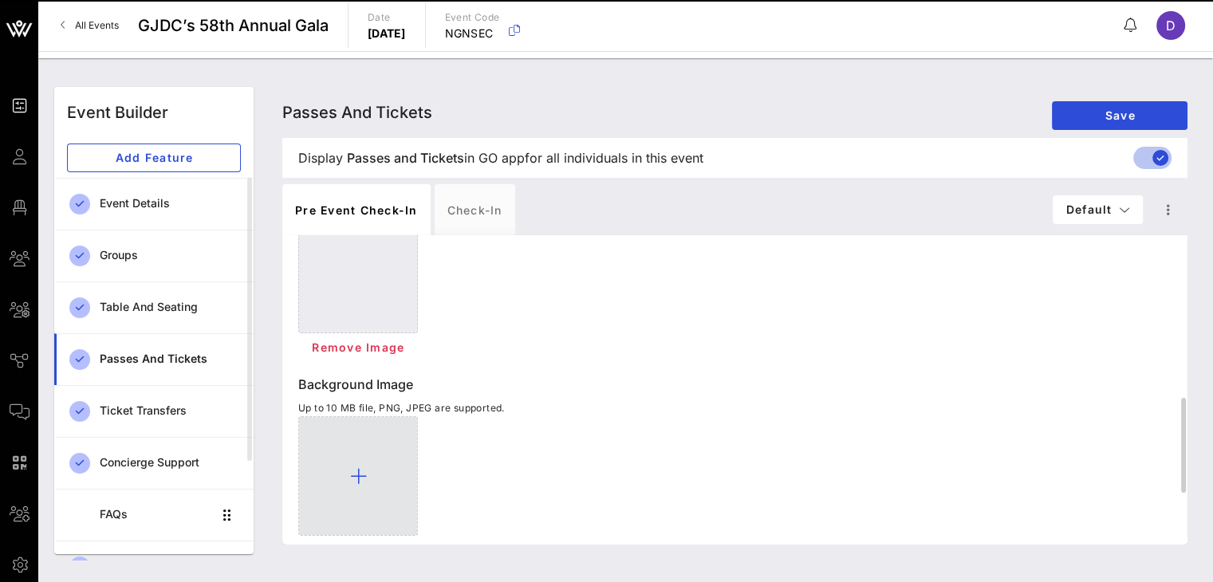
click at [364, 447] on div at bounding box center [358, 476] width 120 height 120
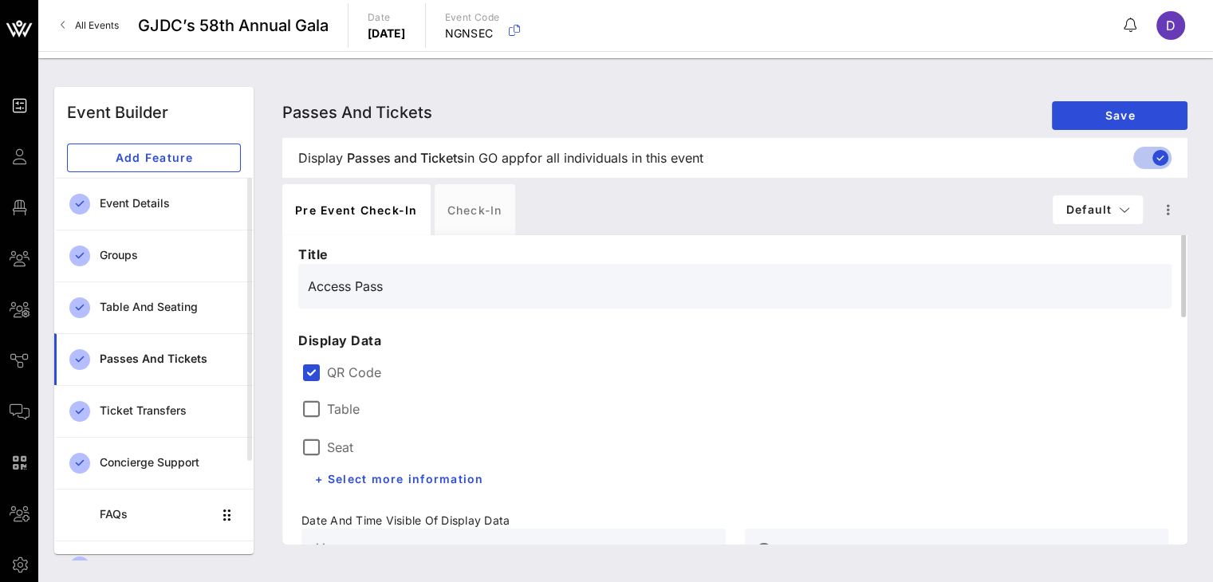
scroll to position [47, 0]
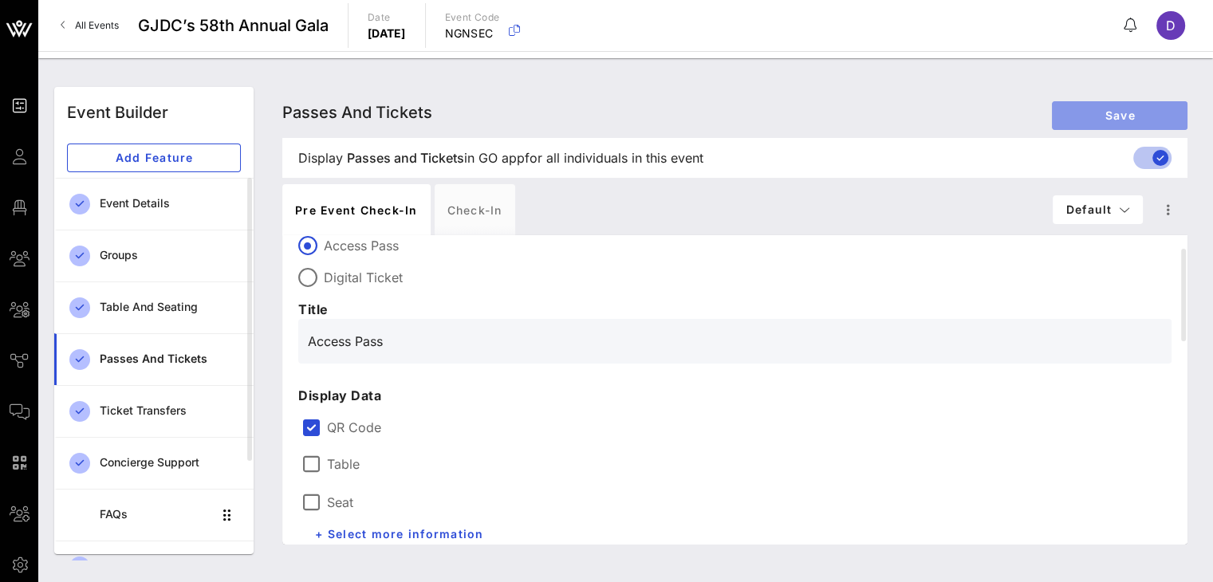
click at [1092, 117] on span "Save" at bounding box center [1120, 115] width 110 height 14
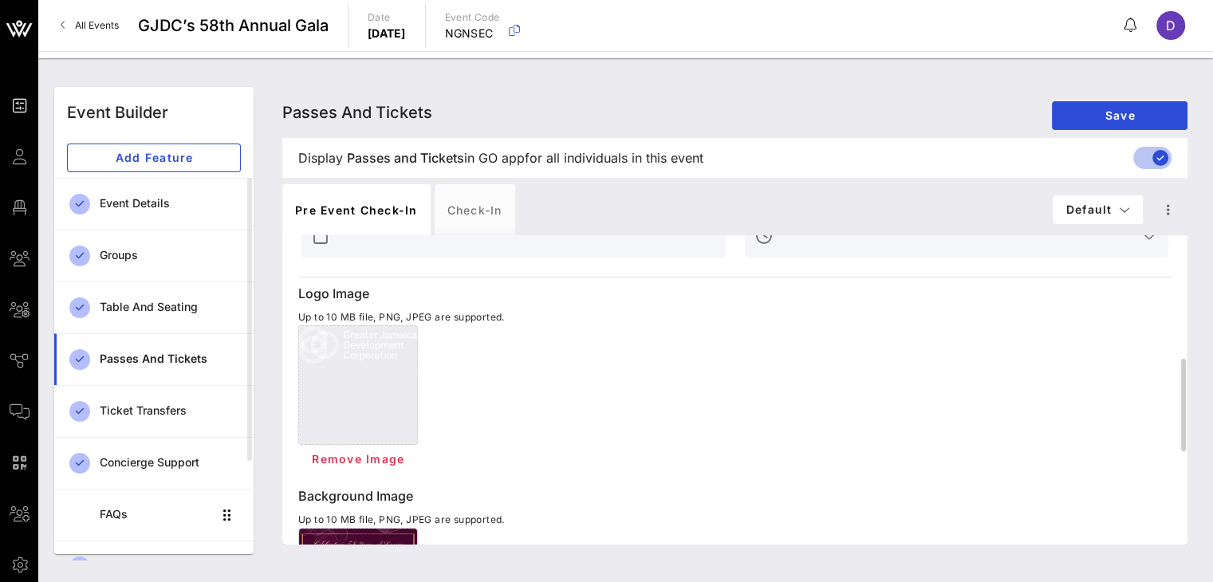
scroll to position [417, 0]
click at [342, 464] on span "Remove Image" at bounding box center [357, 460] width 93 height 14
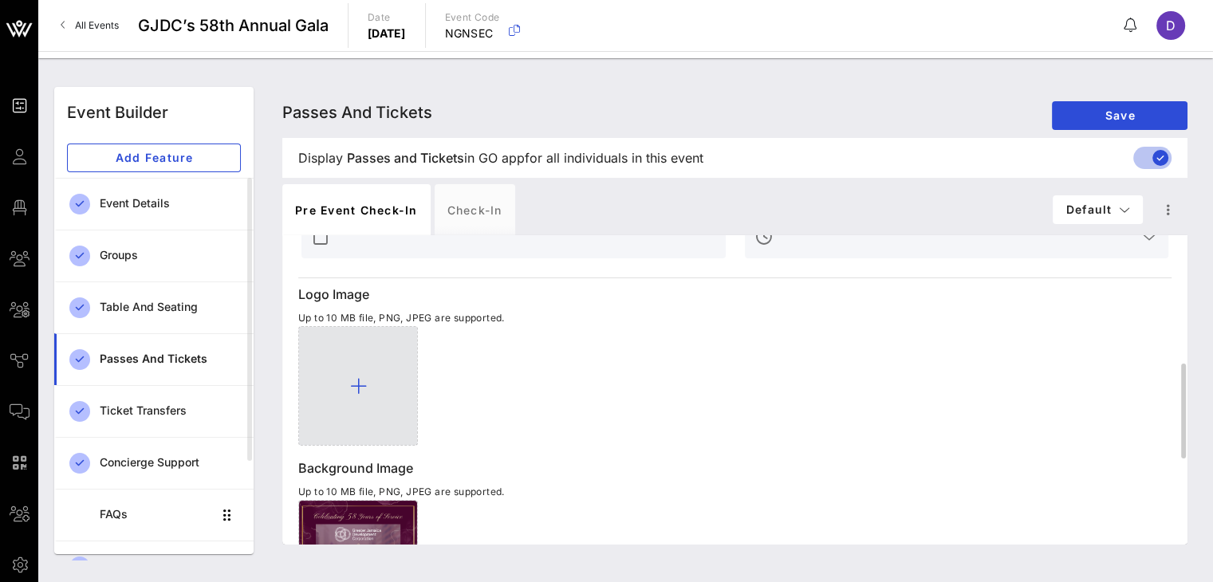
click at [360, 409] on div at bounding box center [358, 386] width 120 height 120
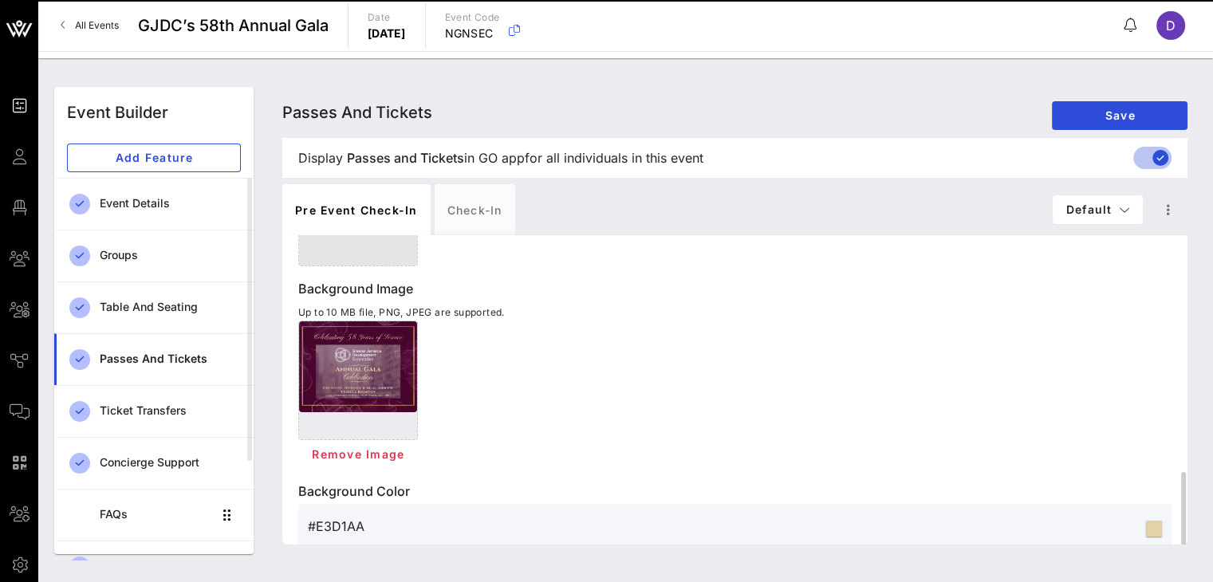
scroll to position [658, 0]
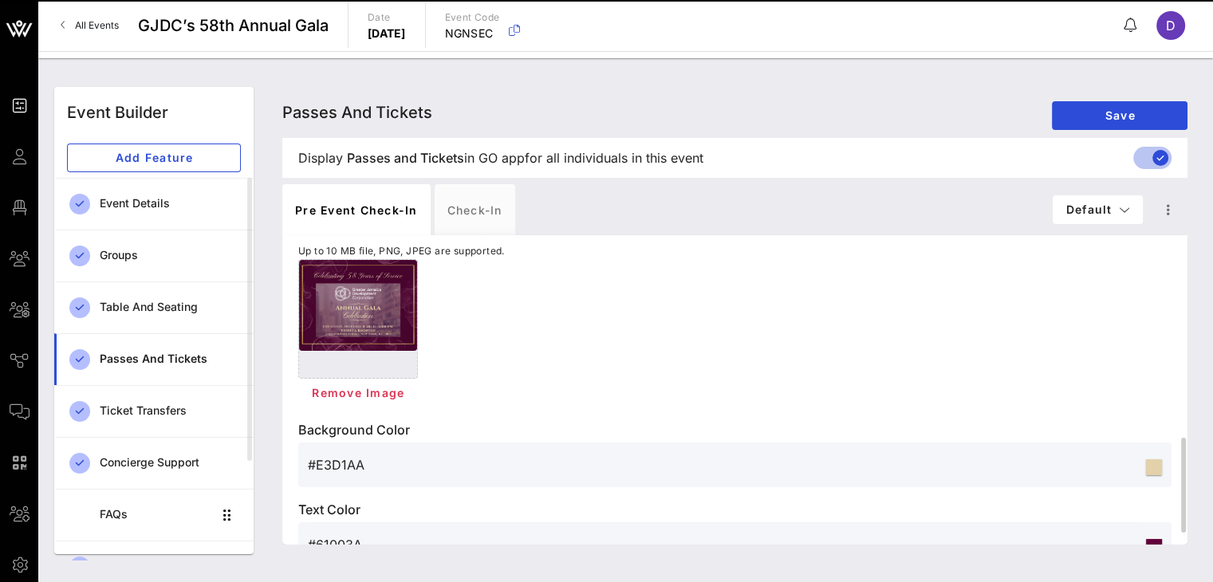
click at [361, 379] on div at bounding box center [358, 319] width 120 height 120
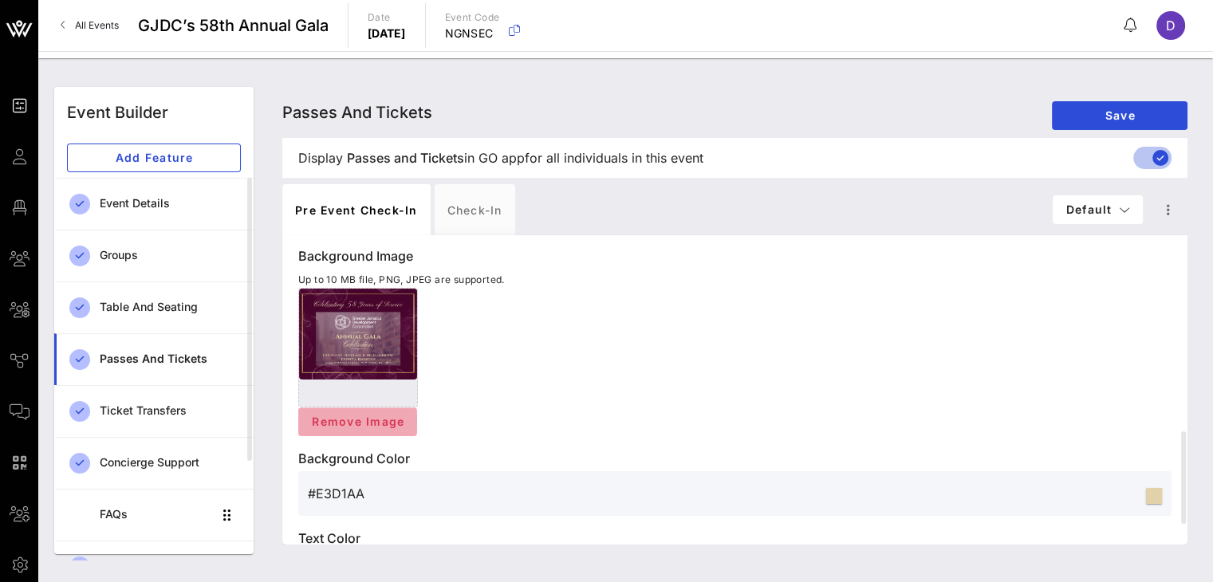
click at [364, 420] on span "Remove Image" at bounding box center [357, 422] width 93 height 14
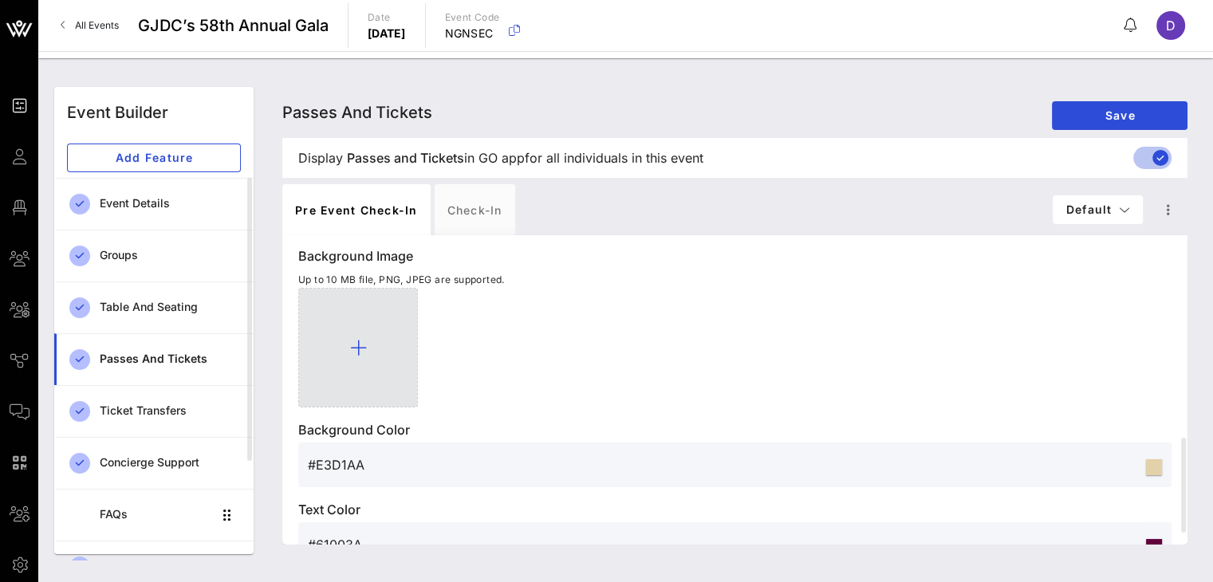
click at [345, 366] on div at bounding box center [358, 348] width 120 height 120
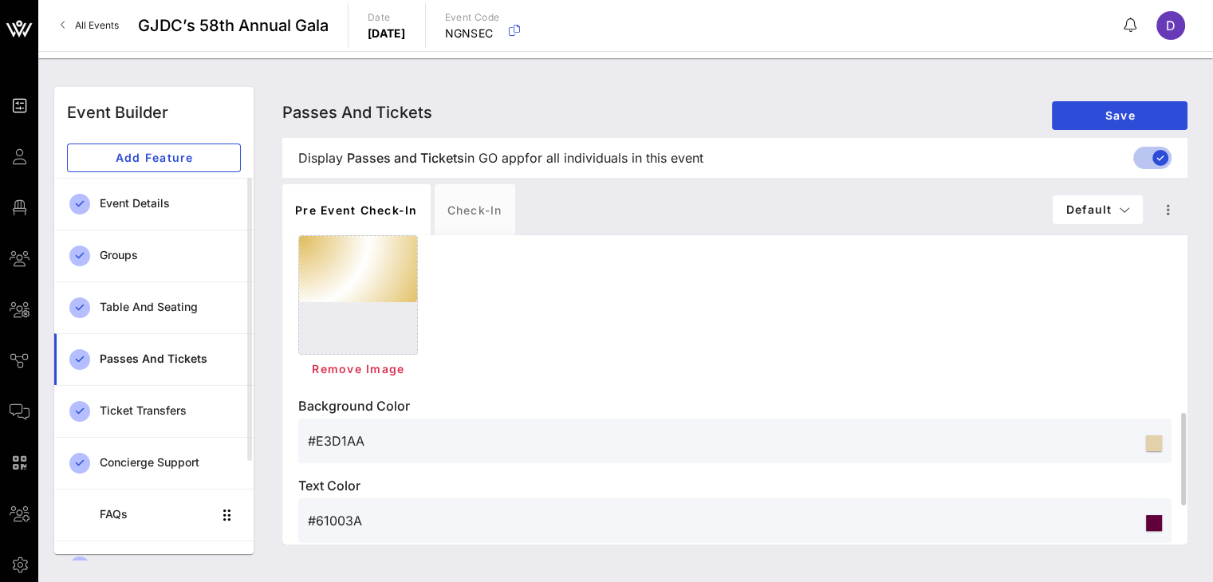
scroll to position [724, 0]
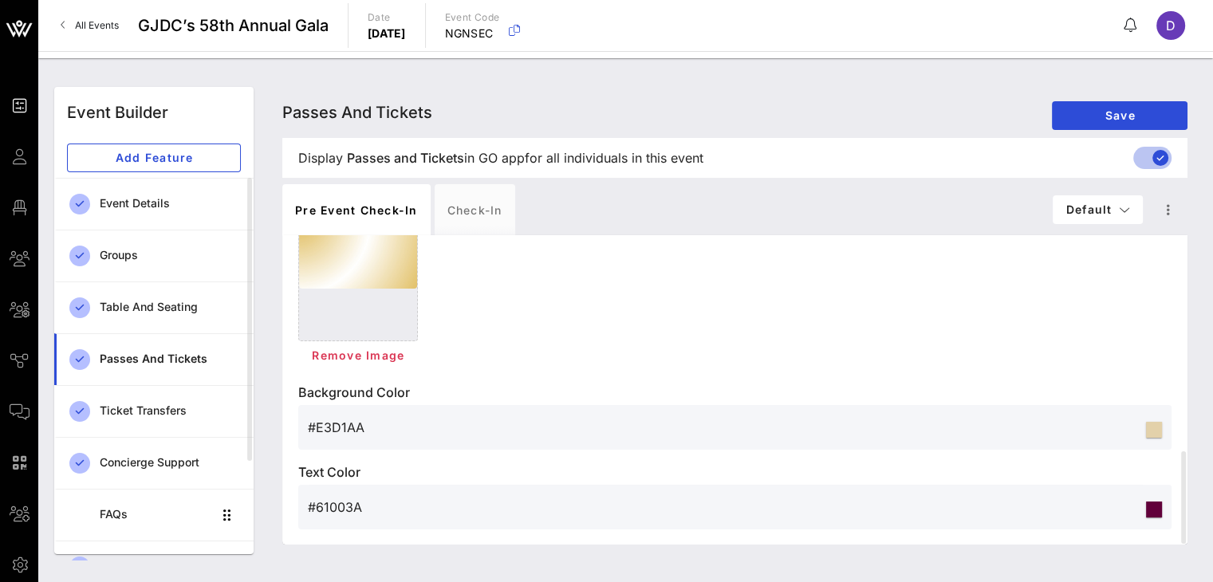
click at [1088, 132] on div "Passes and Tickets Passes and Tickets Passes and Tickets Save" at bounding box center [734, 112] width 905 height 51
click at [1092, 117] on span "Save" at bounding box center [1120, 115] width 110 height 14
click at [411, 439] on div "#E3D1AA" at bounding box center [725, 427] width 835 height 45
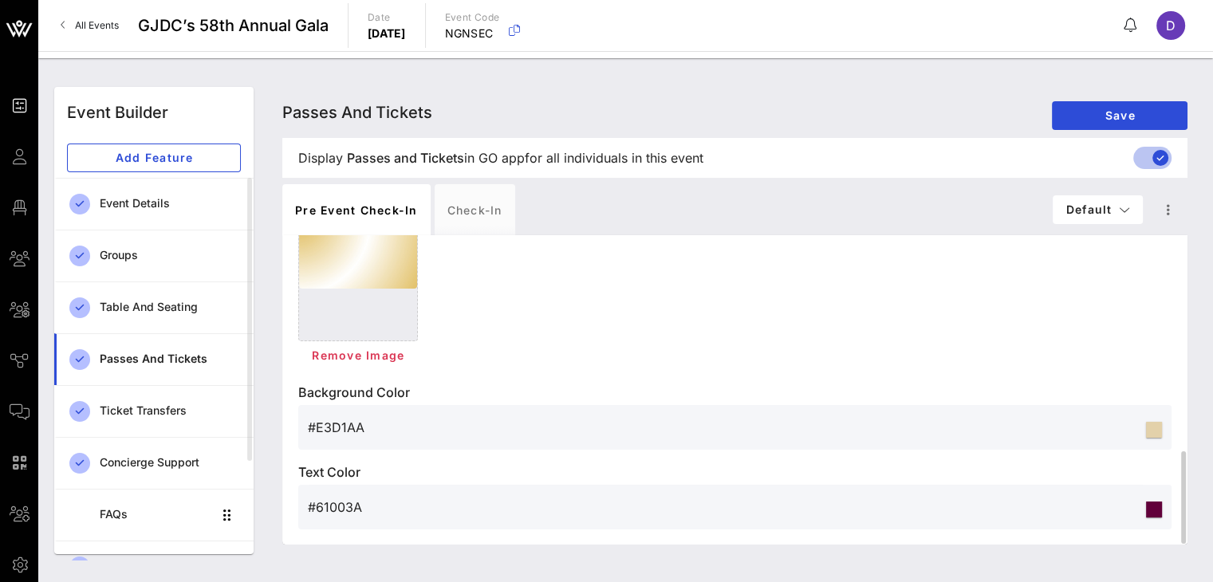
click at [404, 432] on input "#E3D1AA" at bounding box center [725, 428] width 835 height 26
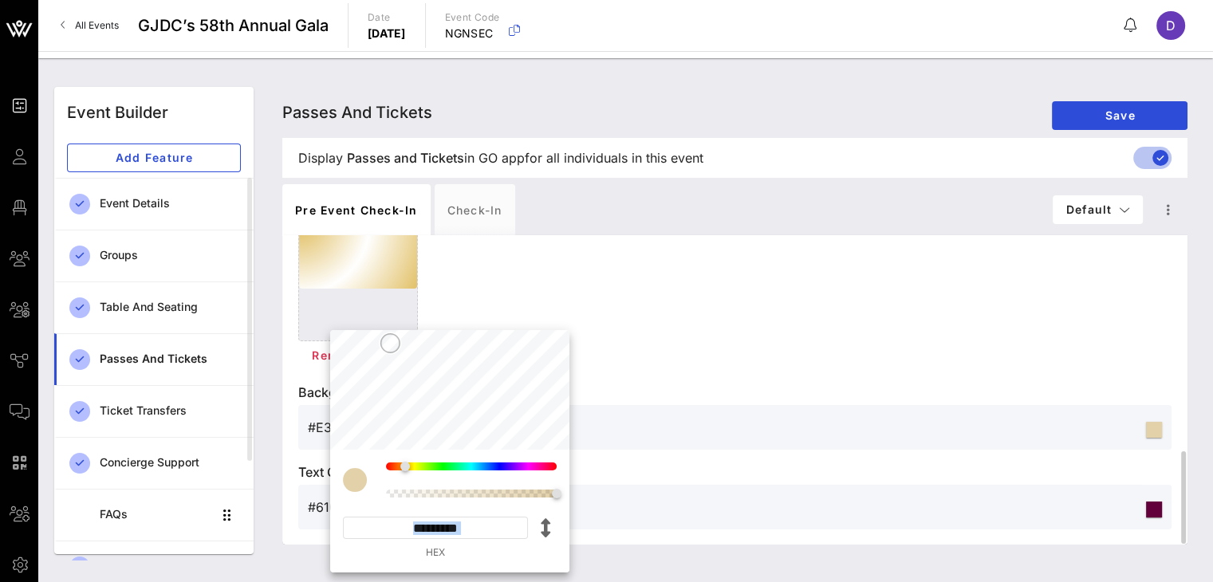
click at [404, 432] on div "**********" at bounding box center [449, 451] width 239 height 242
click at [488, 530] on input "*********" at bounding box center [435, 528] width 185 height 22
paste input
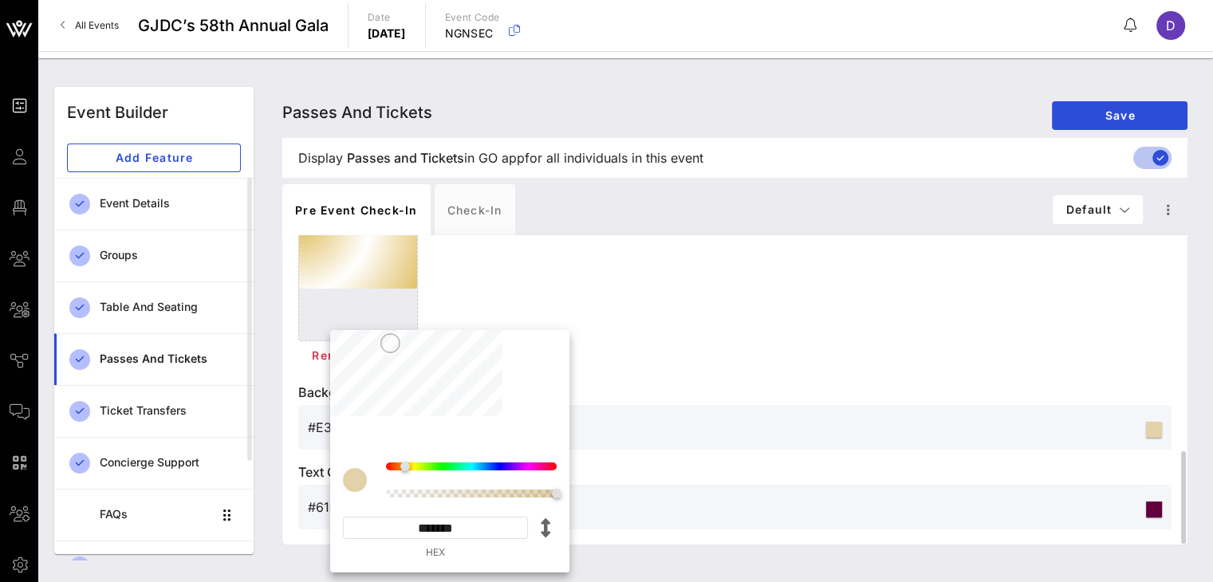
type input "*******"
type input "#490C31"
type input "*********"
click at [732, 477] on p "Text Color" at bounding box center [734, 472] width 873 height 19
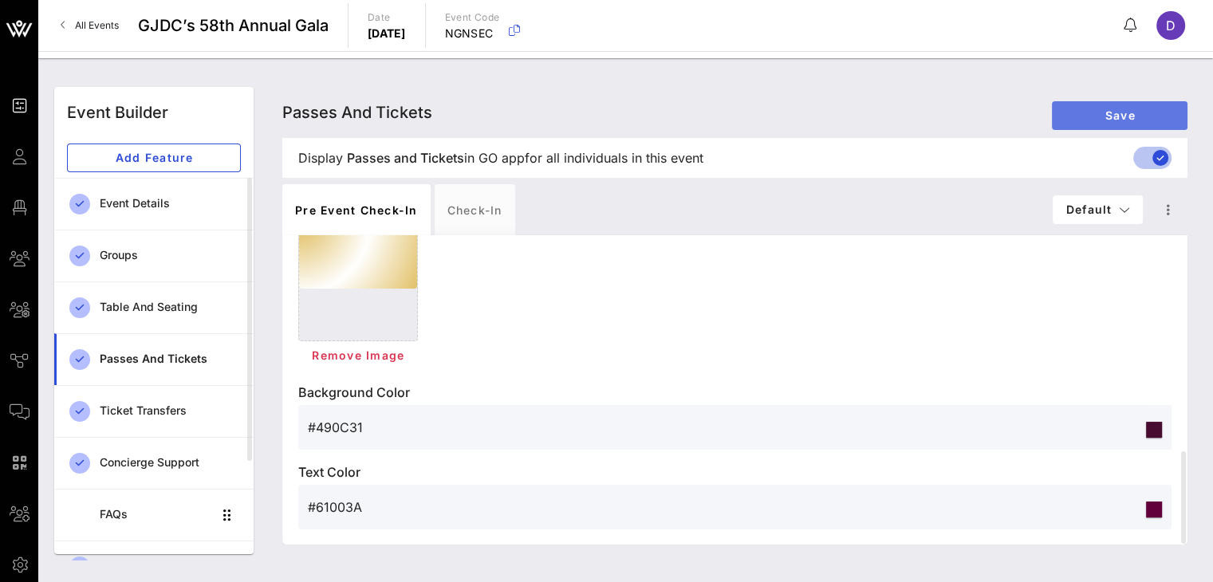
click at [1097, 112] on span "Save" at bounding box center [1120, 115] width 110 height 14
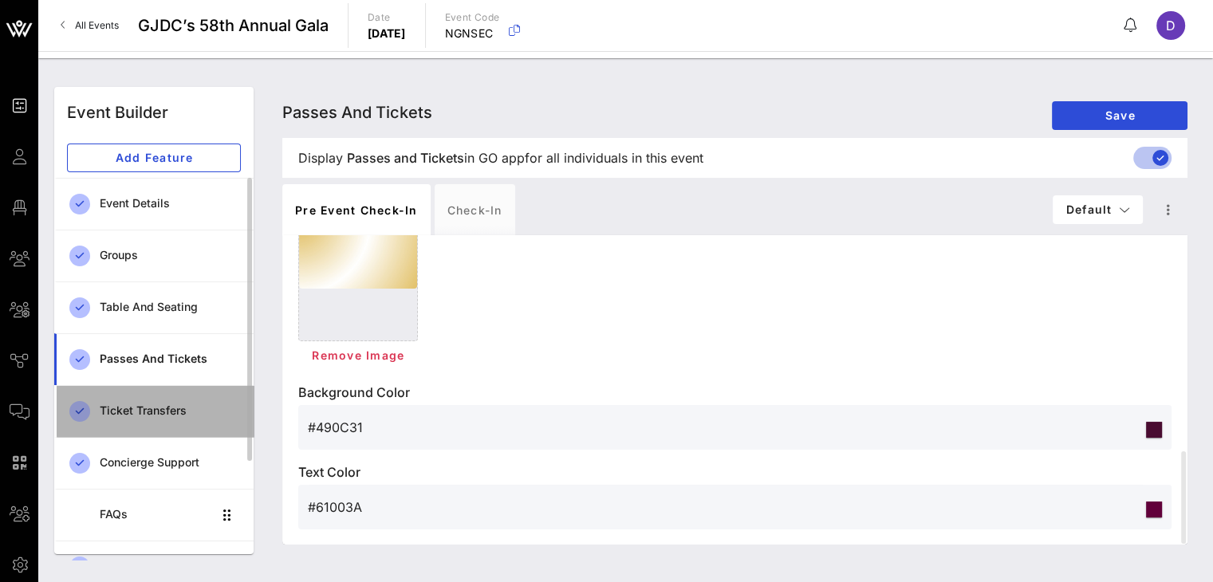
click at [138, 419] on div "Ticket Transfers" at bounding box center [170, 411] width 141 height 33
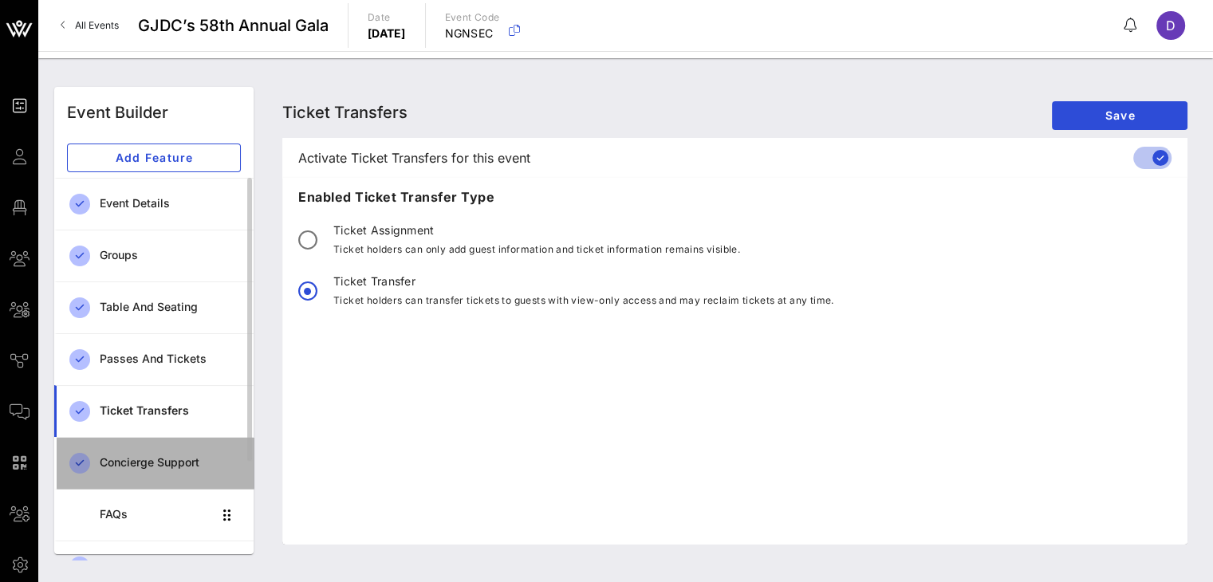
click at [153, 456] on div "Concierge Support" at bounding box center [170, 463] width 141 height 14
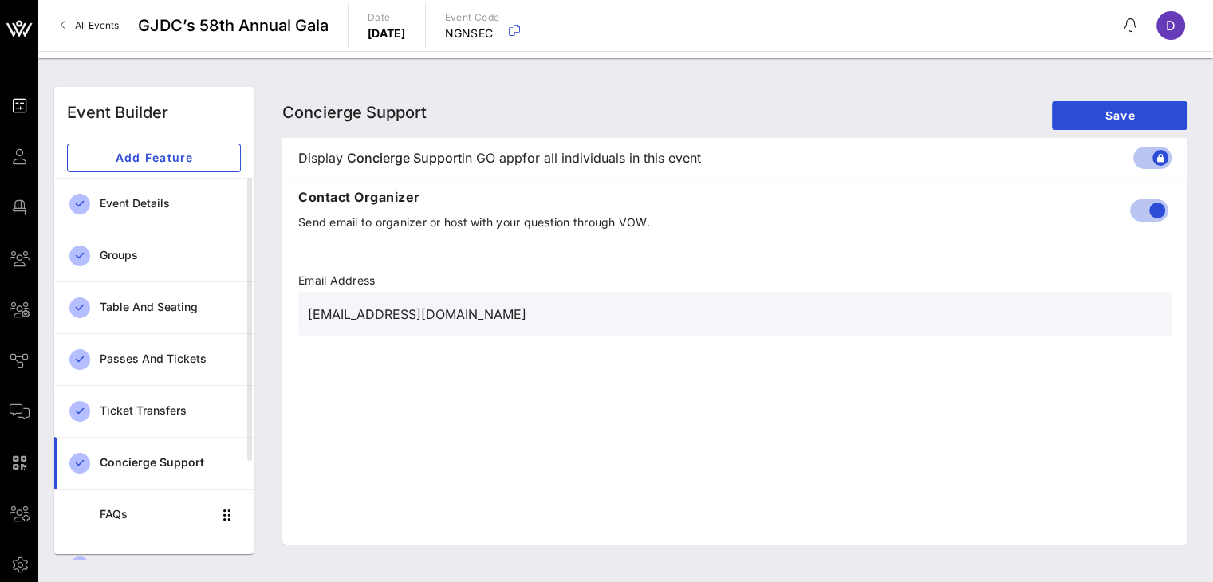
click at [524, 311] on input "bcottle@gjdc.org" at bounding box center [735, 314] width 854 height 26
type input "dmontesino@gjdc.org"
click at [1148, 120] on span "Save" at bounding box center [1120, 115] width 110 height 14
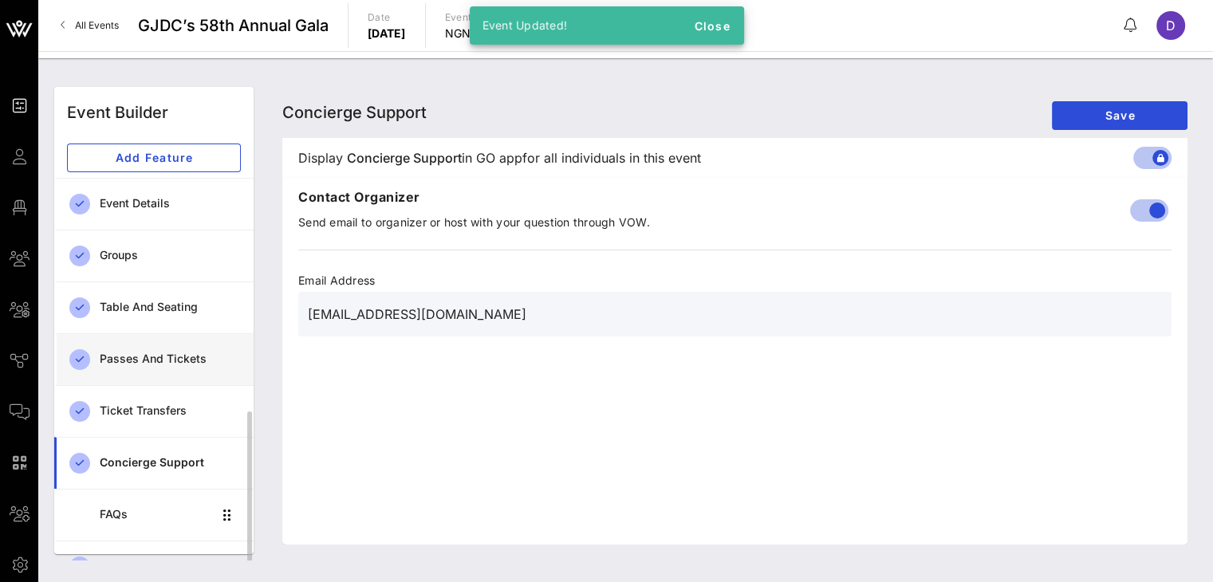
scroll to position [134, 0]
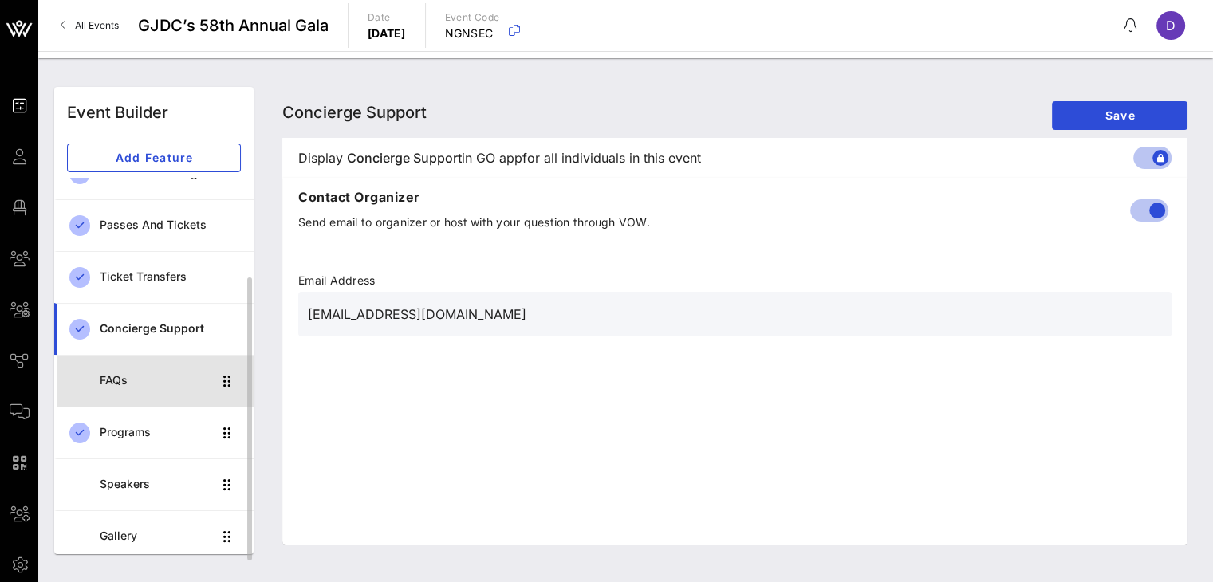
click at [137, 387] on div "FAQs" at bounding box center [156, 380] width 112 height 33
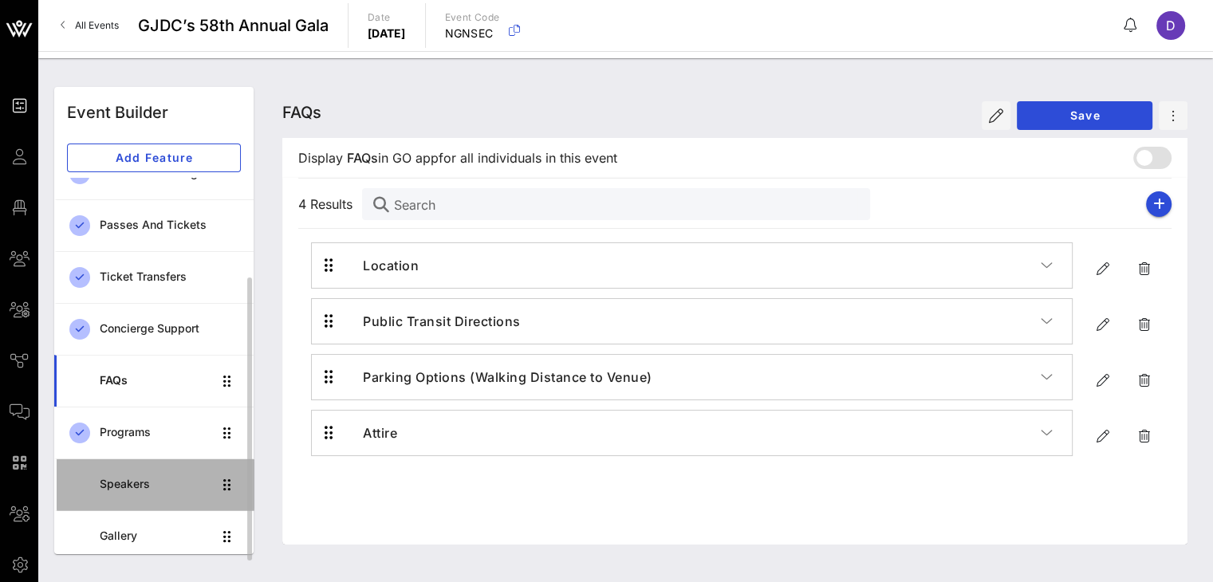
click at [126, 482] on div "Speakers" at bounding box center [156, 485] width 112 height 14
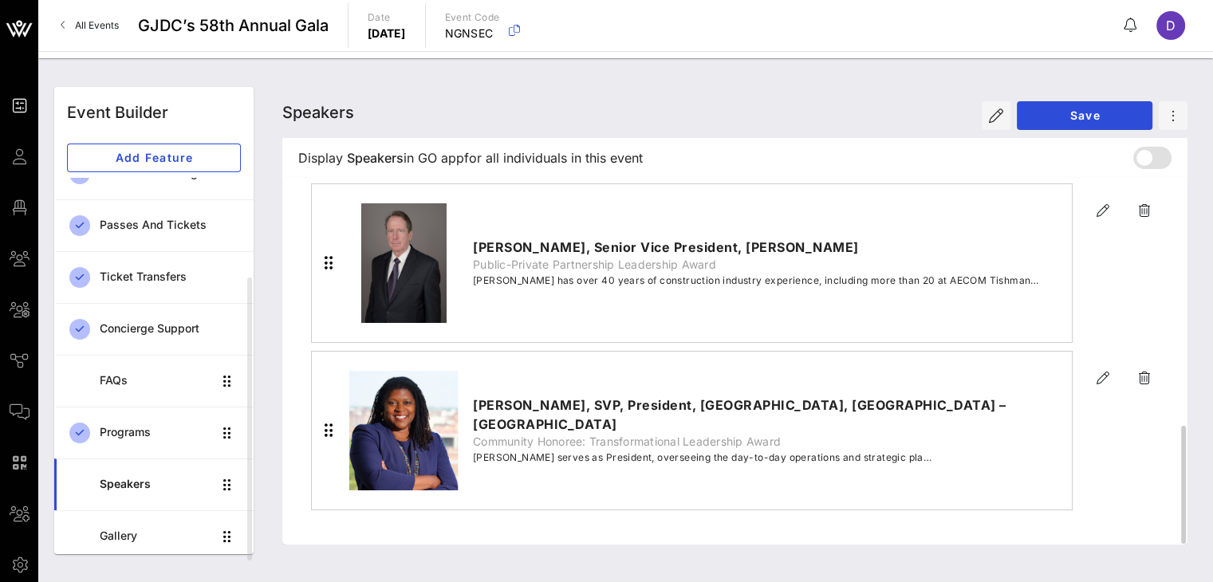
scroll to position [768, 0]
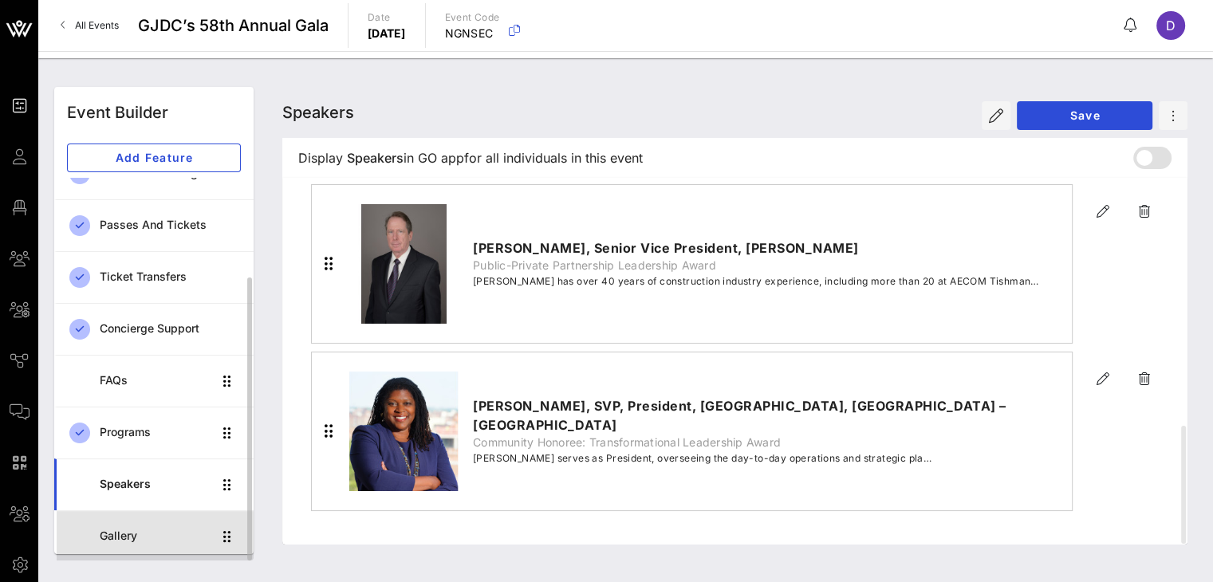
click at [169, 527] on div "Gallery" at bounding box center [156, 536] width 112 height 33
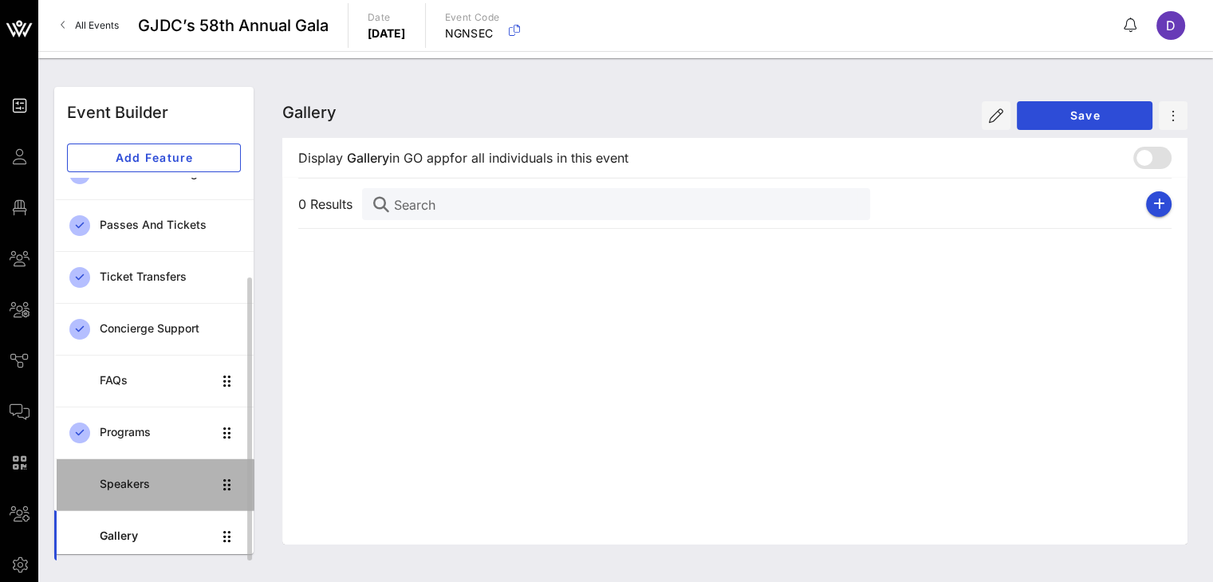
click at [150, 504] on link "Speakers" at bounding box center [153, 485] width 199 height 52
